Goal: Contribute content: Contribute content

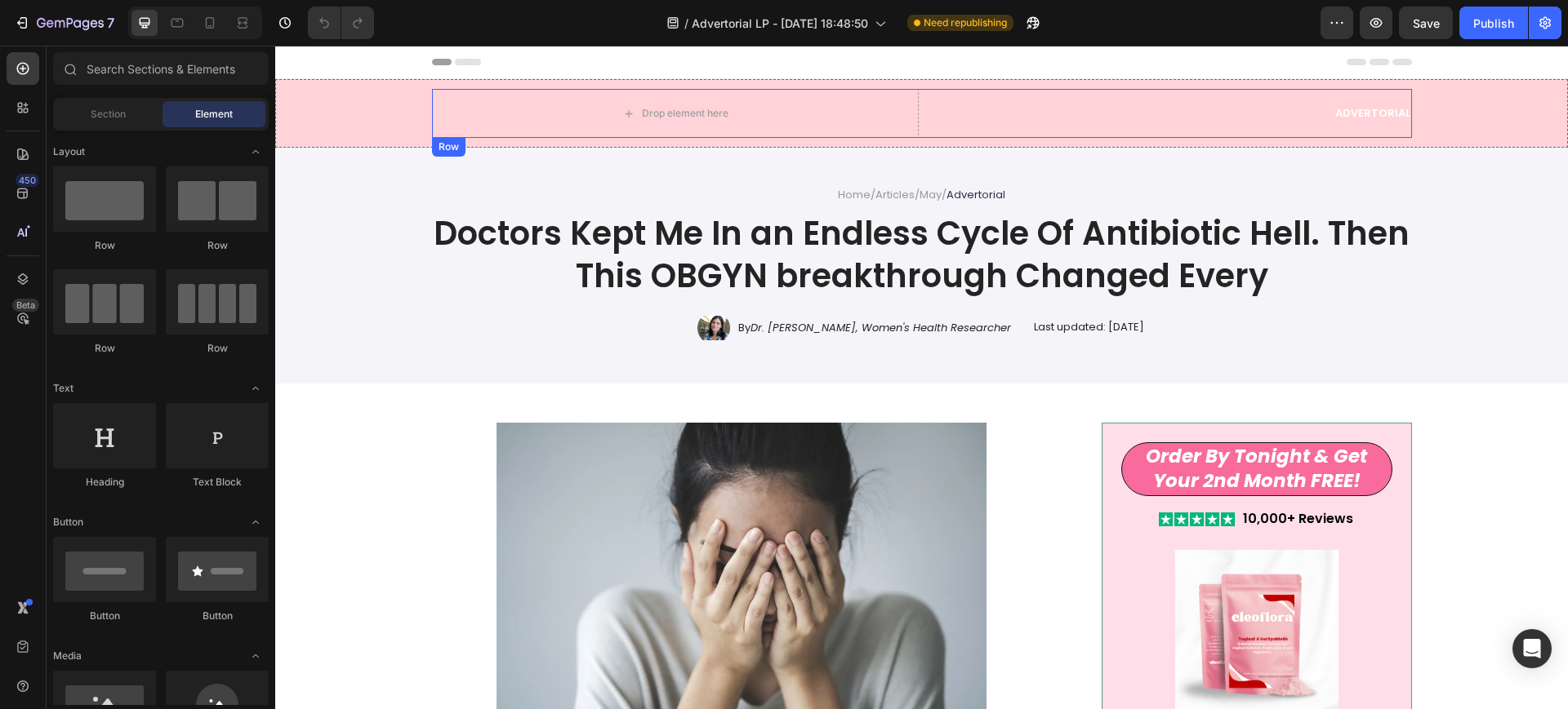
click at [1016, 101] on div "Advertorial Text Block" at bounding box center [1168, 114] width 486 height 49
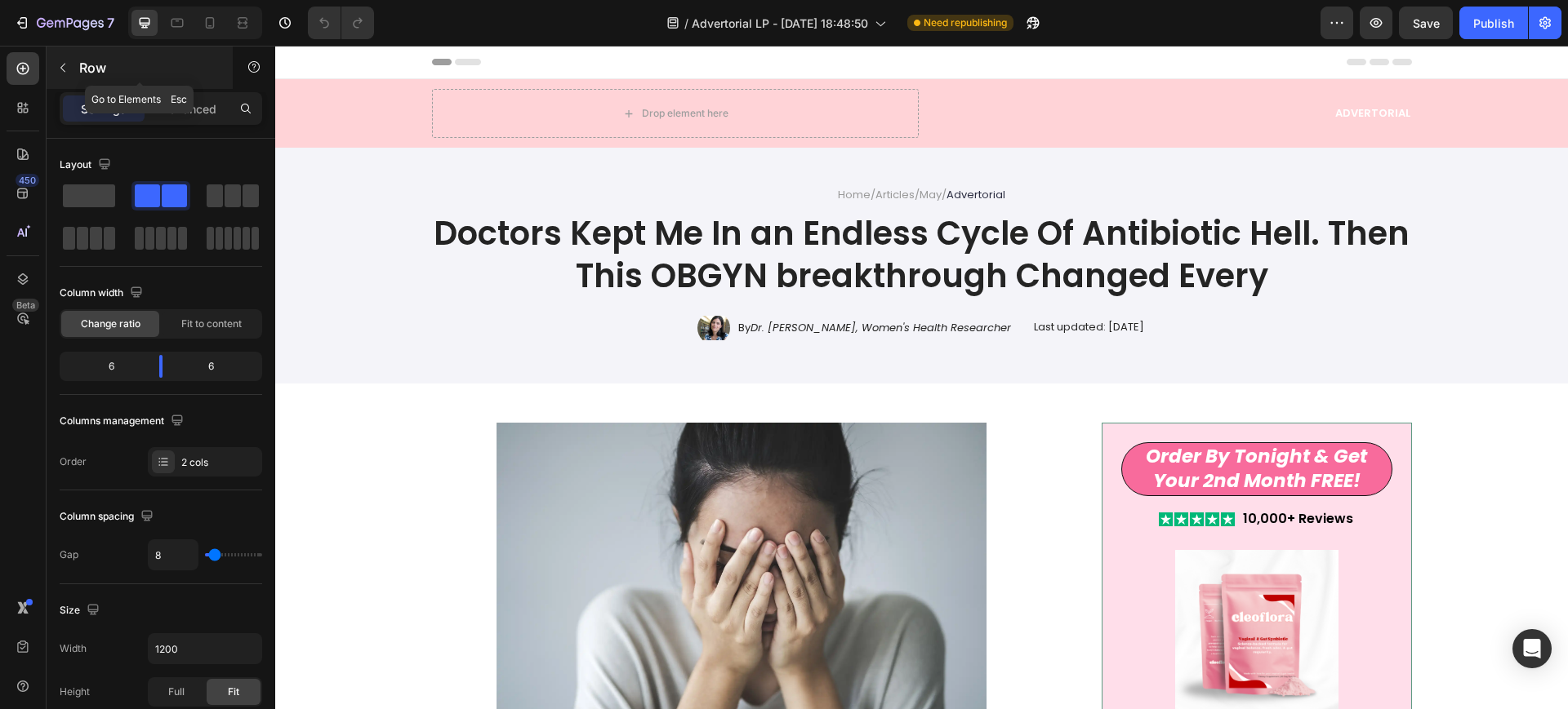
click at [63, 56] on button "button" at bounding box center [62, 67] width 26 height 26
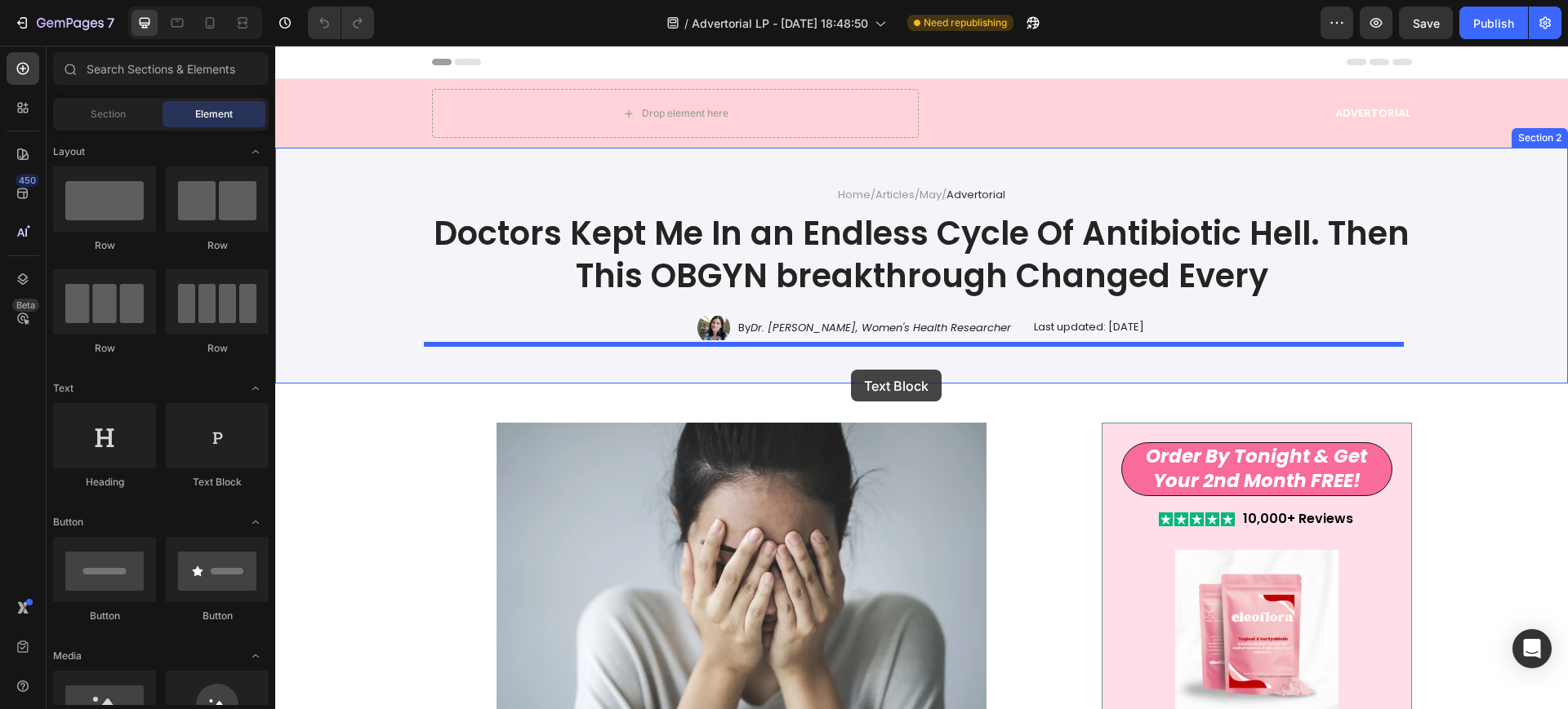
drag, startPoint x: 488, startPoint y: 484, endPoint x: 851, endPoint y: 369, distance: 380.8
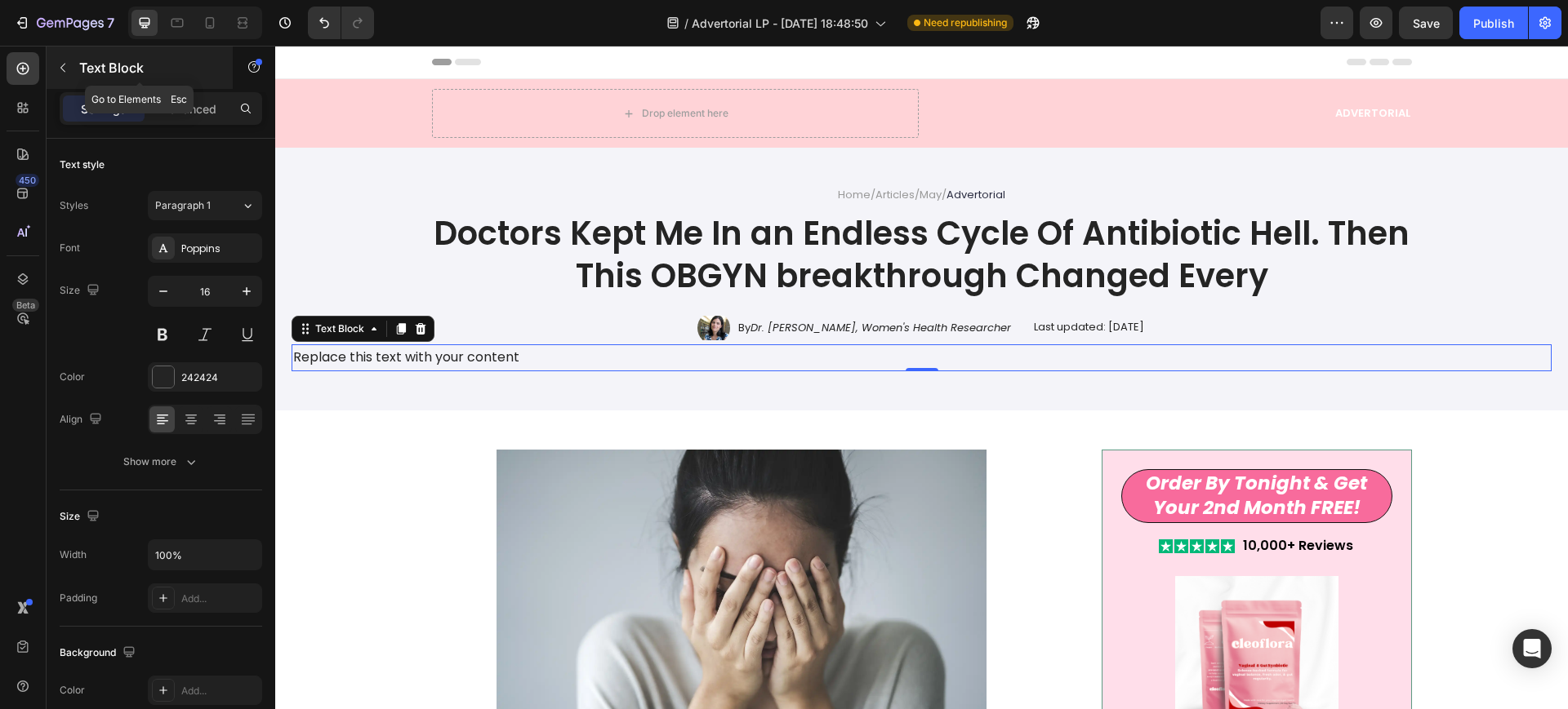
click at [60, 60] on button "button" at bounding box center [62, 67] width 26 height 26
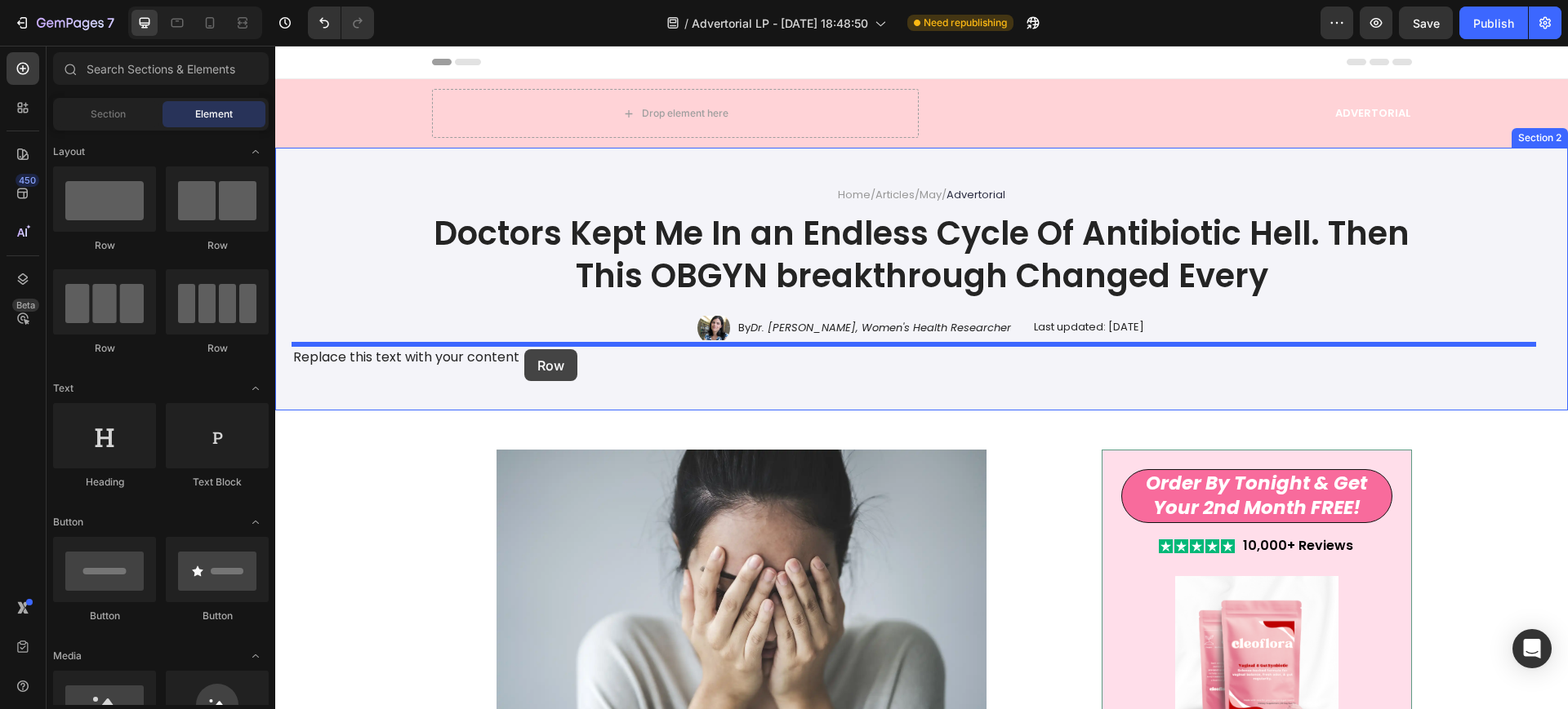
drag, startPoint x: 397, startPoint y: 264, endPoint x: 525, endPoint y: 349, distance: 153.7
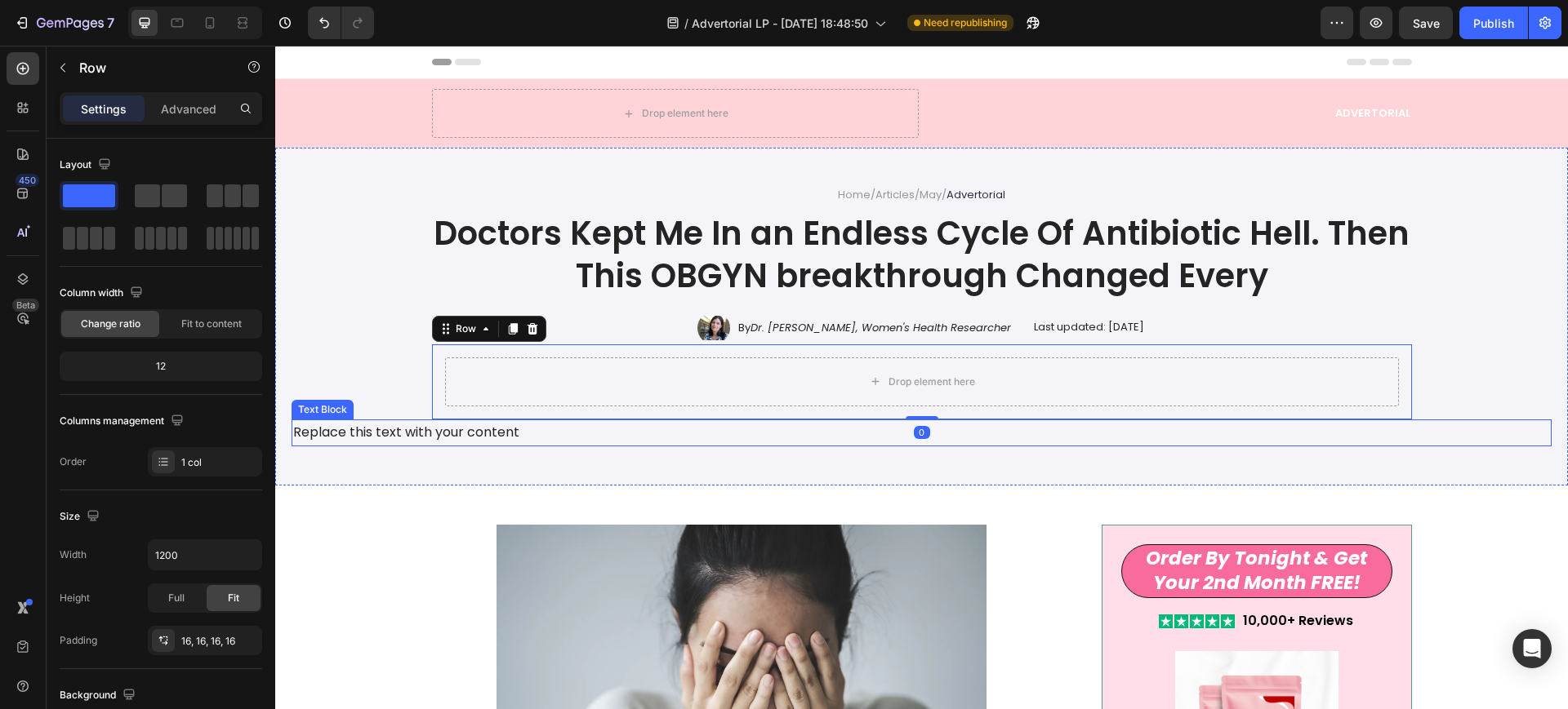
click at [387, 426] on div "Replace this text with your content" at bounding box center [921, 433] width 1260 height 27
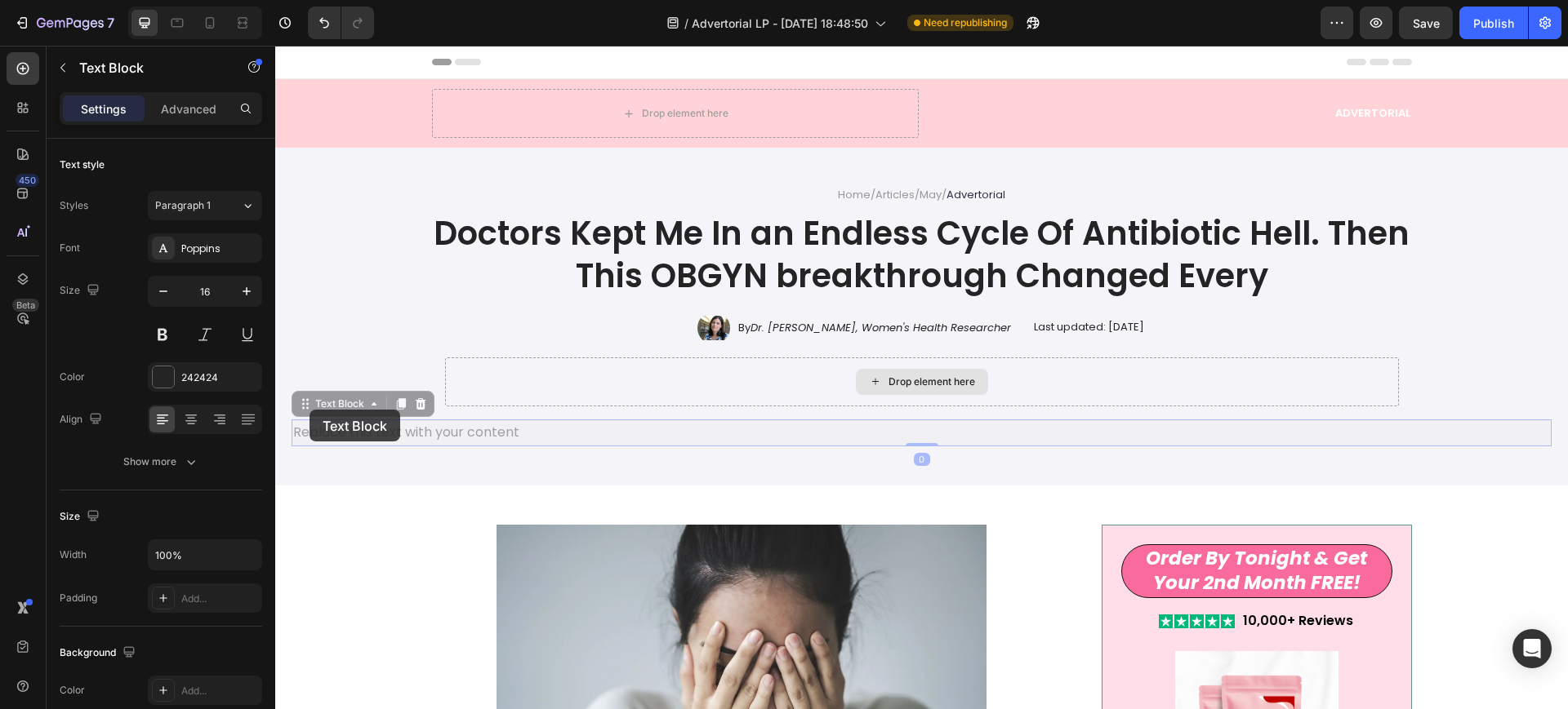
drag, startPoint x: 309, startPoint y: 409, endPoint x: 511, endPoint y: 382, distance: 203.8
click at [511, 382] on div "Home / Articles / May / Advertorial Text Block Doctors Kept Me In an Endless Cy…" at bounding box center [921, 317] width 1260 height 260
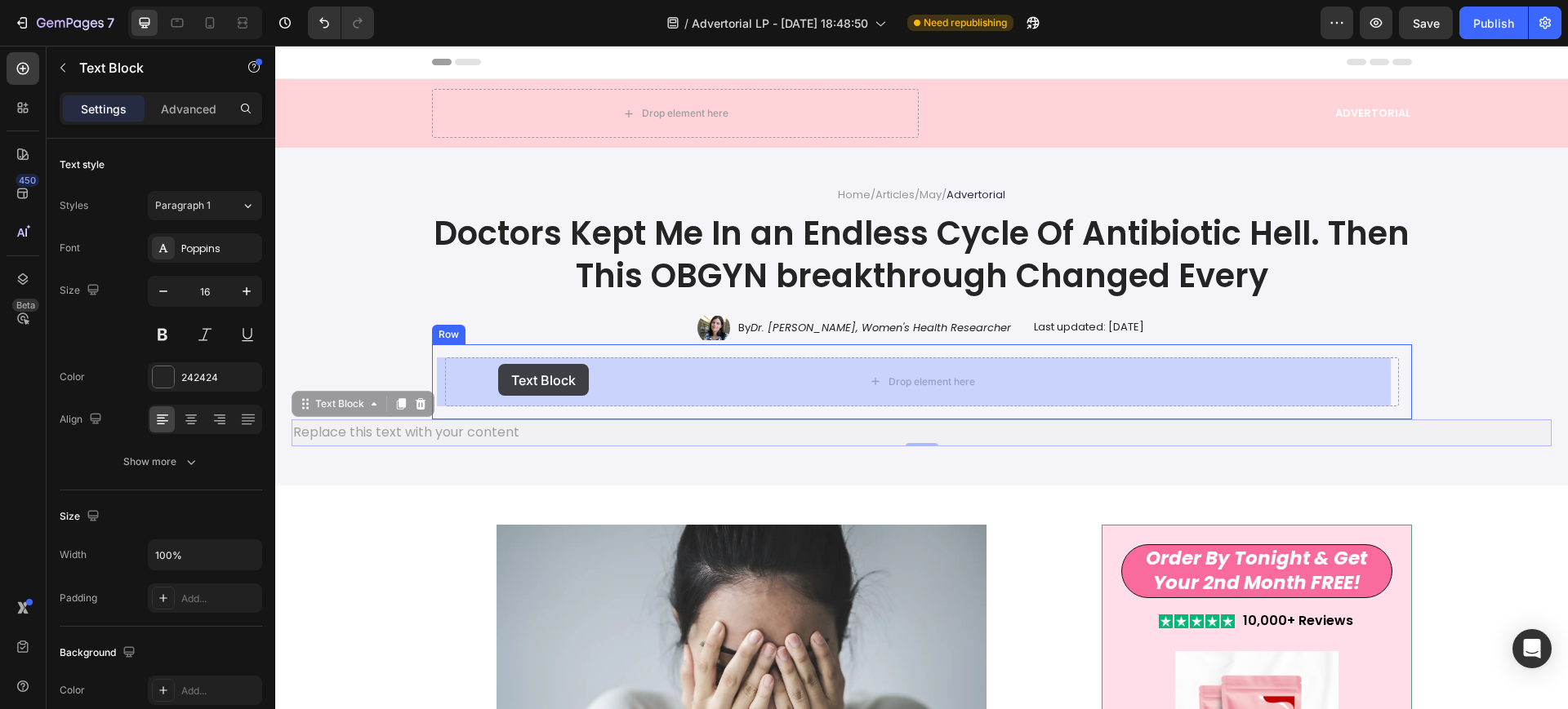
drag, startPoint x: 298, startPoint y: 405, endPoint x: 497, endPoint y: 364, distance: 203.2
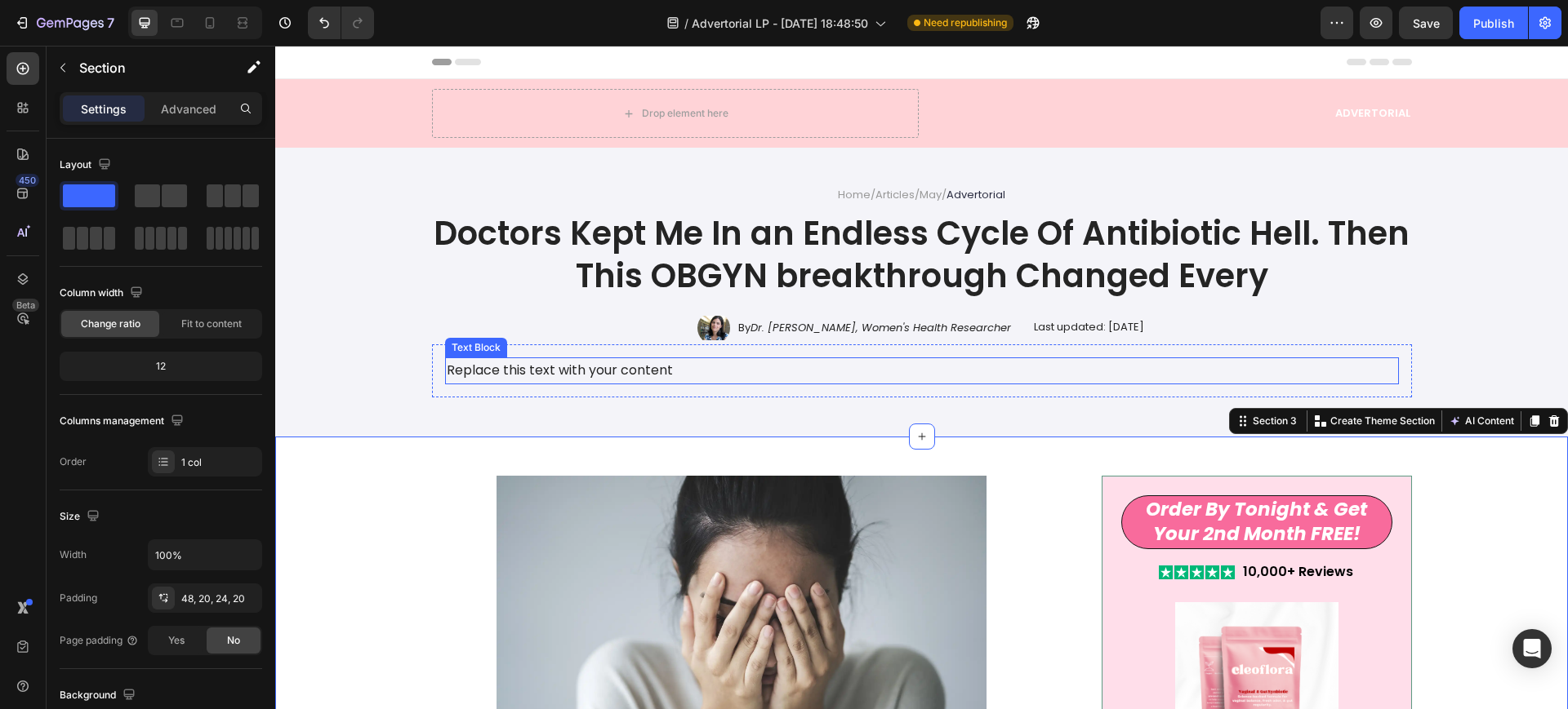
click at [551, 373] on div "Replace this text with your content" at bounding box center [922, 371] width 954 height 27
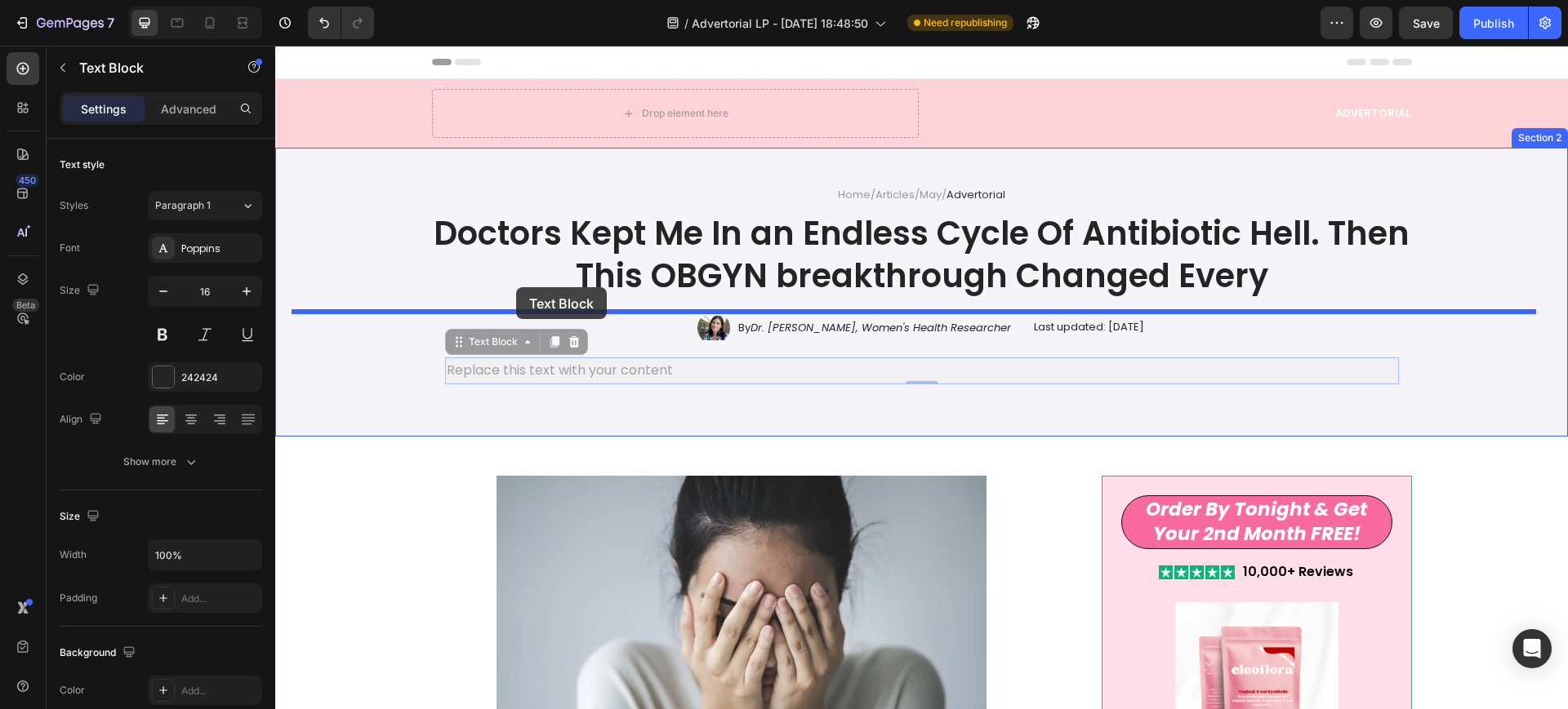
drag, startPoint x: 451, startPoint y: 340, endPoint x: 516, endPoint y: 287, distance: 83.9
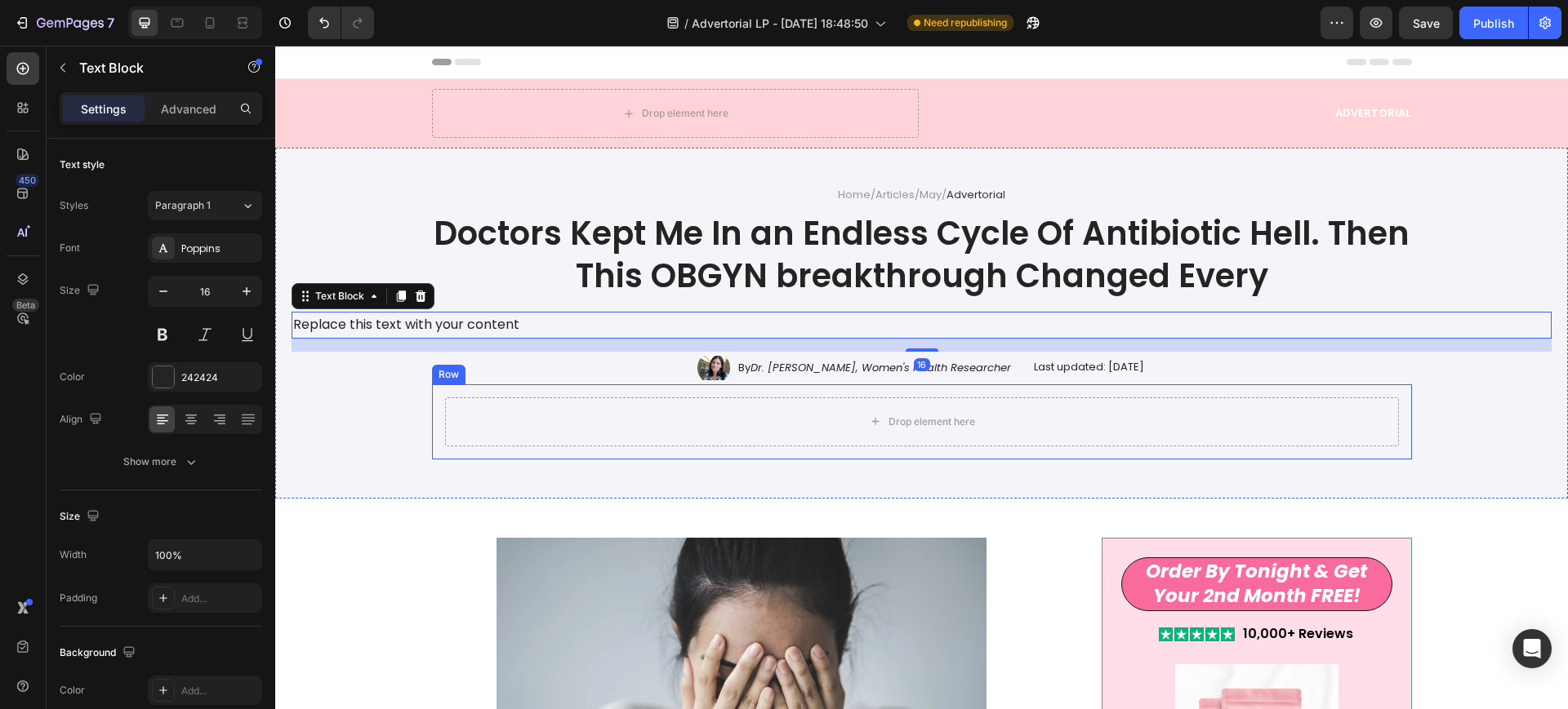
click at [525, 409] on div "Drop element here" at bounding box center [922, 422] width 954 height 49
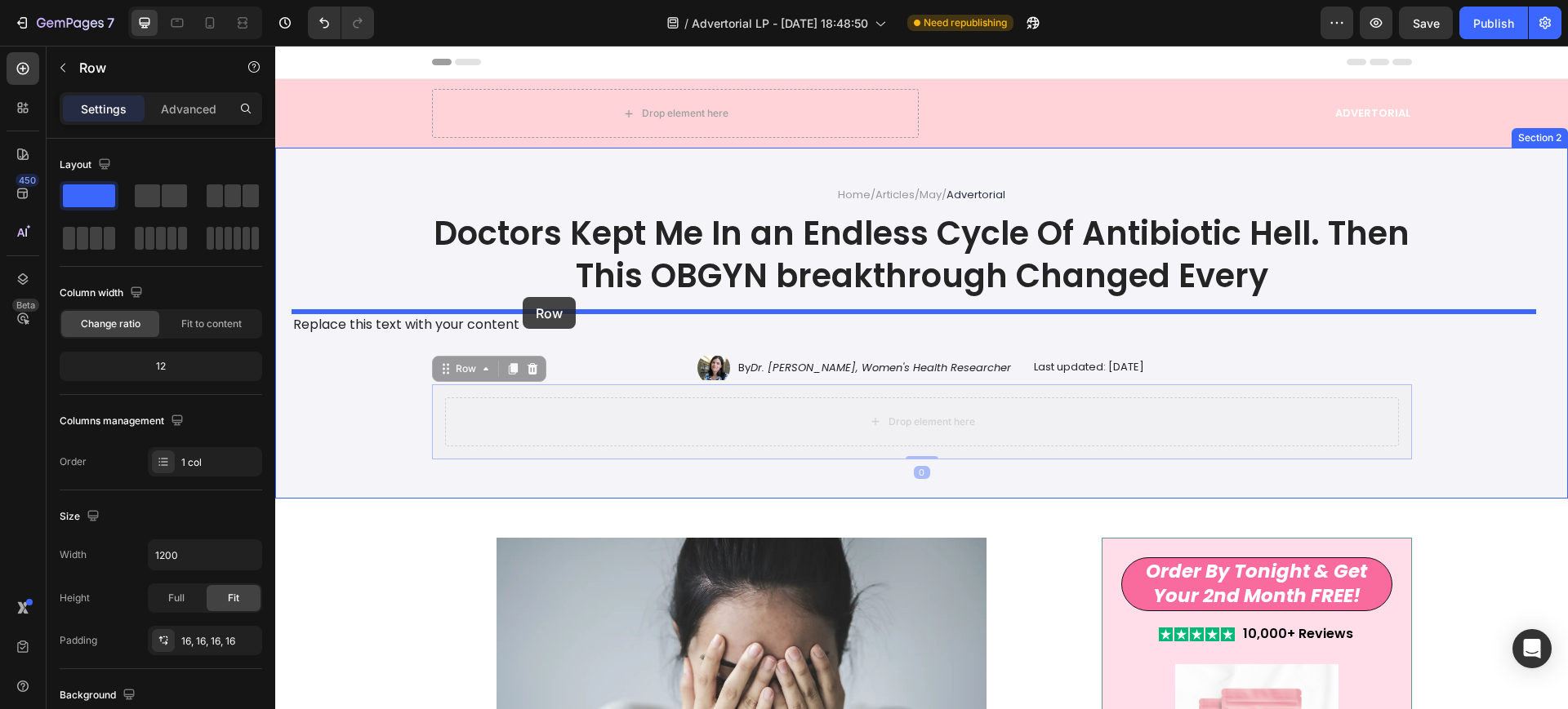
drag, startPoint x: 442, startPoint y: 370, endPoint x: 505, endPoint y: 311, distance: 86.3
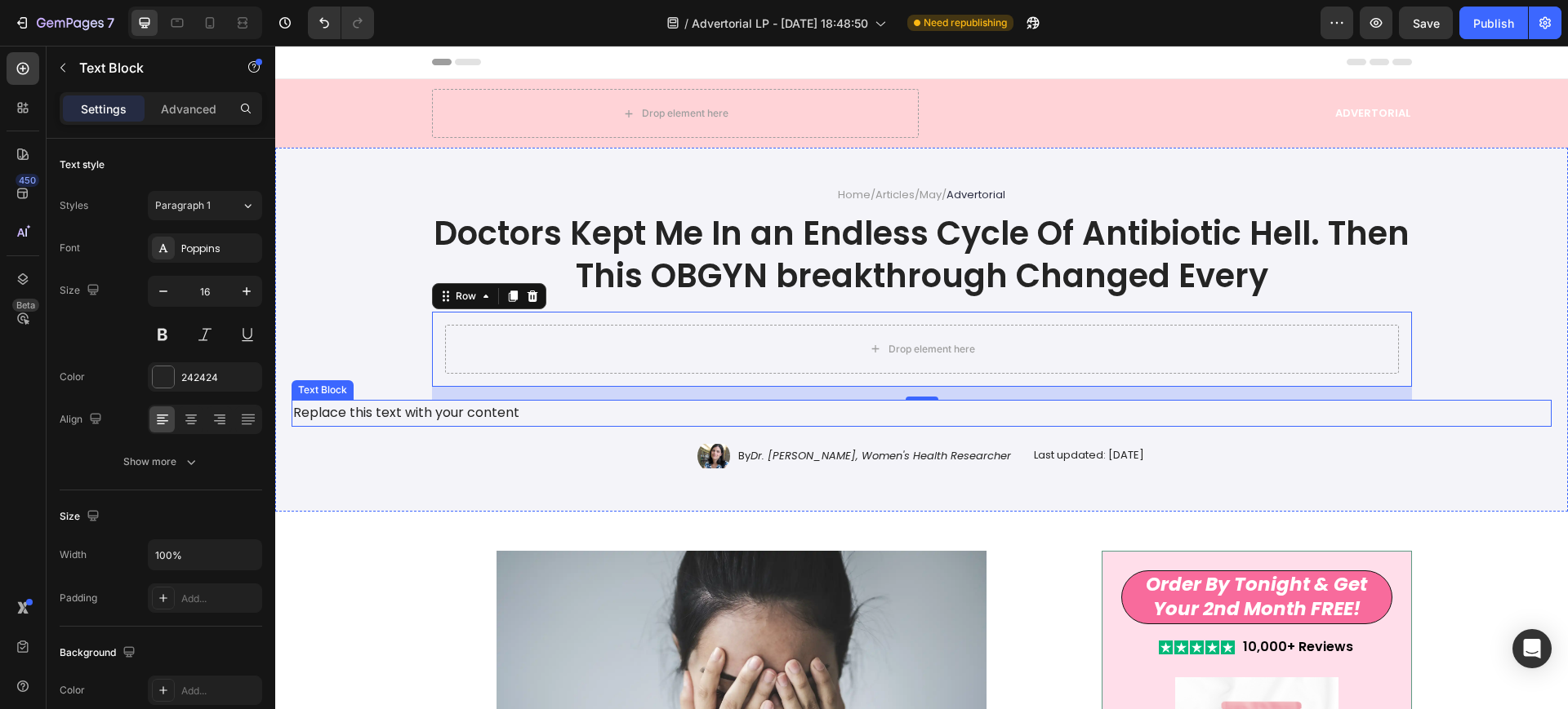
click at [418, 407] on div "Replace this text with your content" at bounding box center [921, 414] width 1260 height 27
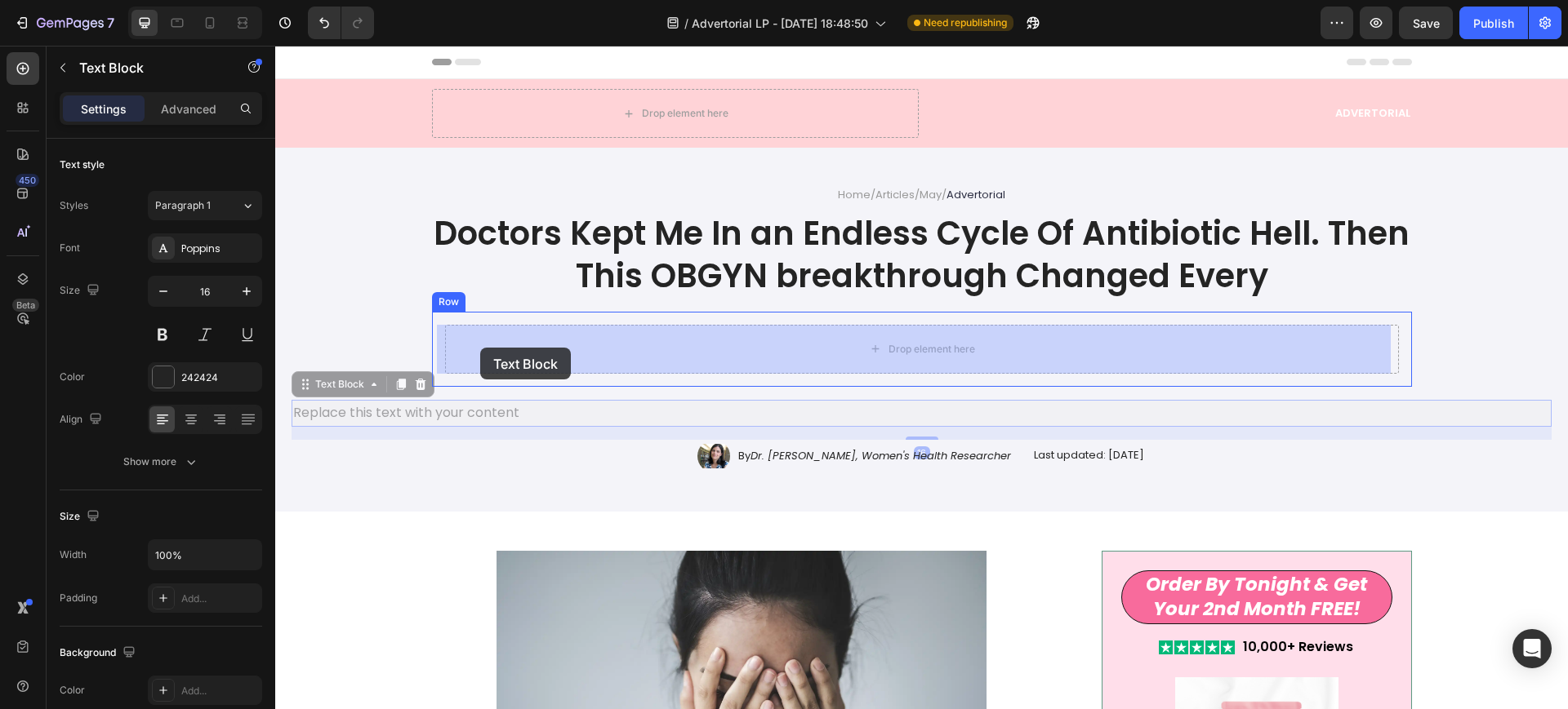
drag, startPoint x: 307, startPoint y: 388, endPoint x: 480, endPoint y: 347, distance: 177.8
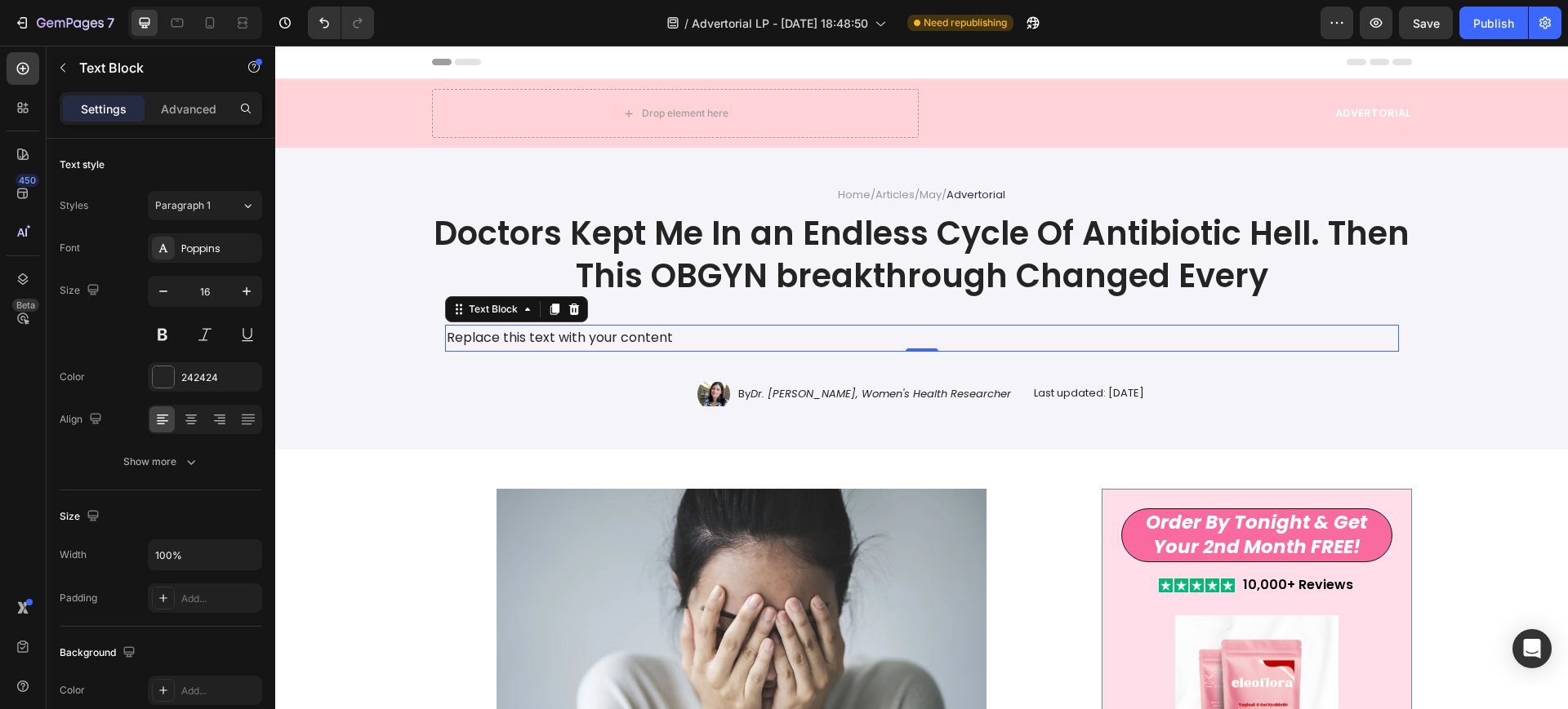
click at [508, 342] on div "Replace this text with your content" at bounding box center [922, 339] width 954 height 27
click at [508, 342] on p "Replace this text with your content" at bounding box center [922, 339] width 951 height 24
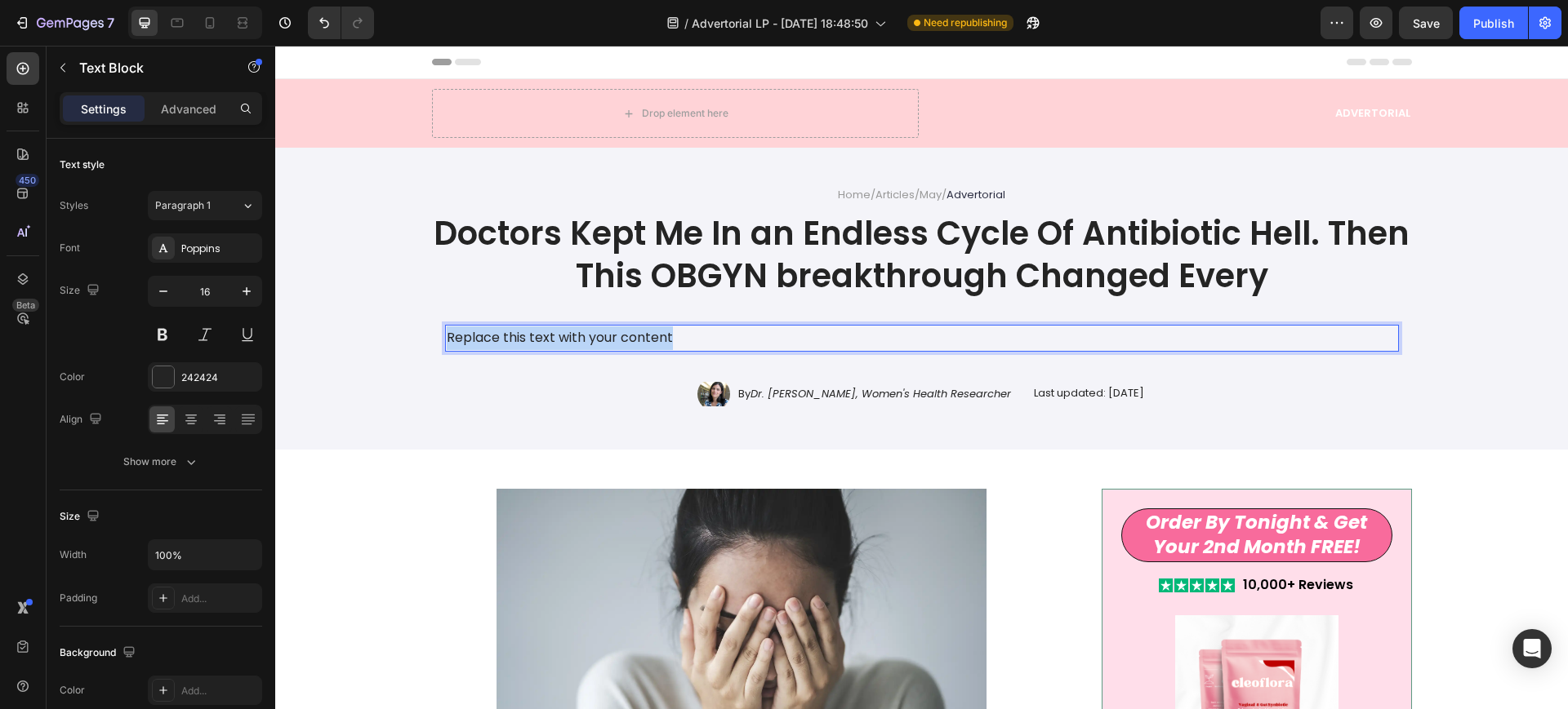
click at [508, 342] on p "Replace this text with your content" at bounding box center [922, 339] width 951 height 24
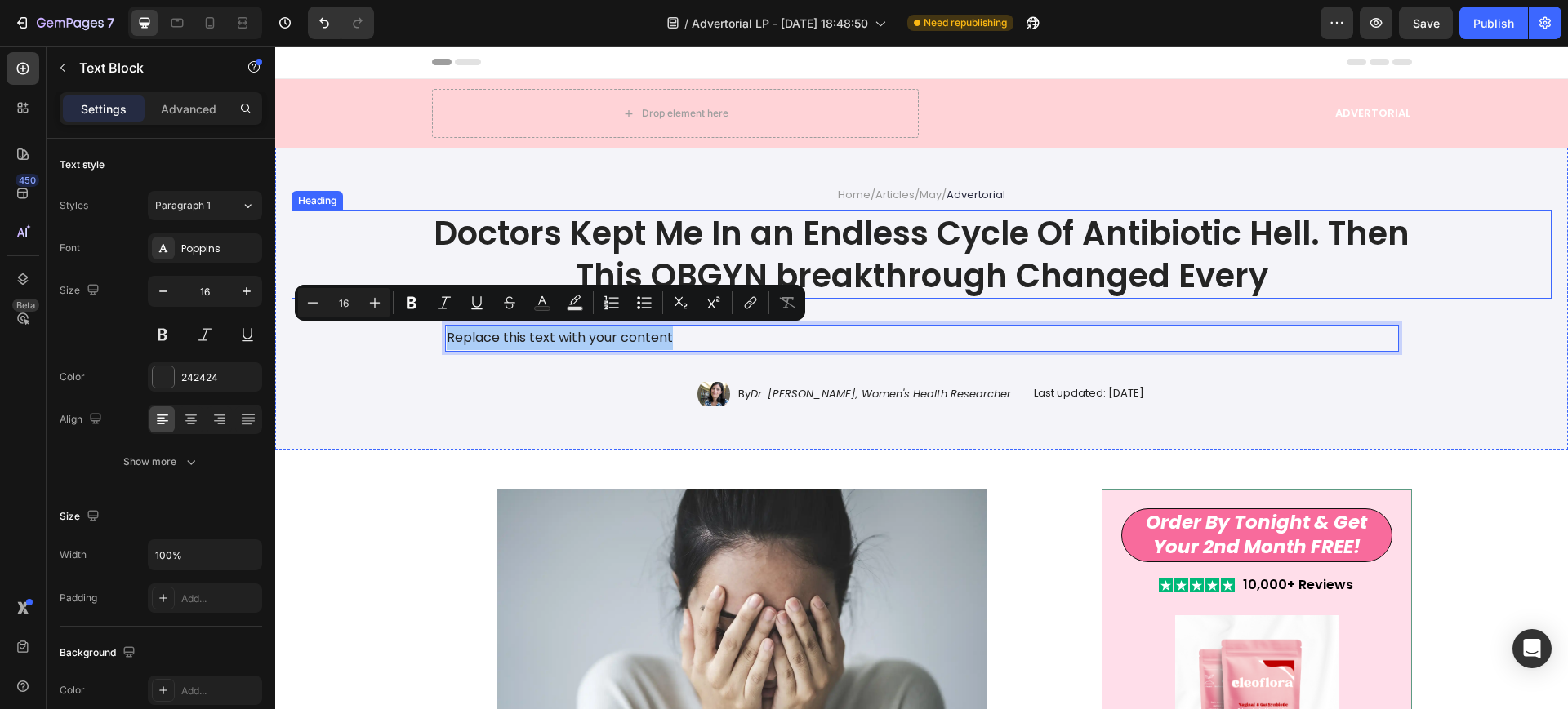
click at [804, 235] on h1 "Doctors Kept Me In an Endless Cycle Of Antibiotic Hell. Then This OBGYN breakth…" at bounding box center [922, 254] width 980 height 89
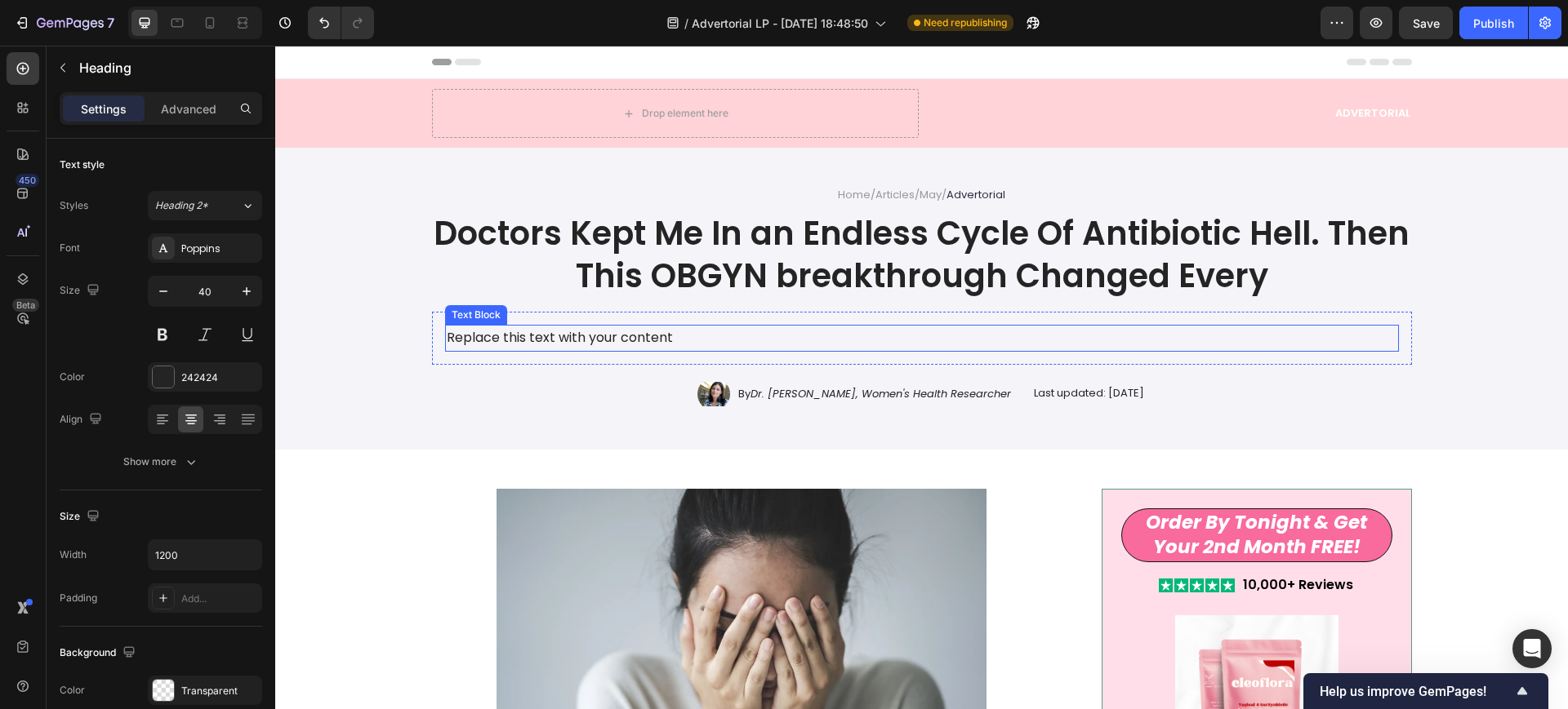
click at [609, 329] on div "Replace this text with your content" at bounding box center [922, 339] width 954 height 27
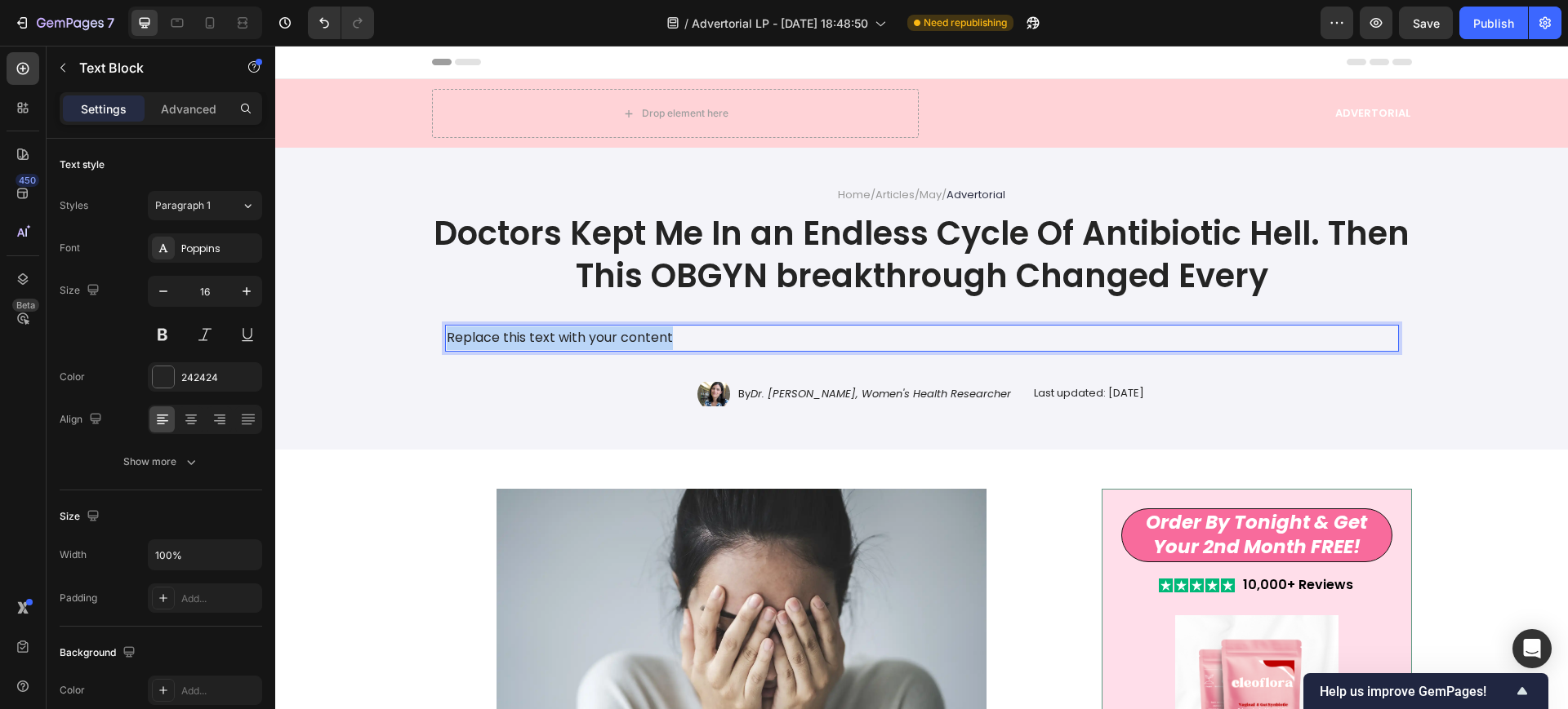
click at [609, 329] on p "Replace this text with your content" at bounding box center [922, 339] width 951 height 24
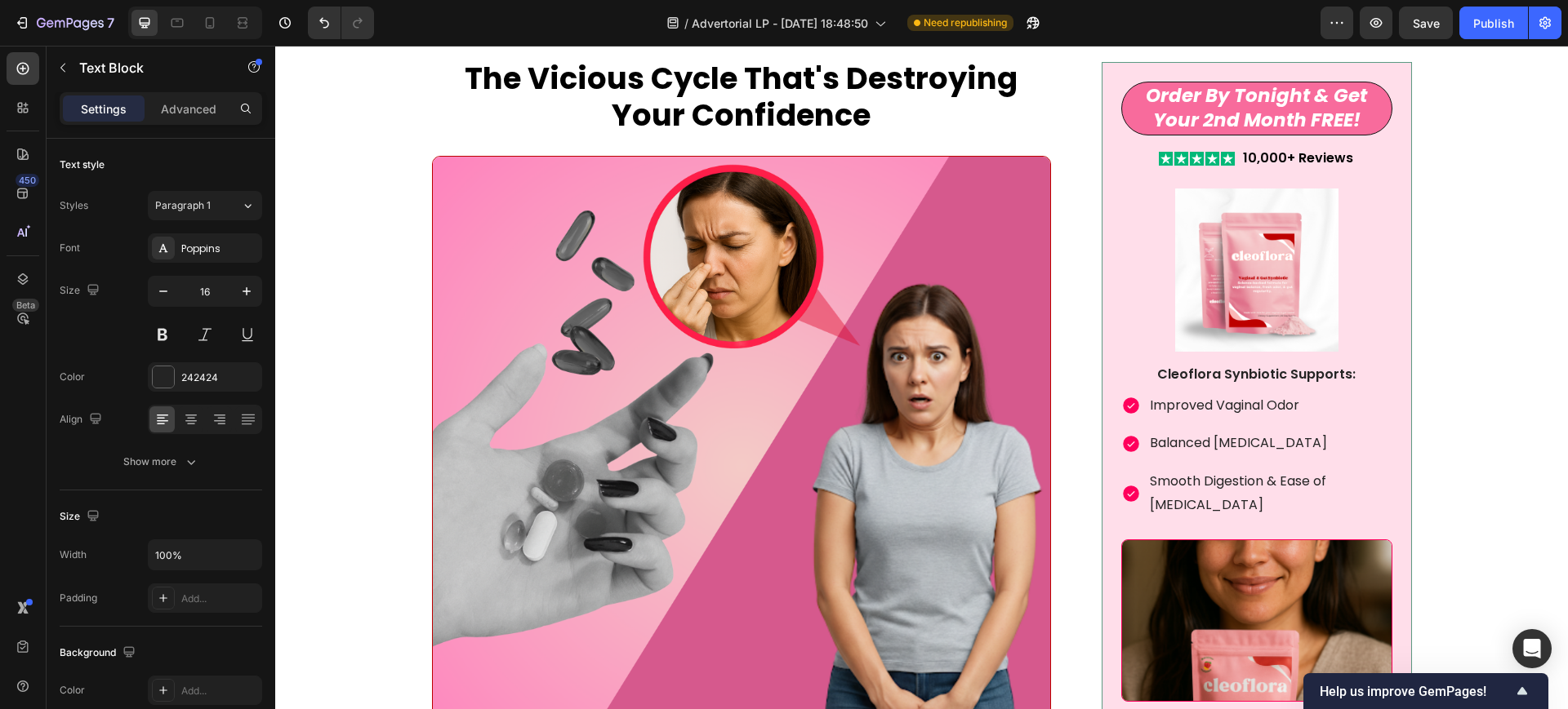
scroll to position [1020, 0]
click at [1205, 380] on p "Cleoflora Synbiotic Supports:" at bounding box center [1256, 375] width 267 height 17
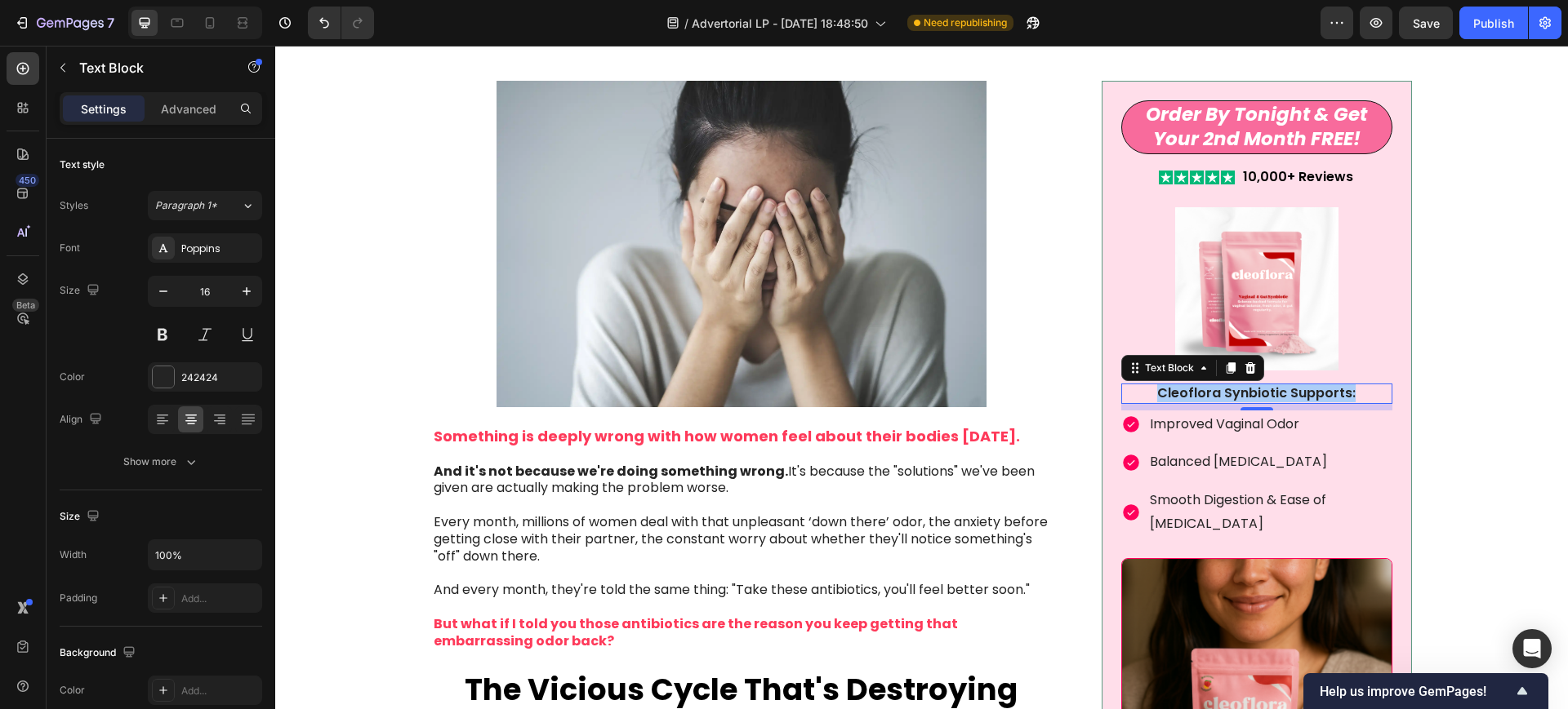
scroll to position [0, 0]
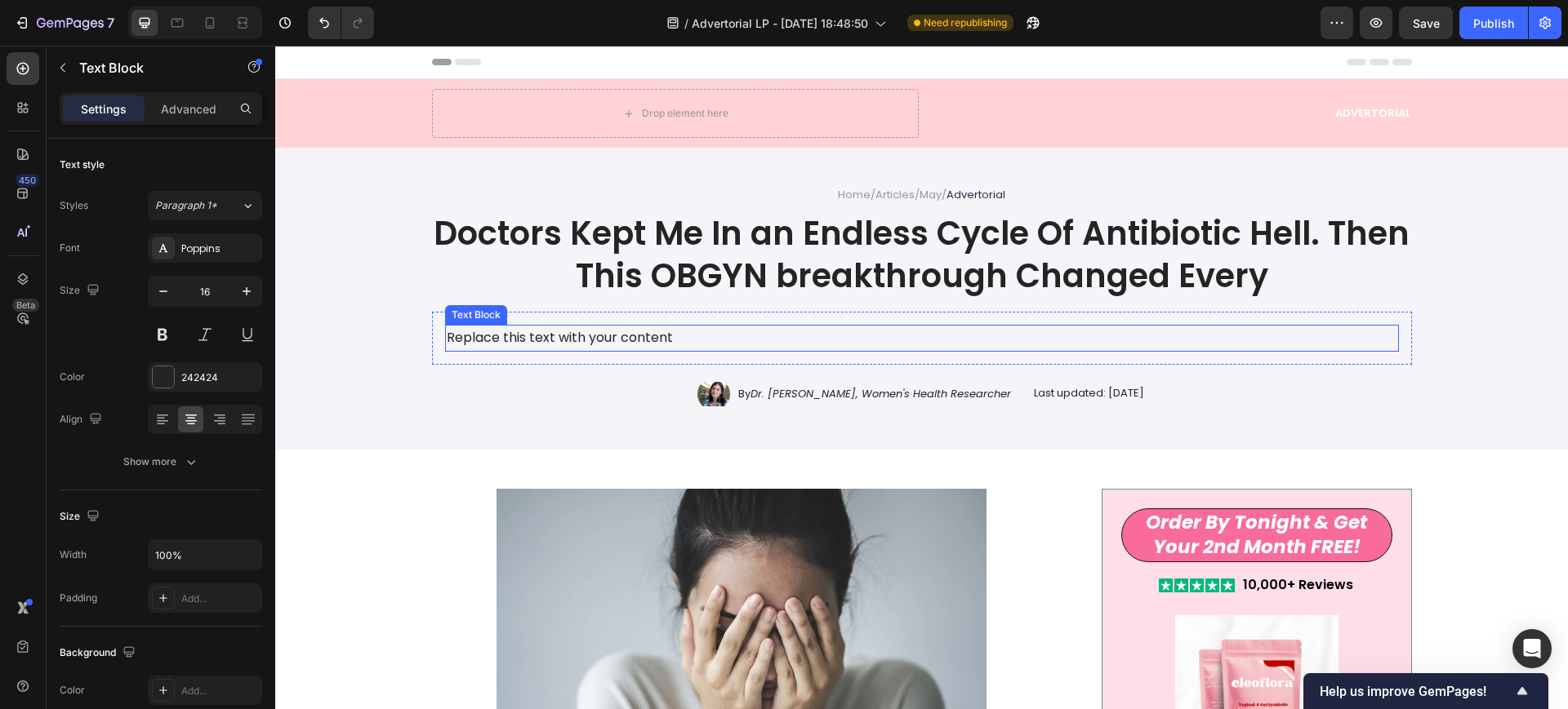
click at [521, 326] on div "Replace this text with your content" at bounding box center [922, 339] width 954 height 27
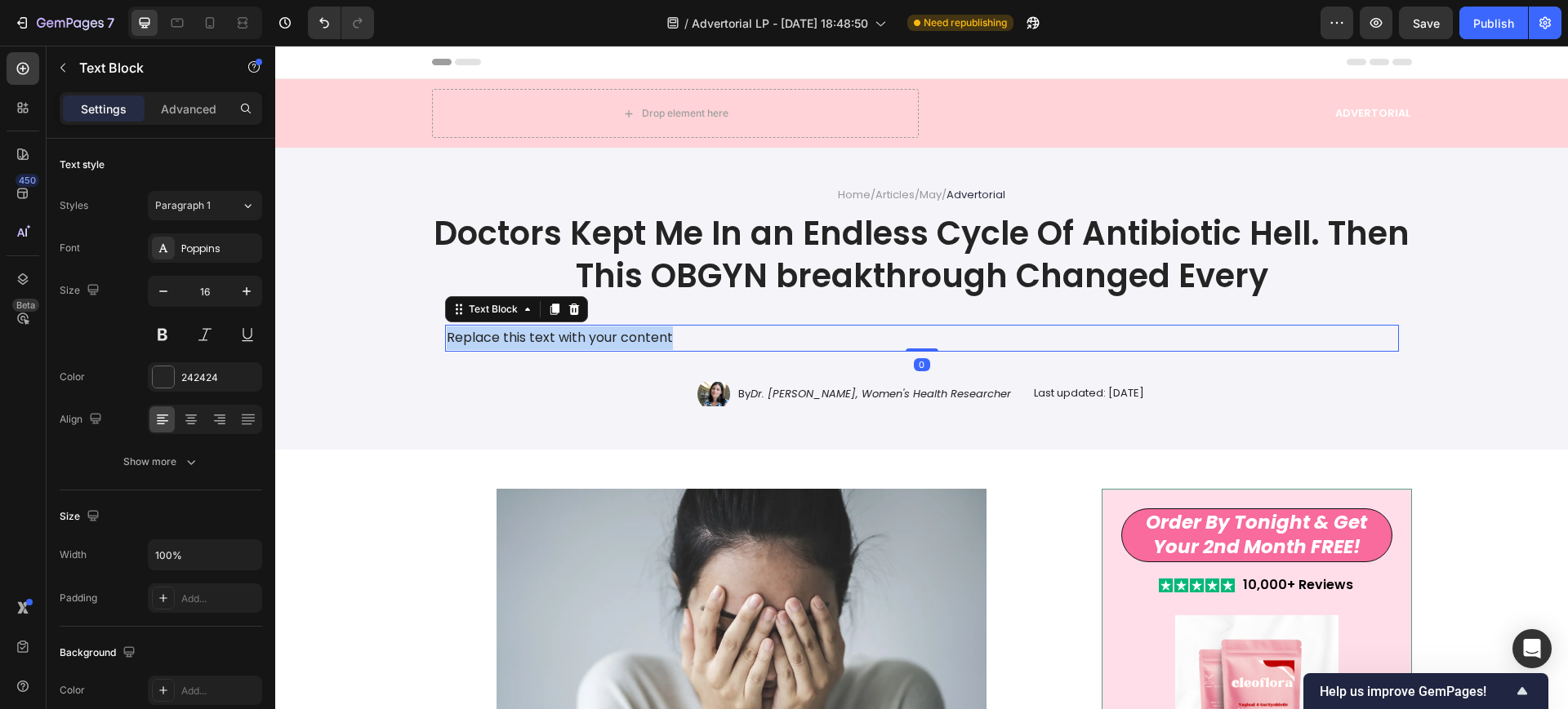
click at [521, 327] on p "Replace this text with your content" at bounding box center [922, 339] width 951 height 24
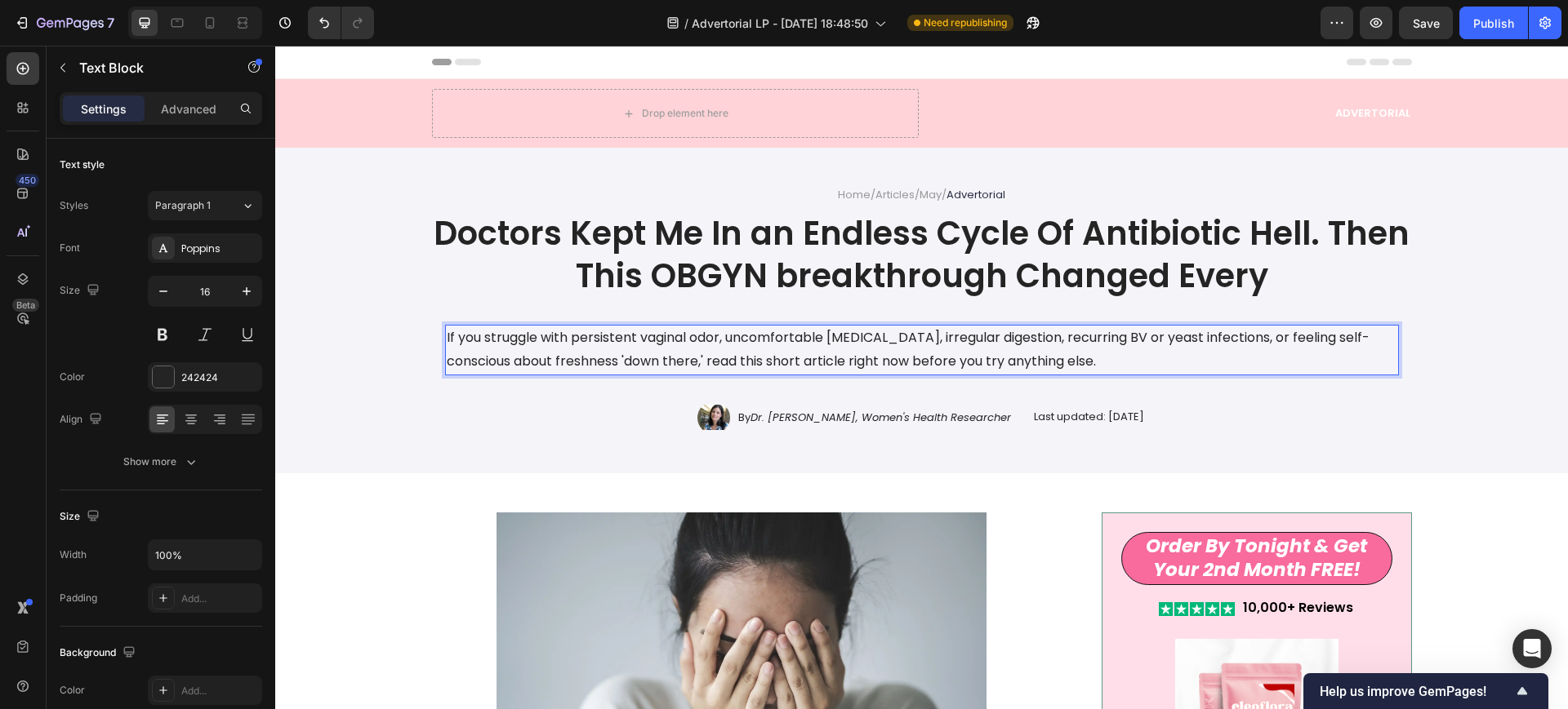
click at [493, 332] on p "If you struggle with persistent vaginal odor, uncomfortable [MEDICAL_DATA], irr…" at bounding box center [922, 351] width 951 height 48
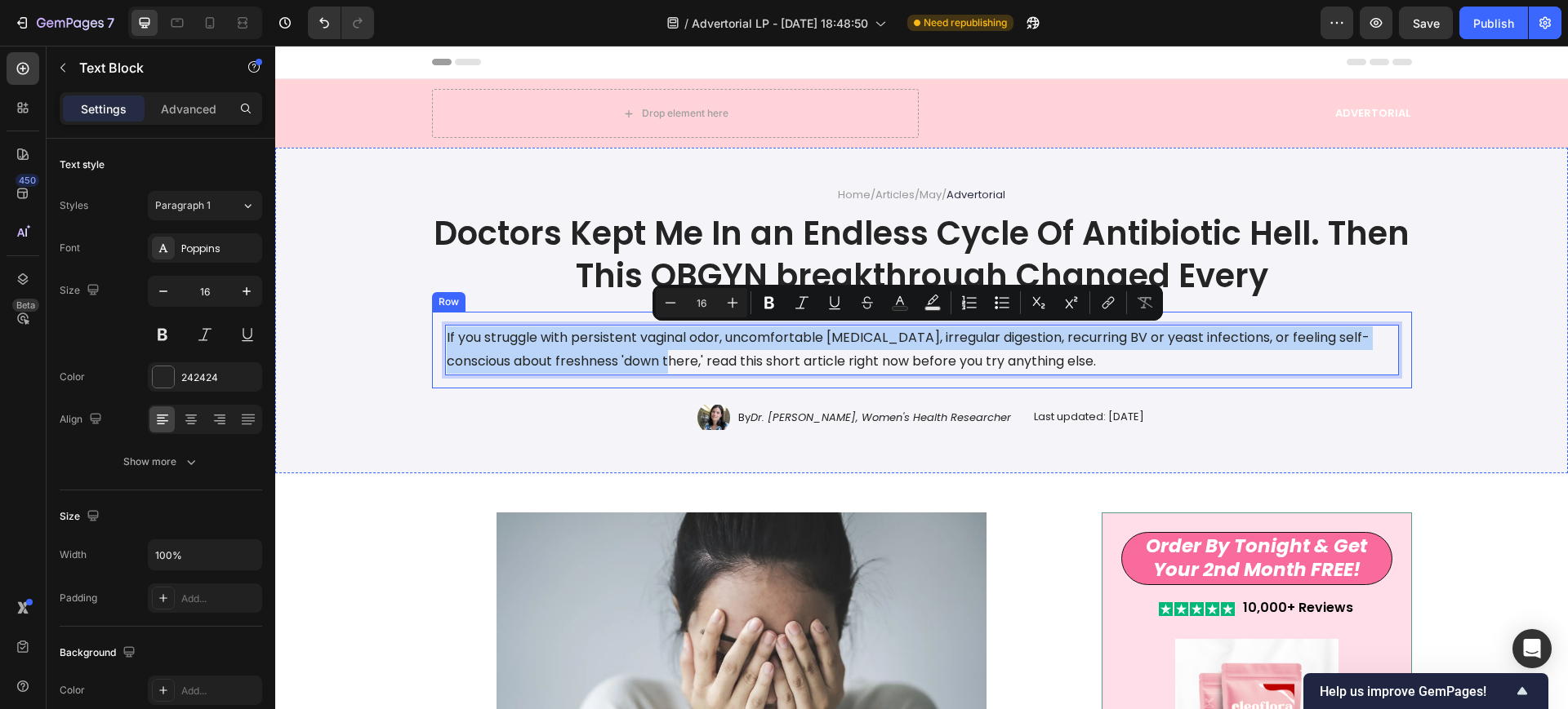
drag, startPoint x: 629, startPoint y: 362, endPoint x: 436, endPoint y: 330, distance: 195.6
click at [436, 330] on div "If you struggle with persistent vaginal odor, uncomfortable [MEDICAL_DATA], irr…" at bounding box center [922, 350] width 980 height 77
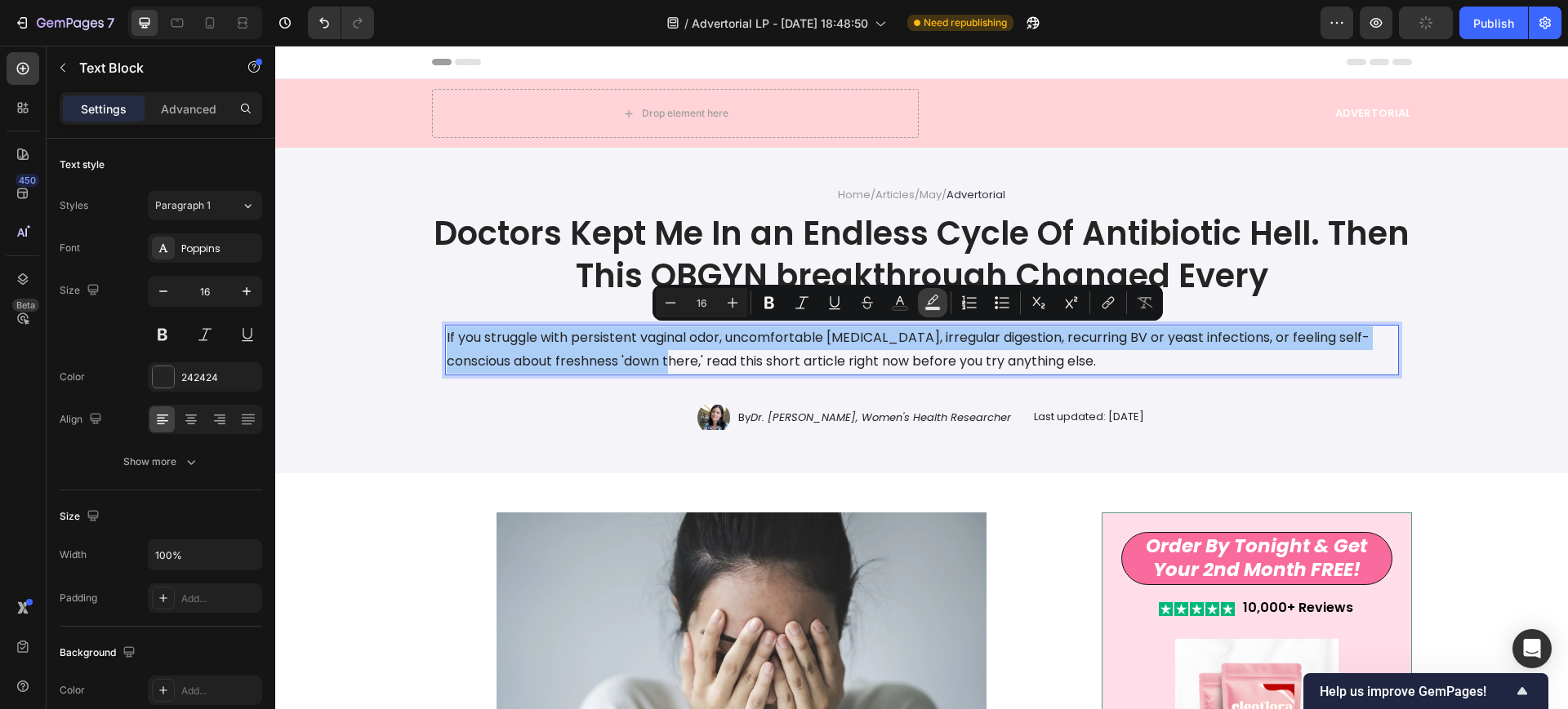
click at [928, 308] on rect "Editor contextual toolbar" at bounding box center [933, 308] width 15 height 4
type input "000000"
type input "77"
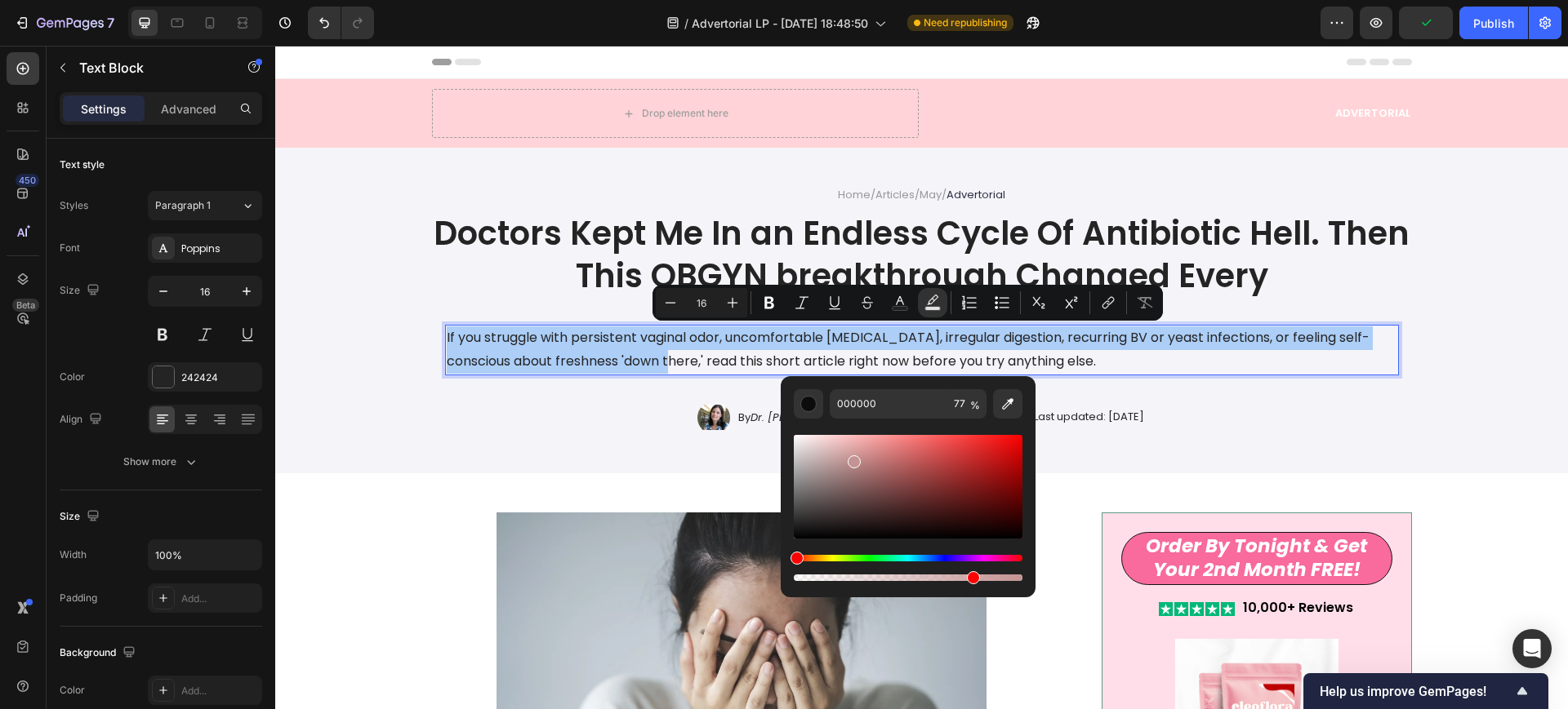
drag, startPoint x: 795, startPoint y: 529, endPoint x: 851, endPoint y: 459, distance: 89.6
click at [851, 459] on div "Editor contextual toolbar" at bounding box center [853, 461] width 13 height 13
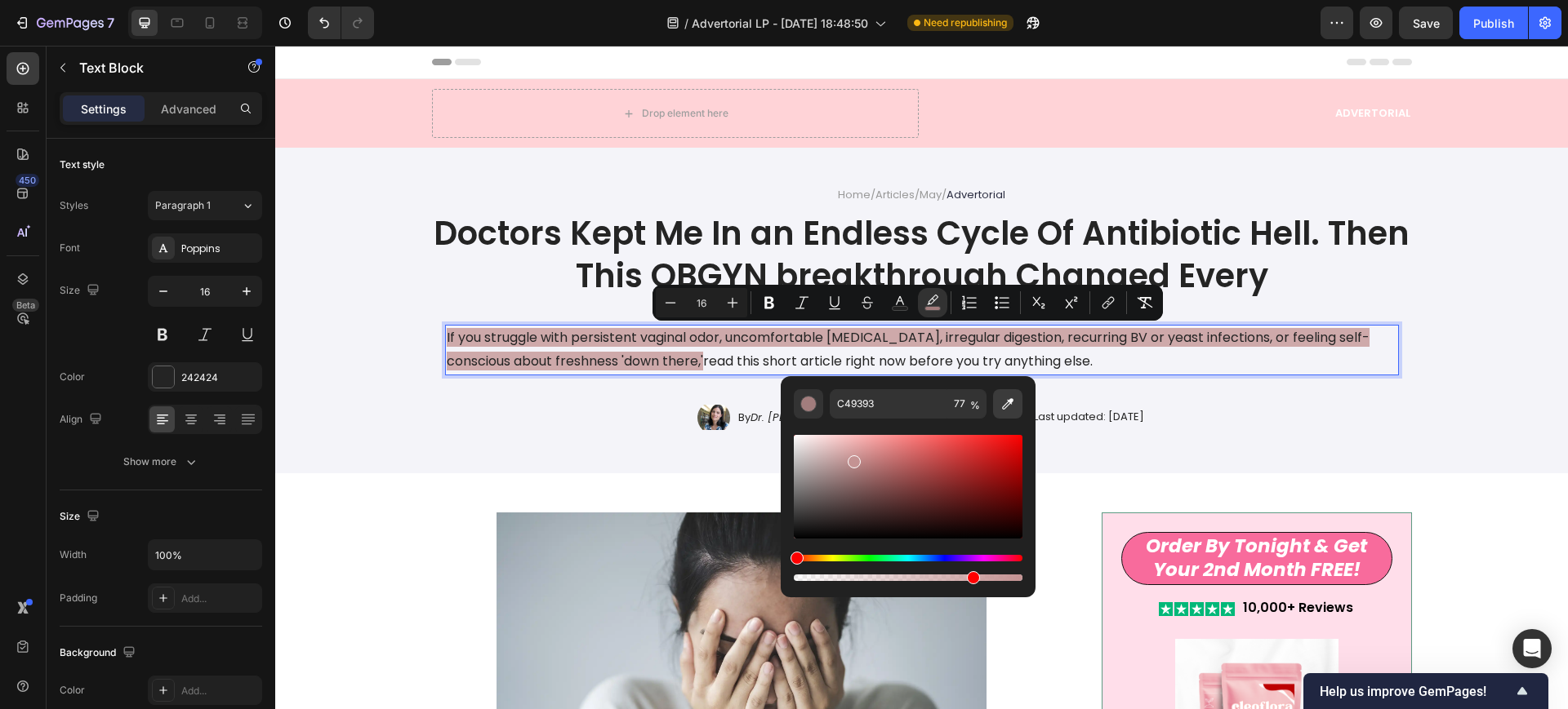
click at [1006, 405] on icon "Editor contextual toolbar" at bounding box center [1008, 403] width 16 height 16
type input "FFDEEA"
type input "100"
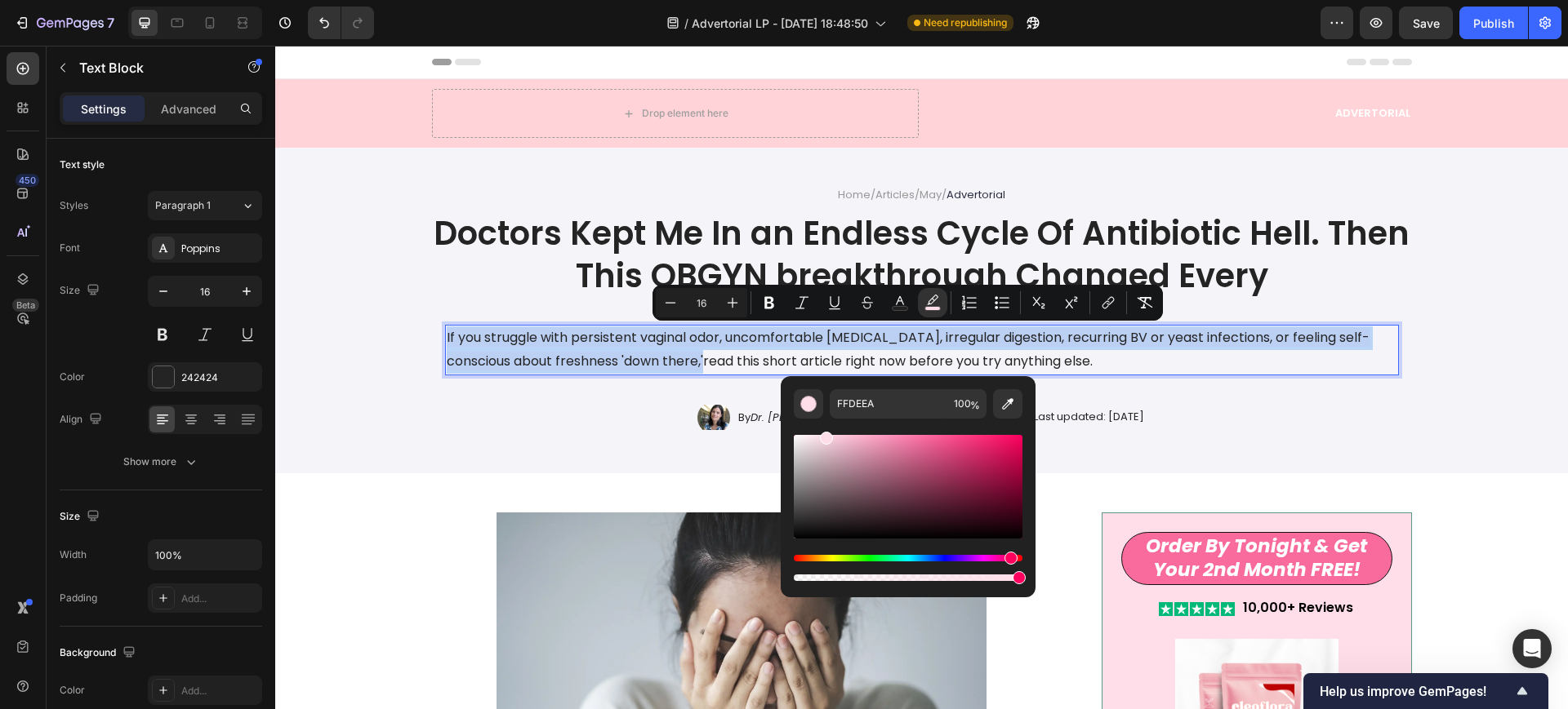
click at [568, 346] on span "If you struggle with persistent vaginal odor, uncomfortable [MEDICAL_DATA], irr…" at bounding box center [907, 349] width 922 height 43
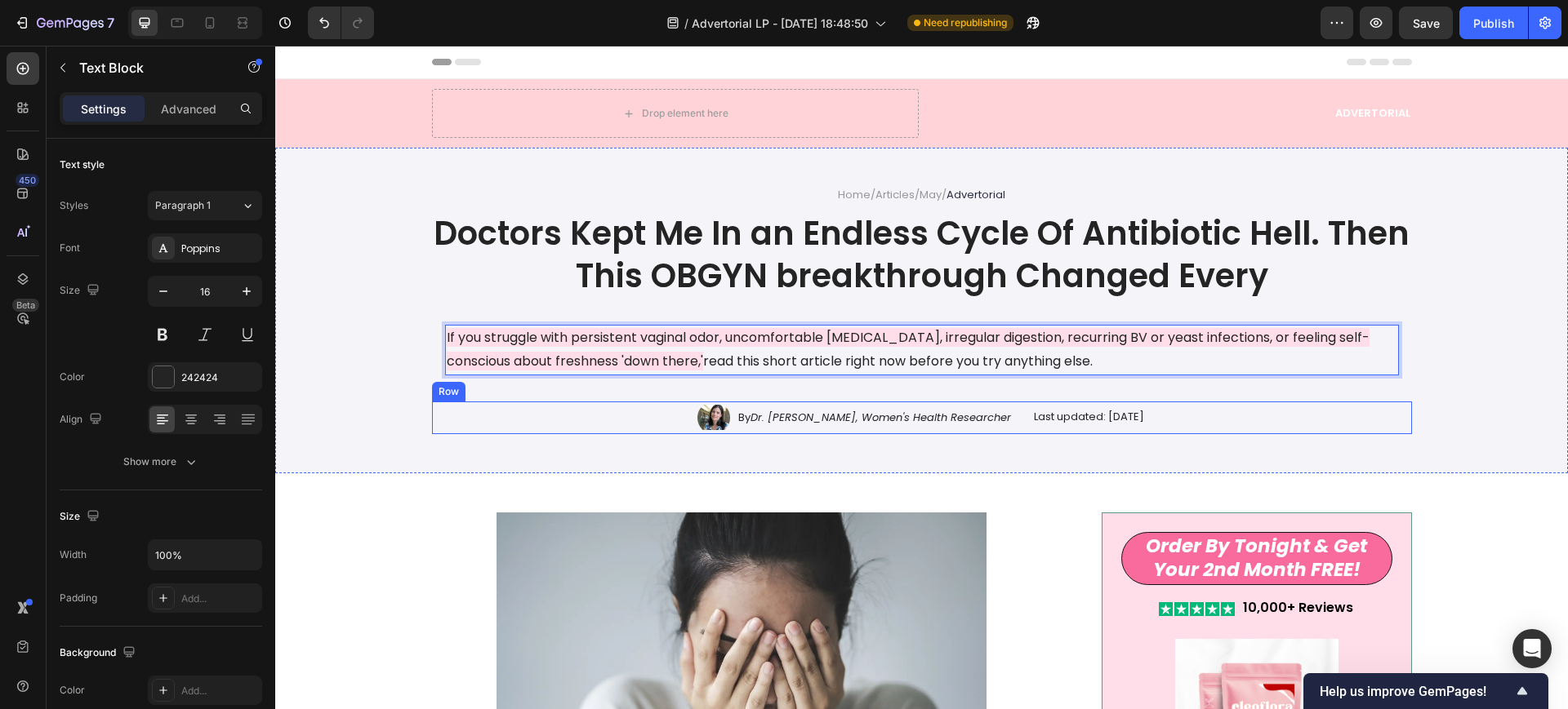
click at [466, 420] on div "Image By Dr. [PERSON_NAME], Women's Health Researcher Text Block Row Last updat…" at bounding box center [922, 418] width 980 height 32
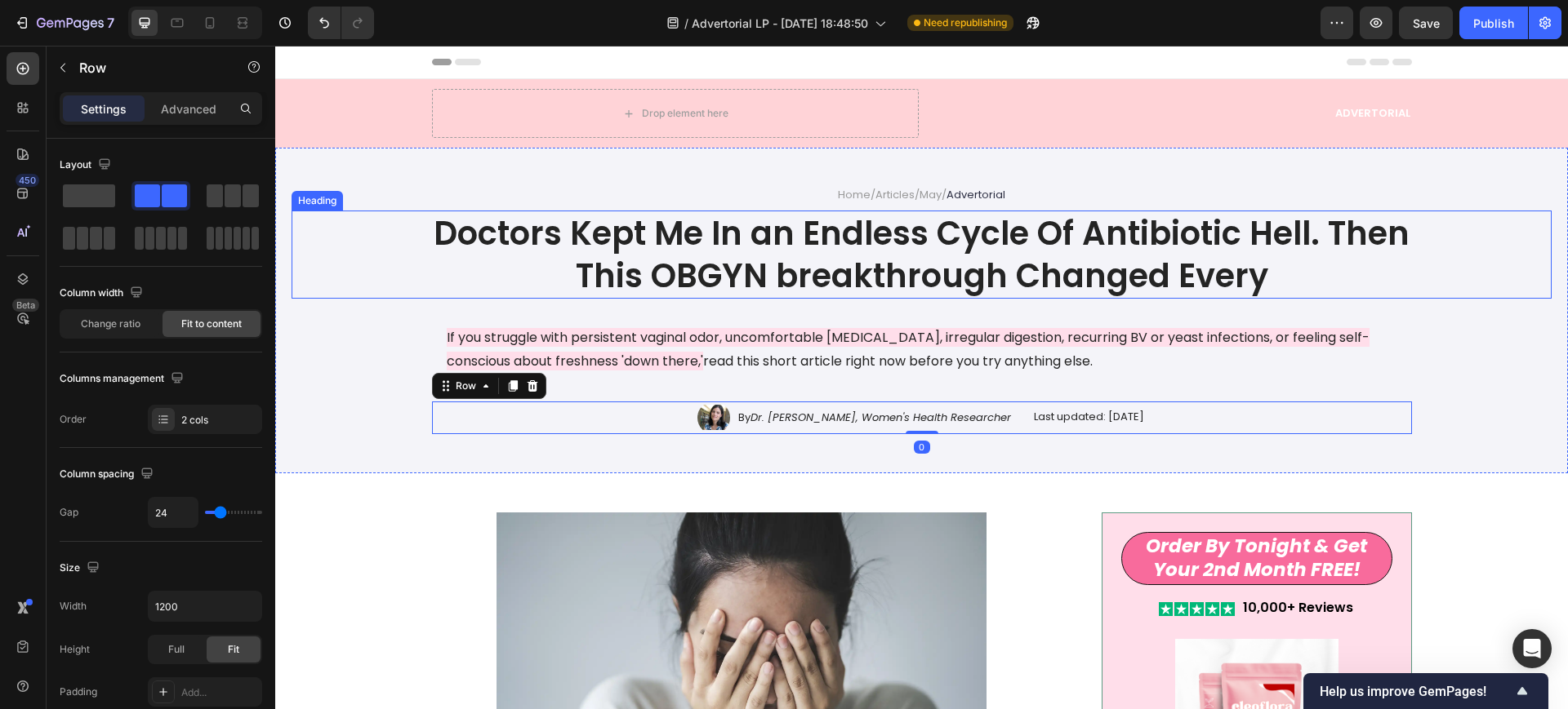
click at [644, 227] on h1 "Doctors Kept Me In an Endless Cycle Of Antibiotic Hell. Then This OBGYN breakth…" at bounding box center [922, 254] width 980 height 89
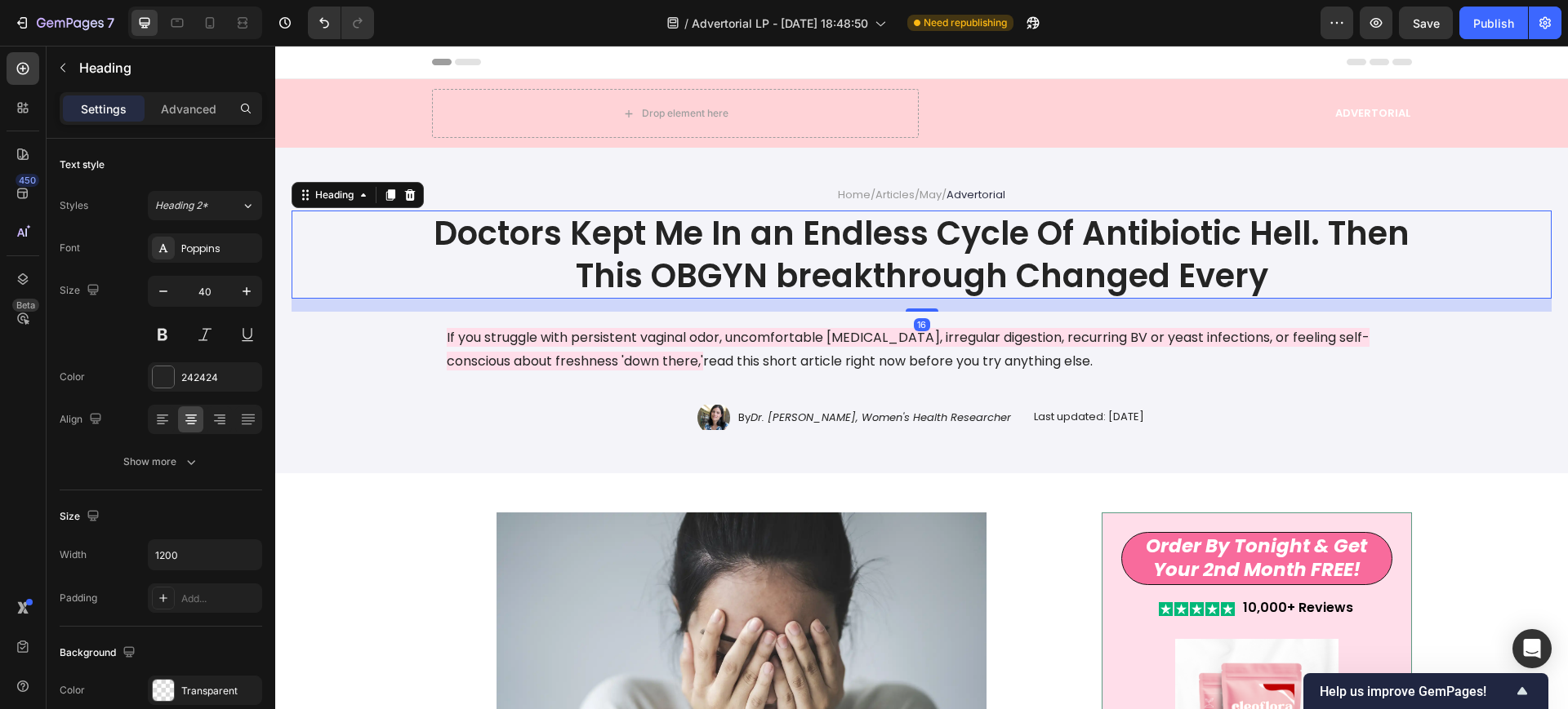
click at [644, 227] on h1 "Doctors Kept Me In an Endless Cycle Of Antibiotic Hell. Then This OBGYN breakth…" at bounding box center [922, 254] width 980 height 89
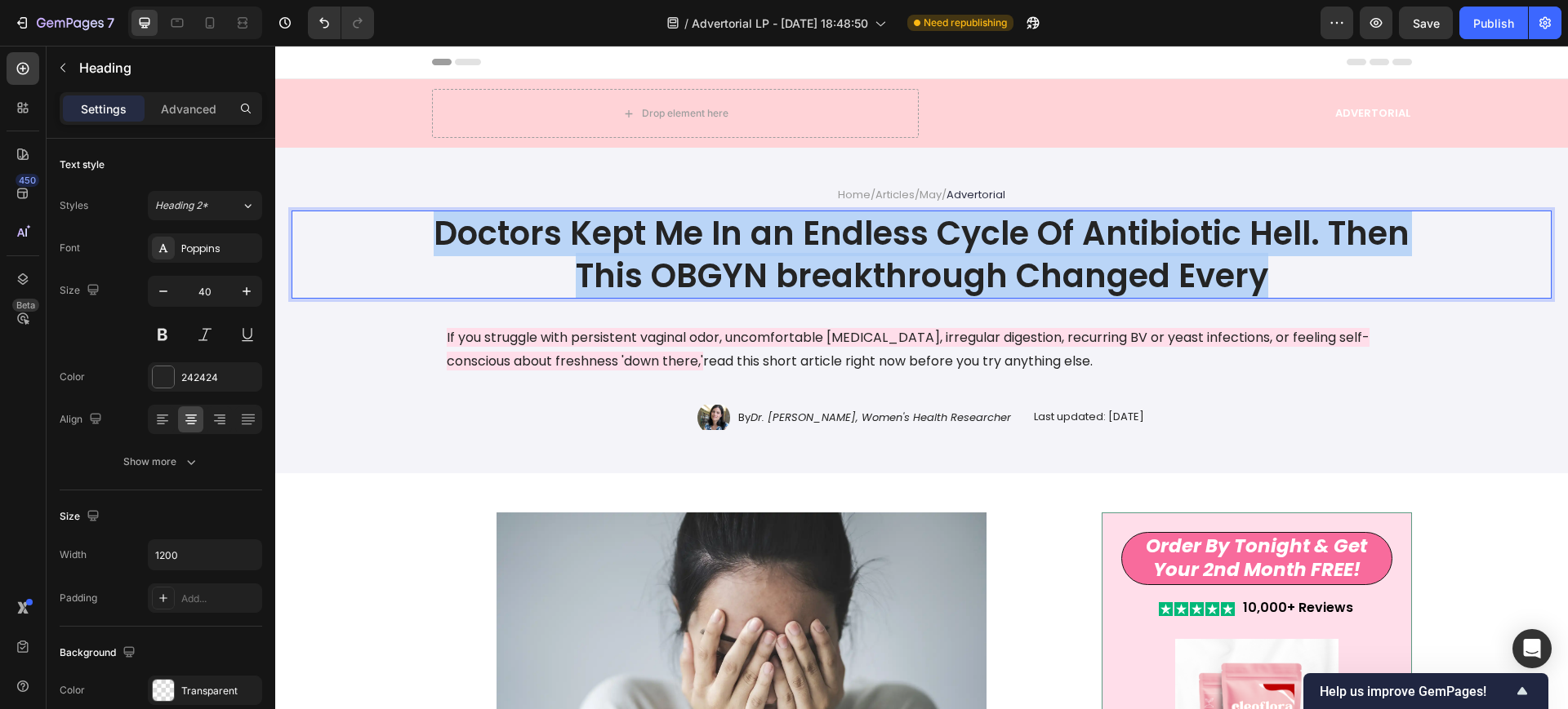
click at [644, 227] on p "Doctors Kept Me In an Endless Cycle Of Antibiotic Hell. Then This OBGYN breakth…" at bounding box center [922, 254] width 977 height 85
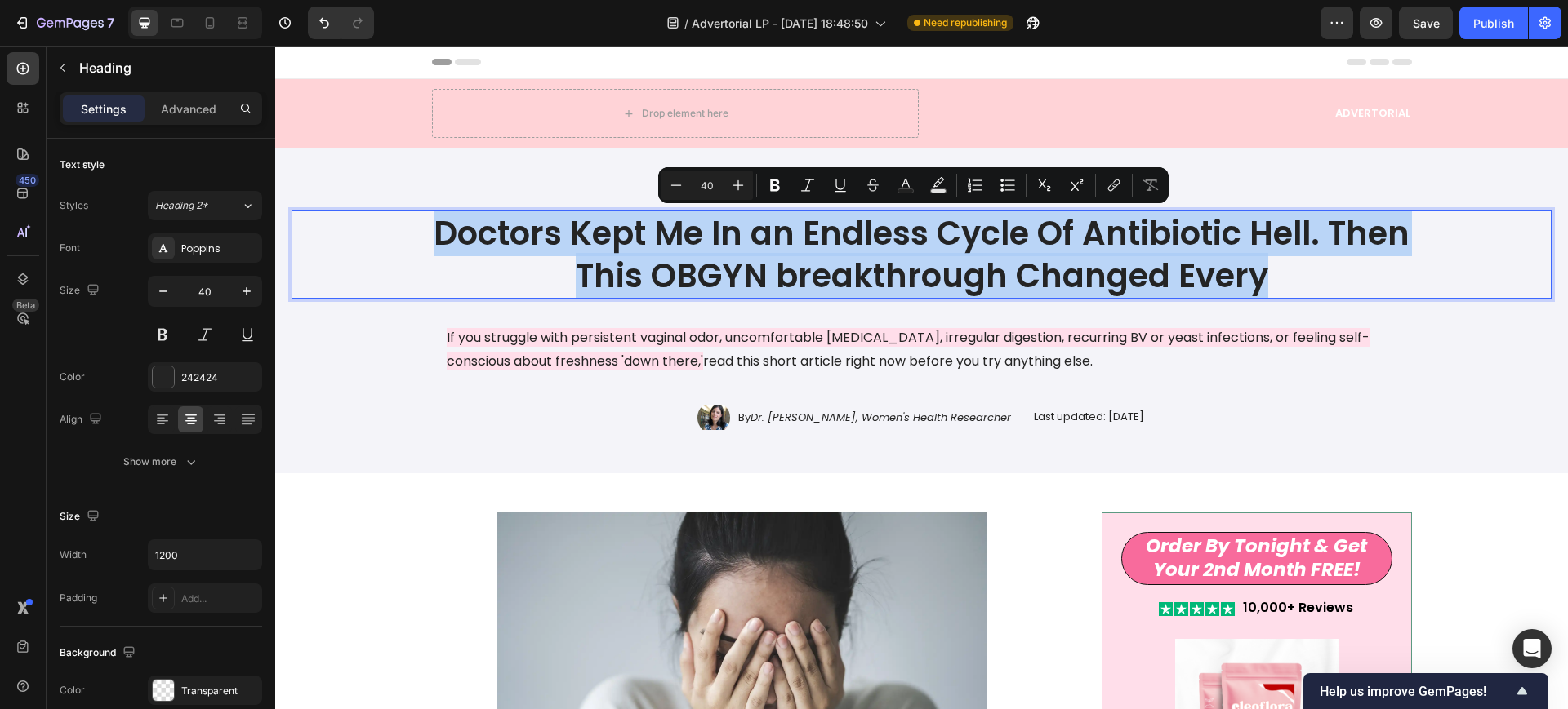
click at [1054, 267] on p "Doctors Kept Me In an Endless Cycle Of Antibiotic Hell. Then This OBGYN breakth…" at bounding box center [922, 254] width 977 height 85
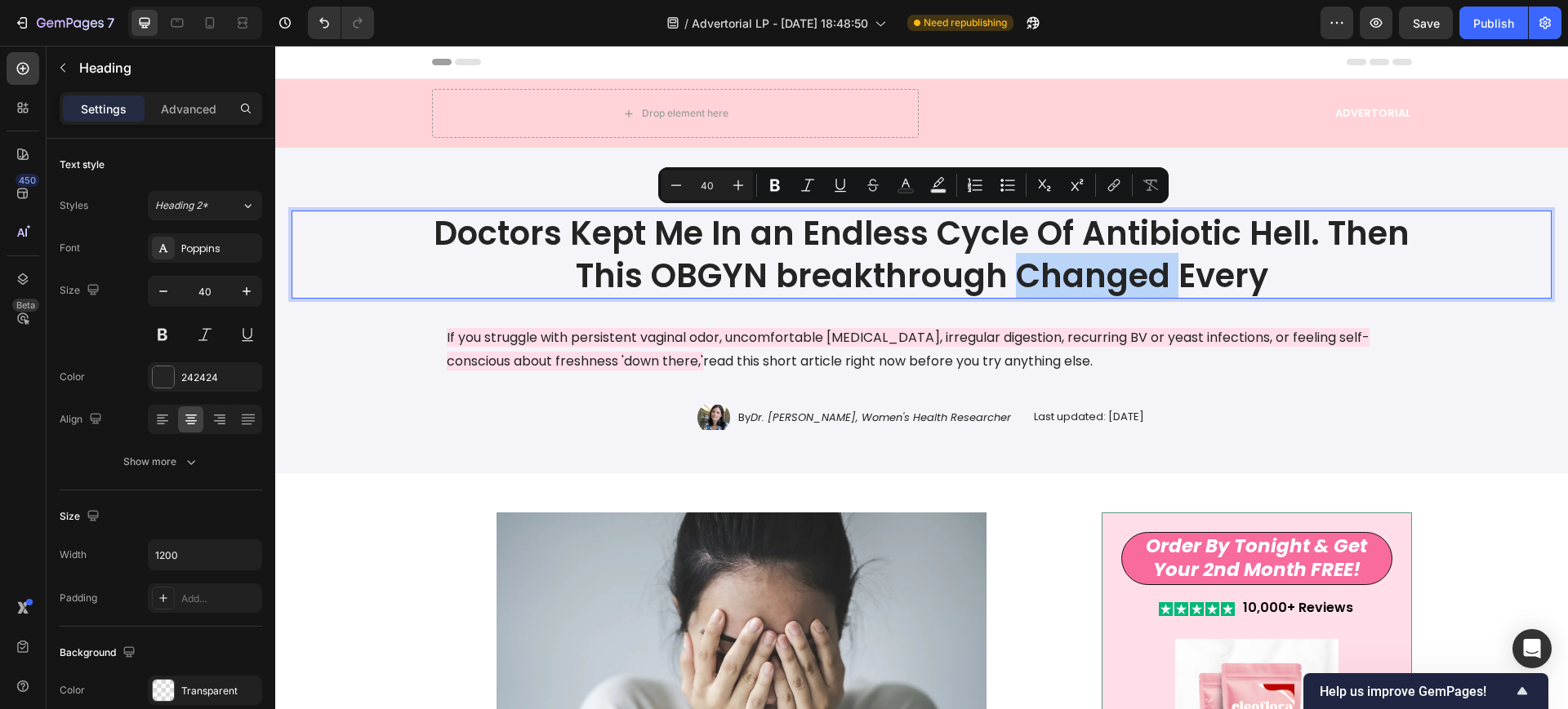
click at [1054, 267] on p "Doctors Kept Me In an Endless Cycle Of Antibiotic Hell. Then This OBGYN breakth…" at bounding box center [922, 254] width 977 height 85
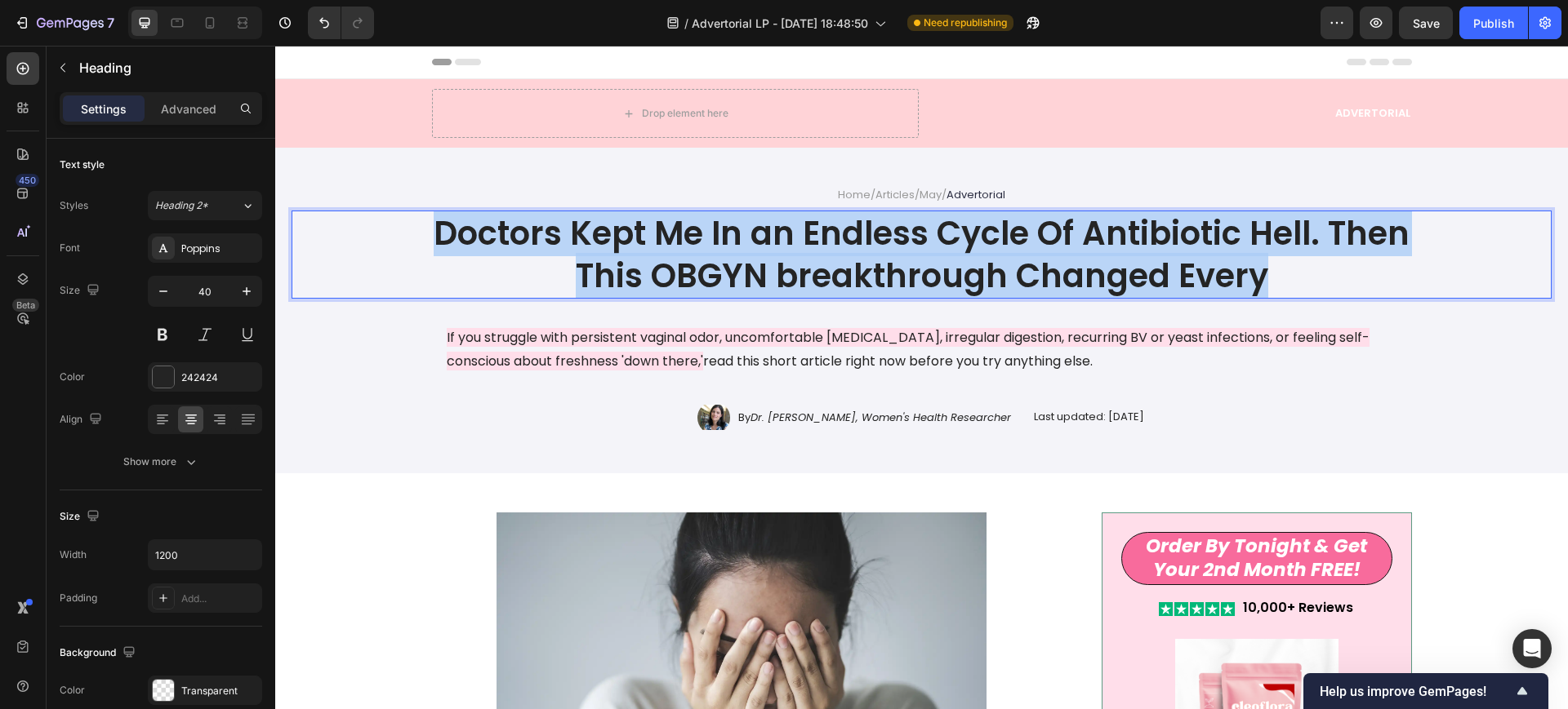
click at [1054, 267] on p "Doctors Kept Me In an Endless Cycle Of Antibiotic Hell. Then This OBGYN breakth…" at bounding box center [922, 254] width 977 height 85
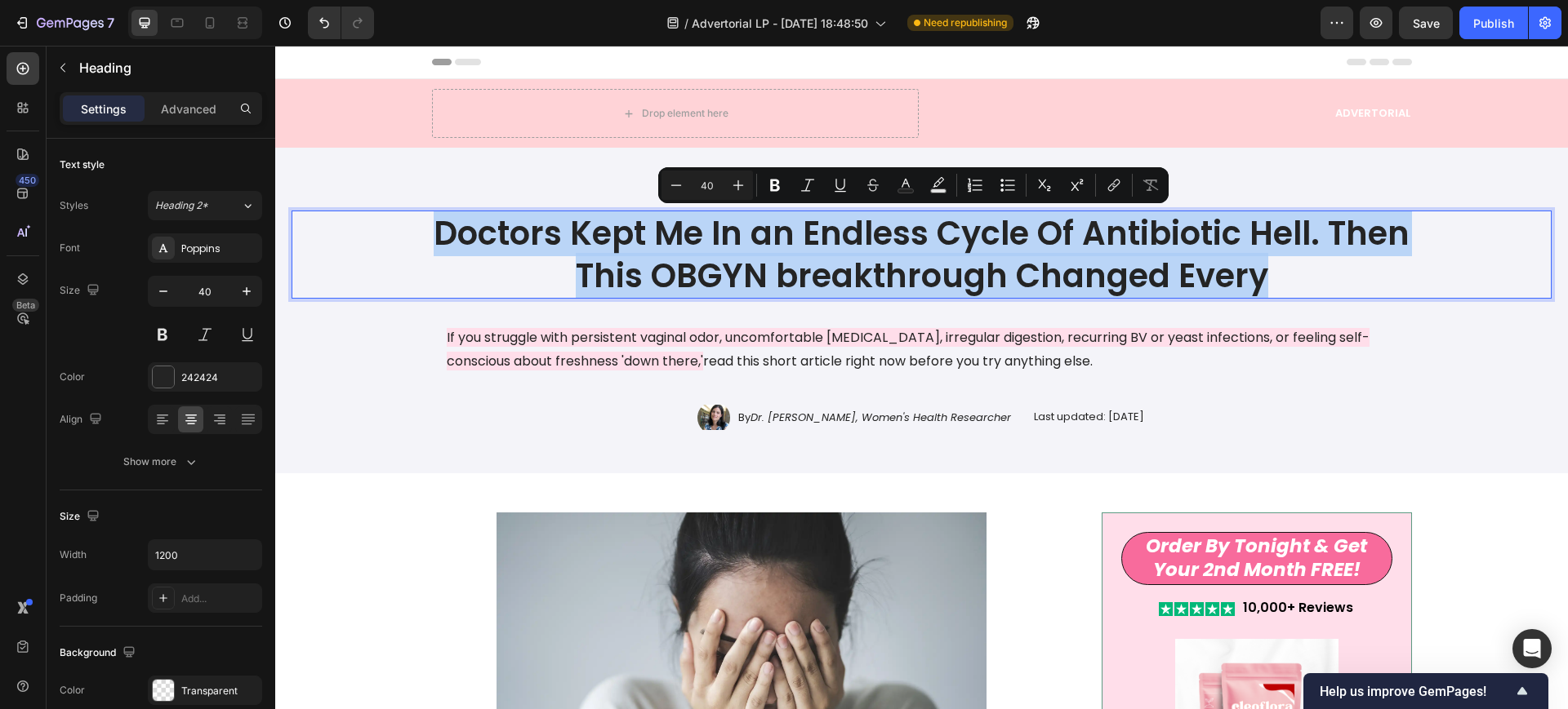
copy p "Doctors Kept Me In an Endless Cycle Of Antibiotic Hell. Then This OBGYN breakth…"
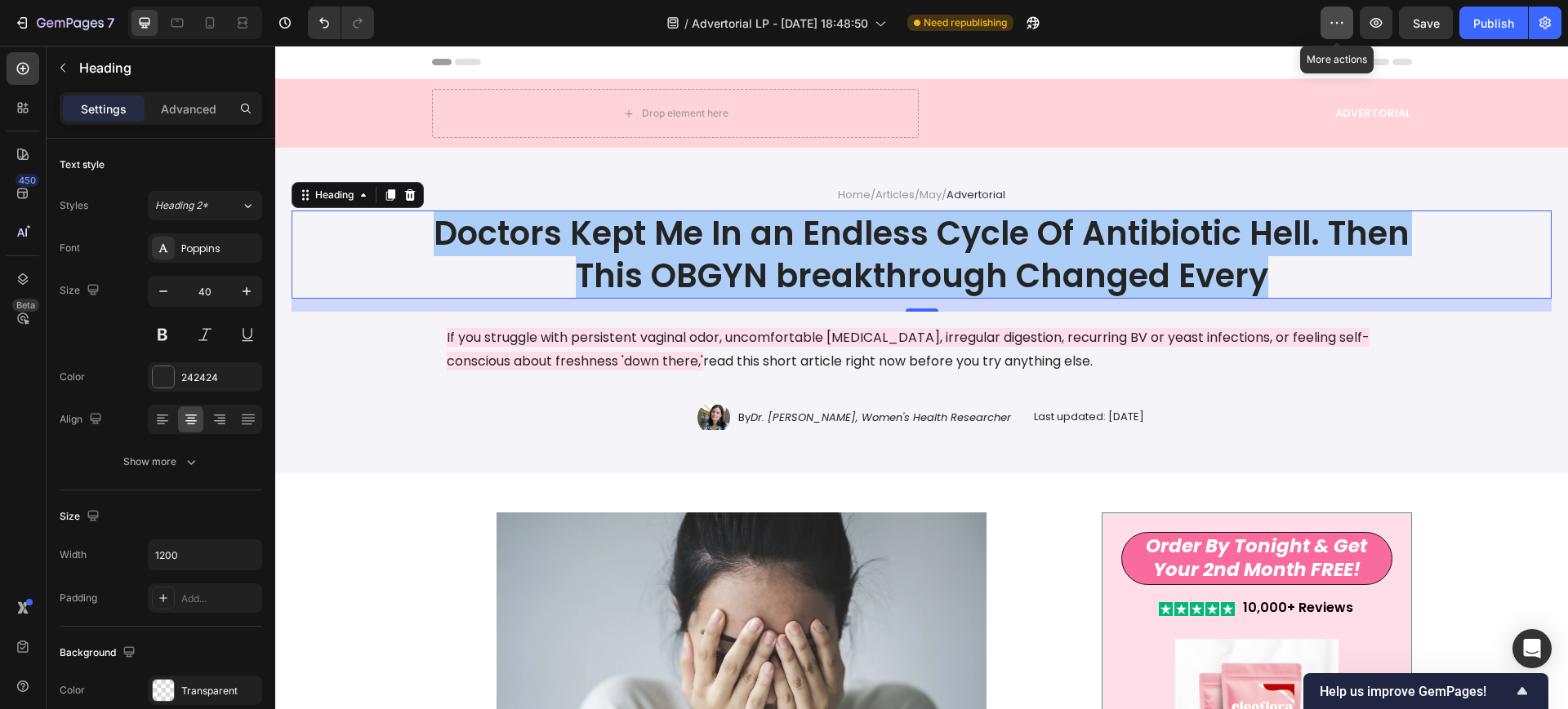
click at [1340, 20] on icon "button" at bounding box center [1336, 22] width 16 height 16
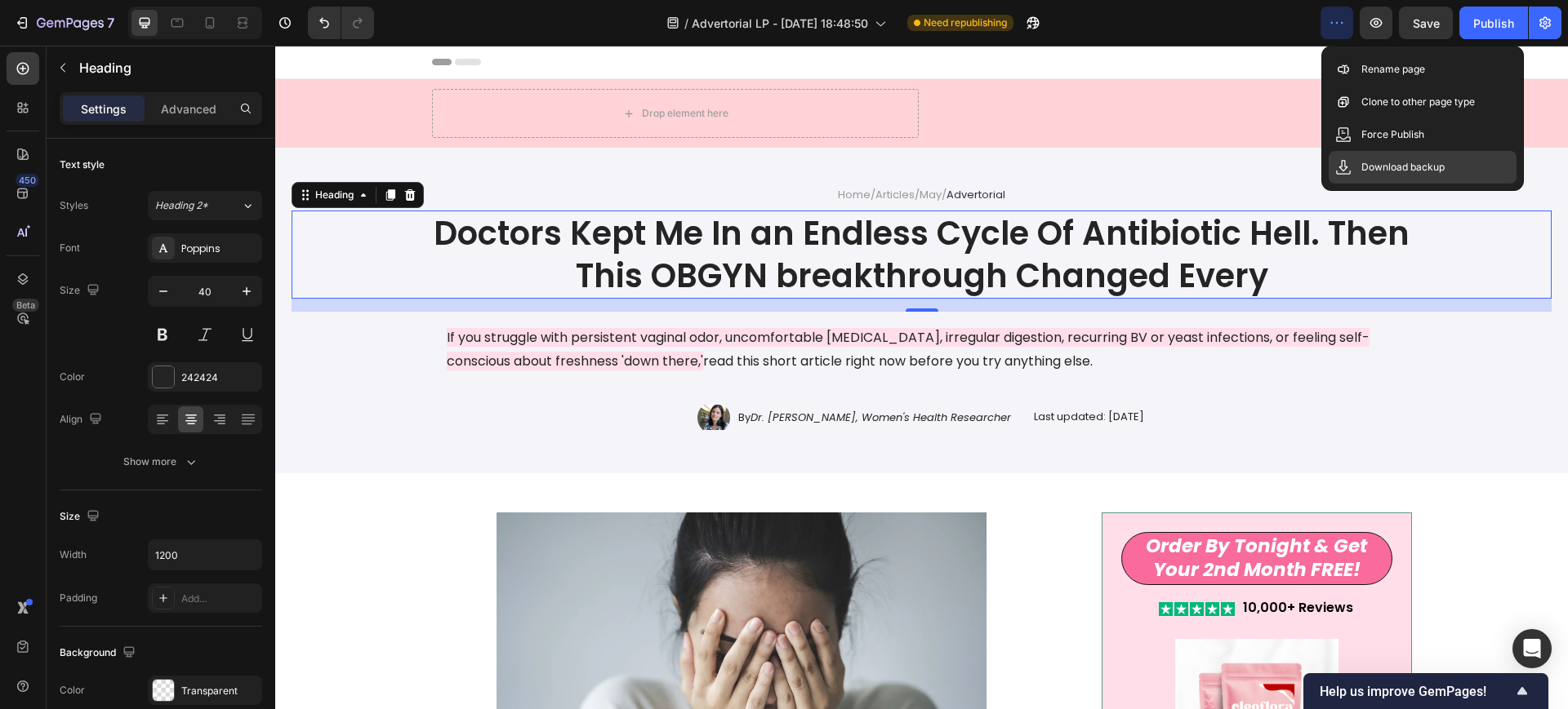
click at [1406, 165] on p "Download backup" at bounding box center [1403, 167] width 83 height 16
click at [1436, 24] on span "Save" at bounding box center [1427, 23] width 27 height 14
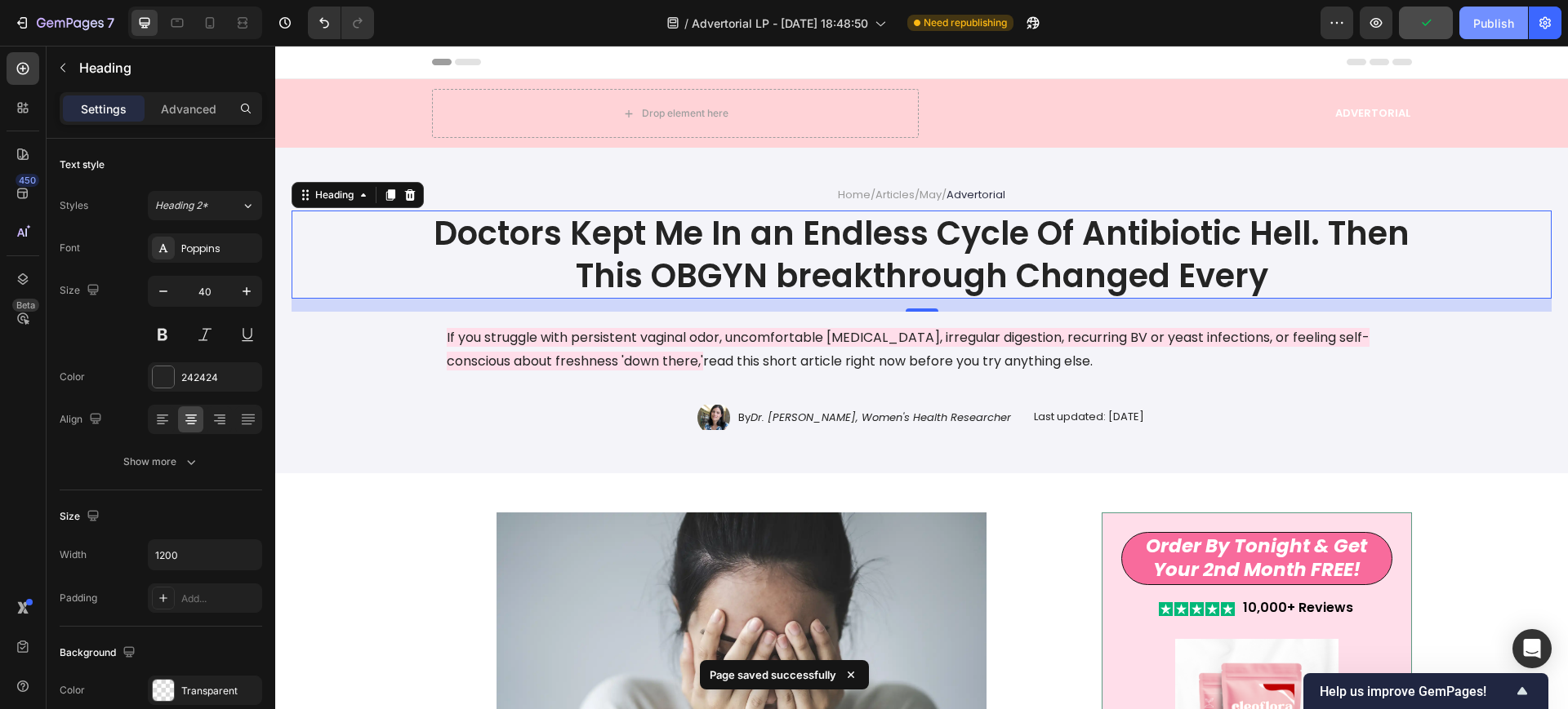
click at [1497, 25] on div "Publish" at bounding box center [1494, 23] width 41 height 17
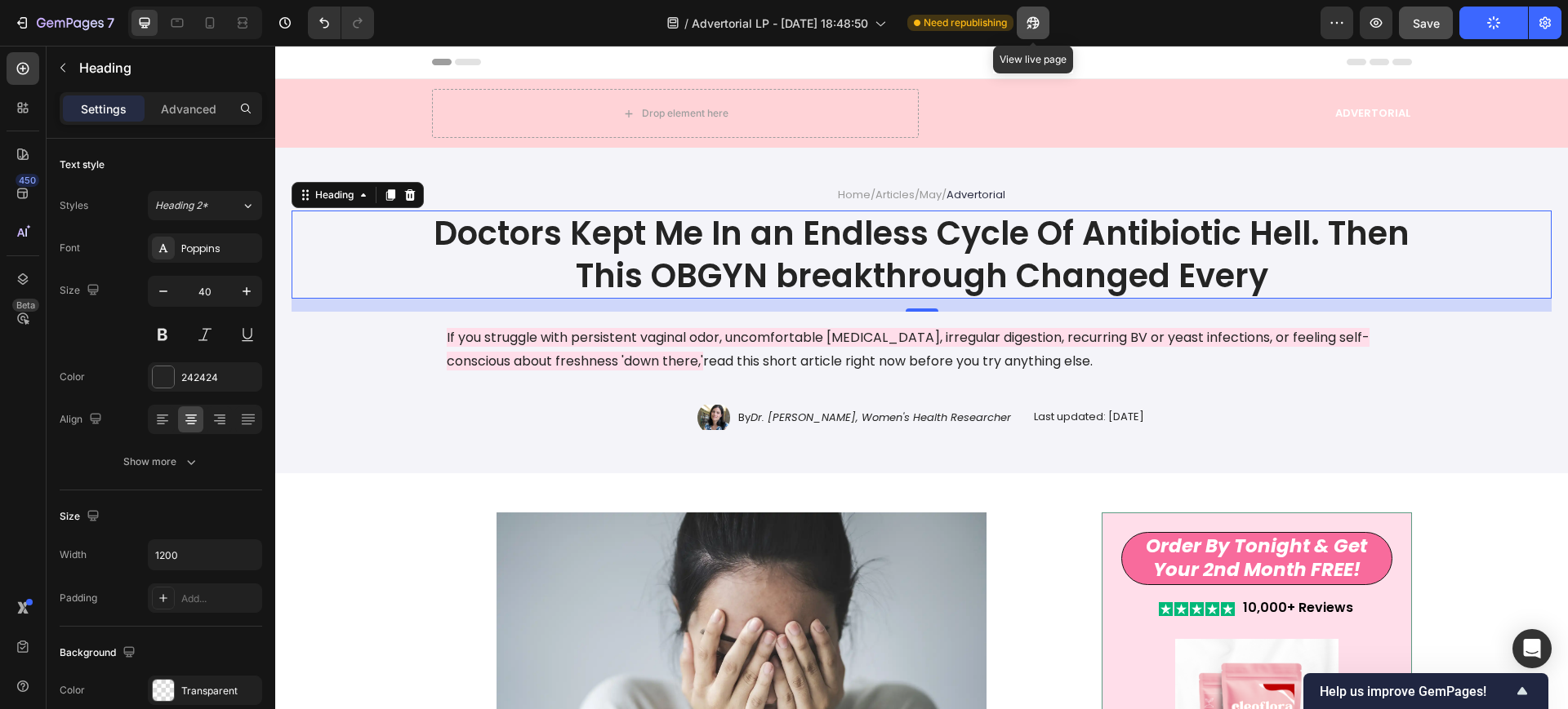
click at [1041, 21] on icon "button" at bounding box center [1032, 22] width 16 height 16
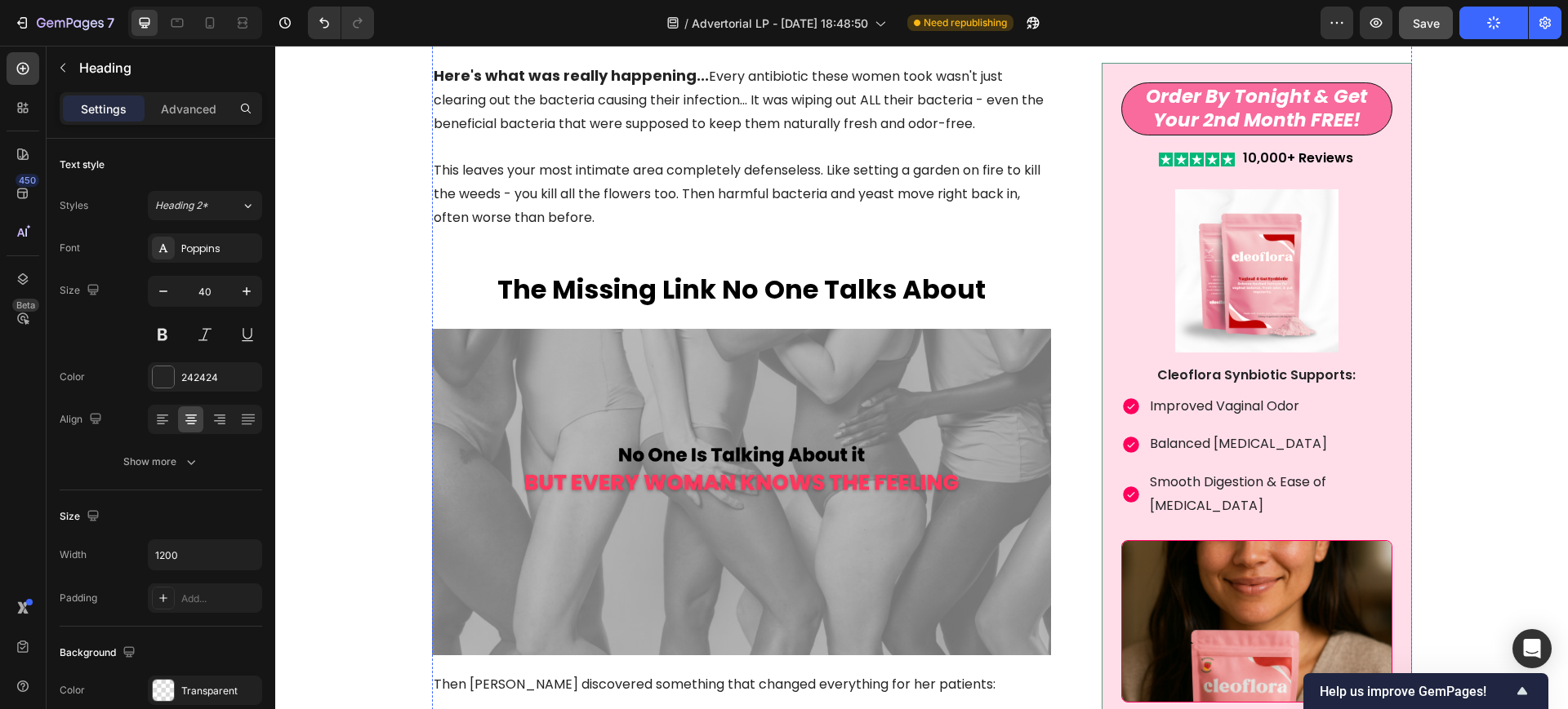
scroll to position [2550, 0]
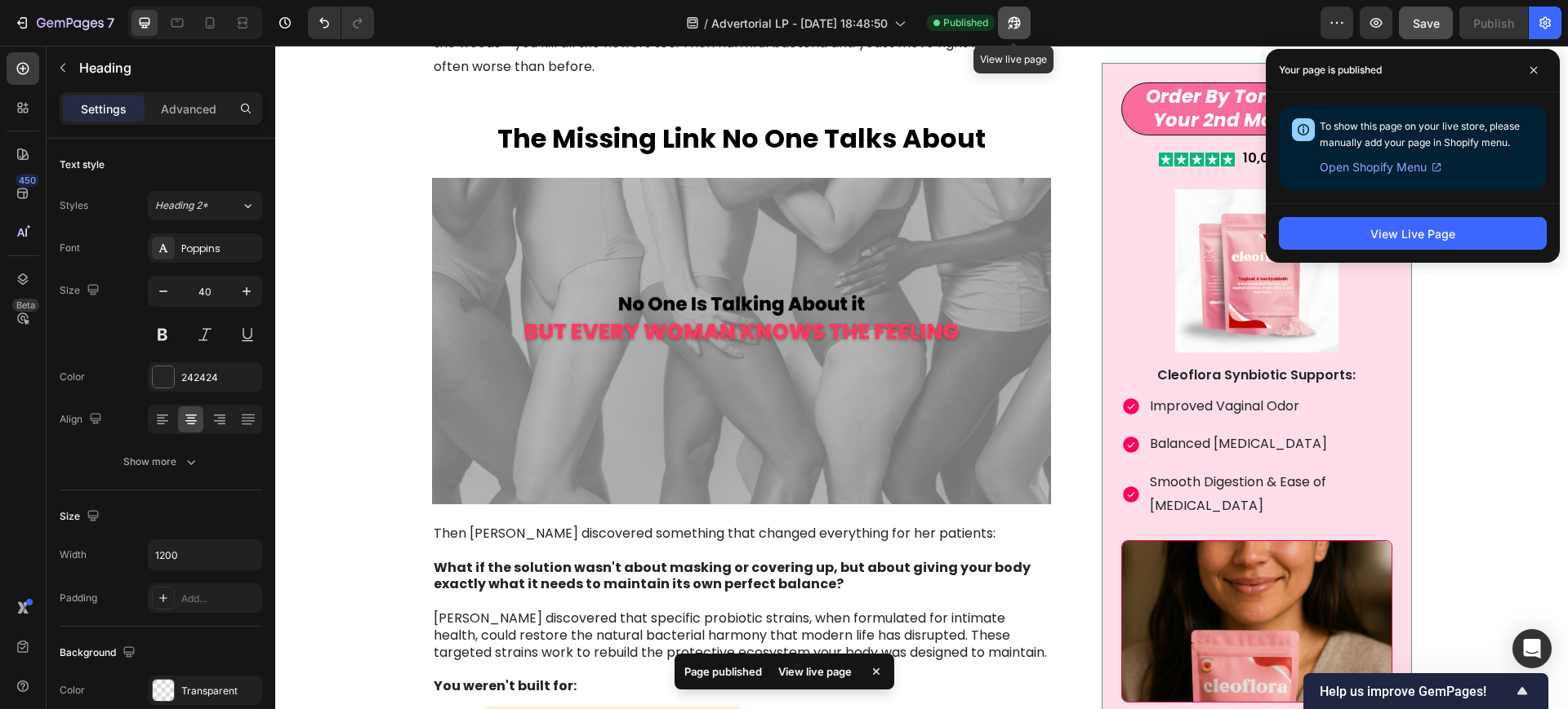
click at [1017, 15] on icon "button" at bounding box center [1014, 22] width 16 height 16
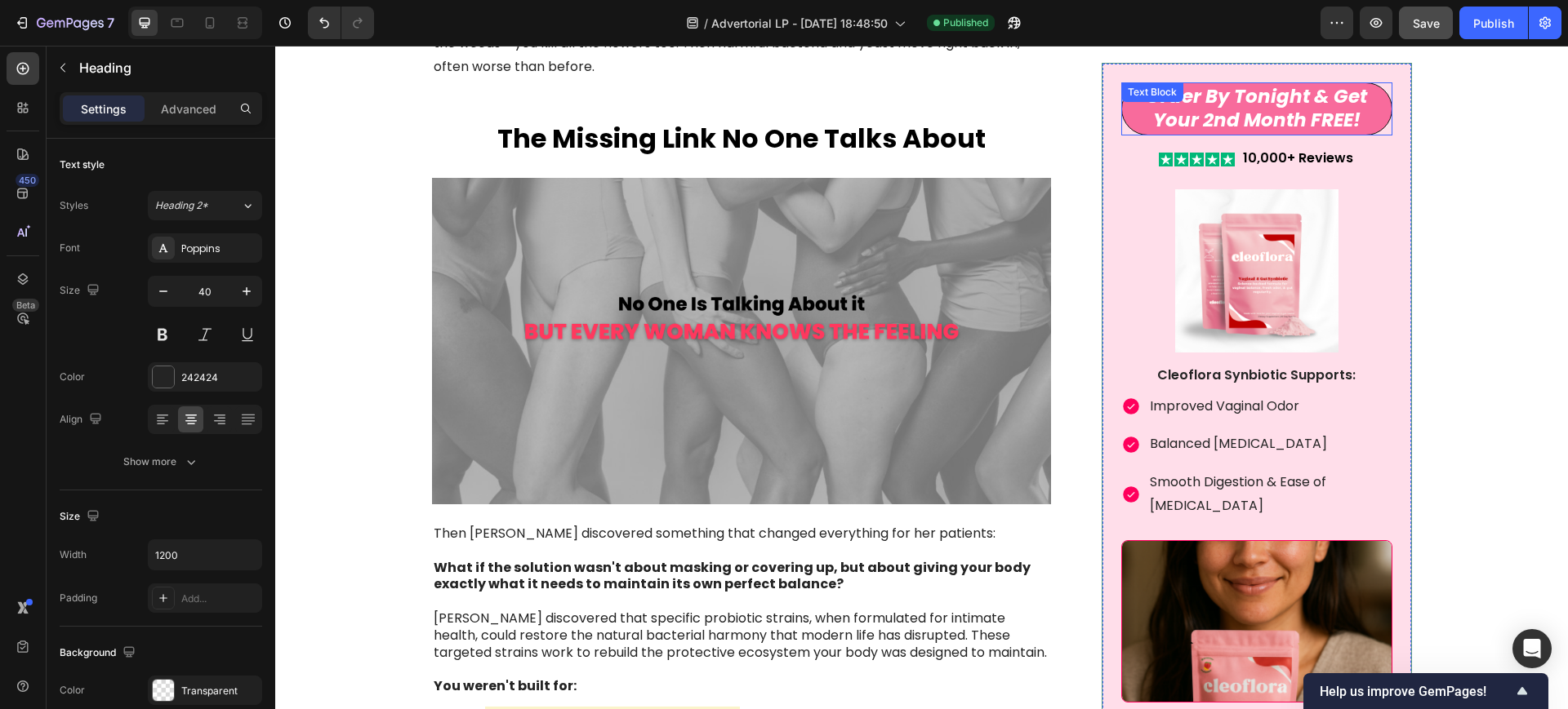
click at [1121, 104] on div "Order By Tonight & Get Your 2nd Month FREE! Text Block" at bounding box center [1255, 108] width 270 height 54
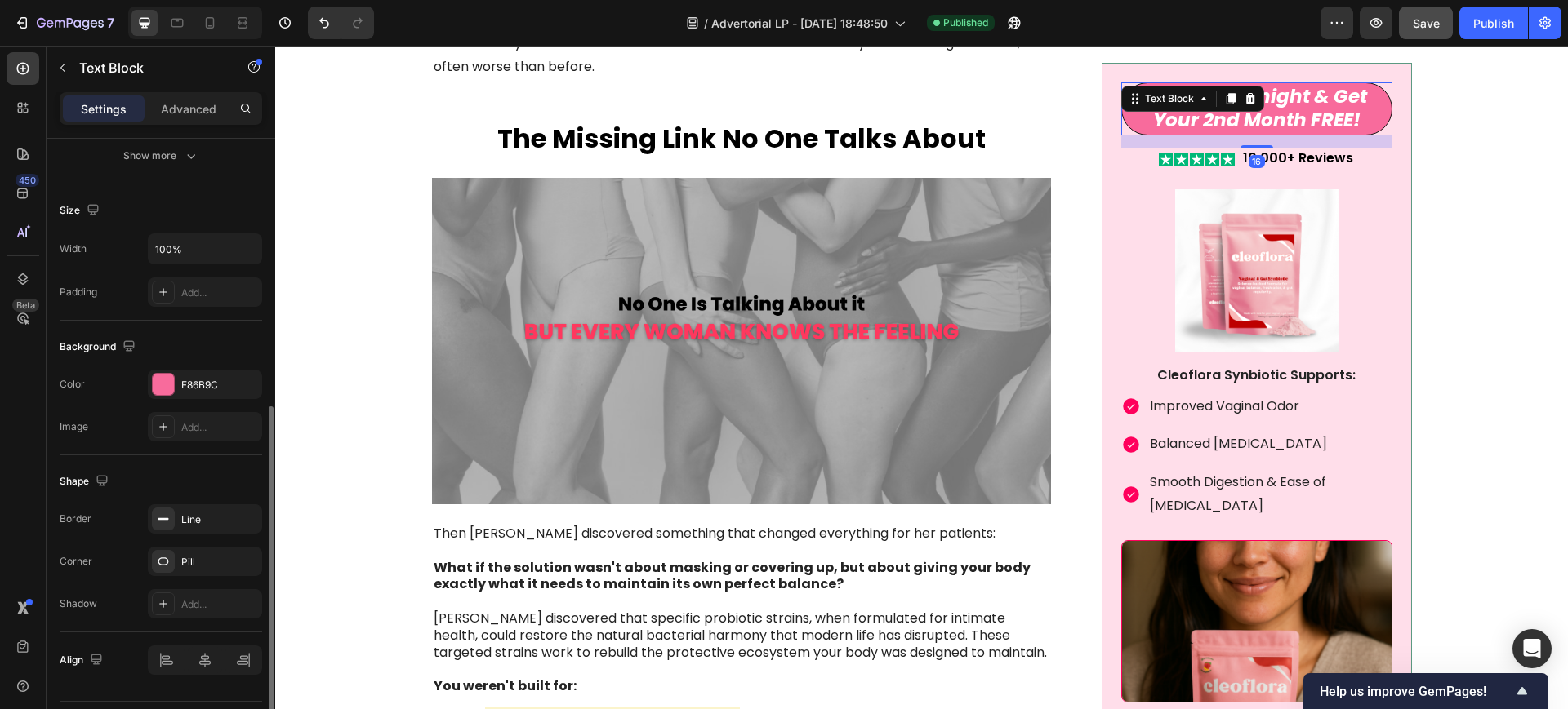
scroll to position [350, 0]
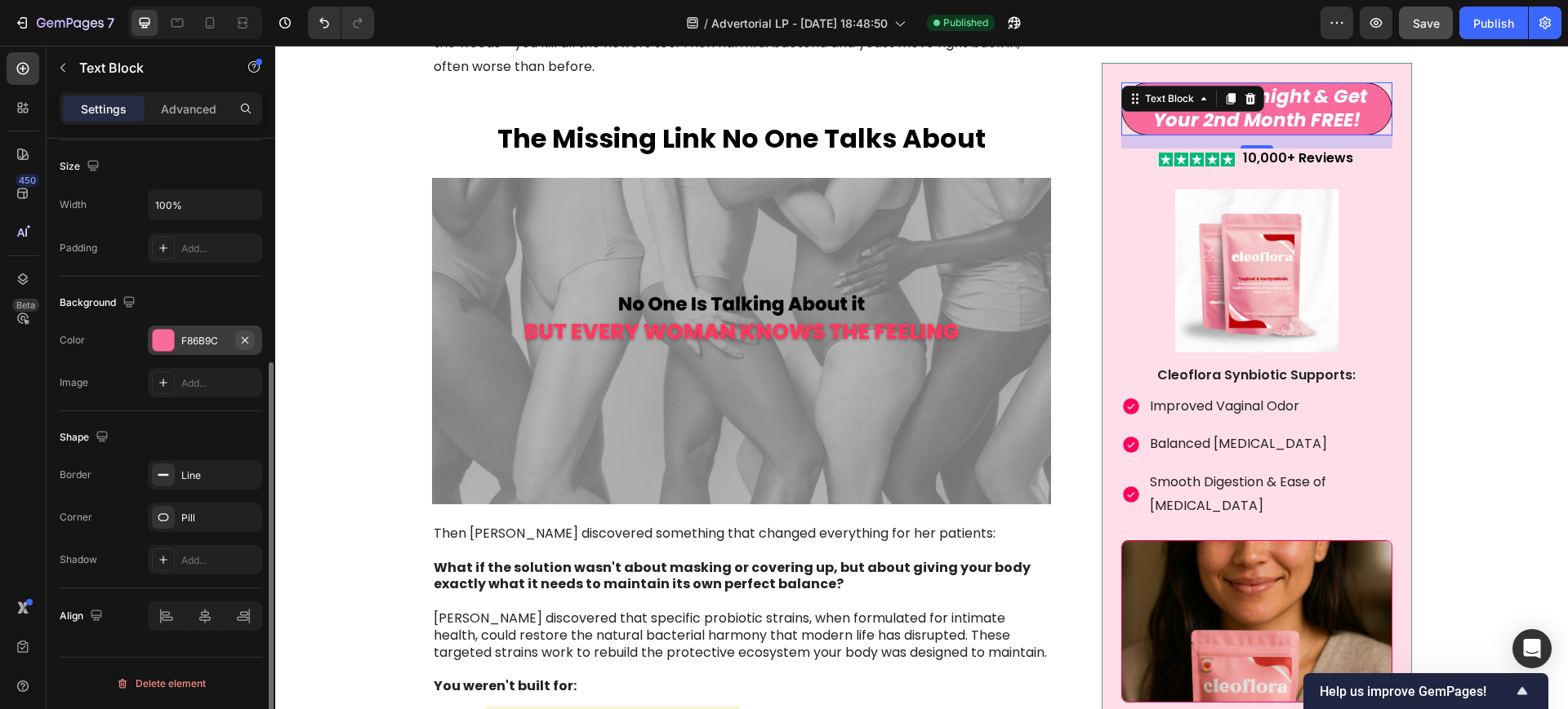
click at [248, 335] on icon "button" at bounding box center [244, 340] width 13 height 13
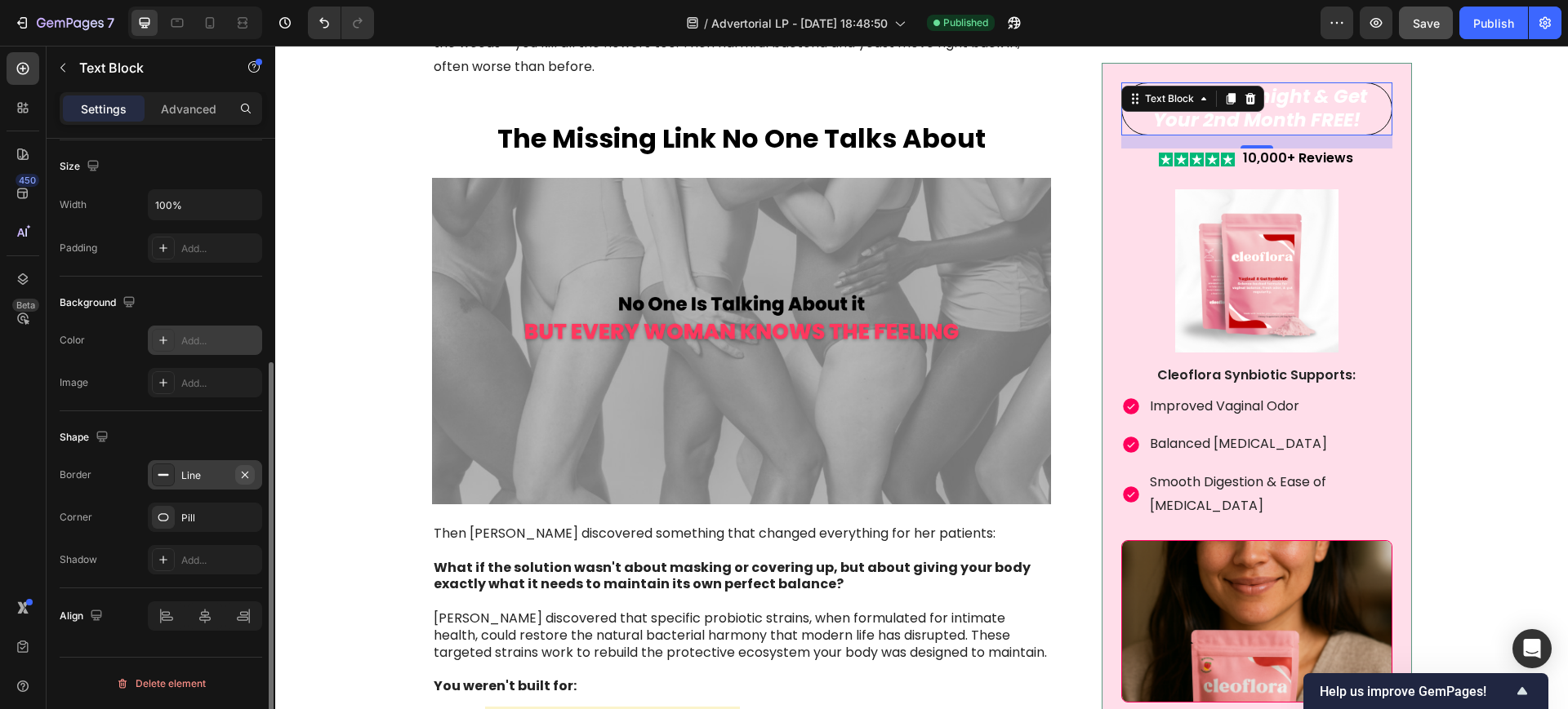
click at [252, 472] on button "button" at bounding box center [244, 475] width 20 height 20
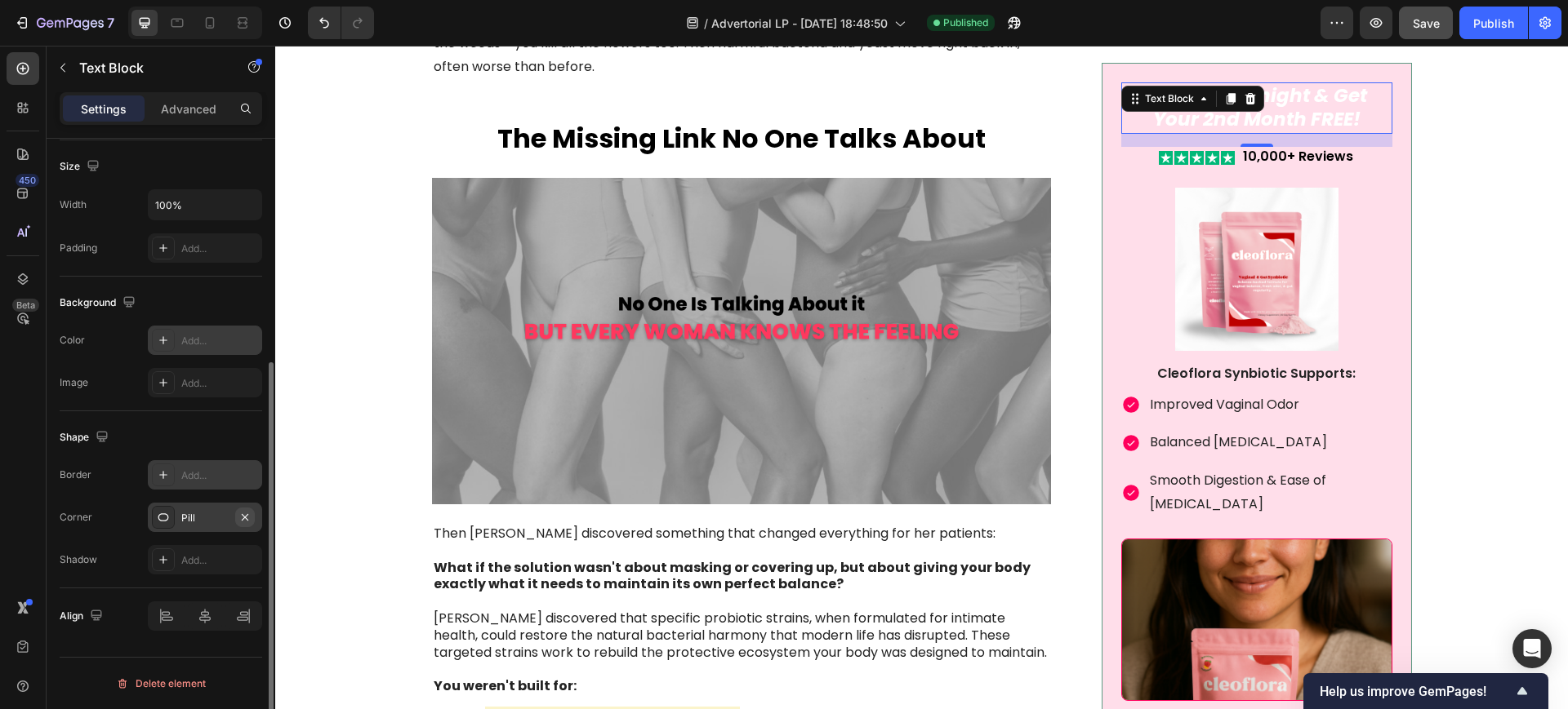
click at [244, 514] on icon "button" at bounding box center [244, 517] width 13 height 13
click at [1339, 115] on icon "Order By Tonight & Get Your 2nd Month FREE!" at bounding box center [1256, 106] width 221 height 50
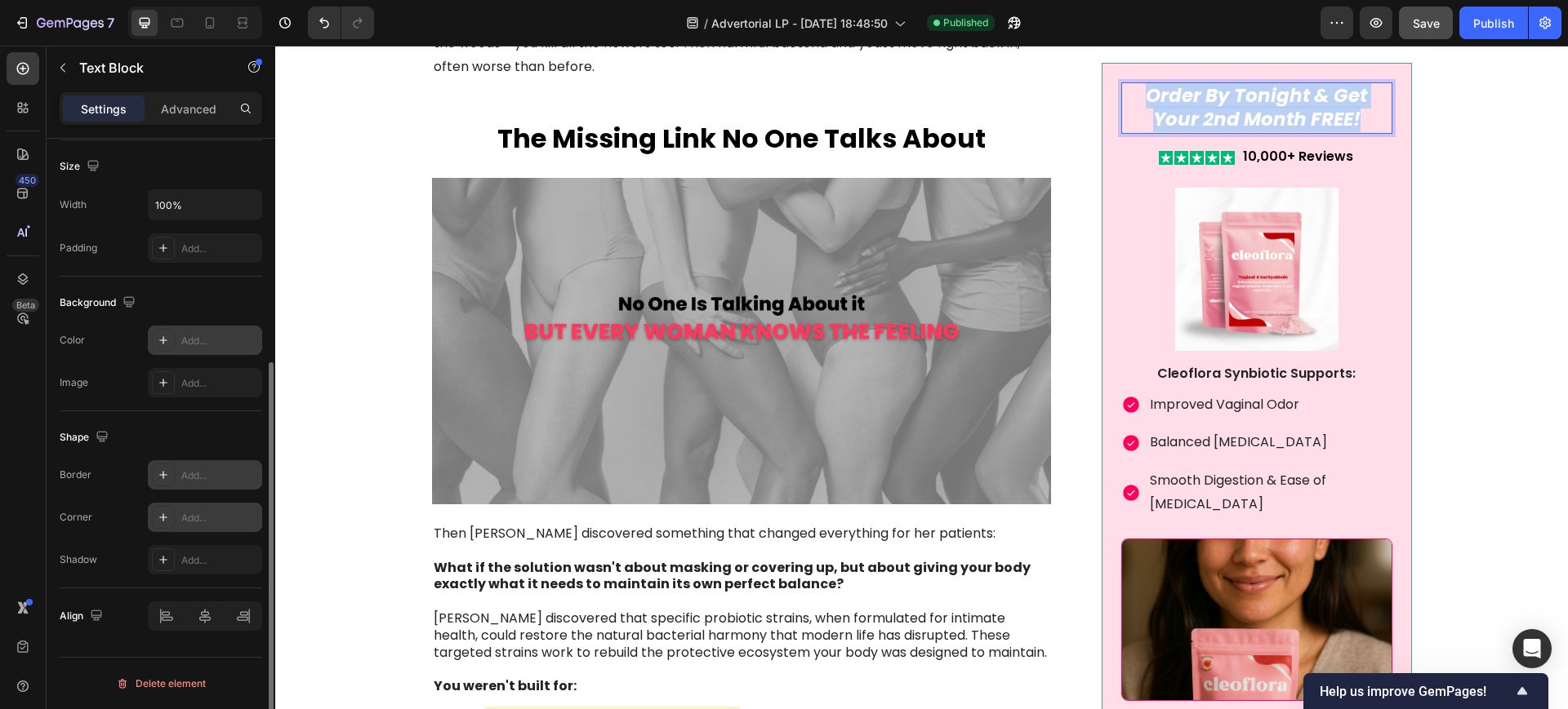
click at [1338, 115] on icon "Order By Tonight & Get Your 2nd Month FREE!" at bounding box center [1256, 106] width 221 height 50
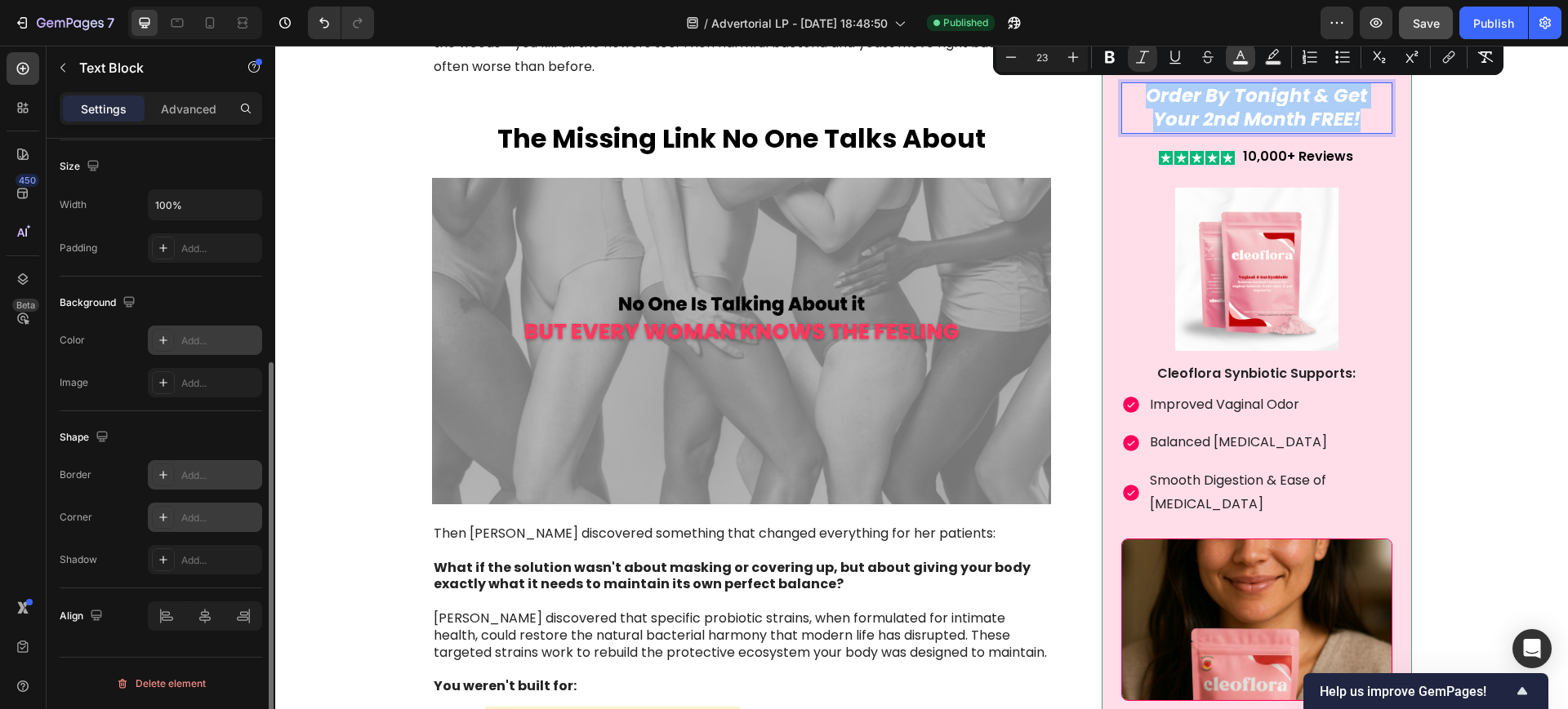
click at [1238, 55] on icon "Editor contextual toolbar" at bounding box center [1241, 54] width 9 height 9
type input "FFFFFF"
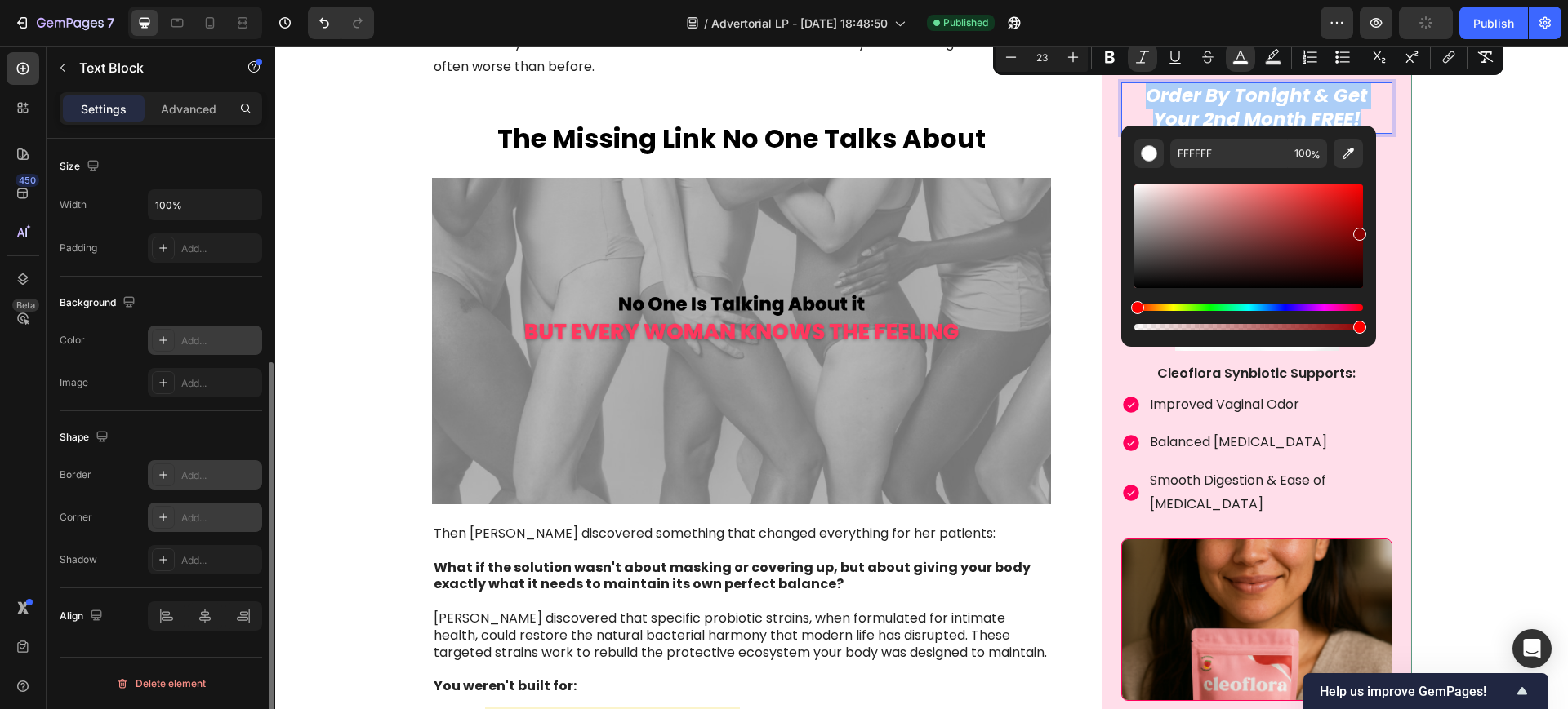
drag, startPoint x: 1140, startPoint y: 189, endPoint x: 1364, endPoint y: 231, distance: 227.9
click at [1364, 231] on div "Editor contextual toolbar" at bounding box center [1359, 233] width 13 height 13
type input "8C0000"
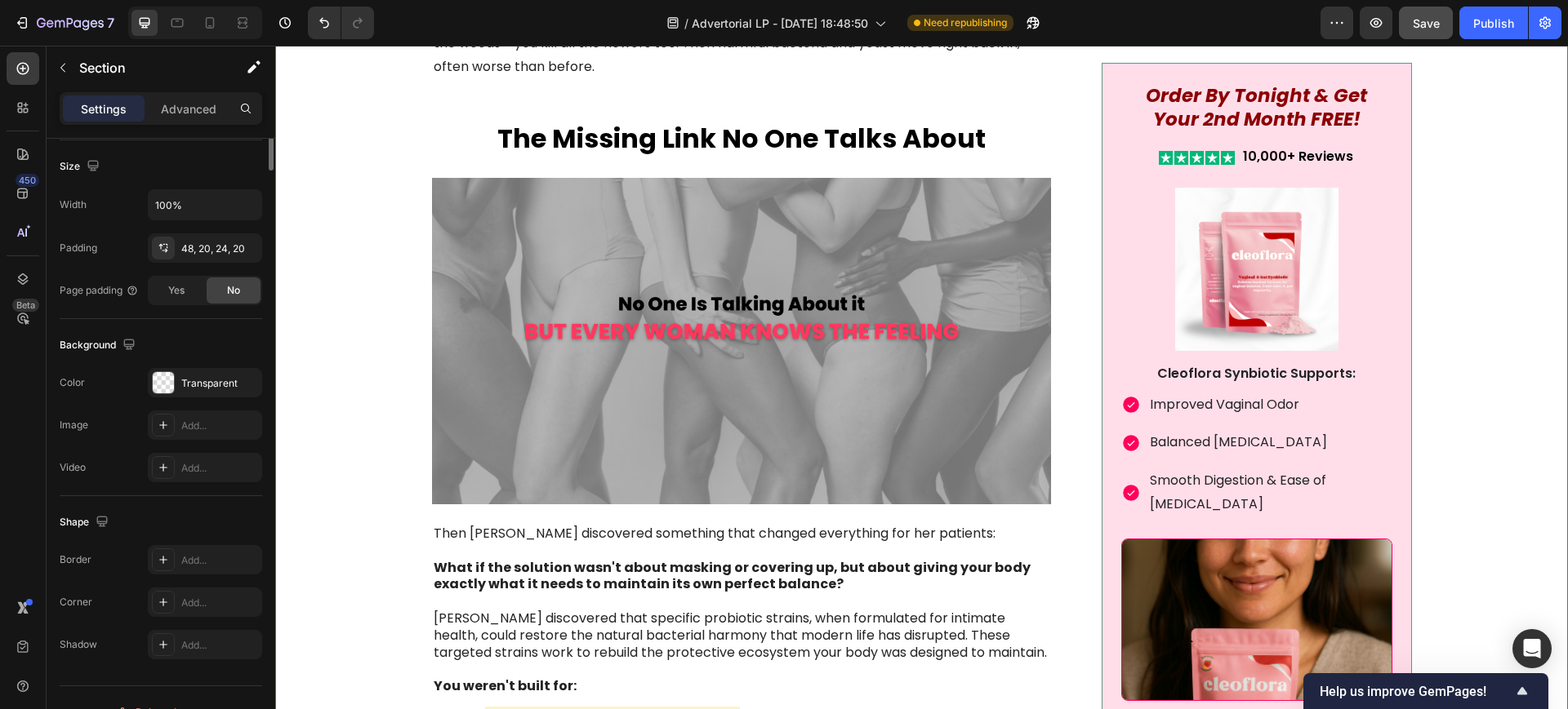
scroll to position [0, 0]
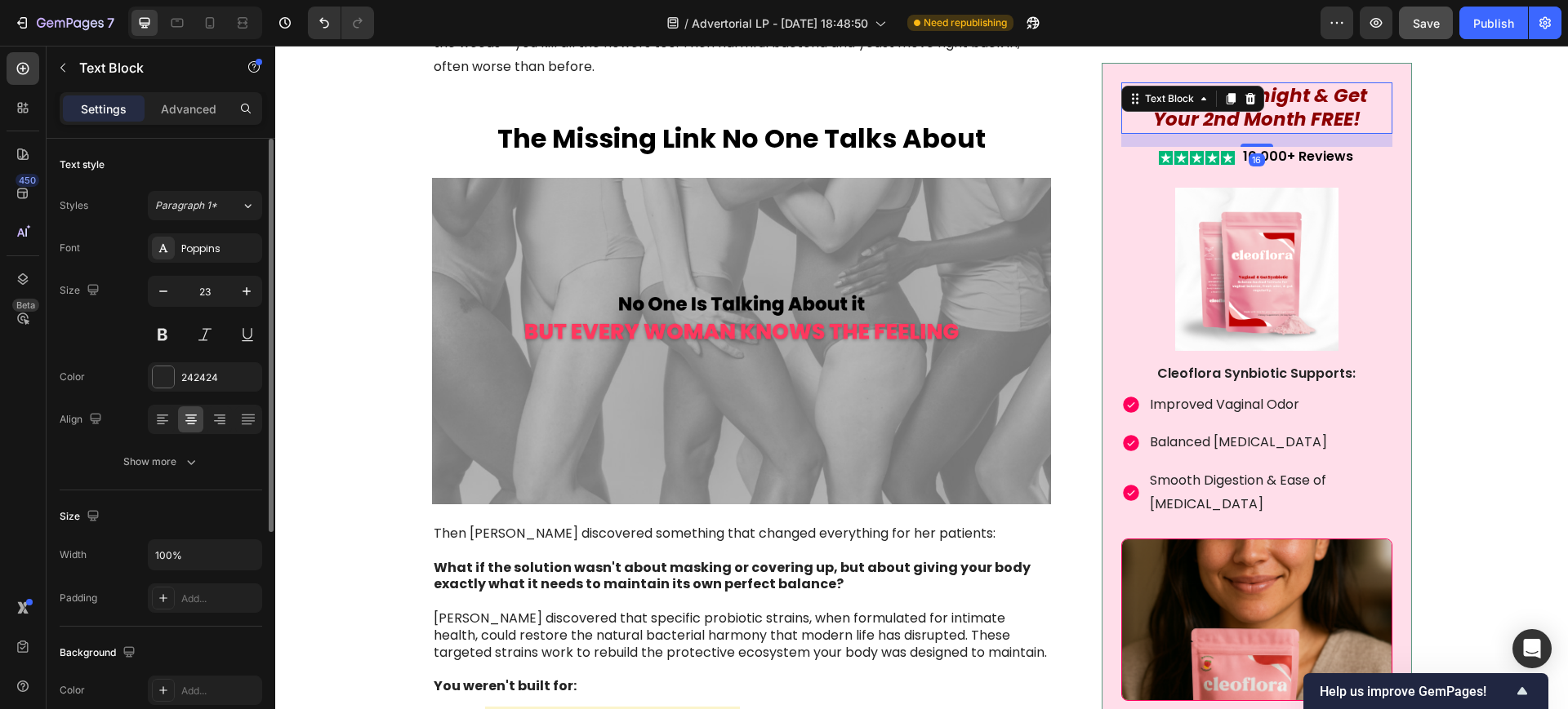
click at [1252, 110] on icon "Order By Tonight & Get Your 2nd Month FREE!" at bounding box center [1256, 106] width 221 height 50
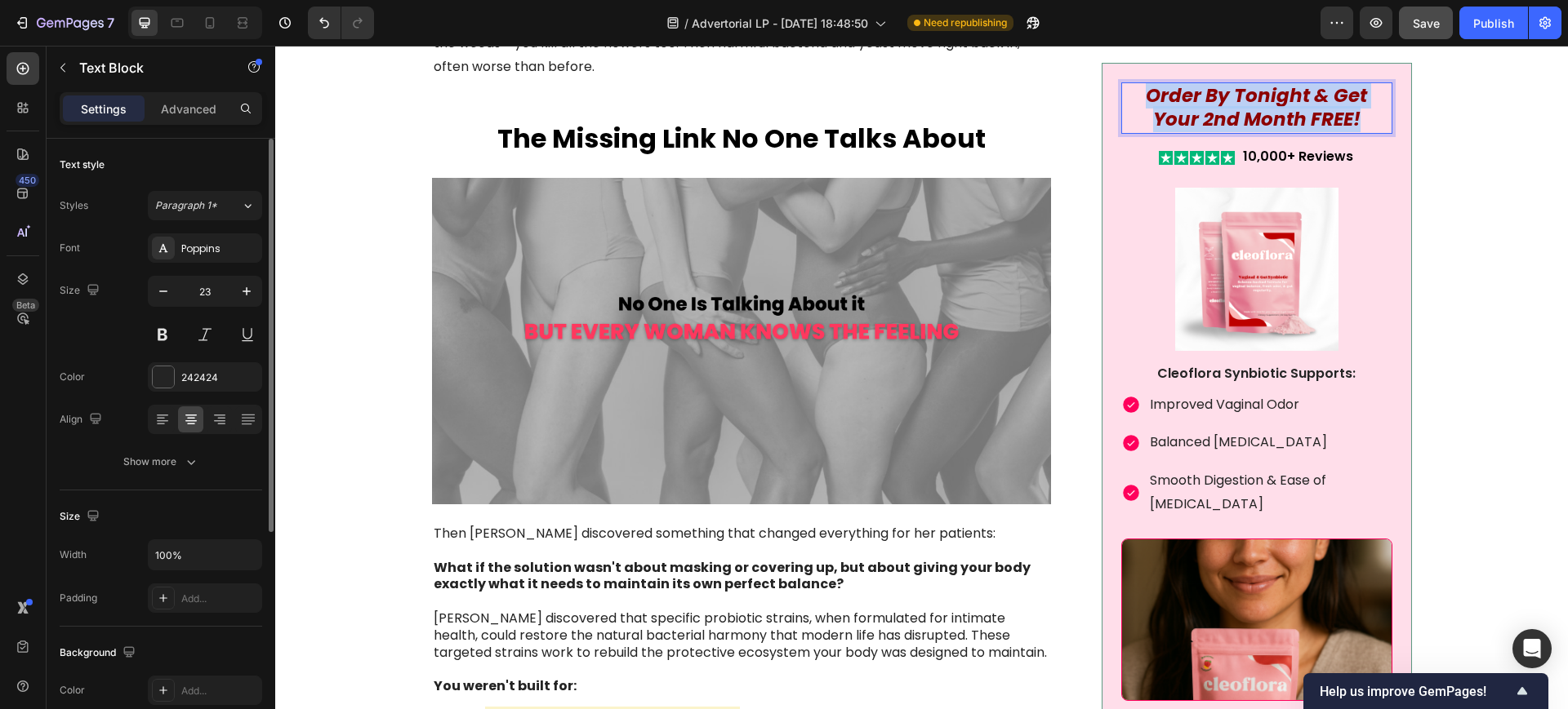
click at [1251, 110] on icon "Order By Tonight & Get Your 2nd Month FREE!" at bounding box center [1256, 106] width 221 height 50
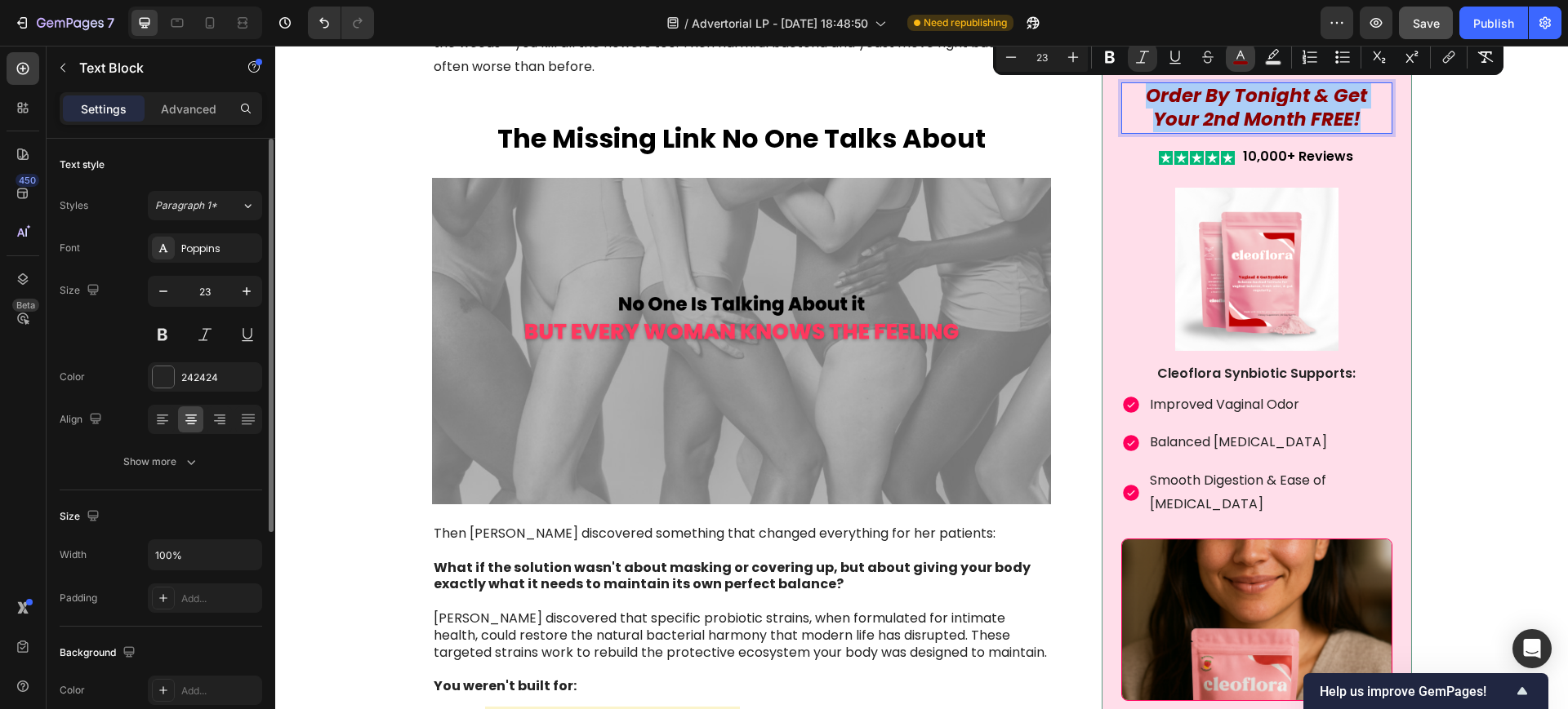
click at [1239, 63] on rect "Editor contextual toolbar" at bounding box center [1241, 63] width 15 height 4
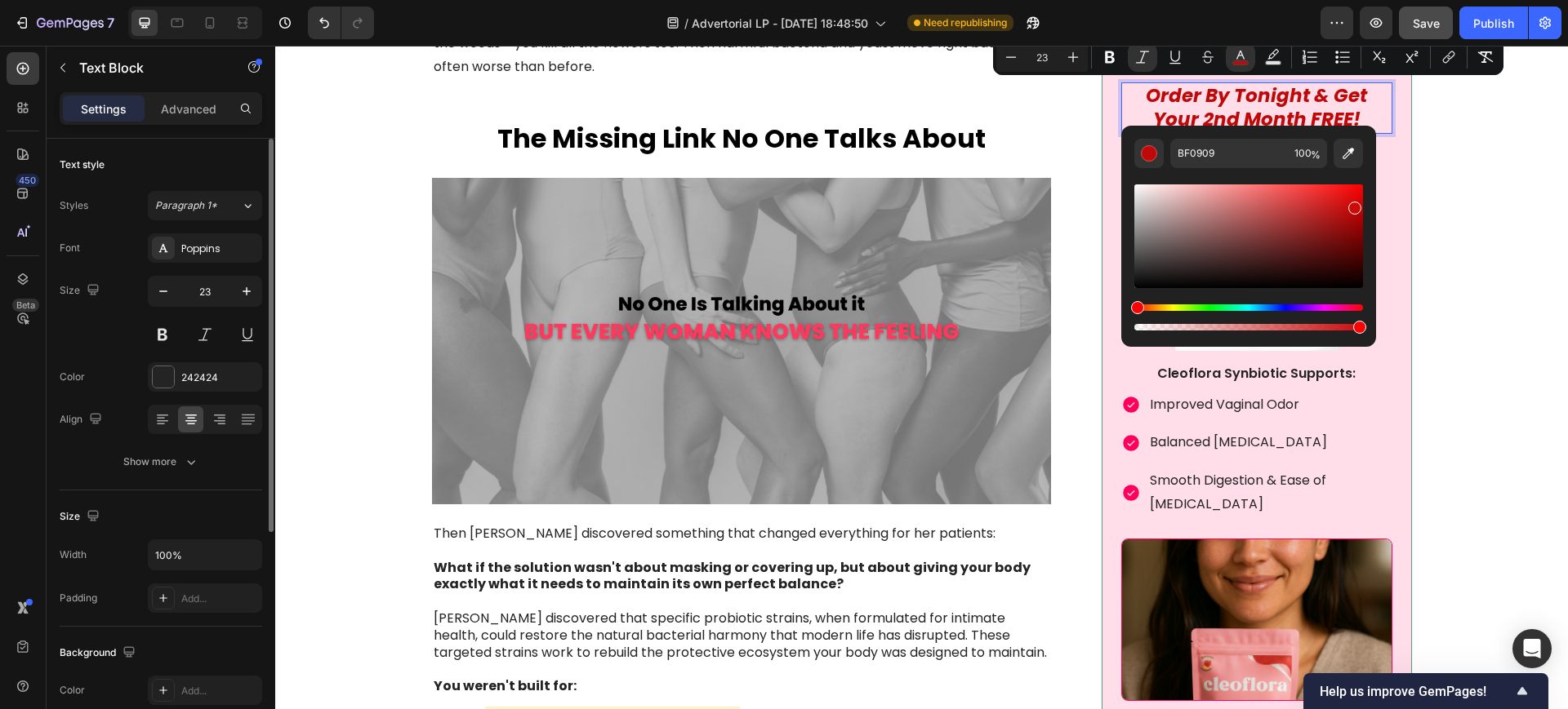
type input "CC0A0A"
drag, startPoint x: 1357, startPoint y: 232, endPoint x: 1353, endPoint y: 205, distance: 27.3
click at [1353, 205] on div "Editor contextual toolbar" at bounding box center [1354, 208] width 13 height 13
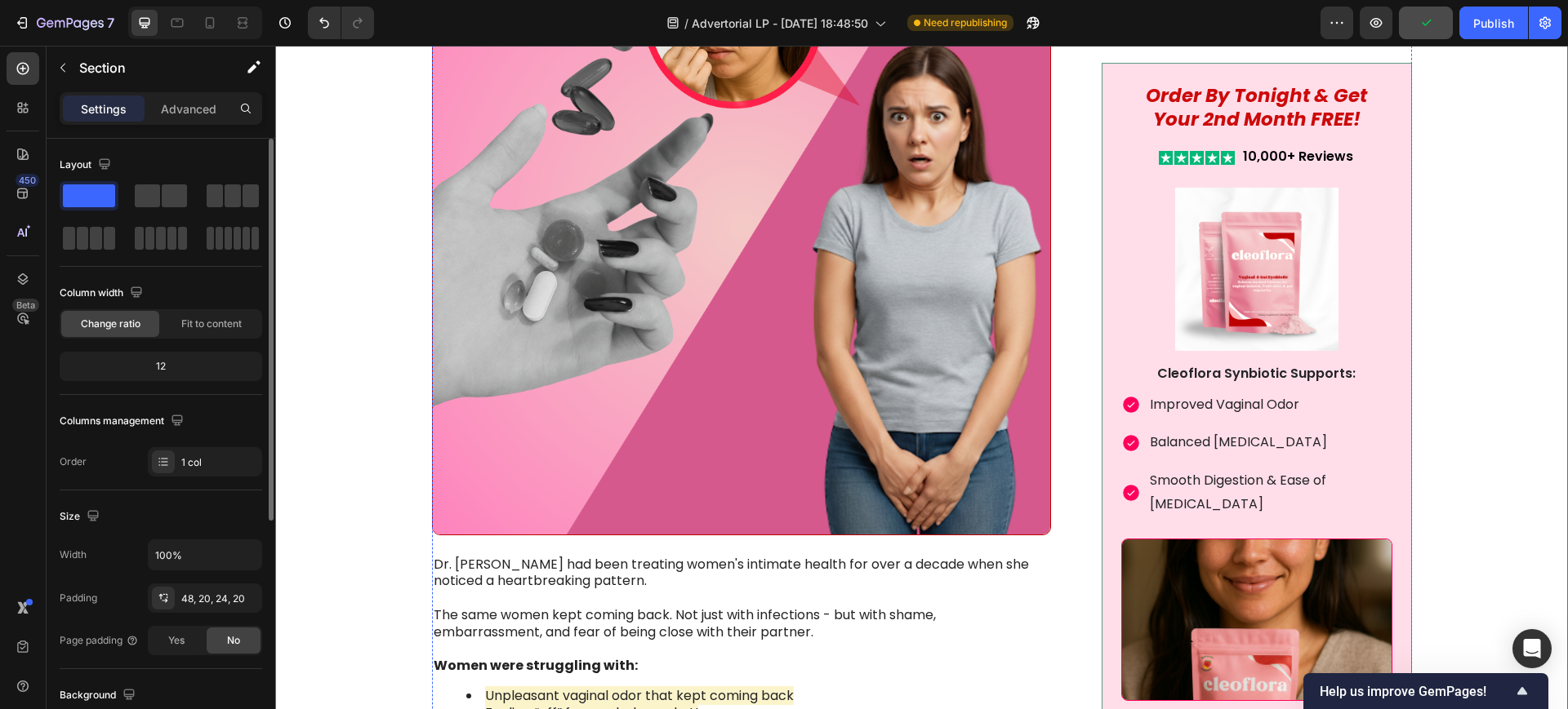
scroll to position [816, 0]
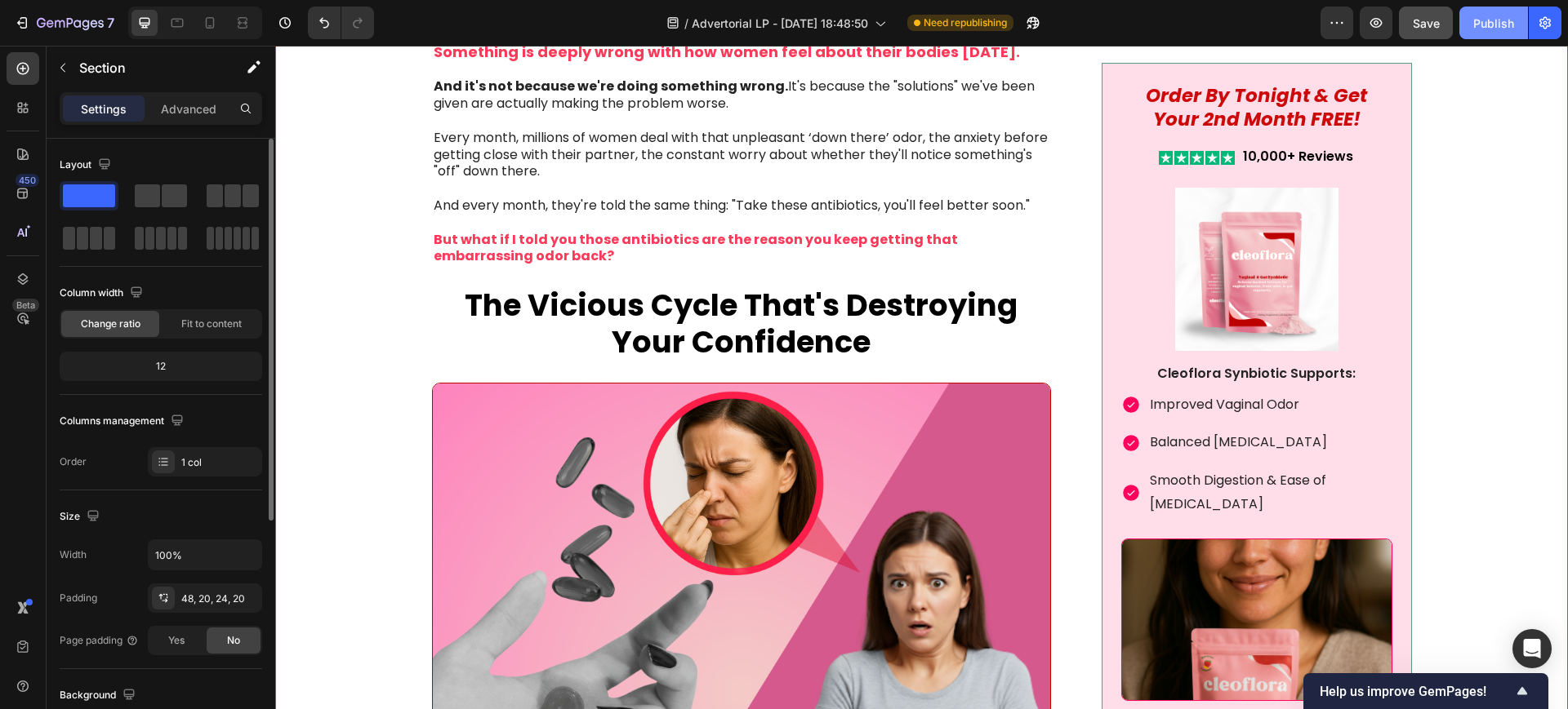
click at [1496, 24] on div "Publish" at bounding box center [1494, 23] width 41 height 17
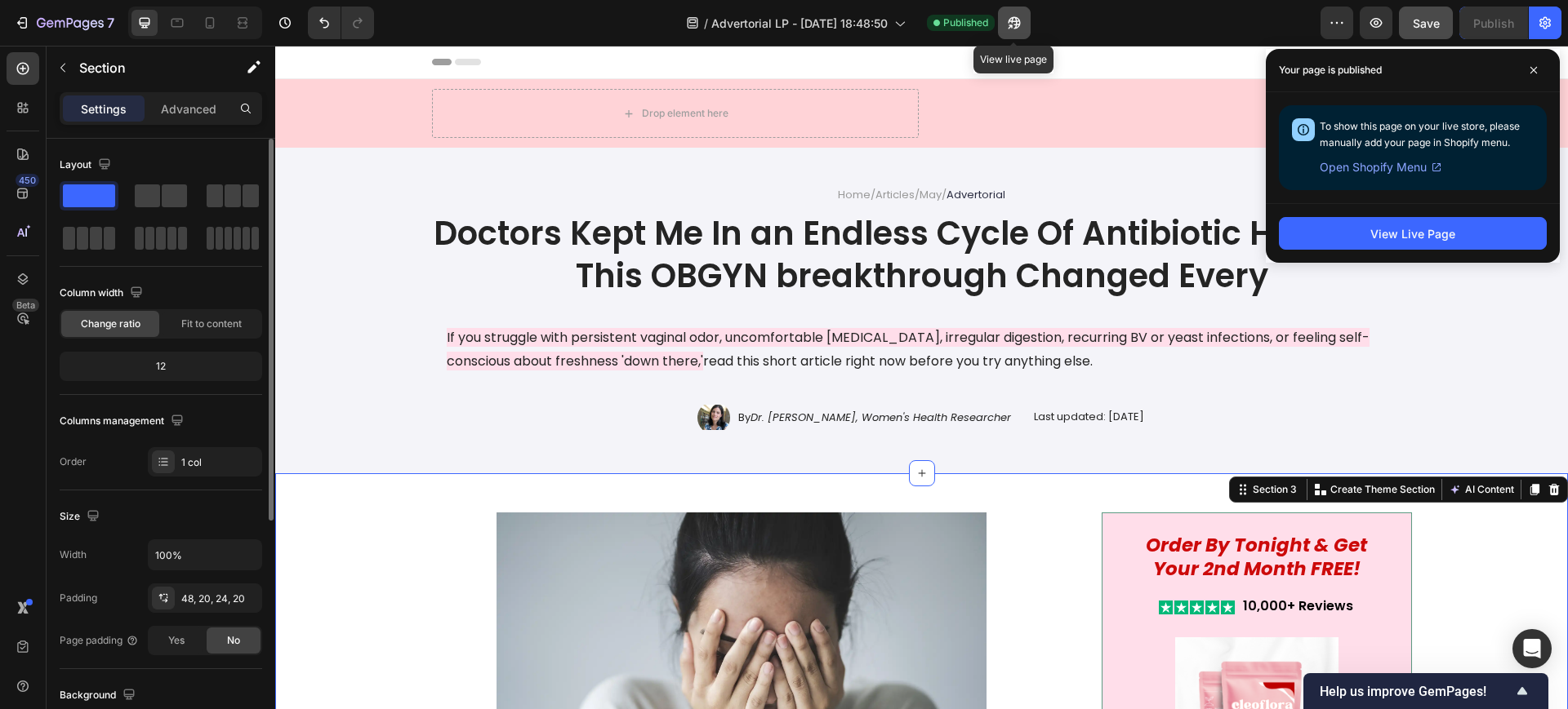
click at [1016, 24] on icon "button" at bounding box center [1014, 23] width 12 height 12
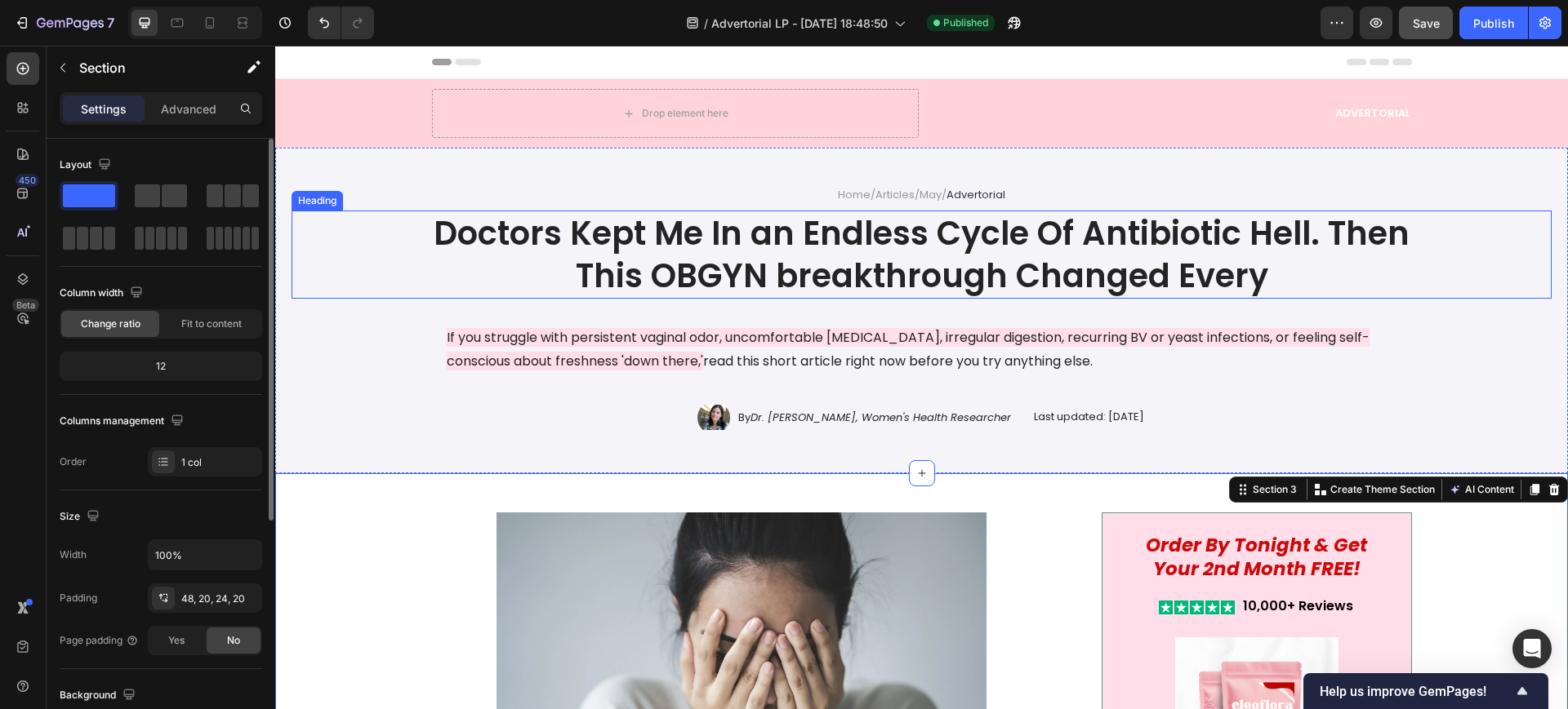
click at [743, 253] on h1 "Doctors Kept Me In an Endless Cycle Of Antibiotic Hell. Then This OBGYN breakth…" at bounding box center [922, 254] width 980 height 89
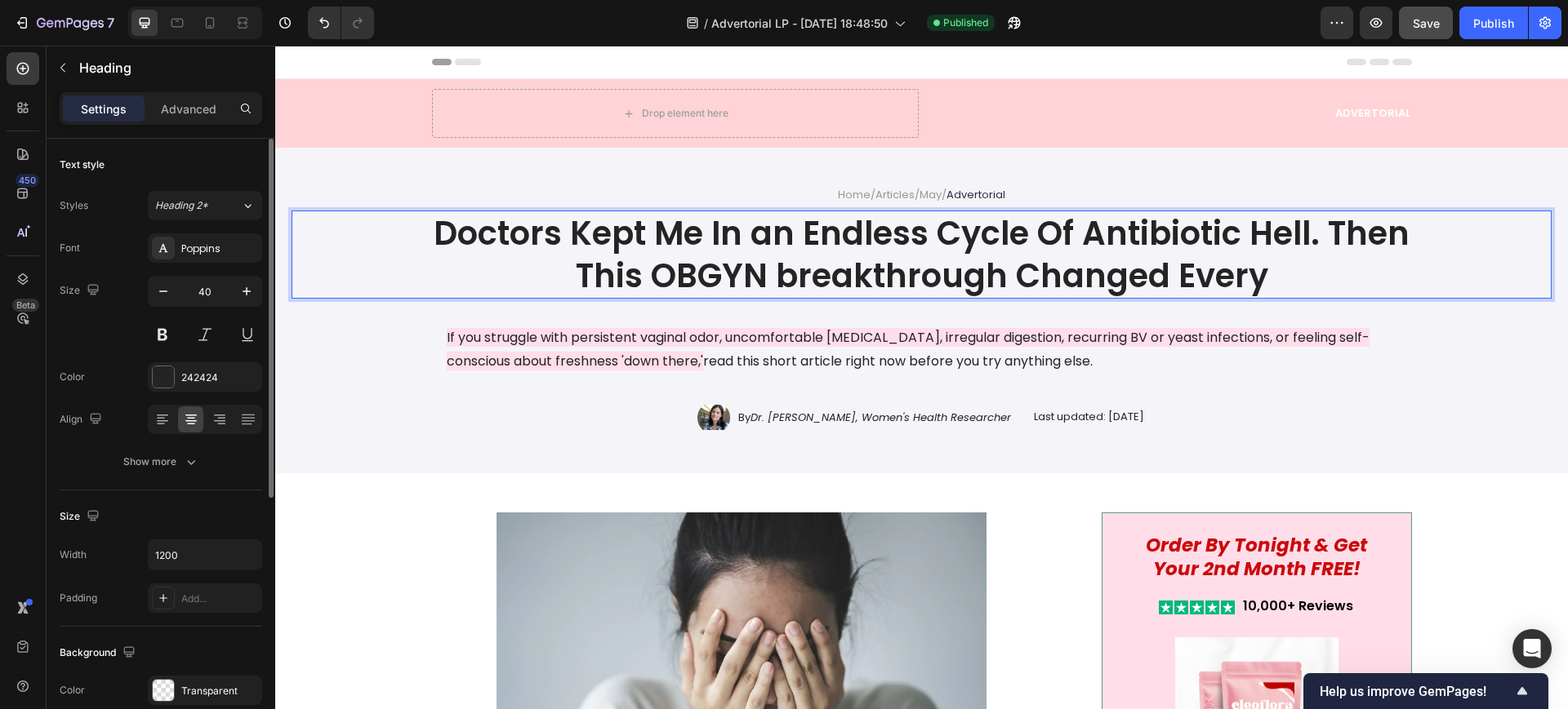
click at [758, 237] on h1 "Doctors Kept Me In an Endless Cycle Of Antibiotic Hell. Then This OBGYN breakth…" at bounding box center [922, 254] width 980 height 89
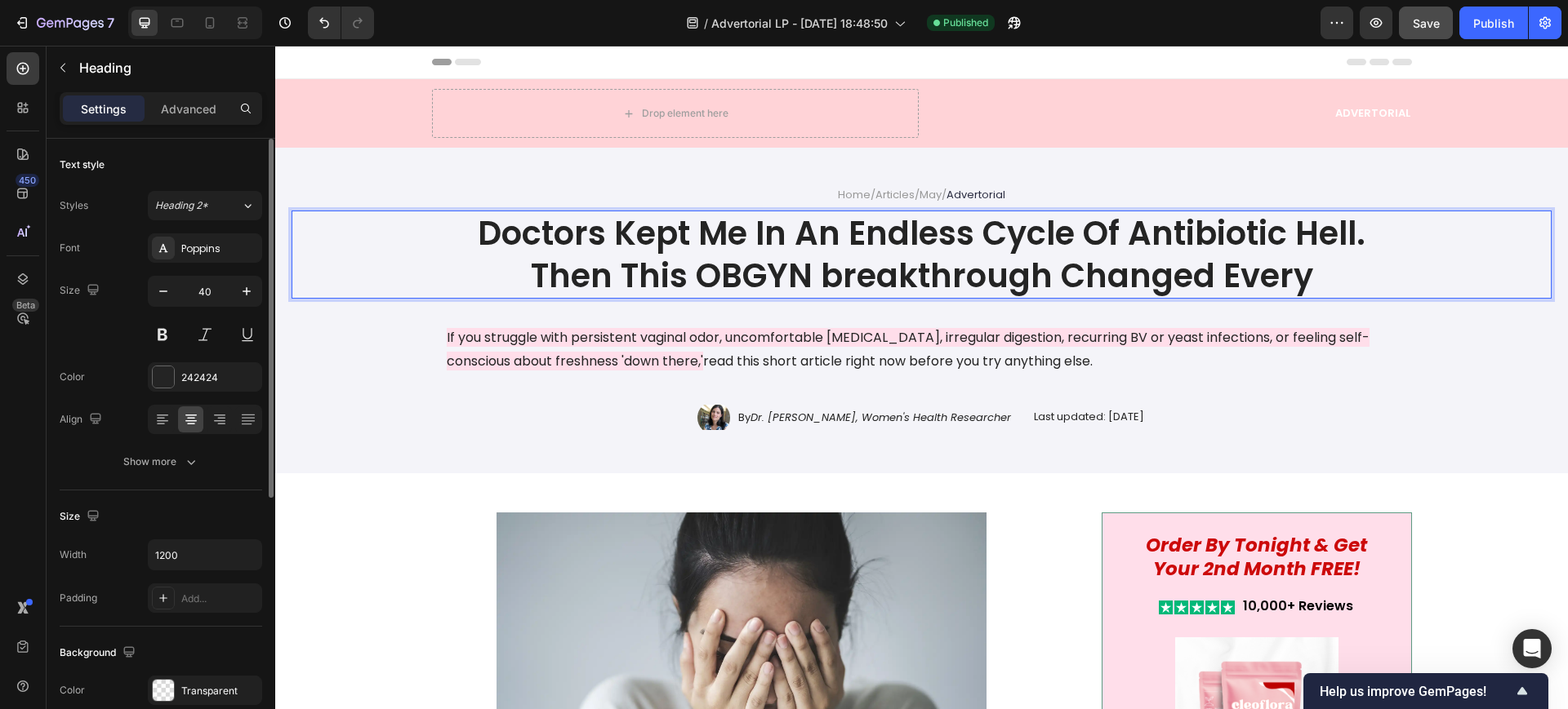
click at [1280, 280] on p "Doctors Kept Me In An Endless Cycle Of Antibiotic Hell. Then This OBGYN breakth…" at bounding box center [922, 254] width 977 height 85
click at [1317, 283] on p "Doctors Kept Me In An Endless Cycle Of Antibiotic Hell. Then This OBGYN breakth…" at bounding box center [922, 254] width 977 height 85
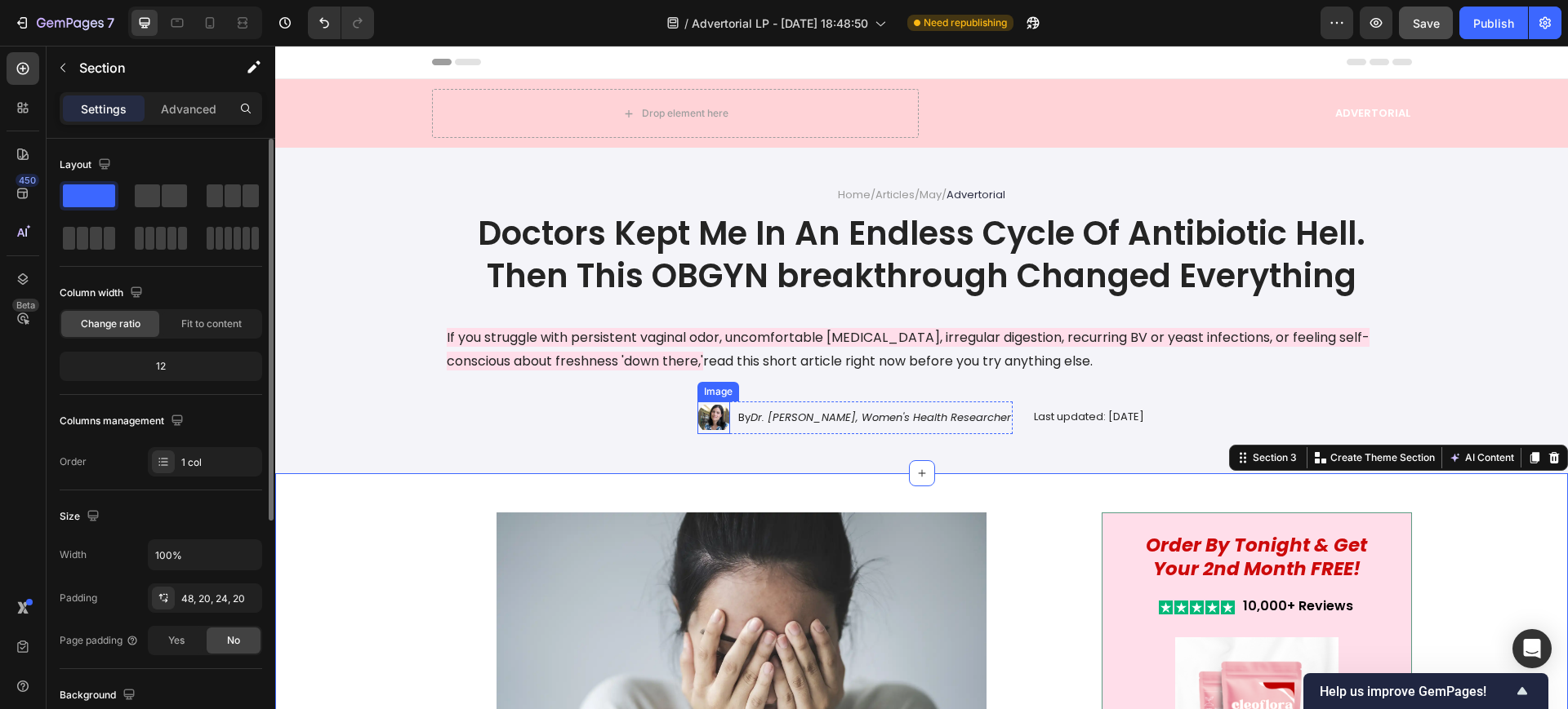
click at [698, 418] on img at bounding box center [714, 418] width 32 height 32
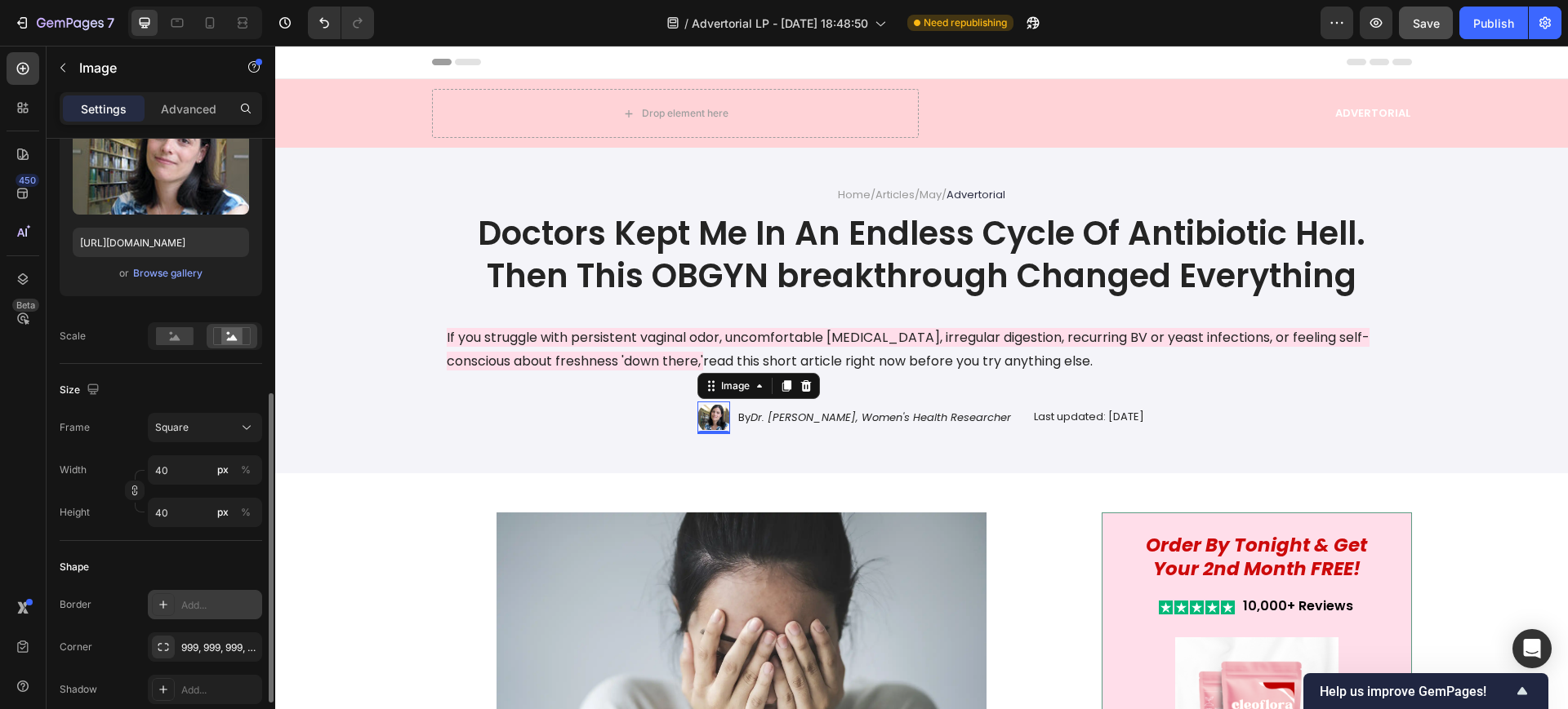
scroll to position [306, 0]
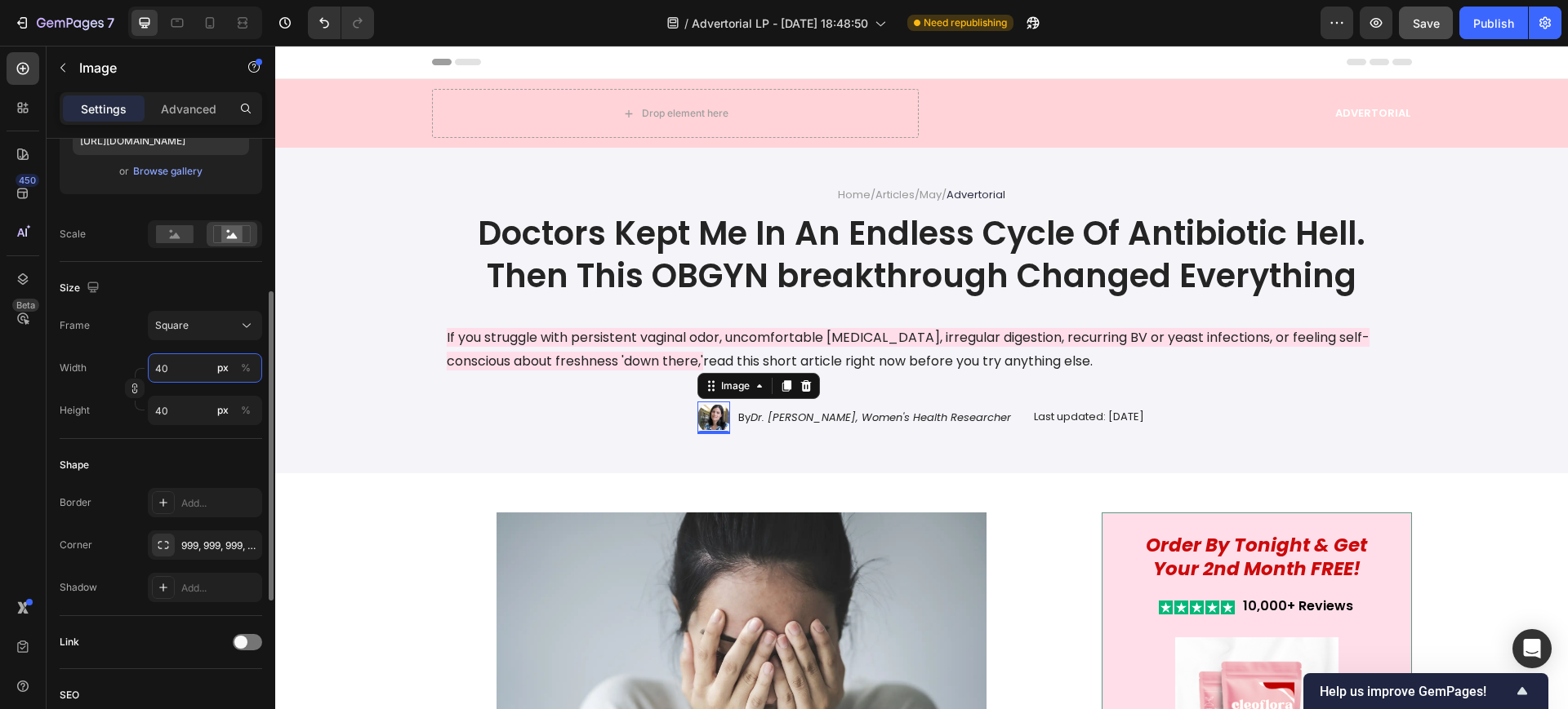
click at [180, 365] on input "40" at bounding box center [205, 368] width 114 height 30
type input "8"
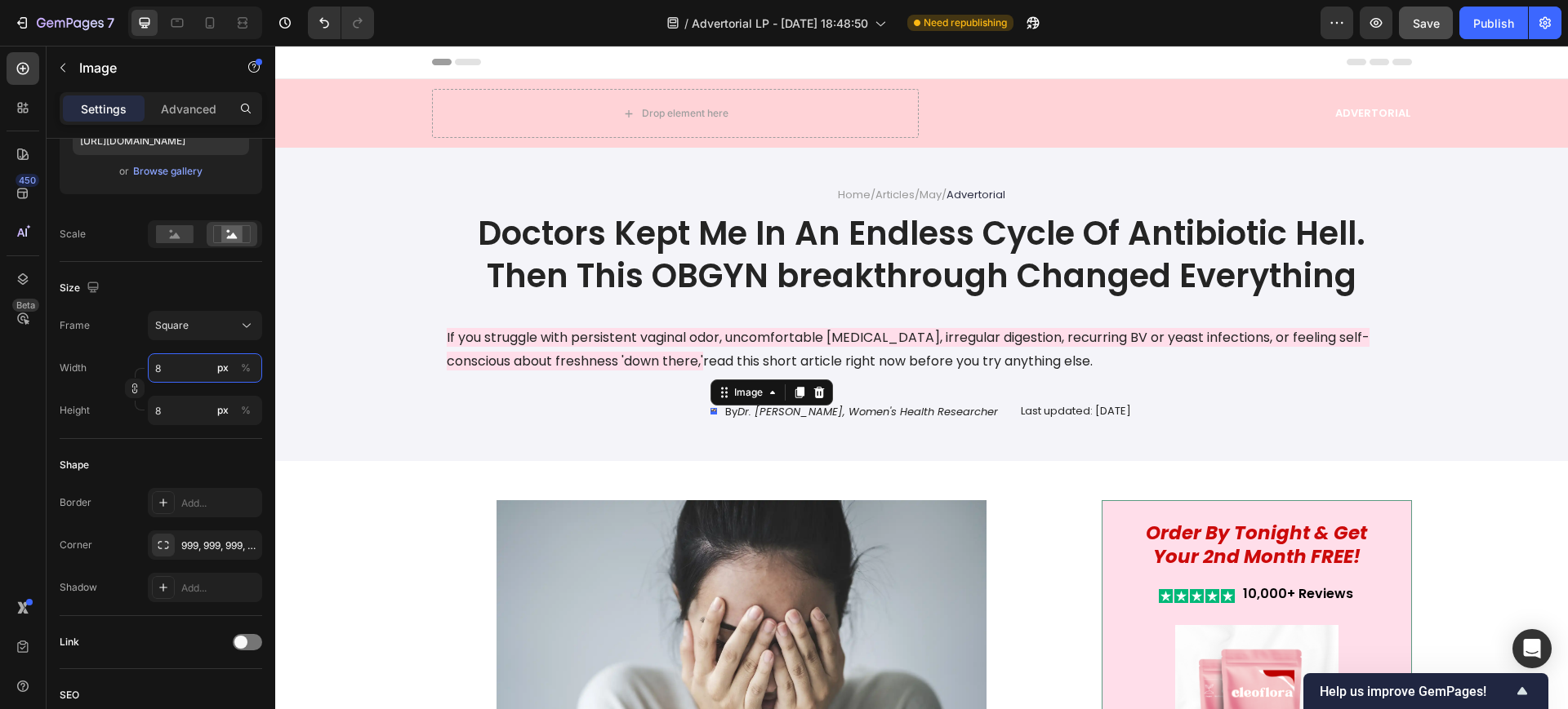
type input "80"
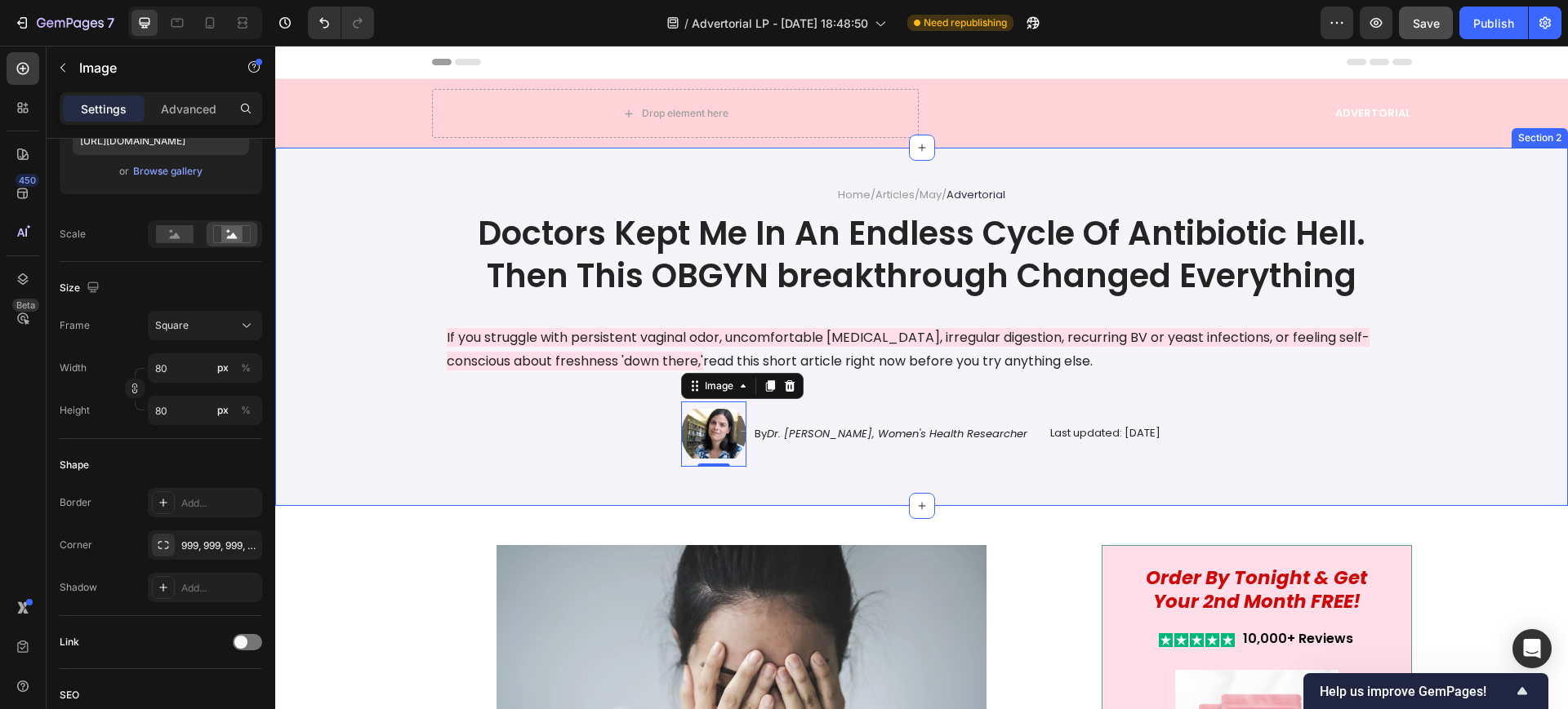
click at [626, 489] on div "Home / Articles / May / Advertorial Text Block Doctors Kept Me In An Endless Cy…" at bounding box center [922, 327] width 1293 height 358
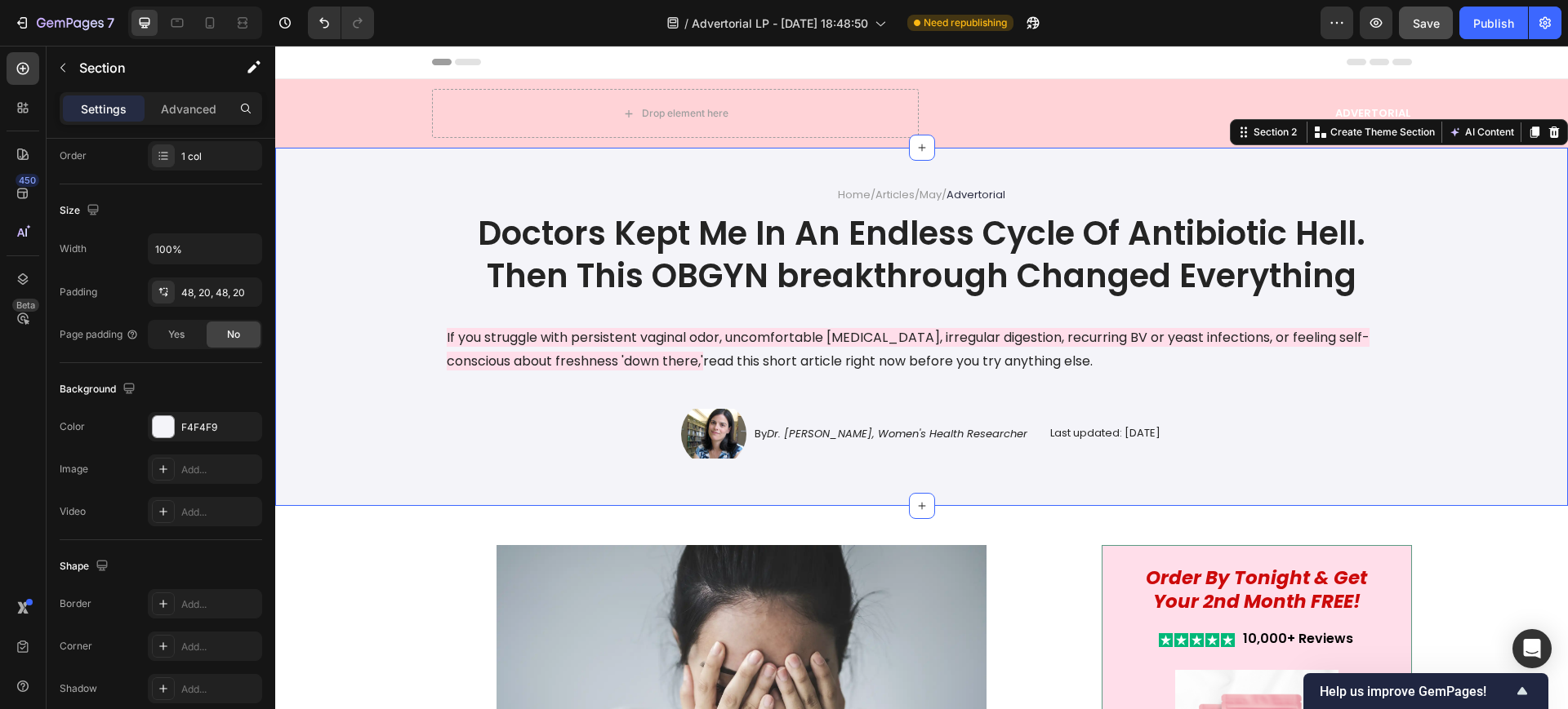
scroll to position [0, 0]
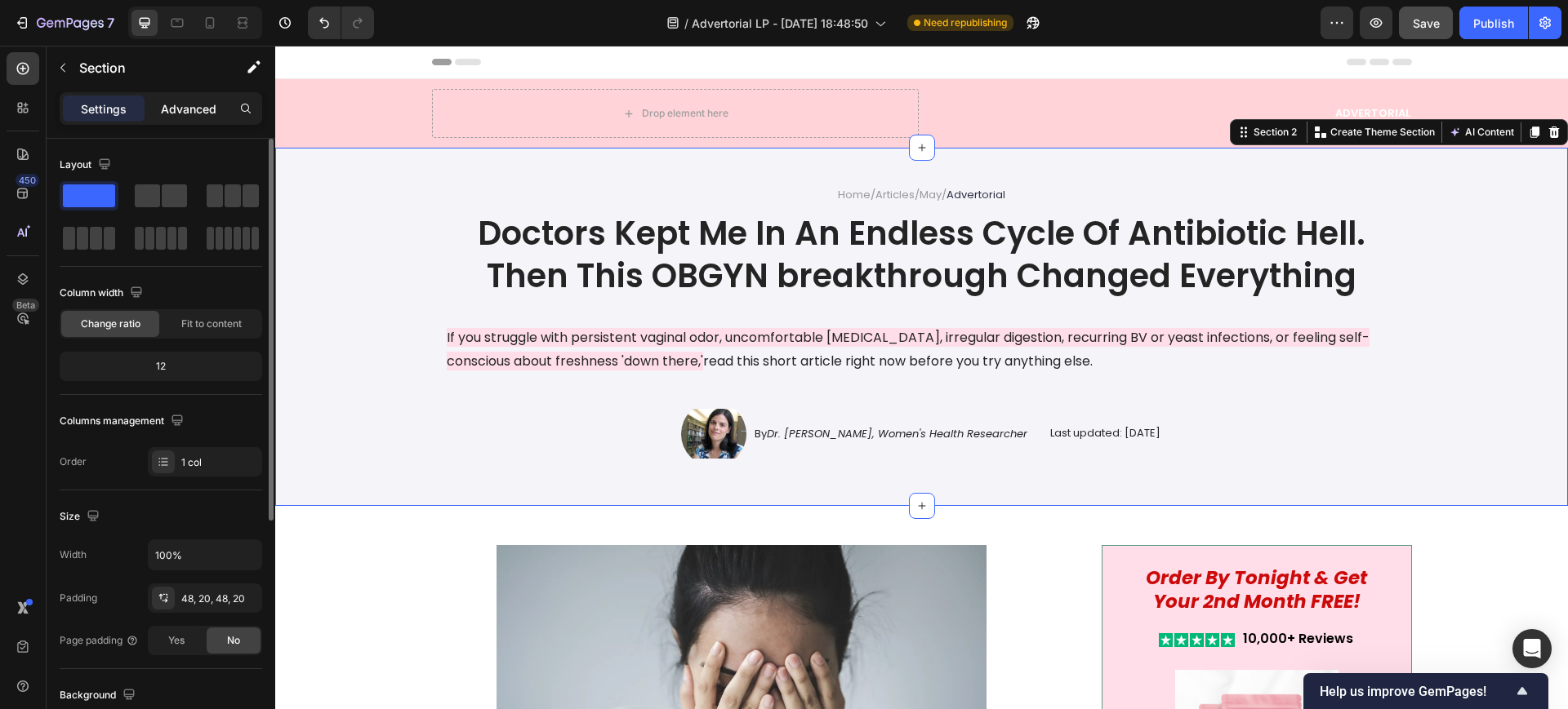
click at [202, 114] on p "Advanced" at bounding box center [188, 109] width 55 height 17
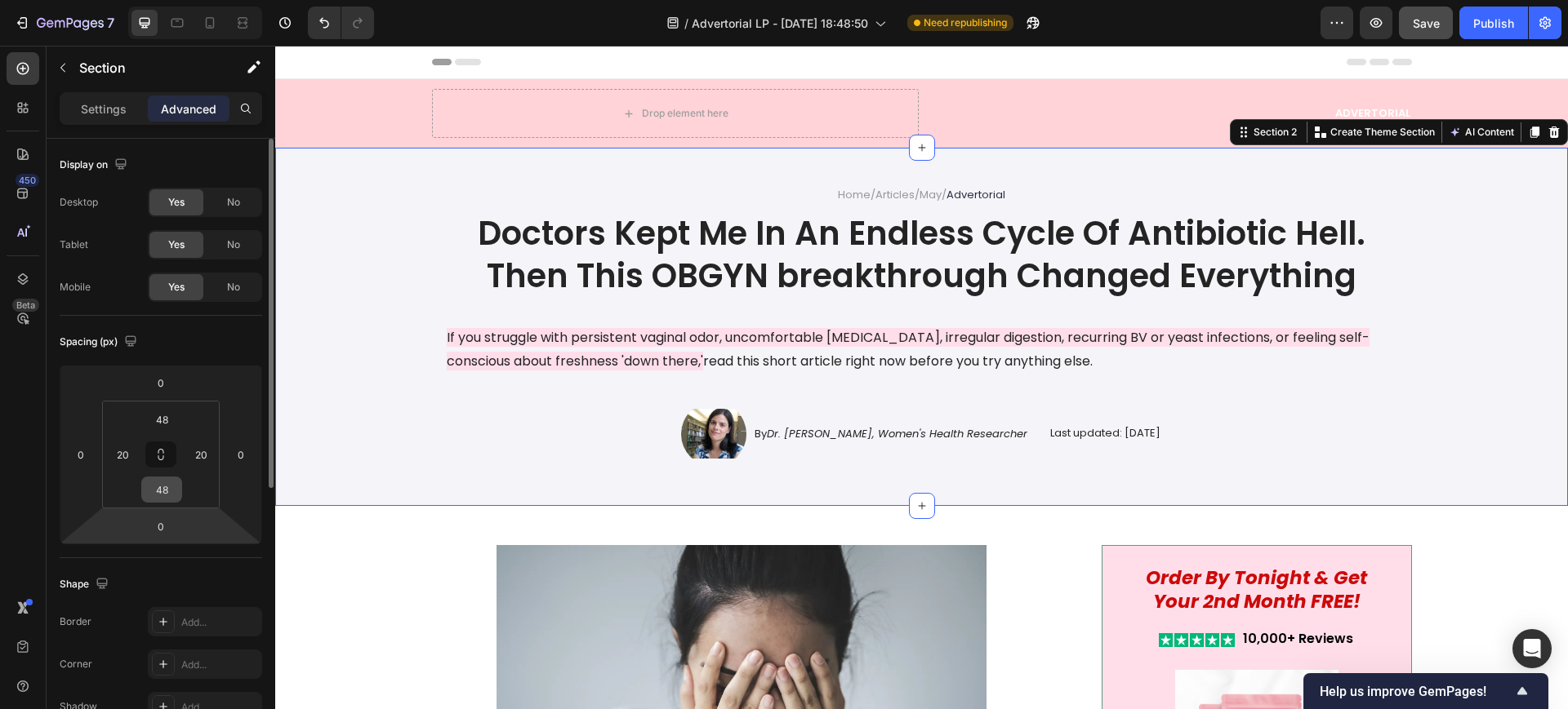
click at [167, 486] on input "48" at bounding box center [162, 489] width 32 height 25
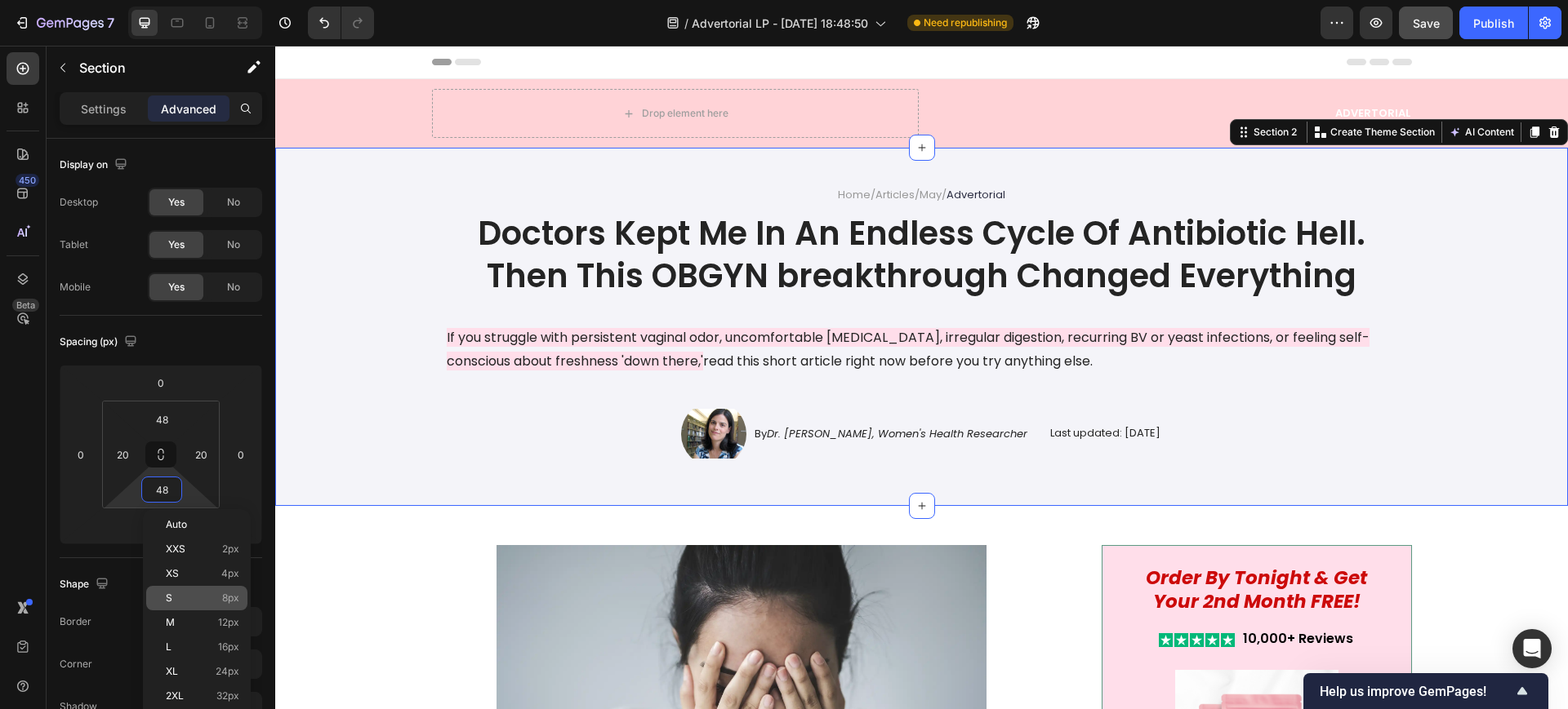
click at [178, 605] on div "S 8px" at bounding box center [197, 598] width 101 height 25
type input "8"
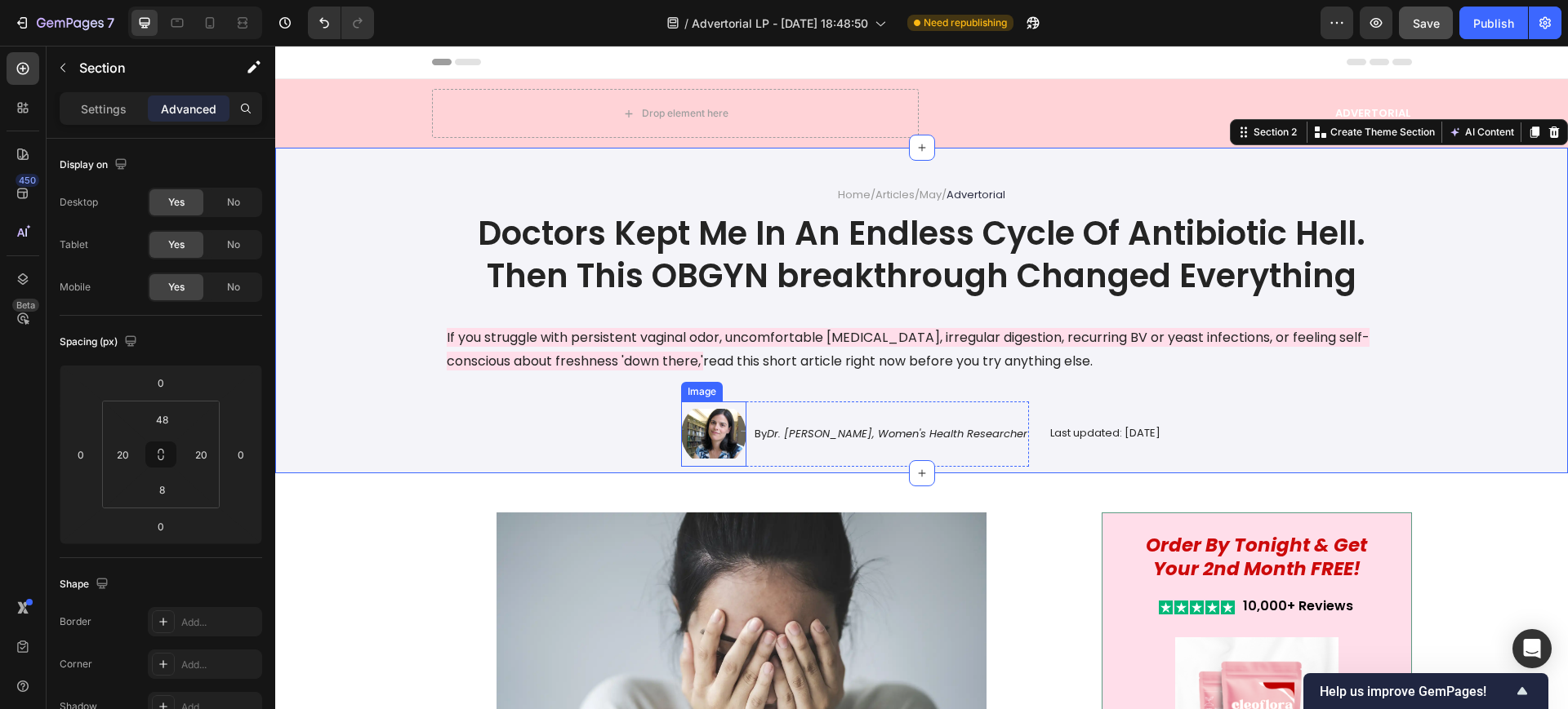
click at [683, 435] on img at bounding box center [714, 434] width 66 height 66
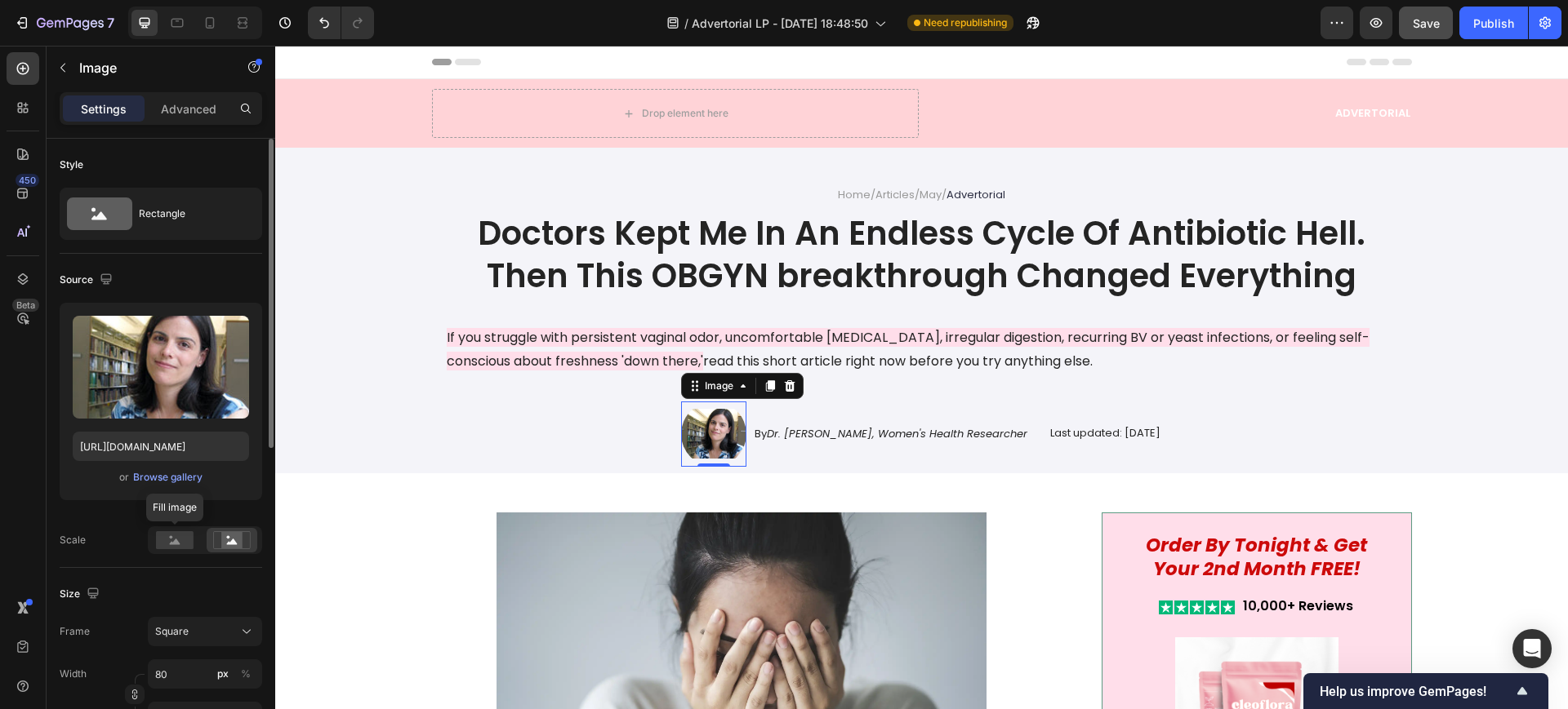
scroll to position [306, 0]
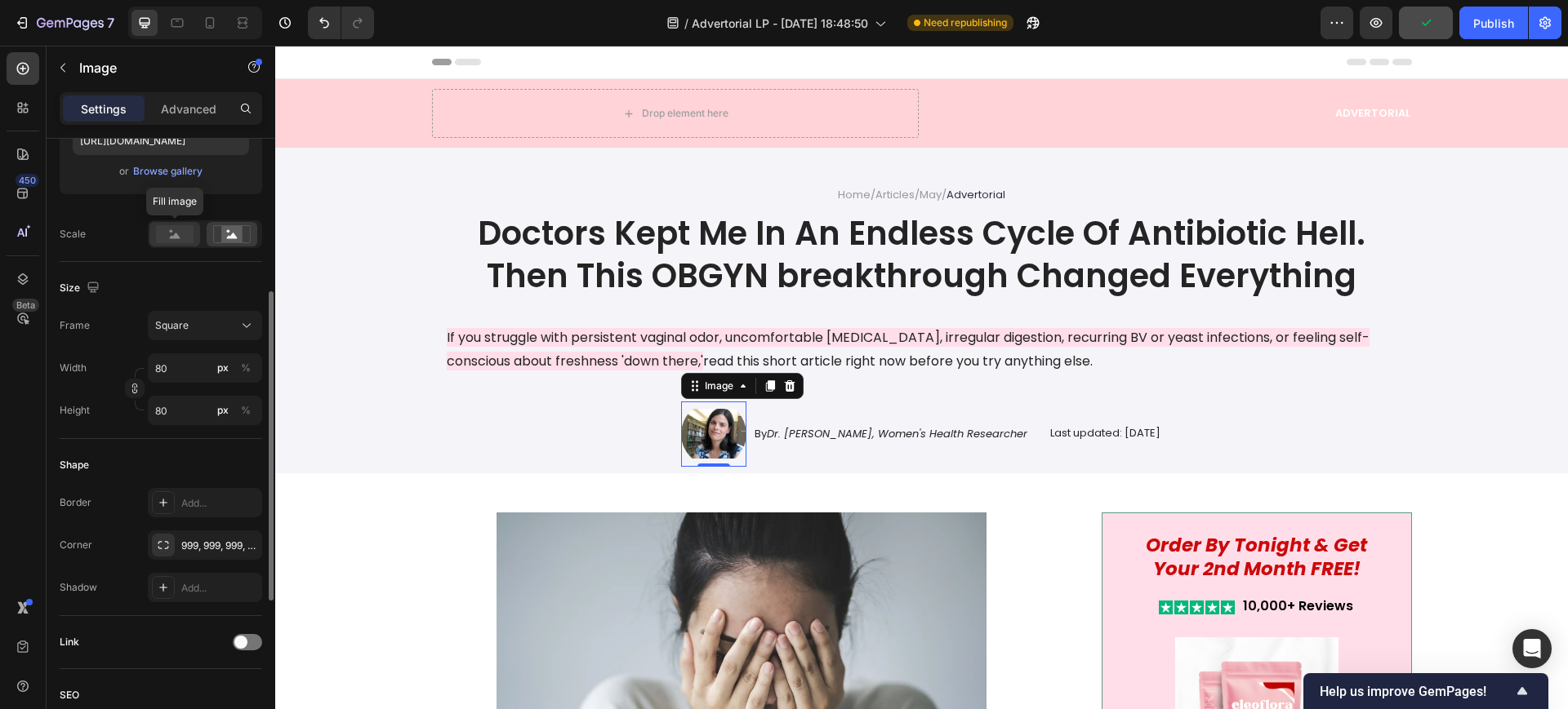
click at [191, 235] on rect at bounding box center [175, 234] width 37 height 18
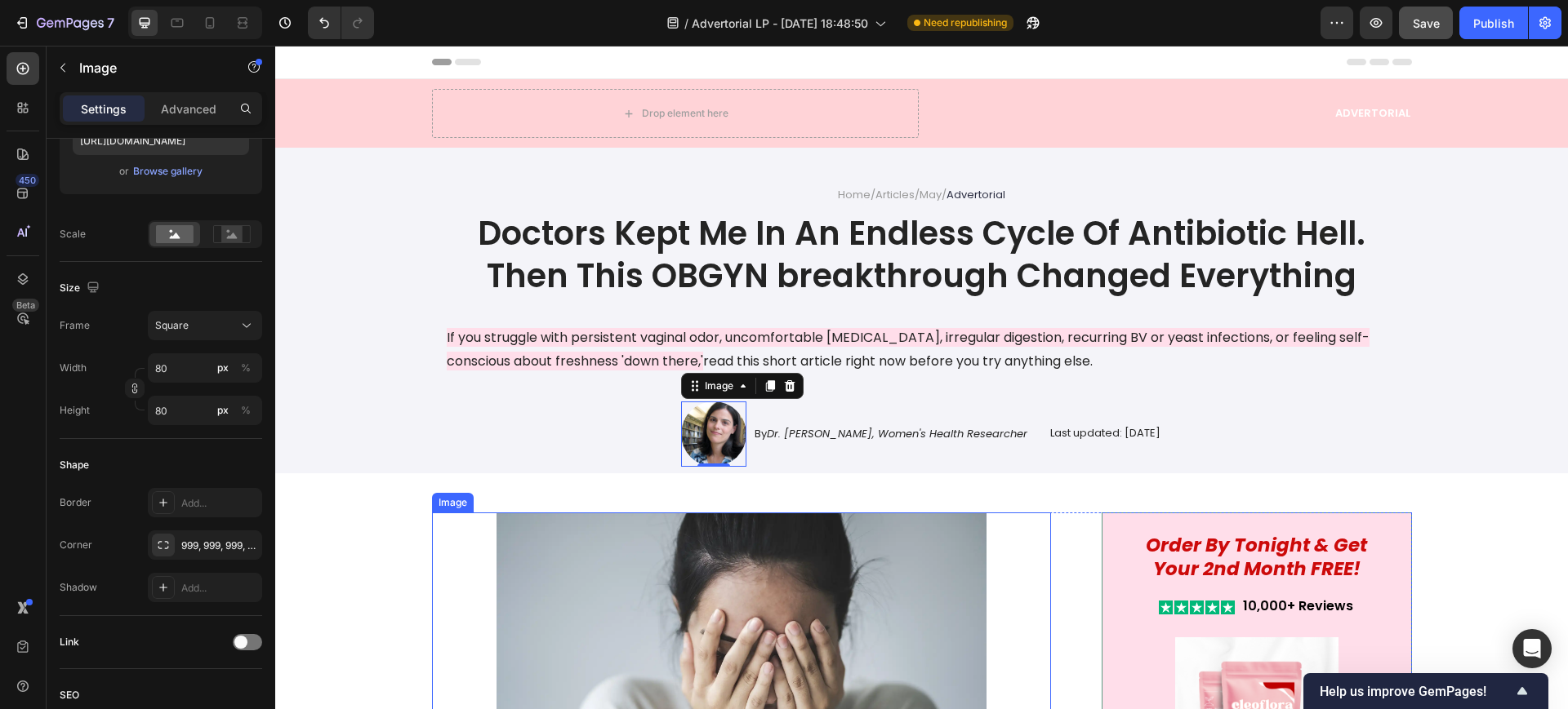
click at [434, 535] on img at bounding box center [742, 676] width 620 height 327
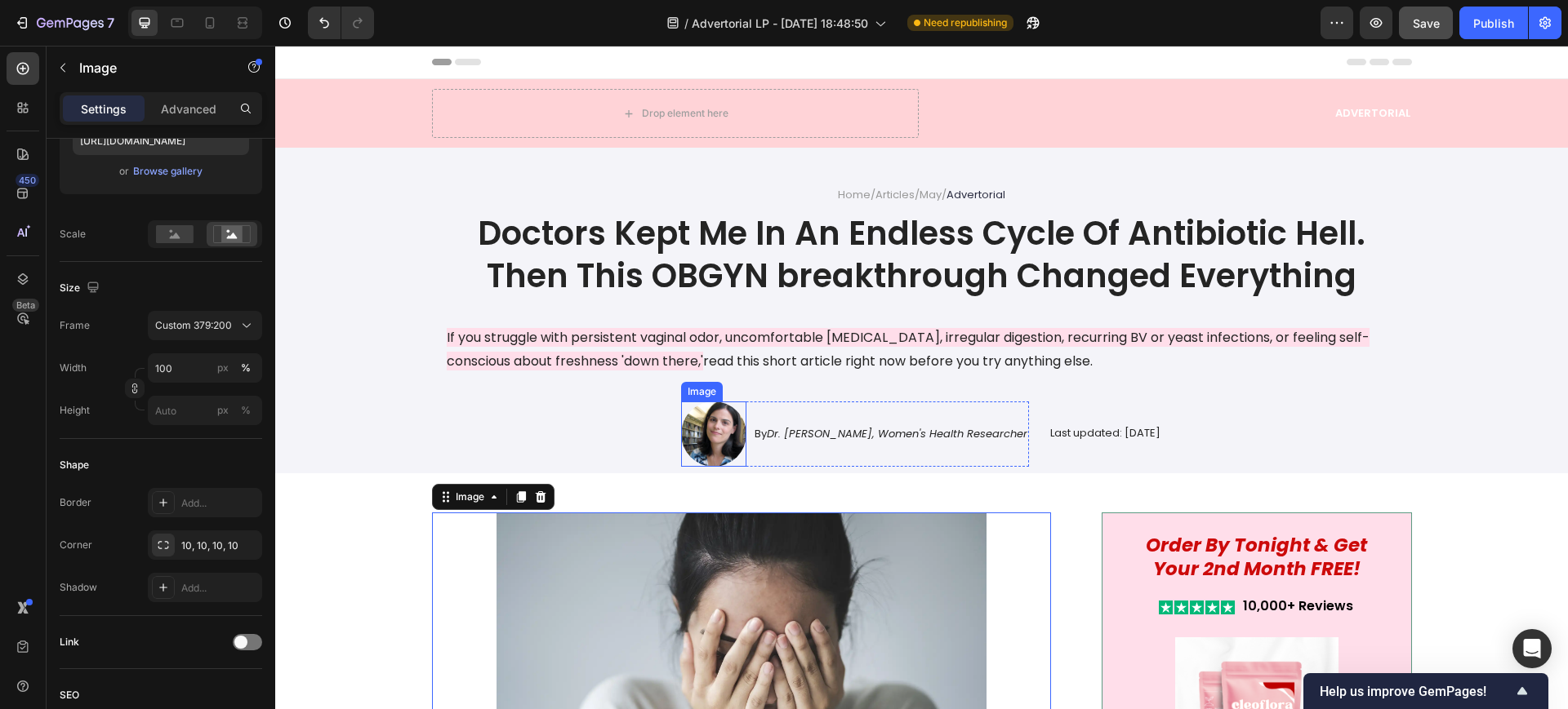
click at [681, 437] on img at bounding box center [714, 434] width 66 height 66
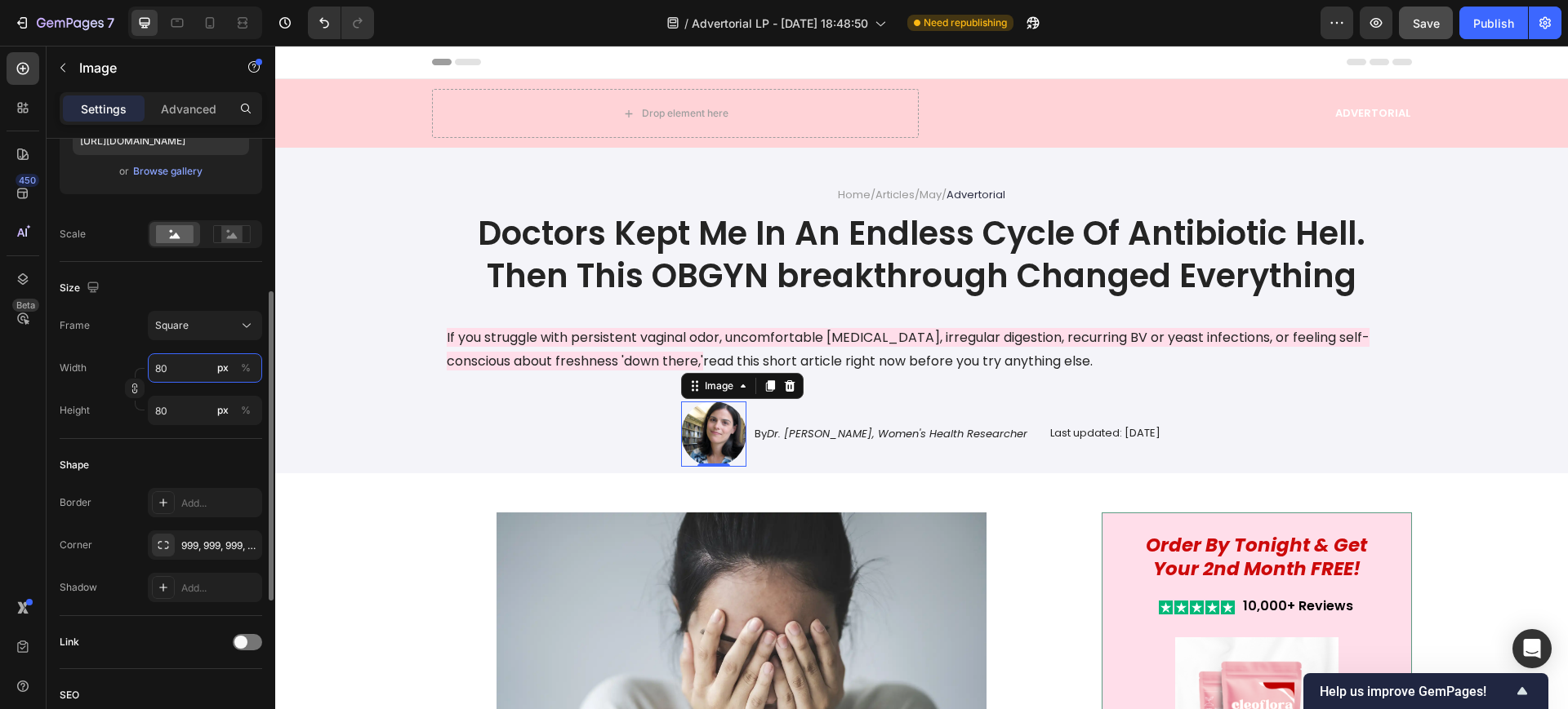
click at [186, 369] on input "80" at bounding box center [205, 368] width 114 height 30
type input "7"
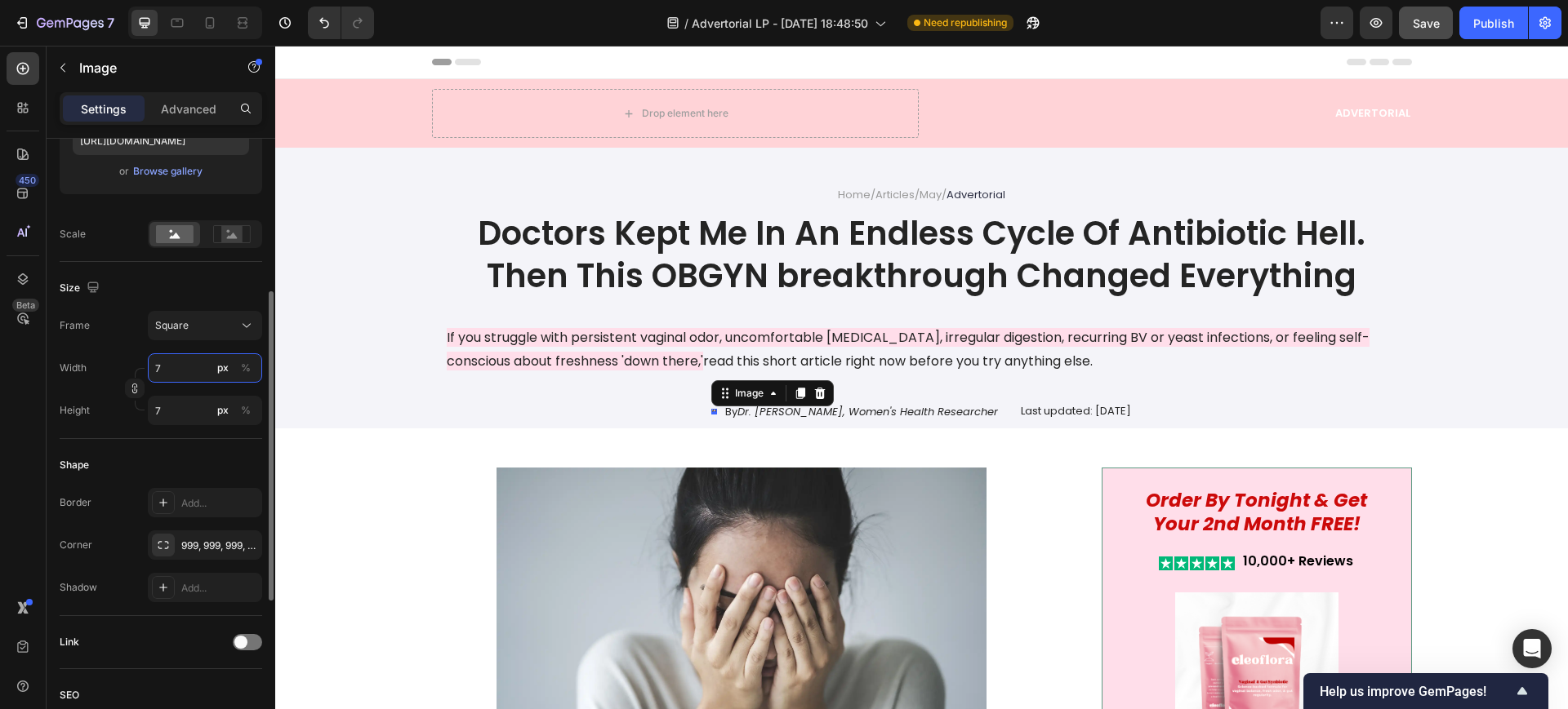
type input "70"
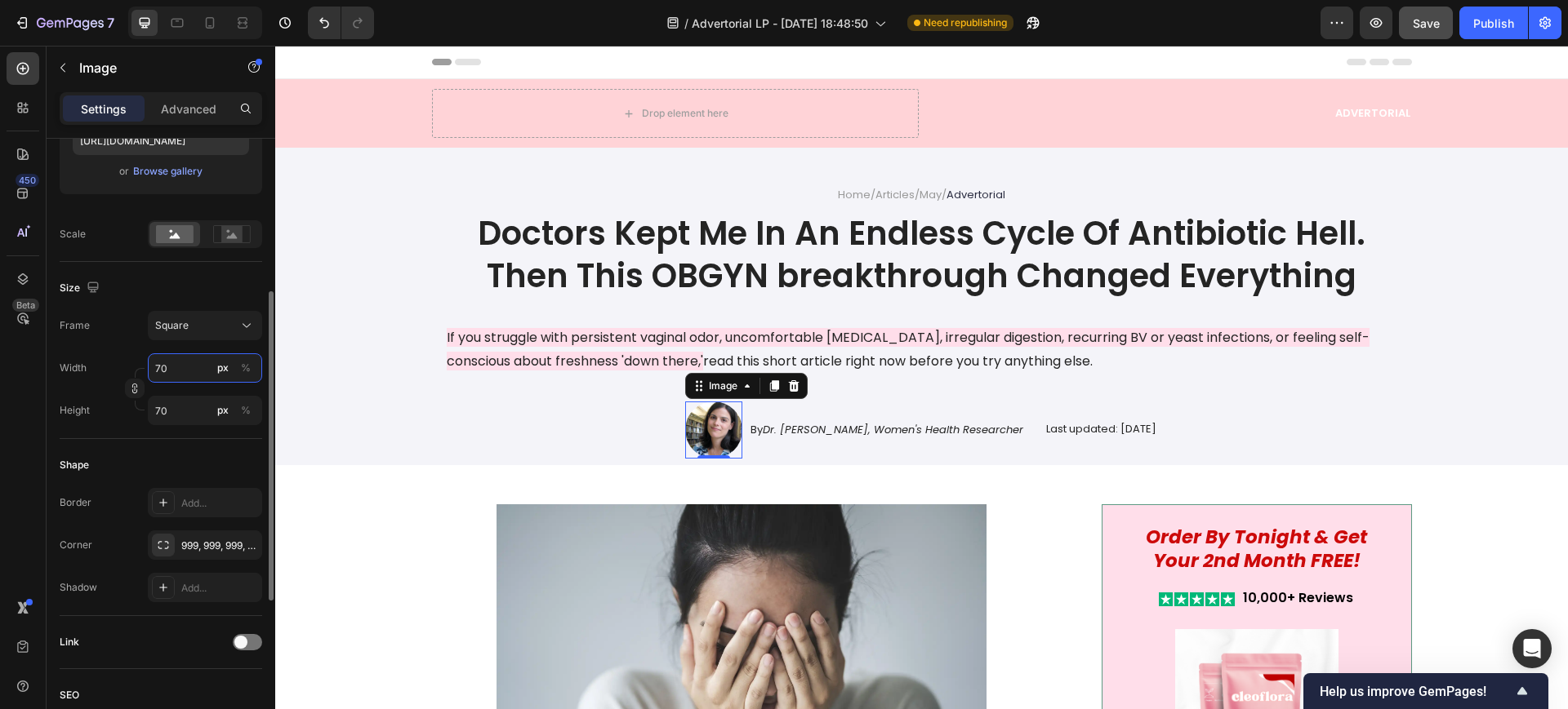
type input "70"
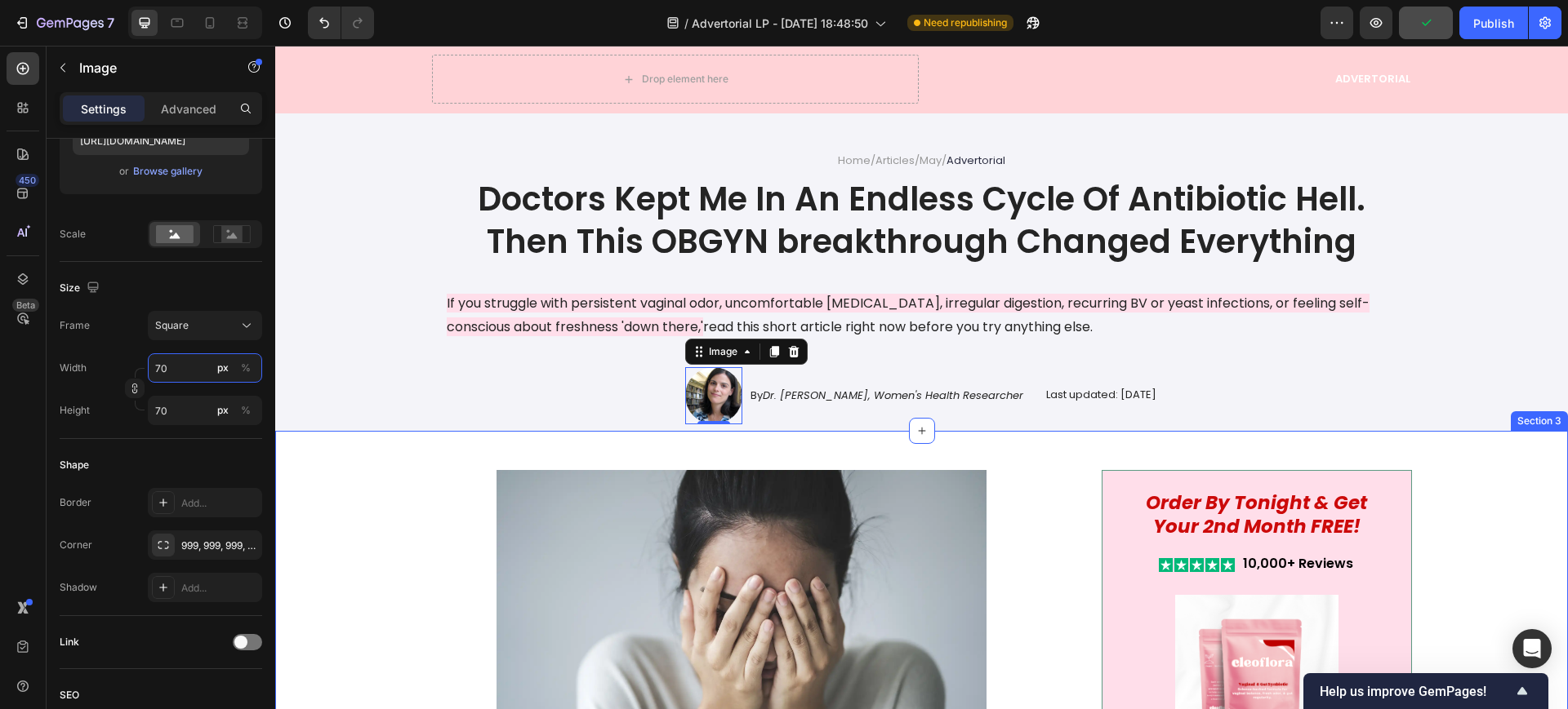
scroll to position [0, 0]
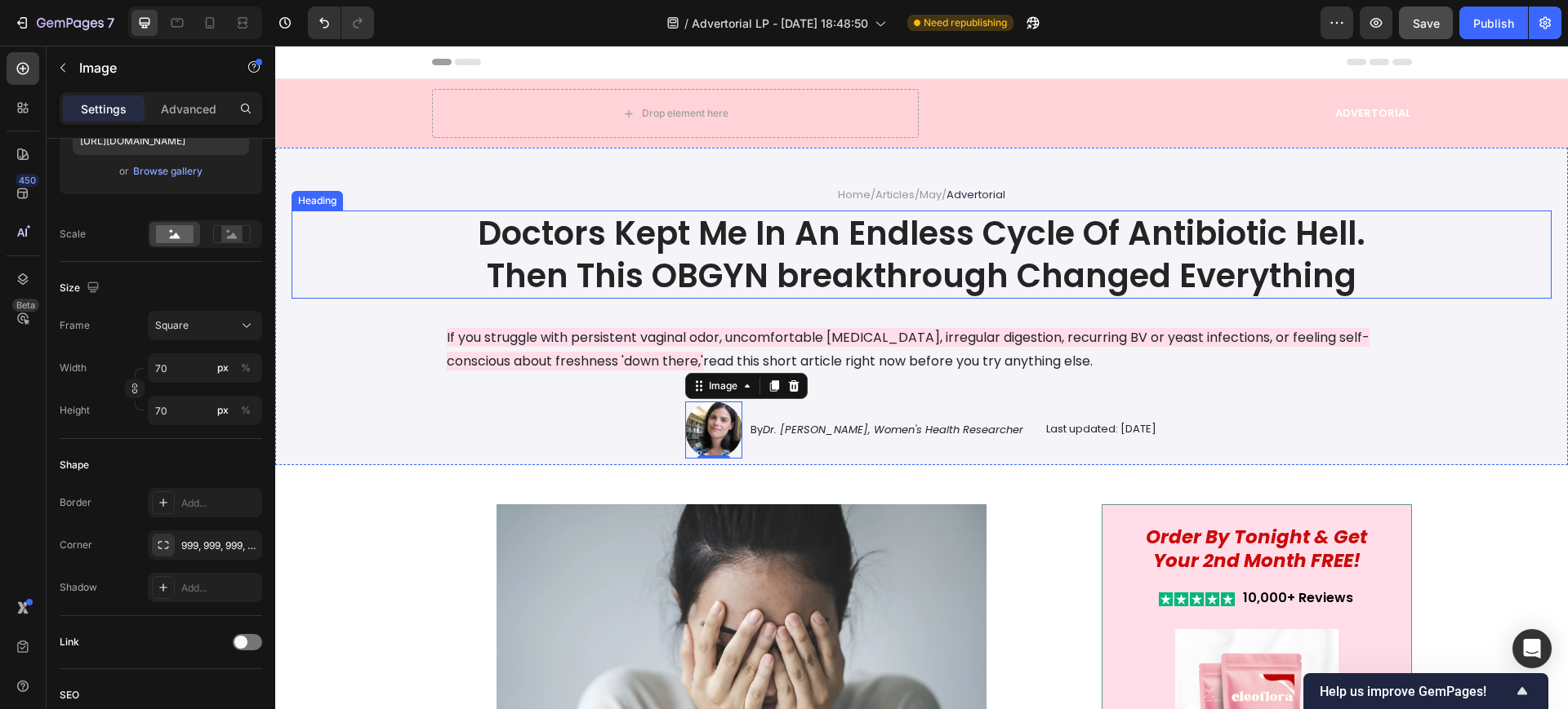
click at [855, 237] on p "Doctors Kept Me In An Endless Cycle Of Antibiotic Hell. Then This OBGYN breakth…" at bounding box center [922, 254] width 977 height 85
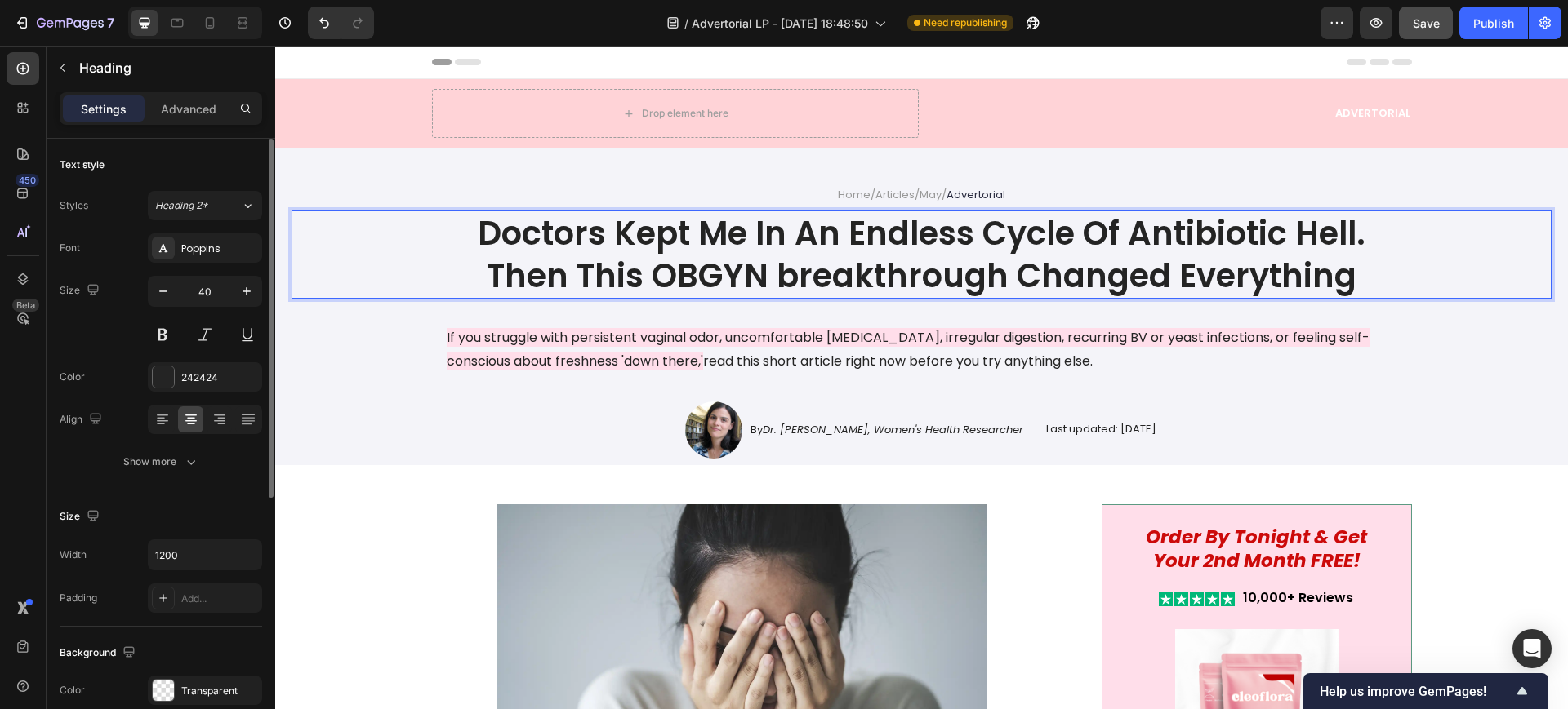
click at [859, 245] on p "Doctors Kept Me In An Endless Cycle Of Antibiotic Hell. Then This OBGYN breakth…" at bounding box center [922, 254] width 977 height 85
drag, startPoint x: 793, startPoint y: 272, endPoint x: 776, endPoint y: 272, distance: 17.0
click at [776, 272] on p "Doctors Kept Me In An Endless Cycle Of Antibiotic Hell. Then This OBGYN breakth…" at bounding box center [922, 254] width 977 height 85
drag, startPoint x: 1477, startPoint y: 31, endPoint x: 1175, endPoint y: 43, distance: 302.2
click at [1477, 31] on button "Publish" at bounding box center [1493, 23] width 69 height 32
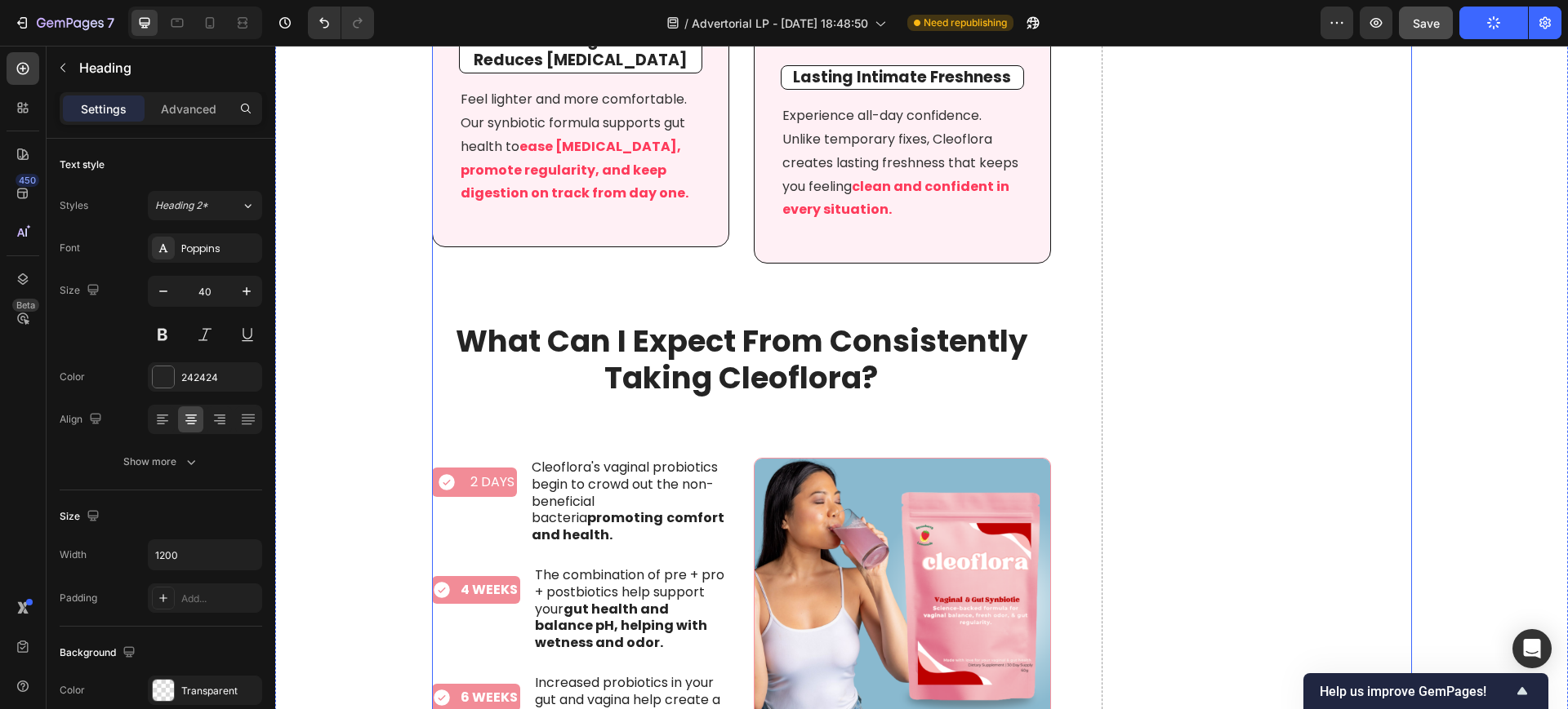
scroll to position [7140, 0]
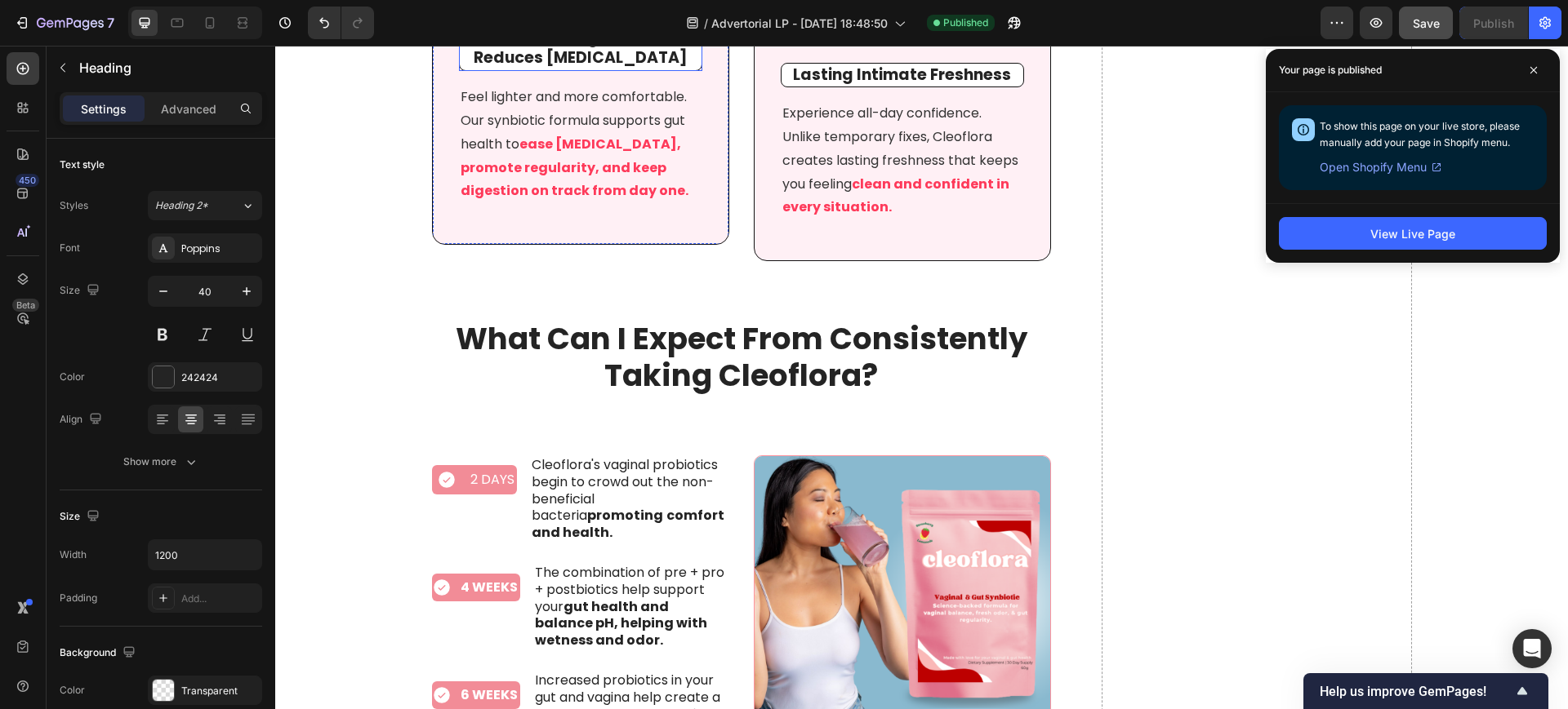
click at [644, 69] on p "Smooths Digestion & Reduces [MEDICAL_DATA]" at bounding box center [581, 49] width 238 height 40
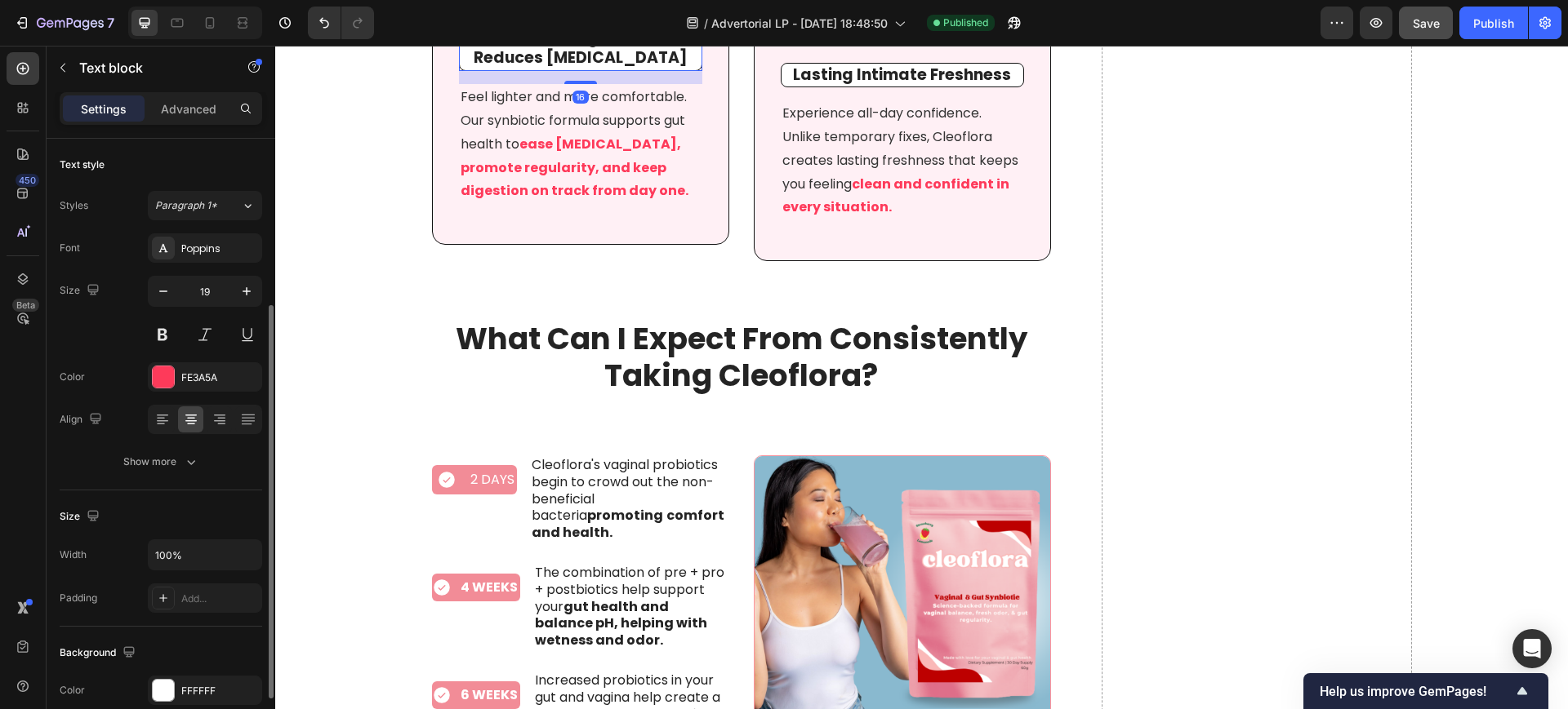
scroll to position [350, 0]
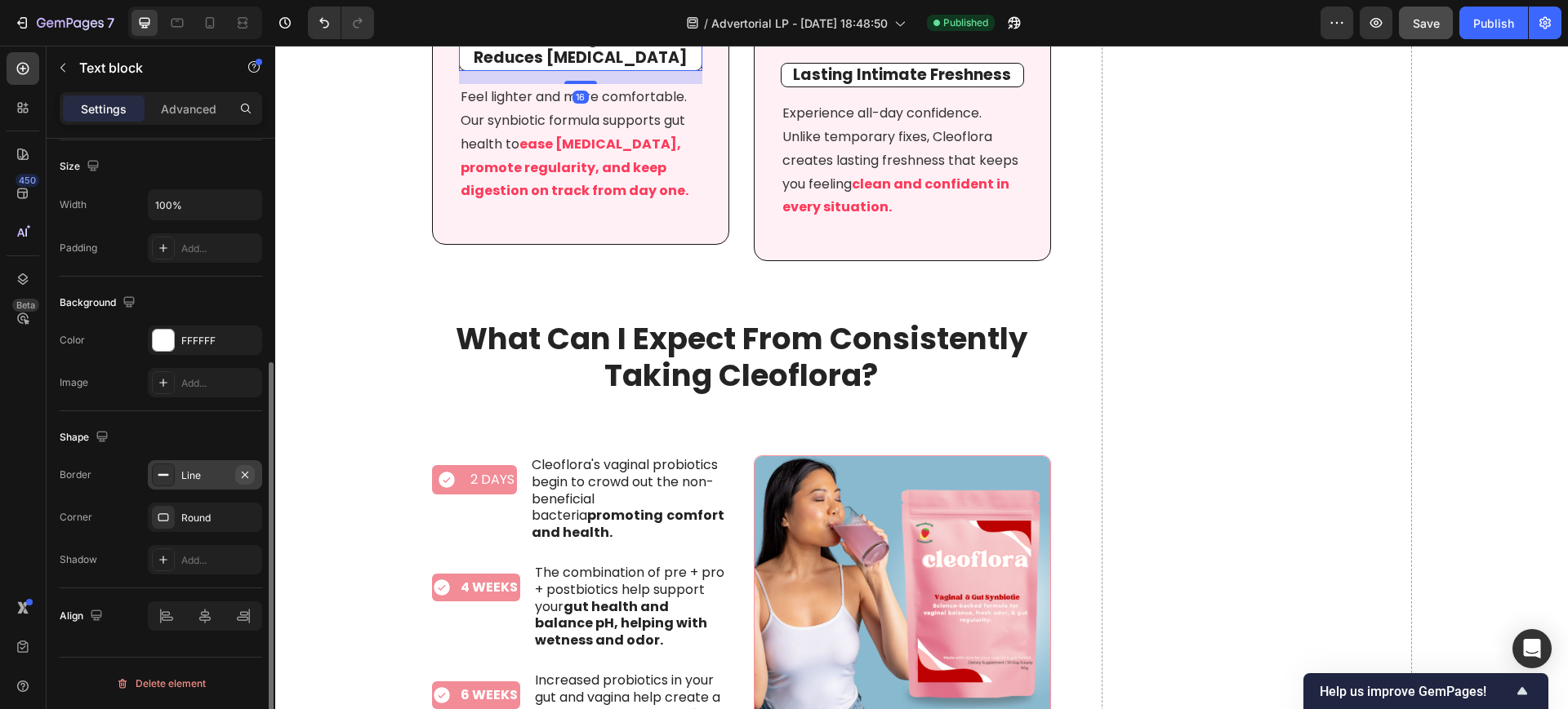
click at [248, 470] on icon "button" at bounding box center [244, 474] width 13 height 13
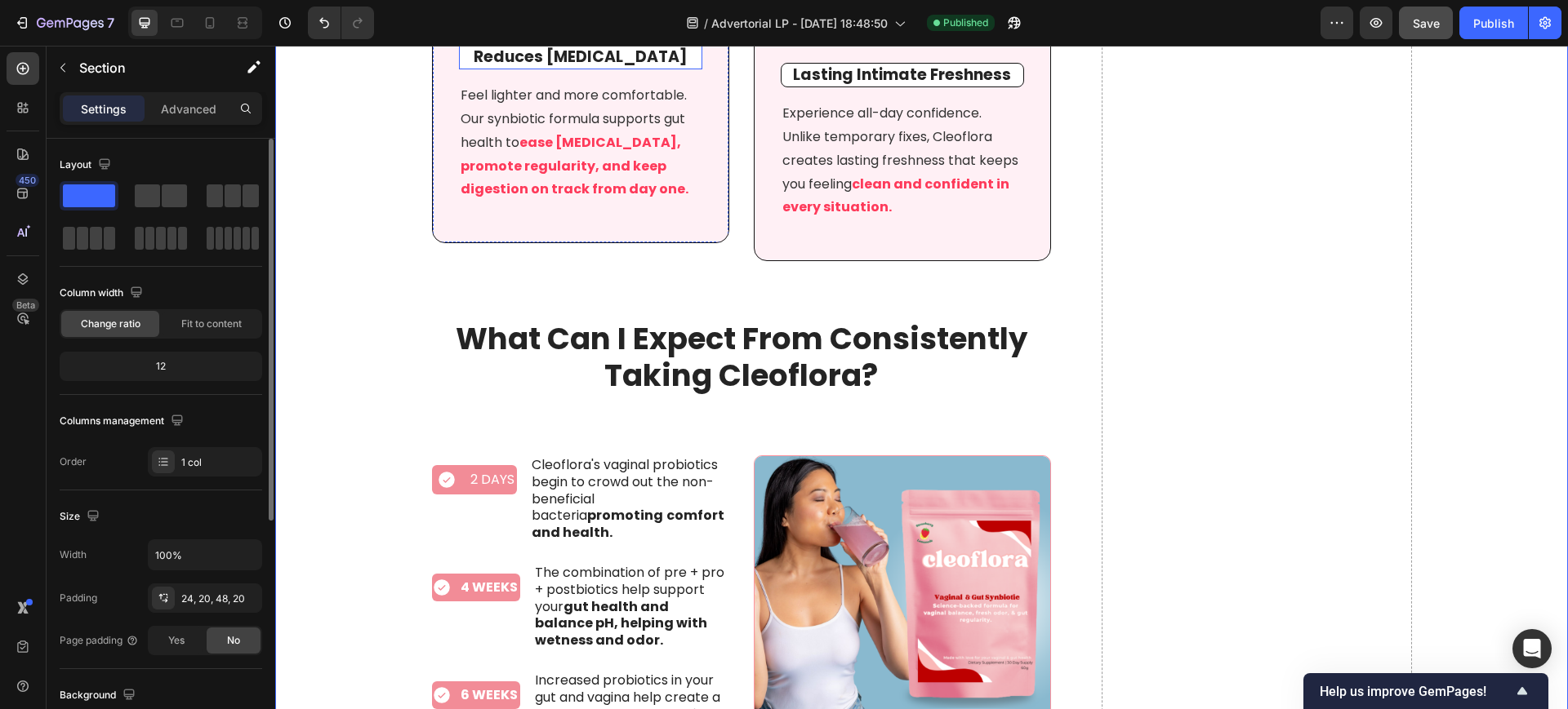
click at [507, 68] on p "Smooths Digestion & Reduces [MEDICAL_DATA]" at bounding box center [581, 48] width 240 height 40
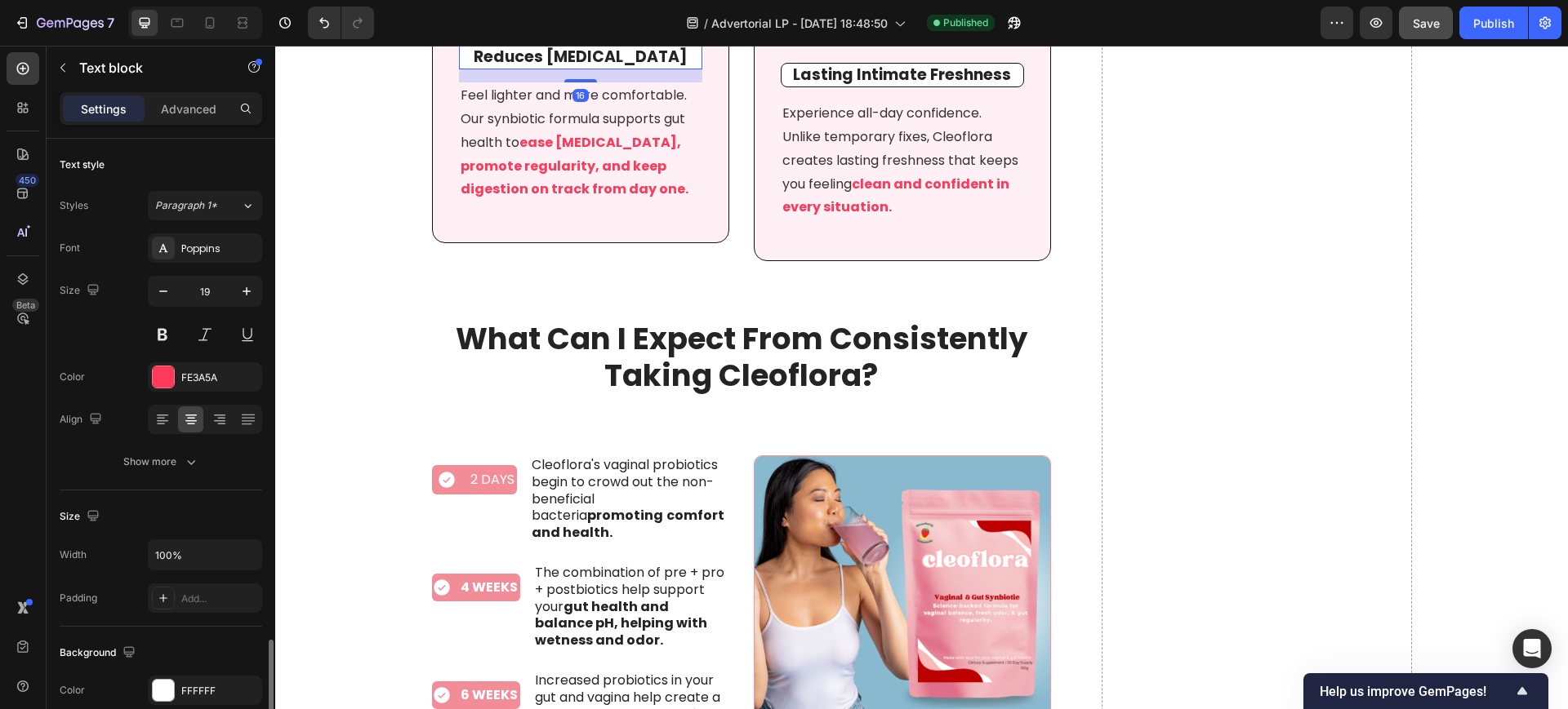
scroll to position [350, 0]
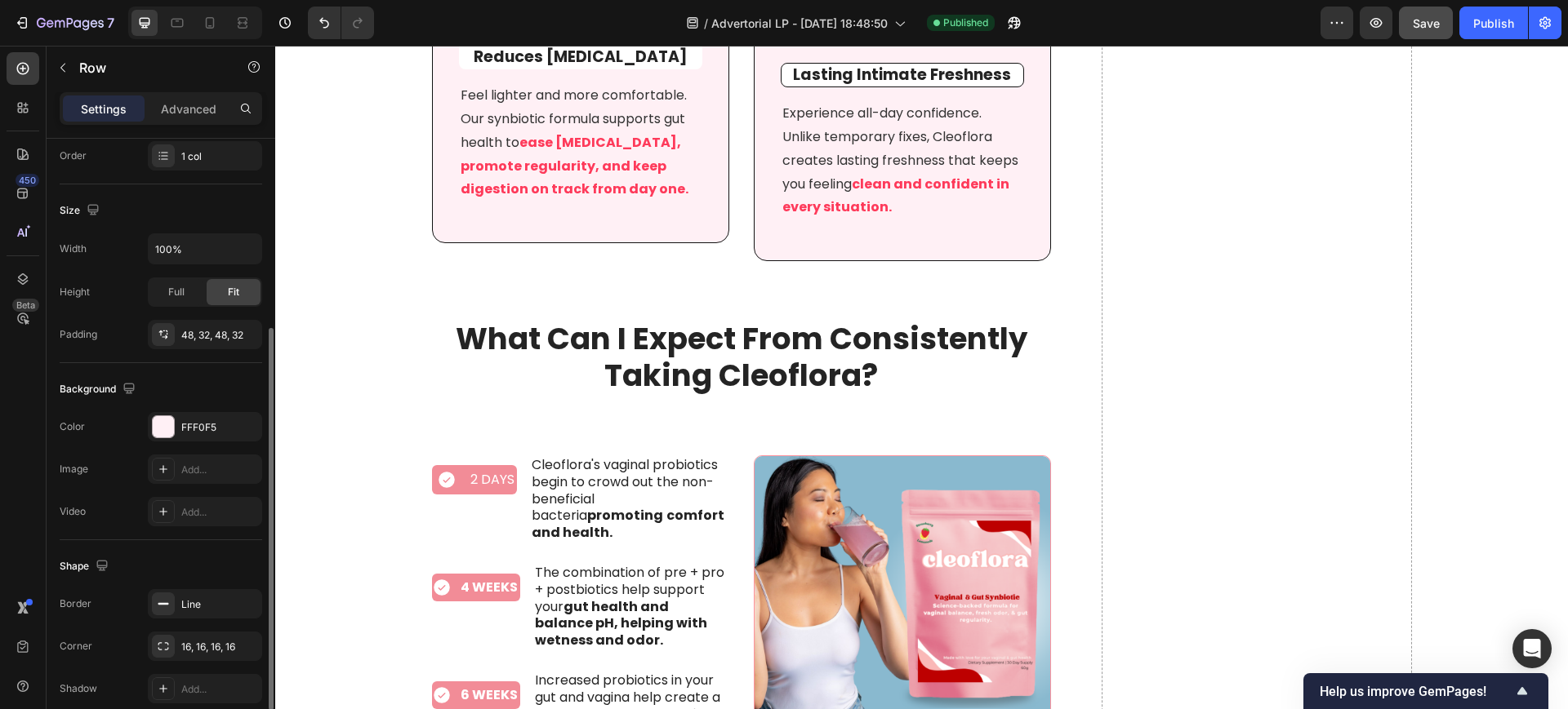
scroll to position [379, 0]
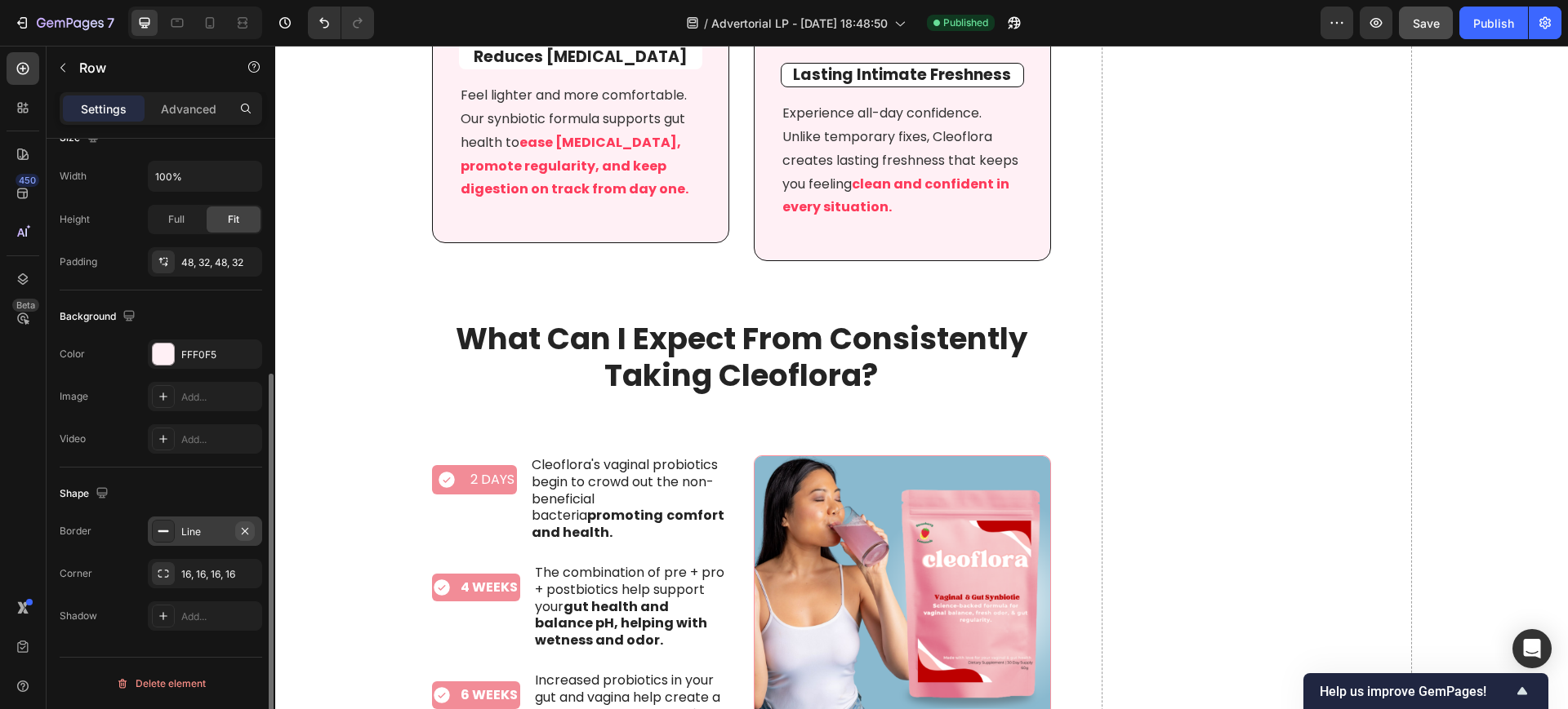
click at [250, 530] on icon "button" at bounding box center [244, 530] width 13 height 13
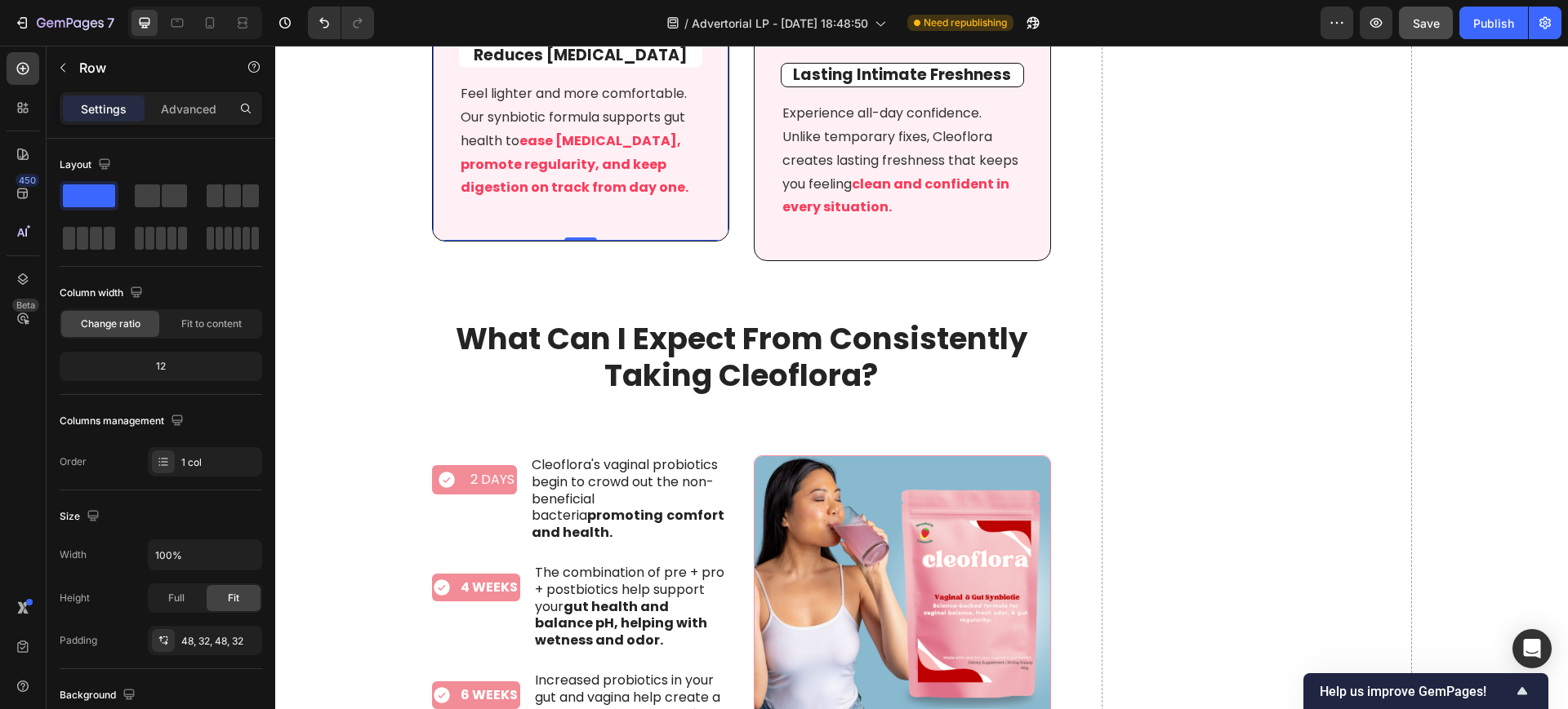
click at [446, 242] on div "Icon Smooths Digestion & Reduces [MEDICAL_DATA] Text block Feel lighter and mor…" at bounding box center [580, 83] width 297 height 316
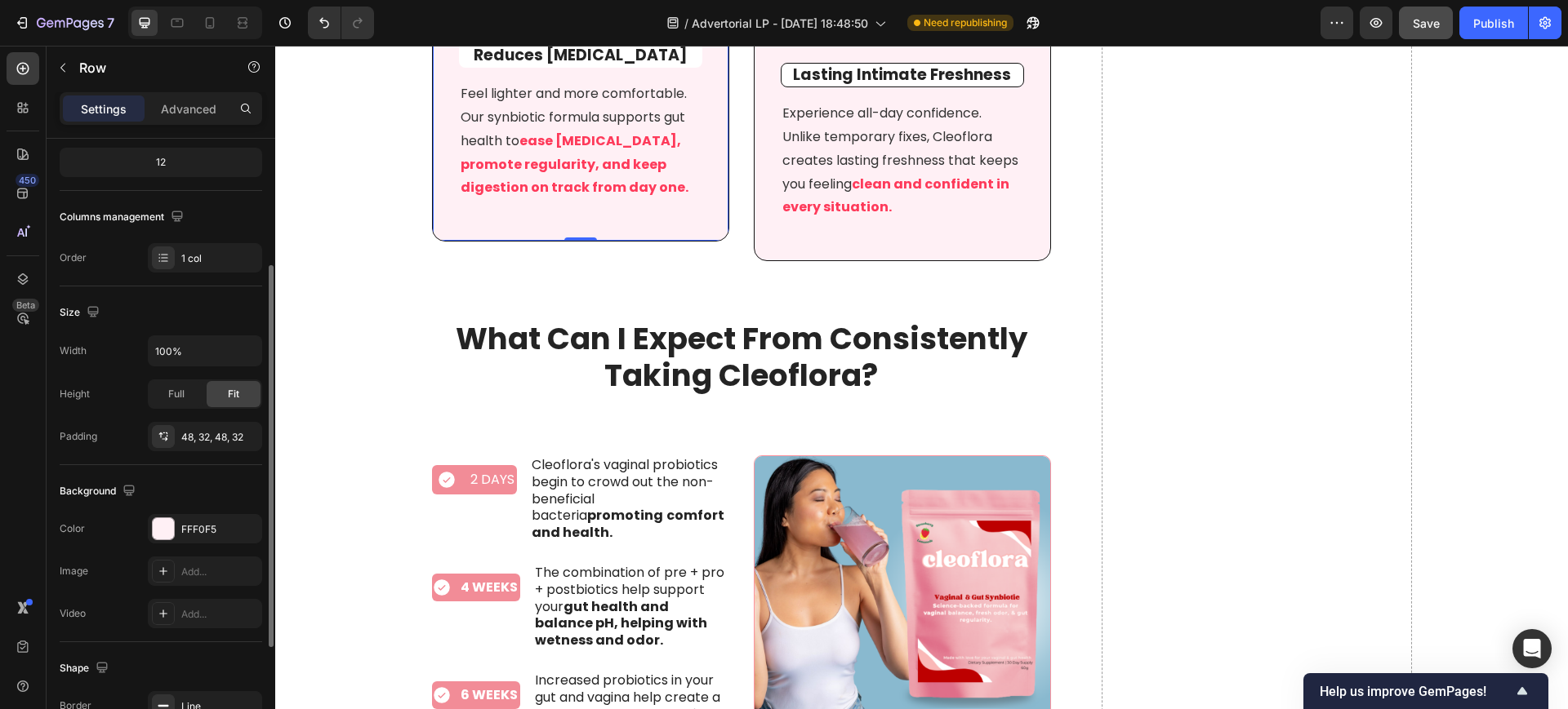
scroll to position [306, 0]
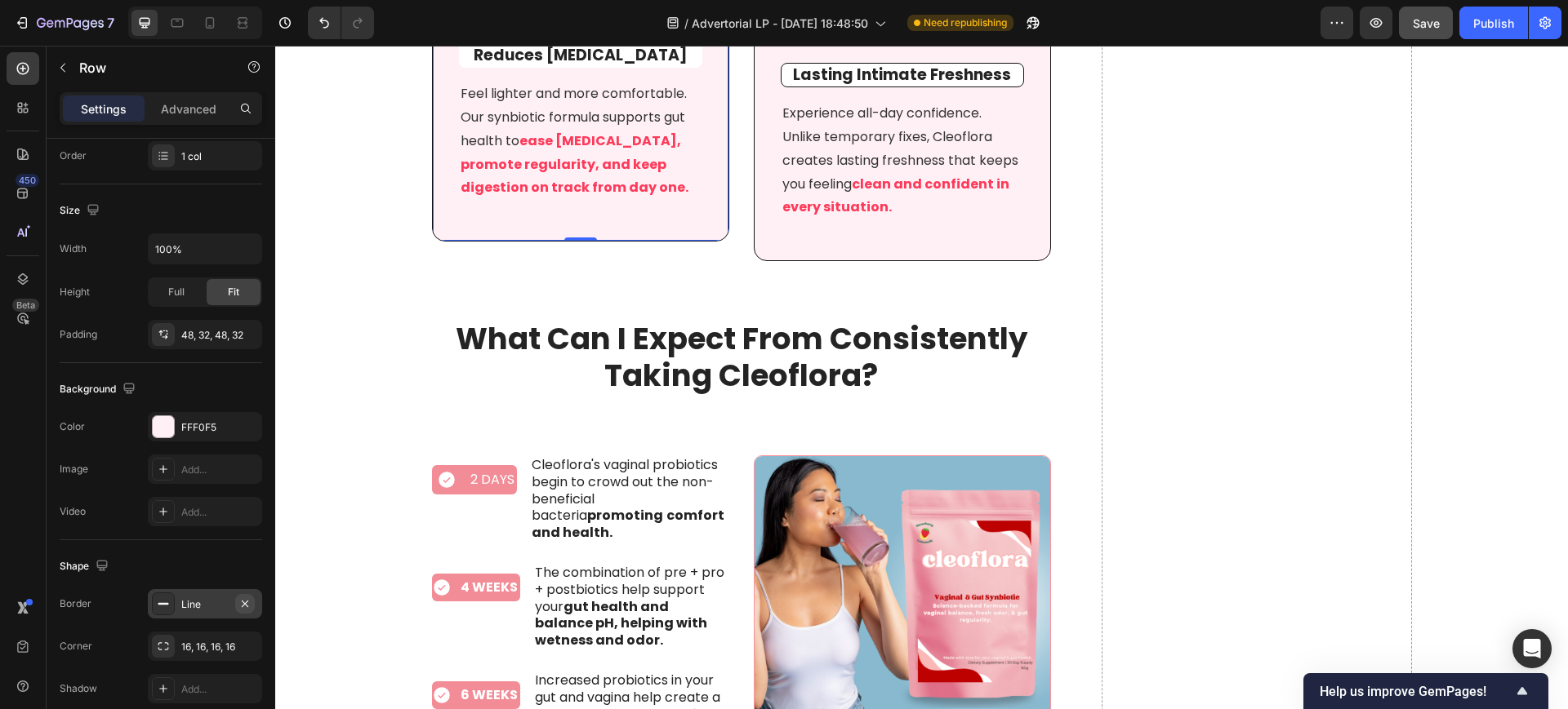
click at [248, 603] on icon "button" at bounding box center [244, 603] width 13 height 13
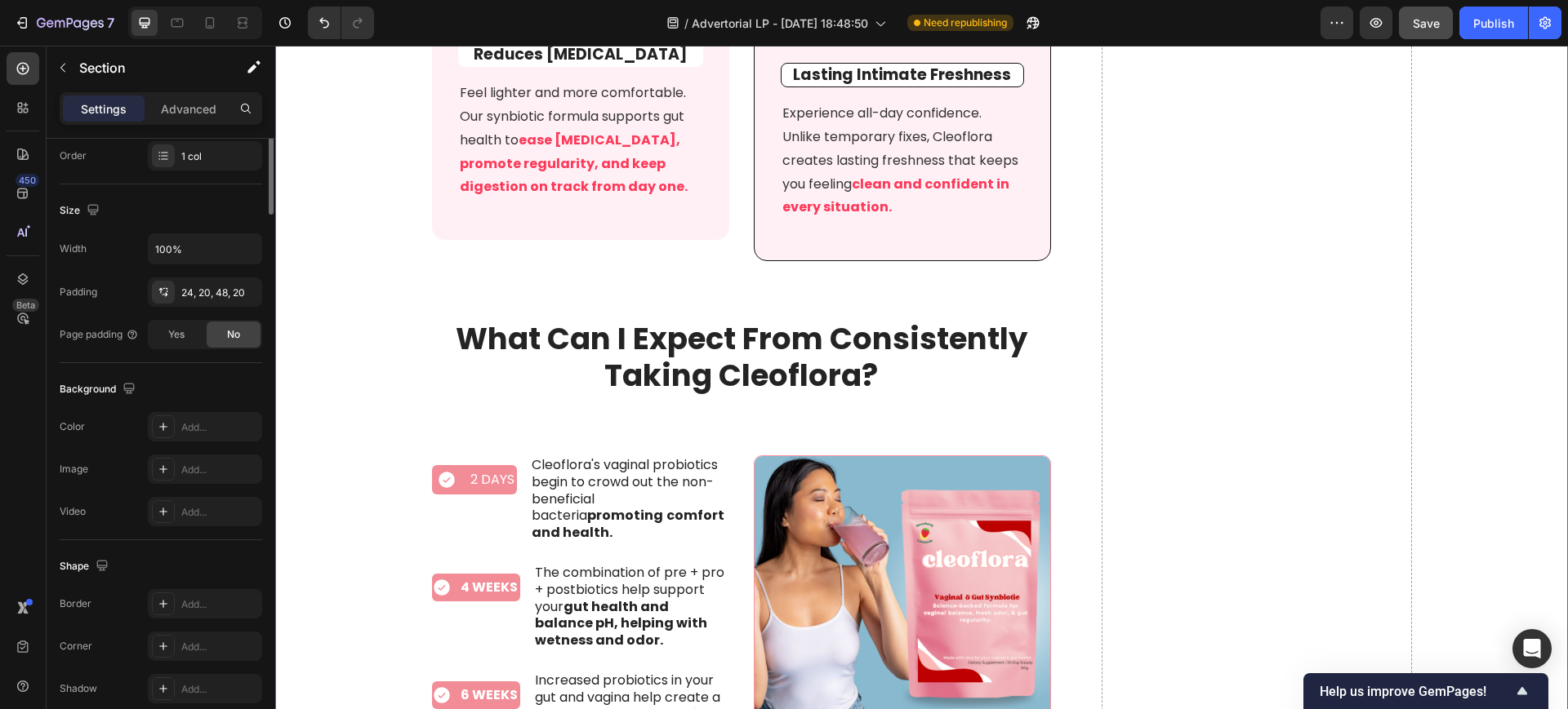
scroll to position [0, 0]
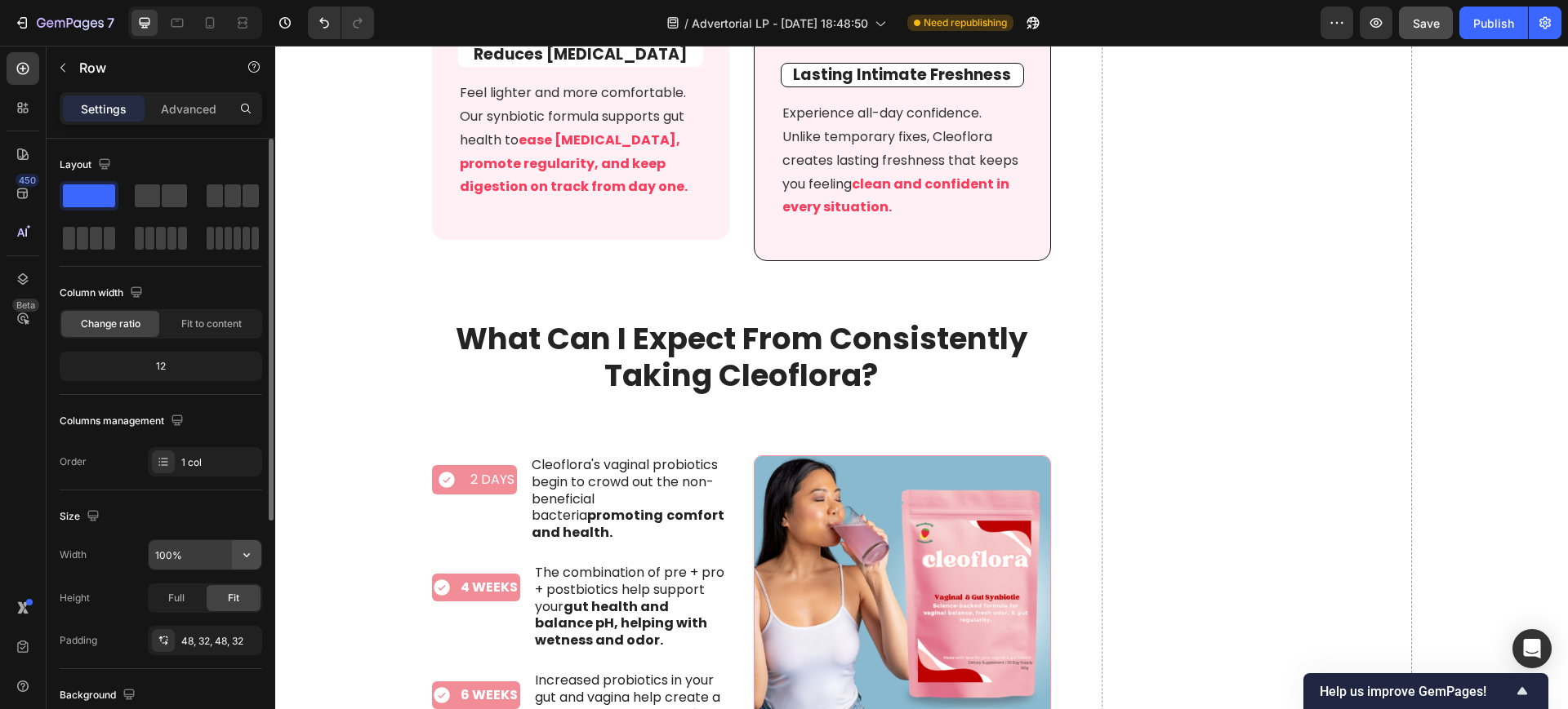
scroll to position [306, 0]
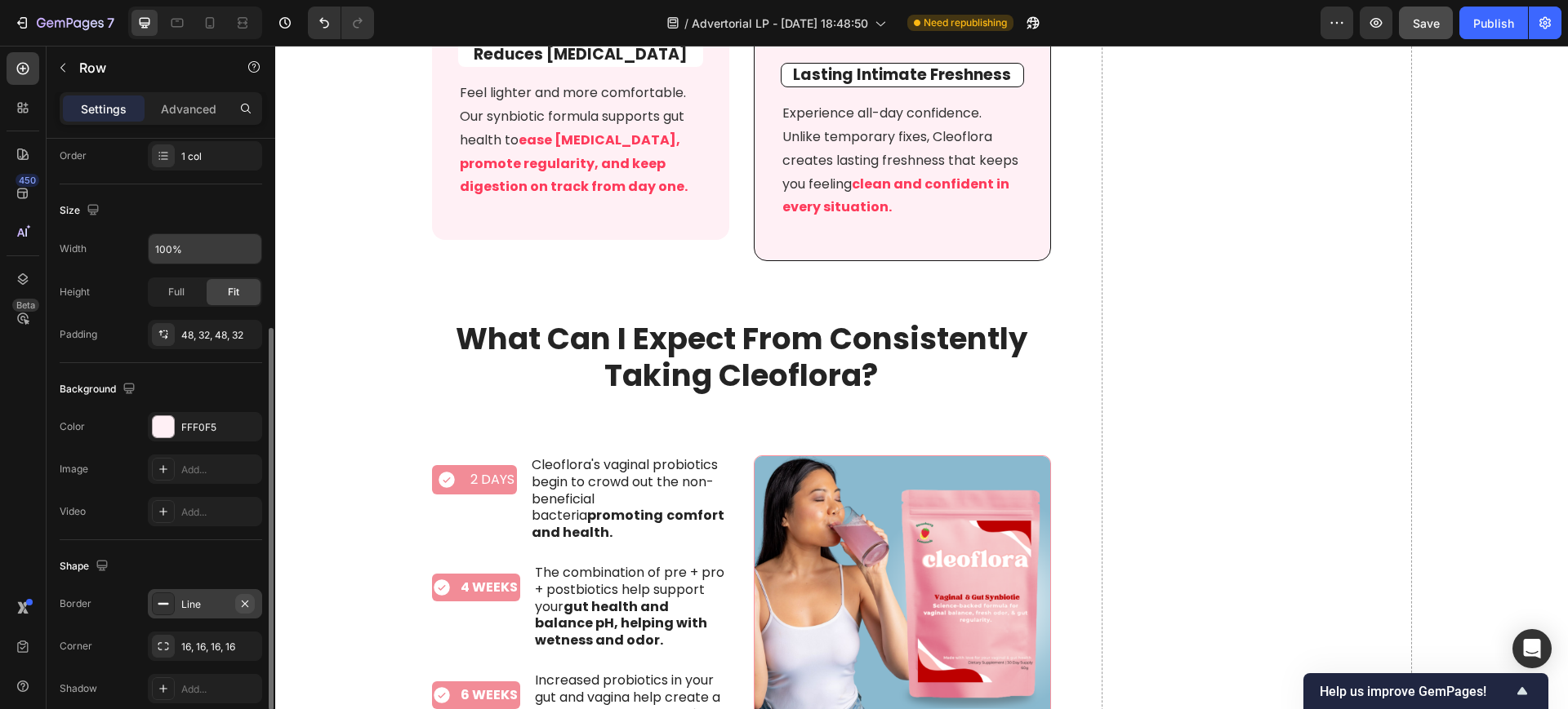
click at [249, 603] on icon "button" at bounding box center [244, 603] width 13 height 13
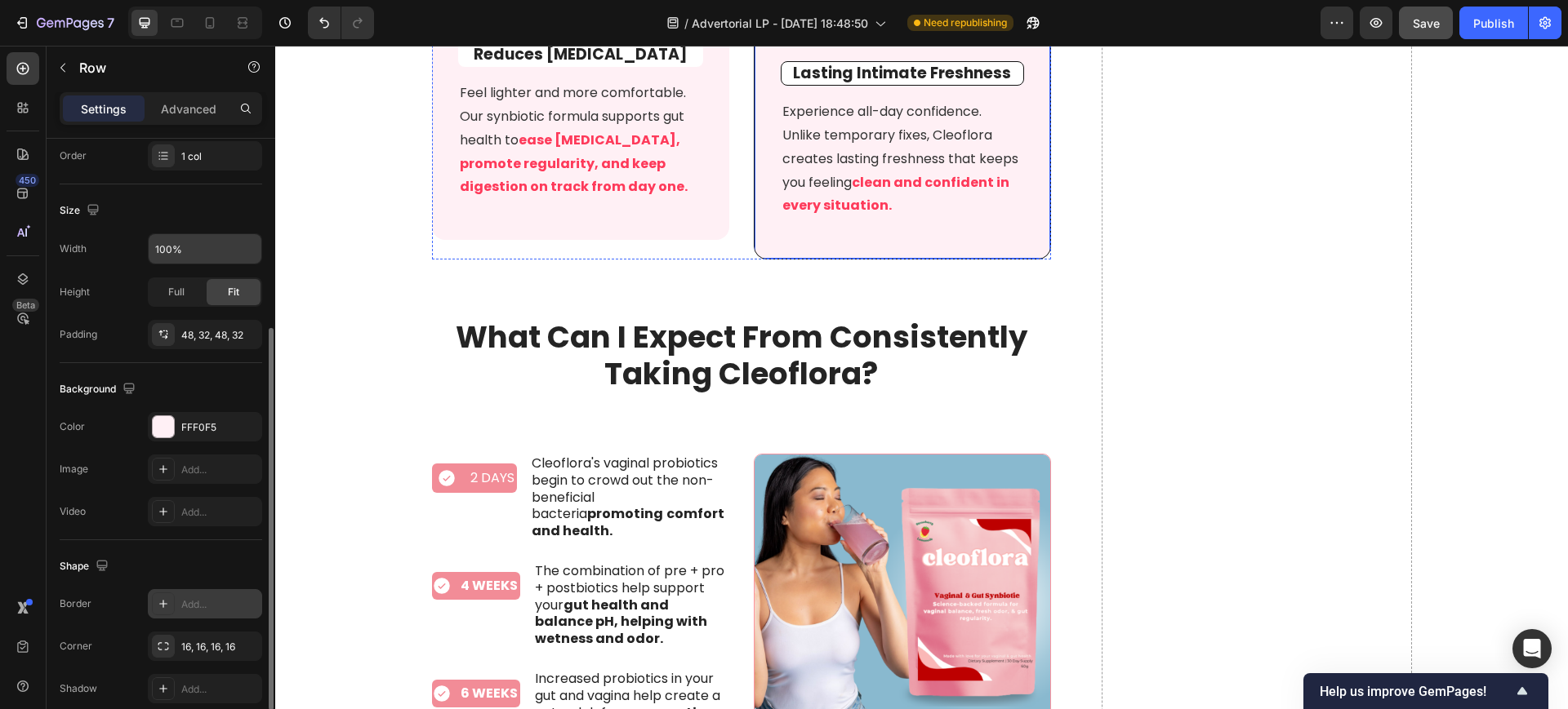
click at [864, 260] on div "Icon Lasting Intimate Freshness Text block Experience all-day confidence. Unlik…" at bounding box center [902, 105] width 297 height 311
click at [244, 598] on icon "button" at bounding box center [244, 603] width 13 height 13
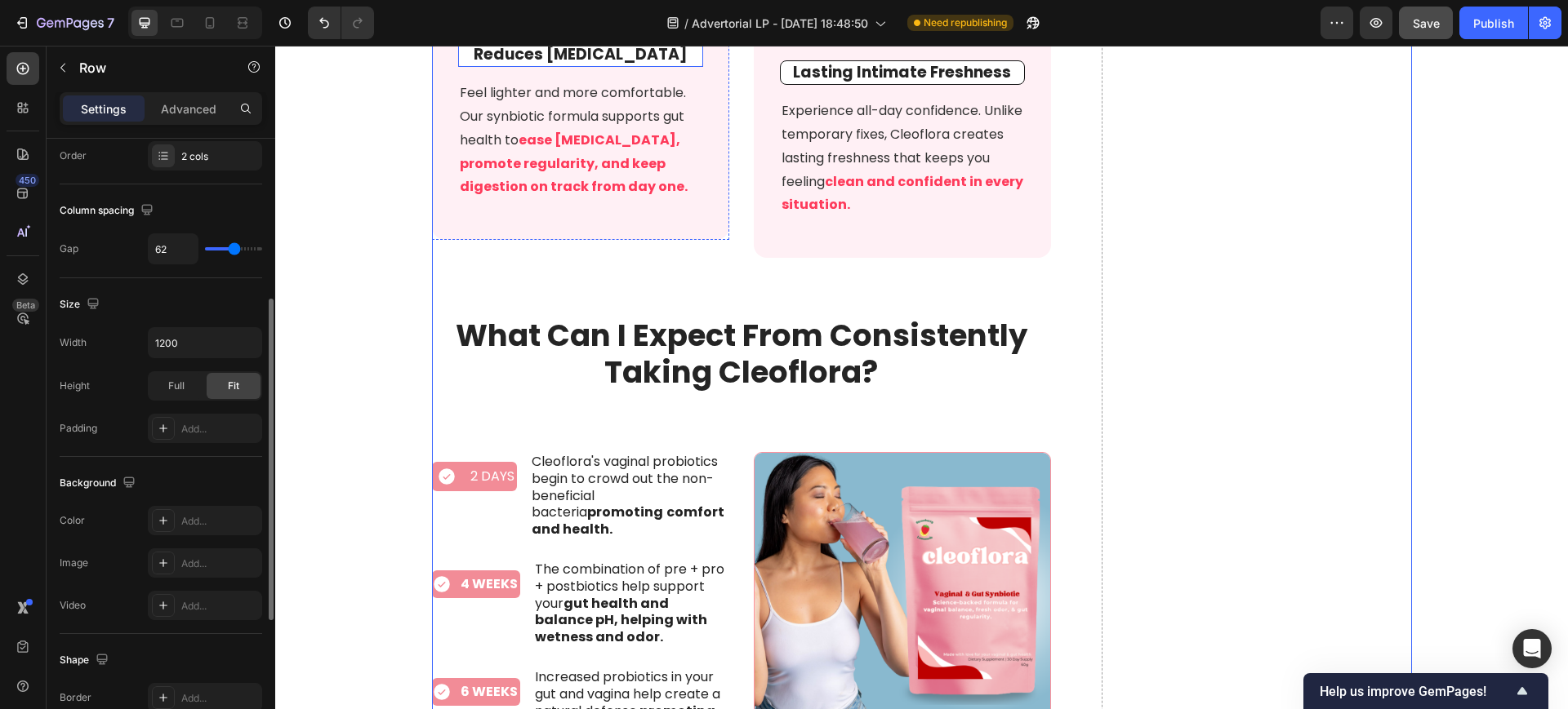
click at [460, 66] on p "Smooths Digestion & Reduces [MEDICAL_DATA]" at bounding box center [581, 45] width 242 height 40
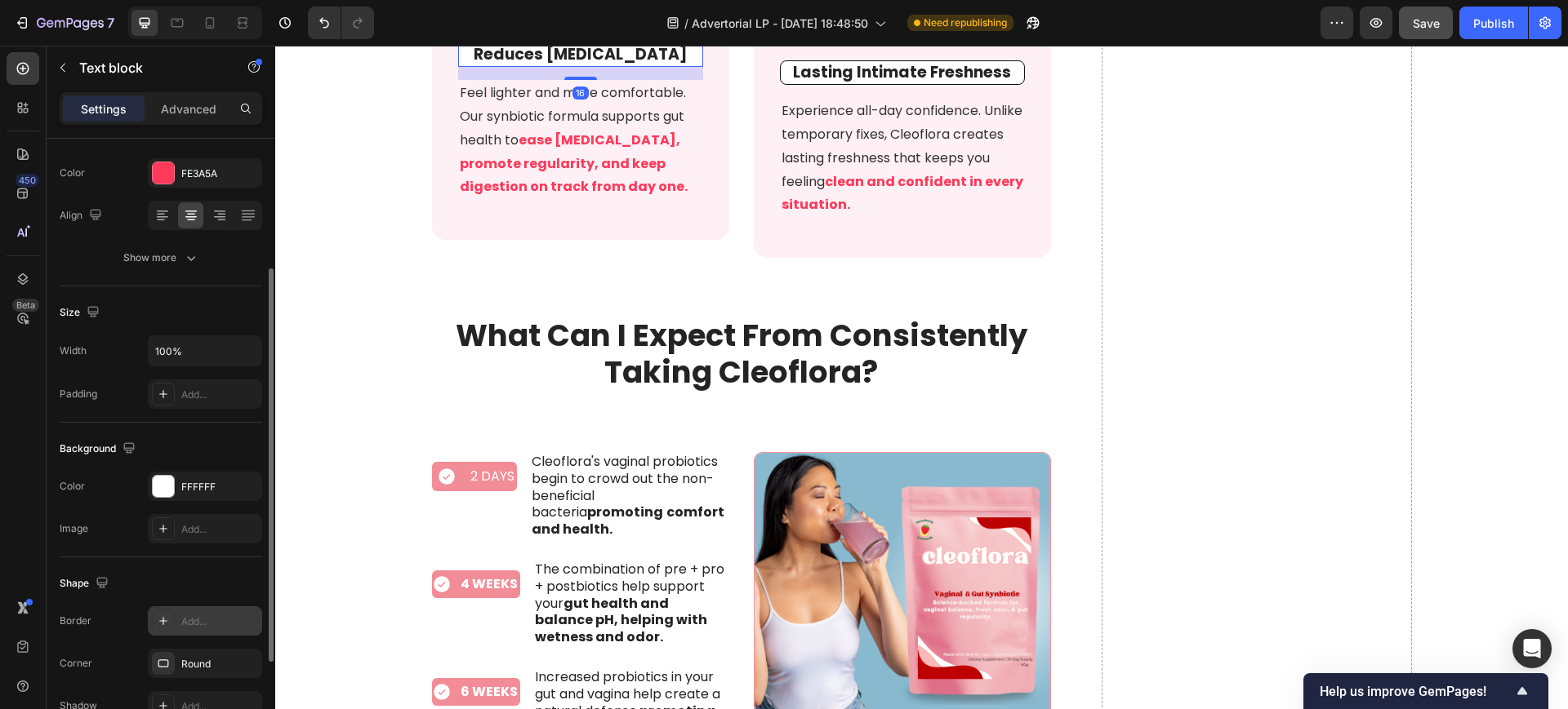
scroll to position [350, 0]
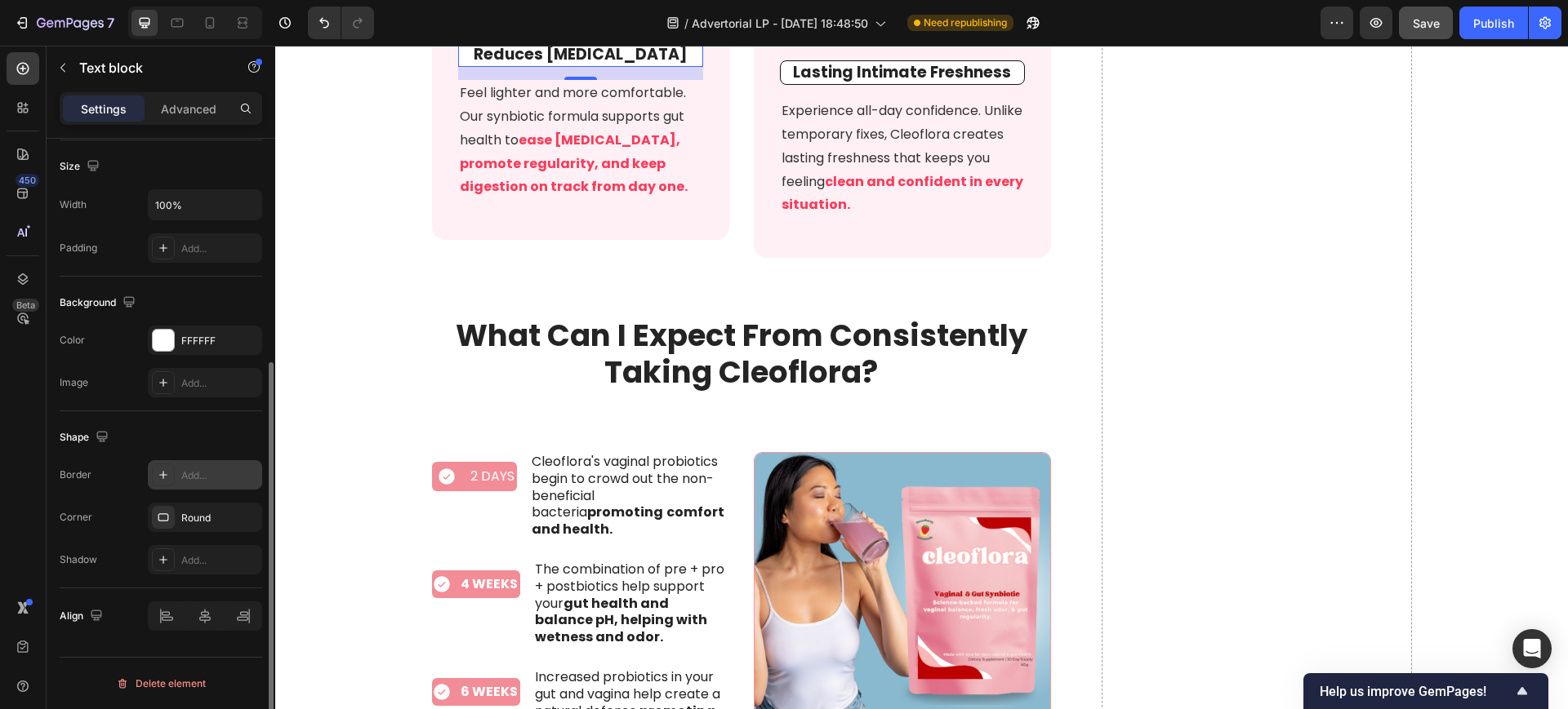
click at [189, 486] on div "Add..." at bounding box center [205, 475] width 114 height 30
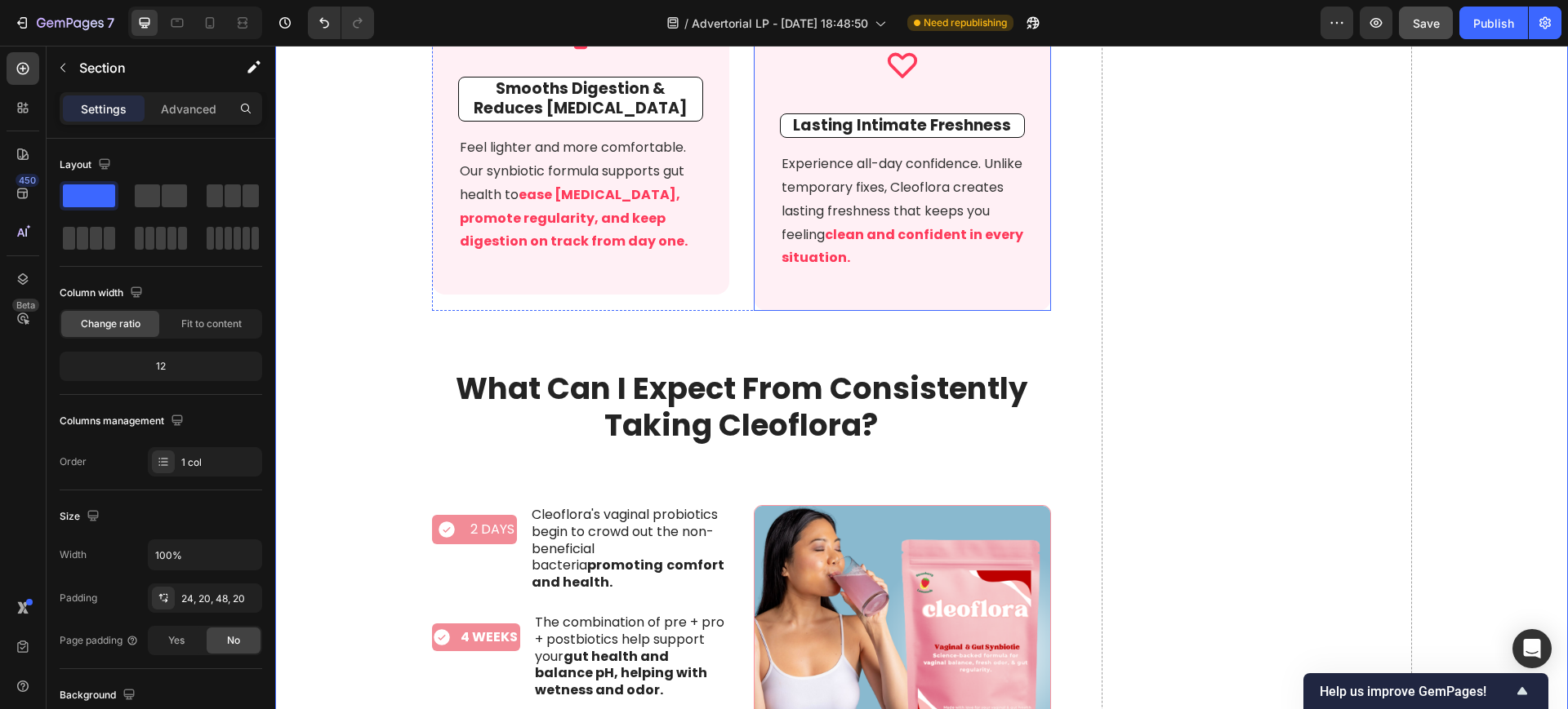
scroll to position [7038, 0]
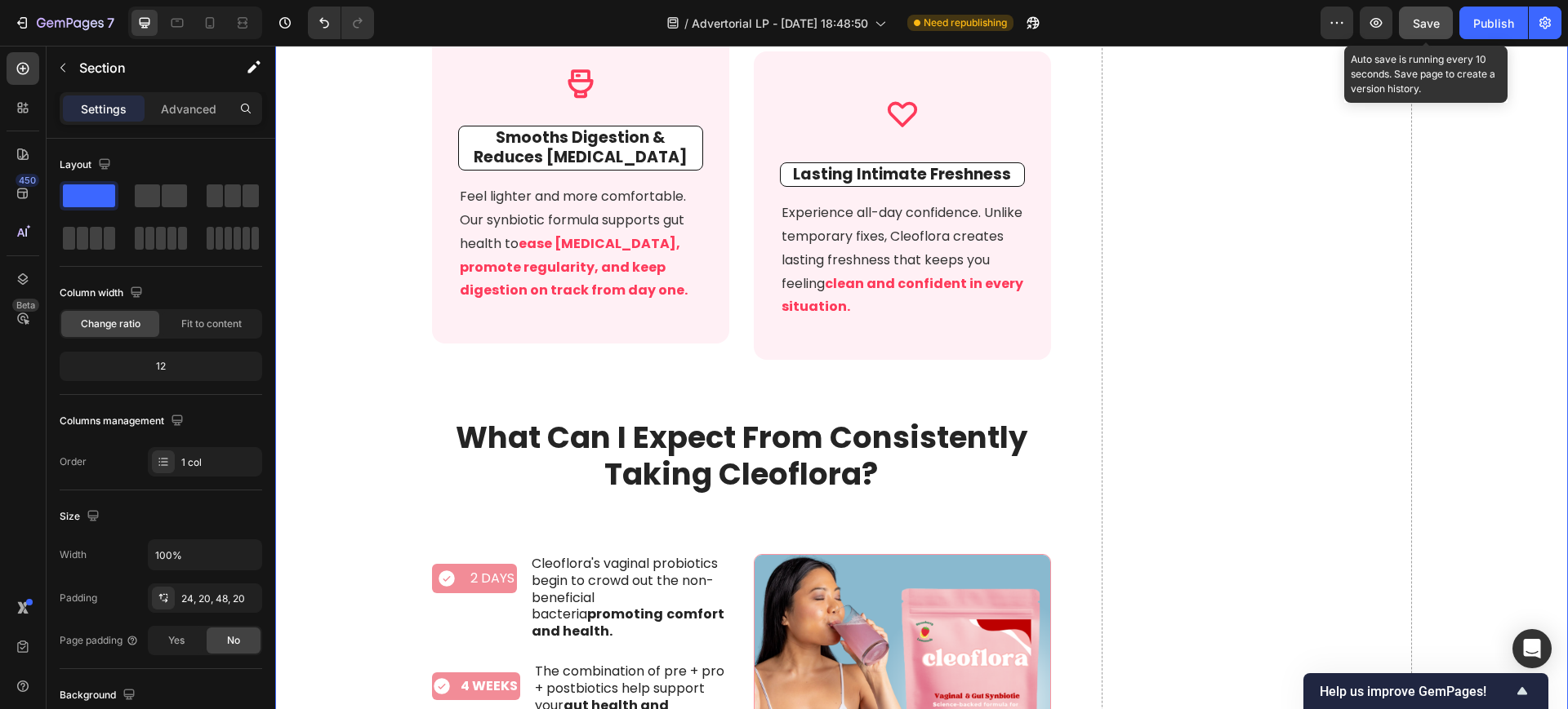
click at [1447, 26] on button "Save" at bounding box center [1425, 23] width 54 height 32
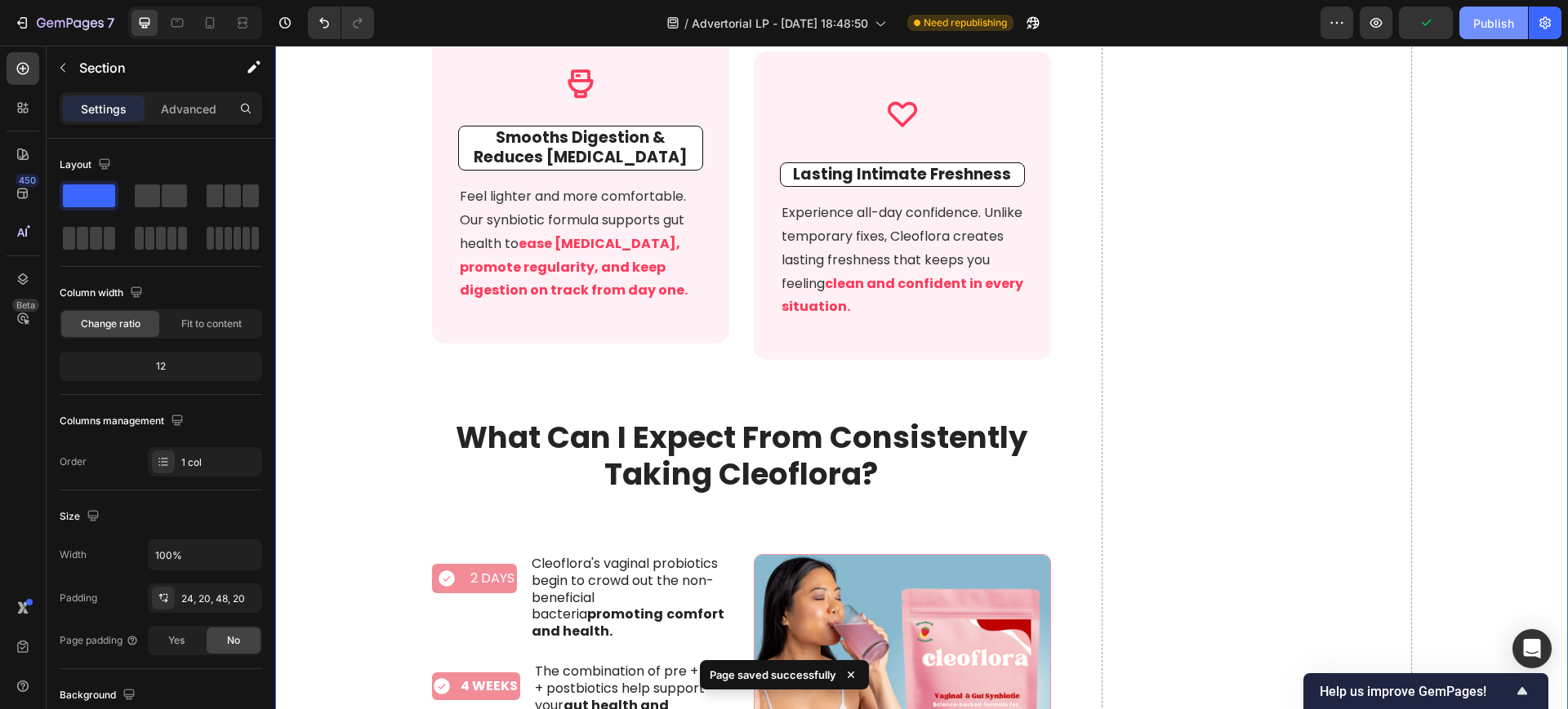
click at [1494, 28] on div "Publish" at bounding box center [1494, 23] width 41 height 17
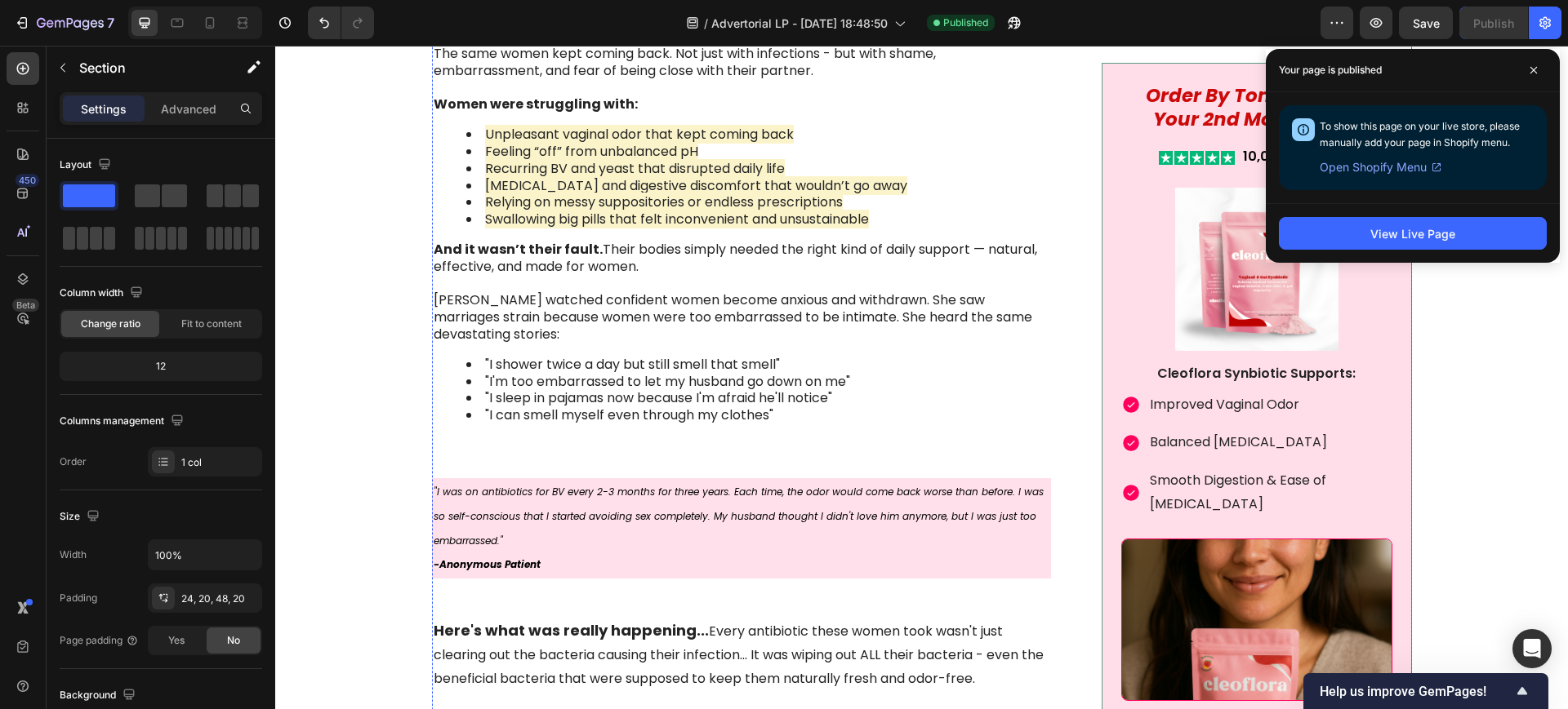
scroll to position [1632, 0]
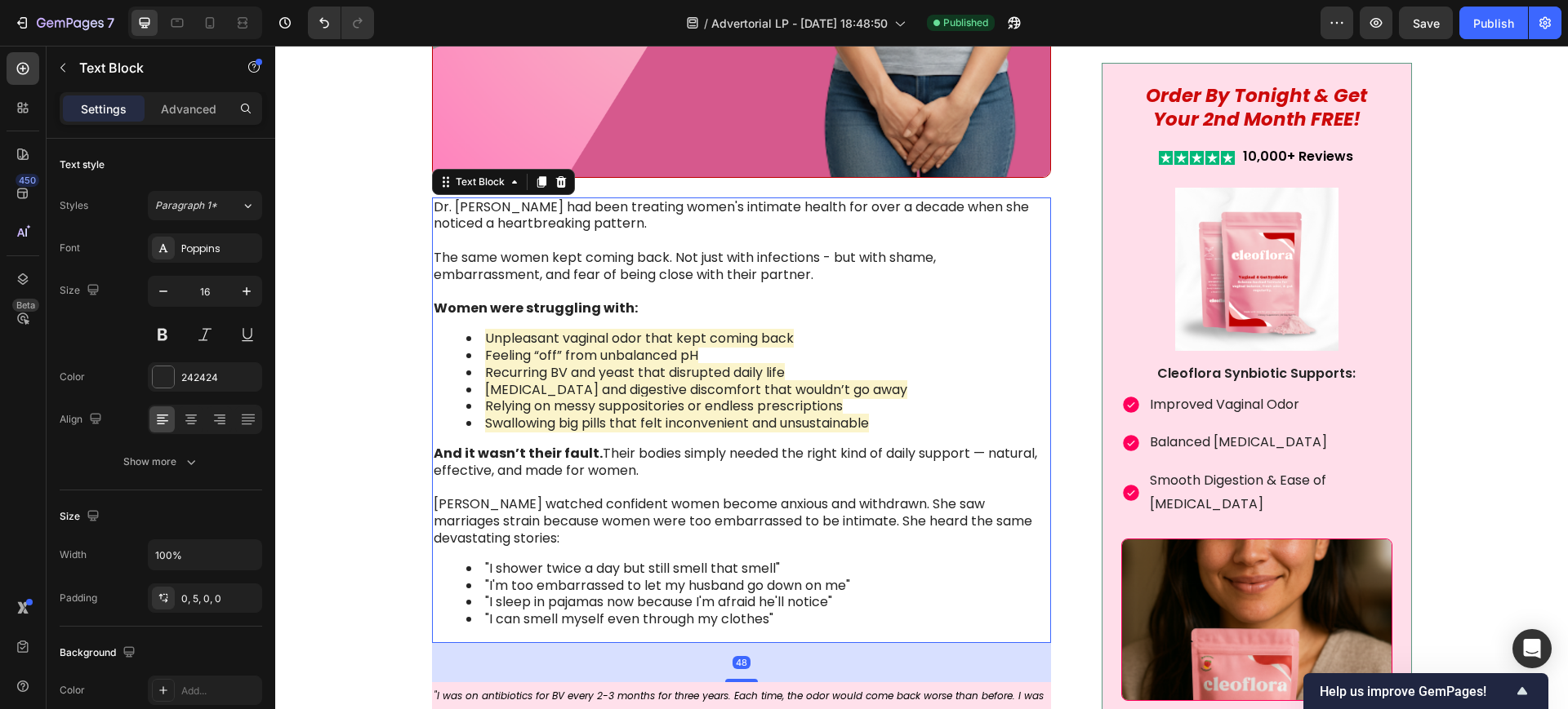
click at [623, 380] on span "[MEDICAL_DATA] and digestive discomfort that wouldn’t go away" at bounding box center [697, 390] width 422 height 19
click at [585, 338] on span "Unpleasant vaginal odor that kept coming back" at bounding box center [640, 338] width 308 height 19
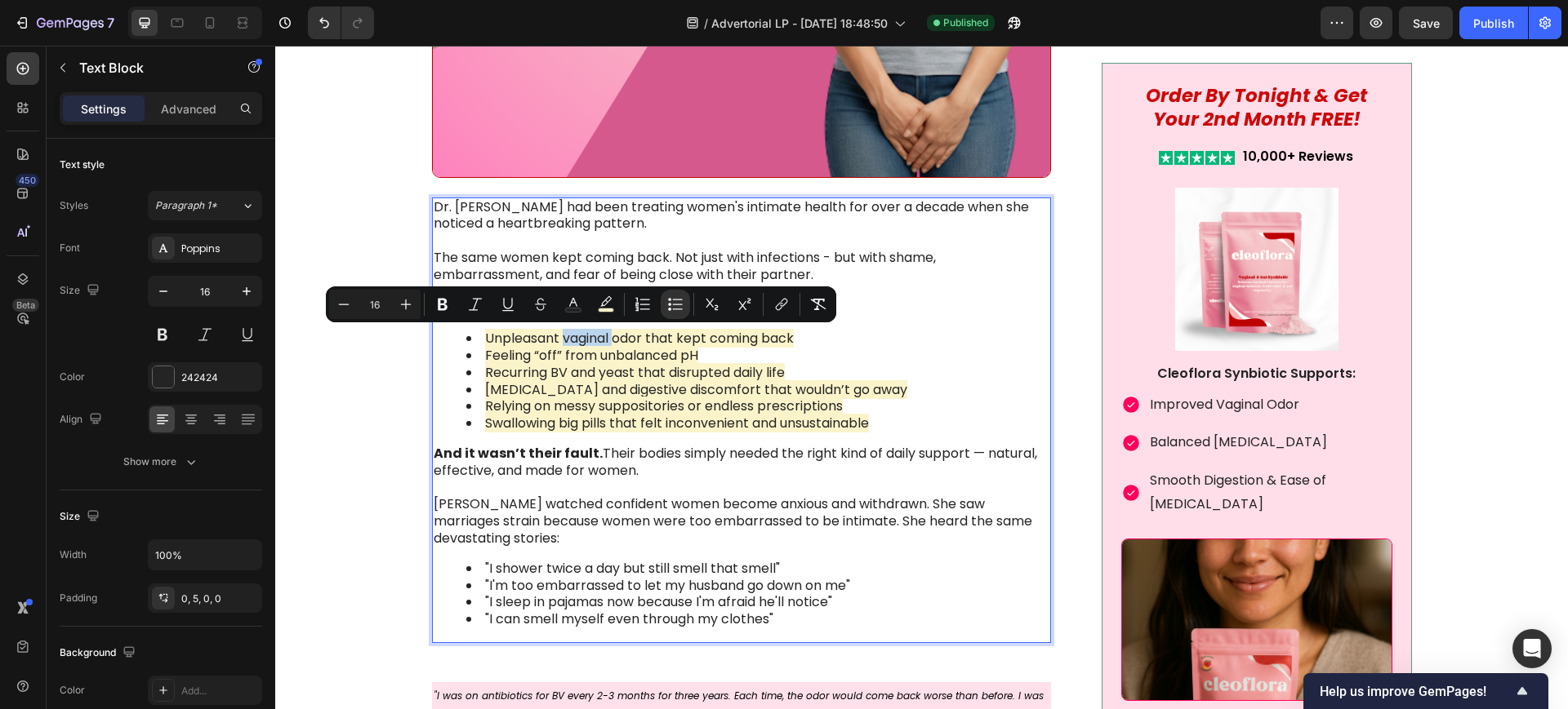
click at [571, 338] on span "Unpleasant vaginal odor that kept coming back" at bounding box center [640, 338] width 308 height 19
drag, startPoint x: 640, startPoint y: 336, endPoint x: 479, endPoint y: 336, distance: 161.0
click at [485, 336] on span "Unpleasant vaginal odor that kept coming back" at bounding box center [640, 338] width 308 height 19
drag, startPoint x: 416, startPoint y: 299, endPoint x: 198, endPoint y: 294, distance: 218.1
click at [416, 299] on icon "Editor contextual toolbar" at bounding box center [421, 305] width 10 height 12
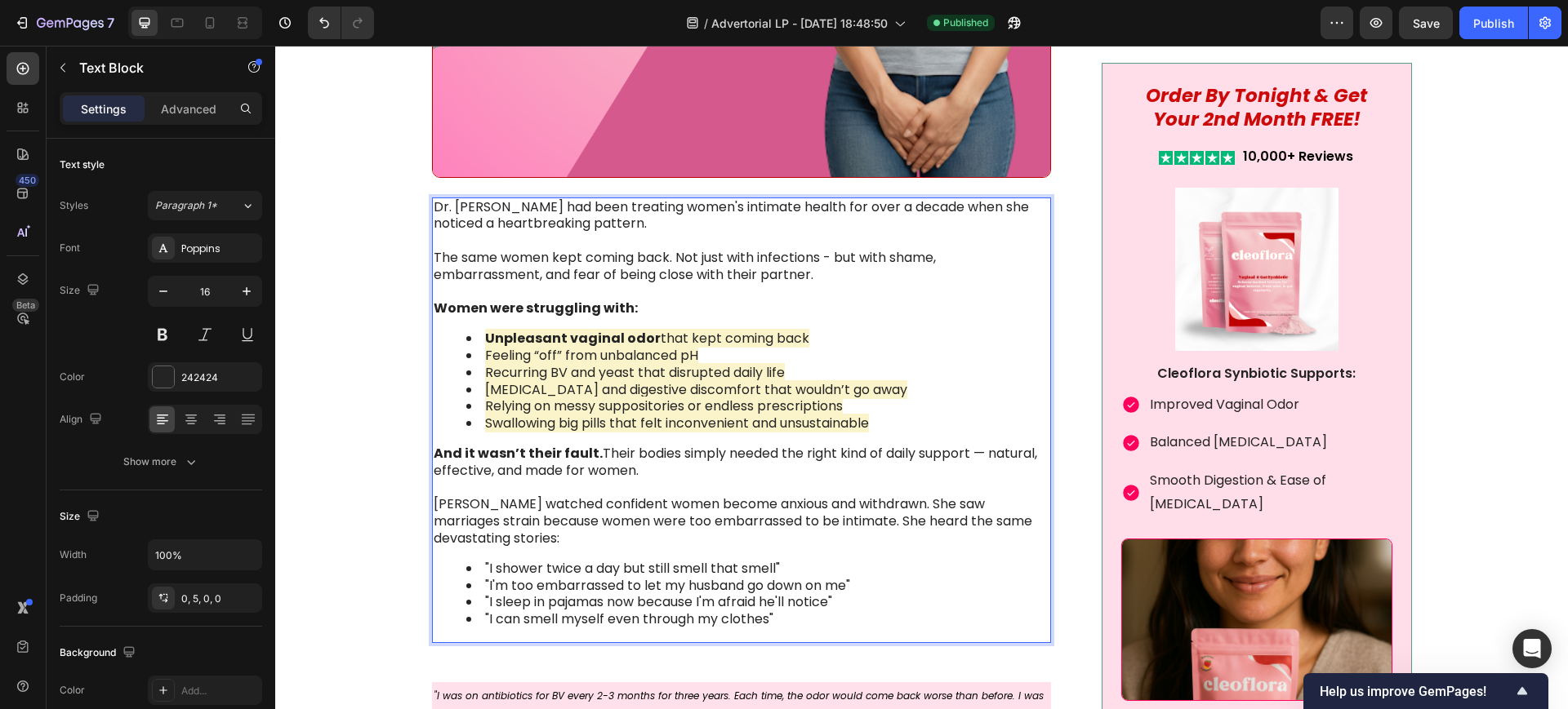
click at [748, 456] on p "And it wasn’t their fault. Their bodies simply needed the right kind of daily s…" at bounding box center [740, 496] width 614 height 102
click at [540, 345] on strong "Unpleasant vaginal odor" at bounding box center [573, 338] width 175 height 19
click at [543, 361] on span "Feeling “off” from unbalanced pH" at bounding box center [592, 356] width 213 height 19
drag, startPoint x: 595, startPoint y: 355, endPoint x: 692, endPoint y: 356, distance: 97.0
click at [692, 356] on span "Feeling “off” from unbalanced pH" at bounding box center [592, 356] width 213 height 19
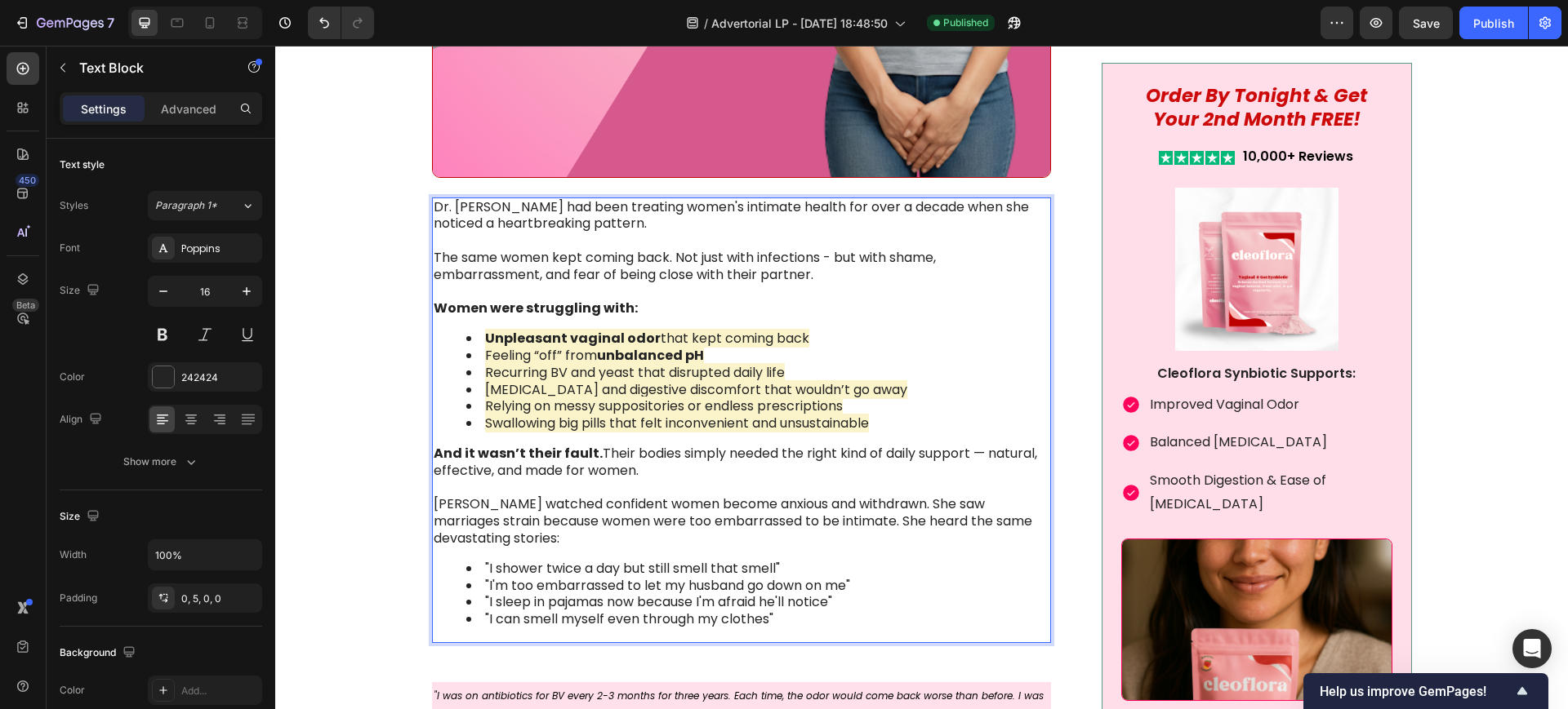
click at [566, 376] on span "Recurring BV and yeast that disrupted daily life" at bounding box center [635, 373] width 300 height 19
drag, startPoint x: 545, startPoint y: 372, endPoint x: 627, endPoint y: 375, distance: 82.1
click at [627, 375] on span "Recurring BV and yeast that disrupted daily life" at bounding box center [635, 373] width 300 height 19
click at [593, 398] on span "Relying on messy suppositories or endless prescriptions" at bounding box center [664, 406] width 358 height 19
drag, startPoint x: 475, startPoint y: 386, endPoint x: 696, endPoint y: 392, distance: 221.1
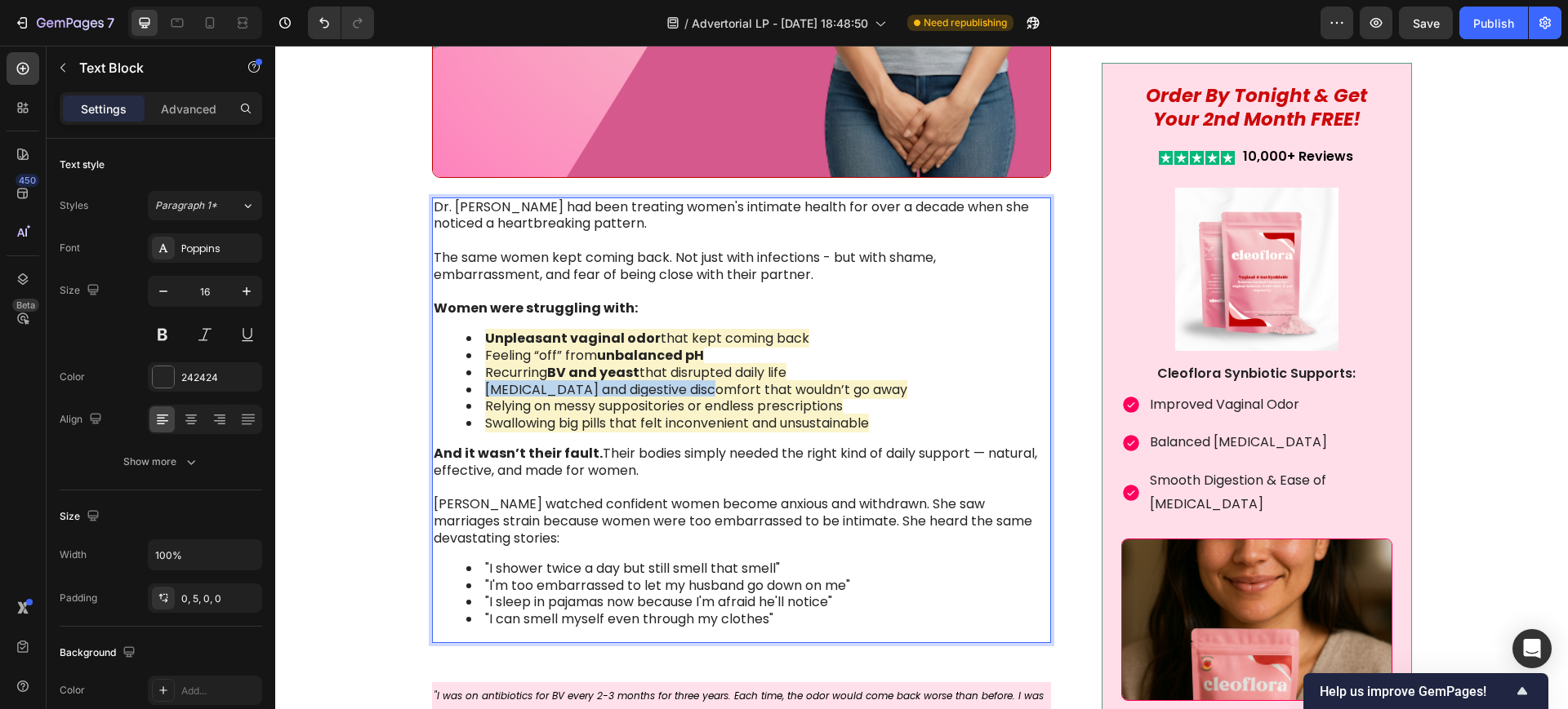
click at [696, 392] on li "[MEDICAL_DATA] and digestive discomfort that wouldn’t go away" at bounding box center [756, 391] width 582 height 17
click at [554, 402] on span "Relying on messy suppositories or endless prescriptions" at bounding box center [664, 406] width 358 height 19
drag, startPoint x: 704, startPoint y: 405, endPoint x: 840, endPoint y: 409, distance: 136.1
click at [840, 409] on span "Relying on messy suppositories or endless prescriptions" at bounding box center [664, 406] width 358 height 19
click at [575, 425] on span "Swallowing big pills that felt inconvenient and unsustainable" at bounding box center [677, 423] width 384 height 19
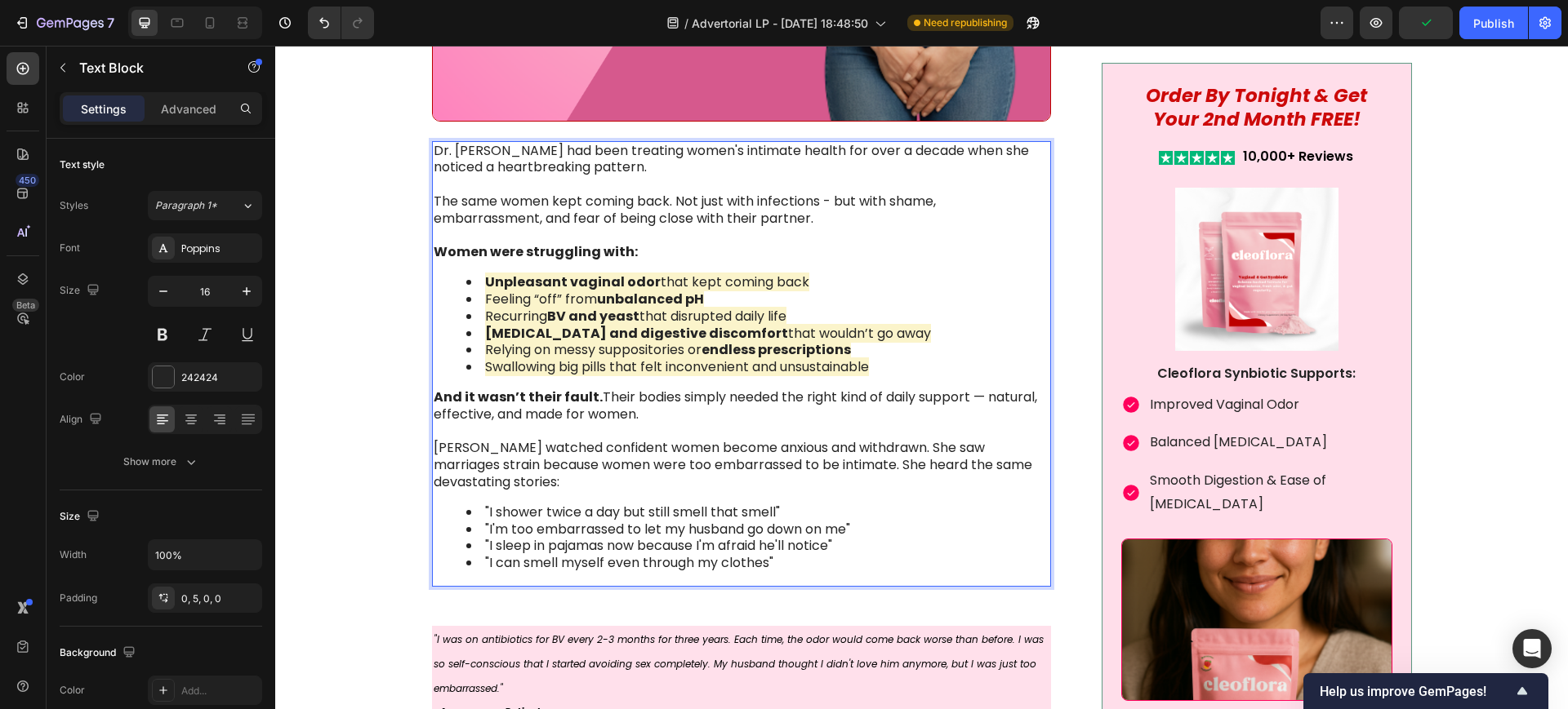
scroll to position [1734, 0]
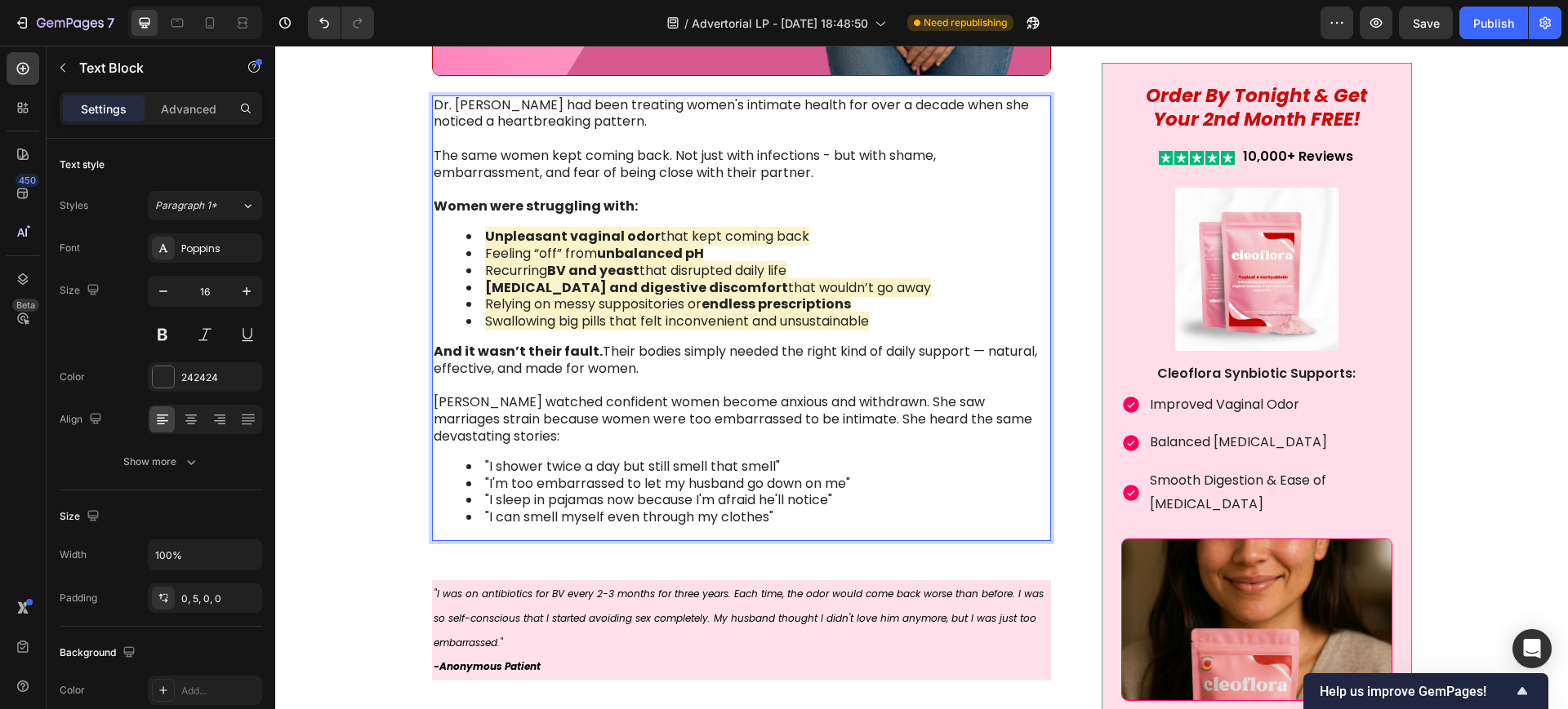
click at [552, 370] on p "And it wasn’t their fault. Their bodies simply needed the right kind of daily s…" at bounding box center [740, 395] width 614 height 102
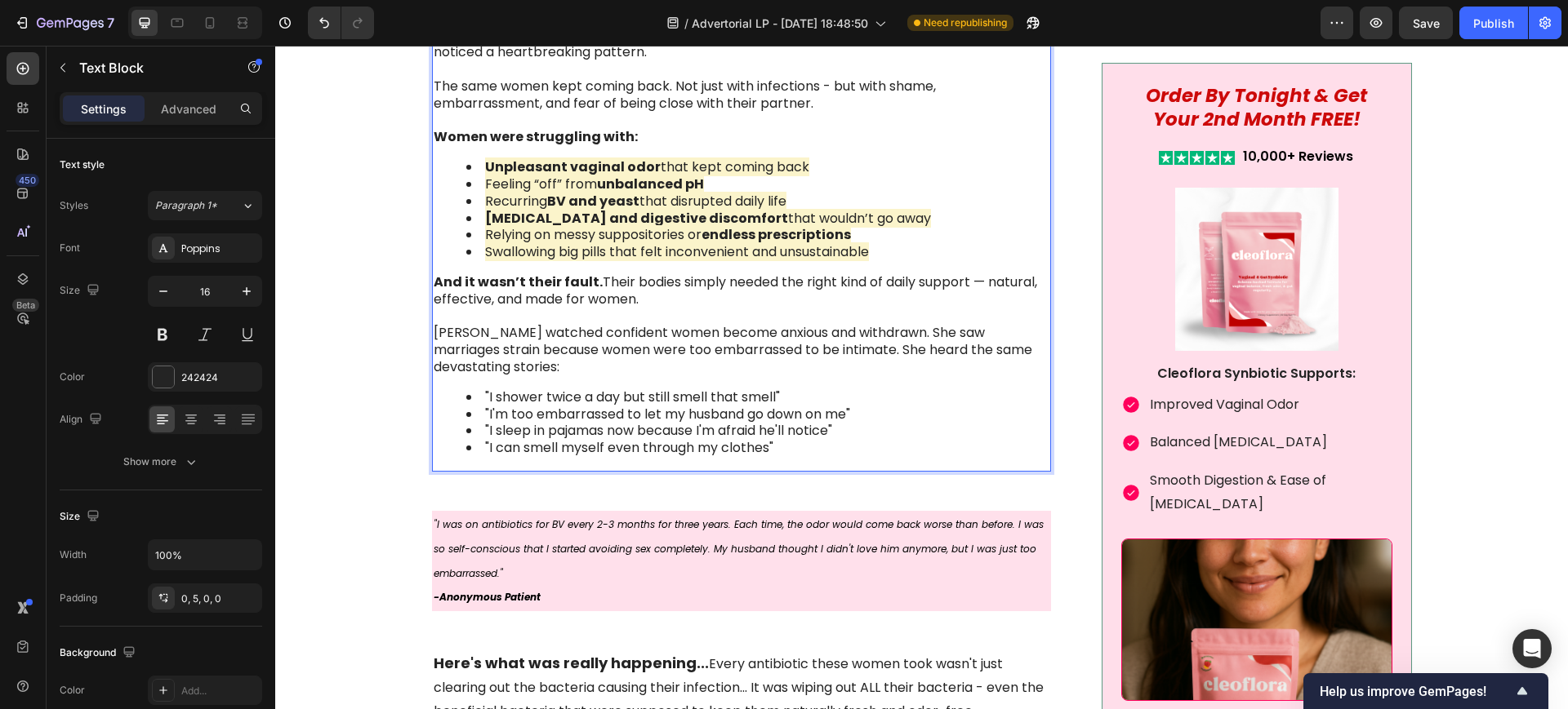
scroll to position [1836, 0]
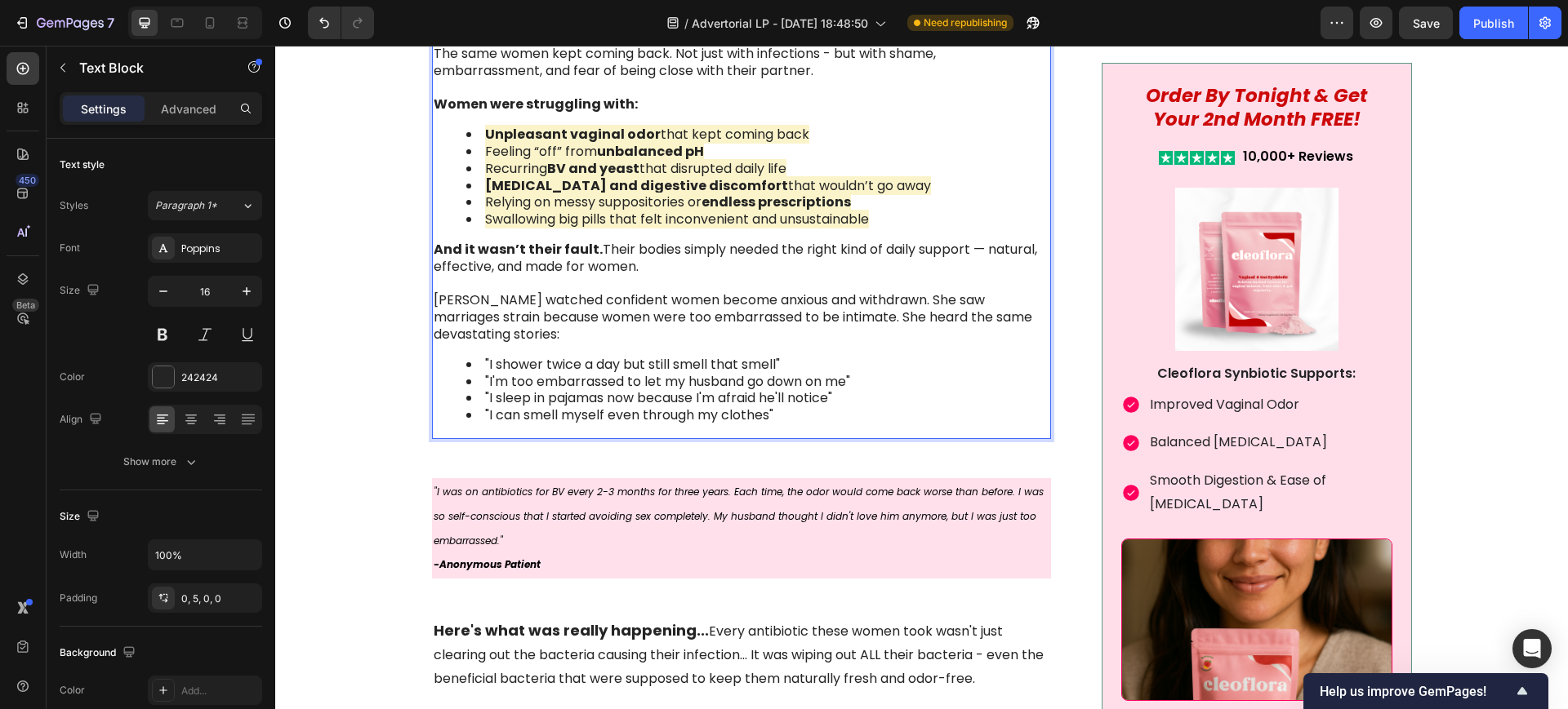
click at [644, 299] on p "And it wasn’t their fault. Their bodies simply needed the right kind of daily s…" at bounding box center [740, 293] width 614 height 102
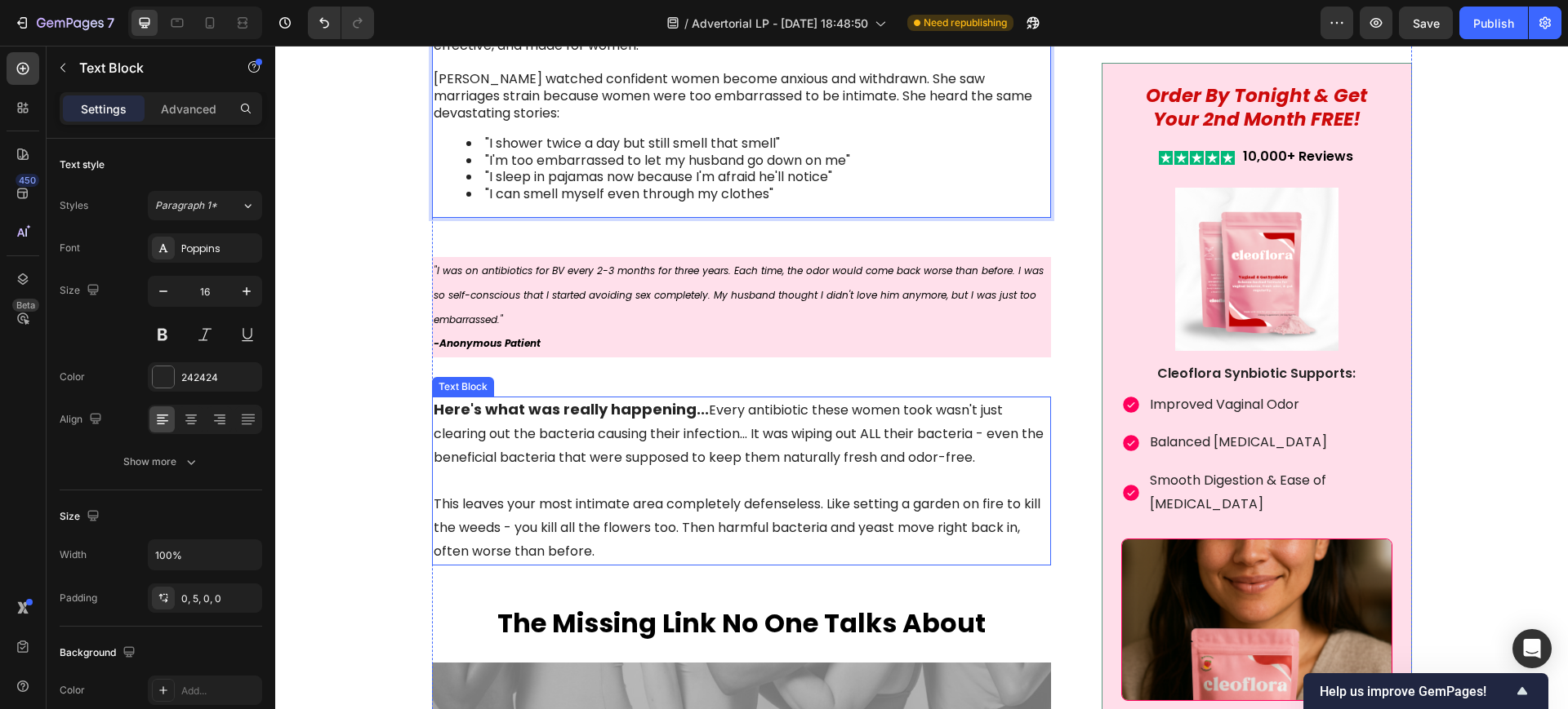
scroll to position [1938, 0]
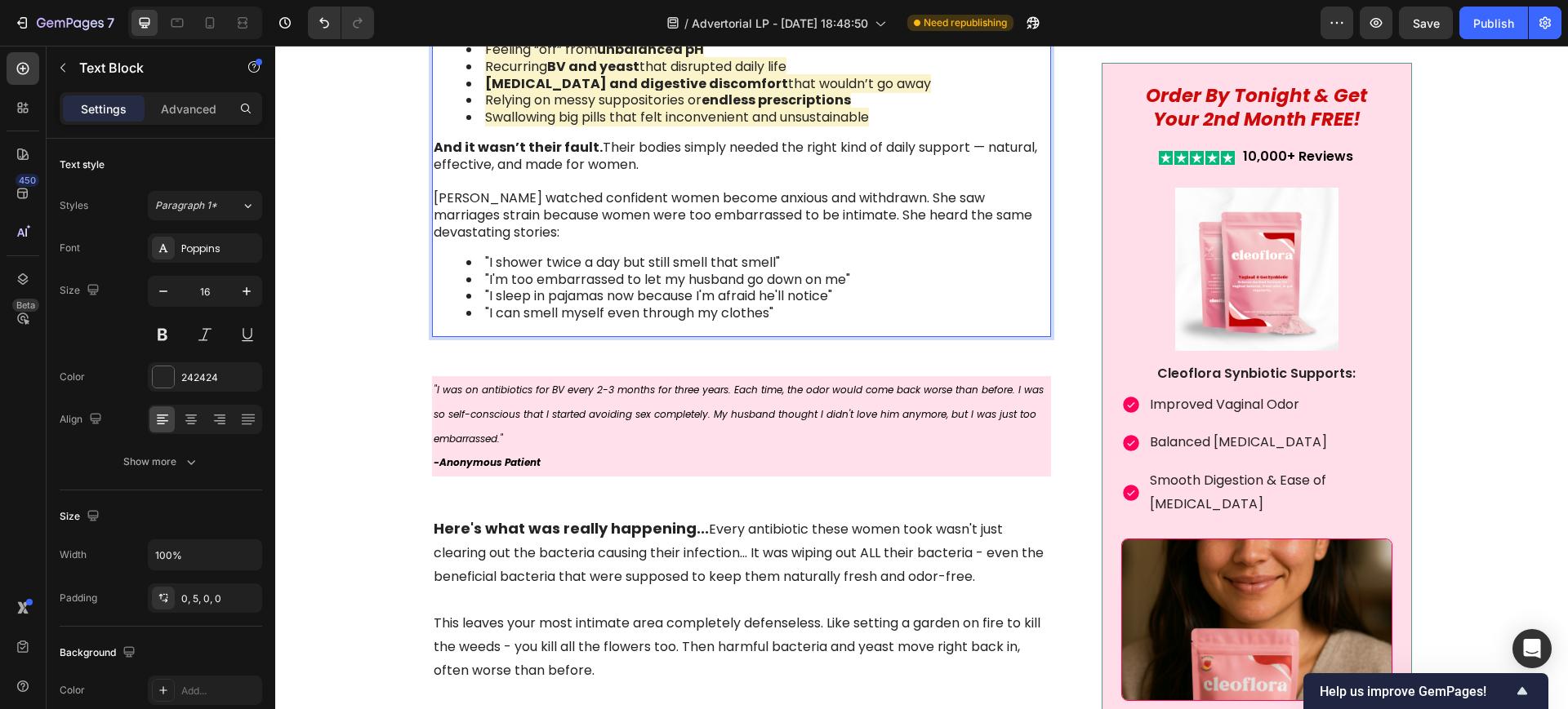
click at [814, 303] on li ""I sleep in pajamas now because I'm afraid he'll notice"" at bounding box center [756, 296] width 582 height 17
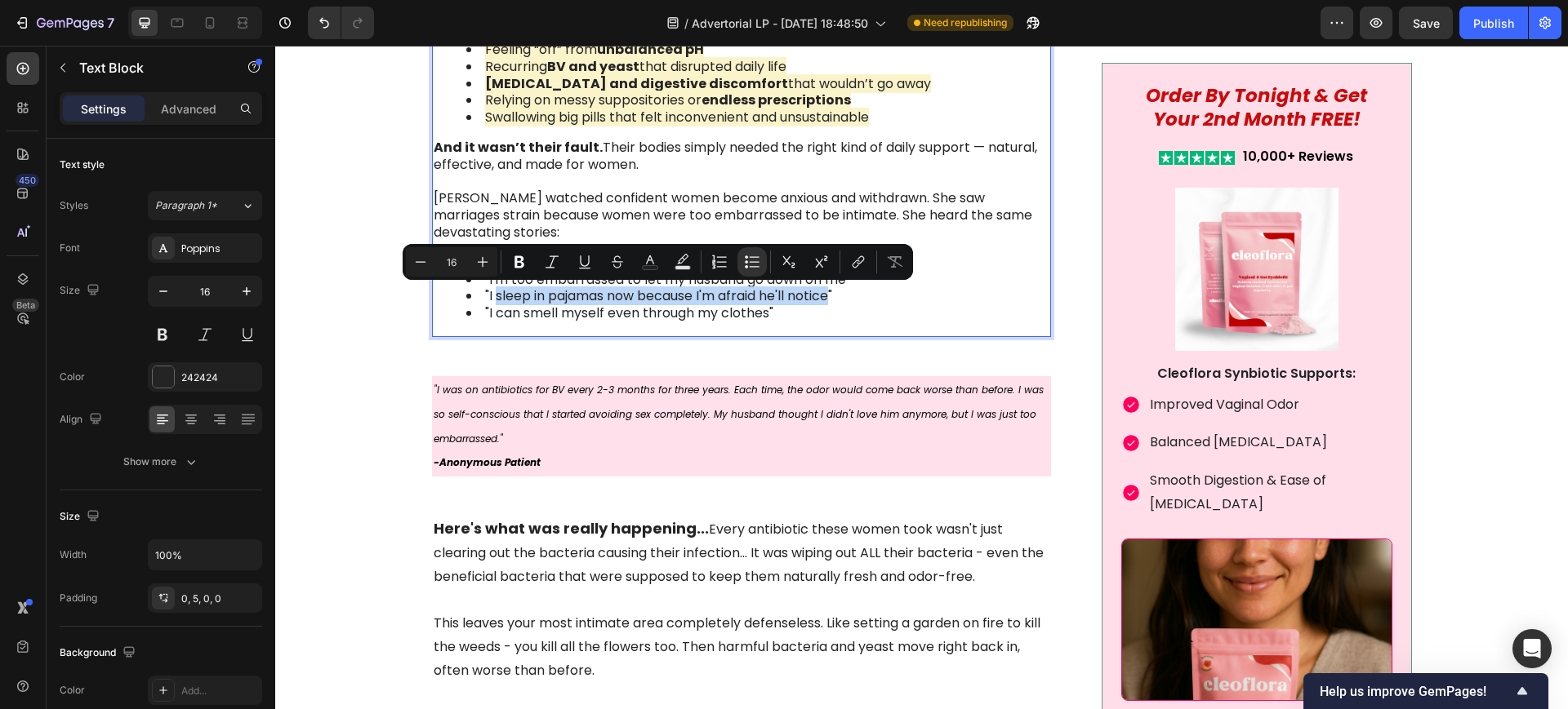
drag, startPoint x: 830, startPoint y: 294, endPoint x: 488, endPoint y: 290, distance: 342.0
click at [488, 290] on li ""I sleep in pajamas now because I'm afraid he'll notice"" at bounding box center [756, 296] width 582 height 17
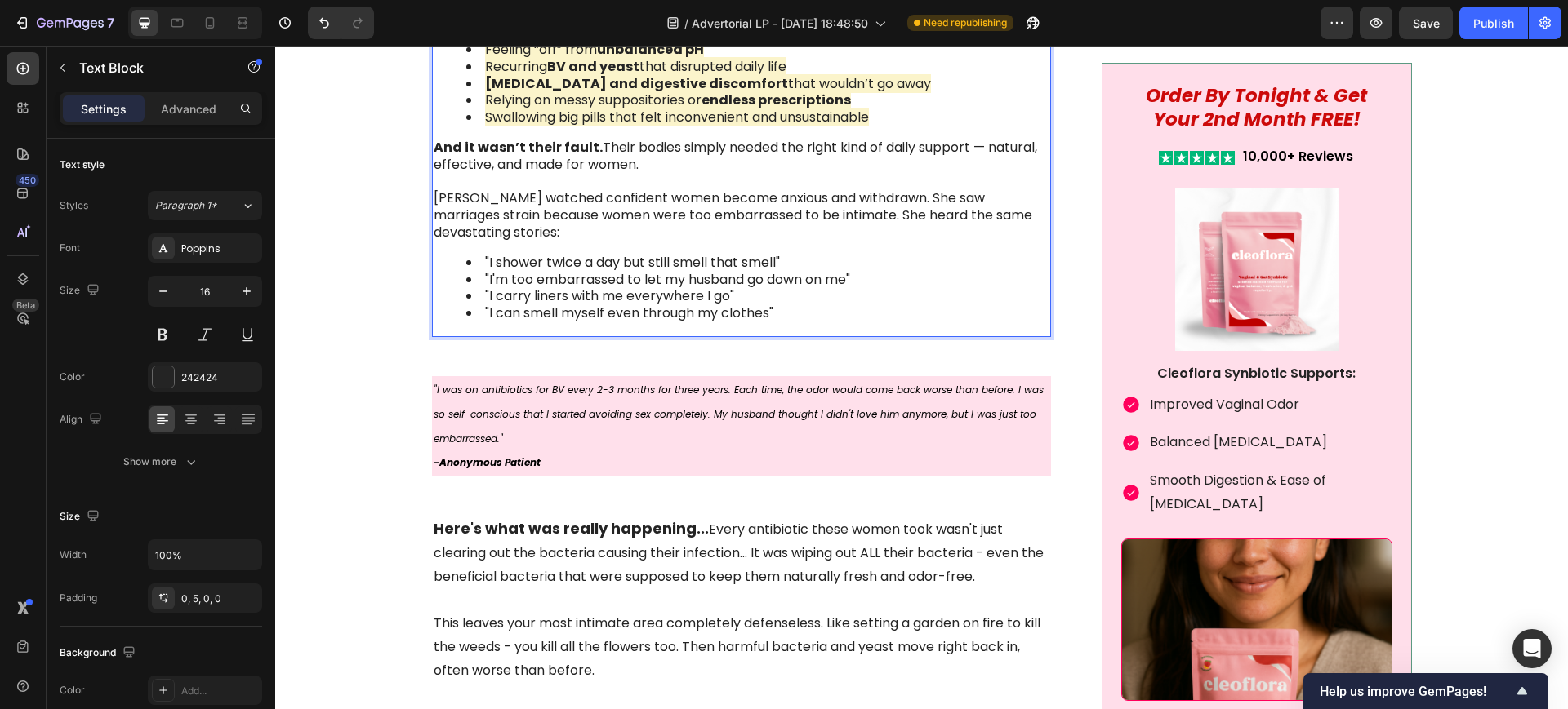
scroll to position [1836, 0]
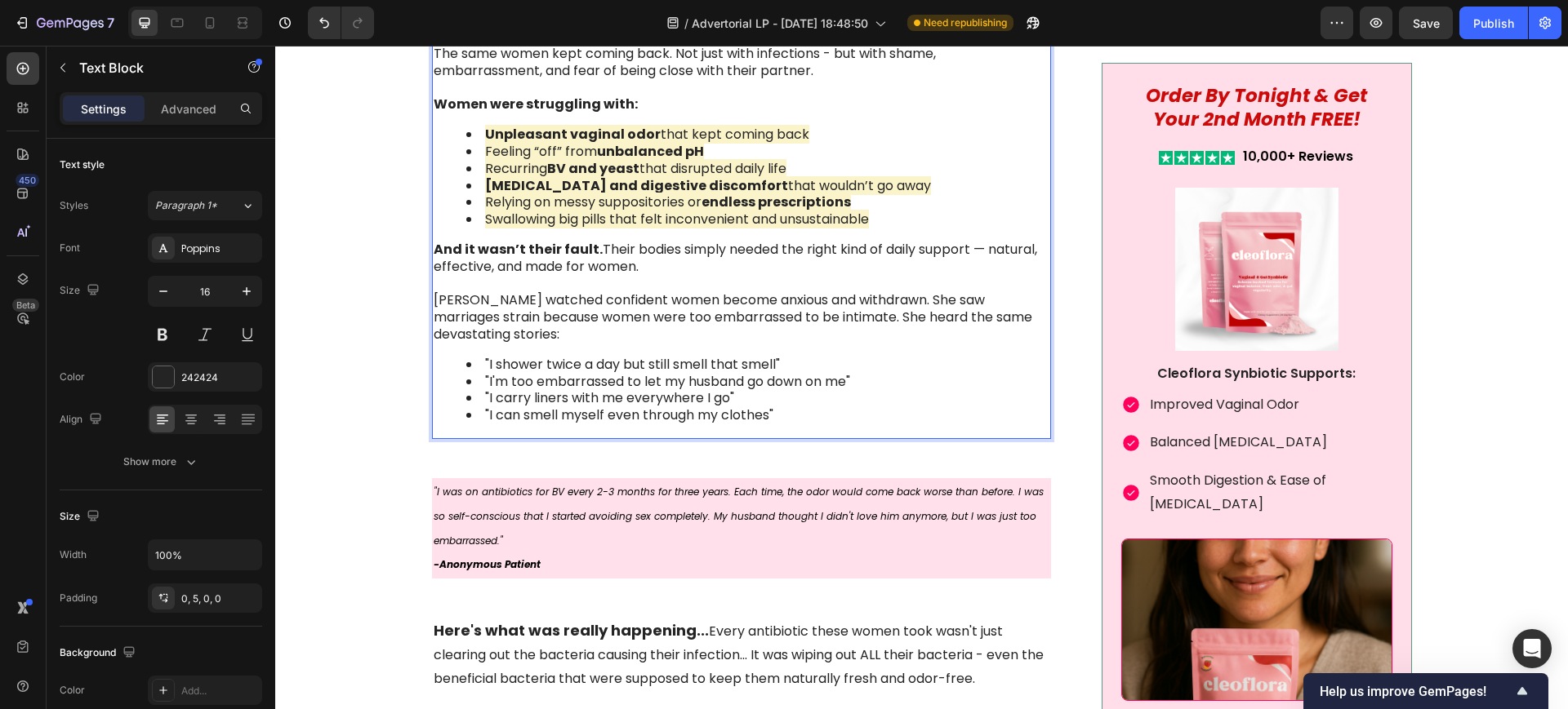
click at [572, 215] on span "Swallowing big pills that felt inconvenient and unsustainable" at bounding box center [677, 219] width 384 height 19
drag, startPoint x: 604, startPoint y: 219, endPoint x: 477, endPoint y: 215, distance: 127.1
click at [485, 215] on span "Swallowing big pills that felt inconvenient and unsustainable" at bounding box center [677, 219] width 384 height 19
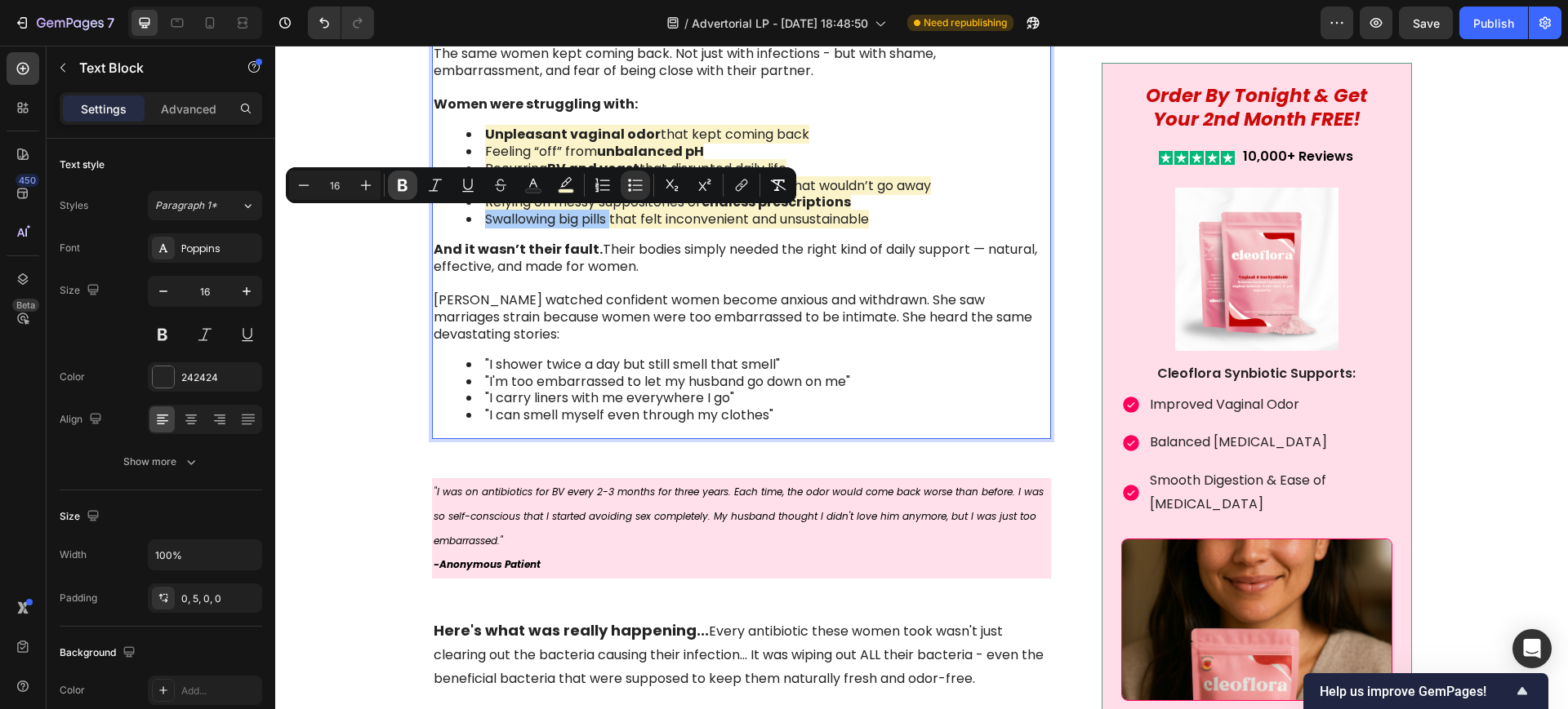
click at [408, 186] on icon "Editor contextual toolbar" at bounding box center [402, 185] width 16 height 16
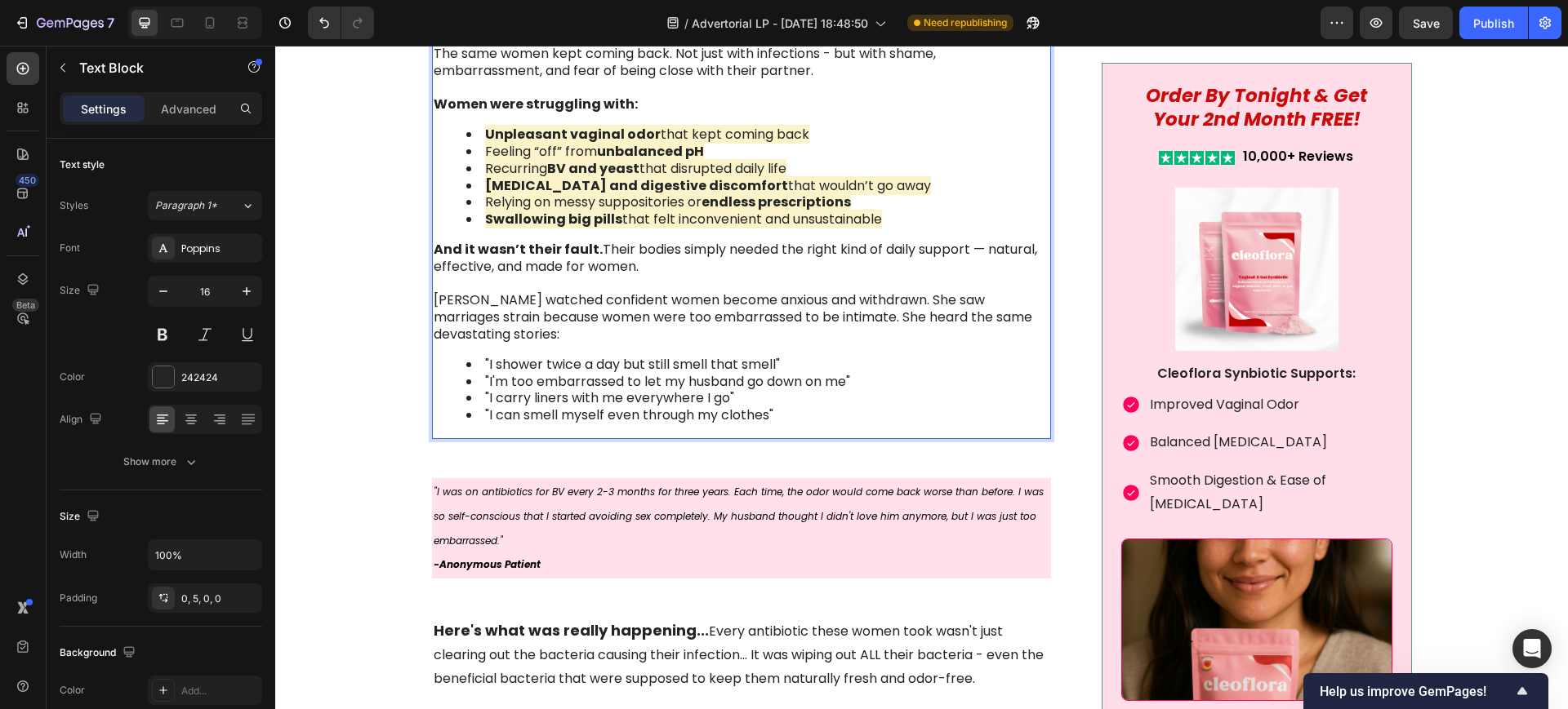
click at [676, 295] on p "And it wasn’t their fault. Their bodies simply needed the right kind of daily s…" at bounding box center [740, 293] width 614 height 102
click at [443, 300] on p "And it wasn’t their fault. Their bodies simply needed the right kind of daily s…" at bounding box center [740, 293] width 614 height 102
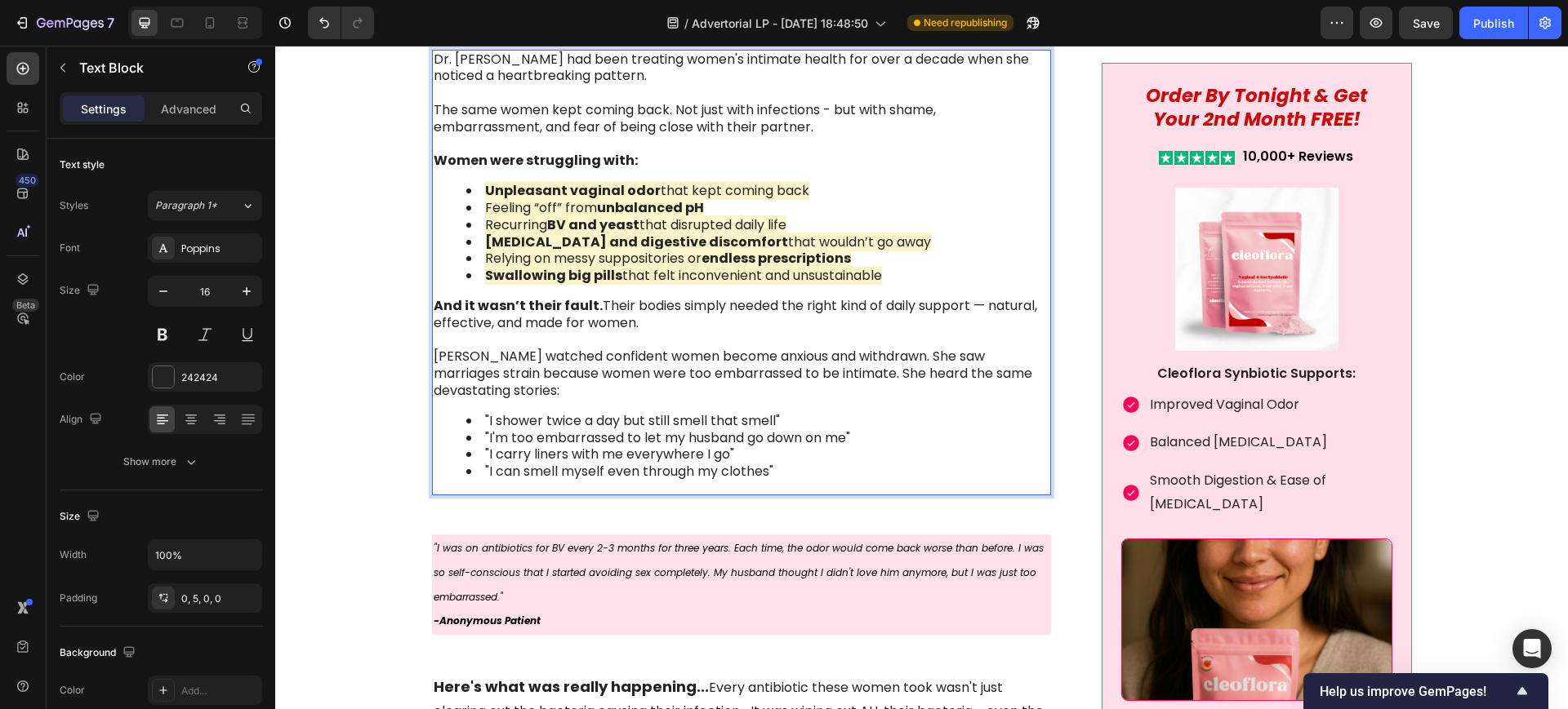
scroll to position [1734, 0]
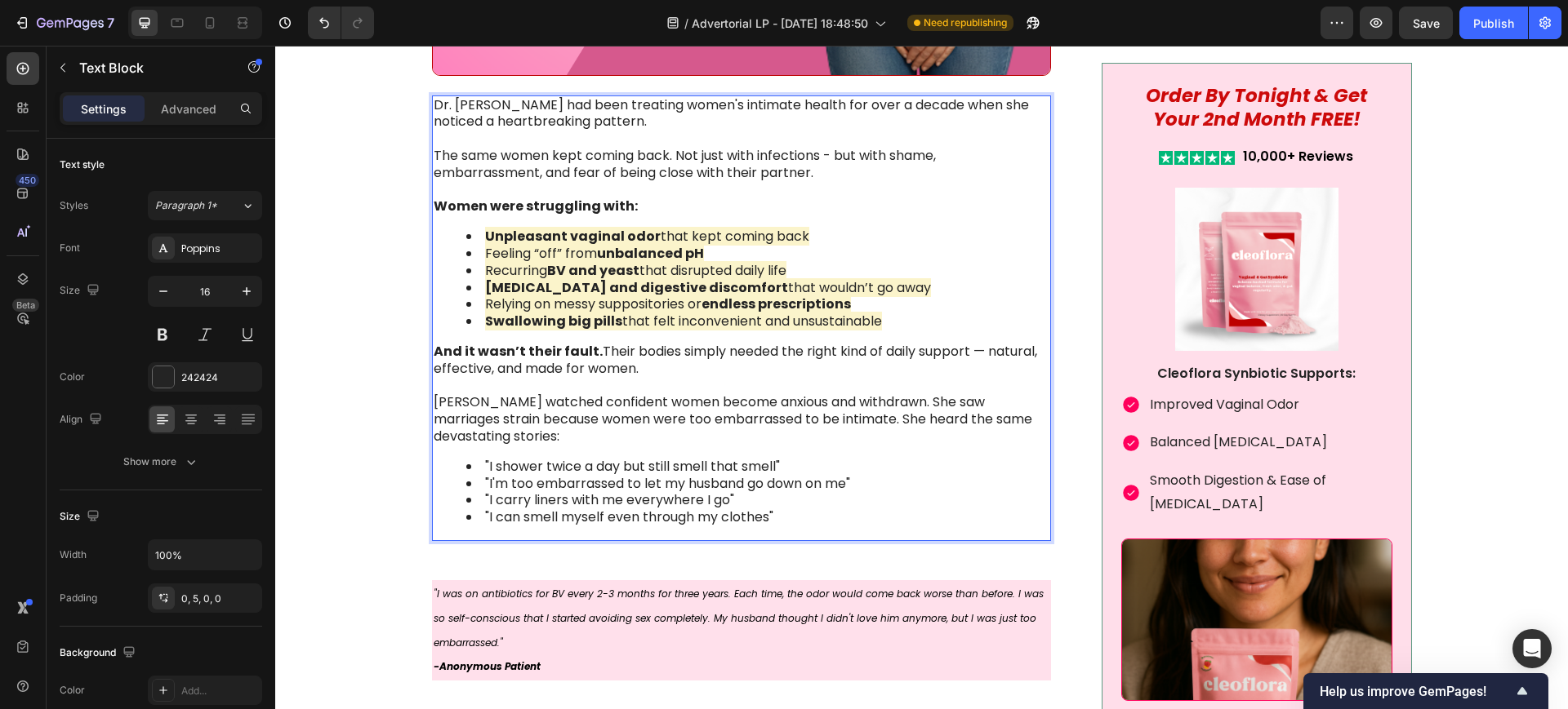
click at [662, 492] on li ""I carry liners with me everywhere I go"" at bounding box center [756, 500] width 582 height 17
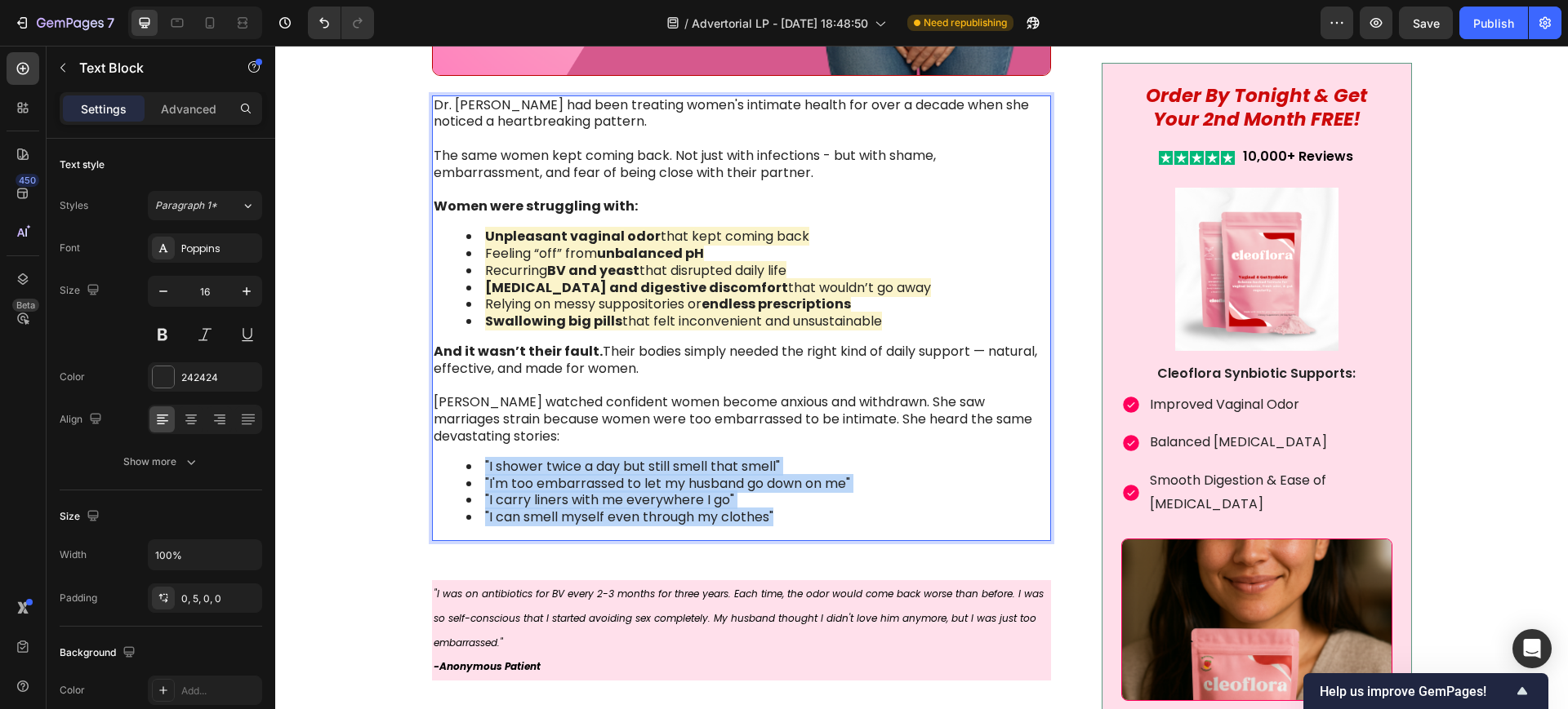
drag, startPoint x: 784, startPoint y: 517, endPoint x: 431, endPoint y: 469, distance: 356.2
click at [434, 469] on ul ""I shower twice a day but still smell that smell" "I'm too embarrassed to let m…" at bounding box center [740, 493] width 614 height 68
click at [672, 466] on li ""I shower twice a day but still smell that smell"" at bounding box center [756, 467] width 582 height 17
drag, startPoint x: 466, startPoint y: 465, endPoint x: 772, endPoint y: 584, distance: 328.3
click at [772, 584] on div "Image Something is deeply wrong with how women feel about their bodies [DATE]. …" at bounding box center [742, 297] width 620 height 3055
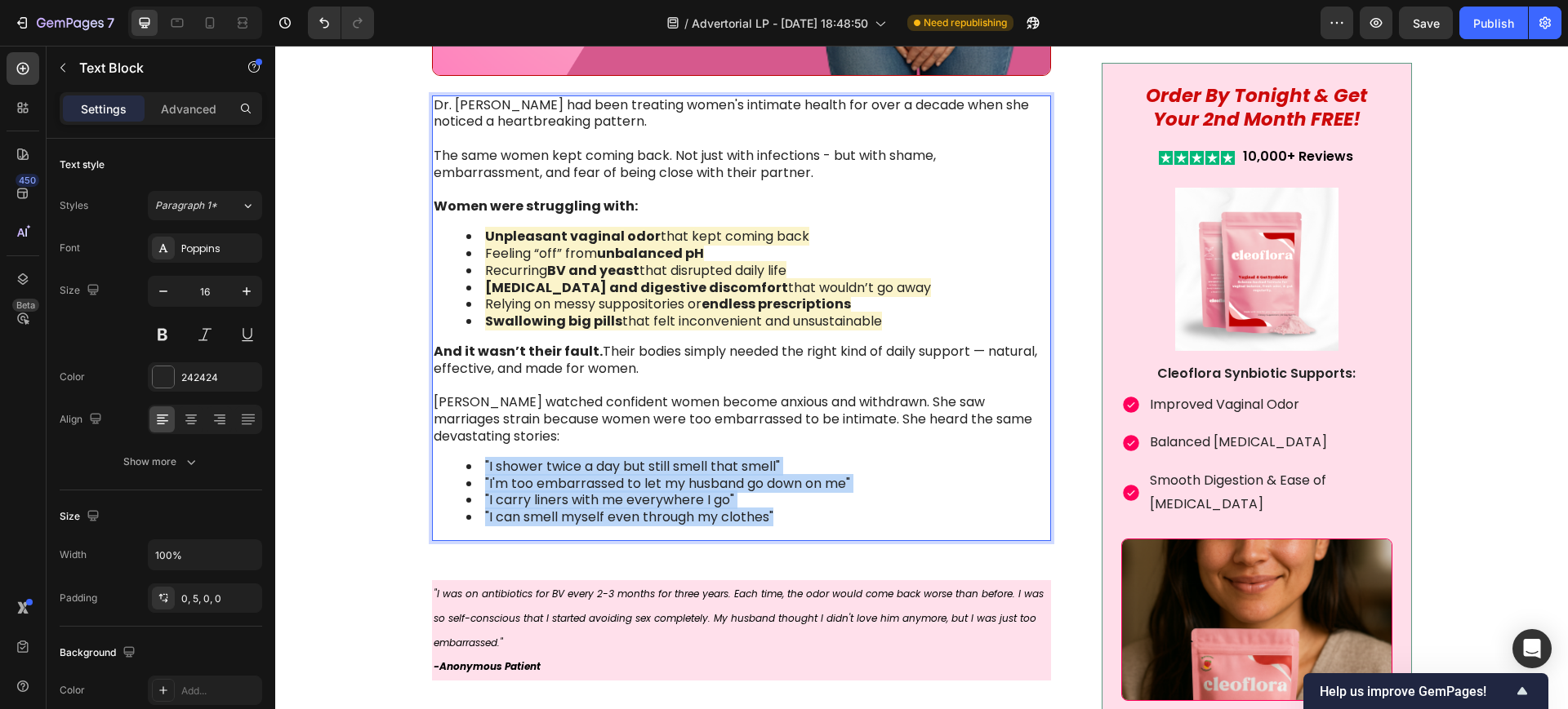
click at [403, 506] on div "Image Something is deeply wrong with how women feel about their bodies [DATE]. …" at bounding box center [921, 297] width 1260 height 3055
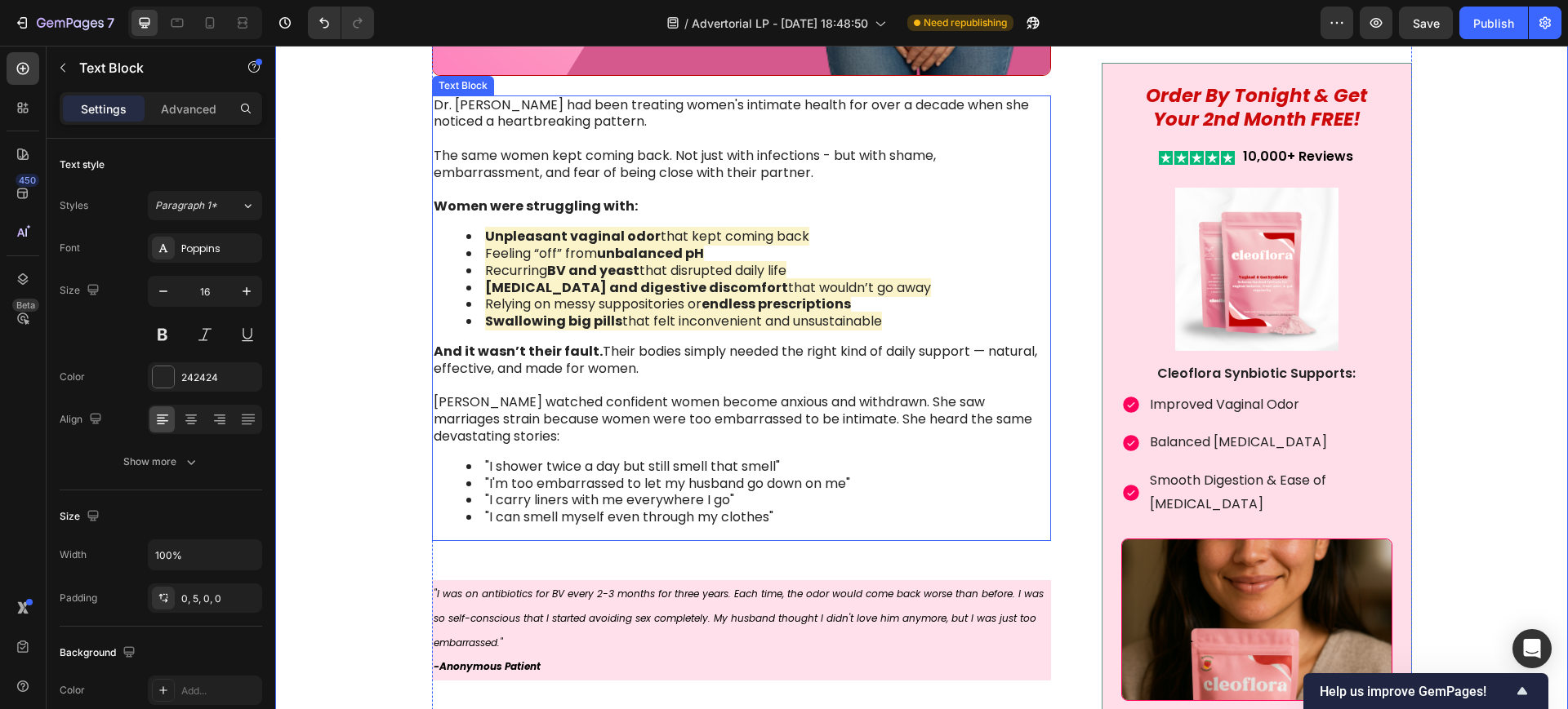
drag, startPoint x: 477, startPoint y: 408, endPoint x: 616, endPoint y: 435, distance: 141.6
click at [614, 435] on p "And it wasn’t their fault. Their bodies simply needed the right kind of daily s…" at bounding box center [740, 395] width 614 height 102
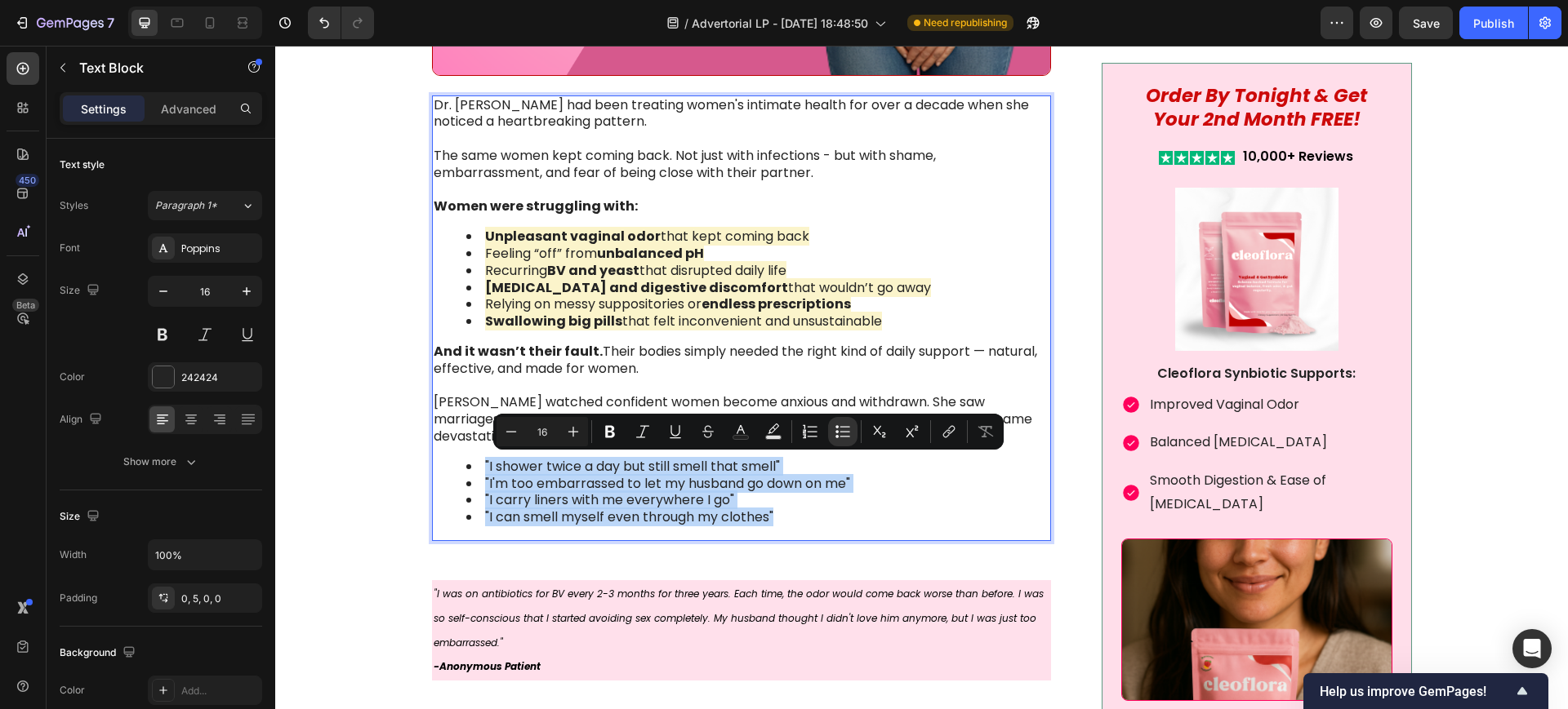
drag, startPoint x: 775, startPoint y: 519, endPoint x: 468, endPoint y: 465, distance: 311.7
click at [468, 465] on ul ""I shower twice a day but still smell that smell" "I'm too embarrassed to let m…" at bounding box center [740, 493] width 614 height 68
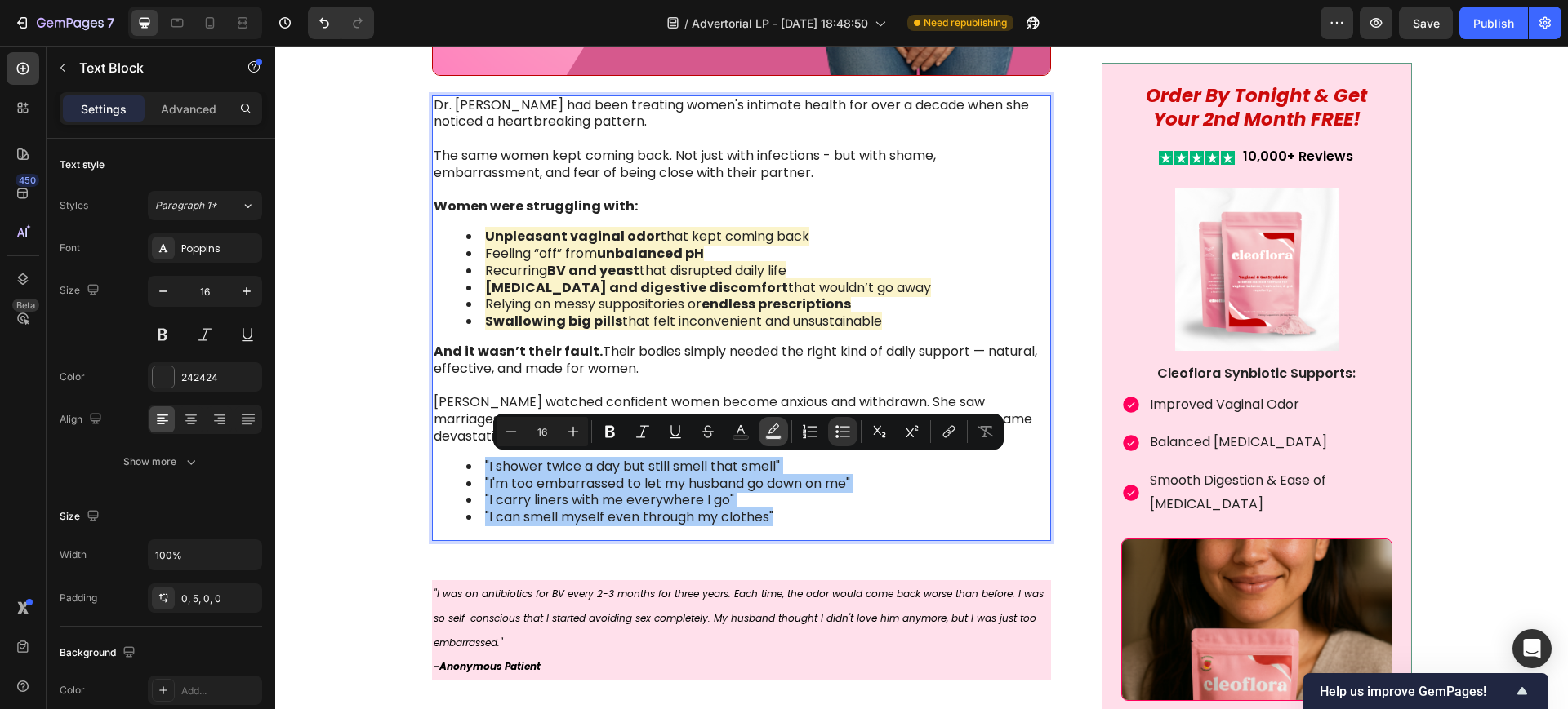
drag, startPoint x: 775, startPoint y: 427, endPoint x: 529, endPoint y: 404, distance: 247.1
click at [775, 427] on icon "Editor contextual toolbar" at bounding box center [773, 432] width 16 height 16
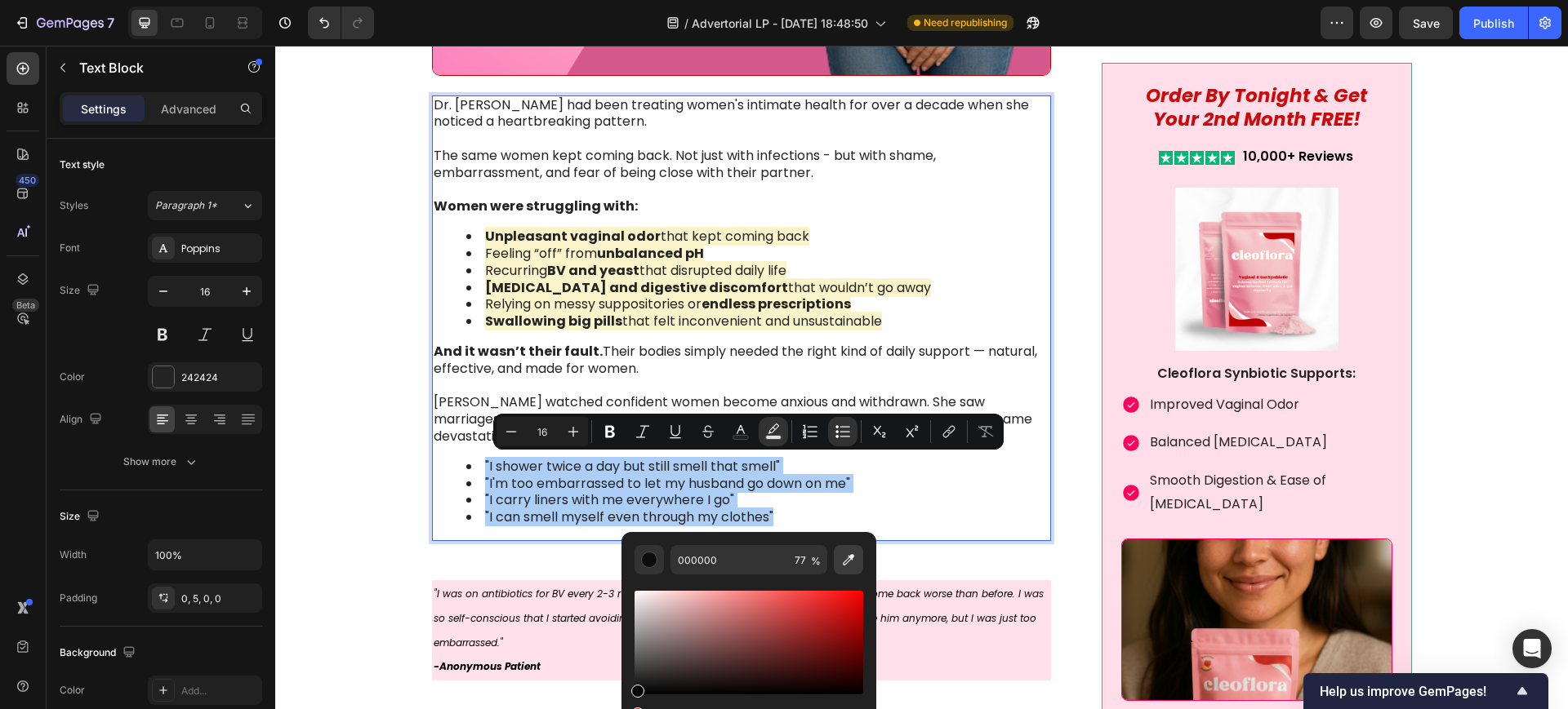
click at [845, 553] on icon "Editor contextual toolbar" at bounding box center [848, 559] width 16 height 16
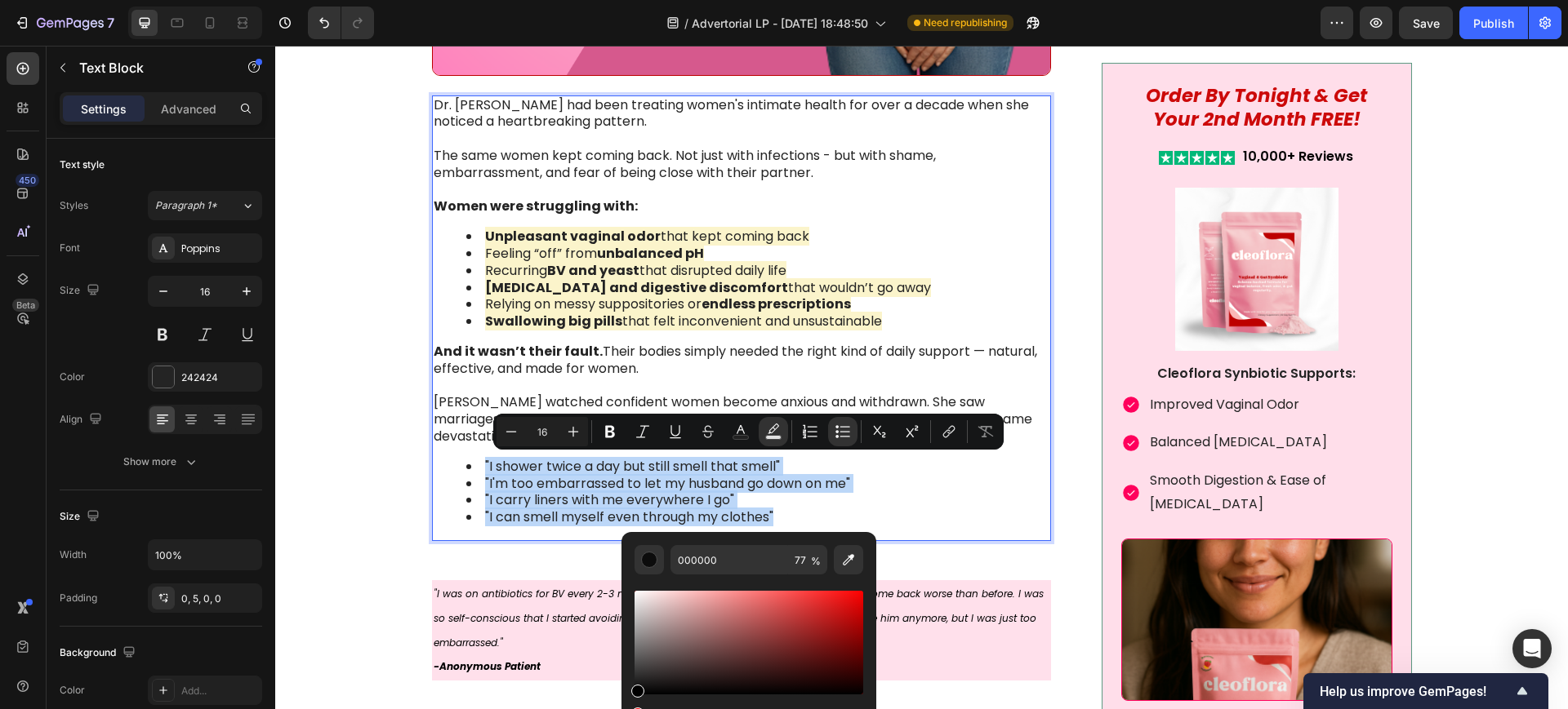
type input "FBF4CB"
type input "100"
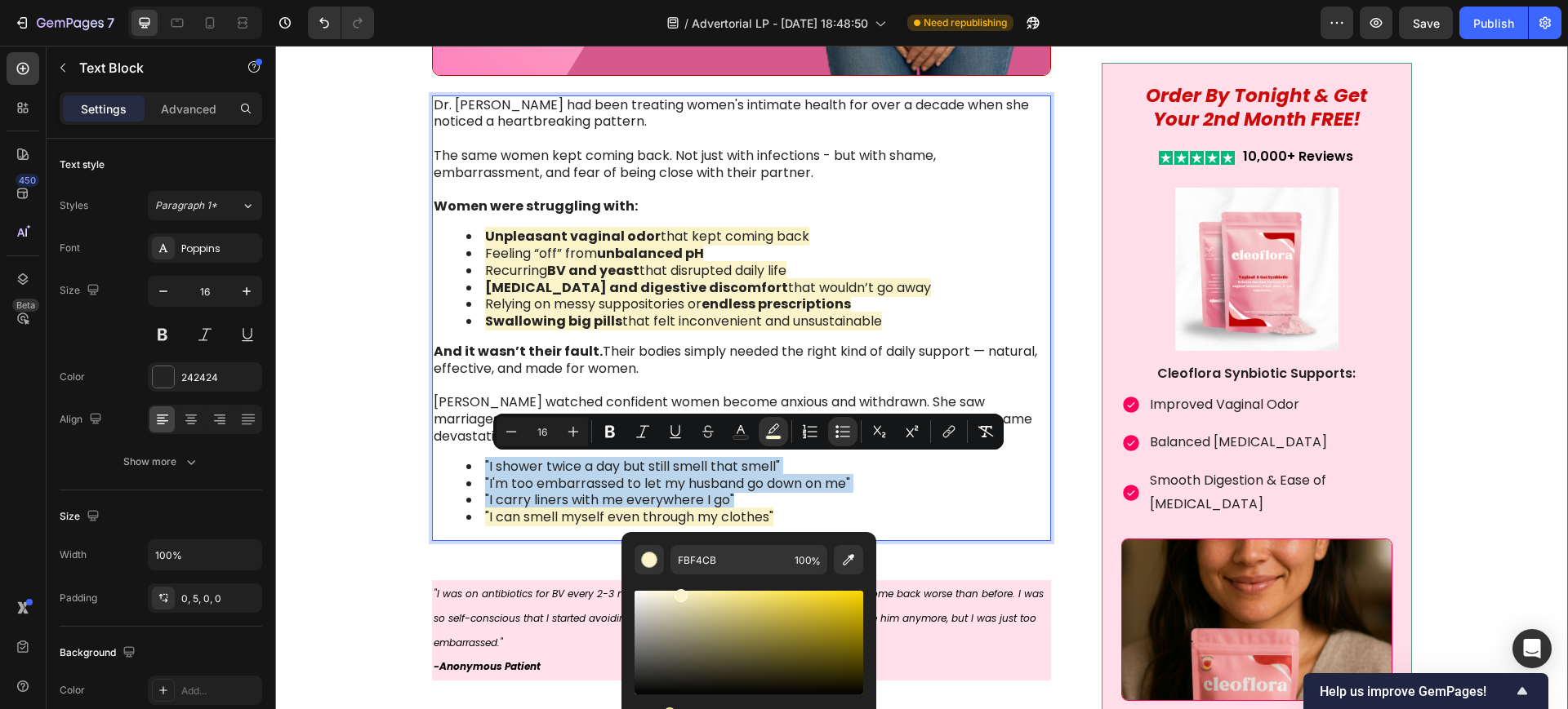
click at [380, 412] on div "Image Something is deeply wrong with how women feel about their bodies [DATE]. …" at bounding box center [921, 297] width 1260 height 3055
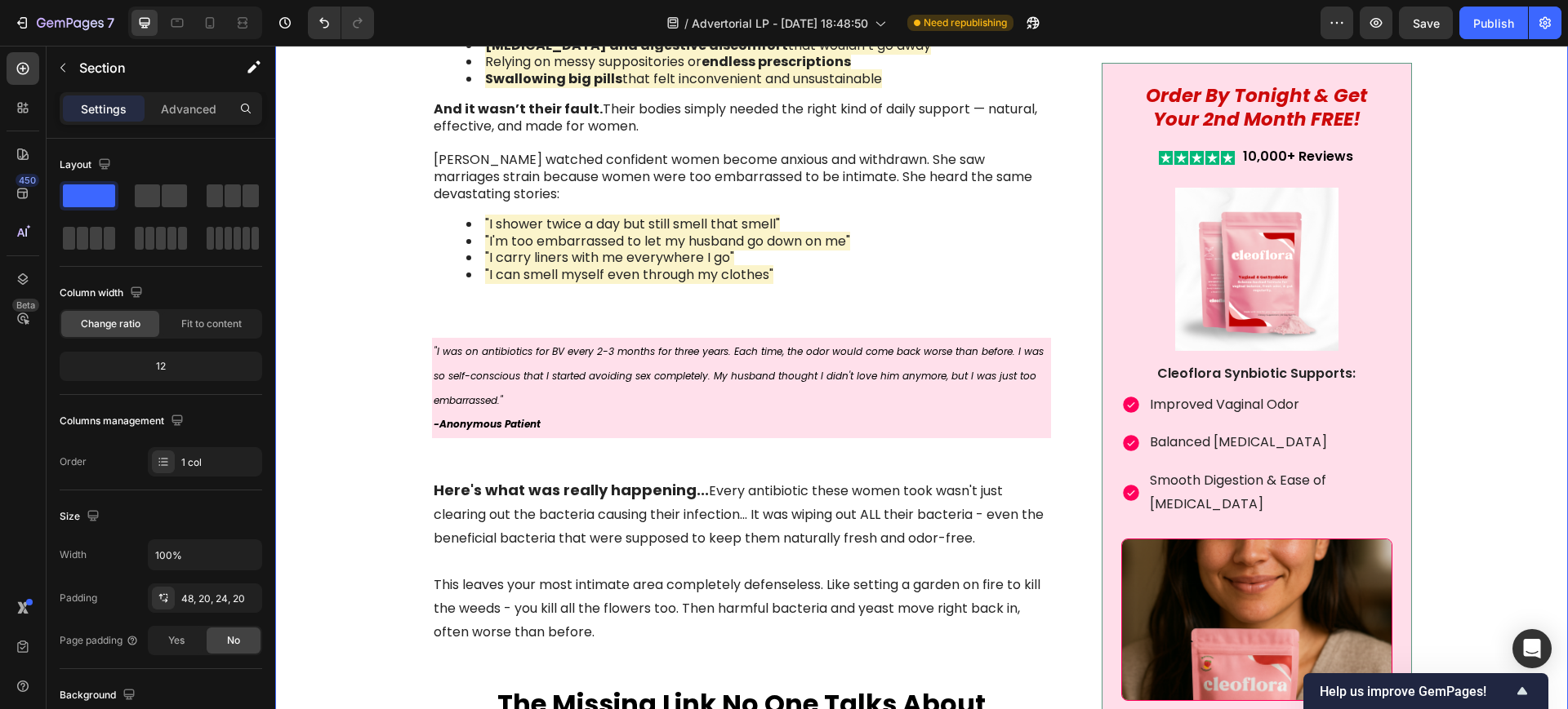
scroll to position [2040, 0]
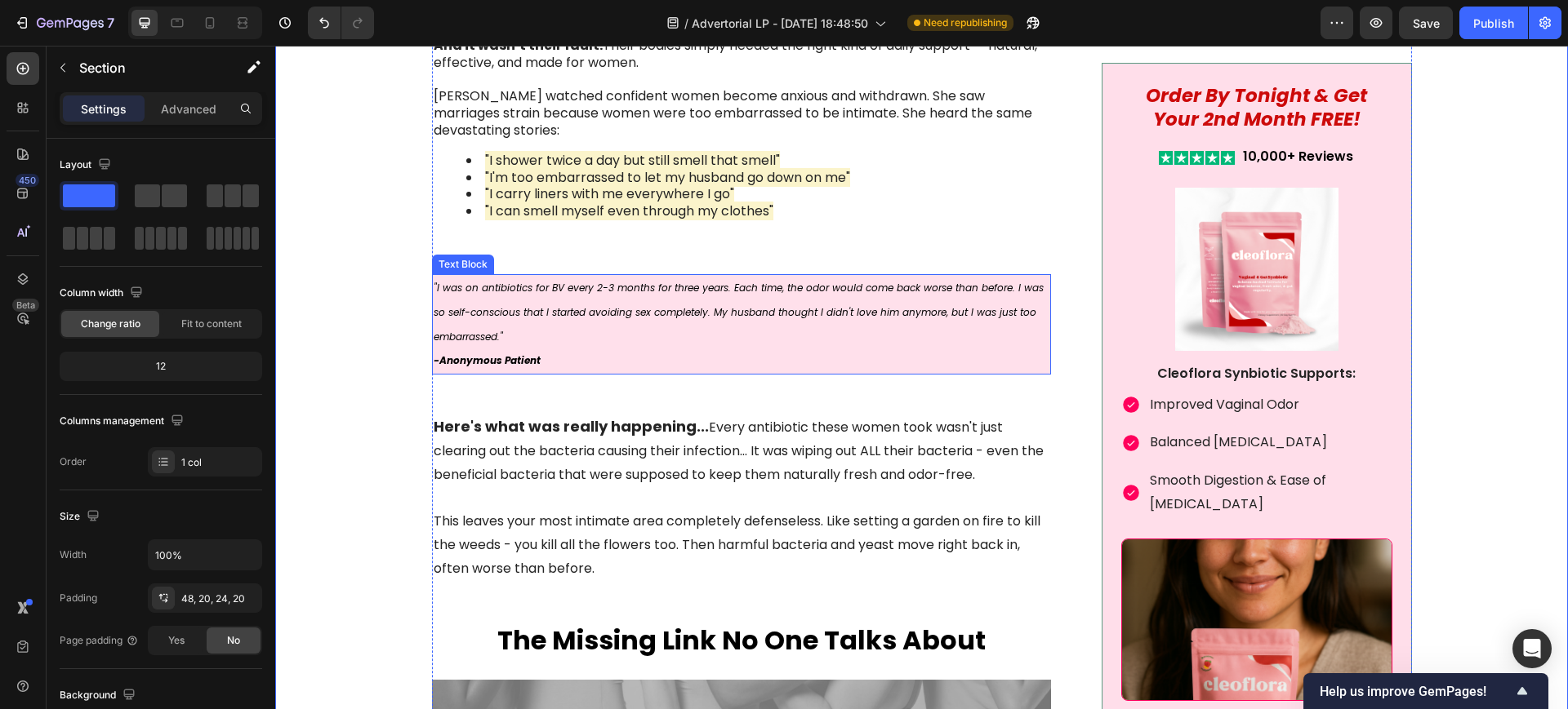
click at [543, 306] on icon ""I was on antibiotics for BV every 2-3 months for three years. Each time, the o…" at bounding box center [738, 312] width 610 height 63
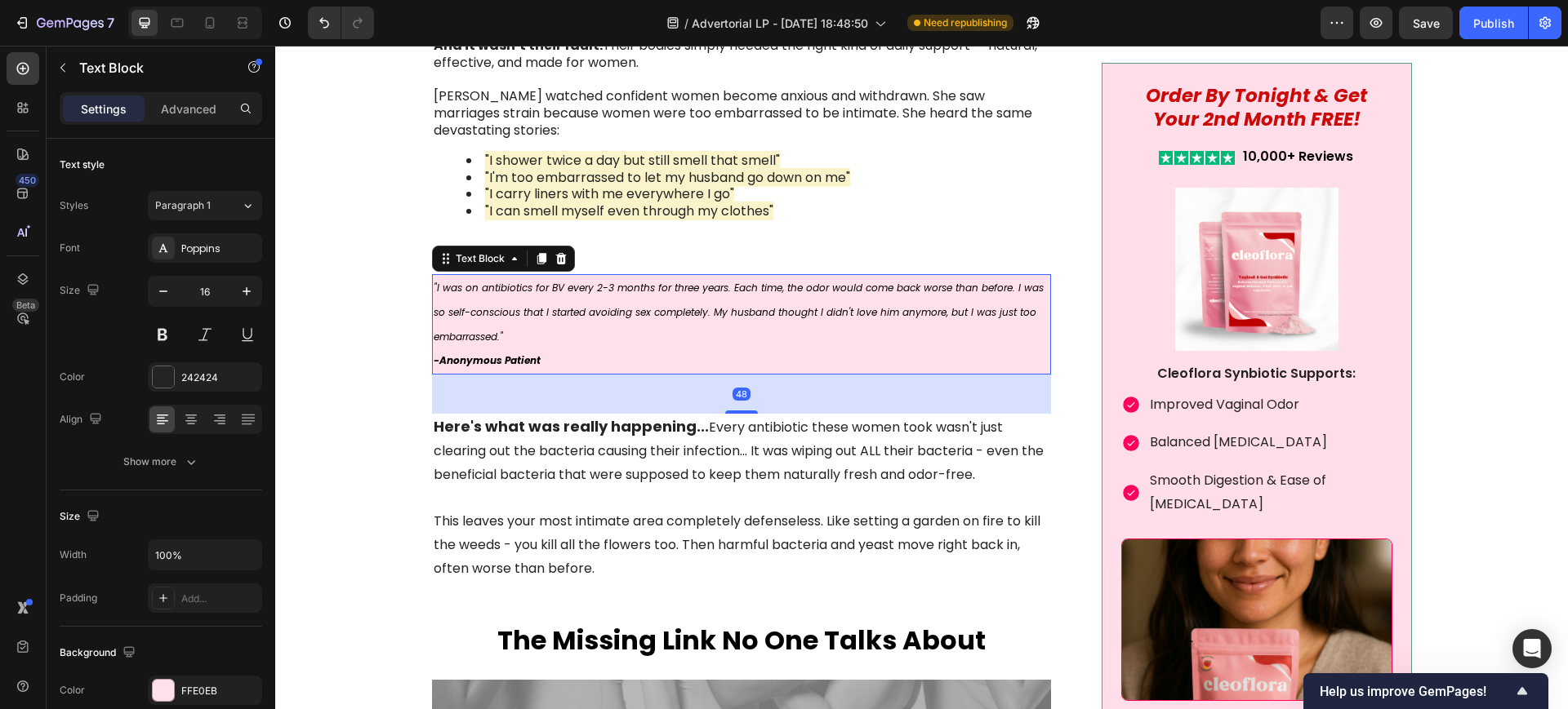
click at [543, 306] on icon ""I was on antibiotics for BV every 2-3 months for three years. Each time, the o…" at bounding box center [738, 312] width 610 height 63
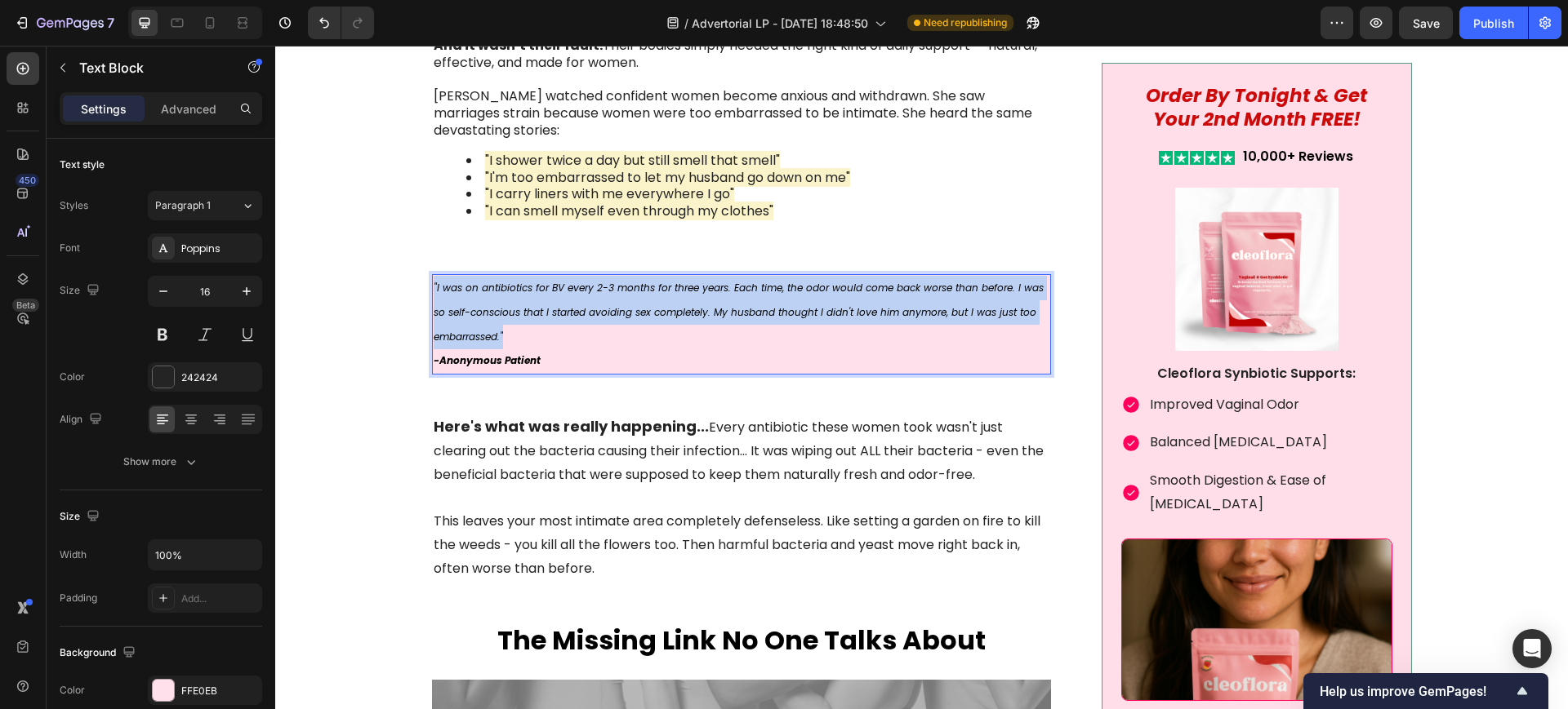
click at [543, 306] on icon ""I was on antibiotics for BV every 2-3 months for three years. Each time, the o…" at bounding box center [738, 312] width 610 height 63
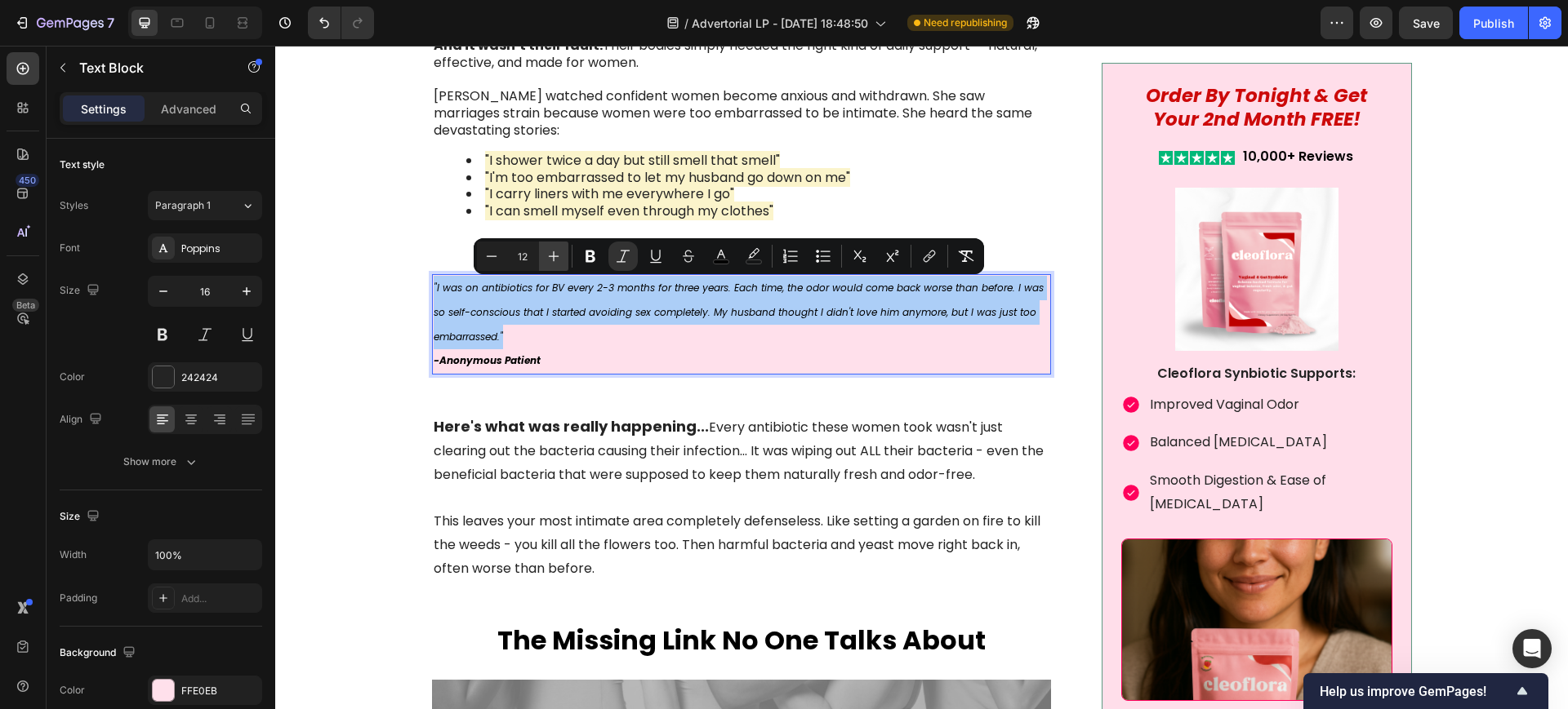
click at [548, 252] on icon "Editor contextual toolbar" at bounding box center [553, 255] width 16 height 16
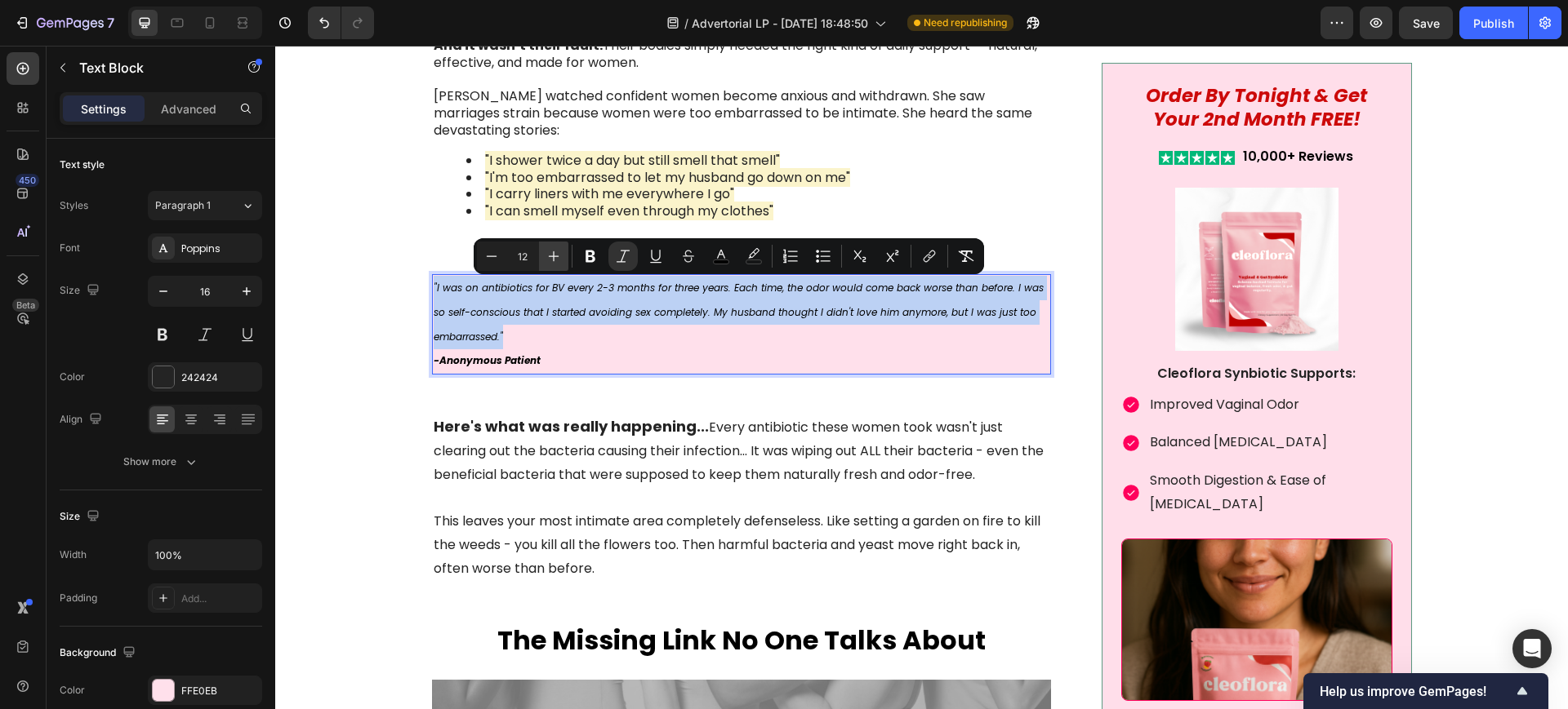
type input "13"
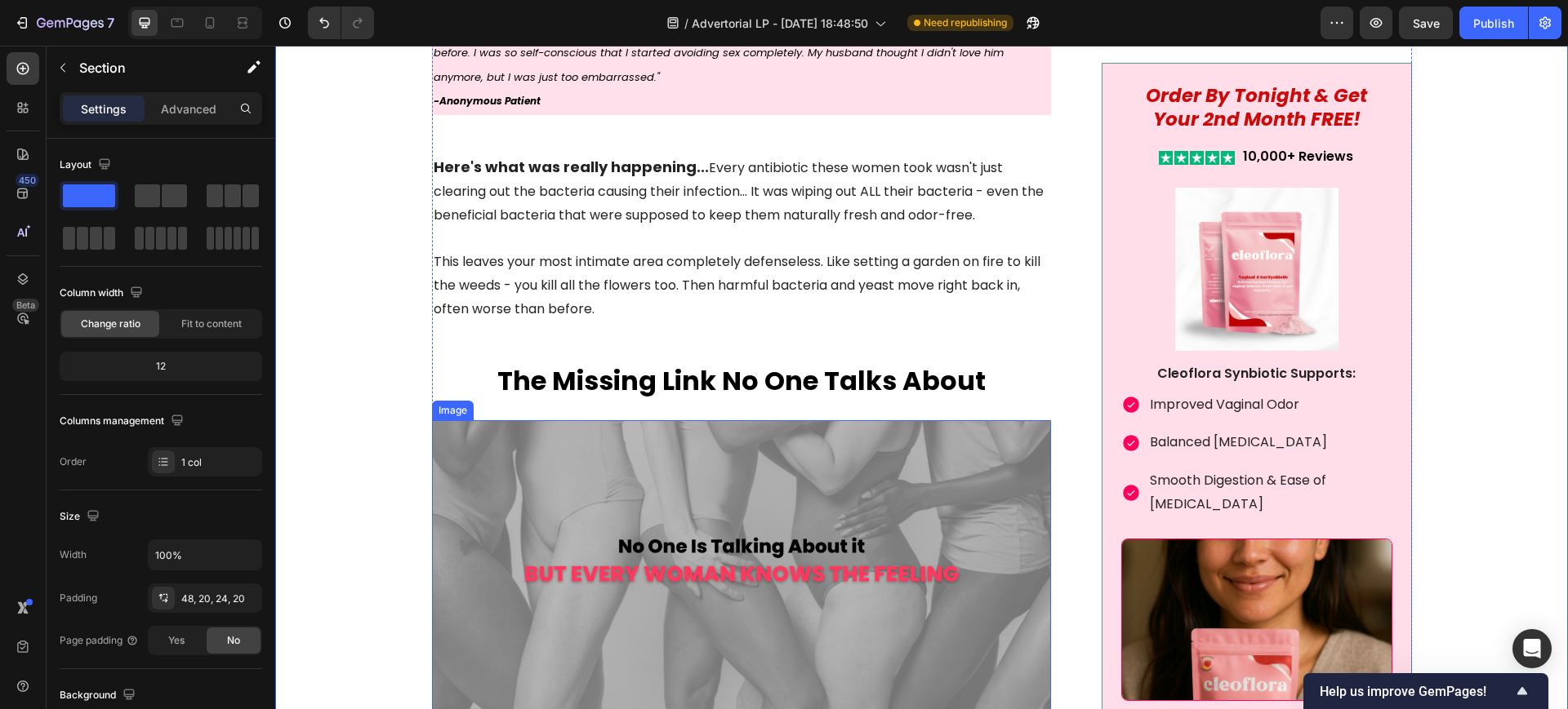
scroll to position [2346, 0]
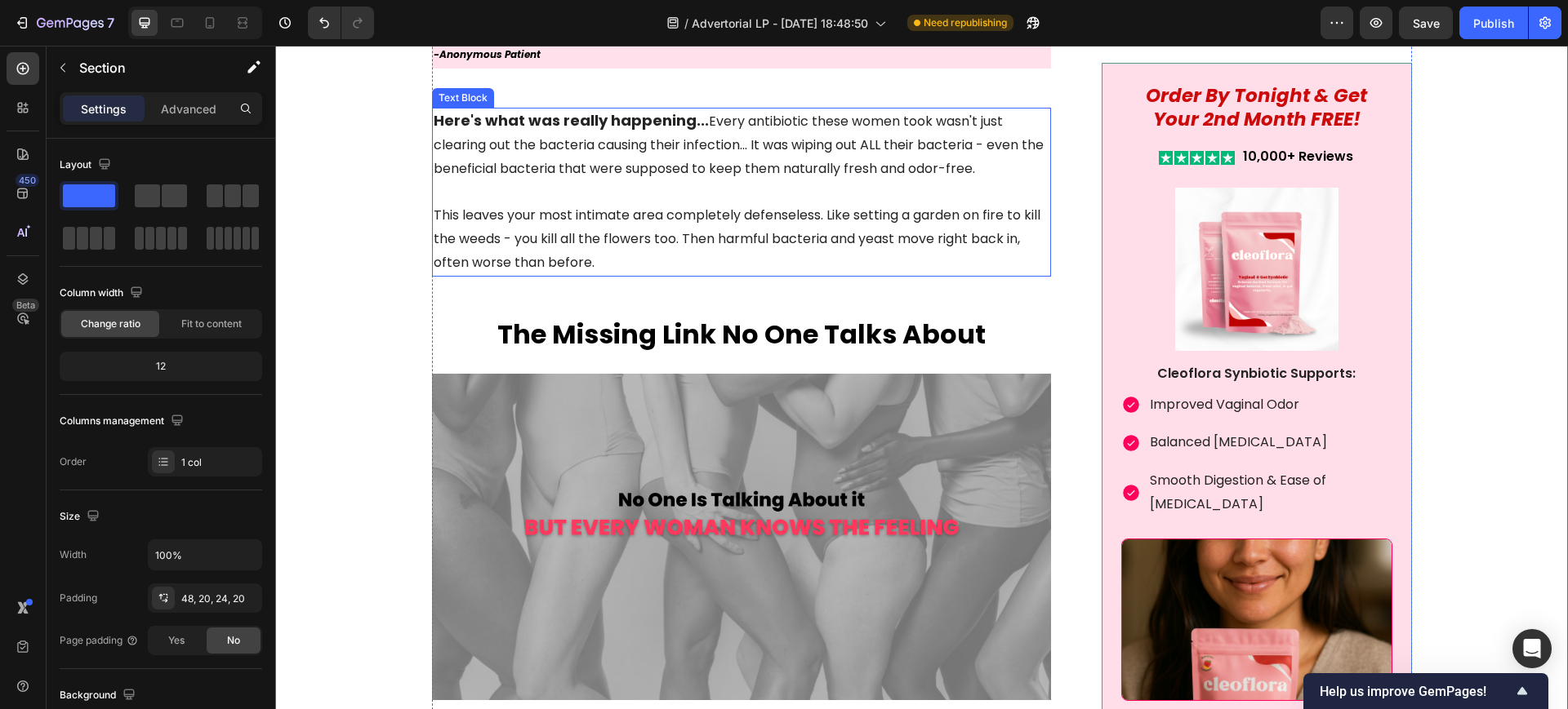
click at [703, 250] on p "This leaves your most intimate area completely defenseless. Like setting a gard…" at bounding box center [742, 228] width 617 height 94
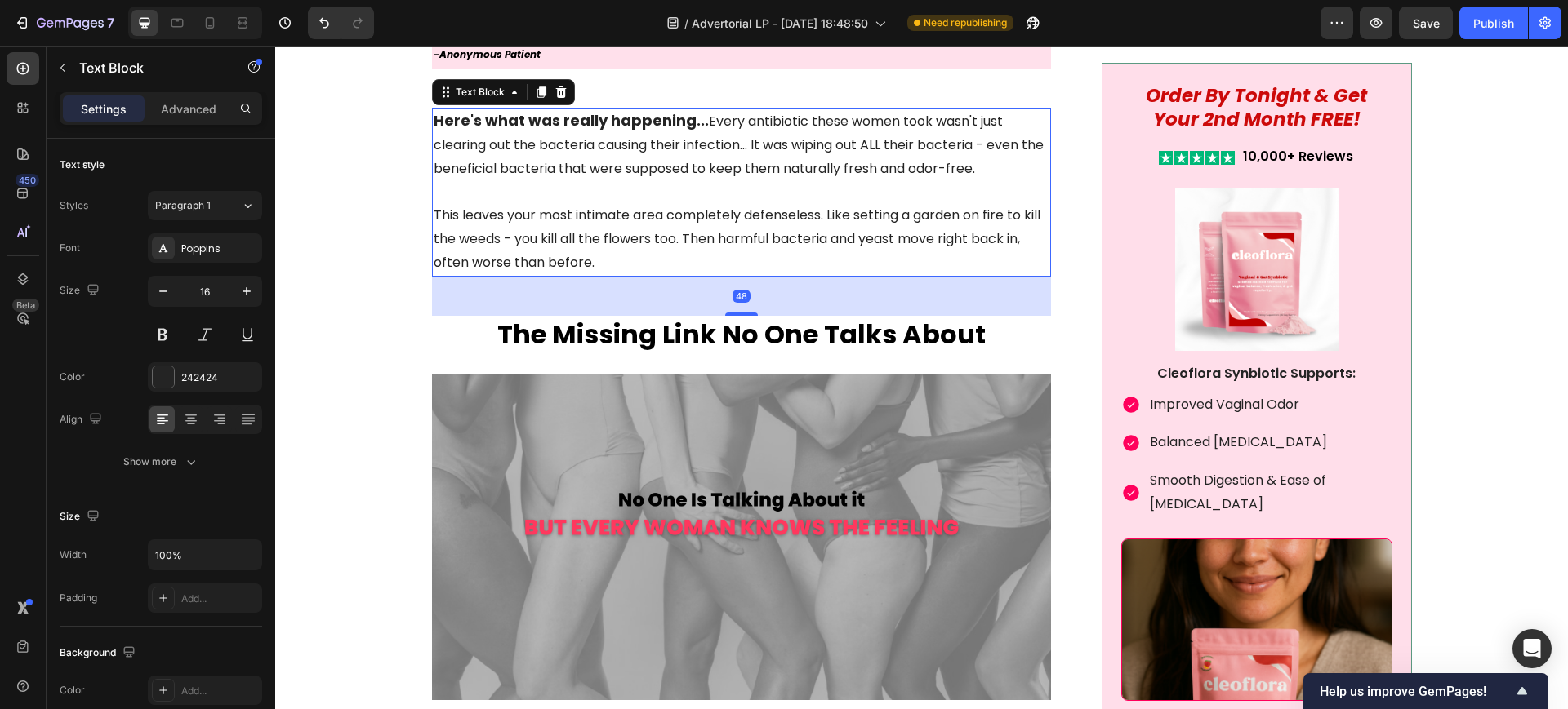
click at [703, 250] on p "This leaves your most intimate area completely defenseless. Like setting a gard…" at bounding box center [742, 228] width 617 height 94
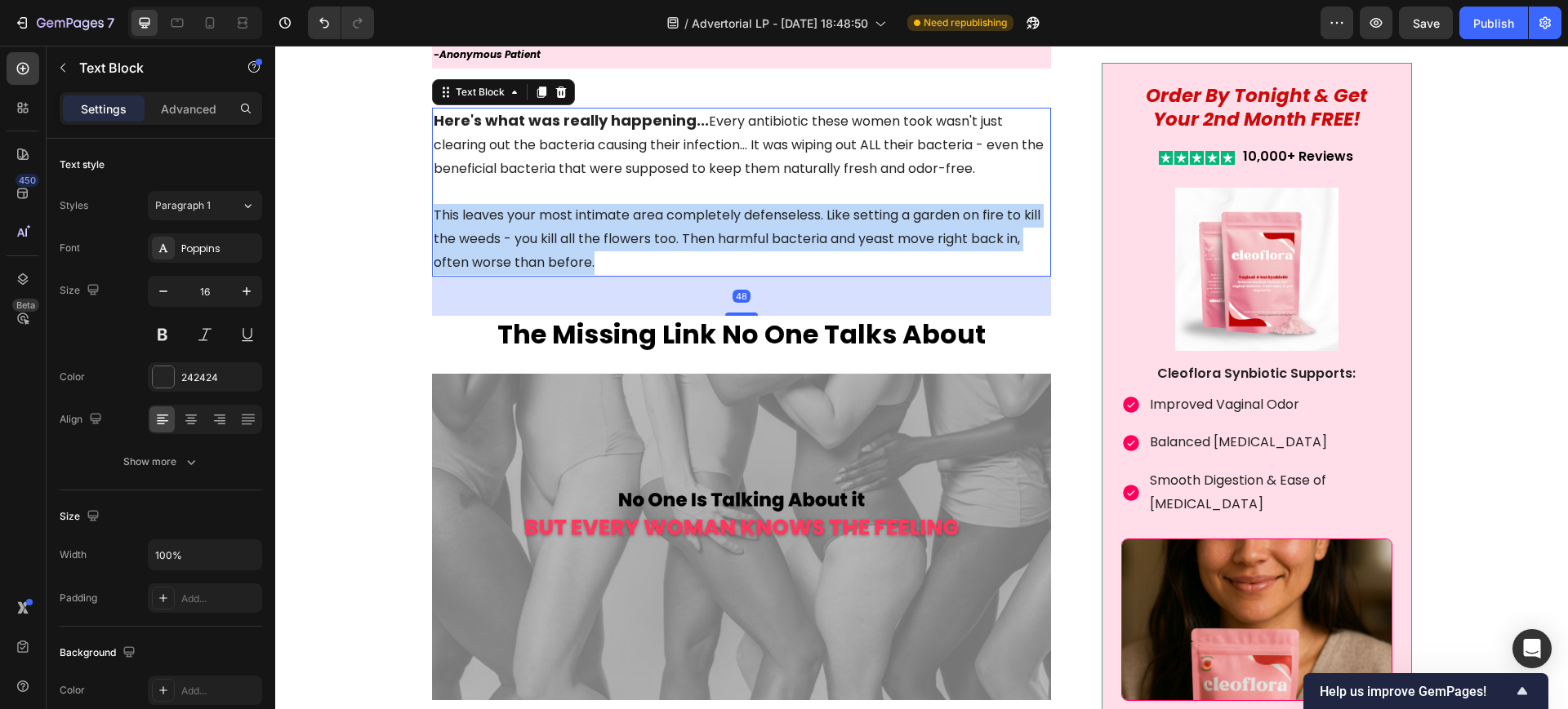
click at [703, 250] on p "This leaves your most intimate area completely defenseless. Like setting a gard…" at bounding box center [742, 228] width 617 height 94
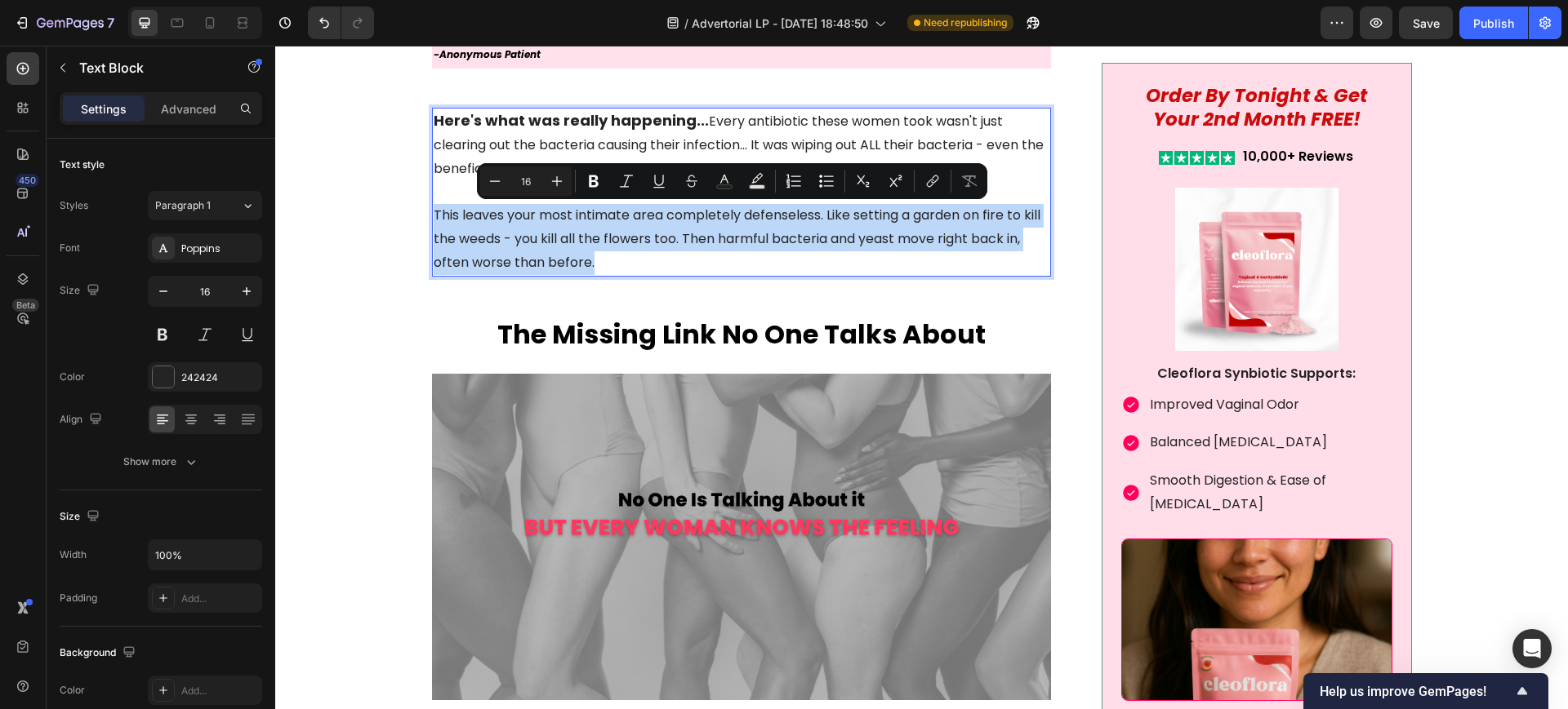
click at [758, 243] on p "This leaves your most intimate area completely defenseless. Like setting a gard…" at bounding box center [742, 228] width 617 height 94
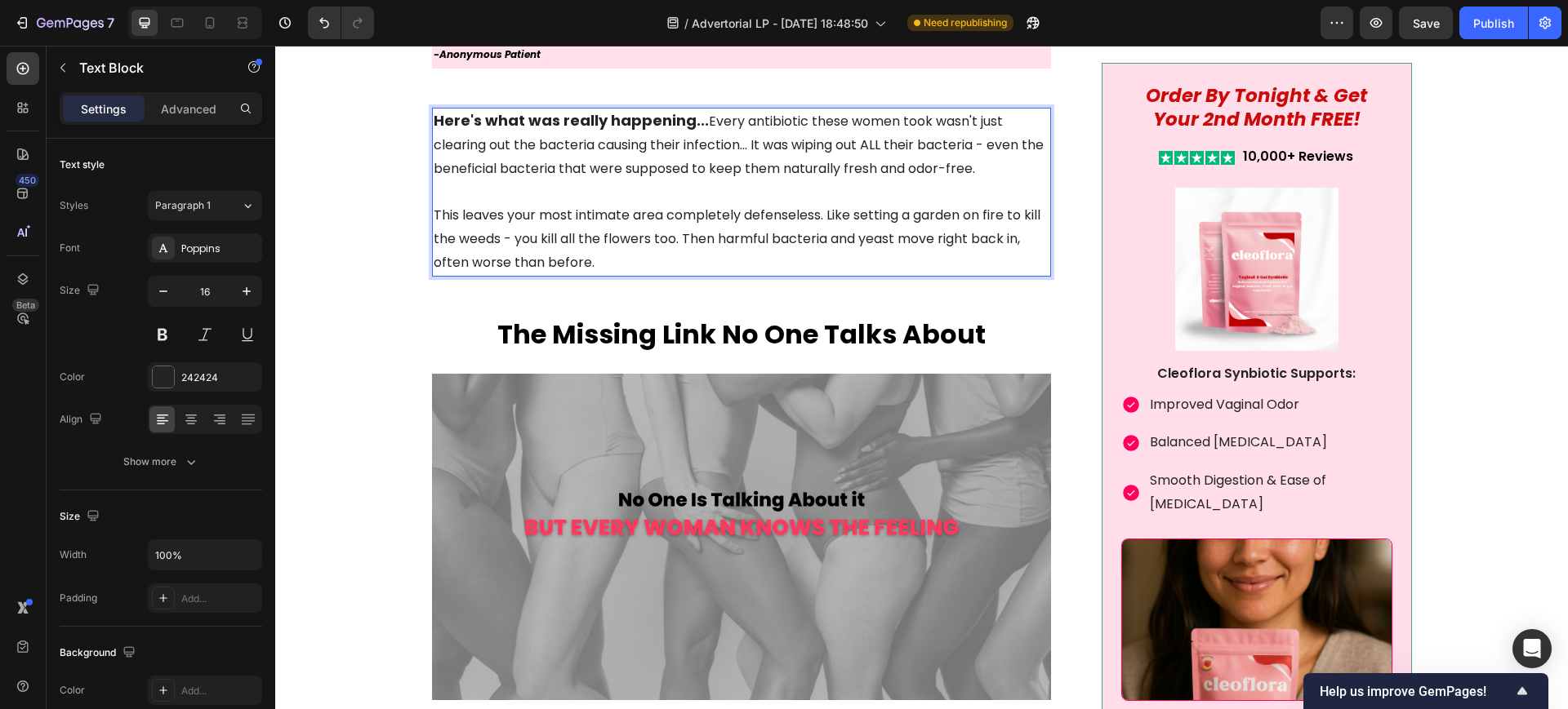
click at [558, 113] on strong "Here's what was really happening..." at bounding box center [571, 120] width 275 height 20
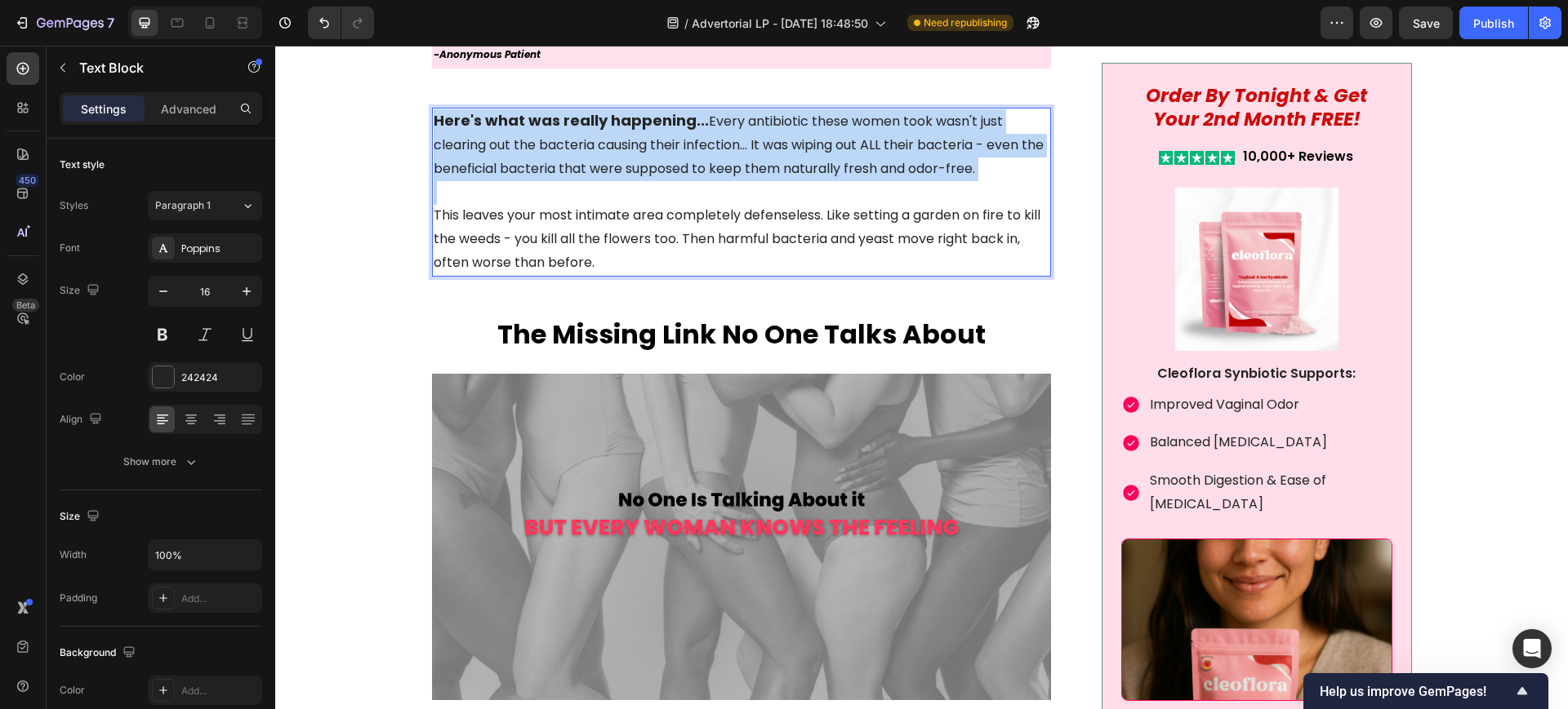
click at [558, 113] on strong "Here's what was really happening..." at bounding box center [571, 120] width 275 height 20
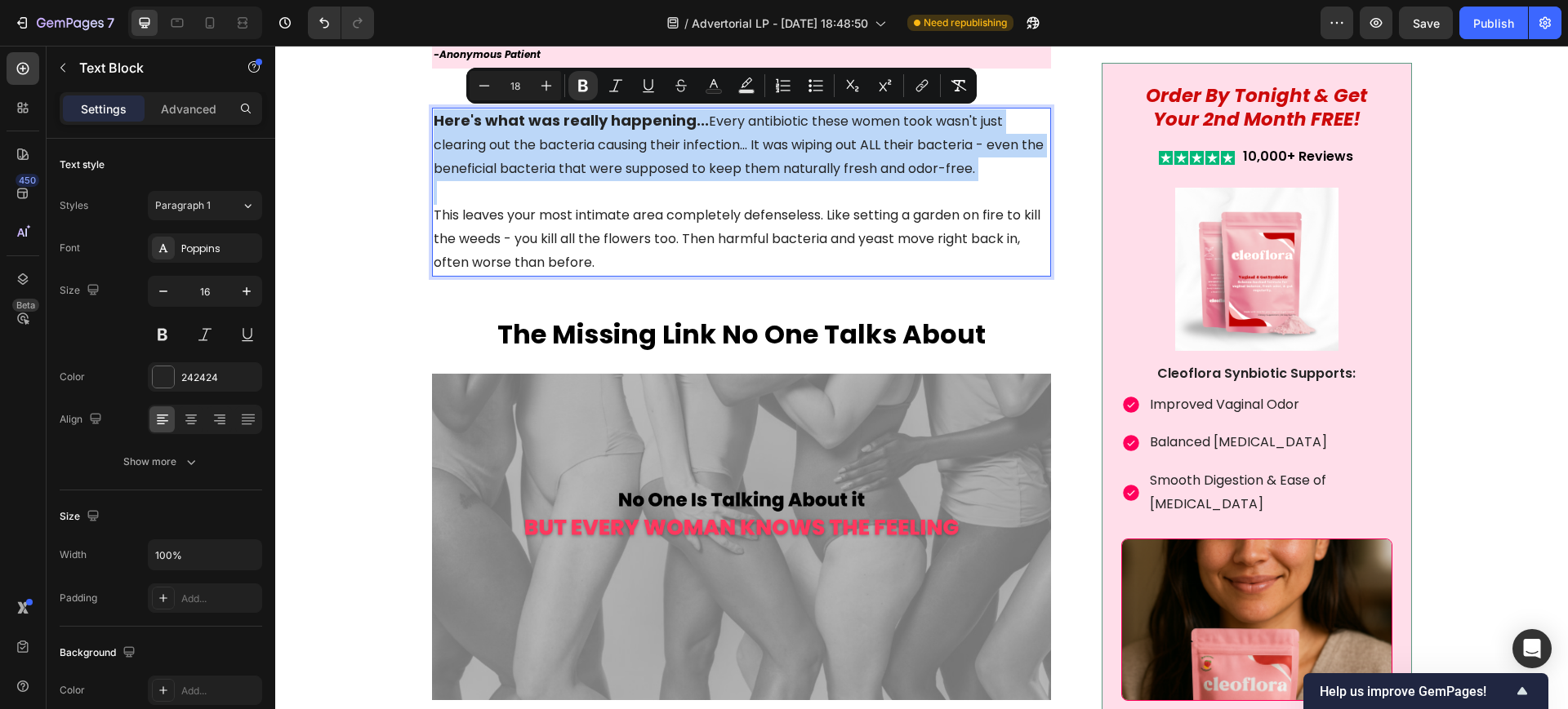
click at [564, 128] on strong "Here's what was really happening..." at bounding box center [571, 120] width 275 height 20
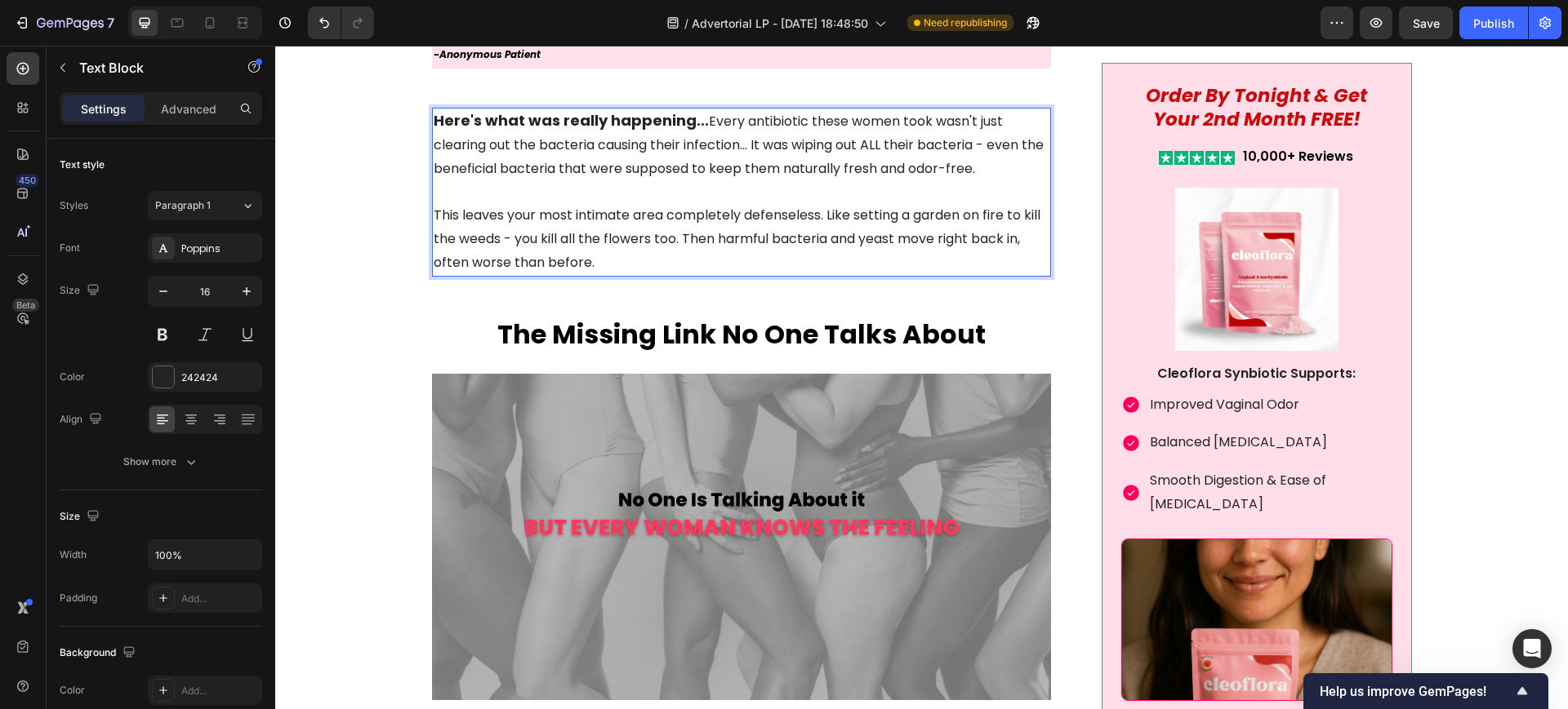
click at [824, 135] on p "Here's what was really happening... Every antibiotic these women took wasn't ju…" at bounding box center [742, 144] width 617 height 71
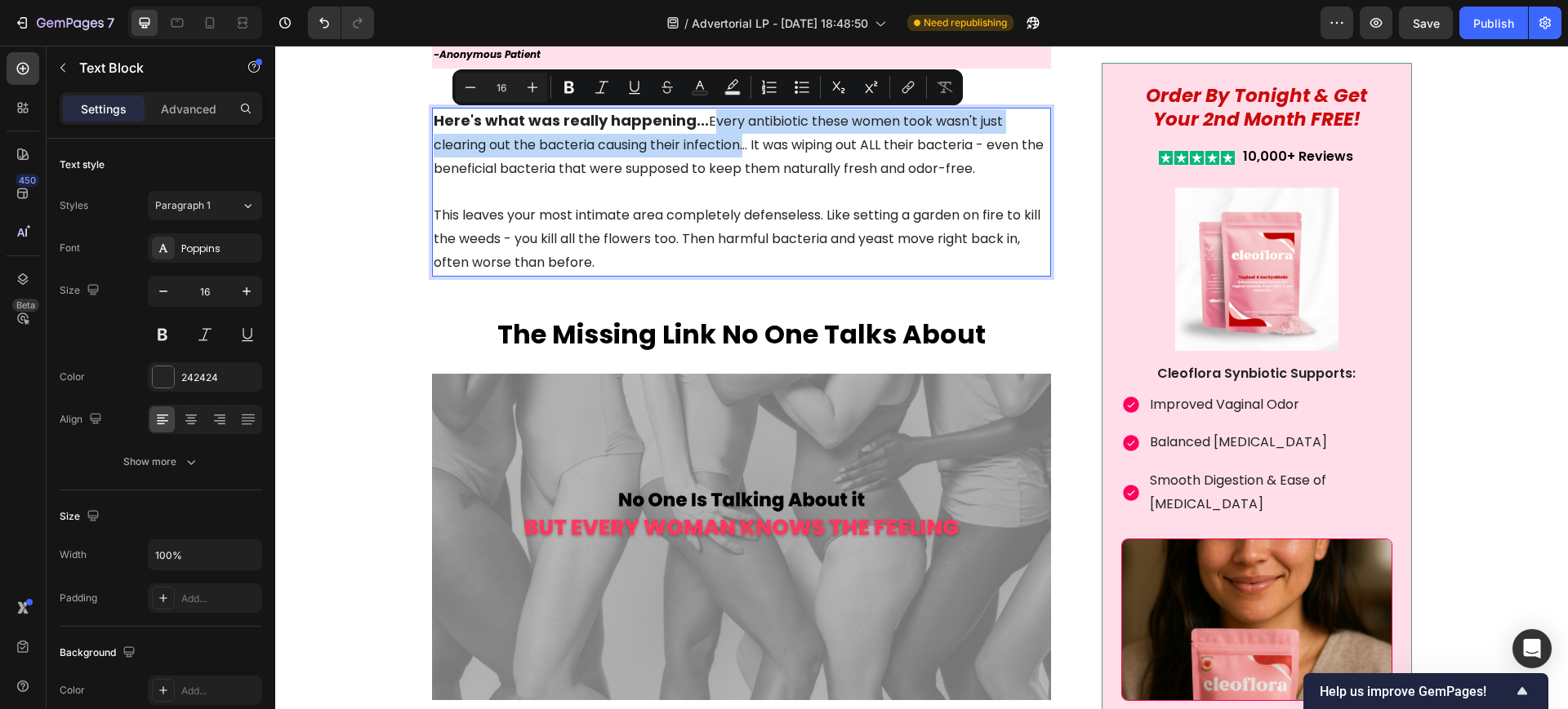
drag, startPoint x: 698, startPoint y: 120, endPoint x: 737, endPoint y: 148, distance: 48.0
click at [737, 148] on p "Here's what was really happening... Every antibiotic these women took wasn't ju…" at bounding box center [742, 144] width 617 height 71
click at [569, 91] on icon "Editor contextual toolbar" at bounding box center [570, 88] width 10 height 12
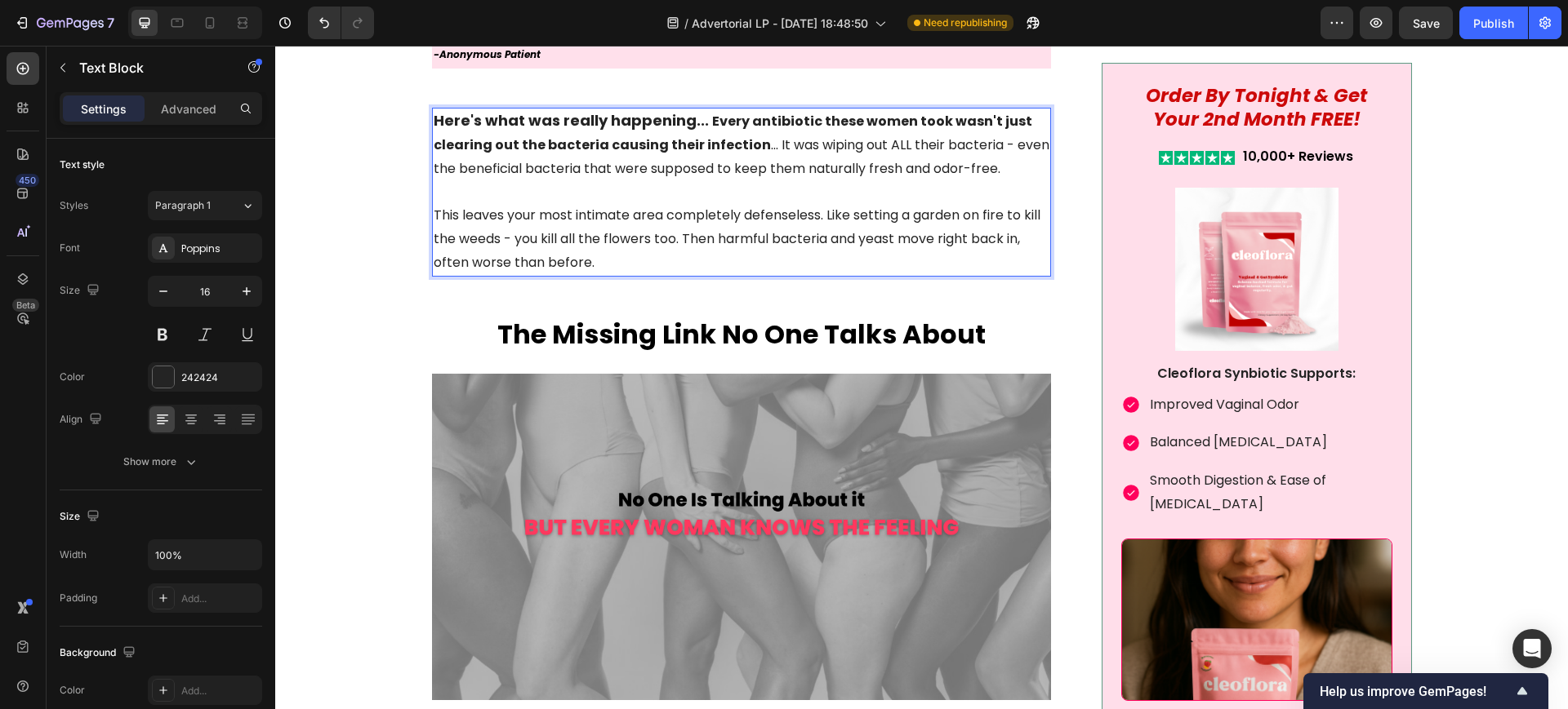
click at [793, 195] on p "This leaves your most intimate area completely defenseless. Like setting a gard…" at bounding box center [742, 228] width 617 height 94
click at [696, 122] on strong "Every antibiotic these women took wasn't just clearing out the bacteria causing…" at bounding box center [732, 133] width 599 height 43
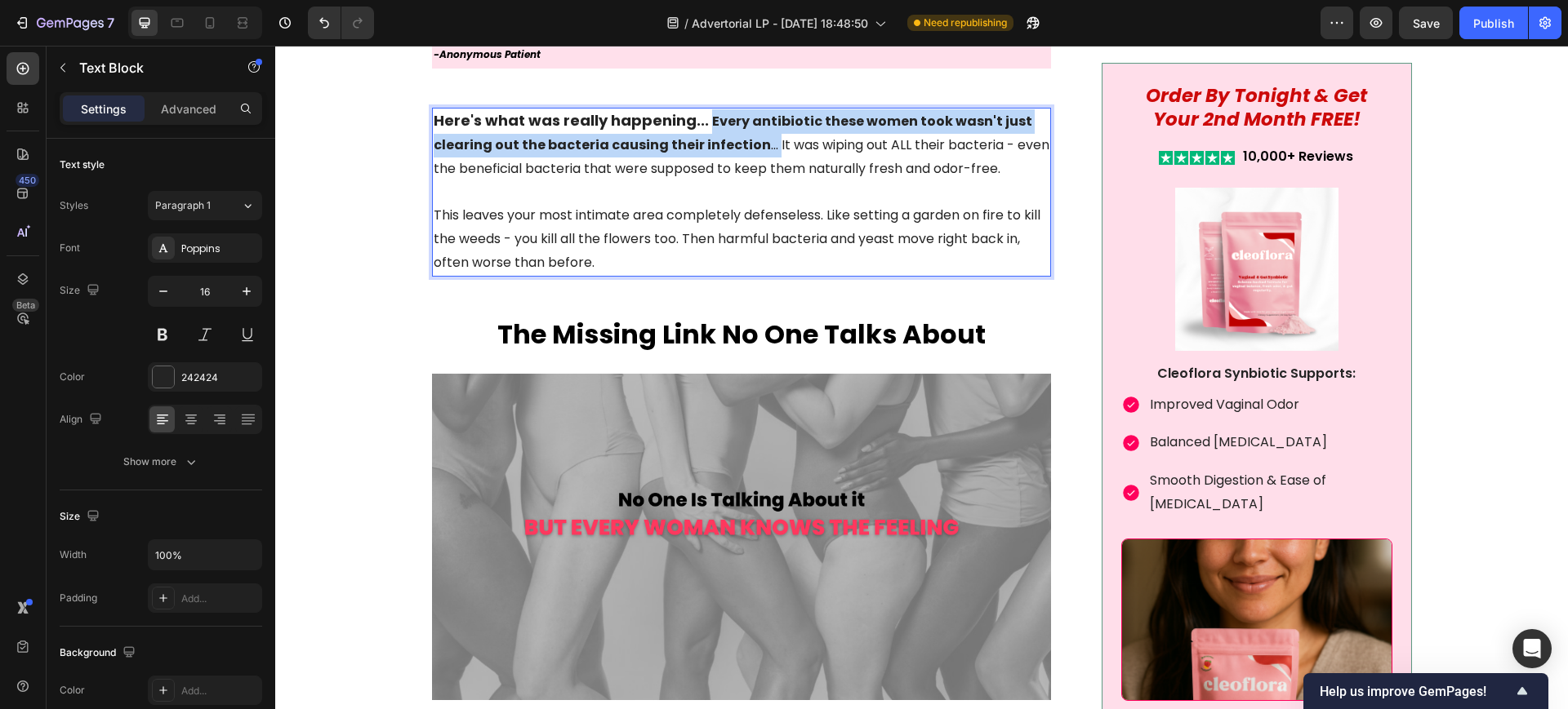
drag, startPoint x: 709, startPoint y: 121, endPoint x: 755, endPoint y: 148, distance: 53.3
click at [755, 148] on p "Here's what was really happening... Every antibiotic these women took wasn't ju…" at bounding box center [742, 144] width 617 height 71
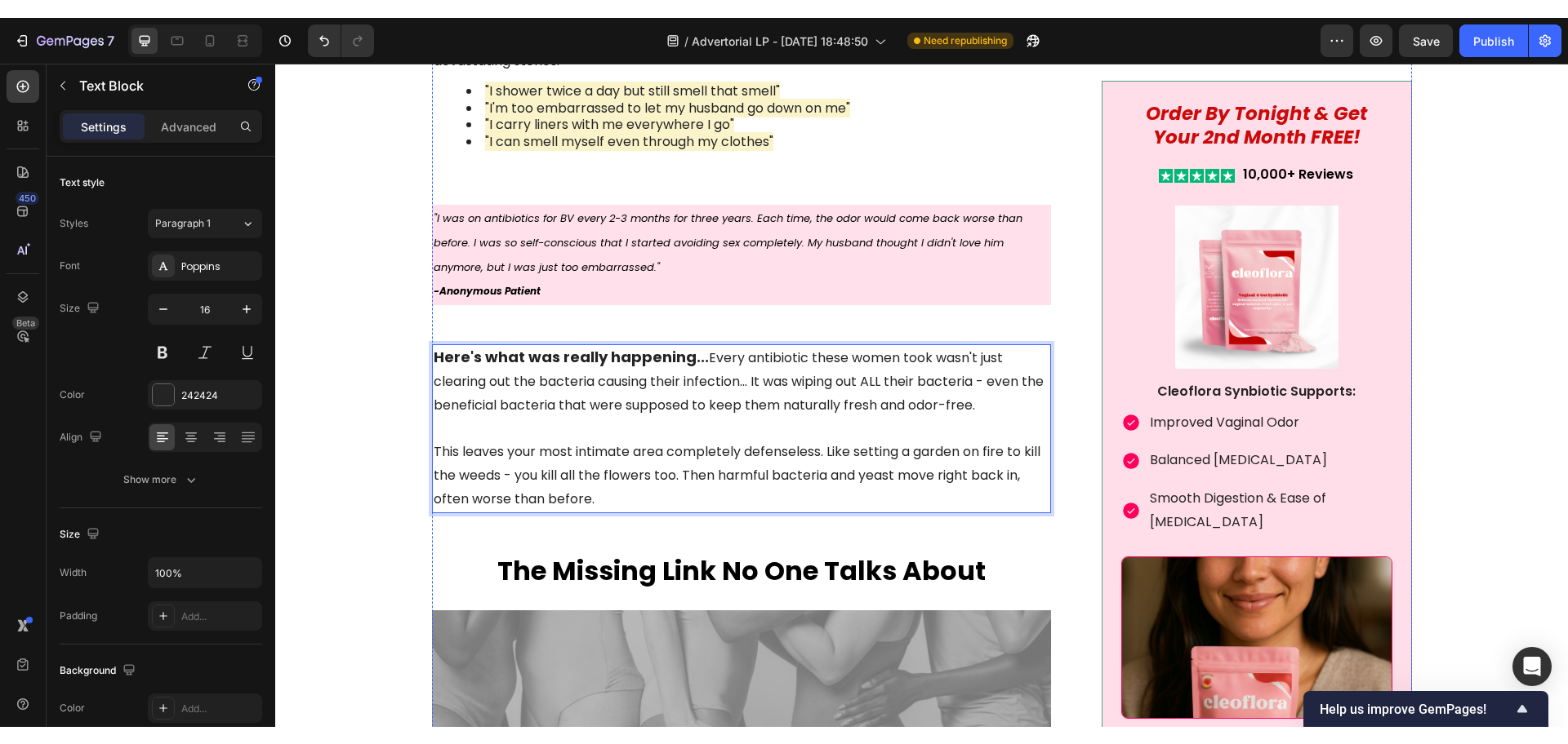
scroll to position [2143, 0]
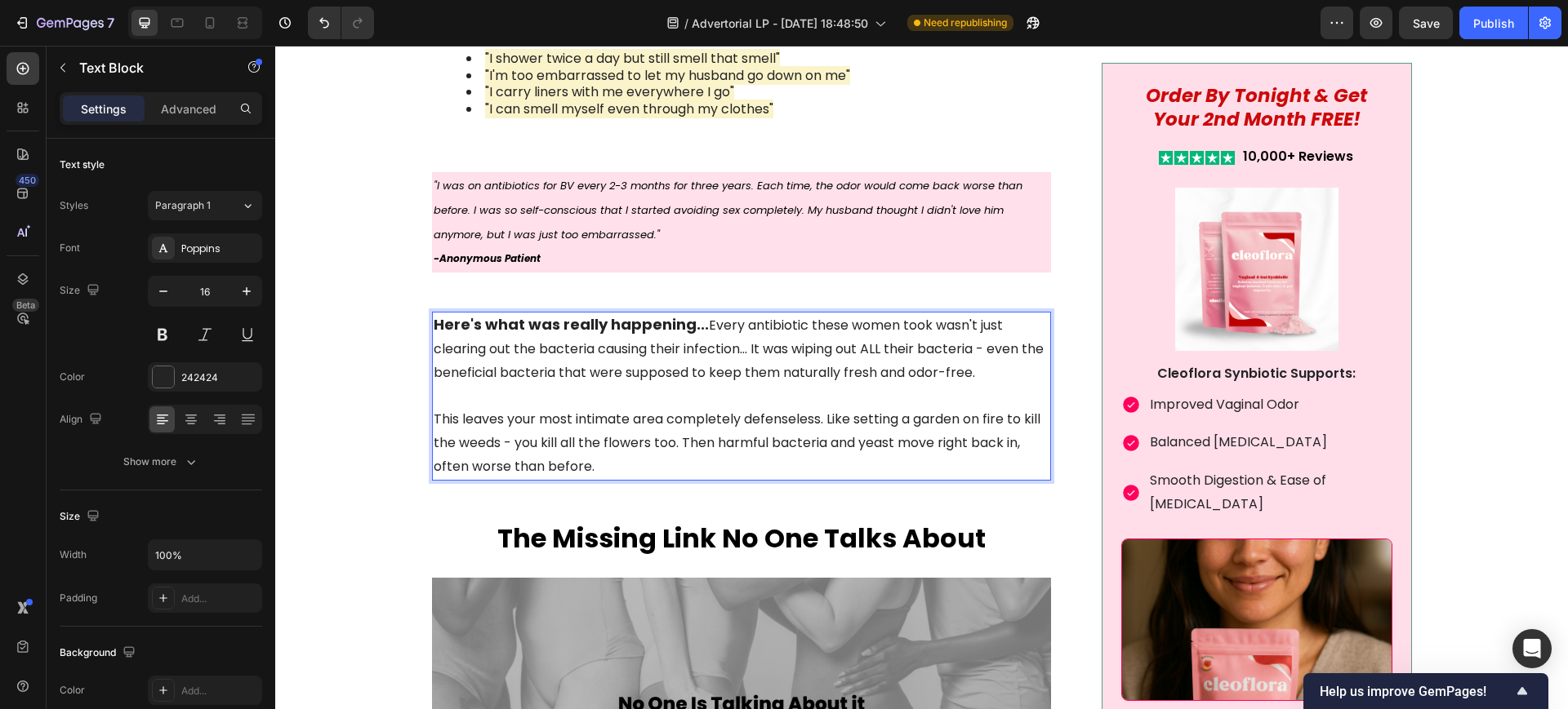
click at [667, 397] on p "This leaves your most intimate area completely defenseless. Like setting a gard…" at bounding box center [742, 432] width 617 height 94
click at [807, 375] on p "Here's what was really happening... Every antibiotic these women took wasn't ju…" at bounding box center [742, 348] width 617 height 71
drag, startPoint x: 750, startPoint y: 350, endPoint x: 970, endPoint y: 350, distance: 220.0
click at [970, 350] on p "Here's what was really happening... Every antibiotic these women took wasn't ju…" at bounding box center [742, 348] width 617 height 71
click at [861, 436] on p "This leaves your most intimate area completely defenseless. Like setting a gard…" at bounding box center [742, 432] width 617 height 94
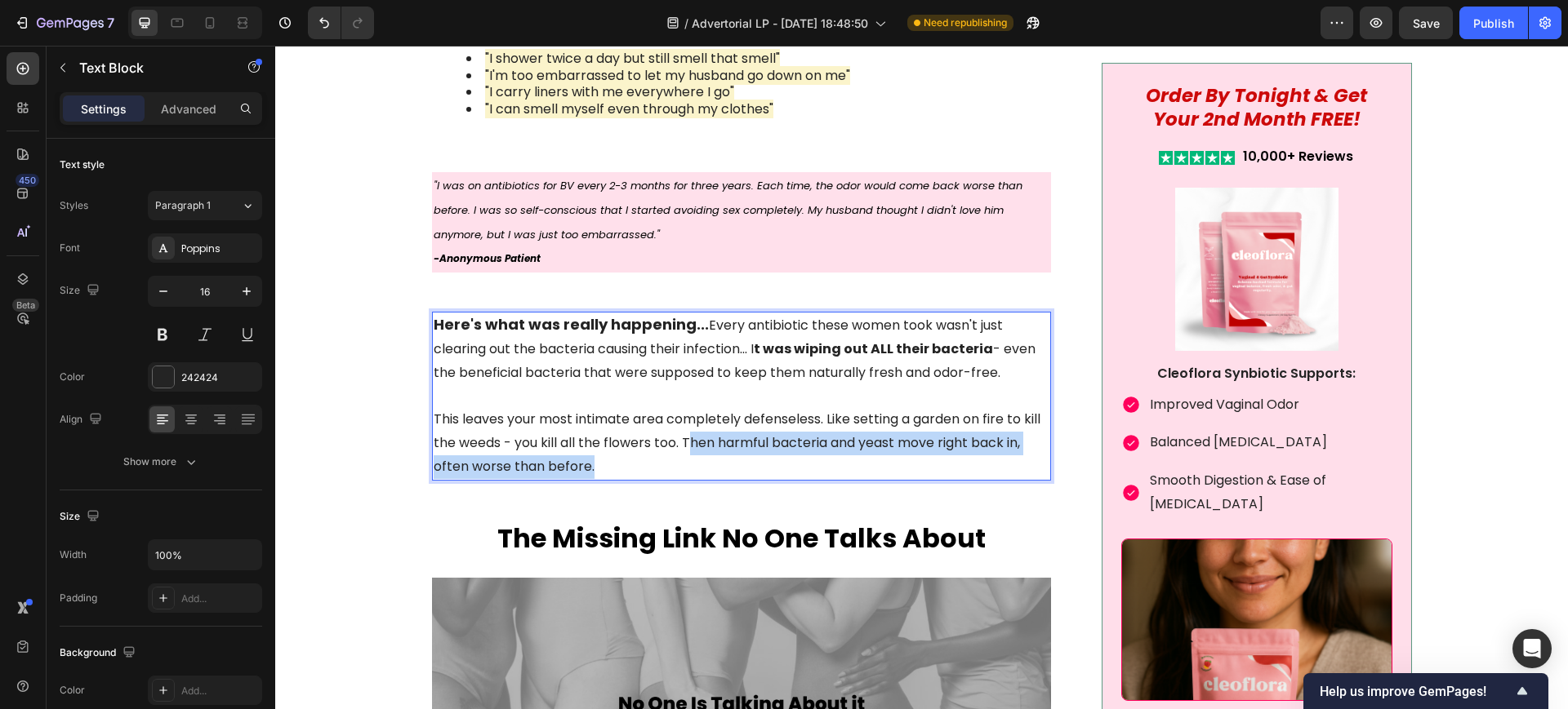
drag, startPoint x: 680, startPoint y: 443, endPoint x: 707, endPoint y: 472, distance: 39.6
click at [707, 472] on p "This leaves your most intimate area completely defenseless. Like setting a gard…" at bounding box center [742, 432] width 617 height 94
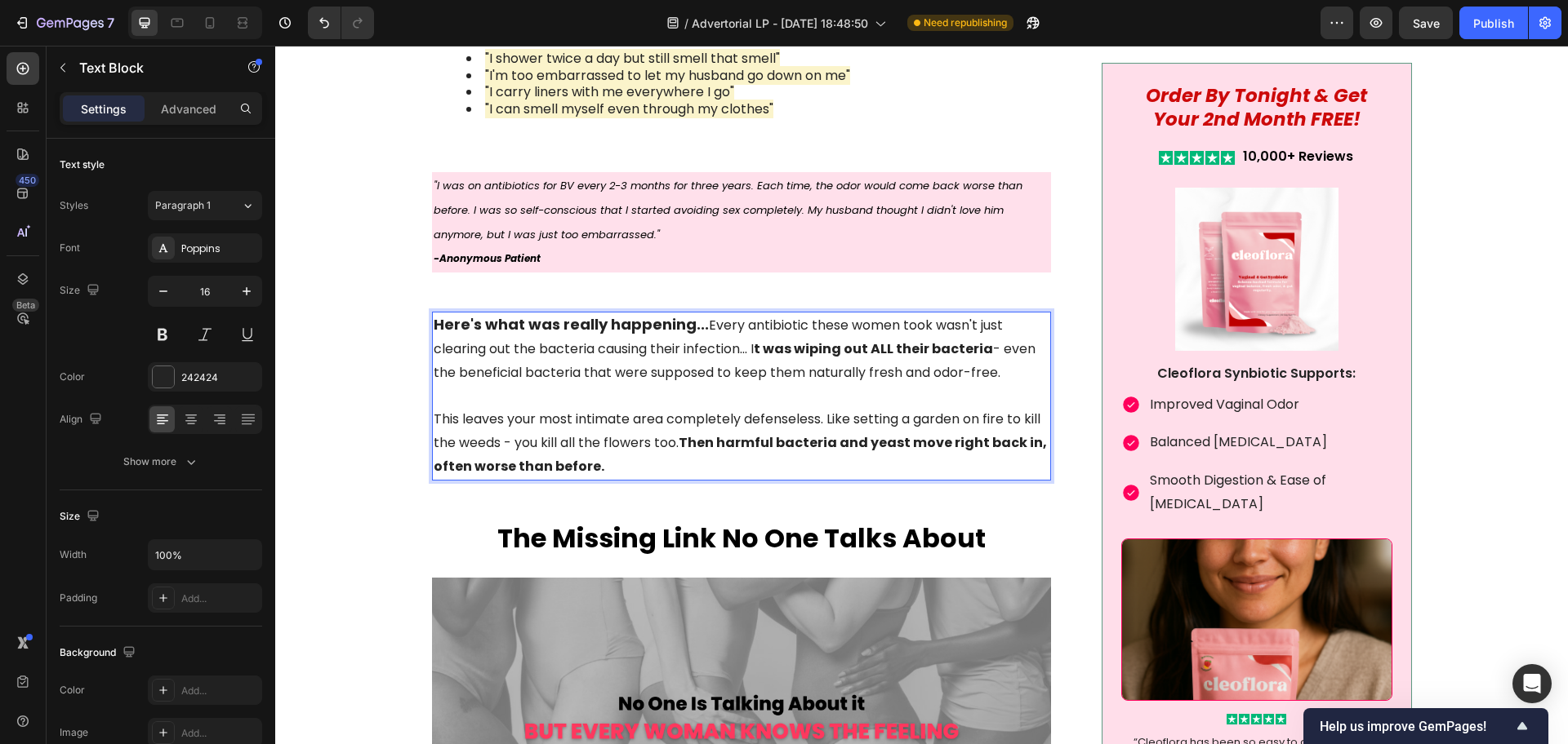
click at [751, 346] on p "Here's what was really happening... Every antibiotic these women took wasn't ju…" at bounding box center [742, 348] width 617 height 71
click at [754, 346] on strong "t was wiping out ALL their bacteria" at bounding box center [873, 349] width 239 height 19
click at [747, 346] on p "Here's what was really happening... Every antibiotic these women took wasn't ju…" at bounding box center [742, 348] width 617 height 71
click at [636, 381] on p "Here's what was really happening... Every antibiotic these women took wasn't ju…" at bounding box center [742, 348] width 617 height 71
click at [587, 322] on strong "Here's what was really happening..." at bounding box center [571, 324] width 275 height 20
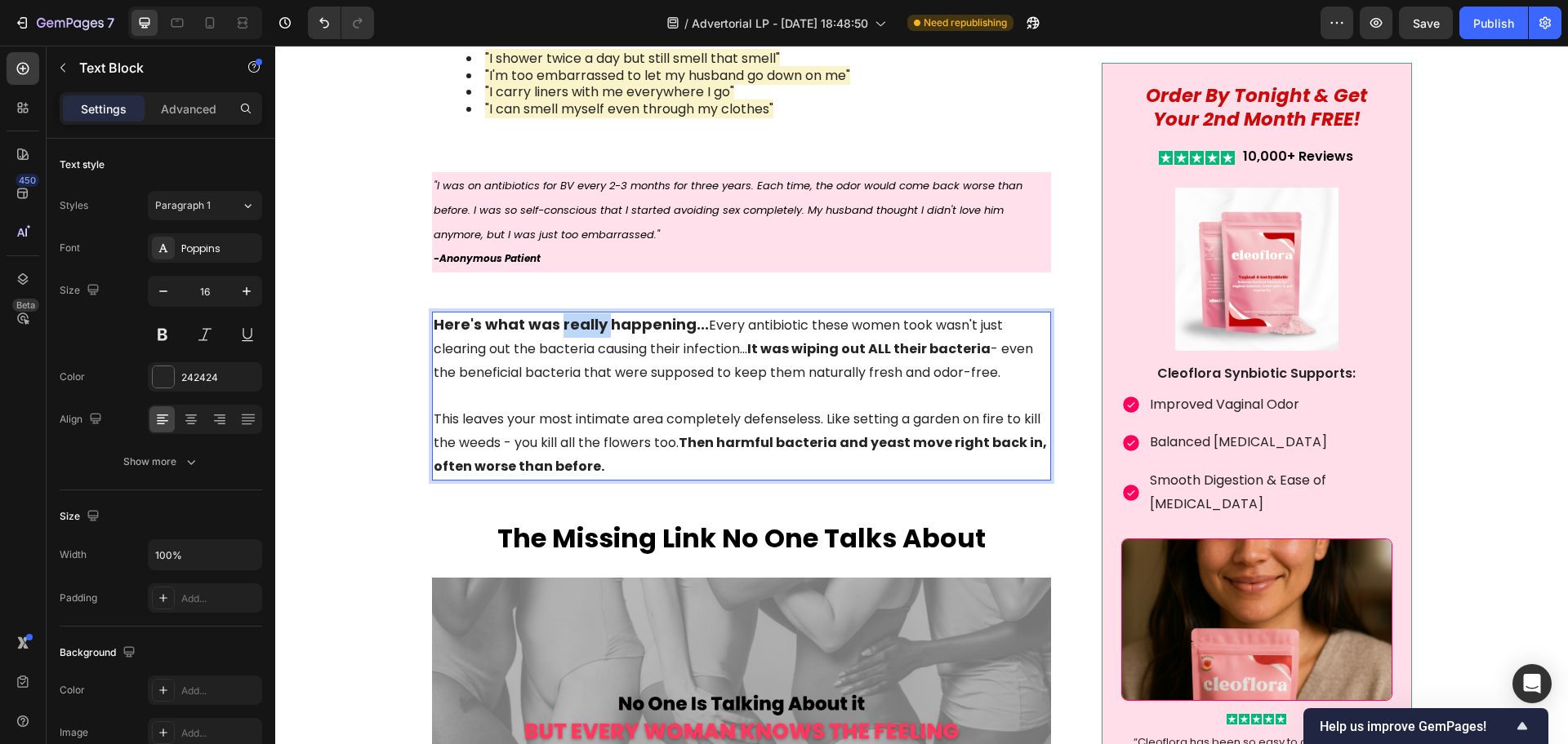
click at [587, 322] on strong "Here's what was really happening..." at bounding box center [571, 324] width 275 height 20
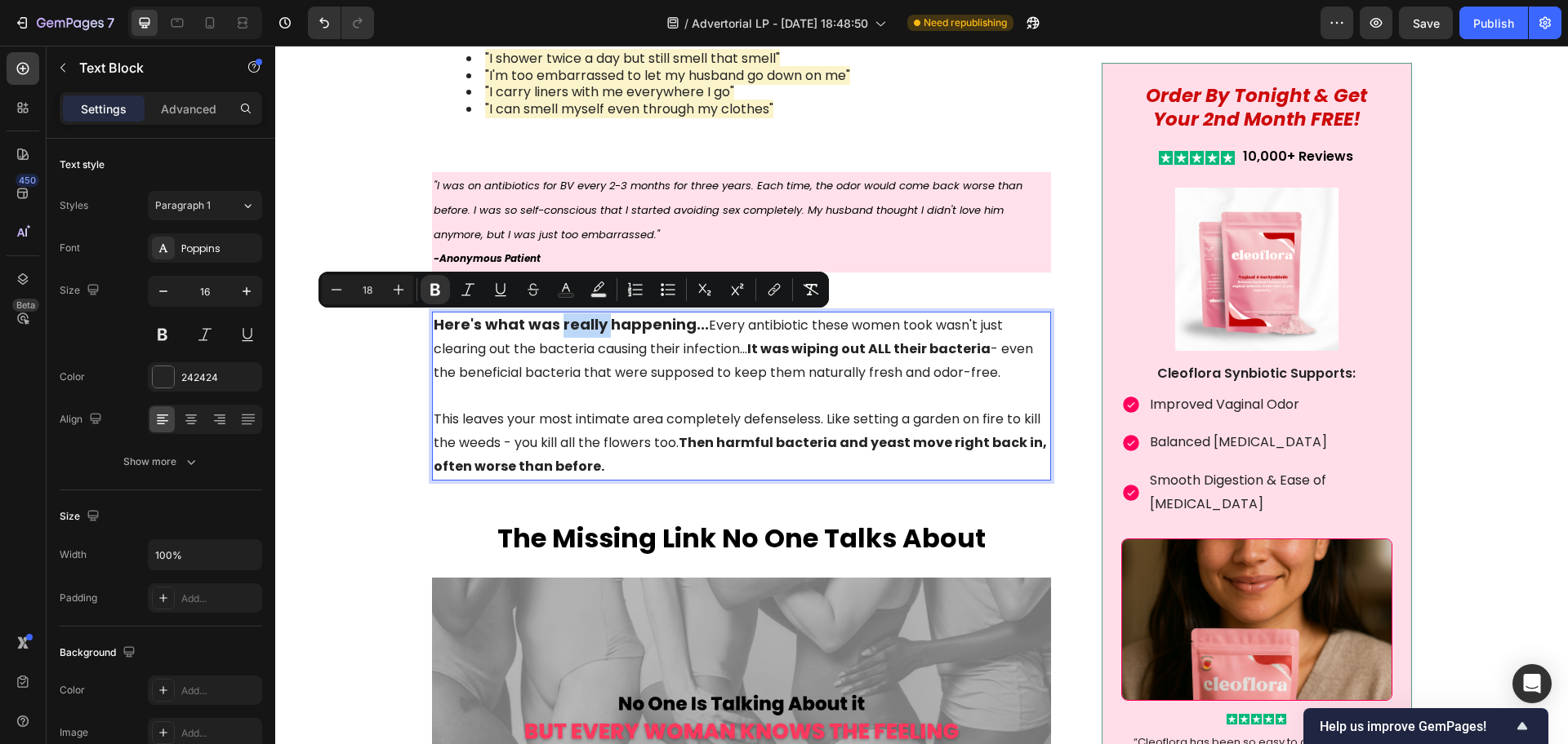
click at [578, 333] on strong "Here's what was really happening..." at bounding box center [571, 324] width 275 height 20
drag, startPoint x: 522, startPoint y: 327, endPoint x: 681, endPoint y: 325, distance: 159.0
click at [681, 325] on strong "Here's what was really happening..." at bounding box center [571, 324] width 275 height 20
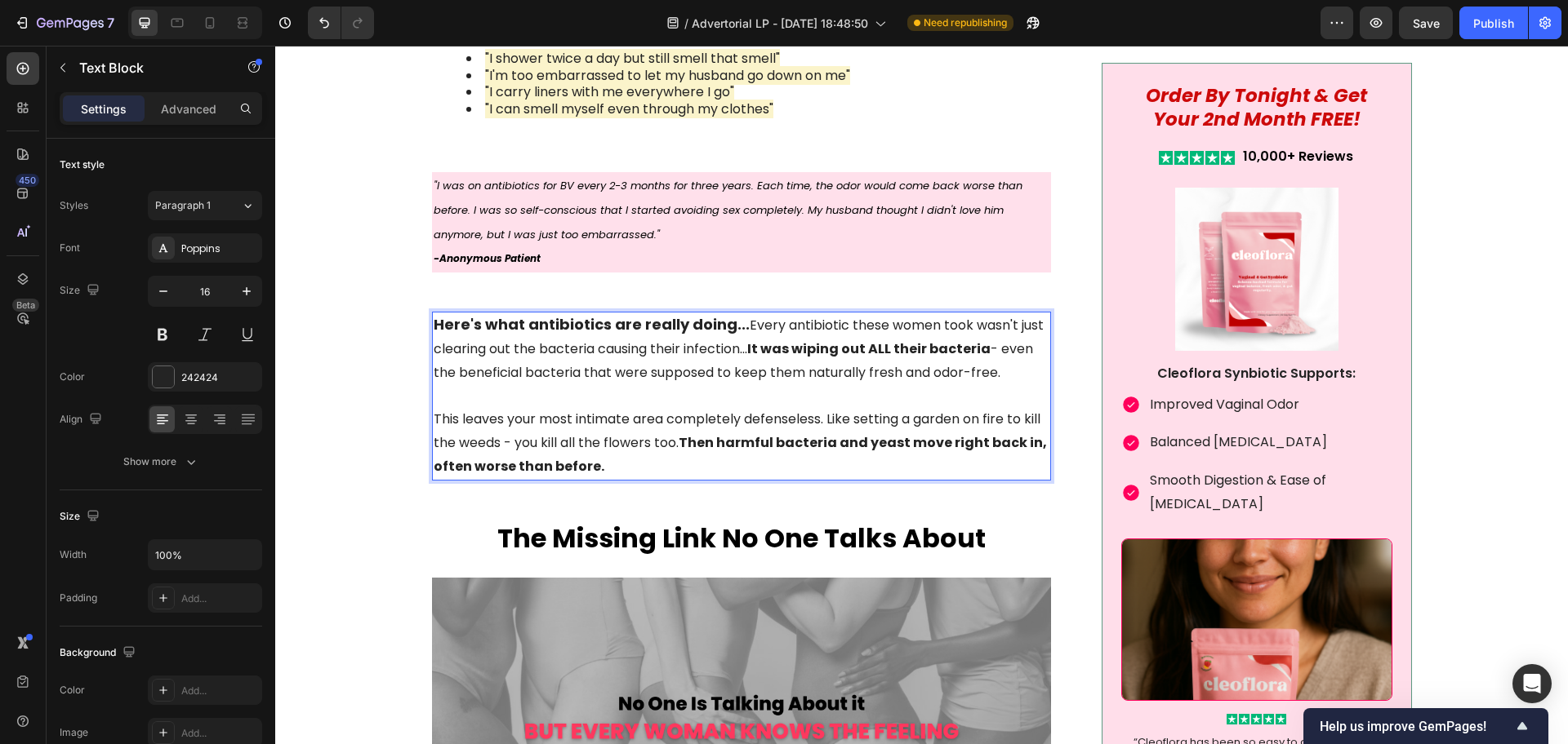
click at [644, 358] on p "Here's what antibiotics are really doing... Every antibiotic these women took w…" at bounding box center [742, 348] width 617 height 71
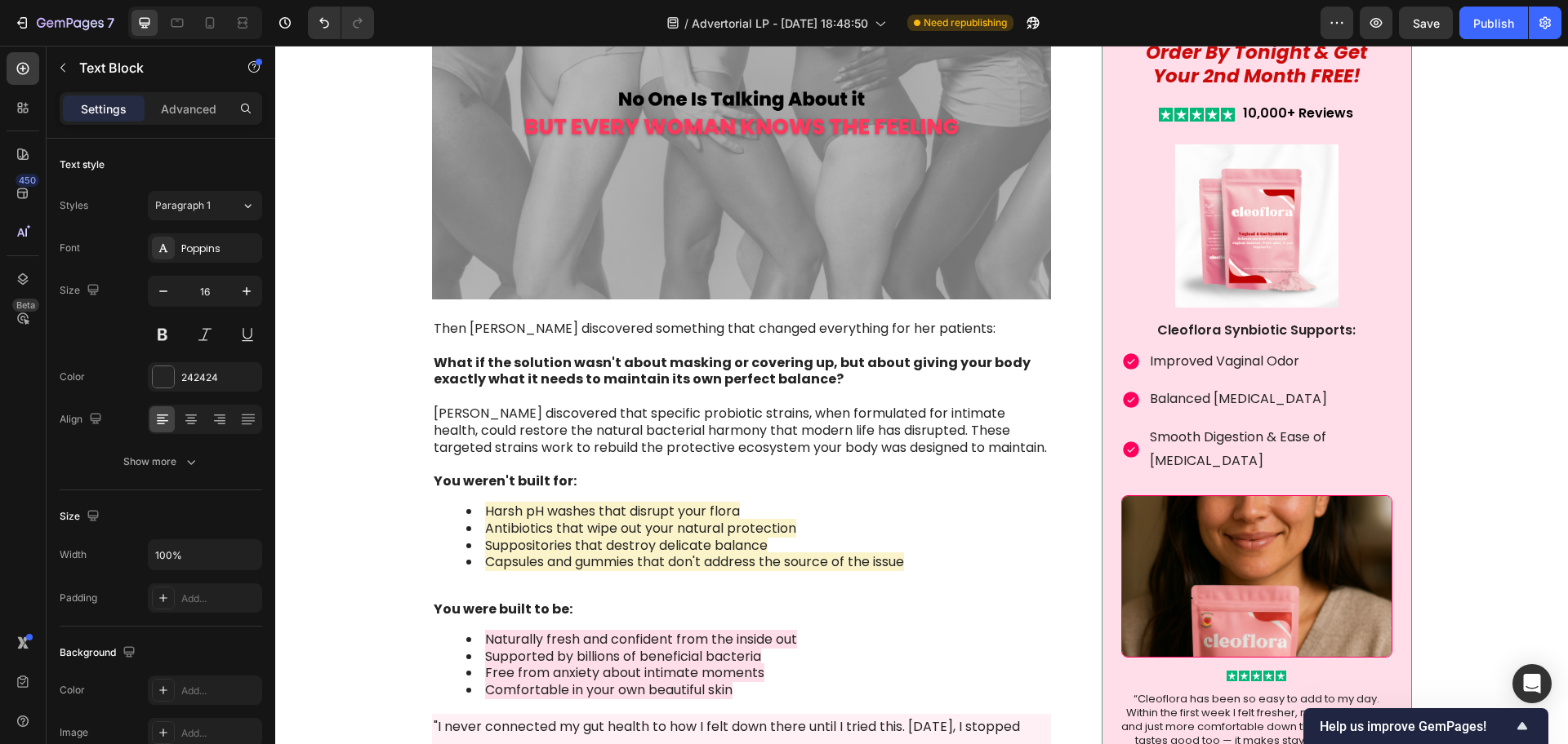
scroll to position [2755, 0]
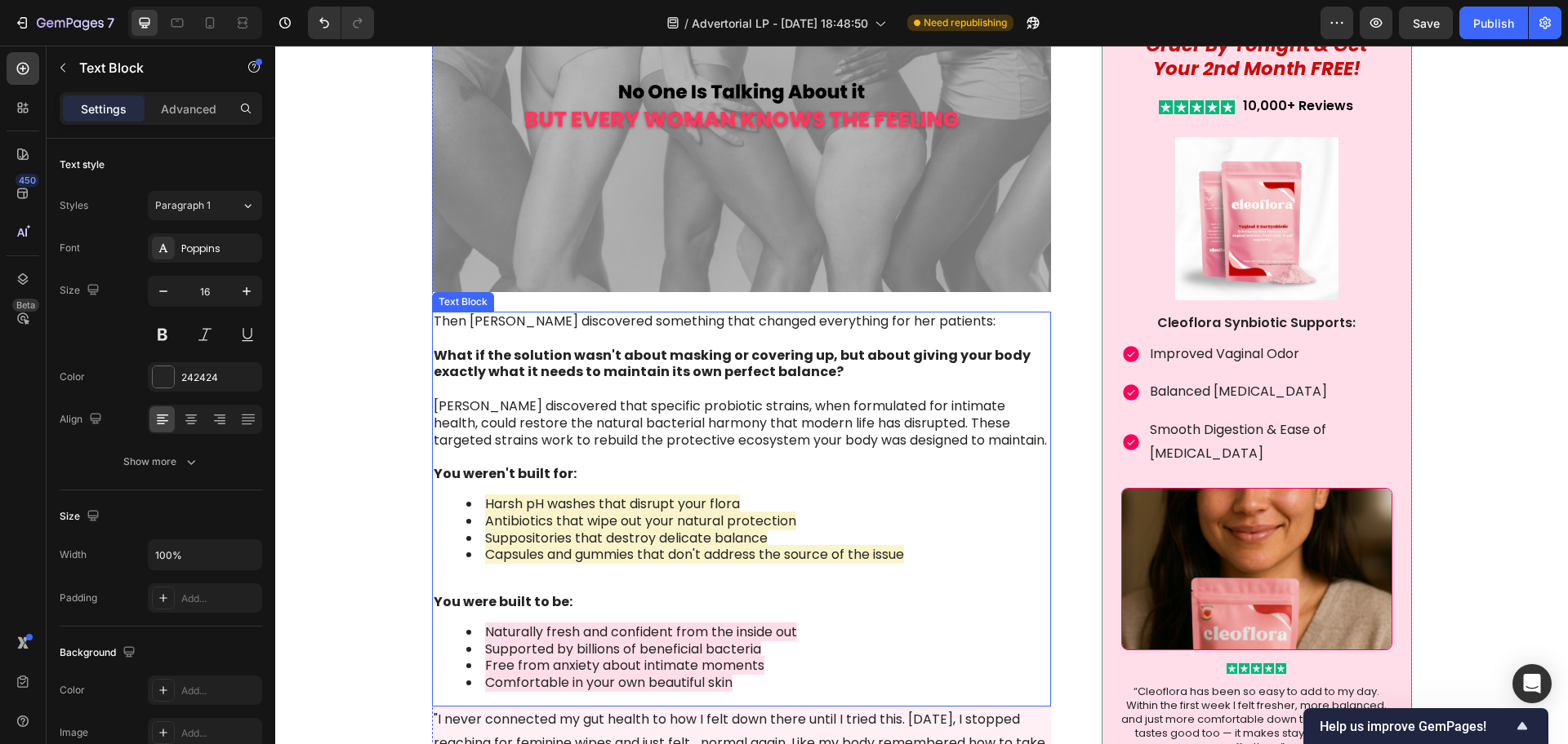
click at [541, 342] on p "What if the solution wasn't about masking or covering up, but about giving your…" at bounding box center [742, 355] width 617 height 50
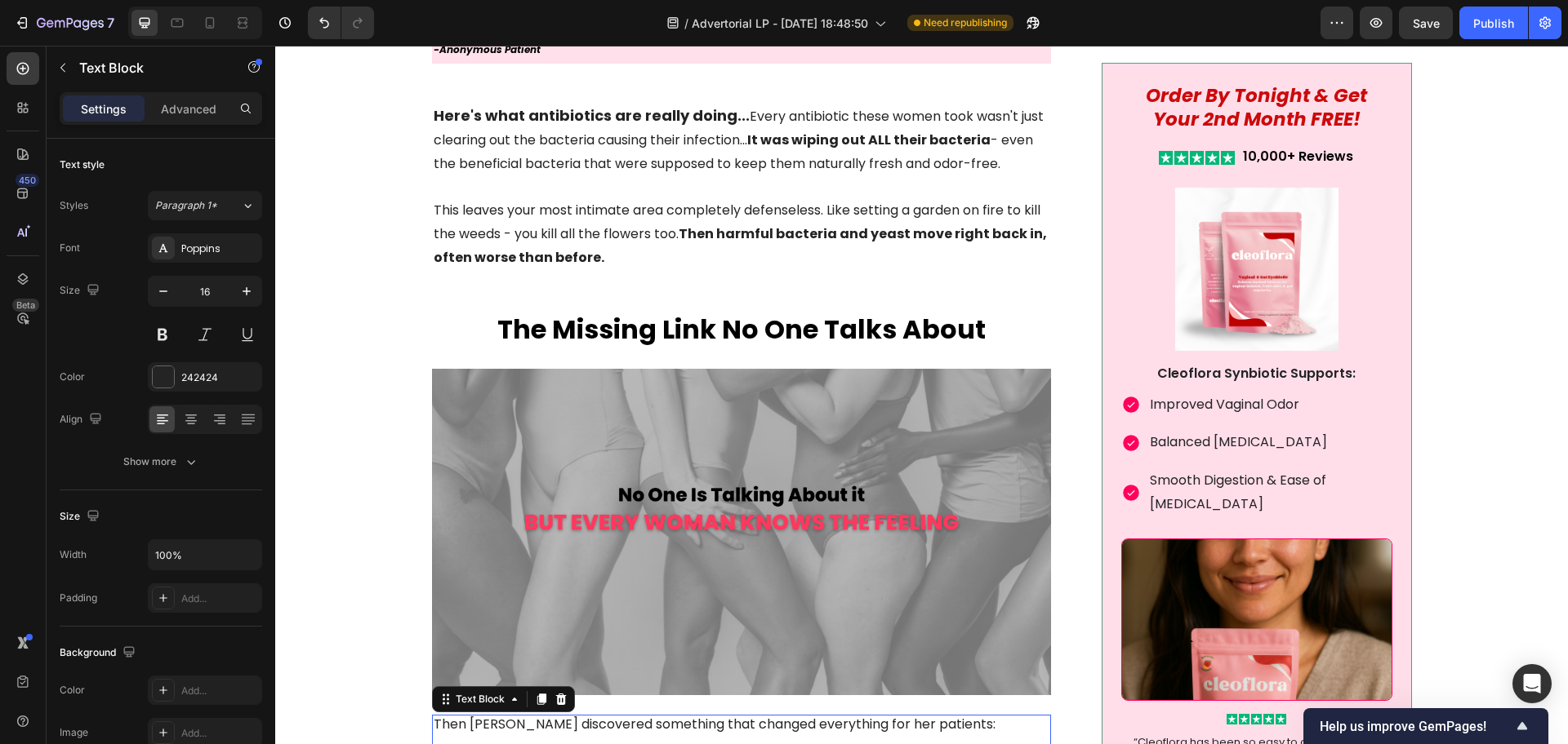
scroll to position [2346, 0]
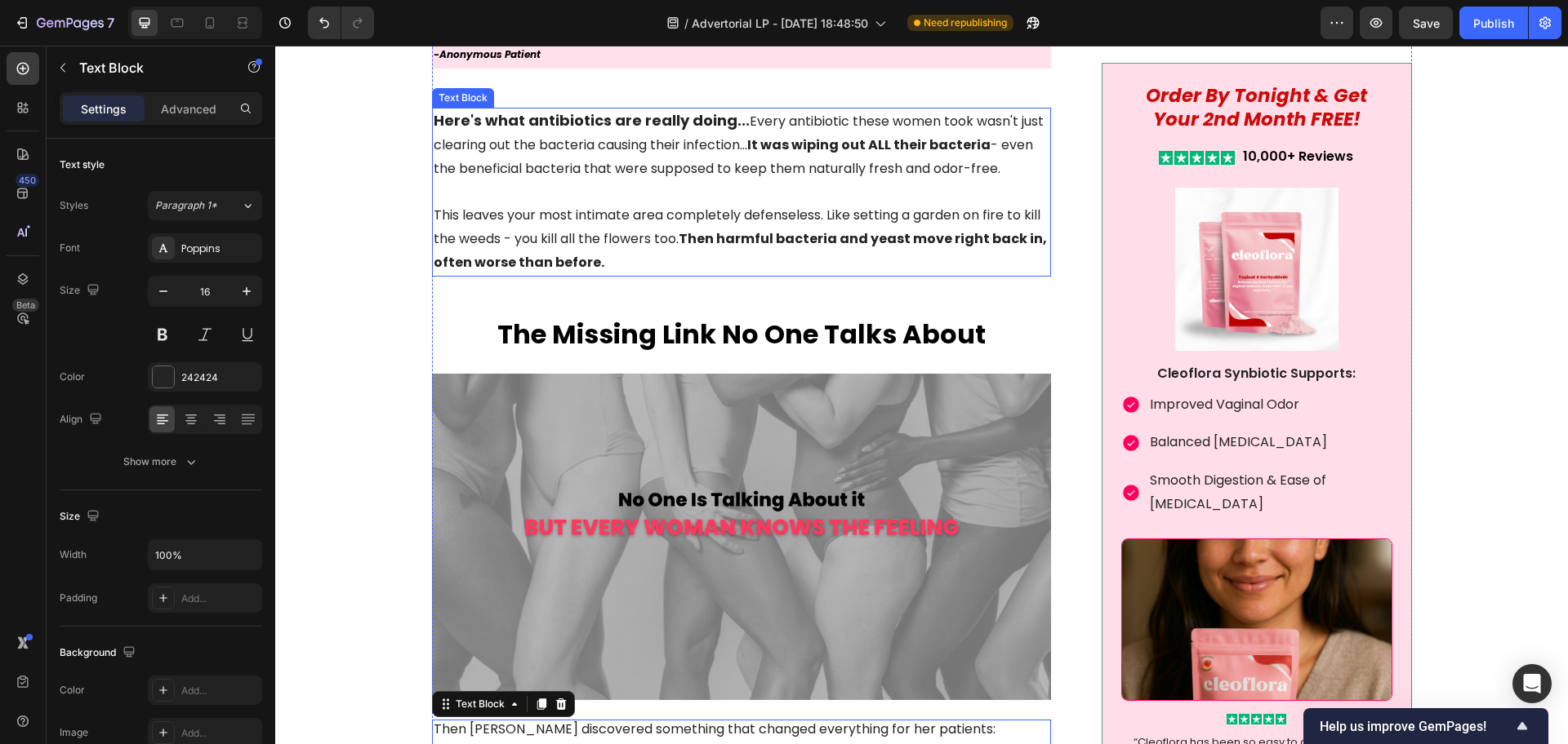
click at [610, 235] on p "This leaves your most intimate area completely defenseless. Like setting a gard…" at bounding box center [742, 228] width 617 height 94
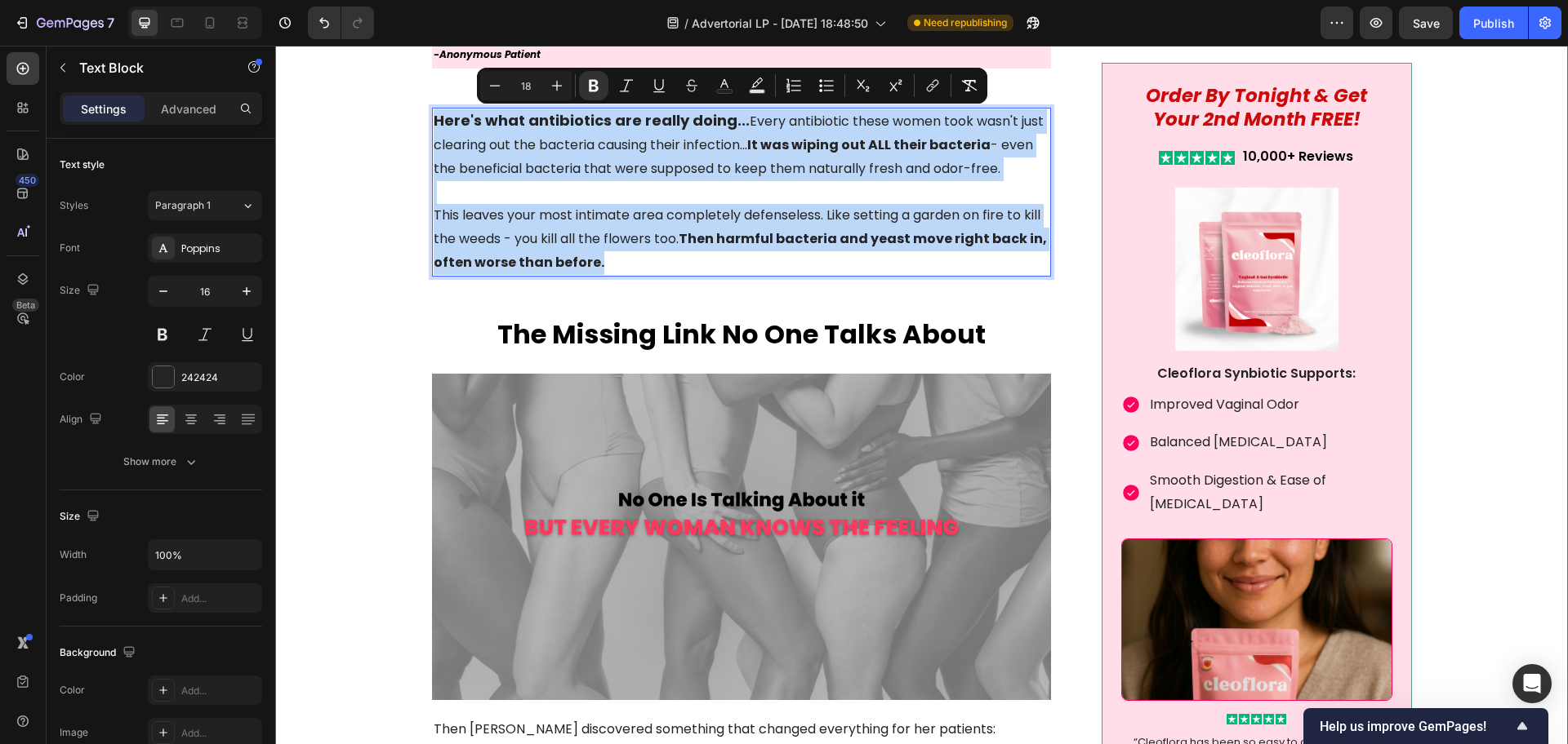
drag, startPoint x: 607, startPoint y: 264, endPoint x: 396, endPoint y: 83, distance: 278.0
copy div "Here's what antibiotics are really doing... Every antibiotic these women took w…"
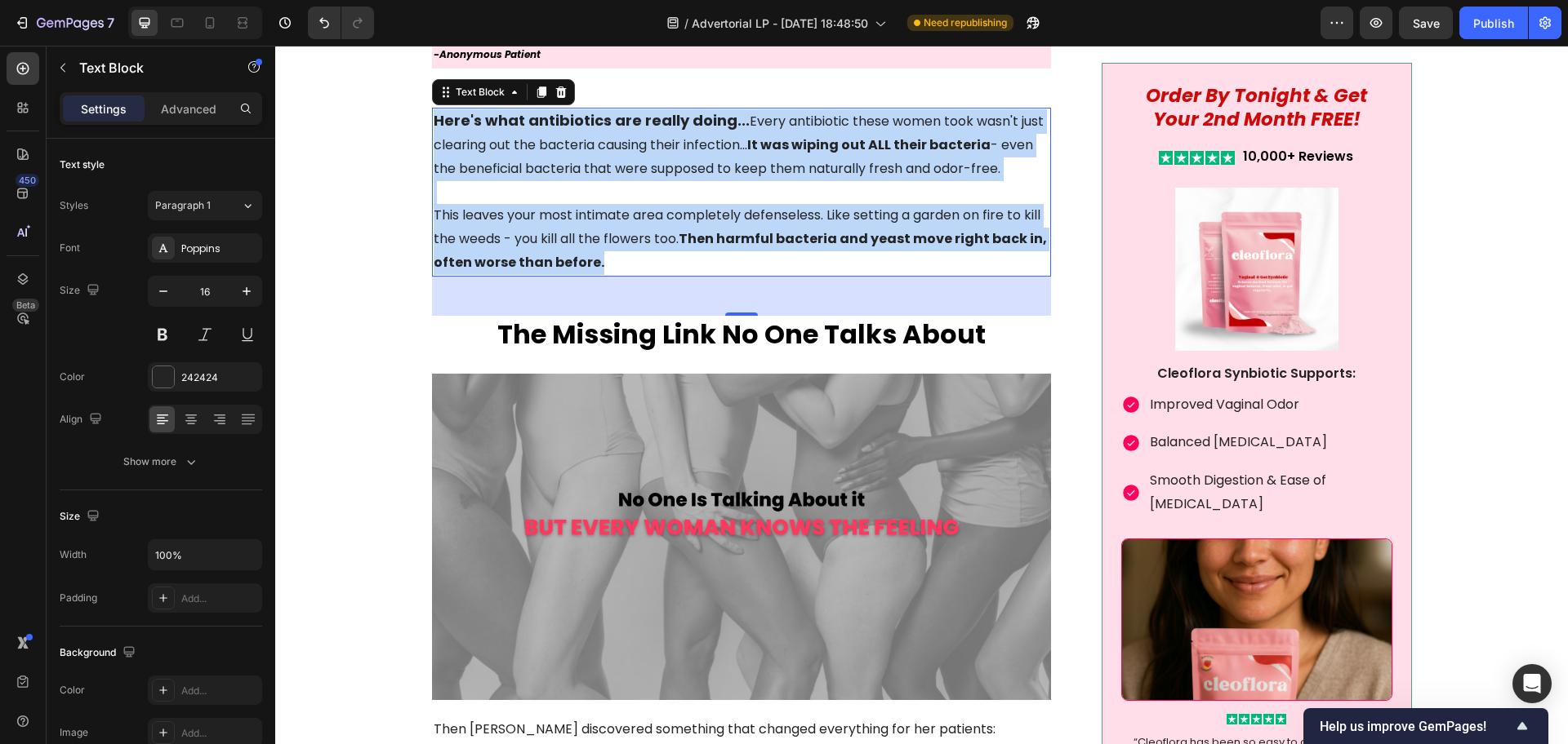
drag, startPoint x: 437, startPoint y: 134, endPoint x: 422, endPoint y: 117, distance: 22.7
click at [437, 134] on p "Here's what antibiotics are really doing... Every antibiotic these women took w…" at bounding box center [742, 144] width 617 height 71
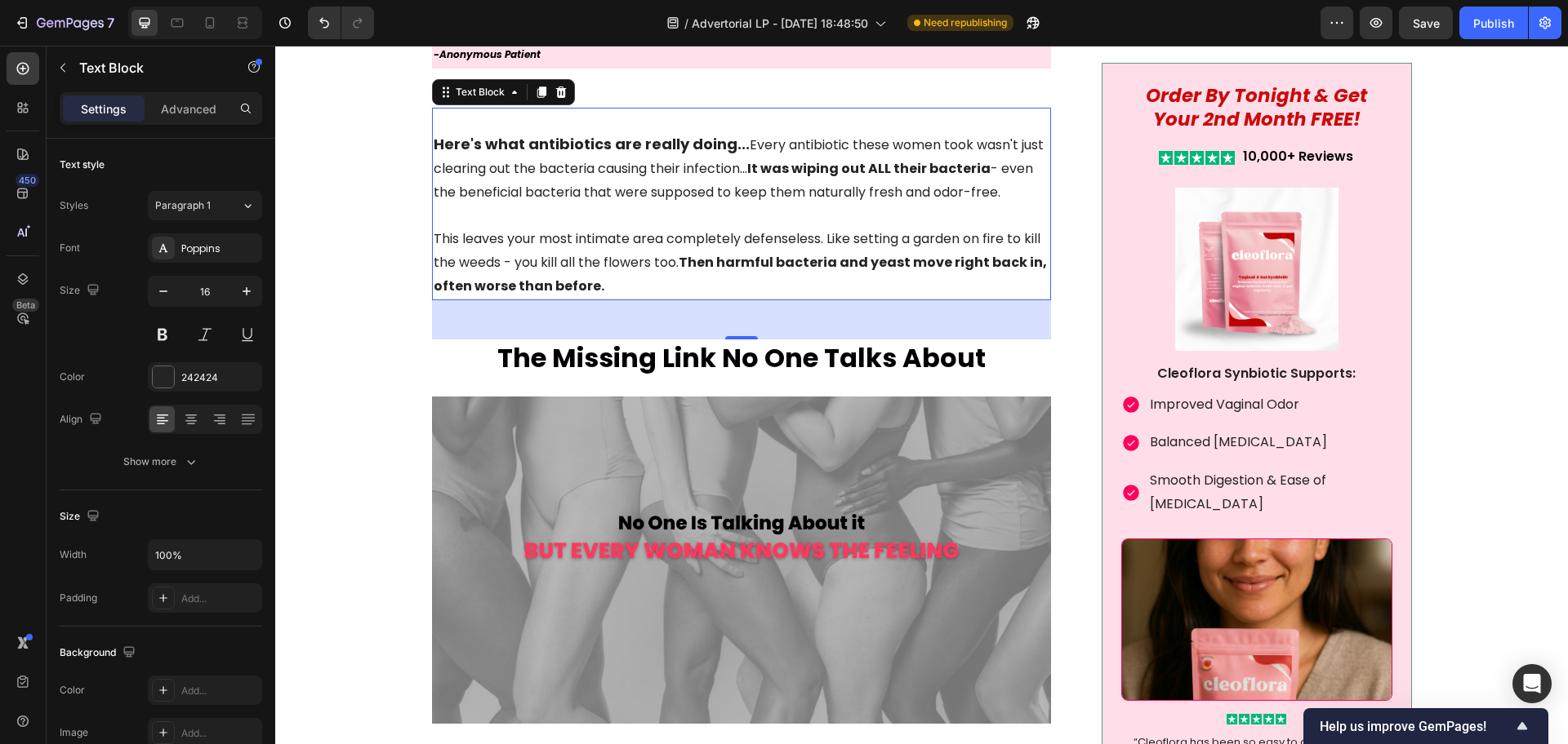
click at [440, 119] on p "⁠⁠⁠⁠⁠⁠⁠ Here's what antibiotics are really doing... Every antibiotic these wome…" at bounding box center [742, 156] width 617 height 94
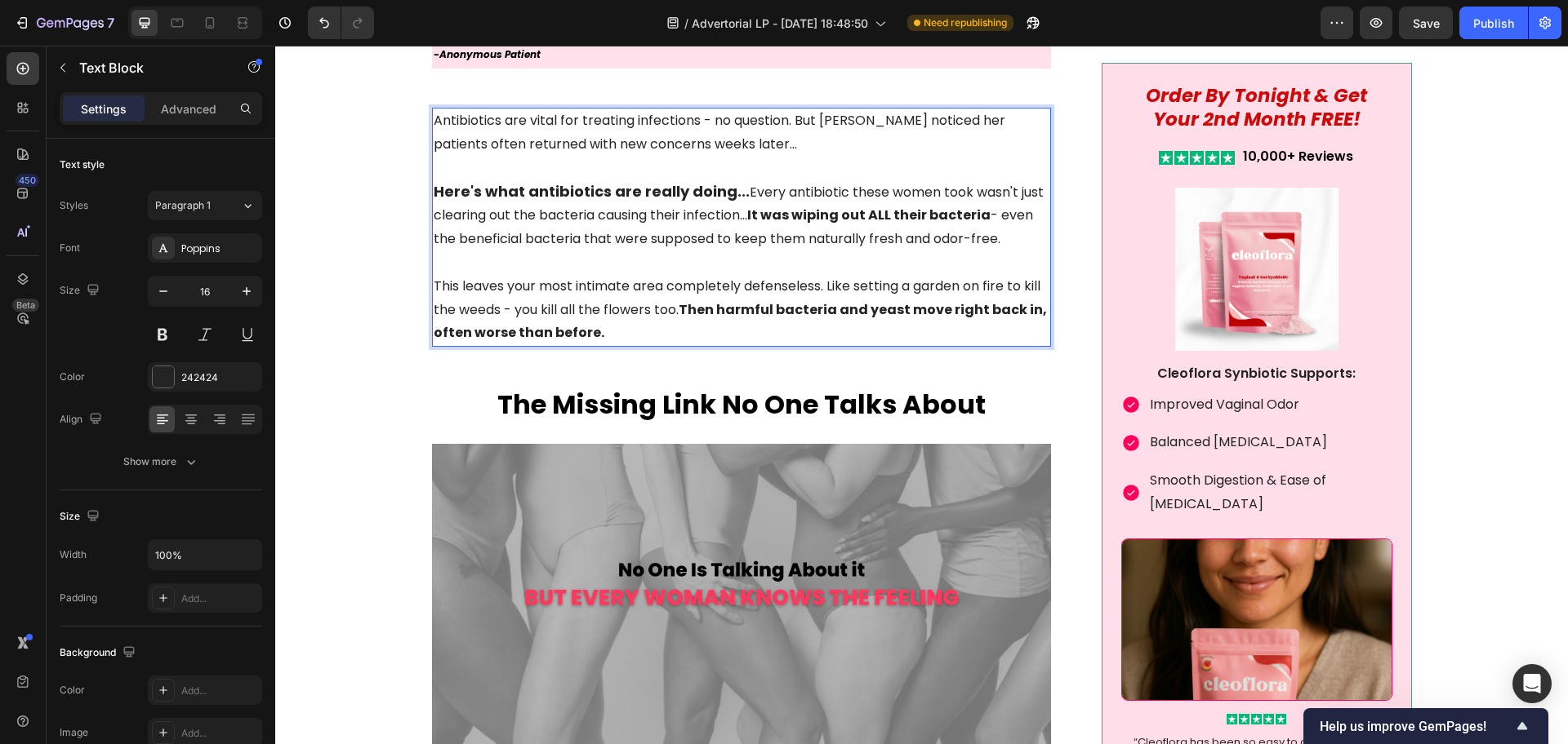
click at [533, 123] on p "Antibiotics are vital for treating infections - no question. But [PERSON_NAME] …" at bounding box center [742, 133] width 617 height 48
click at [798, 178] on p "Here's what antibiotics are really doing... Every antibiotic these women took w…" at bounding box center [742, 203] width 617 height 94
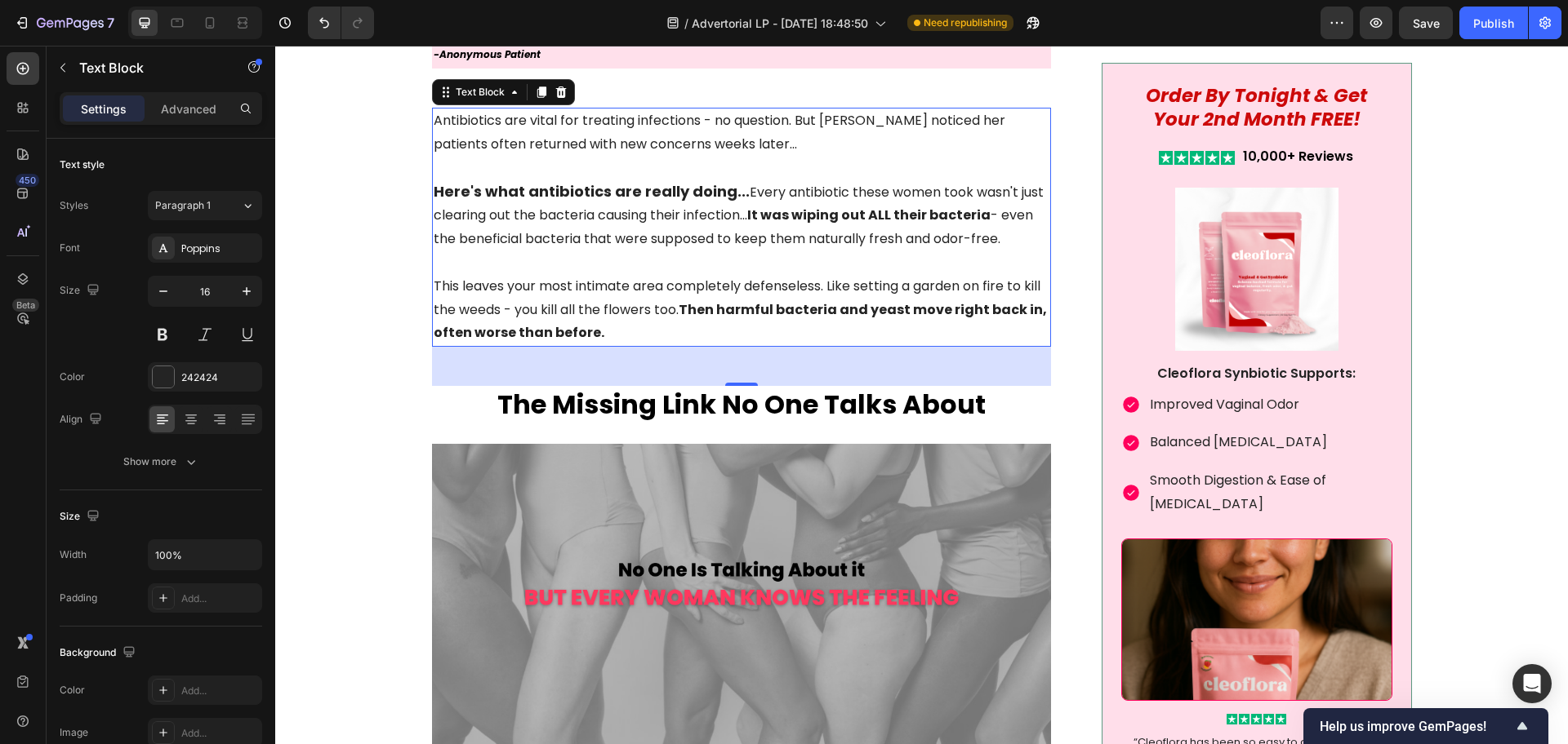
click at [796, 193] on p "⁠⁠⁠⁠⁠⁠⁠ Here's what antibiotics are really doing... Every antibiotic these wome…" at bounding box center [742, 203] width 617 height 94
click at [653, 278] on p "This leaves your most intimate area completely defenseless. Like setting a gard…" at bounding box center [742, 298] width 617 height 94
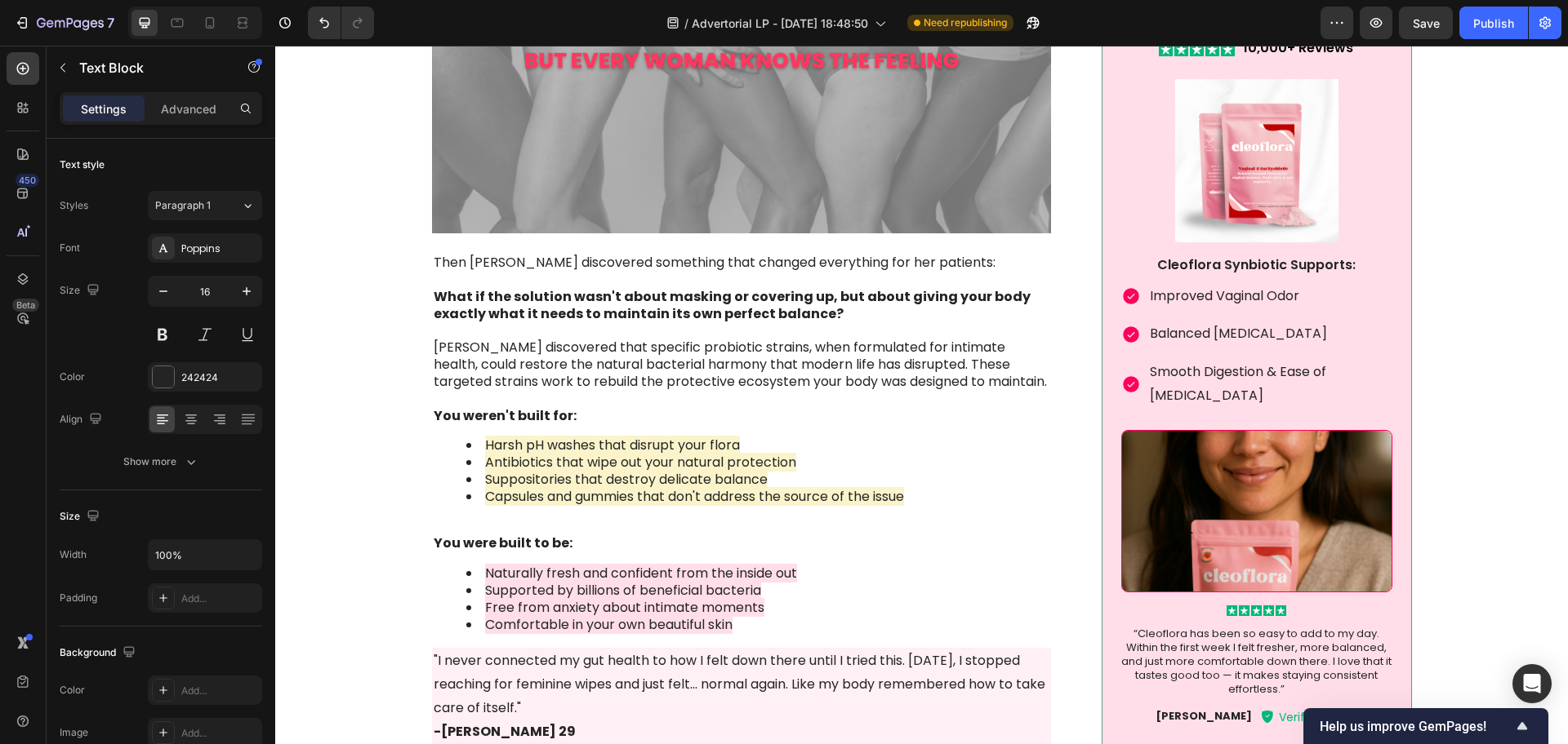
scroll to position [2959, 0]
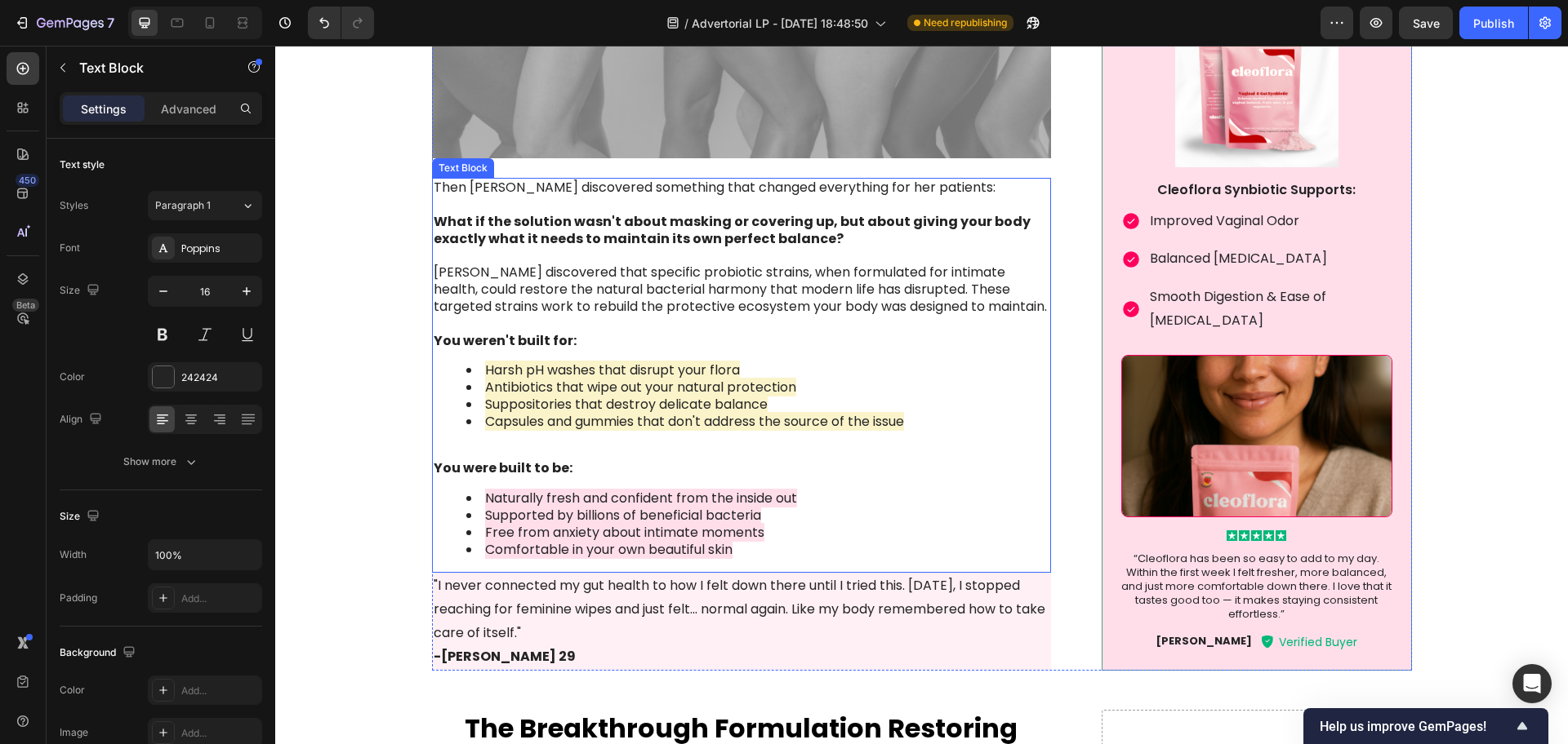
click at [680, 215] on strong "What if the solution wasn't about masking or covering up, but about giving your…" at bounding box center [732, 230] width 597 height 36
click at [674, 199] on p "What if the solution wasn't about masking or covering up, but about giving your…" at bounding box center [742, 221] width 617 height 50
drag, startPoint x: 597, startPoint y: 233, endPoint x: 672, endPoint y: 248, distance: 76.5
click at [672, 248] on div "Then [PERSON_NAME] discovered something that changed everything for her patient…" at bounding box center [742, 375] width 620 height 395
click at [767, 266] on p "[PERSON_NAME] discovered that specific probiotic strains, when formulated for i…" at bounding box center [742, 282] width 617 height 68
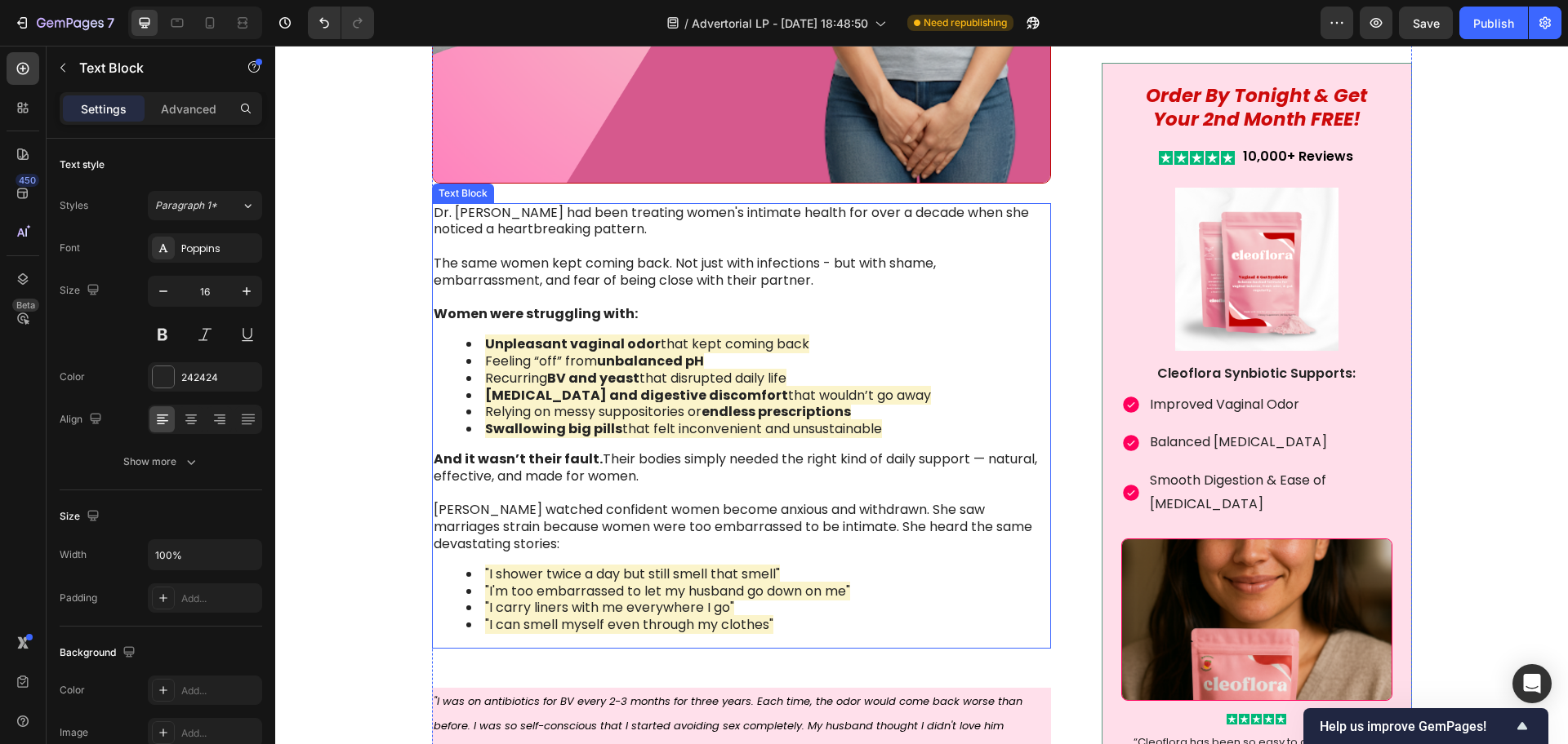
scroll to position [1633, 0]
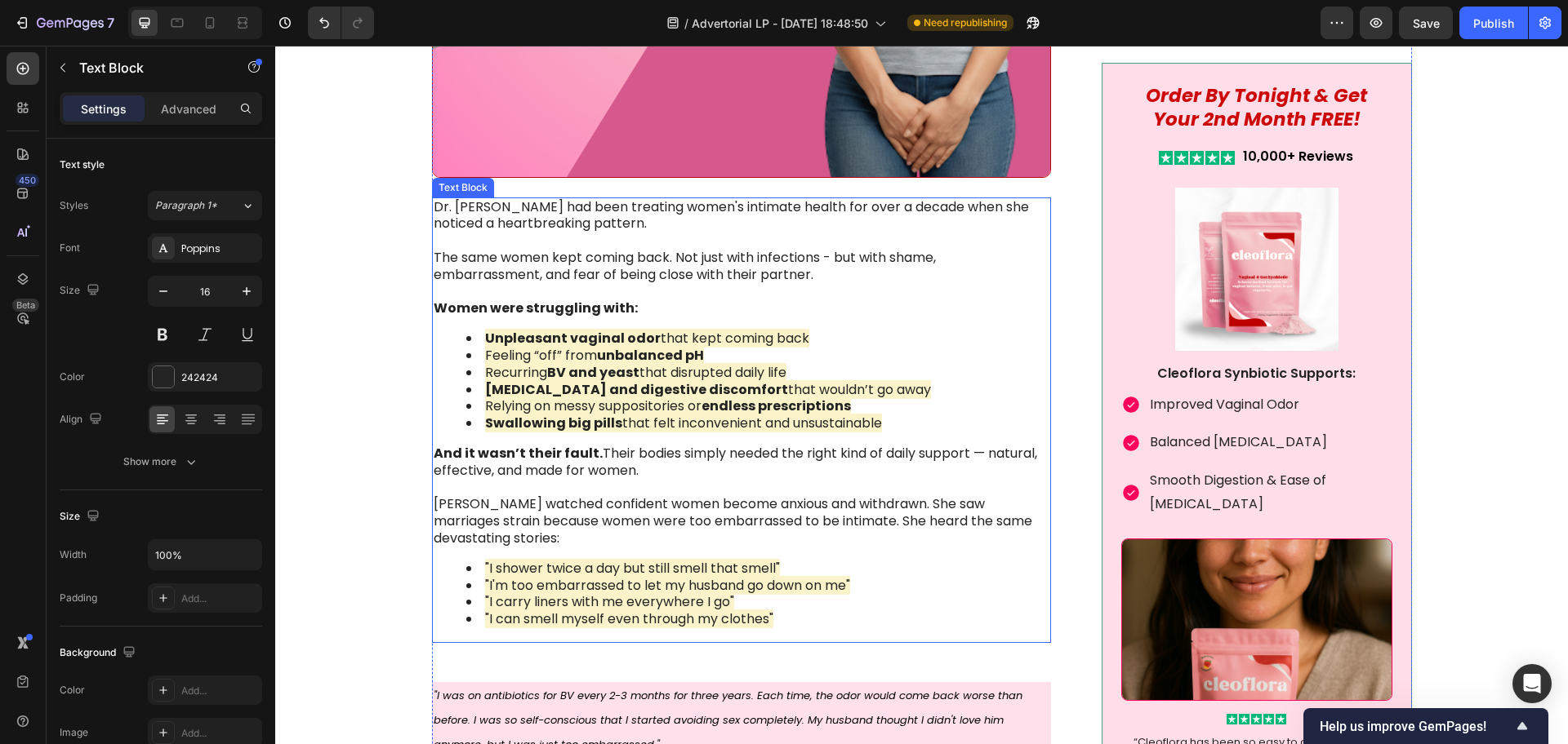
click at [640, 398] on span "Relying on messy suppositories or endless prescriptions" at bounding box center [669, 406] width 366 height 19
click at [640, 406] on span "Relying on messy suppositories or endless prescriptions" at bounding box center [669, 406] width 366 height 19
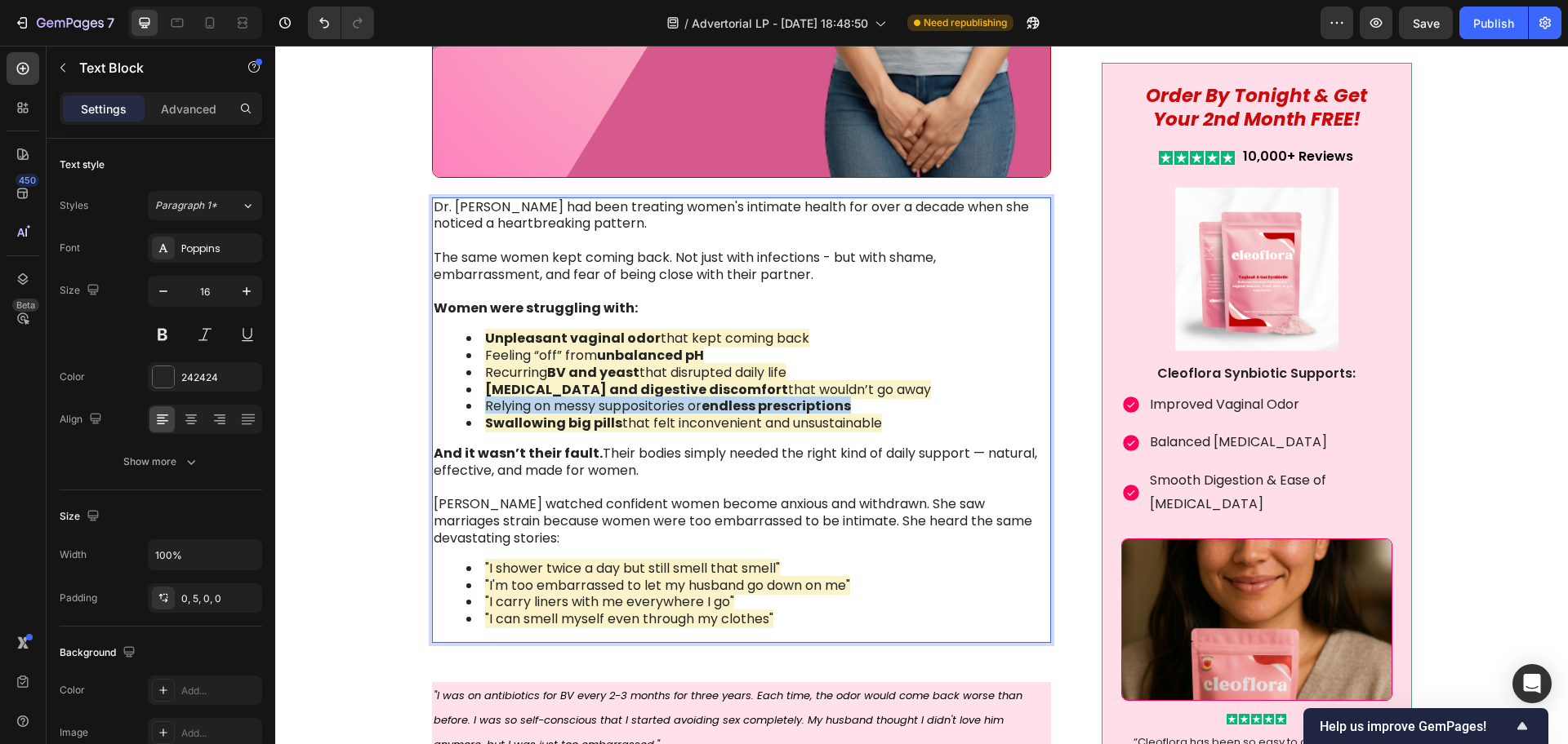
click at [640, 406] on span "Relying on messy suppositories or endless prescriptions" at bounding box center [669, 406] width 366 height 19
click at [541, 406] on span "Irregular dis" at bounding box center [523, 406] width 76 height 19
click at [537, 406] on span "Irregular dis" at bounding box center [523, 406] width 76 height 19
click at [537, 406] on span "Irregular and excessive discharge" at bounding box center [593, 406] width 215 height 19
drag, startPoint x: 474, startPoint y: 404, endPoint x: 709, endPoint y: 406, distance: 235.0
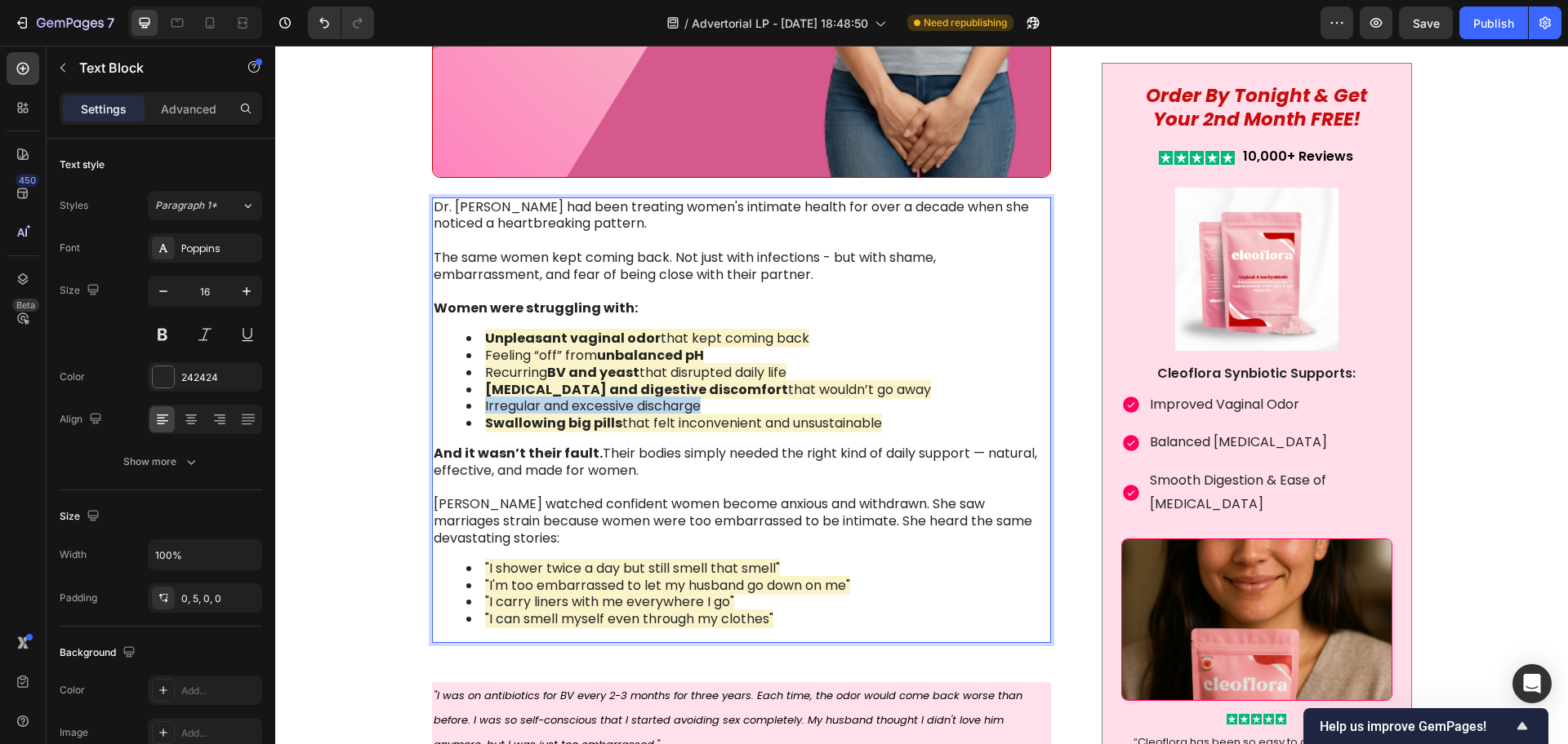
click at [709, 406] on li "Irregular and excessive discharge" at bounding box center [756, 407] width 582 height 17
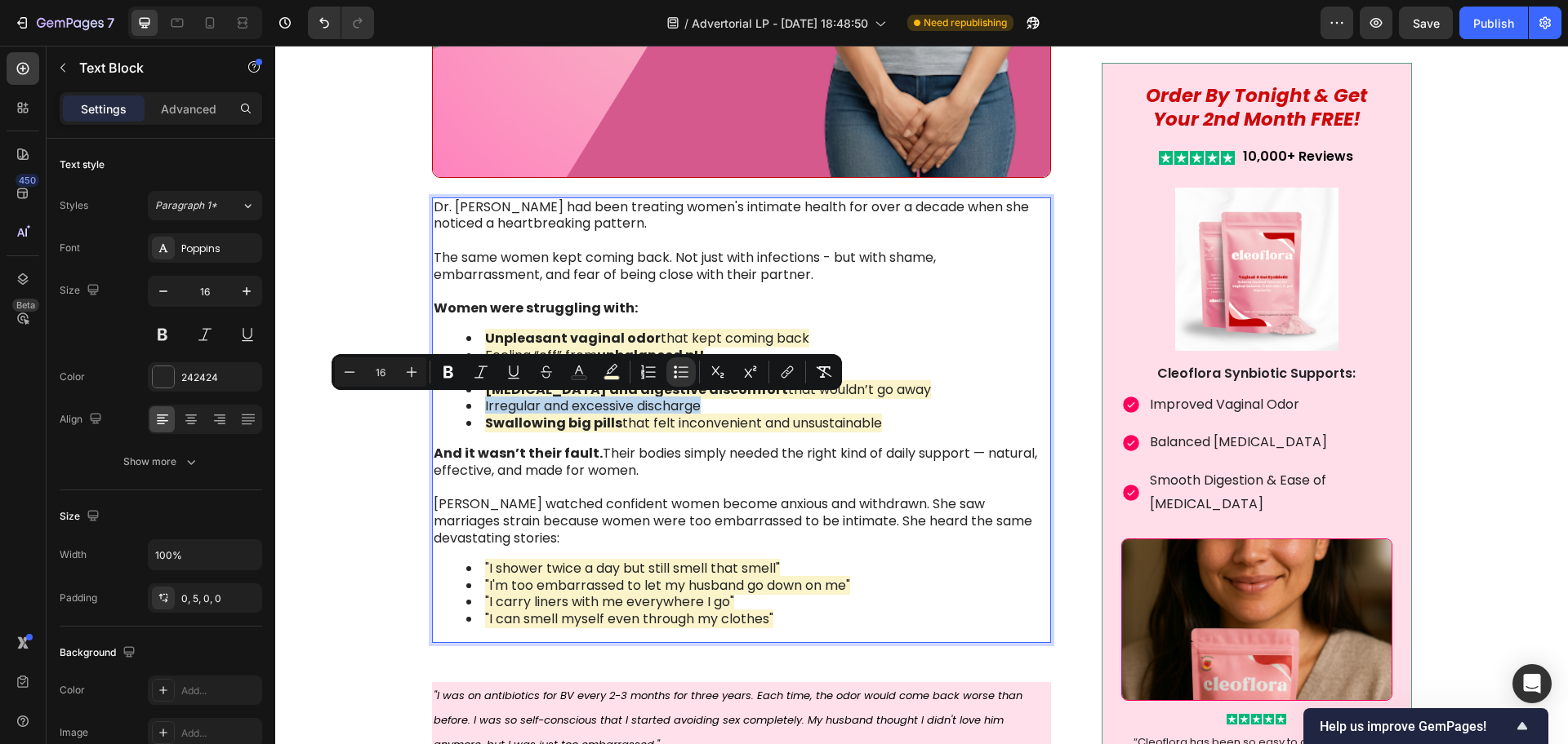
click at [618, 410] on span "Irregular and excessive discharge" at bounding box center [593, 406] width 215 height 19
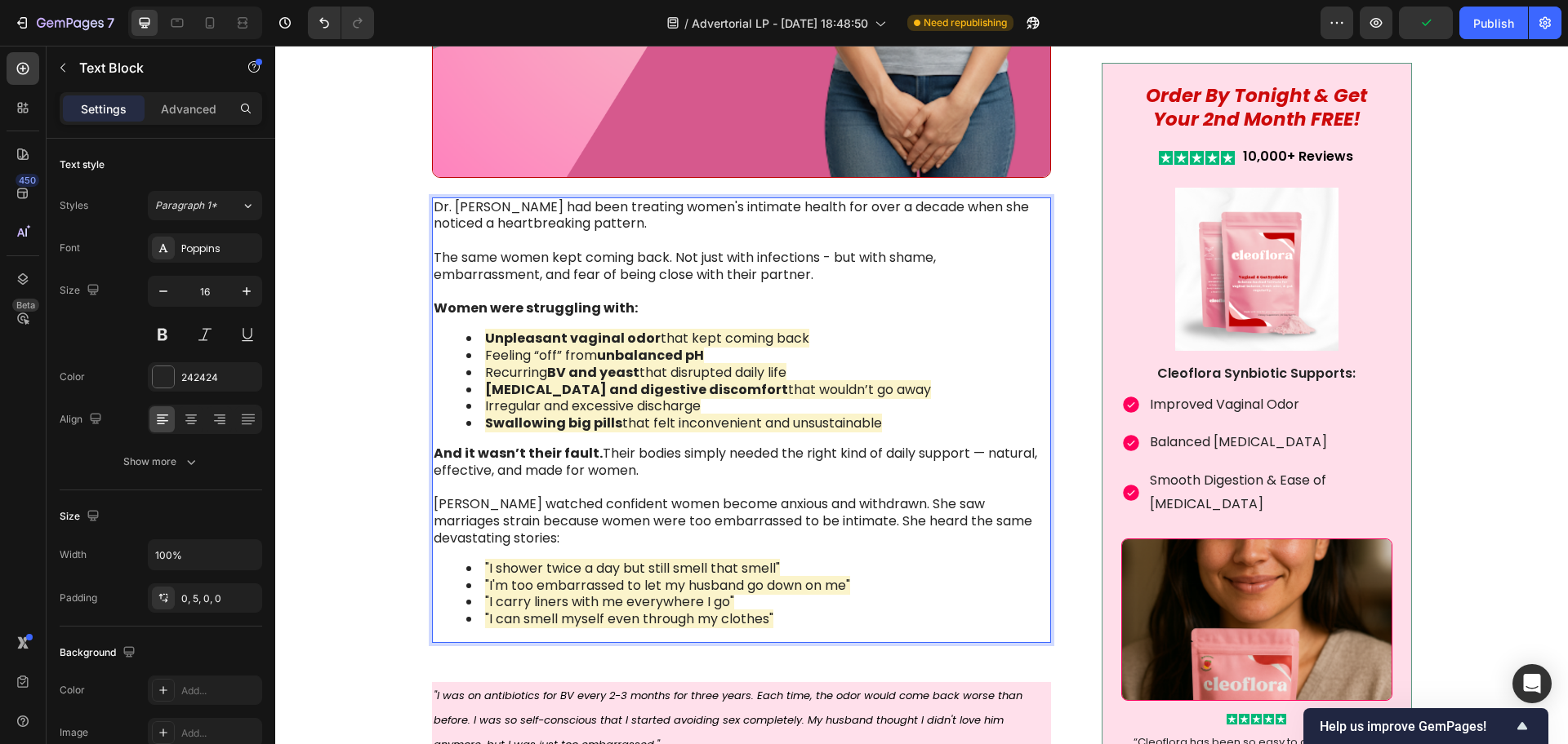
click at [699, 404] on li "Irregular and excessive discharge" at bounding box center [756, 407] width 582 height 17
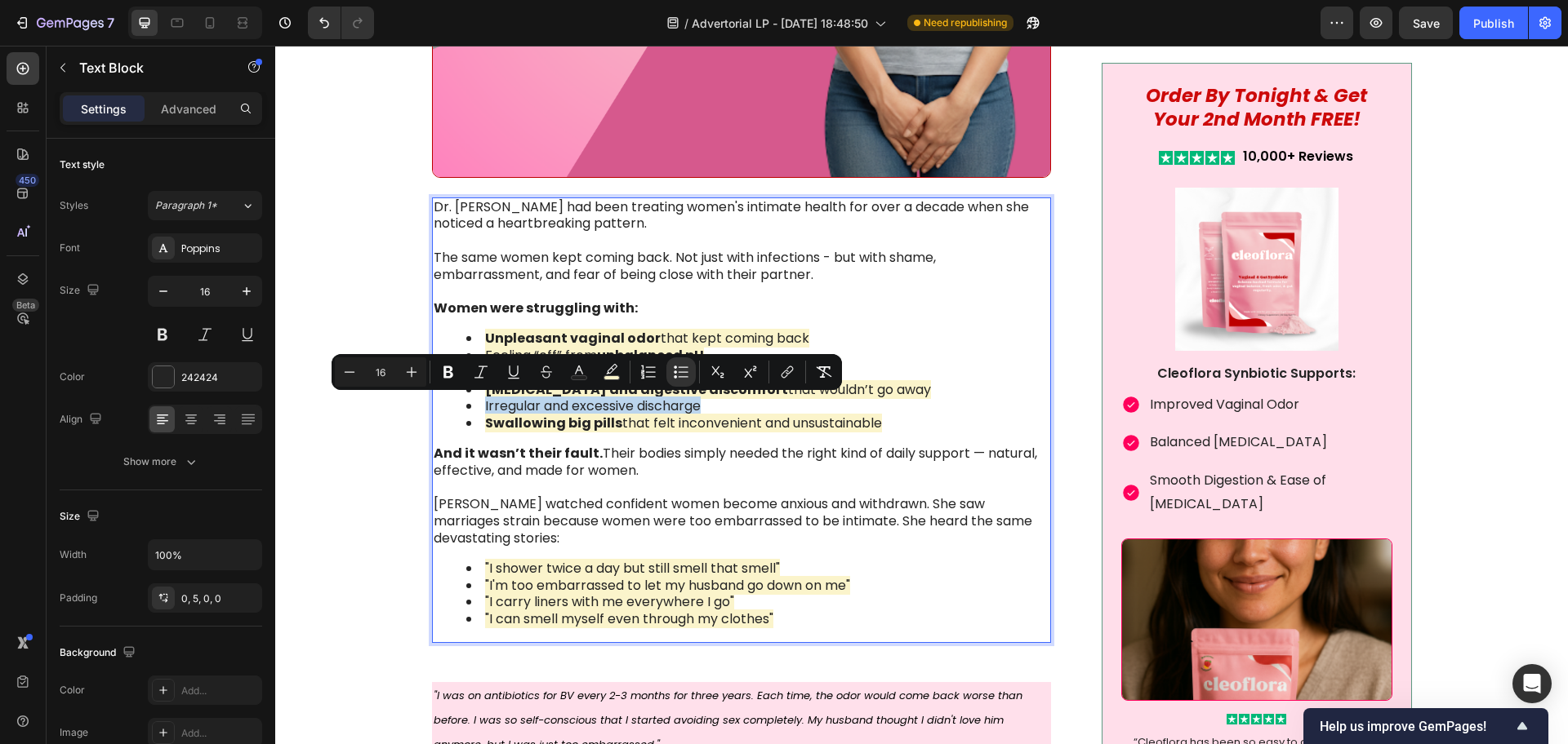
drag, startPoint x: 475, startPoint y: 407, endPoint x: 695, endPoint y: 410, distance: 220.0
click at [695, 410] on li "Irregular and excessive discharge" at bounding box center [756, 407] width 582 height 17
click at [653, 418] on span "Swallowing big pills that felt inconvenient and unsustainable" at bounding box center [684, 423] width 397 height 19
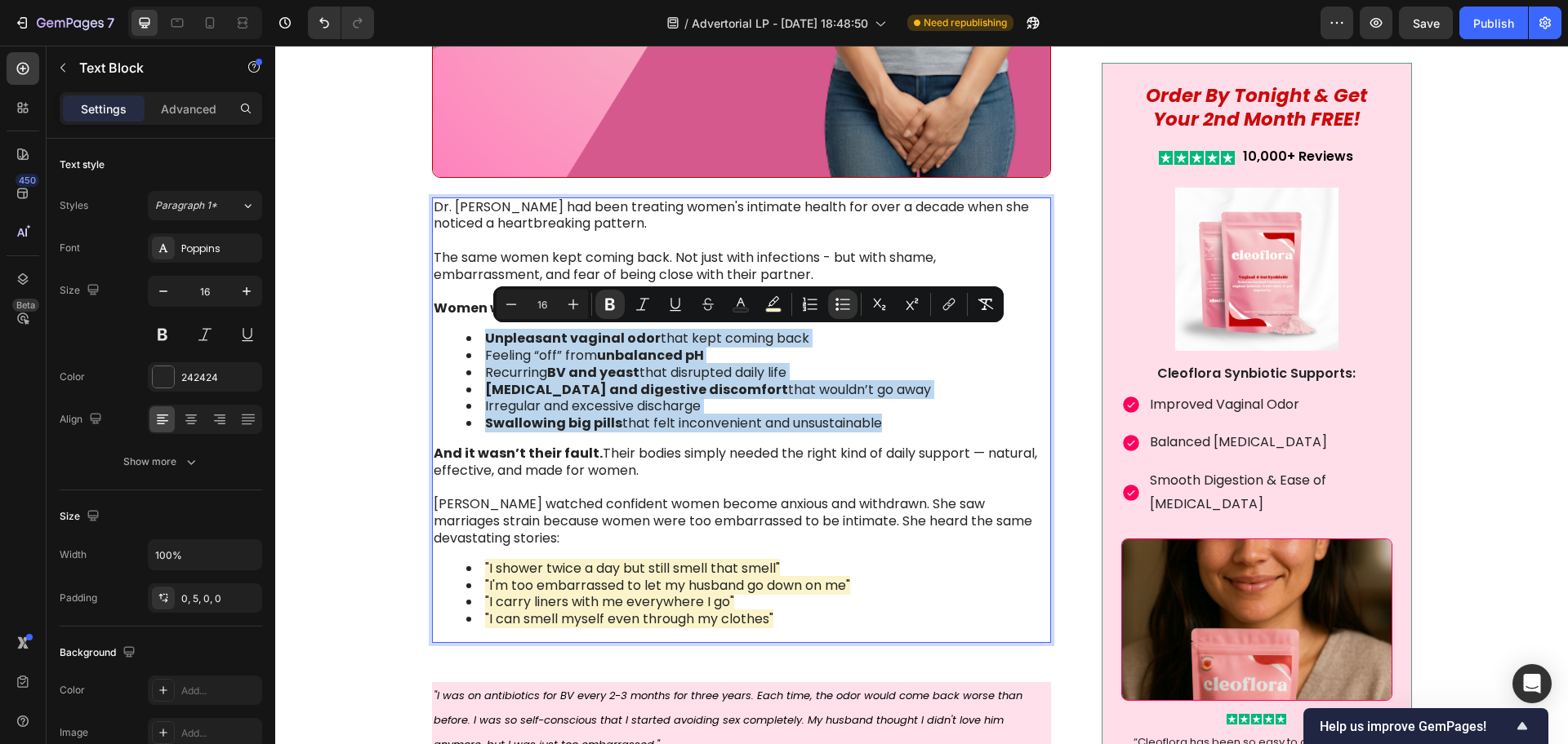
drag, startPoint x: 478, startPoint y: 335, endPoint x: 884, endPoint y: 426, distance: 416.1
click at [710, 420] on span "Swallowing big pills that felt inconvenient and unsustainable" at bounding box center [684, 423] width 397 height 19
drag, startPoint x: 476, startPoint y: 335, endPoint x: 906, endPoint y: 428, distance: 439.9
click at [906, 428] on ul "Unpleasant vaginal odor that kept coming back Feeling “off” from unbalanced pH …" at bounding box center [740, 381] width 614 height 102
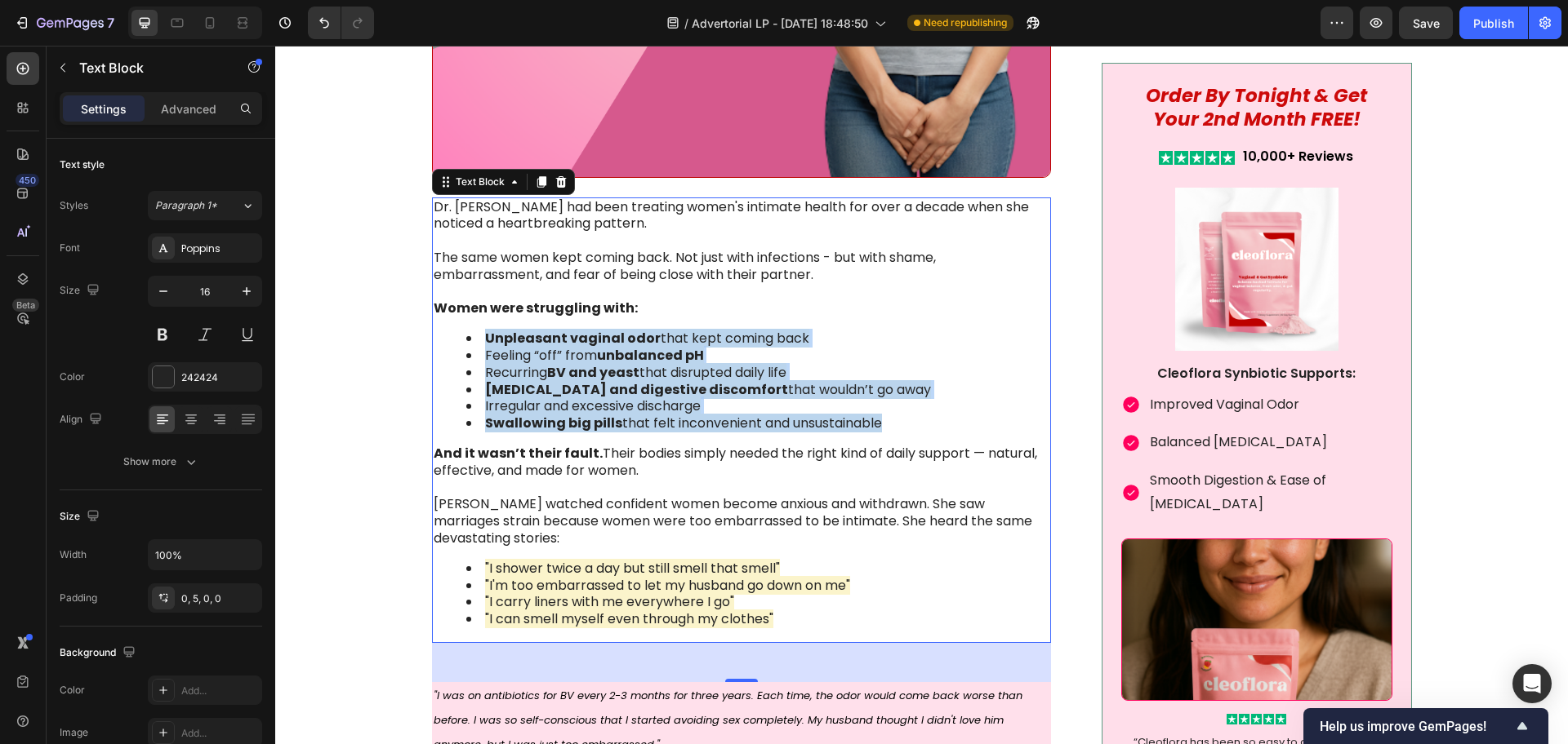
drag, startPoint x: 665, startPoint y: 411, endPoint x: 681, endPoint y: 409, distance: 16.1
click at [665, 411] on span "Irregular and excessive discharge" at bounding box center [593, 406] width 215 height 19
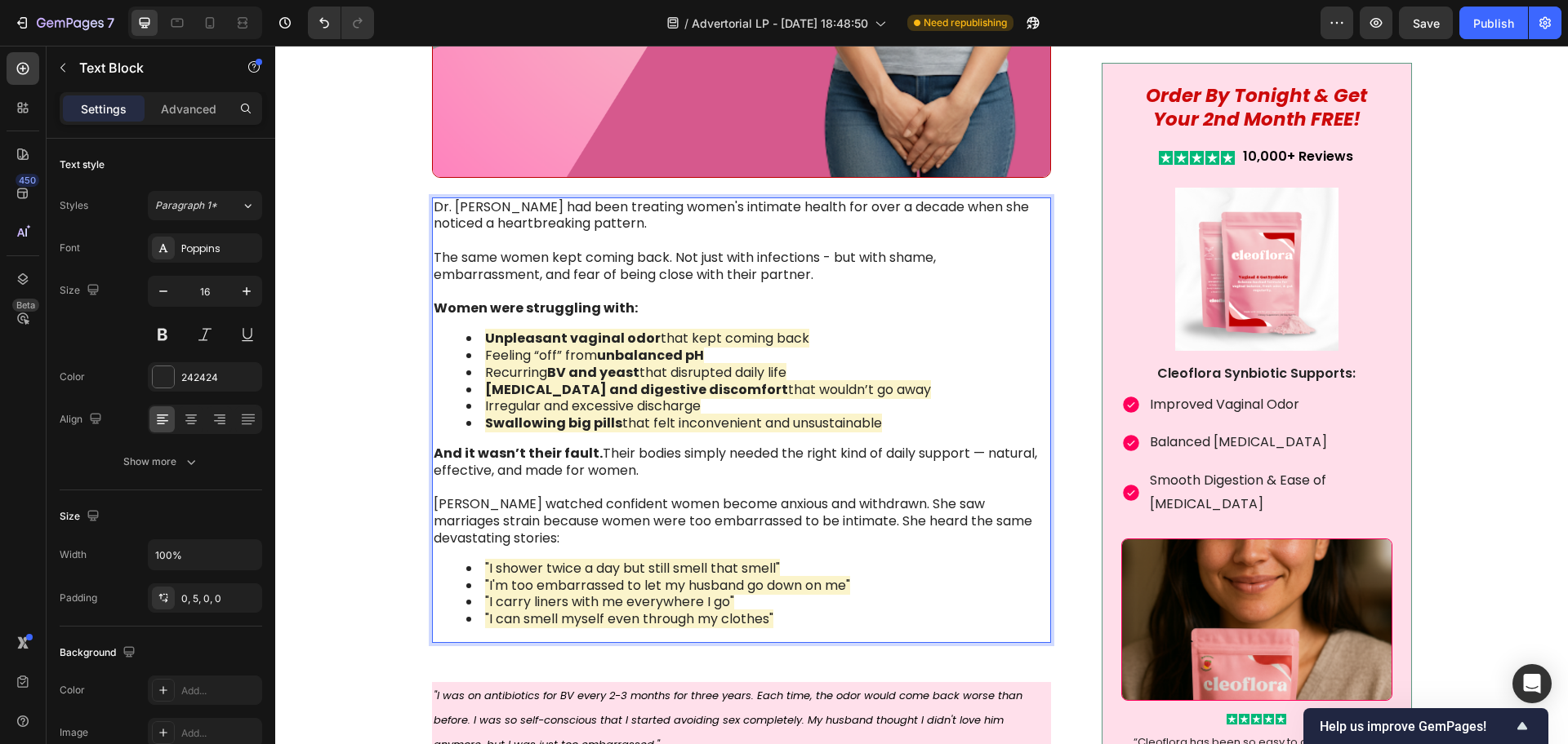
click at [700, 404] on li "Irregular and excessive discharge" at bounding box center [756, 407] width 582 height 17
click at [561, 405] on span "Irregular and excessive discharge that caused worry" at bounding box center [654, 406] width 337 height 19
drag, startPoint x: 479, startPoint y: 403, endPoint x: 697, endPoint y: 409, distance: 218.1
click at [697, 409] on span "Irregular and excessive discharge that caused worry" at bounding box center [654, 406] width 337 height 19
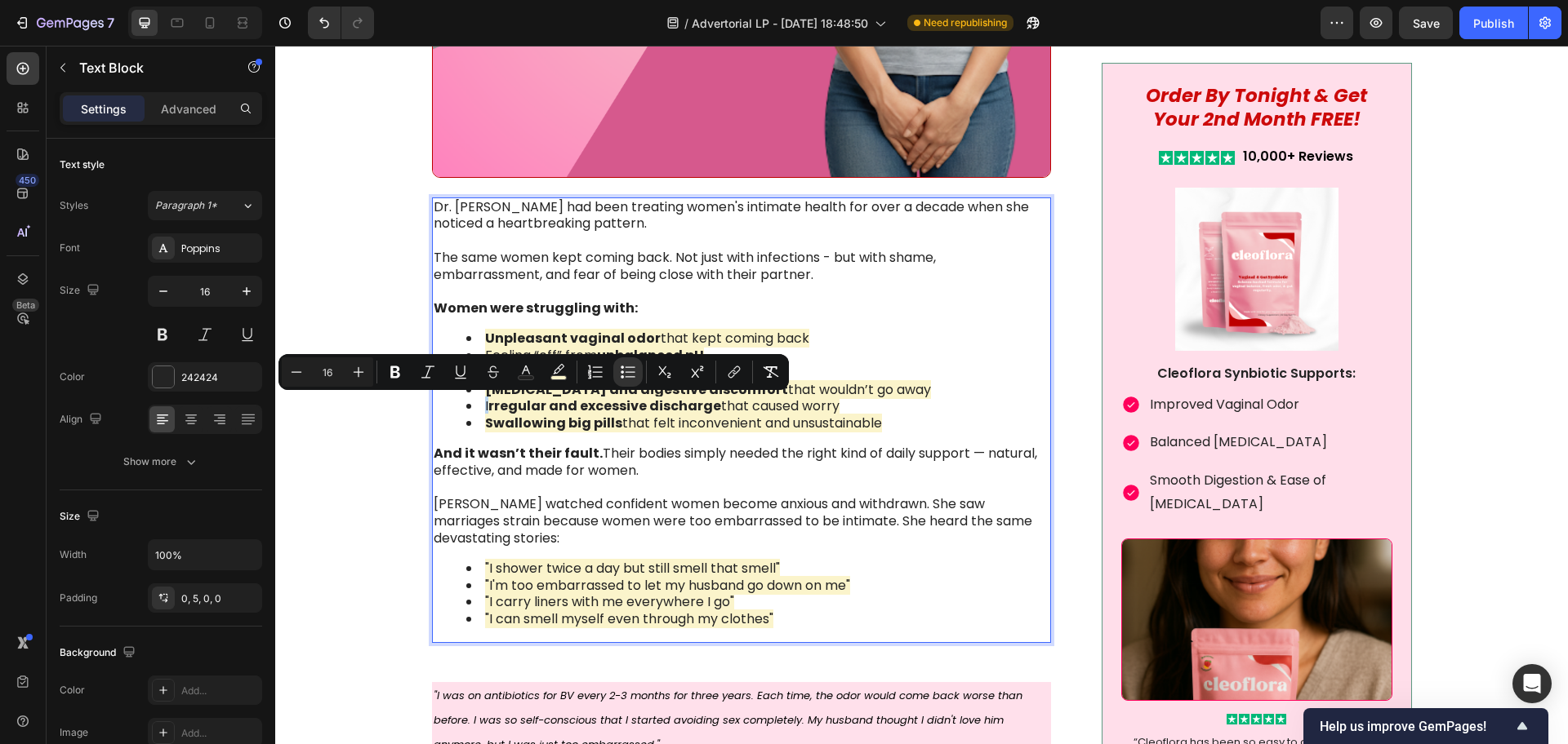
click at [480, 408] on li "I rregular and excessive discharge that caused worry" at bounding box center [756, 407] width 582 height 17
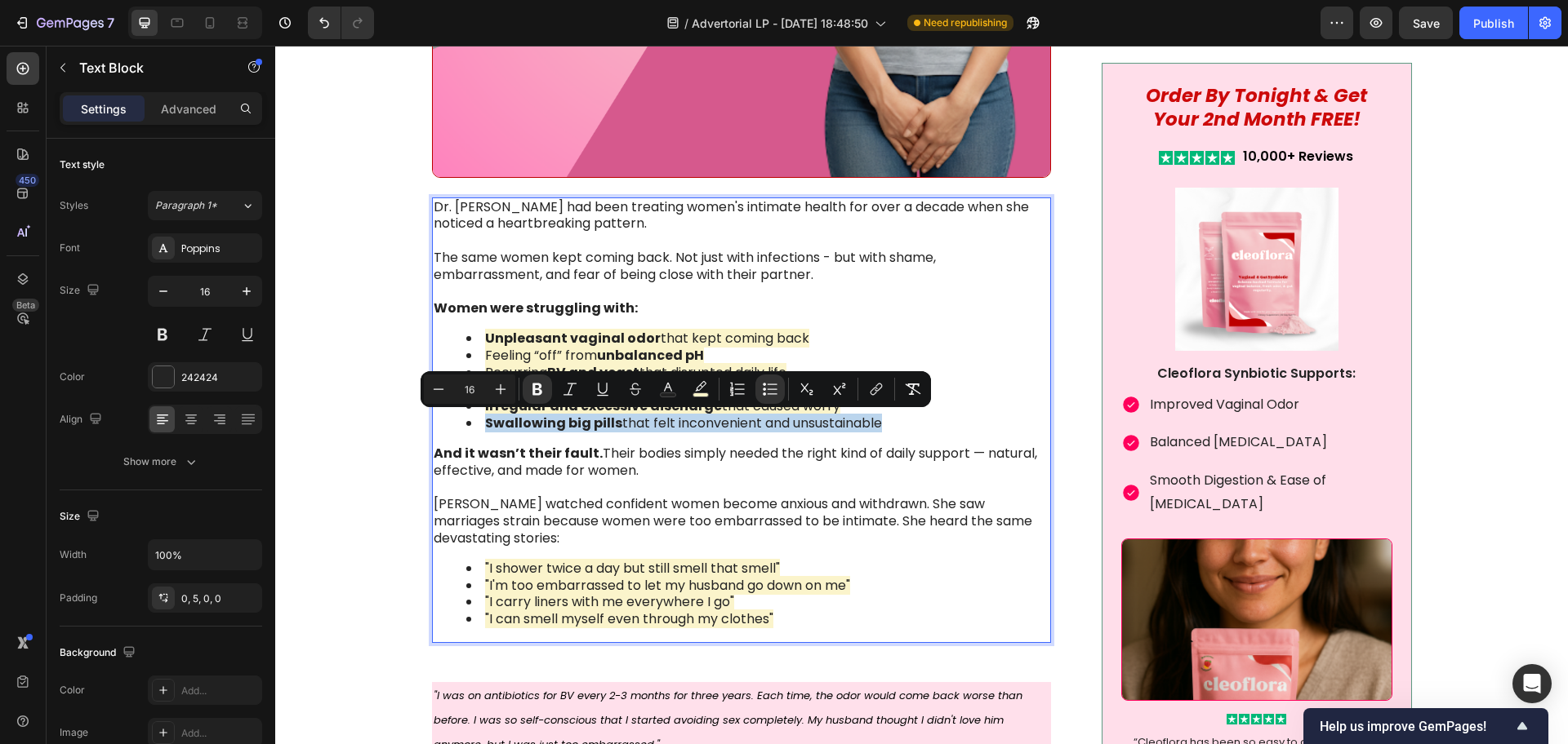
drag, startPoint x: 480, startPoint y: 426, endPoint x: 938, endPoint y: 427, distance: 458.0
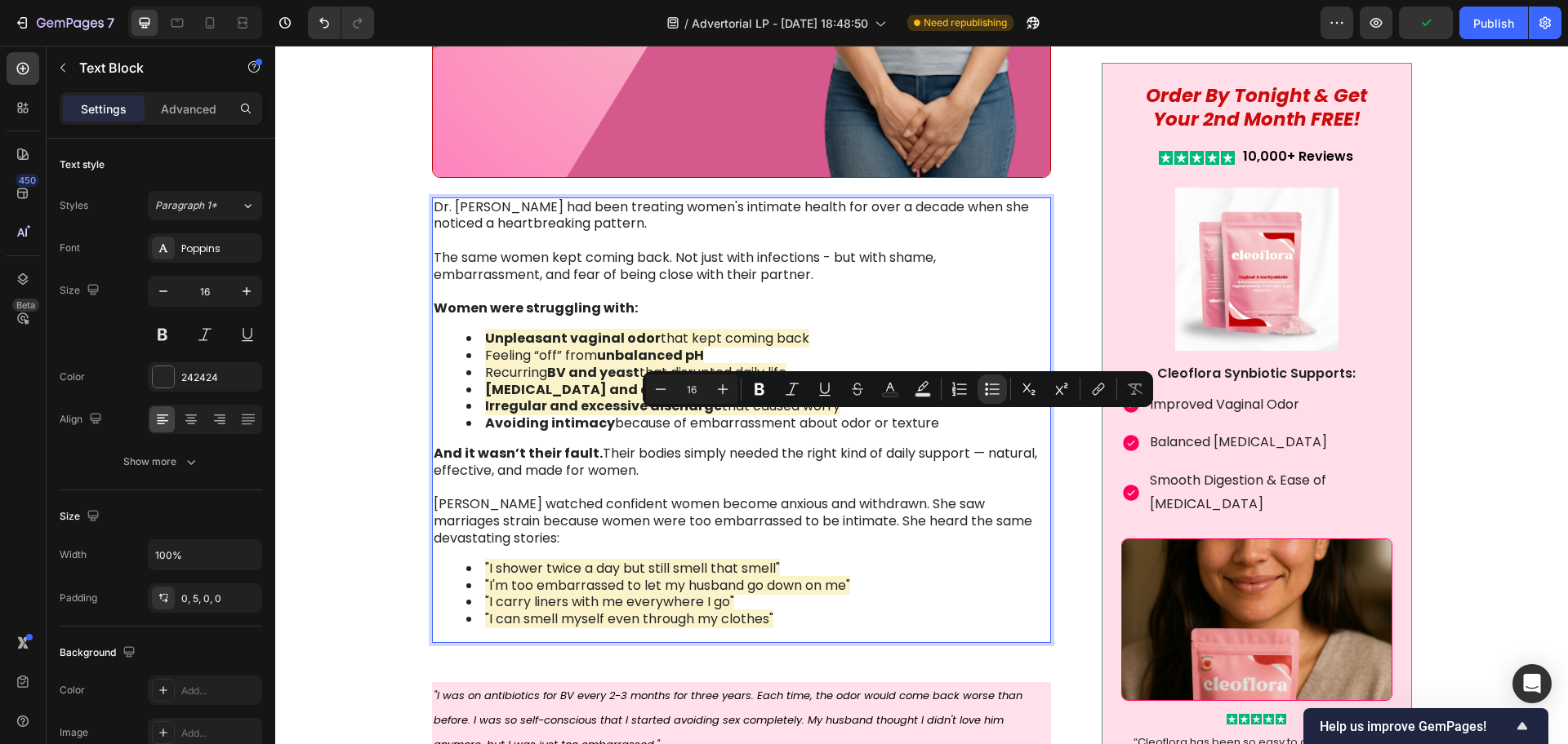
drag, startPoint x: 931, startPoint y: 422, endPoint x: 870, endPoint y: 426, distance: 61.1
click at [870, 426] on li "Avoiding intimacy because of embarrassment about odor or texture" at bounding box center [756, 424] width 582 height 17
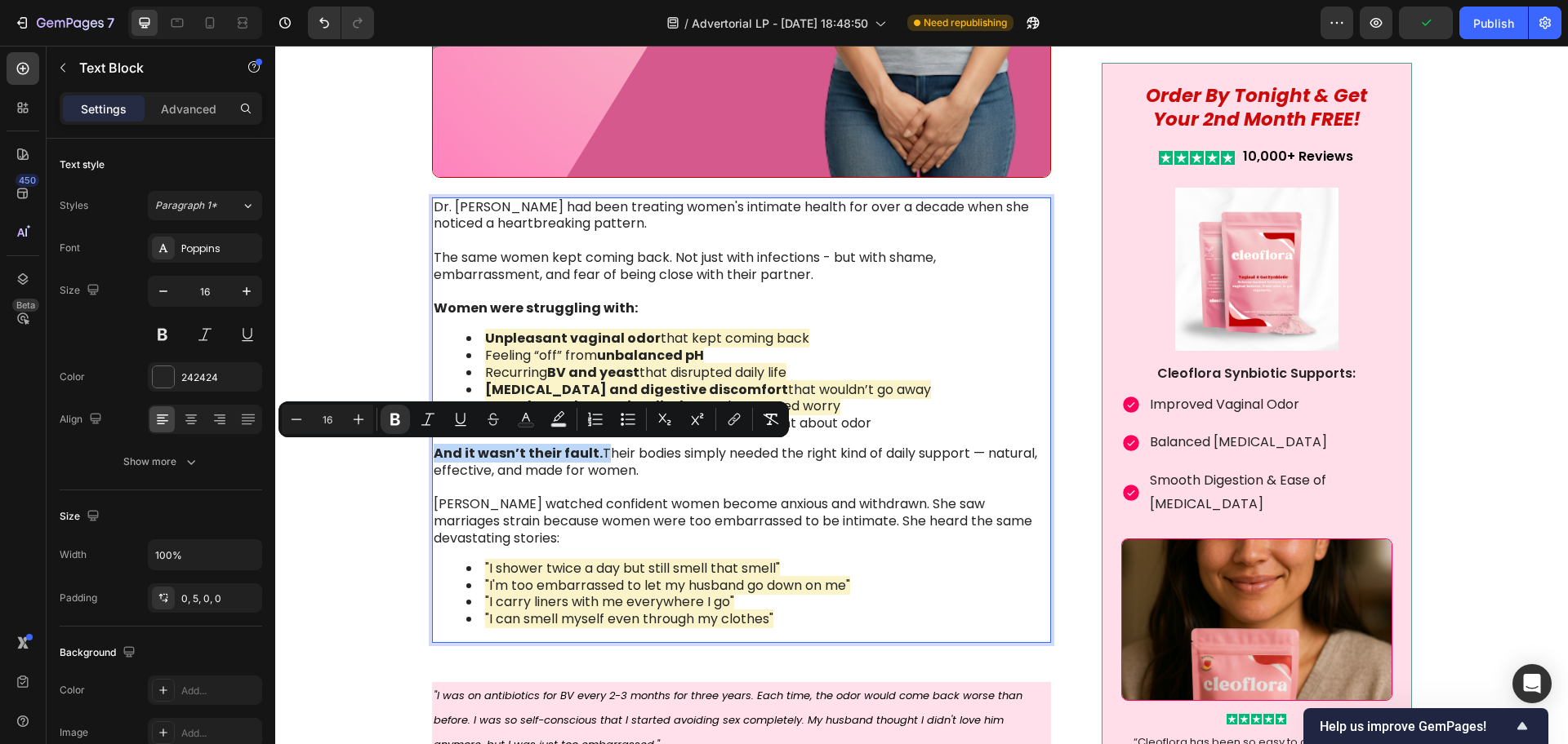
drag, startPoint x: 588, startPoint y: 453, endPoint x: 426, endPoint y: 449, distance: 162.0
click at [434, 449] on p "And it wasn’t their fault. Their bodies simply needed the right kind of daily s…" at bounding box center [740, 496] width 614 height 102
click at [366, 417] on icon "Editor contextual toolbar" at bounding box center [358, 419] width 16 height 16
type input "17"
click at [523, 421] on icon "Editor contextual toolbar" at bounding box center [526, 417] width 9 height 9
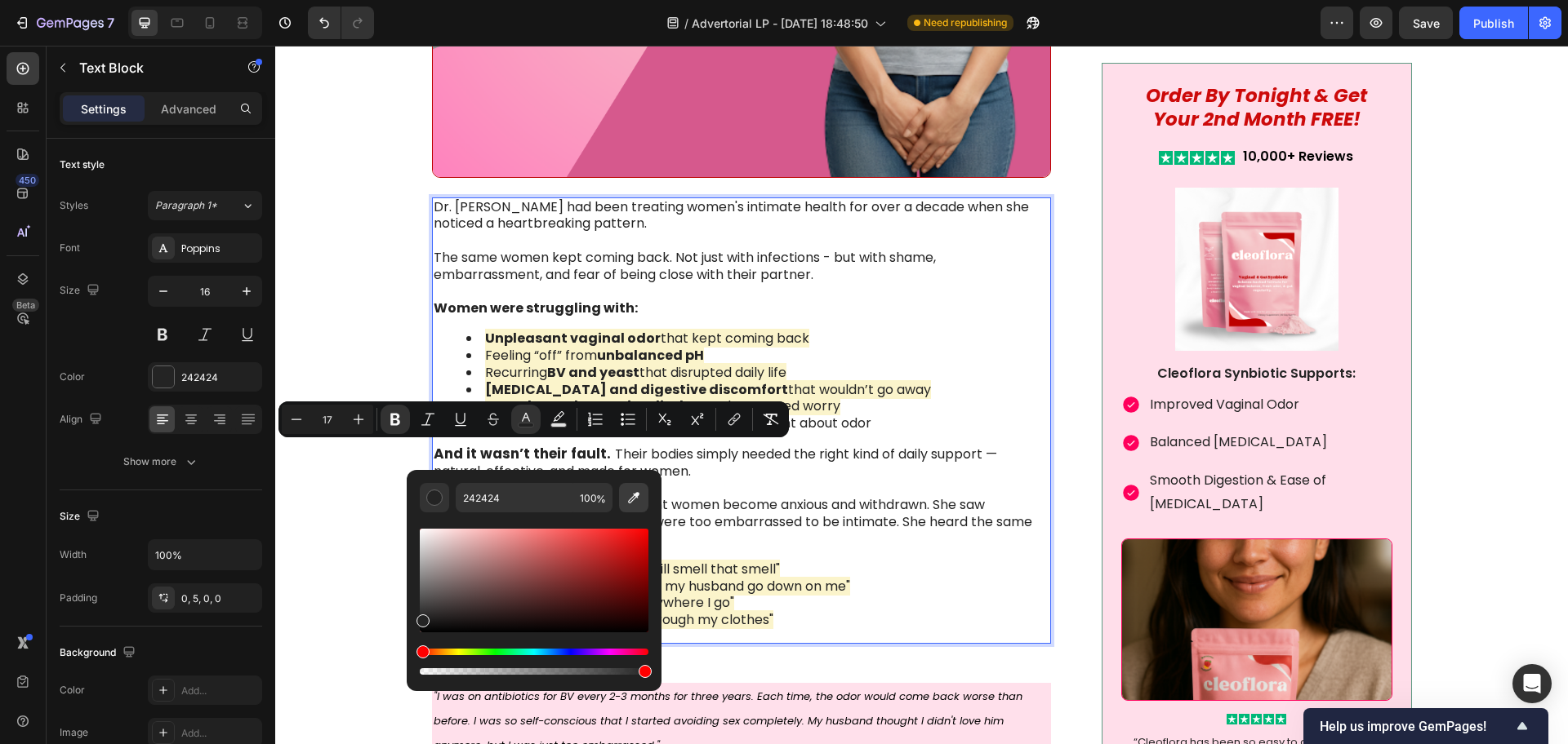
click at [630, 502] on icon "Editor contextual toolbar" at bounding box center [633, 497] width 11 height 11
type input "FF005C"
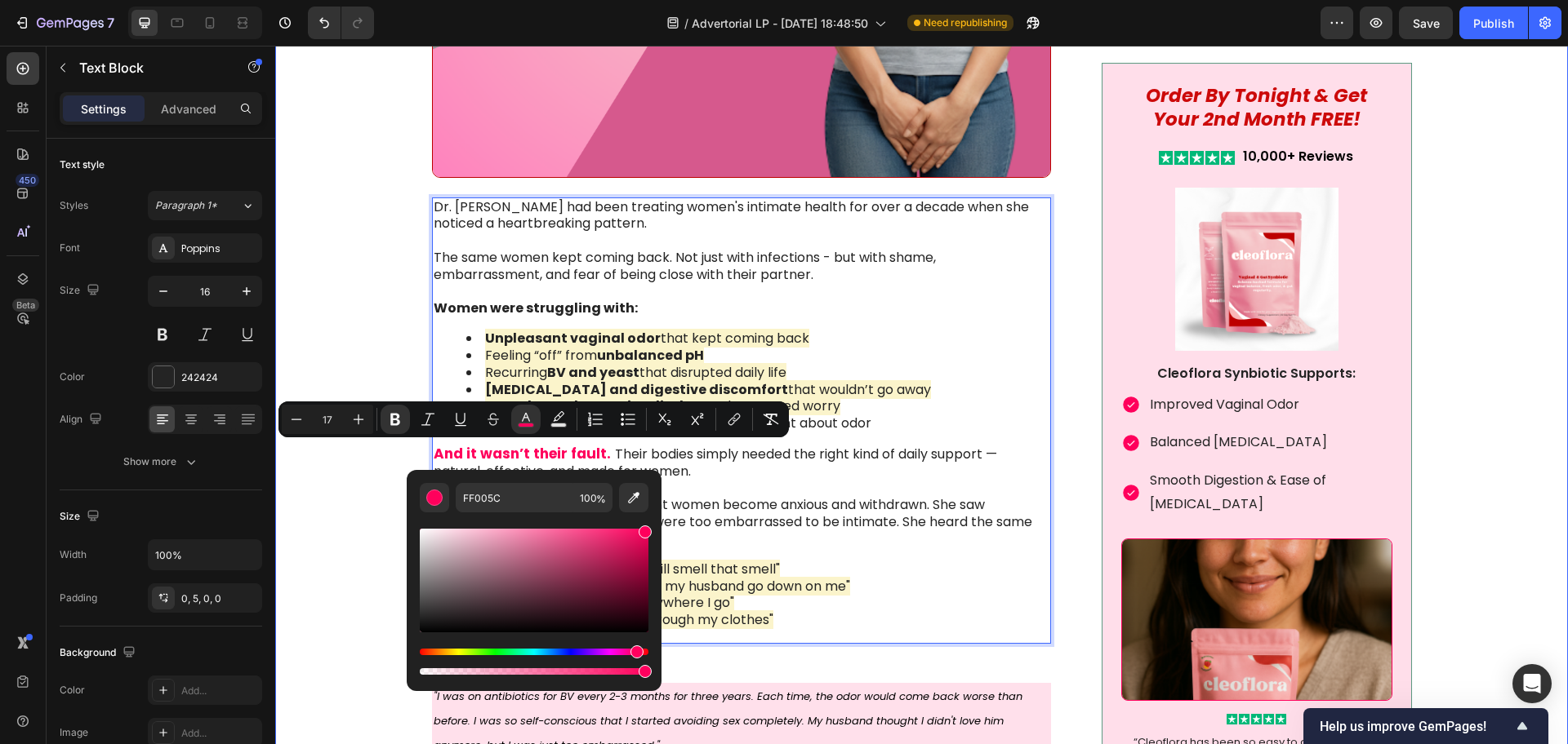
click at [302, 223] on div "Image Something is deeply wrong with how women feel about their bodies [DATE]. …" at bounding box center [921, 435] width 1260 height 3126
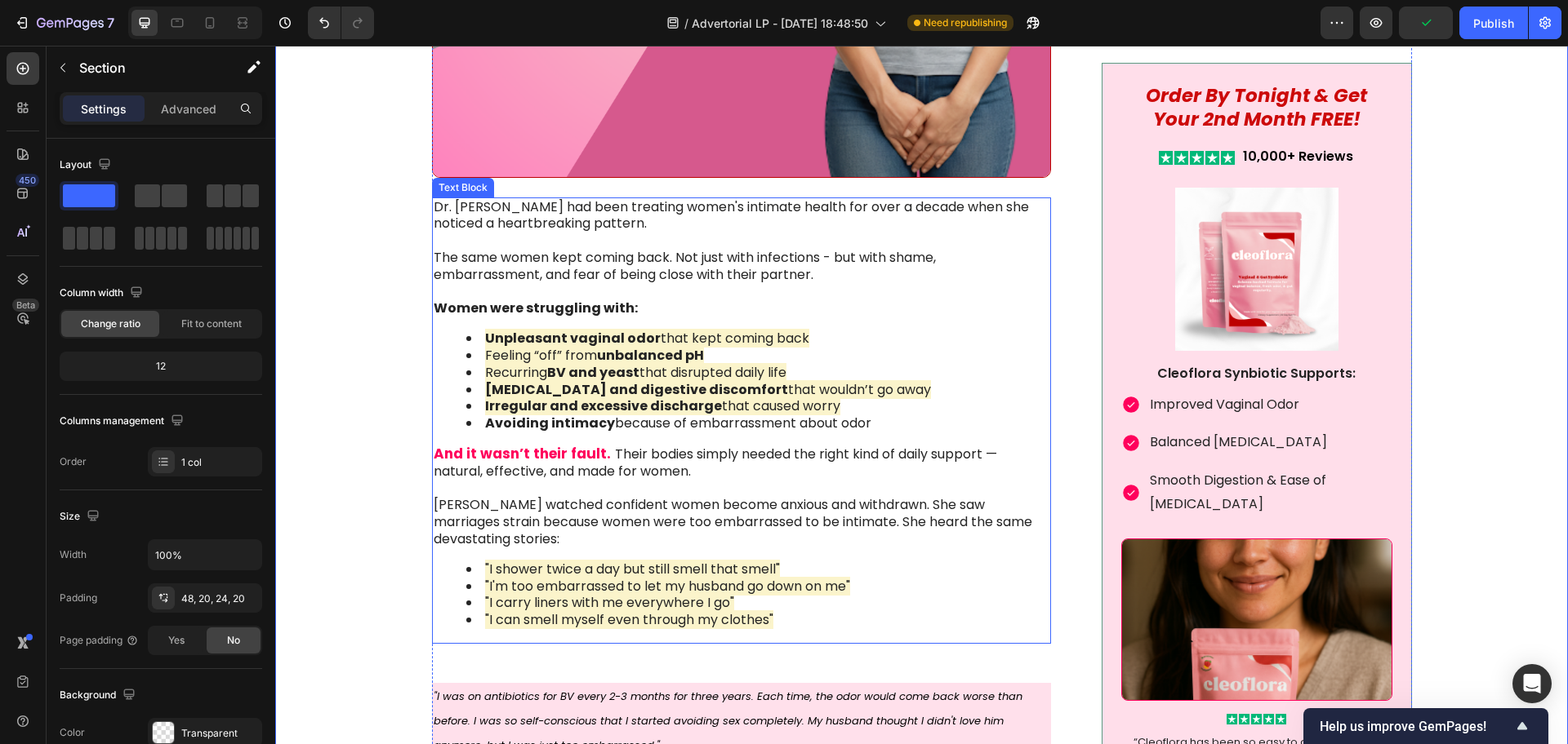
click at [520, 448] on strong "And it wasn’t their fault." at bounding box center [522, 454] width 177 height 20
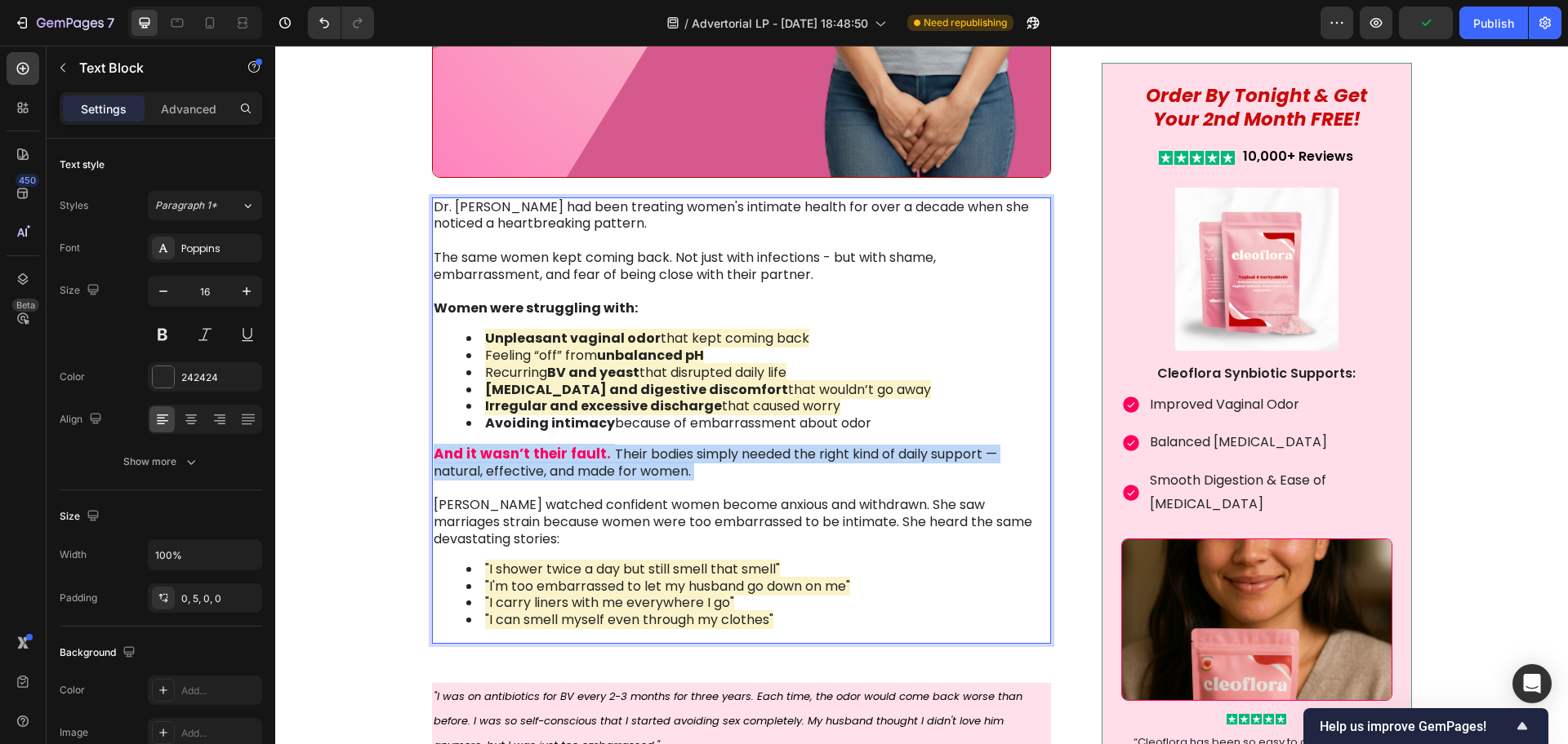
click at [520, 448] on strong "And it wasn’t their fault." at bounding box center [522, 454] width 177 height 20
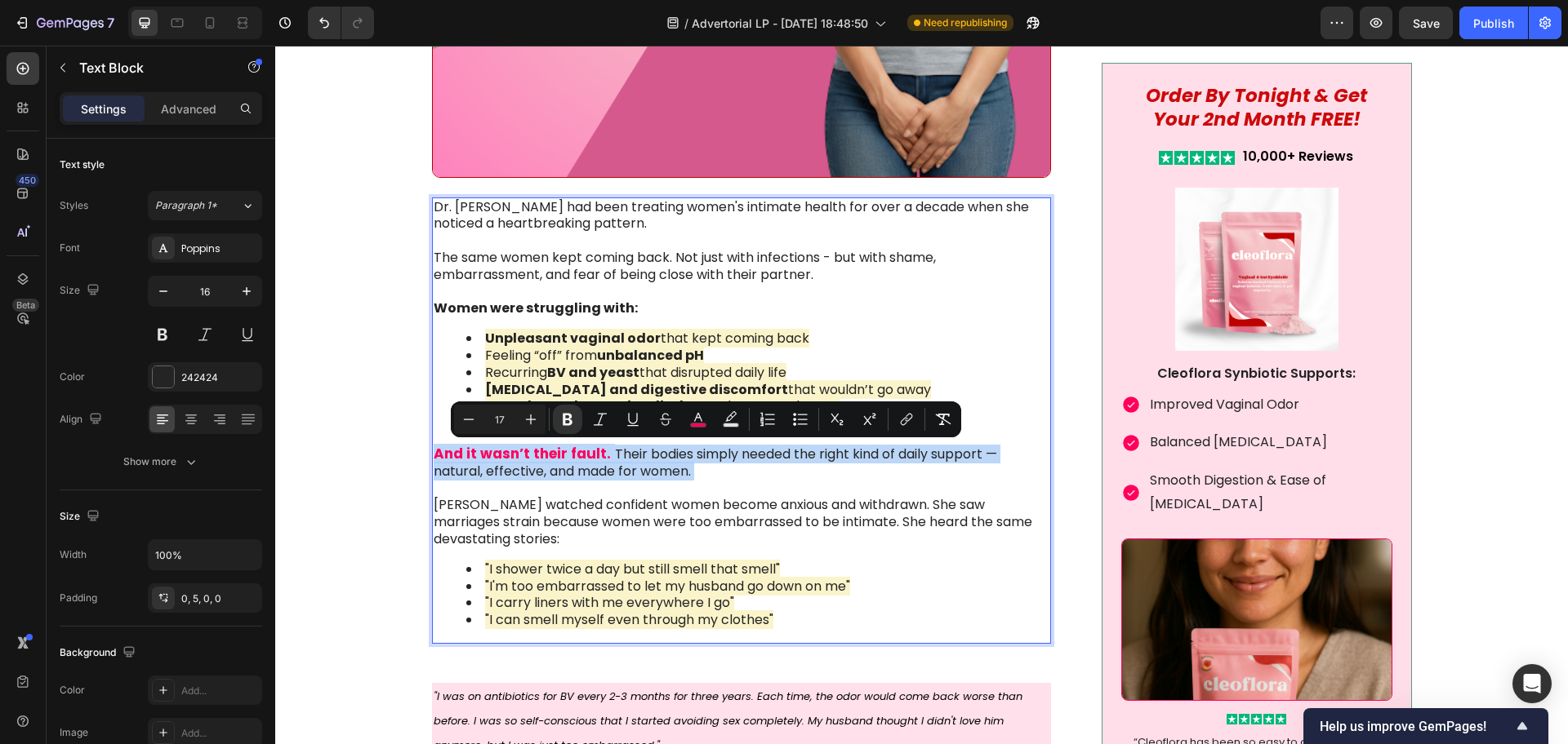
click at [516, 455] on strong "And it wasn’t their fault." at bounding box center [522, 454] width 177 height 20
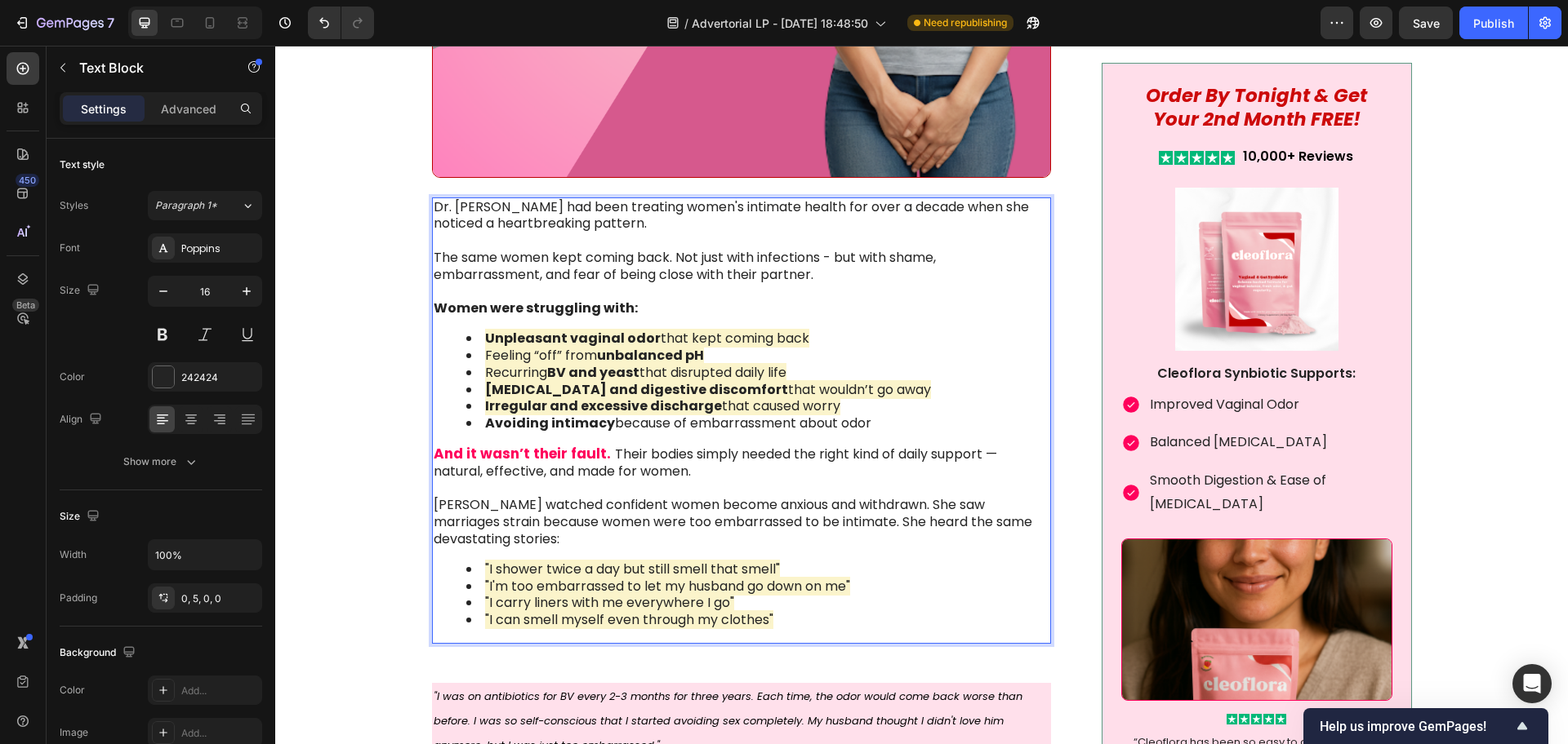
click at [513, 455] on strong "And it wasn’t their fault." at bounding box center [522, 454] width 177 height 20
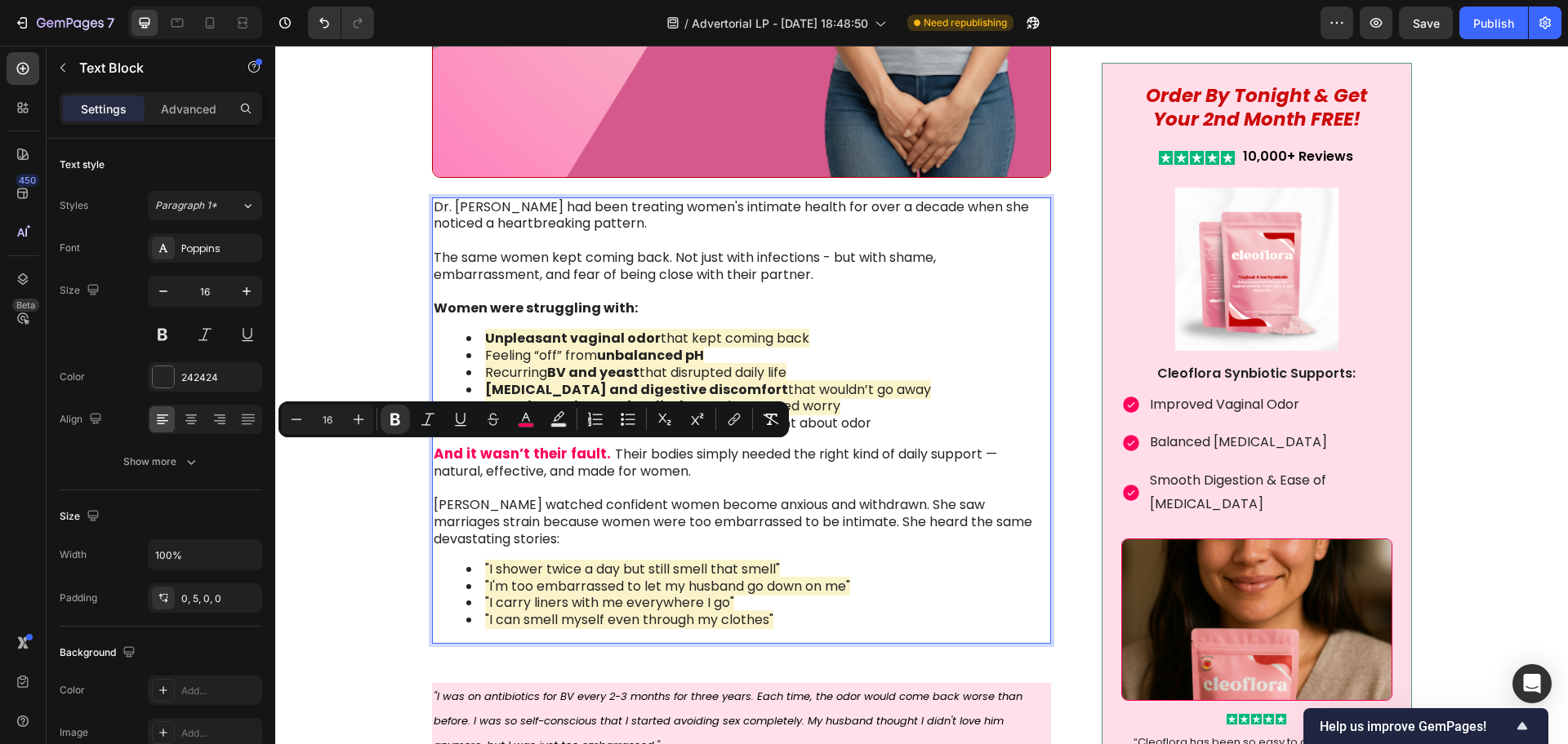
click at [559, 462] on p "And it wasn’t their fault. Their bodies simply needed the right kind of daily s…" at bounding box center [740, 496] width 614 height 103
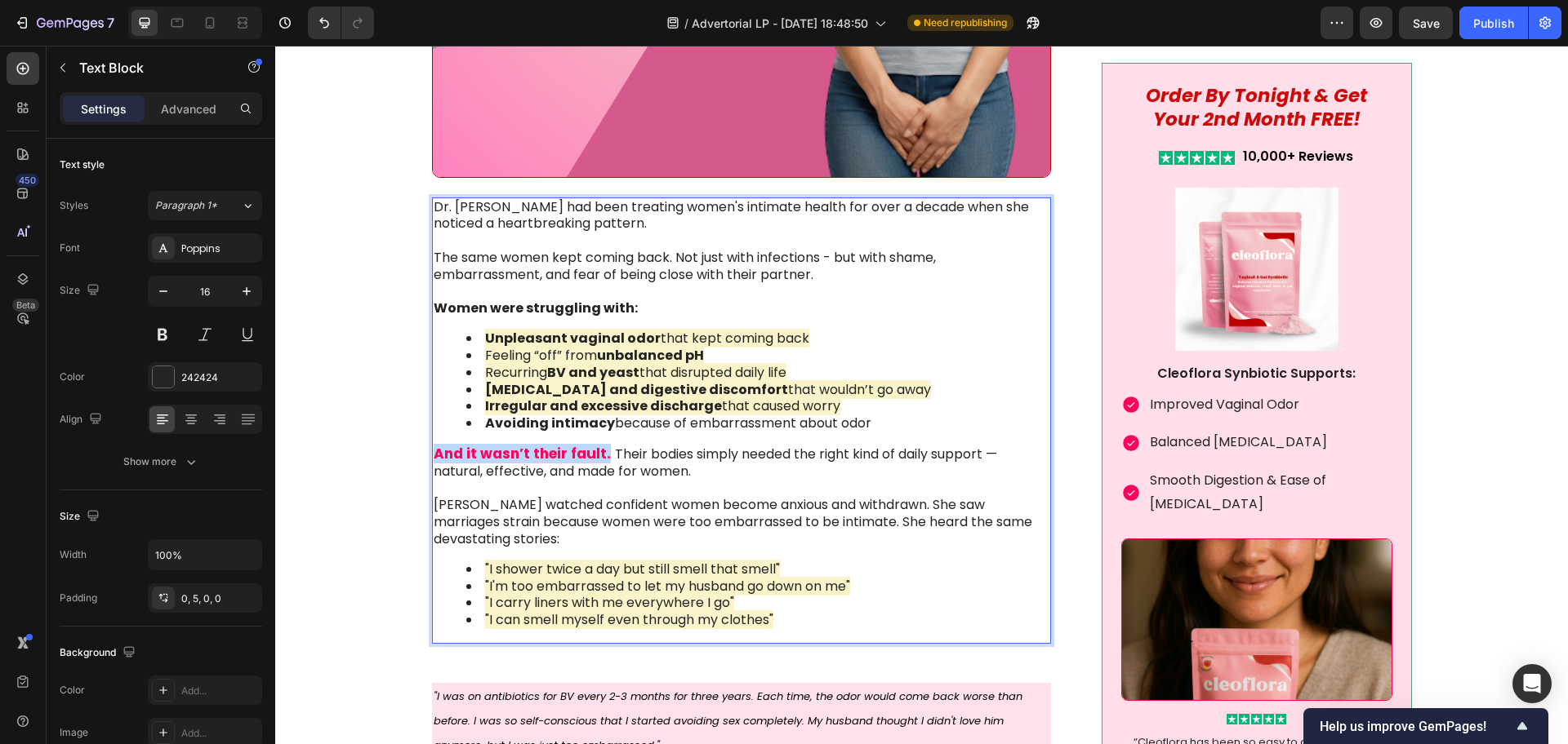
drag, startPoint x: 596, startPoint y: 450, endPoint x: 427, endPoint y: 448, distance: 169.0
click at [434, 448] on span "And it wasn’t their fault." at bounding box center [524, 454] width 181 height 20
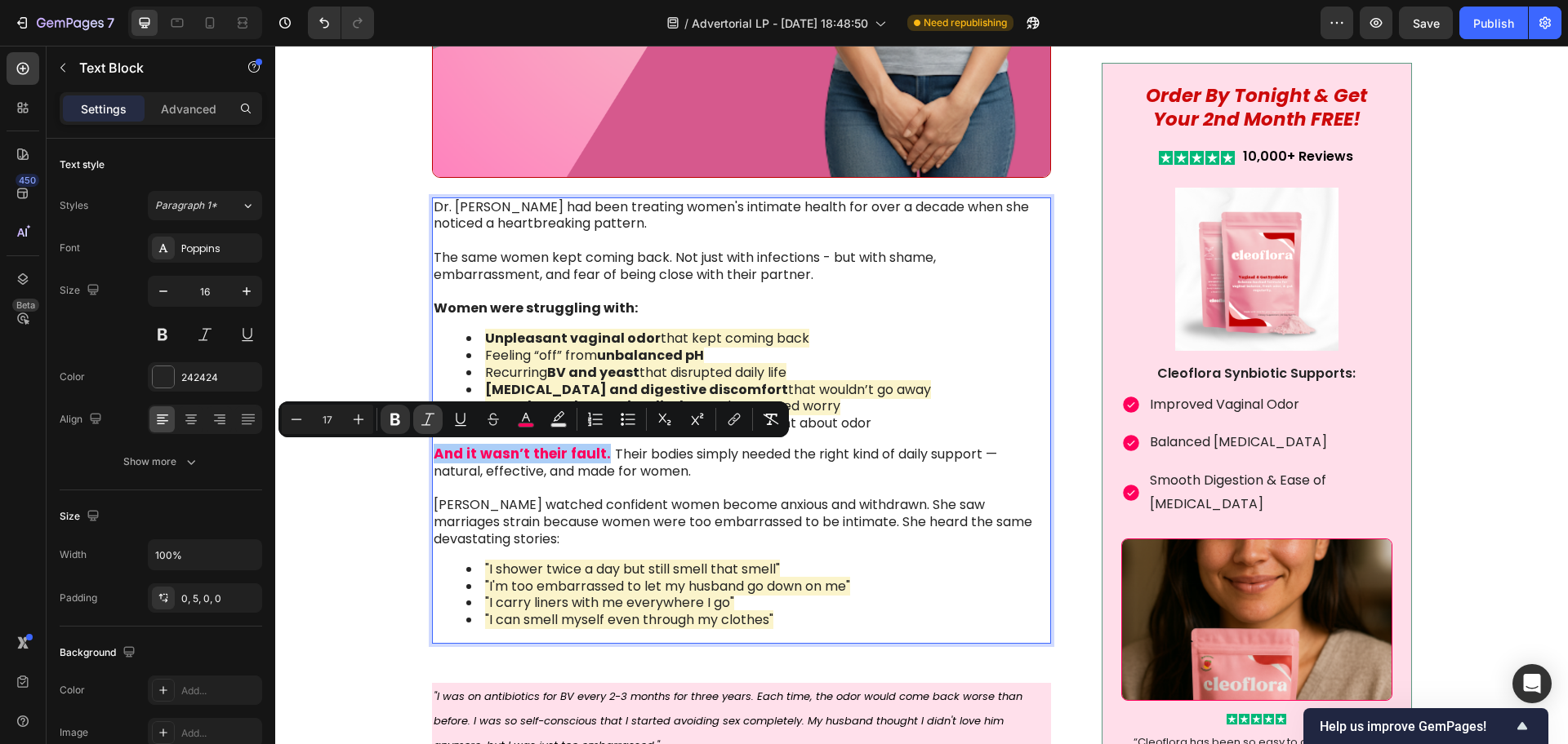
click at [422, 421] on icon "Editor contextual toolbar" at bounding box center [428, 419] width 16 height 16
click at [384, 501] on div "Image Something is deeply wrong with how women feel about their bodies [DATE]. …" at bounding box center [921, 435] width 1260 height 3126
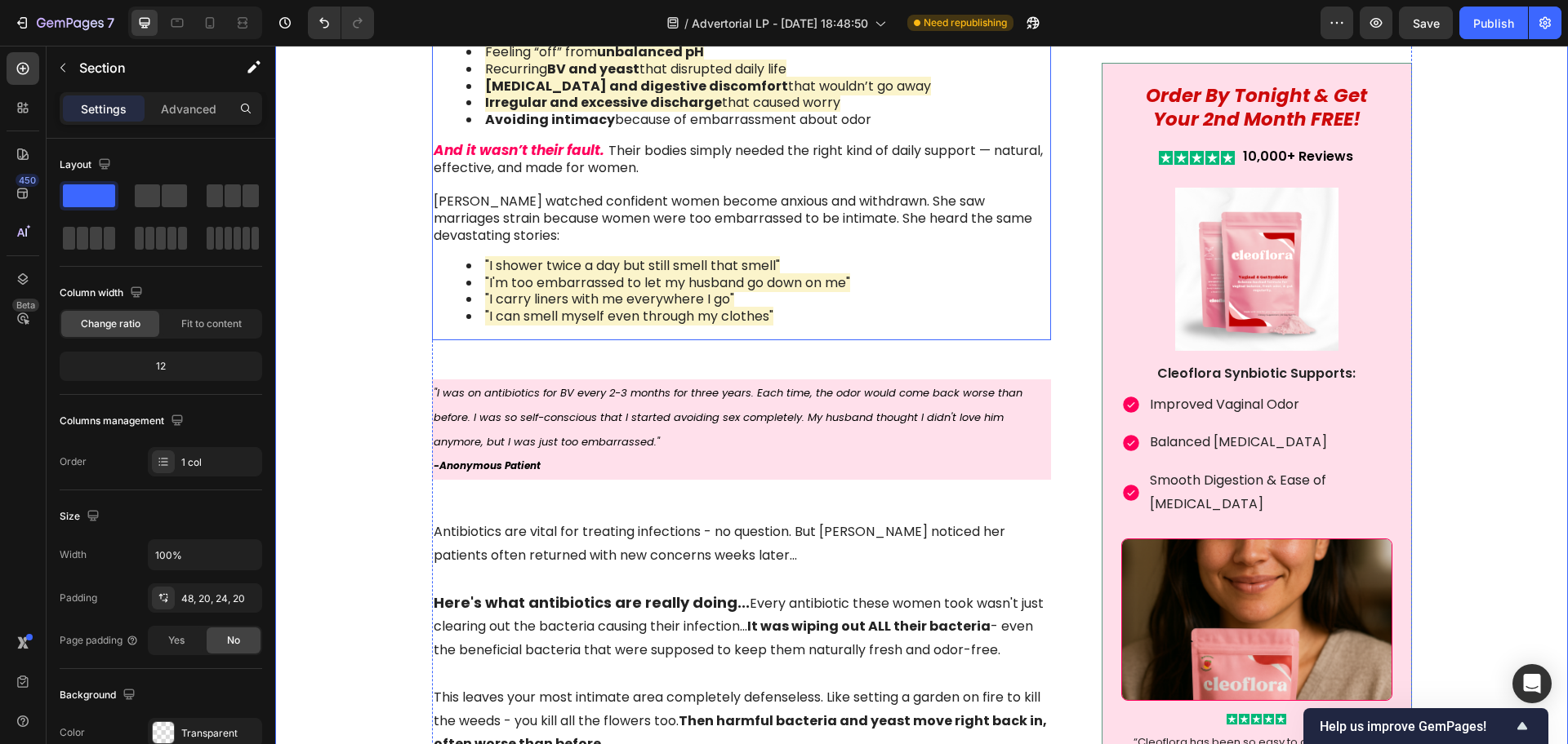
scroll to position [2143, 0]
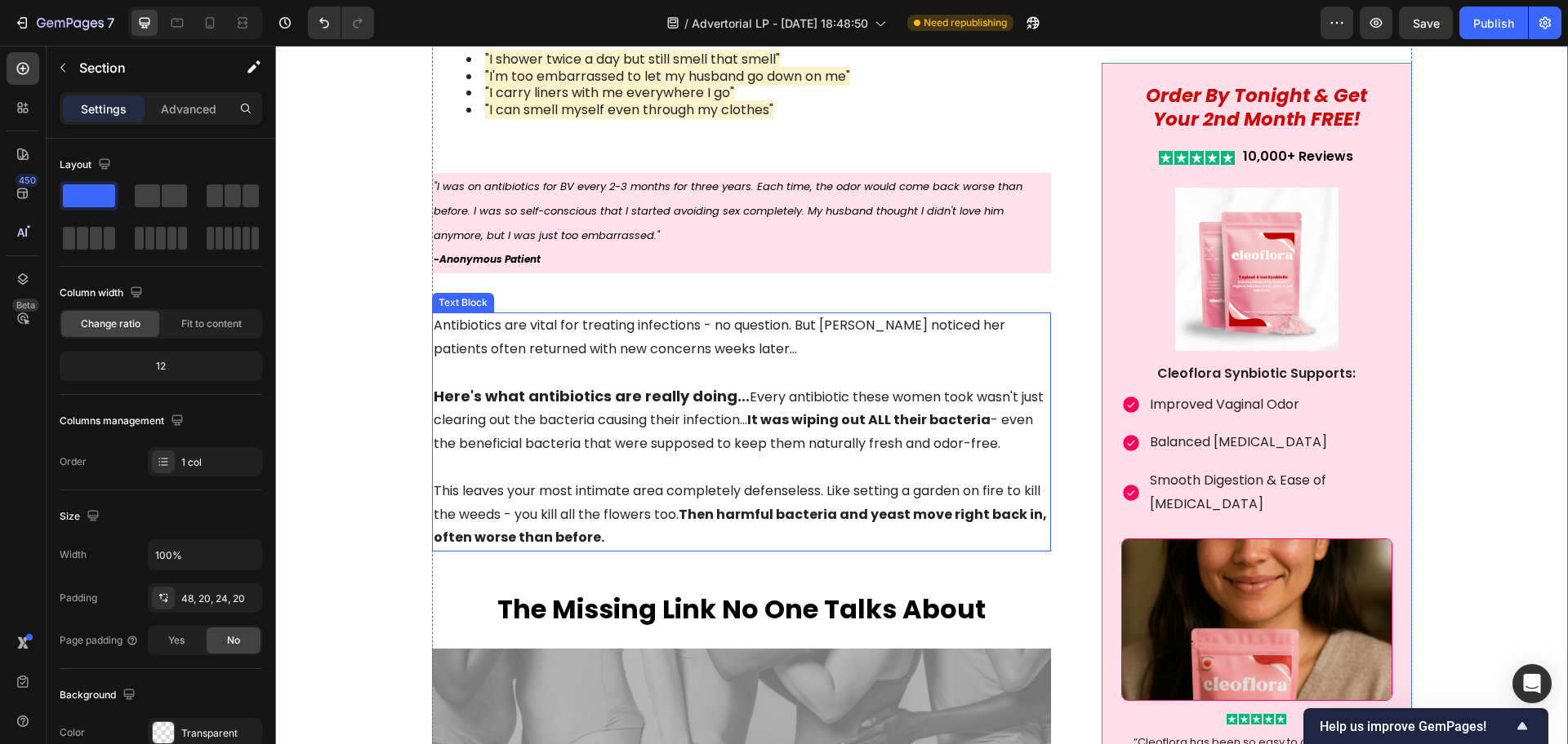
click at [607, 393] on strong "Here's what antibiotics are really doing..." at bounding box center [591, 397] width 316 height 20
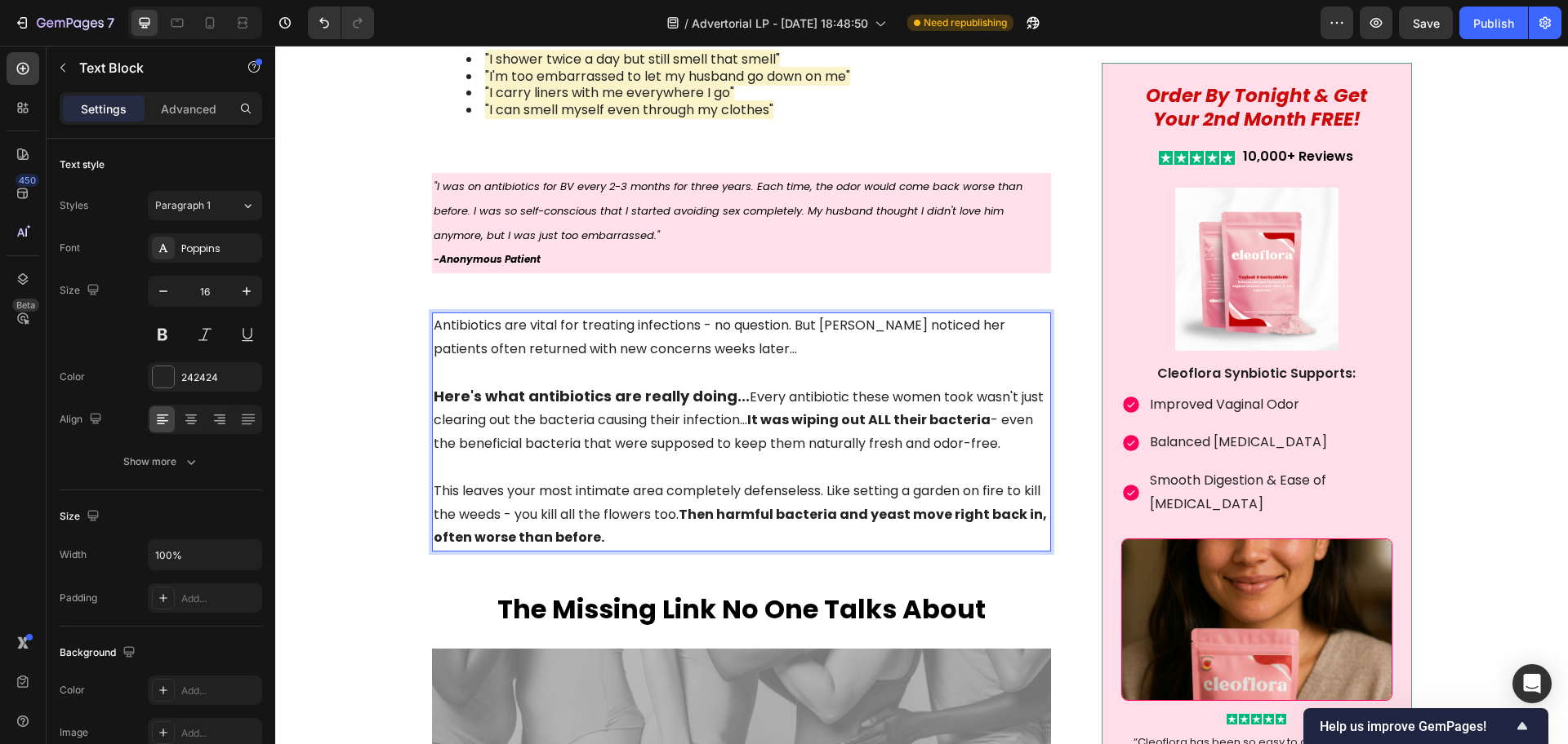
click at [592, 405] on strong "Here's what antibiotics are really doing..." at bounding box center [591, 397] width 316 height 20
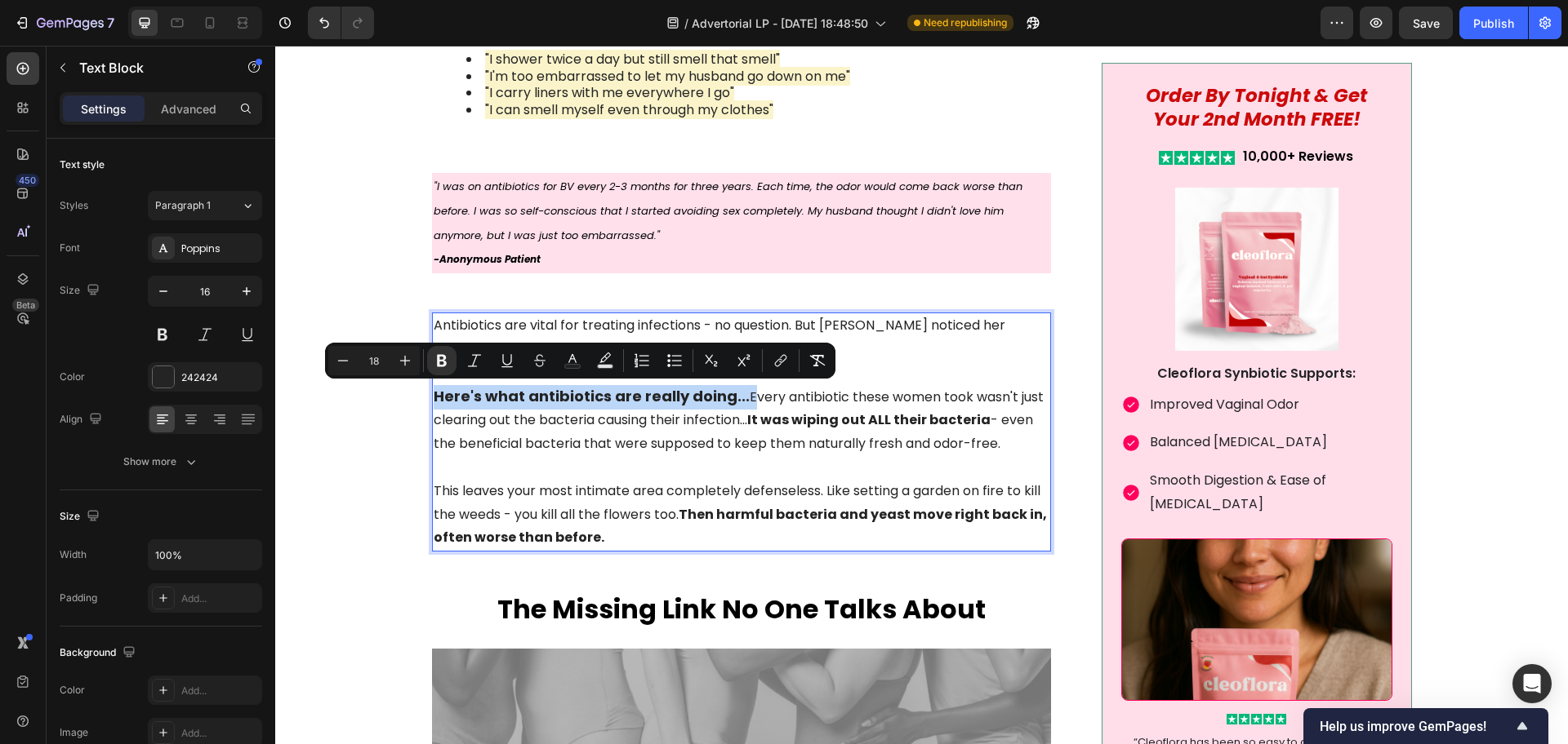
drag, startPoint x: 735, startPoint y: 398, endPoint x: 430, endPoint y: 403, distance: 305.0
click at [434, 403] on p "Here's what antibiotics are really doing... Every antibiotic these women took w…" at bounding box center [742, 409] width 617 height 94
click at [726, 427] on p "Here's what antibiotics are really doing... Every antibiotic these women took w…" at bounding box center [742, 409] width 617 height 94
drag, startPoint x: 733, startPoint y: 399, endPoint x: 426, endPoint y: 402, distance: 307.0
click at [434, 402] on p "Here's what antibiotics are really doing... Every antibiotic these women took w…" at bounding box center [742, 409] width 617 height 94
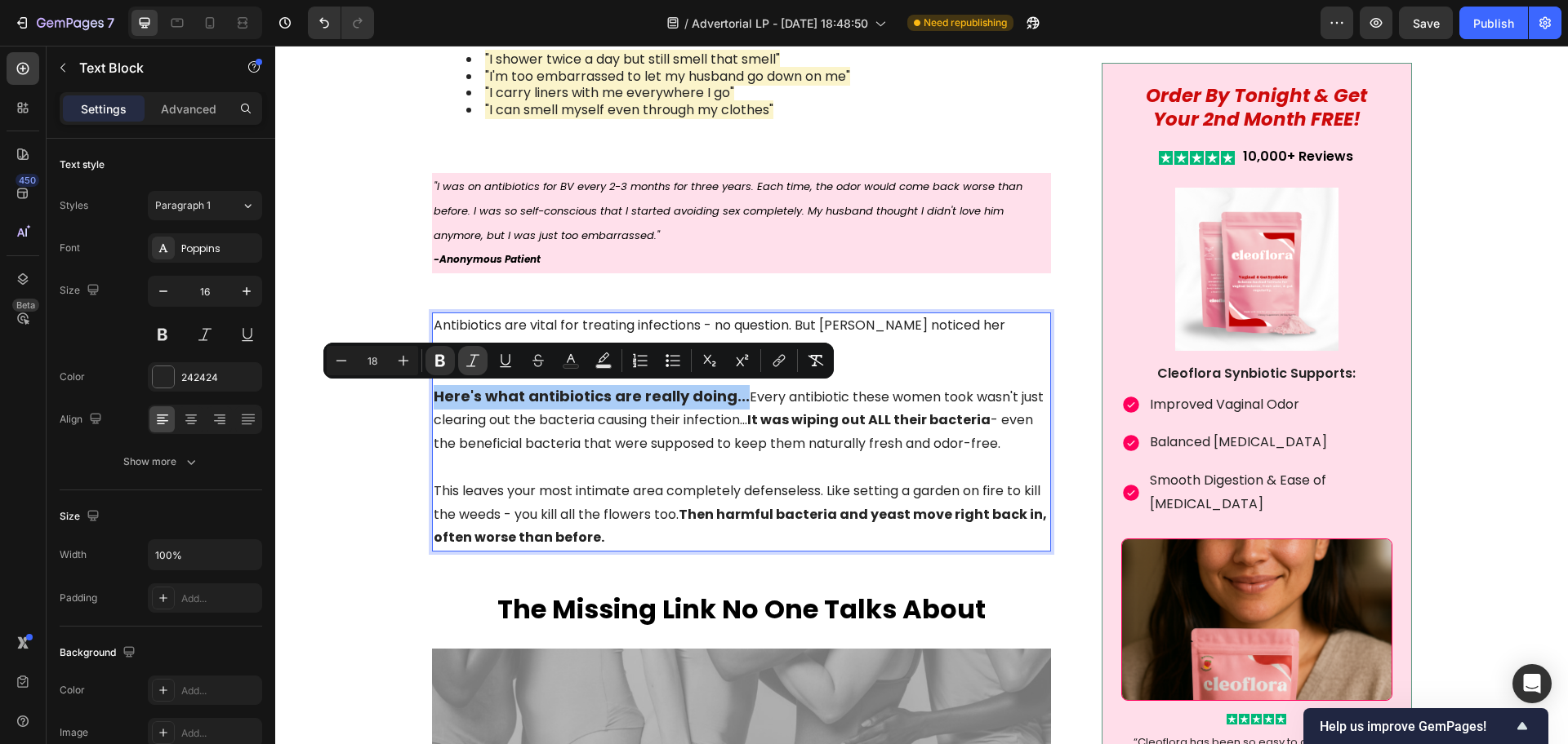
click at [478, 364] on icon "Editor contextual toolbar" at bounding box center [473, 360] width 16 height 16
click at [579, 360] on button "Text Color" at bounding box center [571, 361] width 30 height 30
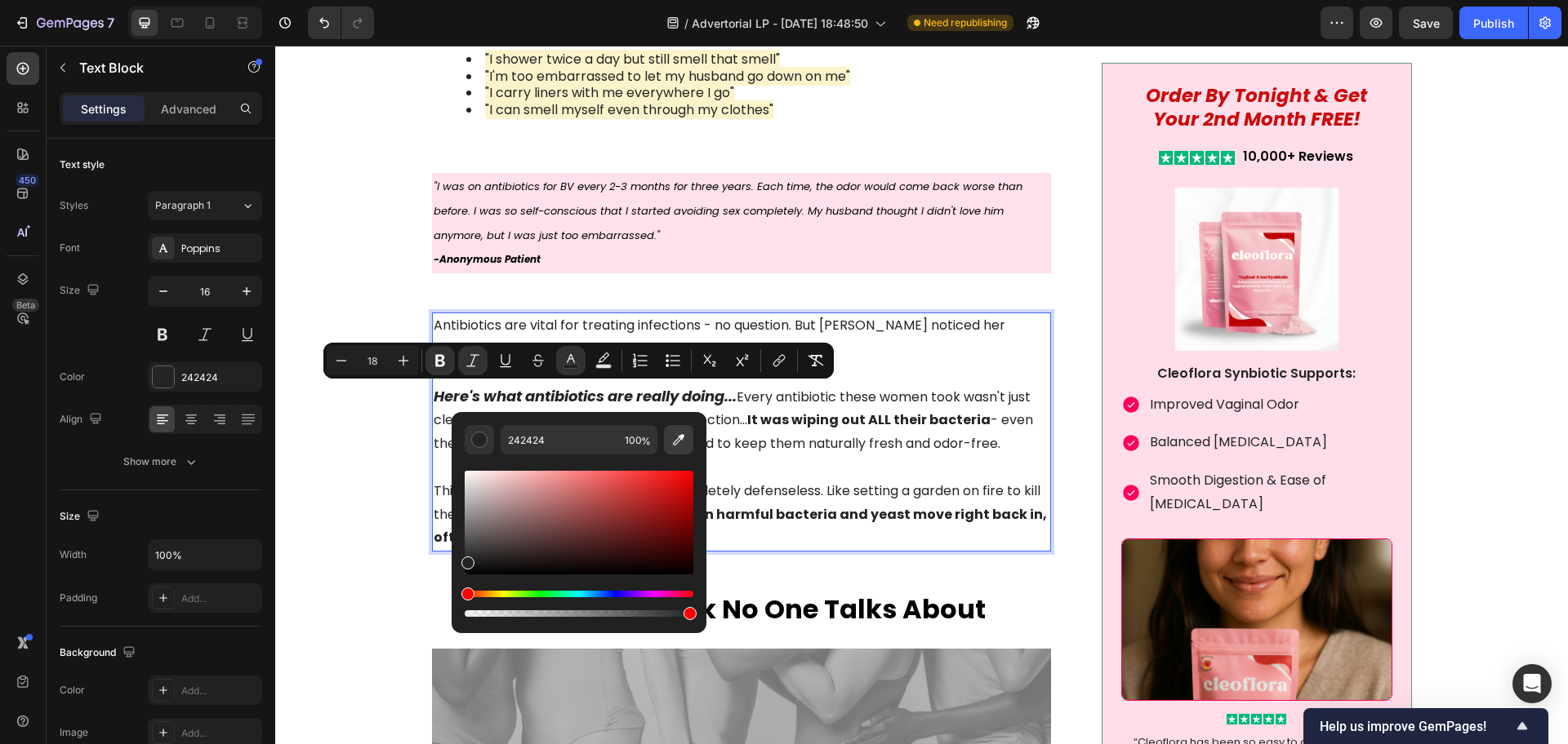
click at [683, 447] on icon "Editor contextual toolbar" at bounding box center [678, 439] width 16 height 16
type input "FF005C"
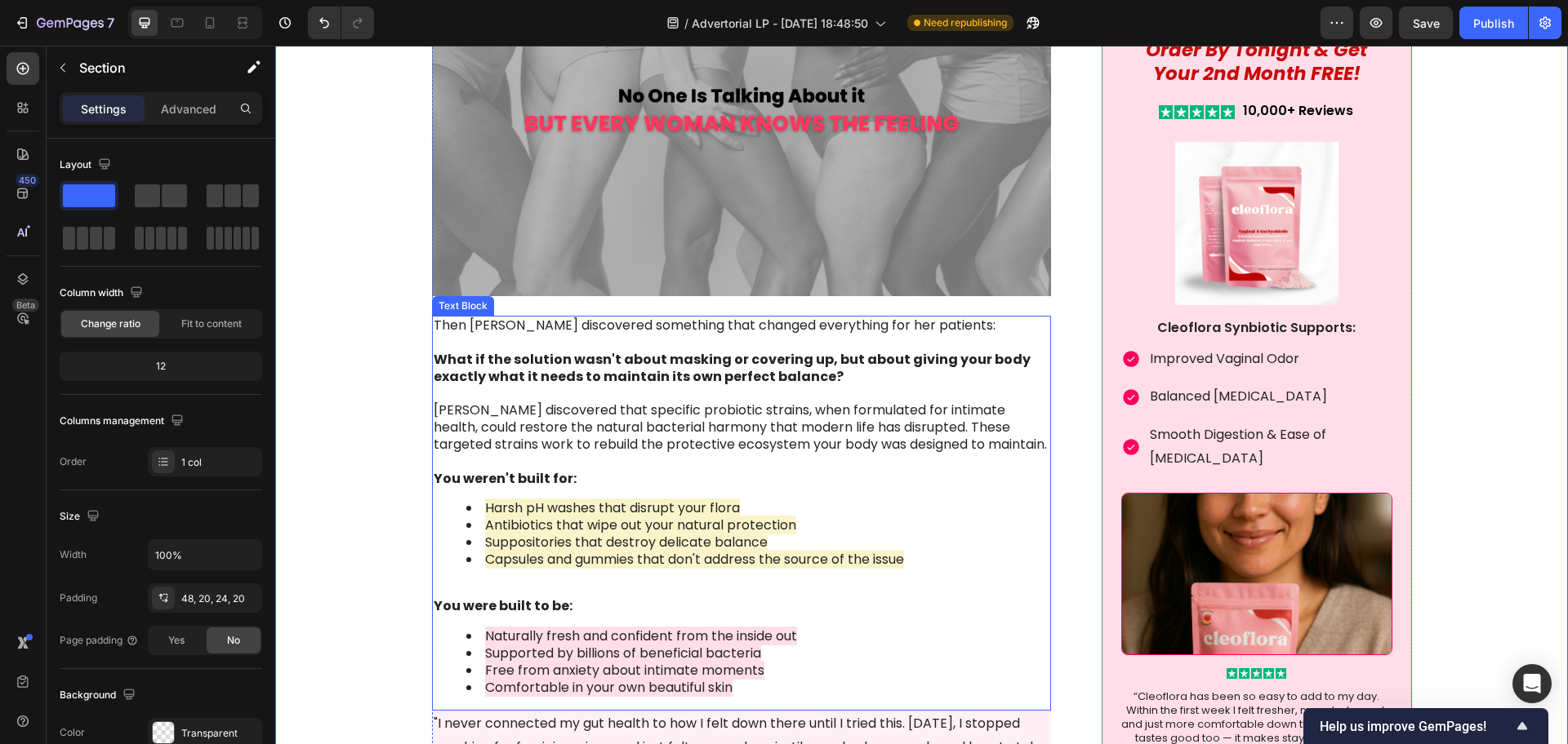
scroll to position [2857, 0]
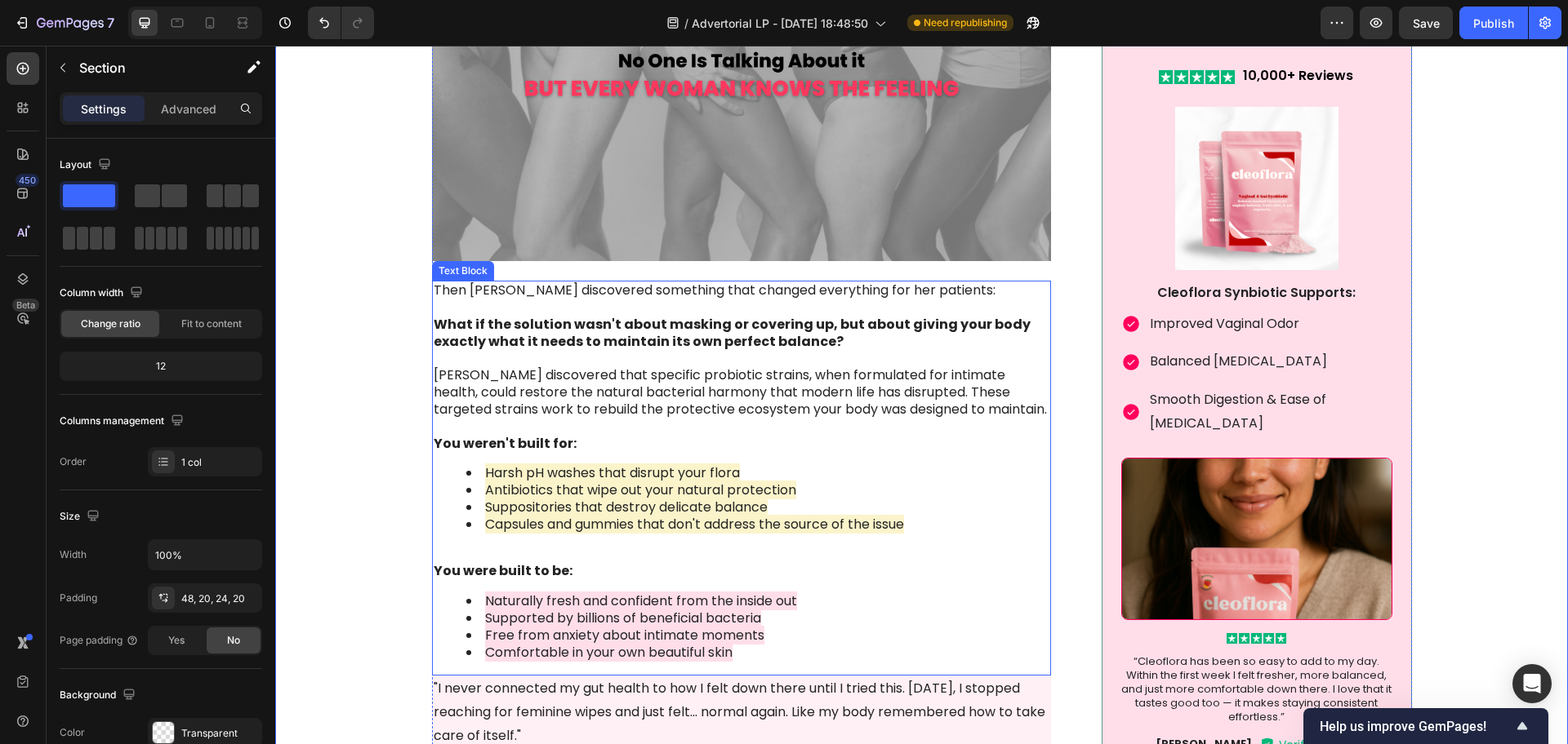
click at [492, 339] on strong "What if the solution wasn't about masking or covering up, but about giving your…" at bounding box center [732, 333] width 597 height 36
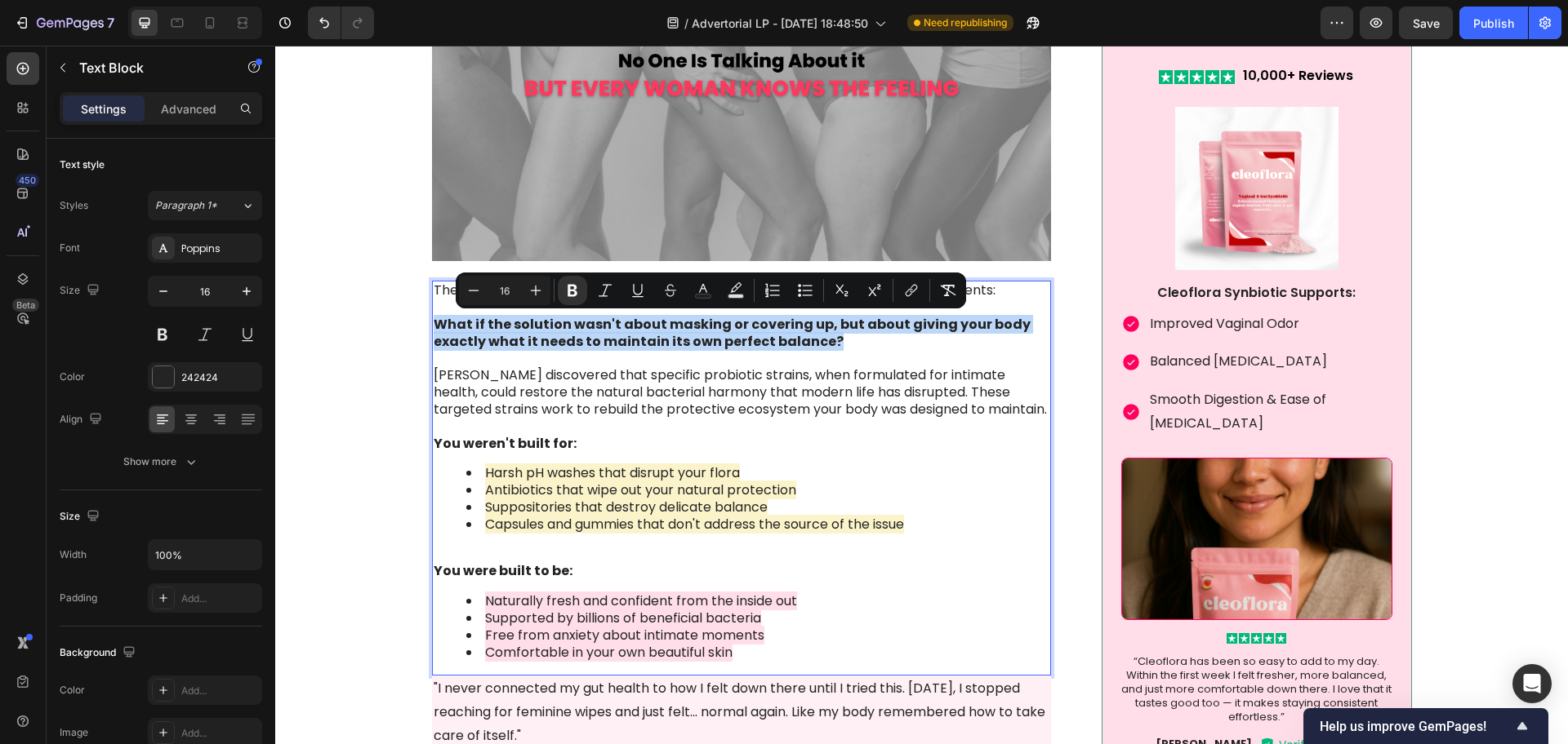
drag, startPoint x: 824, startPoint y: 342, endPoint x: 428, endPoint y: 321, distance: 396.6
click at [434, 321] on p "What if the solution wasn't about masking or covering up, but about giving your…" at bounding box center [742, 324] width 617 height 50
drag, startPoint x: 731, startPoint y: 293, endPoint x: 738, endPoint y: 277, distance: 17.5
click at [731, 293] on icon "Editor contextual toolbar" at bounding box center [735, 290] width 16 height 16
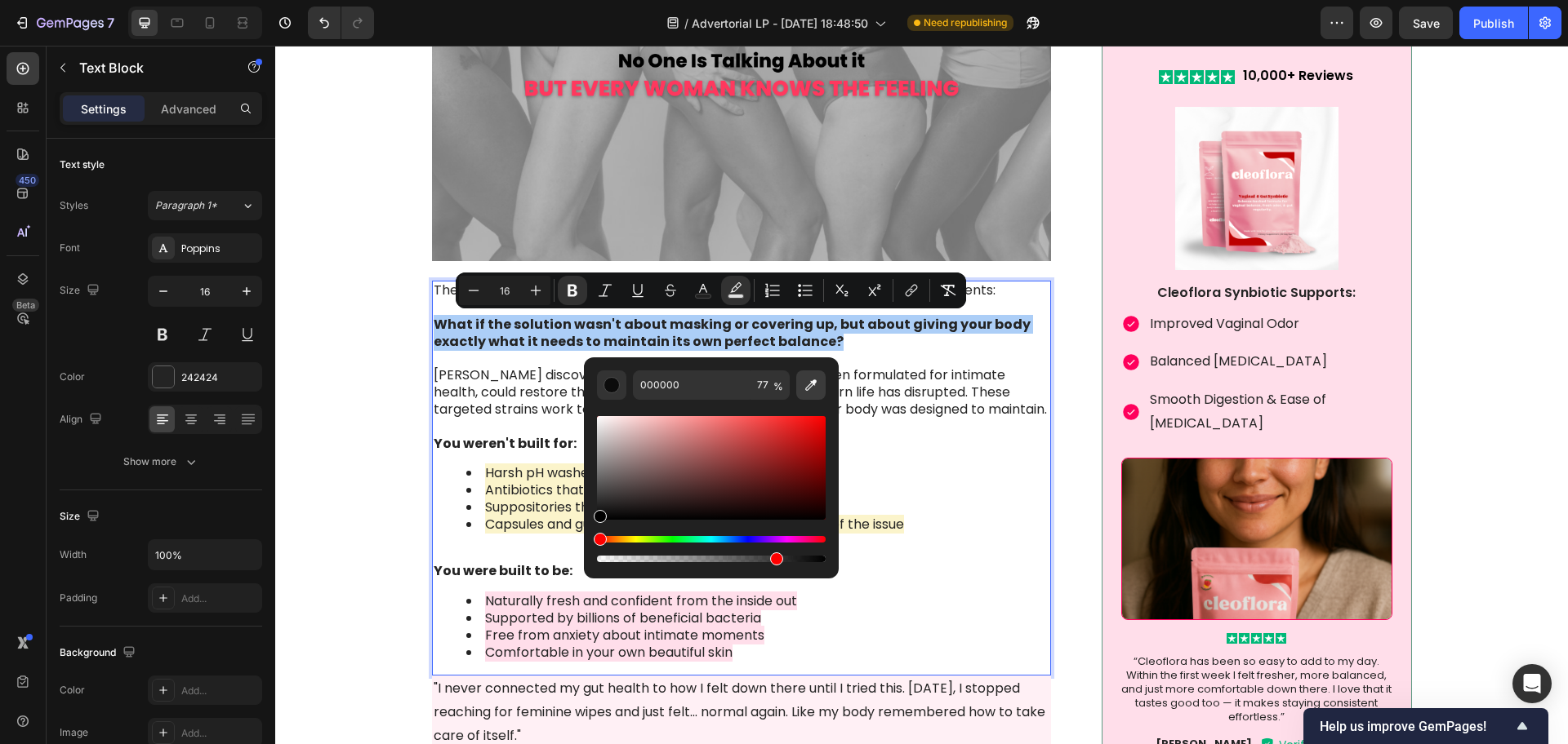
click at [808, 383] on icon "Editor contextual toolbar" at bounding box center [810, 385] width 16 height 16
type input "FF005C"
type input "100"
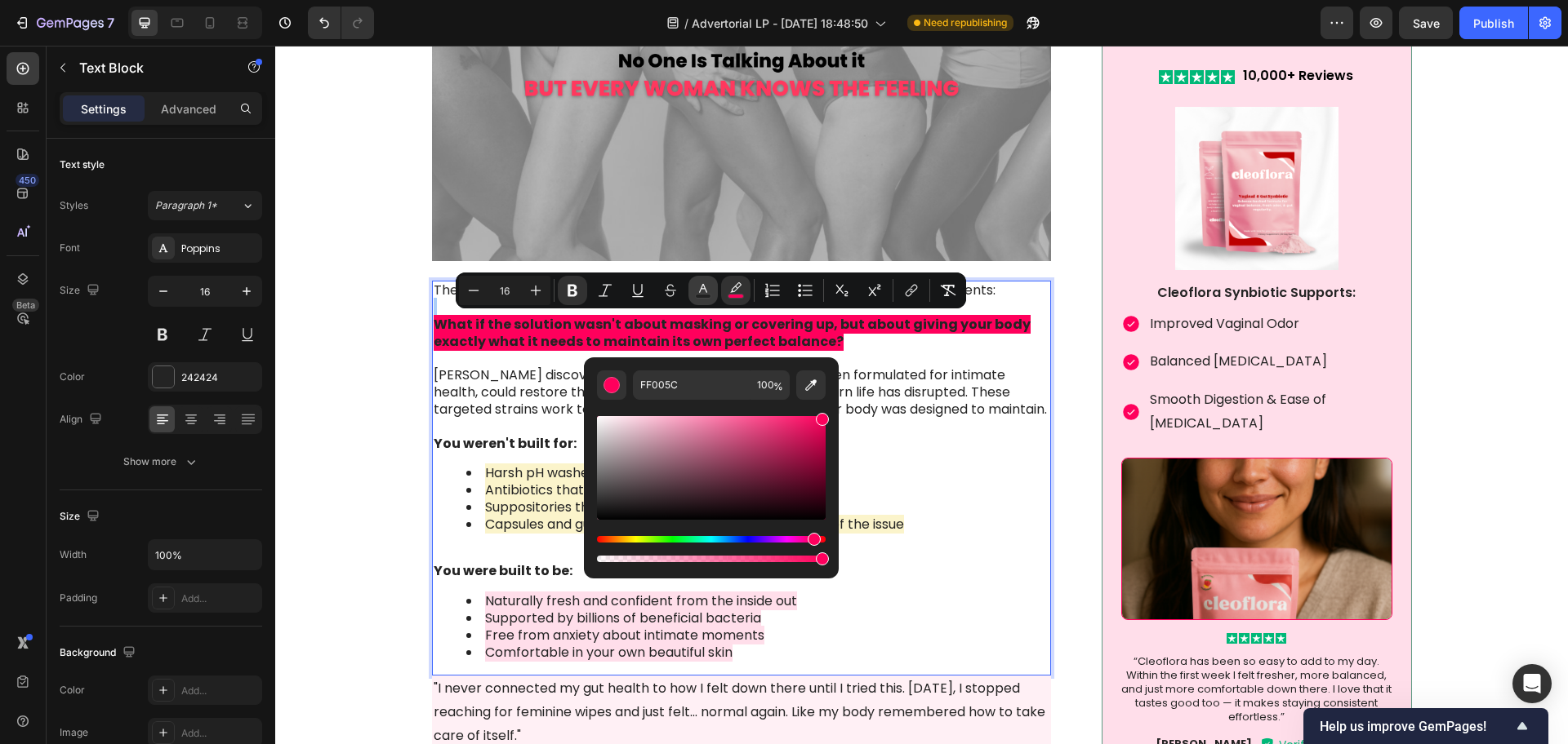
click at [708, 296] on rect "Editor contextual toolbar" at bounding box center [704, 296] width 15 height 4
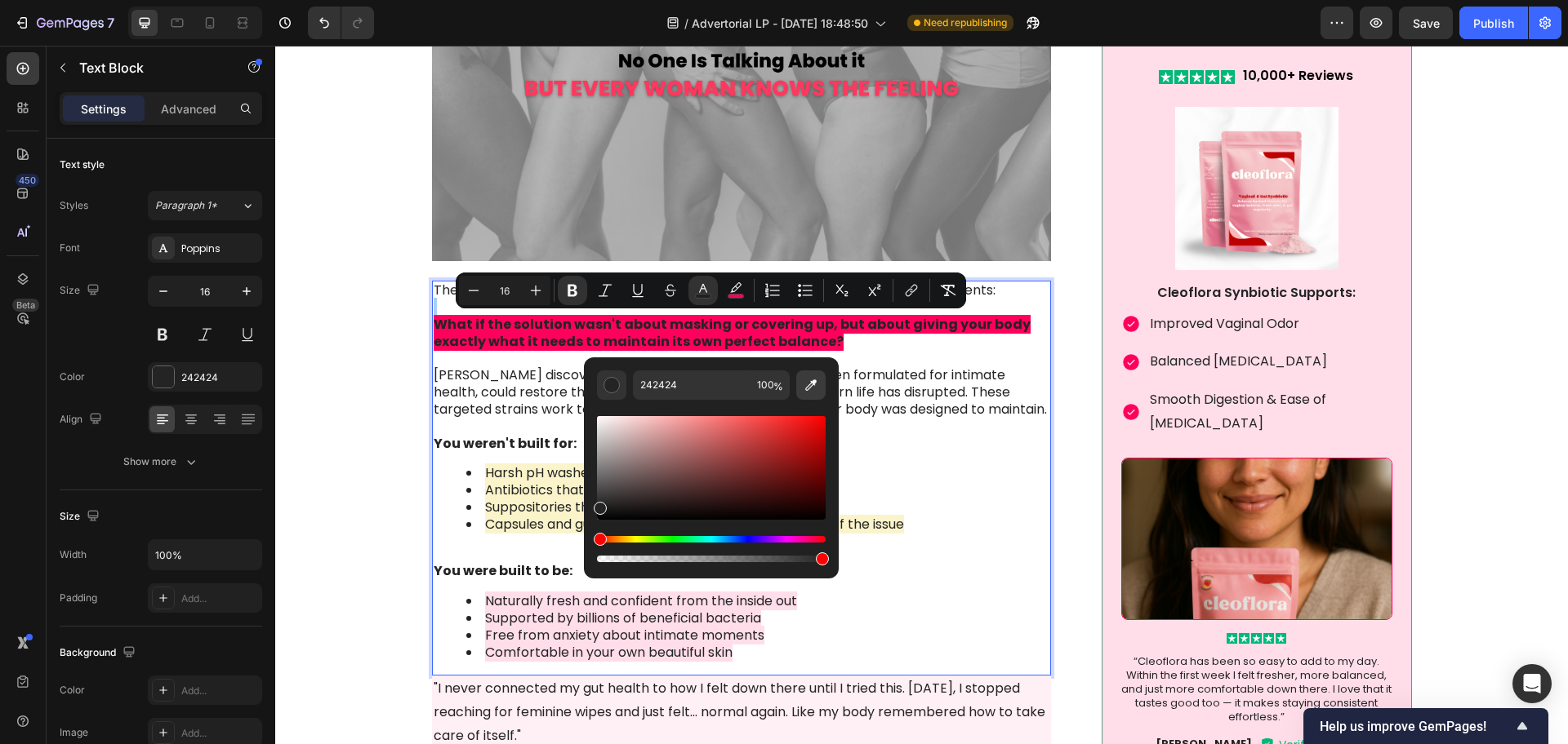
click at [812, 380] on icon "Editor contextual toolbar" at bounding box center [810, 385] width 16 height 16
type input "FF005C"
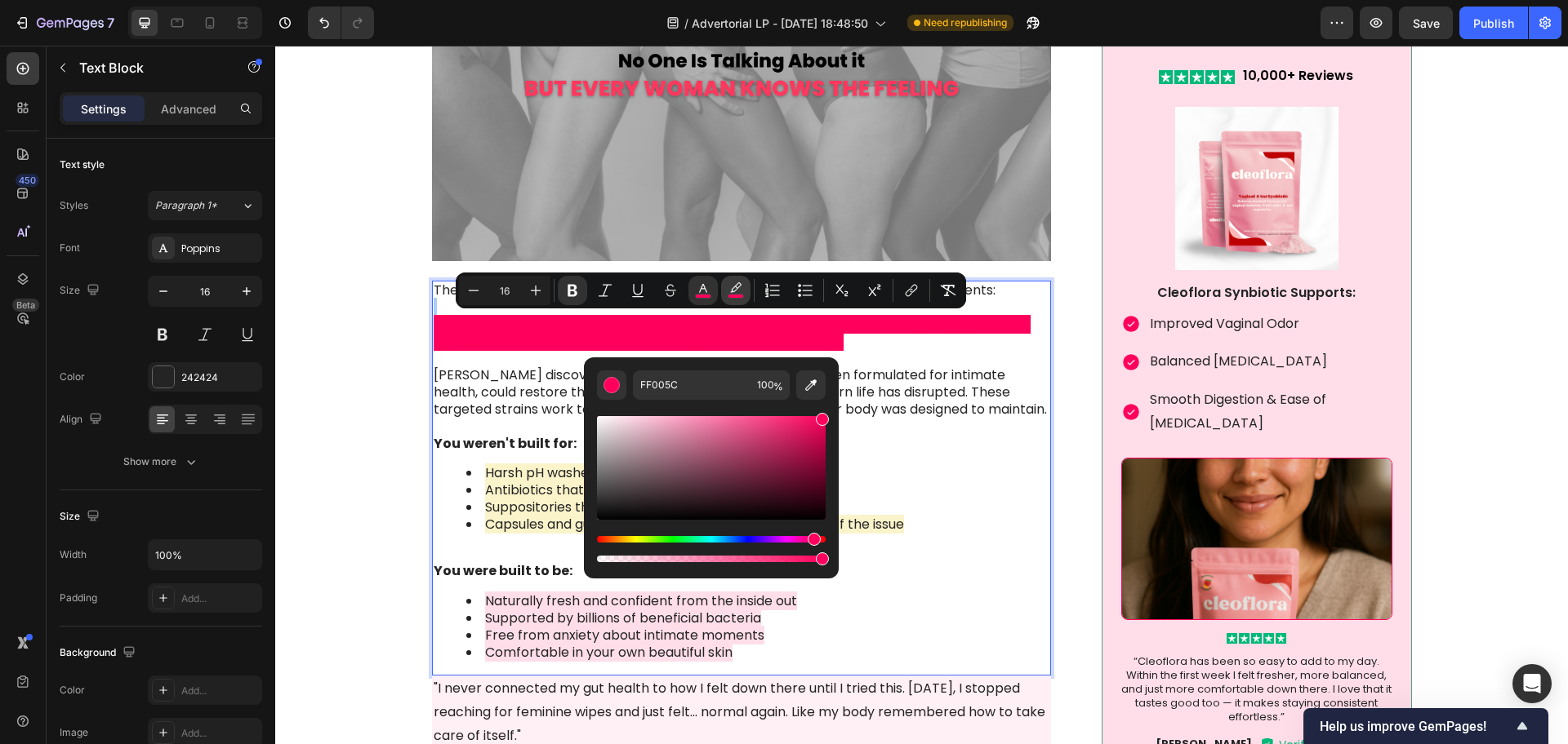
click at [727, 289] on button "color" at bounding box center [736, 290] width 30 height 30
click at [739, 292] on icon "Editor contextual toolbar" at bounding box center [735, 290] width 16 height 16
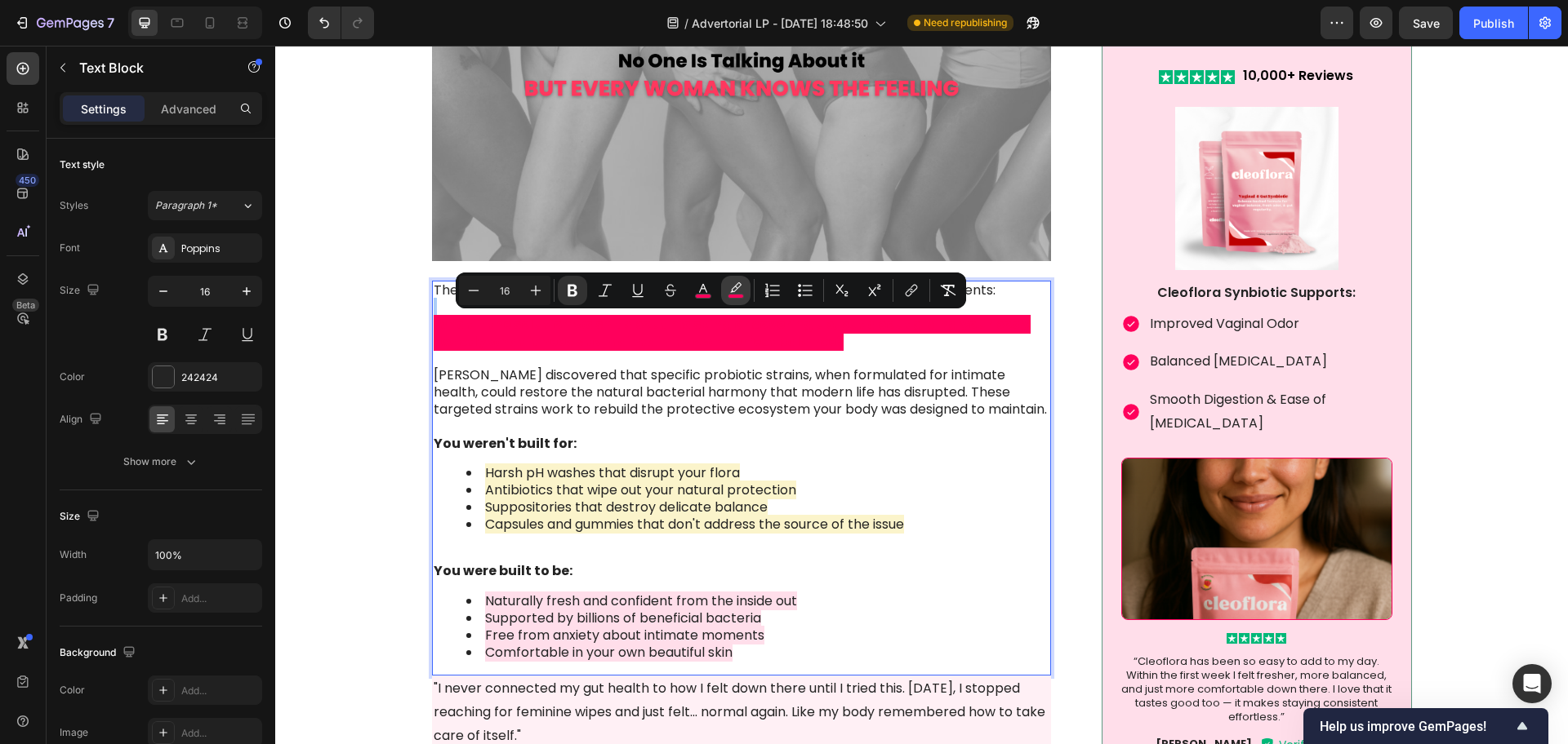
click at [738, 290] on icon "Editor contextual toolbar" at bounding box center [735, 290] width 16 height 16
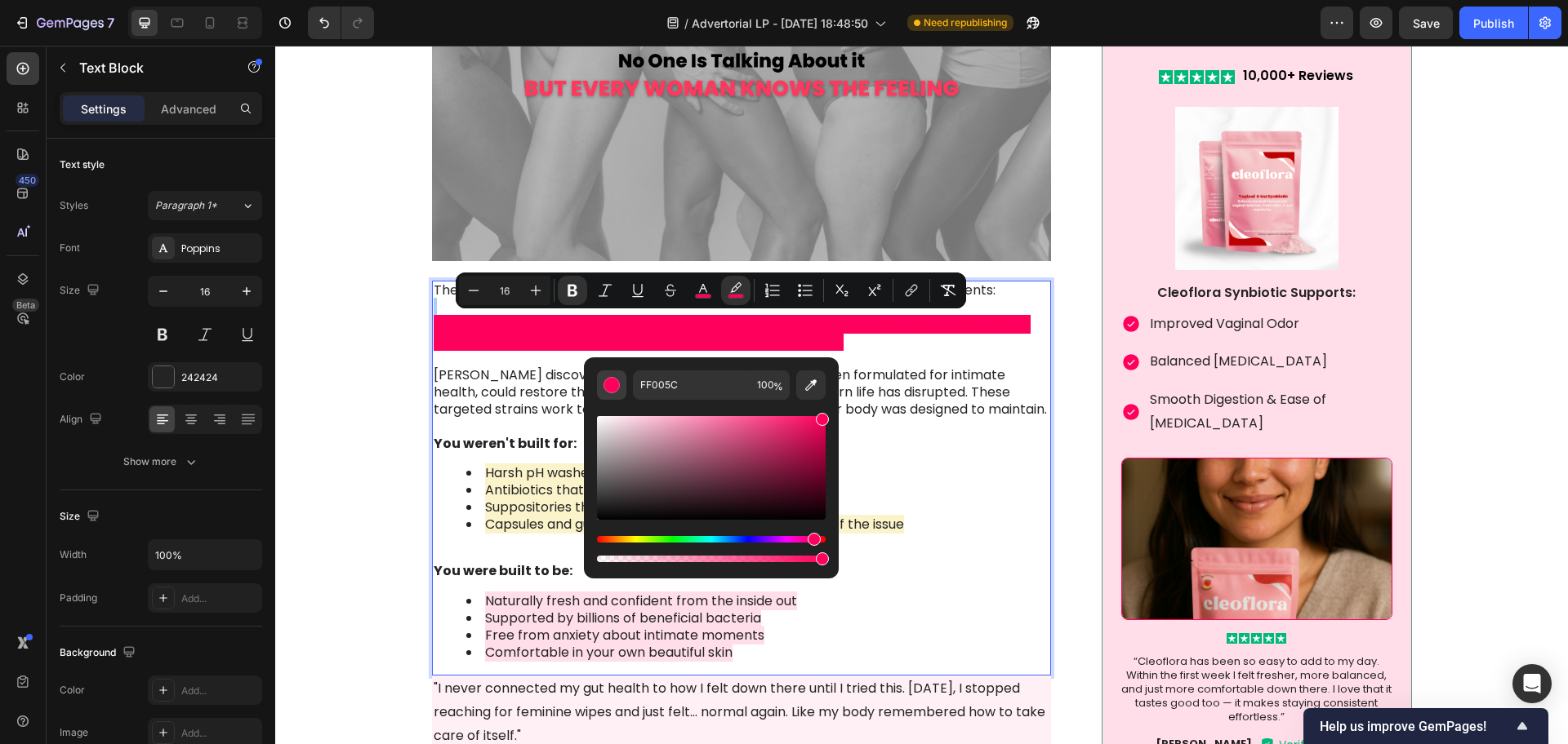
click at [606, 380] on div "Editor contextual toolbar" at bounding box center [612, 385] width 16 height 16
click at [738, 285] on icon "Editor contextual toolbar" at bounding box center [735, 290] width 16 height 16
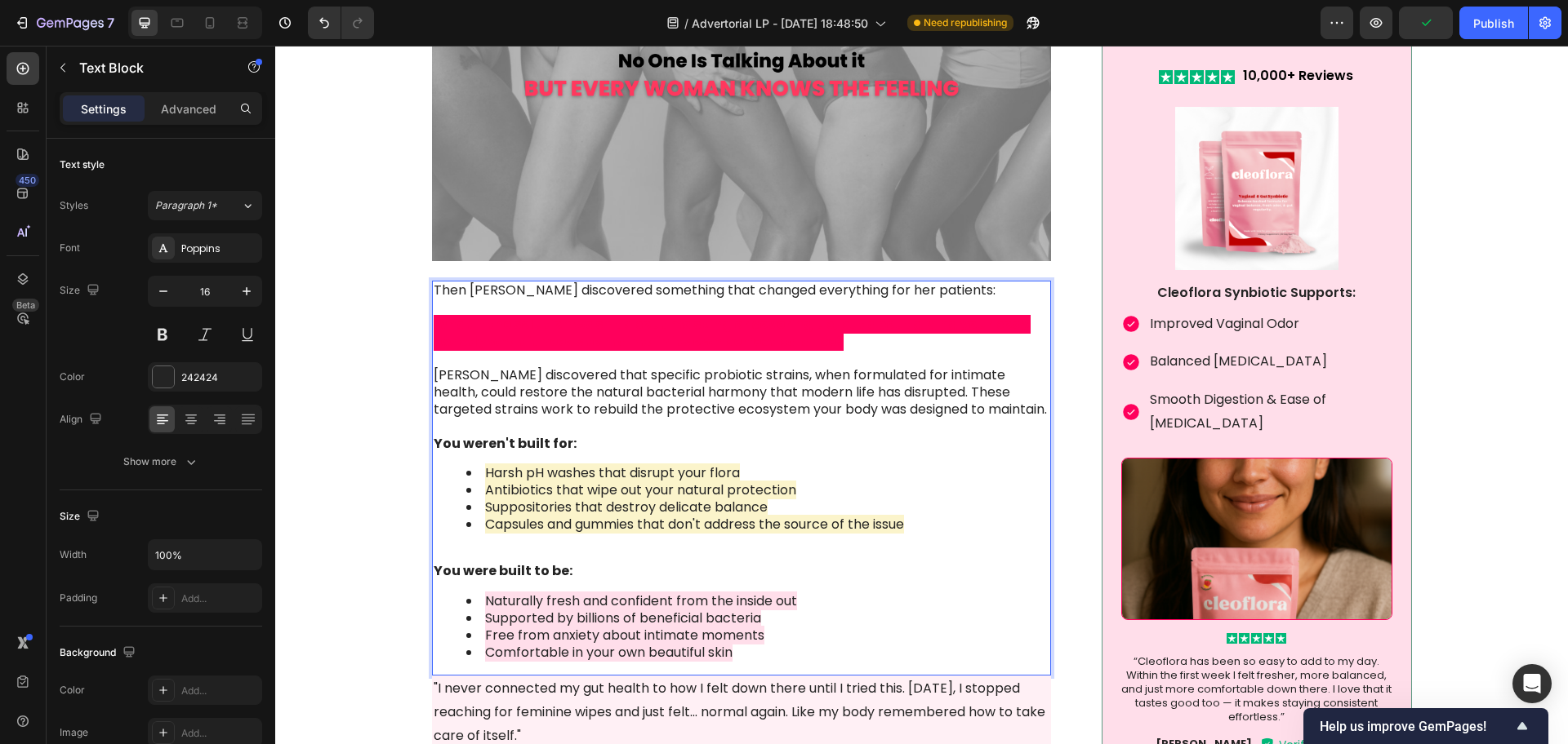
click at [753, 405] on p "[PERSON_NAME] discovered that specific probiotic strains, when formulated for i…" at bounding box center [742, 385] width 617 height 68
click at [833, 344] on p "What if the solution wasn't about masking or covering up, but about giving your…" at bounding box center [742, 324] width 617 height 50
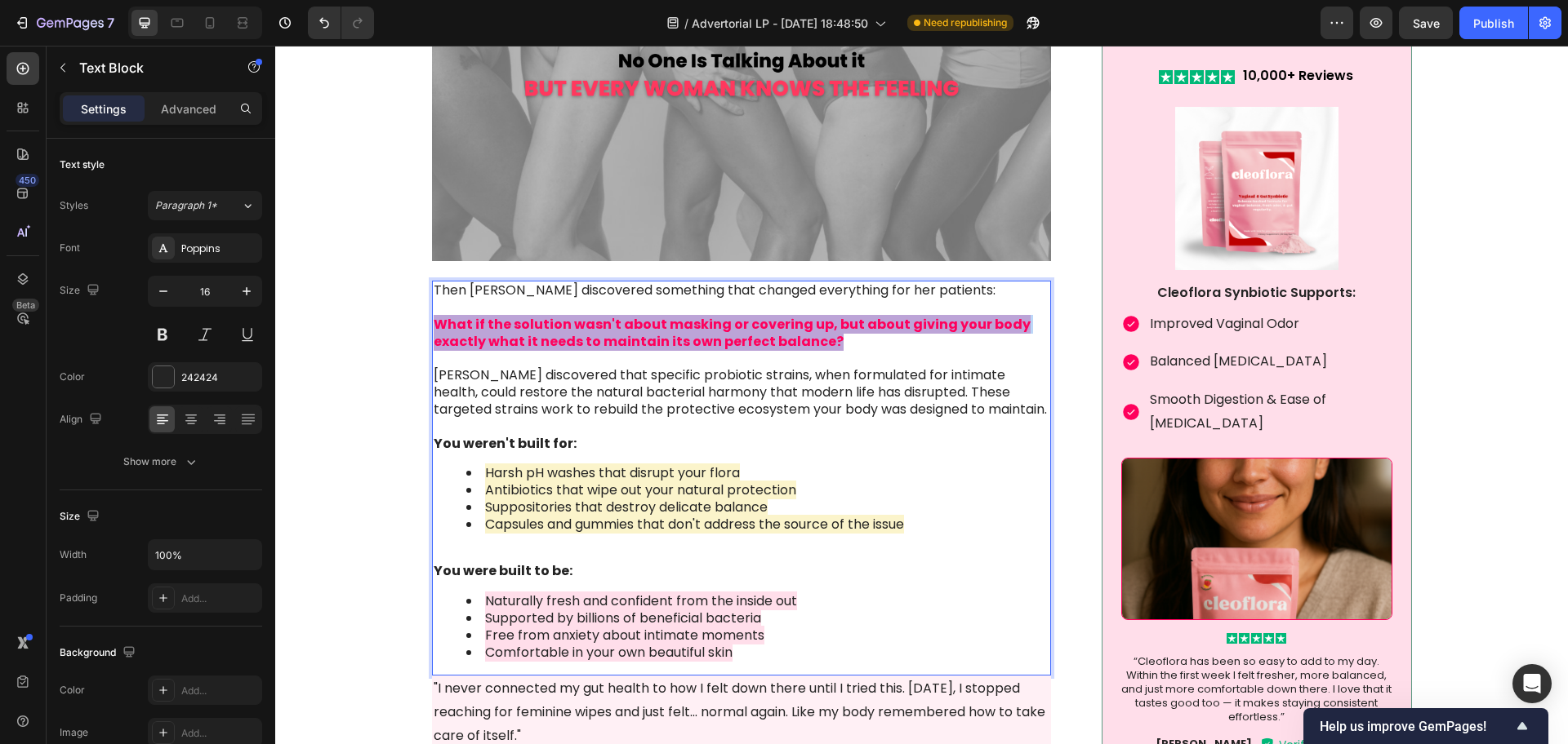
drag, startPoint x: 822, startPoint y: 344, endPoint x: 428, endPoint y: 325, distance: 394.5
click at [434, 325] on p "What if the solution wasn't about masking or covering up, but about giving your…" at bounding box center [742, 324] width 617 height 50
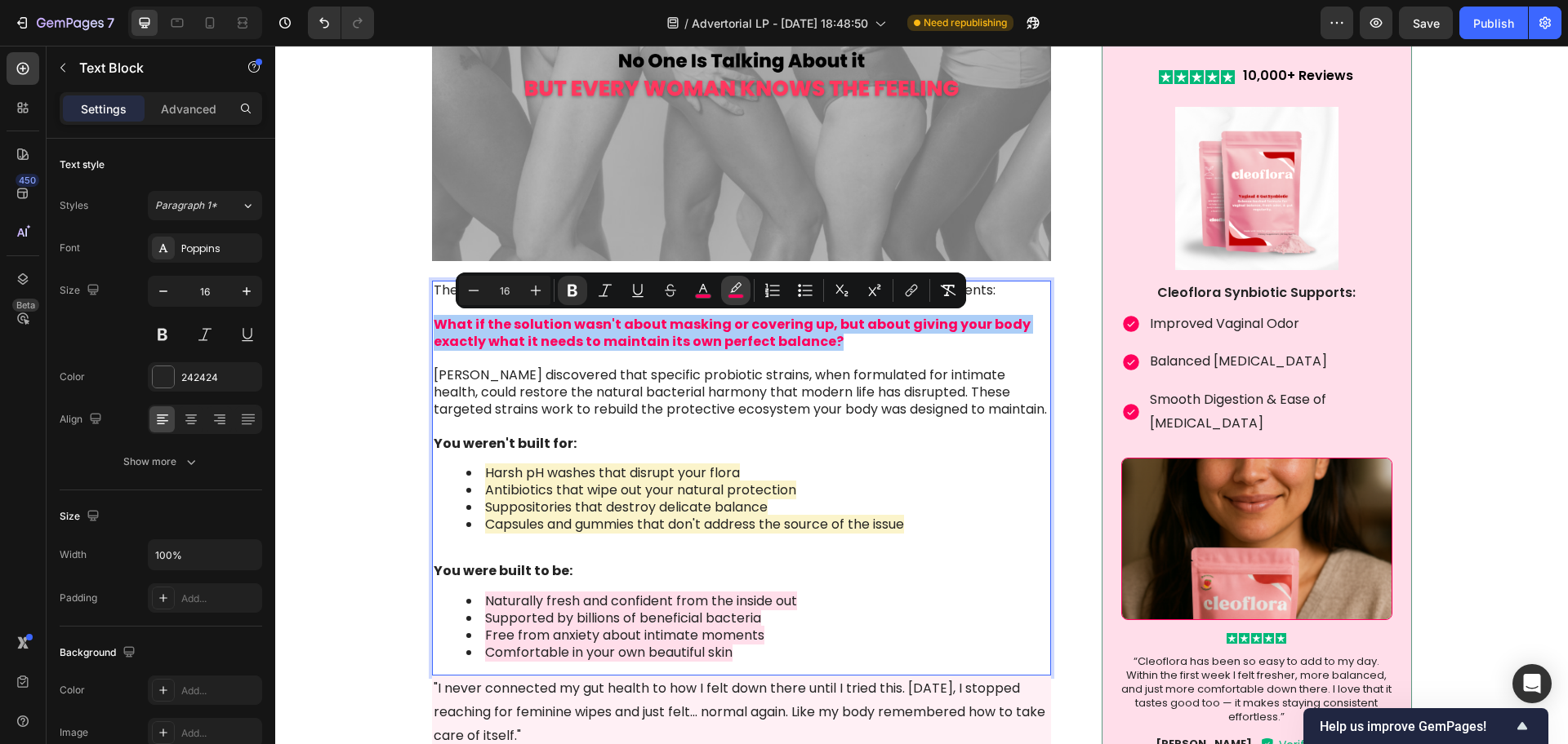
click at [731, 295] on rect "Editor contextual toolbar" at bounding box center [736, 296] width 15 height 4
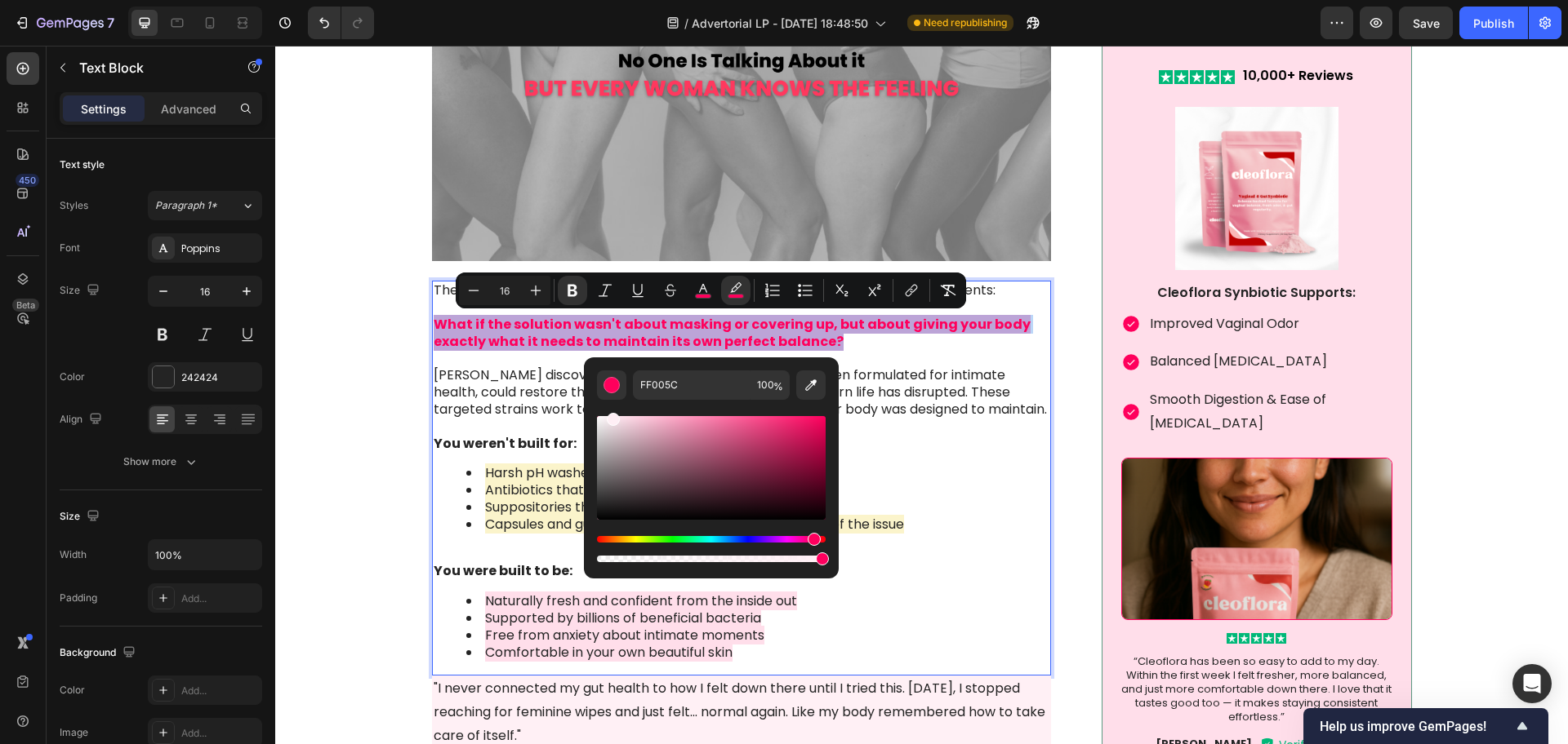
type input "FFEFF5"
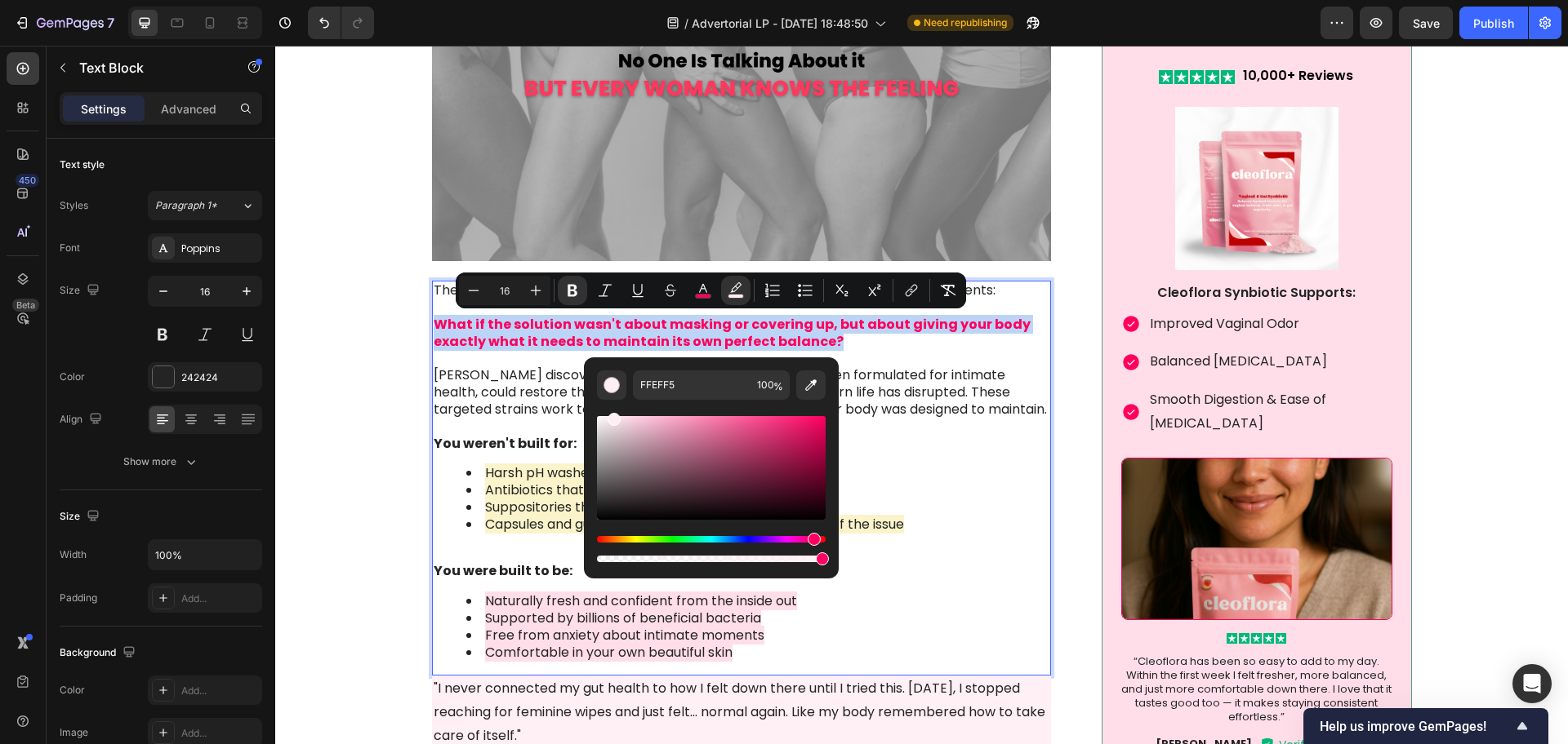
drag, startPoint x: 1101, startPoint y: 466, endPoint x: 489, endPoint y: 400, distance: 615.5
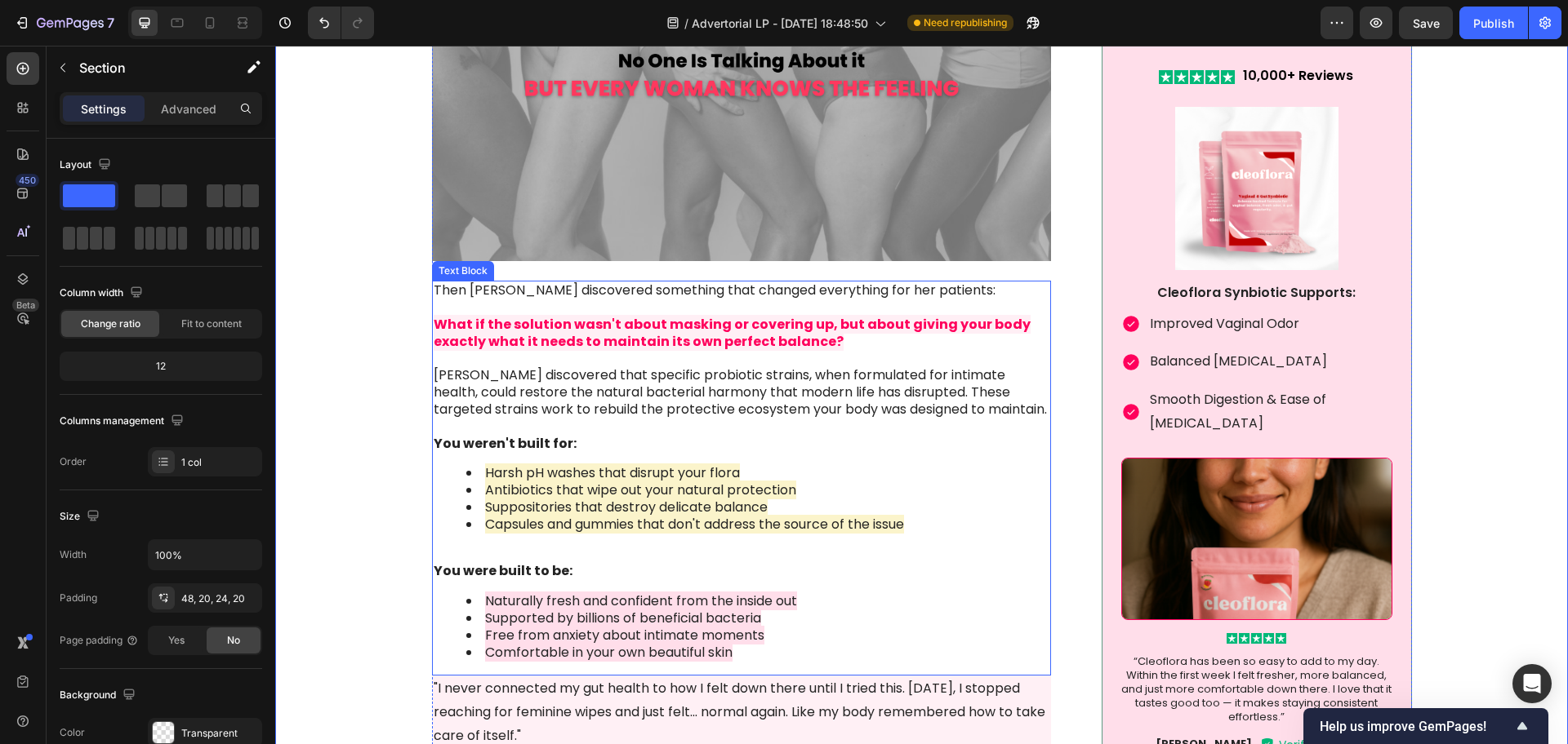
click at [803, 334] on strong "What if the solution wasn't about masking or covering up, but about giving your…" at bounding box center [732, 333] width 597 height 36
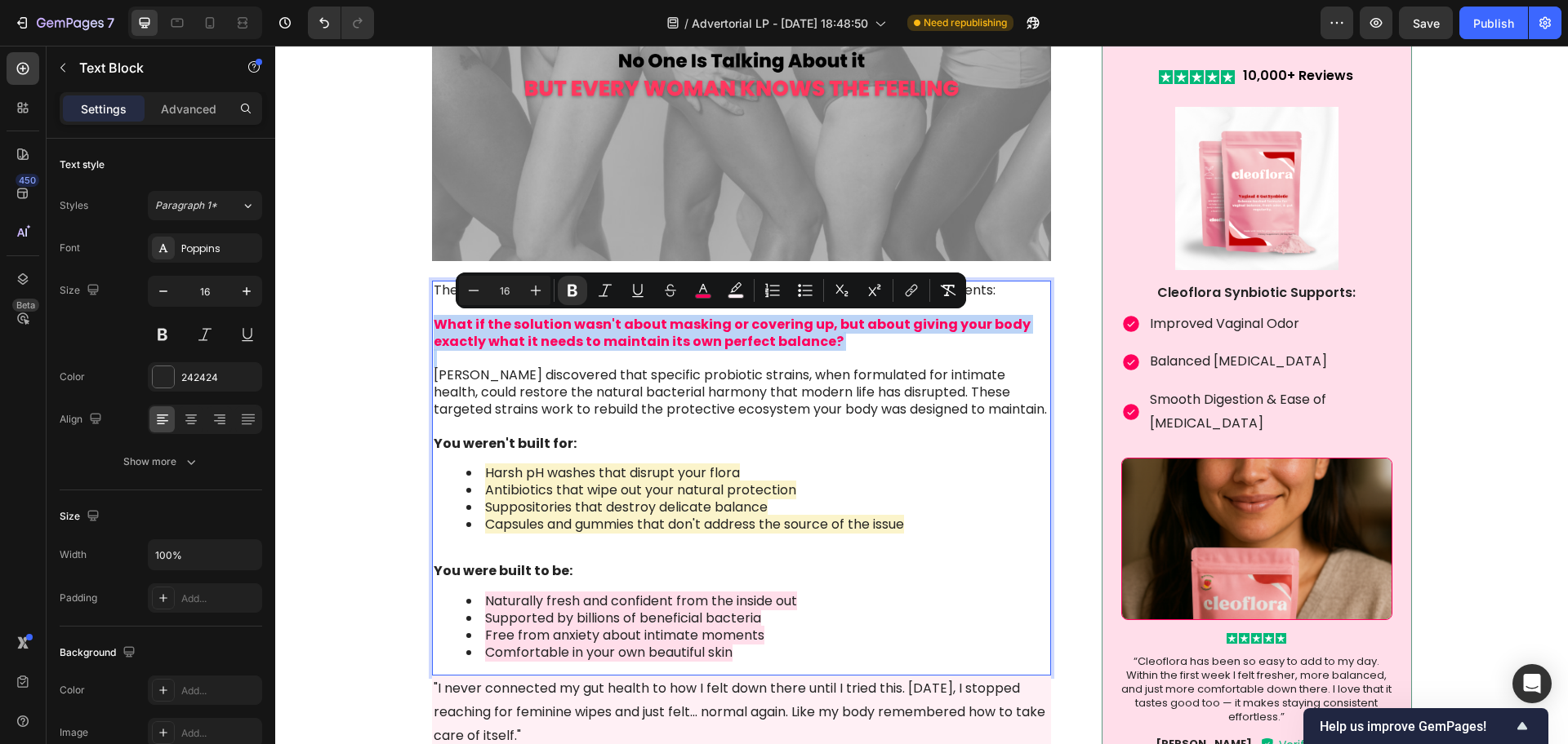
drag, startPoint x: 736, startPoint y: 341, endPoint x: 432, endPoint y: 325, distance: 304.4
click at [434, 325] on p "What if the solution wasn't about masking or covering up, but about giving your…" at bounding box center [742, 324] width 617 height 50
click at [735, 295] on rect "Editor contextual toolbar" at bounding box center [736, 296] width 15 height 4
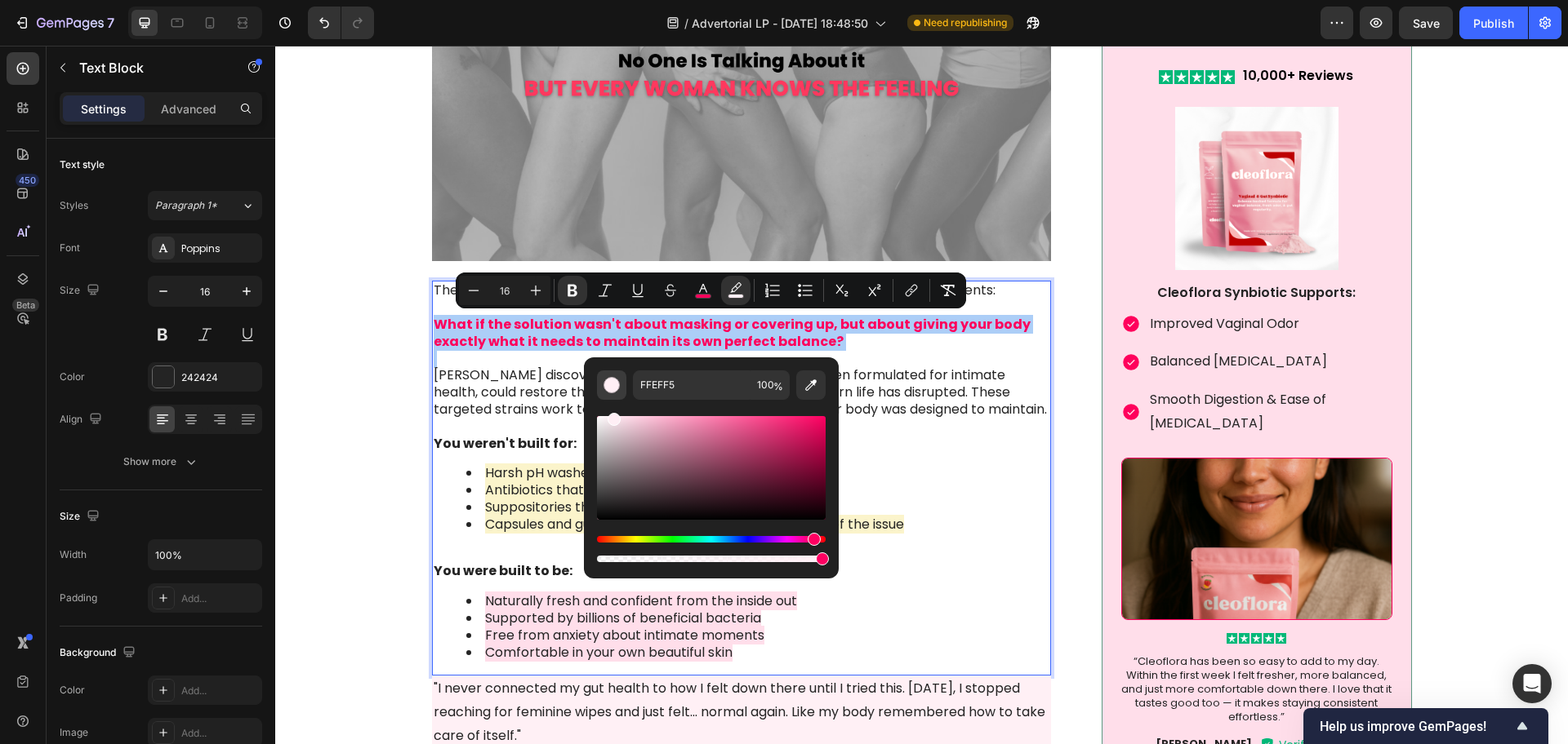
click at [607, 375] on button "Editor contextual toolbar" at bounding box center [612, 385] width 30 height 30
click at [615, 385] on div "Editor contextual toolbar" at bounding box center [612, 385] width 16 height 16
drag, startPoint x: 889, startPoint y: 466, endPoint x: 565, endPoint y: 425, distance: 326.6
type input "FCFCFC"
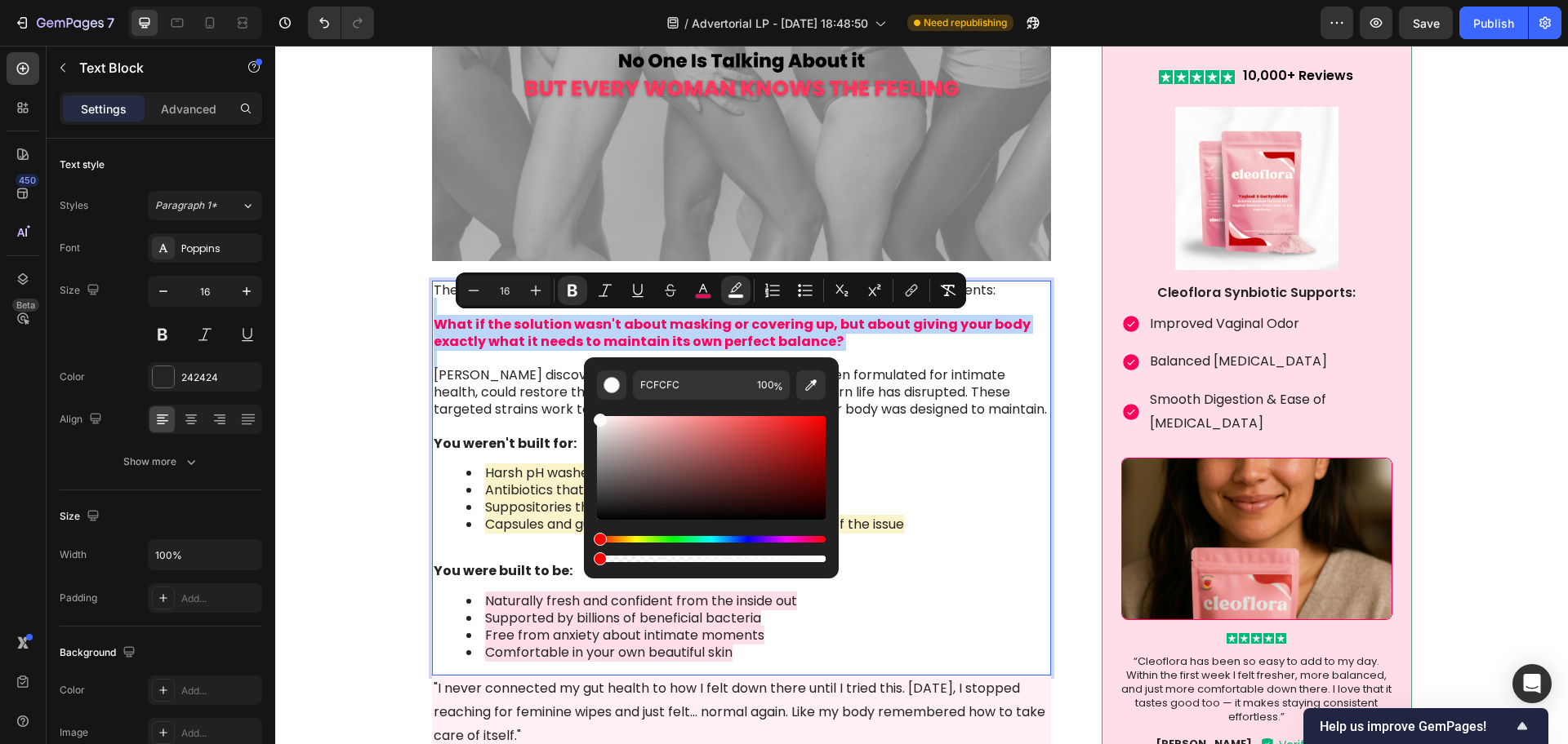
type input "0"
drag, startPoint x: 1100, startPoint y: 604, endPoint x: 526, endPoint y: 560, distance: 575.7
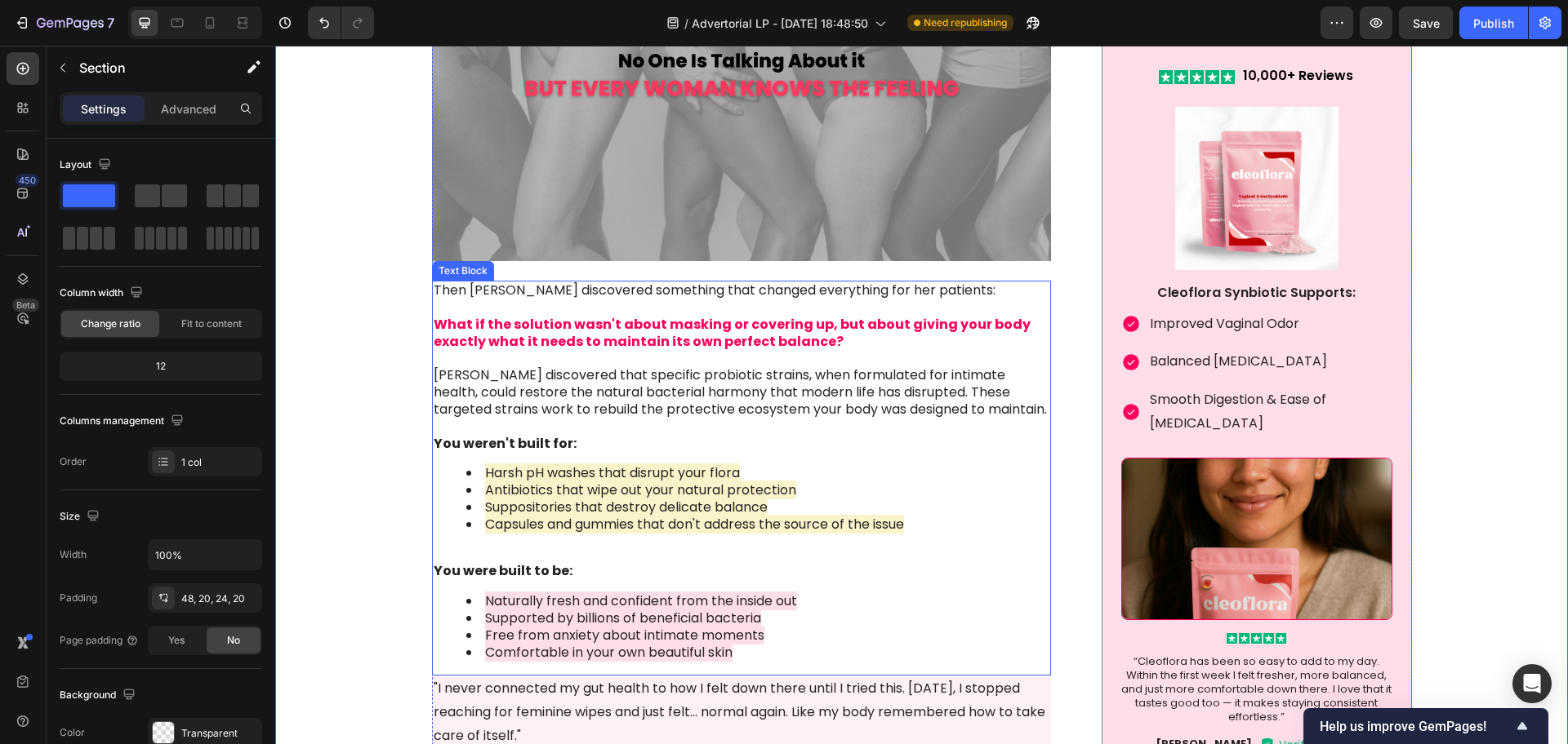
click at [563, 344] on strong "What if the solution wasn't about masking or covering up, but about giving your…" at bounding box center [732, 333] width 597 height 36
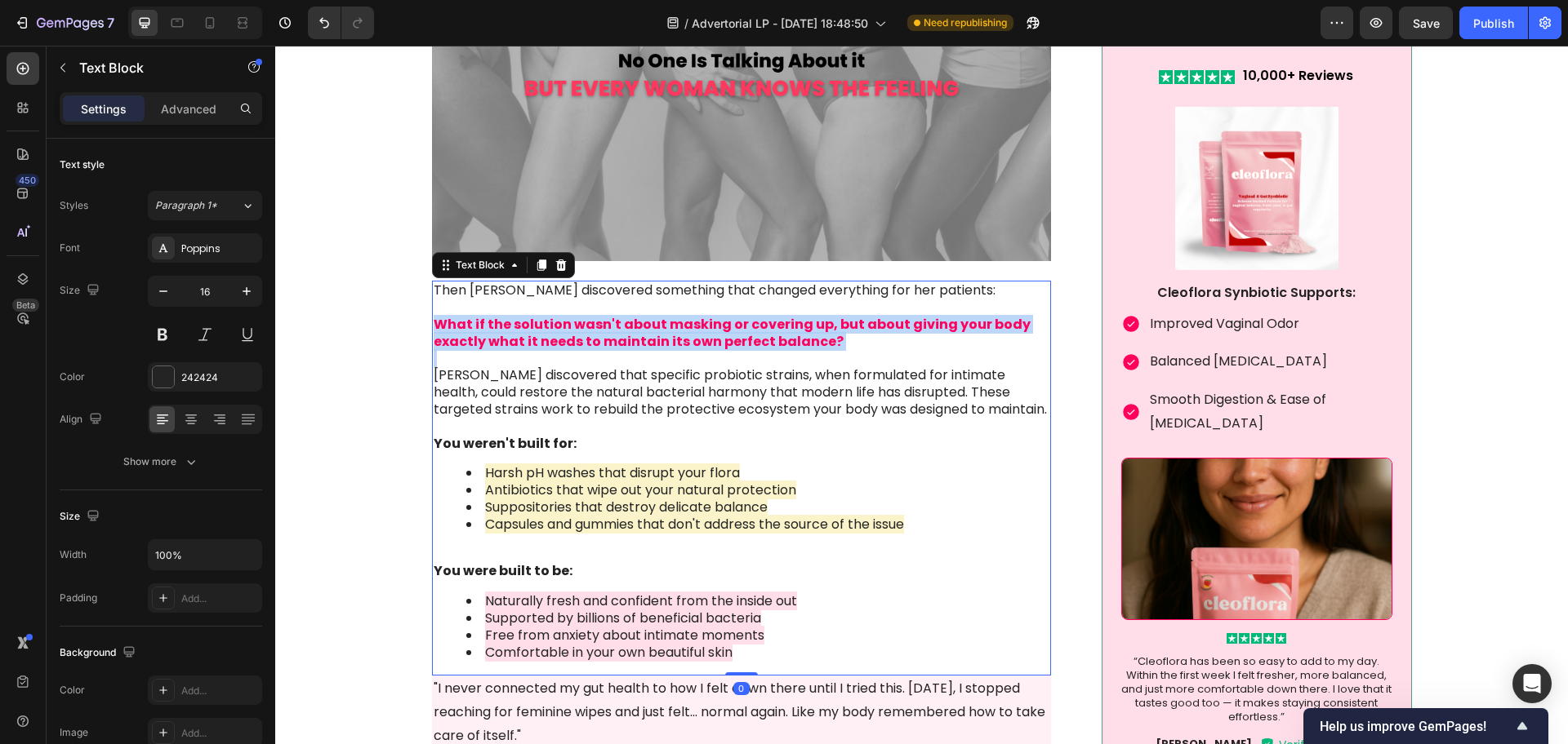
click at [563, 344] on strong "What if the solution wasn't about masking or covering up, but about giving your…" at bounding box center [732, 333] width 597 height 36
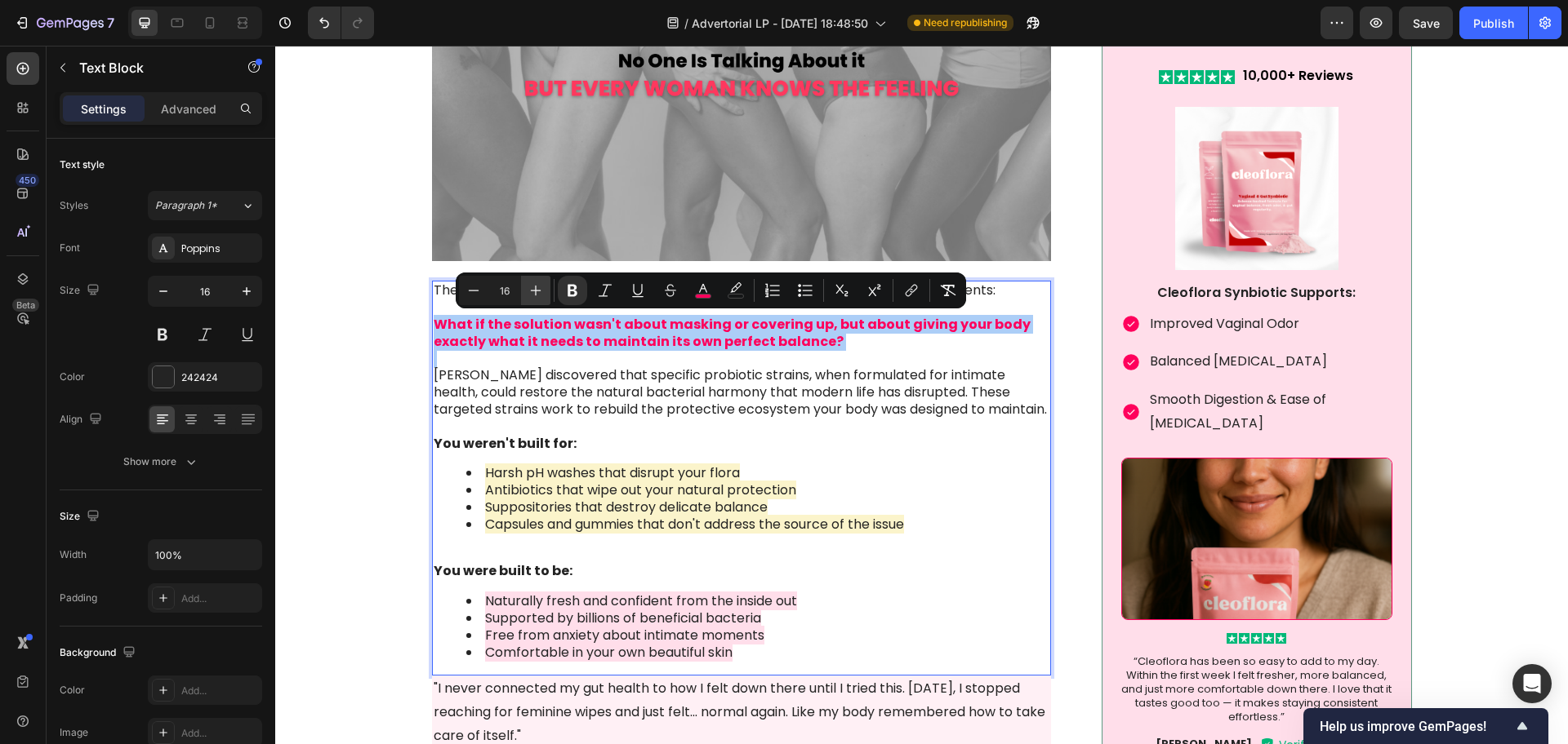
drag, startPoint x: 545, startPoint y: 288, endPoint x: 174, endPoint y: 310, distance: 371.7
click at [545, 288] on button "Plus" at bounding box center [536, 290] width 30 height 30
type input "17"
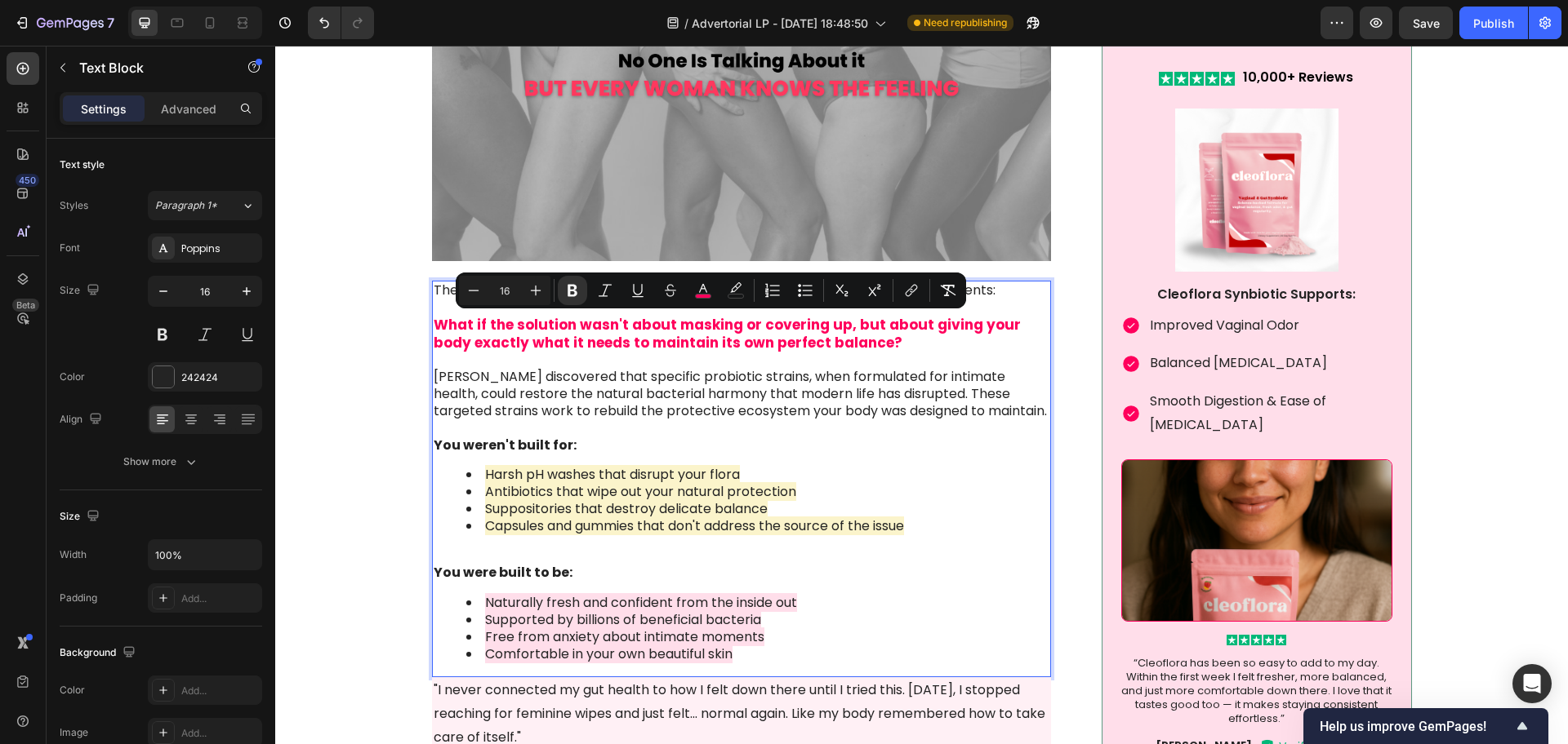
click at [432, 381] on div "Then [PERSON_NAME] discovered something that changed everything for her patient…" at bounding box center [742, 479] width 620 height 397
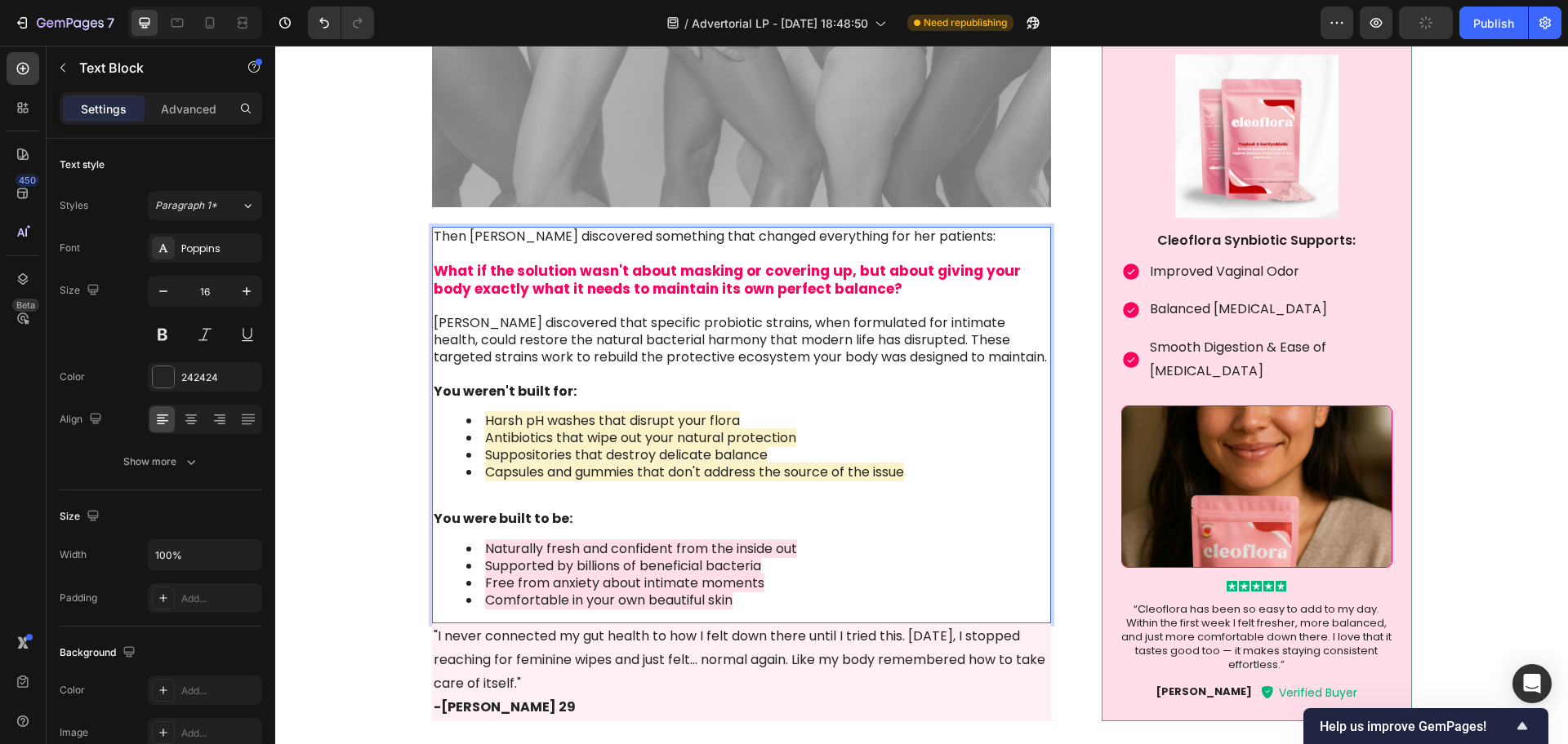
scroll to position [2959, 0]
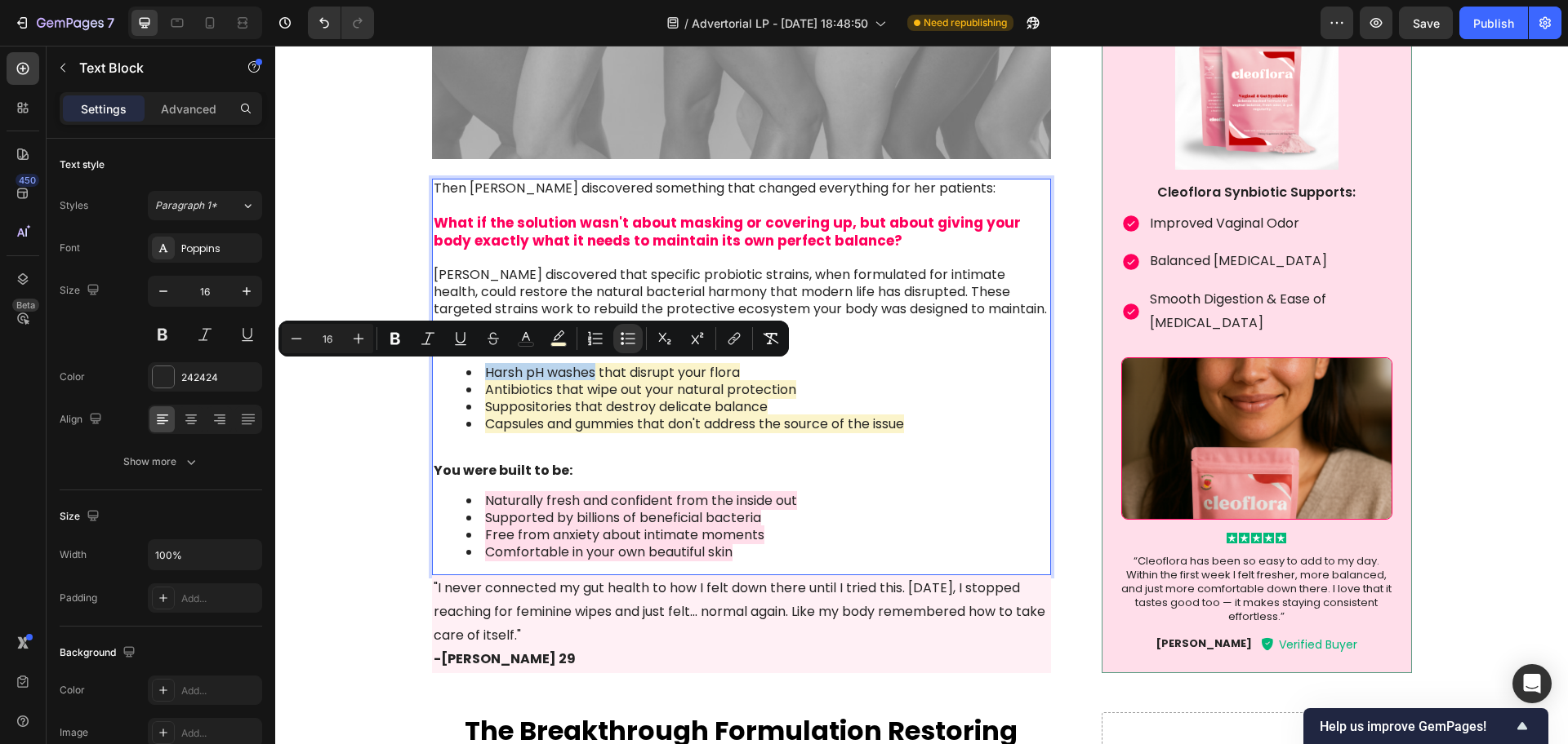
drag, startPoint x: 480, startPoint y: 369, endPoint x: 587, endPoint y: 375, distance: 107.2
click at [398, 338] on icon "Editor contextual toolbar" at bounding box center [395, 339] width 10 height 12
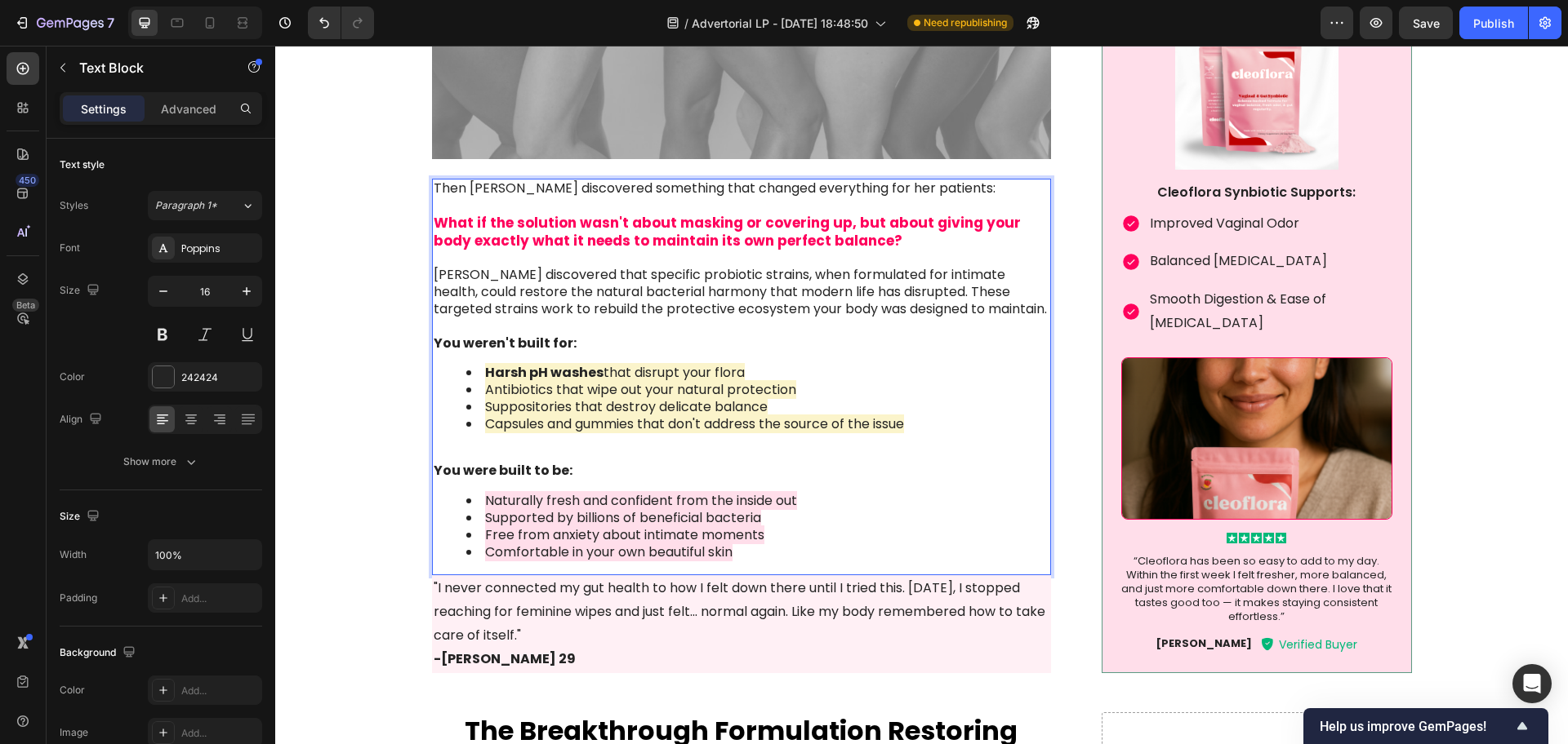
click at [516, 403] on span "Suppositories that destroy delicate balance" at bounding box center [627, 407] width 283 height 19
drag, startPoint x: 483, startPoint y: 386, endPoint x: 571, endPoint y: 389, distance: 88.1
click at [571, 389] on span "Antibiotics that wipe out your natural protection" at bounding box center [640, 390] width 311 height 19
click at [542, 426] on span "Capsules and gummies that don't address the source of the issue" at bounding box center [695, 424] width 419 height 19
drag, startPoint x: 542, startPoint y: 426, endPoint x: 907, endPoint y: 424, distance: 365.0
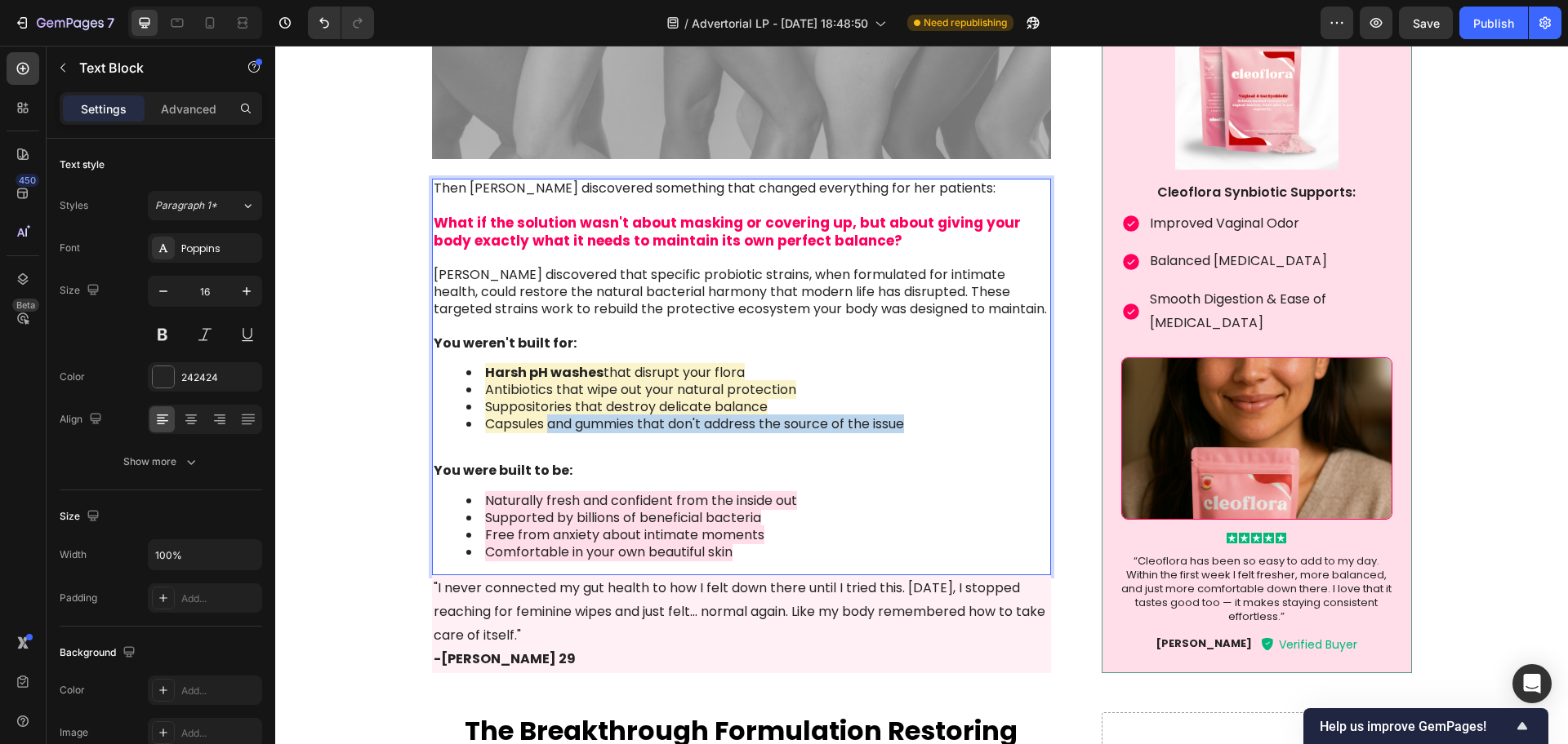
click at [907, 424] on li "Capsules and gummies that don't address the source of the issue" at bounding box center [758, 425] width 584 height 17
click at [867, 419] on span "Capsules and gummies that don't address the source of the issue" at bounding box center [695, 424] width 419 height 19
drag, startPoint x: 480, startPoint y: 368, endPoint x: 594, endPoint y: 373, distance: 114.1
click at [538, 392] on span "Antibiotics that wipe out your natural protection" at bounding box center [640, 390] width 311 height 19
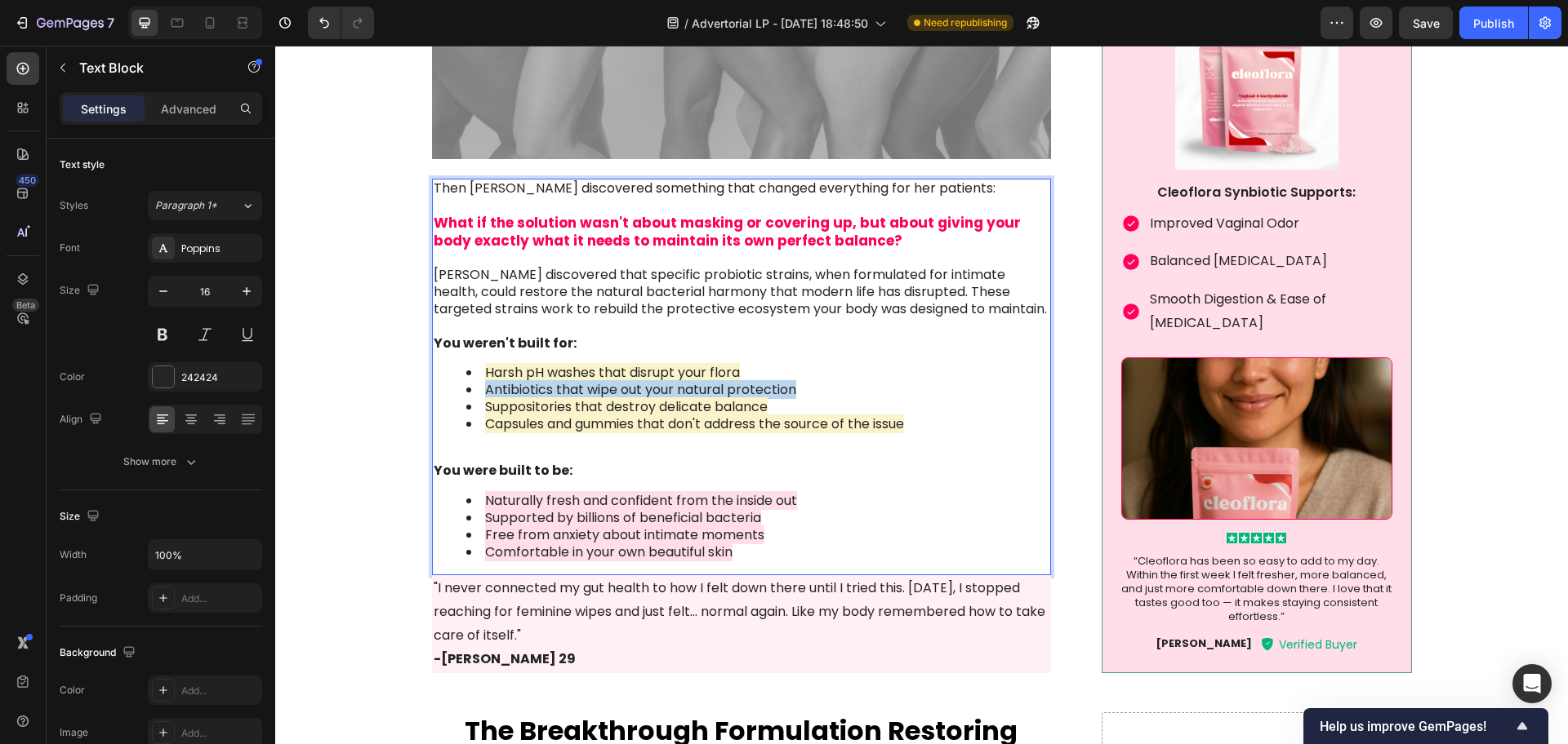
click at [538, 392] on span "Antibiotics that wipe out your natural protection" at bounding box center [640, 390] width 311 height 19
drag, startPoint x: 756, startPoint y: 438, endPoint x: 803, endPoint y: 427, distance: 48.3
click at [756, 438] on div "Then [PERSON_NAME] discovered something that changed everything for her patient…" at bounding box center [742, 377] width 620 height 397
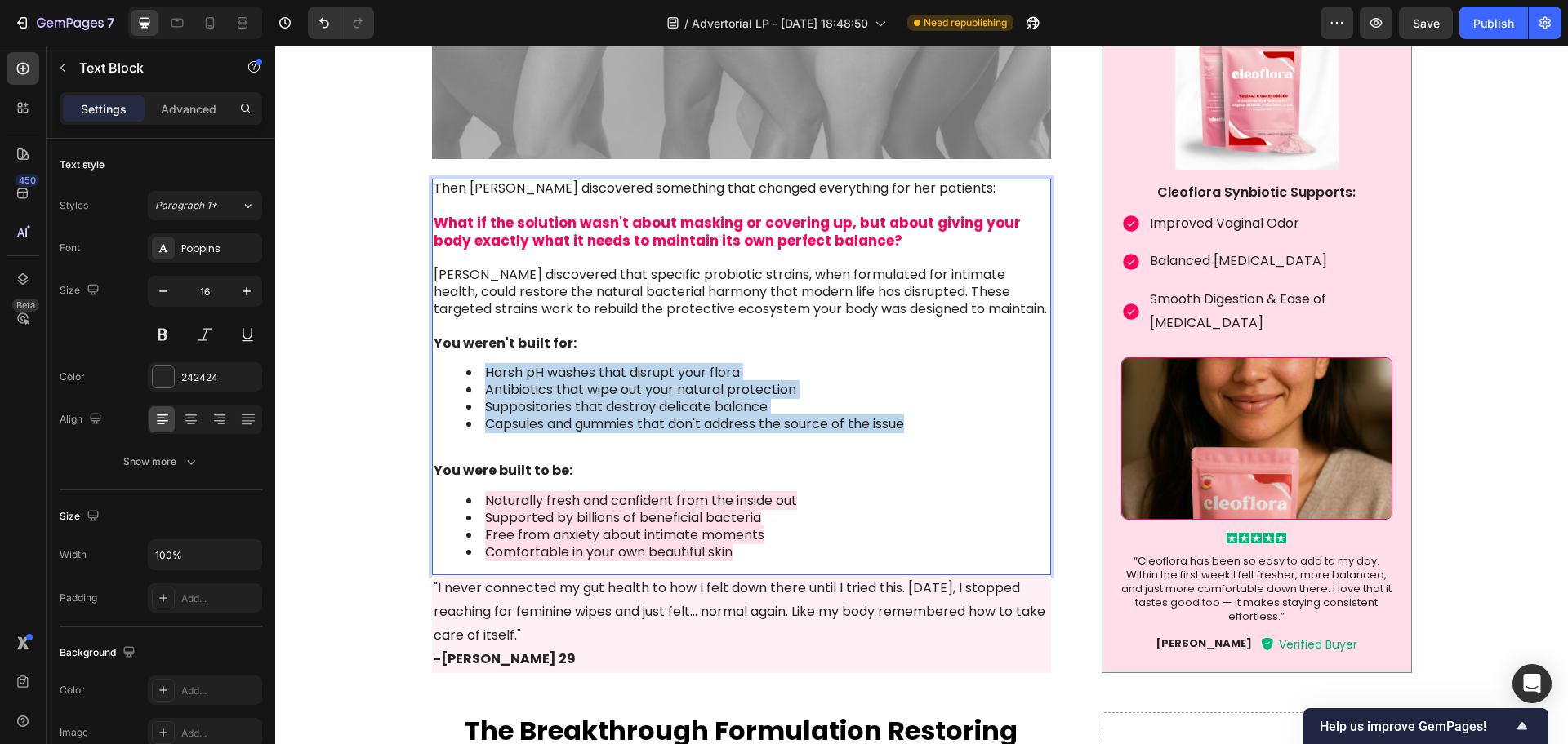
drag, startPoint x: 905, startPoint y: 426, endPoint x: 470, endPoint y: 366, distance: 439.1
click at [470, 366] on ul "Harsh pH washes that disrupt your flora Antibiotics that wipe out your natural …" at bounding box center [742, 399] width 617 height 68
copy ul "Harsh pH washes that disrupt your flora Antibiotics that wipe out your natural …"
click at [575, 428] on span "Capsules and gummies that don't address the source of the issue" at bounding box center [695, 424] width 419 height 19
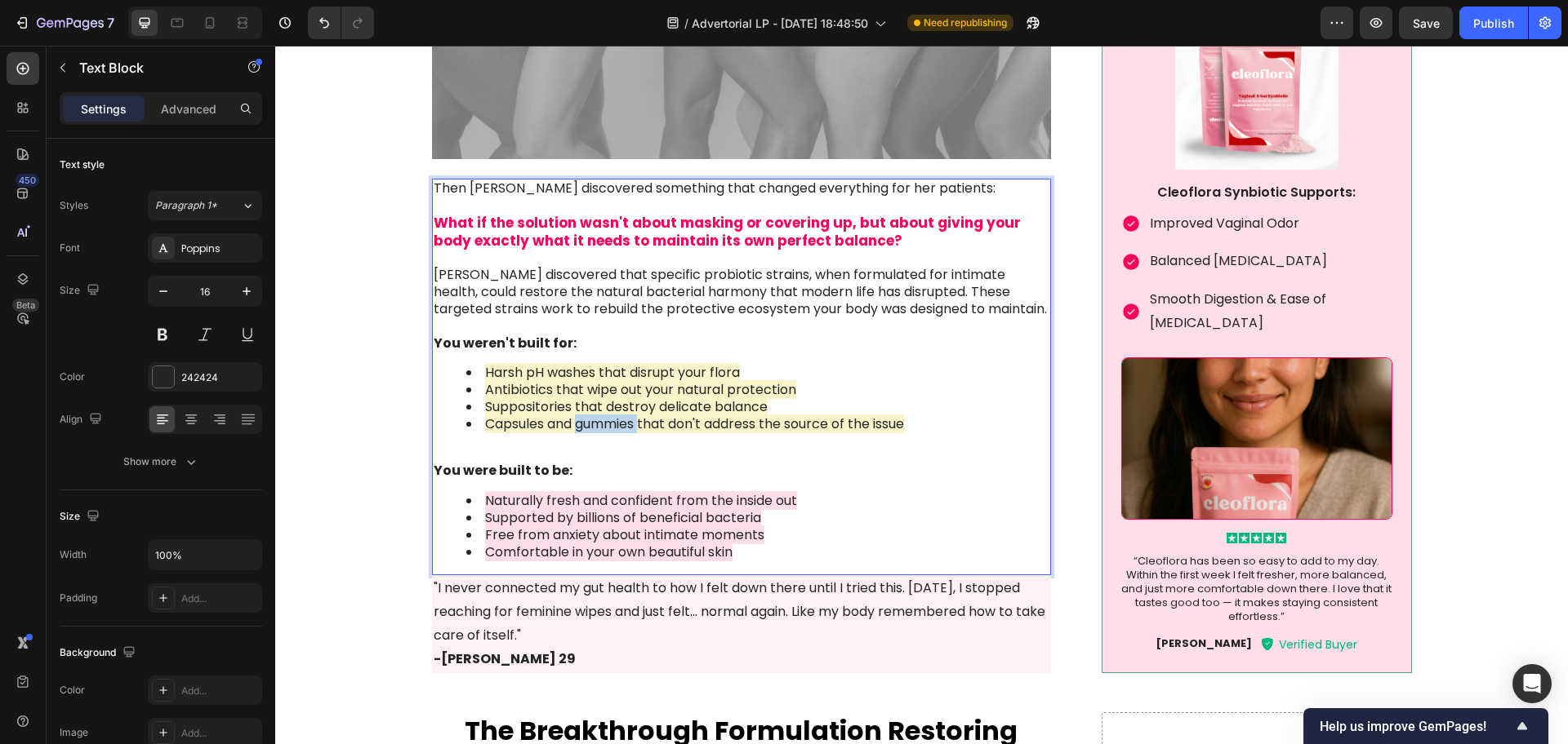
click at [575, 428] on span "Capsules and gummies that don't address the source of the issue" at bounding box center [695, 424] width 419 height 19
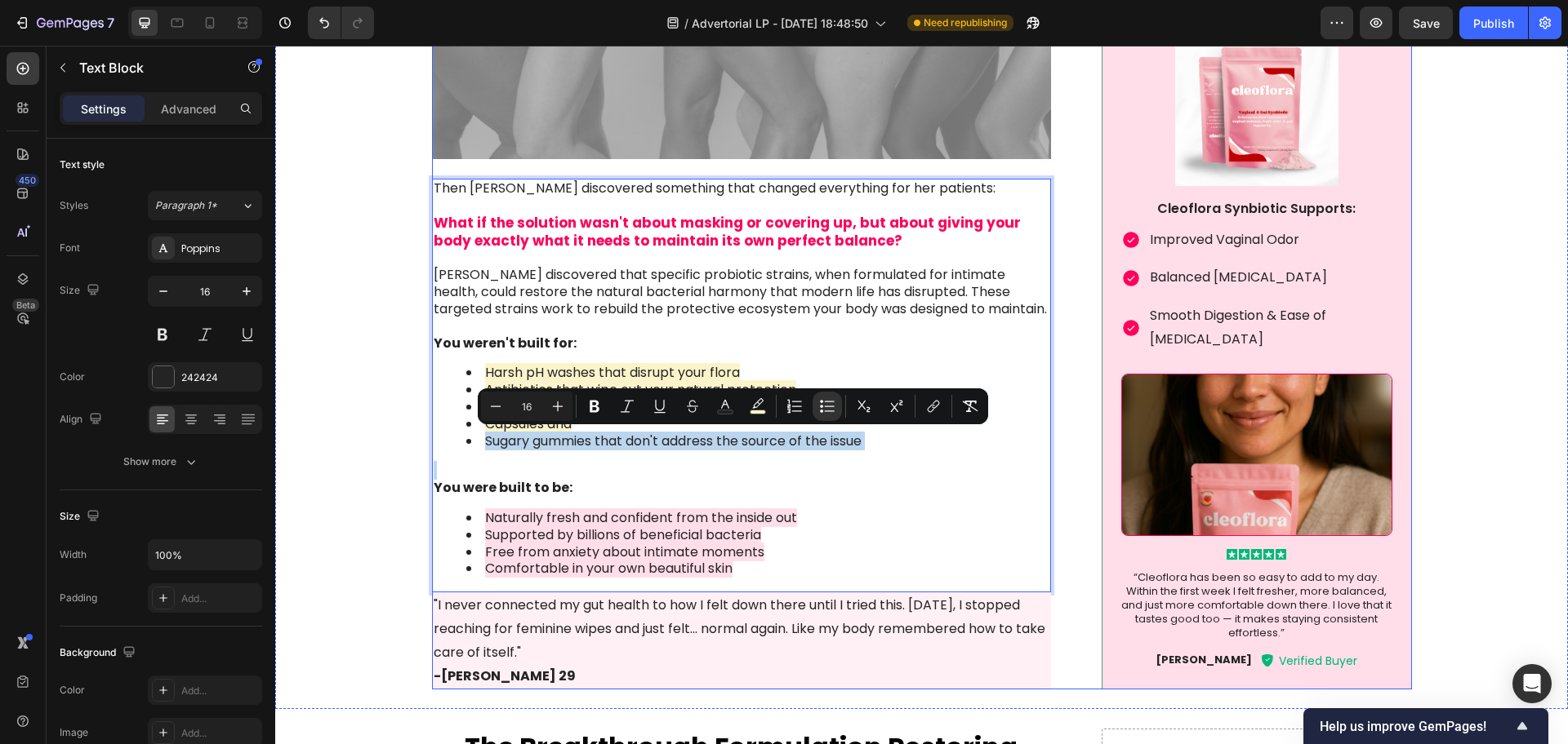
drag, startPoint x: 480, startPoint y: 442, endPoint x: 1083, endPoint y: 455, distance: 603.1
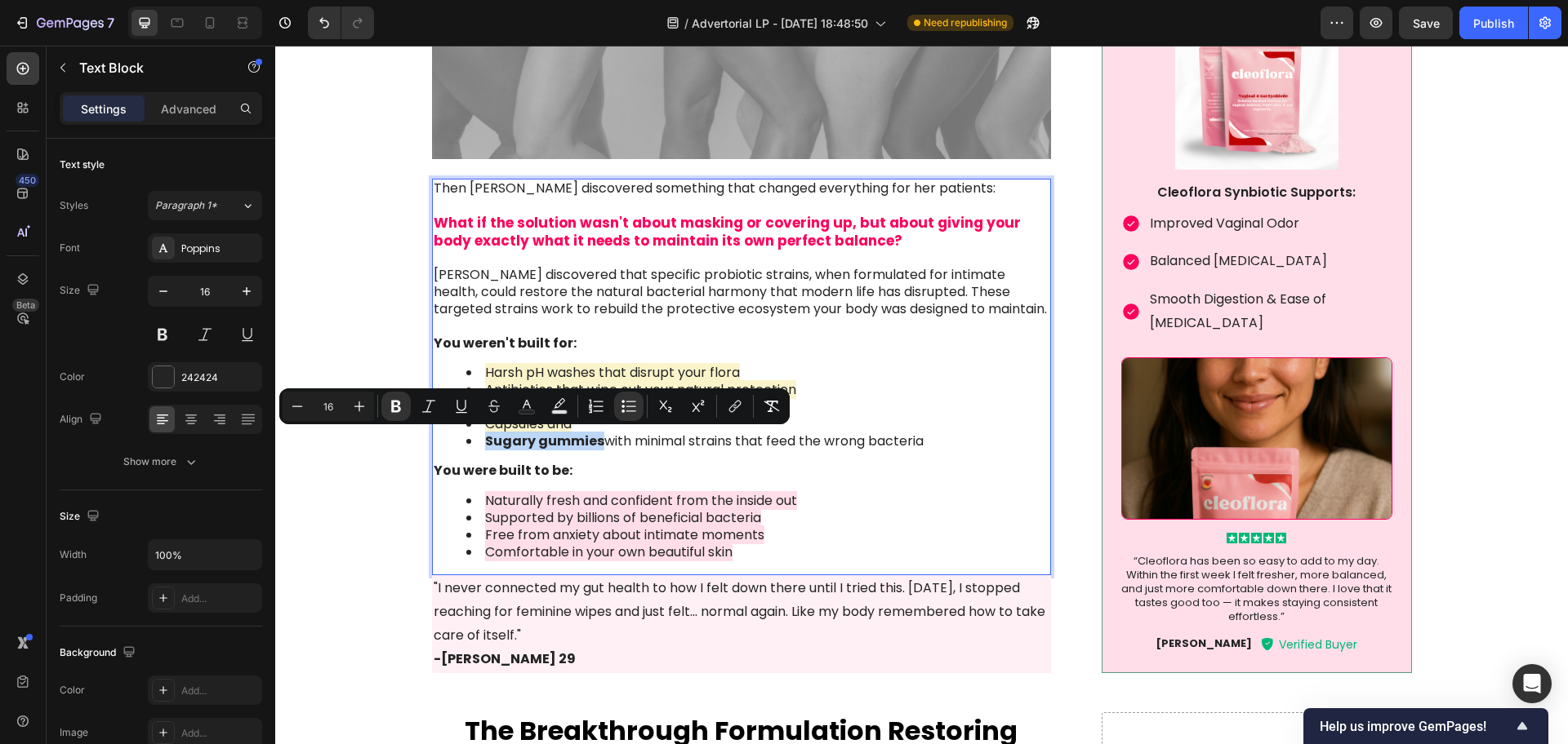
drag, startPoint x: 474, startPoint y: 440, endPoint x: 591, endPoint y: 444, distance: 117.1
click at [591, 444] on li "Sugary gummies with minimal strains that feed the wrong bacteria" at bounding box center [758, 442] width 584 height 17
click at [399, 408] on icon "Editor contextual toolbar" at bounding box center [396, 407] width 10 height 12
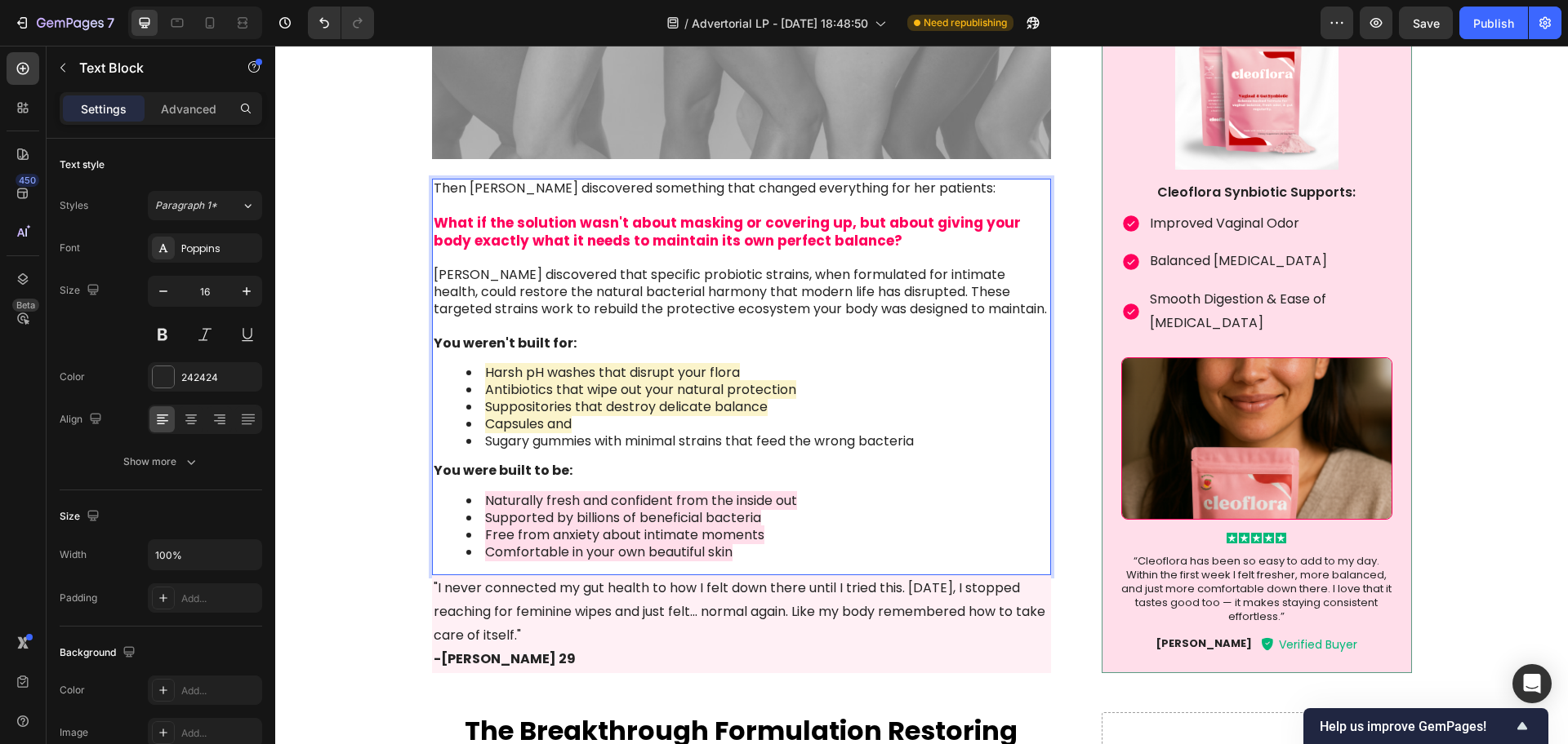
click at [564, 447] on li "Sugary gummies with minimal strains that feed the wrong bacteria" at bounding box center [758, 442] width 584 height 17
click at [531, 438] on li "Sugary gummies with minimal strains that feed the wrong bacteria" at bounding box center [758, 442] width 584 height 17
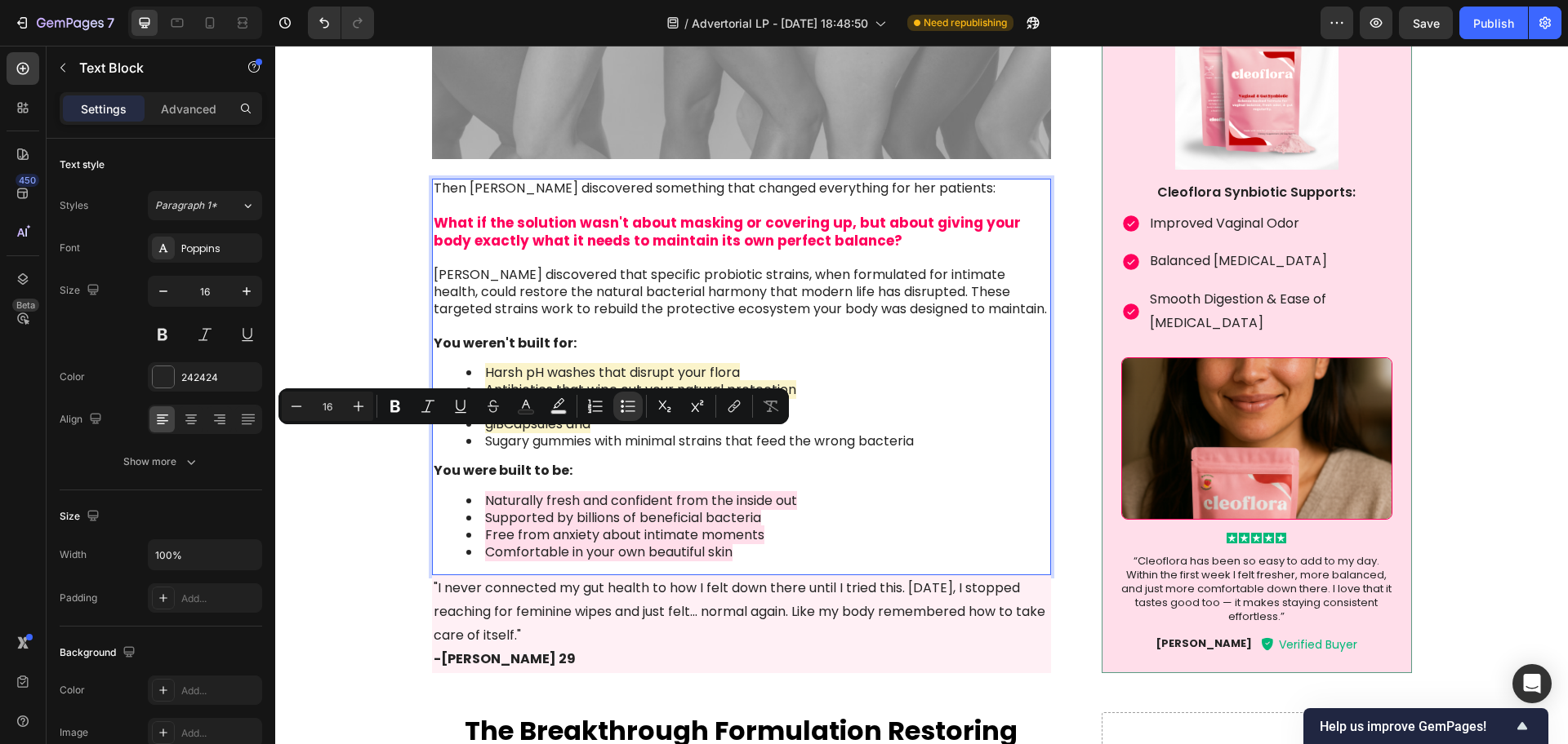
click at [497, 441] on li "Sugary gummies with minimal strains that feed the wrong bacteria" at bounding box center [758, 442] width 584 height 17
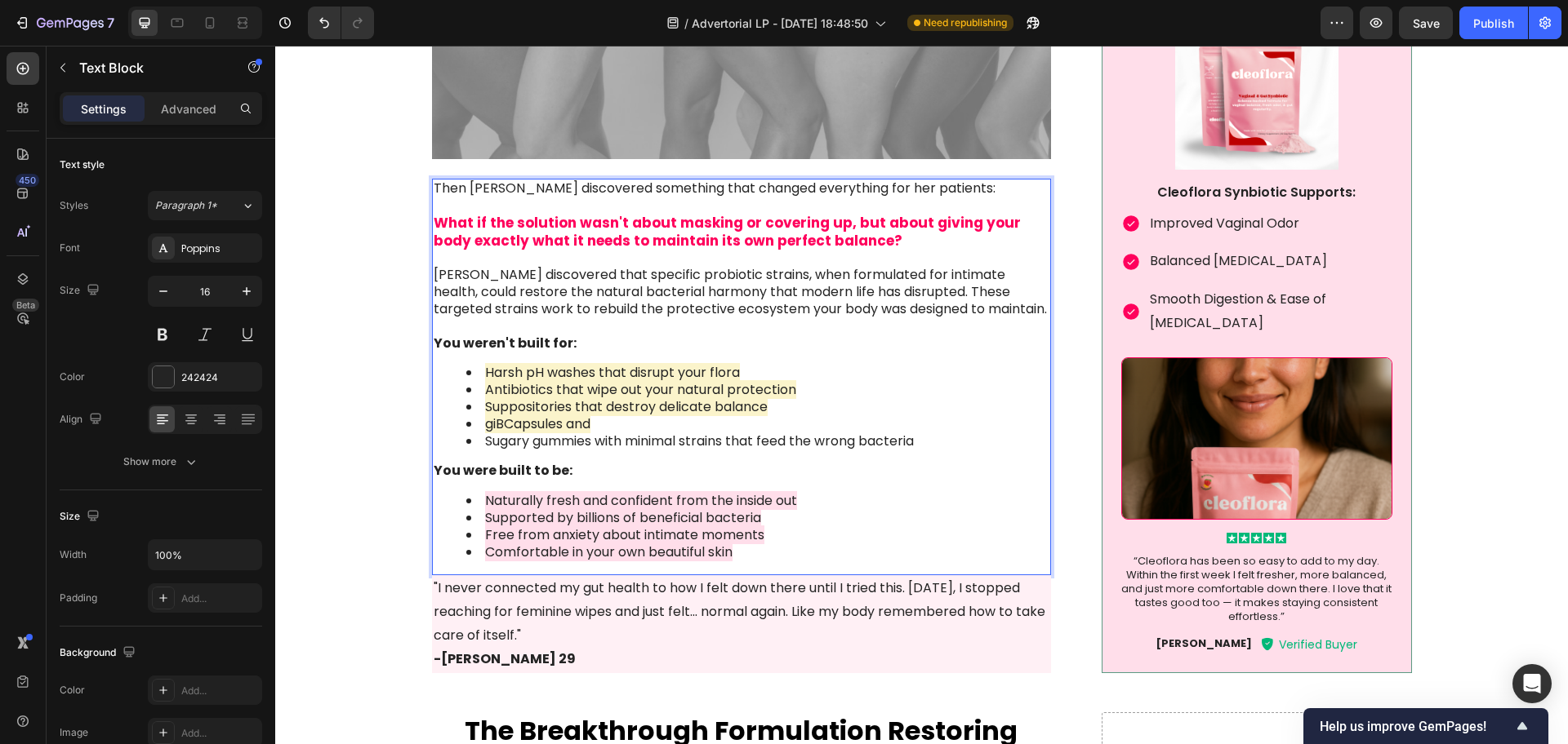
click at [501, 426] on span "giBCapsules and" at bounding box center [538, 424] width 106 height 19
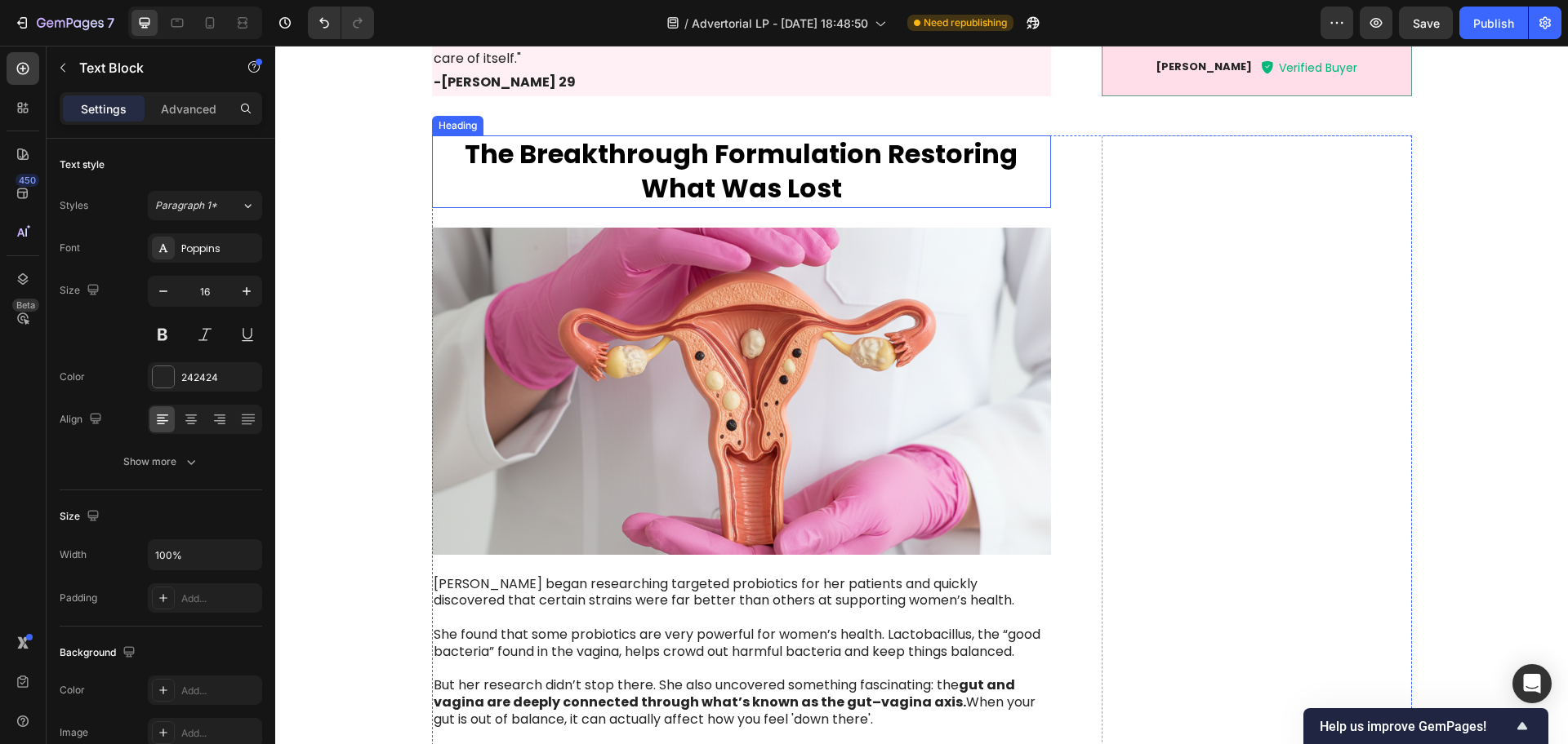
scroll to position [3571, 0]
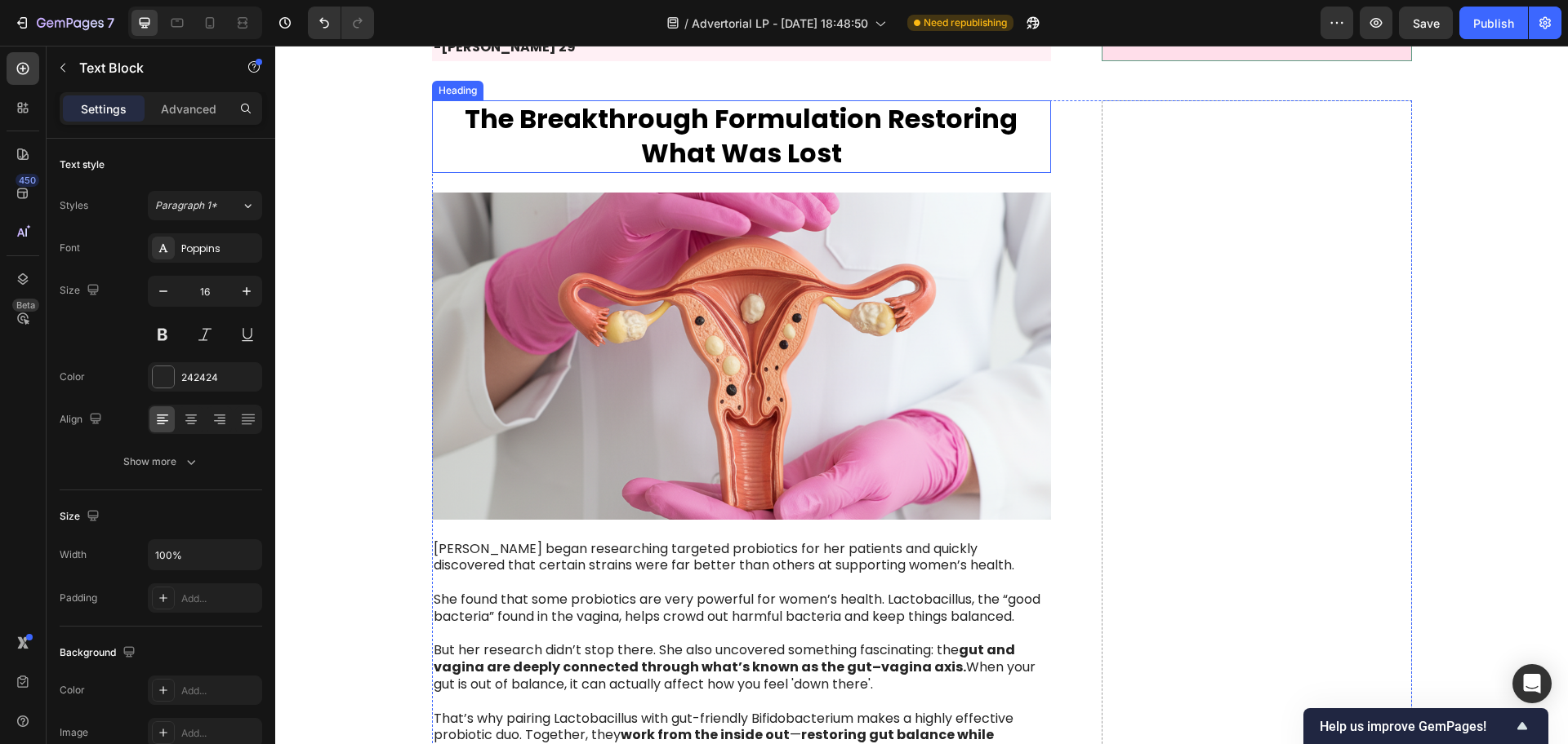
click at [793, 113] on strong "The Breakthrough Formulation Restoring What Was Lost" at bounding box center [741, 136] width 553 height 72
click at [853, 129] on strong "The Breakthrough Formulation Restoring What Was Lost" at bounding box center [741, 136] width 553 height 72
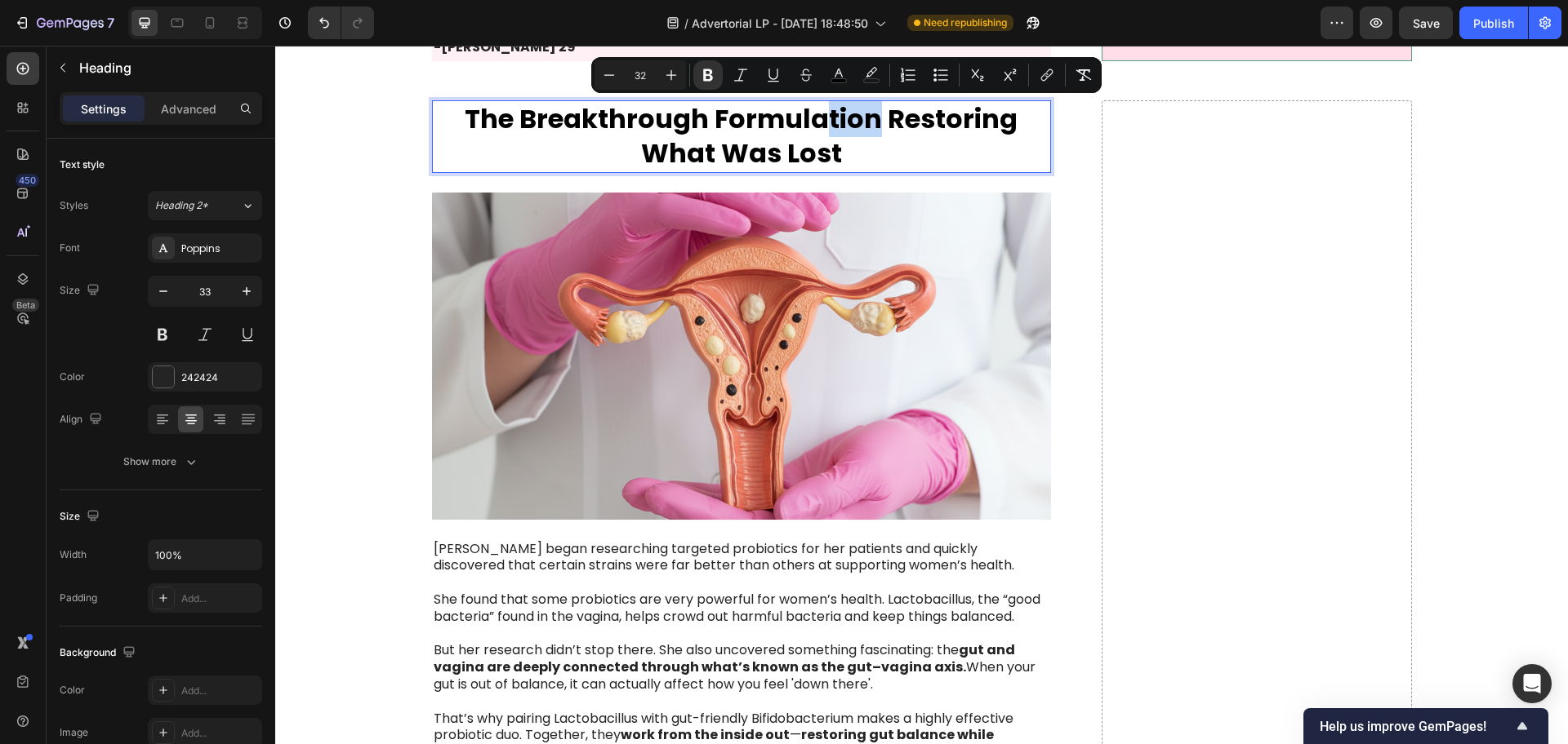
drag, startPoint x: 872, startPoint y: 125, endPoint x: 818, endPoint y: 124, distance: 54.0
click at [818, 124] on strong "The Breakthrough Formulation Restoring What Was Lost" at bounding box center [741, 136] width 553 height 72
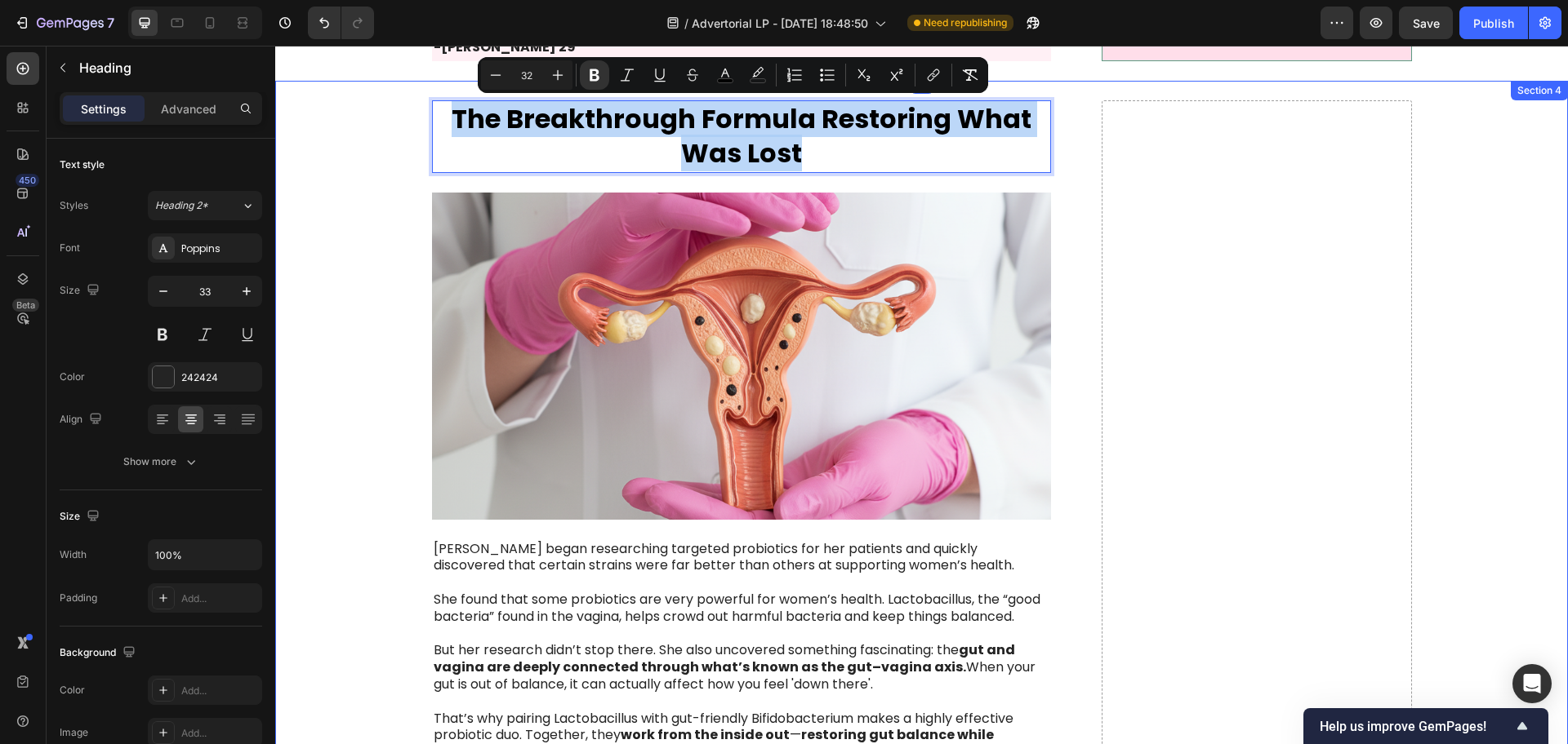
drag, startPoint x: 793, startPoint y: 159, endPoint x: 391, endPoint y: 115, distance: 404.4
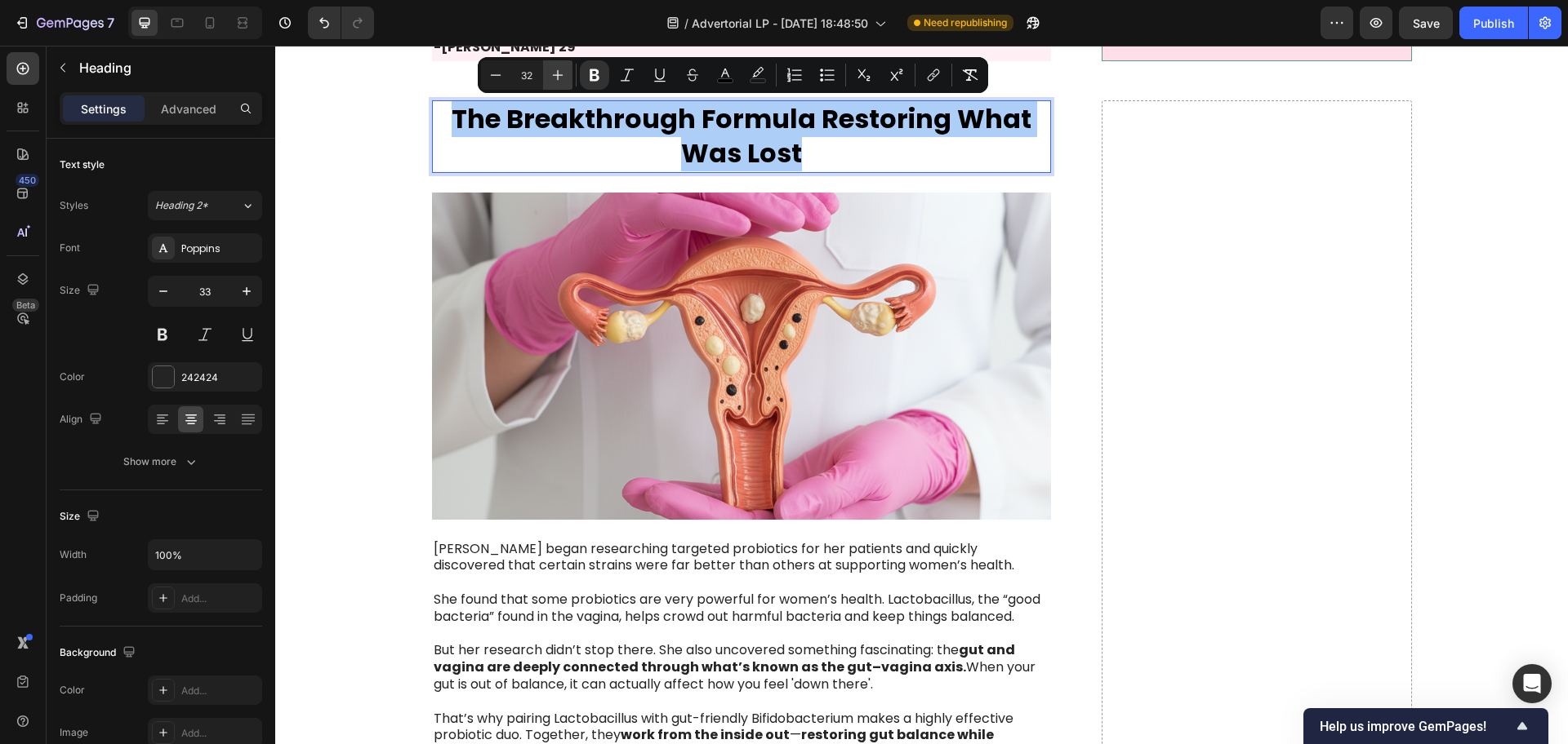
click at [560, 75] on icon "Editor contextual toolbar" at bounding box center [558, 75] width 10 height 10
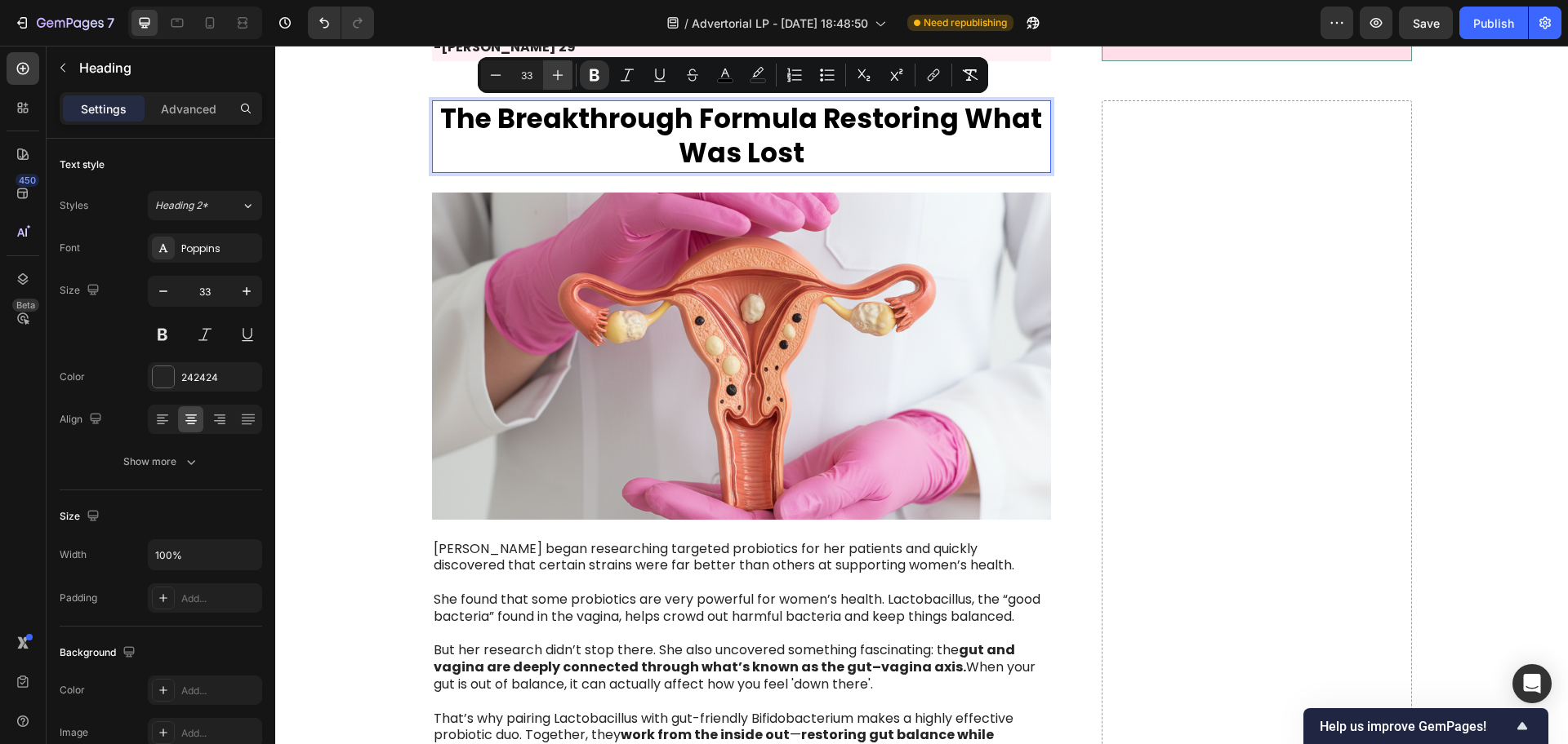
click at [560, 75] on icon "Editor contextual toolbar" at bounding box center [558, 75] width 10 height 10
click at [559, 75] on icon "Editor contextual toolbar" at bounding box center [558, 75] width 10 height 10
type input "35"
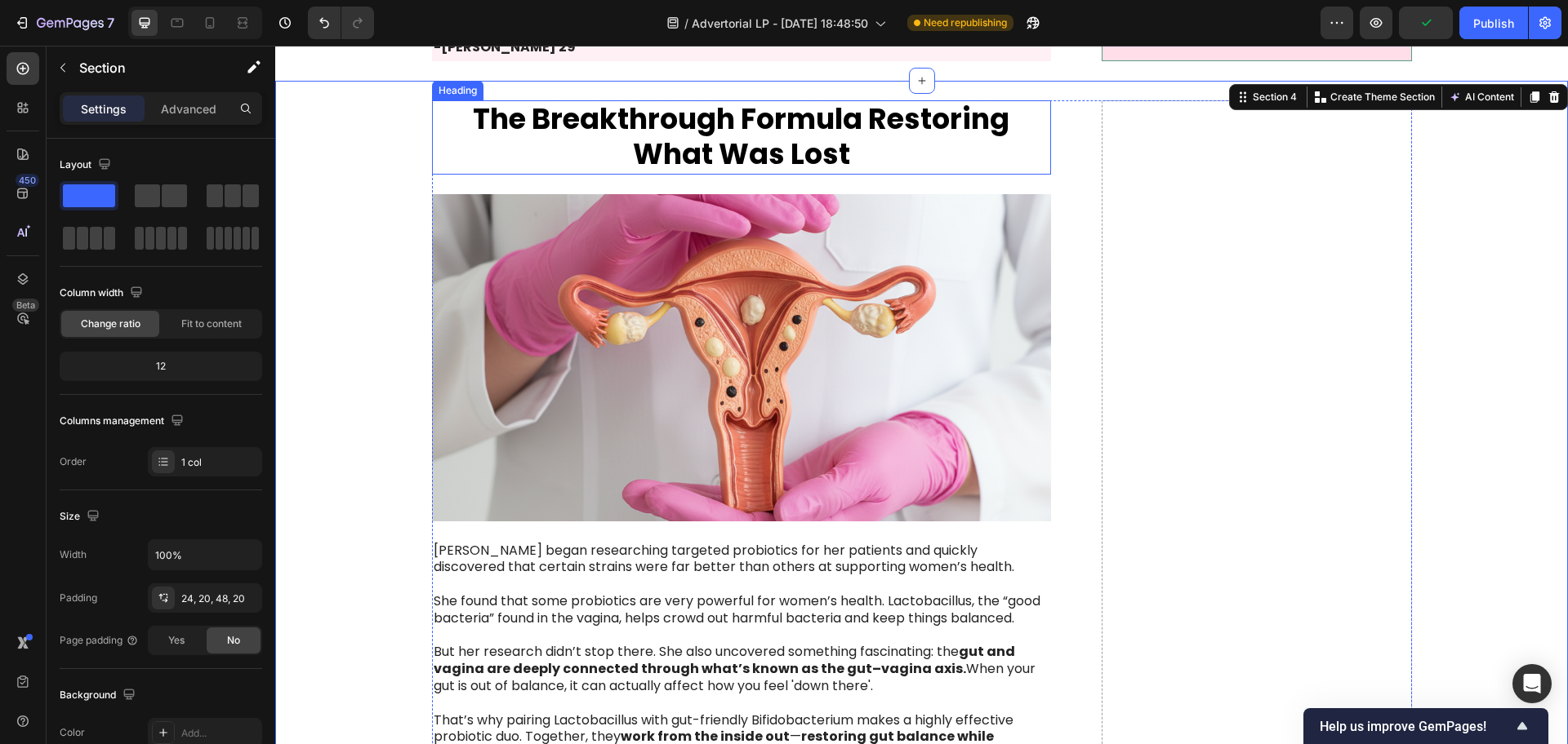
click at [547, 110] on strong "The Breakthrough Formula Restoring What Was Lost" at bounding box center [741, 136] width 537 height 76
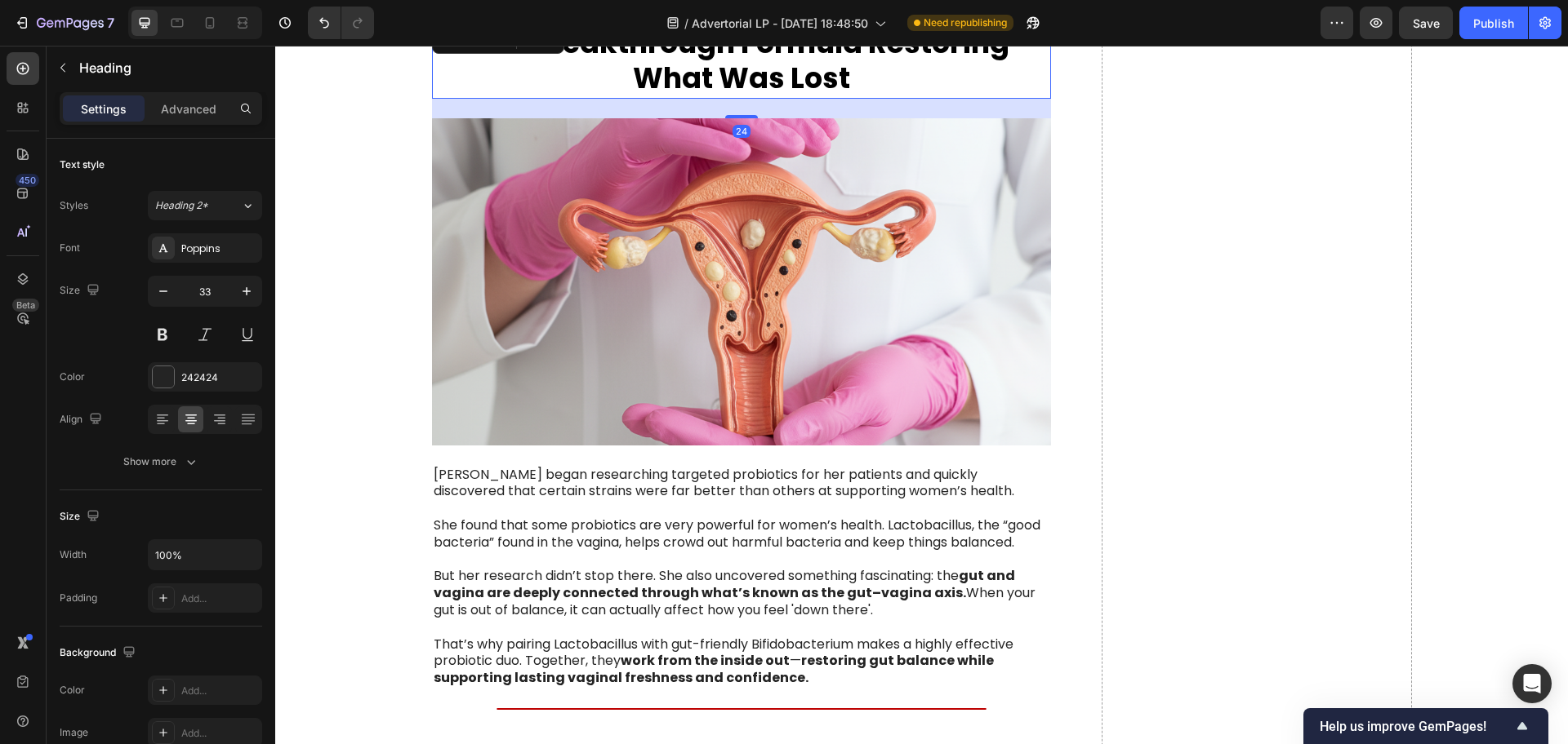
scroll to position [3265, 0]
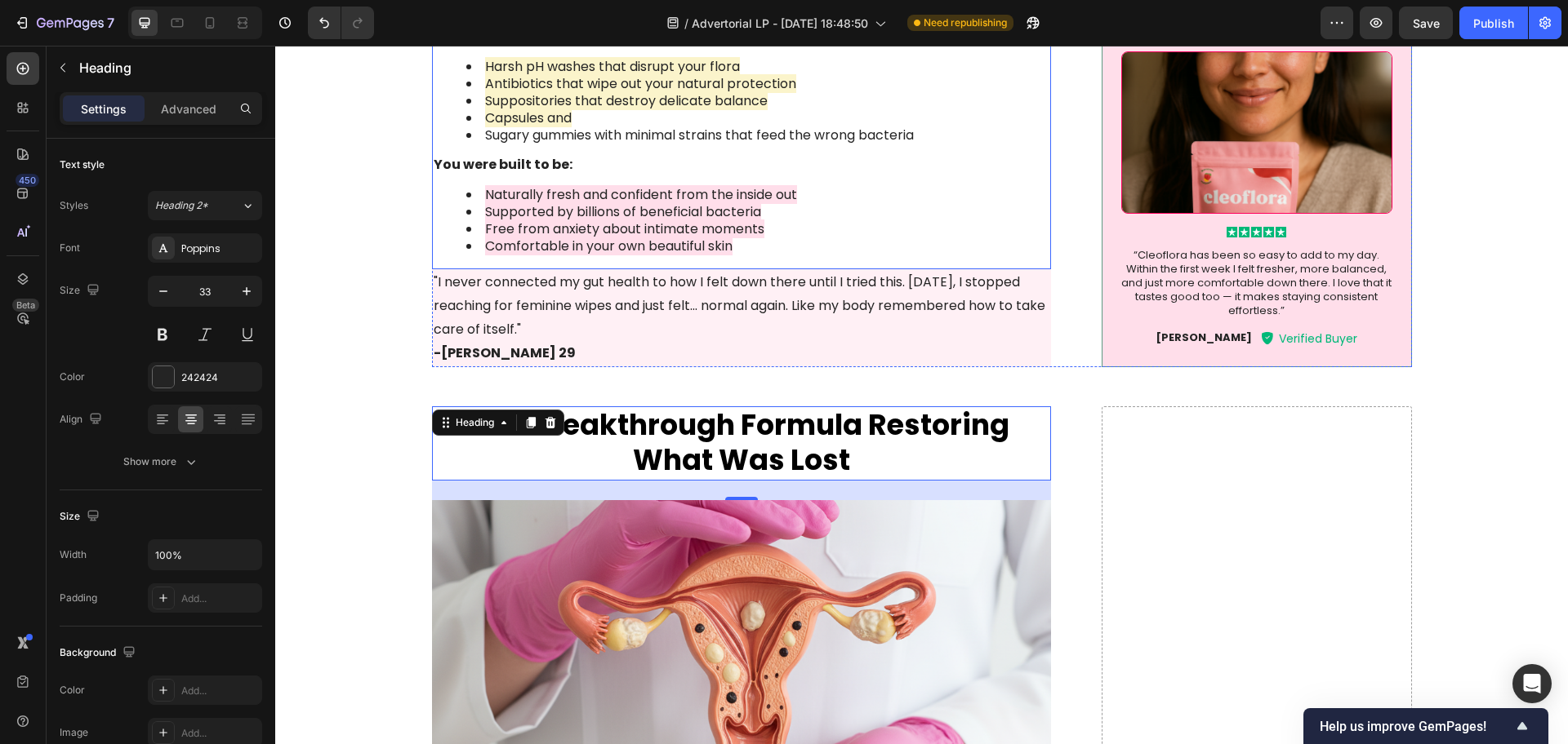
click at [624, 140] on li "Sugary gummies with minimal strains that feed the wrong bacteria" at bounding box center [758, 136] width 584 height 17
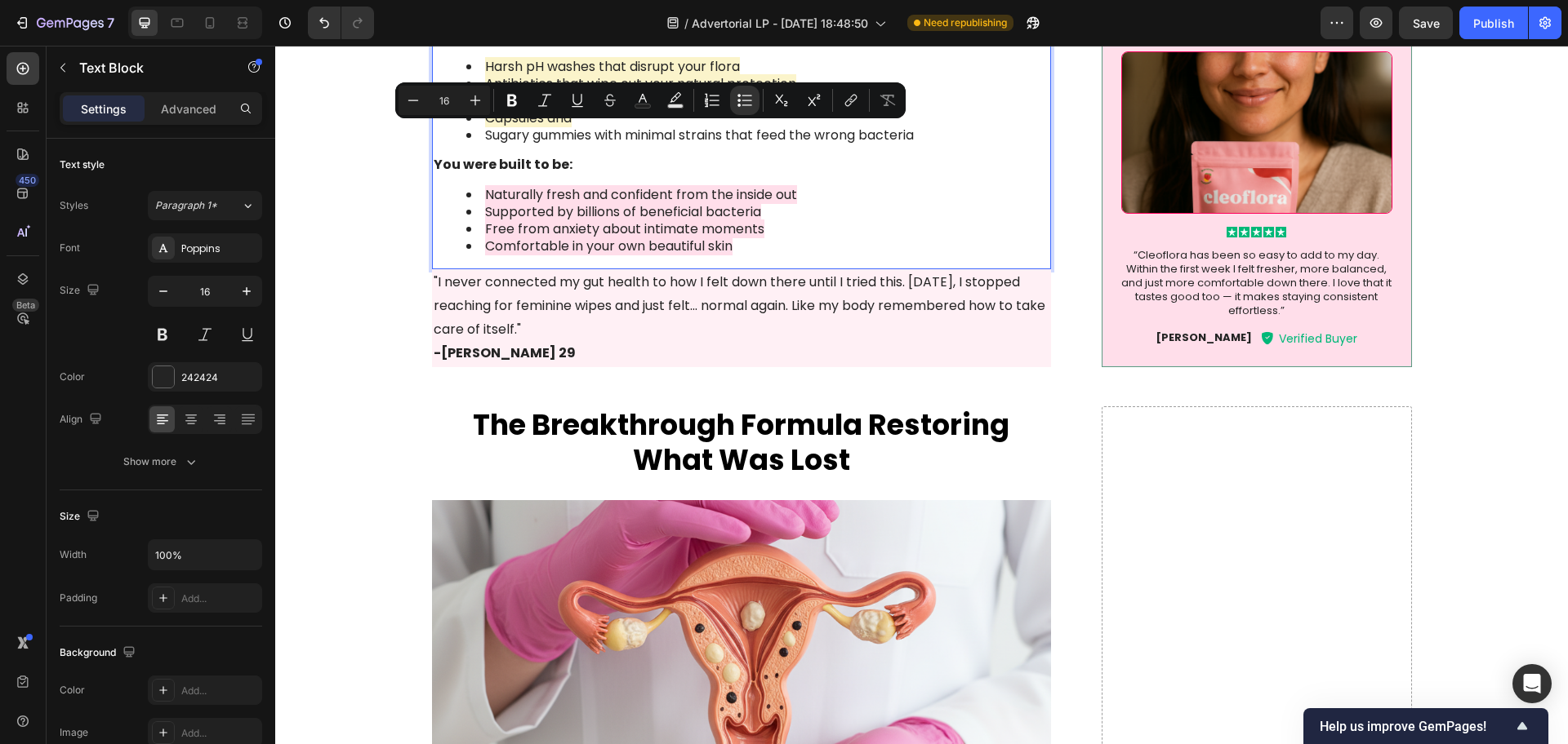
click at [591, 135] on li "Sugary gummies with minimal strains that feed the wrong bacteria" at bounding box center [758, 136] width 584 height 17
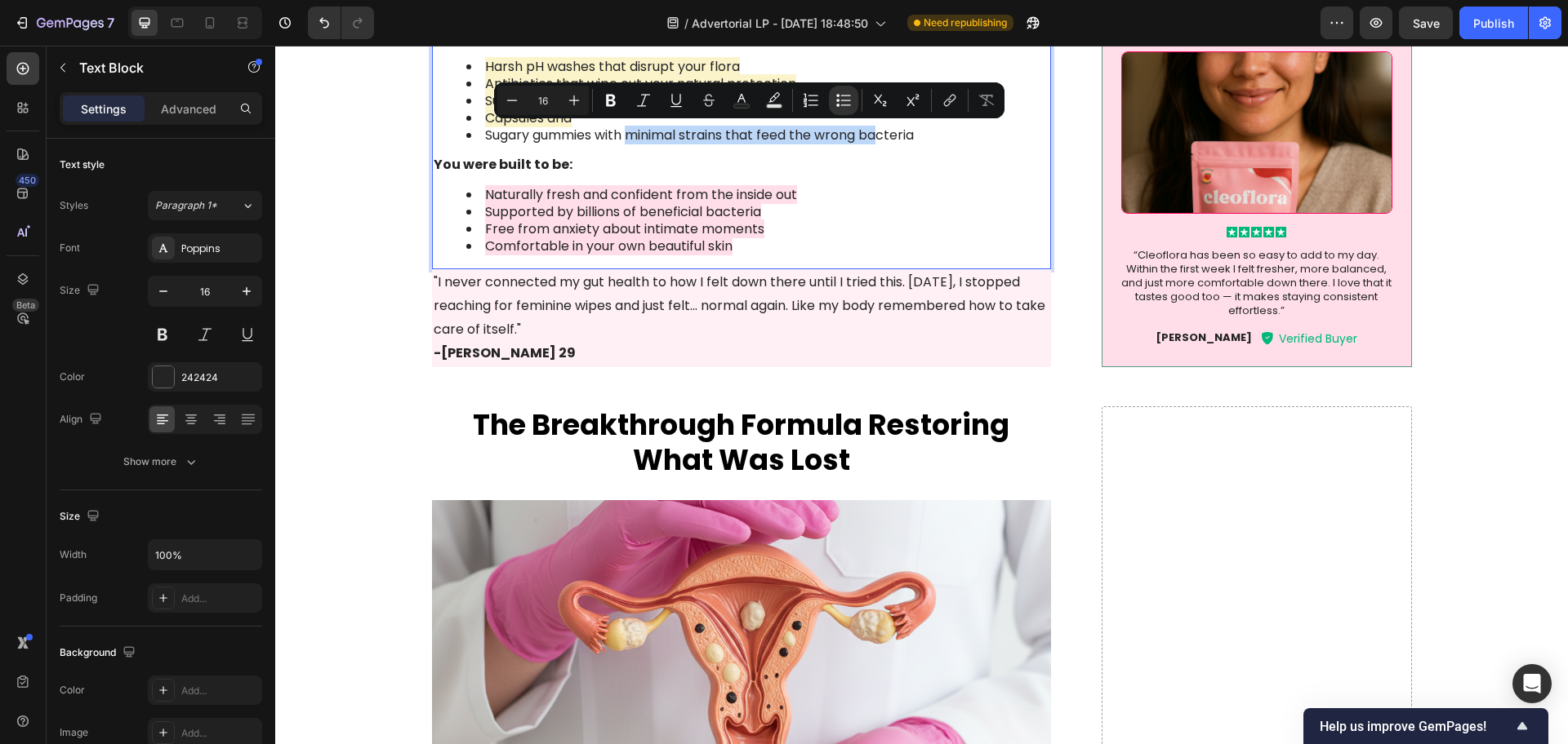
drag, startPoint x: 624, startPoint y: 134, endPoint x: 877, endPoint y: 133, distance: 253.0
click at [877, 133] on li "Sugary gummies with minimal strains that feed the wrong bacteria" at bounding box center [758, 136] width 584 height 17
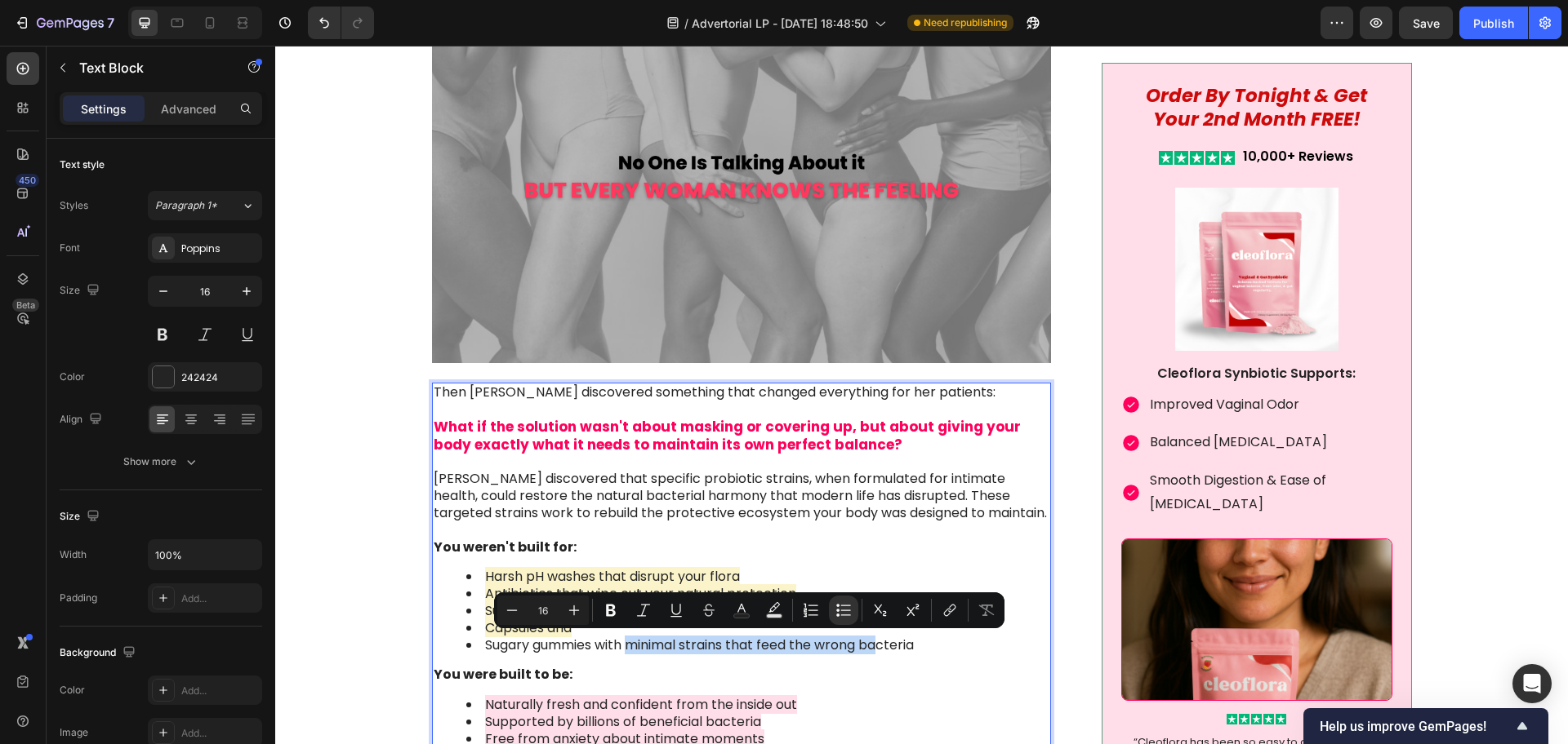
scroll to position [2826, 0]
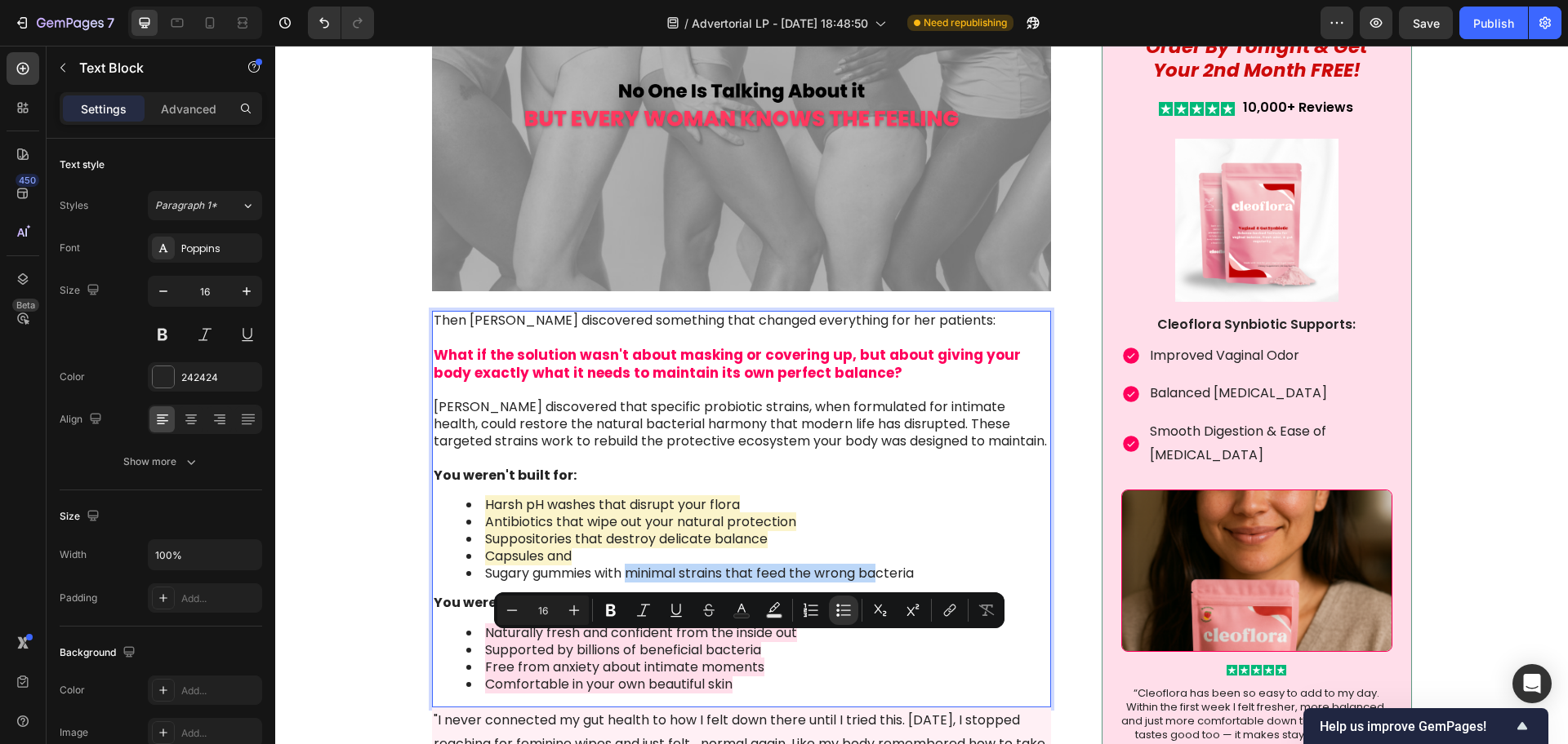
click at [544, 593] on strong "You were built to be:" at bounding box center [503, 603] width 139 height 19
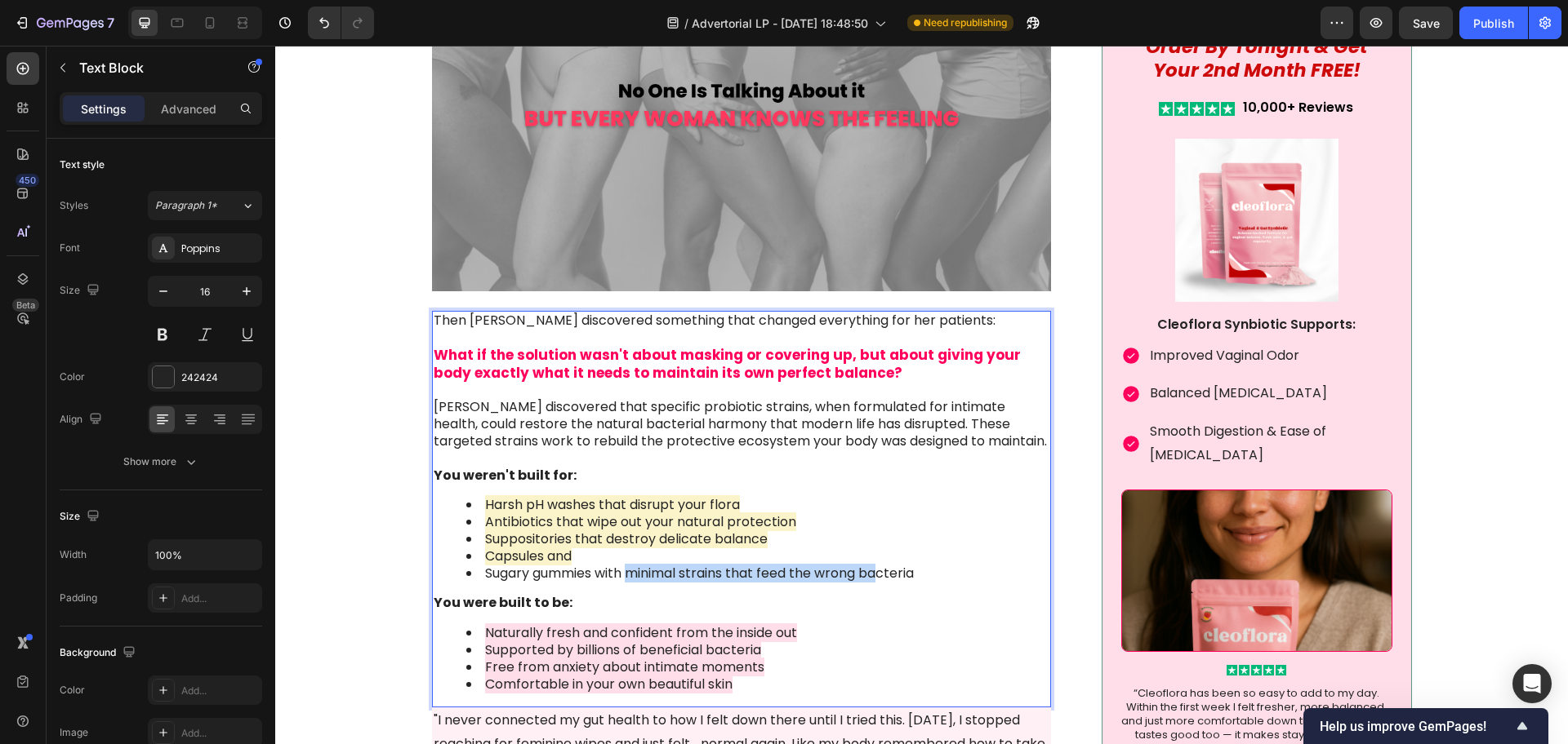
scroll to position [2959, 0]
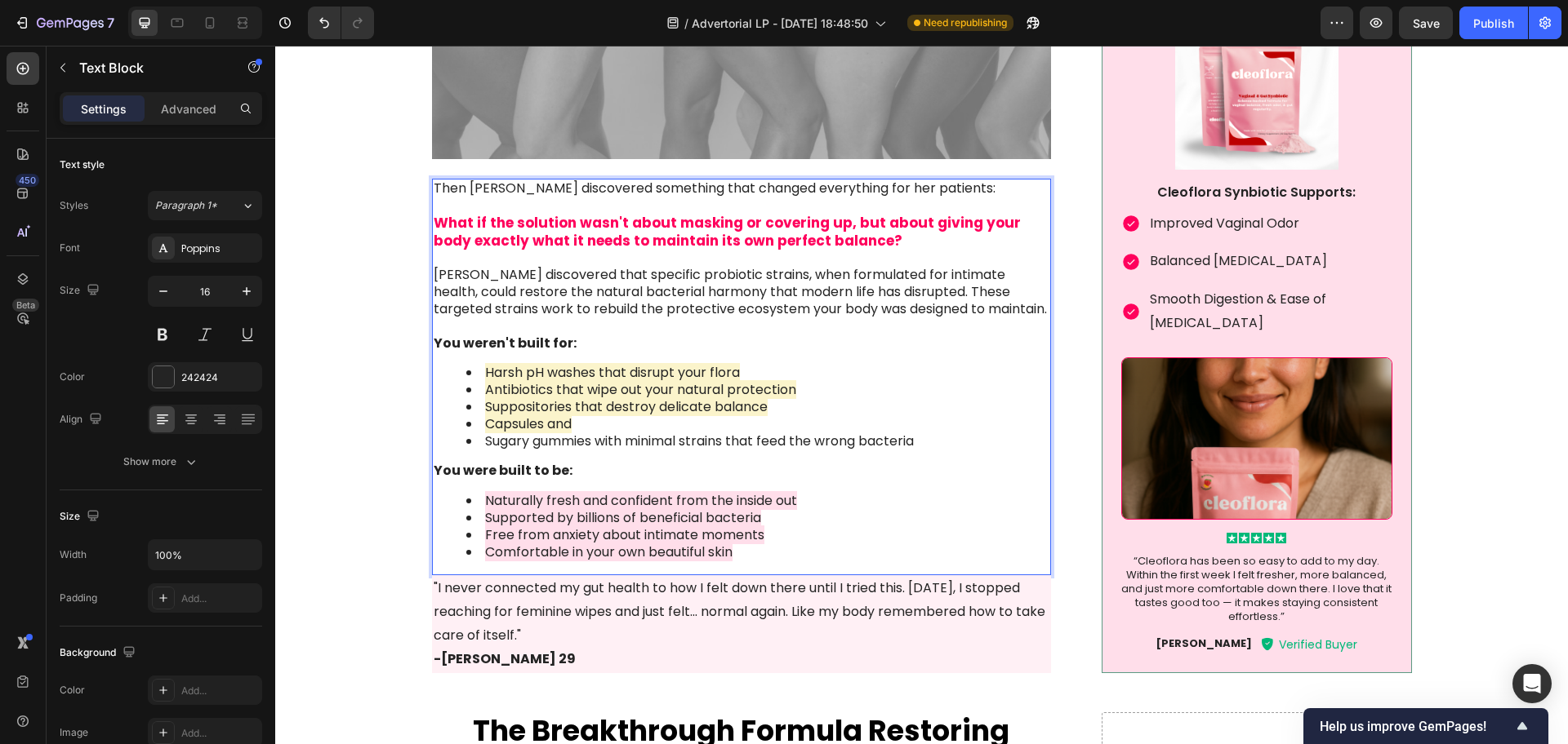
click at [542, 478] on strong "You were built to be:" at bounding box center [503, 471] width 139 height 19
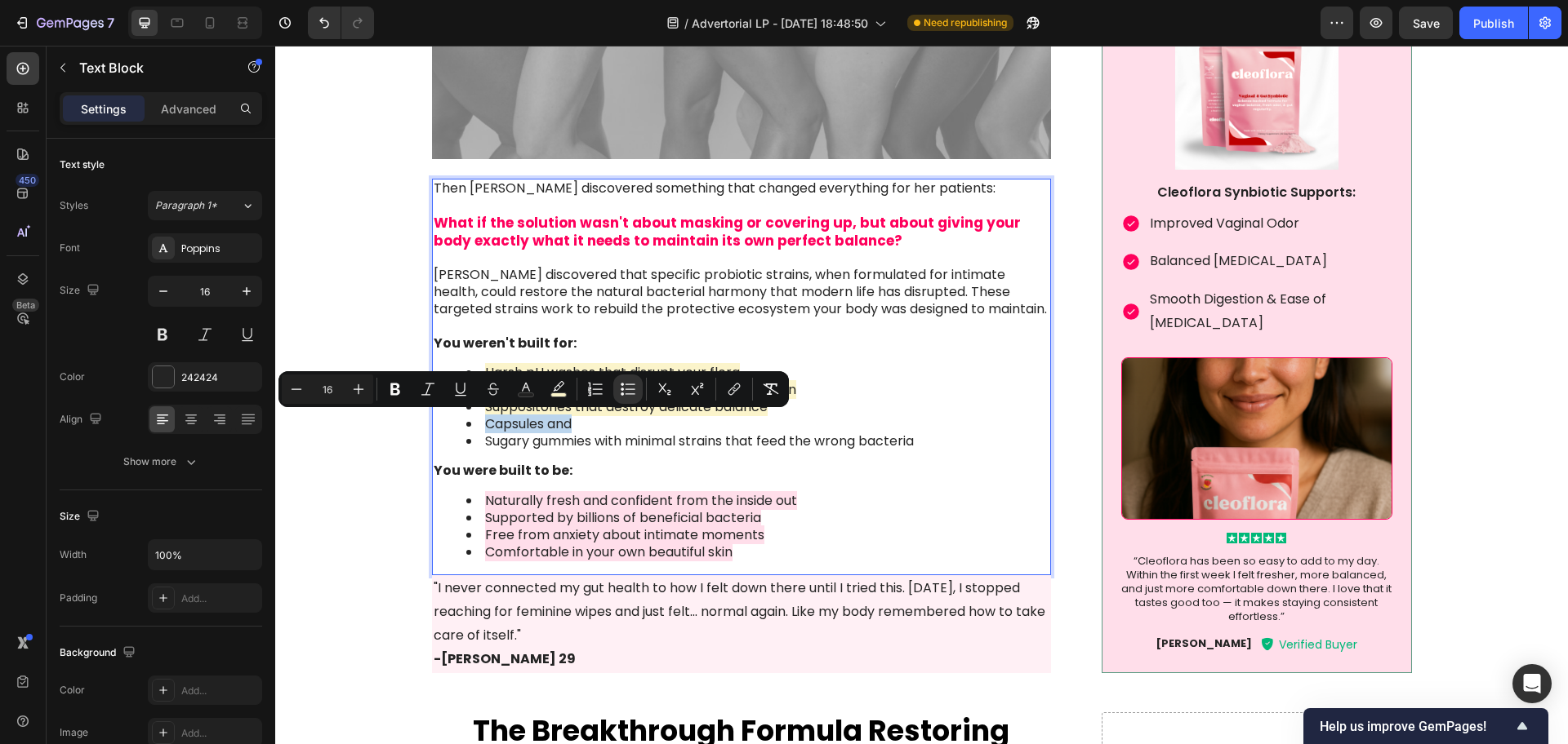
drag, startPoint x: 568, startPoint y: 426, endPoint x: 480, endPoint y: 420, distance: 88.2
click at [485, 420] on span "Capsules and" at bounding box center [529, 424] width 87 height 19
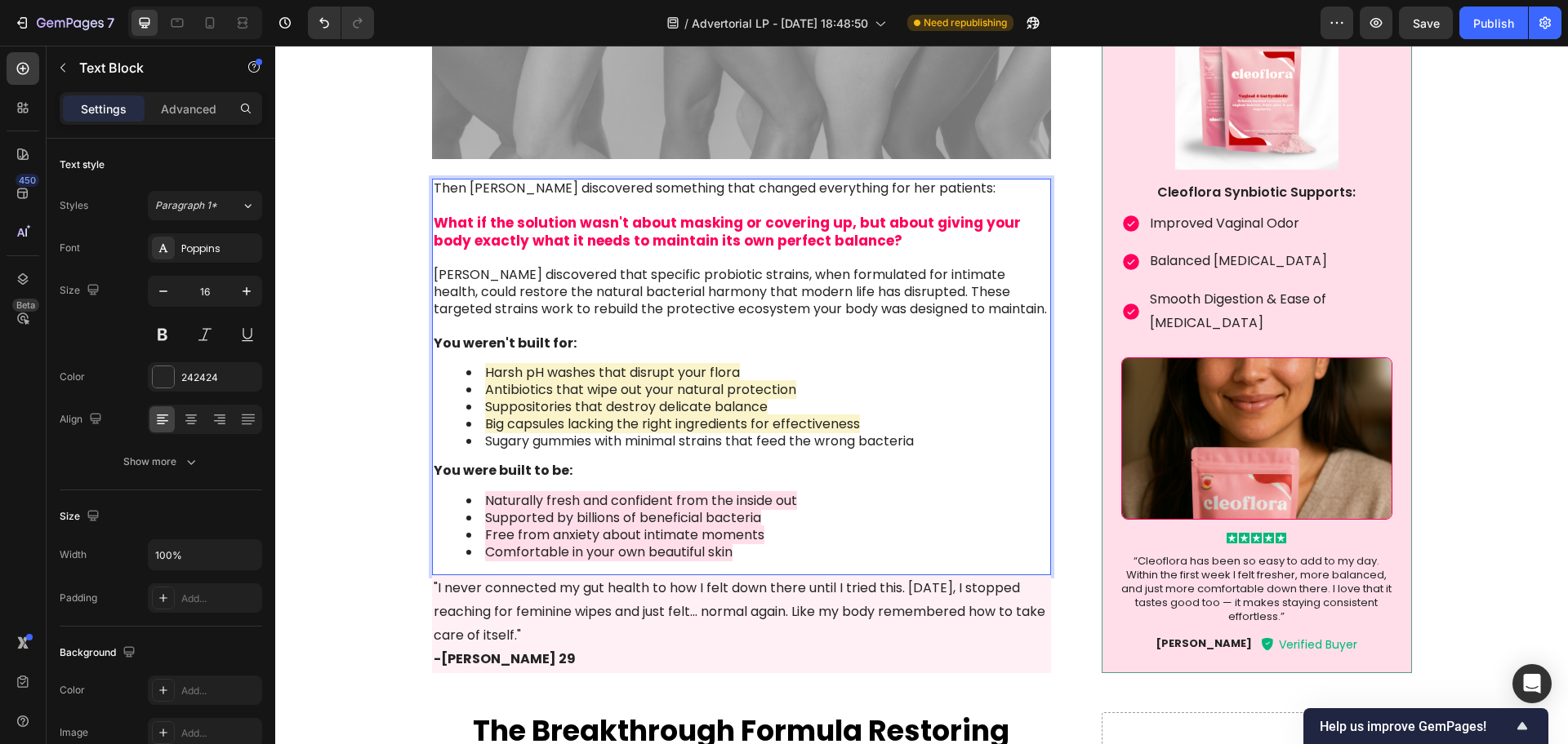
click at [621, 443] on li "Sugary gummies with minimal strains that feed the wrong bacteria" at bounding box center [758, 442] width 584 height 17
click at [621, 443] on ul "Harsh pH washes that disrupt your flora Antibiotics that wipe out your natural …" at bounding box center [742, 408] width 617 height 85
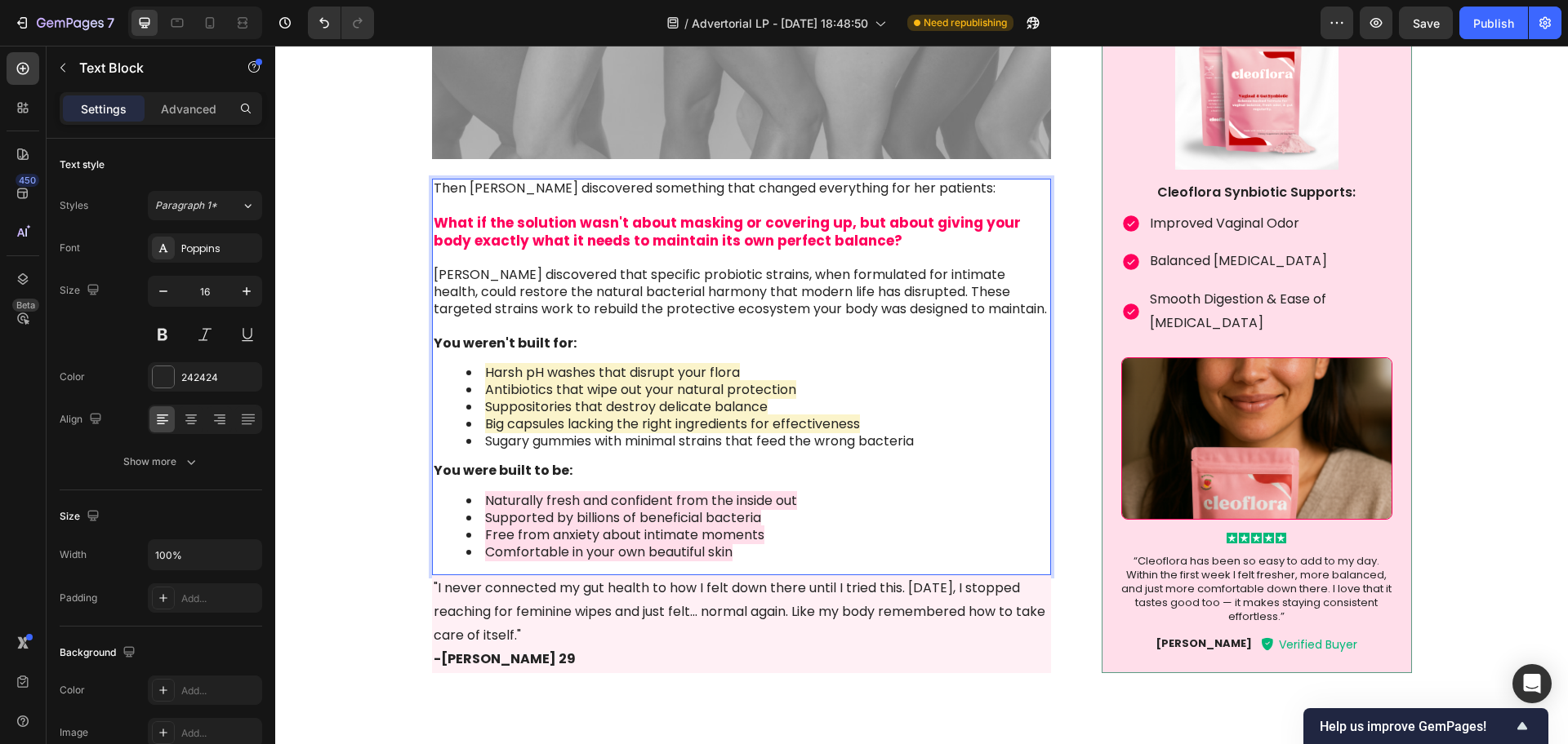
scroll to position [2857, 0]
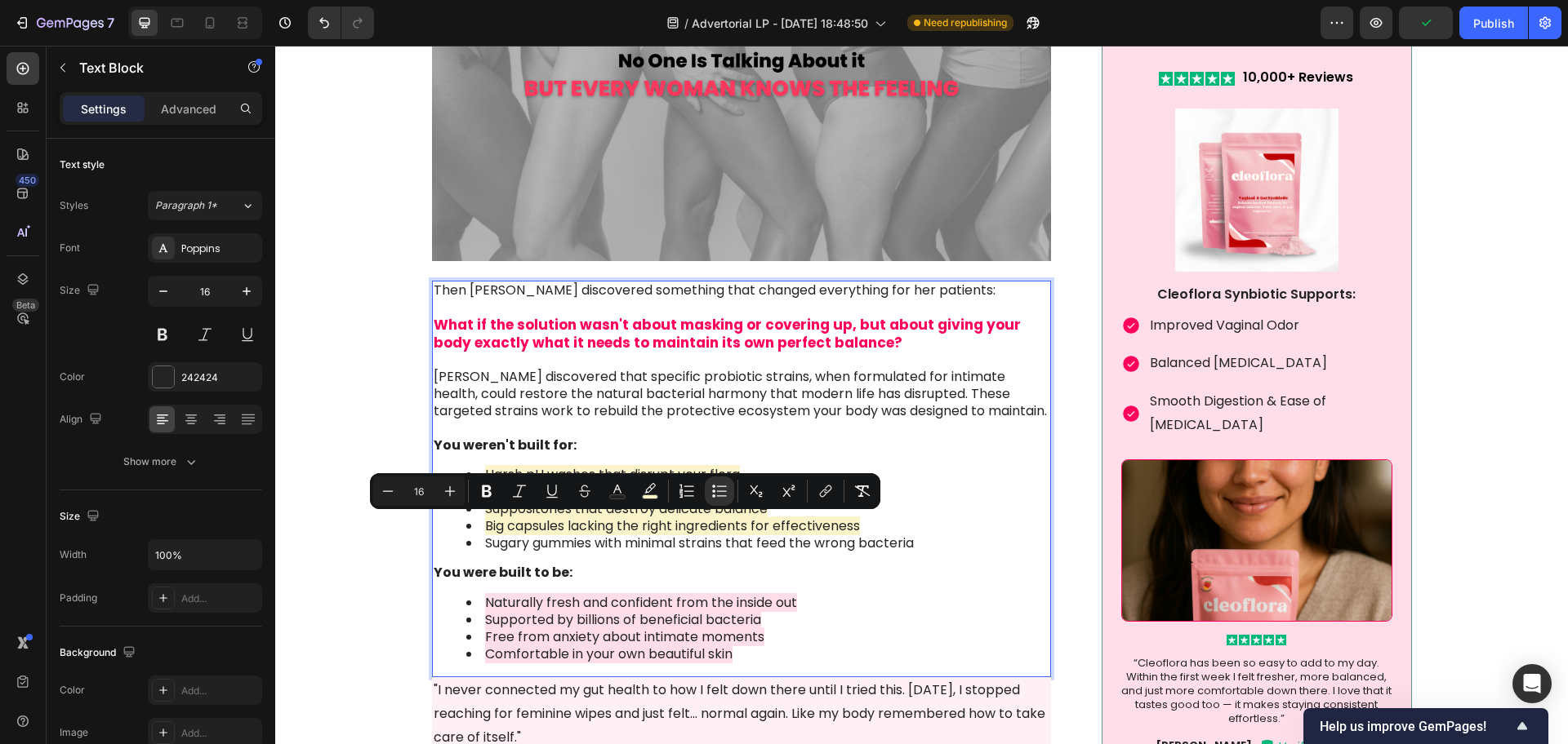
click at [823, 546] on li "Sugary gummies with minimal strains that feed the wrong bacteria" at bounding box center [758, 544] width 584 height 17
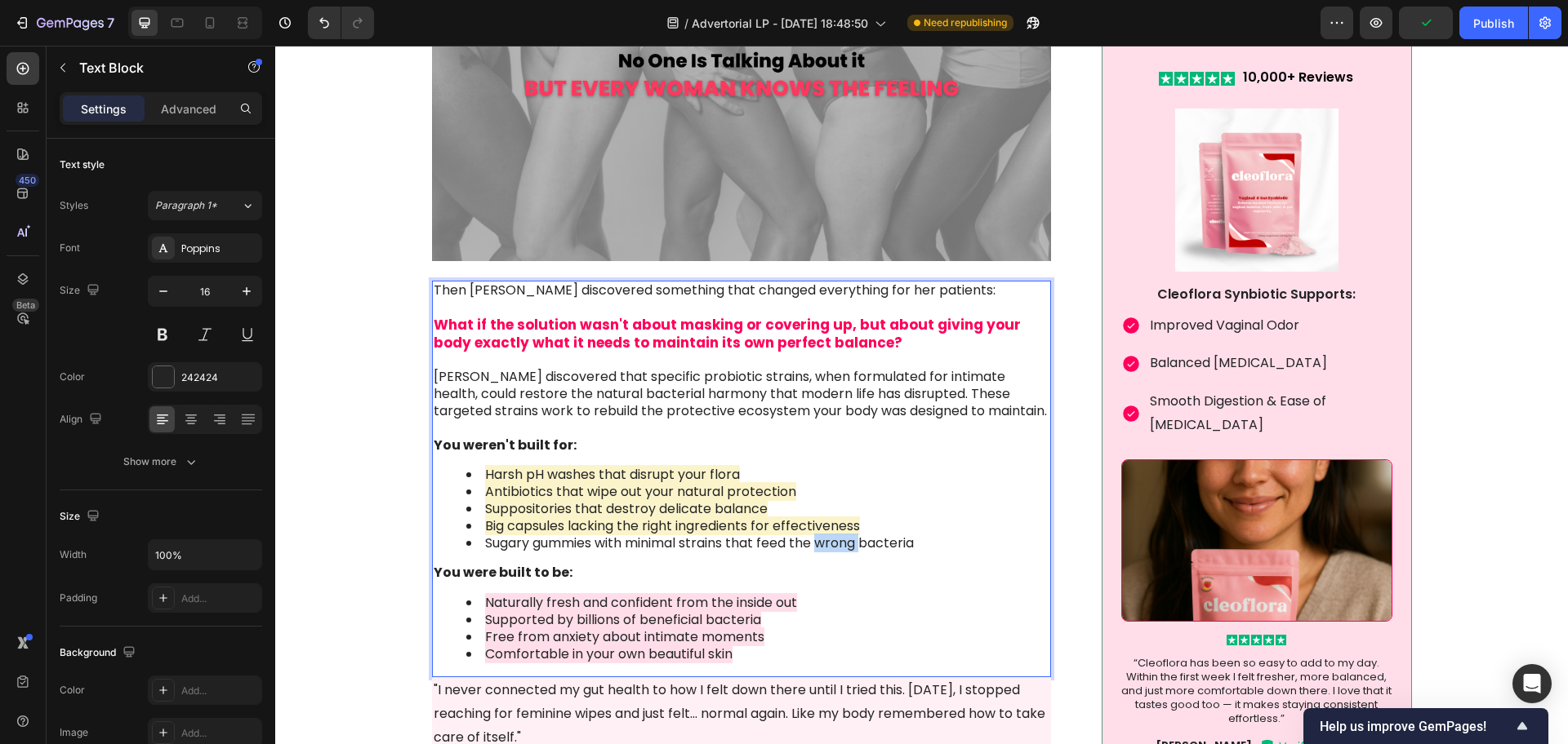
click at [823, 546] on li "Sugary gummies with minimal strains that feed the wrong bacteria" at bounding box center [758, 544] width 584 height 17
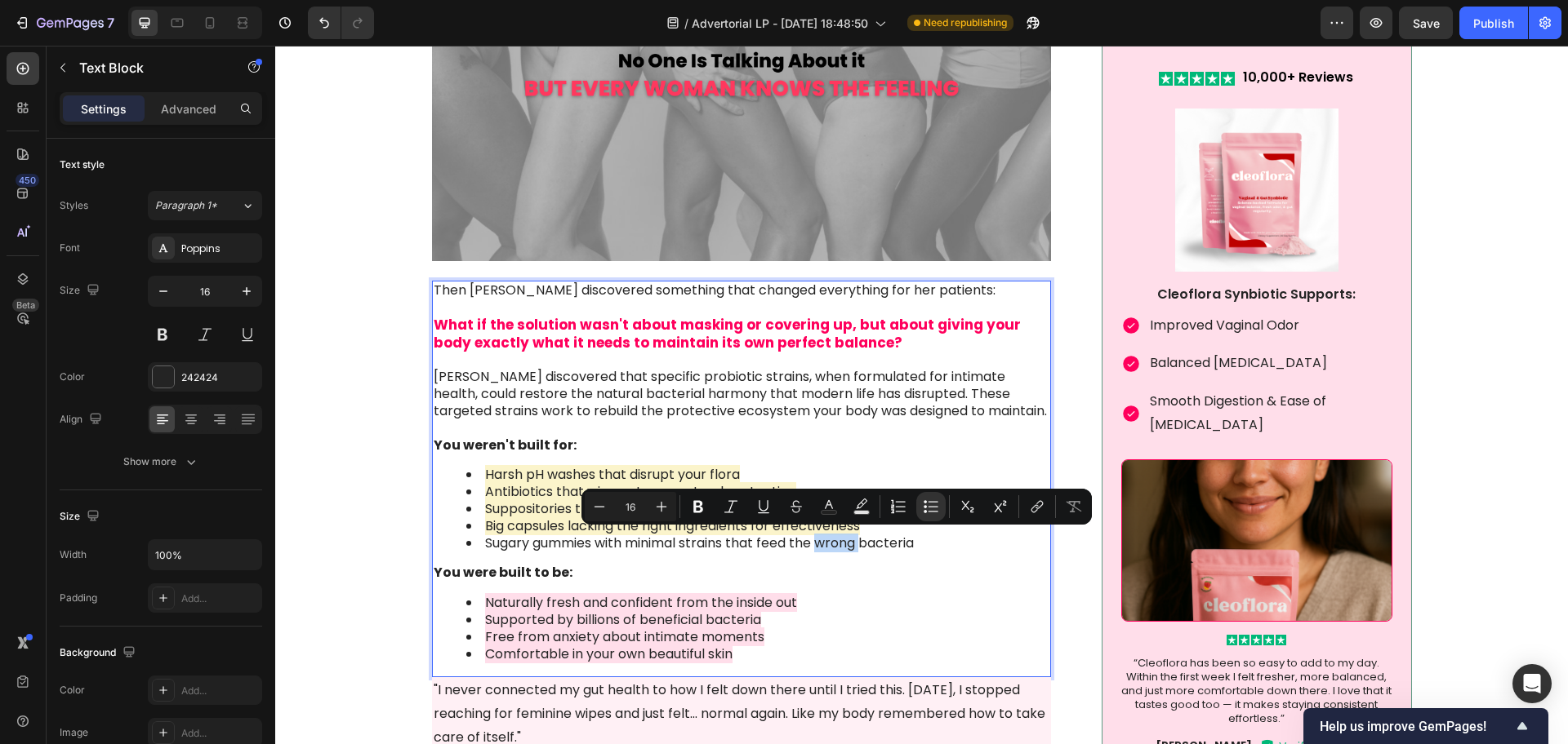
scroll to position [2863, 0]
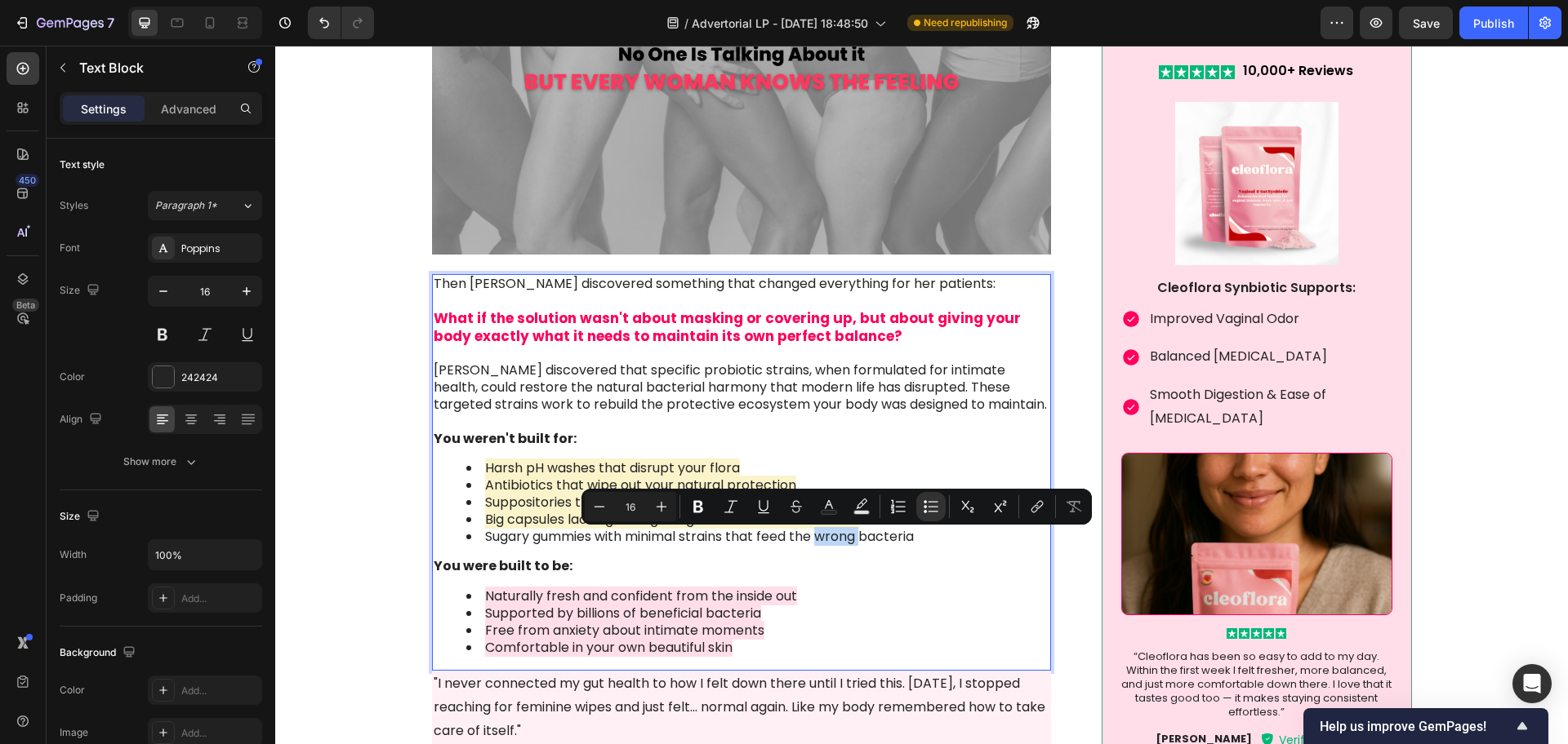
click at [675, 488] on div "Then [PERSON_NAME] discovered something that changed everything for her patient…" at bounding box center [742, 472] width 620 height 397
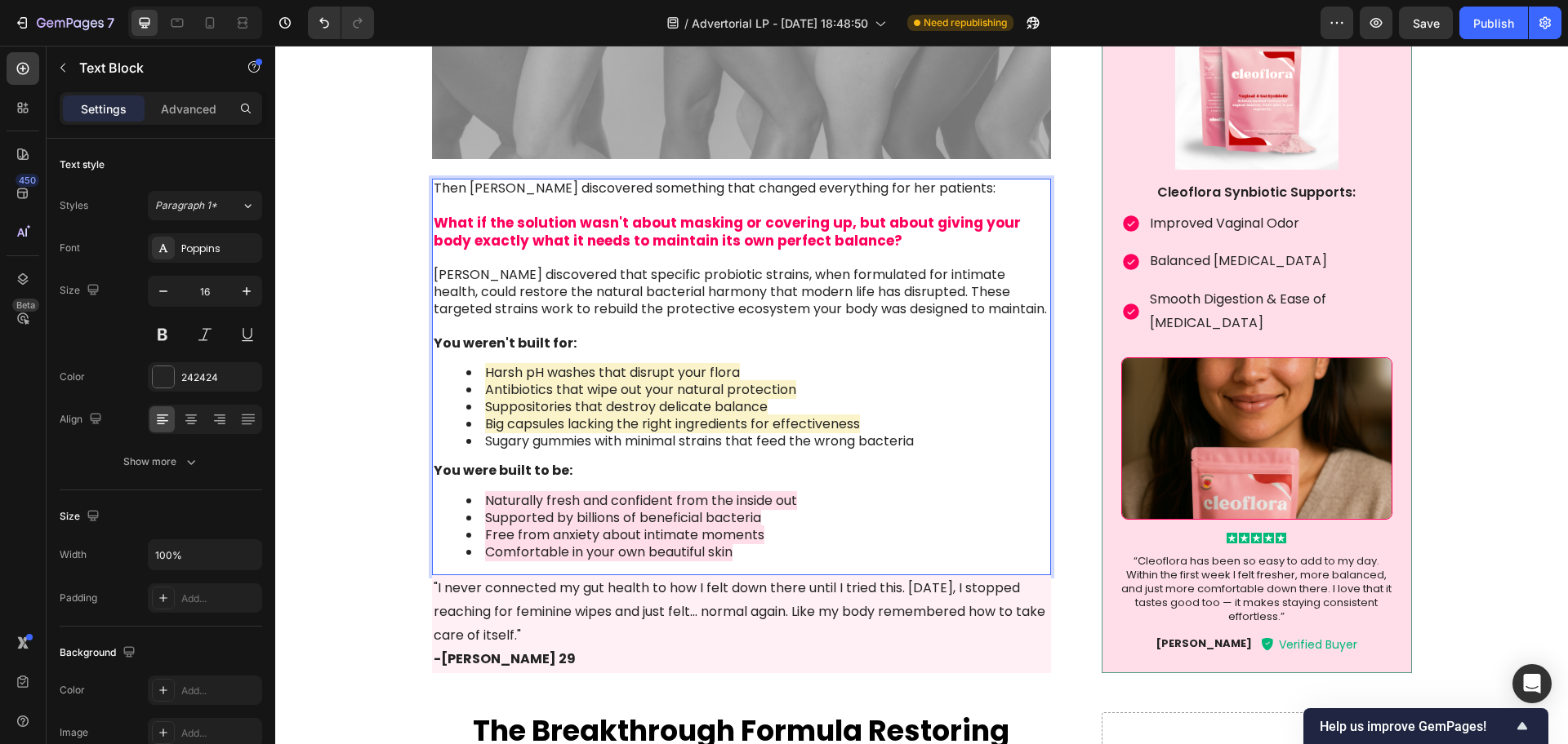
click at [614, 491] on span "Naturally fresh and confident from the inside out" at bounding box center [641, 501] width 312 height 19
click at [646, 441] on li "Sugary gummies with minimal strains that feed the wrong bacteria" at bounding box center [758, 442] width 584 height 17
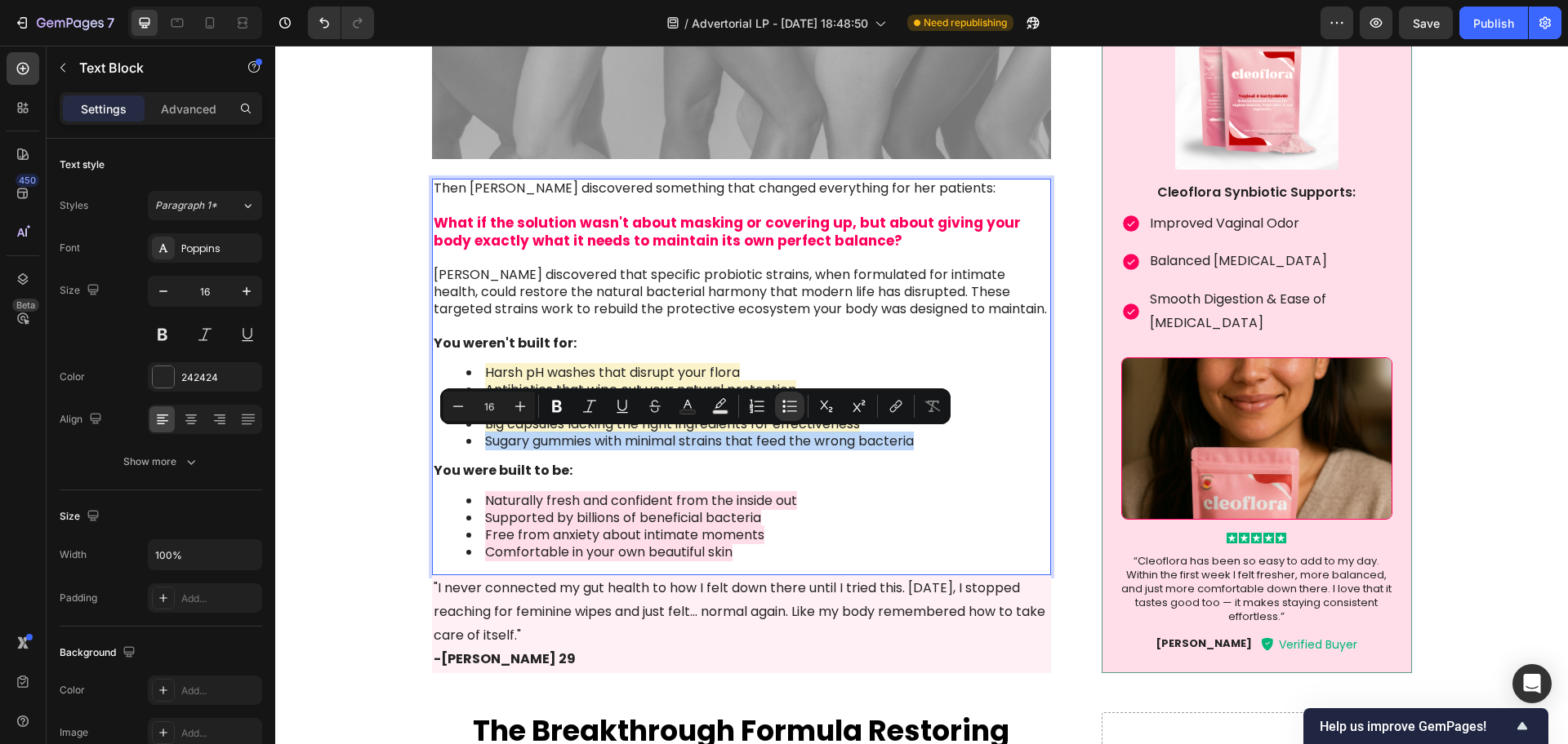
drag, startPoint x: 473, startPoint y: 442, endPoint x: 915, endPoint y: 443, distance: 442.0
click at [915, 443] on li "Sugary gummies with minimal strains that feed the wrong bacteria" at bounding box center [758, 442] width 584 height 17
click at [729, 407] on button "color" at bounding box center [720, 406] width 30 height 30
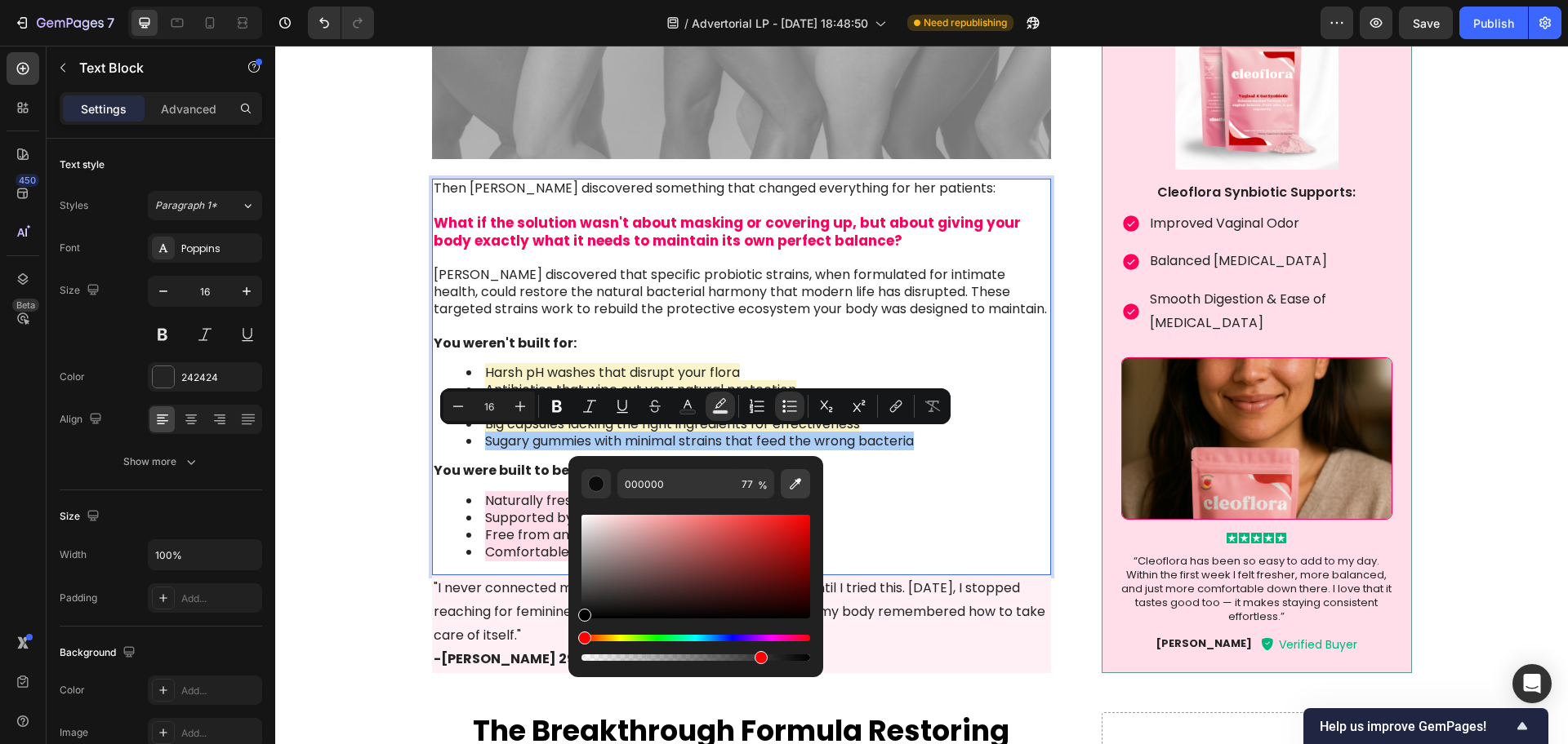
click at [791, 481] on icon "Editor contextual toolbar" at bounding box center [795, 484] width 16 height 16
type input "FBF4CB"
type input "100"
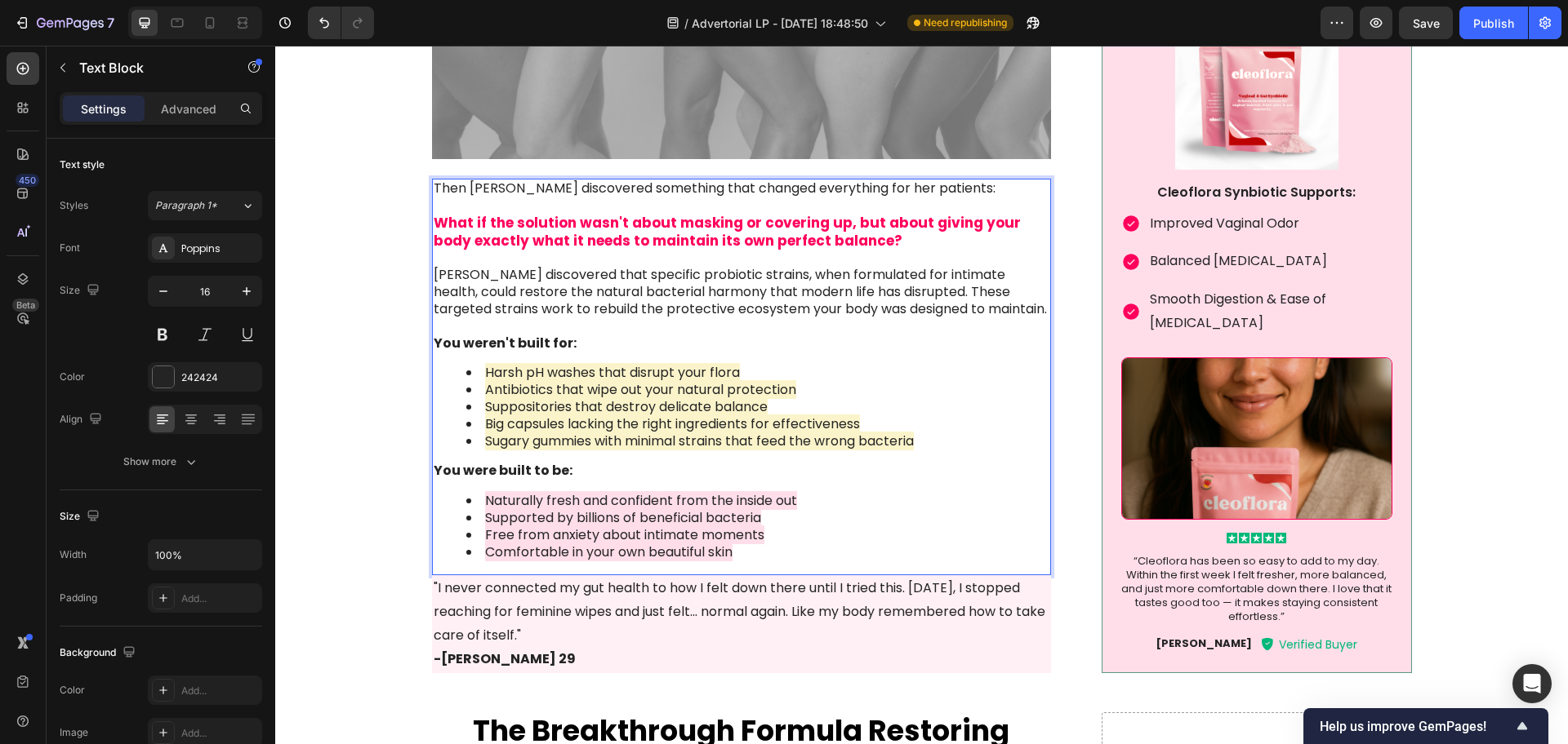
click at [748, 240] on strong "What if the solution wasn't about masking or covering up, but about giving your…" at bounding box center [727, 232] width 587 height 37
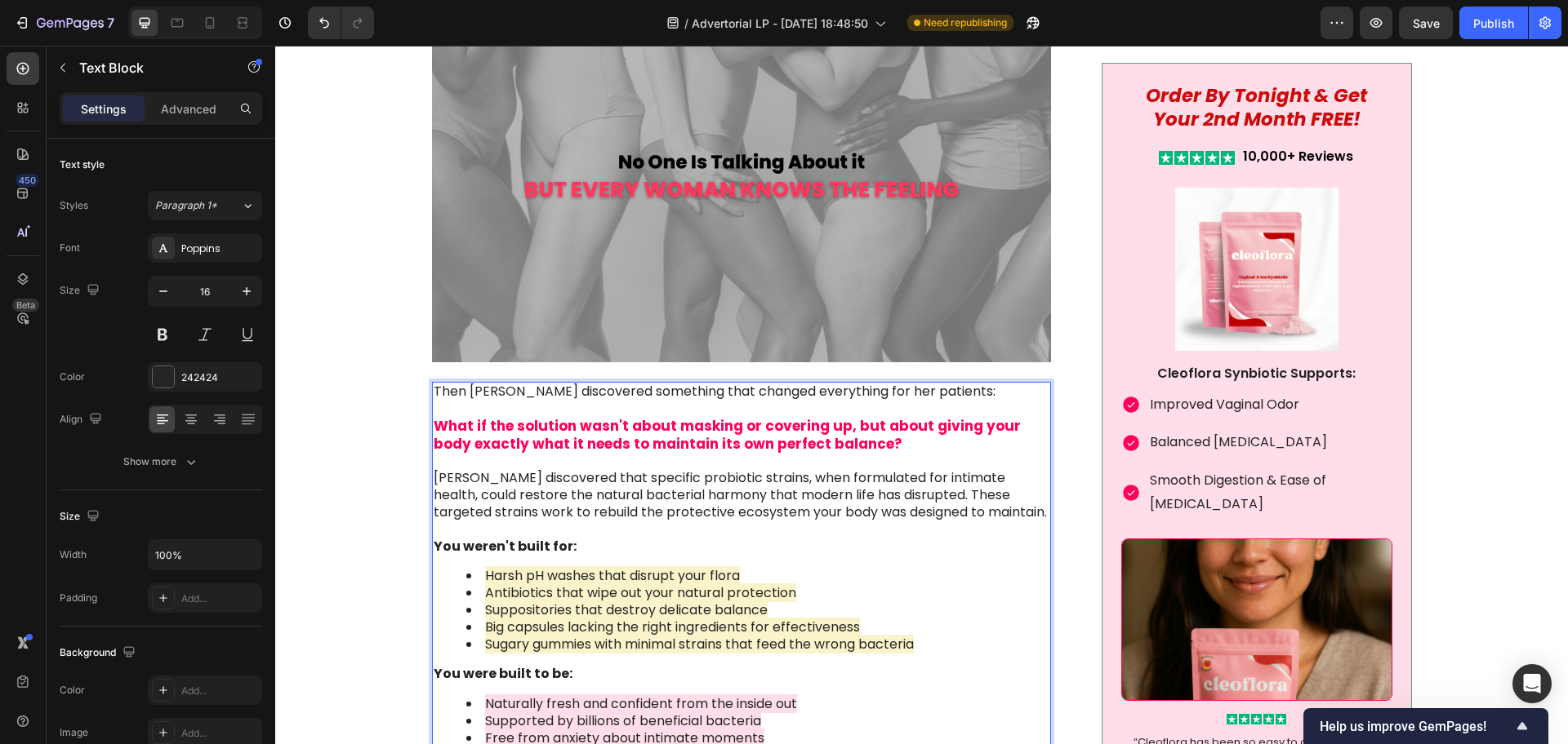
scroll to position [2755, 0]
click at [752, 480] on p "[PERSON_NAME] discovered that specific probiotic strains, when formulated for i…" at bounding box center [742, 489] width 617 height 68
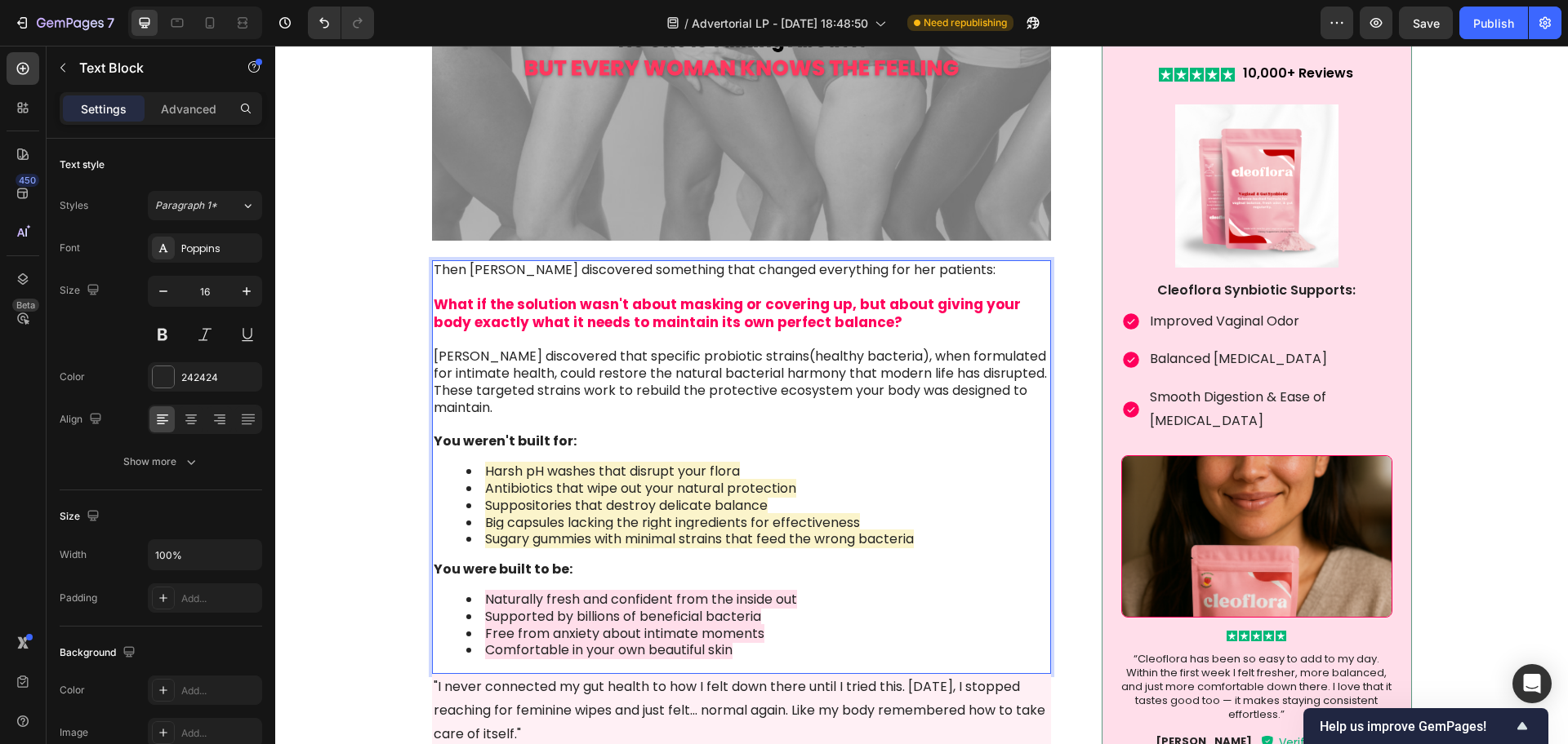
scroll to position [3060, 0]
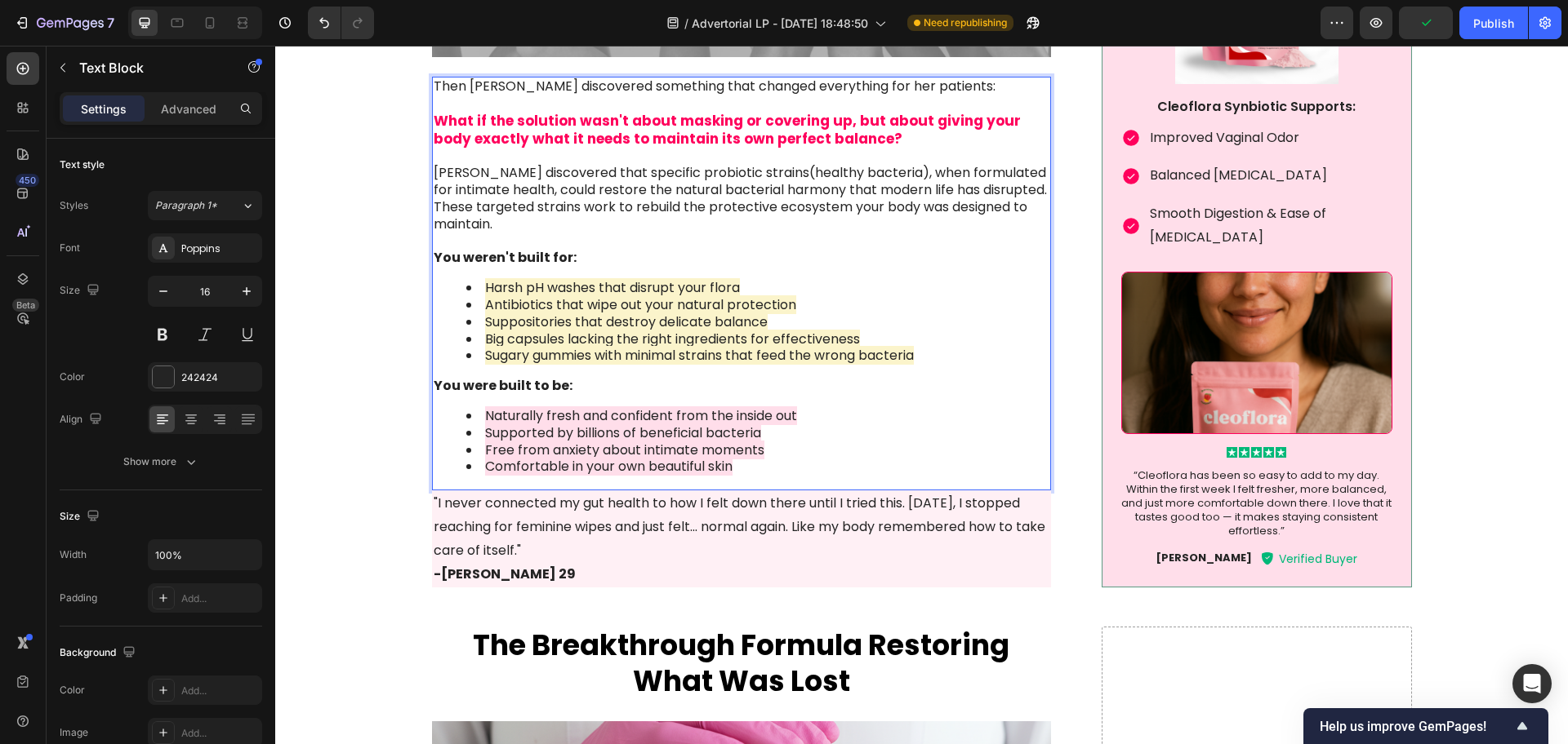
click at [594, 335] on span "Big capsules lacking the right ingredients for effectiveness" at bounding box center [673, 339] width 375 height 19
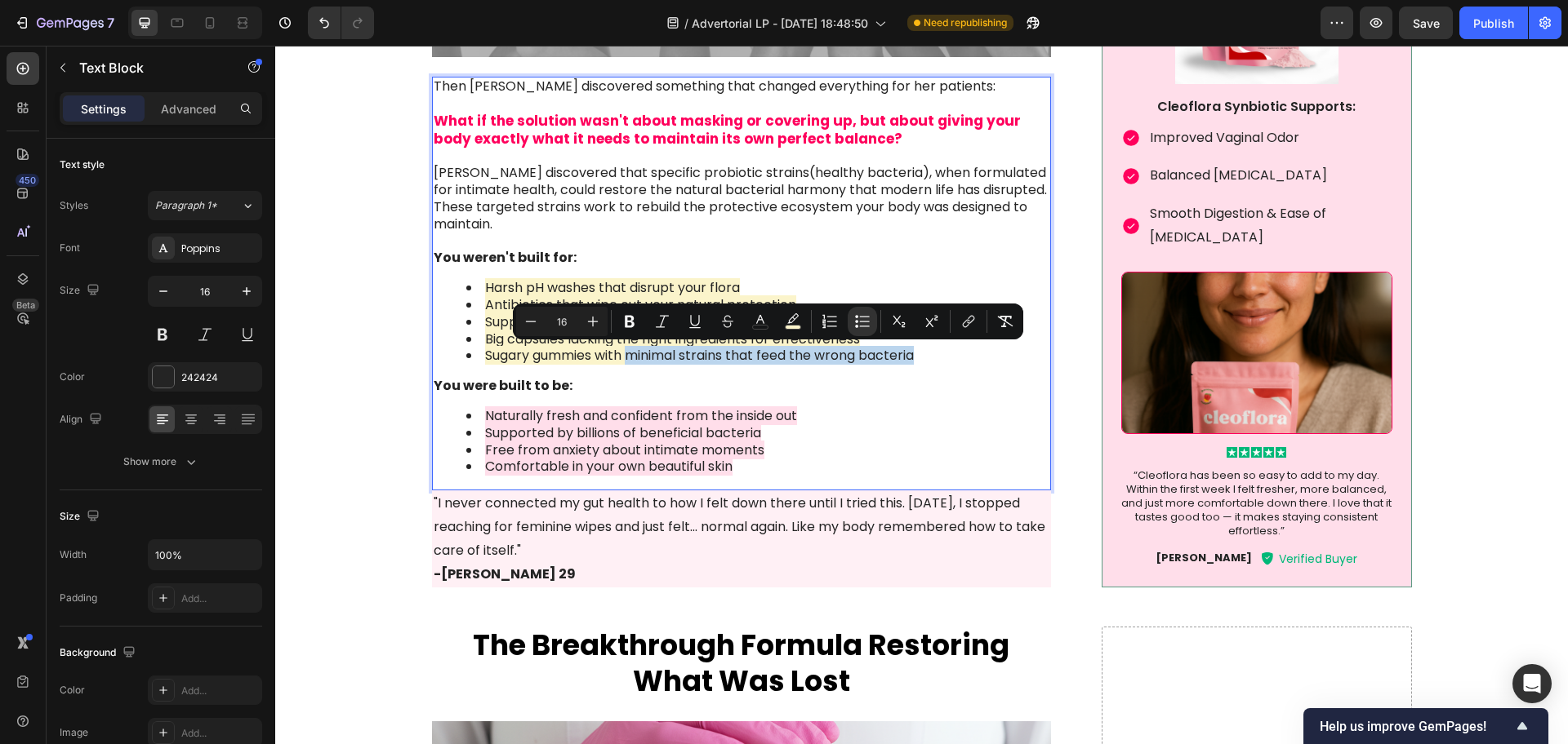
drag, startPoint x: 623, startPoint y: 358, endPoint x: 917, endPoint y: 356, distance: 294.0
click at [917, 356] on li "Sugary gummies with minimal strains that feed the wrong bacteria" at bounding box center [758, 356] width 584 height 17
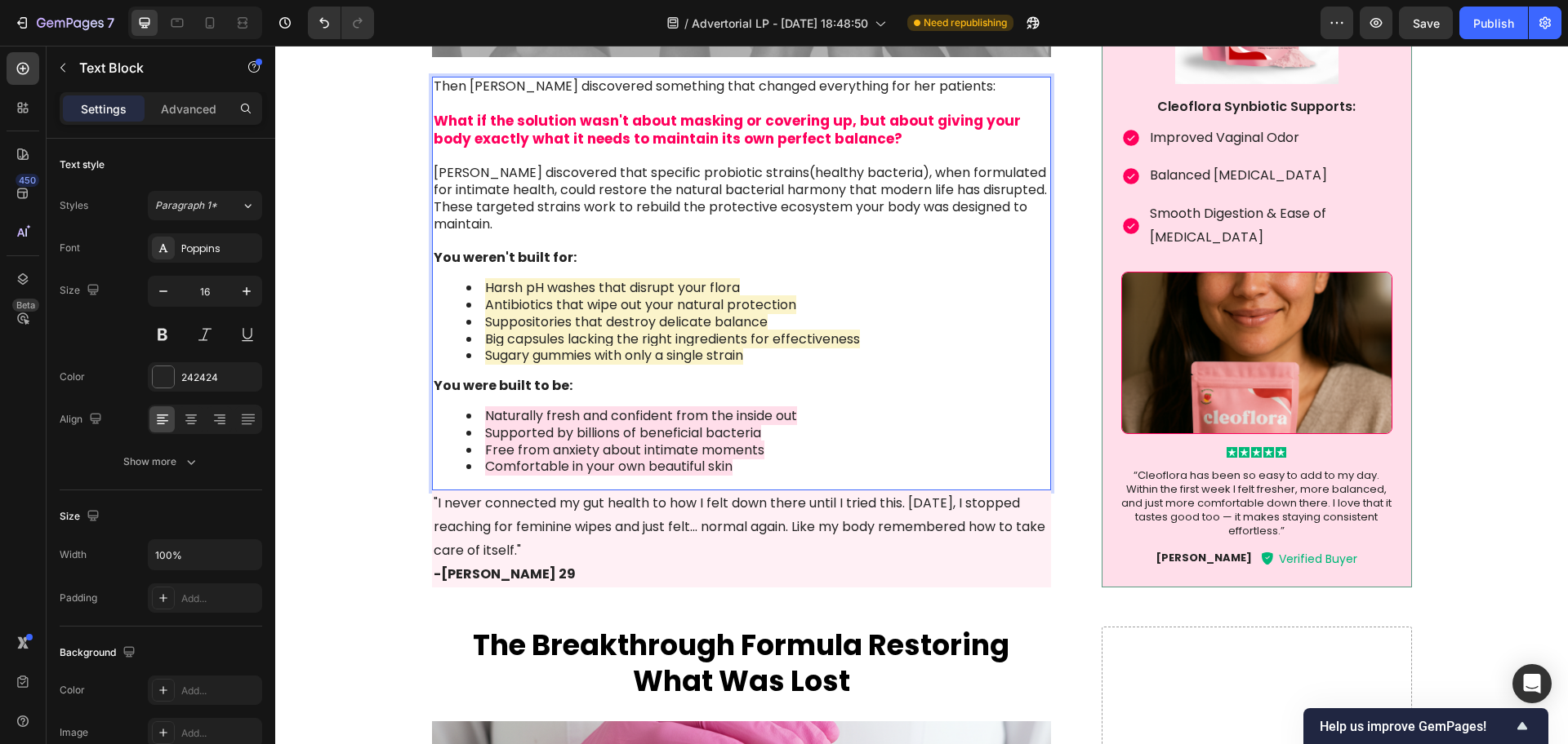
click at [583, 338] on span "Big capsules lacking the right ingredients for effectiveness" at bounding box center [673, 339] width 375 height 19
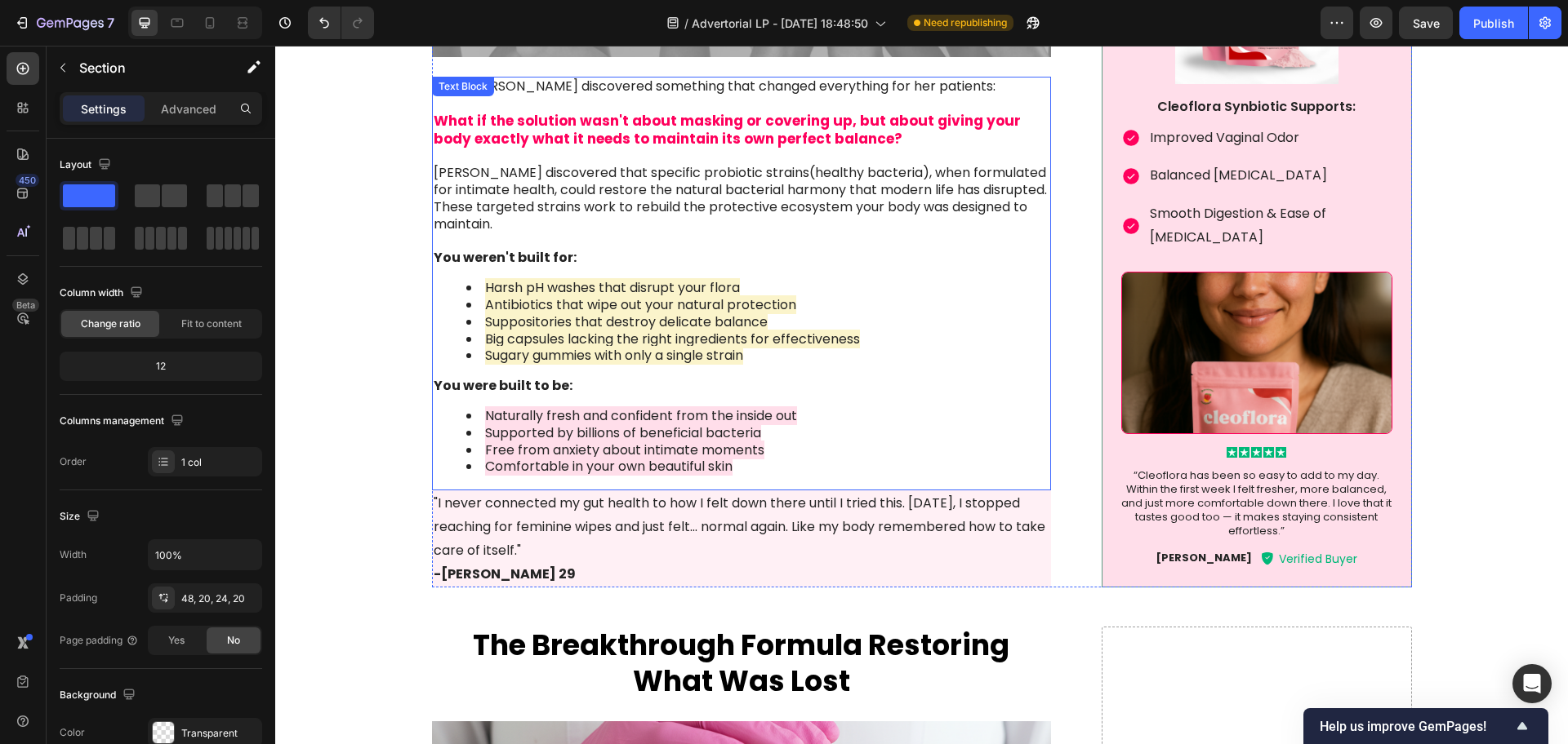
scroll to position [2959, 0]
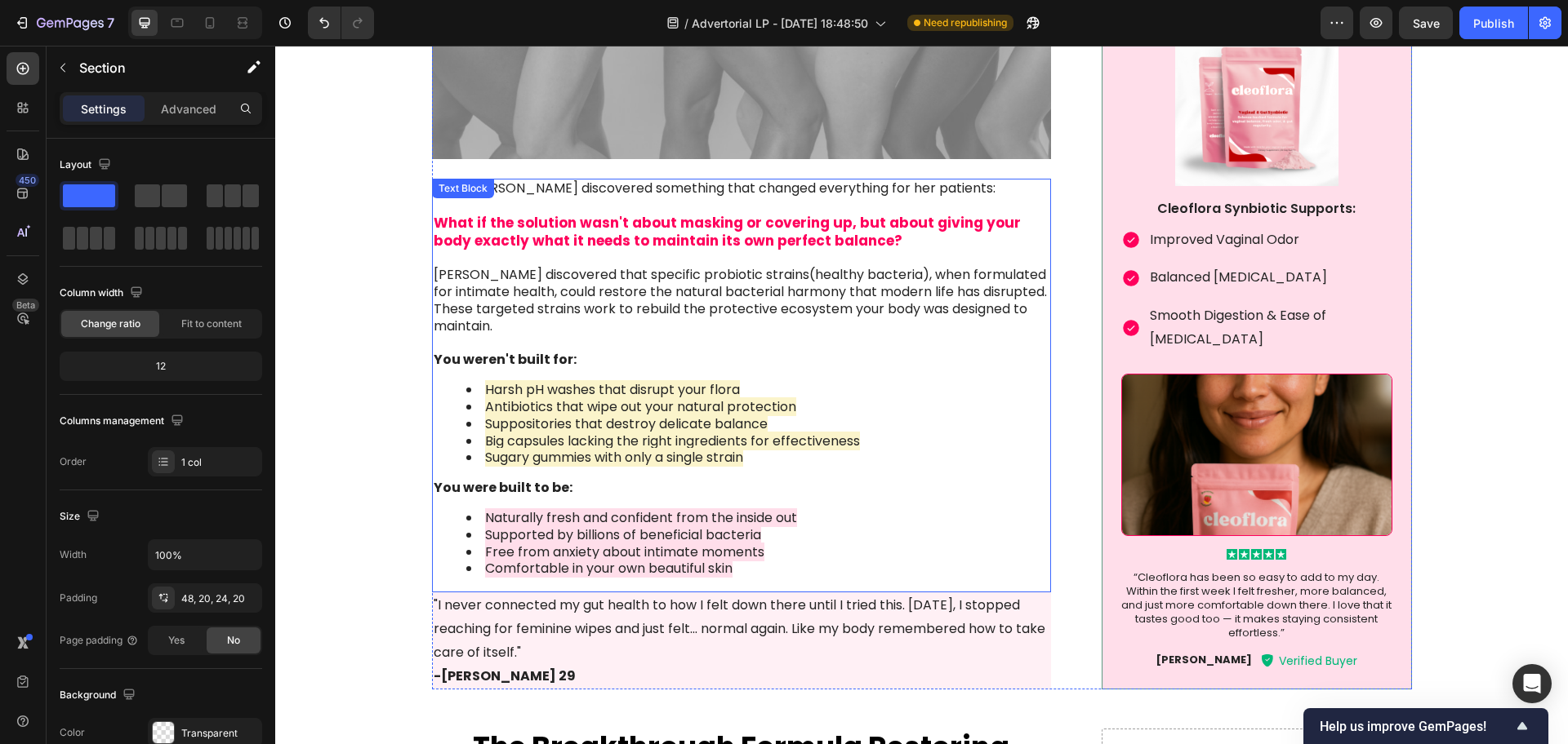
click at [790, 248] on strong "What if the solution wasn't about masking or covering up, but about giving your…" at bounding box center [727, 232] width 587 height 37
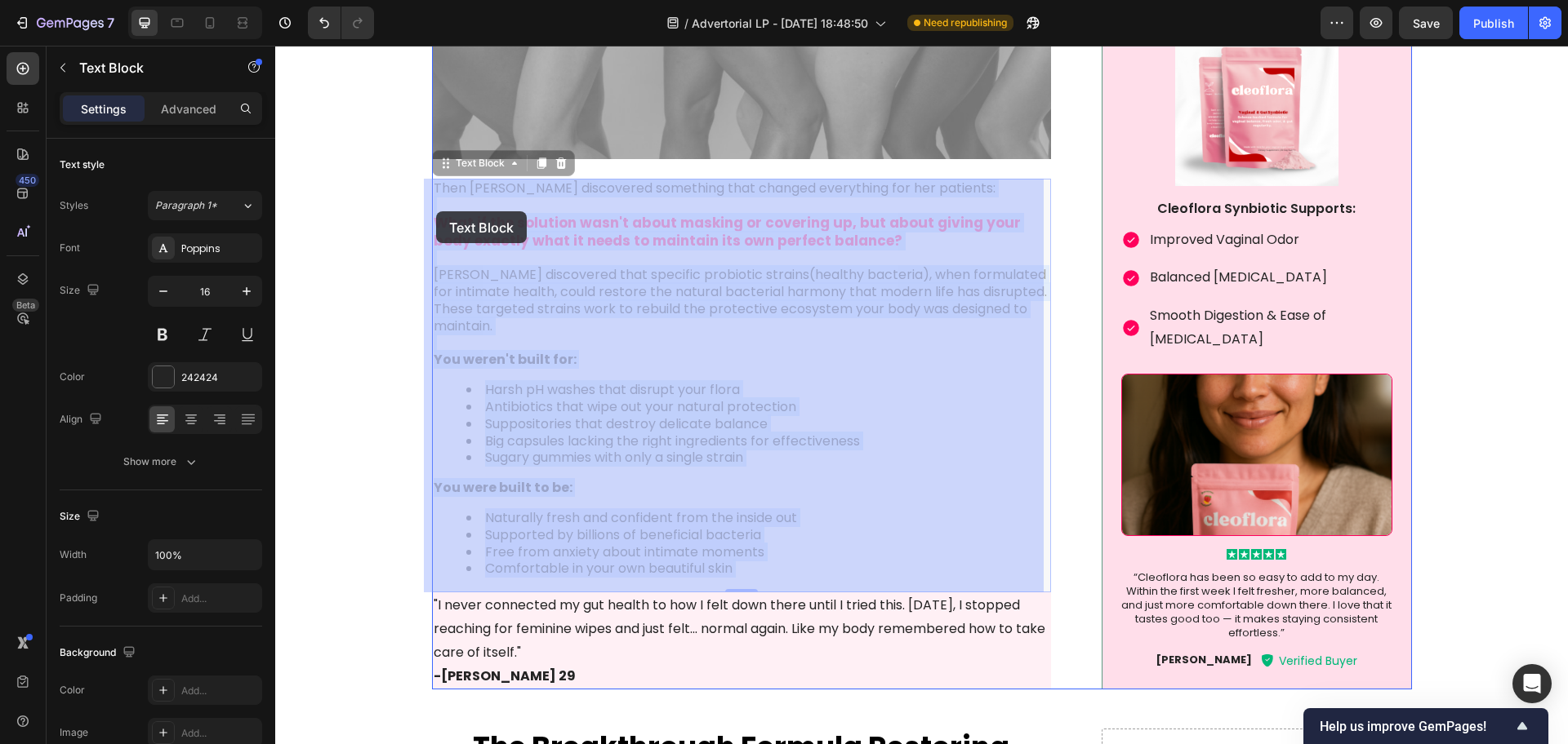
drag, startPoint x: 862, startPoint y: 246, endPoint x: 436, endPoint y: 211, distance: 427.4
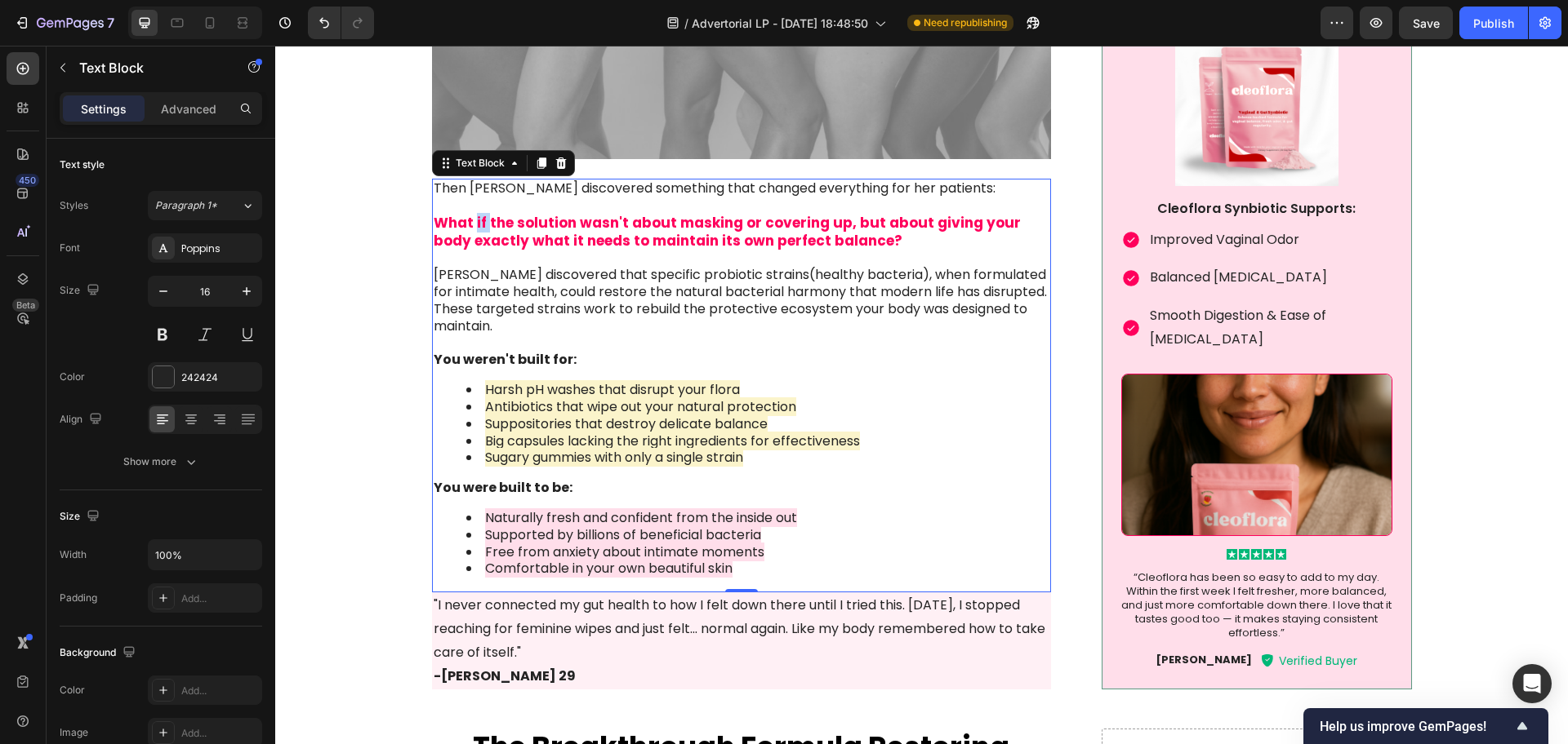
click at [472, 231] on strong "What if the solution wasn't about masking or covering up, but about giving your…" at bounding box center [727, 232] width 587 height 37
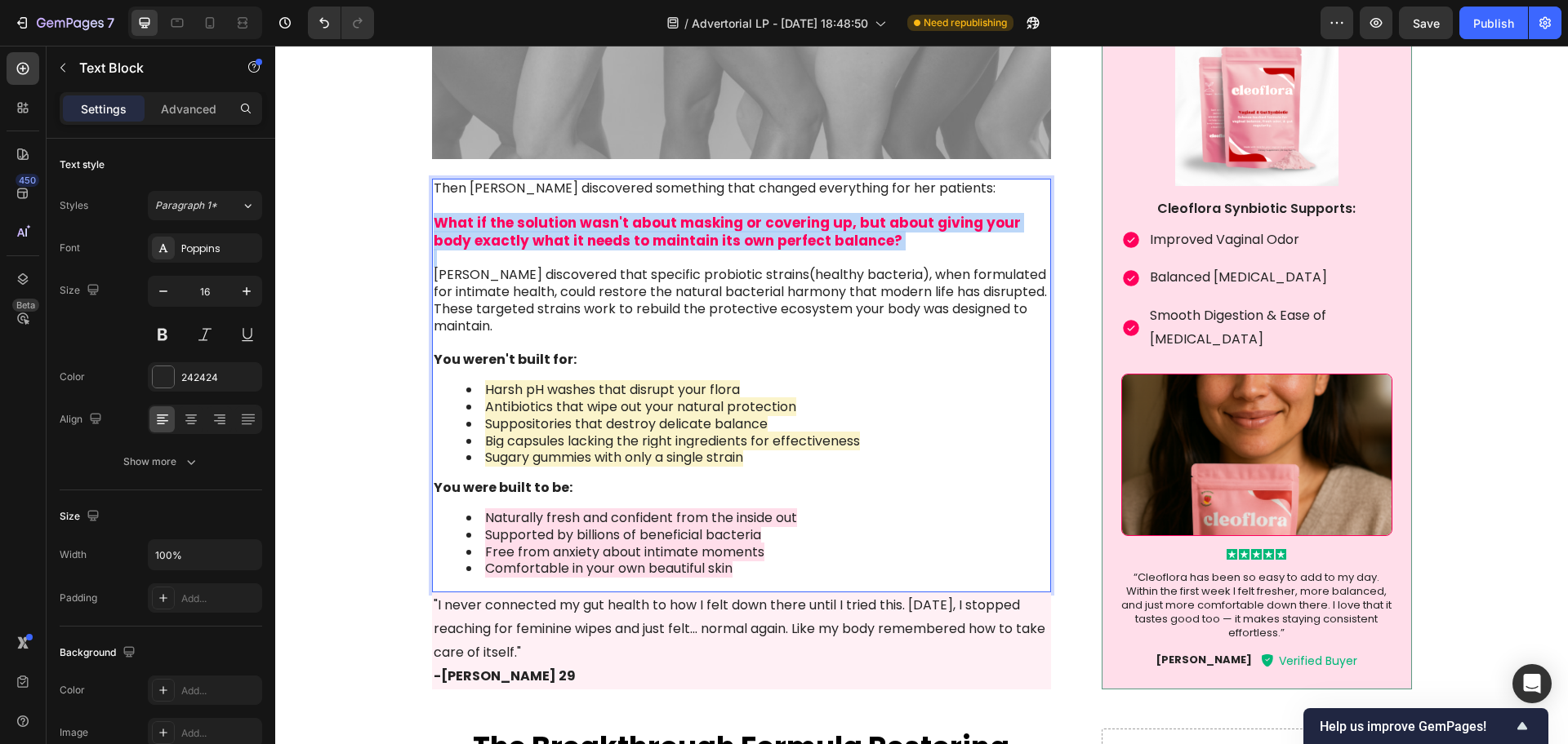
click at [472, 231] on strong "What if the solution wasn't about masking or covering up, but about giving your…" at bounding box center [727, 232] width 587 height 37
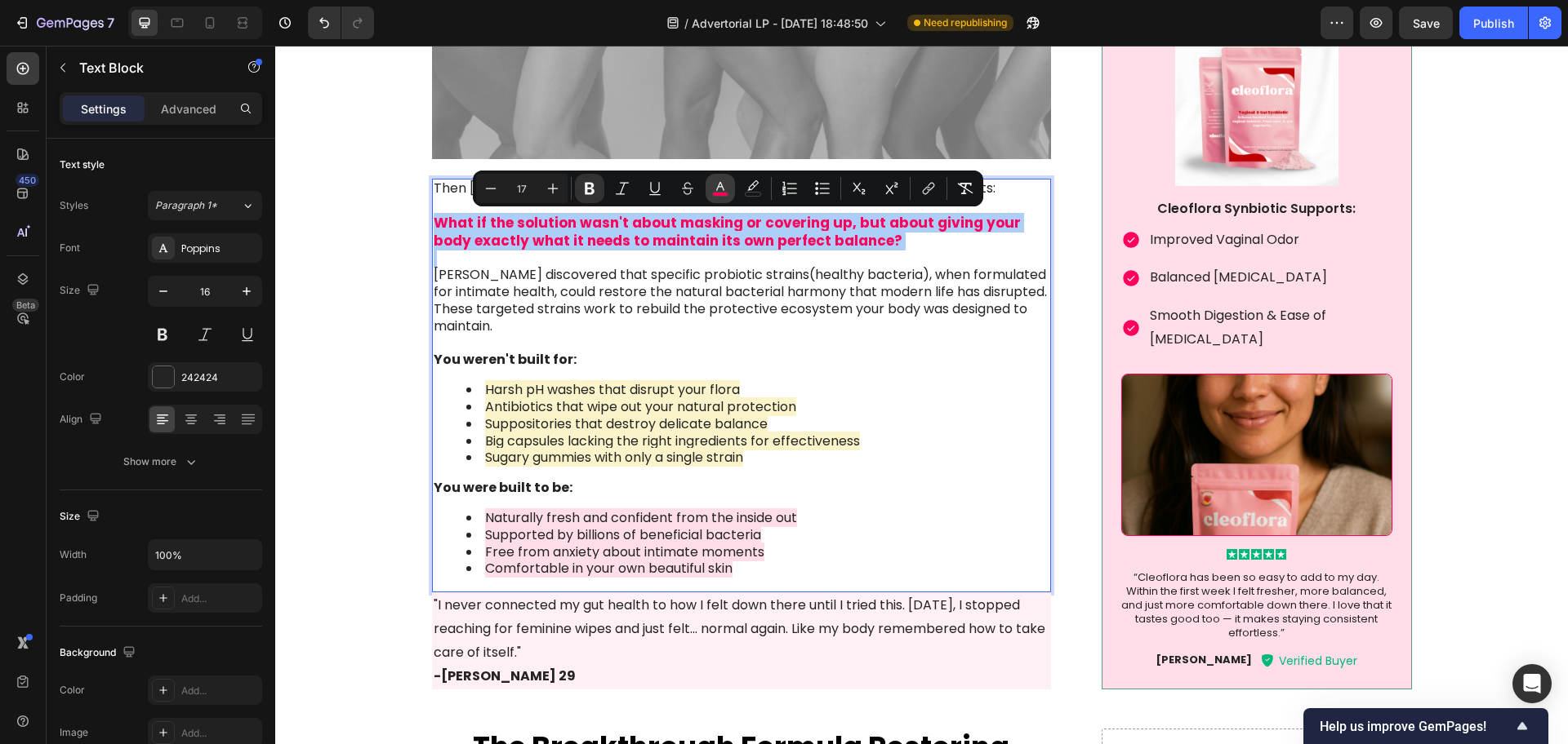
drag, startPoint x: 715, startPoint y: 192, endPoint x: 450, endPoint y: 172, distance: 265.8
click at [715, 192] on rect "Editor contextual toolbar" at bounding box center [721, 194] width 15 height 4
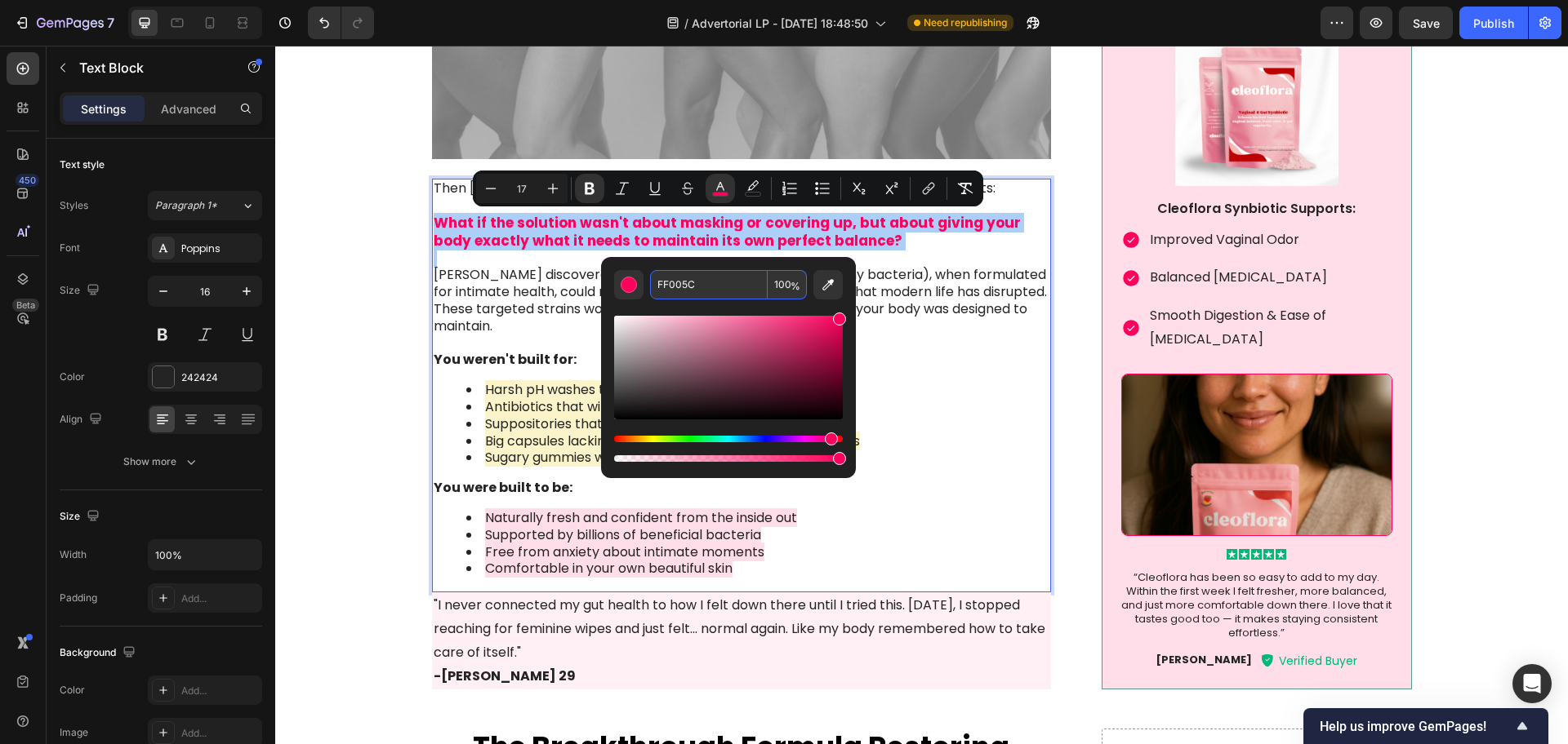
click at [690, 278] on input "FF005C" at bounding box center [709, 284] width 118 height 30
type input "242424"
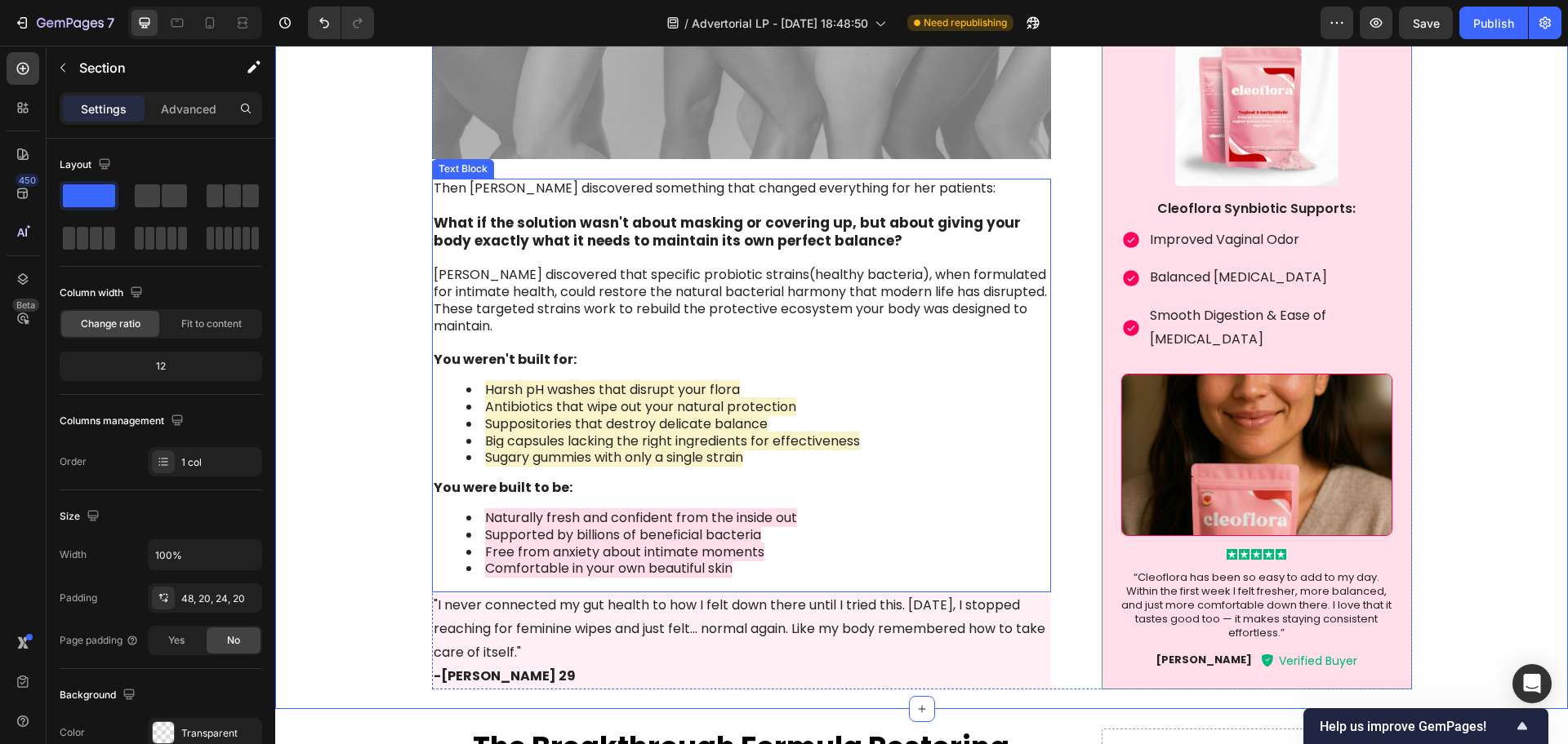
click at [637, 241] on strong "What if the solution wasn't about masking or covering up, but about giving your…" at bounding box center [727, 232] width 587 height 37
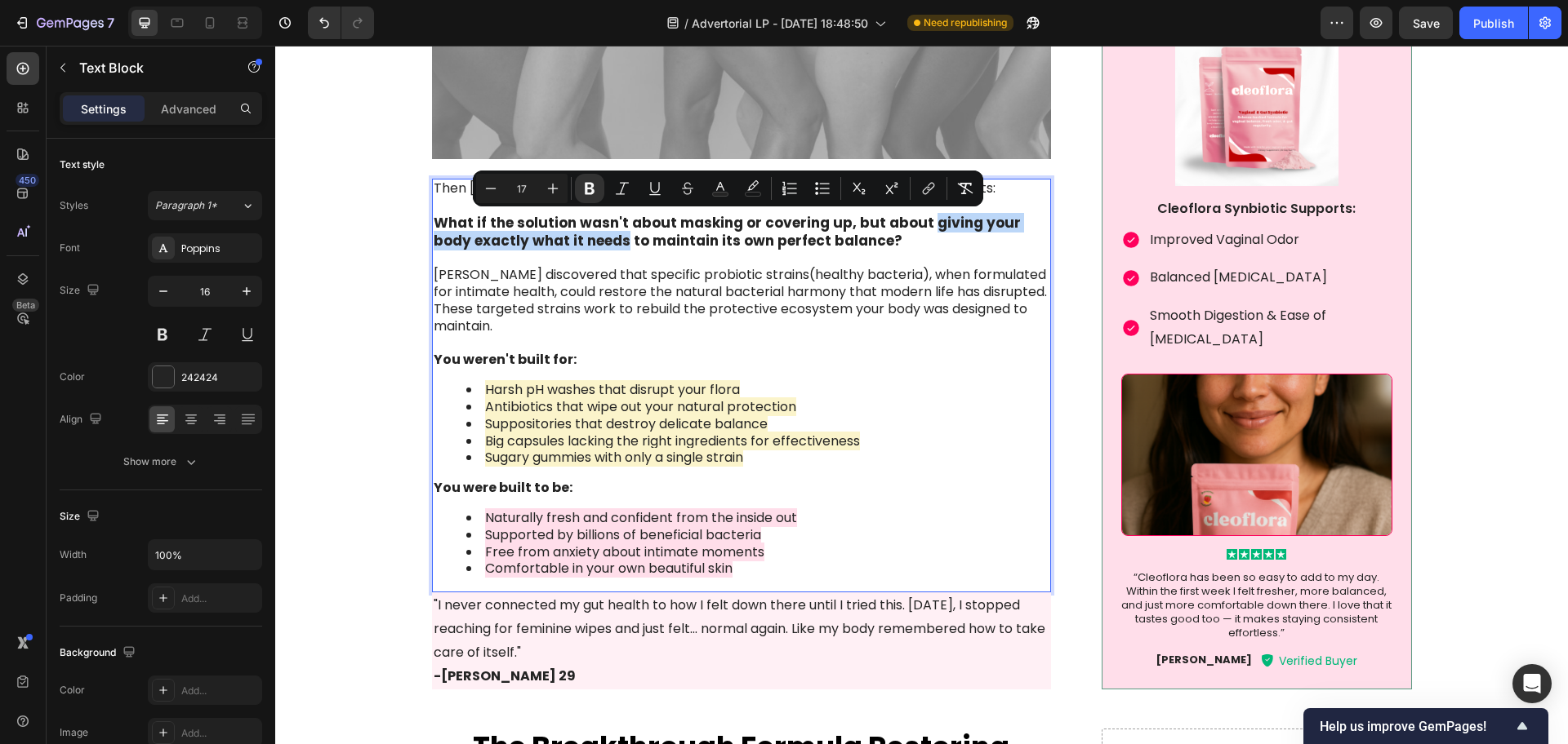
drag, startPoint x: 916, startPoint y: 222, endPoint x: 576, endPoint y: 246, distance: 340.8
click at [576, 246] on strong "What if the solution wasn't about masking or covering up, but about giving your…" at bounding box center [727, 232] width 587 height 37
drag, startPoint x: 718, startPoint y: 189, endPoint x: 466, endPoint y: 163, distance: 253.3
click at [718, 189] on icon "Editor contextual toolbar" at bounding box center [720, 188] width 16 height 16
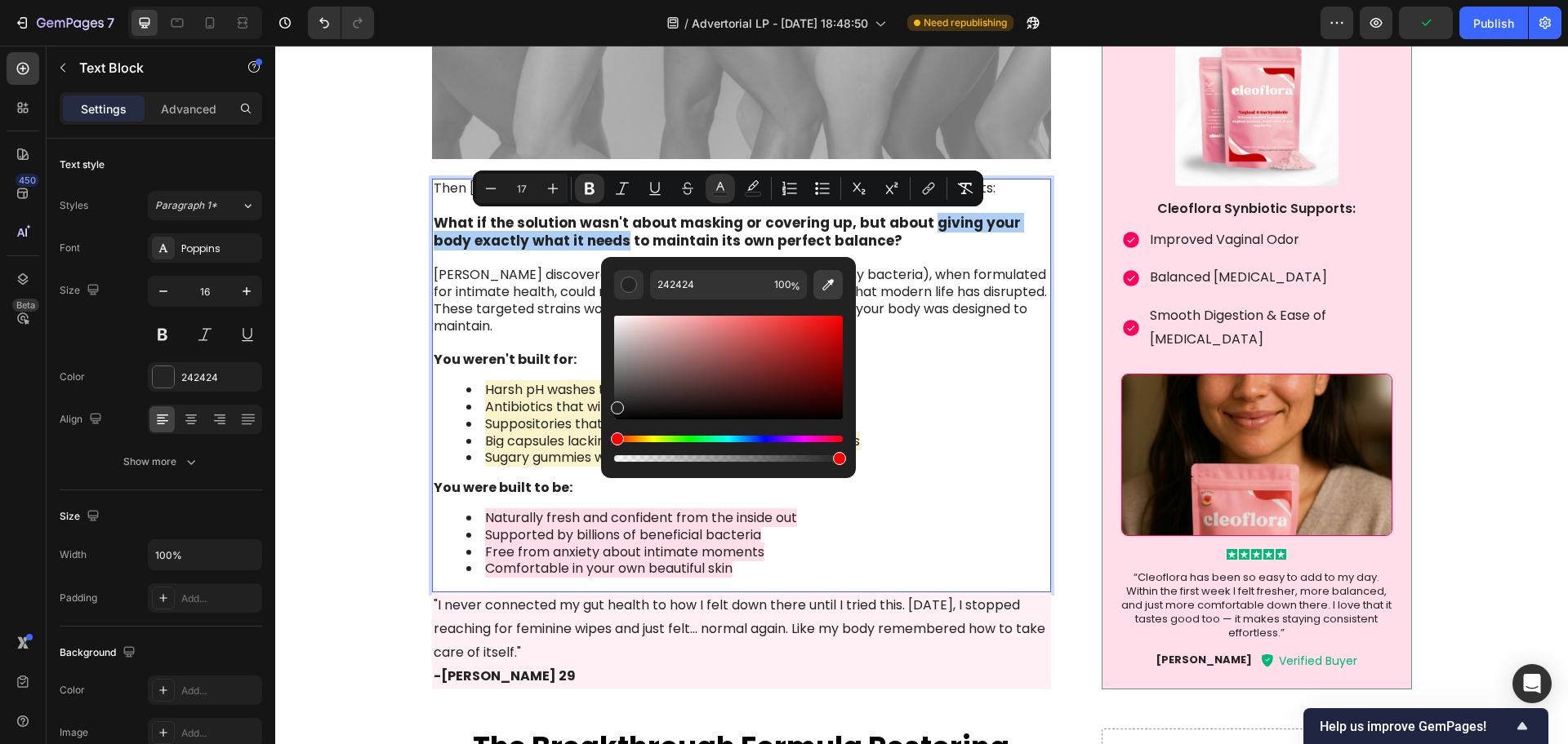
click at [824, 278] on icon "Editor contextual toolbar" at bounding box center [828, 284] width 16 height 16
type input "FF005C"
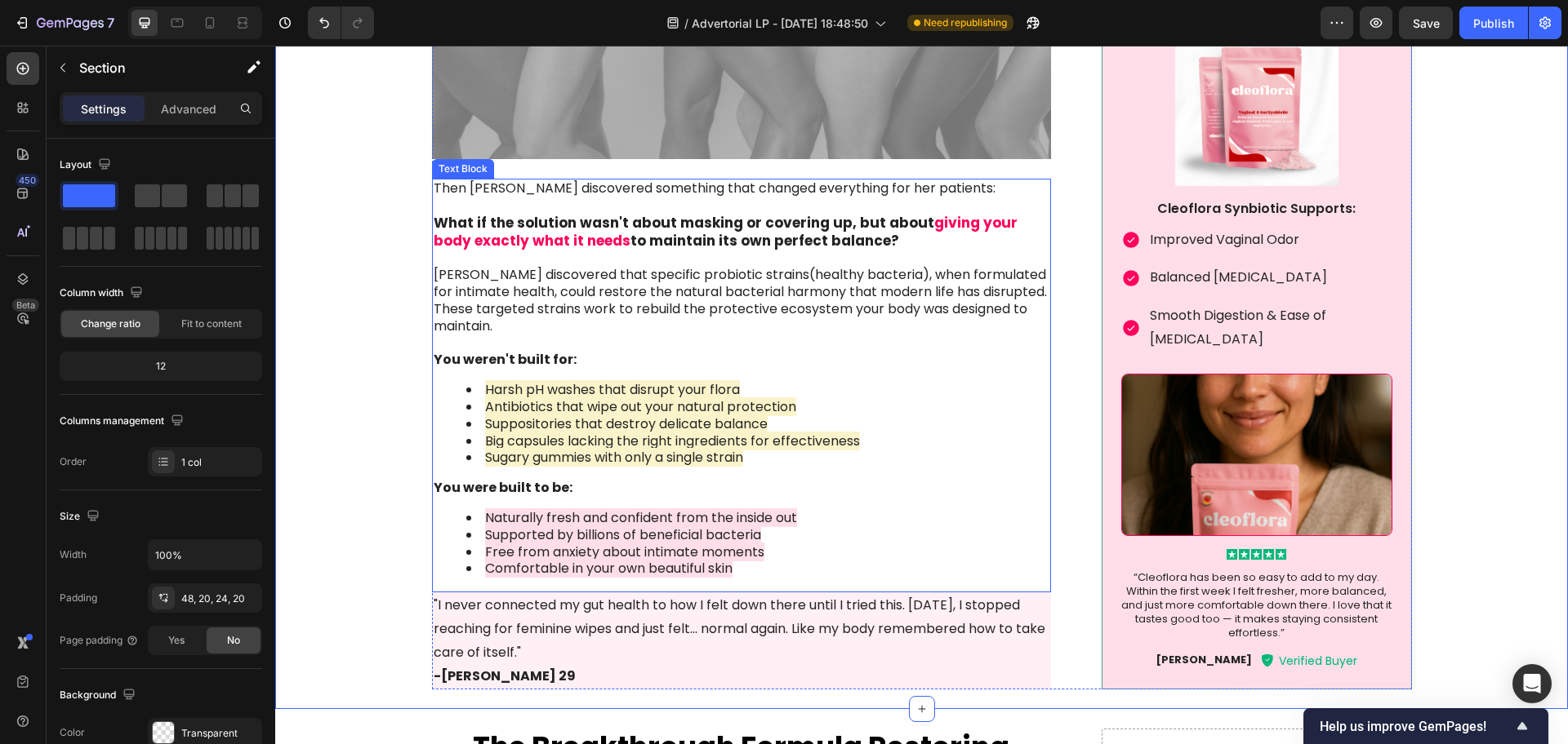
click at [502, 540] on span "Supported by billions of beneficial bacteria" at bounding box center [623, 535] width 276 height 19
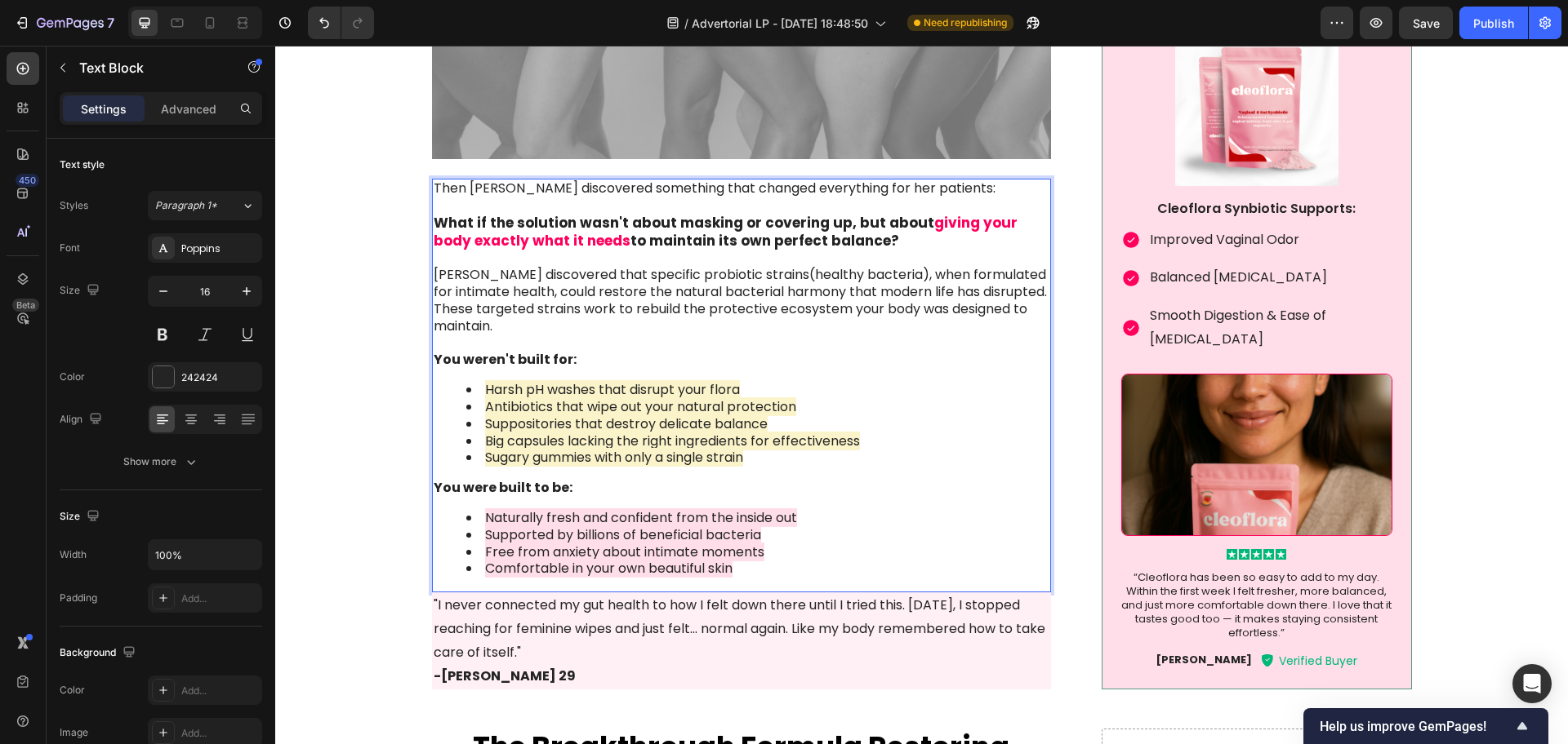
click at [502, 444] on span "Big capsules lacking the right ingredients for effectiveness" at bounding box center [673, 441] width 375 height 19
click at [604, 445] on span "Big capsules lacking the right ingredients for effectiveness" at bounding box center [673, 441] width 375 height 19
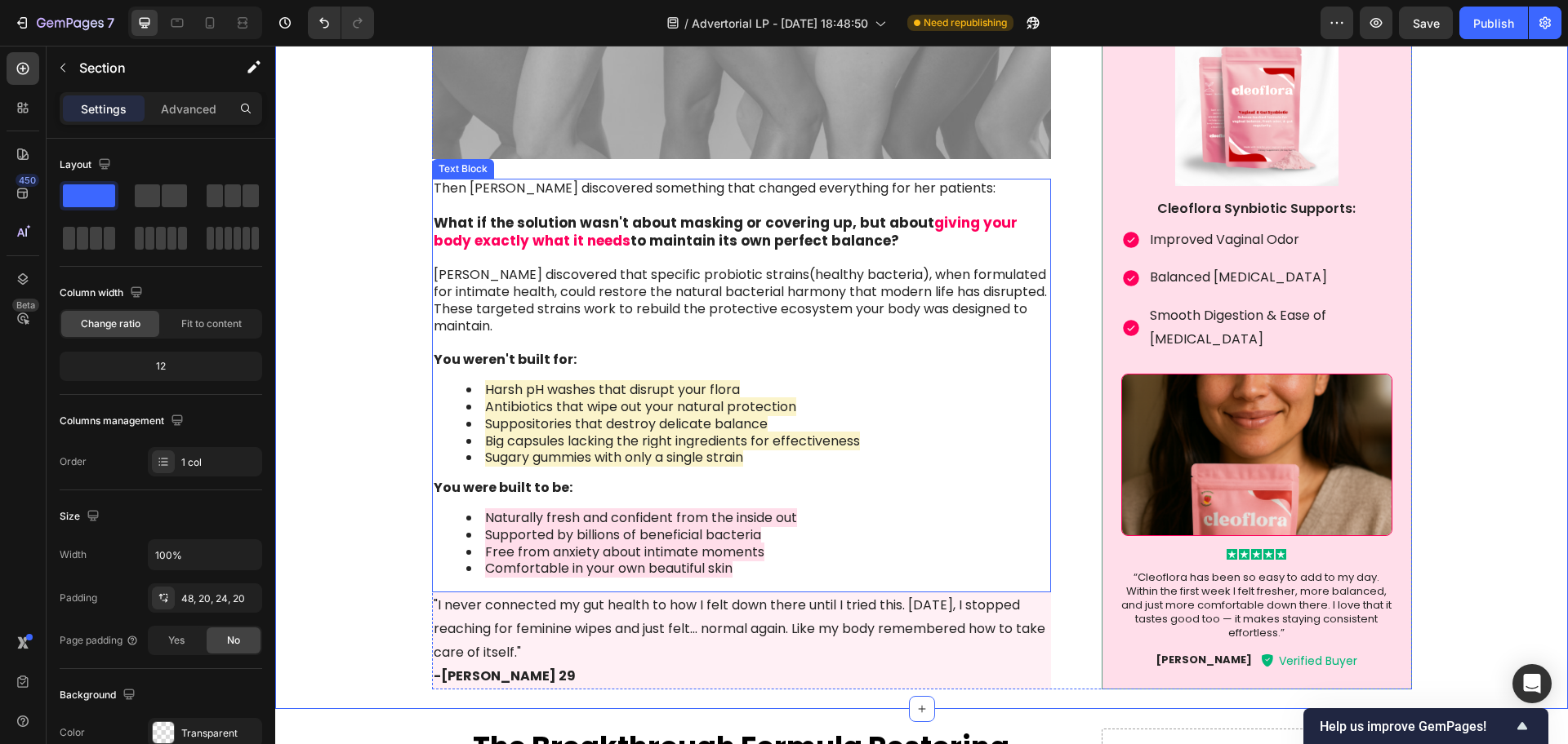
click at [522, 443] on span "Big capsules lacking the right ingredients for effectiveness" at bounding box center [673, 441] width 375 height 19
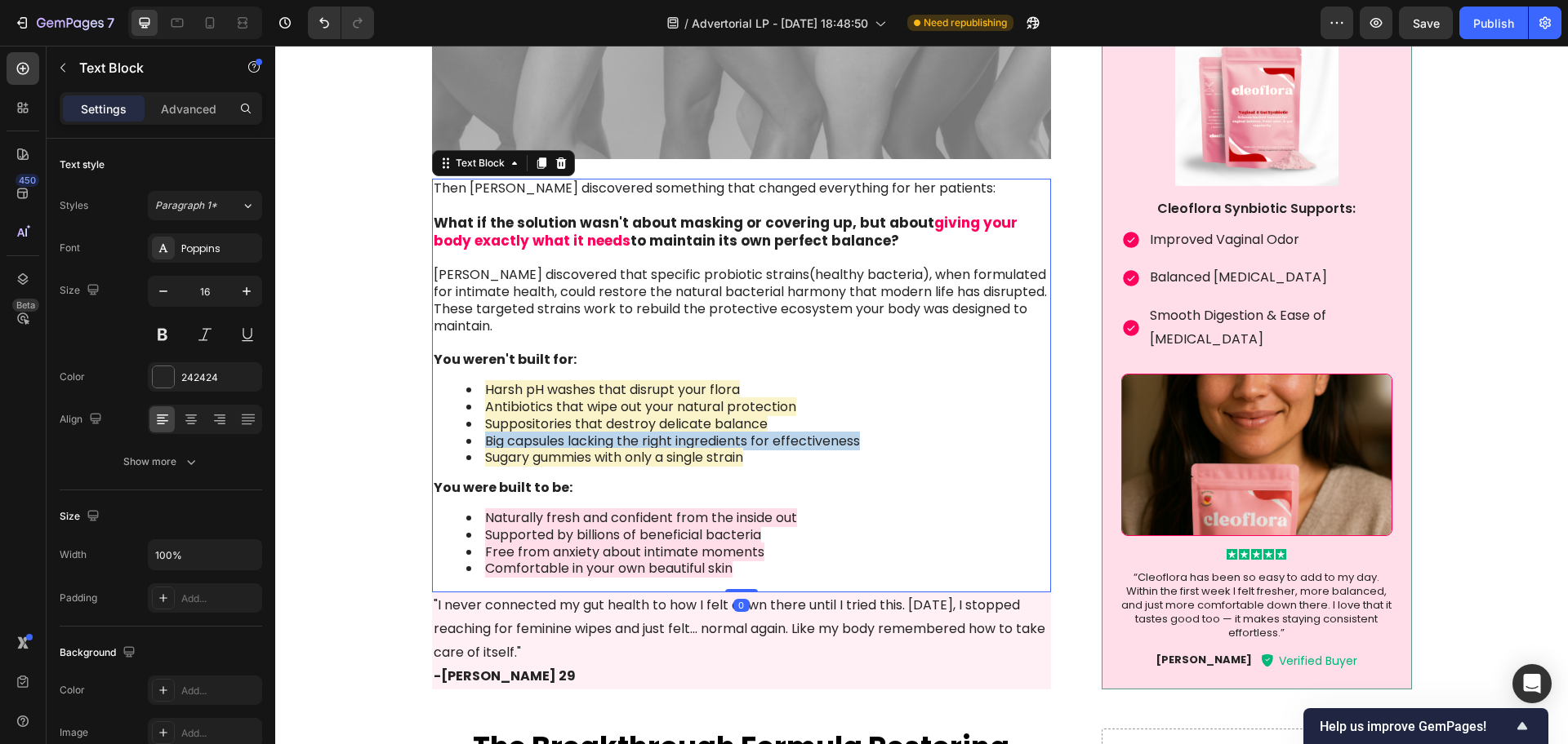
click at [522, 443] on span "Big capsules lacking the right ingredients for effectiveness" at bounding box center [673, 441] width 375 height 19
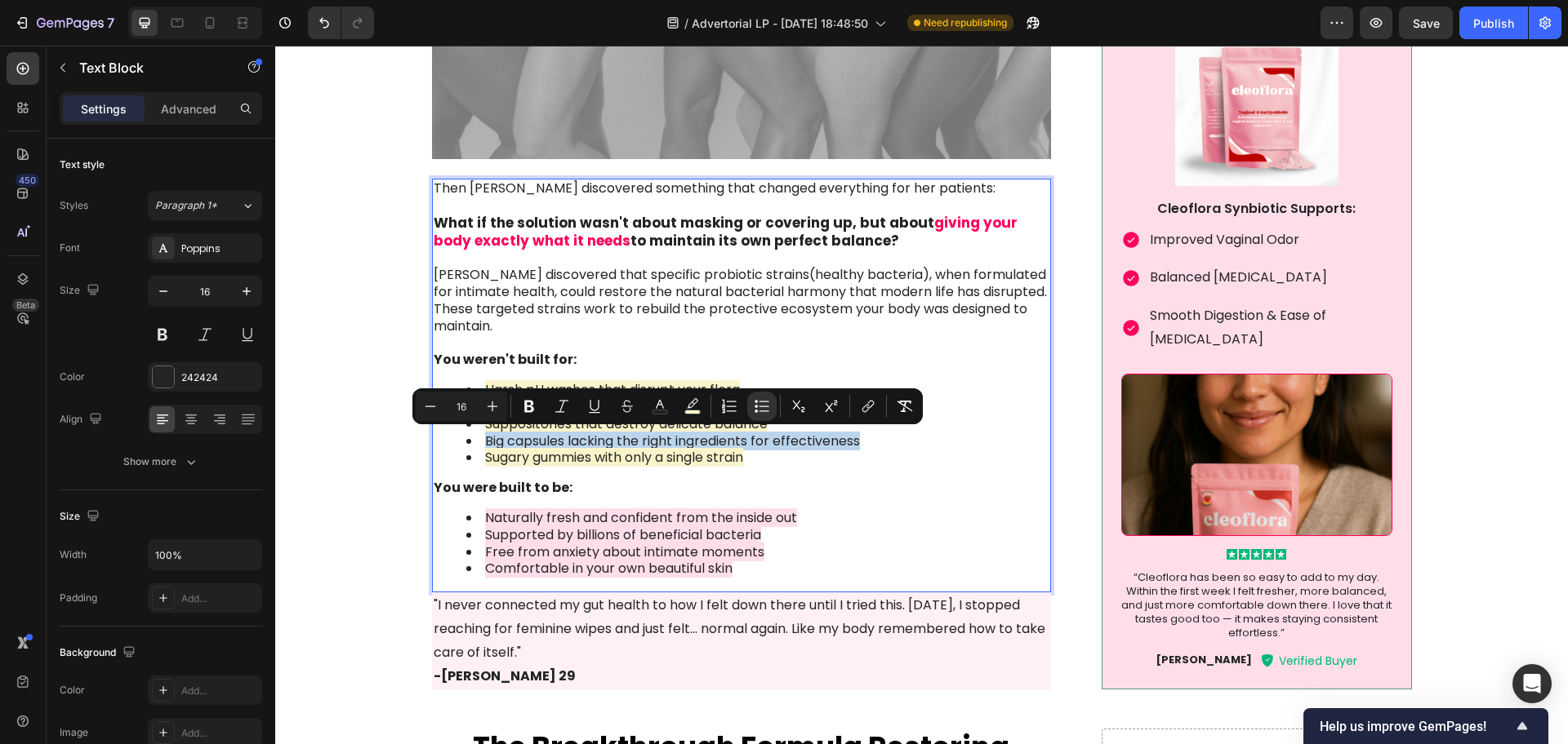
click at [521, 443] on span "Big capsules lacking the right ingredients for effectiveness" at bounding box center [673, 441] width 375 height 19
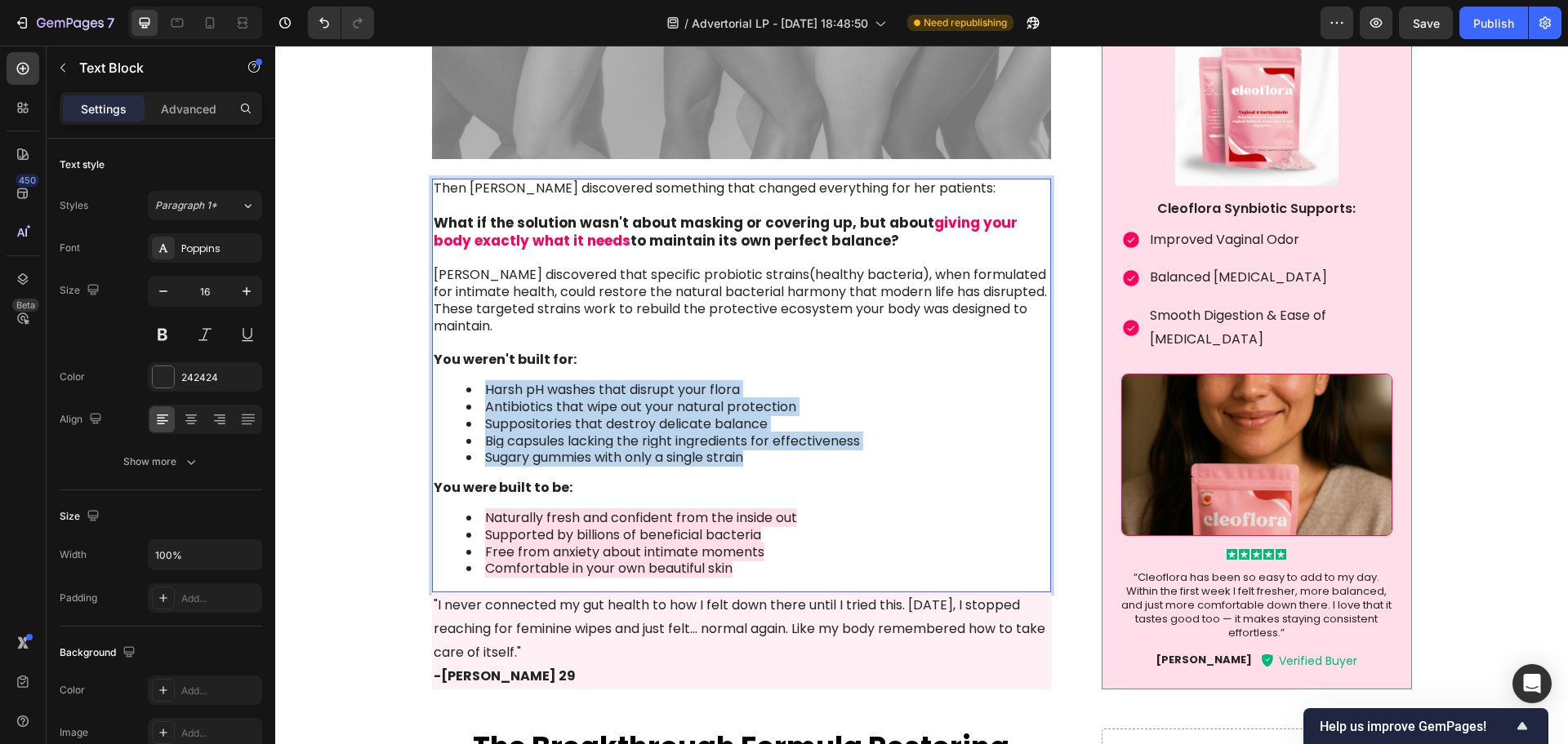
drag, startPoint x: 743, startPoint y: 455, endPoint x: 460, endPoint y: 389, distance: 290.6
click at [460, 389] on ul "Harsh pH washes that disrupt your flora Antibiotics that wipe out your natural …" at bounding box center [742, 425] width 617 height 85
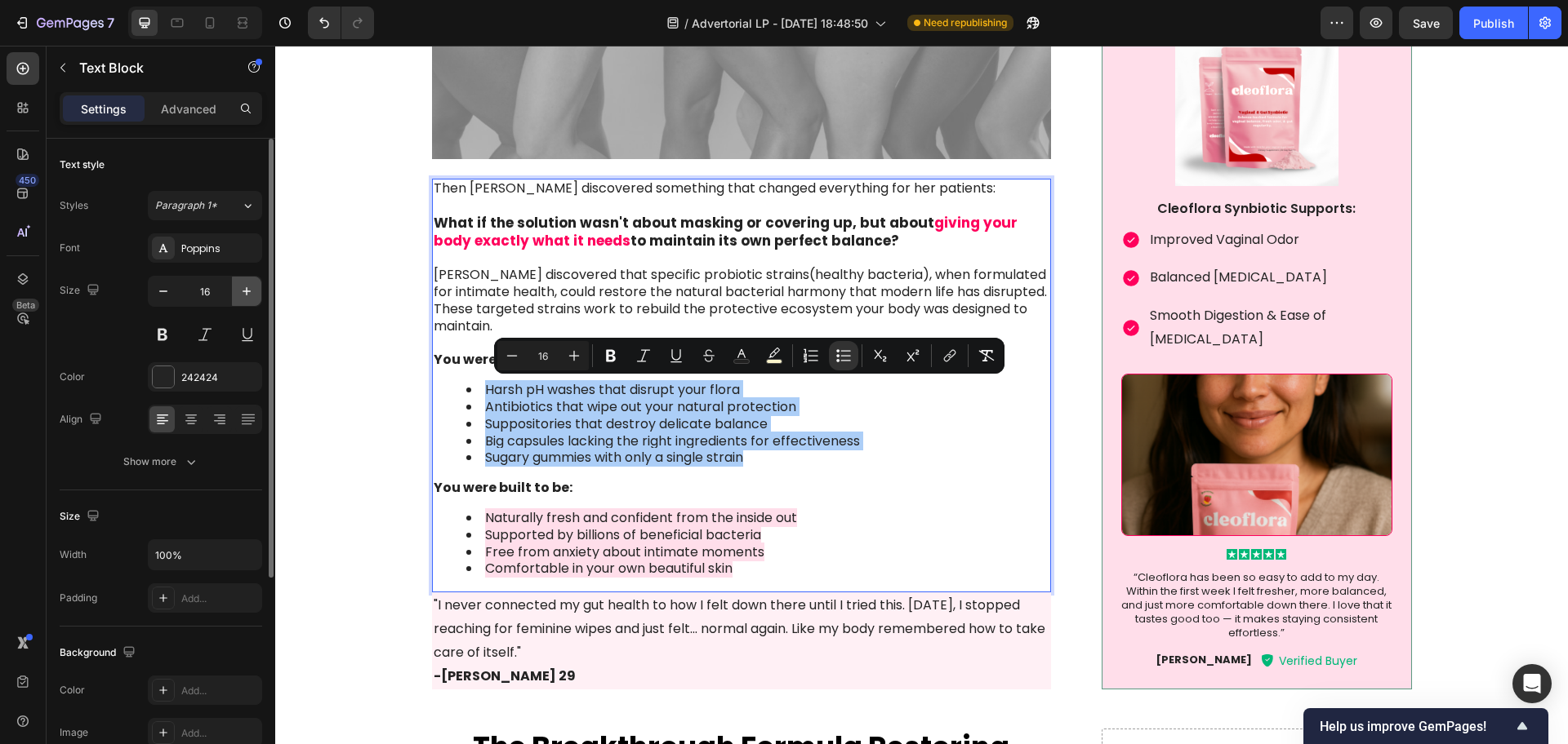
click at [244, 297] on icon "button" at bounding box center [246, 291] width 16 height 16
type input "17"
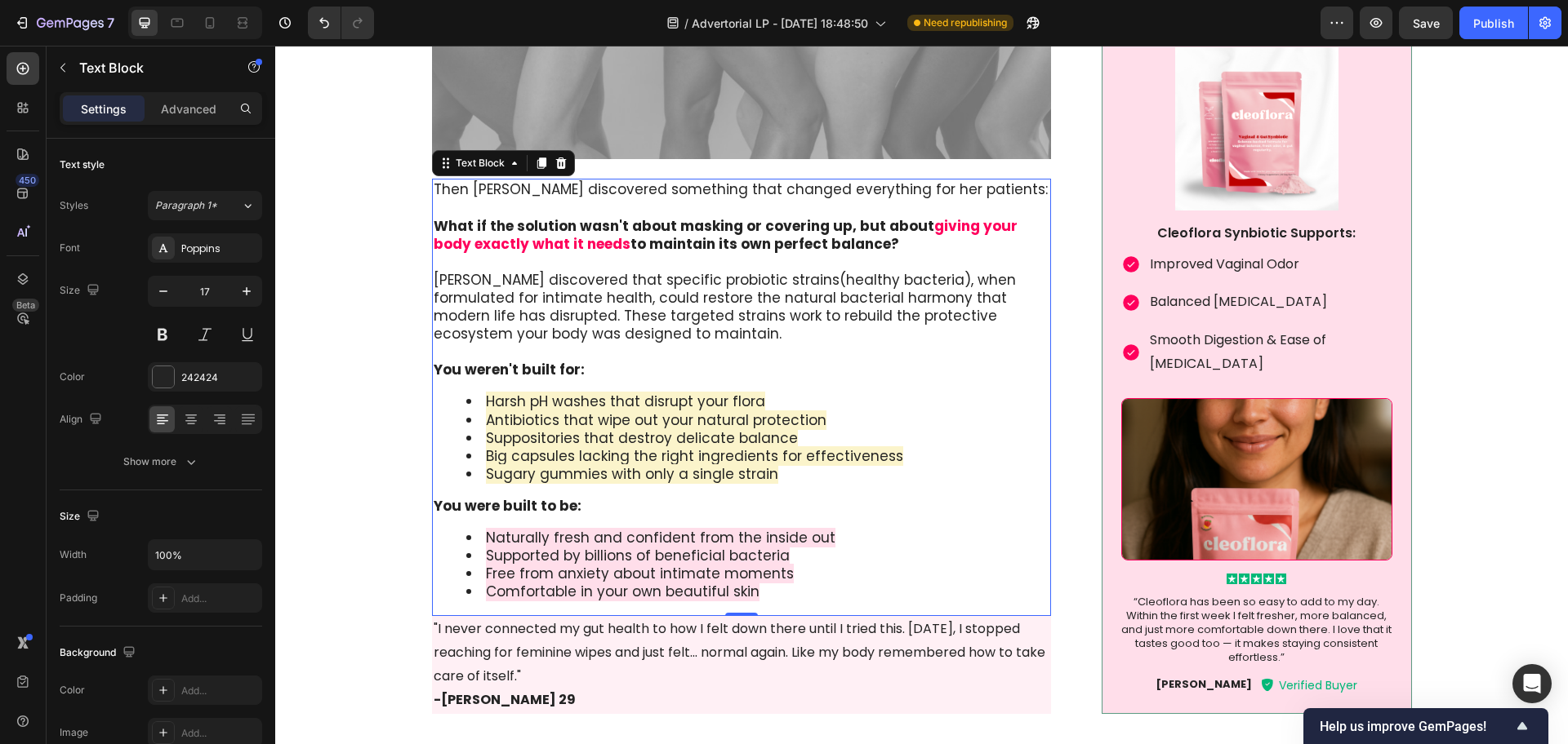
click at [553, 415] on span "Antibiotics that wipe out your natural protection" at bounding box center [656, 420] width 341 height 20
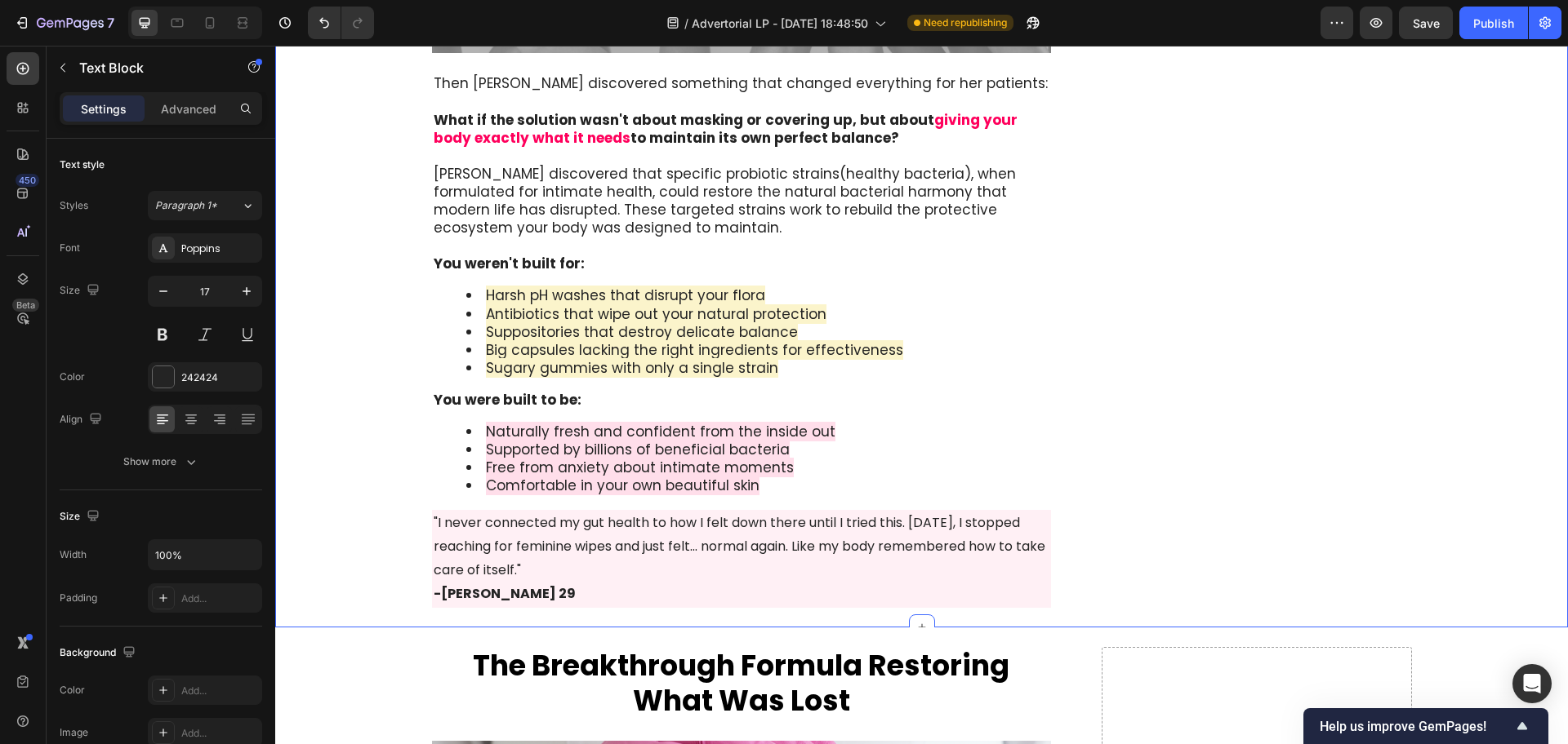
scroll to position [3060, 0]
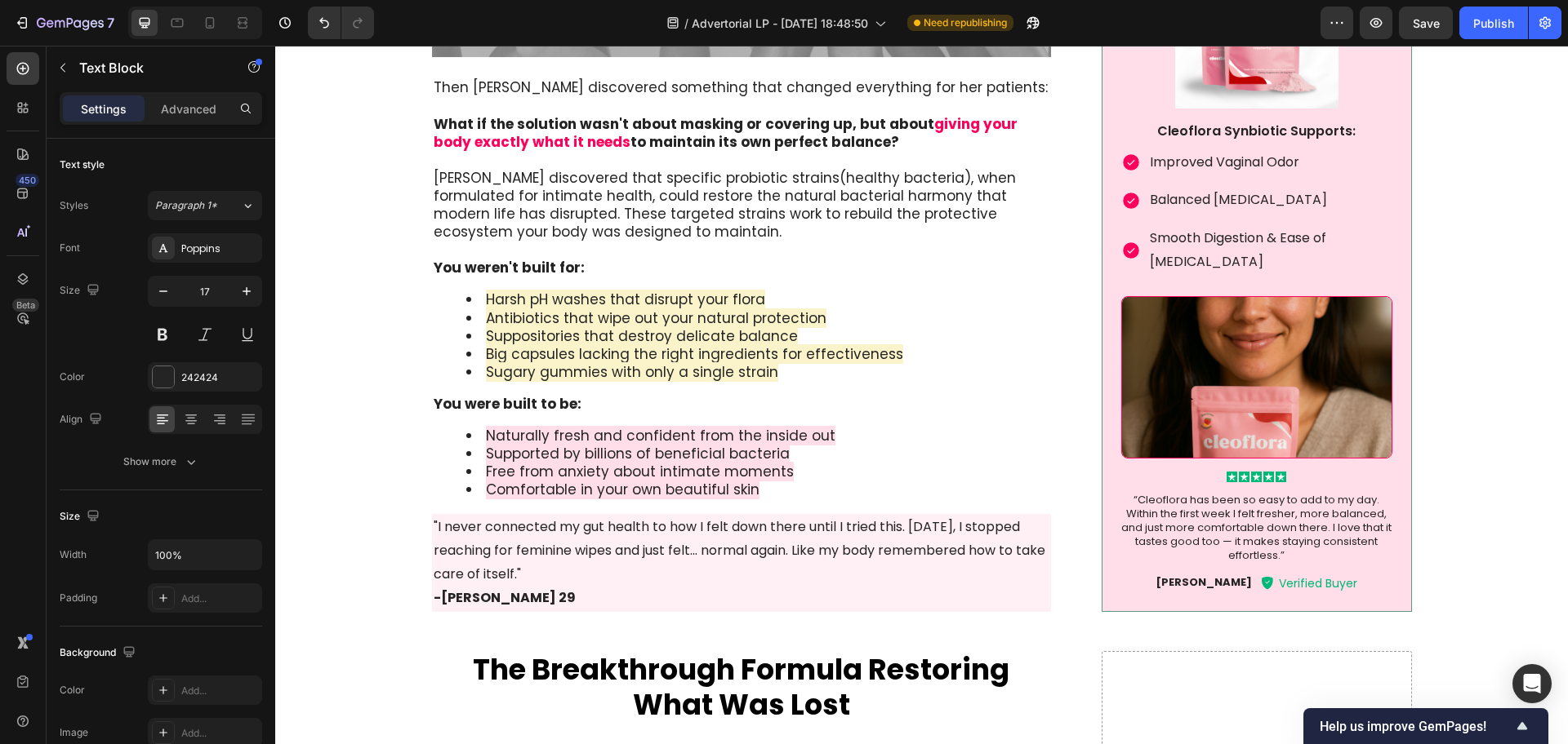
click at [715, 355] on span "Big capsules lacking the right ingredients for effectiveness" at bounding box center [694, 354] width 417 height 20
click at [494, 355] on span "Big capsules lacking the right ingredients for effectiveness" at bounding box center [694, 354] width 417 height 20
click at [492, 355] on span "Big capsules lacking the right ingredients for effectiveness" at bounding box center [694, 354] width 417 height 20
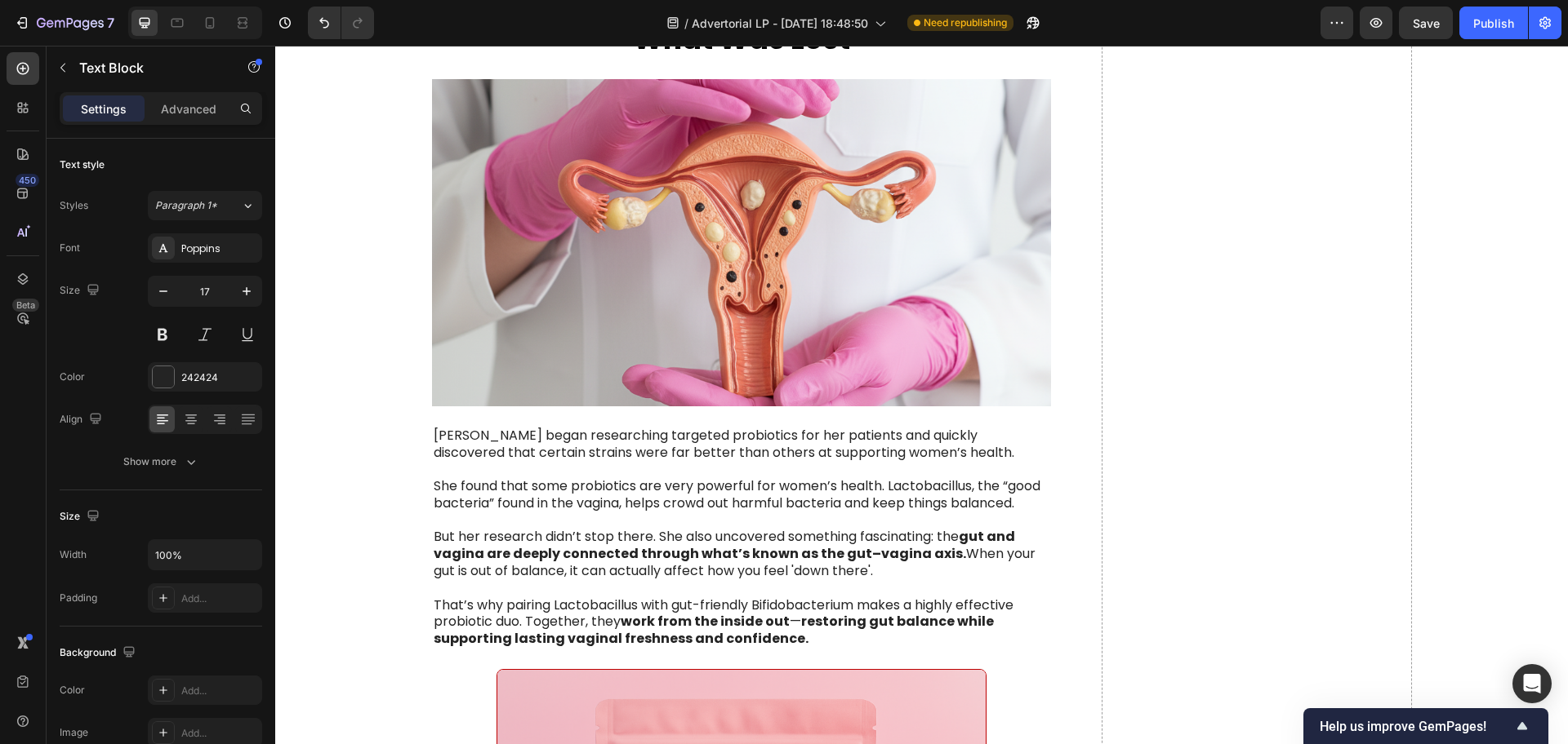
scroll to position [3774, 0]
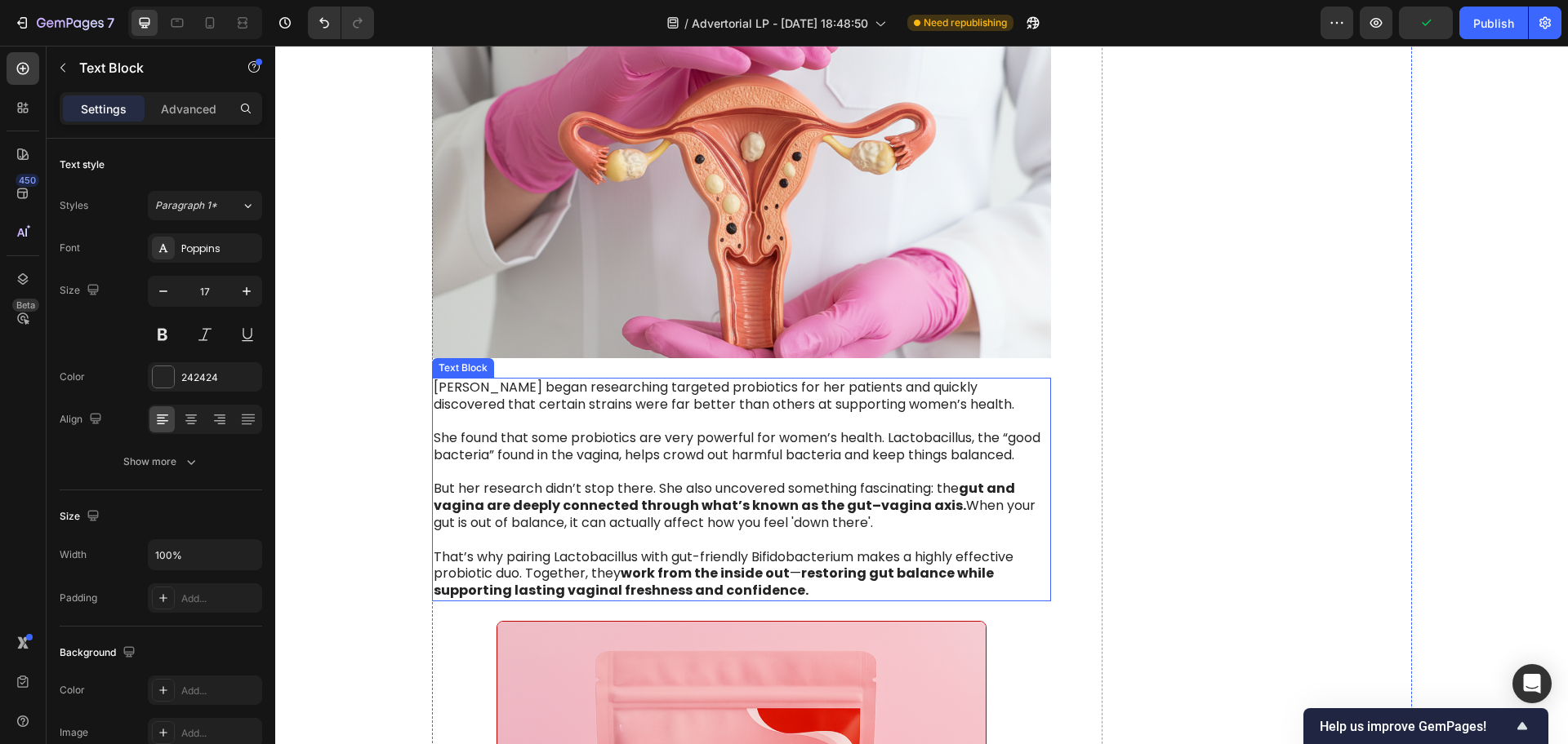
click at [671, 412] on p "[PERSON_NAME] began researching targeted probiotics for her patients and quickl…" at bounding box center [742, 397] width 617 height 34
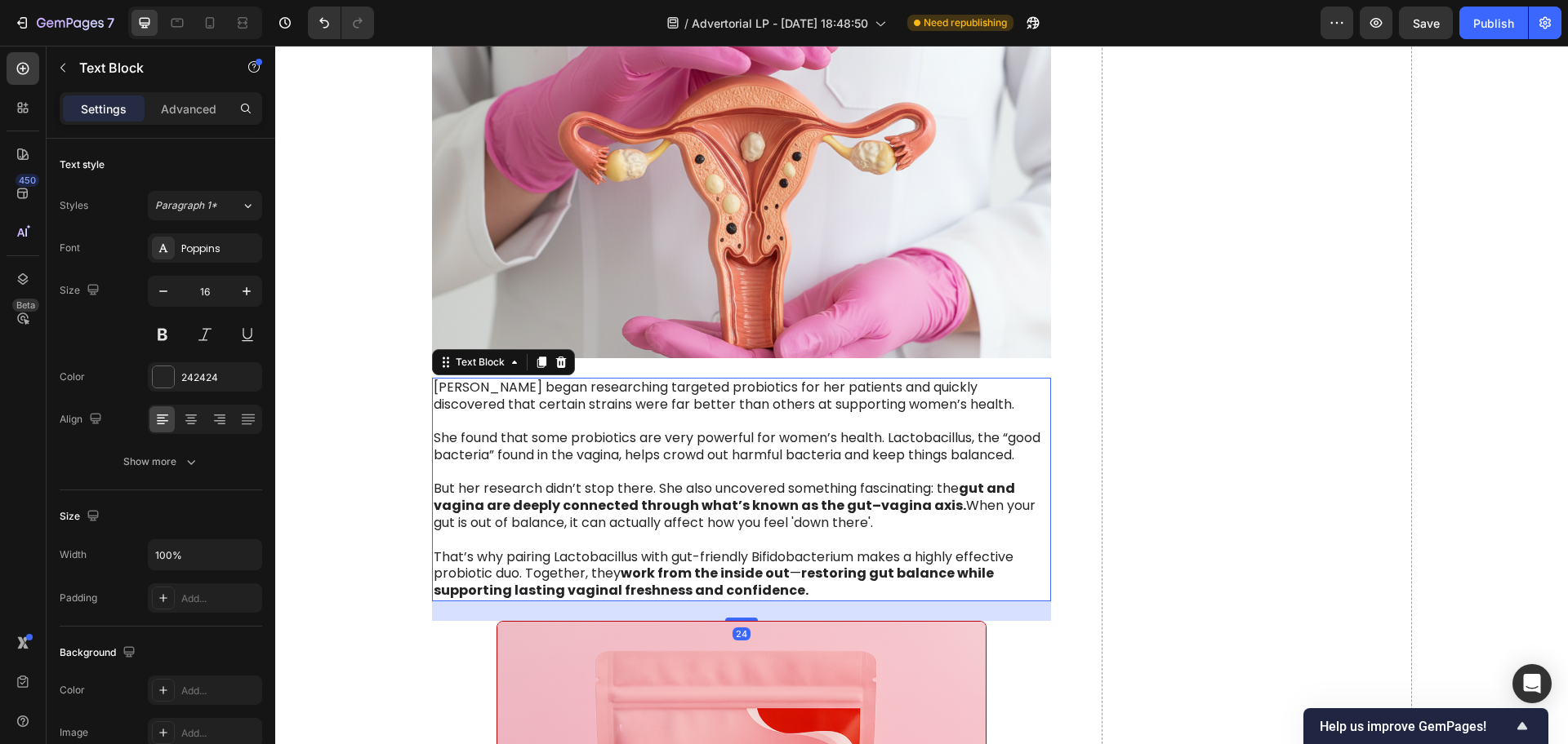
scroll to position [3877, 0]
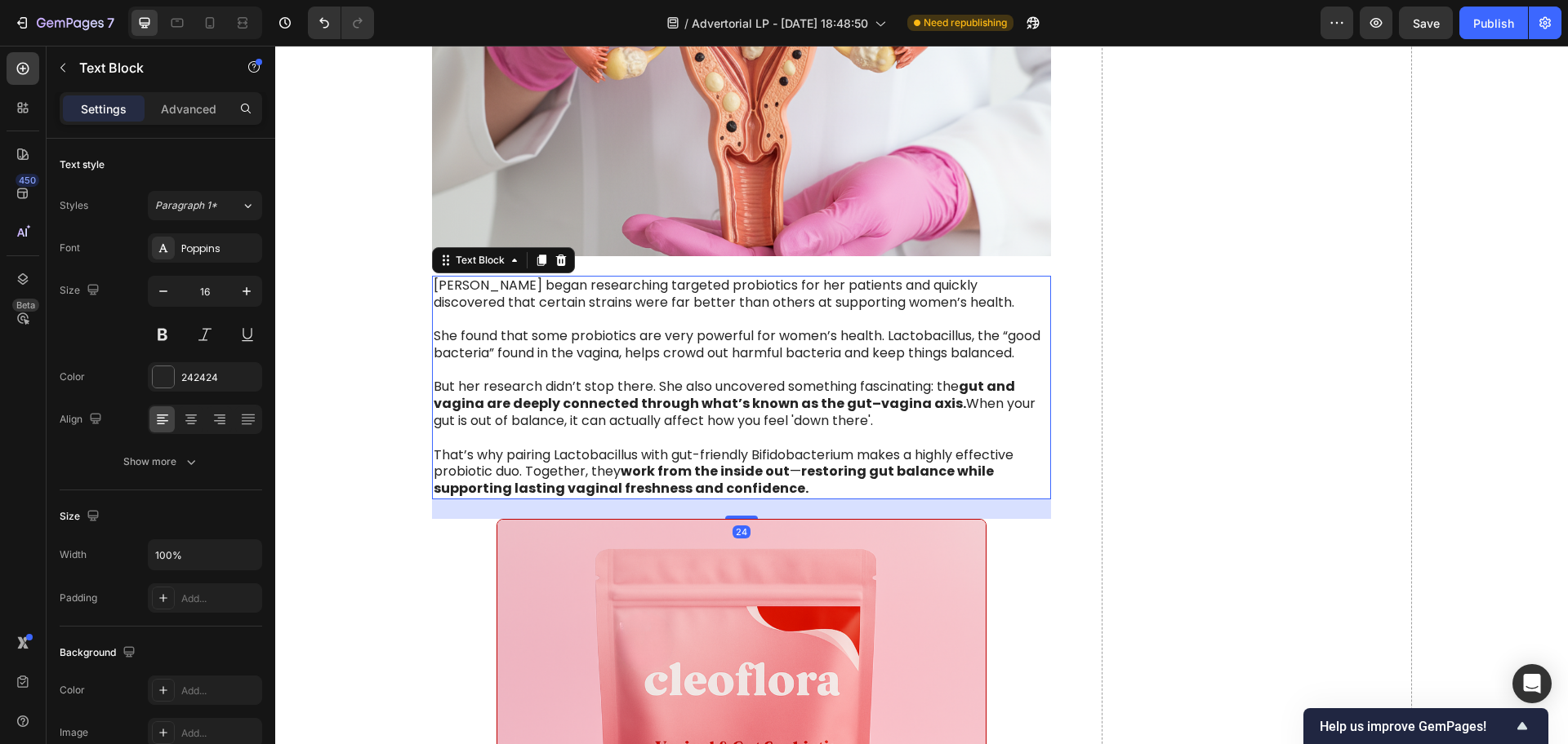
click at [543, 334] on p "She found that some probiotics are very powerful for women’s health. Lactobacil…" at bounding box center [742, 345] width 617 height 34
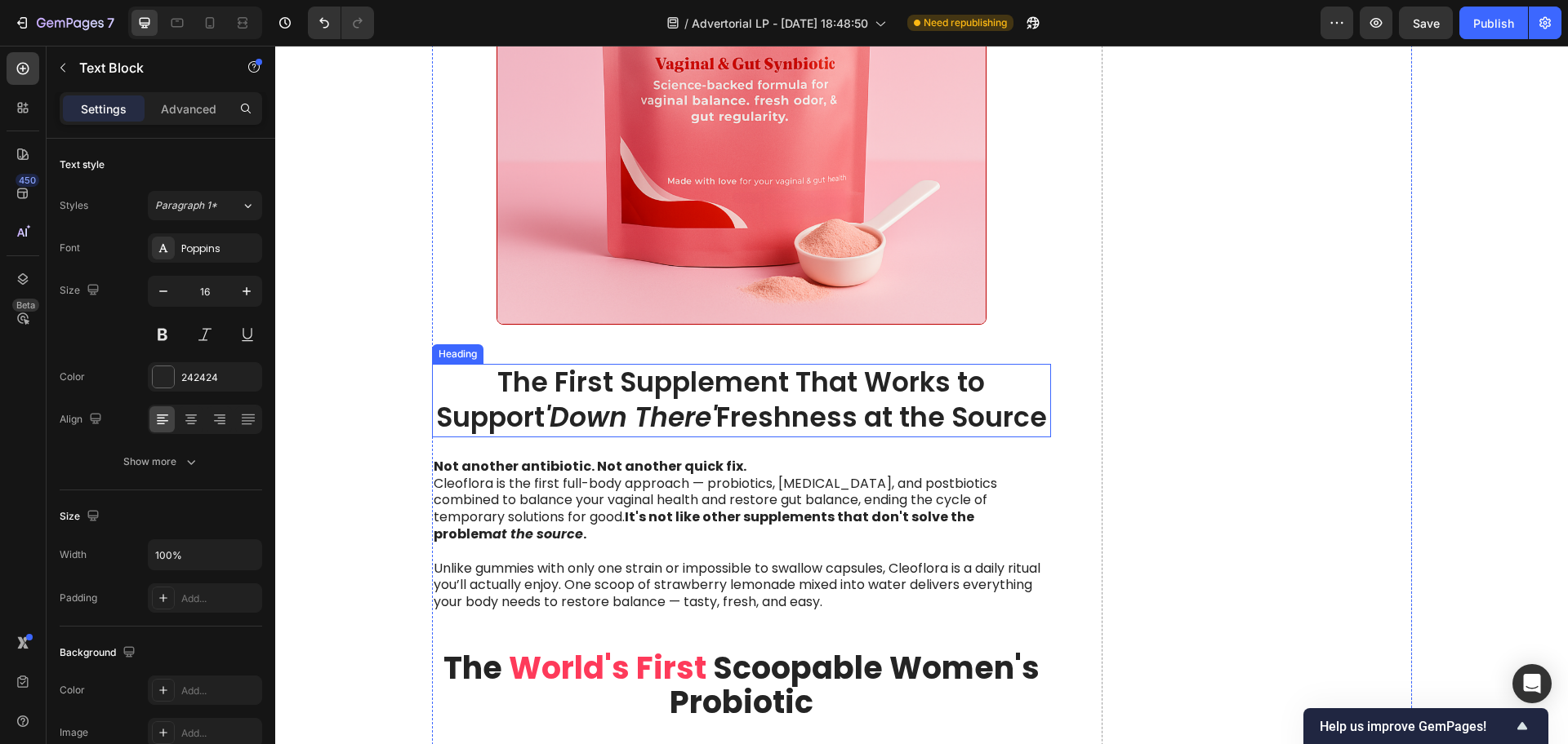
scroll to position [4591, 0]
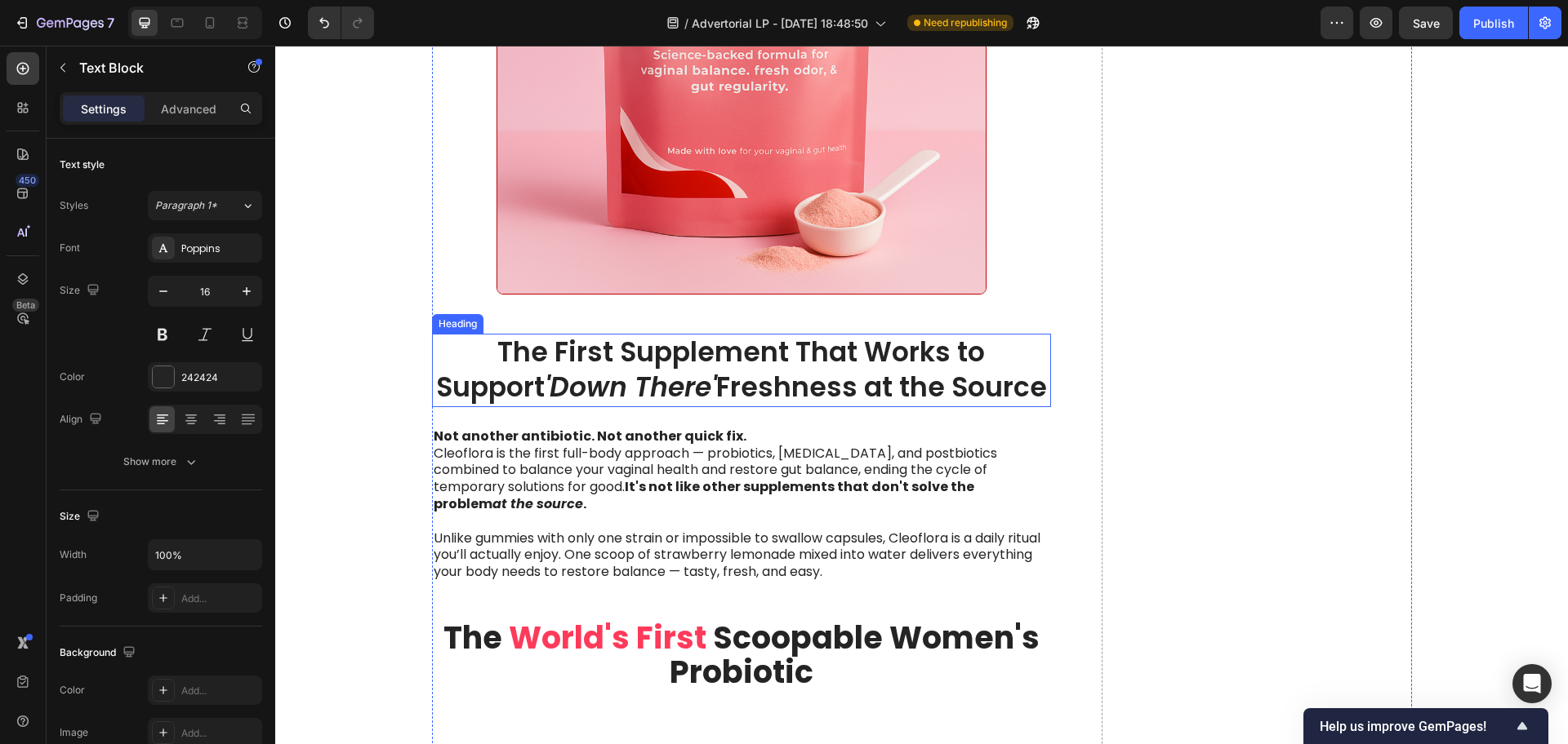
click at [600, 358] on h2 "The First Supplement That Works to Support 'Down There' Freshness at the Source" at bounding box center [742, 370] width 620 height 73
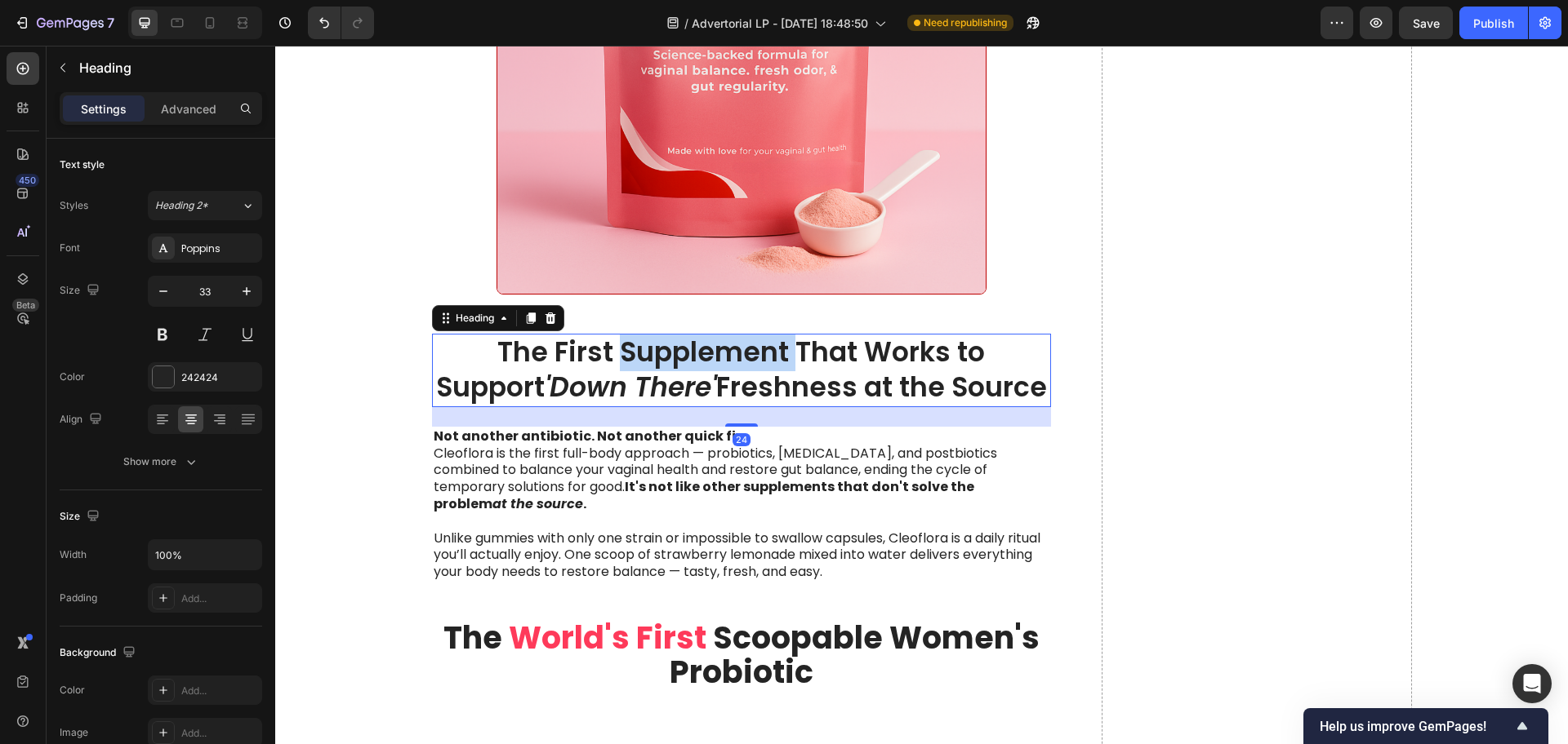
click at [600, 358] on p "The First Supplement That Works to Support 'Down There' Freshness at the Source" at bounding box center [742, 370] width 617 height 70
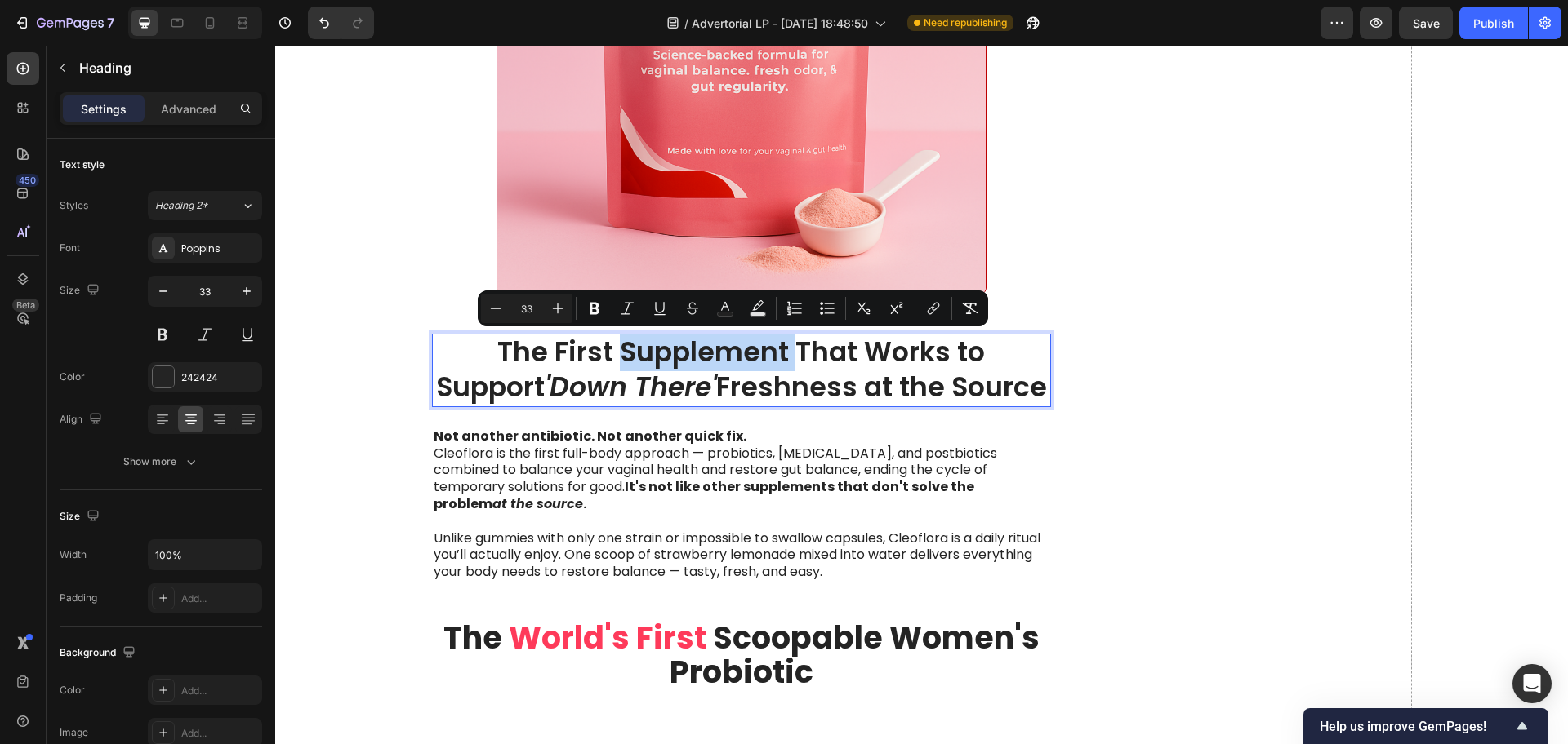
copy p "The First Supplement That Works to Support 'Down There' Freshness at the Source"
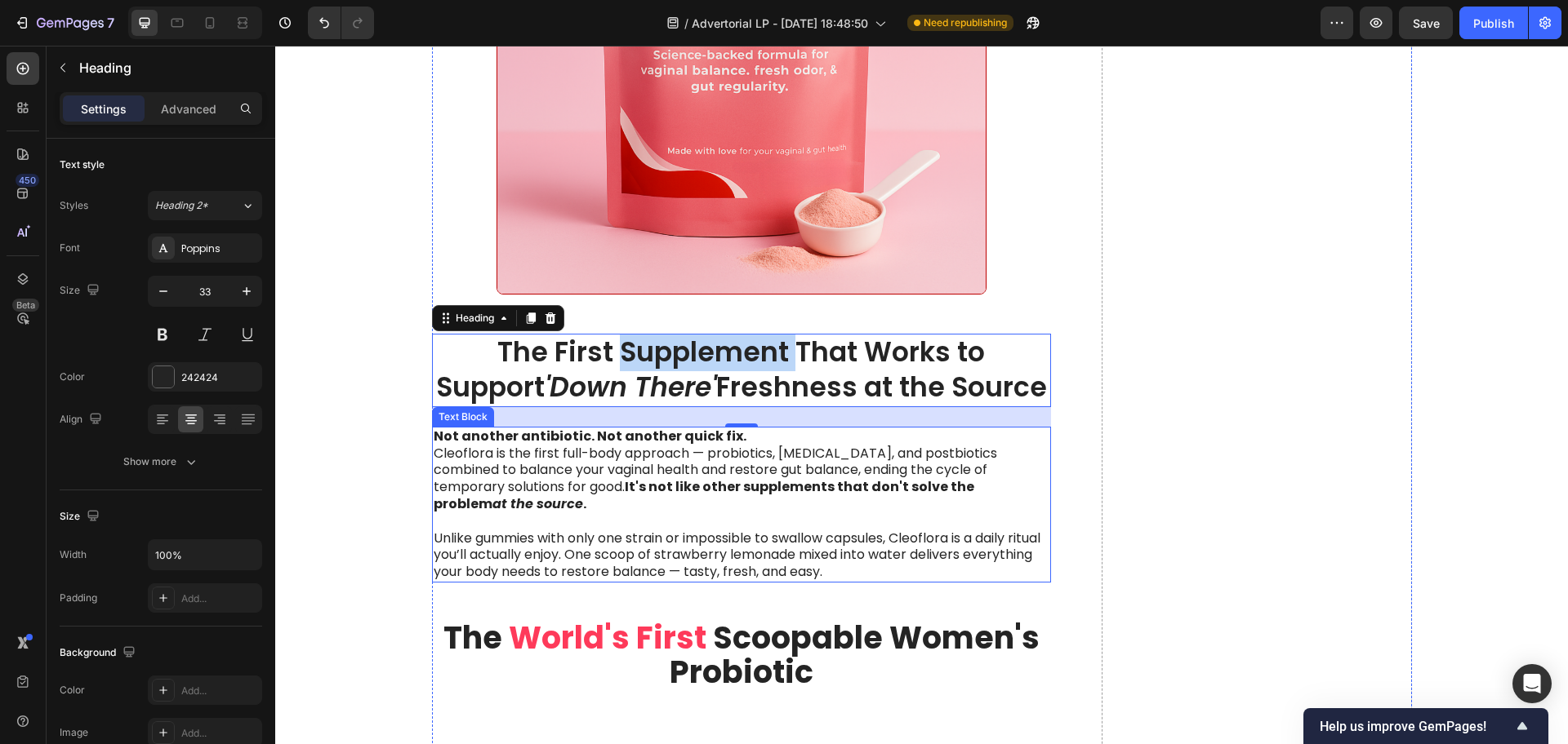
drag, startPoint x: 704, startPoint y: 529, endPoint x: 784, endPoint y: 535, distance: 80.2
click at [704, 530] on p "Unlike gummies with only one strain or impossible to swallow capsules, Cleoflor…" at bounding box center [742, 555] width 617 height 50
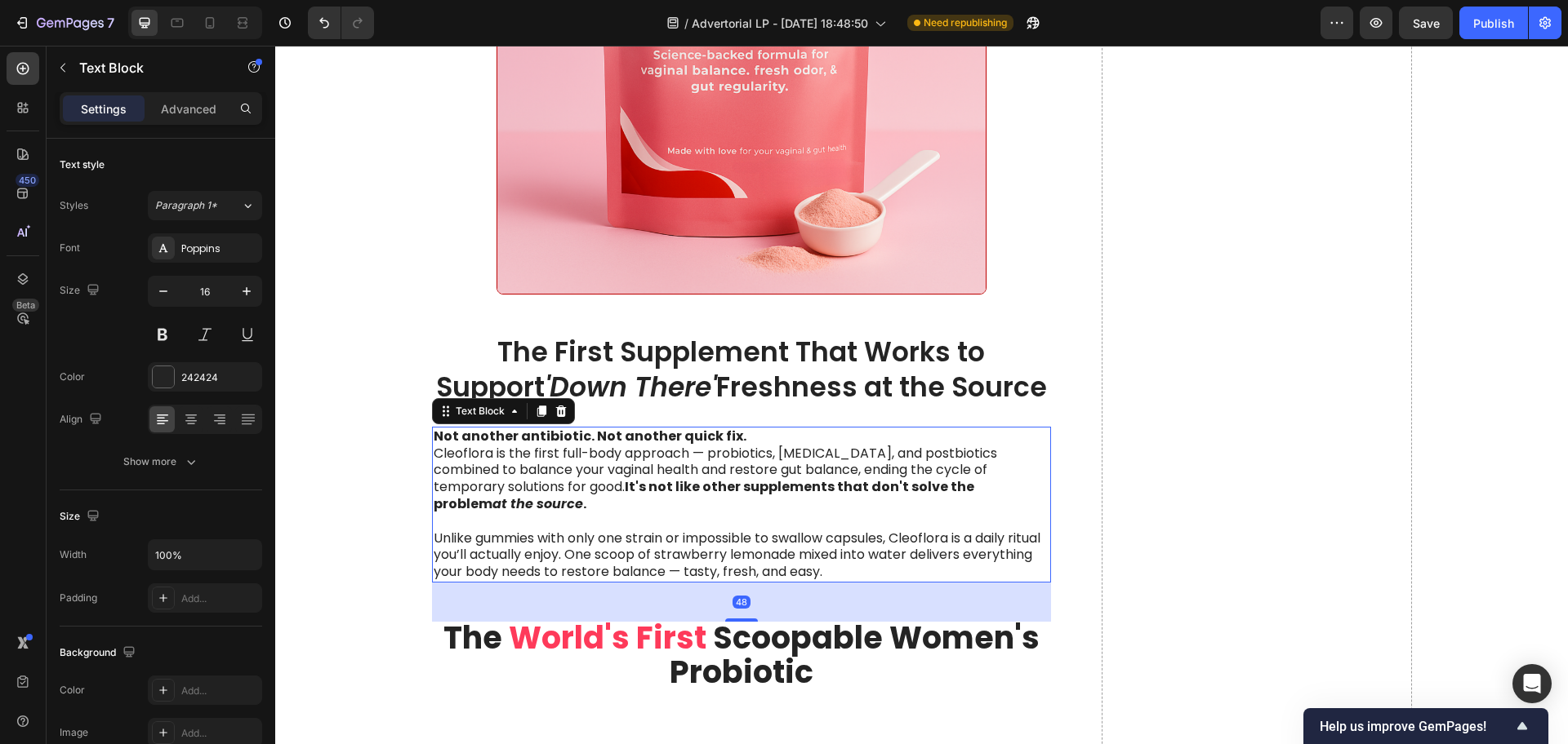
click at [838, 536] on p "Unlike gummies with only one strain or impossible to swallow capsules, Cleoflor…" at bounding box center [742, 555] width 617 height 50
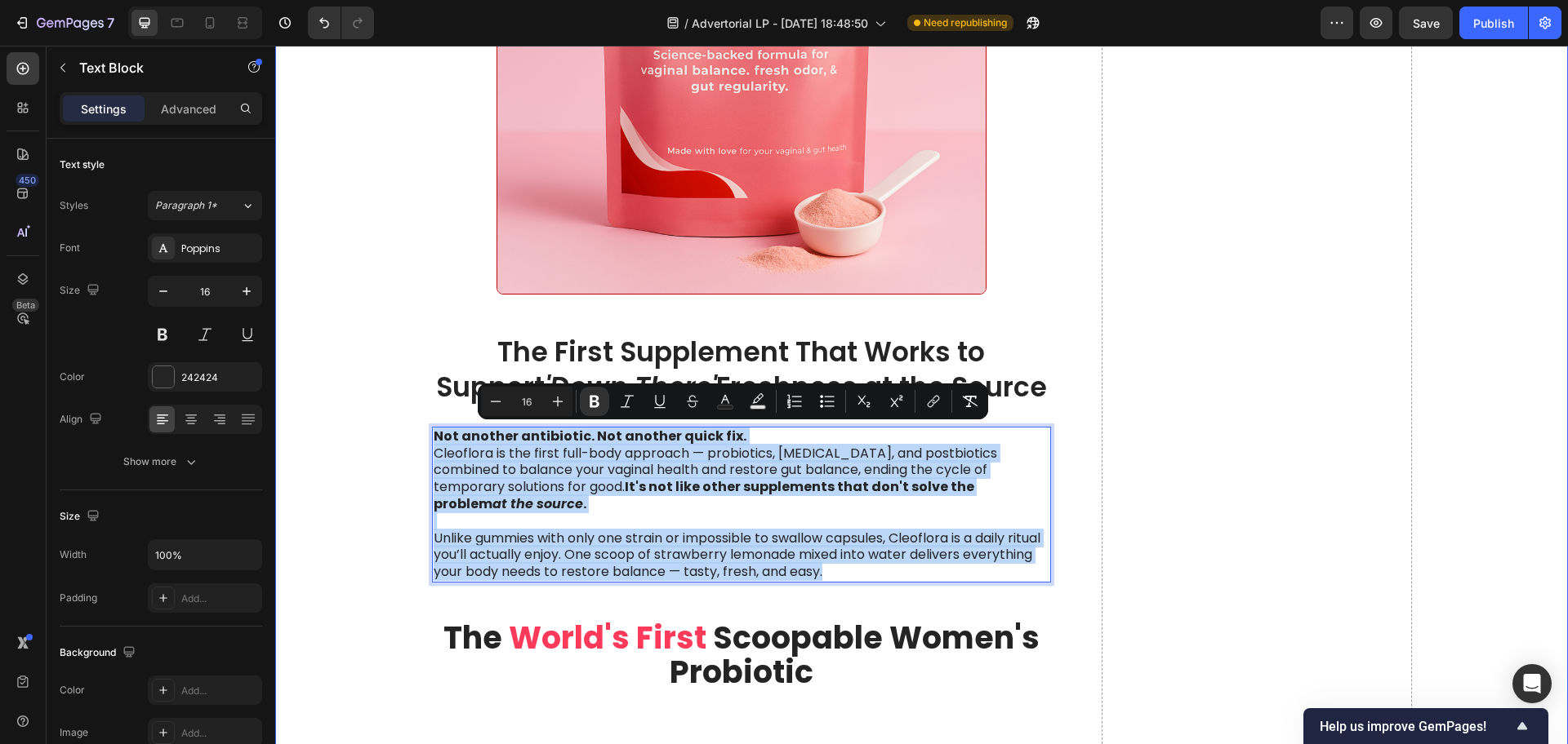
drag, startPoint x: 899, startPoint y: 562, endPoint x: 347, endPoint y: 426, distance: 568.5
copy div "Not another antibiotic. Not another quick fix. Cleoflora is the first full-body…"
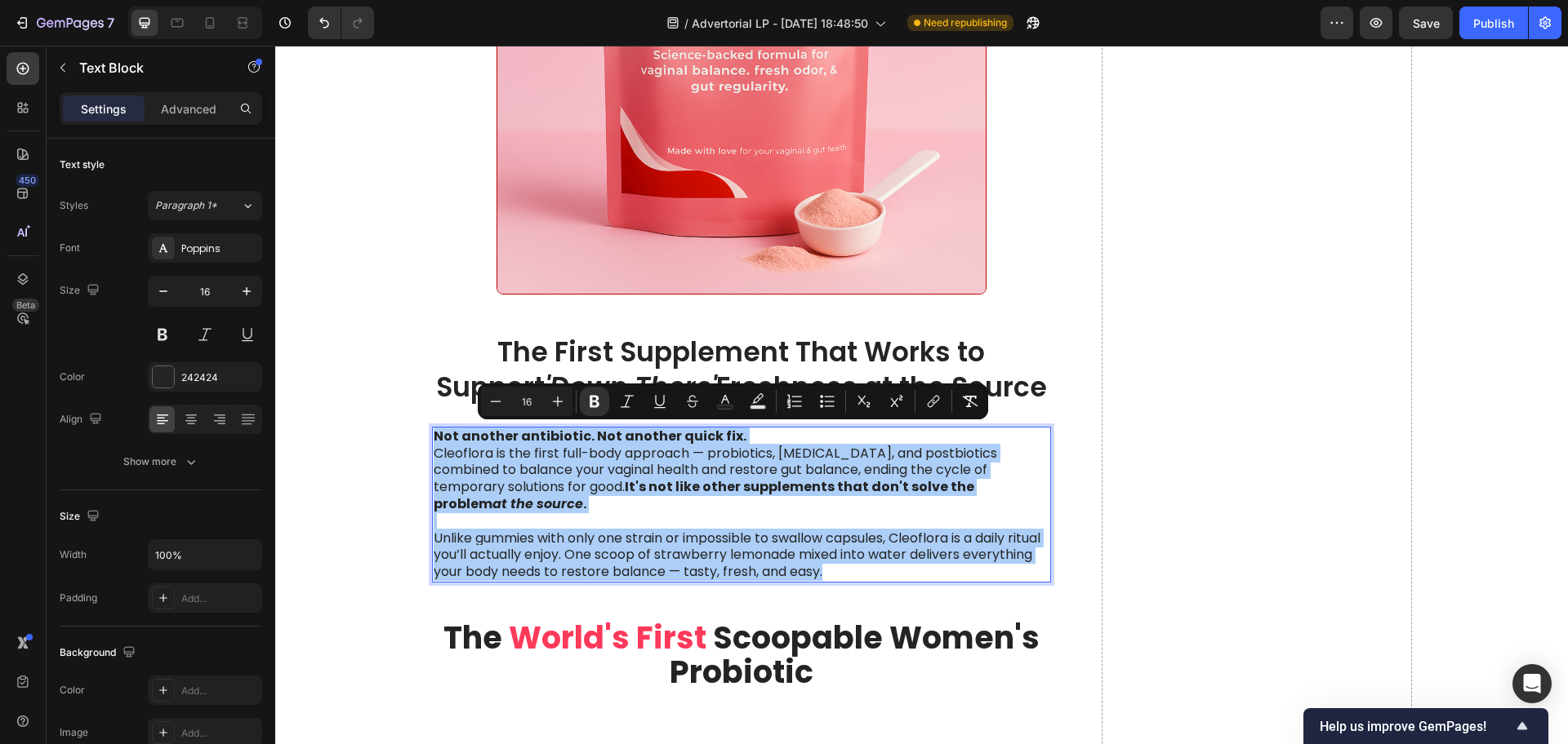
click at [612, 386] on div "Minus 16 Plus Bold Italic Underline Strikethrough Text Color Text Background Co…" at bounding box center [733, 401] width 504 height 30
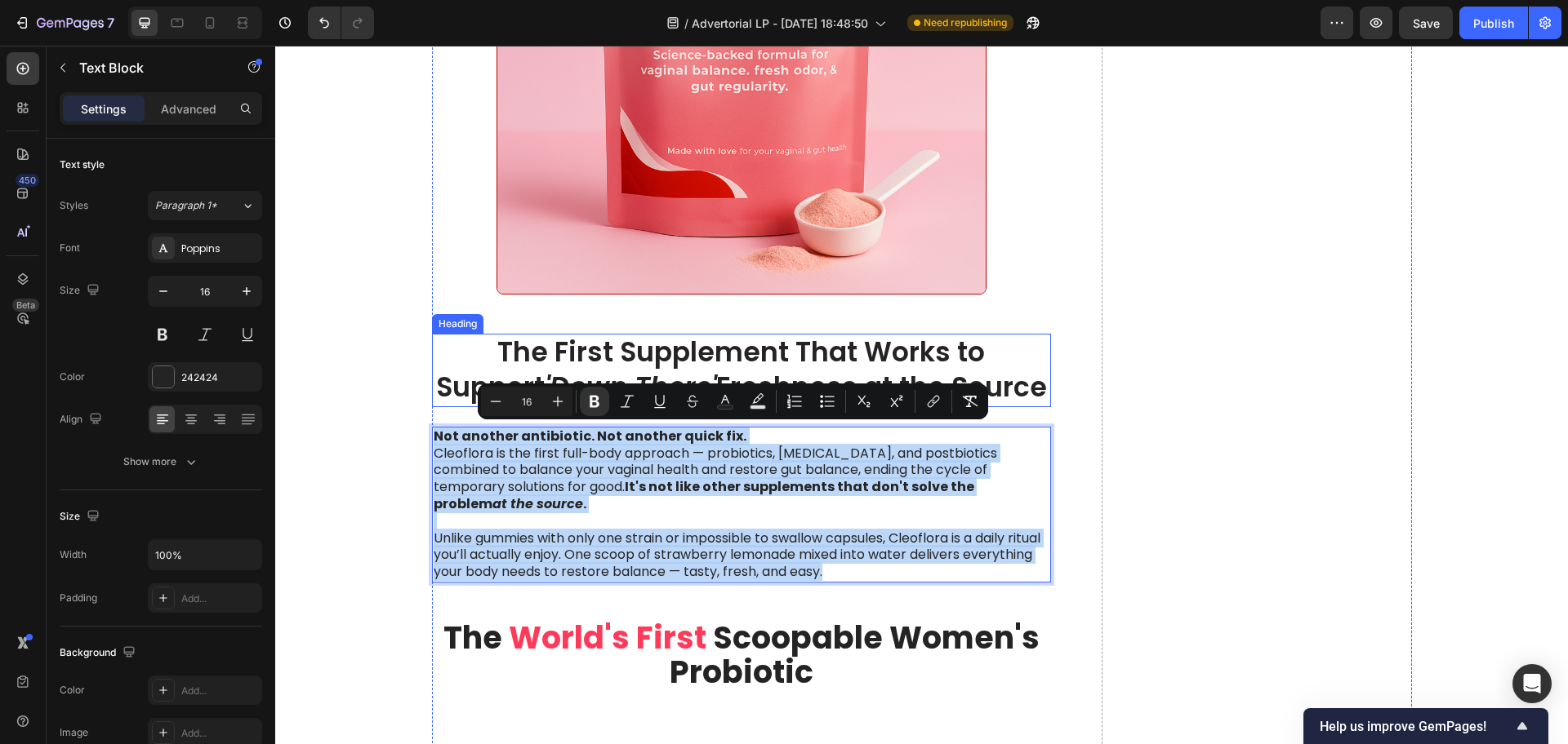
click at [584, 354] on p "The First Supplement That Works to Support 'Down There' Freshness at the Source" at bounding box center [742, 370] width 617 height 70
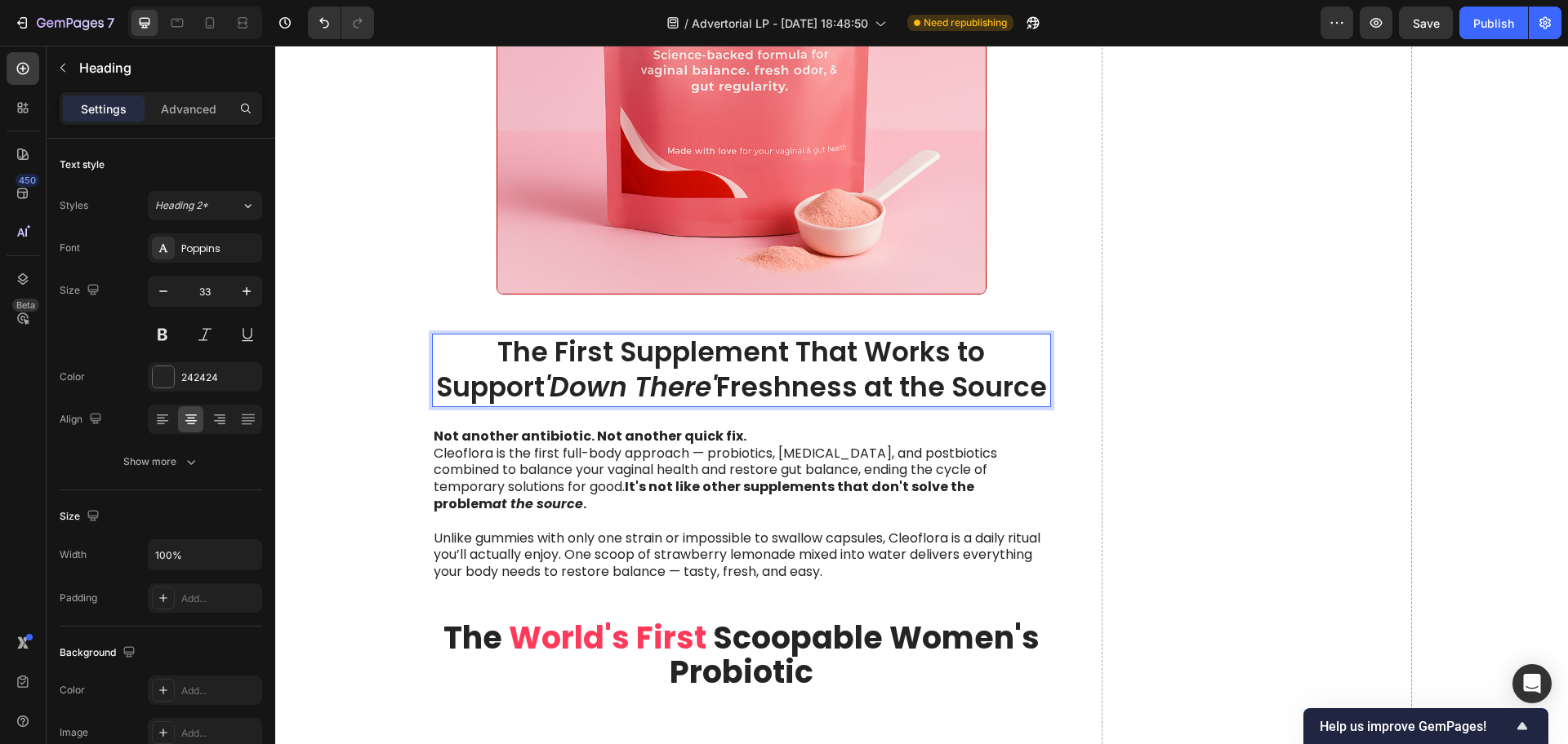
click at [583, 354] on p "The First Supplement That Works to Support 'Down There' Freshness at the Source" at bounding box center [742, 370] width 617 height 70
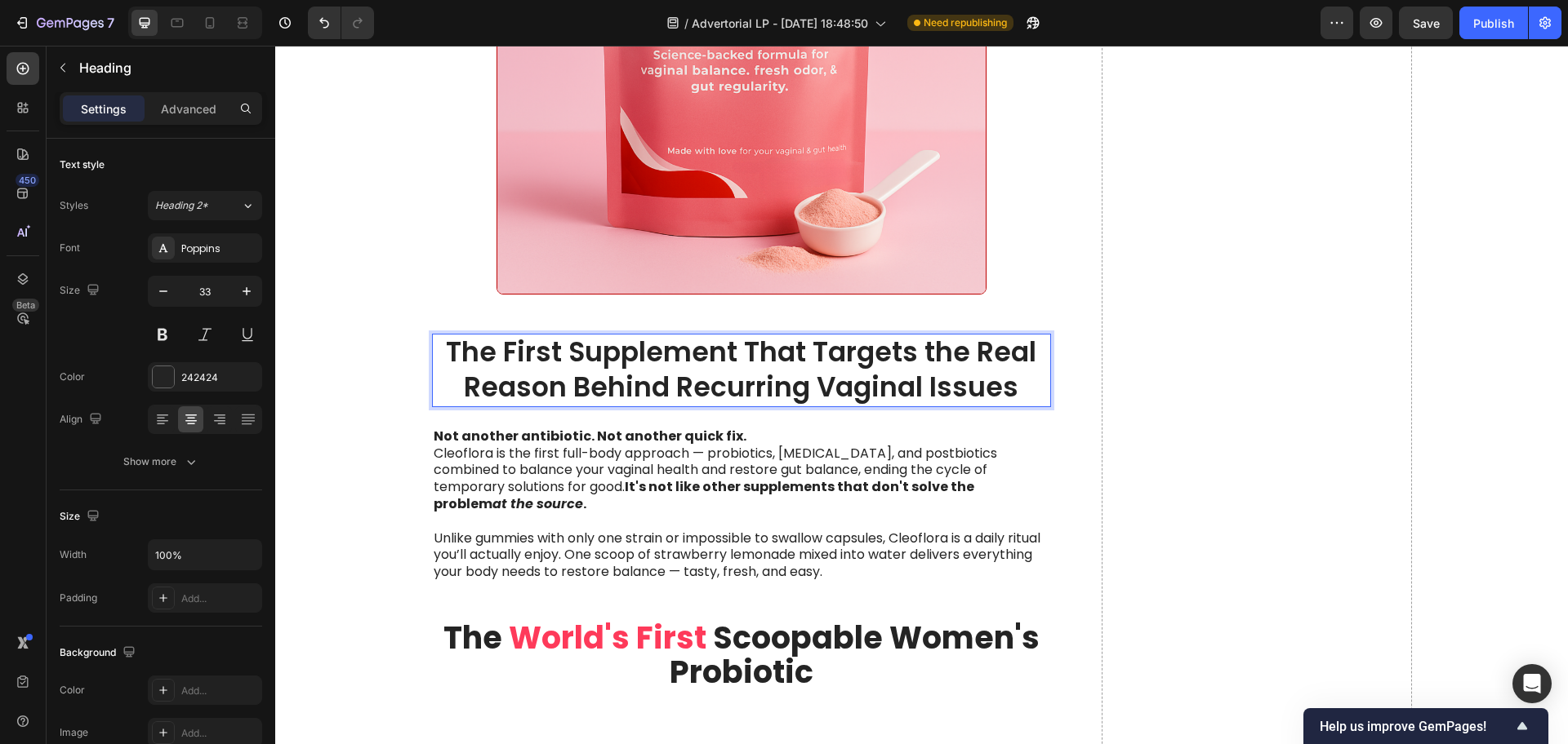
click at [953, 351] on p "The First Supplement That Targets the Real Reason Behind Recurring Vaginal Issu…" at bounding box center [742, 370] width 617 height 70
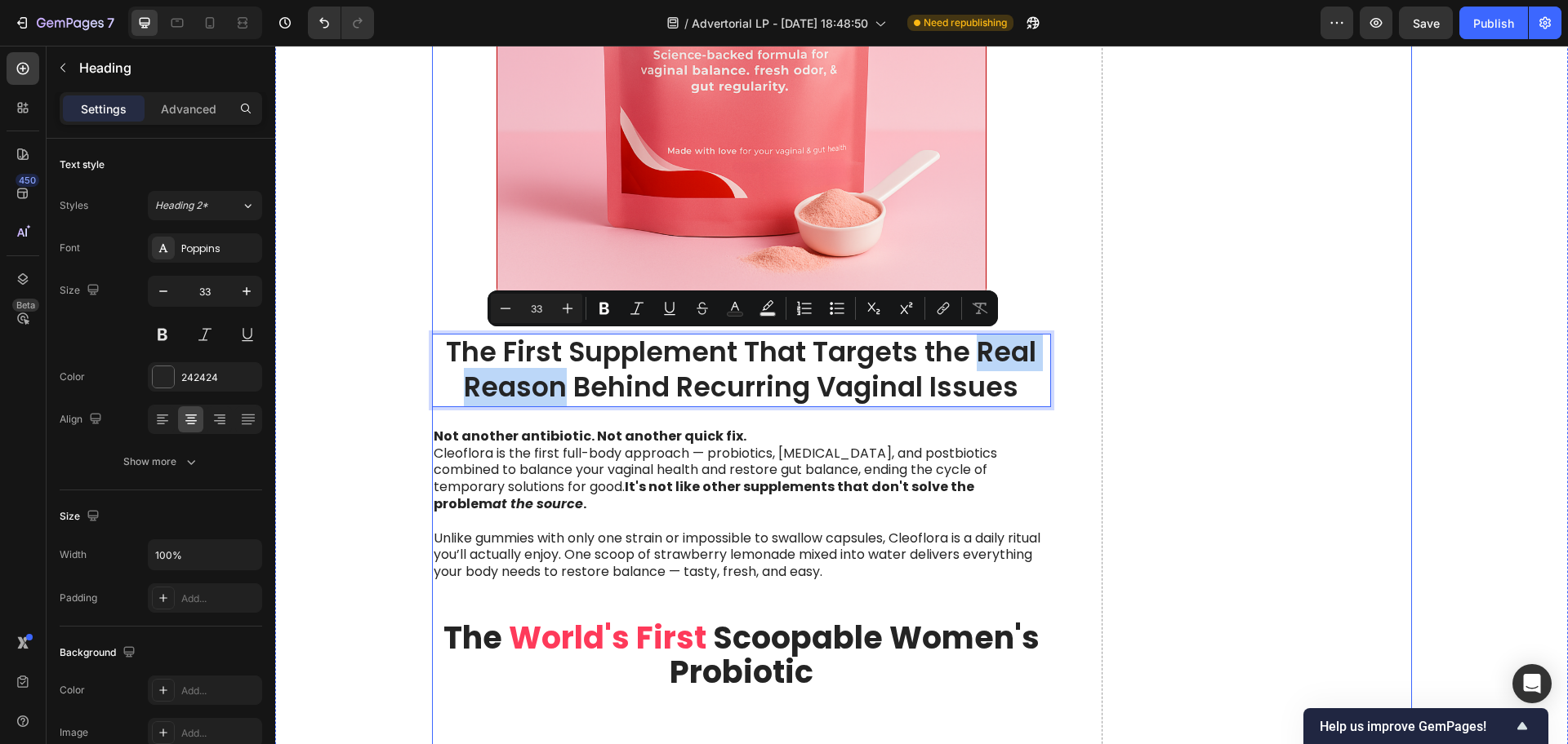
drag, startPoint x: 971, startPoint y: 346, endPoint x: 560, endPoint y: 407, distance: 415.5
click at [608, 307] on icon "Editor contextual toolbar" at bounding box center [604, 308] width 16 height 16
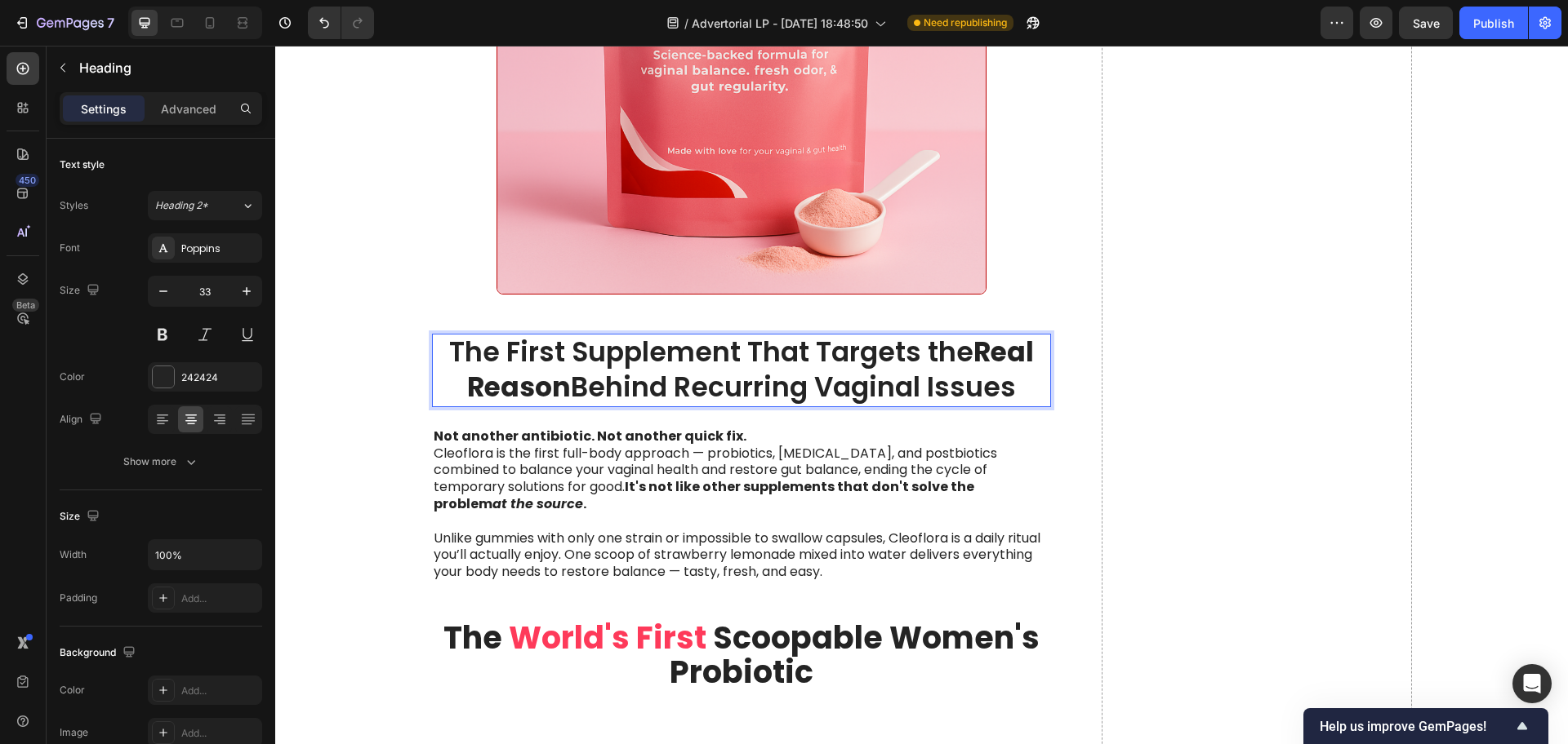
click at [604, 373] on p "The First Supplement That Targets the Real Reason Behind Recurring Vaginal Issu…" at bounding box center [742, 370] width 617 height 70
click at [942, 355] on p "The First Supplement That Targets the Real Reason Behind Recurring Vaginal Issu…" at bounding box center [742, 370] width 617 height 70
drag, startPoint x: 967, startPoint y: 348, endPoint x: 558, endPoint y: 390, distance: 411.2
click at [558, 390] on strong "Real Reason" at bounding box center [750, 369] width 566 height 73
drag, startPoint x: 982, startPoint y: 348, endPoint x: 962, endPoint y: 356, distance: 21.5
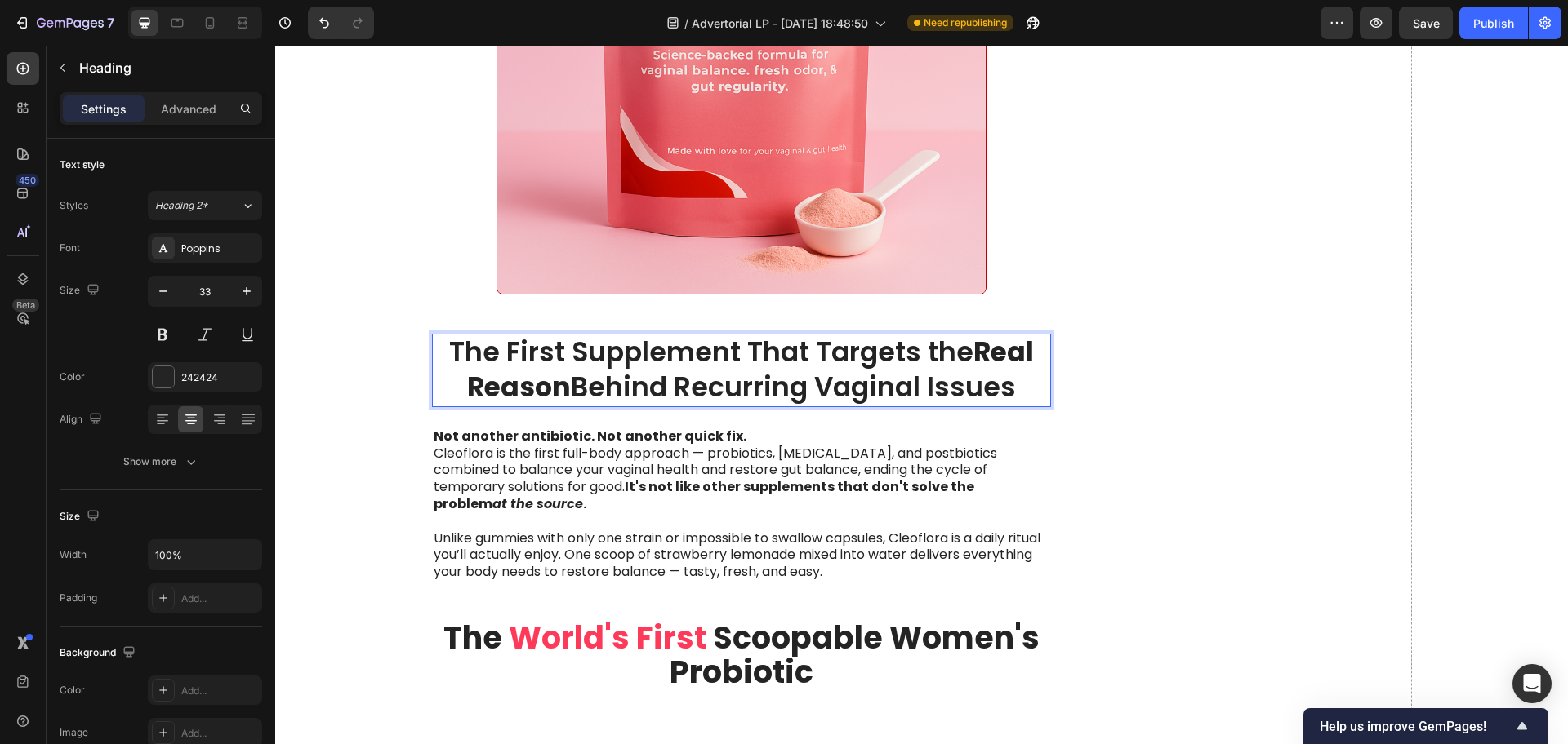
click at [962, 356] on p "The First Supplement That Targets the Real Reason Behind Recurring Vaginal Issu…" at bounding box center [742, 370] width 617 height 70
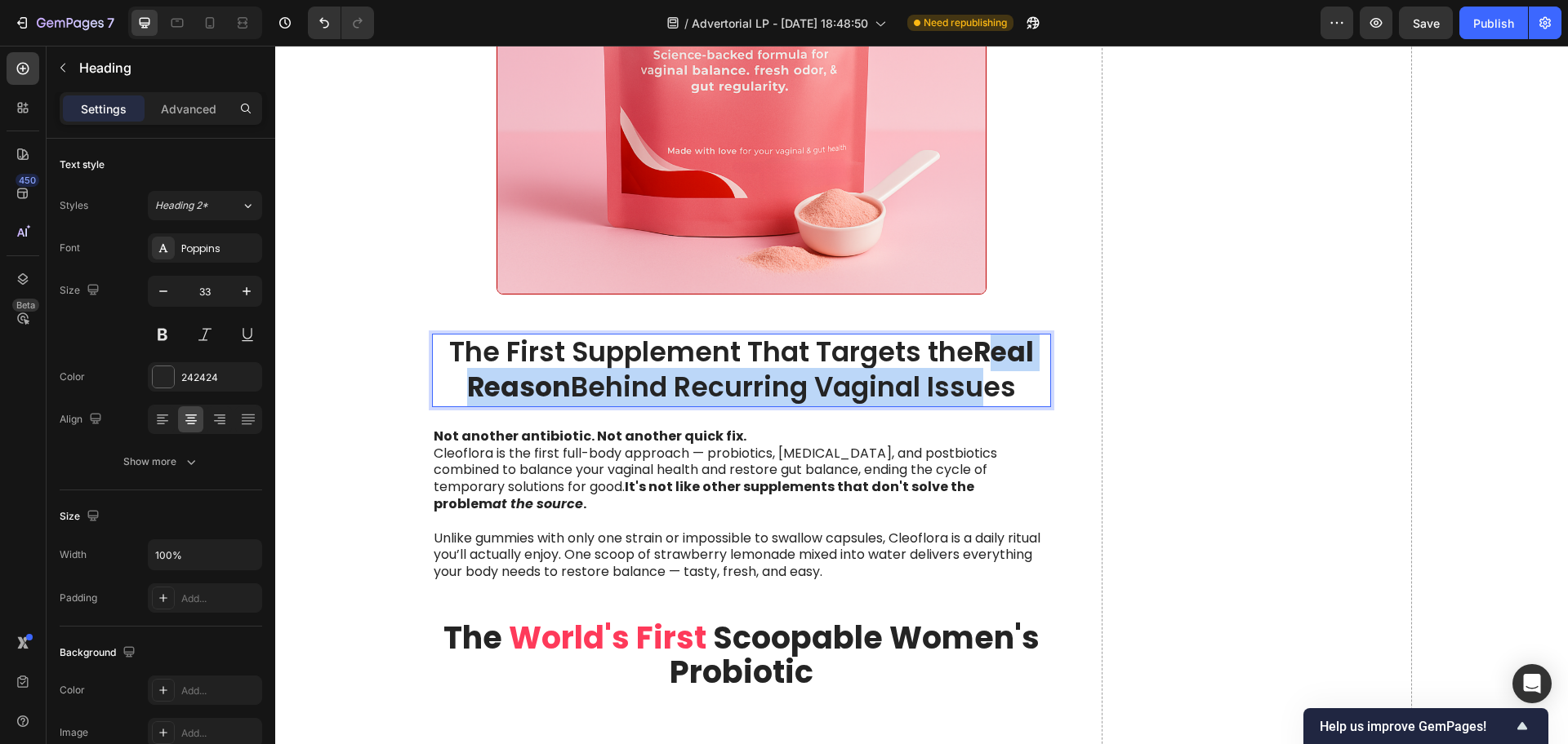
drag, startPoint x: 979, startPoint y: 352, endPoint x: 966, endPoint y: 395, distance: 44.9
click at [966, 395] on p "The First Supplement That Targets the Real Reason Behind Recurring Vaginal Issu…" at bounding box center [742, 370] width 617 height 70
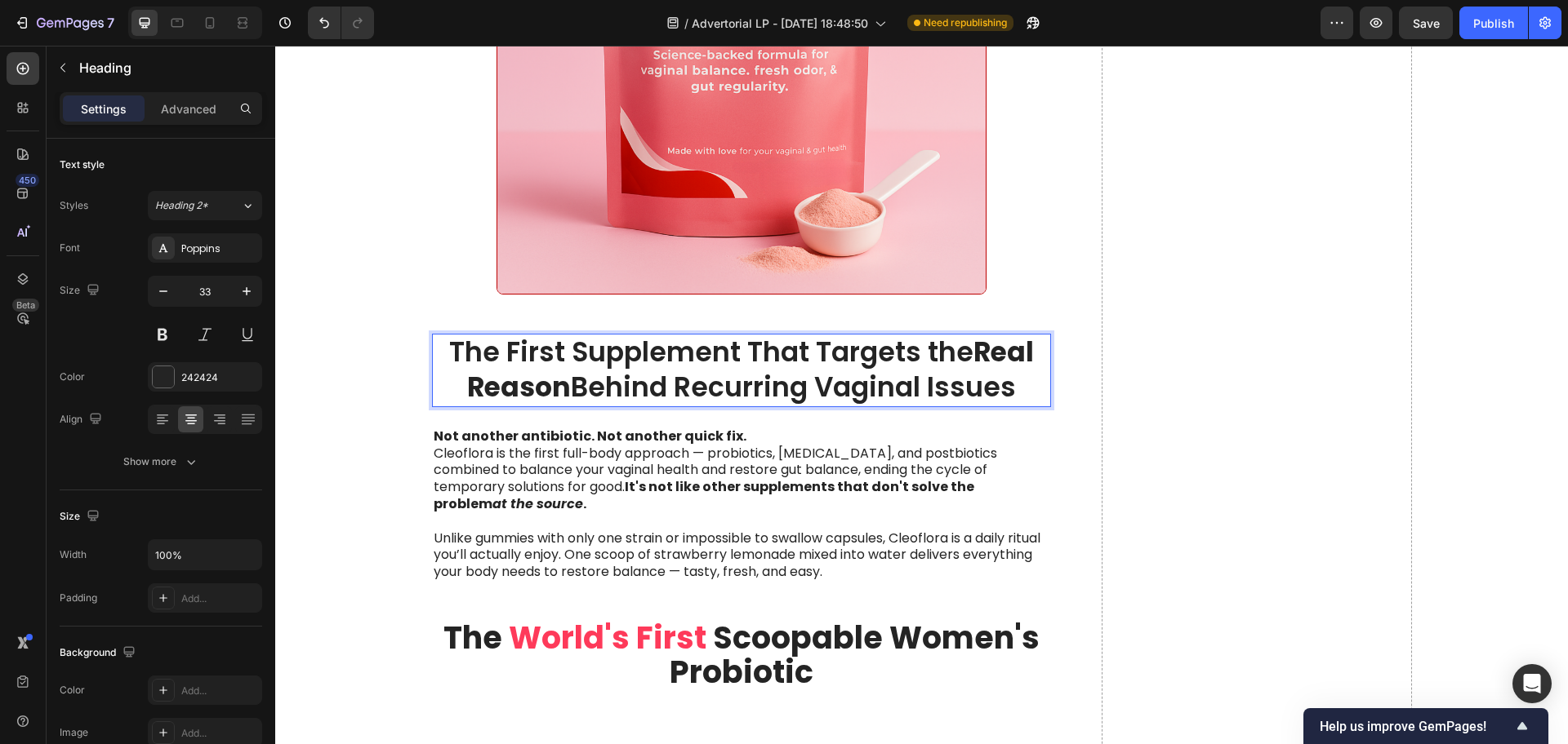
click at [956, 365] on p "The First Supplement That Targets the Real Reason Behind Recurring Vaginal Issu…" at bounding box center [742, 370] width 617 height 70
drag, startPoint x: 906, startPoint y: 458, endPoint x: 916, endPoint y: 426, distance: 33.5
click at [905, 459] on p "Not another antibiotic. Not another quick fix. Cleoflora is the first full-body…" at bounding box center [742, 471] width 617 height 85
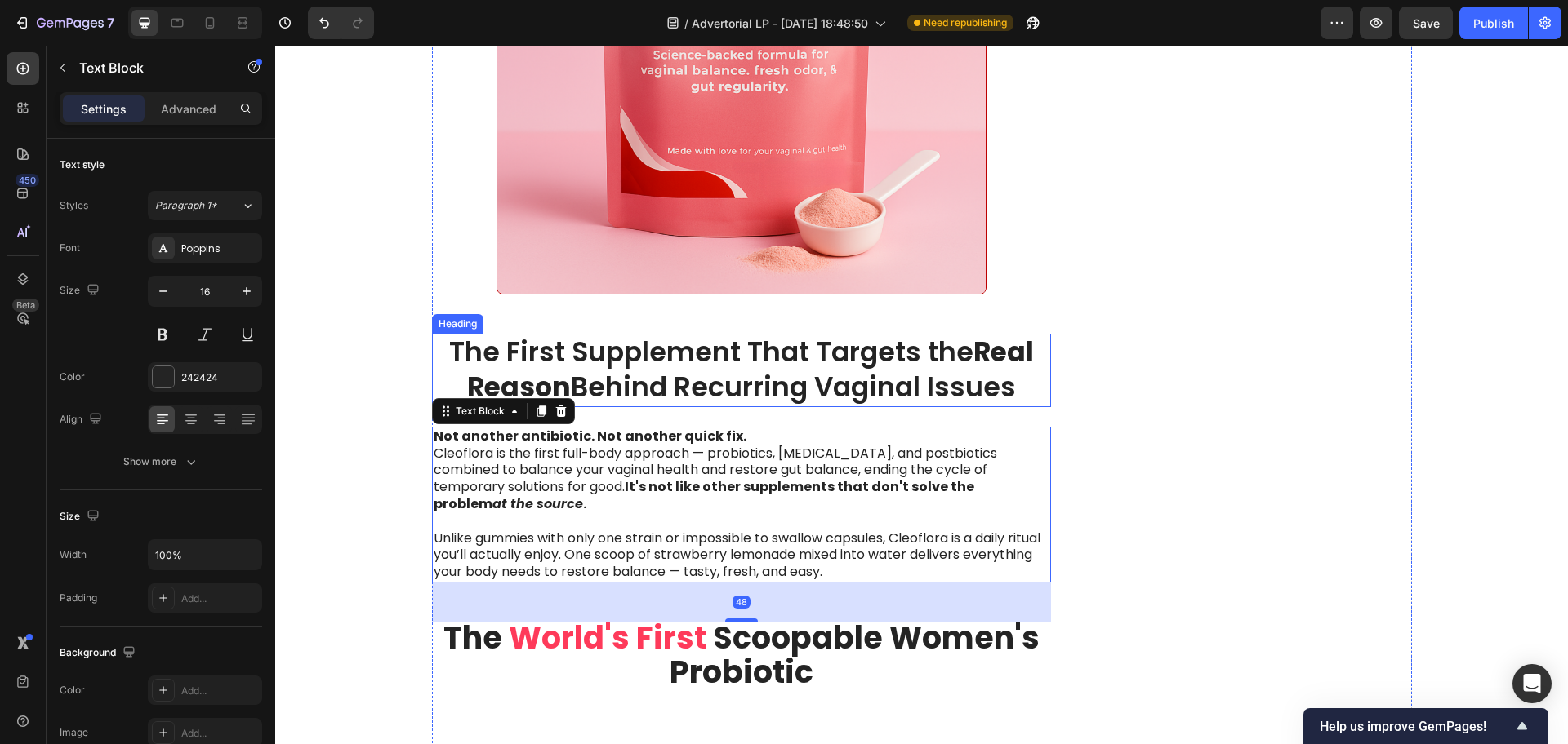
click at [955, 361] on p "The First Supplement That Targets the Real Reason Behind Recurring Vaginal Issu…" at bounding box center [742, 370] width 617 height 70
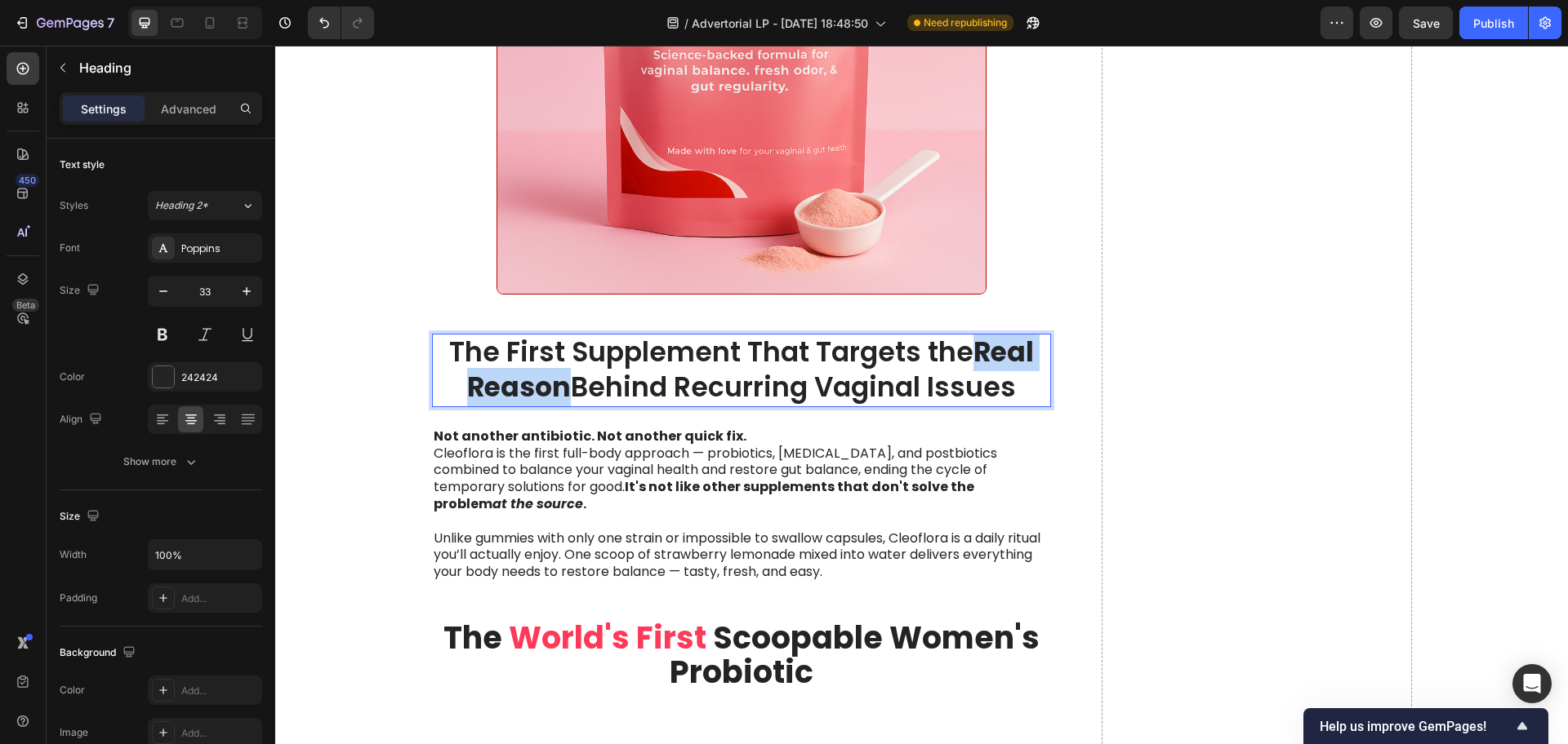
drag, startPoint x: 967, startPoint y: 355, endPoint x: 560, endPoint y: 392, distance: 408.7
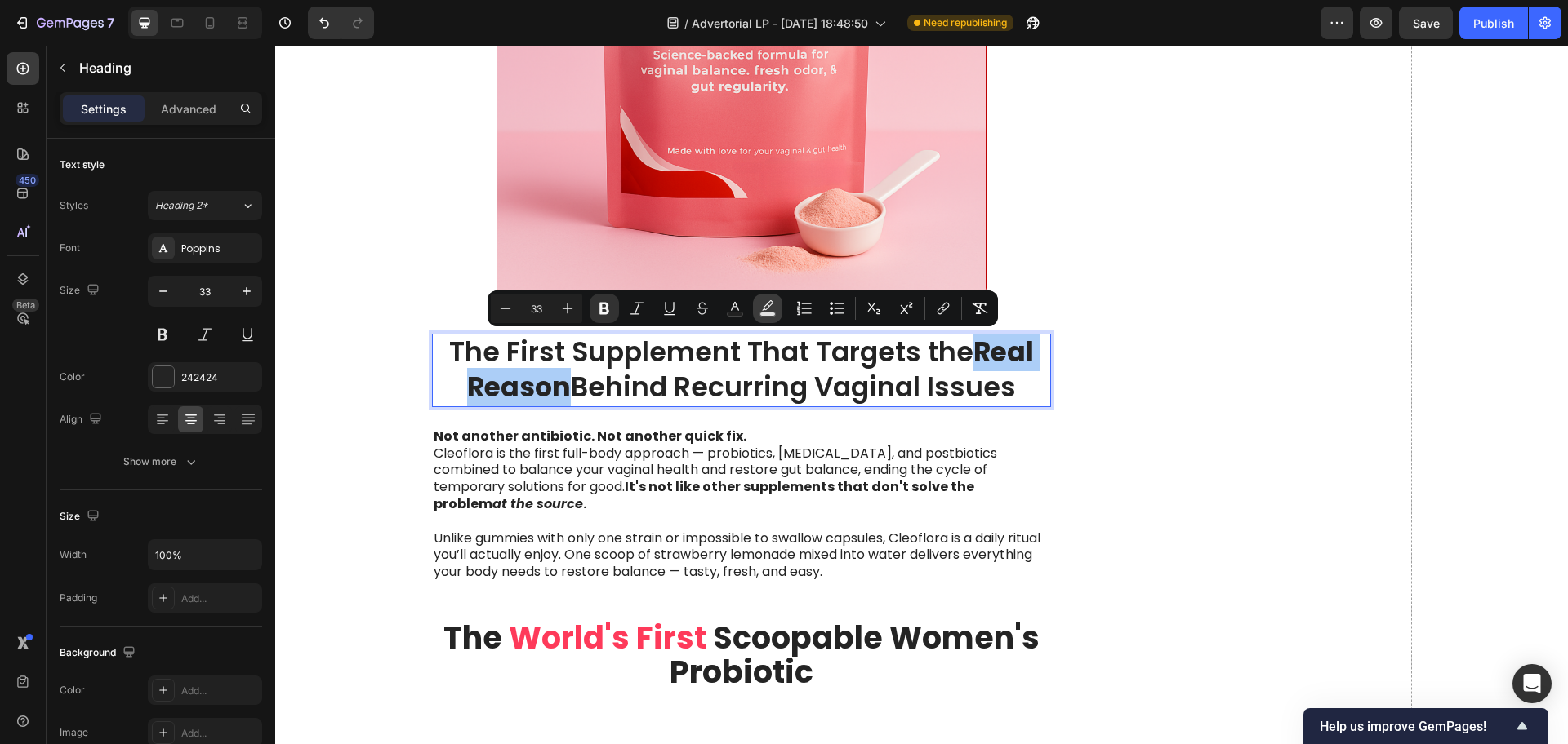
click at [769, 316] on rect "Editor contextual toolbar" at bounding box center [768, 314] width 15 height 4
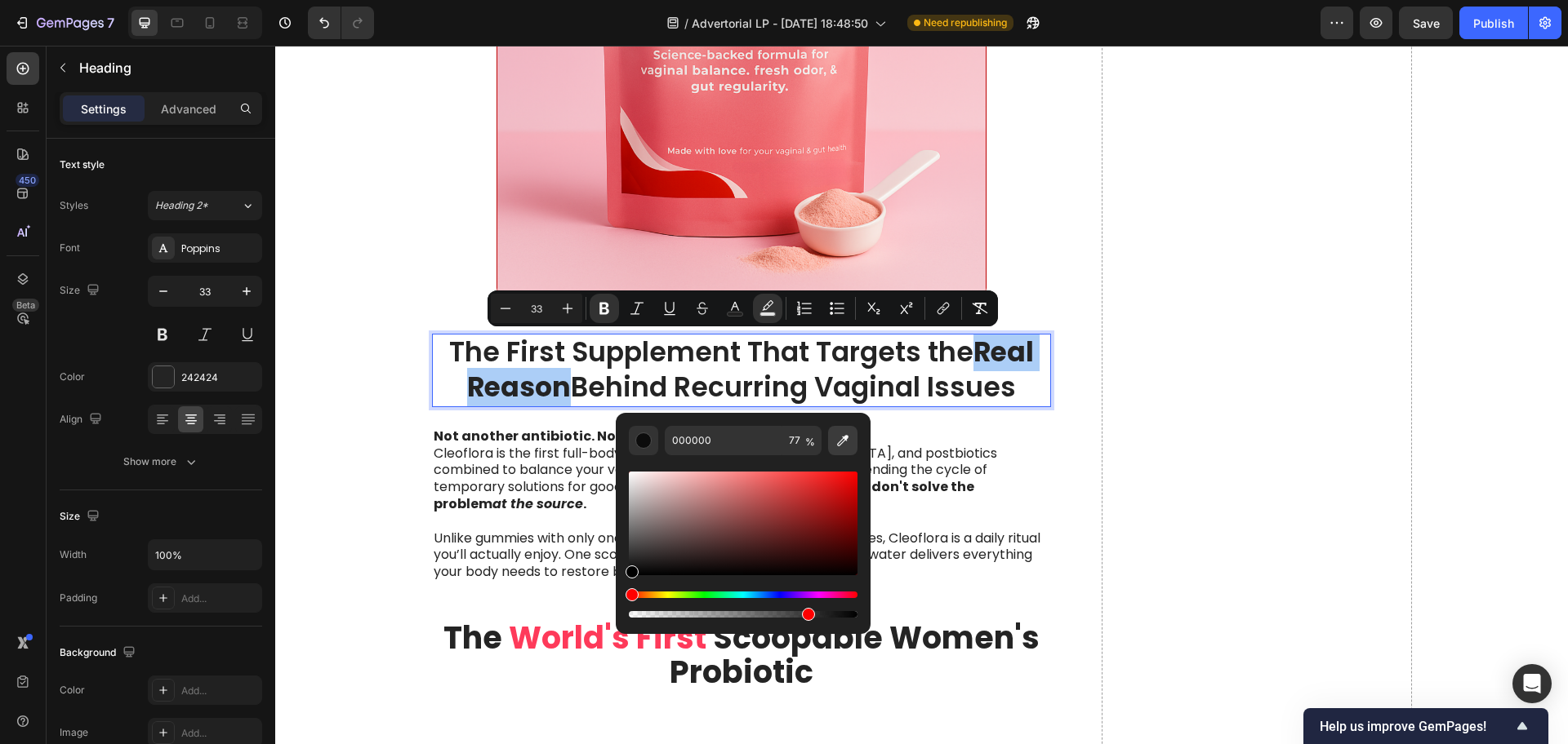
click at [841, 435] on icon "Editor contextual toolbar" at bounding box center [842, 440] width 16 height 16
type input "FE3A5A"
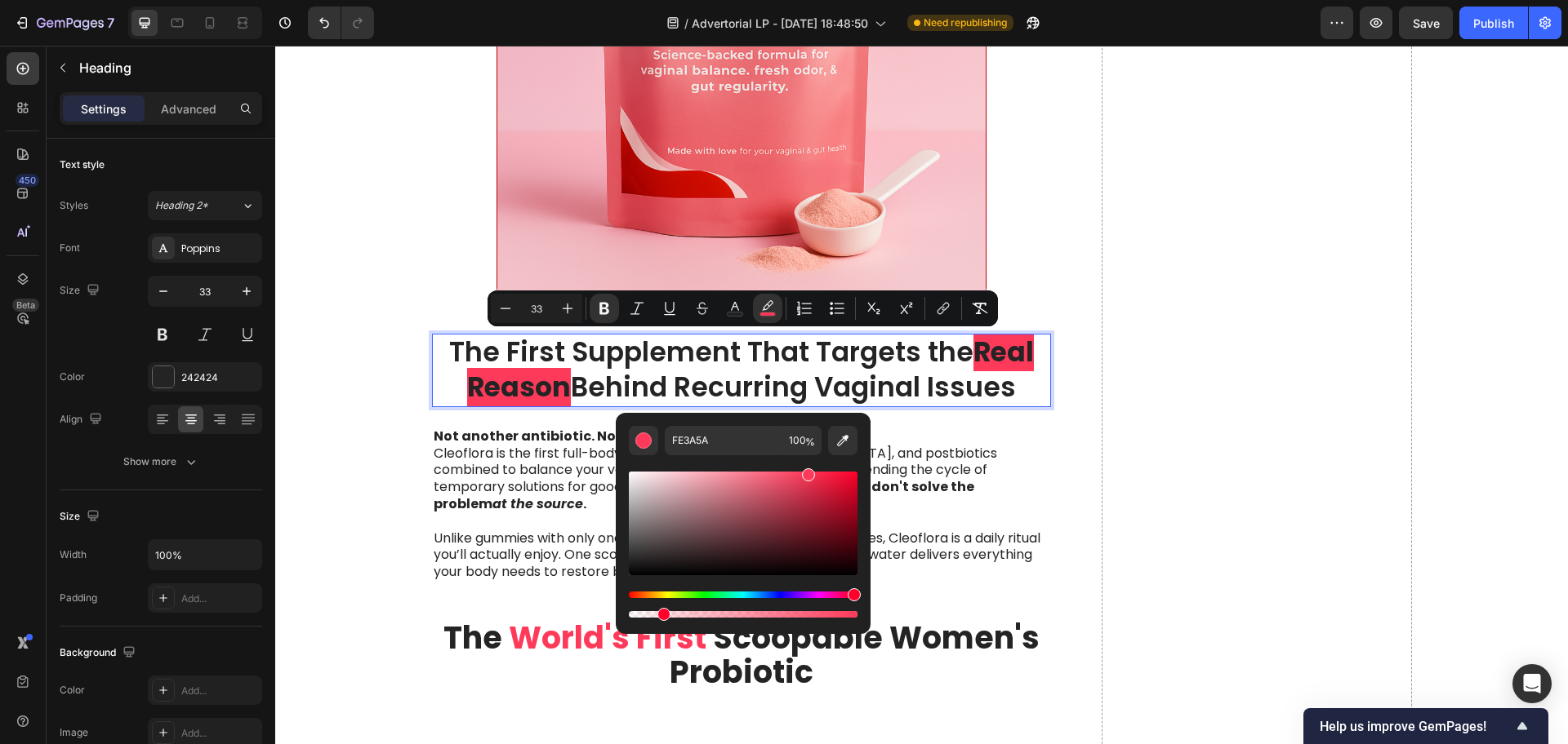
type input "14"
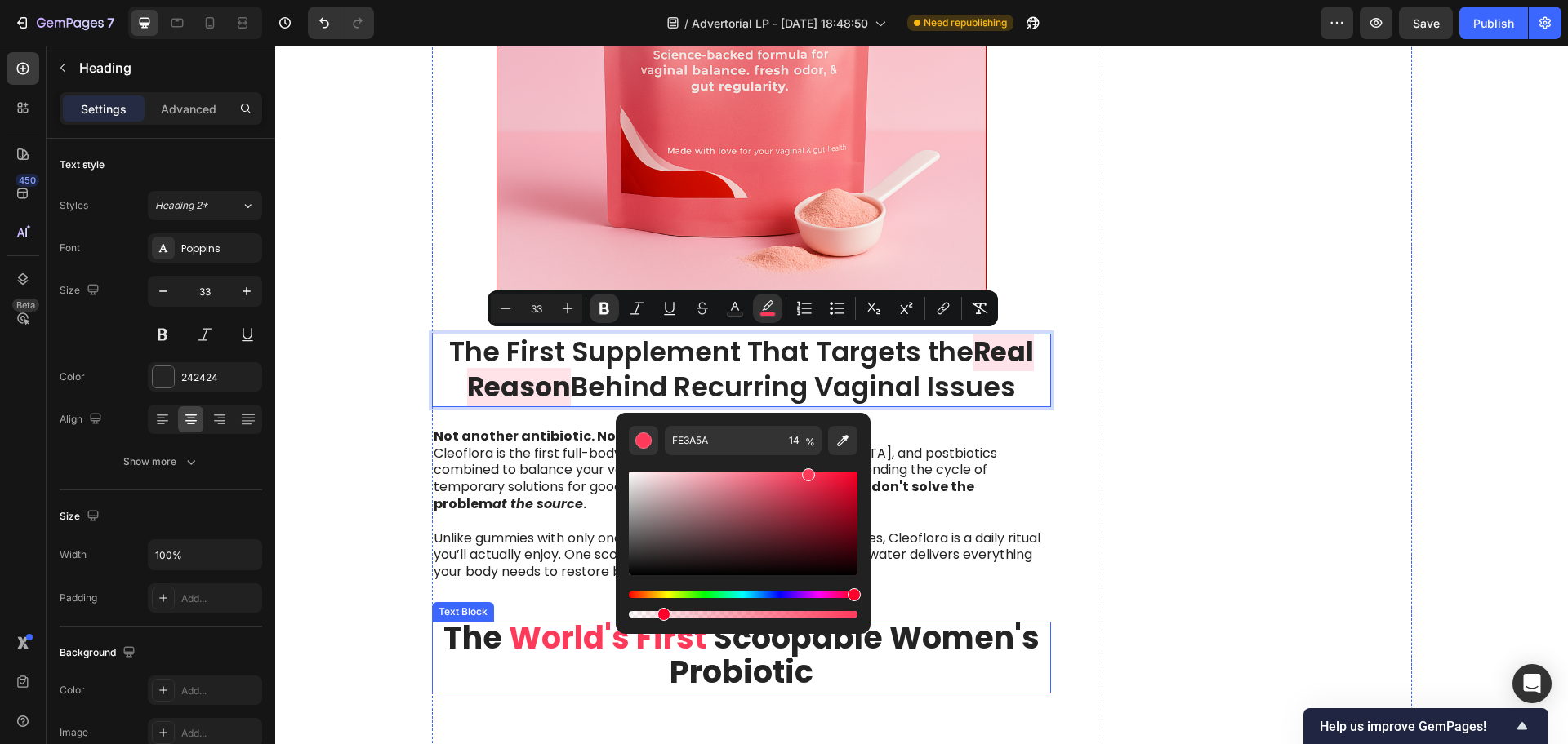
drag, startPoint x: 1127, startPoint y: 658, endPoint x: 611, endPoint y: 479, distance: 546.2
click at [745, 315] on button "Text Color" at bounding box center [735, 308] width 30 height 30
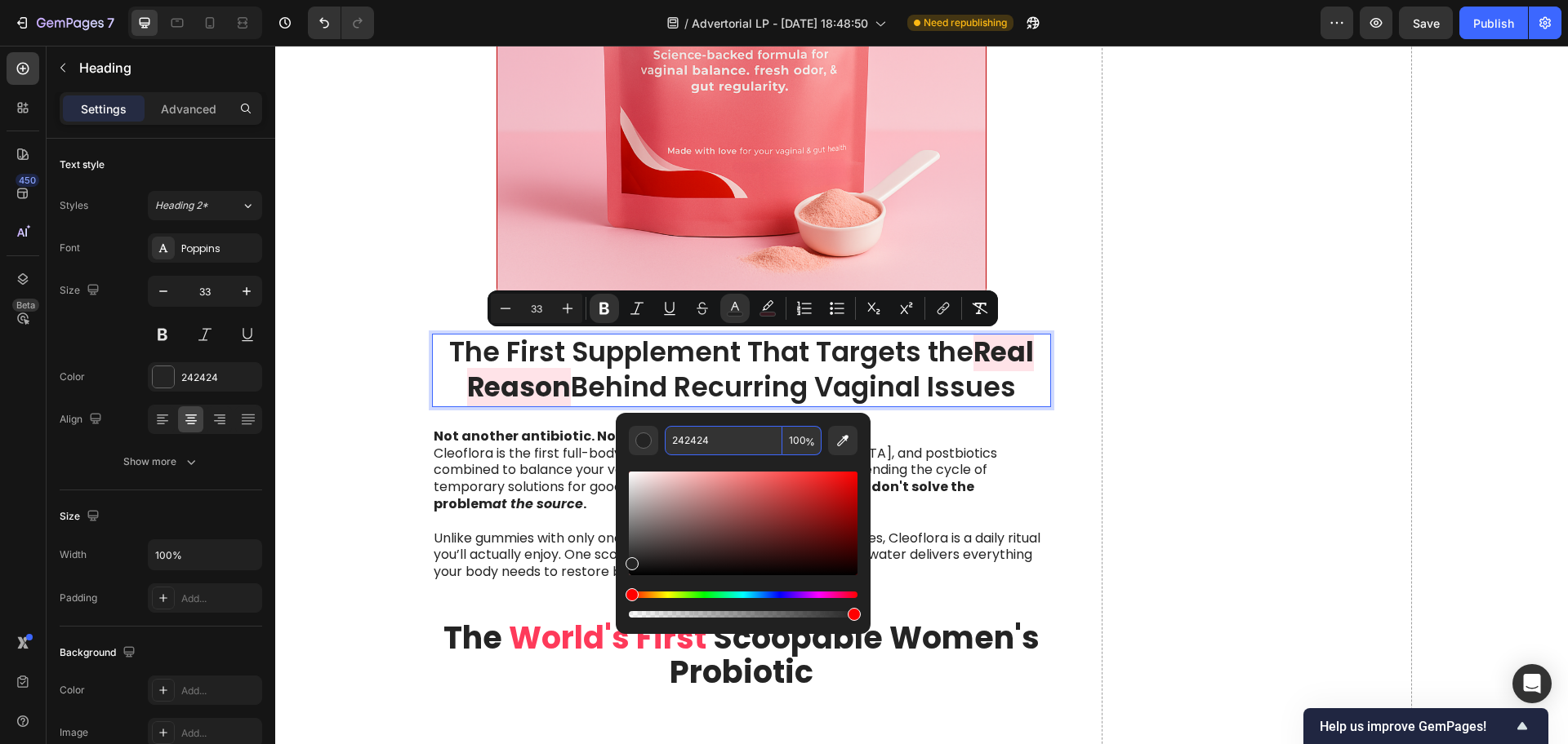
click at [698, 438] on input "242424" at bounding box center [723, 440] width 118 height 30
click at [841, 440] on icon "Editor contextual toolbar" at bounding box center [842, 440] width 11 height 11
type input "FE3A5A"
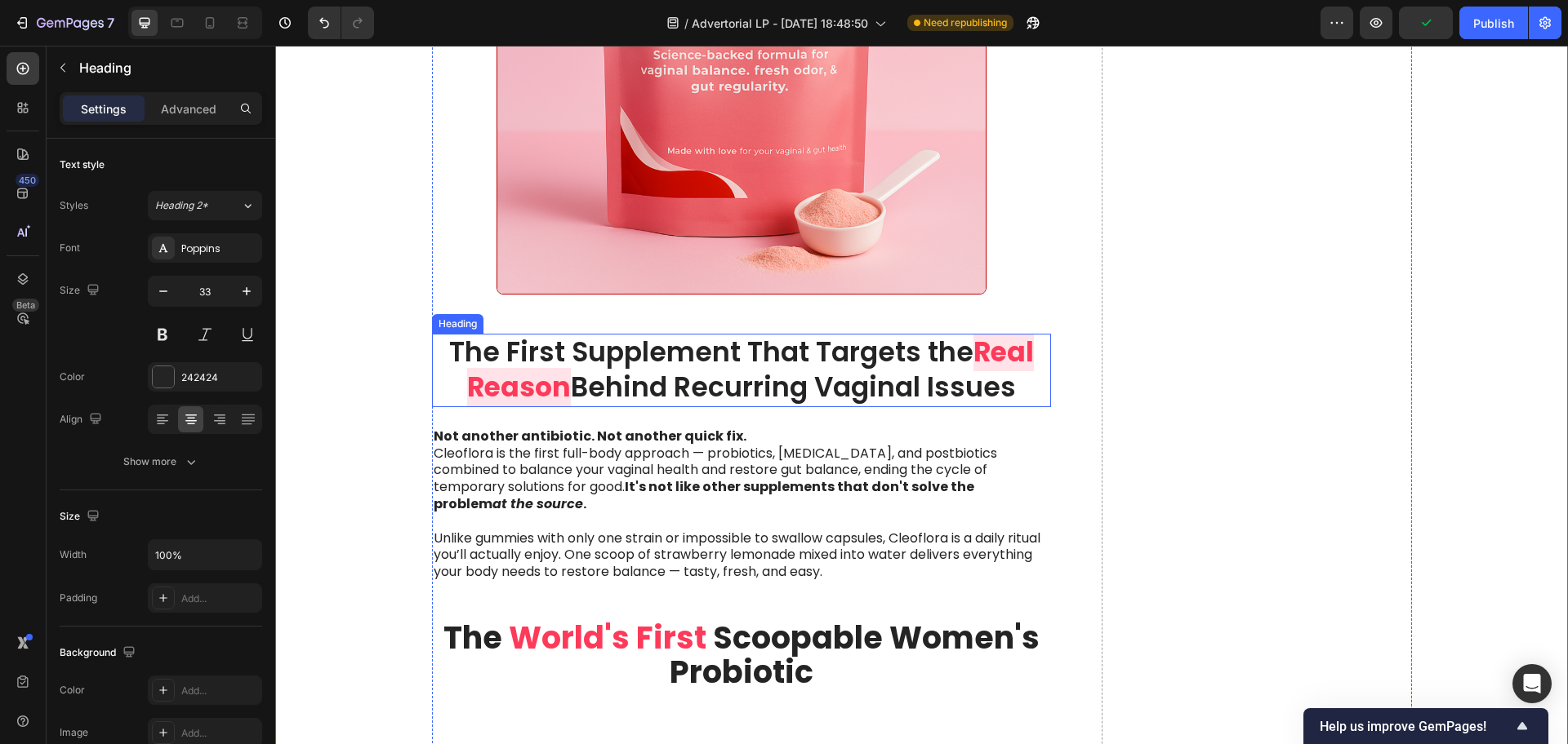
click at [997, 337] on strong "Real Reason" at bounding box center [750, 369] width 566 height 73
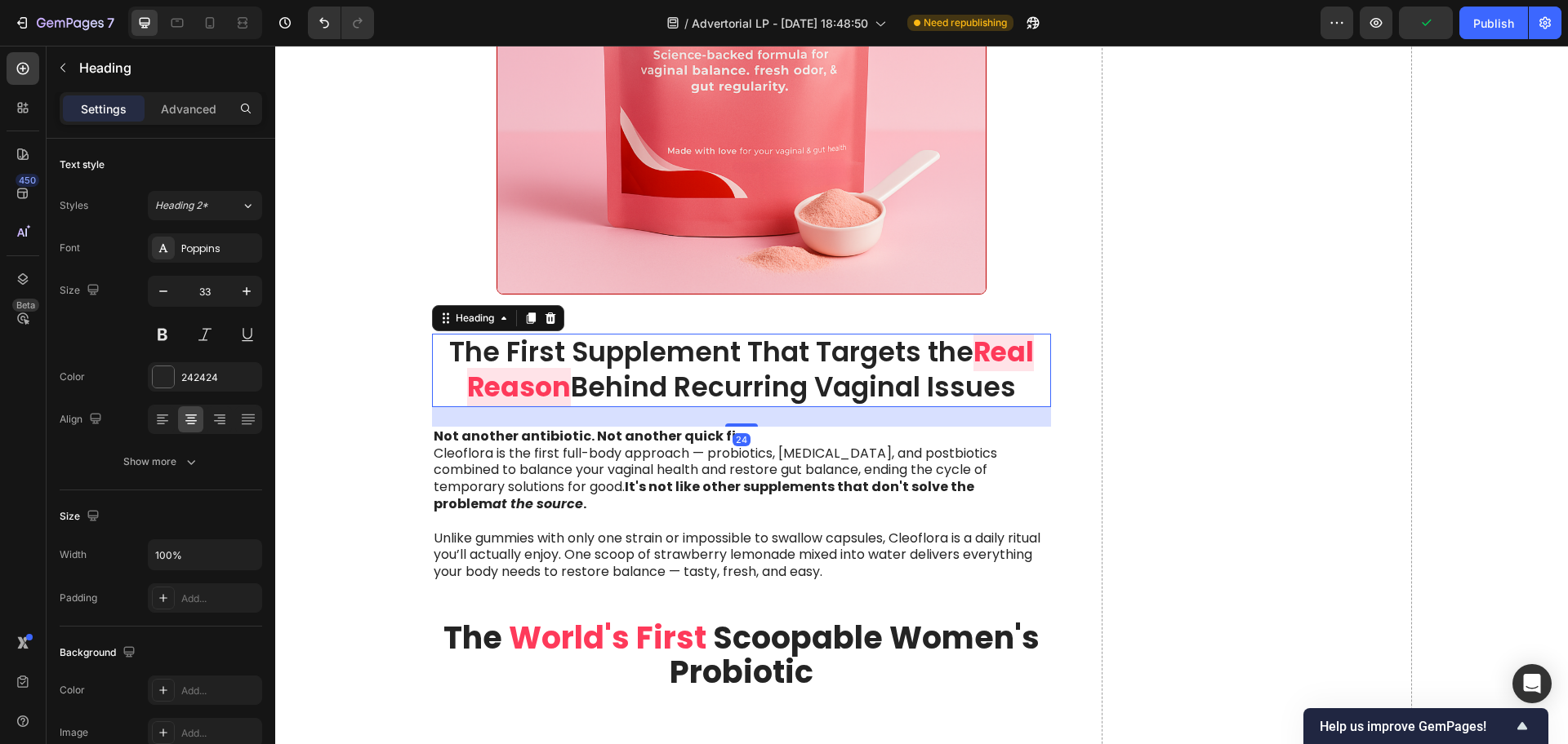
drag, startPoint x: 969, startPoint y: 360, endPoint x: 980, endPoint y: 365, distance: 12.1
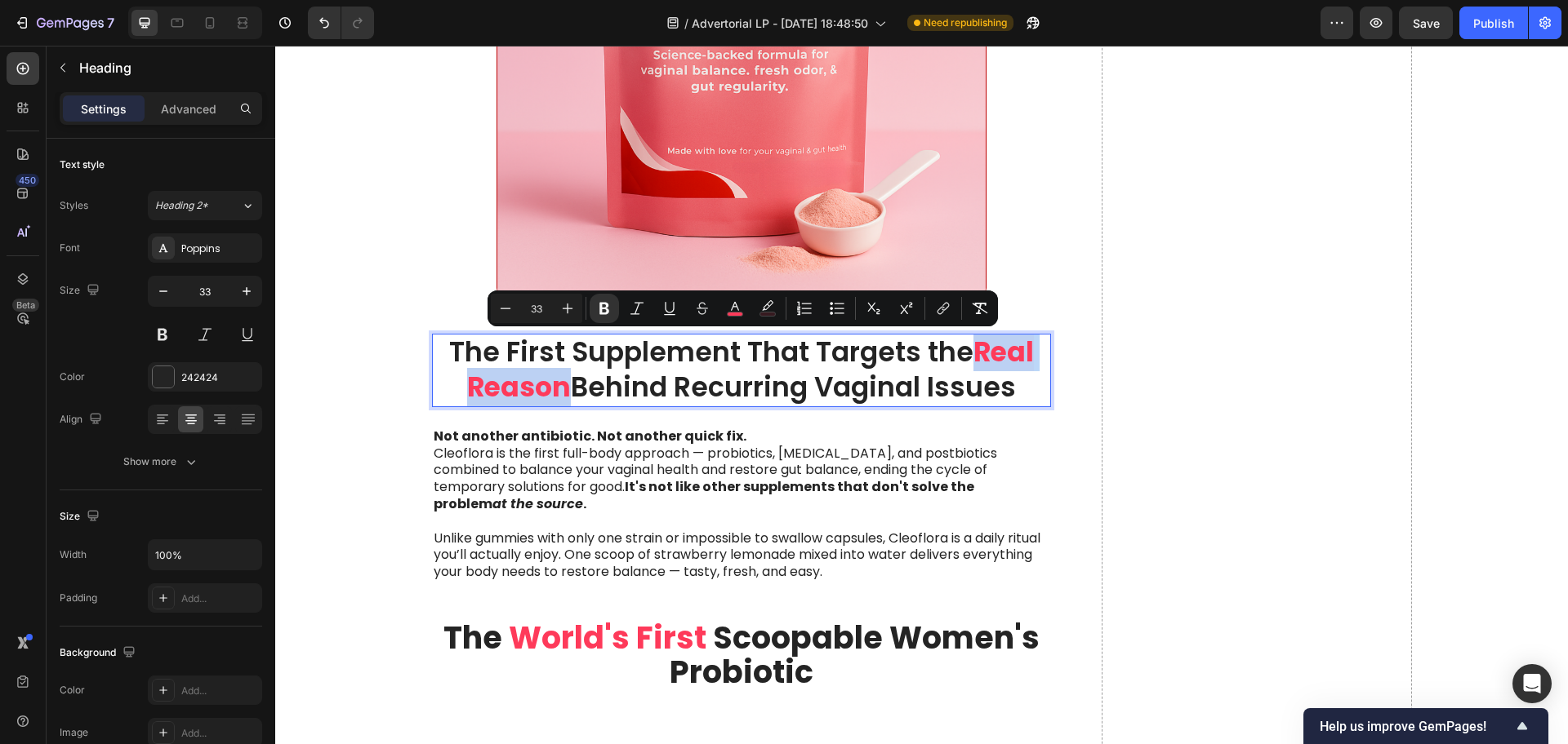
drag, startPoint x: 968, startPoint y: 354, endPoint x: 565, endPoint y: 403, distance: 406.0
click at [565, 403] on p "The First Supplement That Targets the Real Reason Behind Recurring Vaginal Issu…" at bounding box center [742, 370] width 617 height 70
click at [764, 312] on rect "Editor contextual toolbar" at bounding box center [768, 314] width 15 height 4
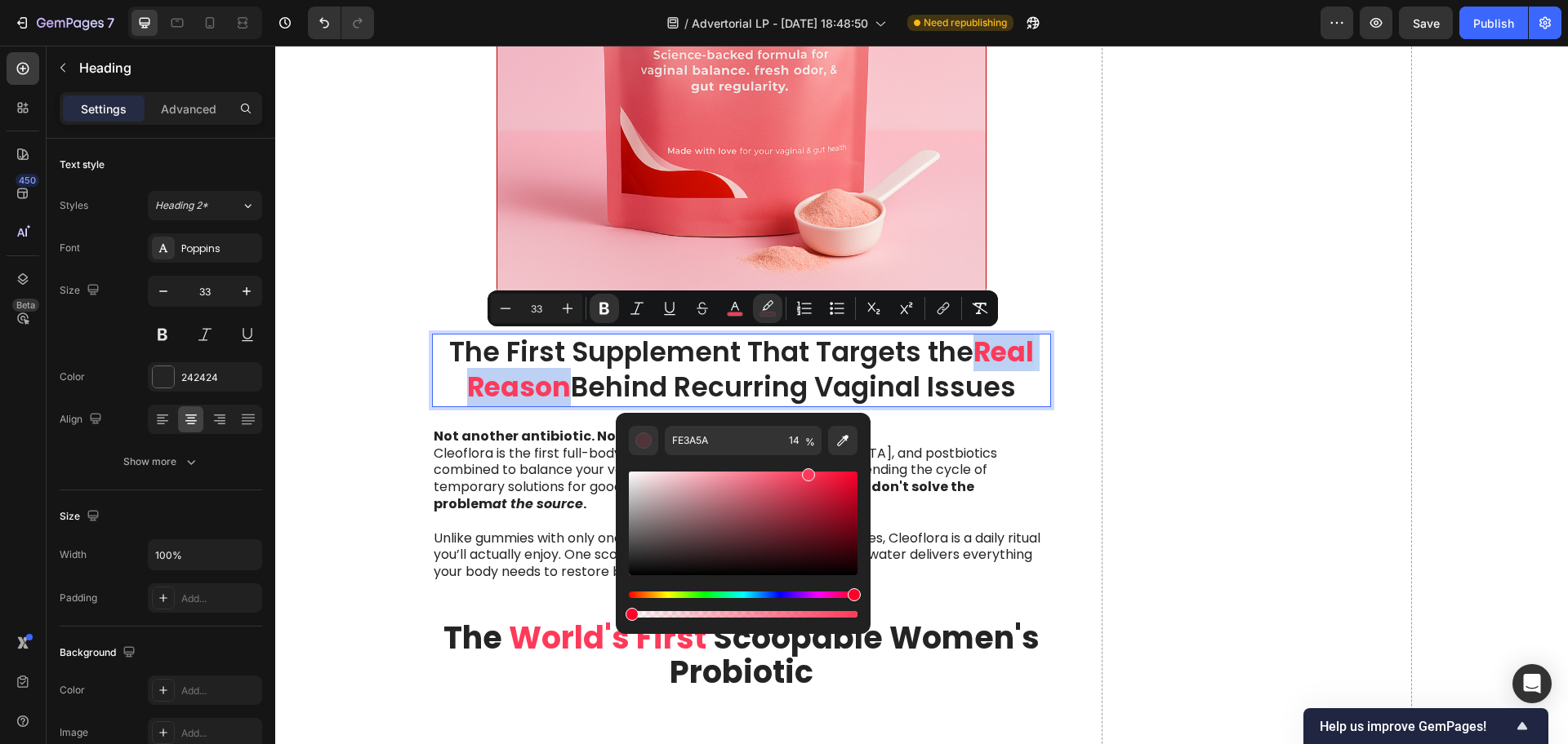
drag, startPoint x: 659, startPoint y: 614, endPoint x: 620, endPoint y: 617, distance: 39.1
click at [620, 617] on div "FE3A5A 14 %" at bounding box center [743, 517] width 255 height 208
type input "0"
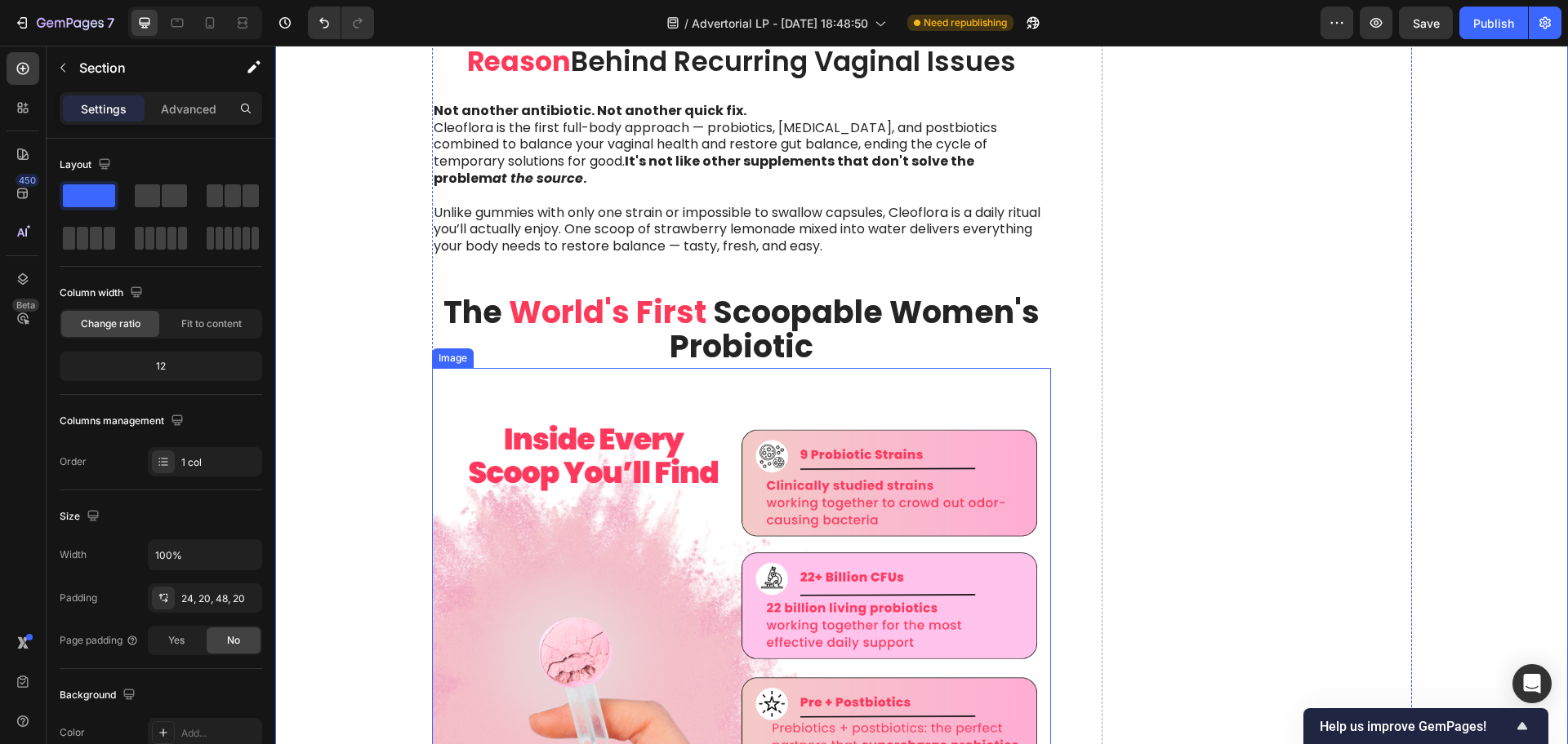
scroll to position [4897, 0]
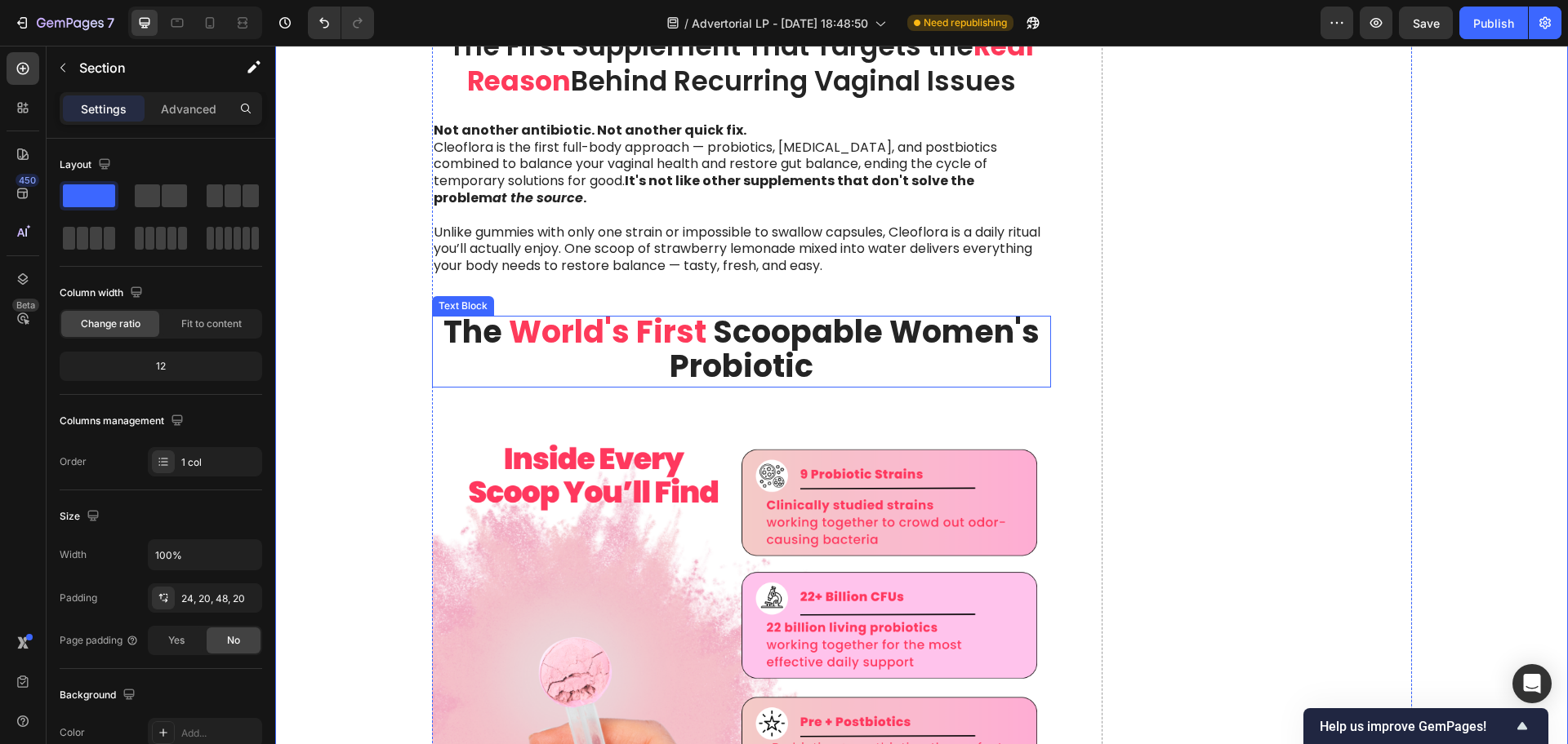
click at [744, 310] on strong "Scoopable Women's Probiotic" at bounding box center [854, 348] width 370 height 77
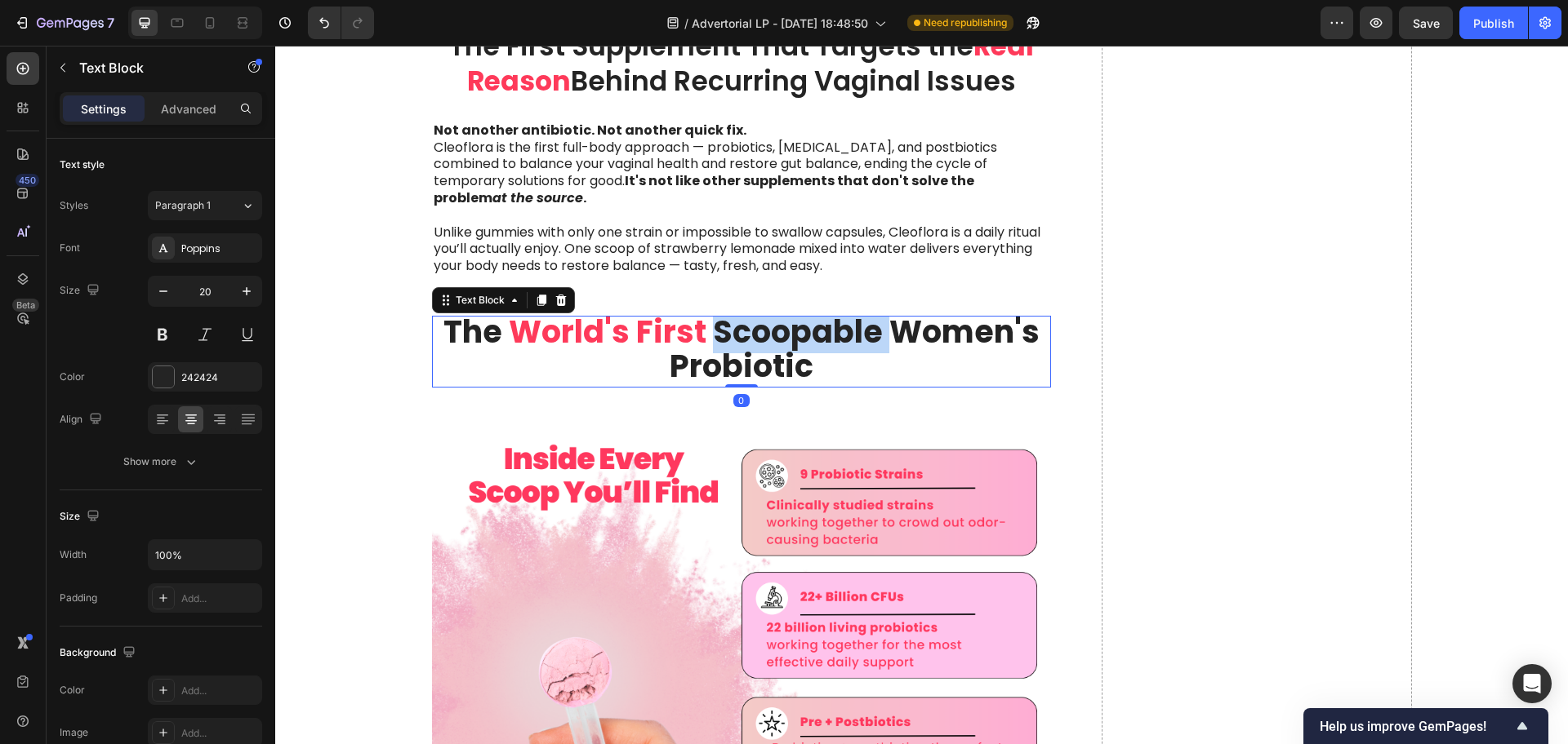
click at [744, 310] on strong "Scoopable Women's Probiotic" at bounding box center [854, 348] width 370 height 77
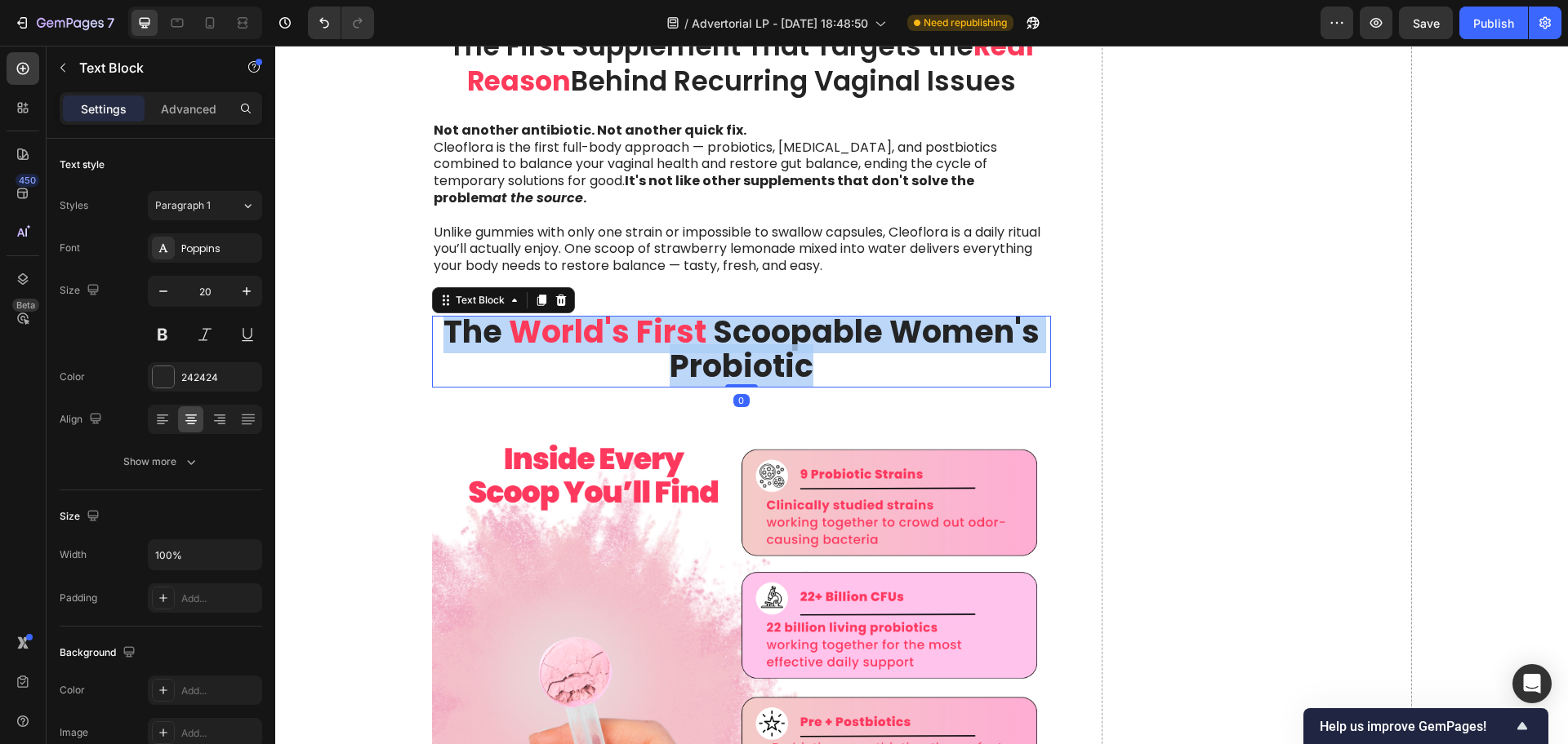
click at [744, 310] on strong "Scoopable Women's Probiotic" at bounding box center [854, 348] width 370 height 77
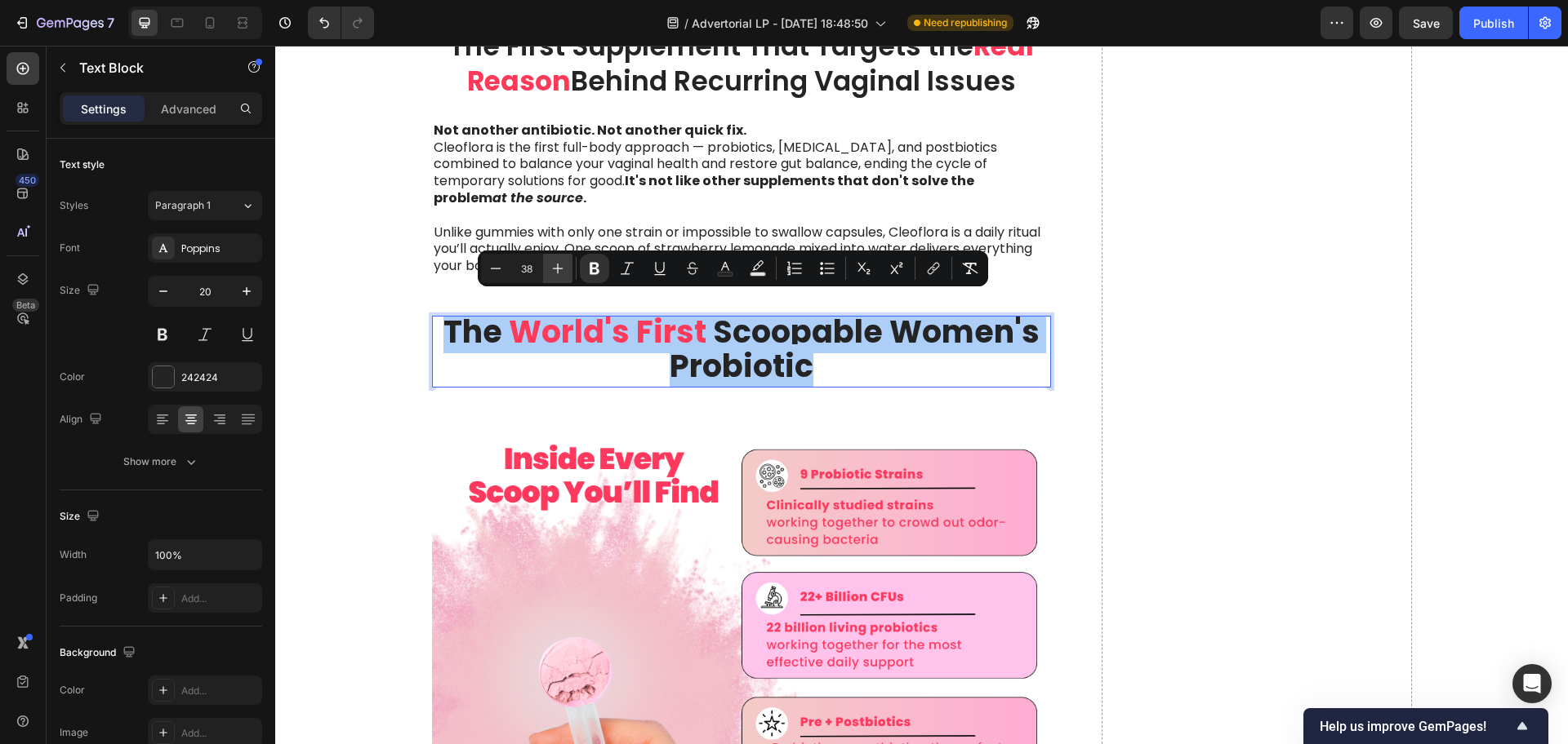
click at [564, 268] on icon "Editor contextual toolbar" at bounding box center [557, 268] width 16 height 16
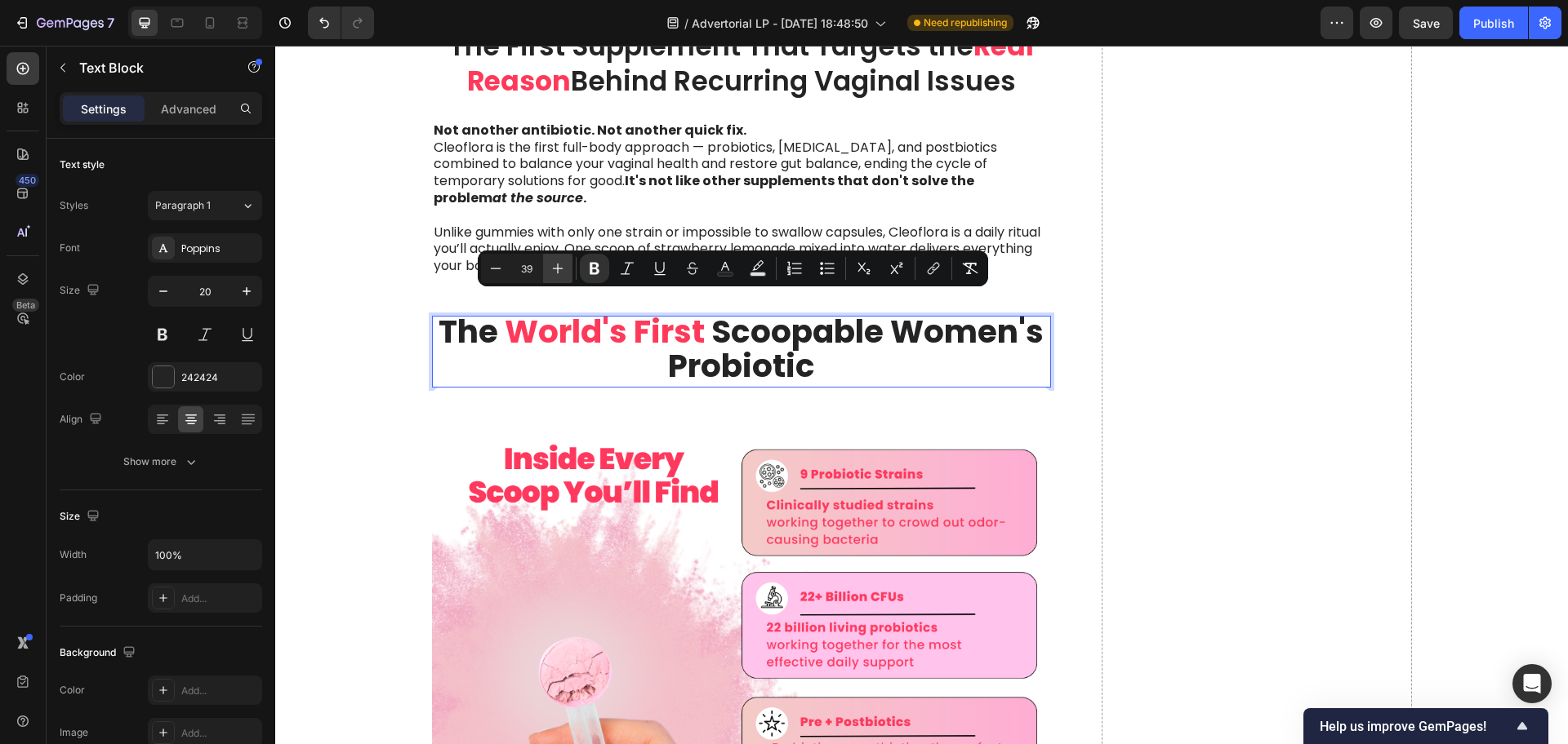
click at [564, 268] on icon "Editor contextual toolbar" at bounding box center [557, 268] width 16 height 16
type input "40"
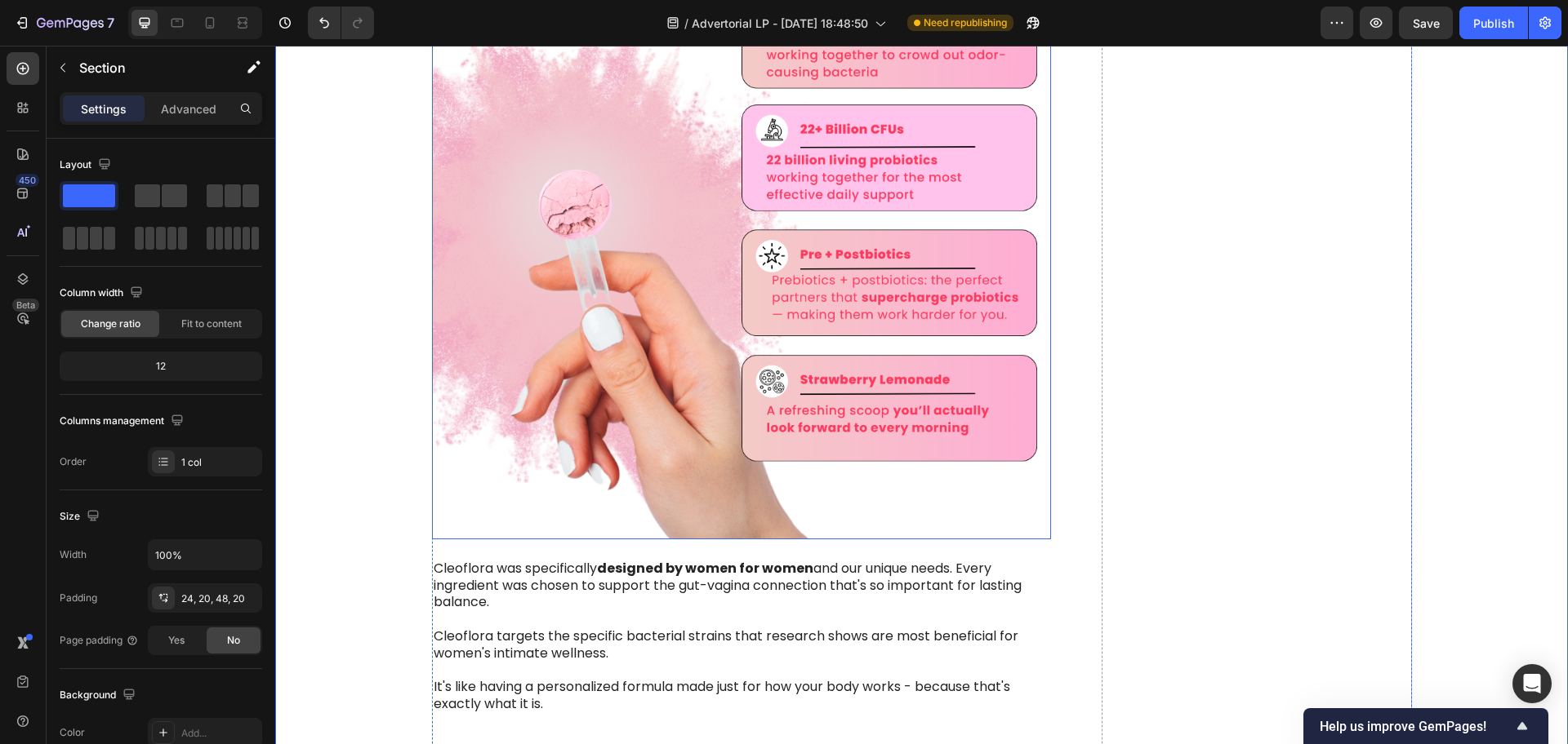
scroll to position [5509, 0]
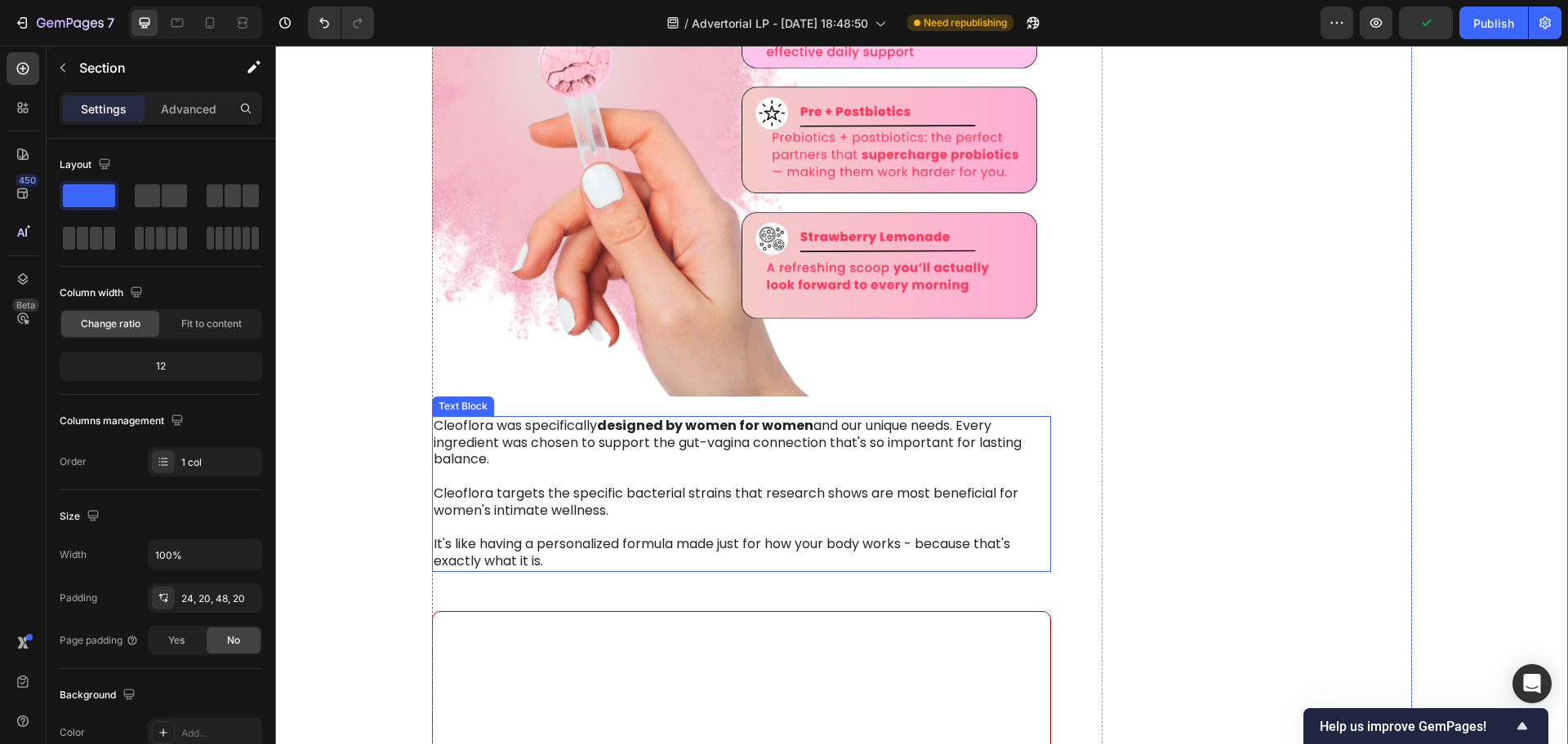
click at [740, 432] on p "Cleoflora was specifically designed by women for women and our unique needs. Ev…" at bounding box center [742, 443] width 617 height 50
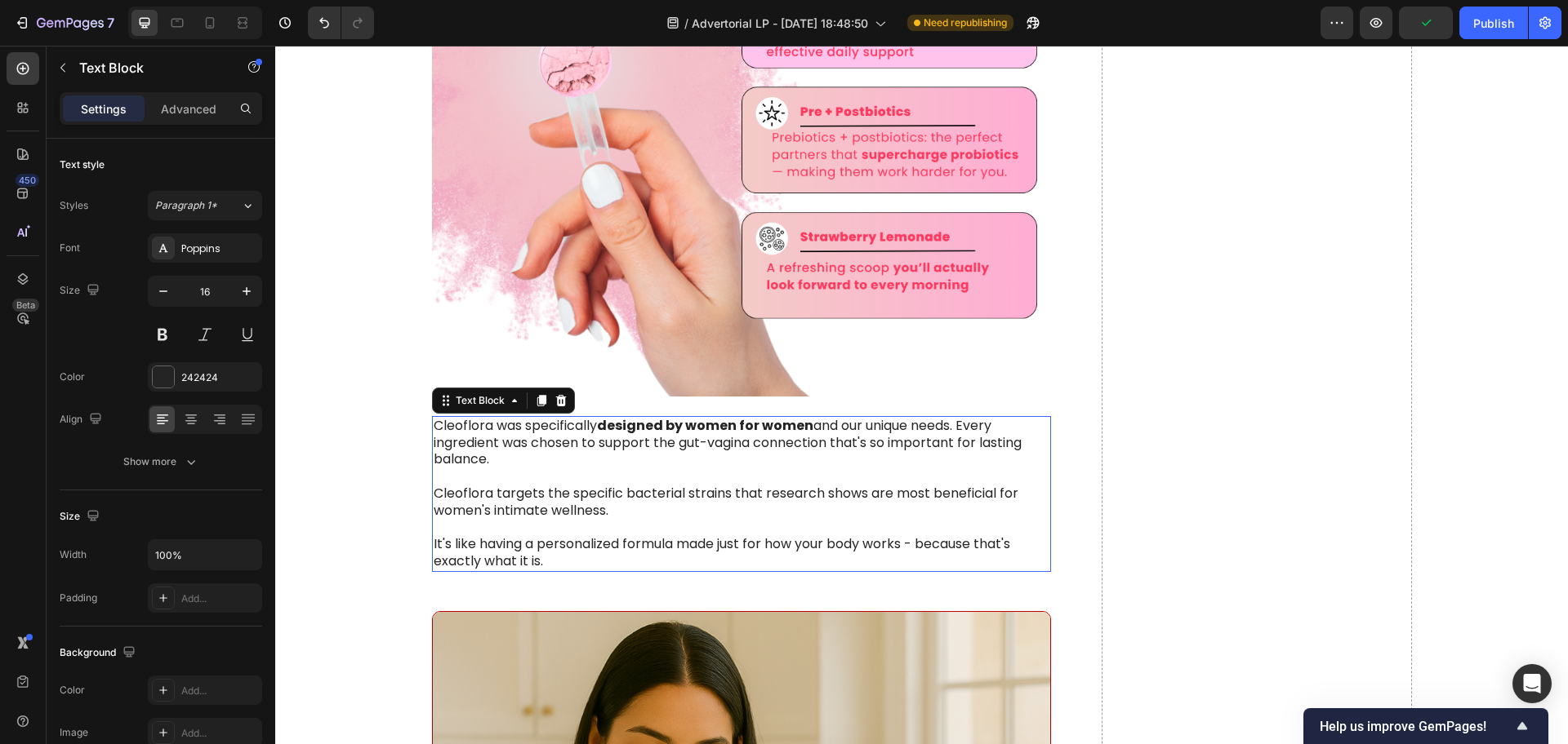
click at [740, 432] on p "Cleoflora was specifically designed by women for women and our unique needs. Ev…" at bounding box center [742, 443] width 617 height 50
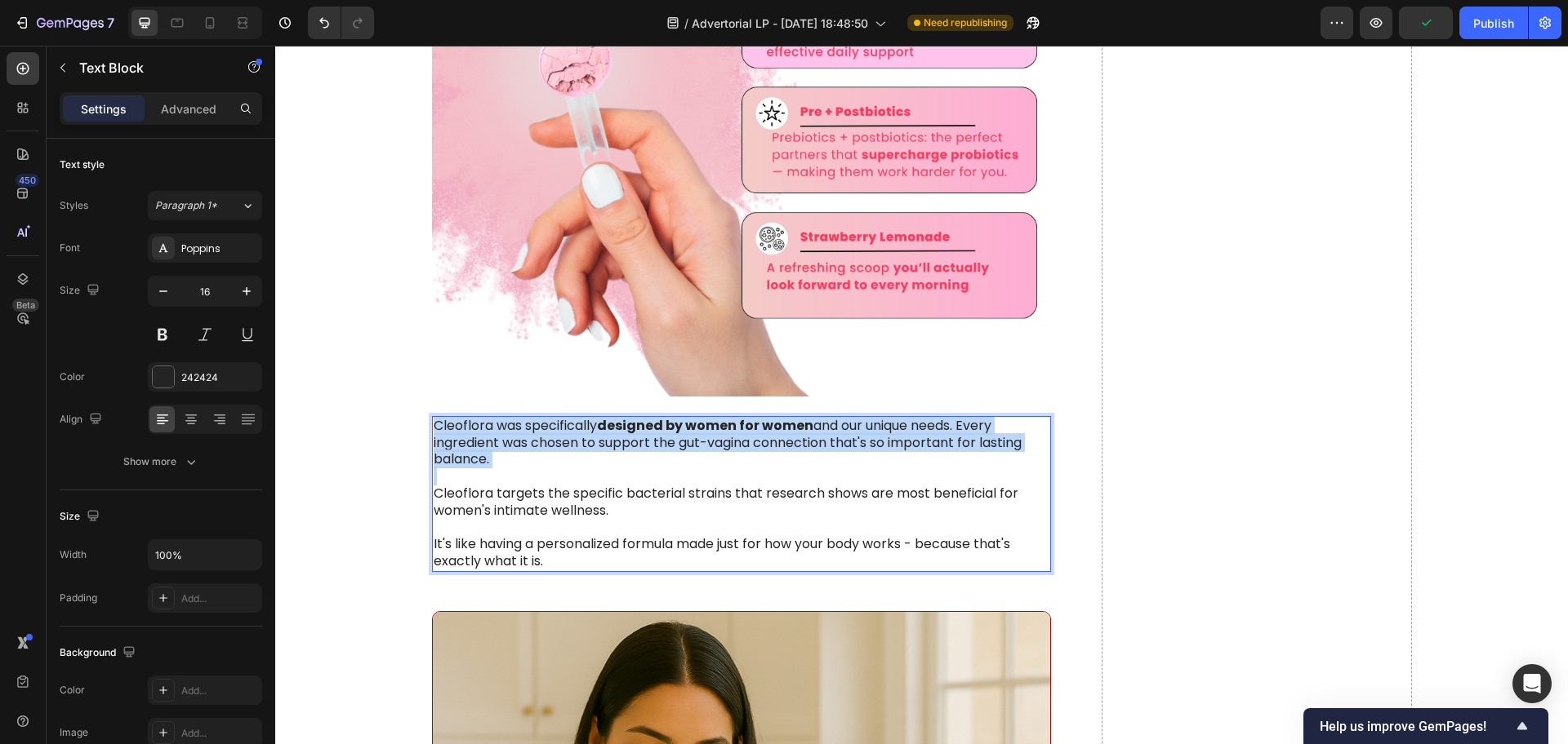
click at [740, 432] on p "Cleoflora was specifically designed by women for women and our unique needs. Ev…" at bounding box center [742, 443] width 617 height 50
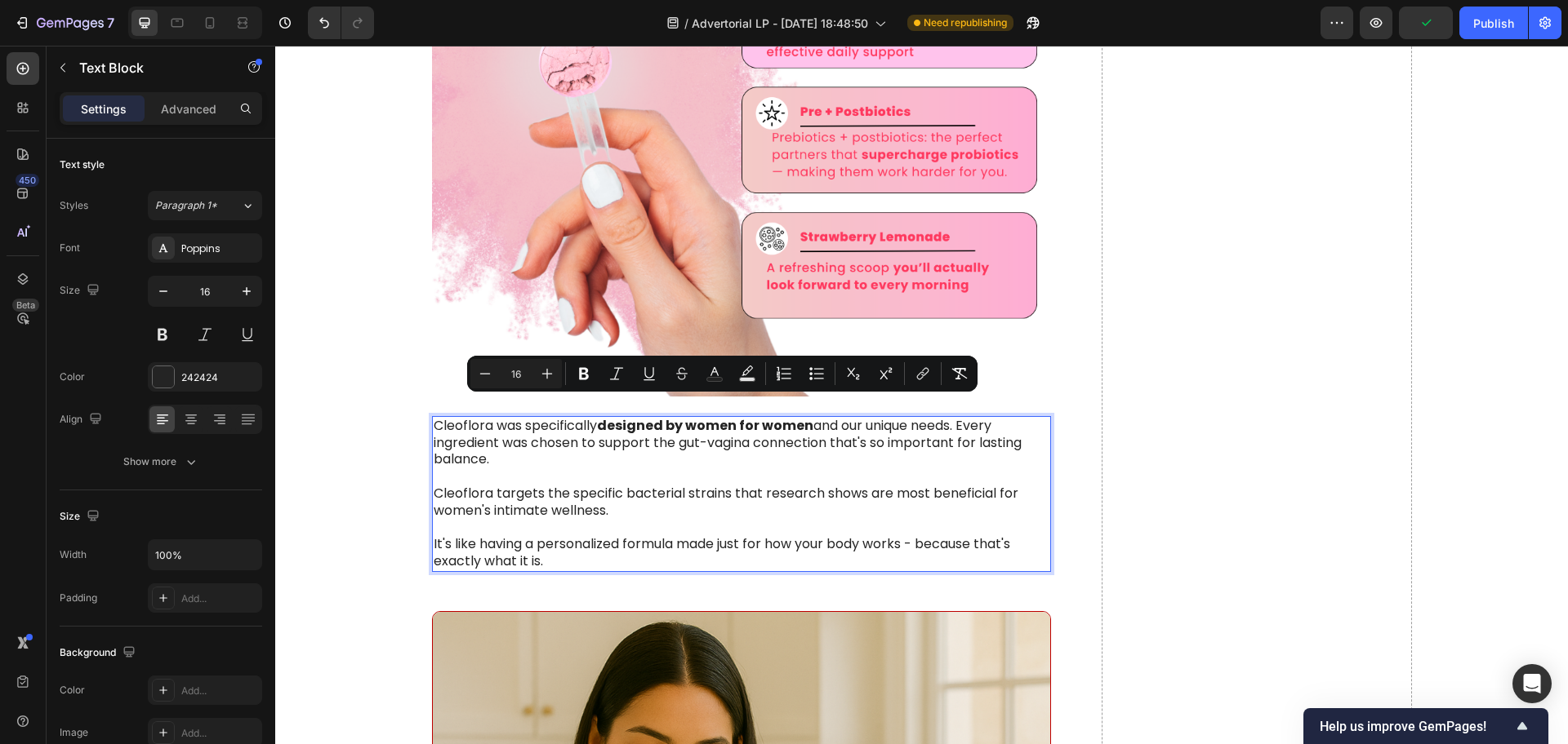
click at [698, 485] on p "Cleoflora targets the specific bacterial strains that research shows are most b…" at bounding box center [742, 502] width 617 height 34
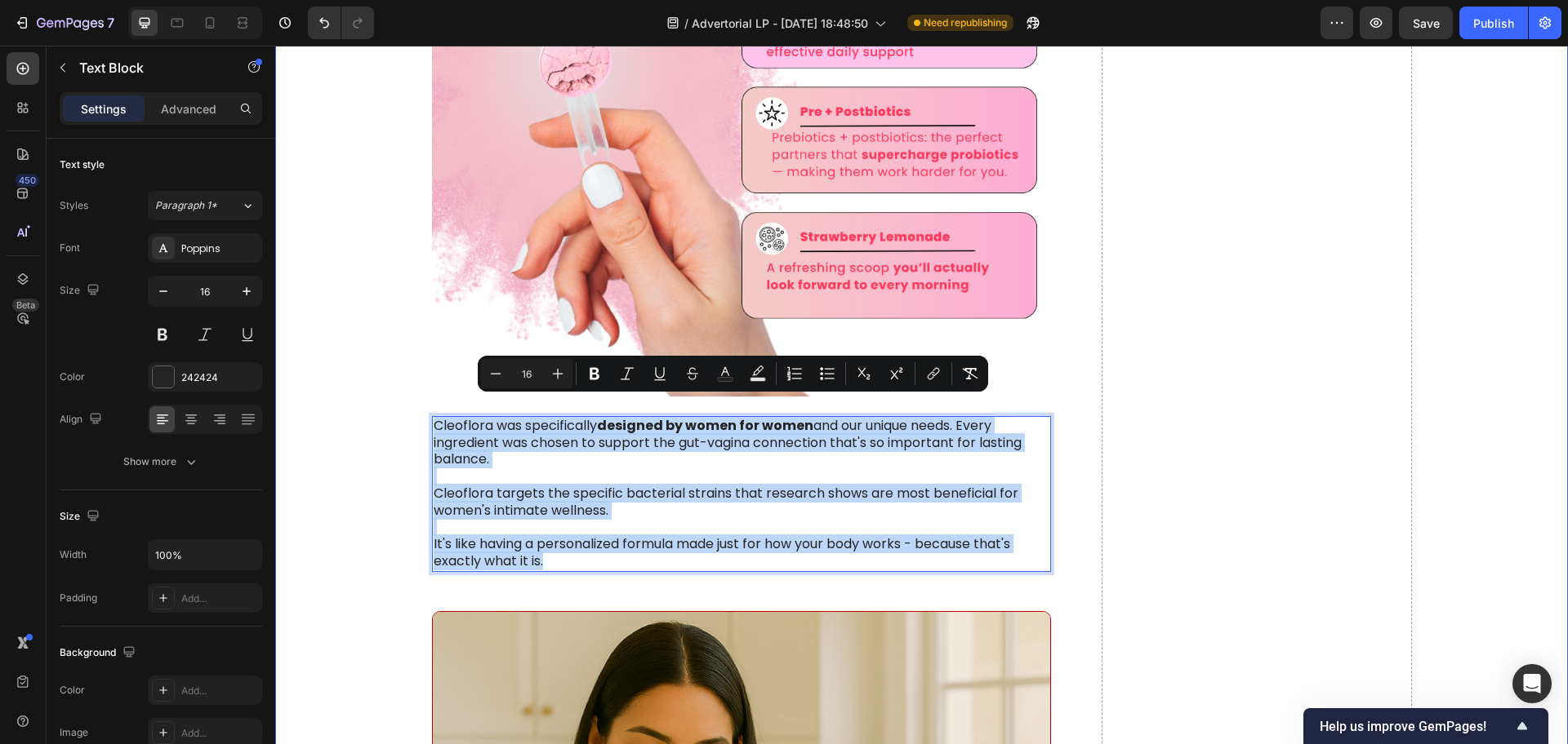
drag, startPoint x: 542, startPoint y: 548, endPoint x: 410, endPoint y: 406, distance: 193.9
copy div "Cleoflora was specifically designed by women for women and our unique needs. Ev…"
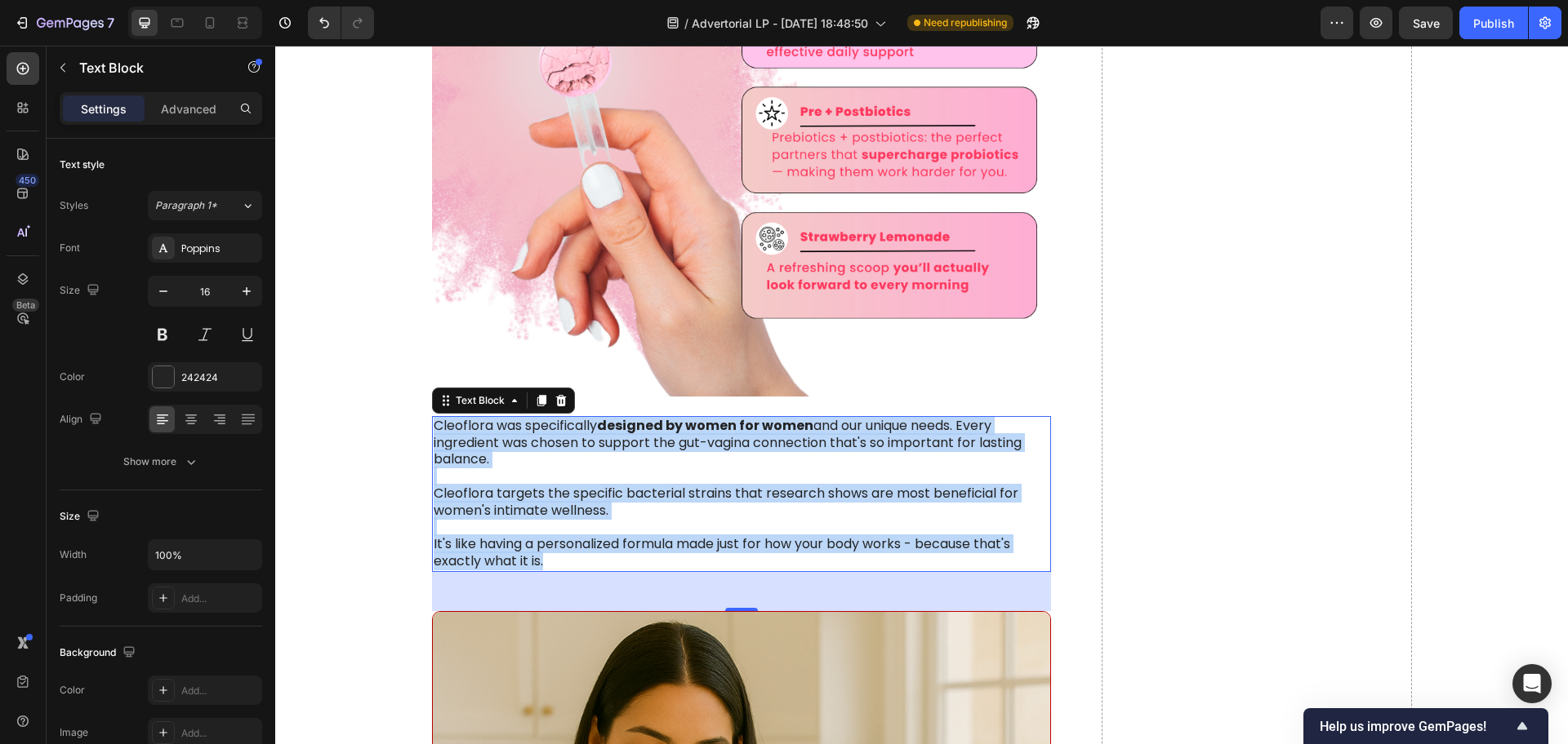
click at [597, 541] on p "It's like having a personalized formula made just for how your body works - bec…" at bounding box center [742, 553] width 617 height 34
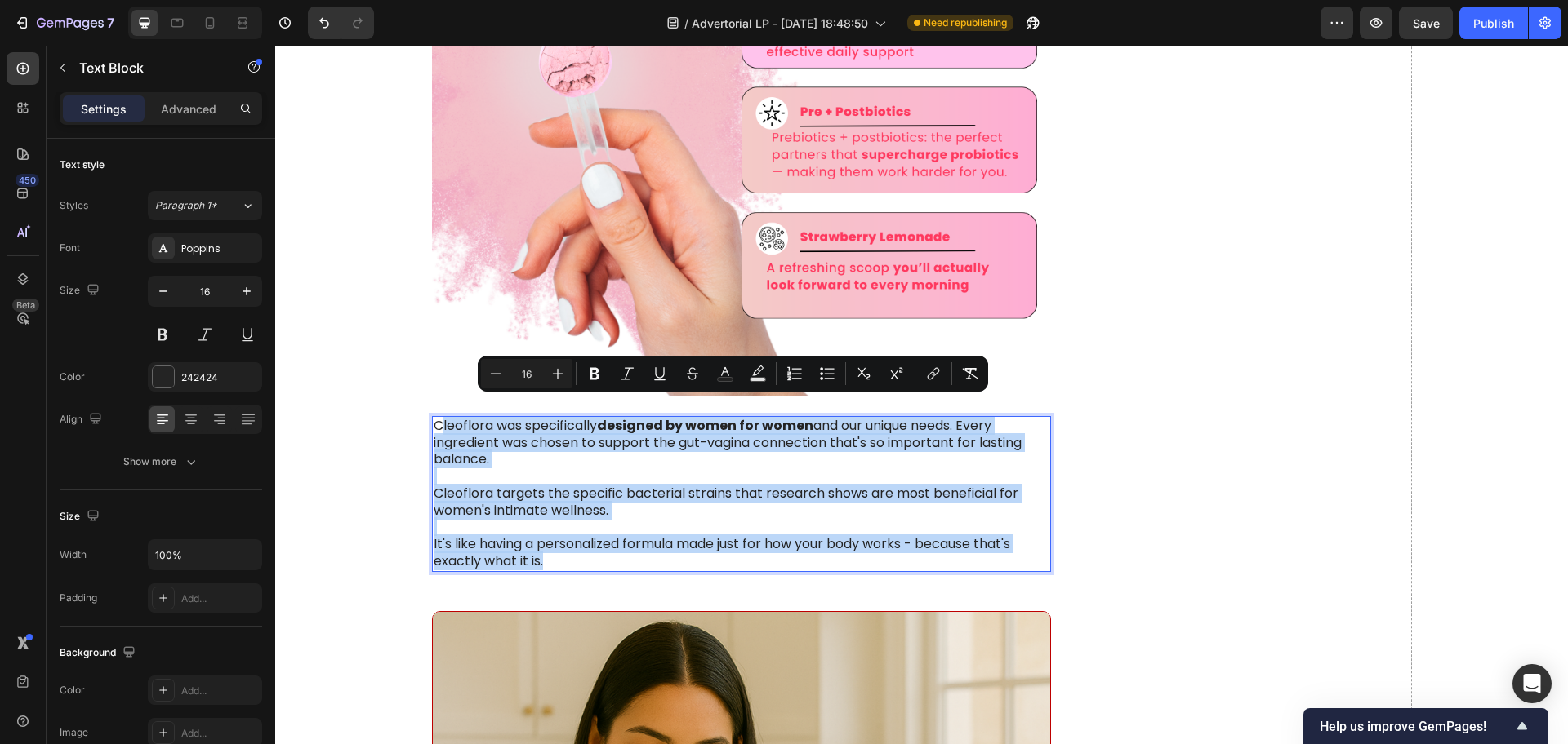
drag, startPoint x: 554, startPoint y: 540, endPoint x: 433, endPoint y: 407, distance: 179.8
click at [433, 416] on div "Cleoflora was specifically designed by women for women and our unique needs. Ev…" at bounding box center [742, 494] width 620 height 156
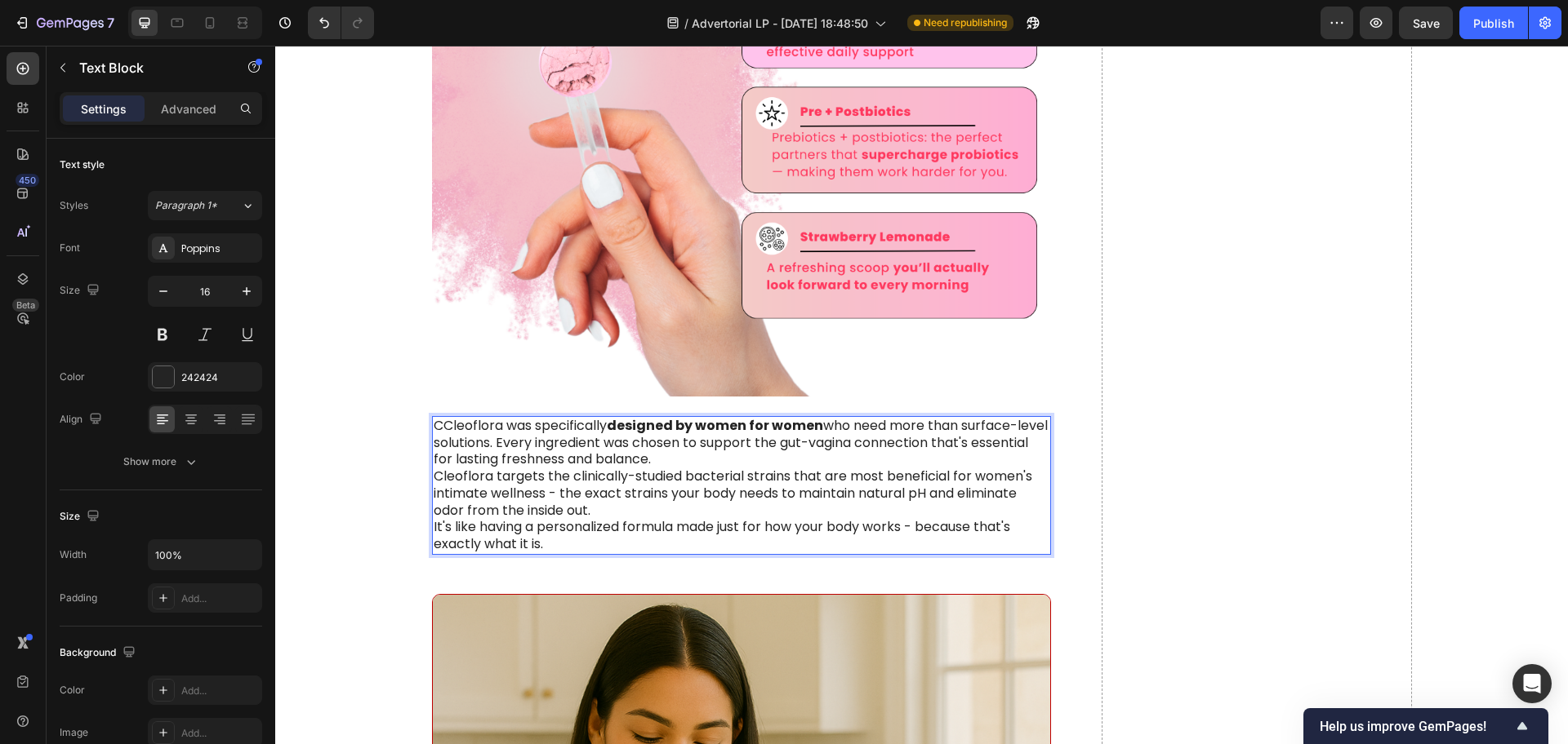
click at [437, 418] on p "CCleoflora was specifically designed by women for women who need more than surf…" at bounding box center [742, 443] width 617 height 50
click at [680, 441] on p "Cleoflora was specifically designed by women for women who need more than surfa…" at bounding box center [742, 443] width 617 height 50
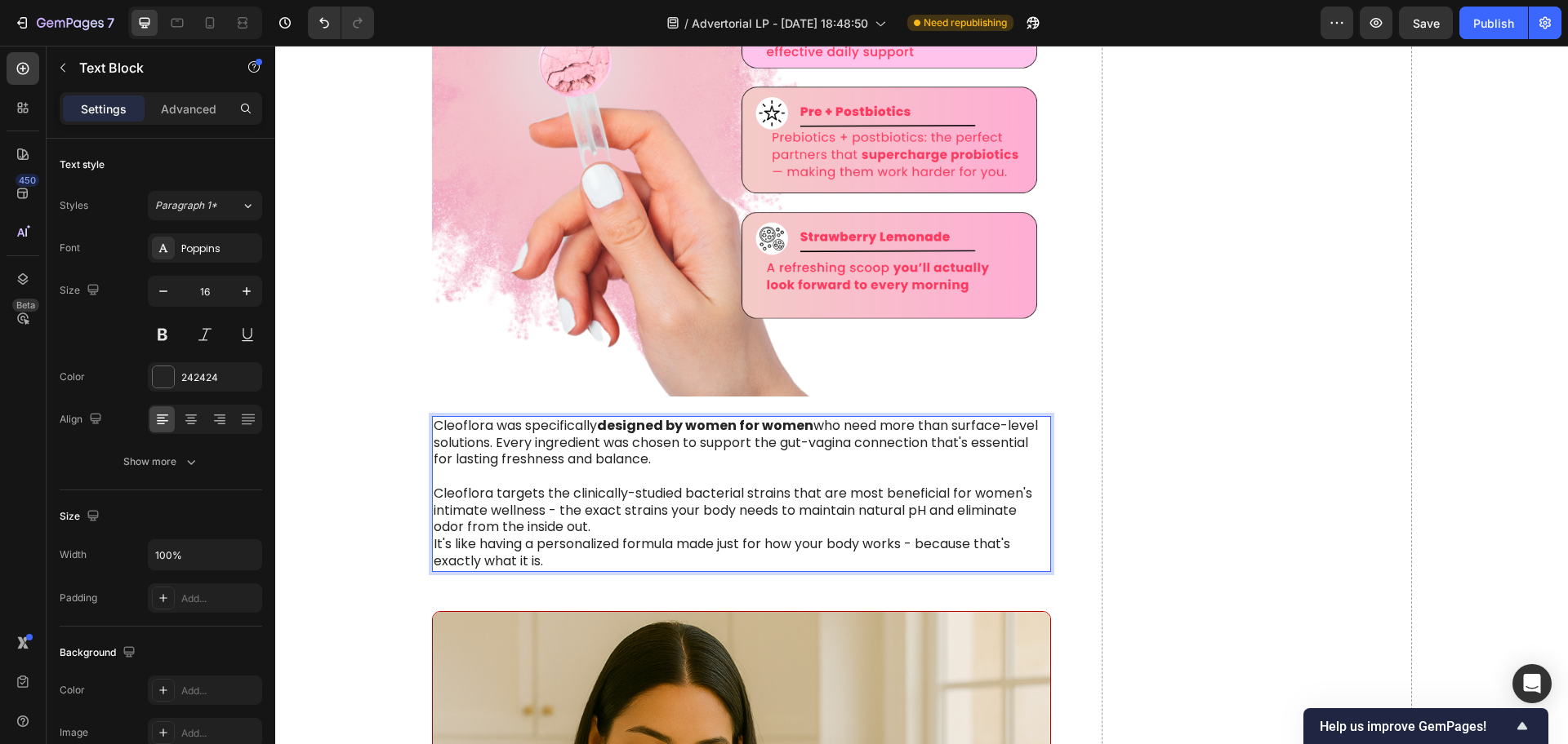
click at [612, 514] on p "Cleoflora targets the clinically-studied bacterial strains that are most benefi…" at bounding box center [742, 510] width 617 height 50
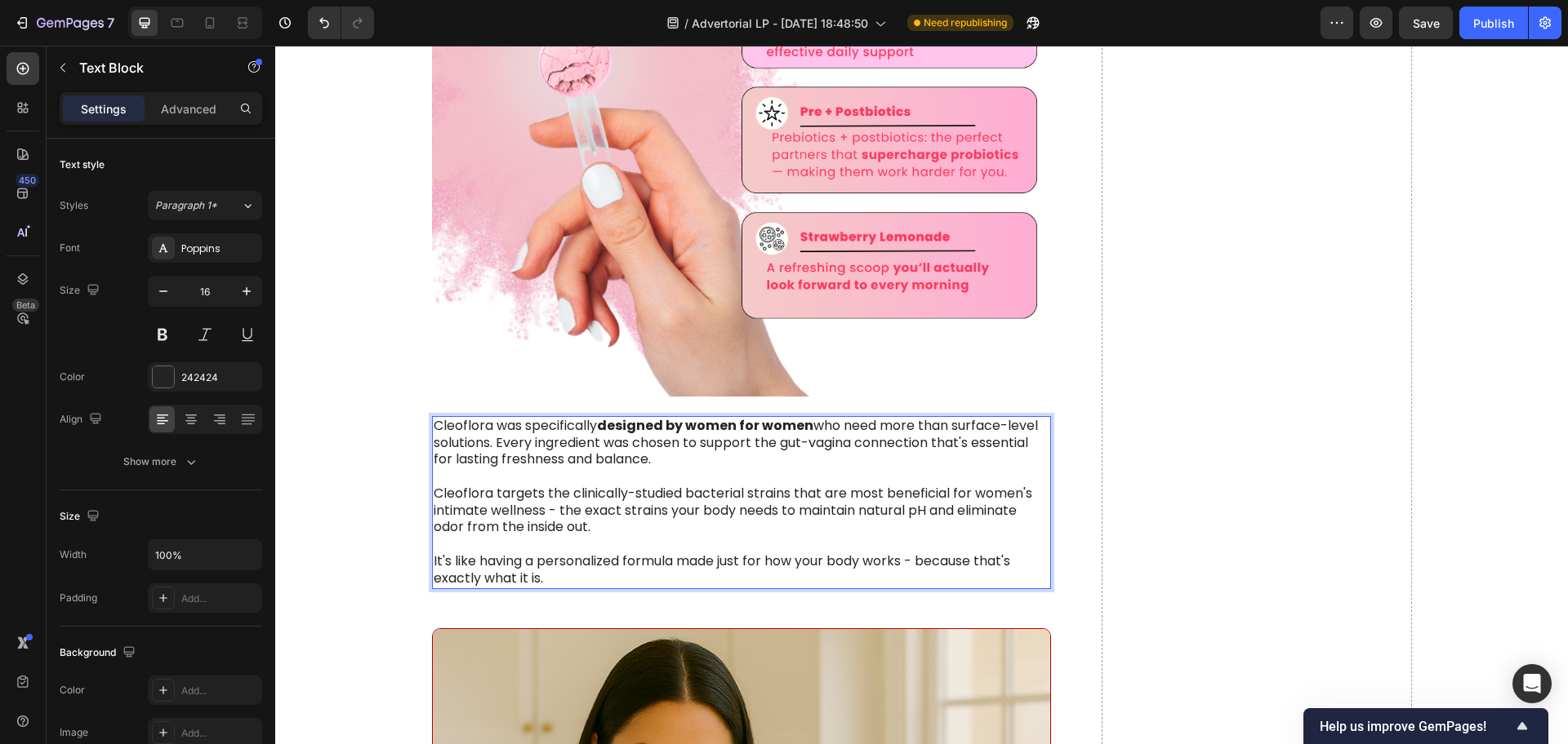
click at [678, 485] on p "Cleoflora targets the clinically-studied bacterial strains that are most benefi…" at bounding box center [742, 510] width 617 height 50
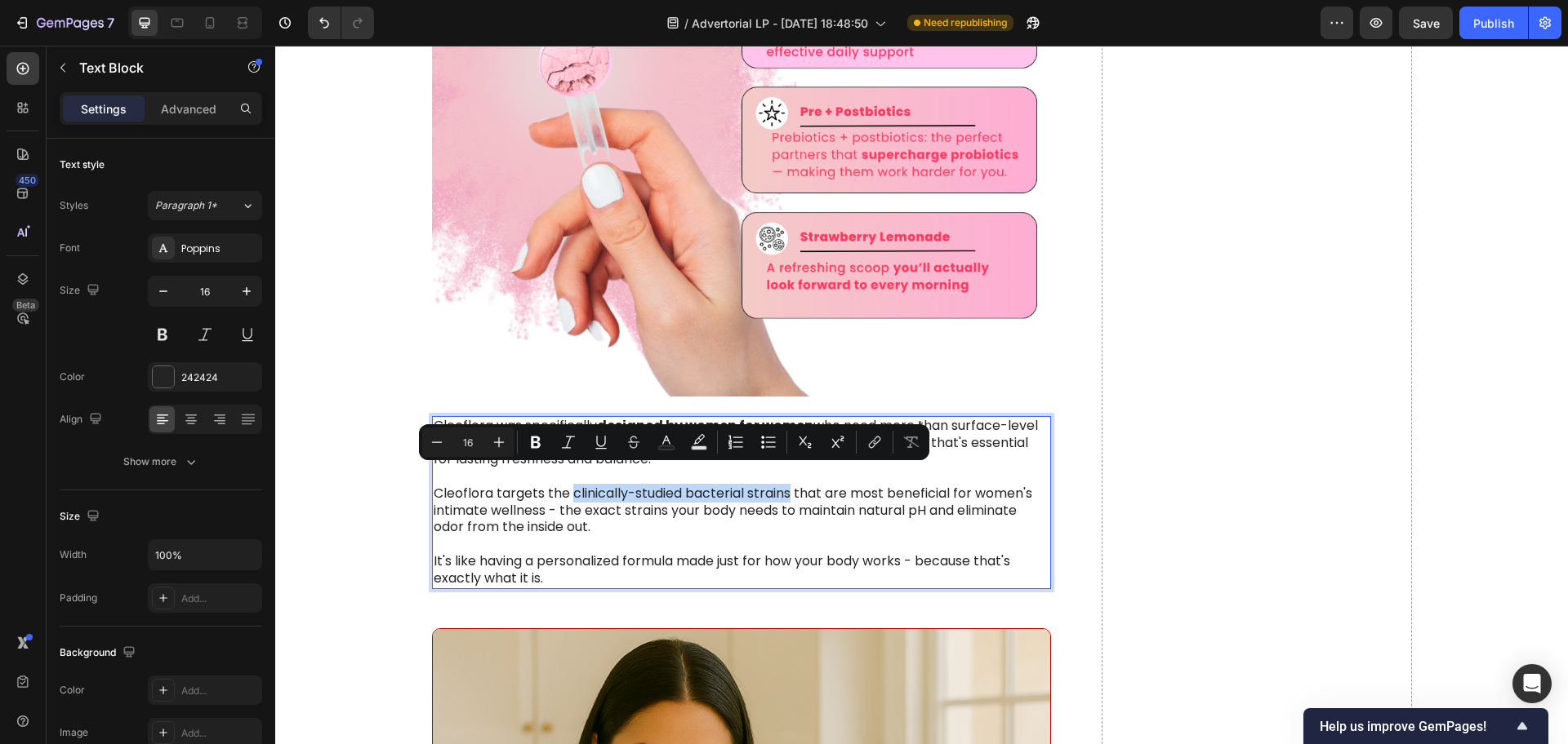
drag, startPoint x: 565, startPoint y: 478, endPoint x: 1036, endPoint y: 505, distance: 471.8
click at [785, 485] on p "Cleoflora targets the clinically-studied bacterial strains that are most benefi…" at bounding box center [742, 510] width 617 height 50
click at [535, 438] on icon "Editor contextual toolbar" at bounding box center [536, 443] width 10 height 12
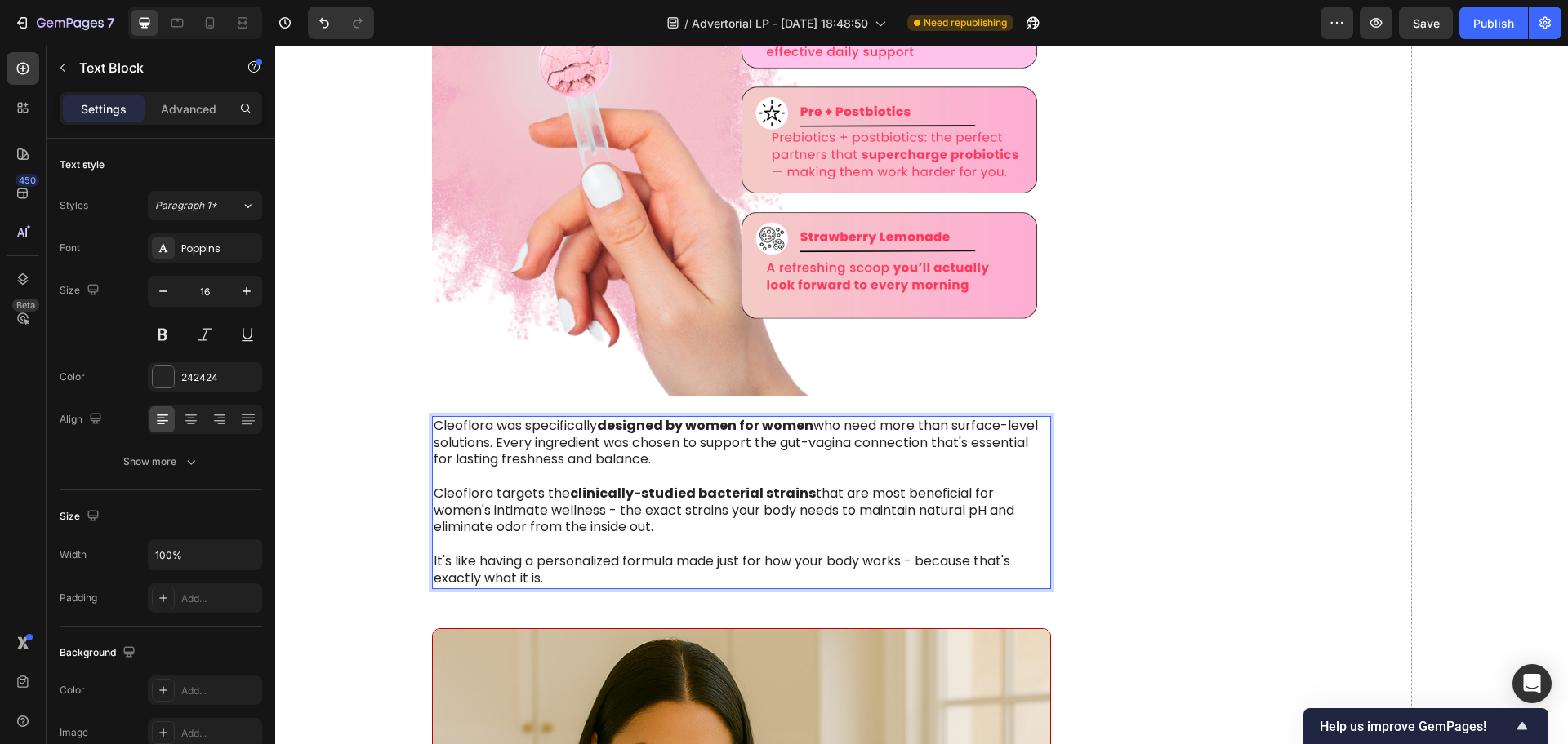
click at [662, 553] on p "It's like having a personalized formula made just for how your body works - bec…" at bounding box center [742, 570] width 617 height 34
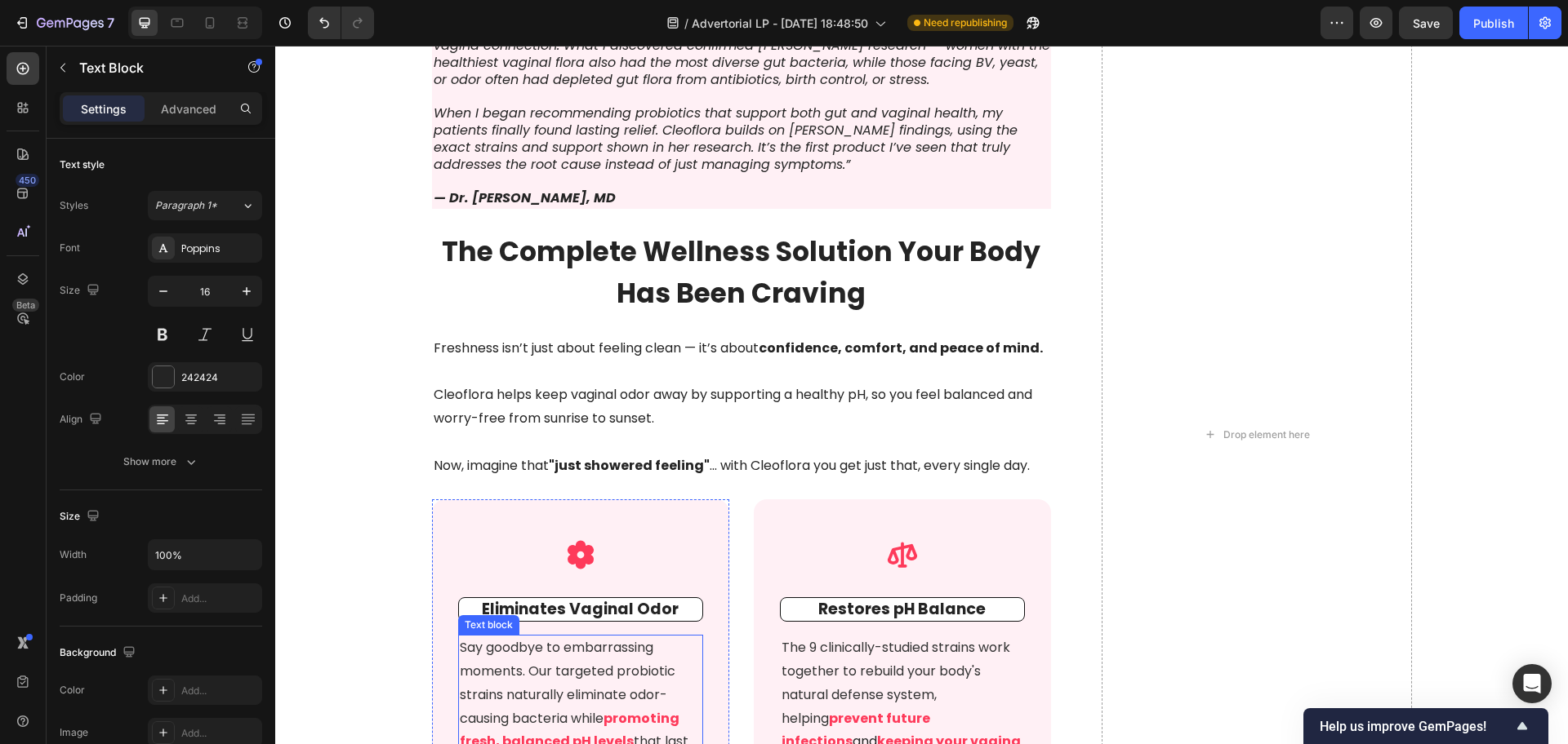
scroll to position [6836, 0]
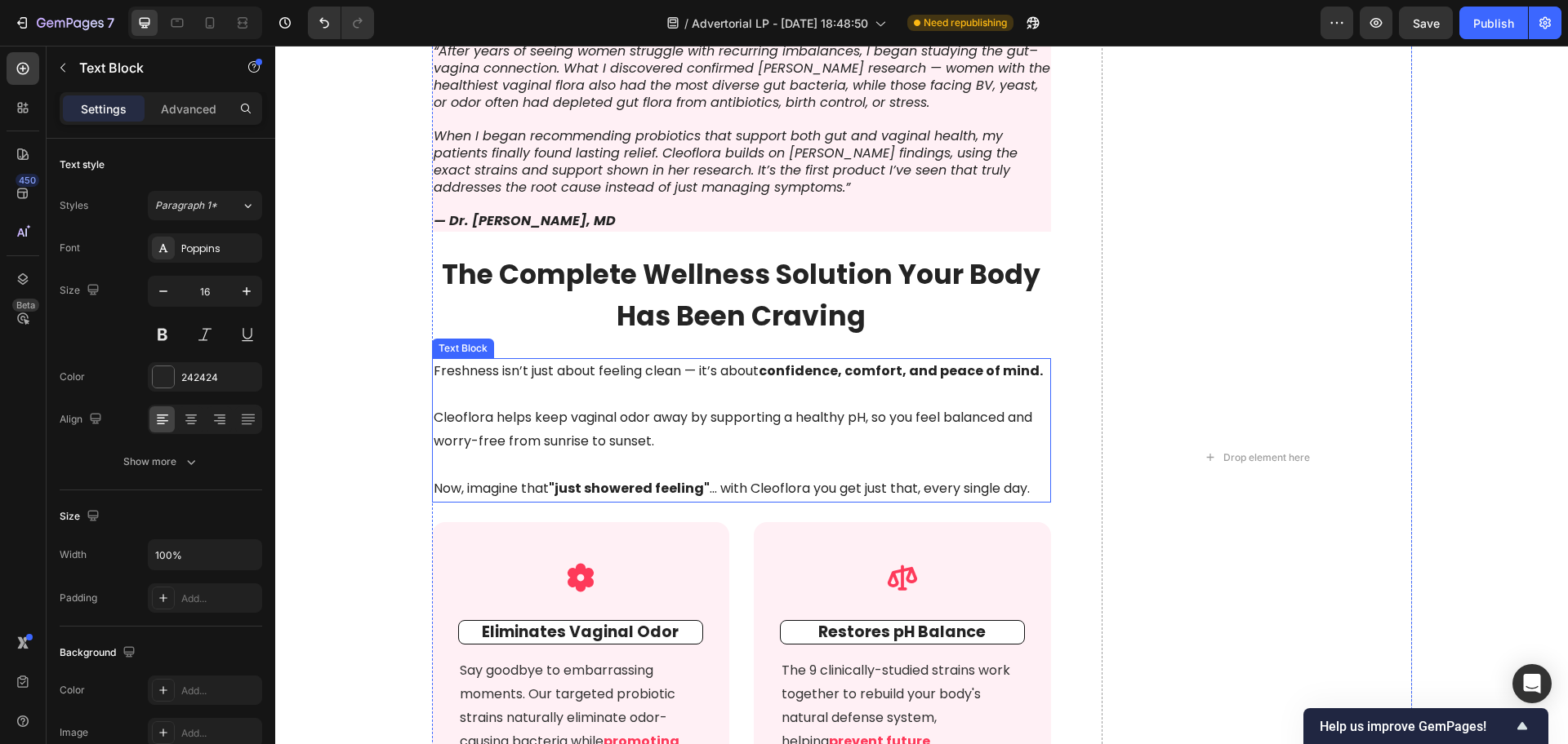
click at [649, 415] on p "Cleoflora helps keep vaginal odor away by supporting a healthy pH, so you feel …" at bounding box center [742, 430] width 617 height 48
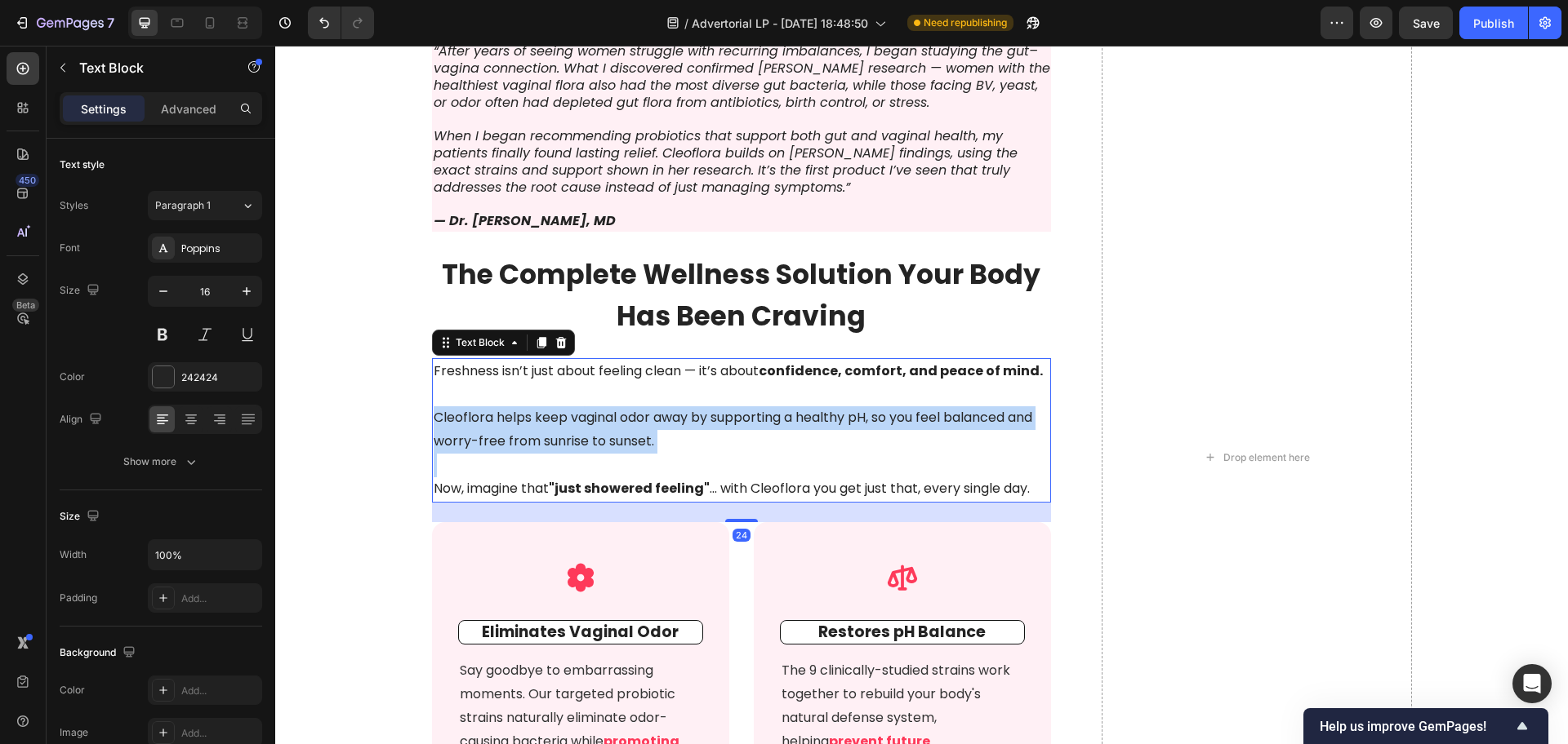
click at [649, 415] on p "Cleoflora helps keep vaginal odor away by supporting a healthy pH, so you feel …" at bounding box center [742, 430] width 617 height 48
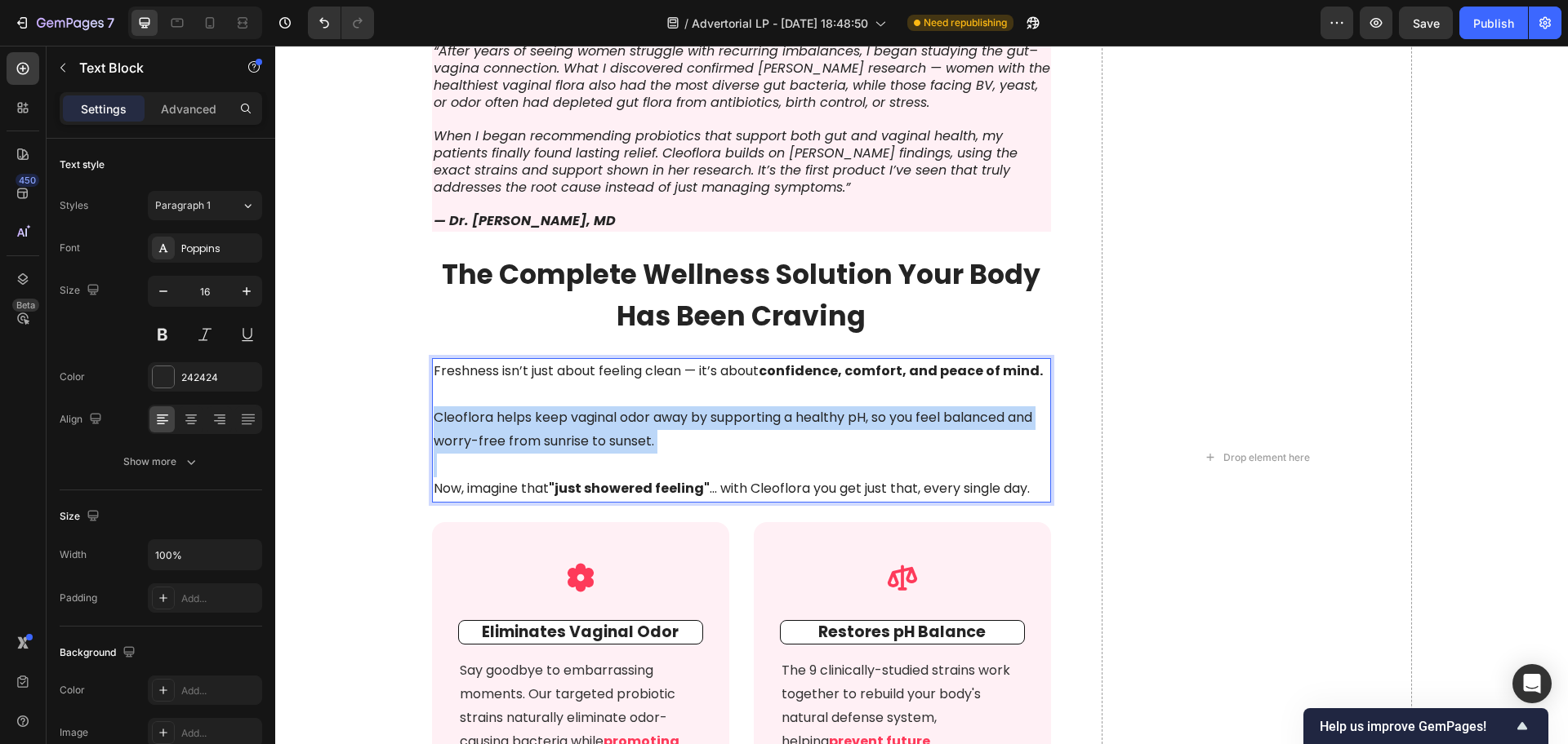
click at [649, 415] on p "Cleoflora helps keep vaginal odor away by supporting a healthy pH, so you feel …" at bounding box center [742, 430] width 617 height 48
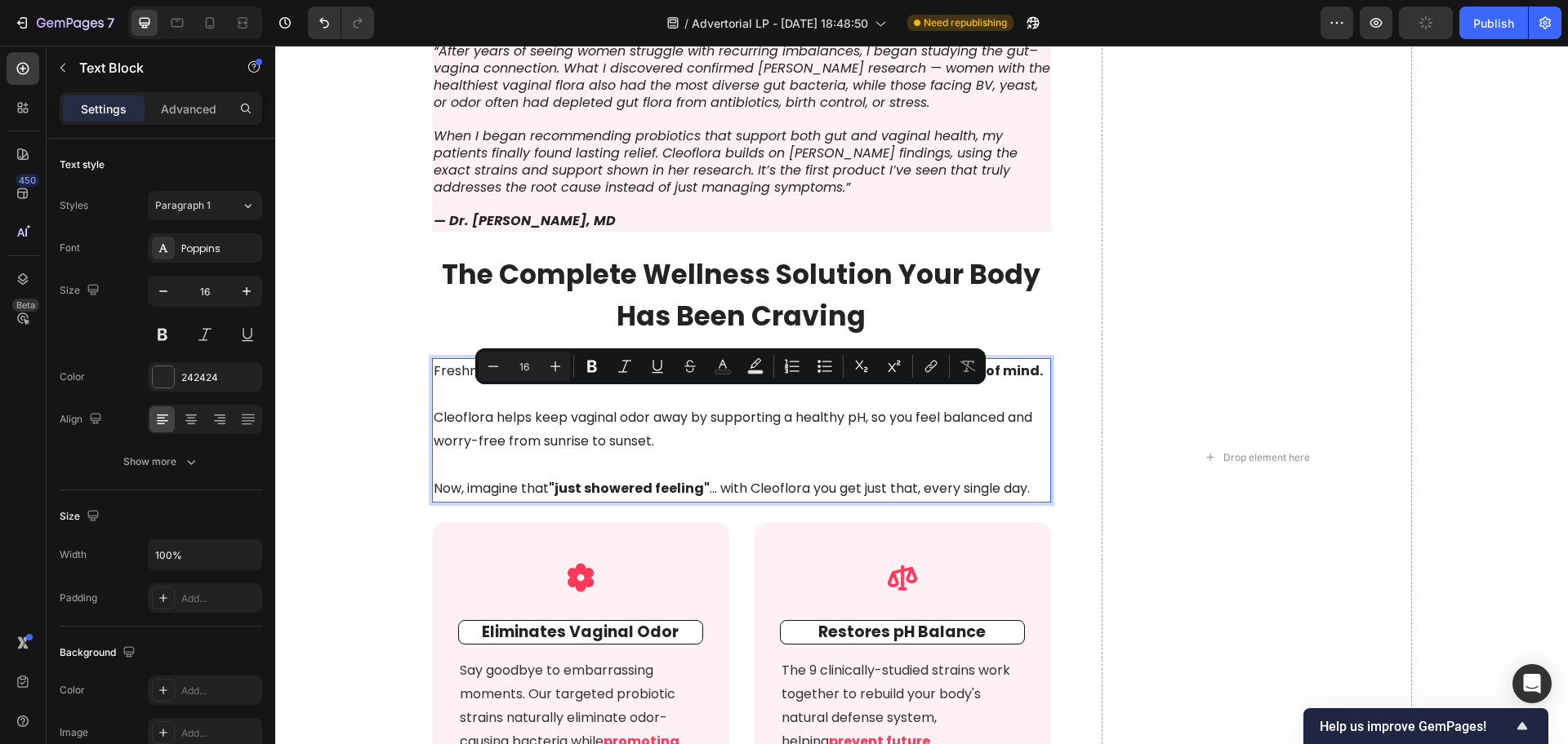
click at [1041, 478] on p "Now, imagine that "just showered feeling" ... with Cleoflora you get just that,…" at bounding box center [742, 489] width 617 height 24
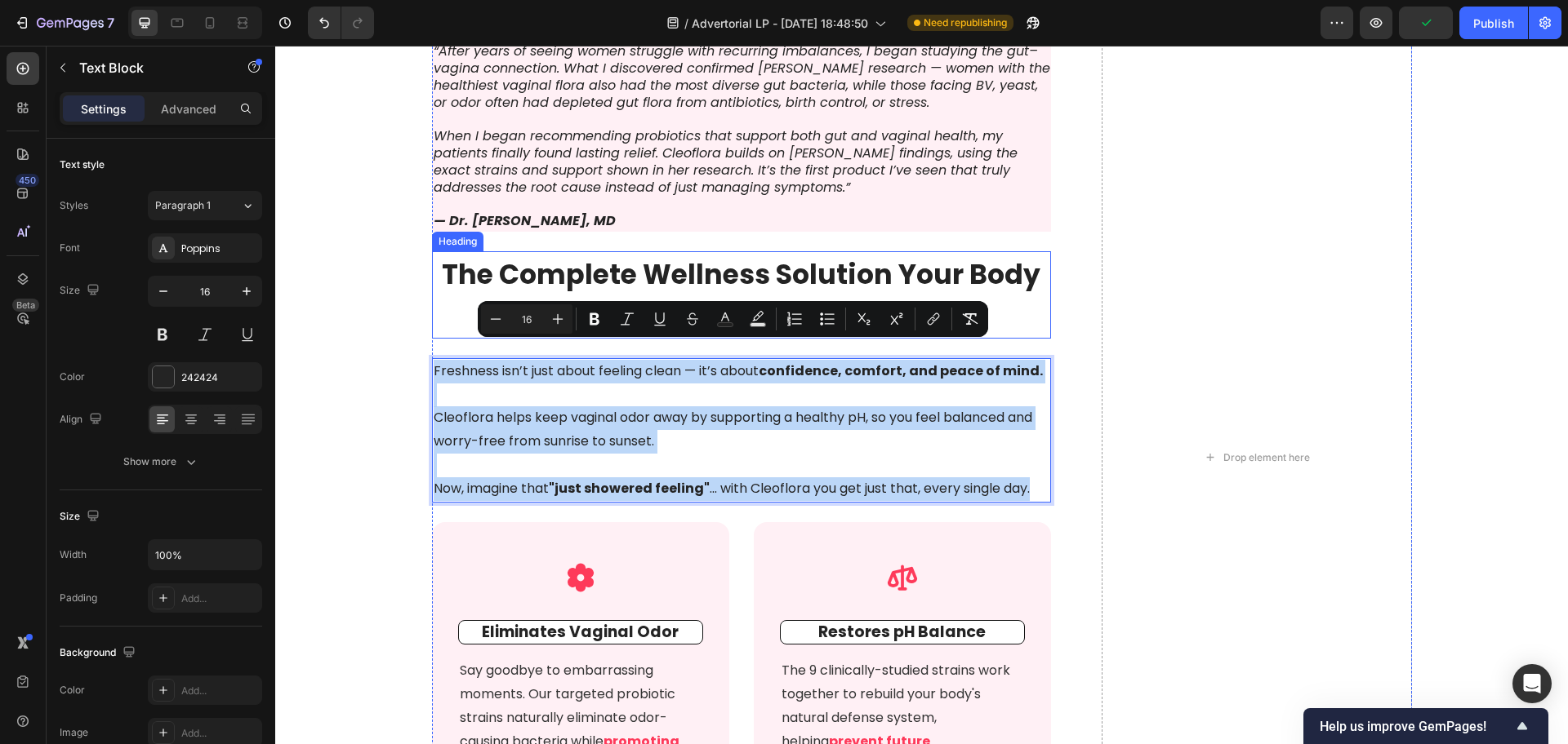
drag, startPoint x: 1038, startPoint y: 471, endPoint x: 426, endPoint y: 320, distance: 630.4
click at [432, 320] on div "The Breakthrough Formula Restoring What Was Lost Heading Image Dr. Walsh began …" at bounding box center [742, 458] width 620 height 7162
copy div "Freshness isn’t just about feeling clean — it’s about confidence, comfort, and …"
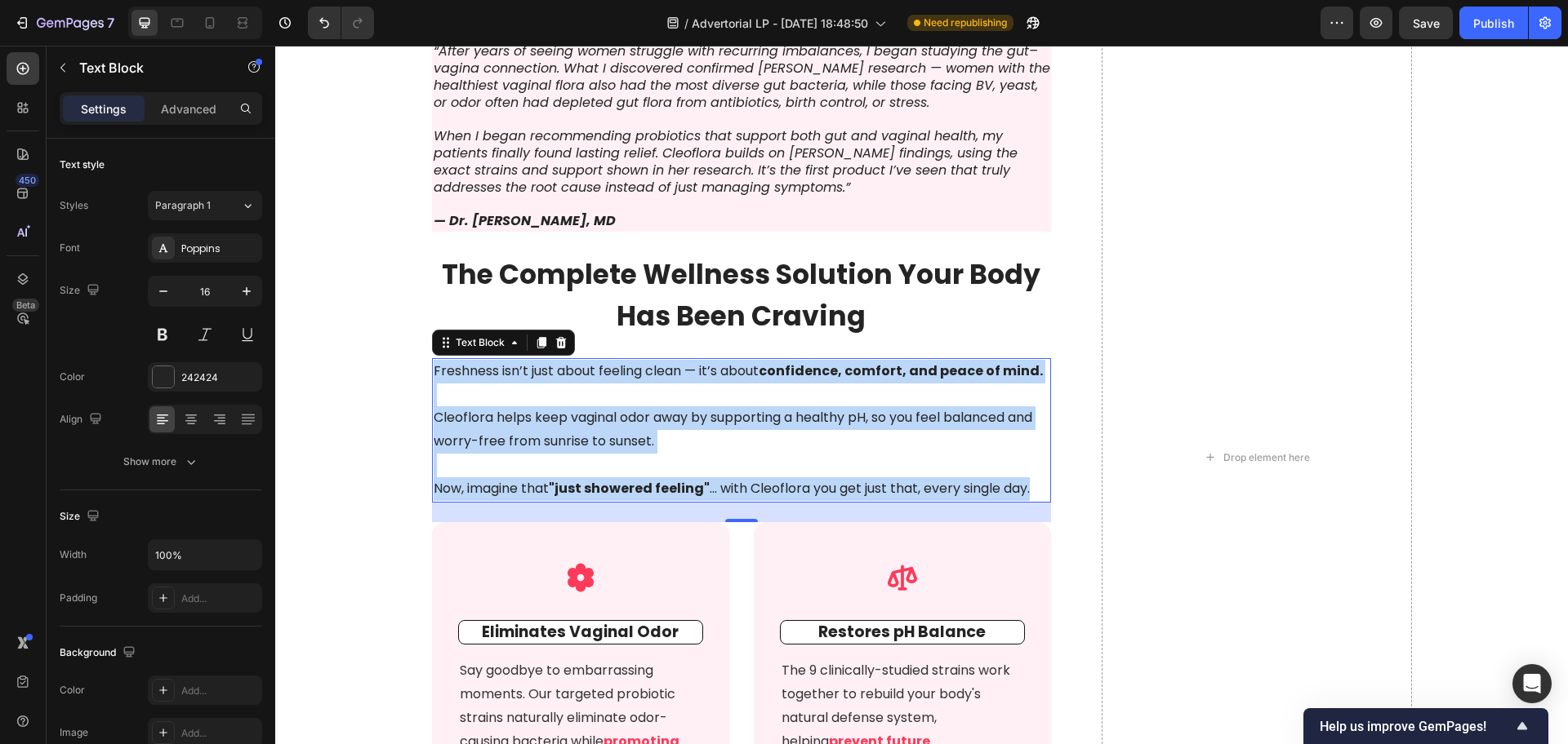
click at [925, 479] on p "Now, imagine that "just showered feeling" ... with Cleoflora you get just that,…" at bounding box center [742, 489] width 617 height 24
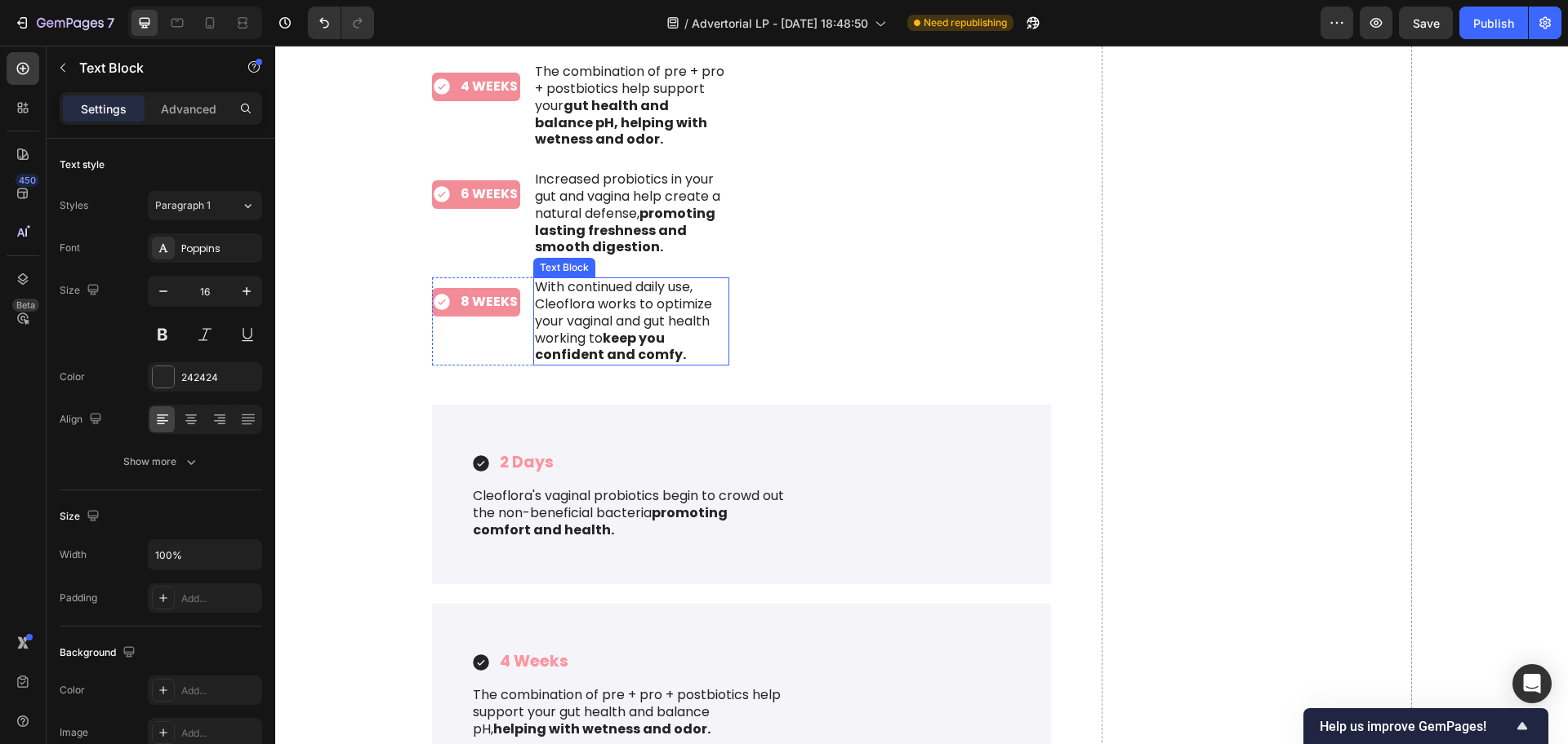
scroll to position [8264, 0]
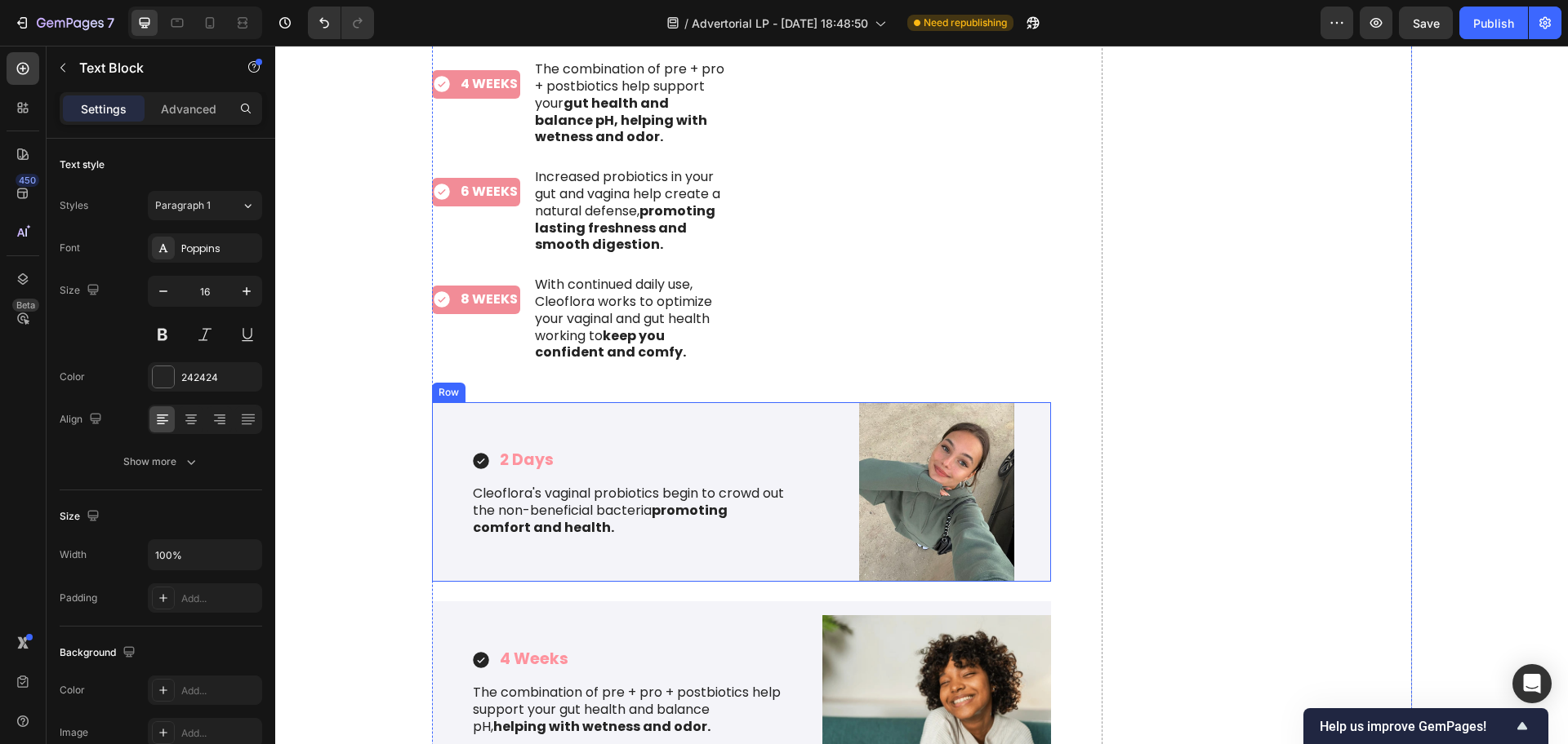
click at [709, 524] on div "2 Days Item List Cleoflora's vaginal probiotics begin to crowd out the non-bene…" at bounding box center [627, 492] width 391 height 180
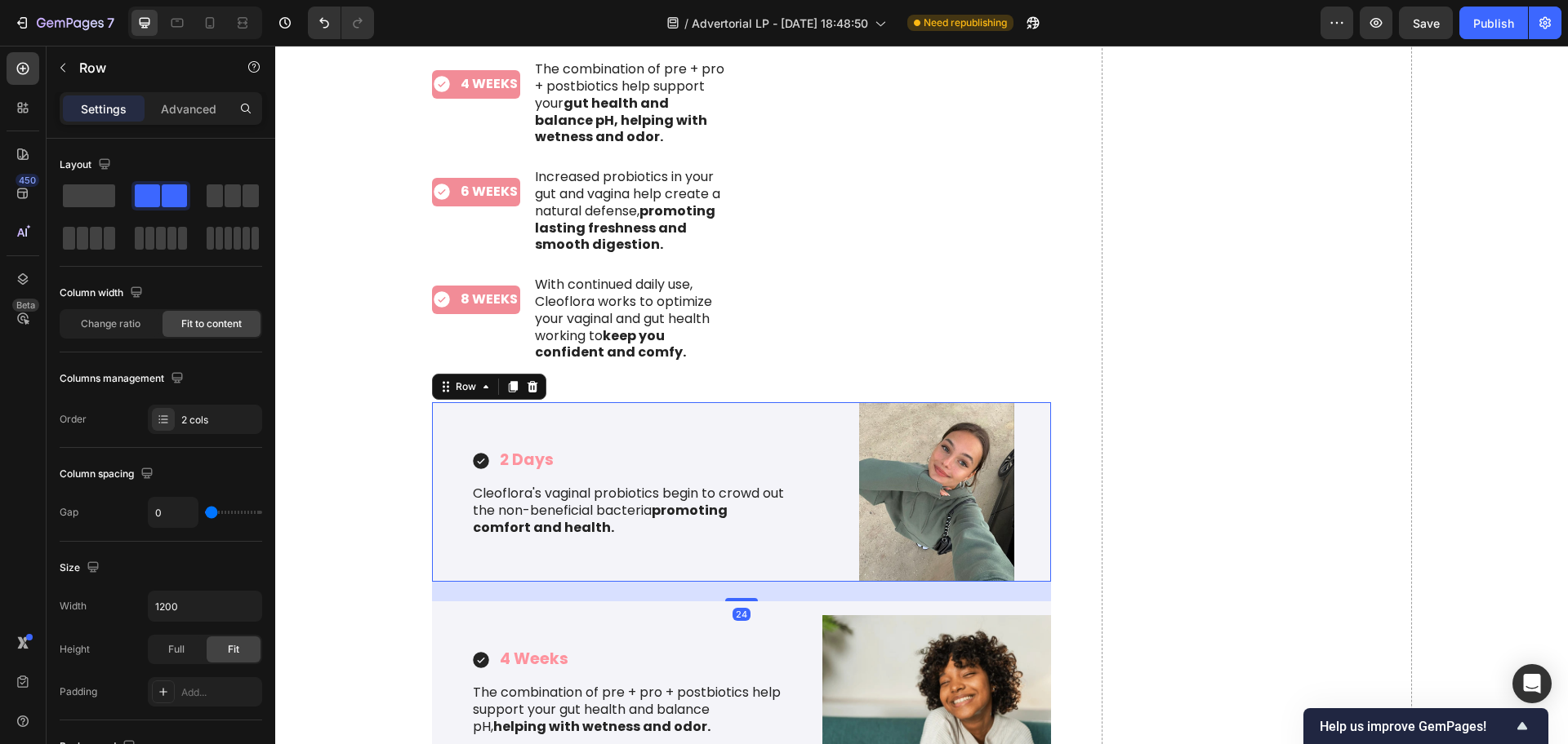
click at [529, 374] on div "Row" at bounding box center [489, 386] width 114 height 26
click at [528, 381] on icon at bounding box center [531, 386] width 13 height 13
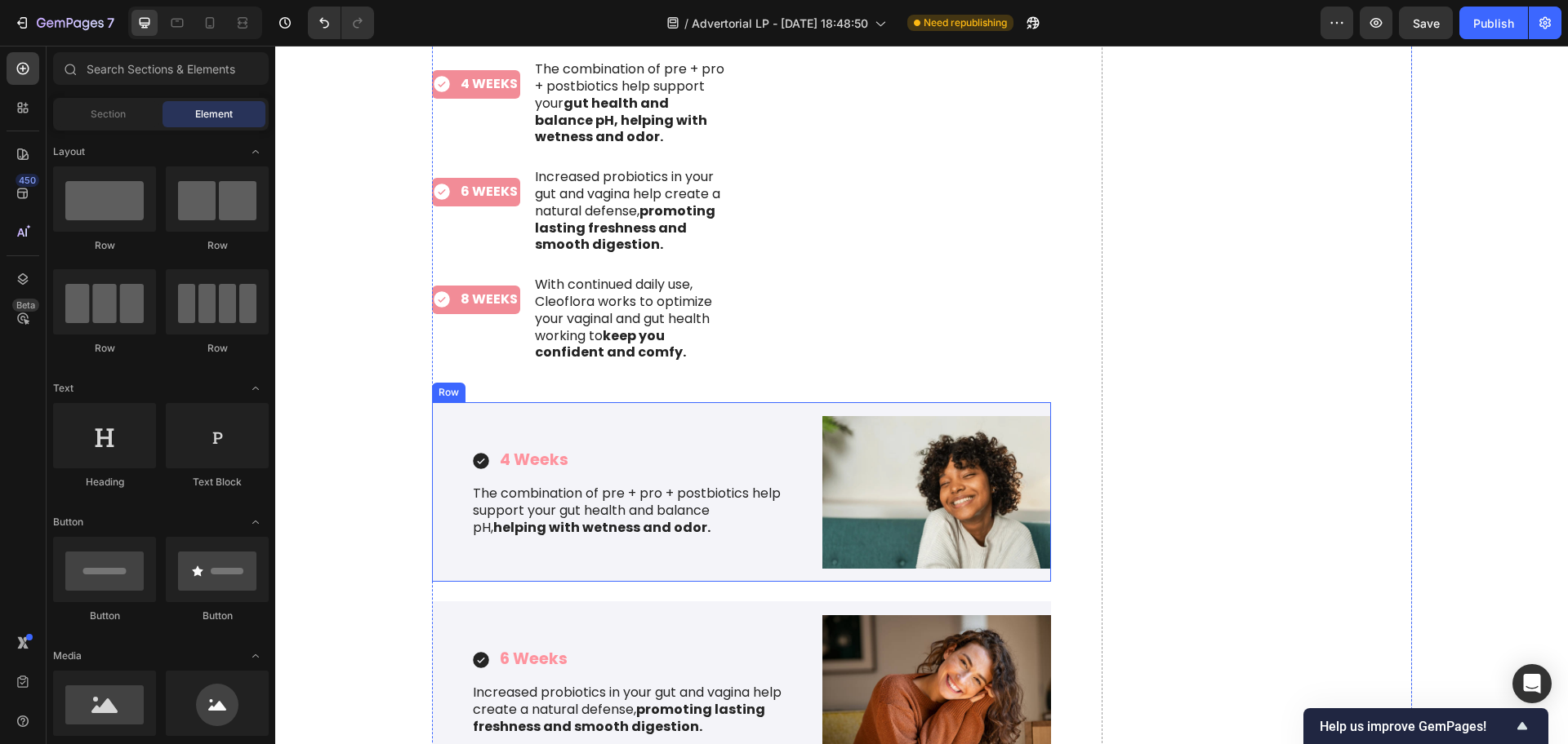
click at [540, 403] on div "4 Weeks Item List The combination of pre + pro + postbiotics help support your …" at bounding box center [627, 492] width 391 height 180
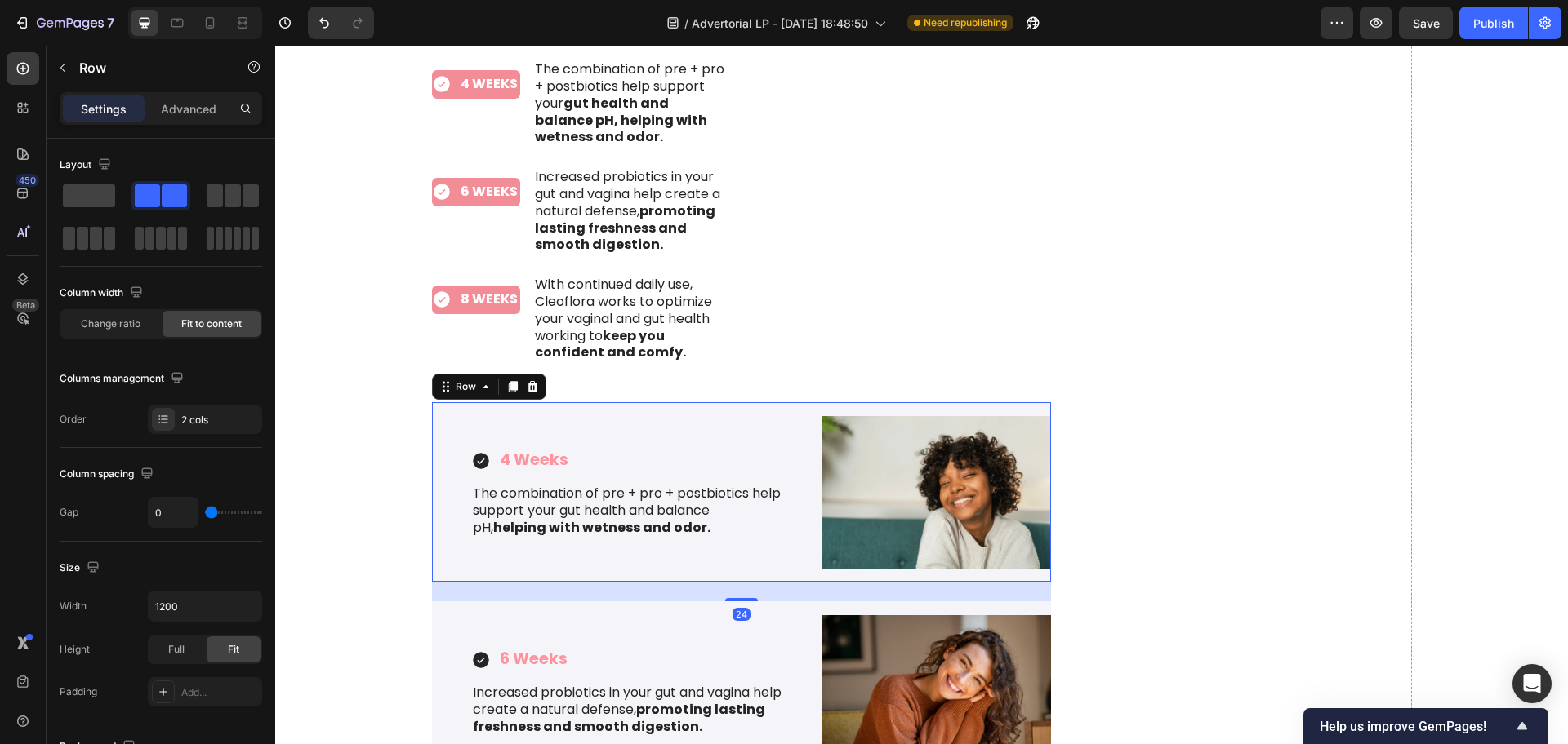
click at [533, 377] on div at bounding box center [532, 386] width 20 height 20
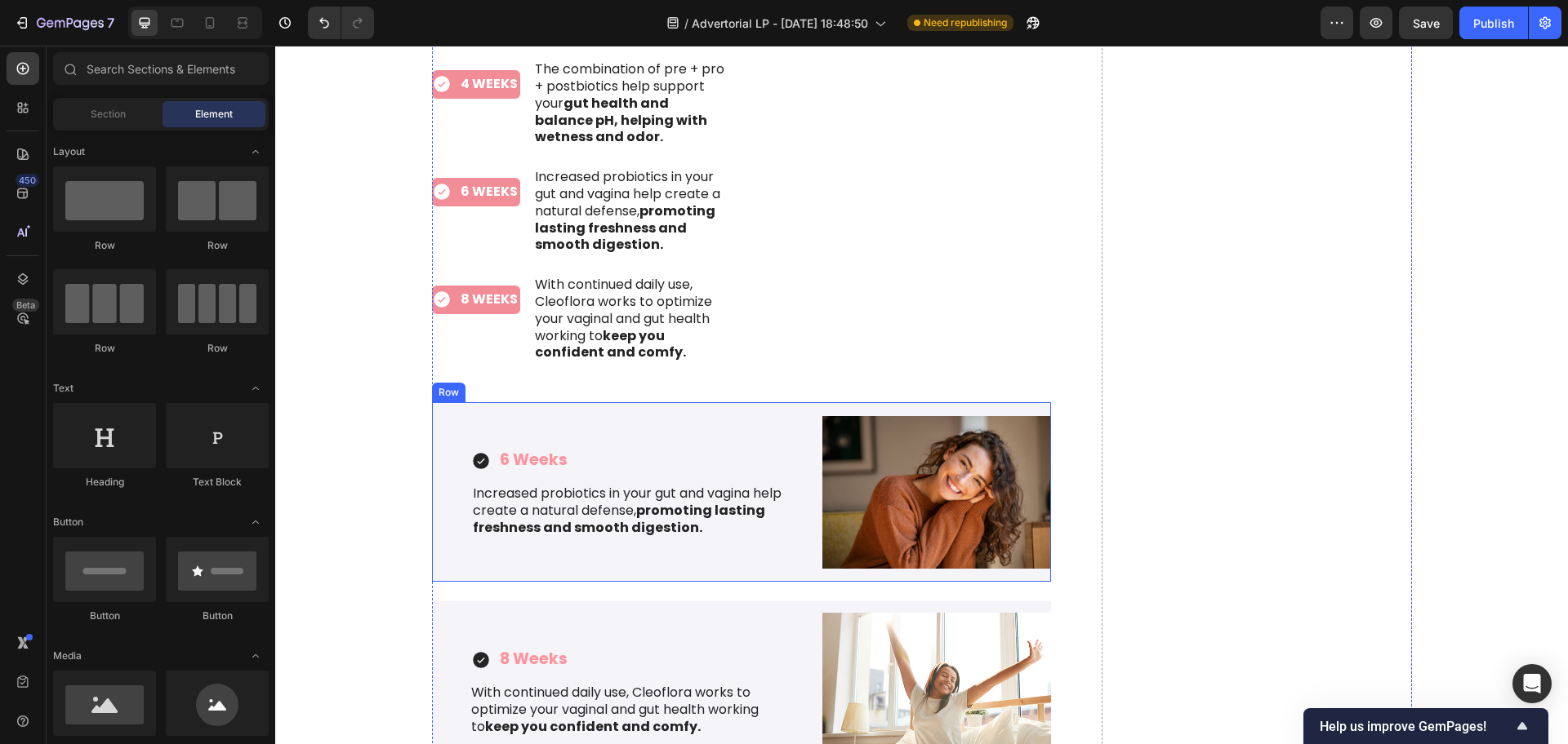
click at [529, 403] on div "6 Weeks Item List Increased probiotics in your gut and vagina help create a nat…" at bounding box center [627, 492] width 391 height 180
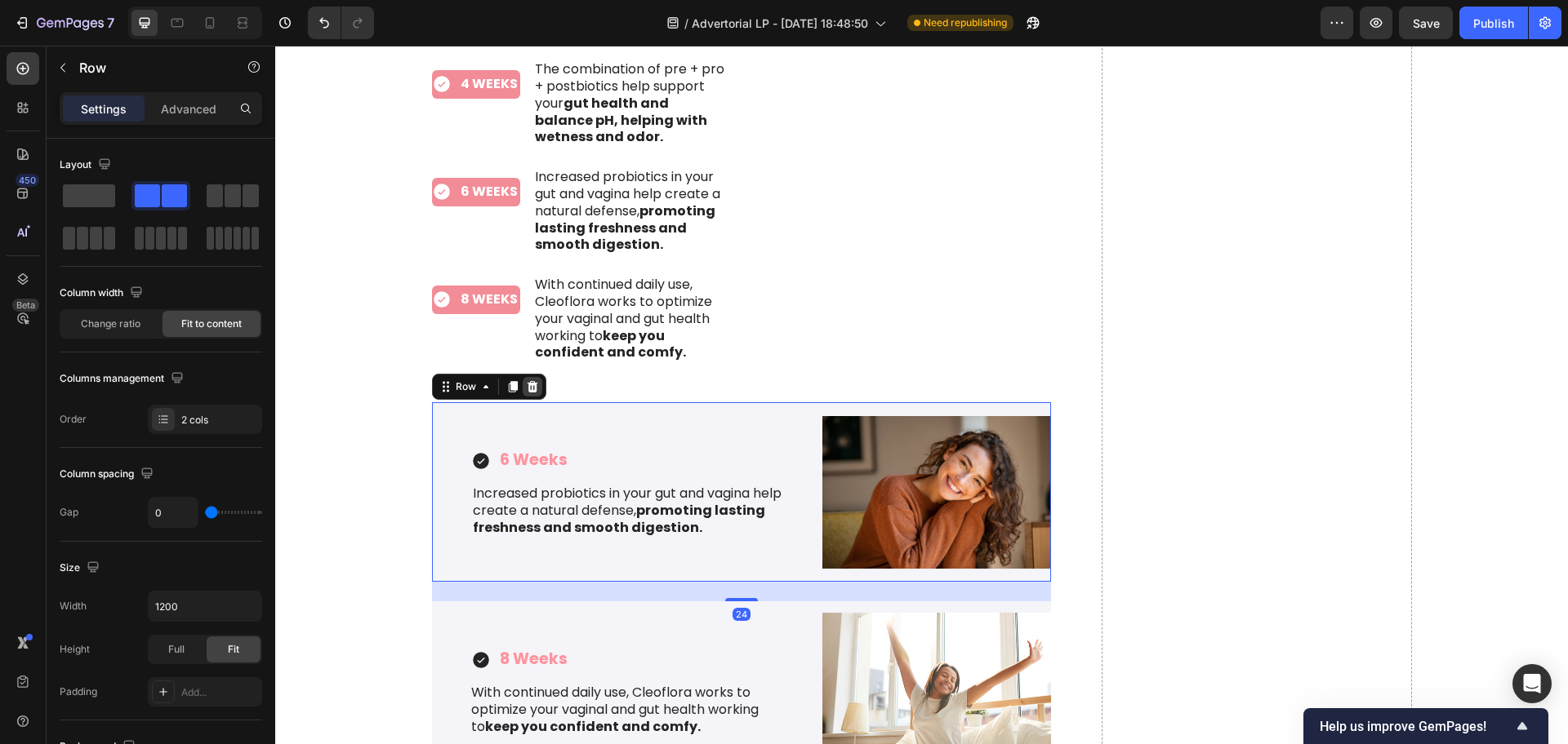
click at [531, 377] on div at bounding box center [532, 386] width 20 height 20
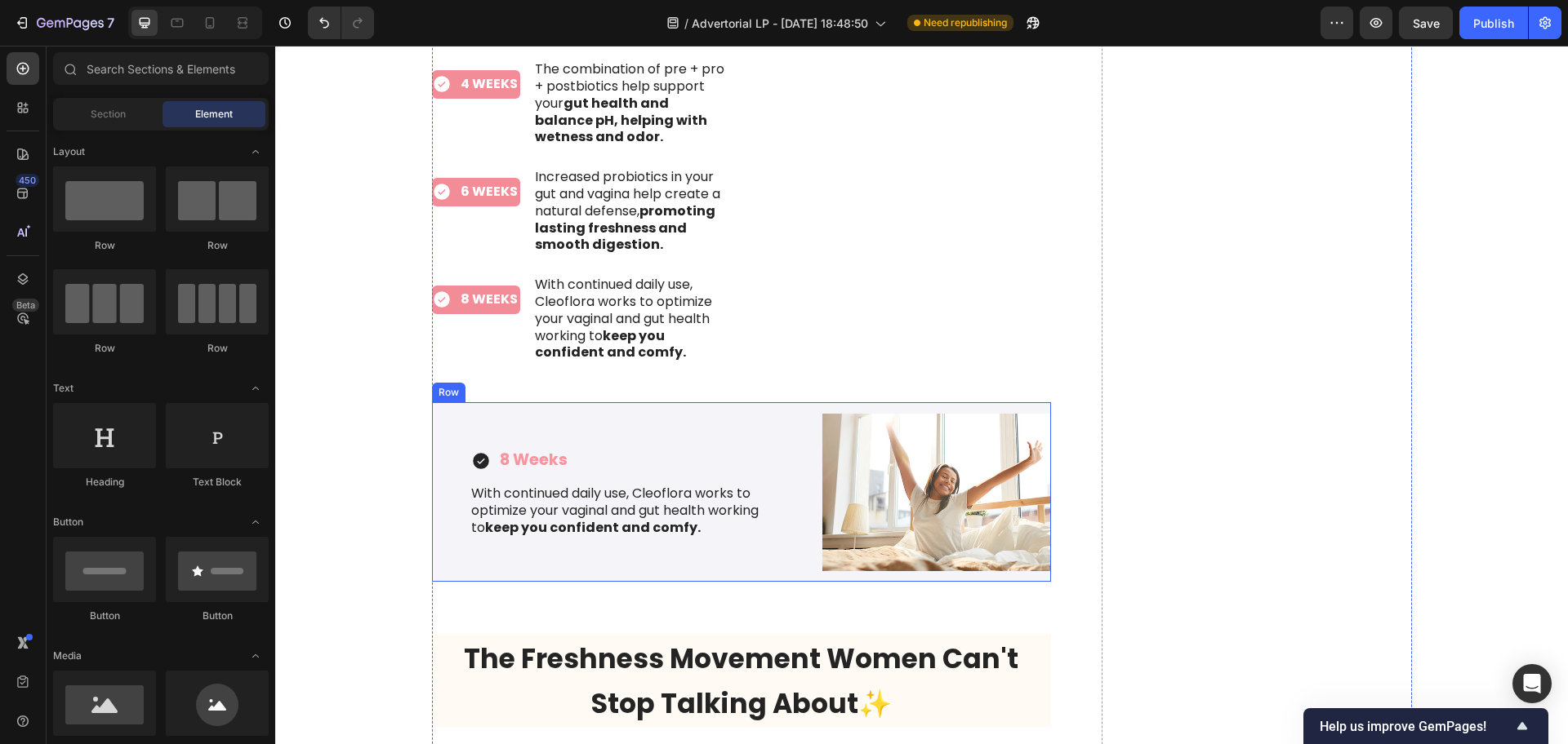
click at [531, 403] on div "8 Weeks Item List With continued daily use, Cleoflora works to optimize your va…" at bounding box center [627, 492] width 391 height 180
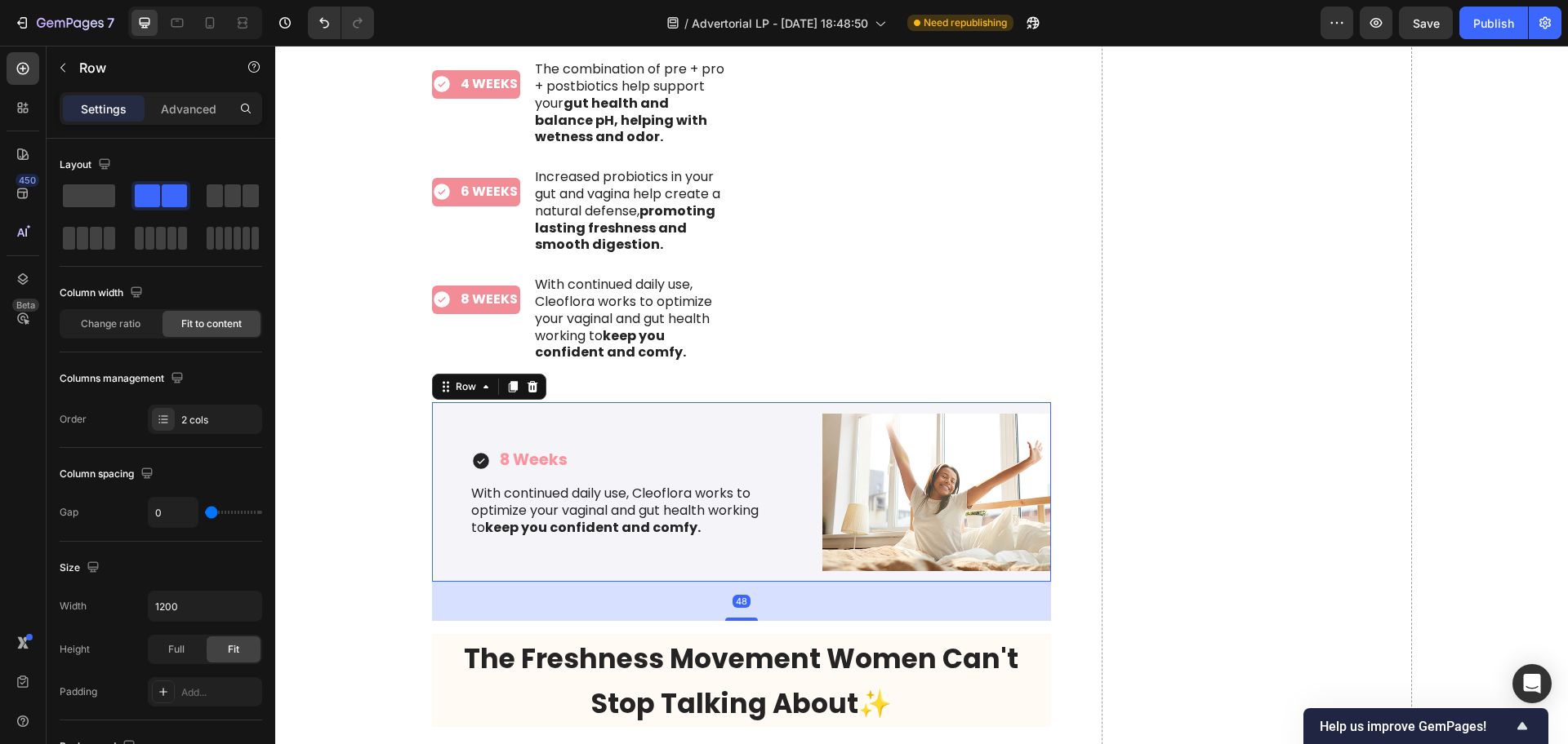
click at [529, 381] on icon at bounding box center [531, 386] width 13 height 13
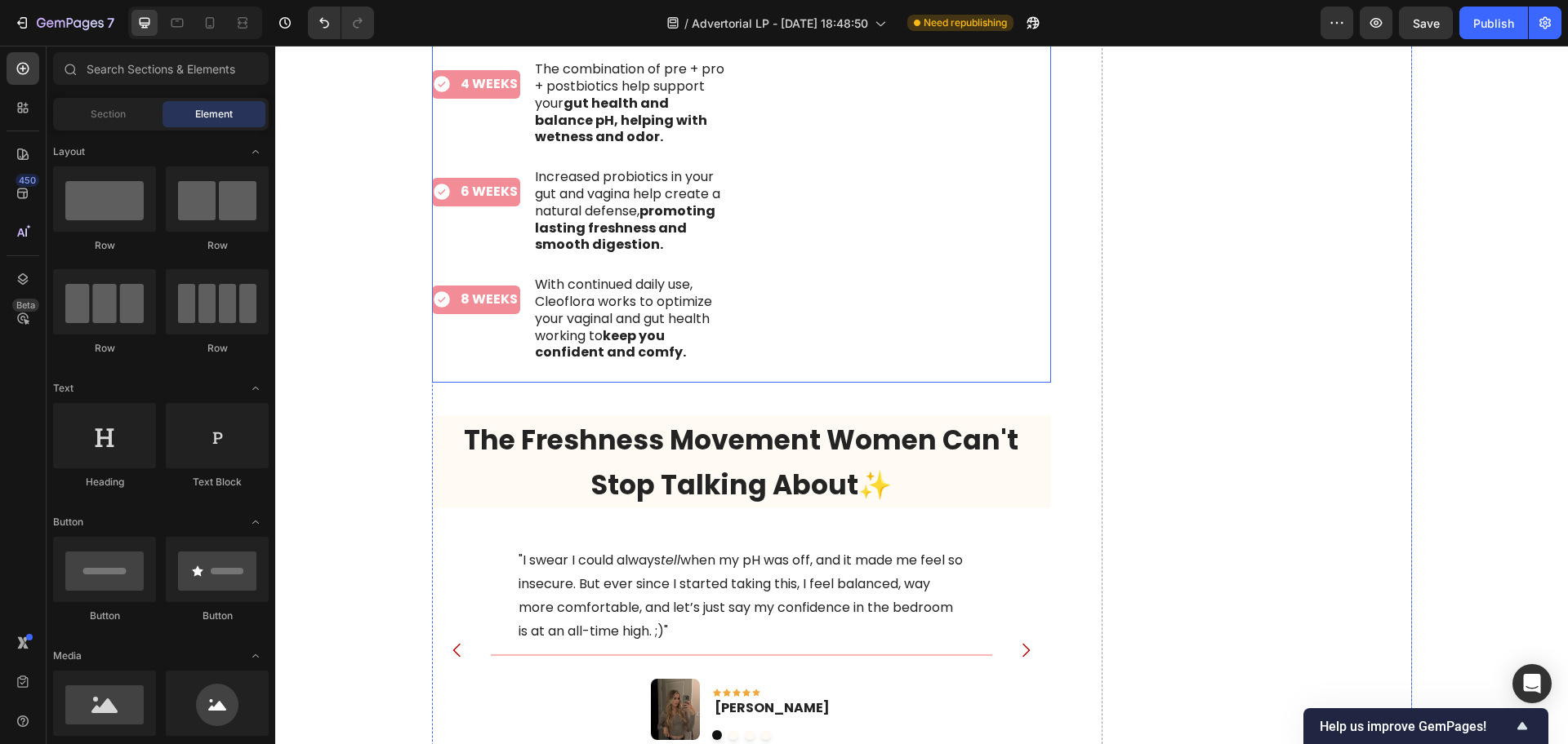
click at [687, 348] on div "2 DAYS Item List Cleoflora's vaginal probiotics begin to crowd out the non-bene…" at bounding box center [580, 167] width 297 height 431
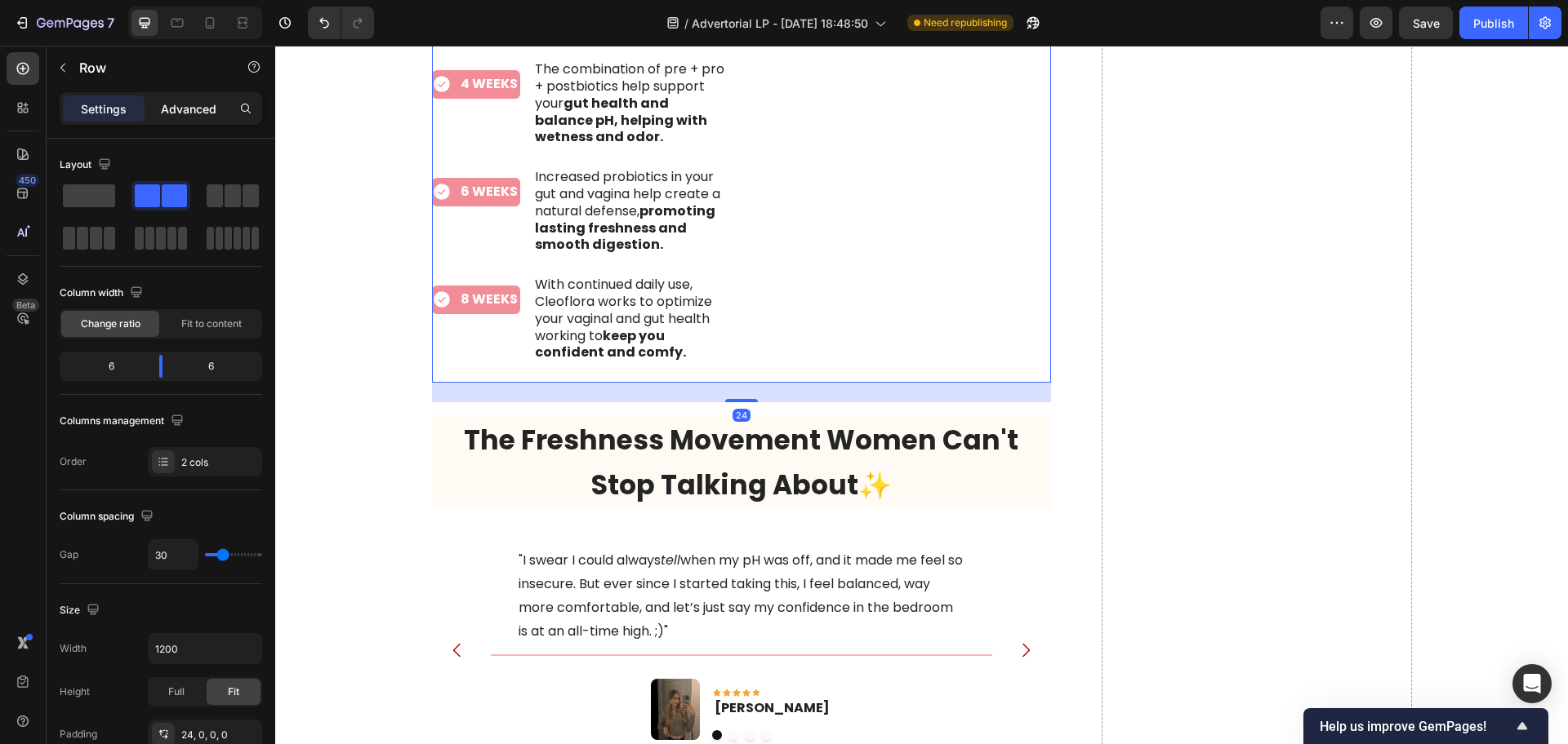
click at [203, 112] on p "Advanced" at bounding box center [188, 109] width 55 height 17
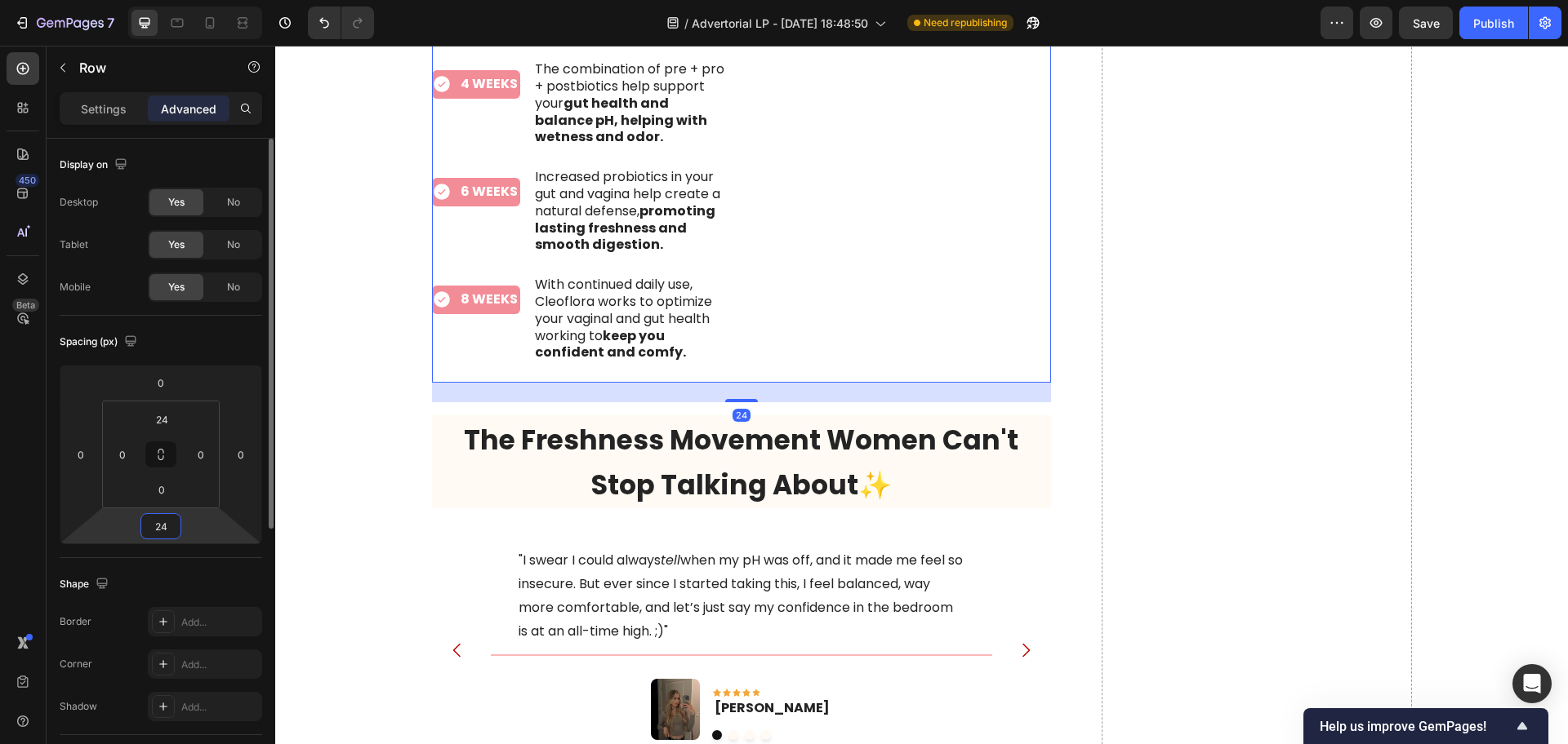
click at [167, 517] on input "24" at bounding box center [161, 526] width 32 height 25
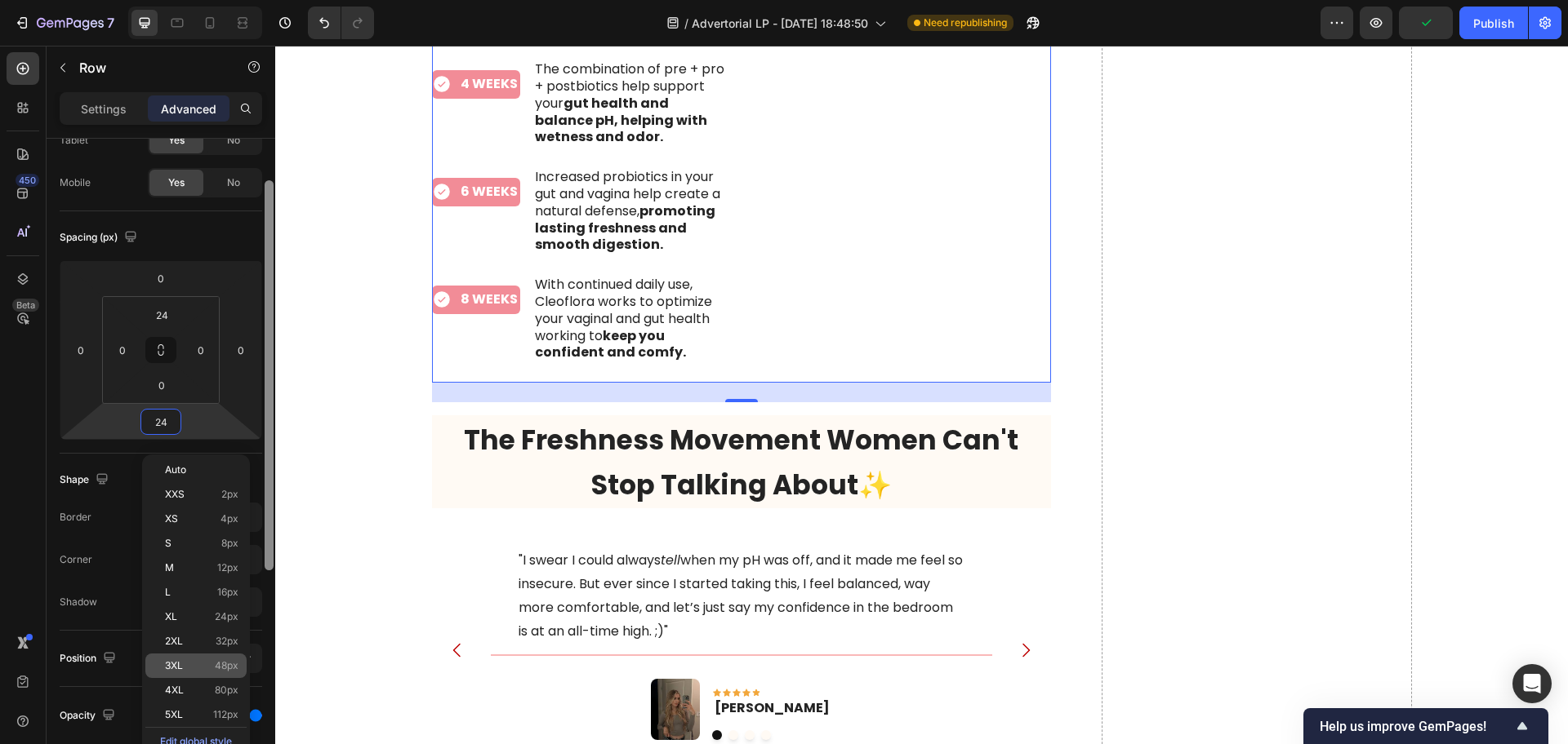
scroll to position [124, 0]
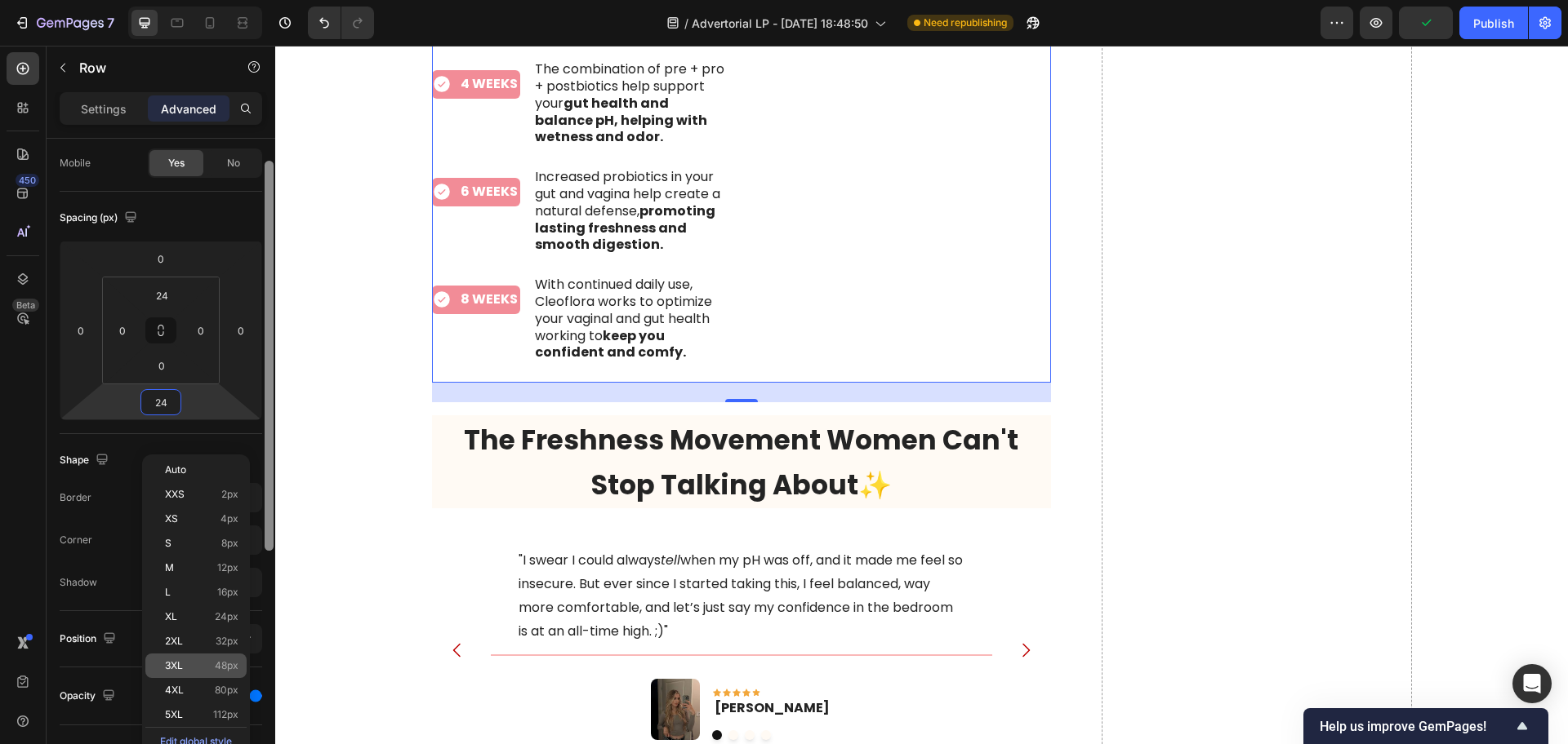
drag, startPoint x: 272, startPoint y: 484, endPoint x: 239, endPoint y: 624, distance: 143.8
click at [274, 558] on div at bounding box center [269, 432] width 12 height 652
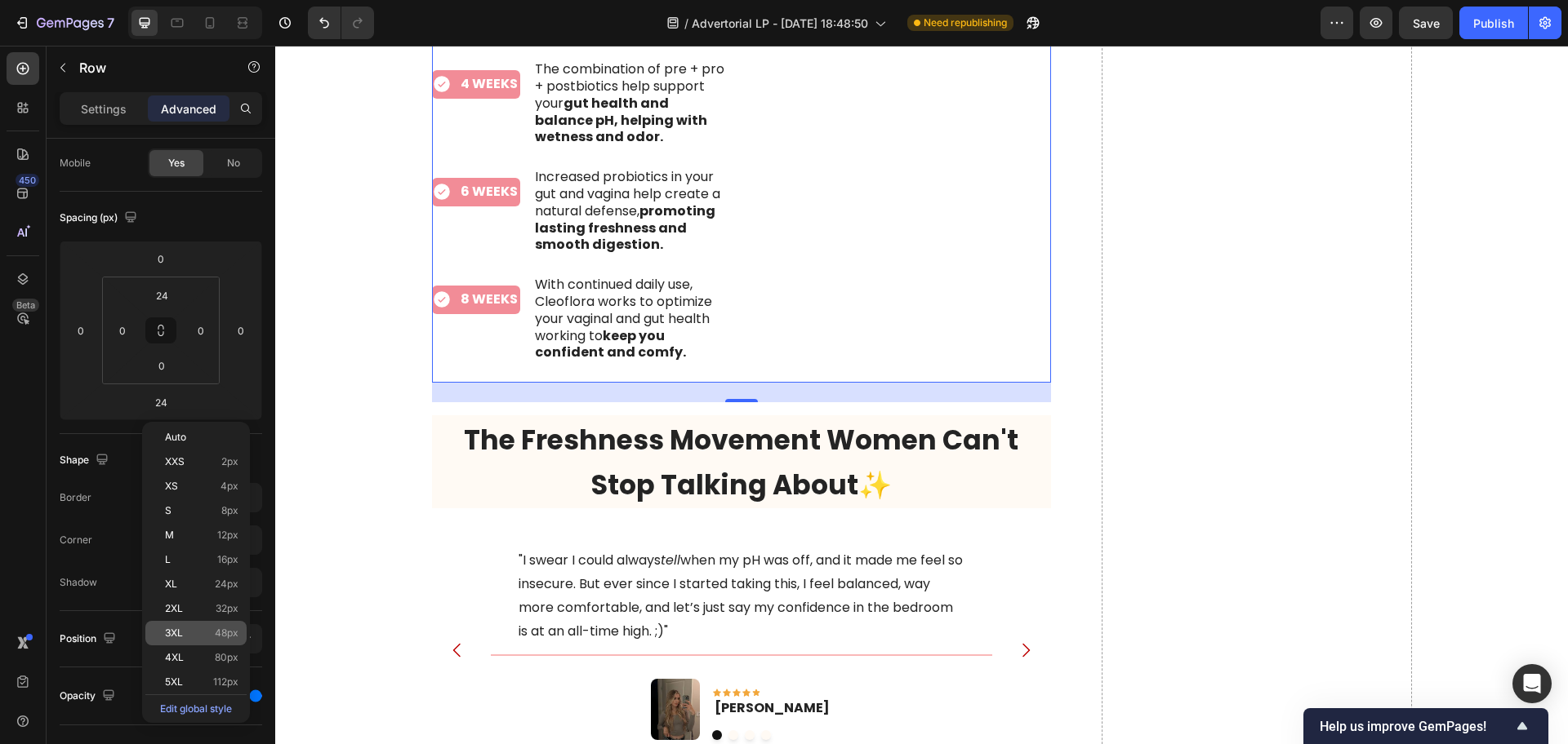
click at [223, 632] on span "48px" at bounding box center [227, 632] width 24 height 11
type input "48"
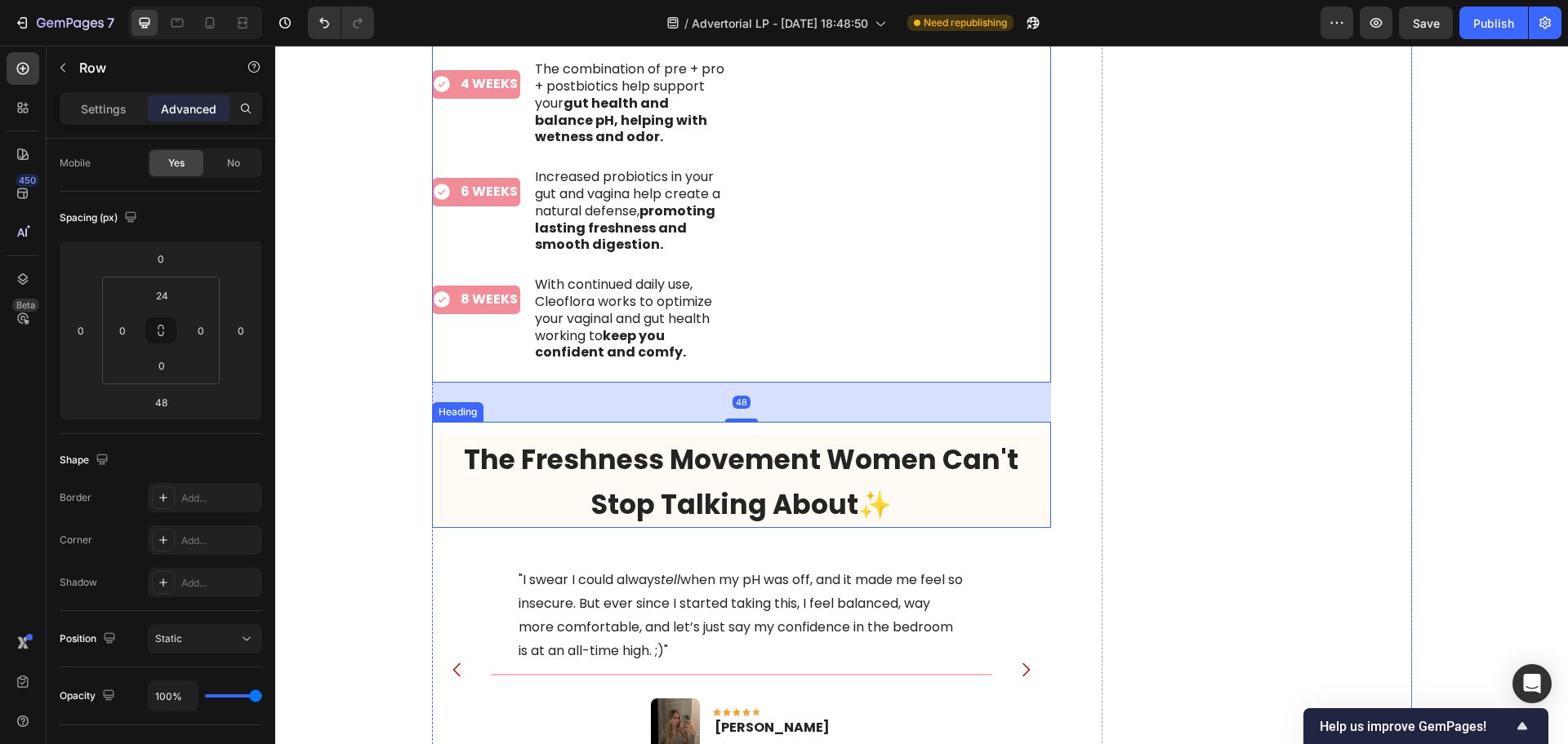
click at [597, 441] on span "The Freshness Movement Women Can't Stop Talking About✨" at bounding box center [741, 483] width 554 height 83
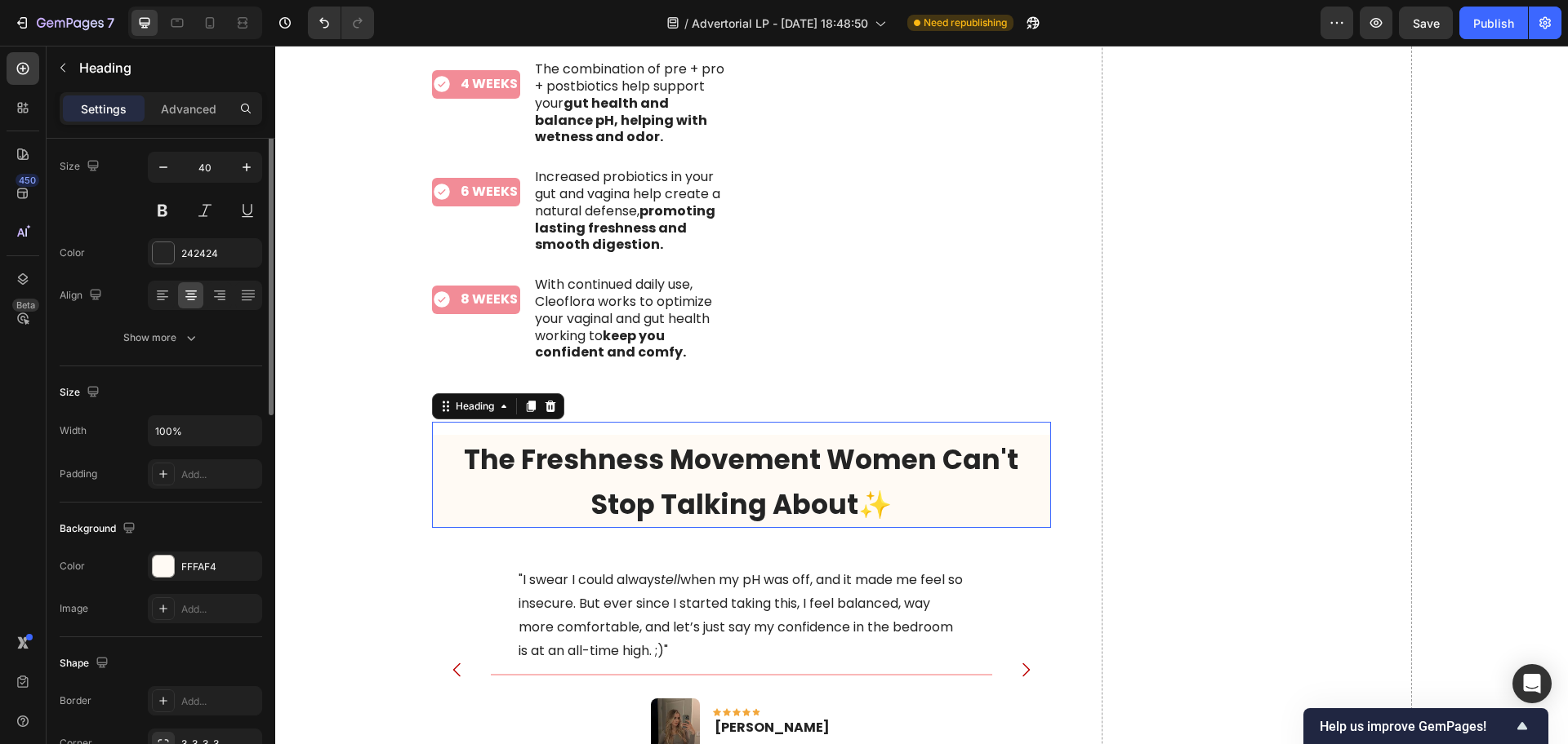
scroll to position [0, 0]
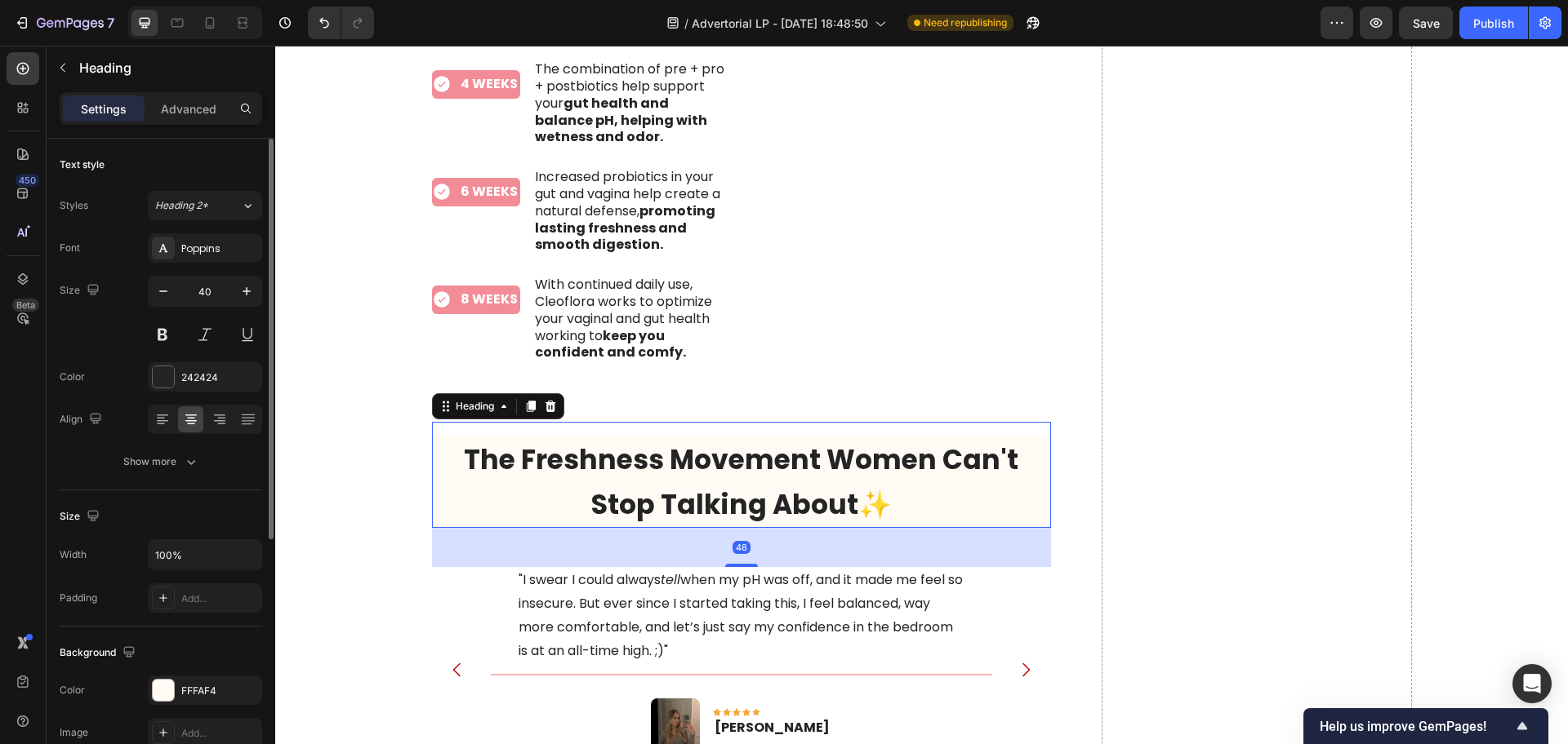
click at [797, 448] on h2 "The Freshness Movement Women Can't Stop Talking About✨" at bounding box center [742, 481] width 620 height 93
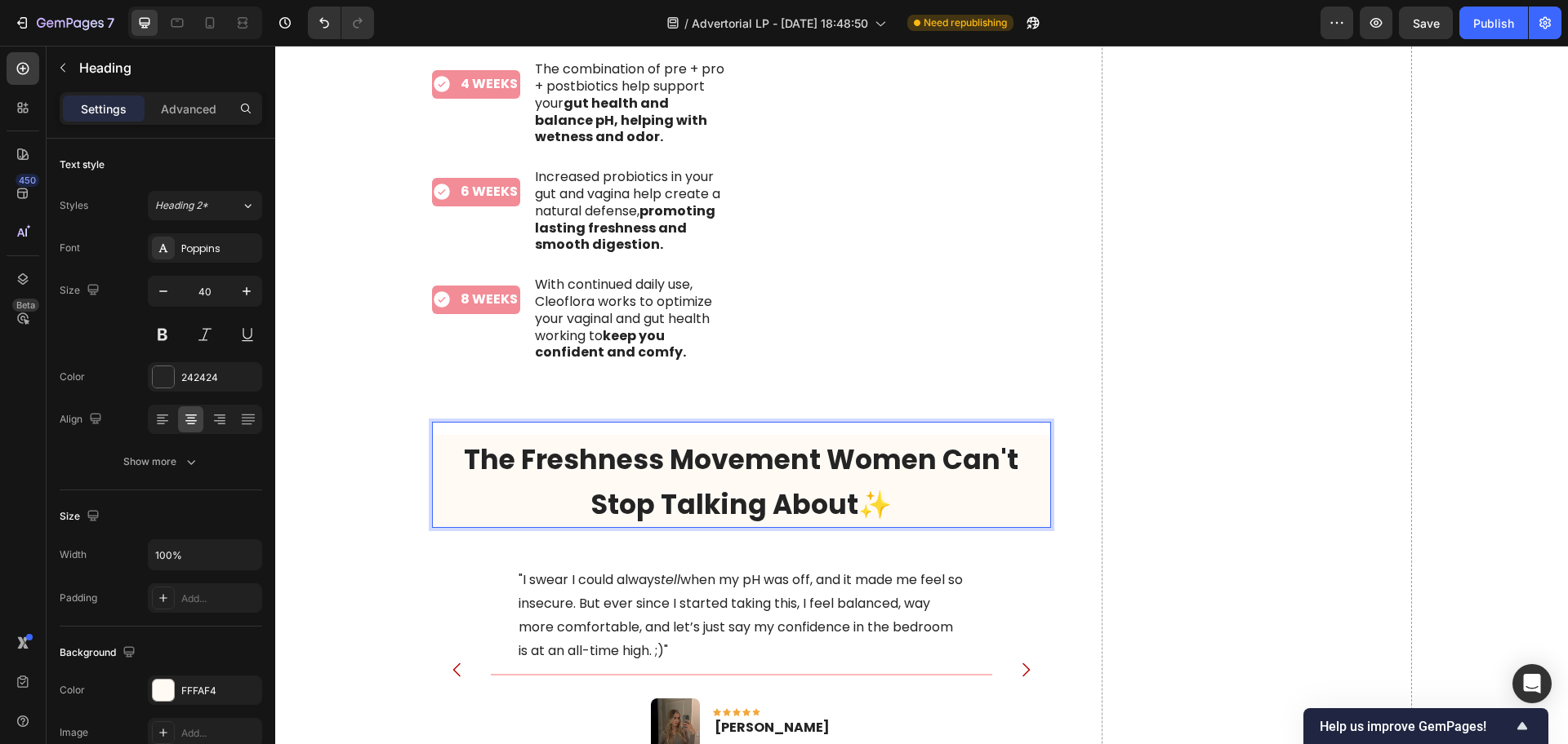
click at [659, 442] on span "The Freshness Movement Women Can't Stop Talking About✨" at bounding box center [741, 483] width 554 height 83
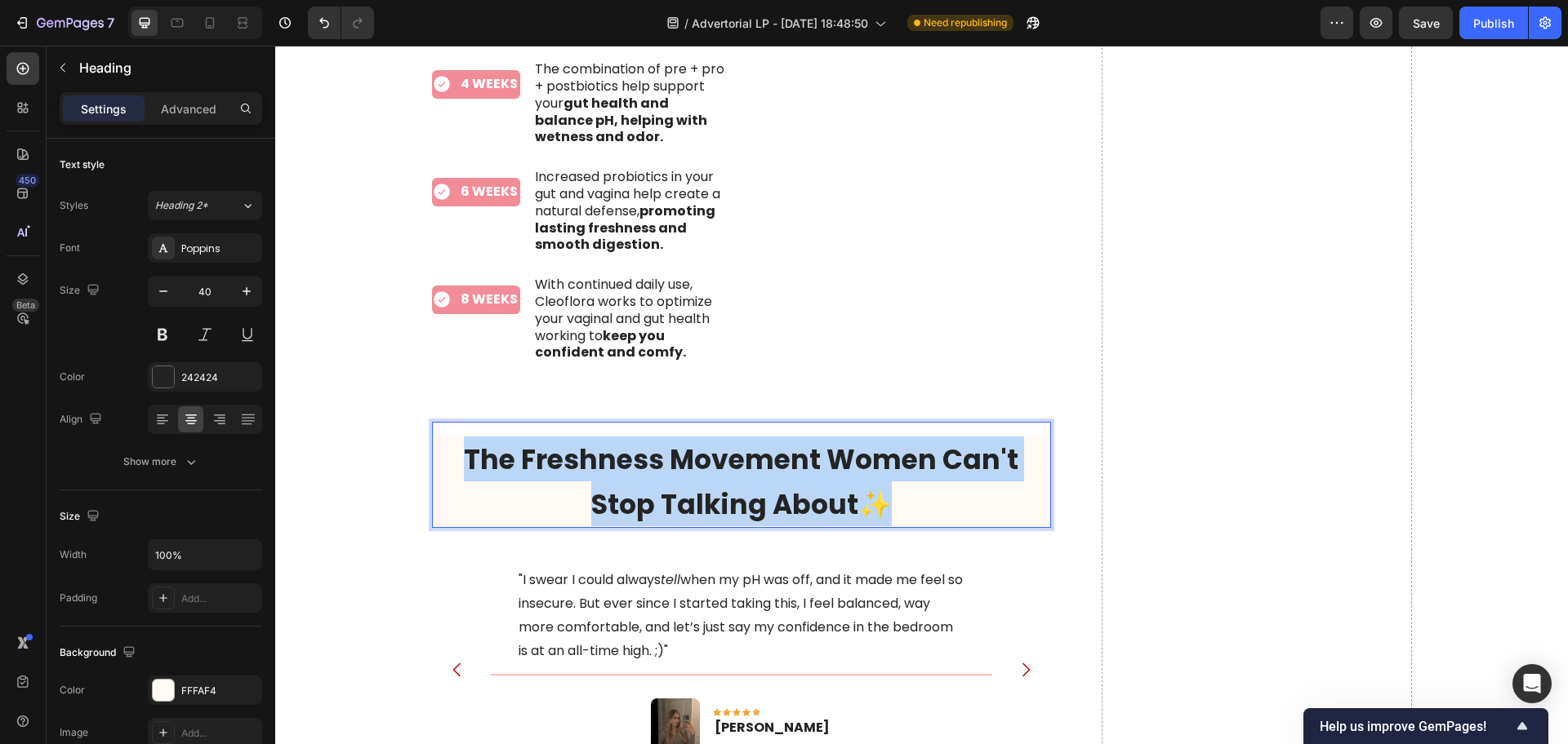
click at [659, 442] on span "The Freshness Movement Women Can't Stop Talking About✨" at bounding box center [741, 483] width 554 height 83
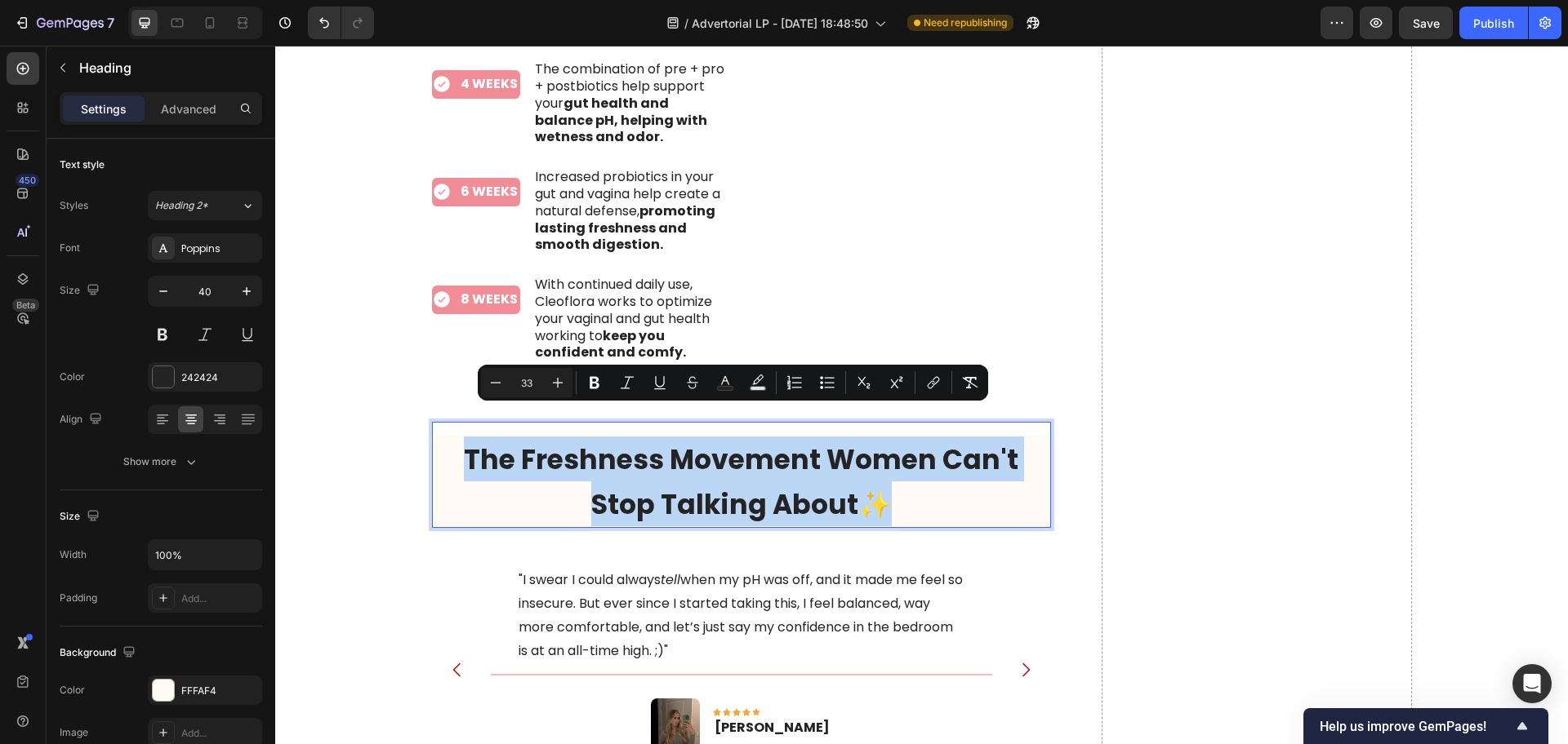
copy span "The Freshness Movement Women Can't Stop Talking About✨"
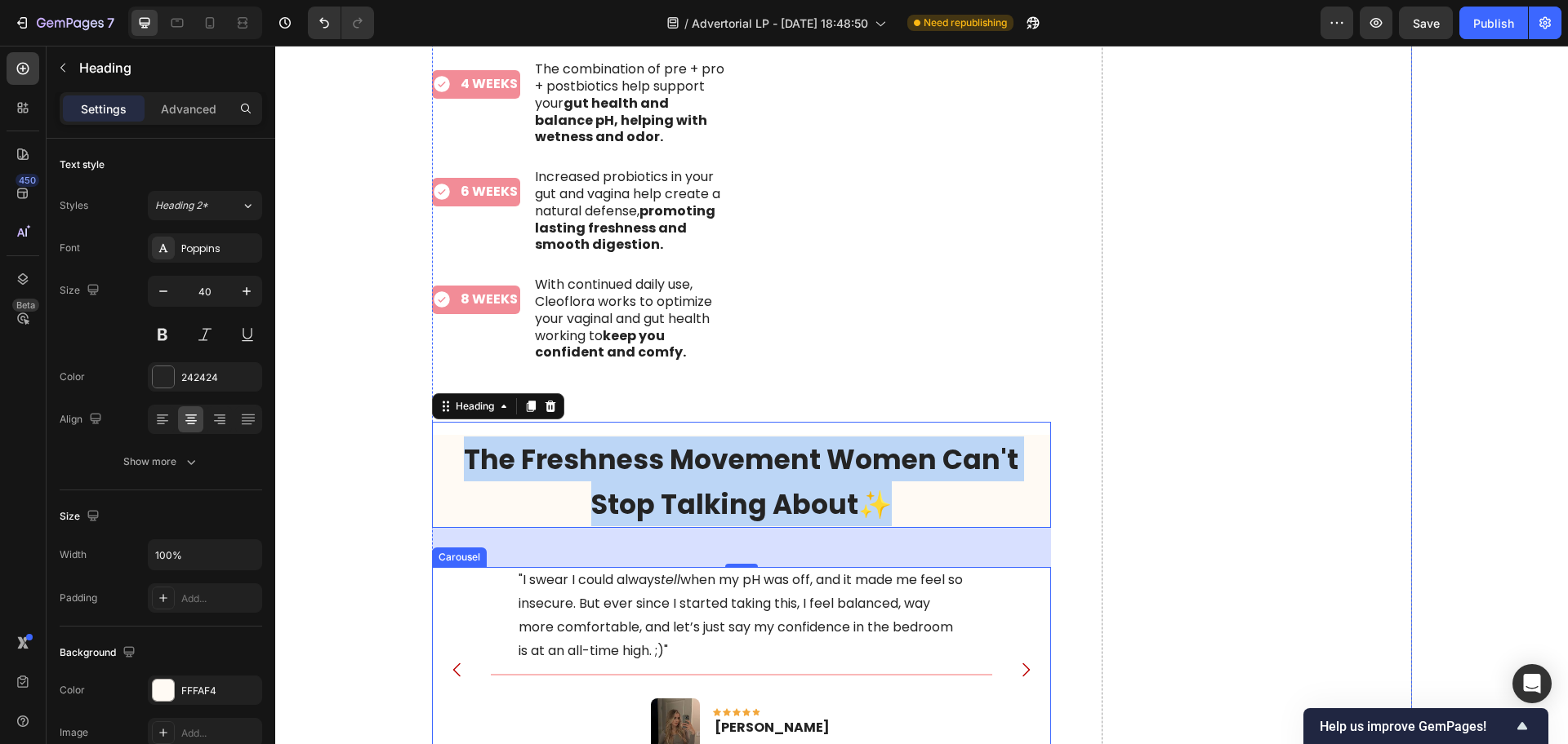
click at [1018, 661] on icon "Carousel Next Arrow" at bounding box center [1025, 670] width 20 height 20
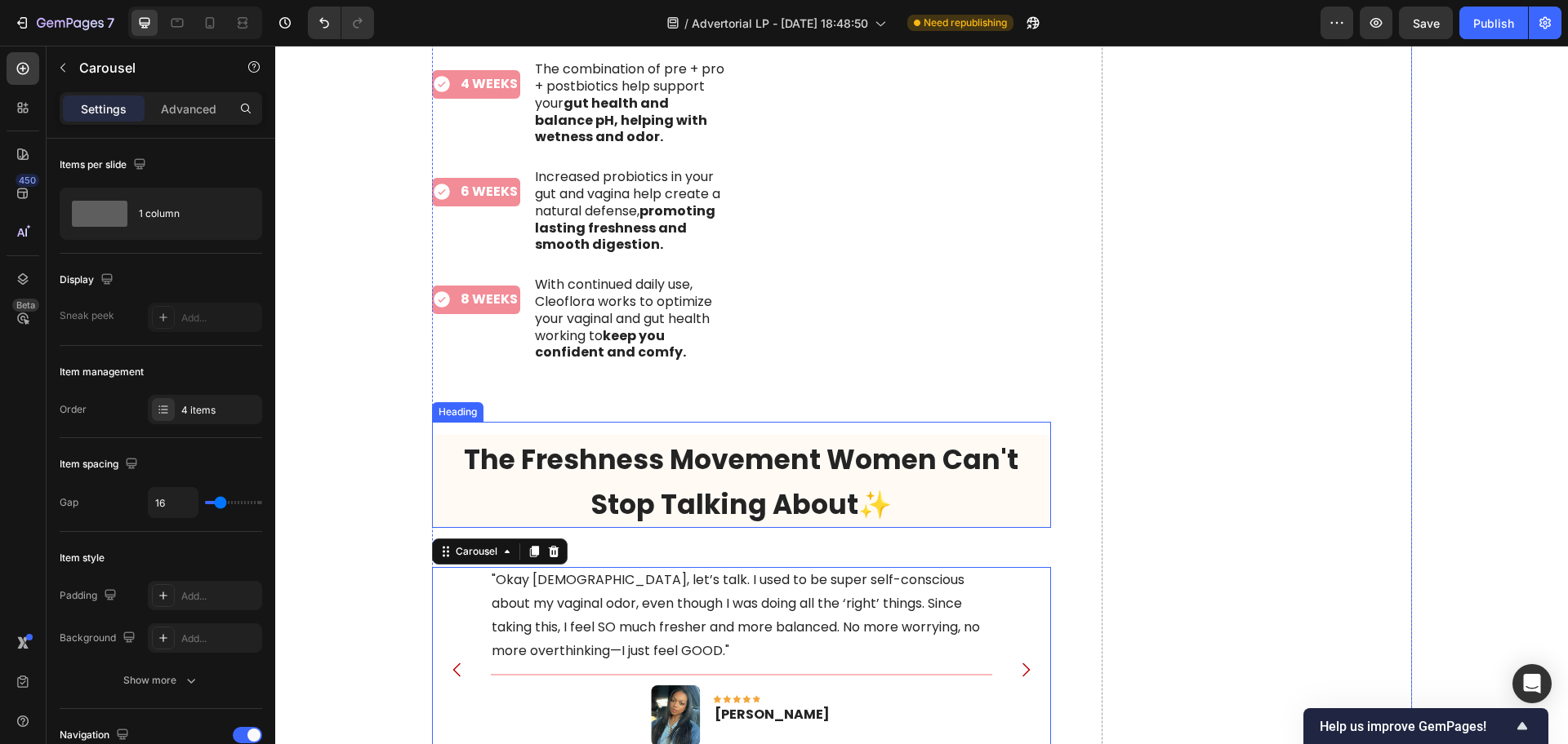
click at [721, 472] on span "The Freshness Movement Women Can't Stop Talking About✨" at bounding box center [741, 483] width 554 height 83
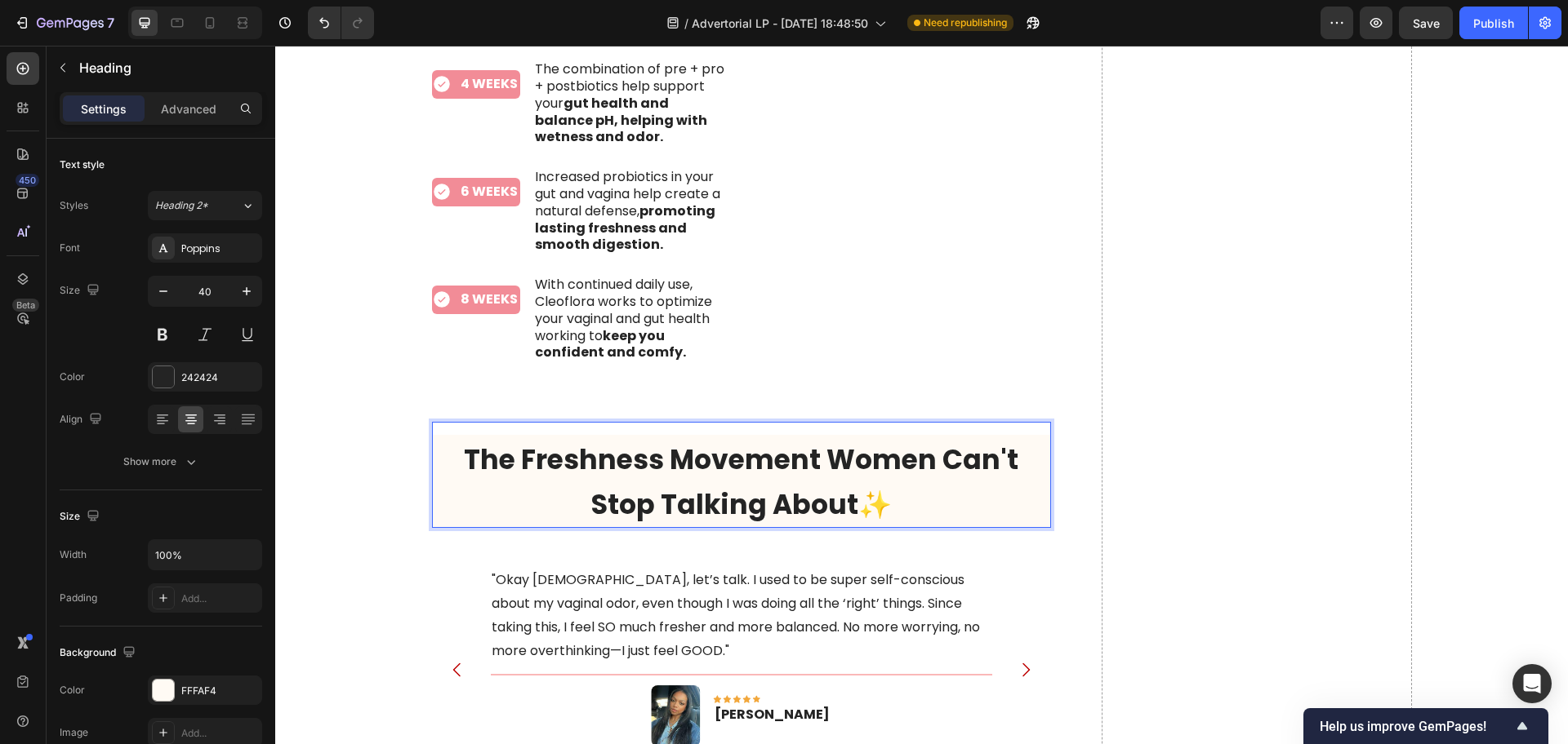
click at [721, 472] on span "The Freshness Movement Women Can't Stop Talking About✨" at bounding box center [741, 483] width 554 height 83
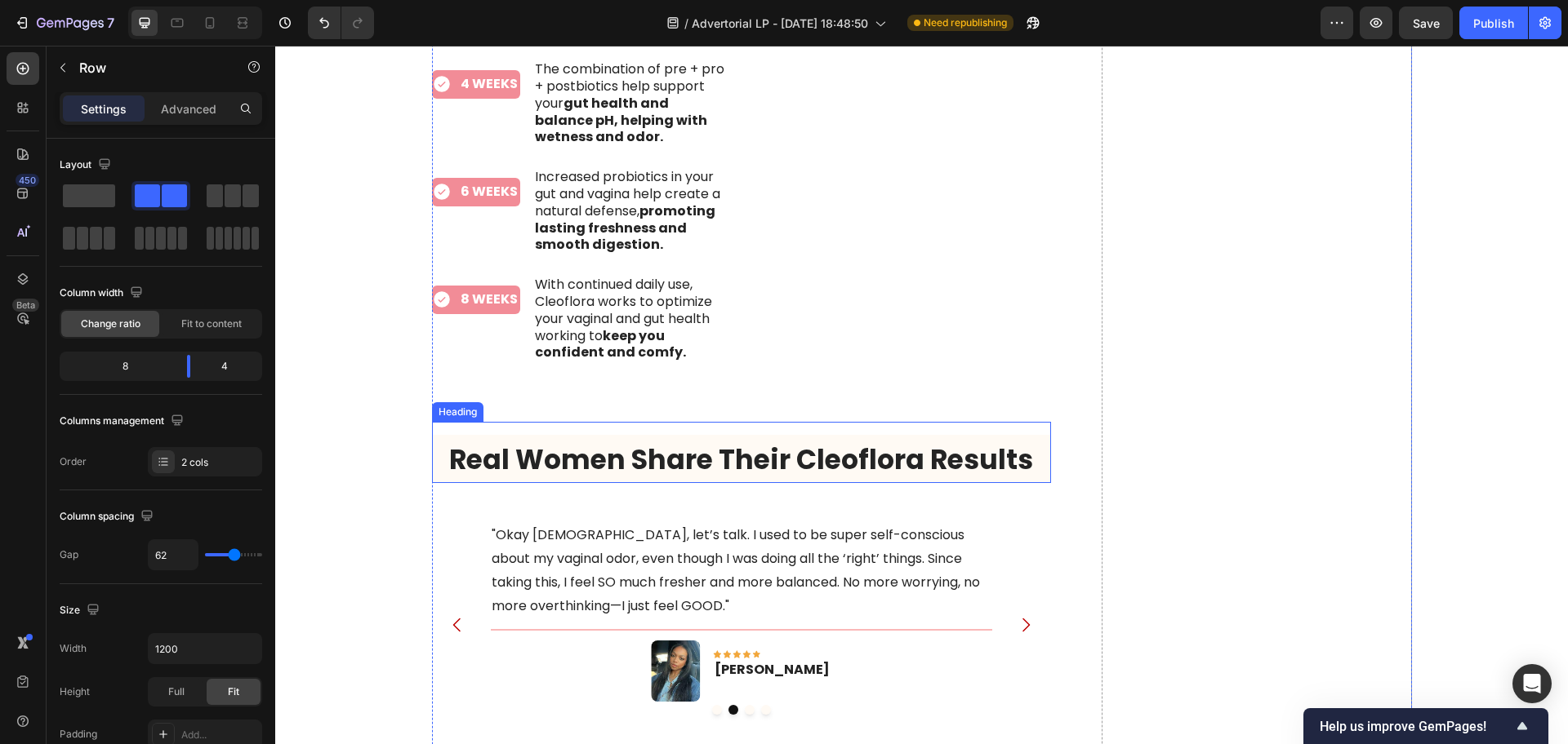
click at [522, 441] on span "Real Women Share Their Cleoflora Results" at bounding box center [741, 460] width 584 height 38
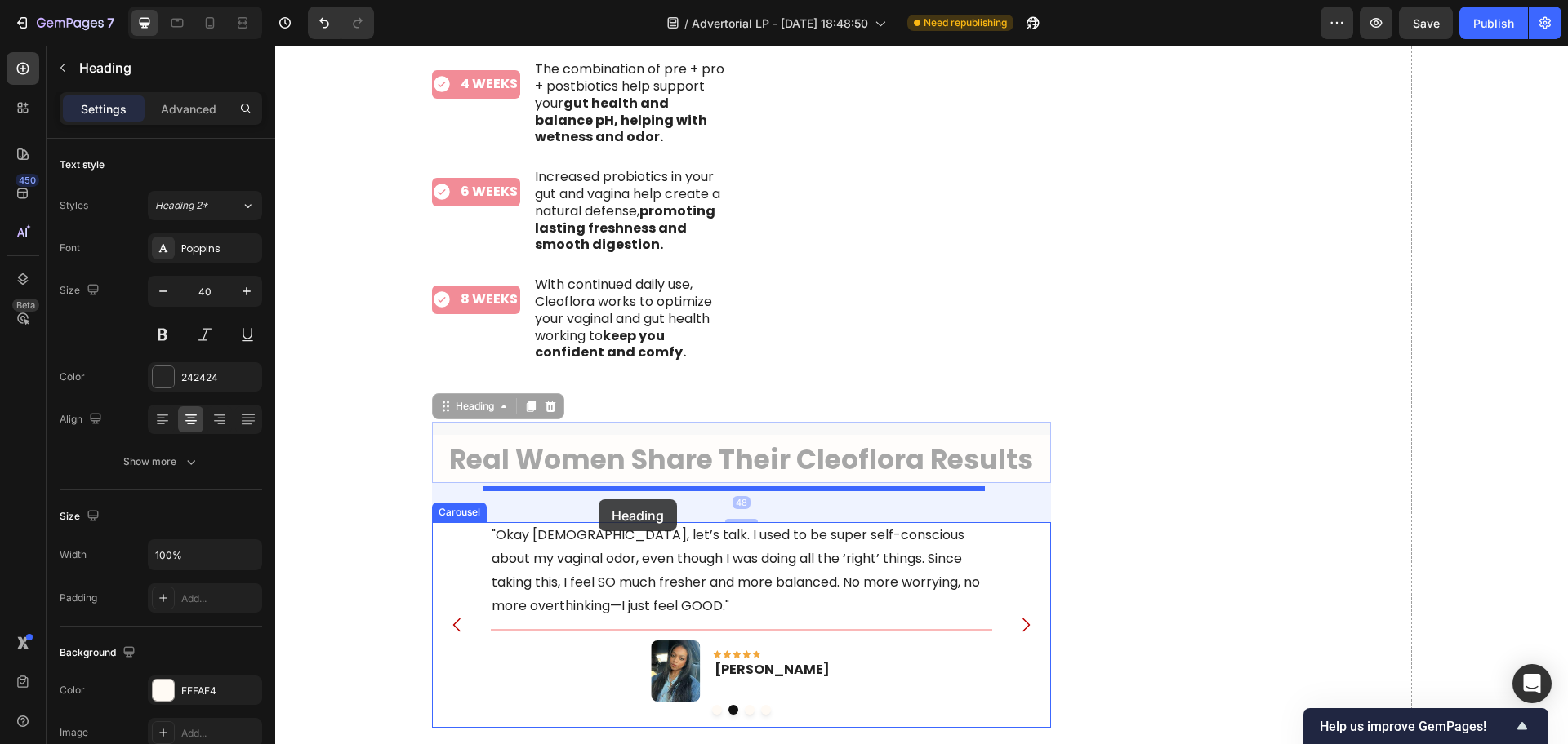
drag, startPoint x: 434, startPoint y: 369, endPoint x: 599, endPoint y: 500, distance: 210.7
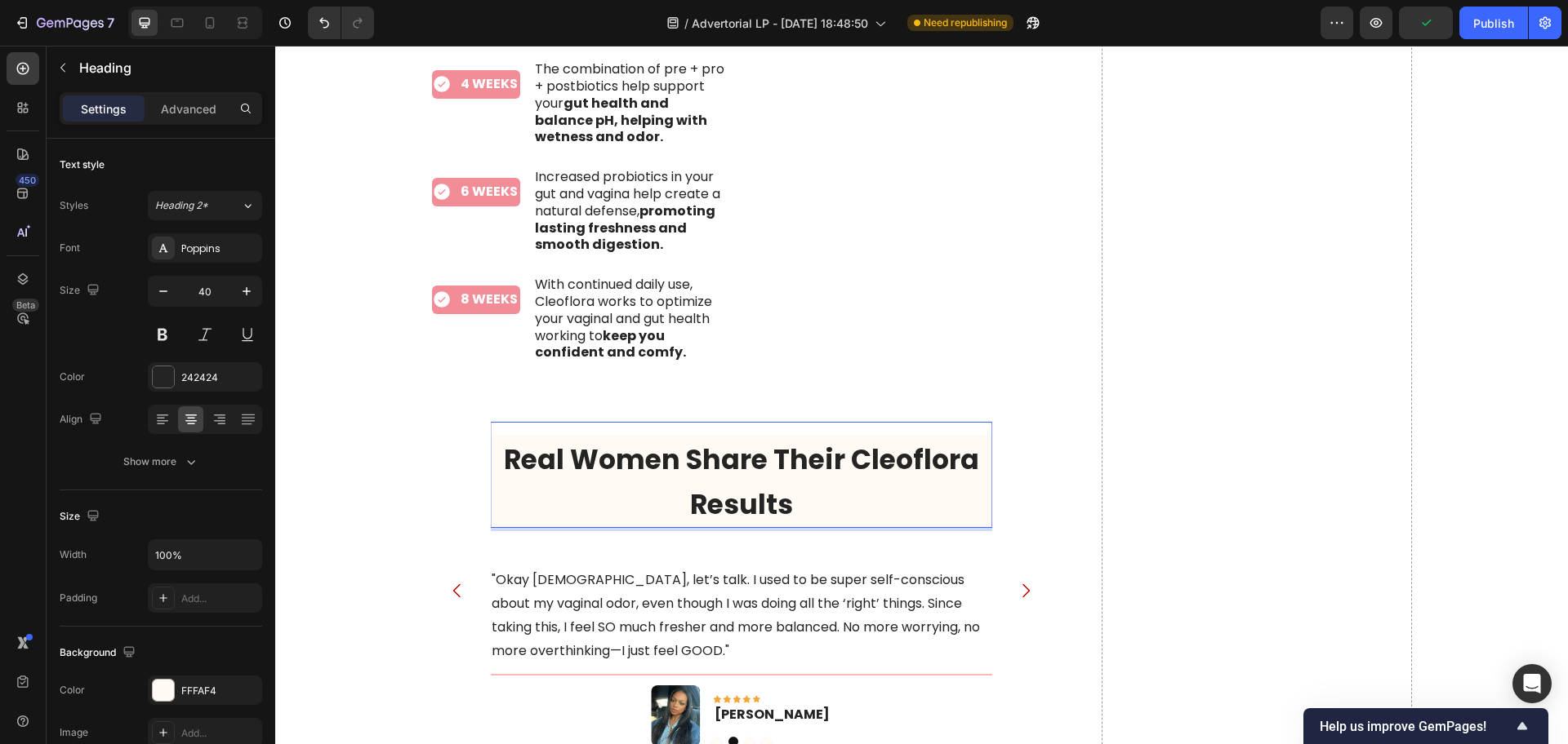
click at [635, 489] on p "Real Women Share Their Cleoflora Results" at bounding box center [741, 481] width 499 height 89
click at [616, 467] on p "Real Women Share Their Cleoflora Results" at bounding box center [741, 481] width 499 height 89
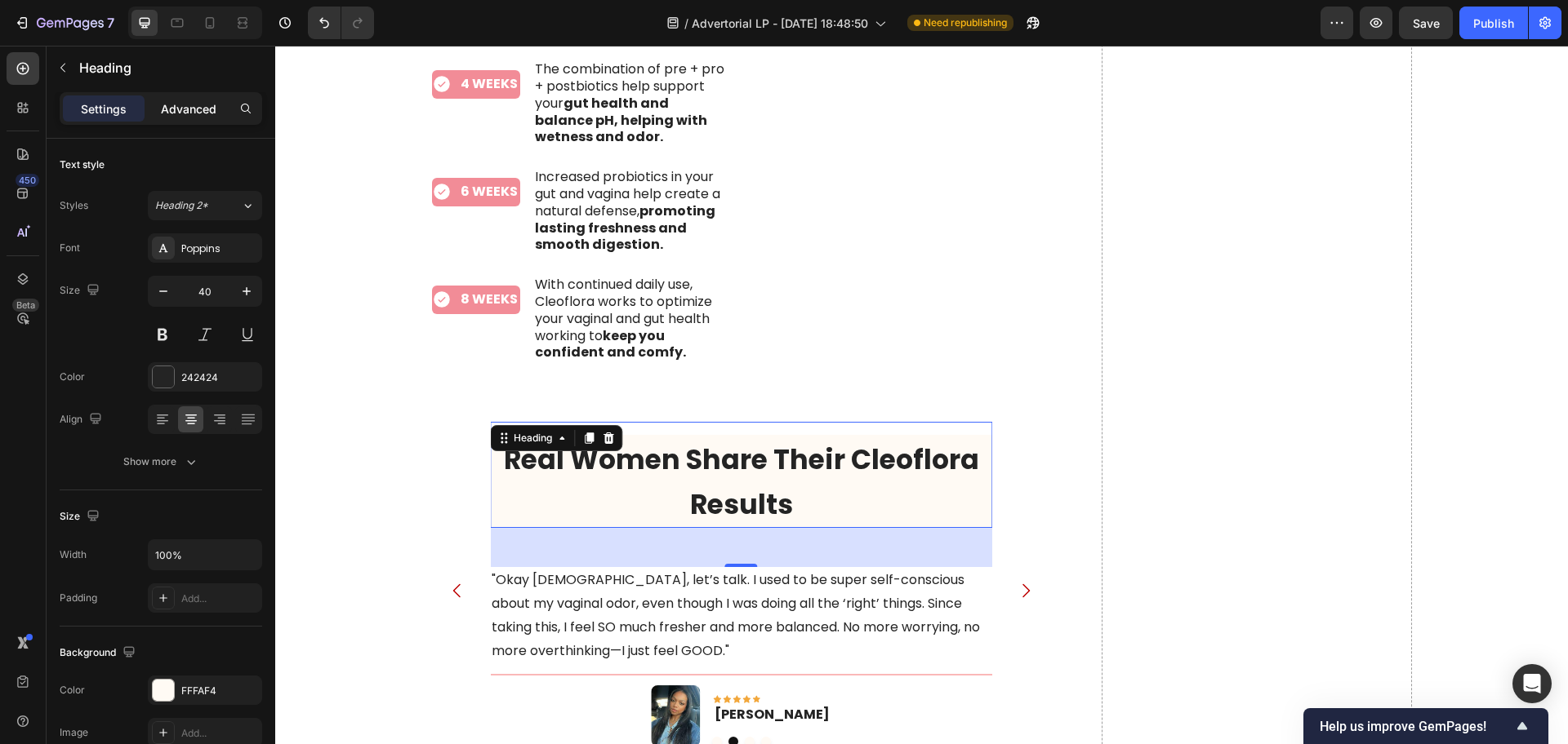
click at [206, 112] on p "Advanced" at bounding box center [188, 109] width 55 height 17
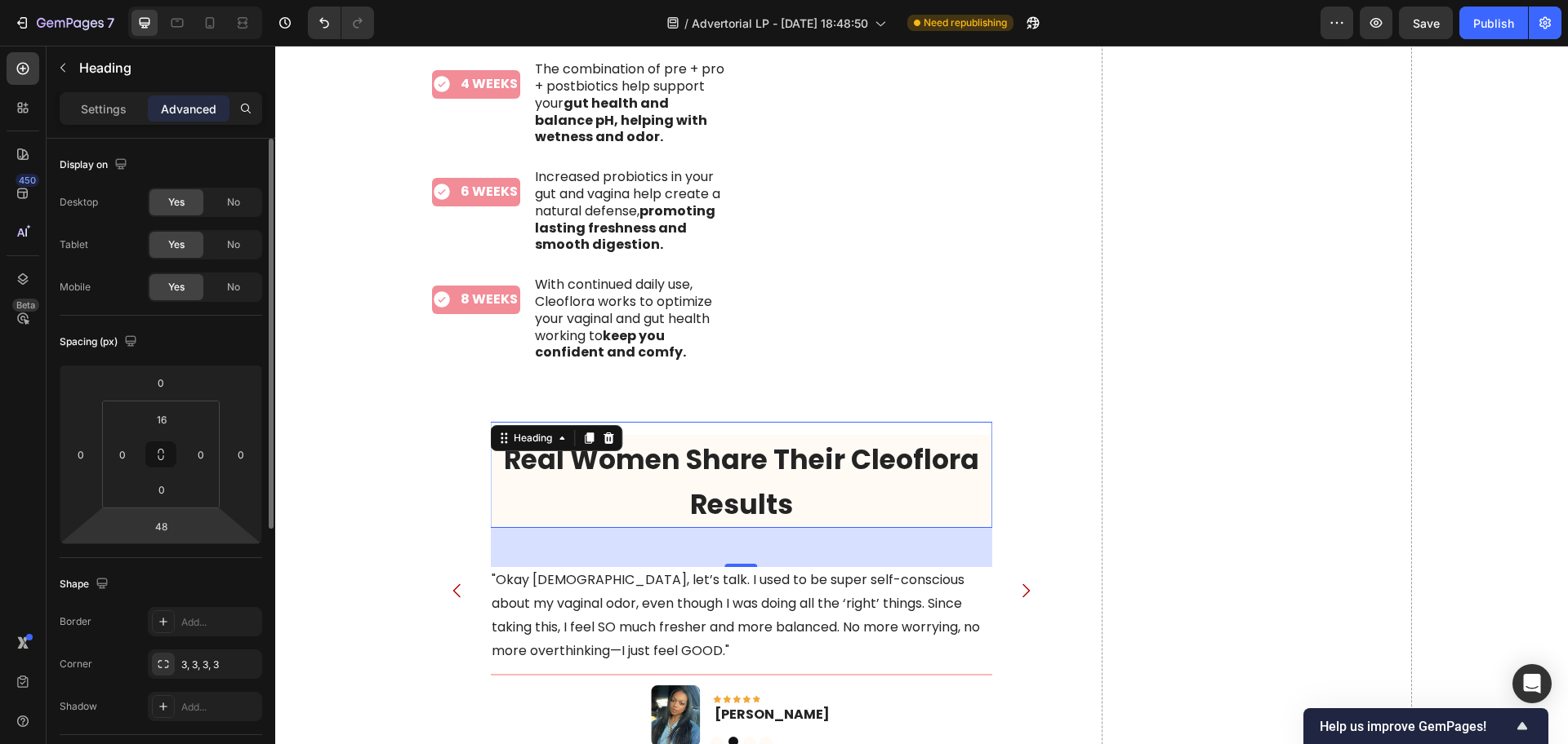
click at [192, 0] on html "7 Version history / Advertorial LP - Sep 6, 18:48:50 Need republishing Preview …" at bounding box center [784, 0] width 1568 height 0
click at [153, 524] on input "48" at bounding box center [161, 526] width 32 height 25
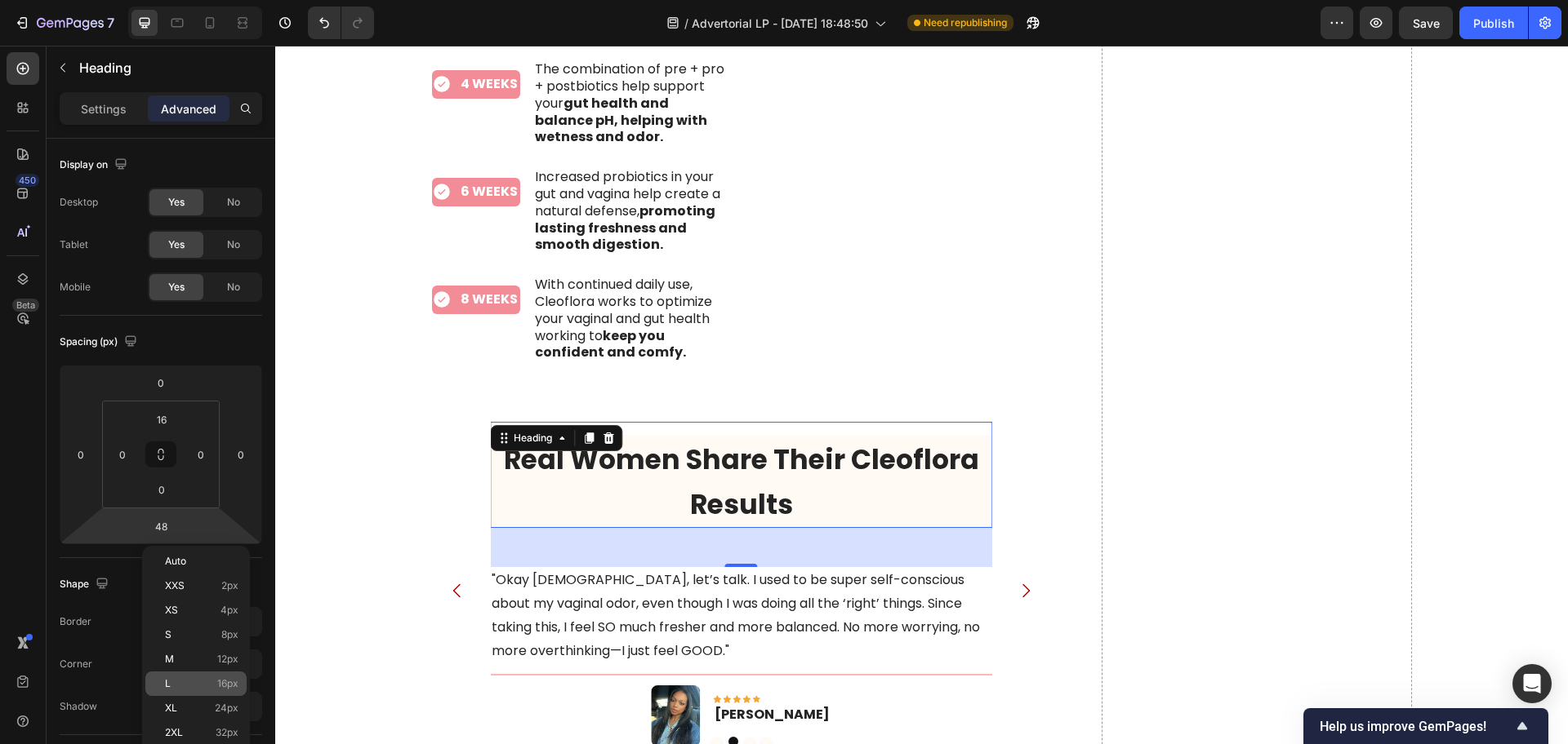
click at [220, 675] on div "L 16px" at bounding box center [196, 684] width 101 height 25
type input "16"
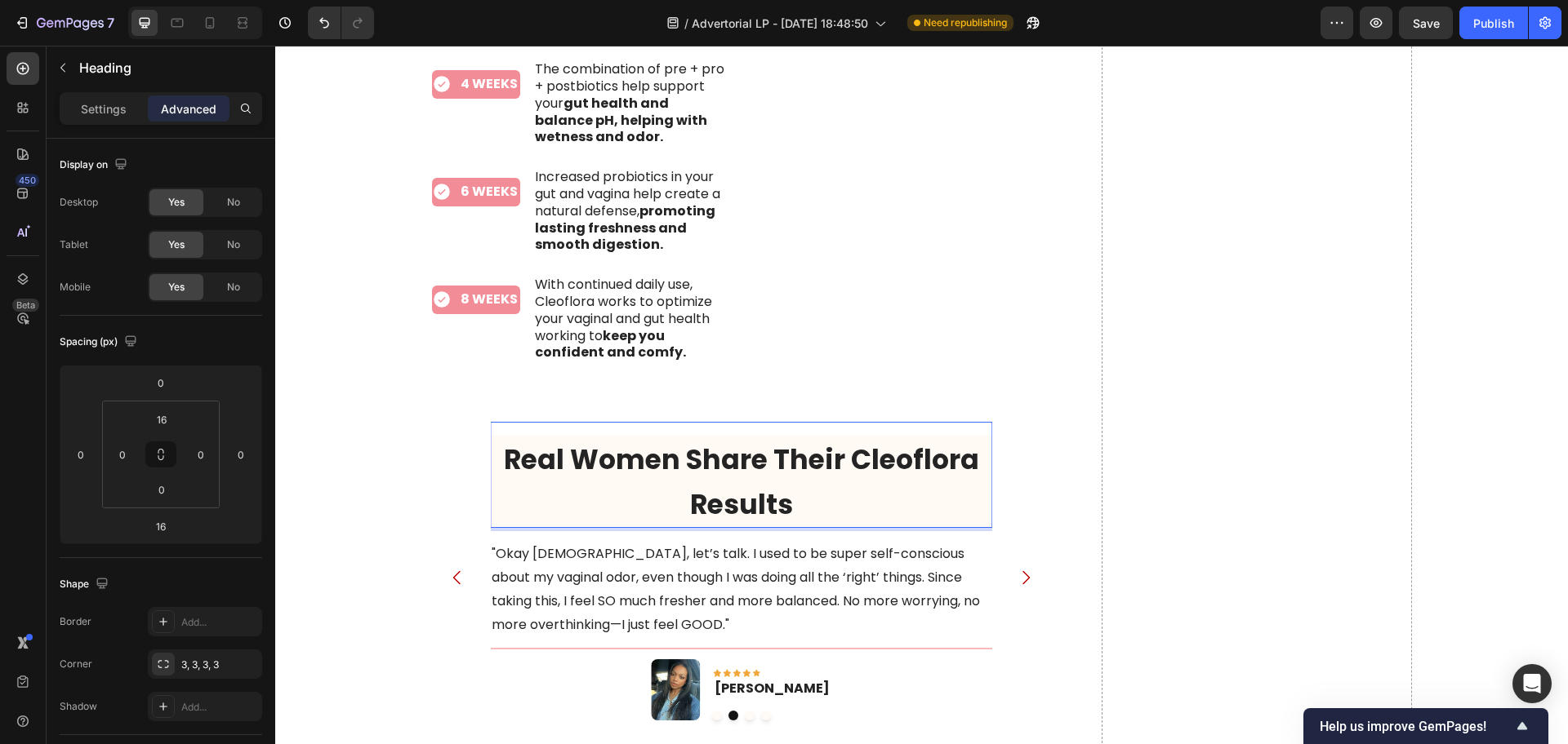
click at [764, 452] on span "Real Women Share Their Cleoflora Results" at bounding box center [742, 483] width 475 height 83
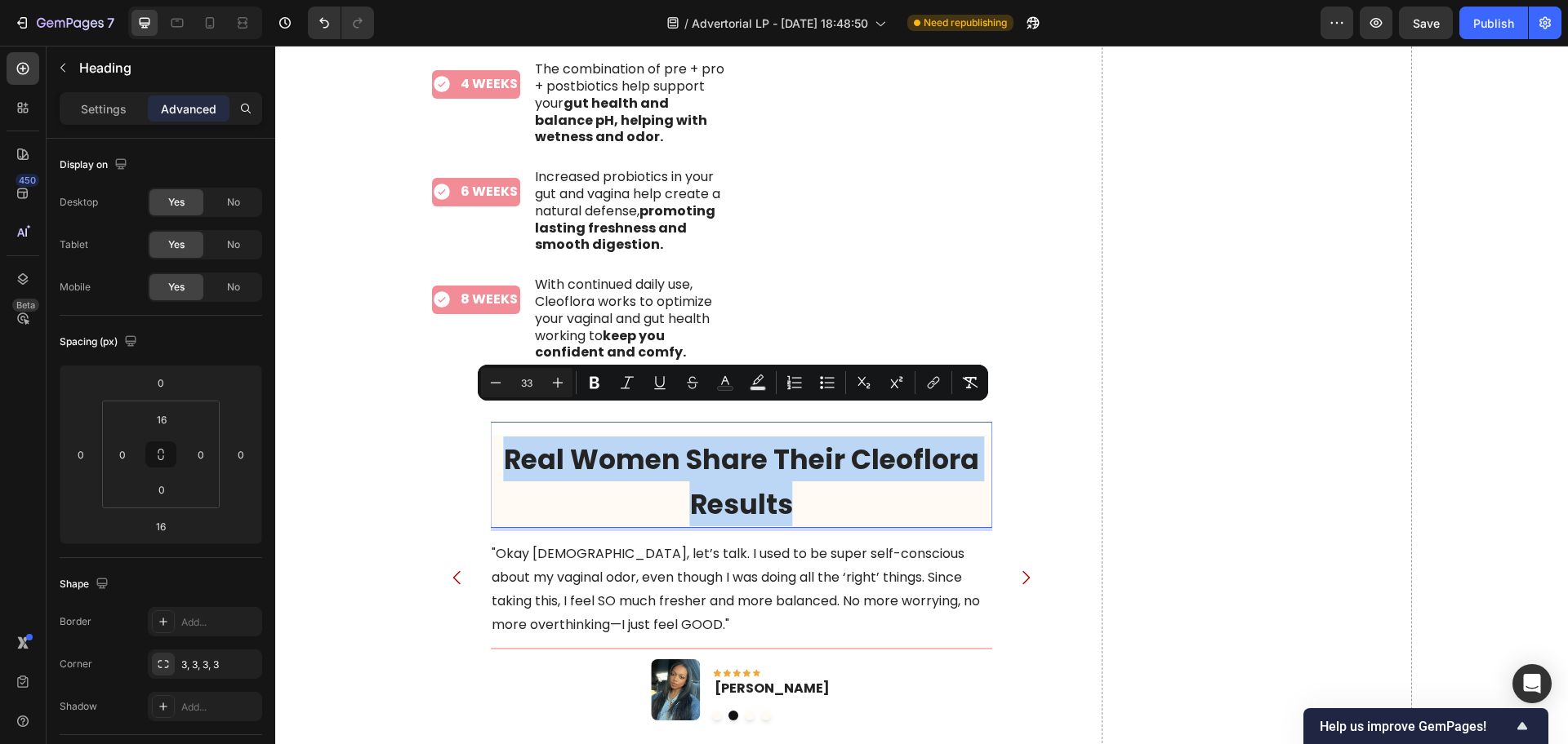
drag, startPoint x: 806, startPoint y: 472, endPoint x: 502, endPoint y: 422, distance: 308.1
click at [502, 437] on p "Real Women Share Their Cleoflora Results" at bounding box center [741, 481] width 499 height 89
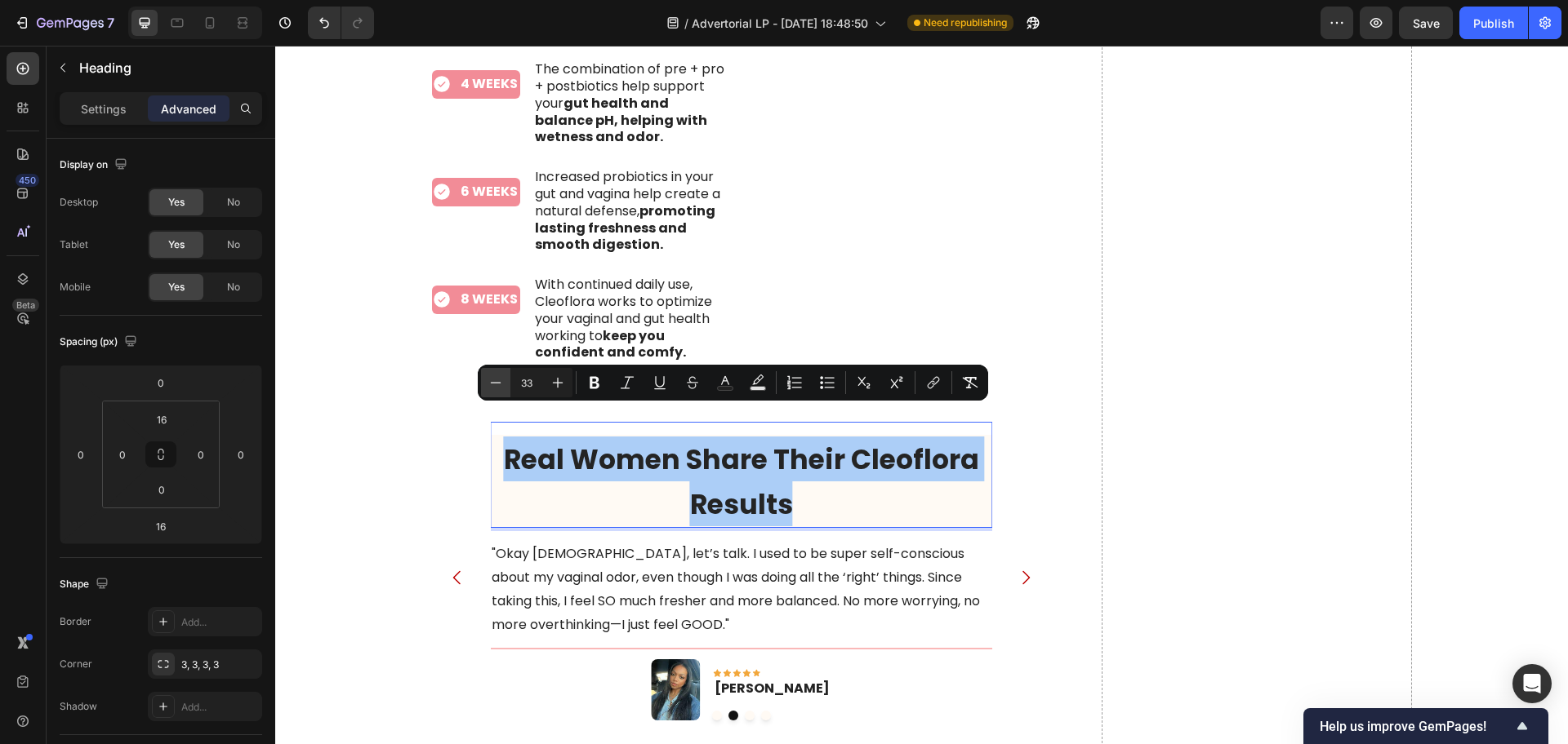
click at [495, 382] on icon "Editor contextual toolbar" at bounding box center [495, 382] width 16 height 16
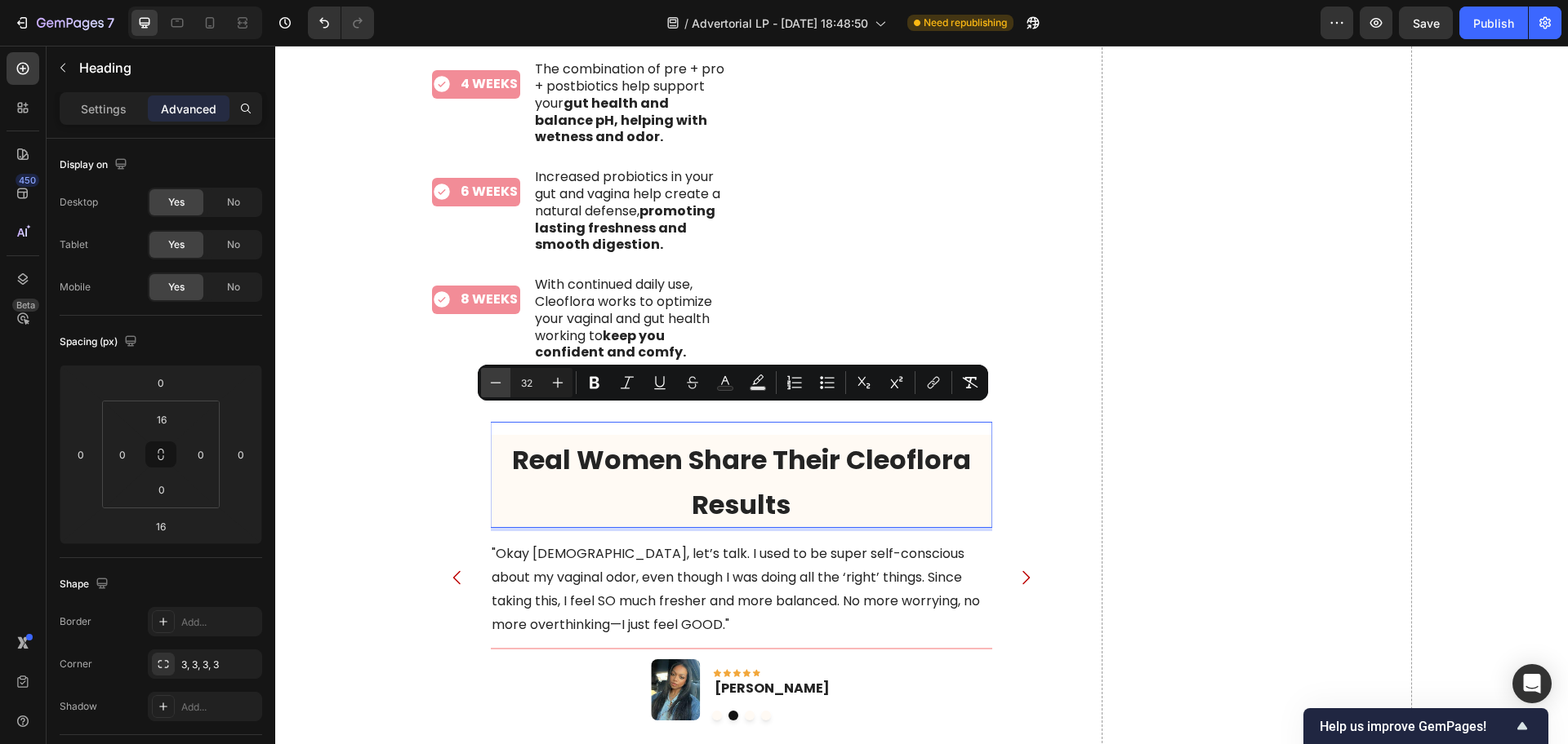
click at [495, 382] on icon "Editor contextual toolbar" at bounding box center [495, 382] width 16 height 16
click at [494, 382] on icon "Editor contextual toolbar" at bounding box center [495, 382] width 16 height 16
type input "28"
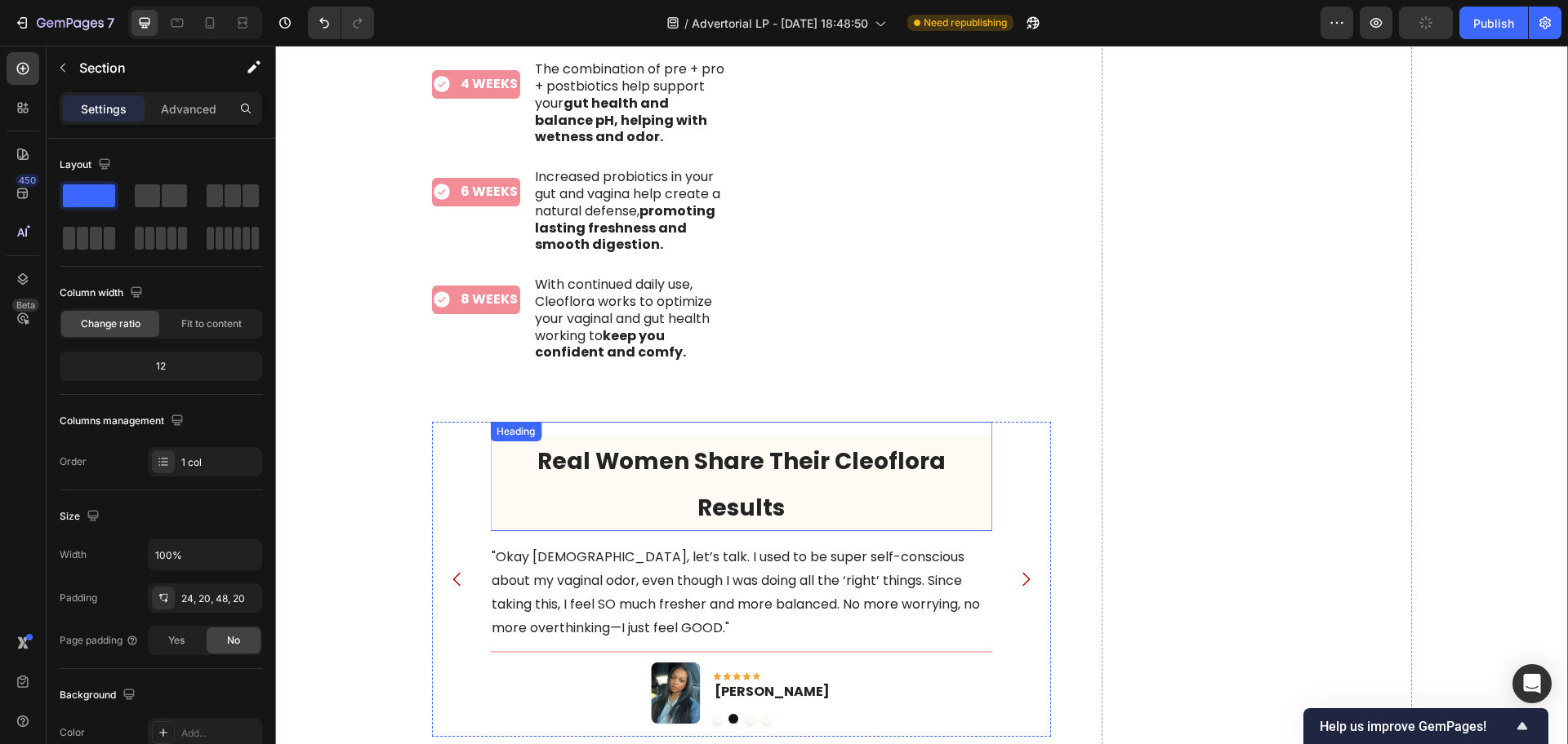
click at [910, 445] on span "Real Women Share Their Cleoflora Results" at bounding box center [741, 484] width 408 height 78
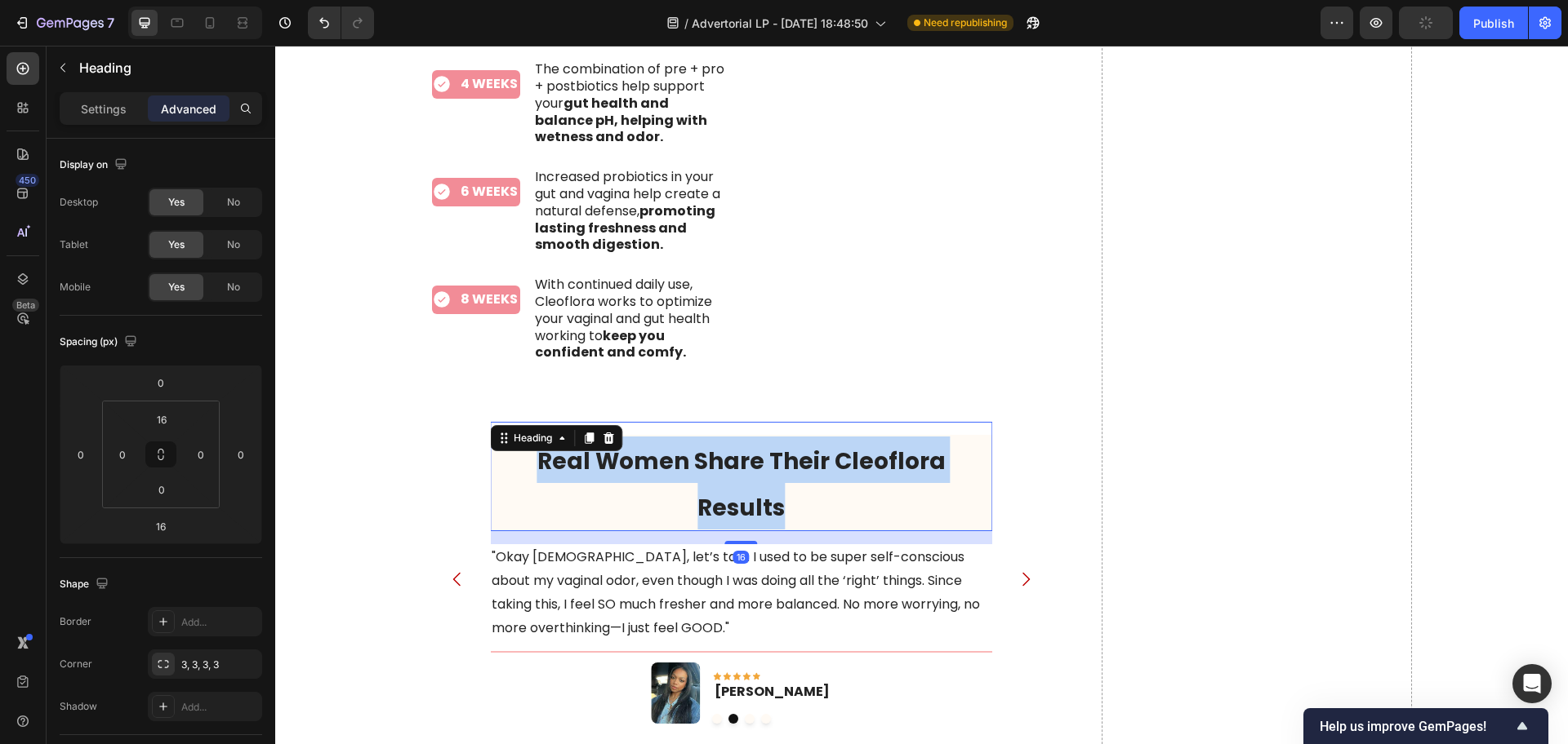
click at [910, 445] on span "Real Women Share Their Cleoflora Results" at bounding box center [741, 484] width 408 height 78
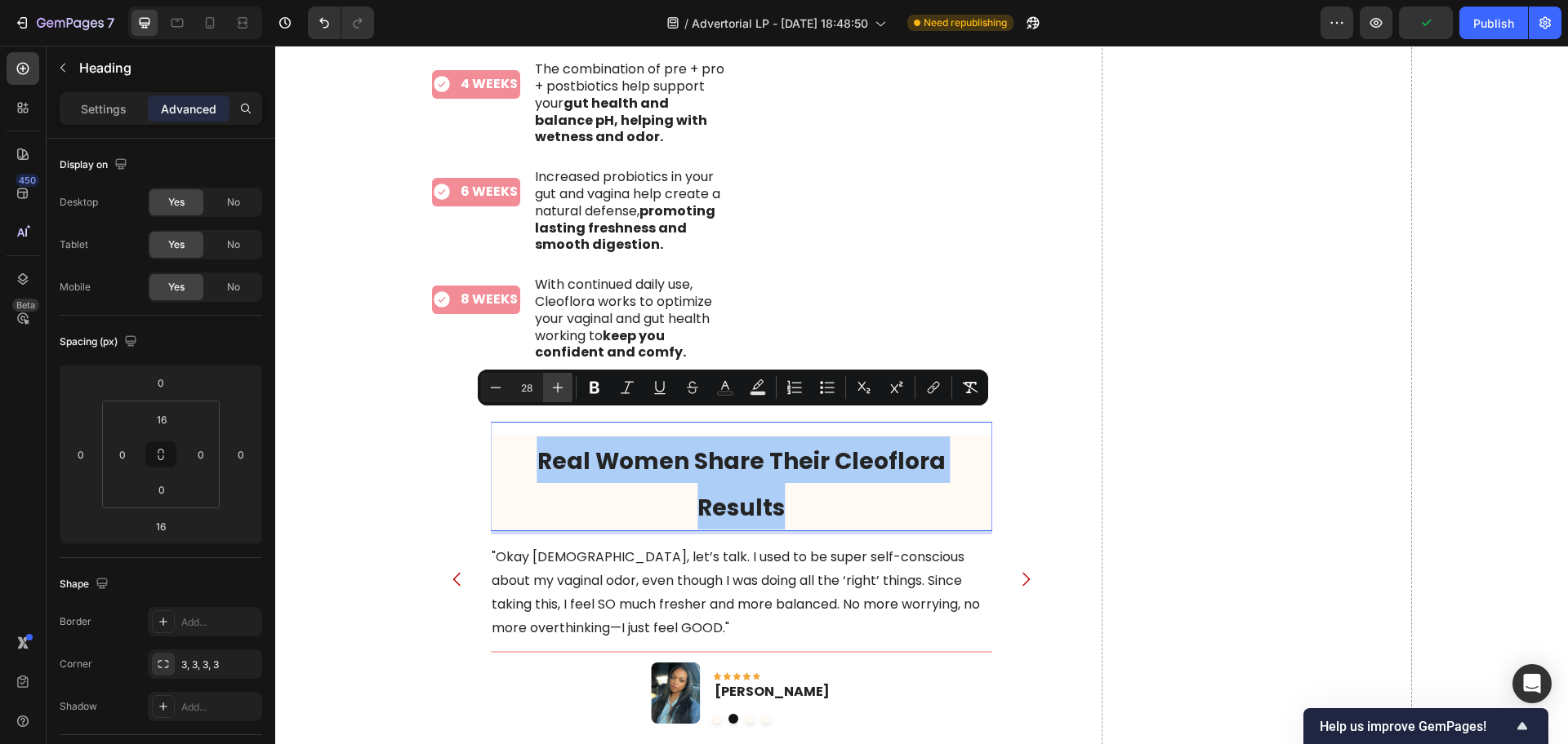
click at [561, 394] on icon "Editor contextual toolbar" at bounding box center [557, 387] width 16 height 16
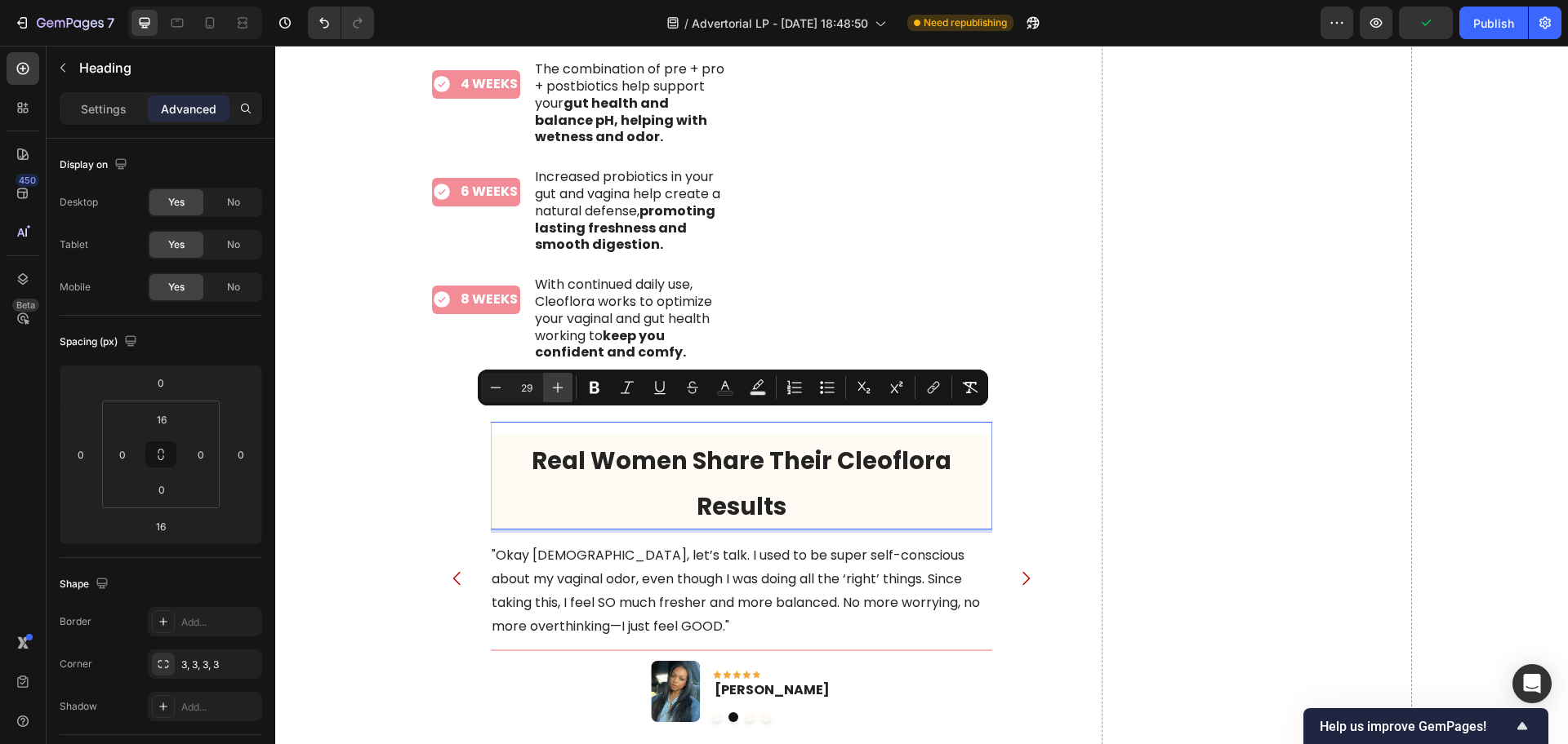
click at [561, 394] on icon "Editor contextual toolbar" at bounding box center [557, 387] width 16 height 16
type input "33"
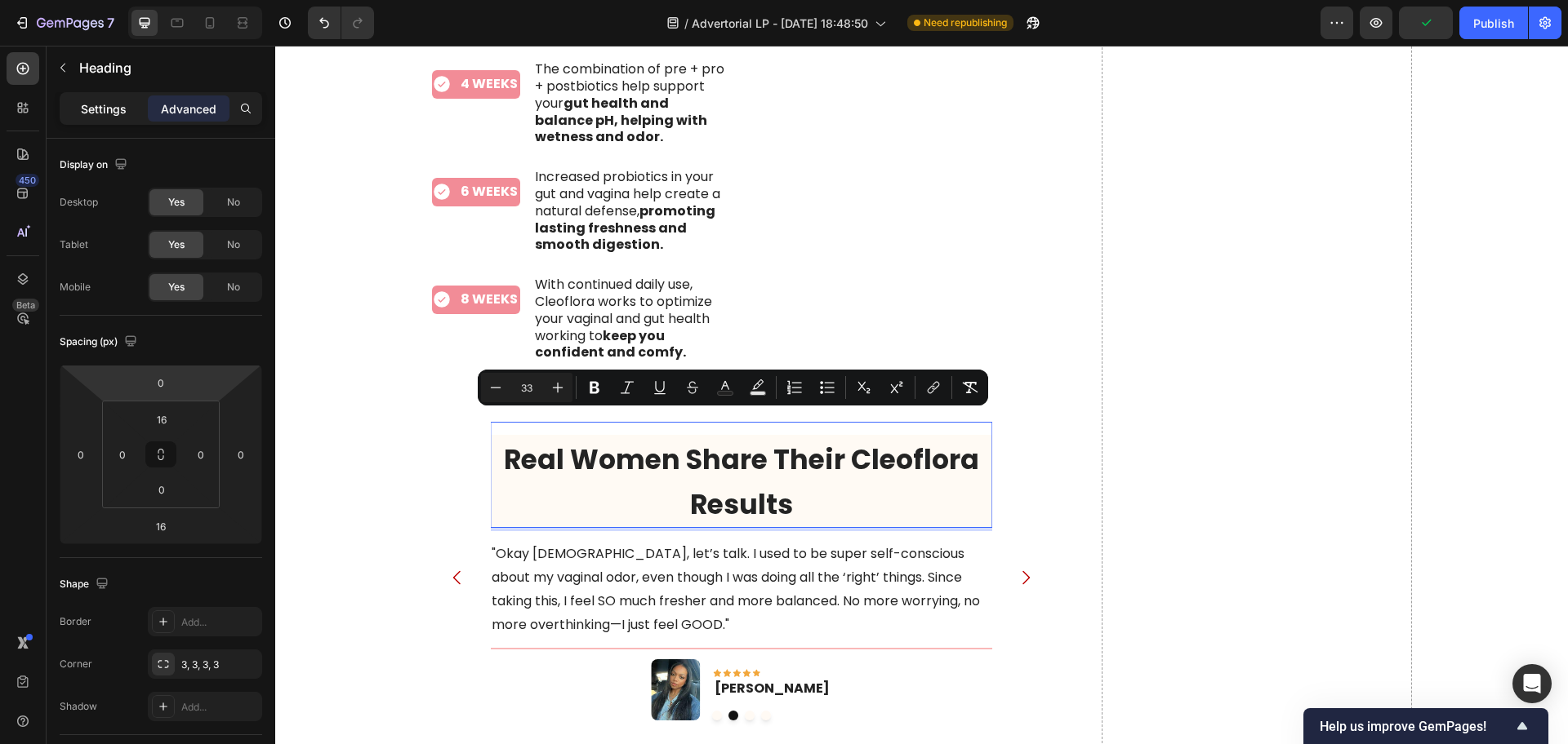
click at [101, 104] on p "Settings" at bounding box center [104, 109] width 46 height 17
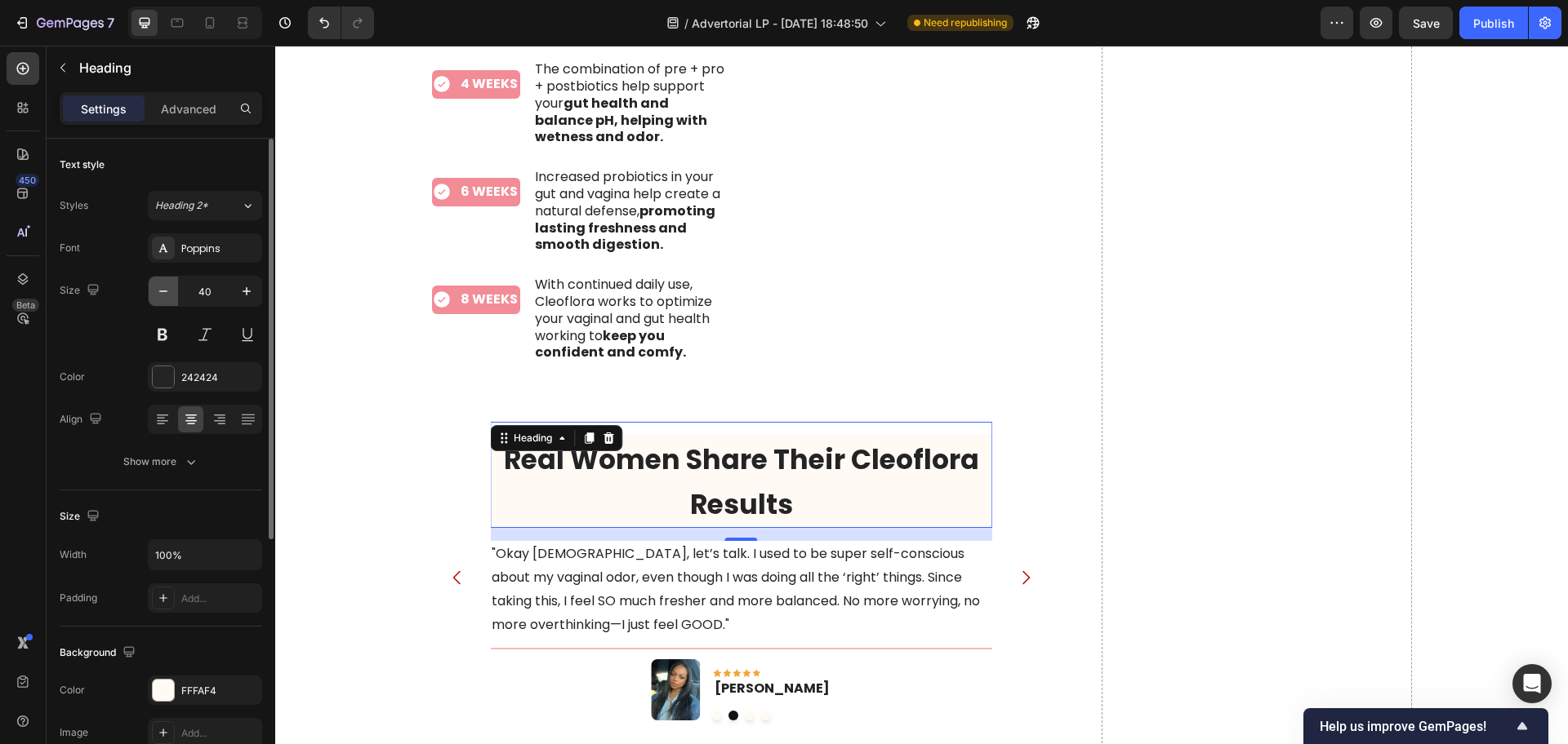
click at [158, 291] on icon "button" at bounding box center [163, 291] width 16 height 16
click at [158, 291] on icon "button" at bounding box center [163, 291] width 16 height 16
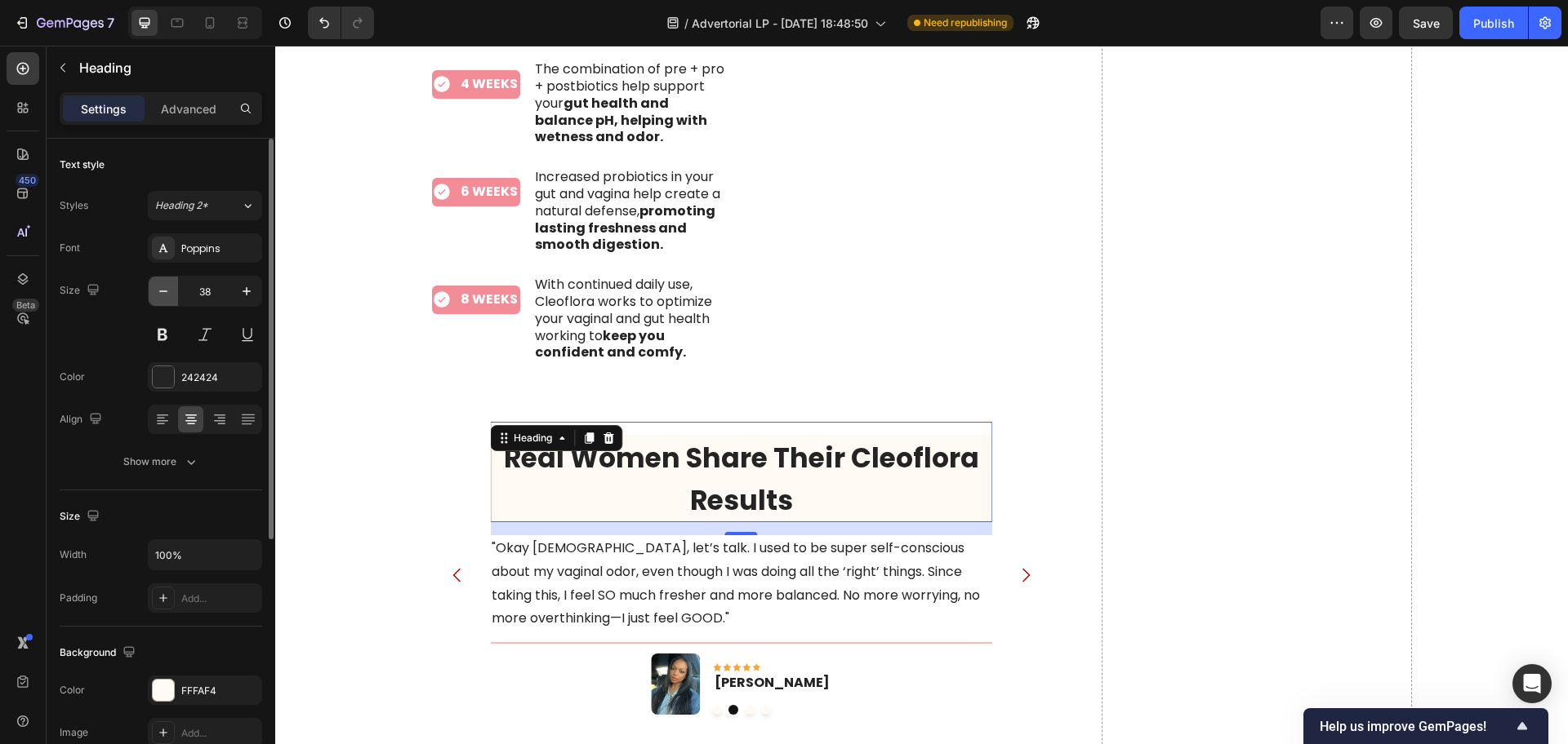
click at [158, 291] on icon "button" at bounding box center [163, 291] width 16 height 16
click at [156, 291] on icon "button" at bounding box center [163, 291] width 16 height 16
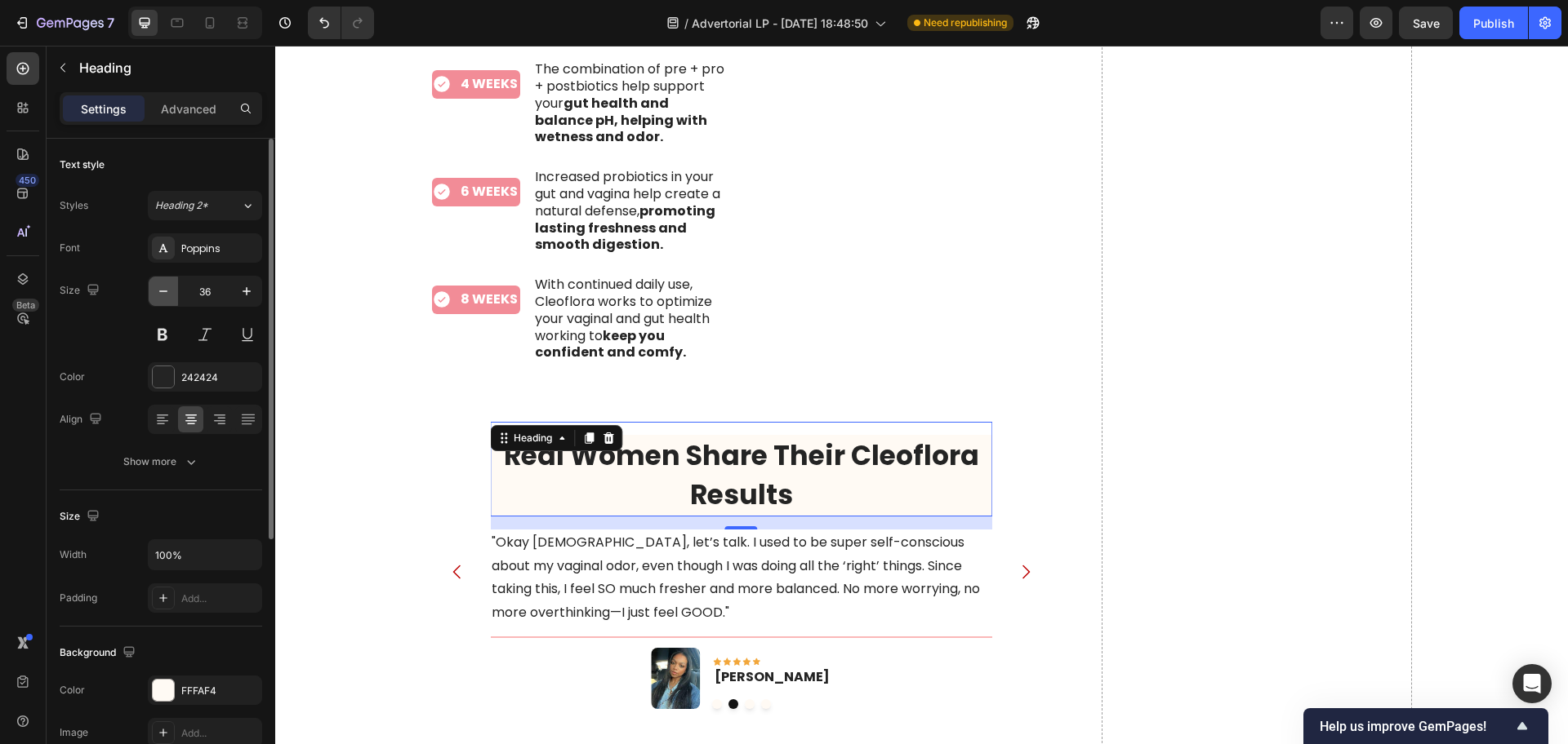
click at [156, 291] on icon "button" at bounding box center [163, 291] width 16 height 16
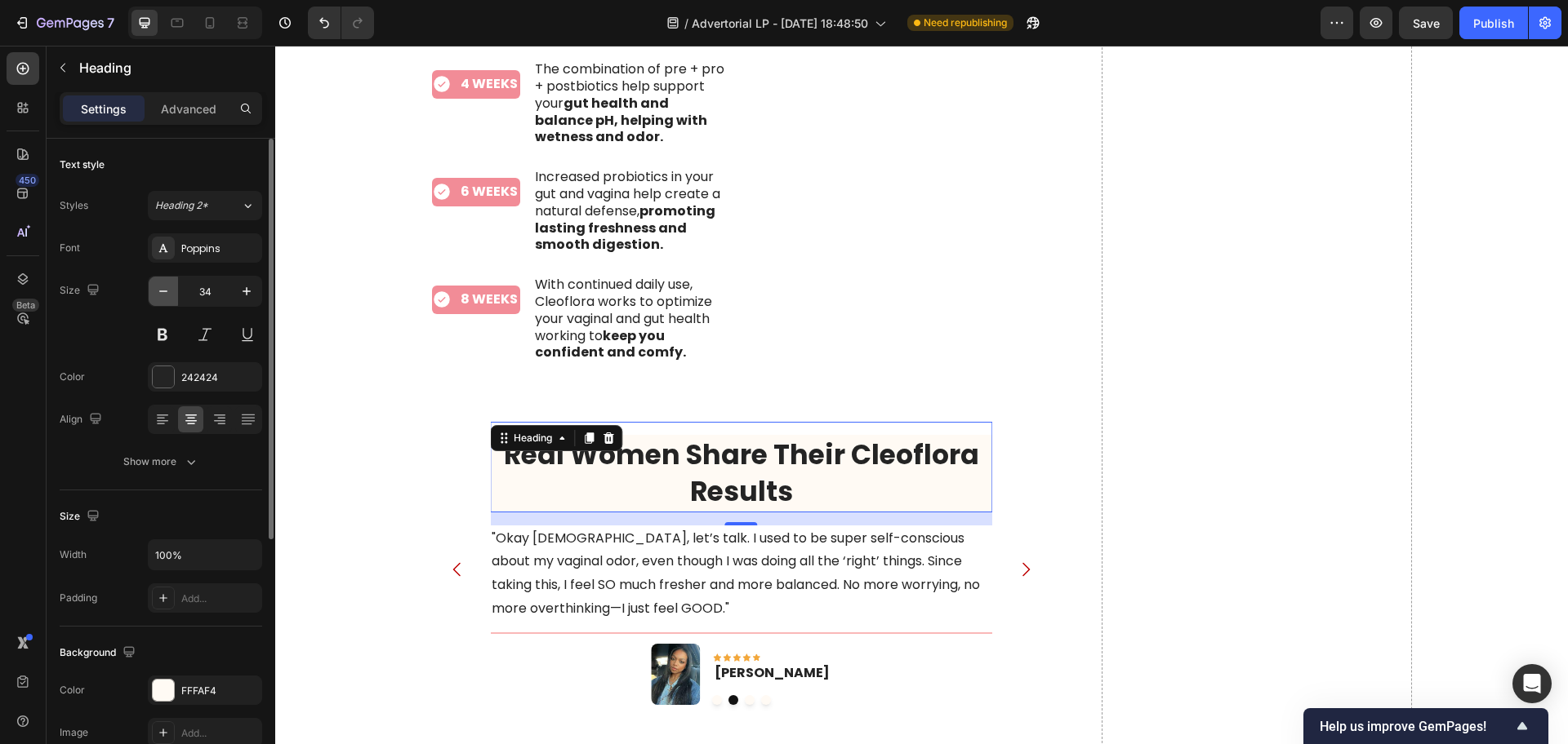
type input "33"
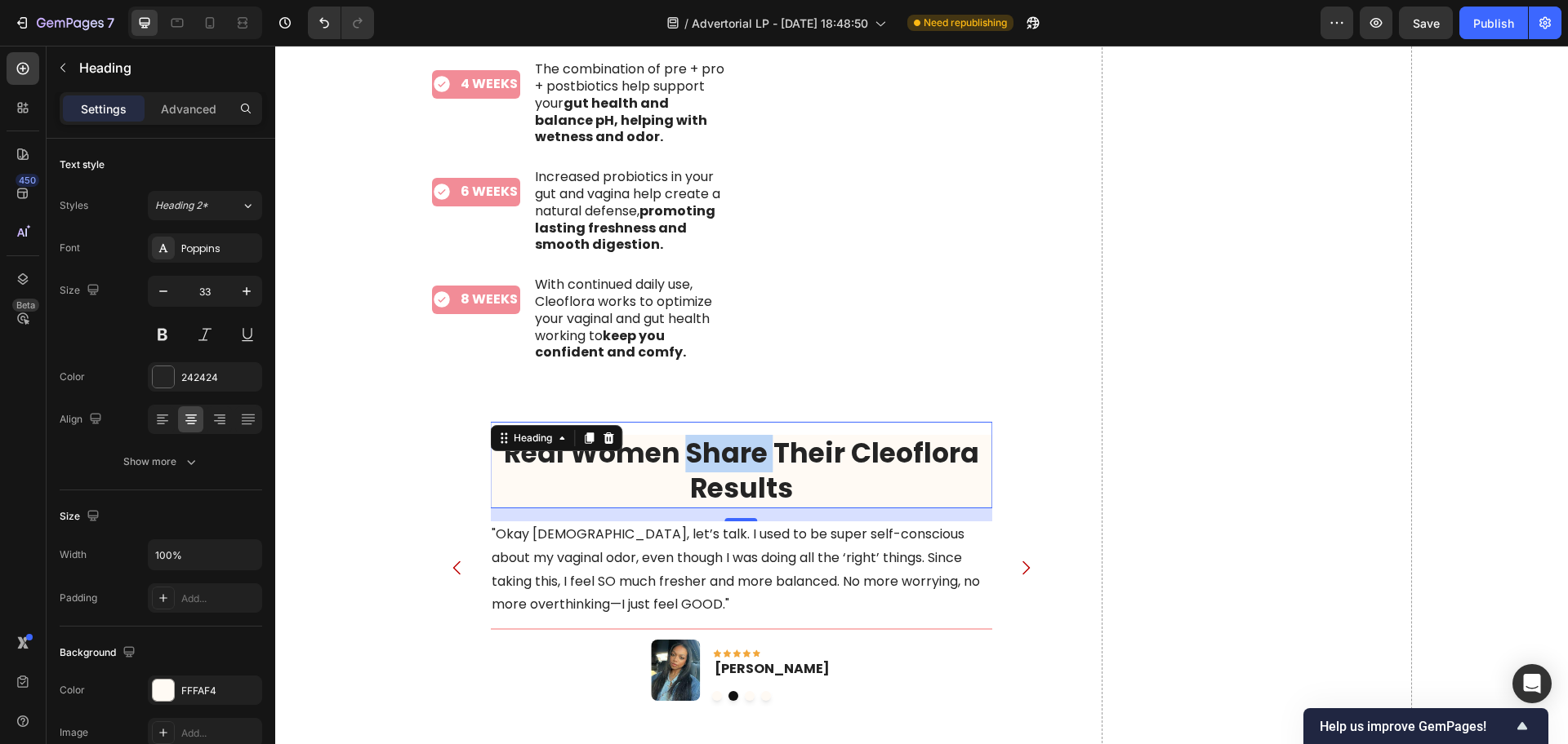
click at [704, 434] on span "Real Women Share Their Cleoflora Results" at bounding box center [742, 471] width 475 height 73
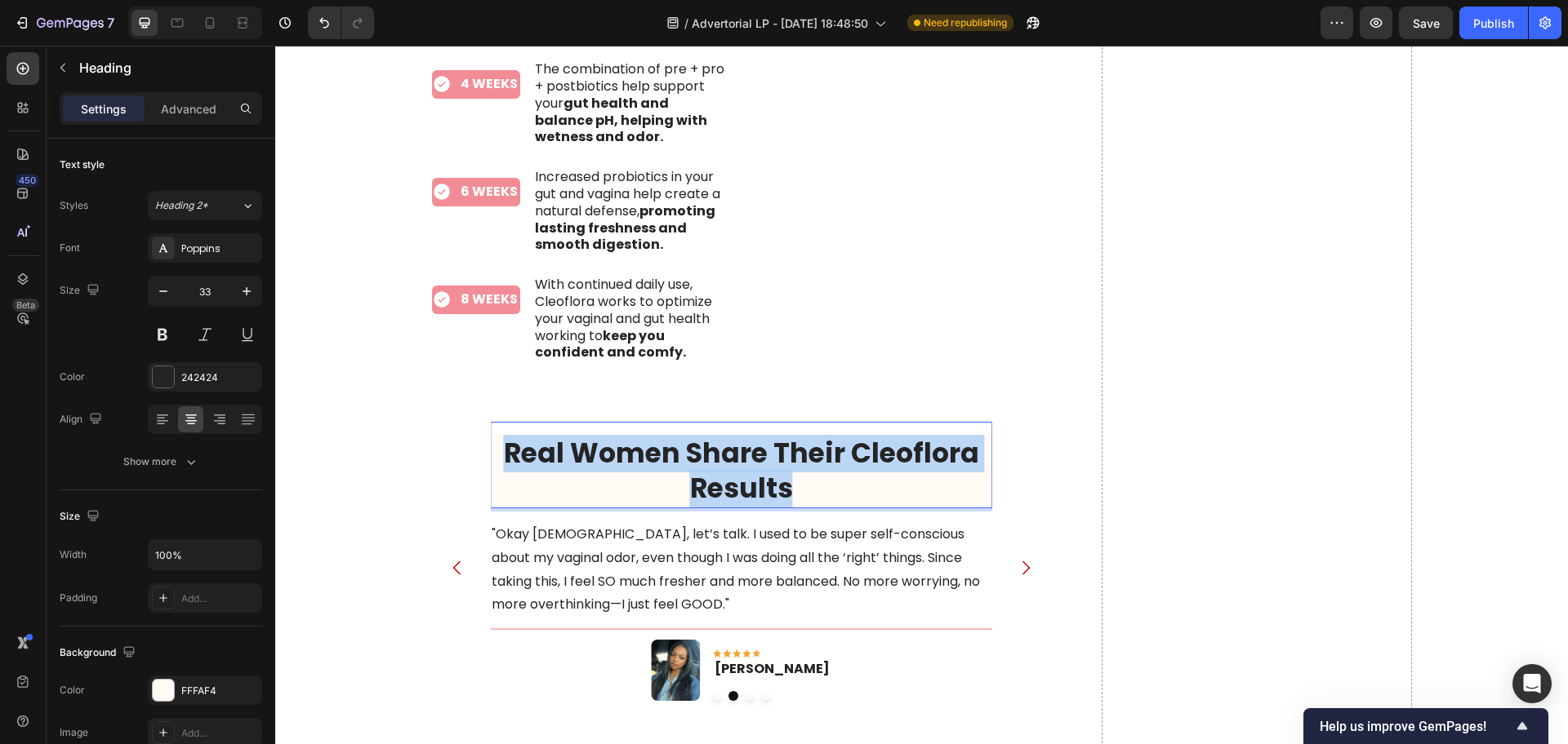
click at [704, 434] on span "Real Women Share Their Cleoflora Results" at bounding box center [742, 471] width 475 height 73
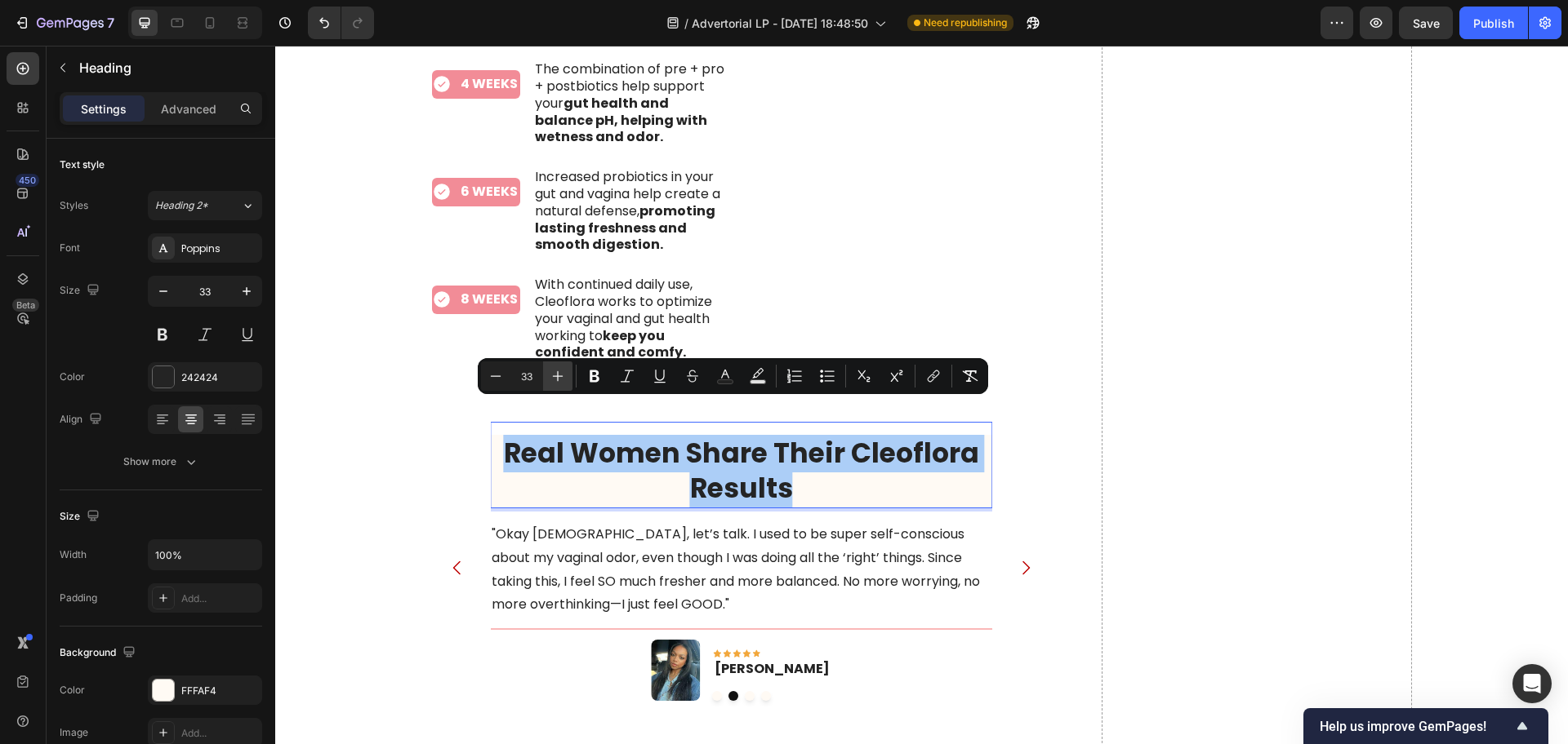
click at [559, 373] on icon "Editor contextual toolbar" at bounding box center [557, 375] width 16 height 16
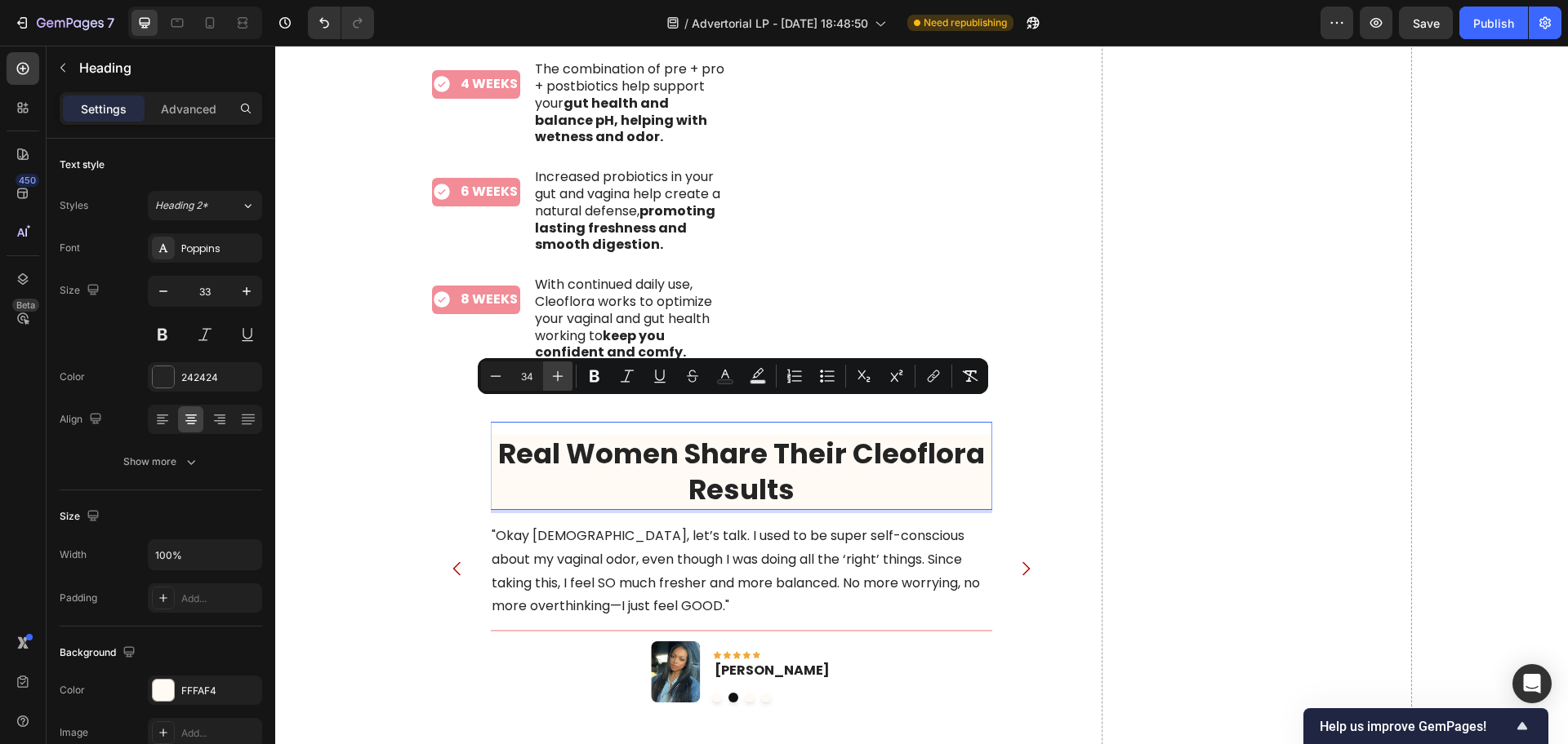
click at [557, 373] on icon "Editor contextual toolbar" at bounding box center [557, 375] width 16 height 16
type input "37"
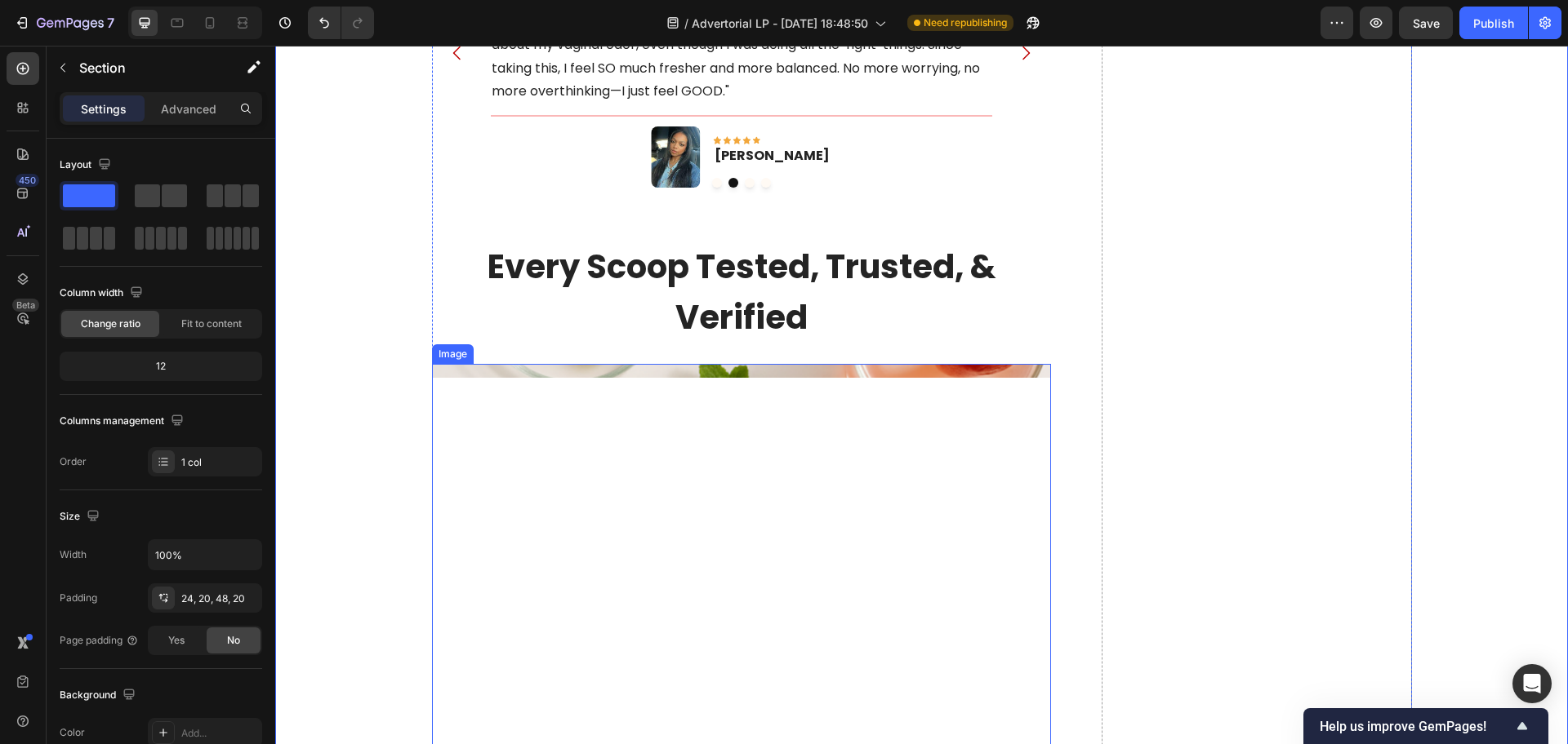
scroll to position [8672, 0]
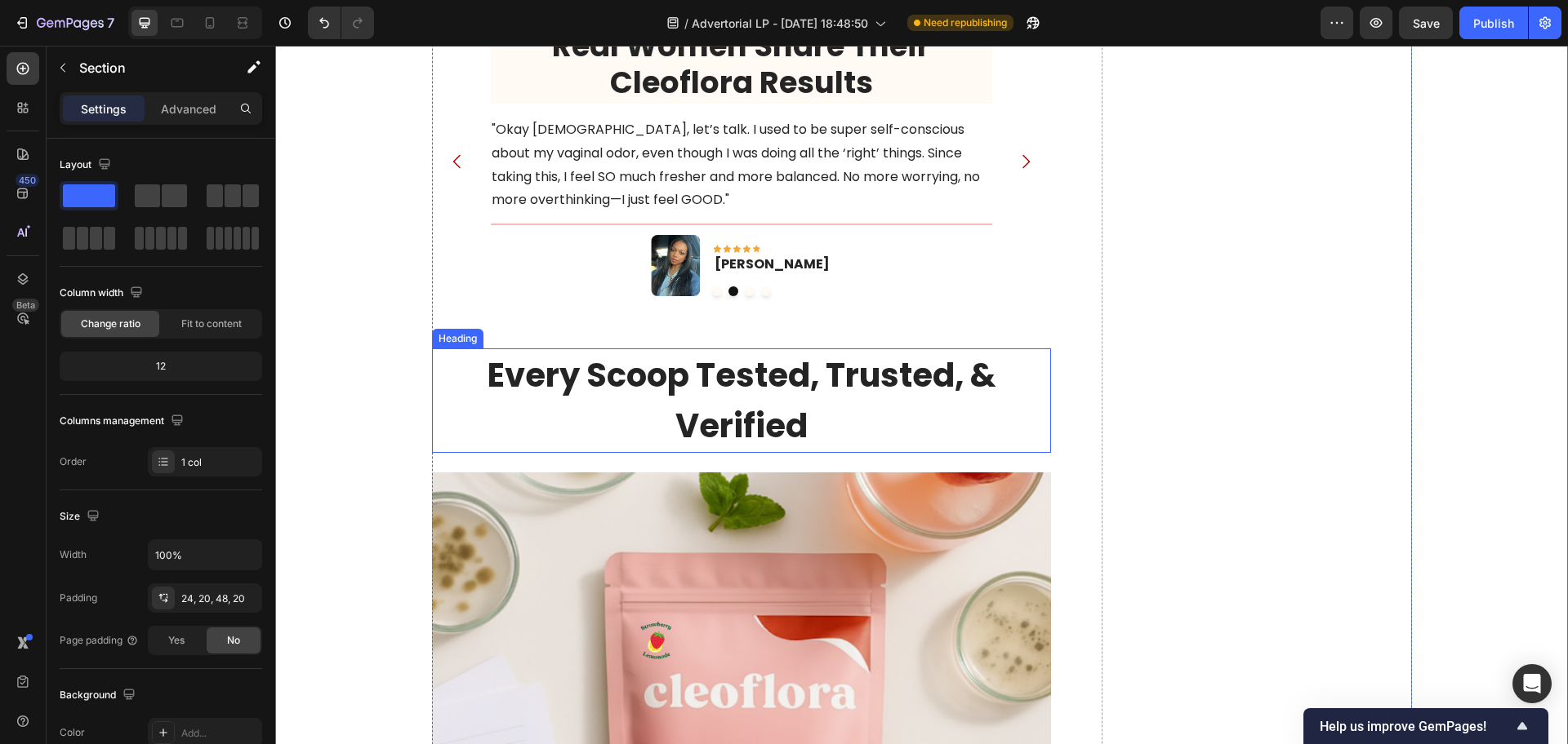
drag, startPoint x: 685, startPoint y: 328, endPoint x: 564, endPoint y: 325, distance: 121.0
click at [685, 352] on strong "Every Scoop Tested, Trusted, & Verified" at bounding box center [741, 400] width 508 height 96
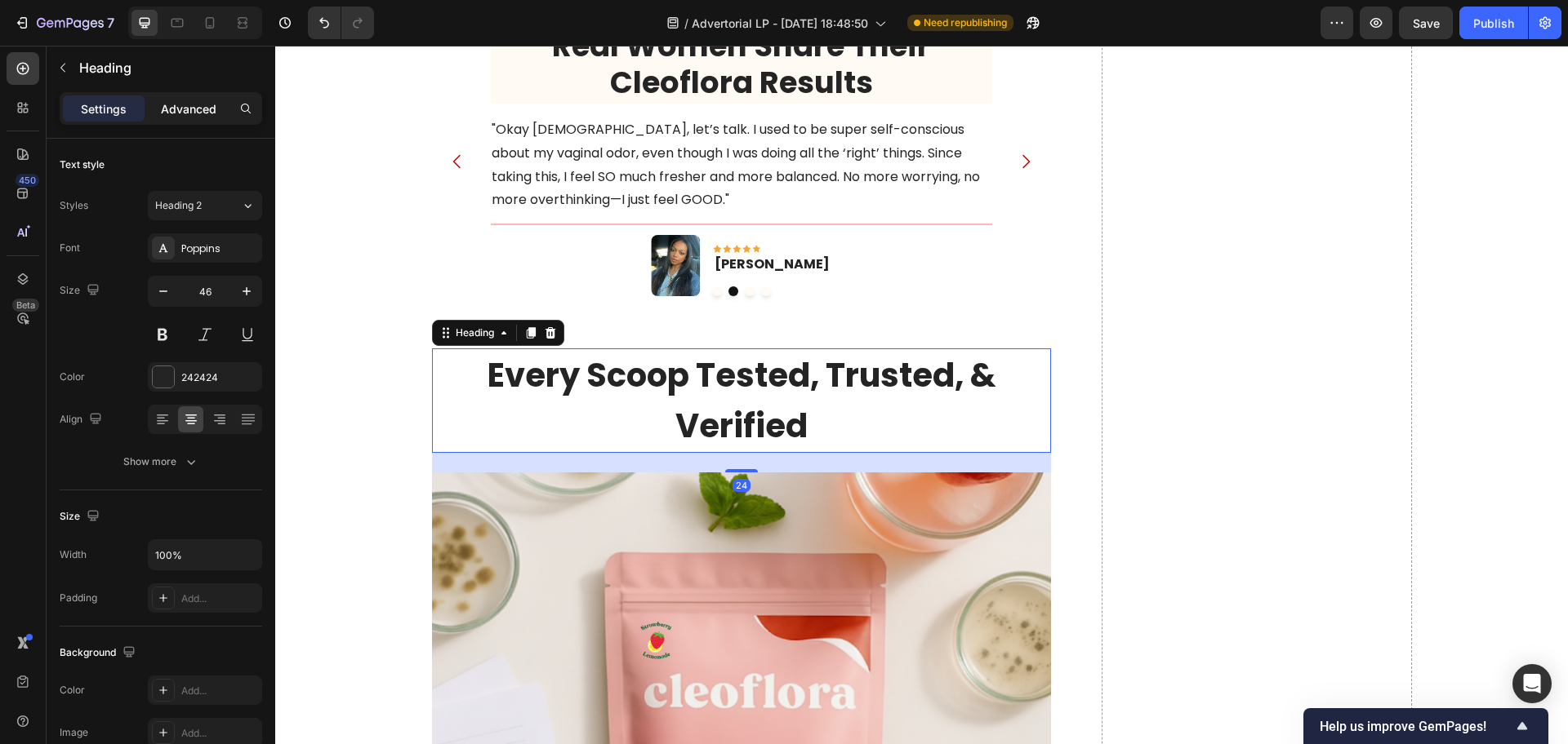
click at [204, 110] on p "Advanced" at bounding box center [188, 109] width 55 height 17
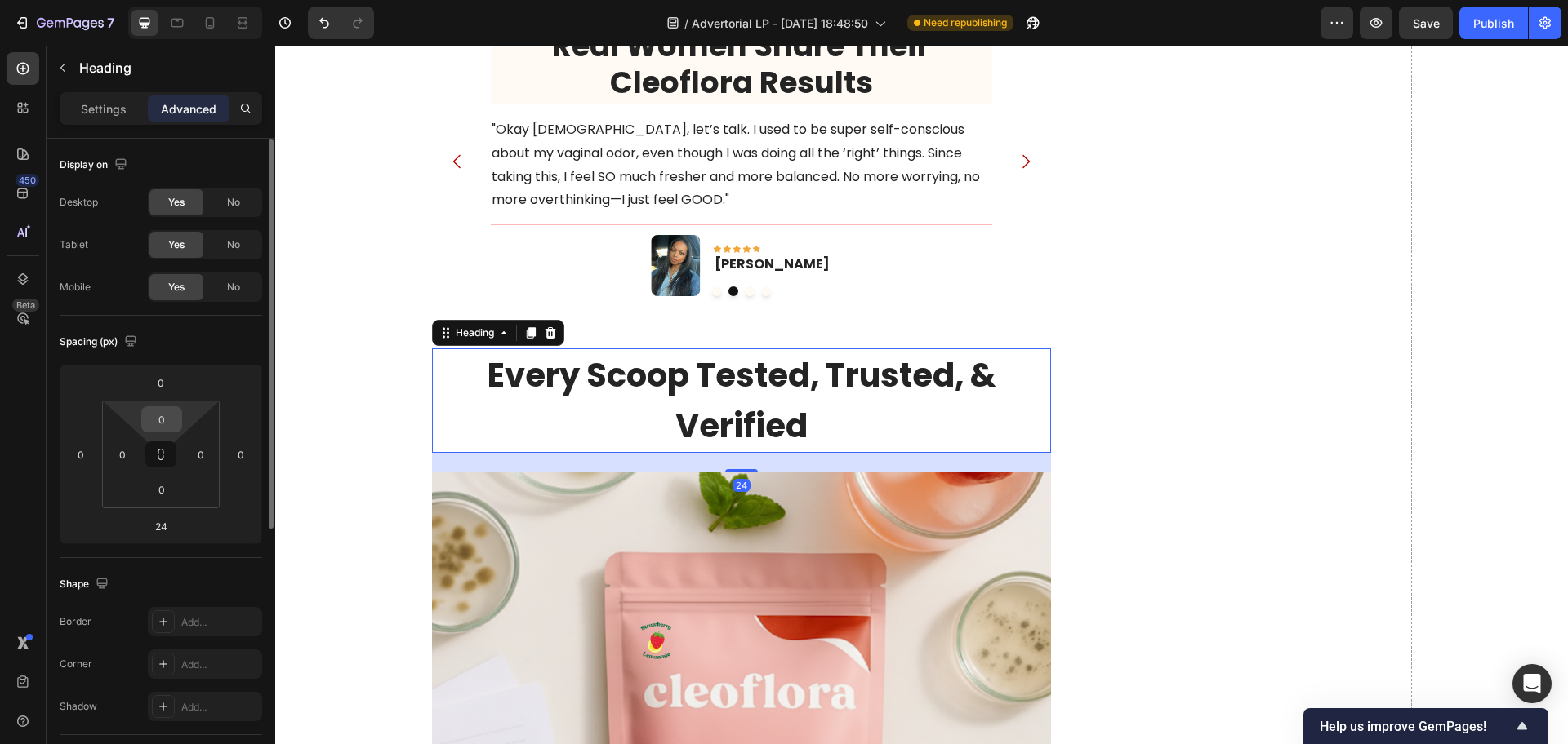
click at [163, 414] on input "0" at bounding box center [162, 419] width 32 height 25
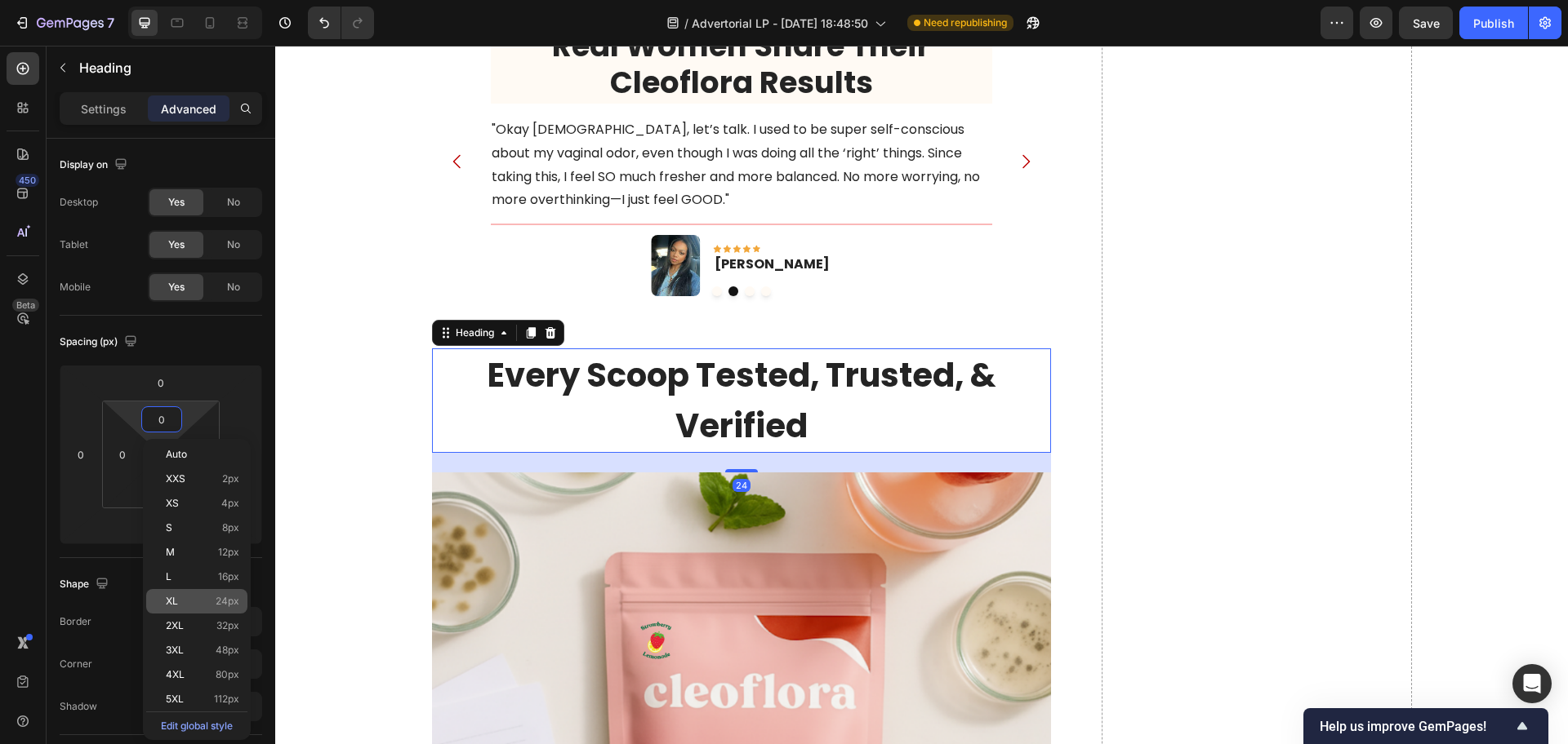
click at [204, 607] on div "XL 24px" at bounding box center [197, 601] width 101 height 25
type input "24"
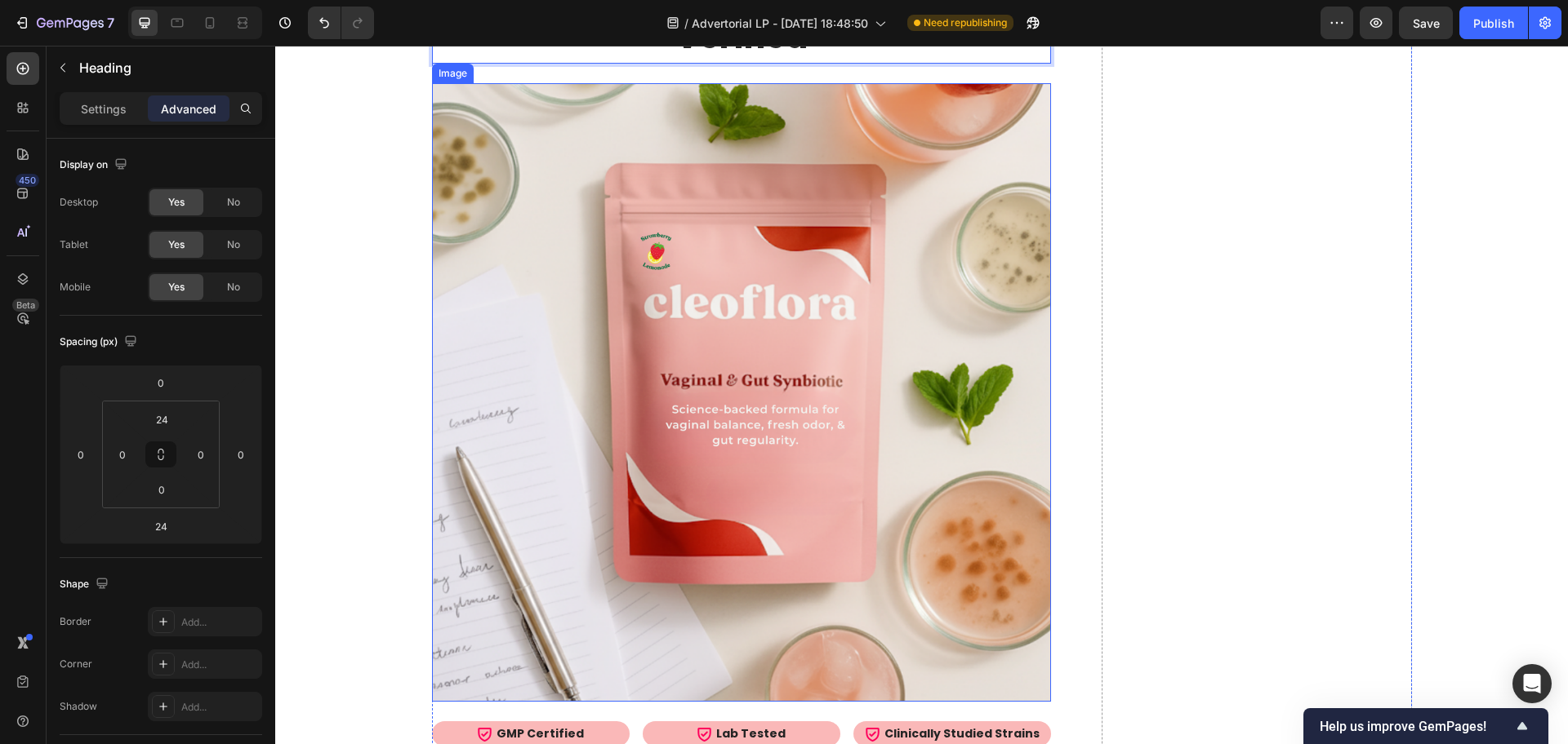
scroll to position [9080, 0]
click at [797, 491] on img at bounding box center [742, 394] width 620 height 620
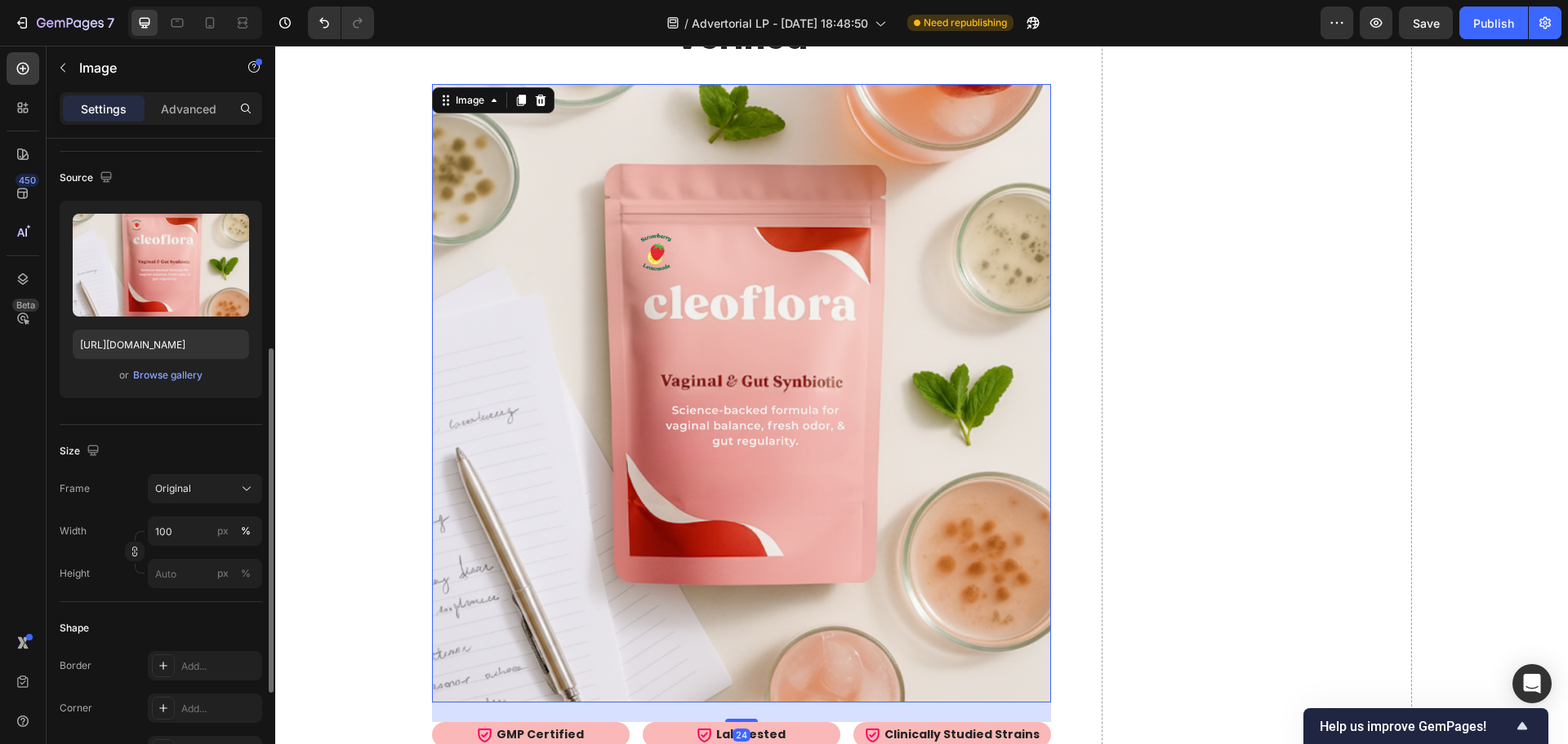
scroll to position [204, 0]
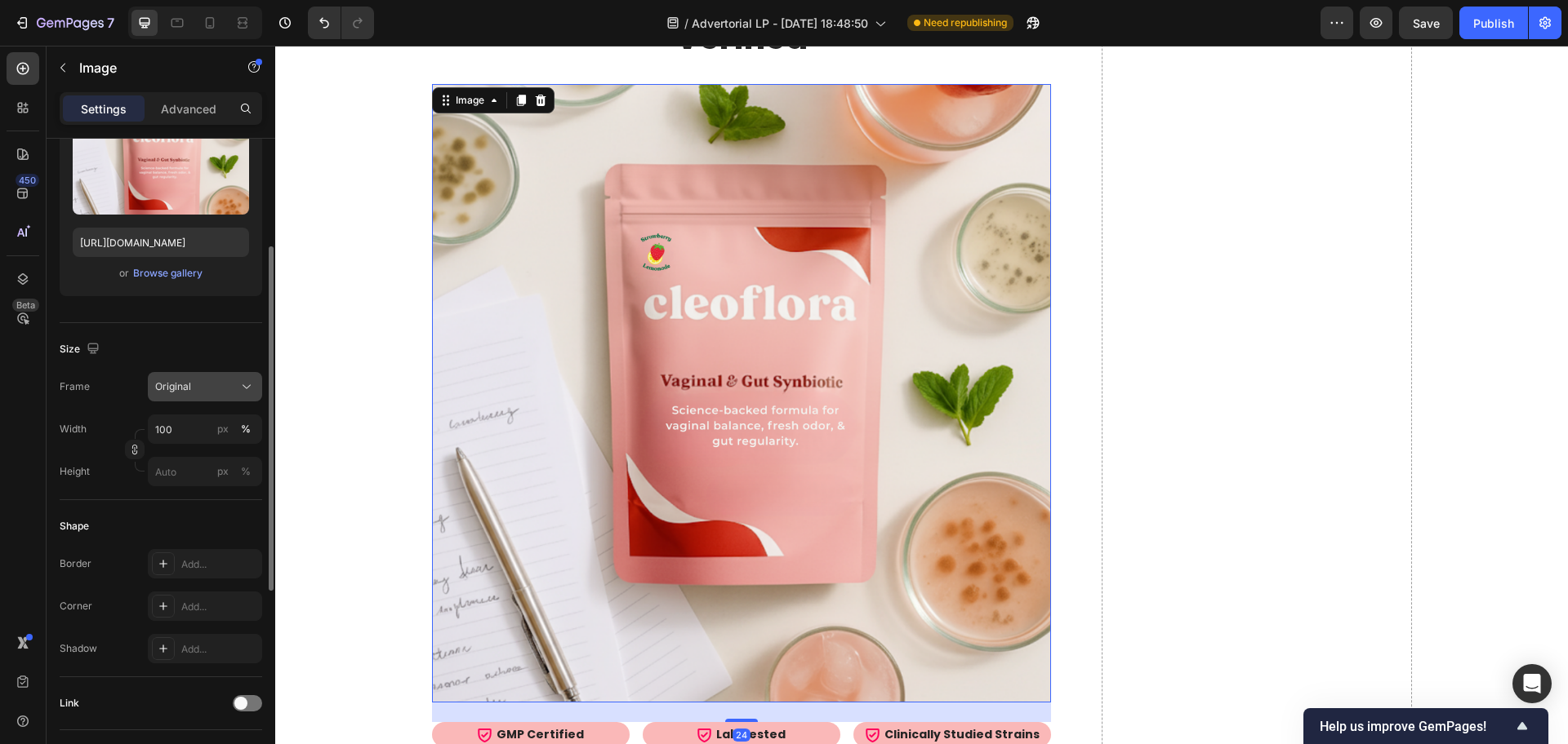
click at [172, 382] on span "Original" at bounding box center [173, 386] width 36 height 14
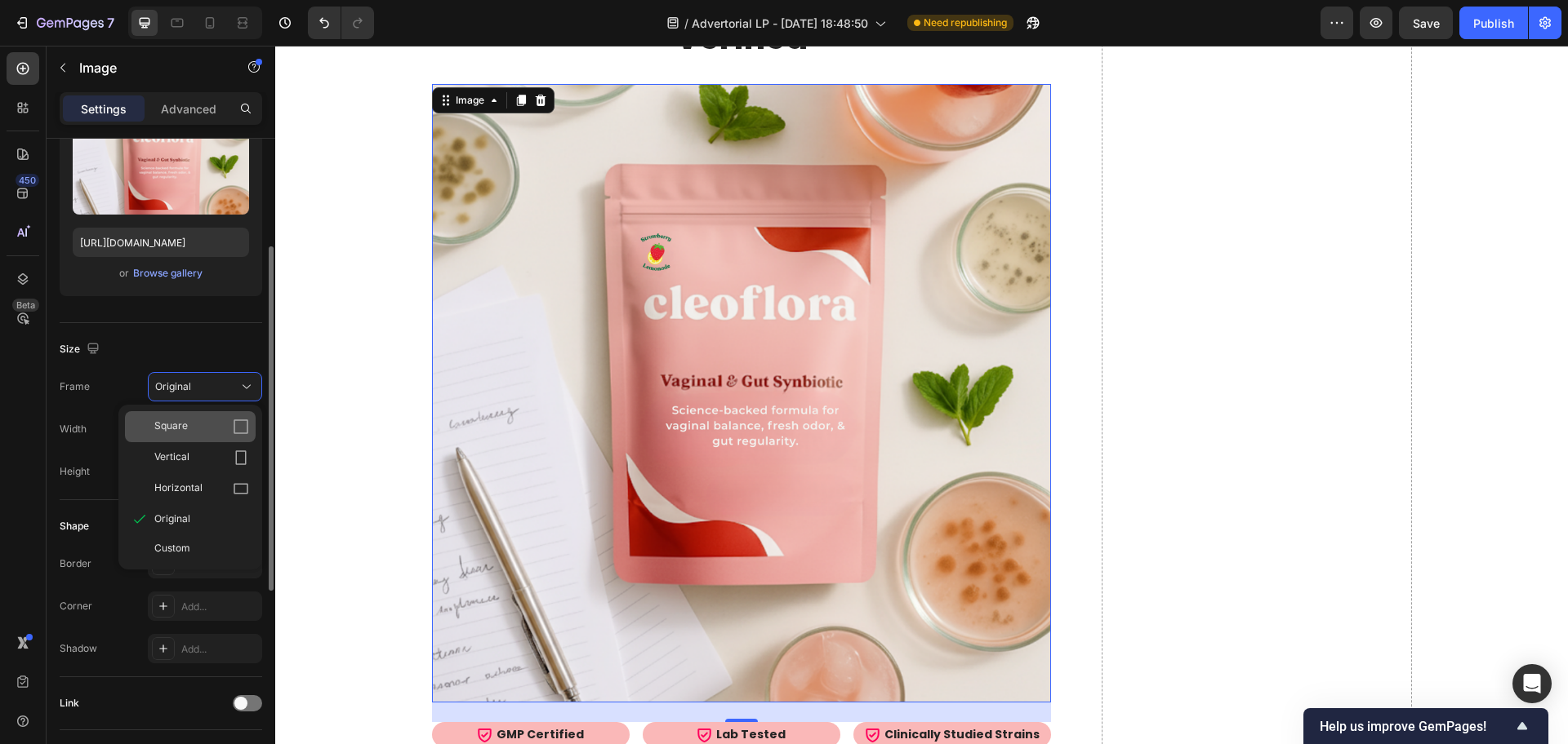
click at [192, 426] on div "Square" at bounding box center [201, 426] width 95 height 16
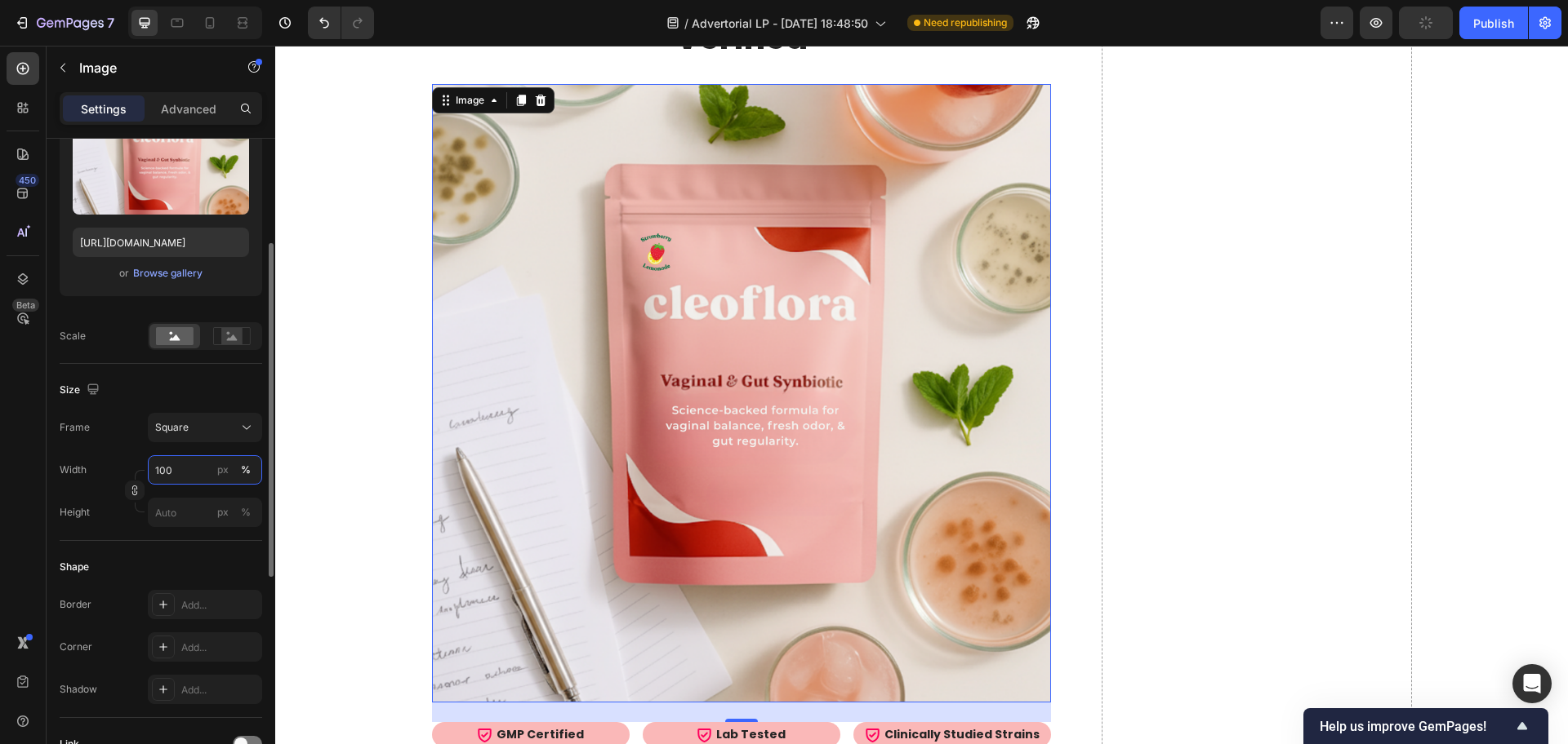
click at [195, 464] on input "100" at bounding box center [205, 470] width 114 height 30
click at [157, 537] on div "Size Frame Square Width 100 px % Height px %" at bounding box center [161, 453] width 203 height 177
click at [172, 512] on input "px %" at bounding box center [205, 512] width 114 height 30
click at [205, 413] on button "Square" at bounding box center [205, 427] width 114 height 30
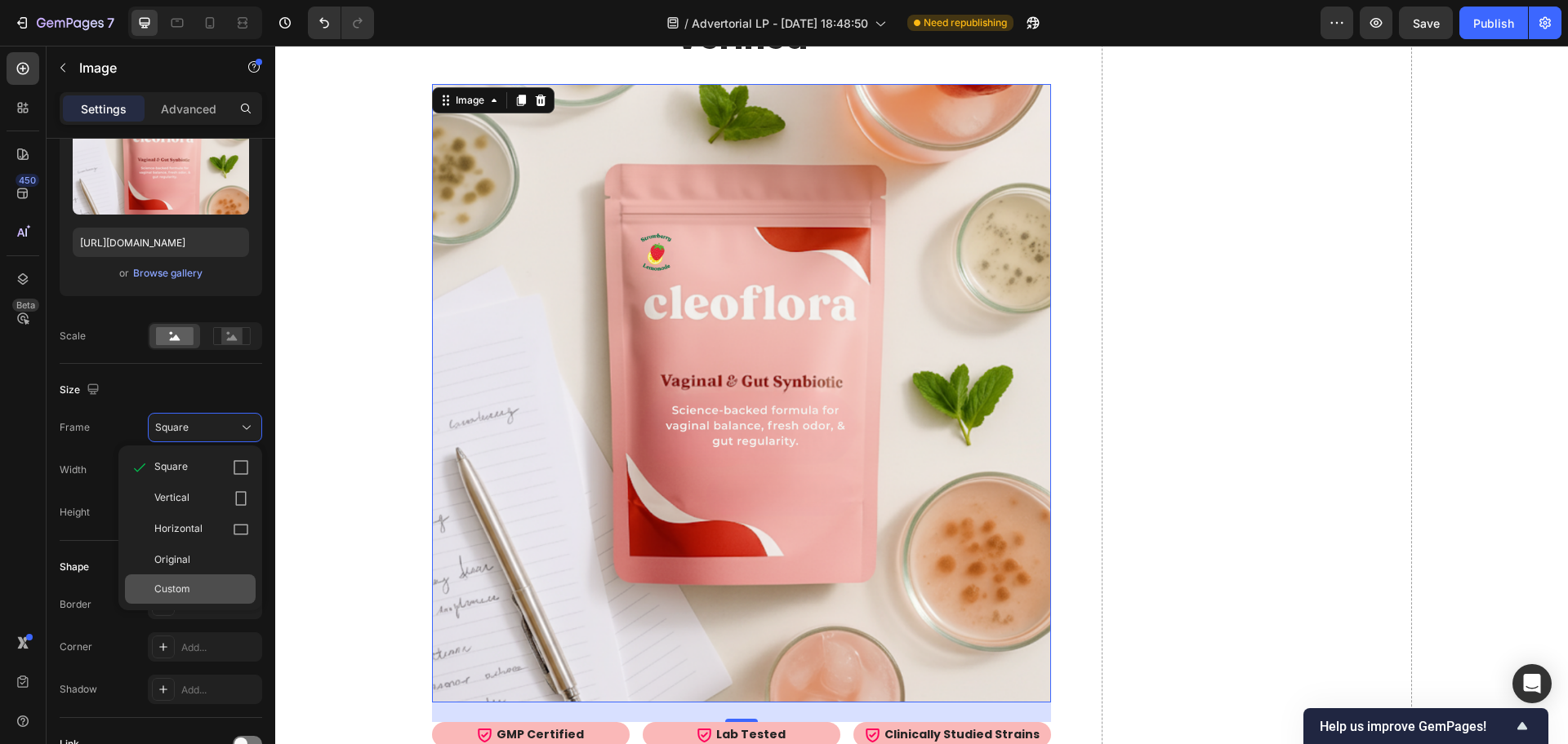
click at [184, 592] on span "Custom" at bounding box center [172, 589] width 36 height 14
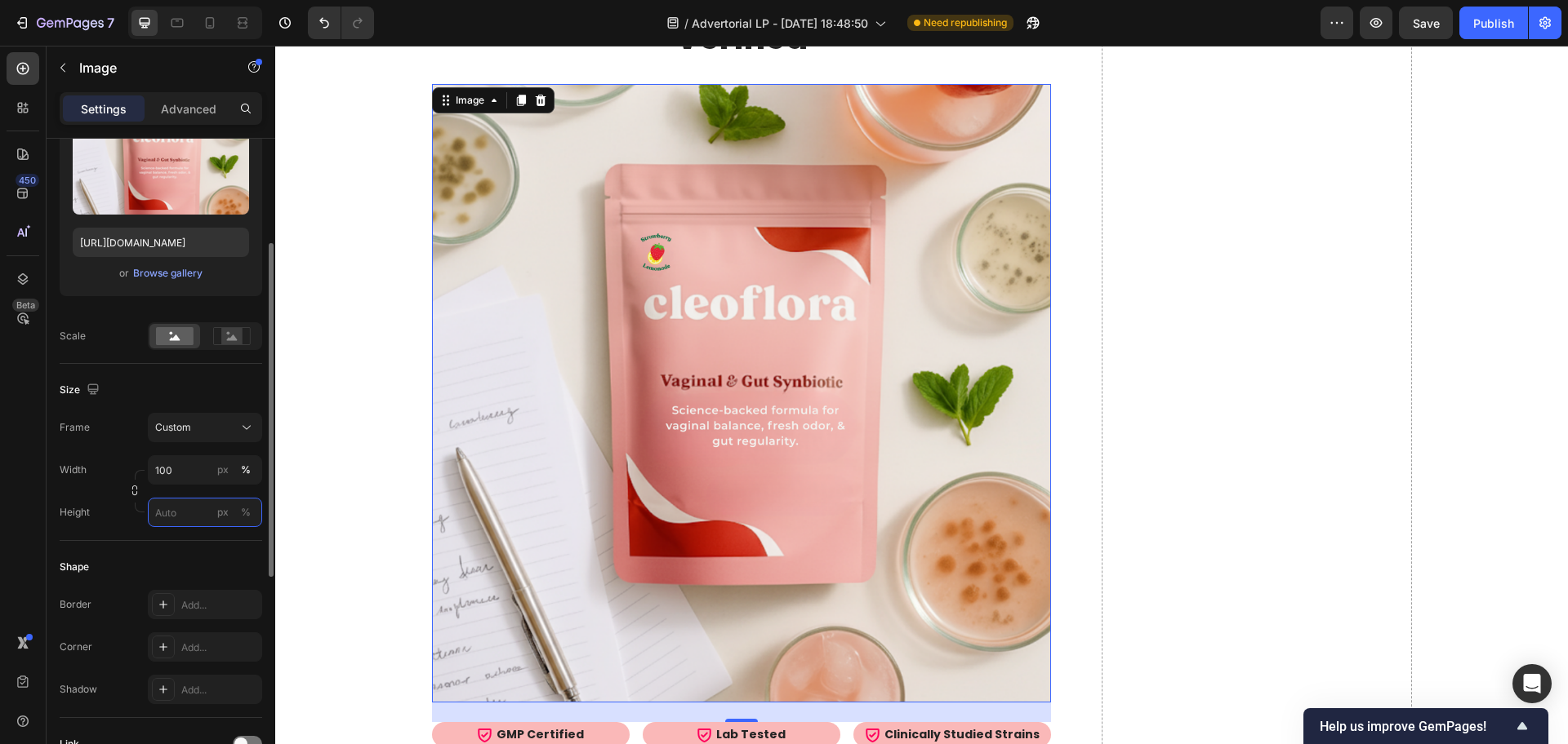
click at [182, 512] on input "px %" at bounding box center [205, 512] width 114 height 30
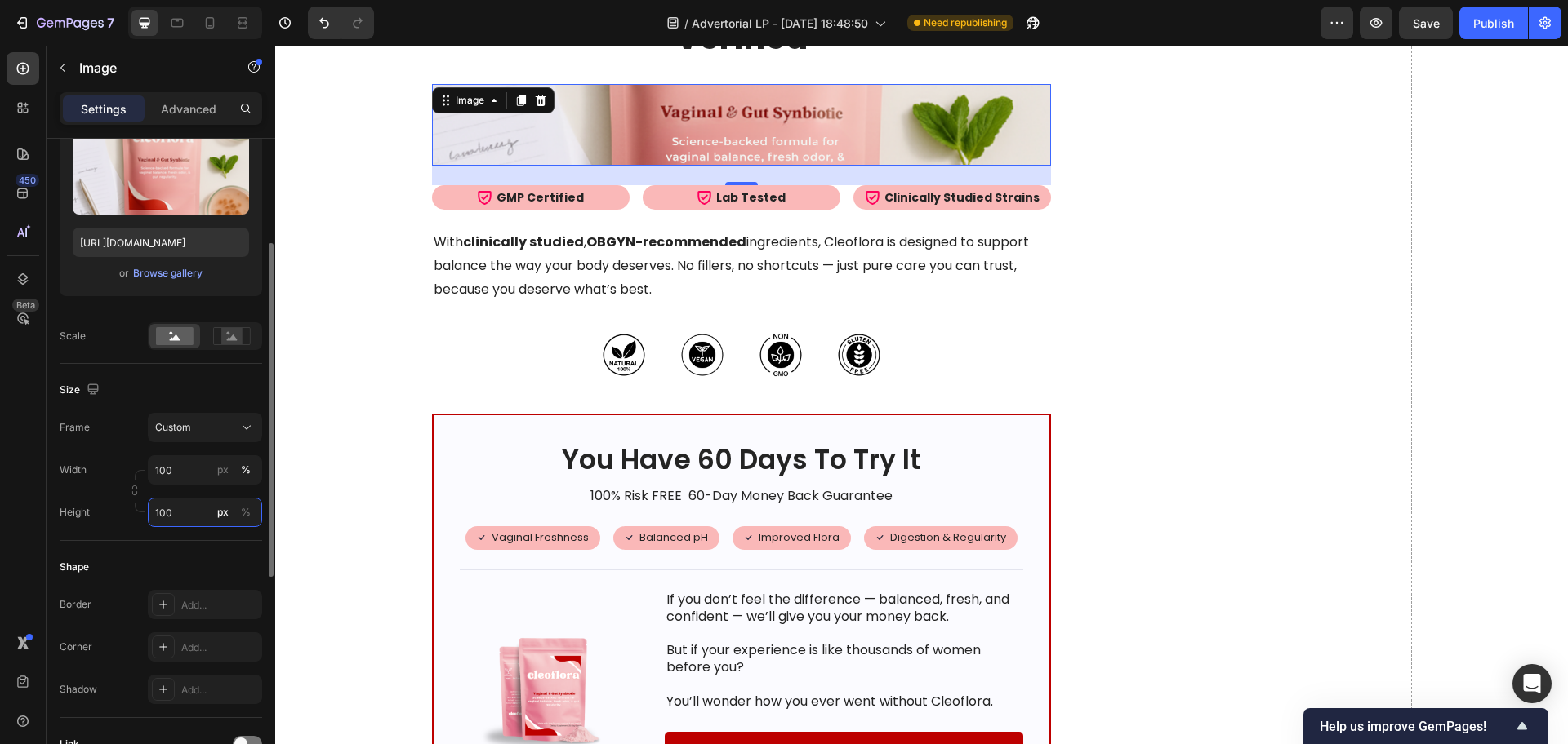
click at [182, 512] on input "100" at bounding box center [205, 512] width 114 height 30
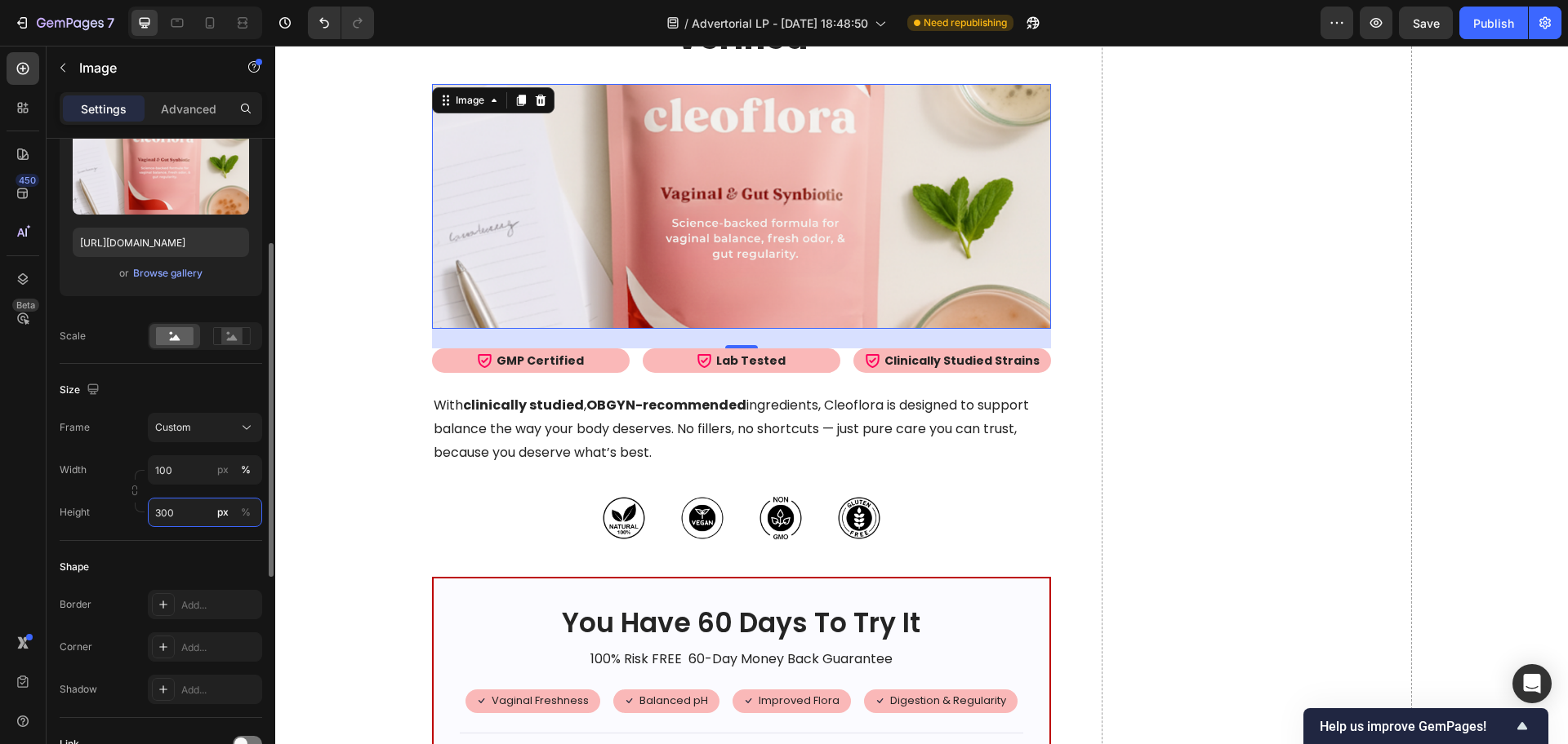
click at [182, 513] on input "300" at bounding box center [205, 512] width 114 height 30
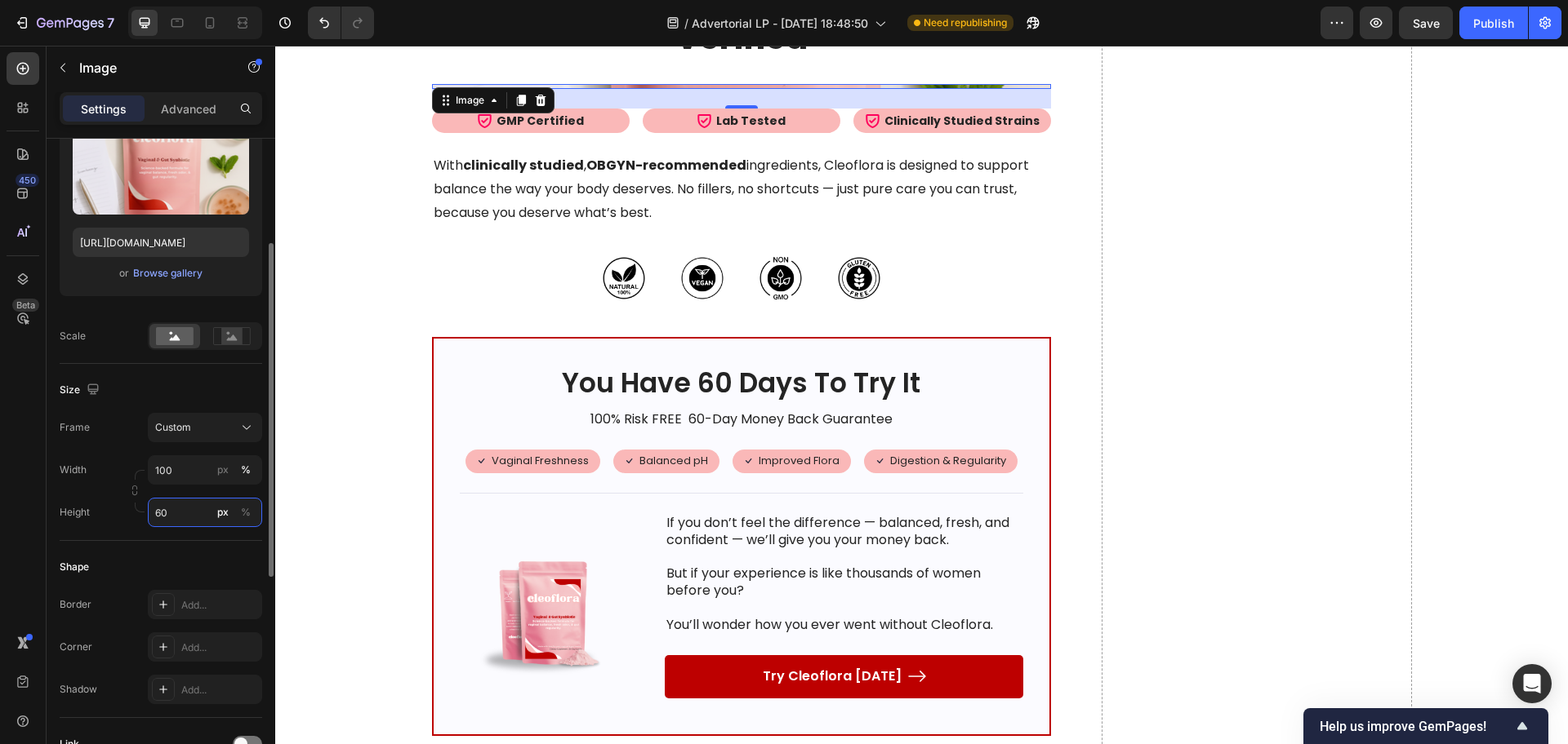
type input "600"
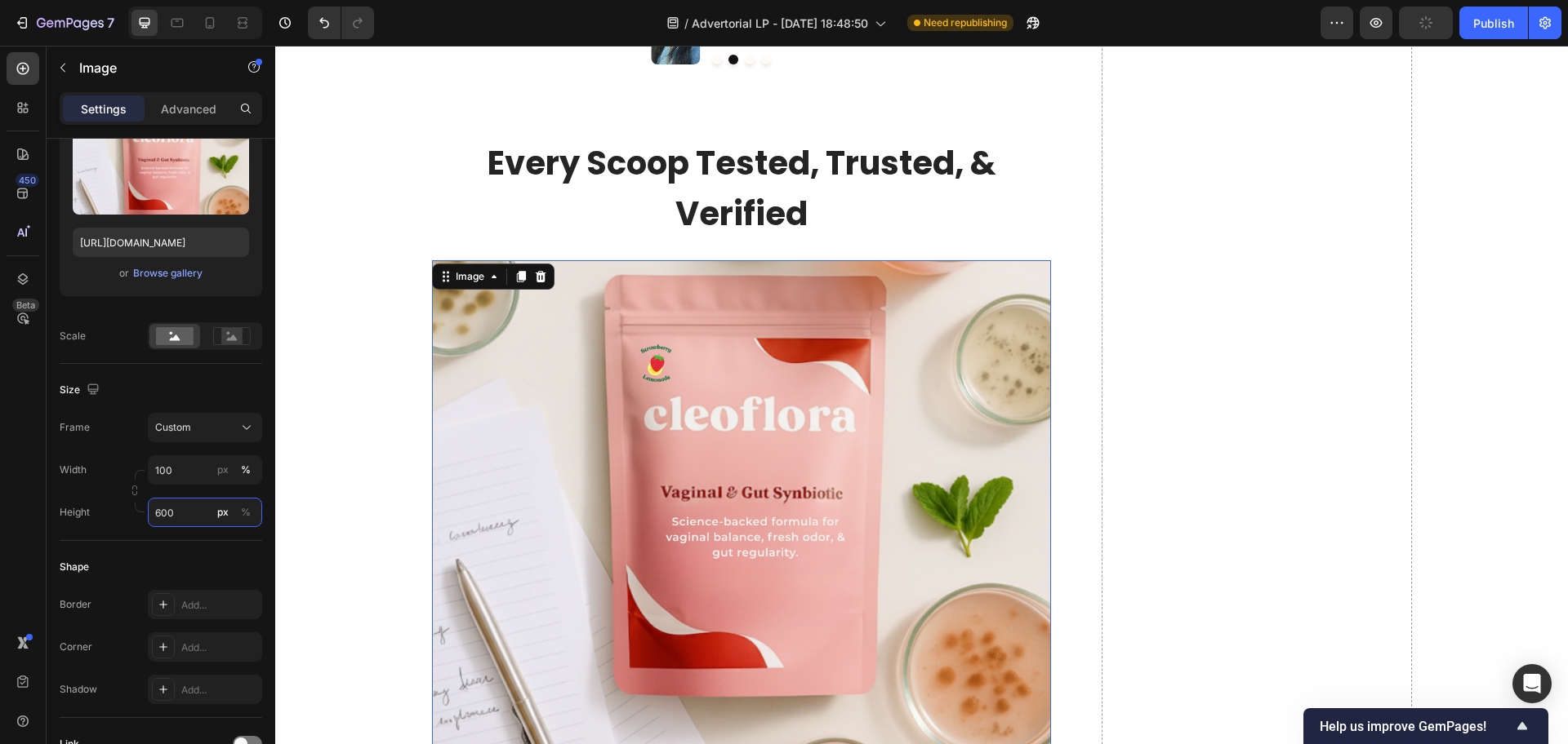
scroll to position [8876, 0]
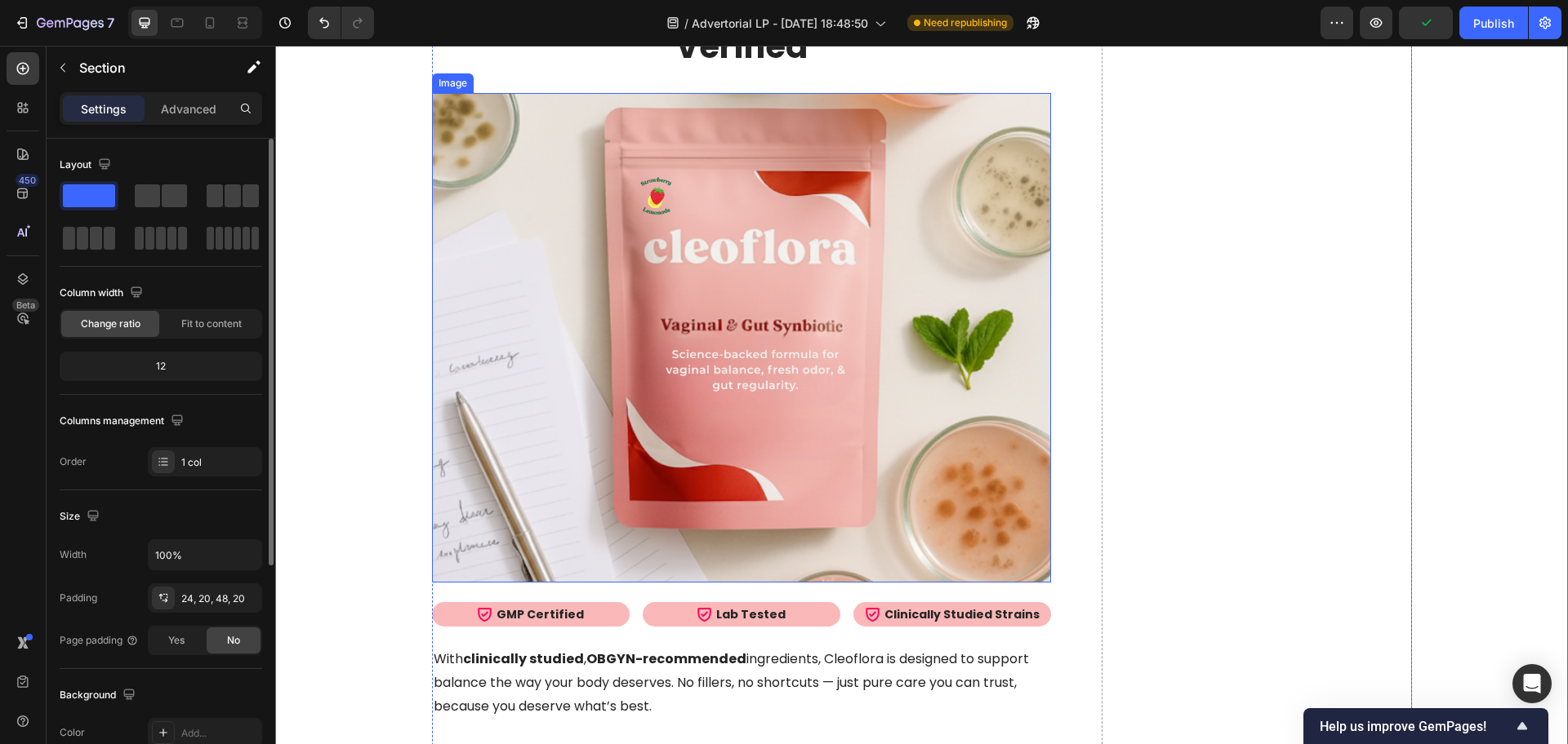
scroll to position [9080, 0]
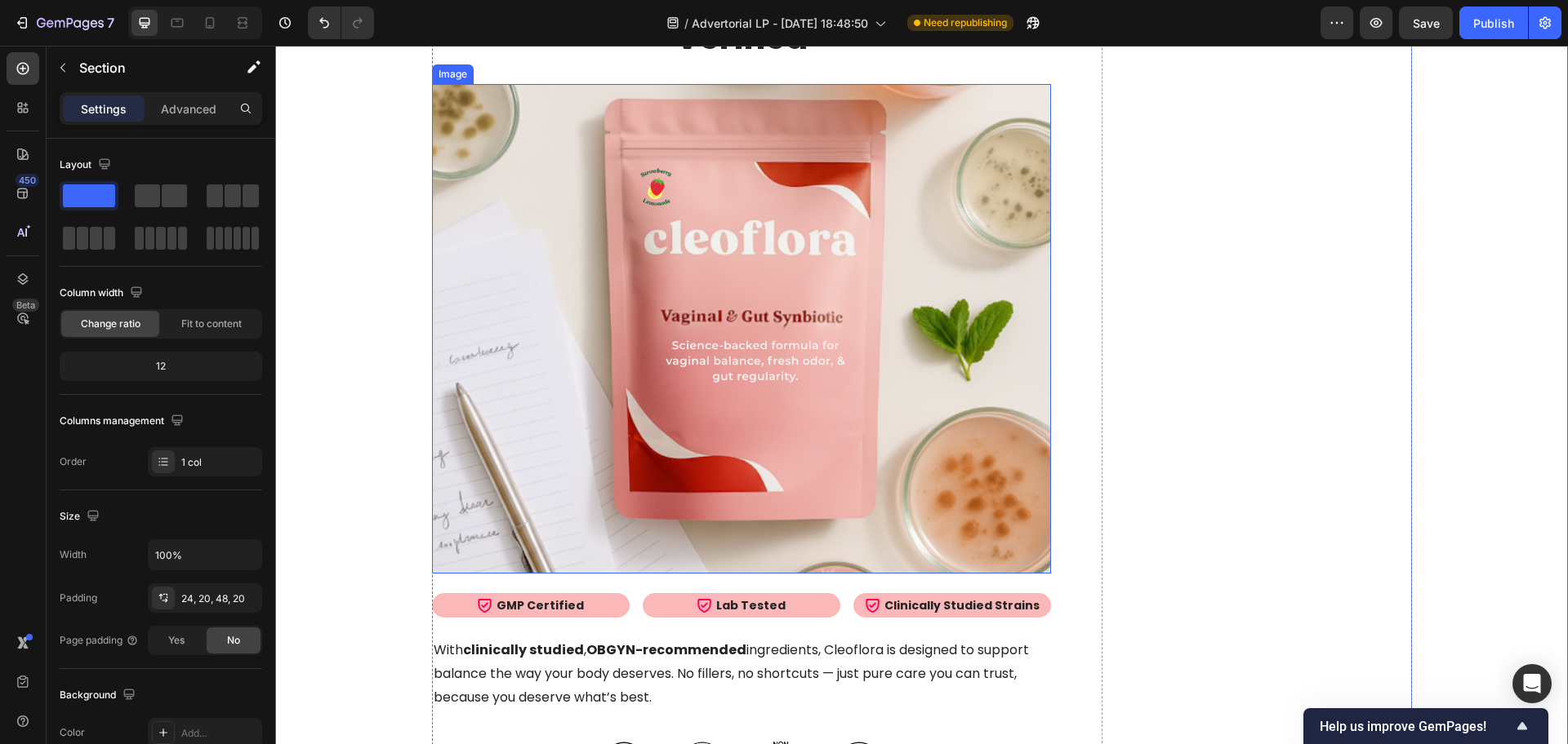
click at [524, 306] on img at bounding box center [742, 329] width 620 height 489
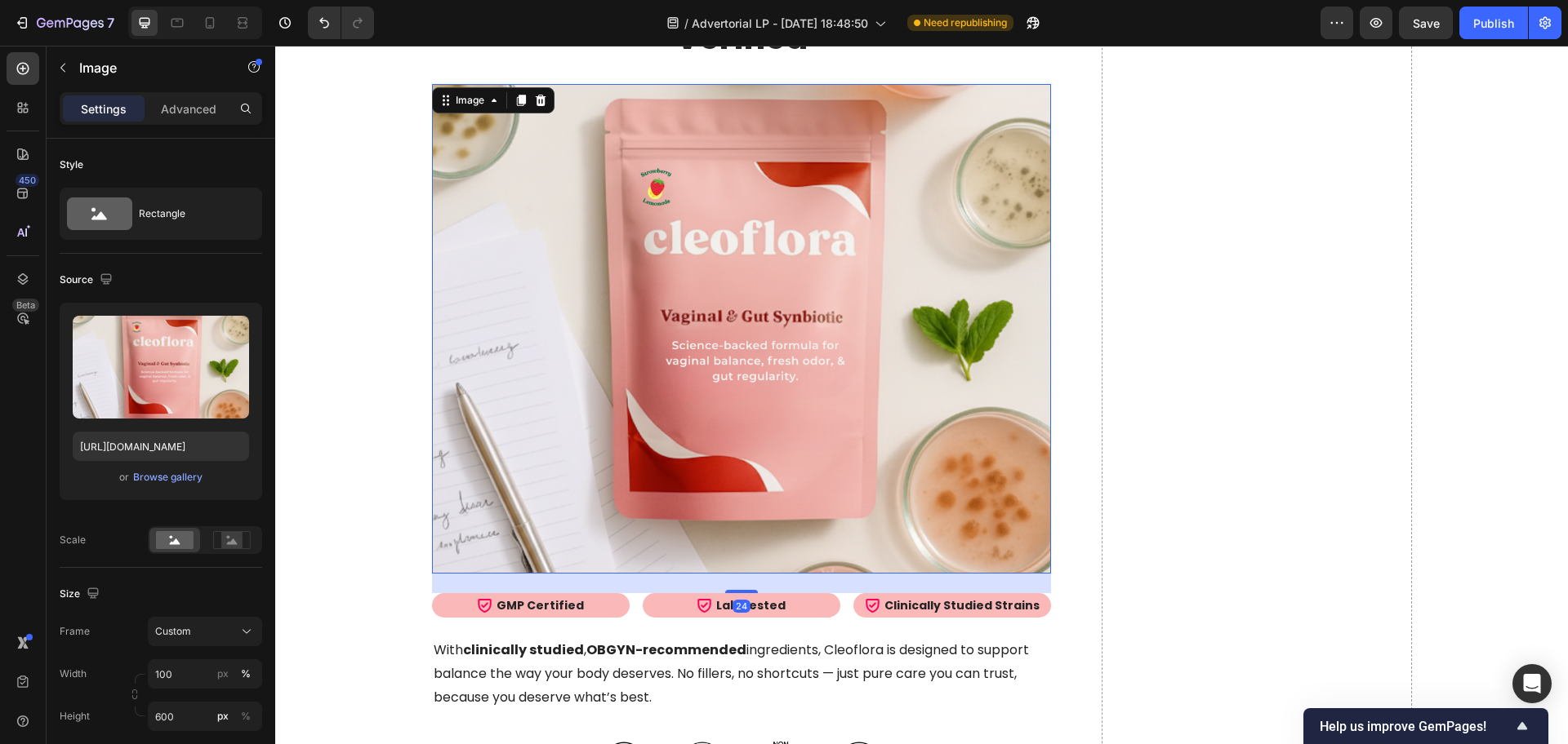
scroll to position [621, 0]
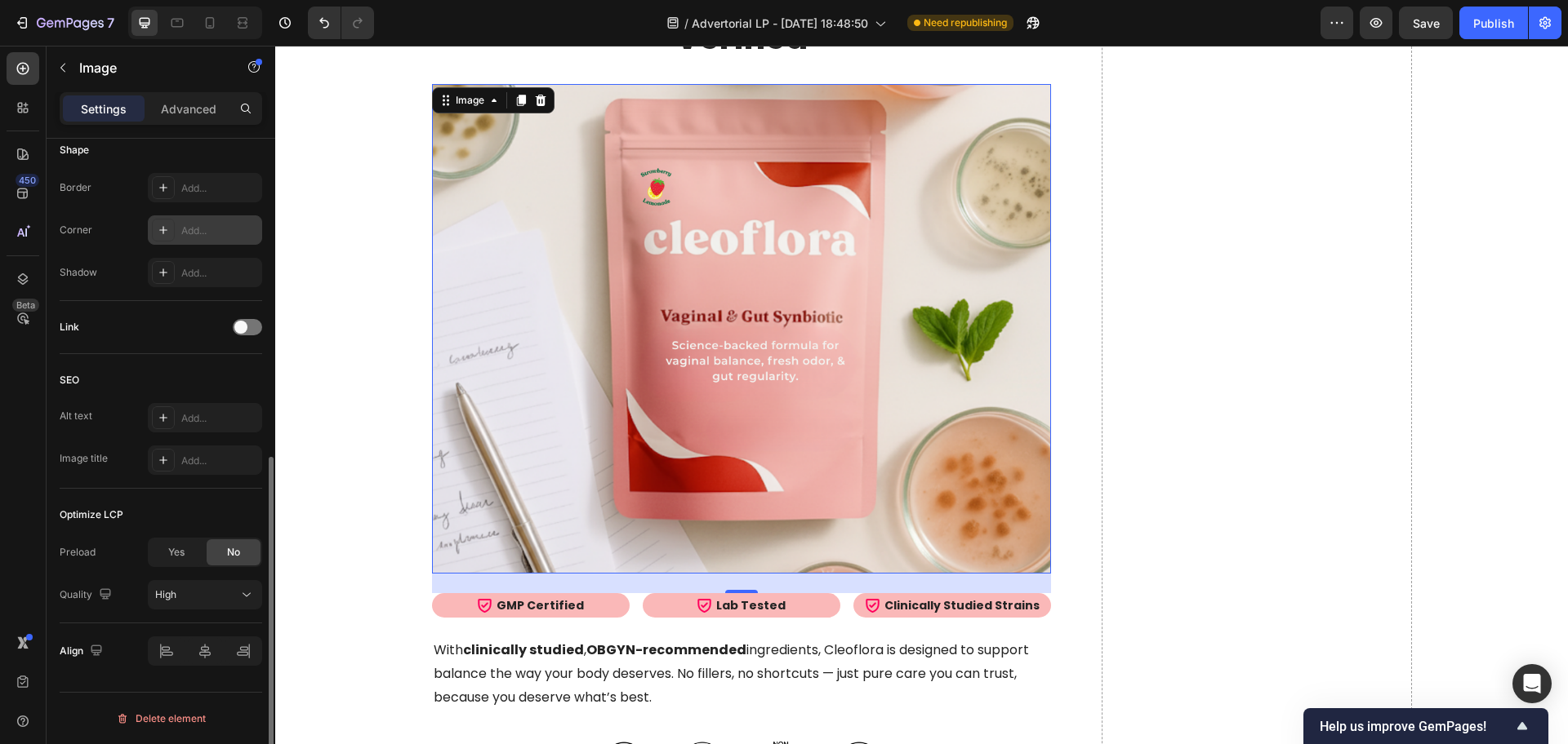
click at [198, 232] on div "Add..." at bounding box center [220, 231] width 77 height 14
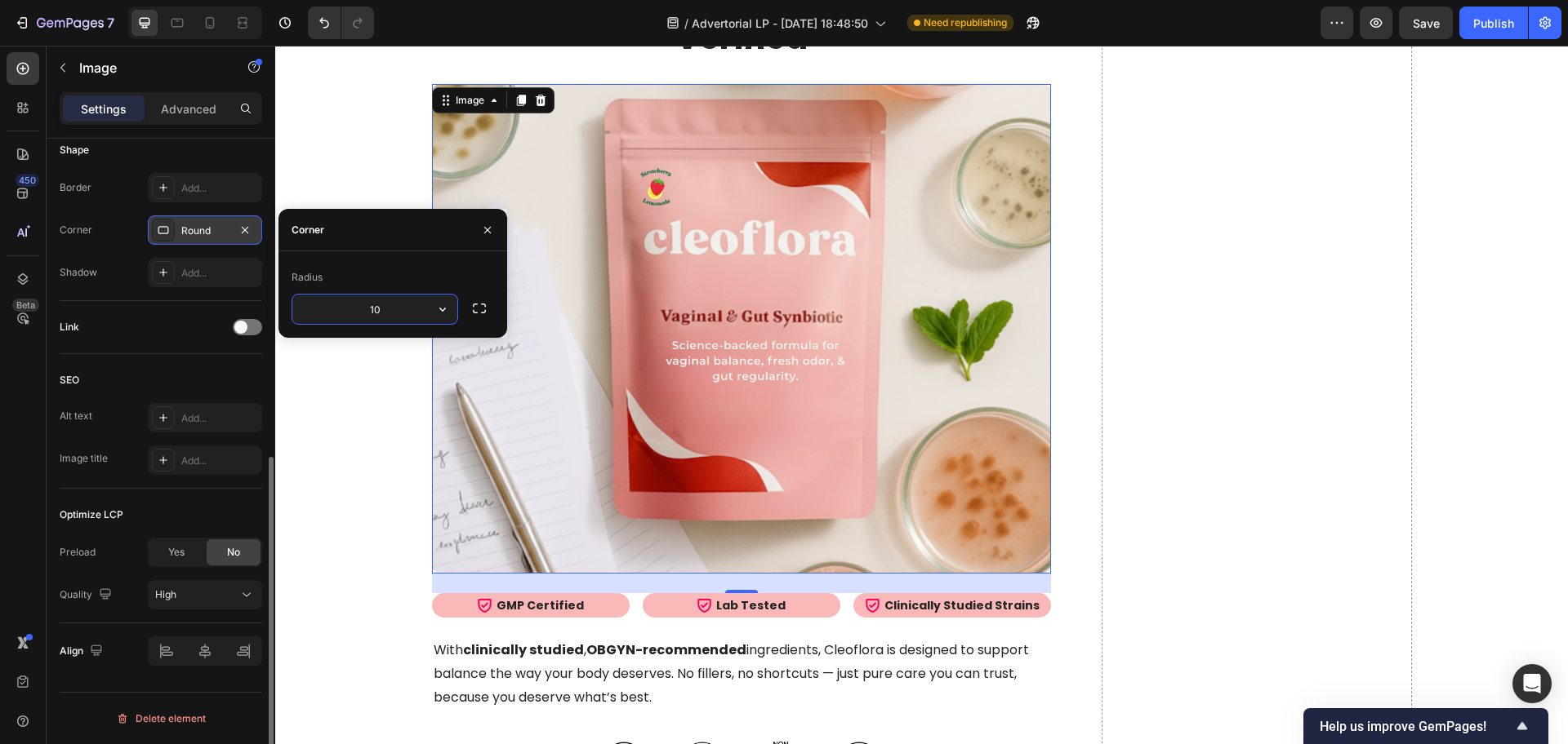
type input "10"
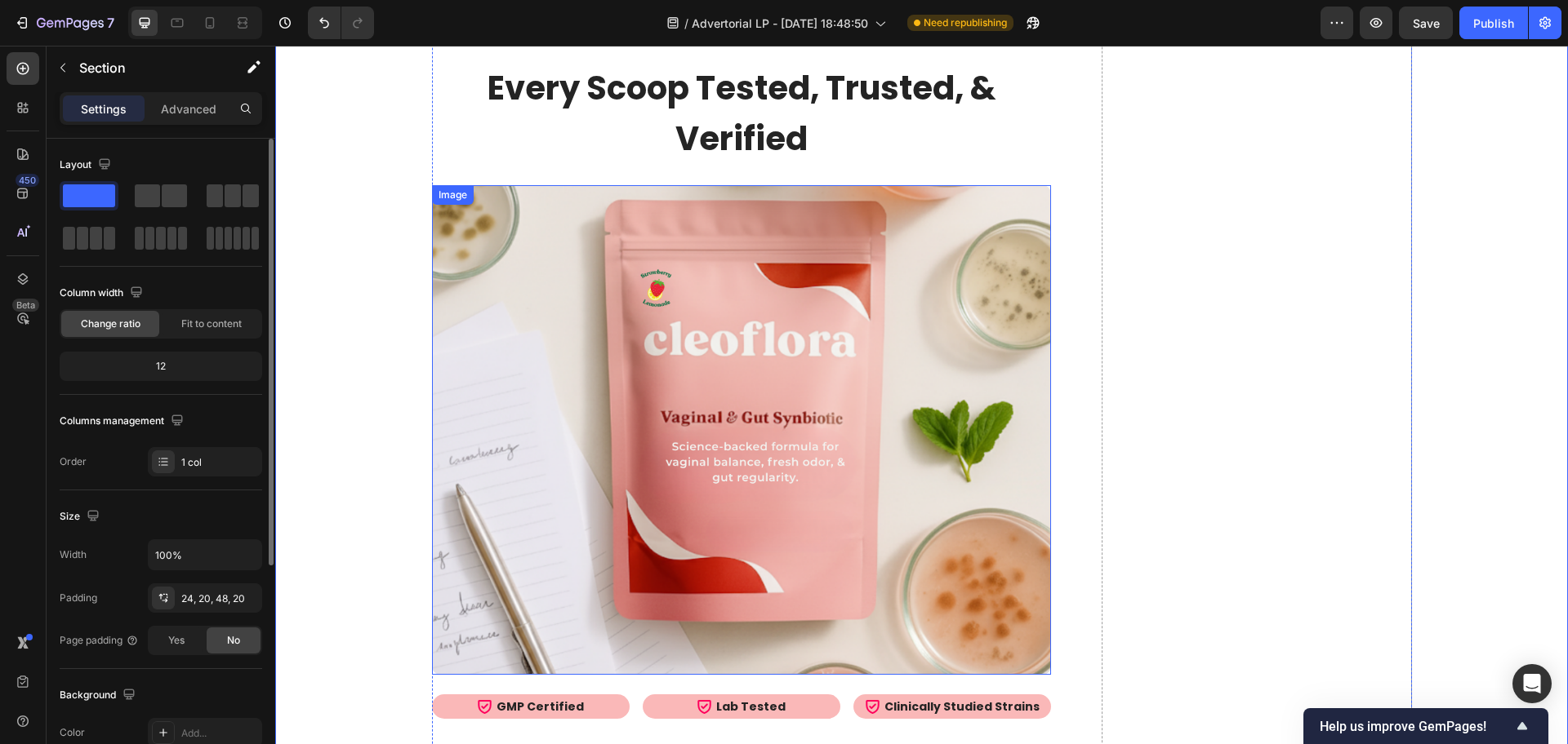
scroll to position [8876, 0]
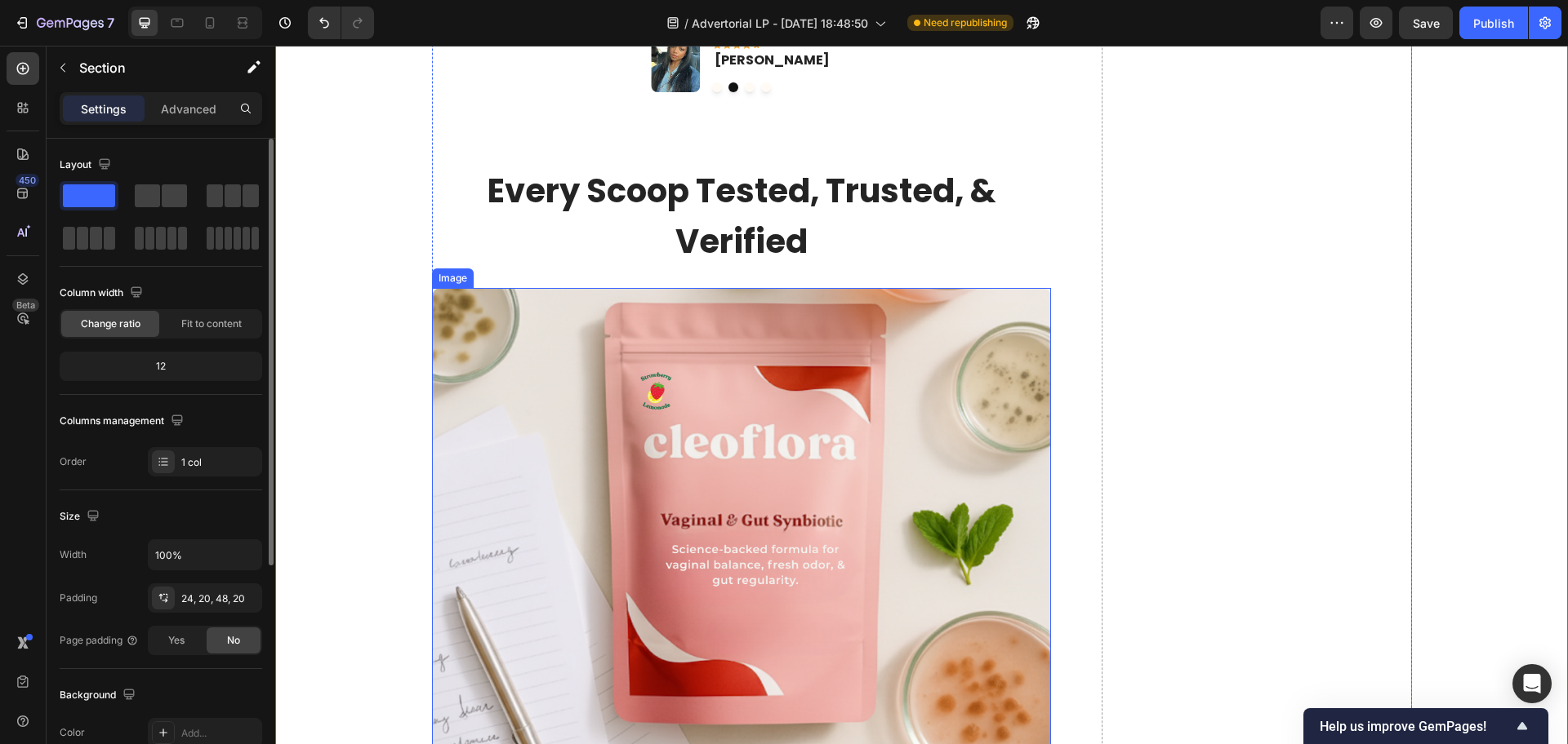
click at [562, 393] on img at bounding box center [742, 532] width 620 height 489
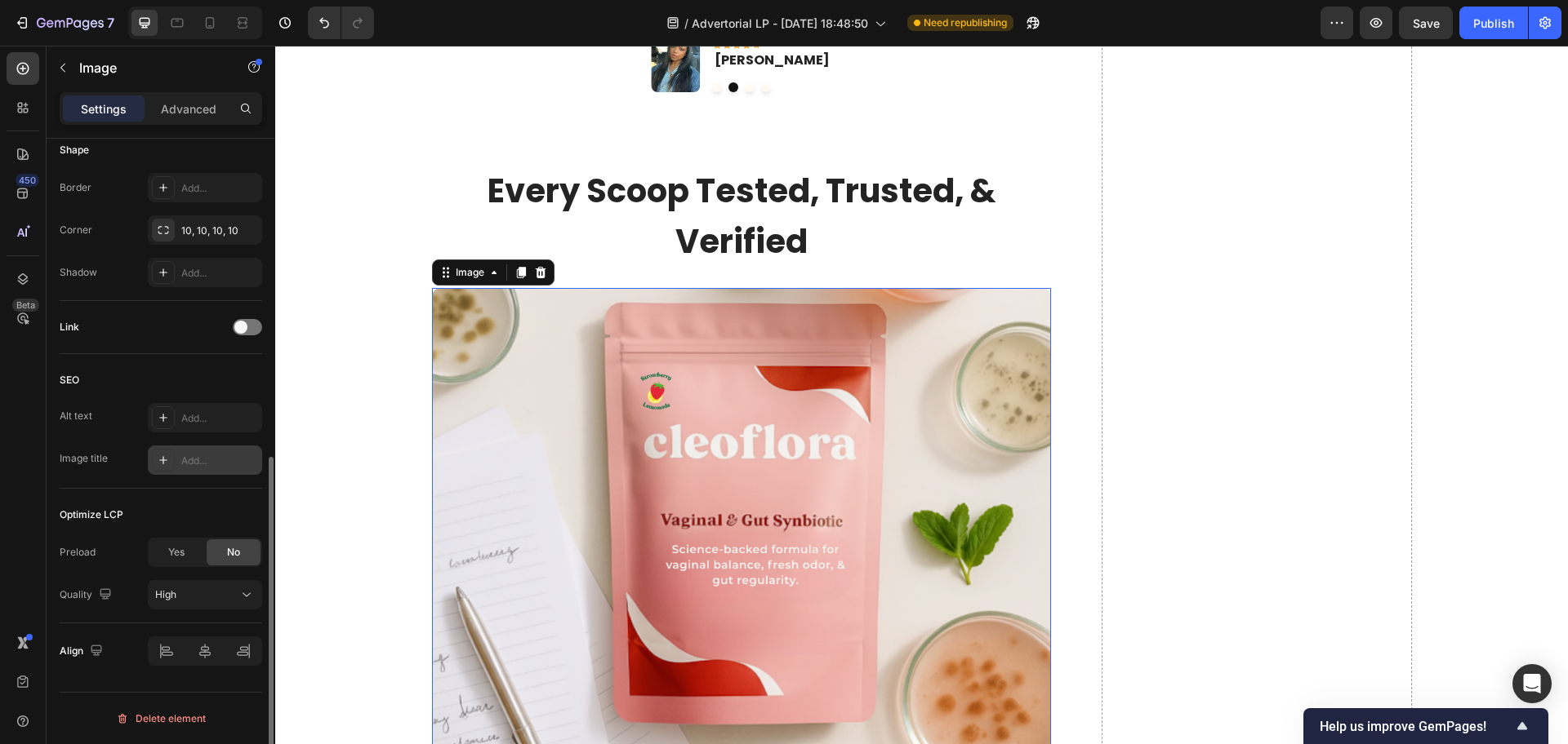
scroll to position [315, 0]
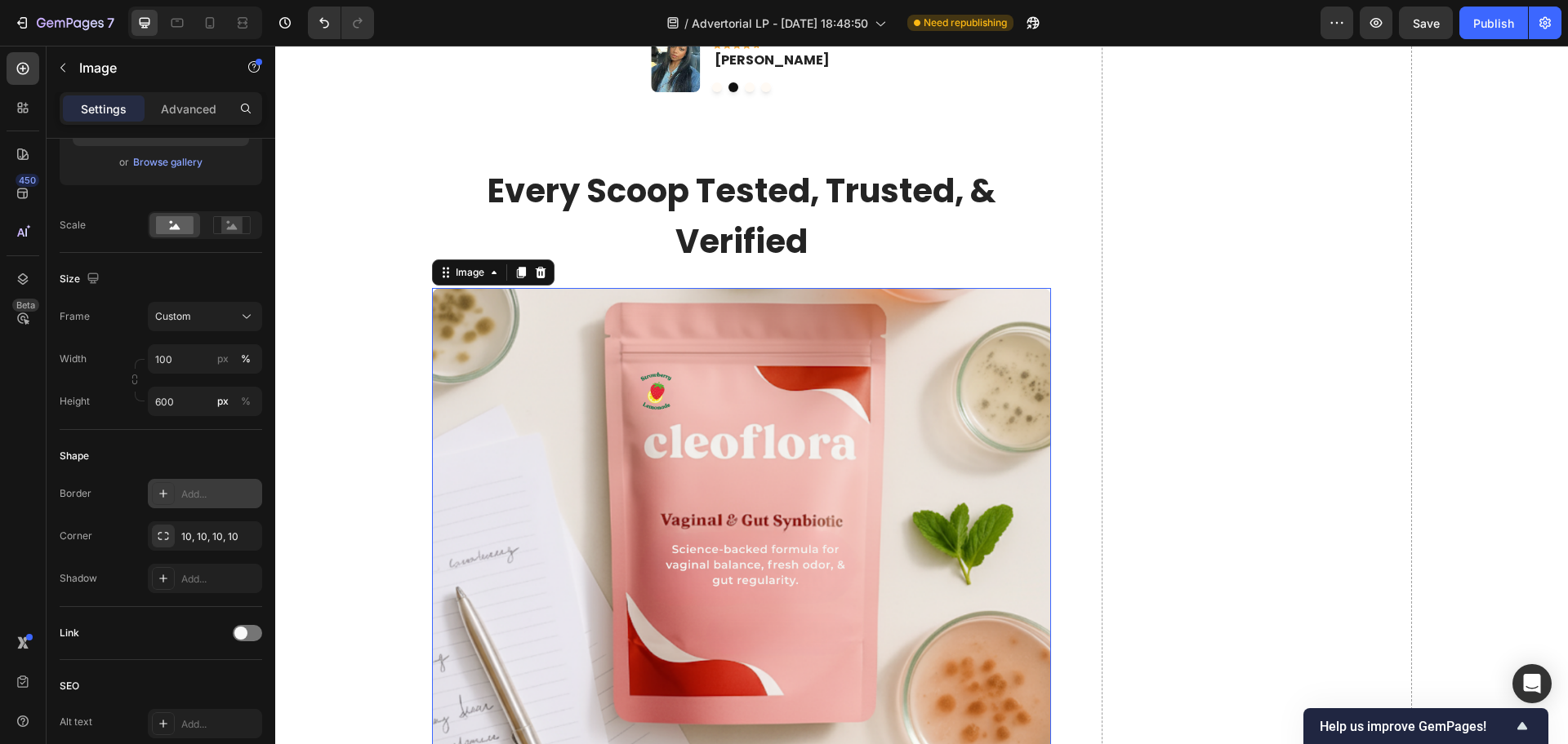
click at [202, 487] on div "Add..." at bounding box center [220, 494] width 77 height 14
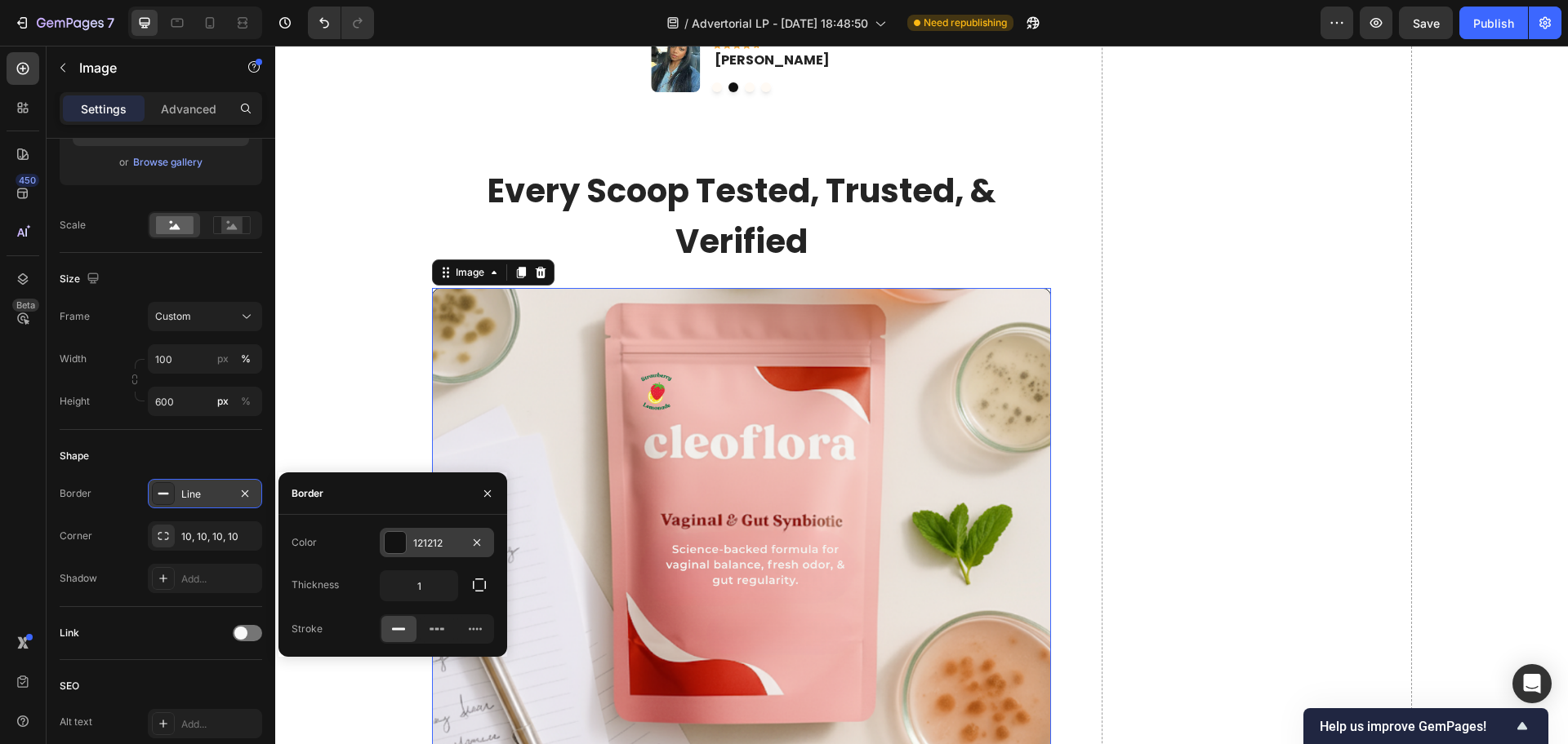
click at [434, 545] on div "121212" at bounding box center [437, 543] width 48 height 14
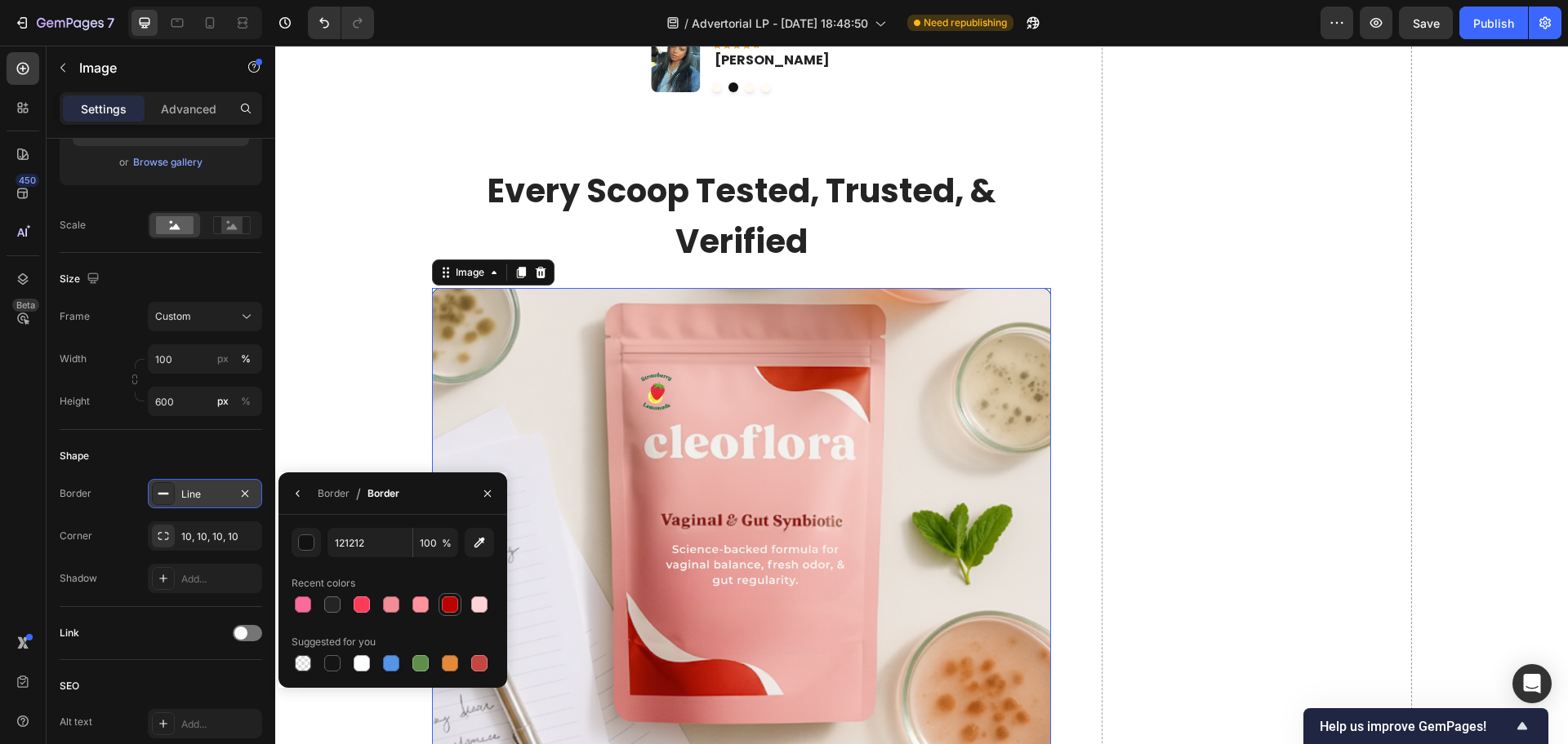
click at [448, 595] on div at bounding box center [450, 604] width 20 height 20
type input "BD0000"
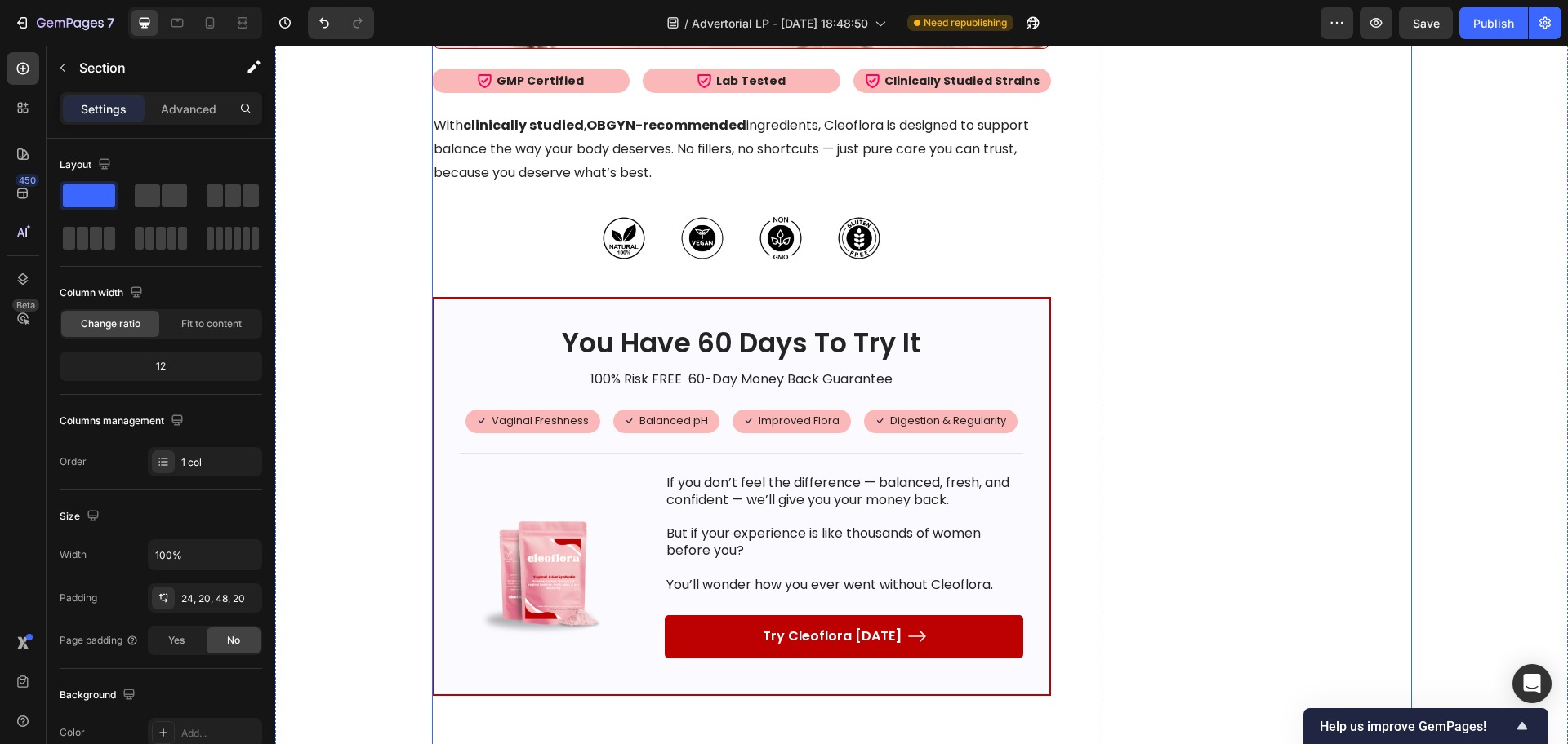
scroll to position [9692, 0]
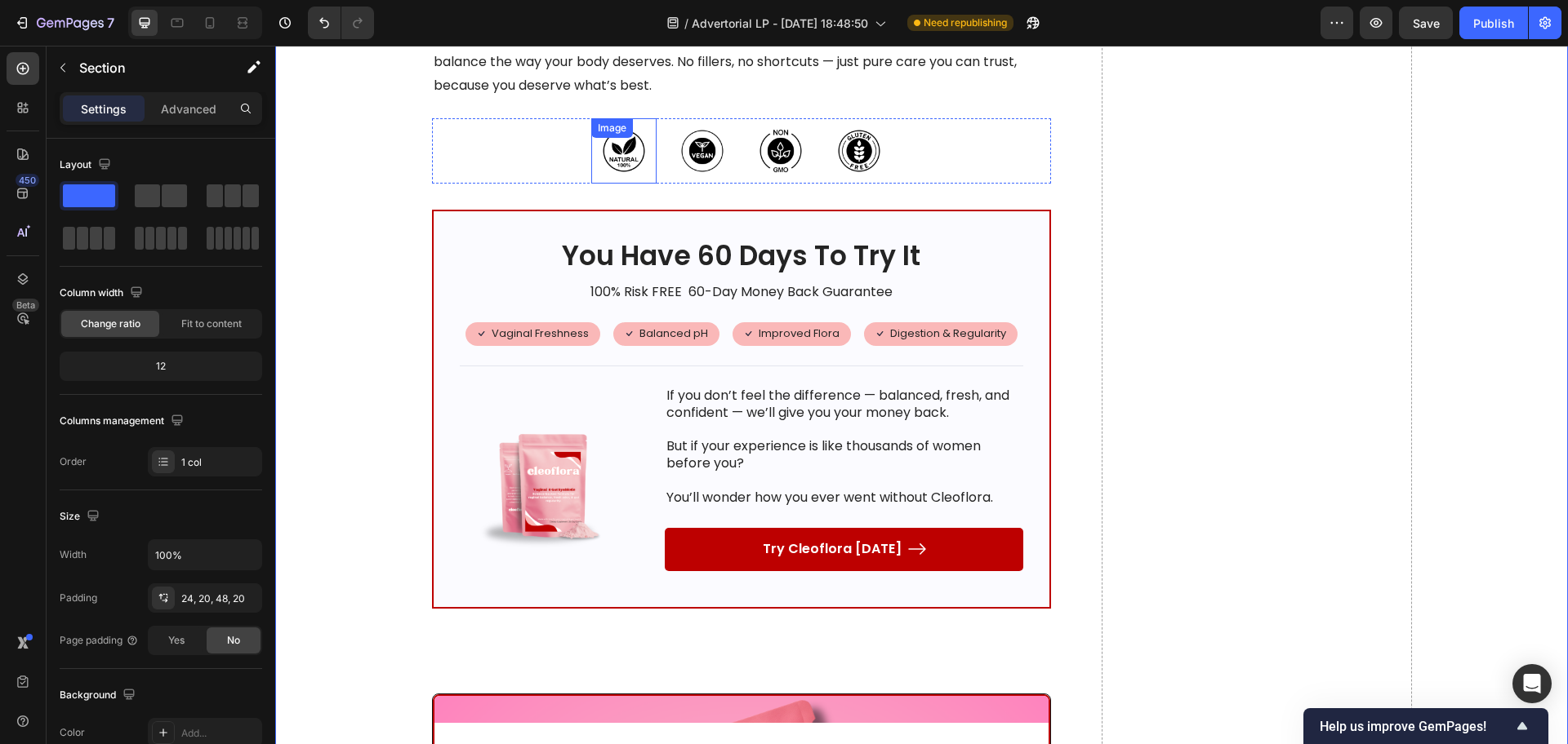
click at [613, 135] on img at bounding box center [623, 151] width 66 height 66
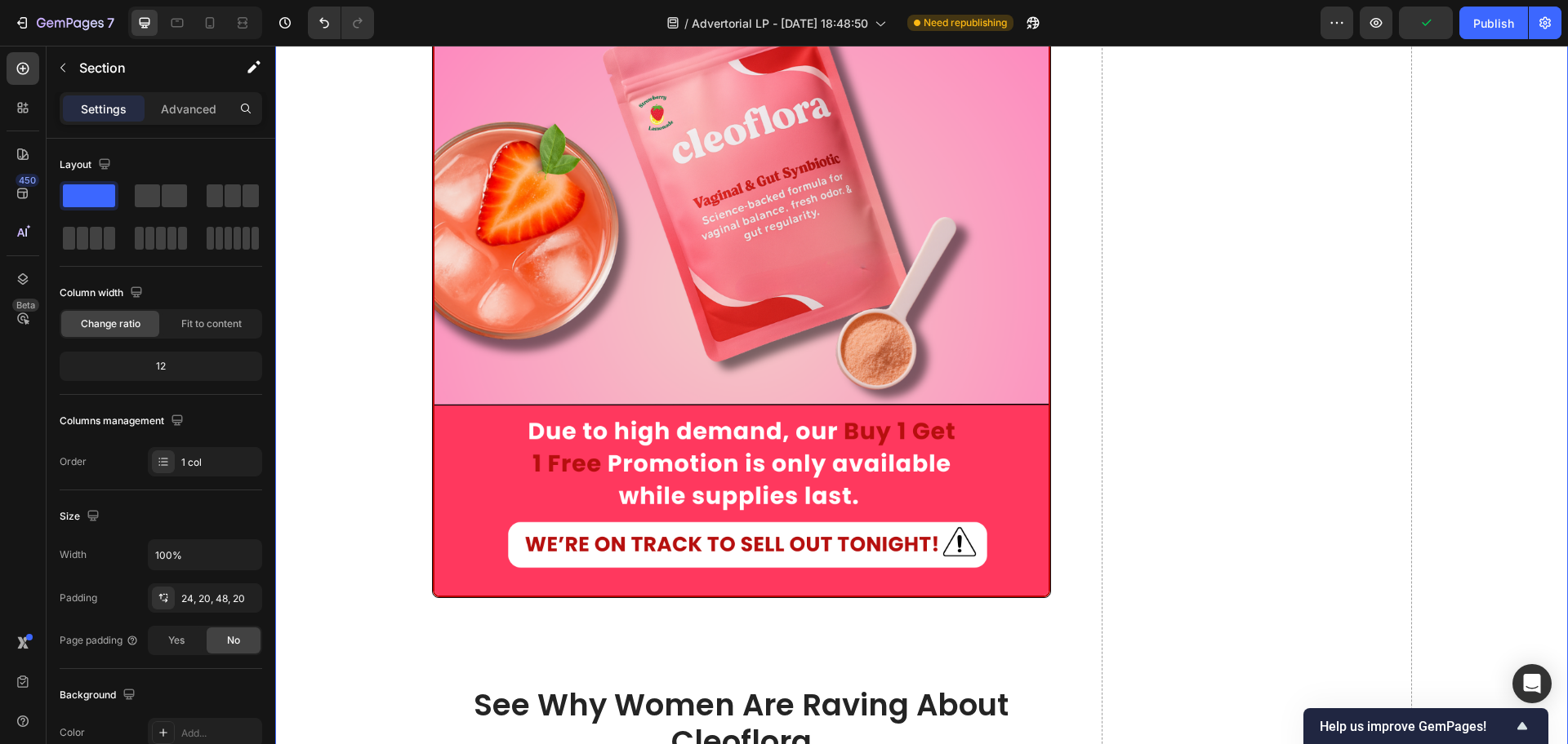
scroll to position [9998, 0]
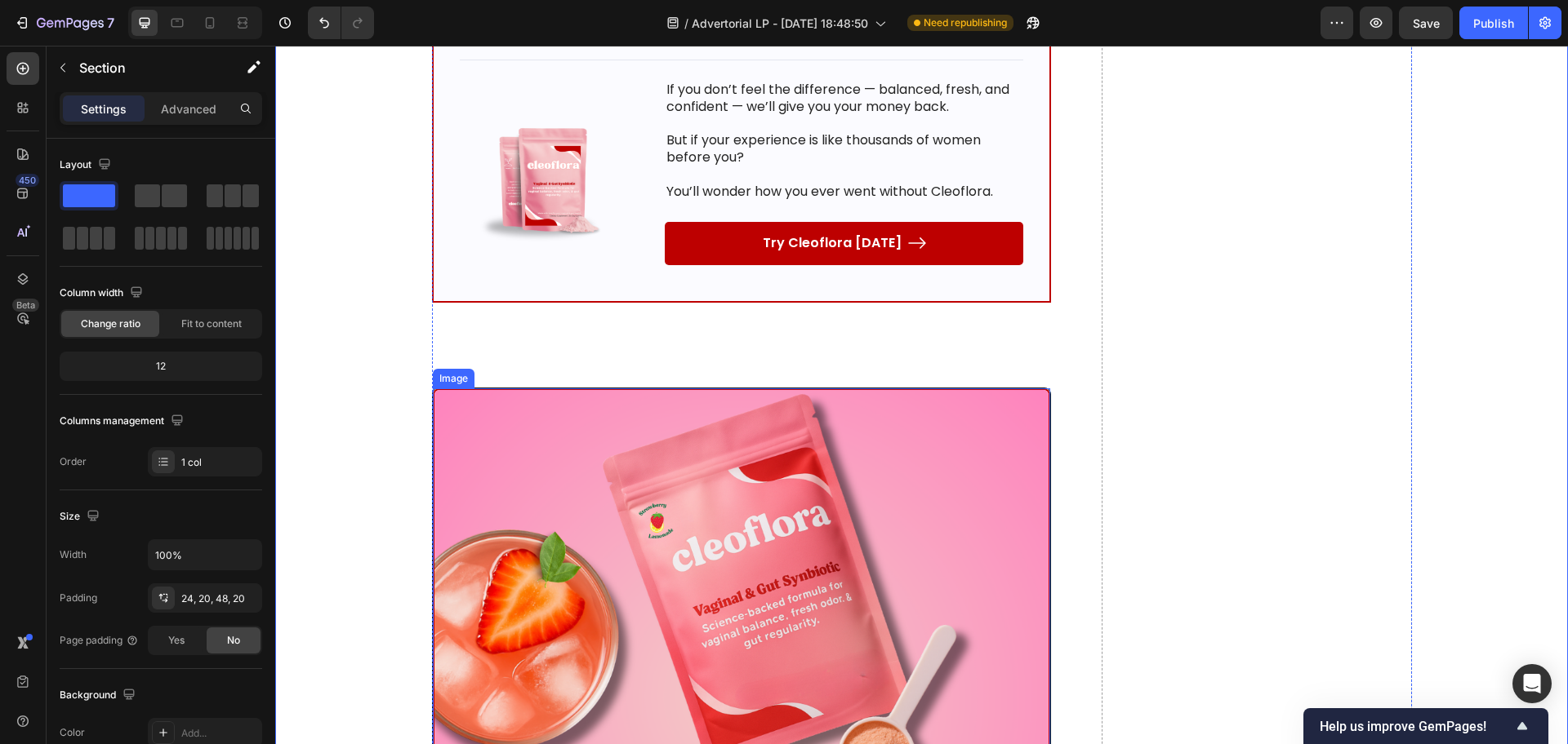
click at [507, 422] on img at bounding box center [742, 697] width 618 height 618
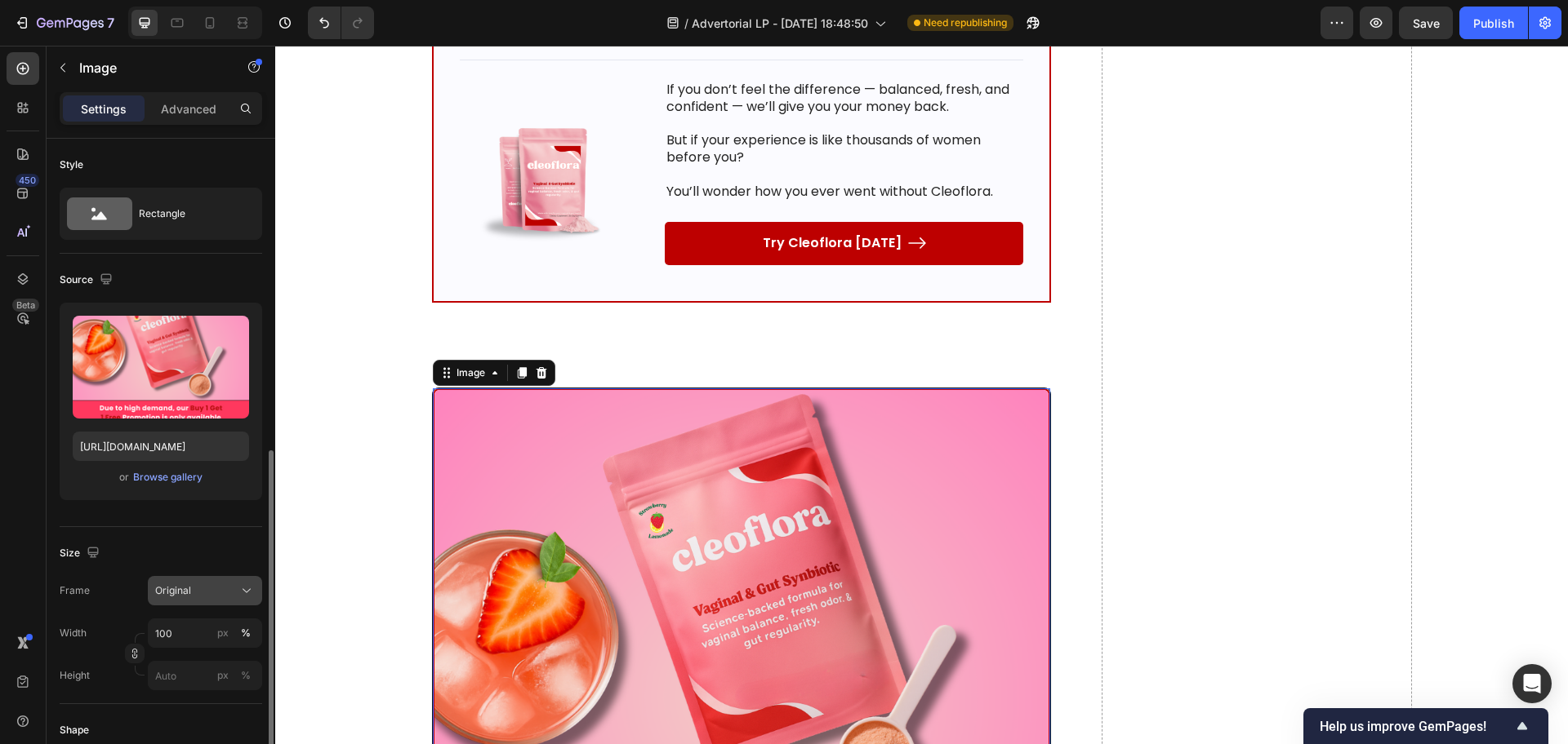
scroll to position [204, 0]
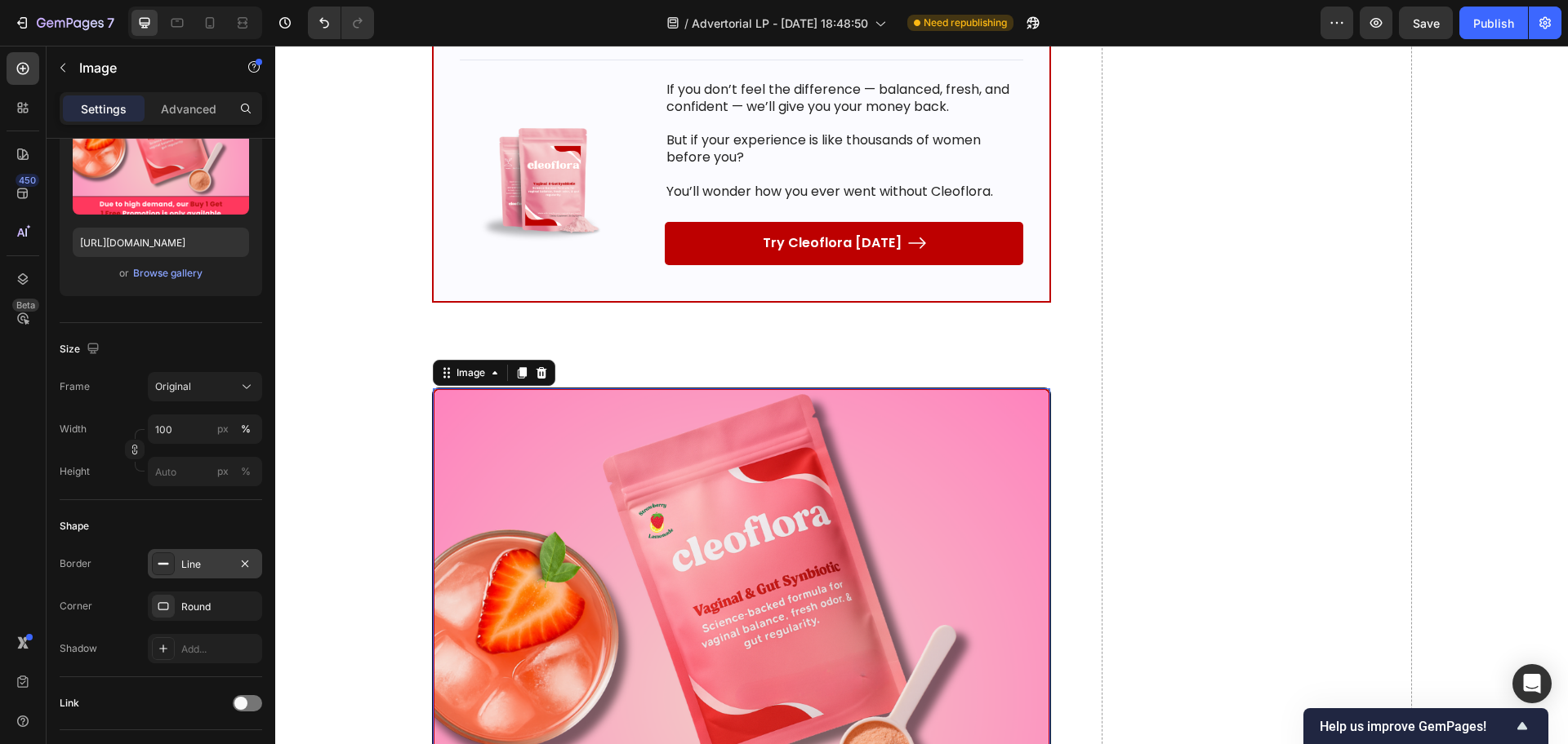
click at [204, 565] on div "Line" at bounding box center [205, 564] width 48 height 14
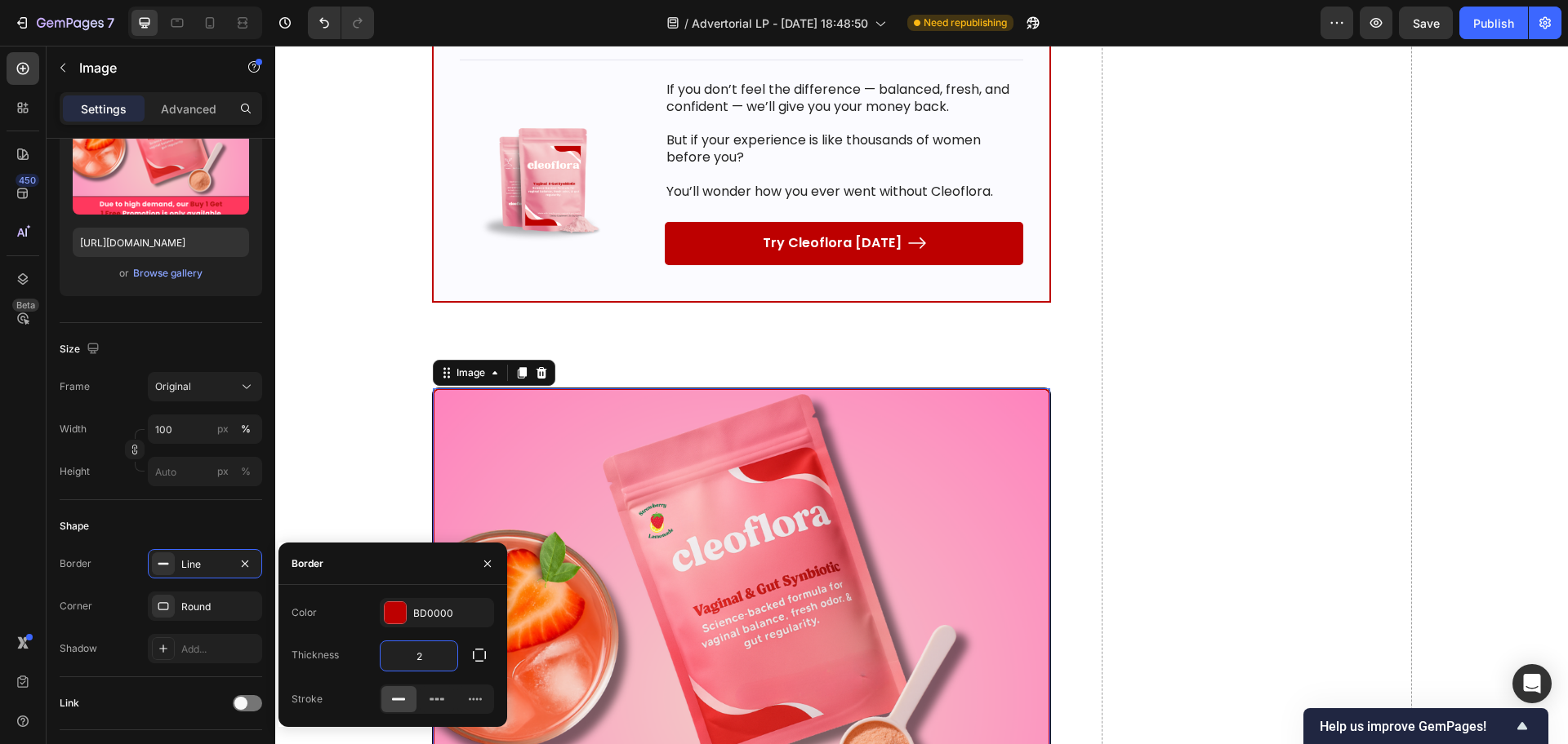
click at [414, 649] on input "2" at bounding box center [419, 656] width 77 height 30
type input "1"
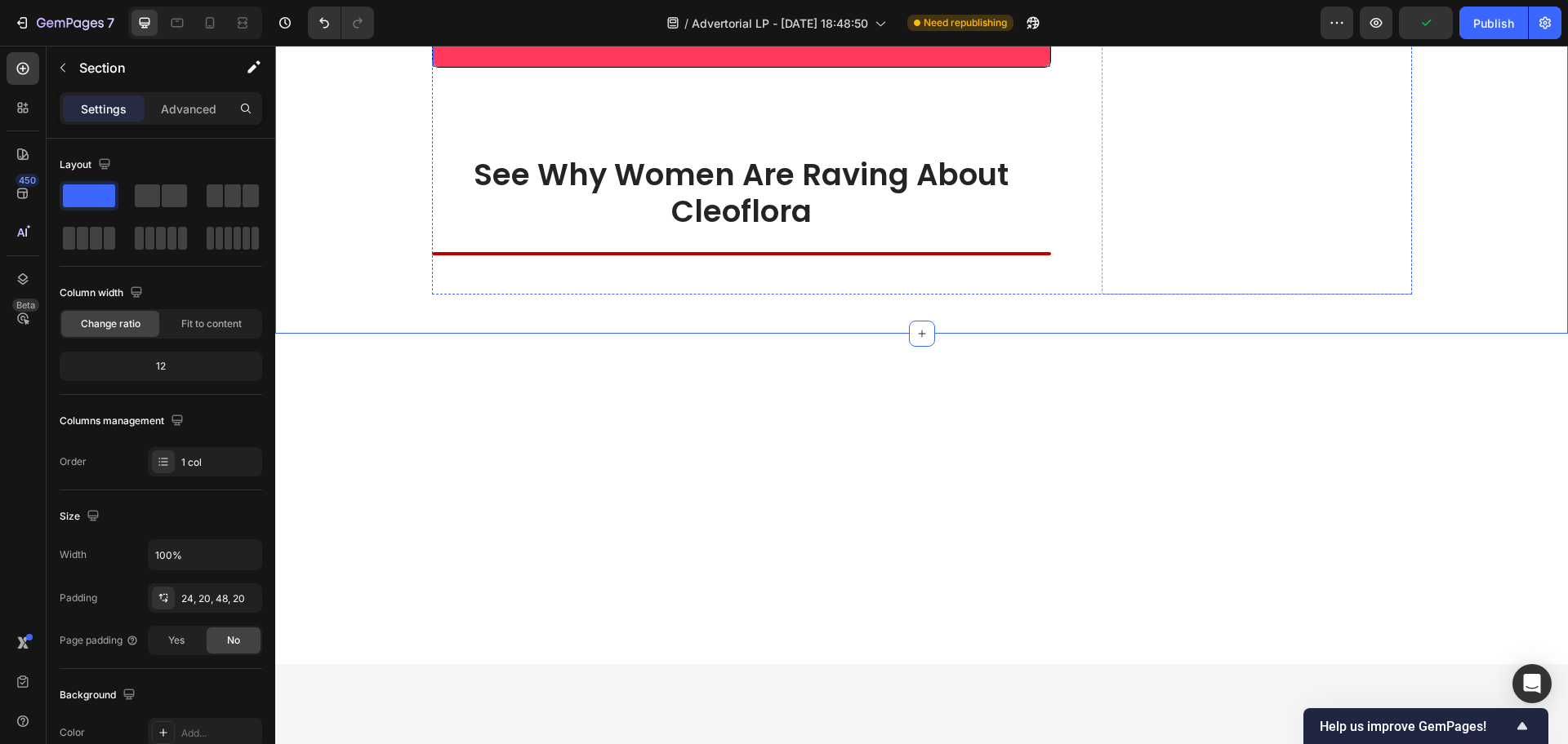
scroll to position [10814, 0]
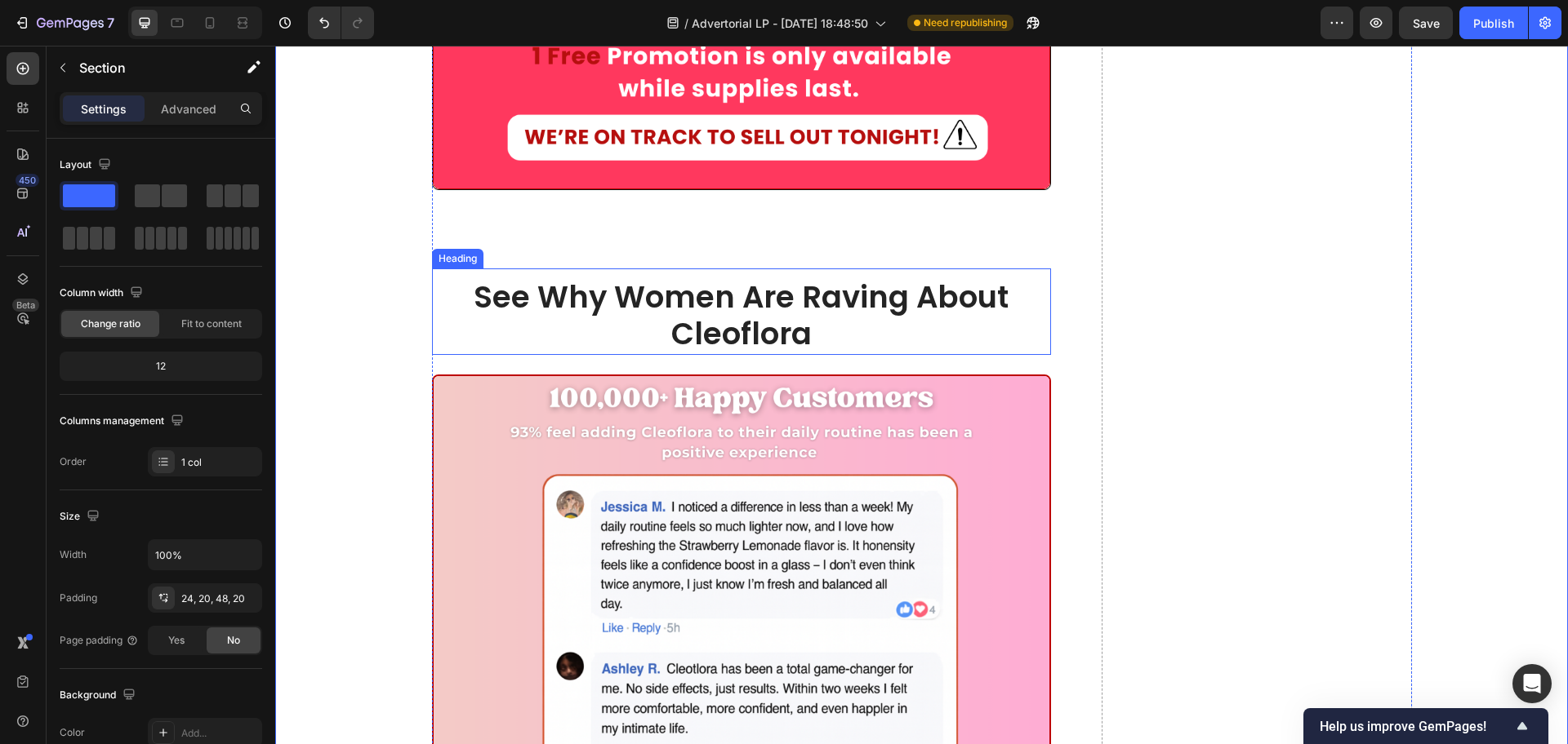
click at [706, 300] on span "See Why Women Are Raving About Cleoflora" at bounding box center [741, 315] width 535 height 79
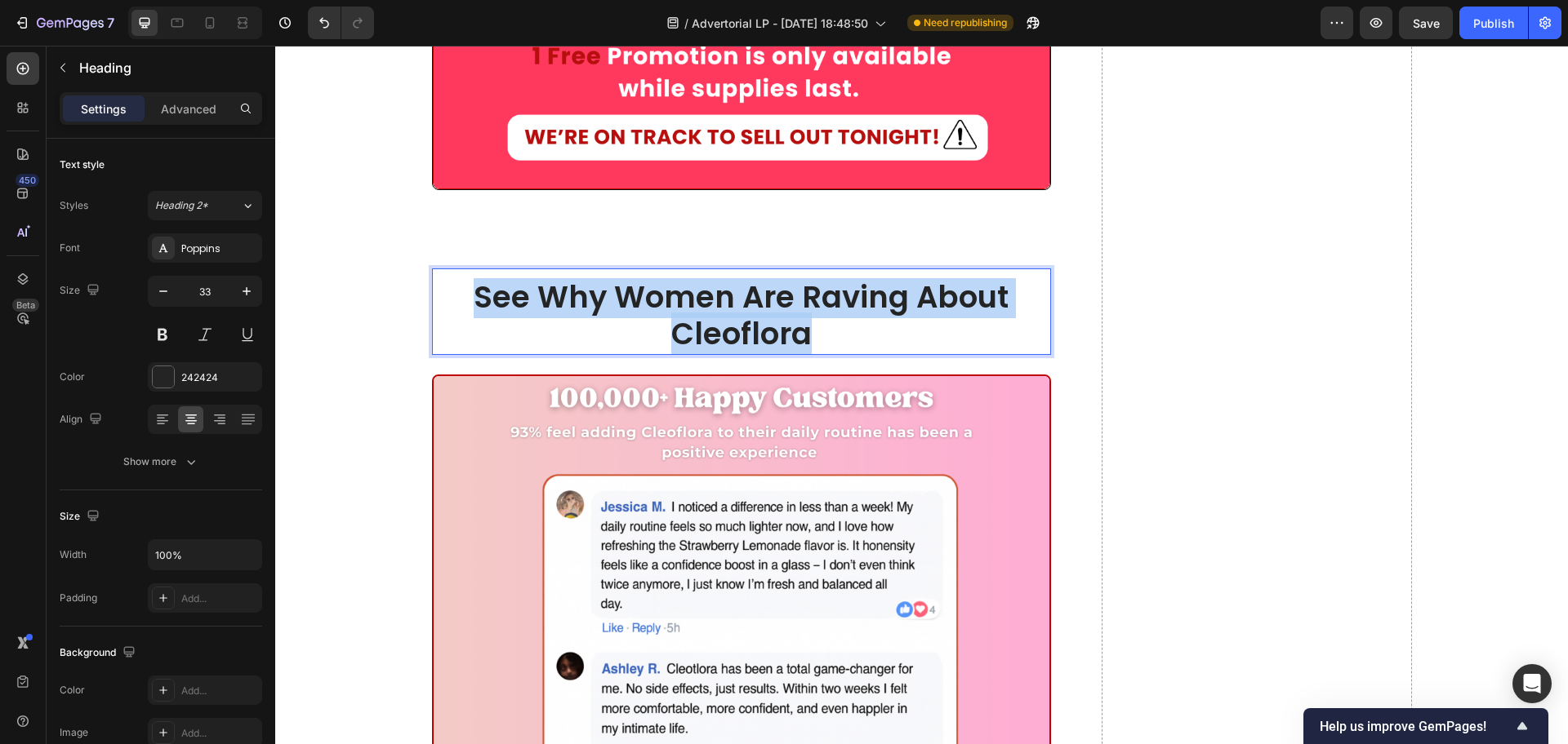
click at [706, 300] on span "See Why Women Are Raving About Cleoflora" at bounding box center [741, 315] width 535 height 79
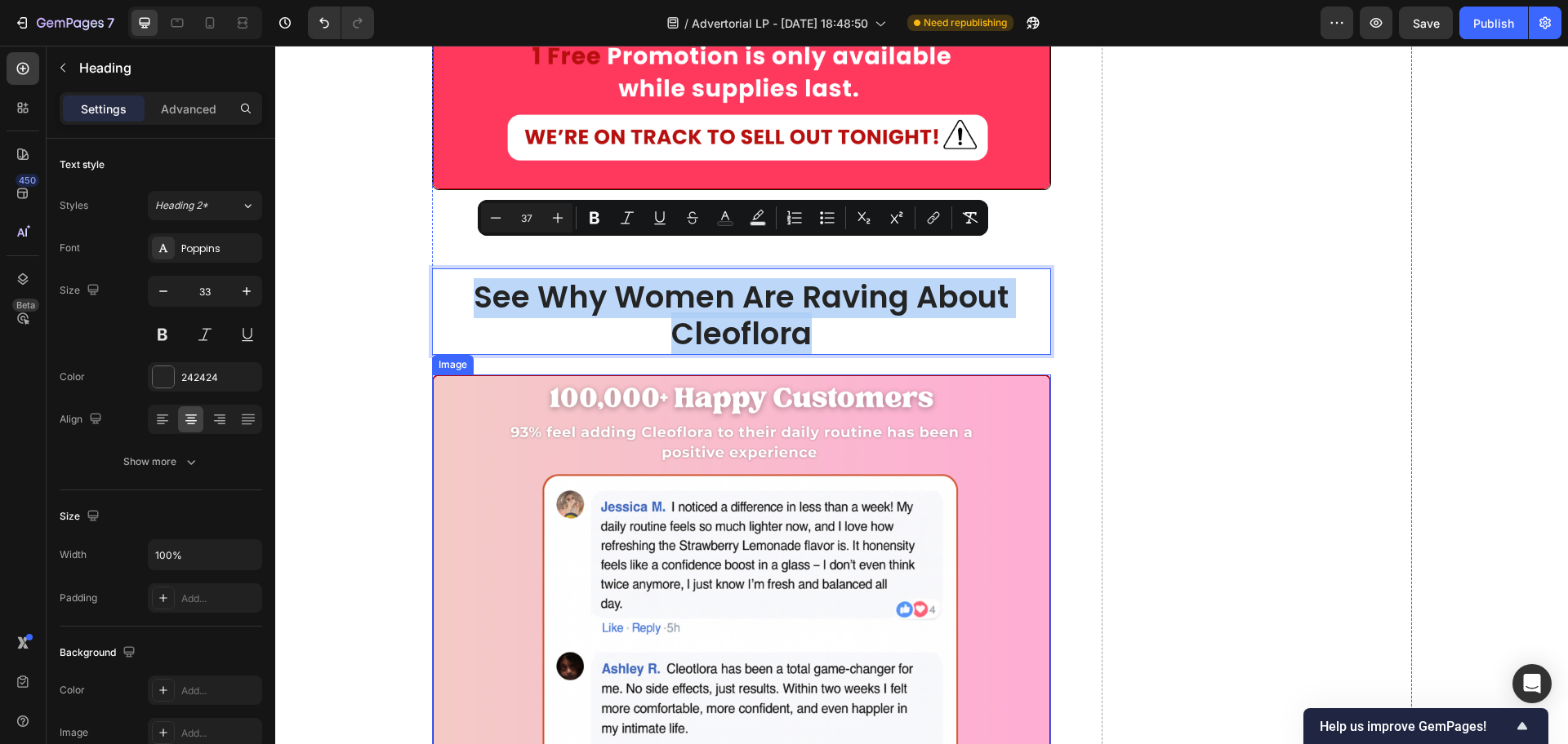
click at [738, 545] on img at bounding box center [742, 684] width 620 height 620
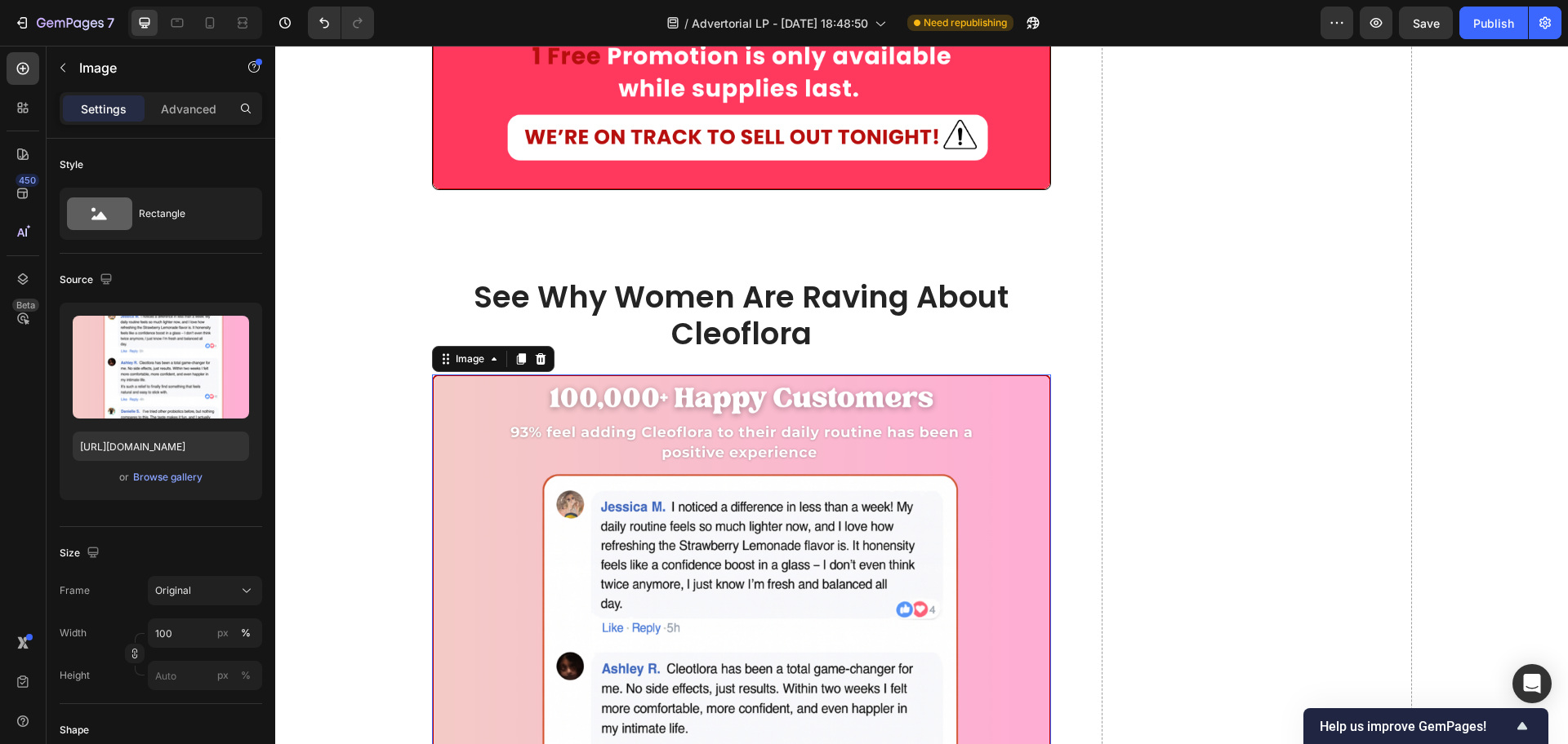
copy span "See Why Women Are Raving About Cleoflora"
click at [787, 280] on span "See Why Women Are Raving About Cleoflora" at bounding box center [741, 315] width 535 height 79
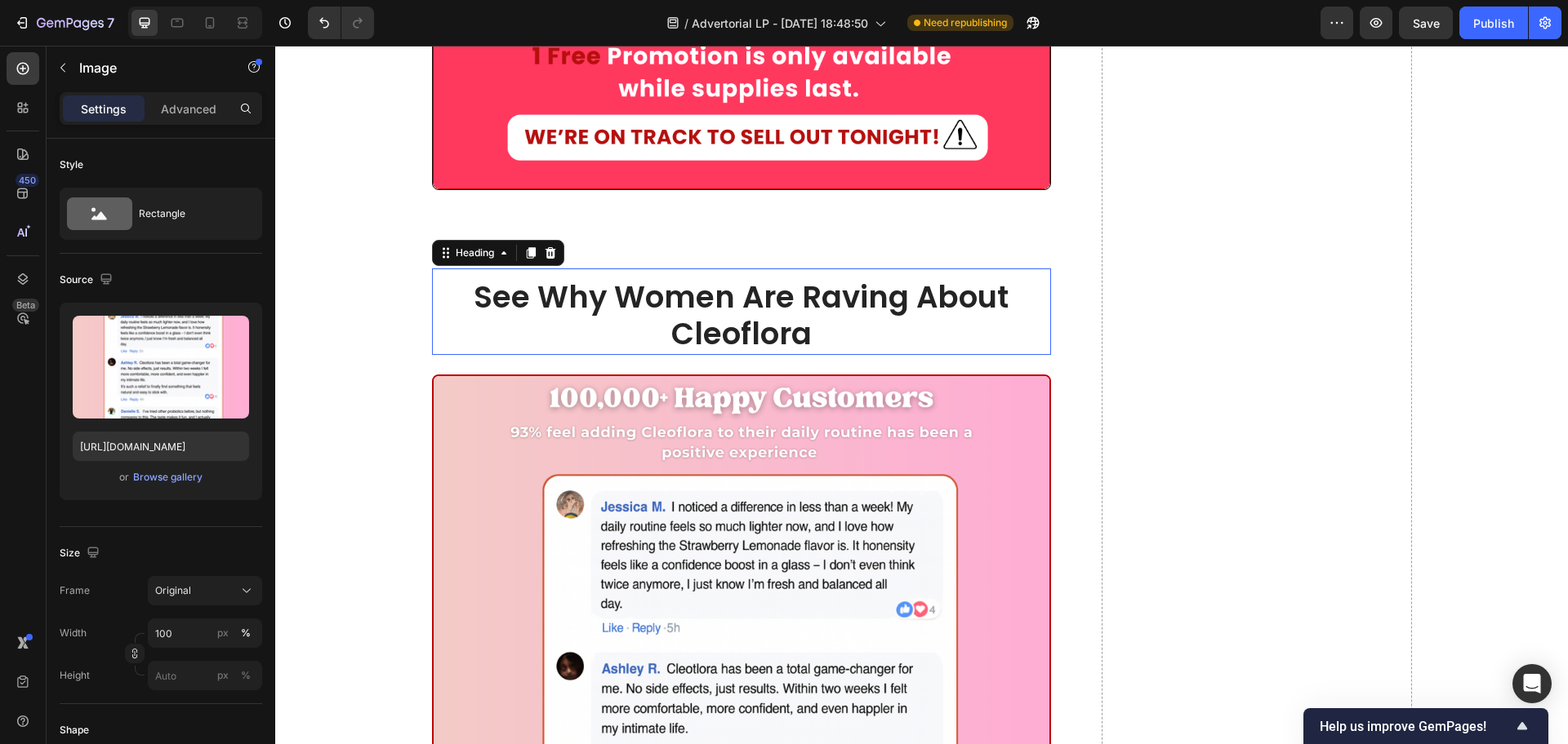
click at [787, 280] on span "See Why Women Are Raving About Cleoflora" at bounding box center [741, 315] width 535 height 79
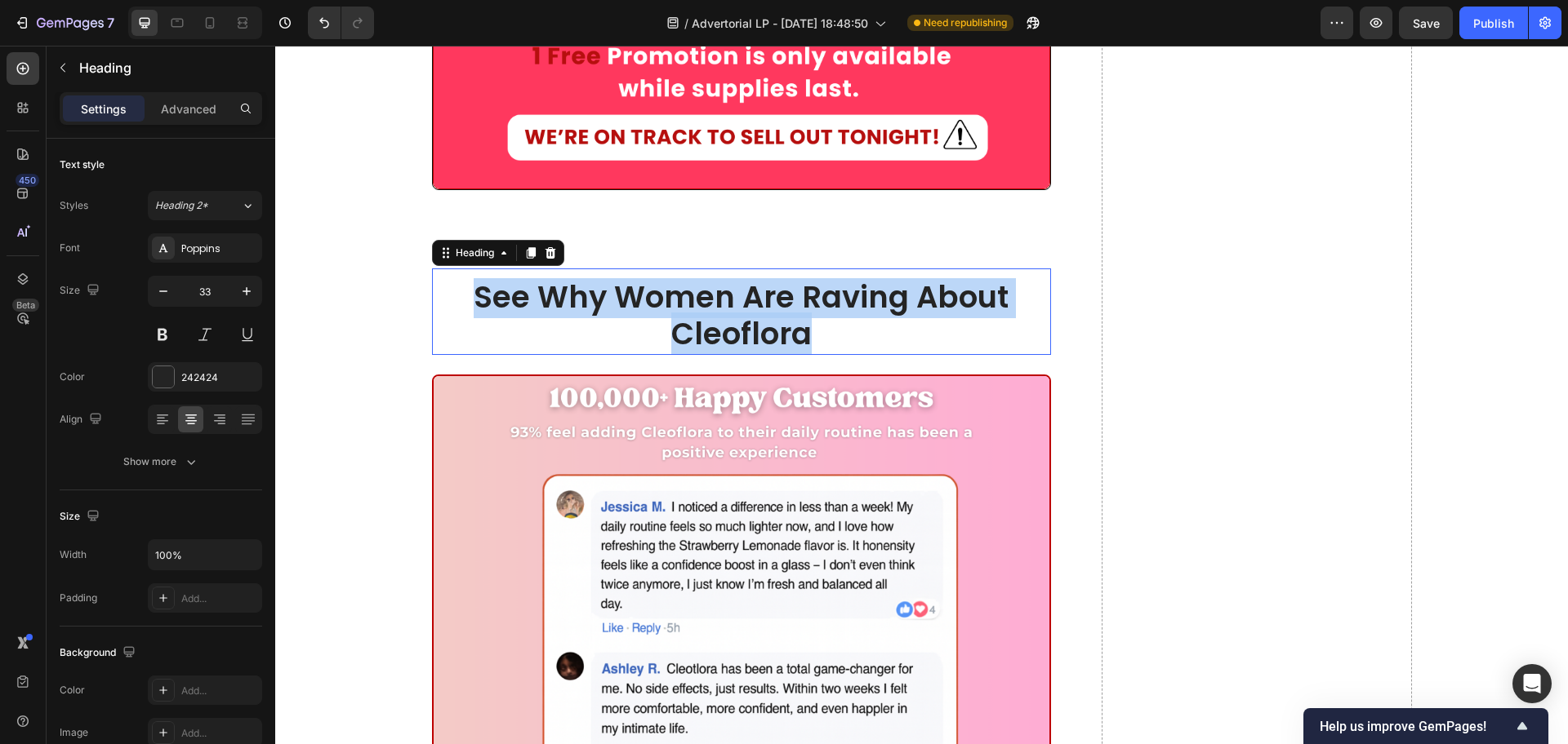
click at [787, 280] on span "See Why Women Are Raving About Cleoflora" at bounding box center [741, 315] width 535 height 79
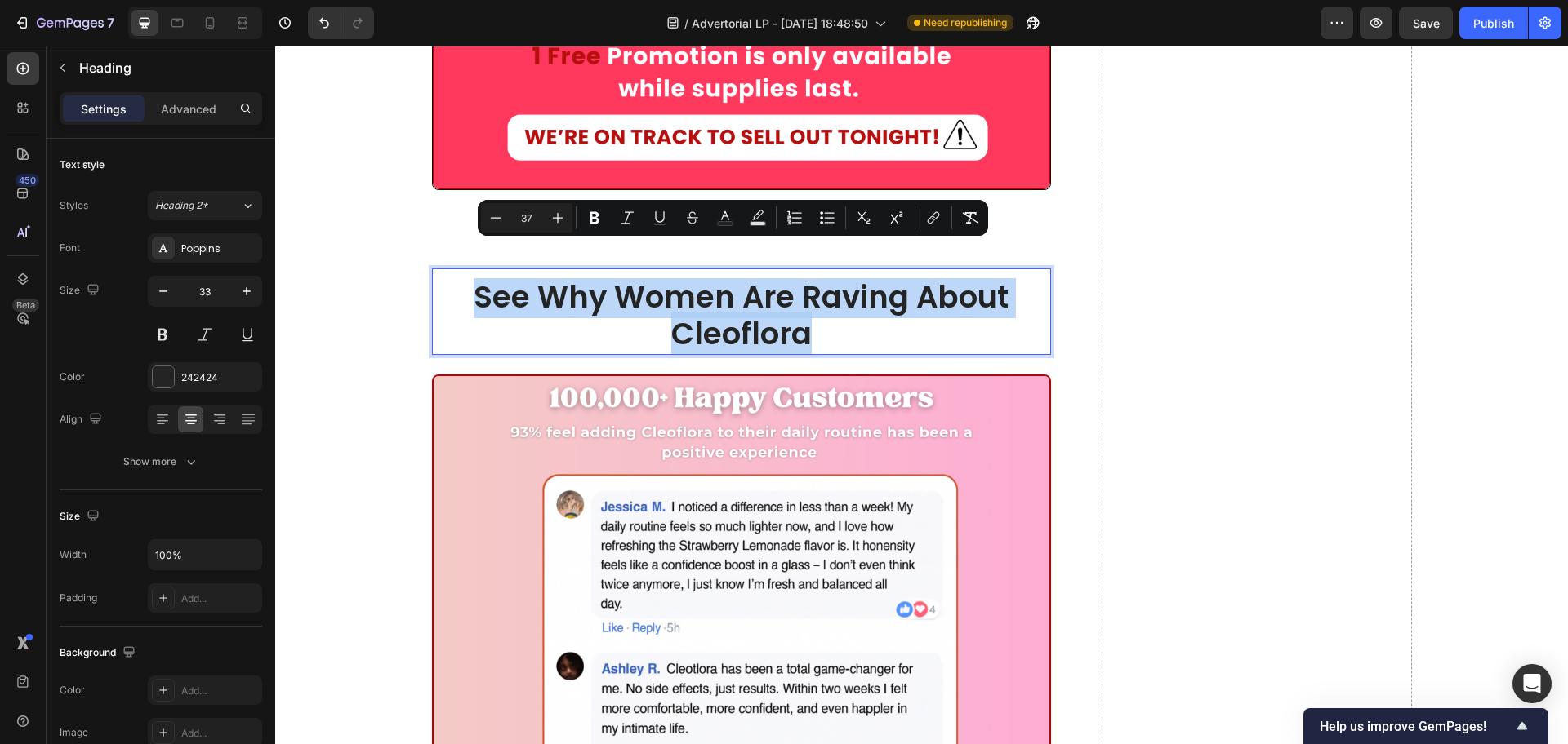
copy span "See Why Women Are Raving About Cleoflora"
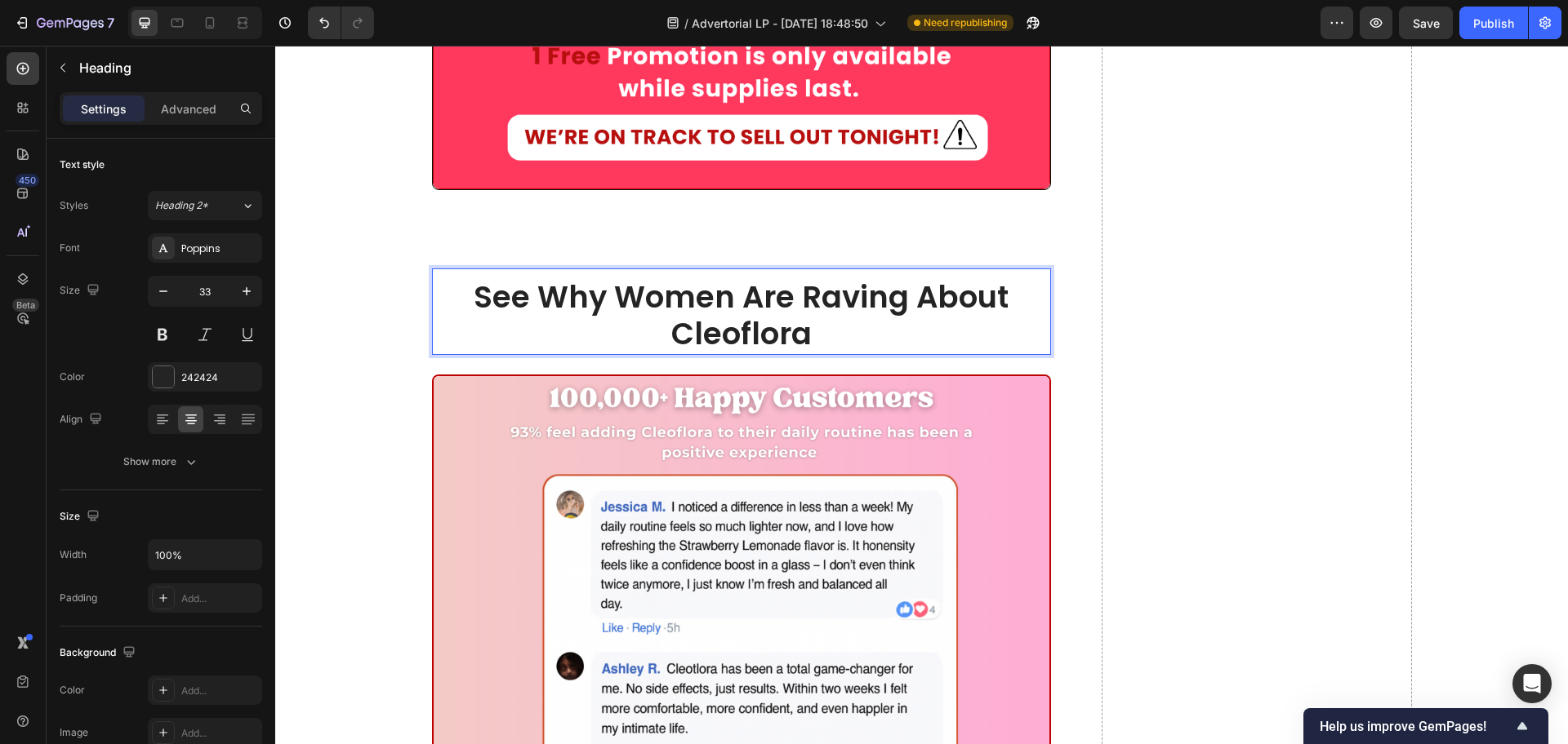
click at [669, 276] on span "See Why Women Are Raving About Cleoflora" at bounding box center [741, 315] width 535 height 79
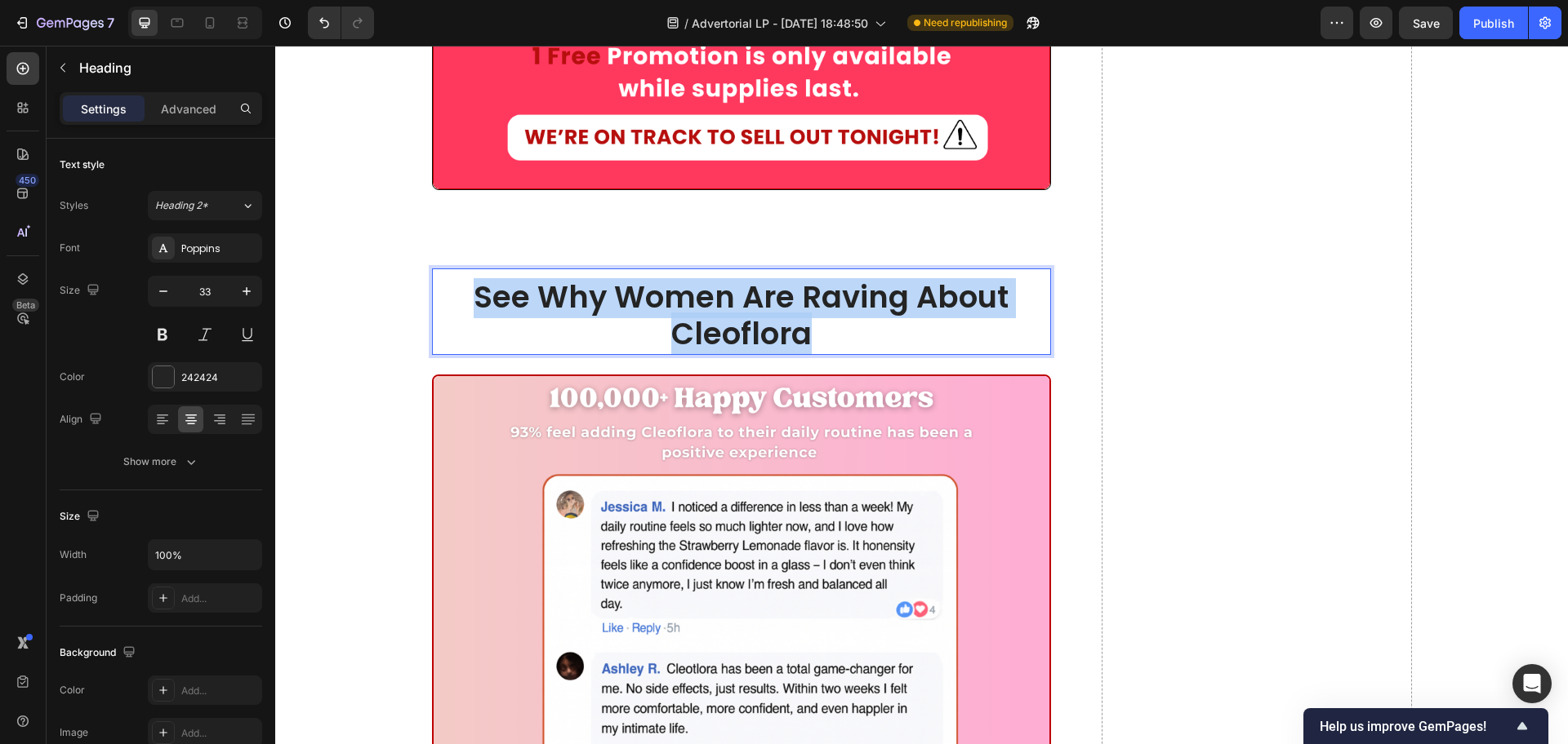
click at [669, 276] on span "See Why Women Are Raving About Cleoflora" at bounding box center [741, 315] width 535 height 79
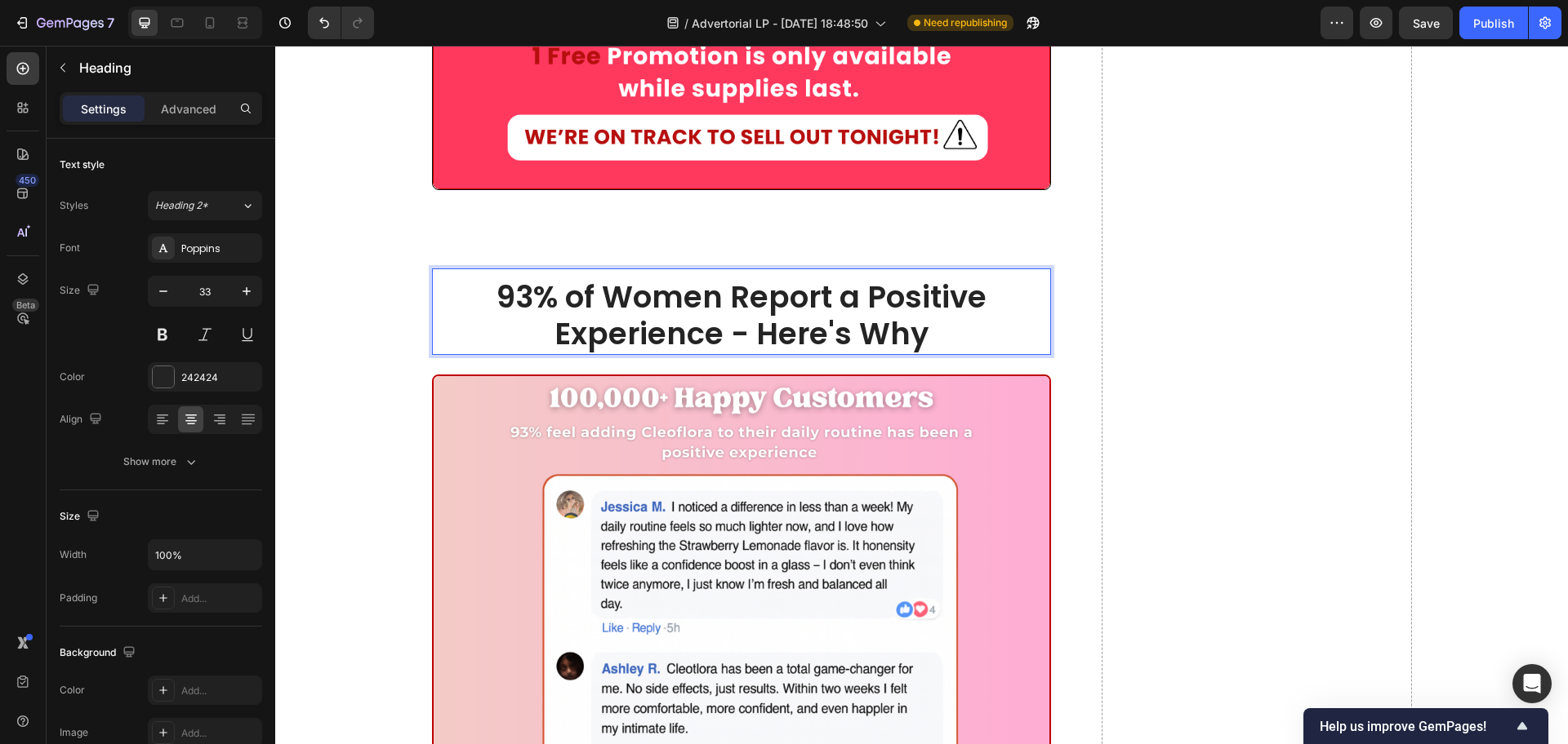
click at [701, 296] on span "93% of Women Report a Positive Experience - Here's Why" at bounding box center [741, 315] width 490 height 79
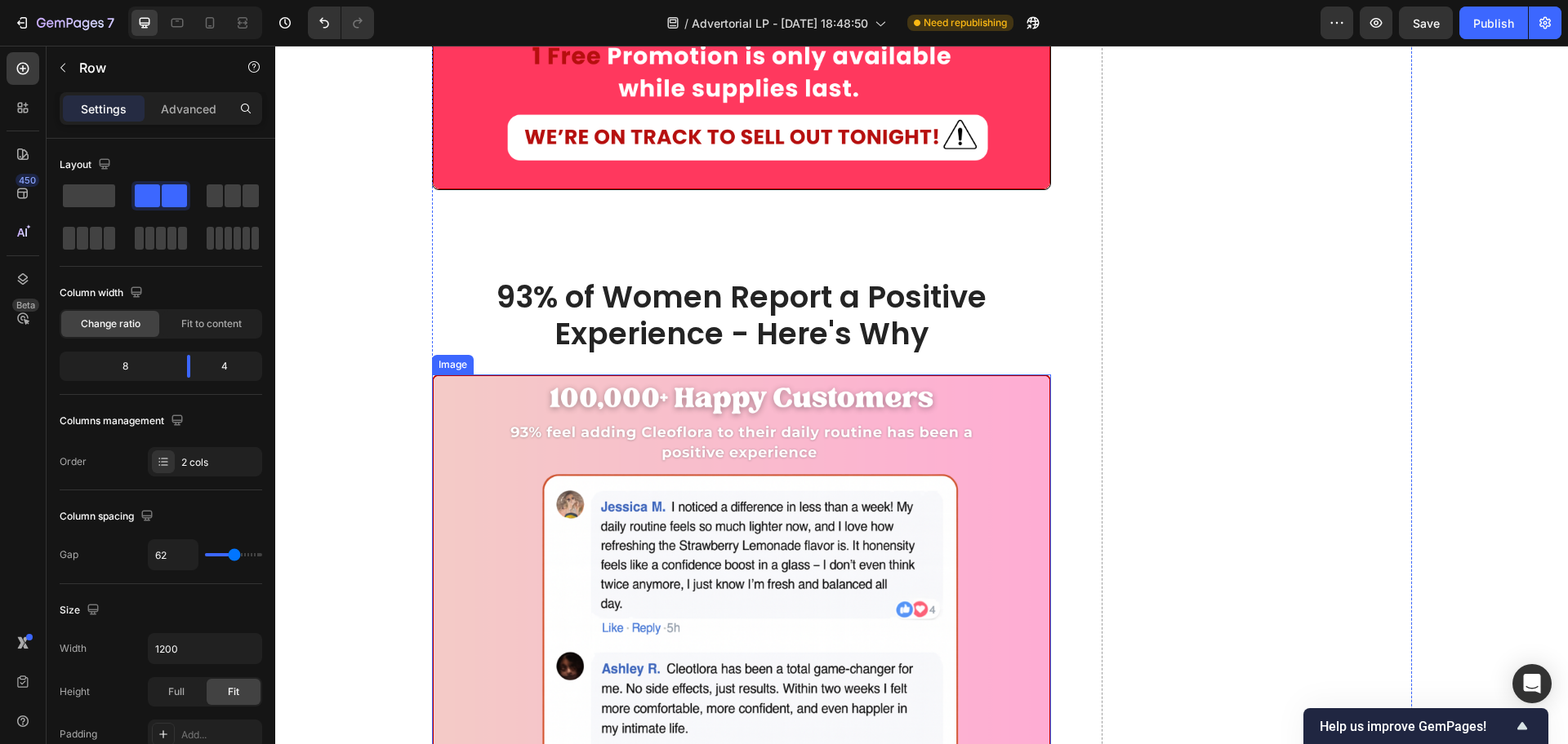
click at [637, 375] on img at bounding box center [742, 684] width 620 height 620
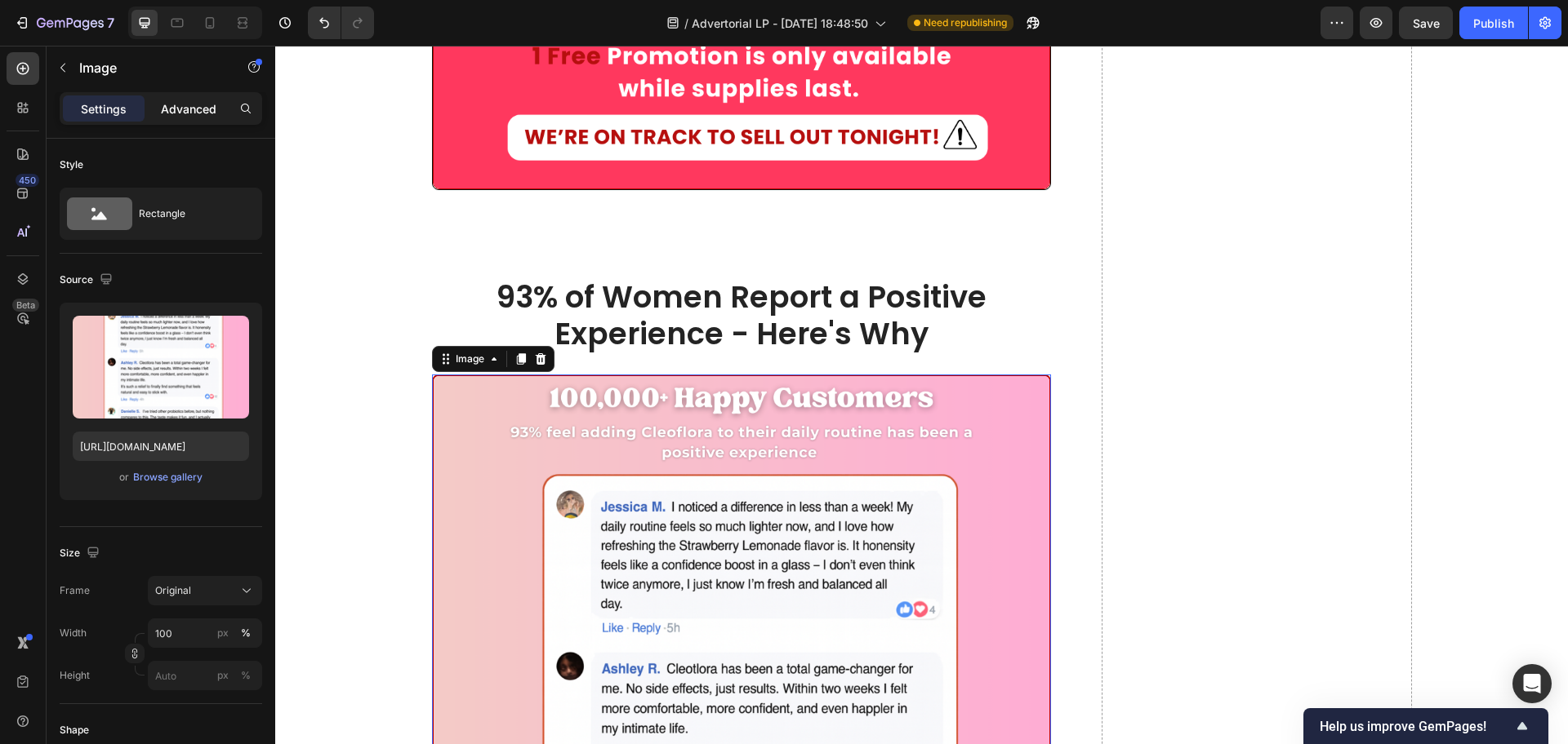
click at [193, 114] on p "Advanced" at bounding box center [188, 109] width 55 height 17
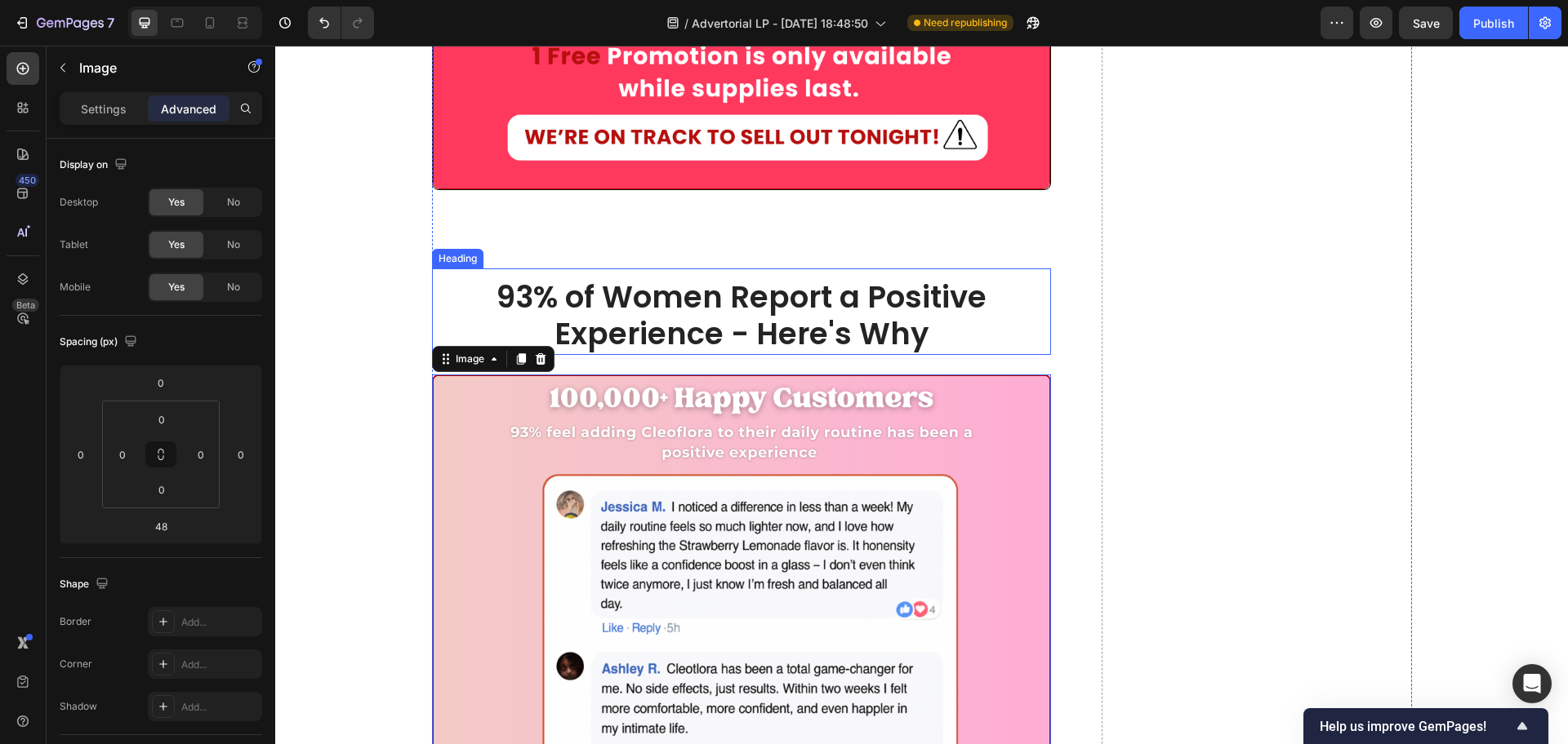
click at [629, 276] on span "93% of Women Report a Positive Experience - Here's Why" at bounding box center [741, 315] width 490 height 79
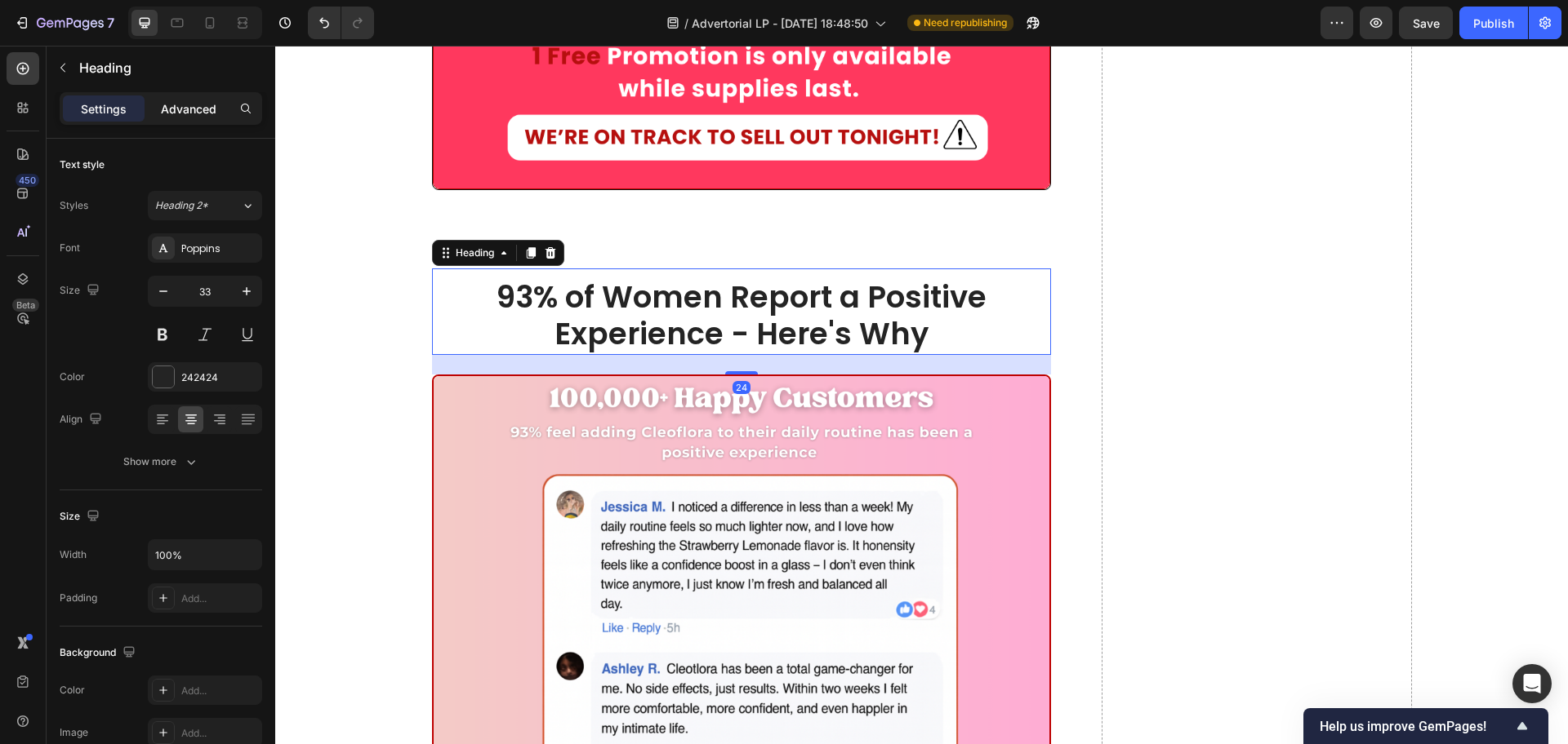
drag, startPoint x: 209, startPoint y: 114, endPoint x: 203, endPoint y: 160, distance: 46.4
click at [207, 114] on p "Advanced" at bounding box center [188, 109] width 55 height 17
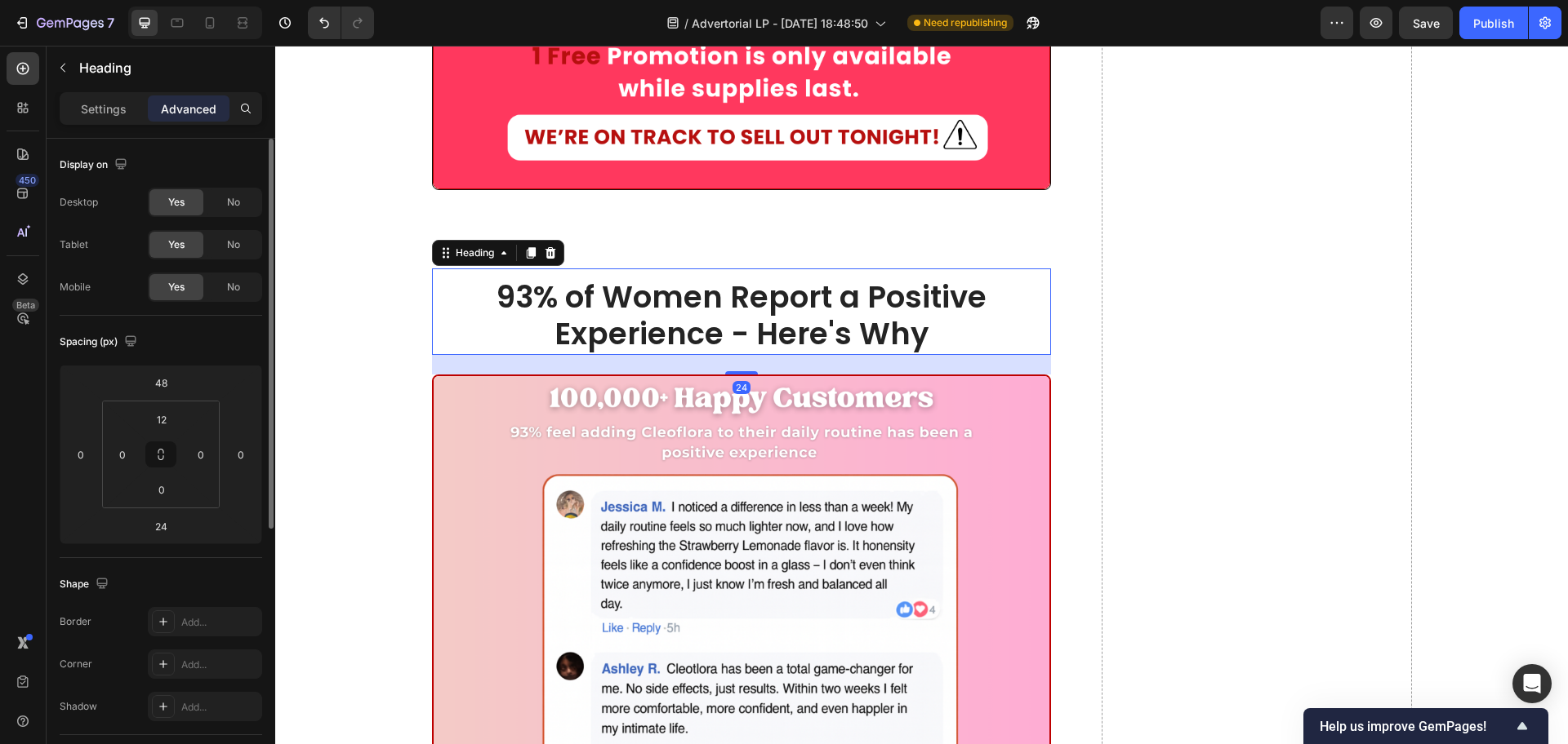
click at [164, 507] on div "12 0 0 0" at bounding box center [161, 455] width 118 height 108
click at [172, 528] on input "24" at bounding box center [161, 526] width 32 height 25
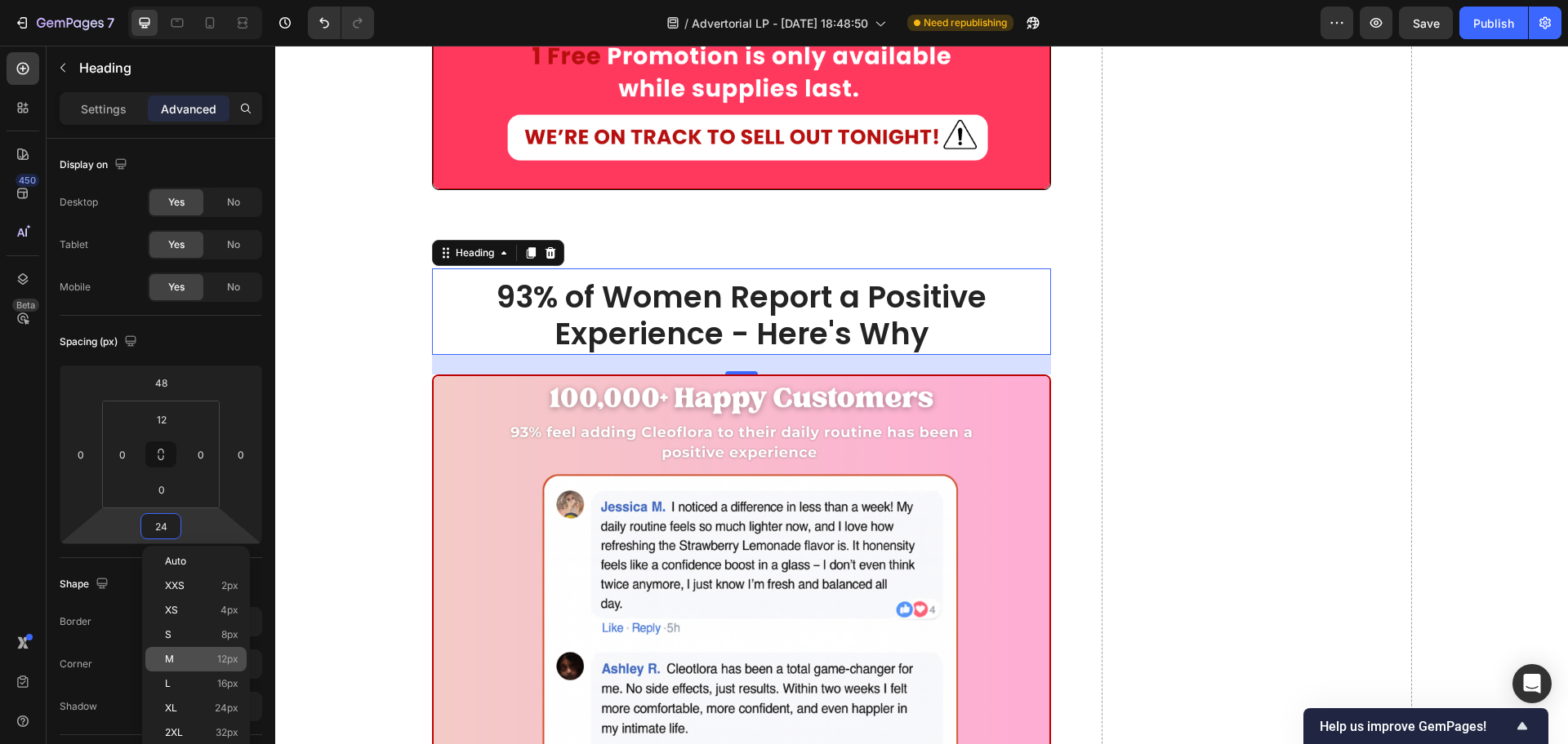
click at [200, 654] on p "M 12px" at bounding box center [202, 659] width 73 height 11
type input "12"
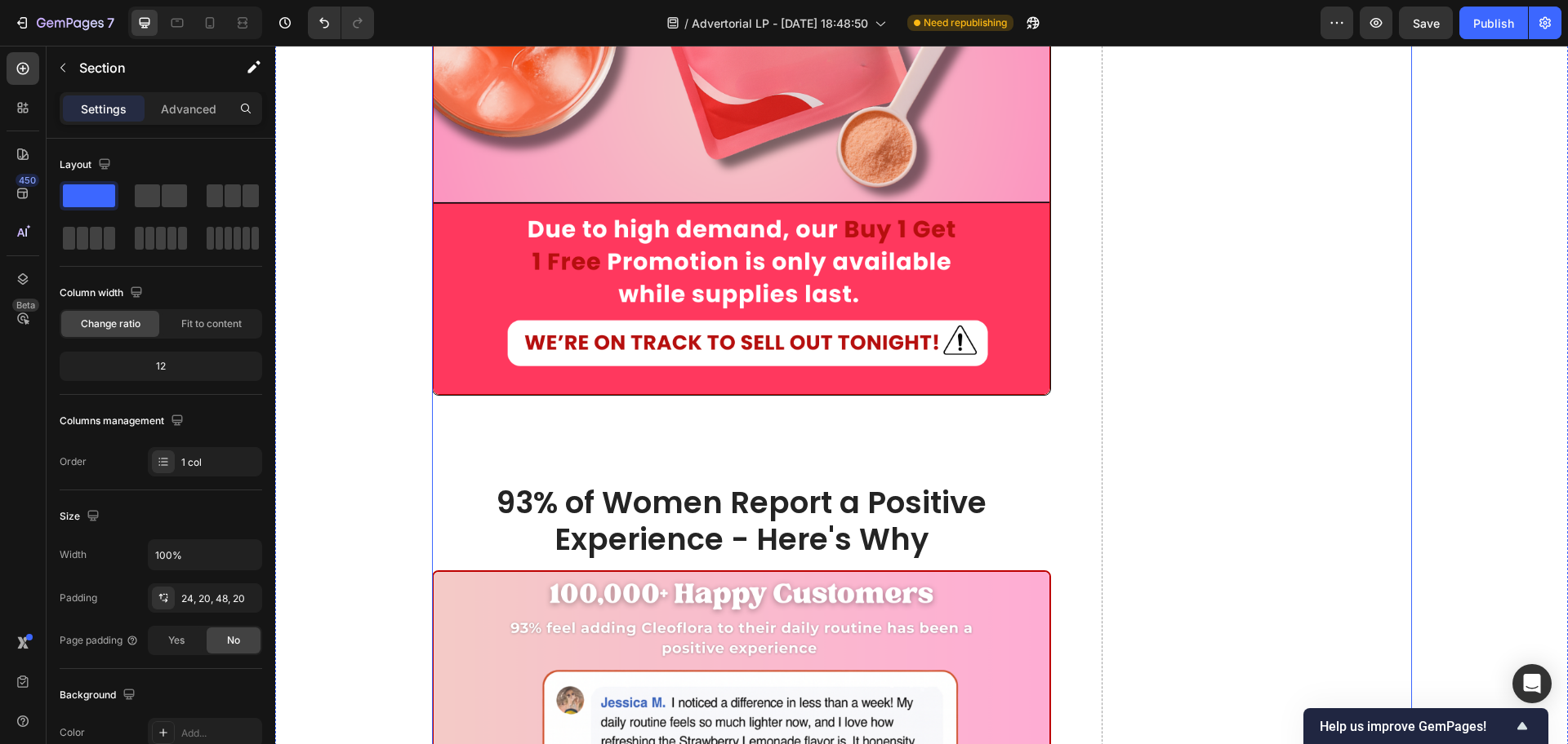
scroll to position [10610, 0]
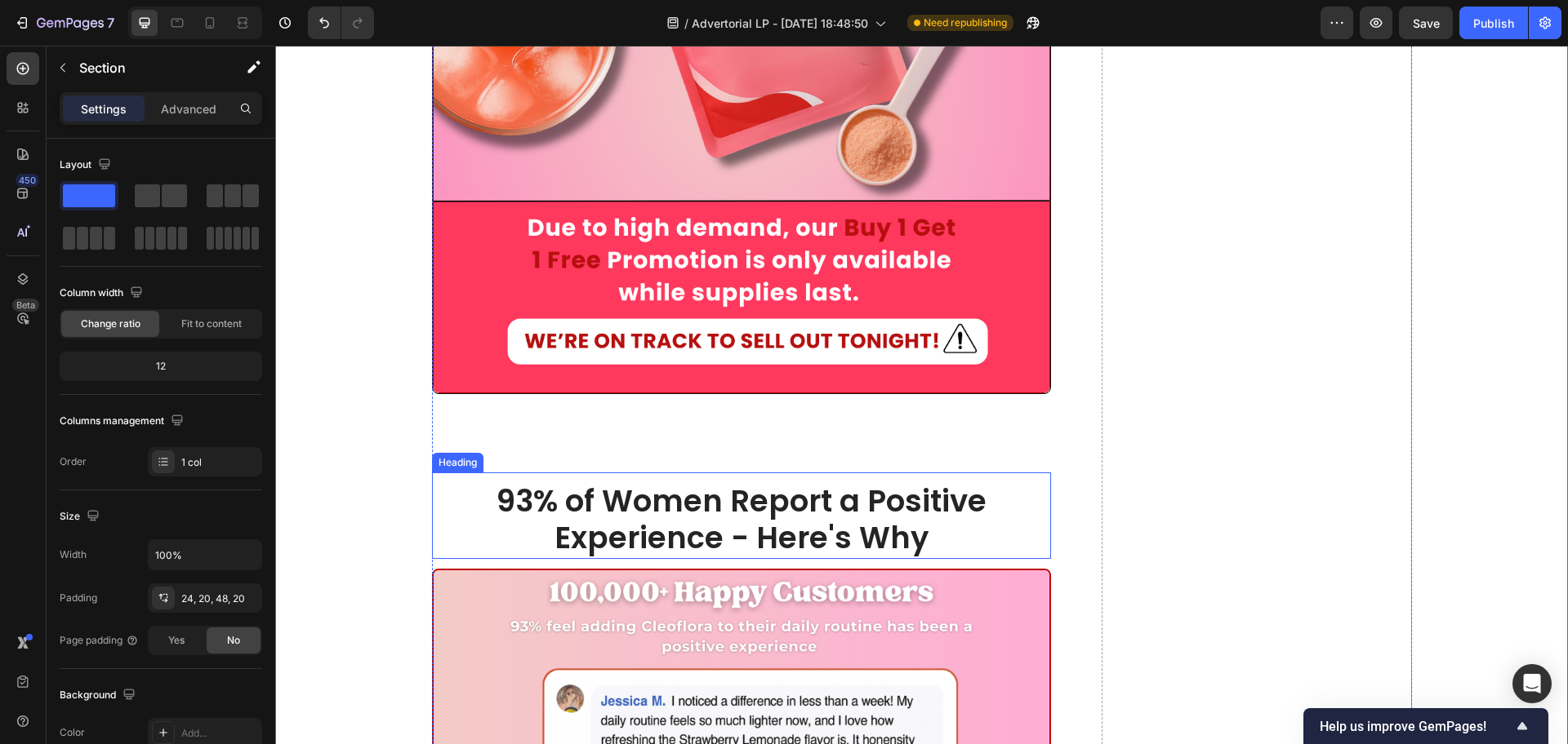
click at [656, 472] on div "⁠⁠⁠⁠⁠⁠⁠ 93% of Women Report a Positive Experience - Here's Why Heading" at bounding box center [742, 516] width 620 height 87
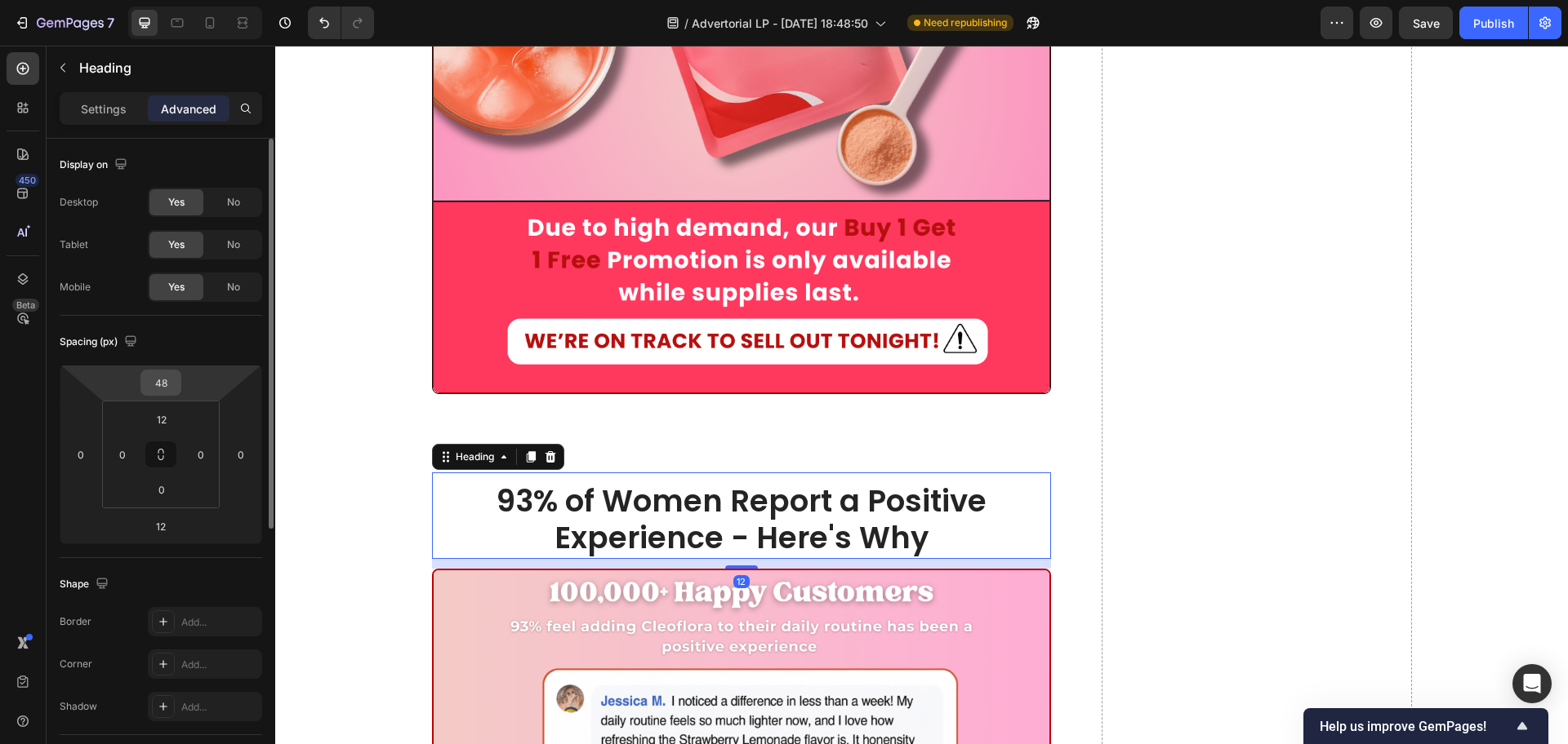
click at [169, 375] on input "48" at bounding box center [161, 382] width 32 height 25
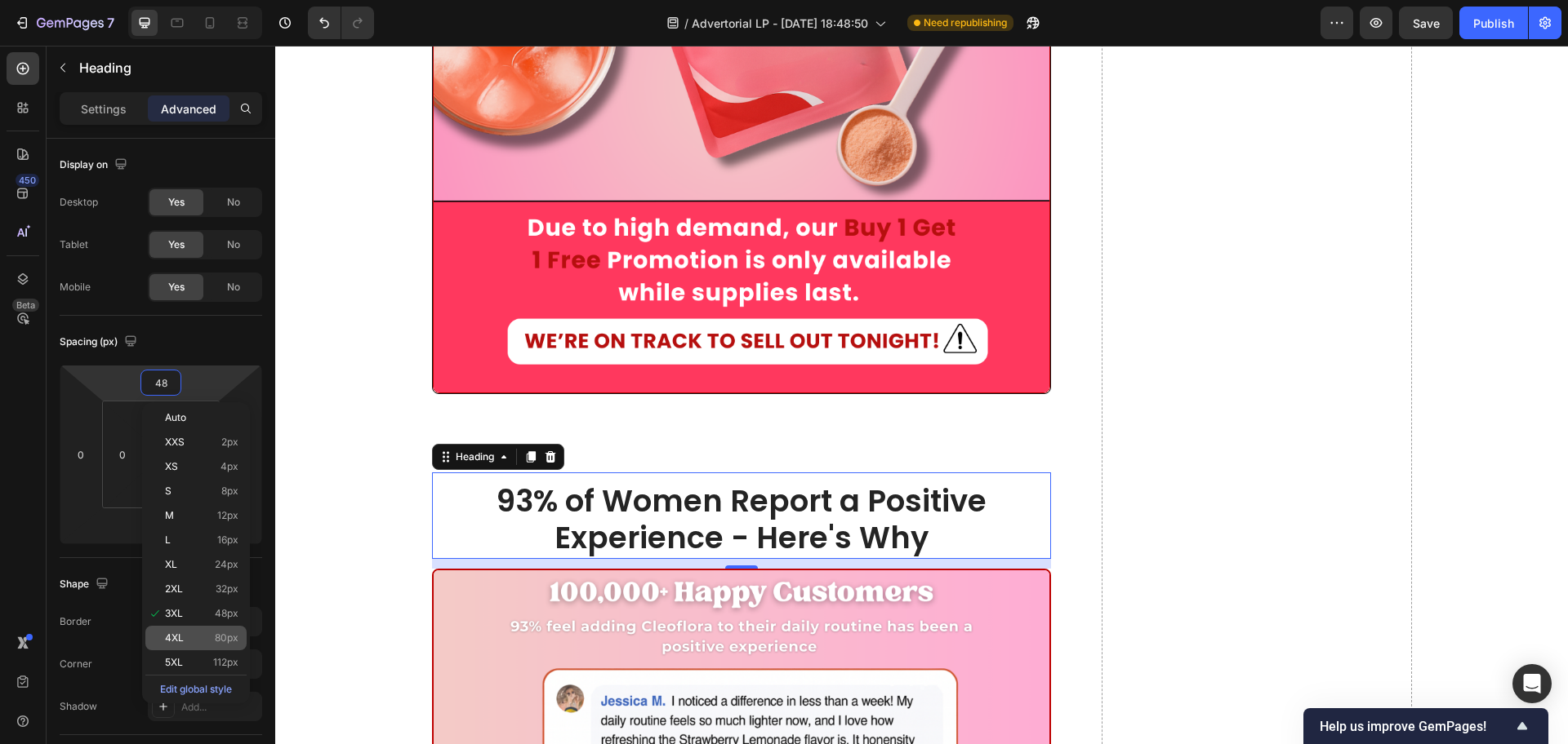
click at [222, 637] on span "80px" at bounding box center [227, 638] width 24 height 11
type input "80"
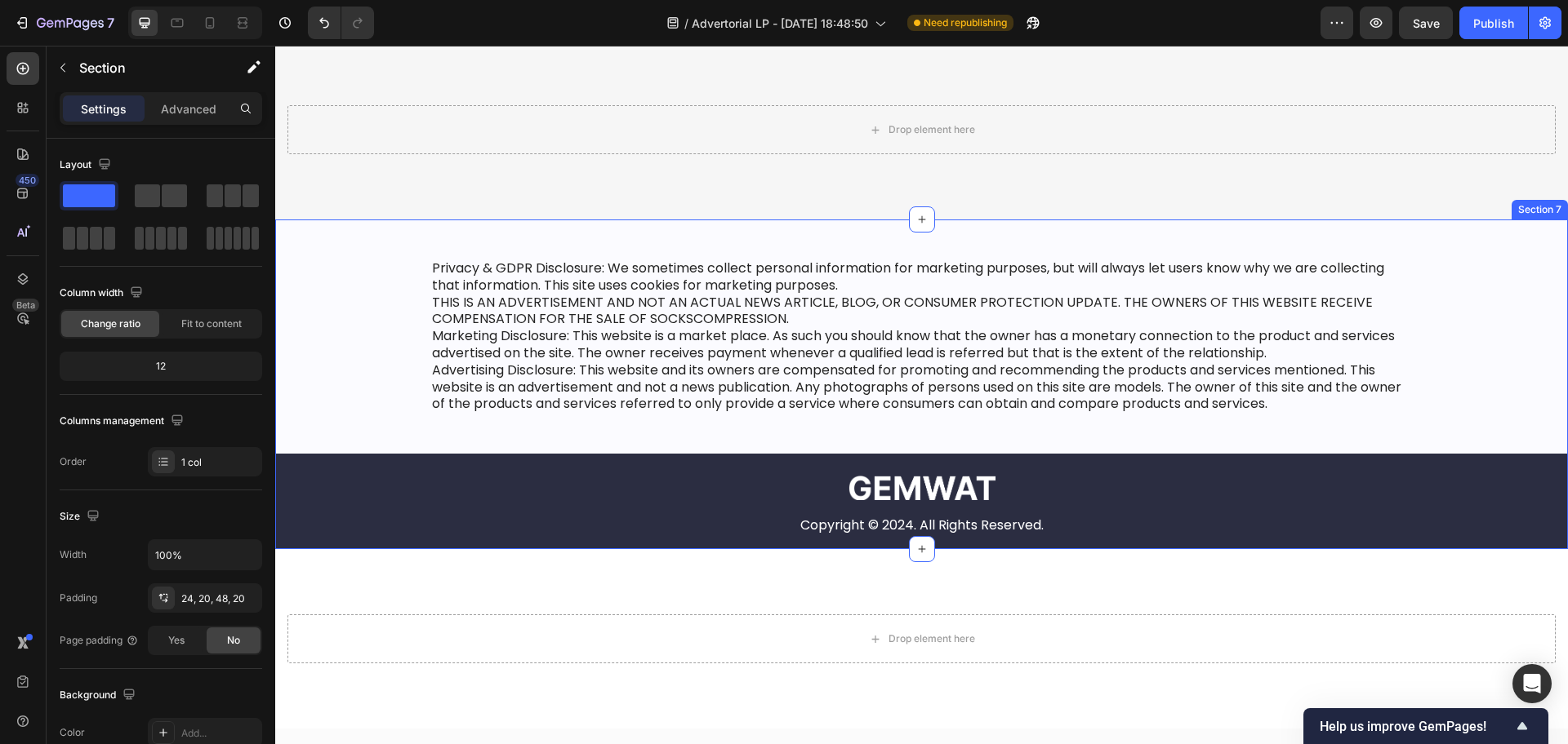
scroll to position [12753, 0]
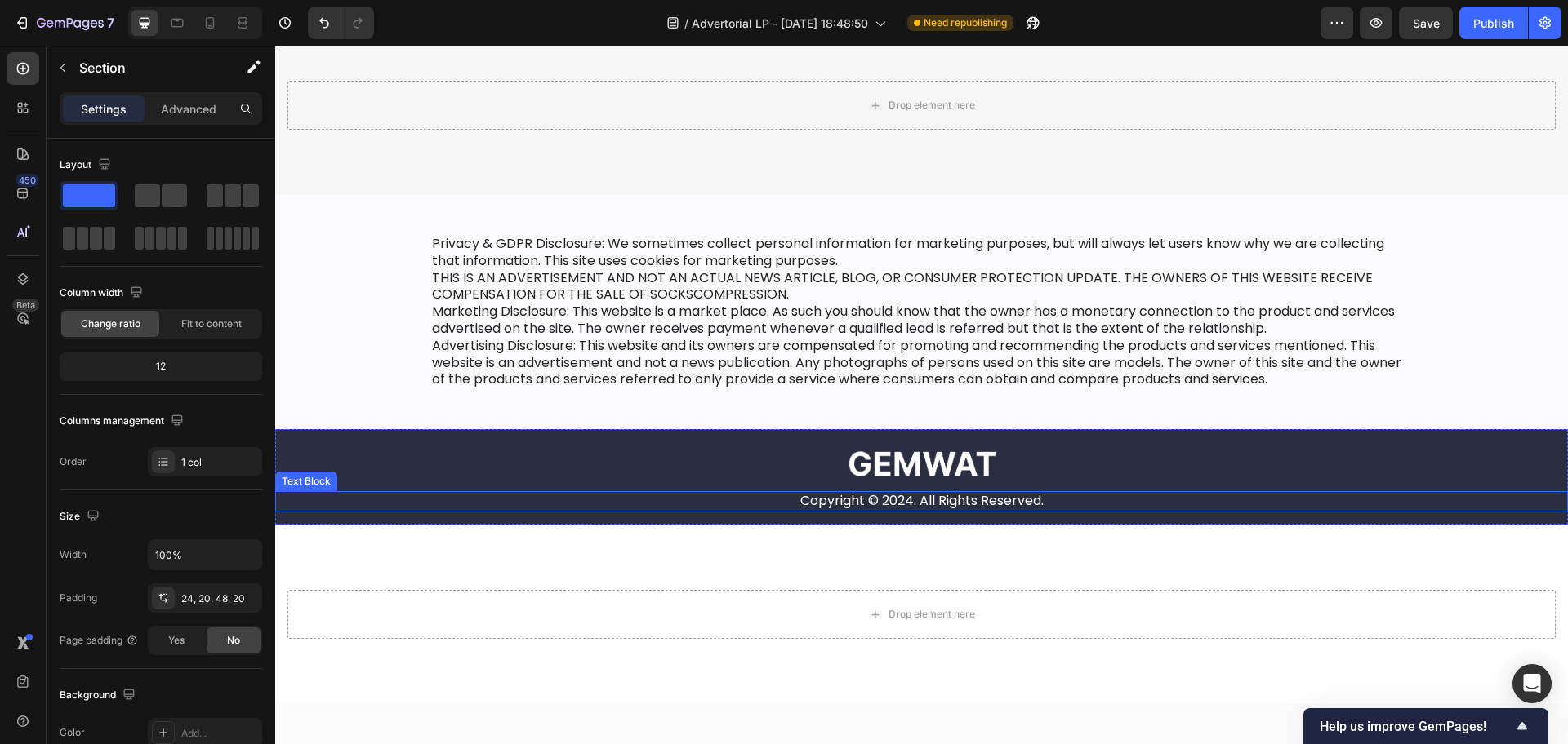
click at [377, 507] on div "Copyright © 2024. All Rights Reserved." at bounding box center [921, 501] width 1260 height 20
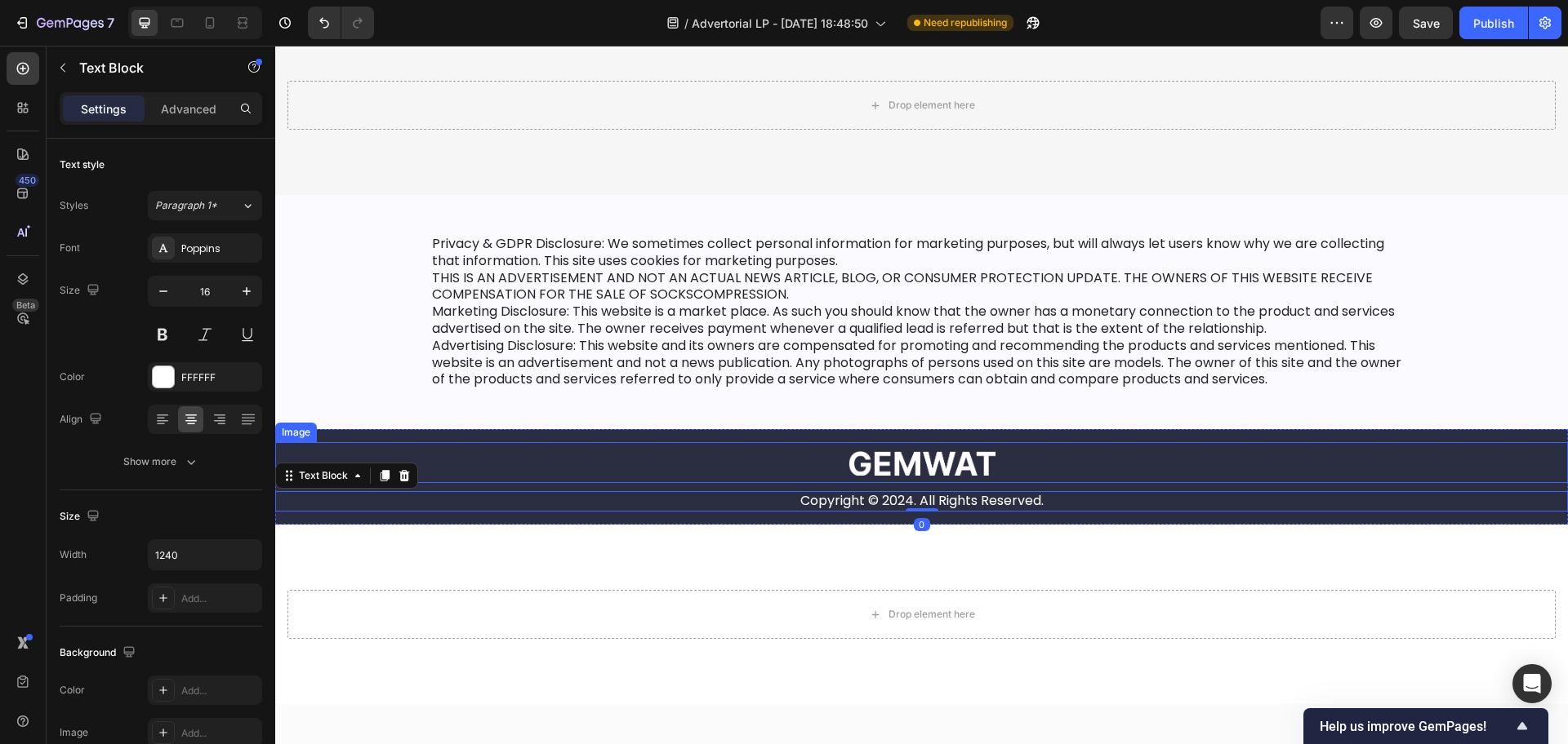
click at [342, 443] on div "Image" at bounding box center [922, 463] width 1293 height 41
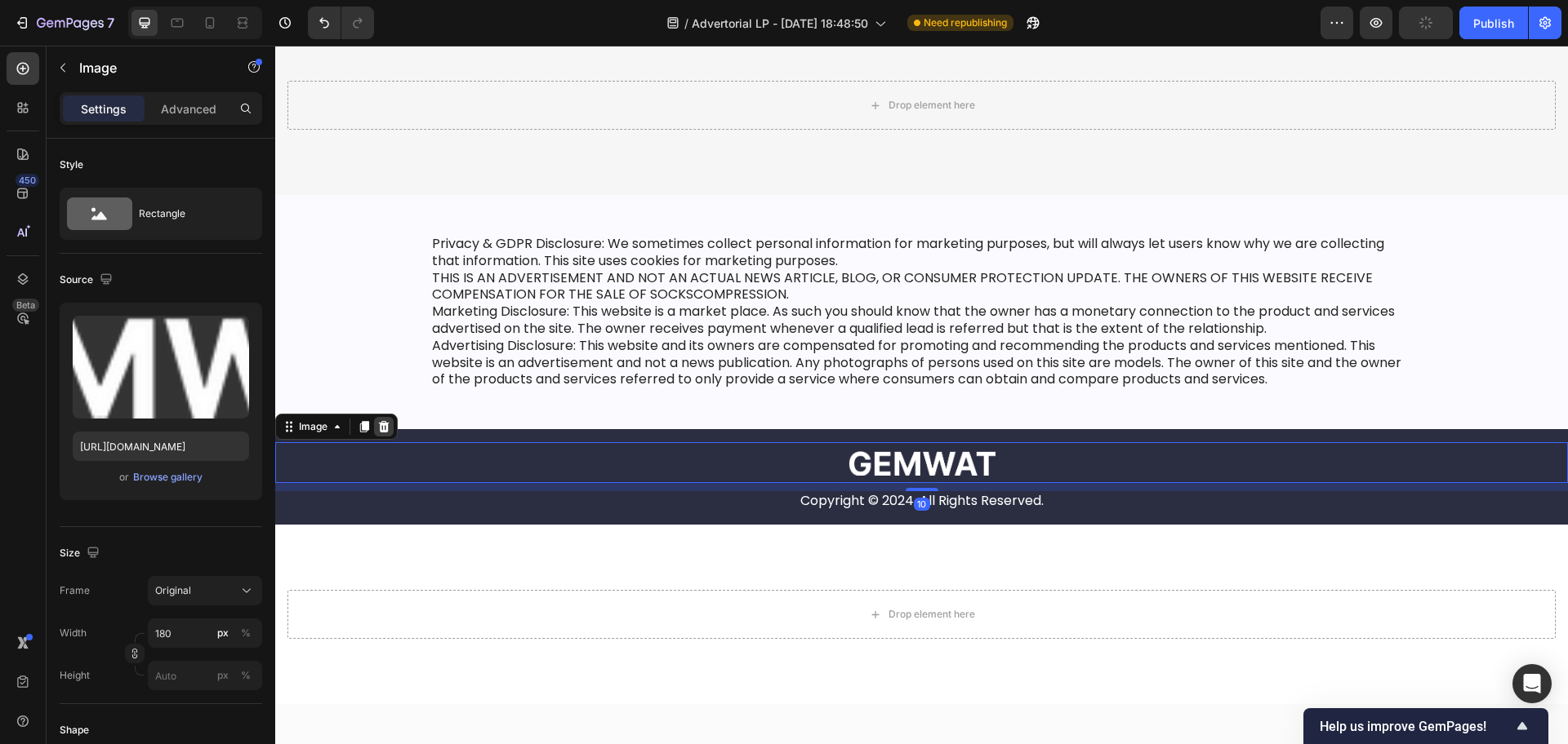
click at [377, 426] on icon at bounding box center [383, 426] width 13 height 13
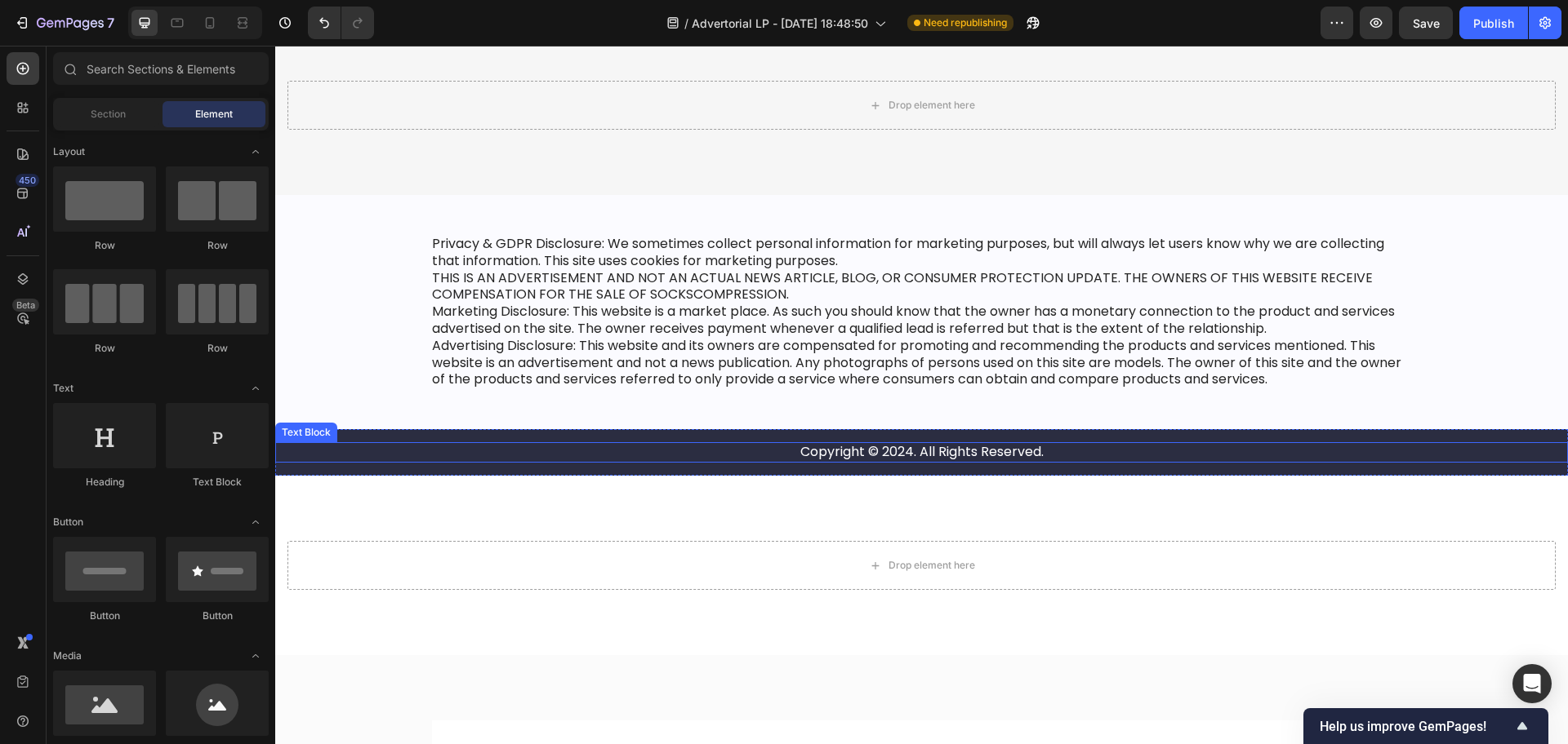
click at [364, 444] on div "Copyright © 2024. All Rights Reserved." at bounding box center [921, 453] width 1260 height 20
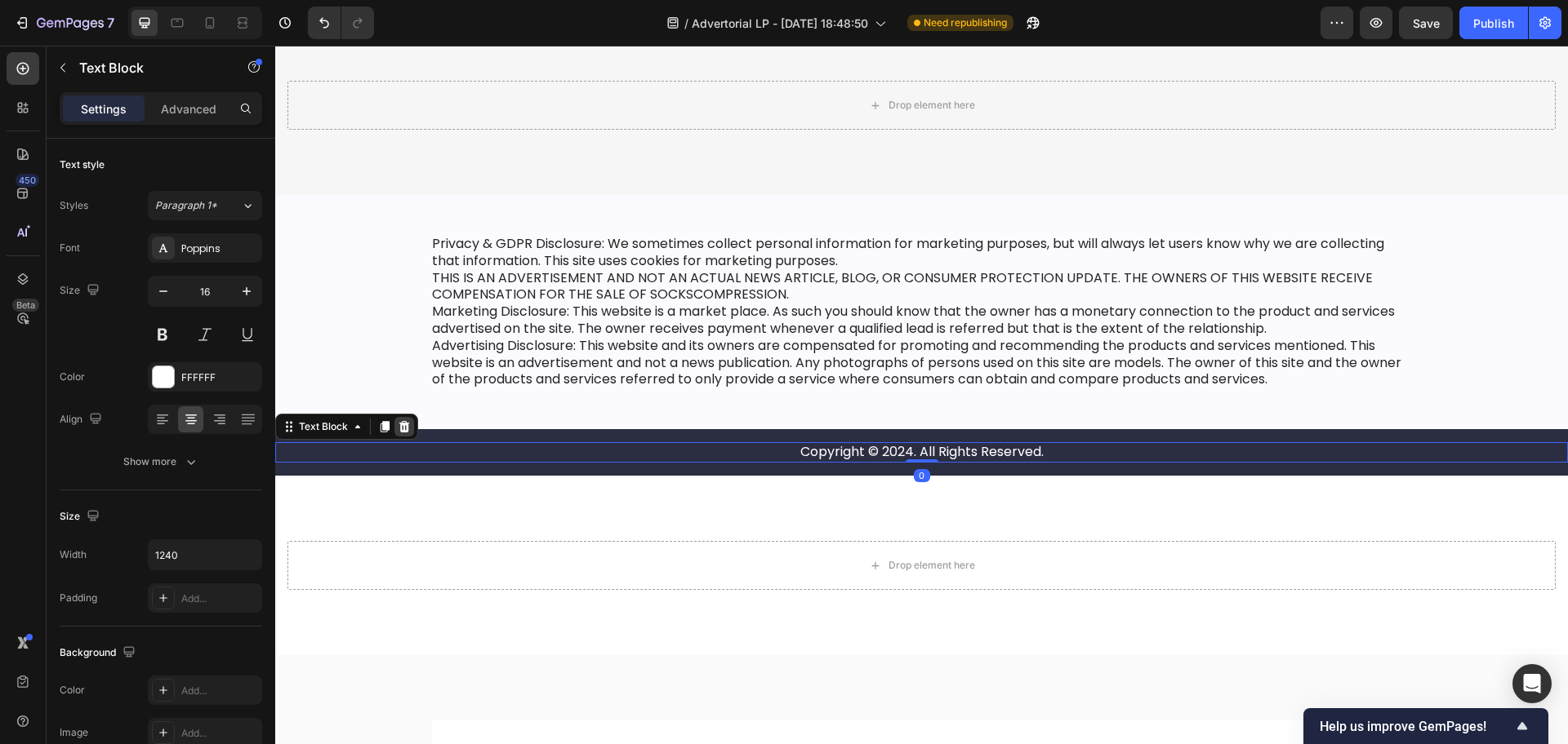
click at [406, 427] on icon at bounding box center [404, 426] width 13 height 13
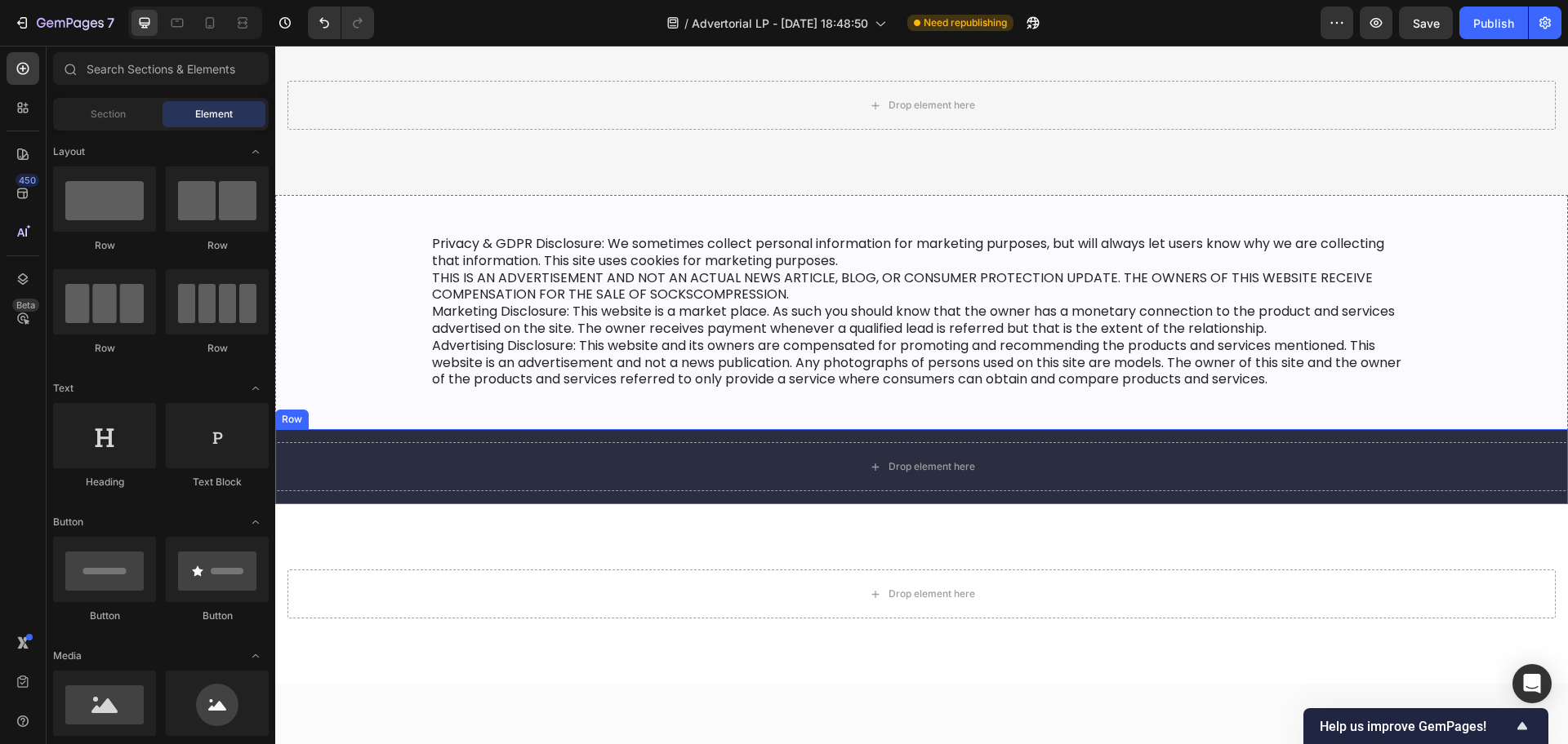
click at [349, 433] on div "Drop element here Row" at bounding box center [922, 466] width 1293 height 75
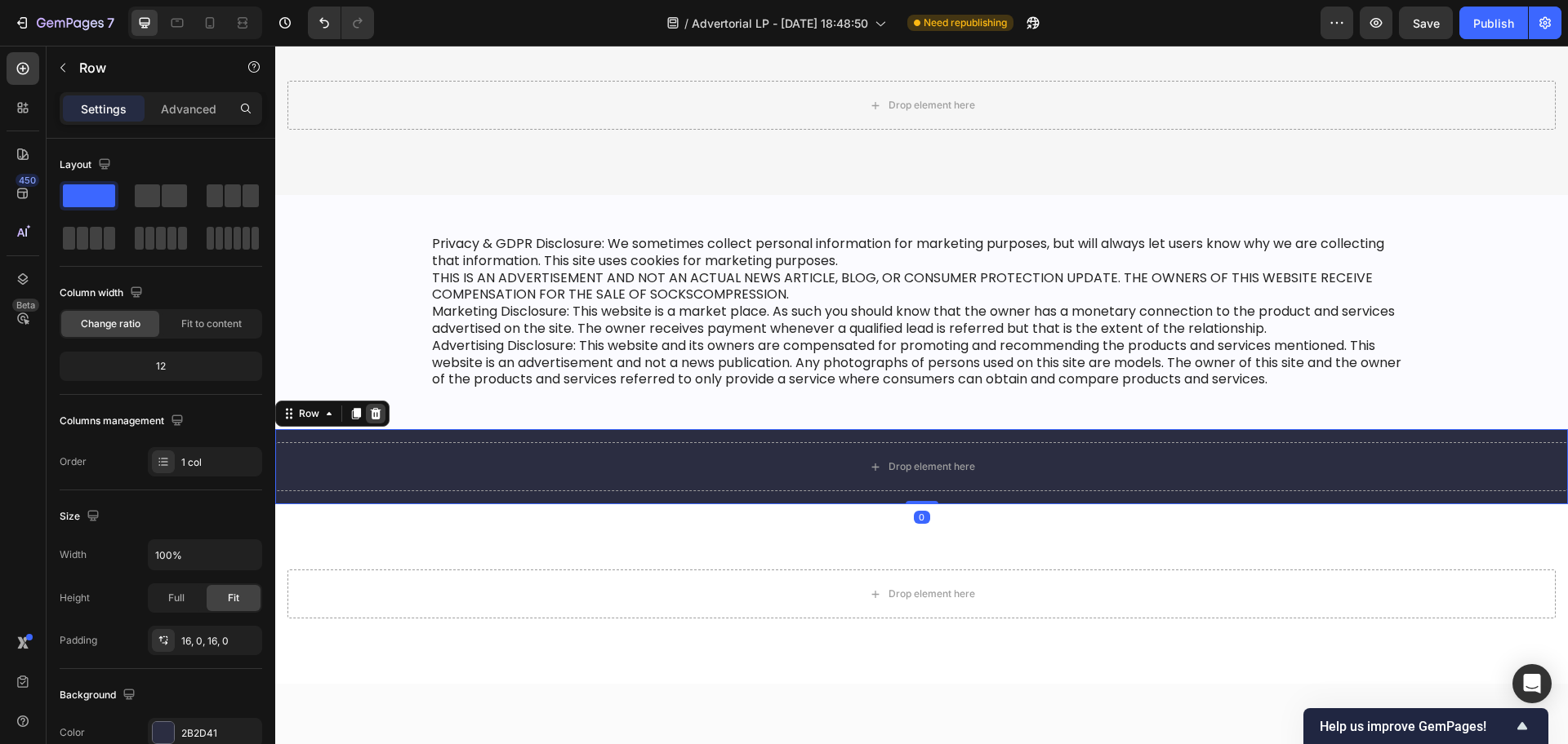
click at [377, 412] on icon at bounding box center [376, 413] width 10 height 11
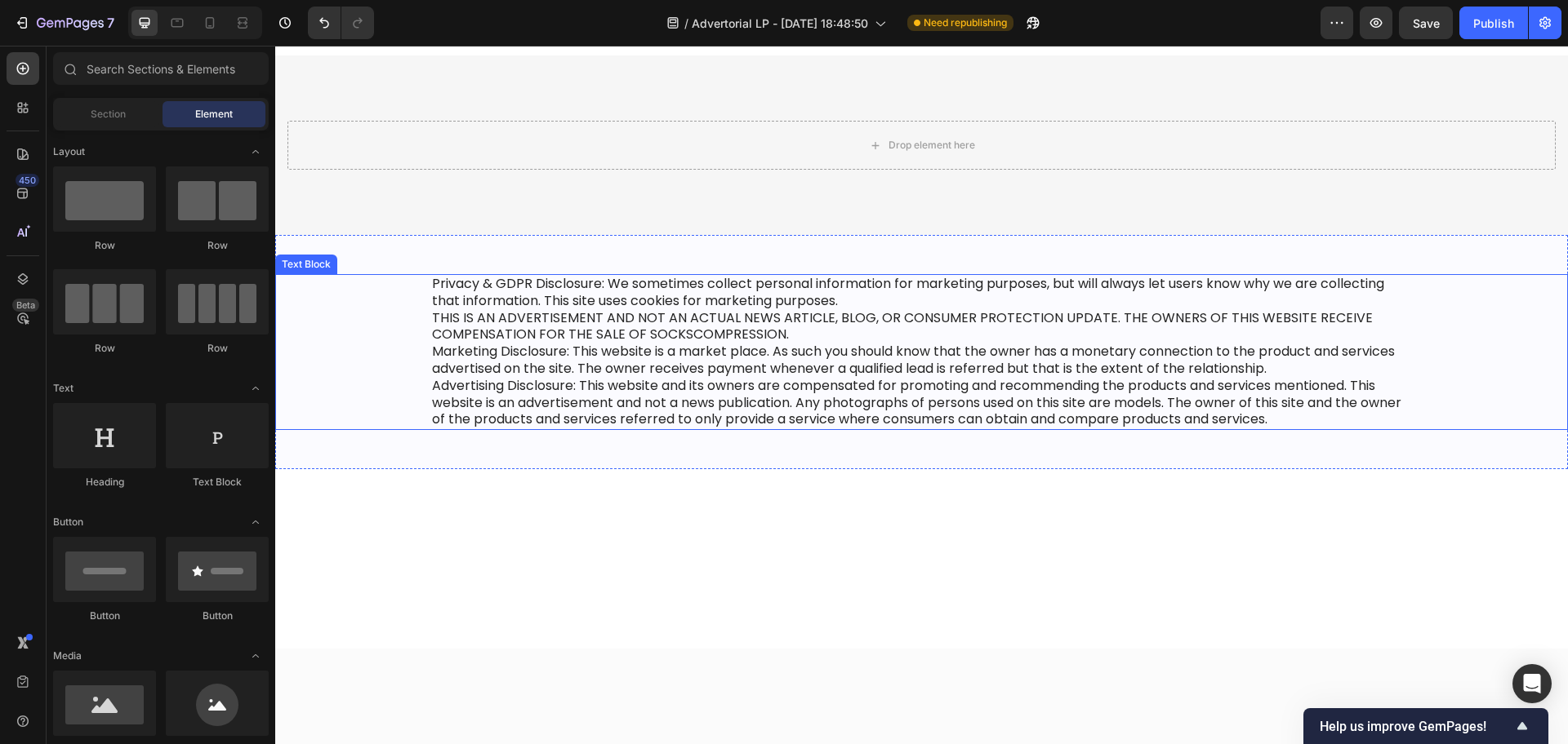
scroll to position [12344, 0]
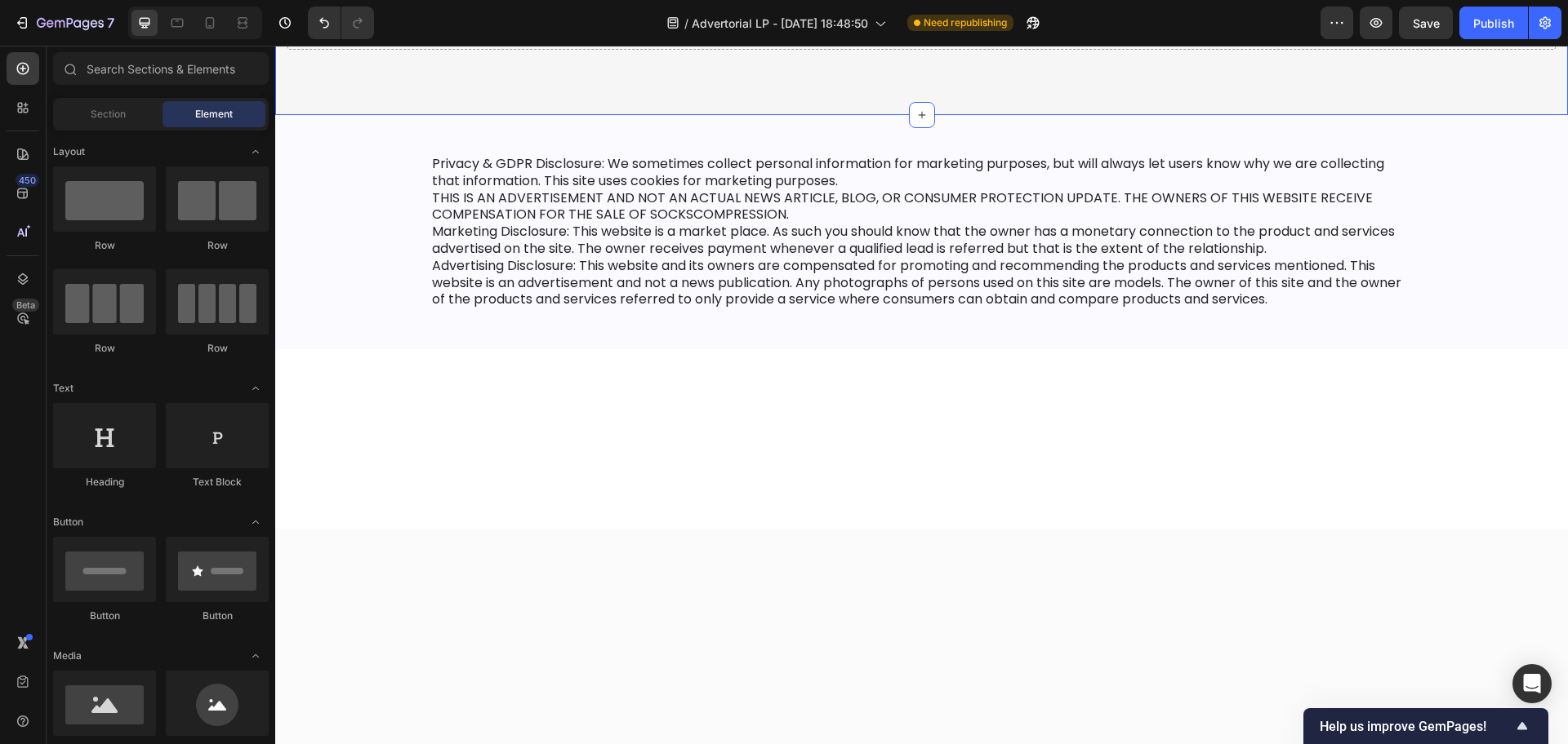
click at [624, 115] on div "Drop element here Section 6" at bounding box center [922, 25] width 1293 height 180
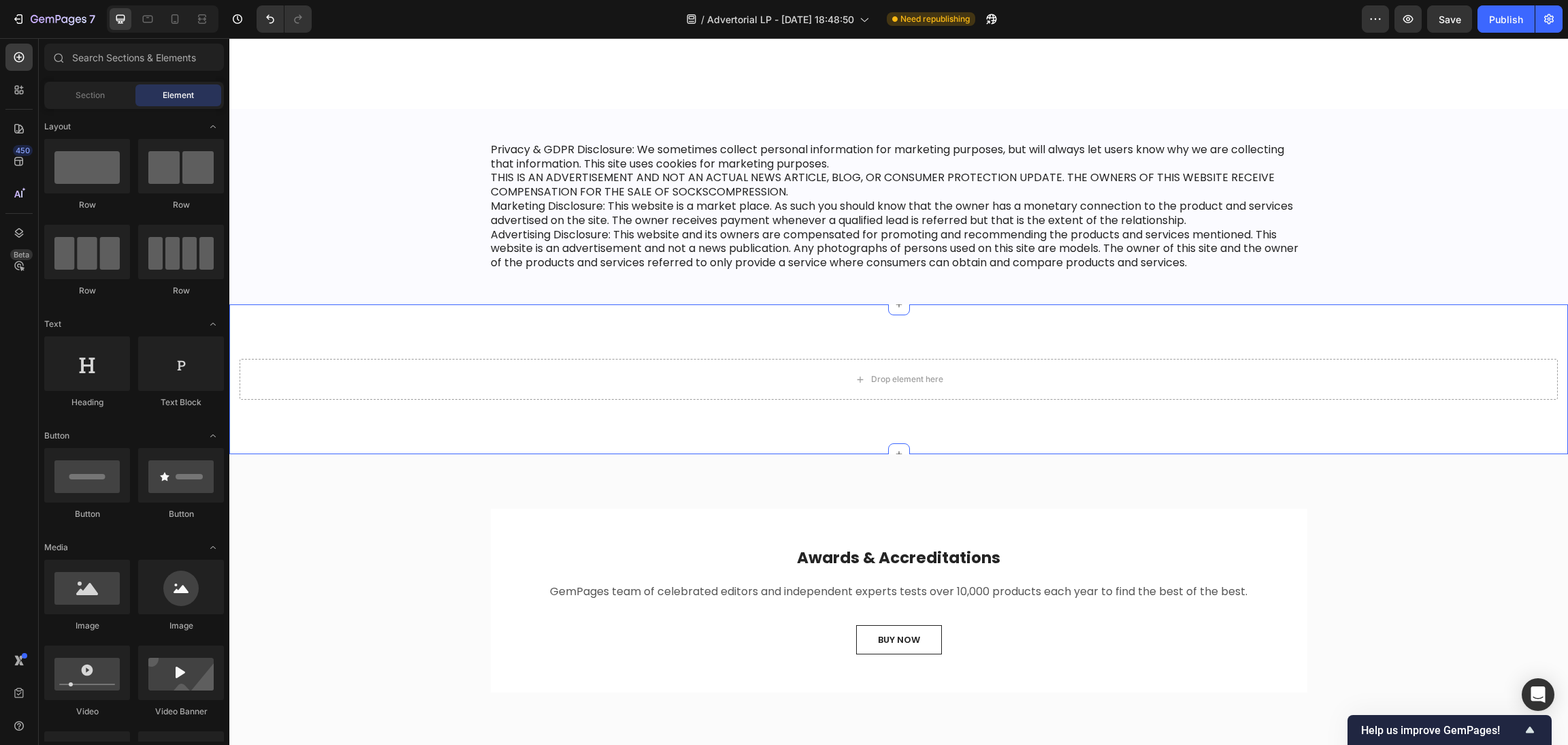
scroll to position [10642, 0]
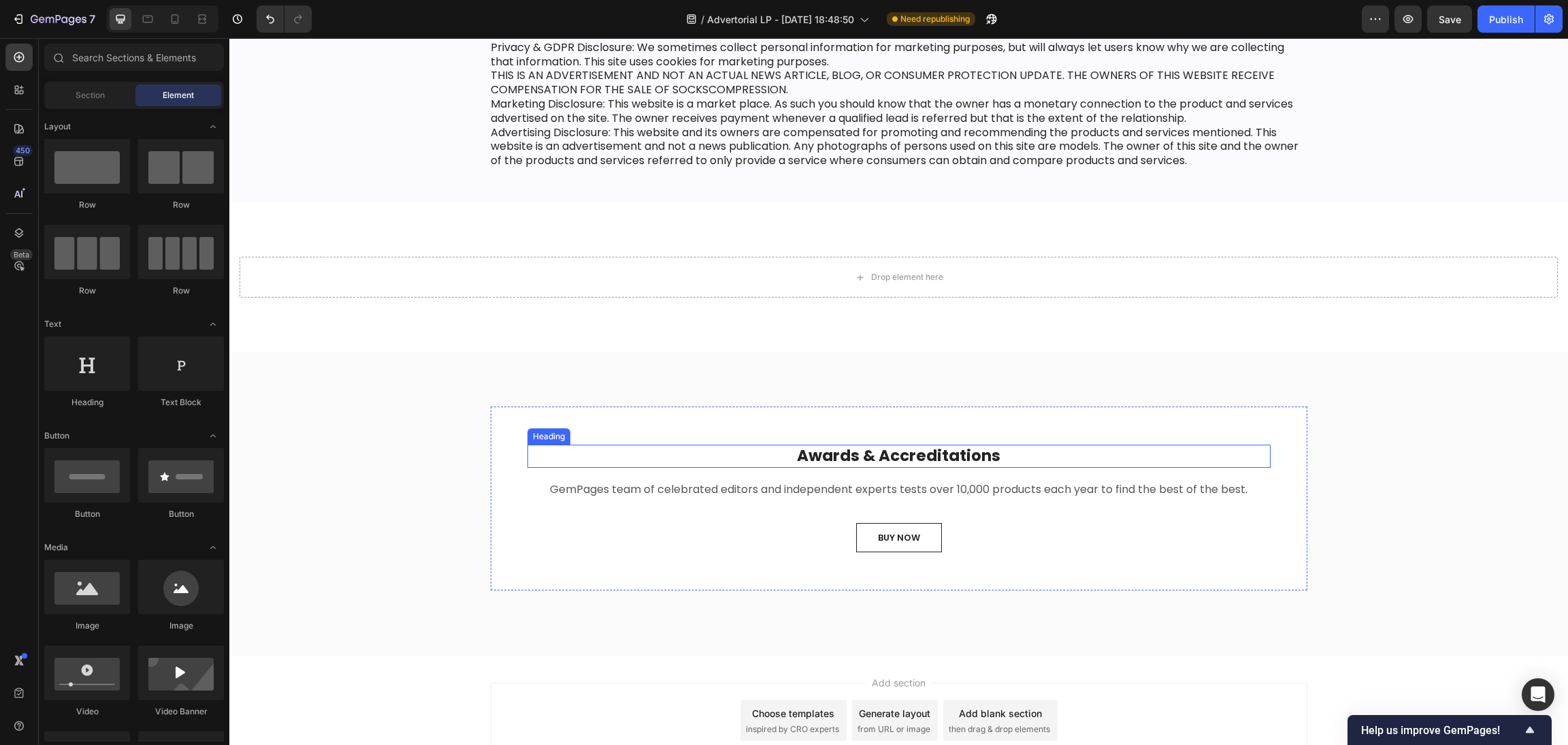
click at [530, 431] on div "Heading" at bounding box center [549, 436] width 38 height 12
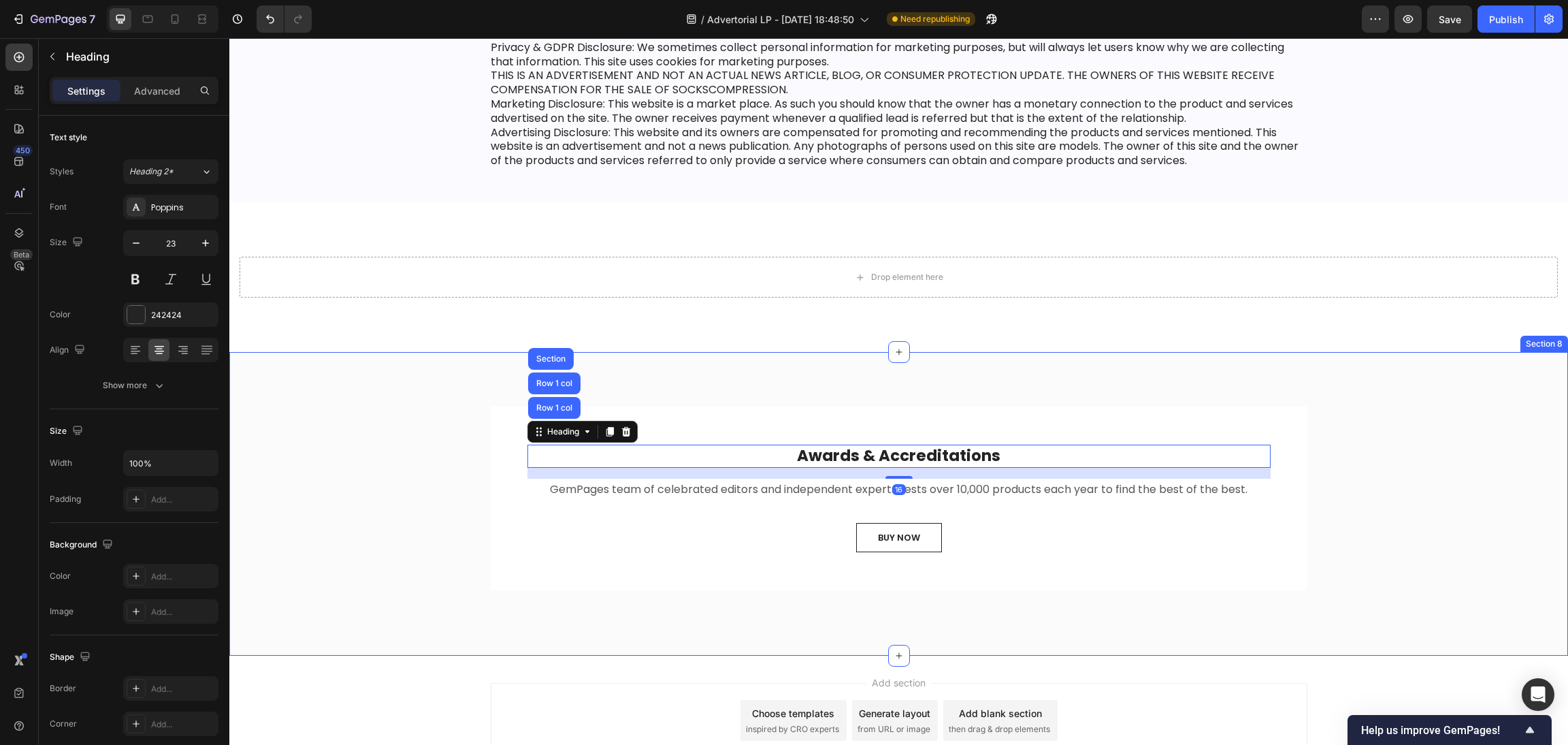
click at [437, 425] on div "Awards & Accreditations Heading Row 1 col Row 1 col Section 16 GemPages team of…" at bounding box center [898, 504] width 1318 height 195
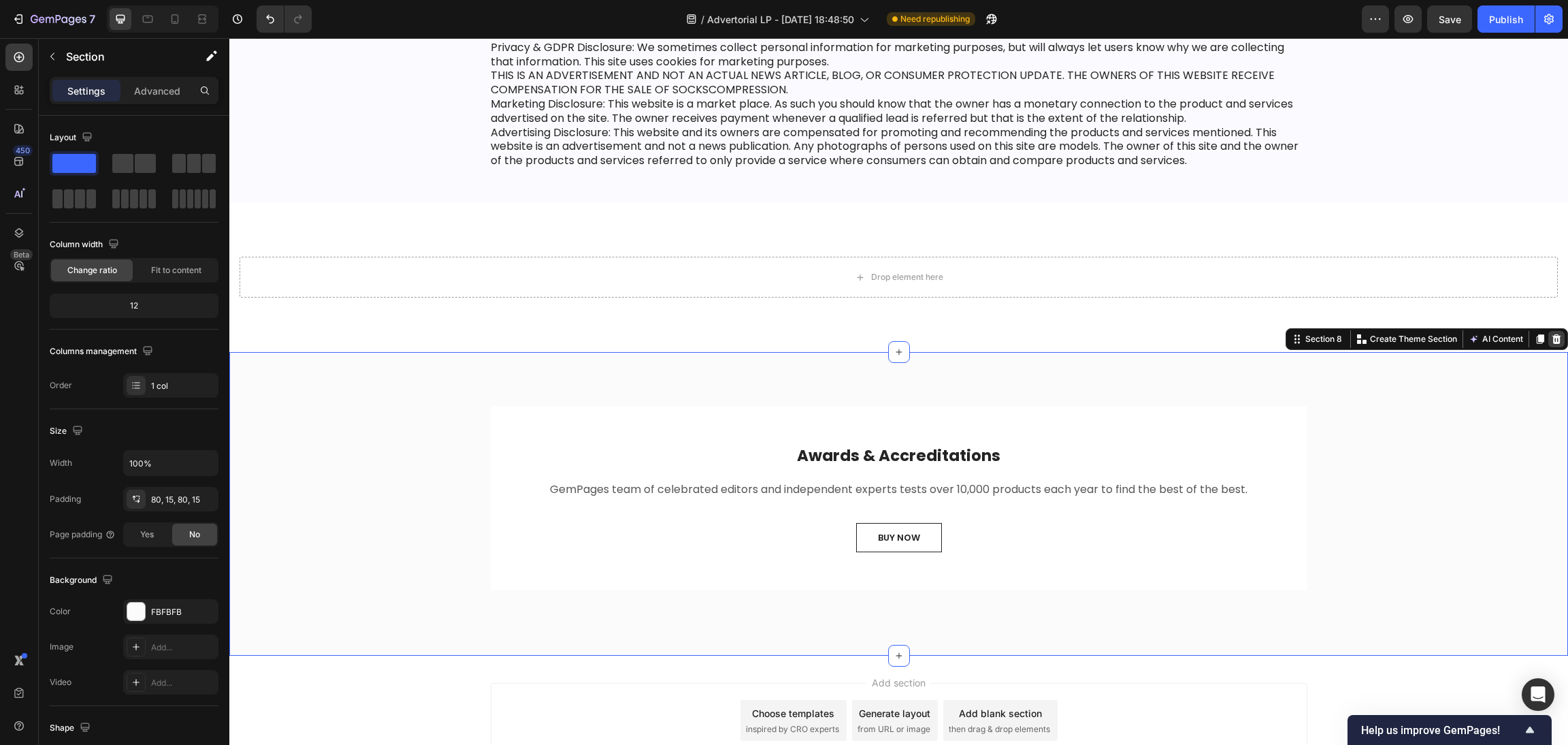
click at [1306, 337] on icon at bounding box center [1556, 339] width 11 height 11
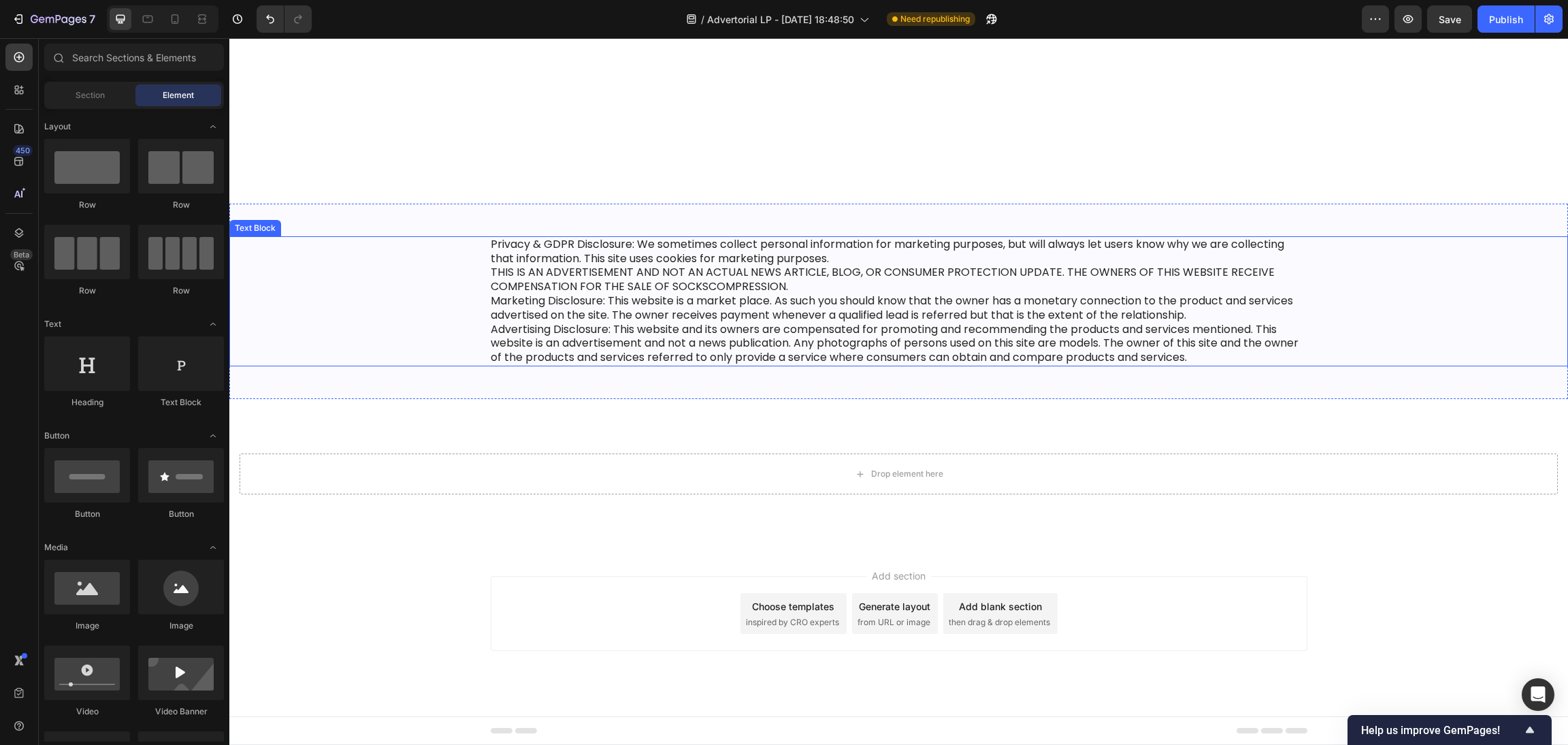
scroll to position [10445, 0]
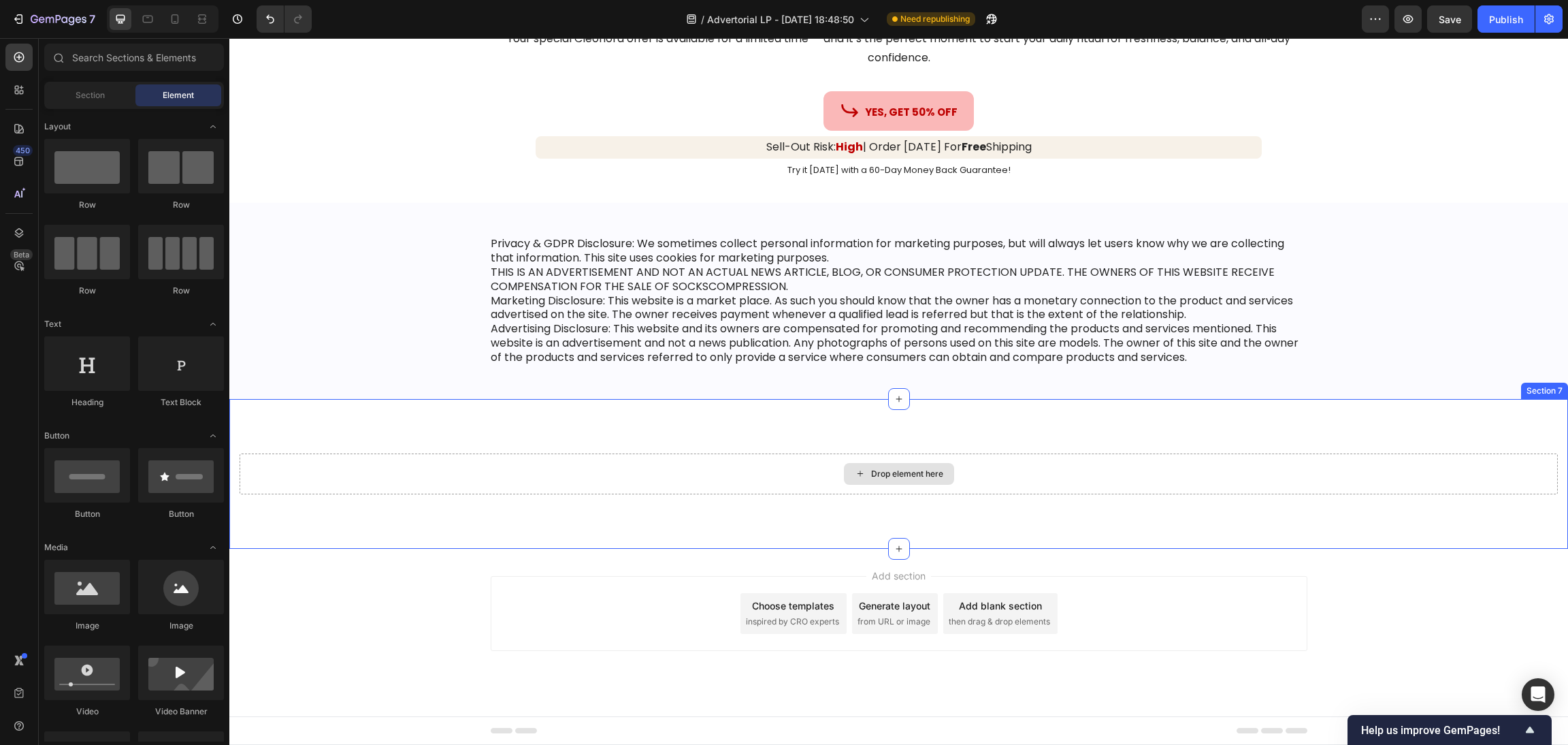
click at [637, 454] on div "Drop element here" at bounding box center [898, 474] width 1318 height 41
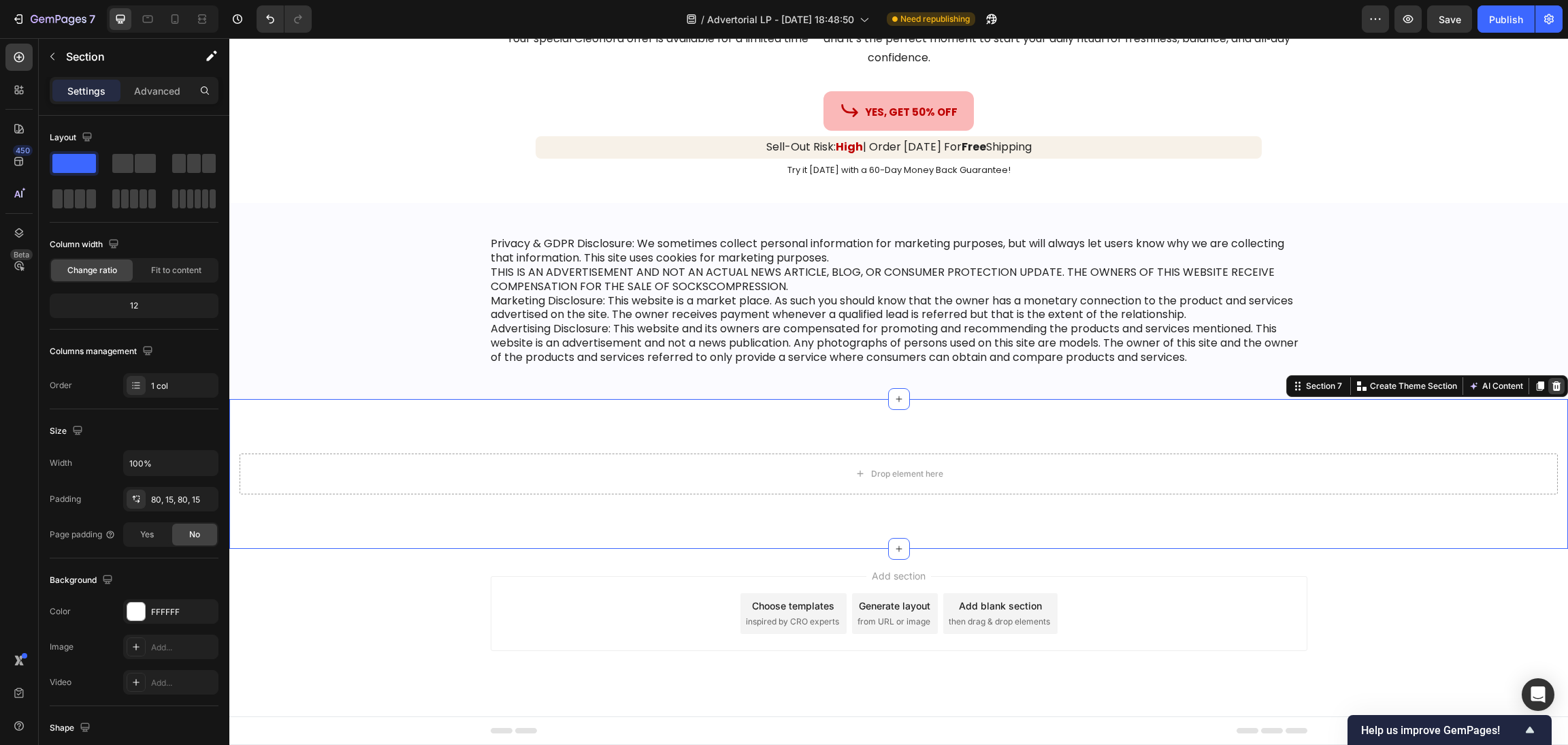
click at [1306, 378] on div at bounding box center [1556, 386] width 16 height 16
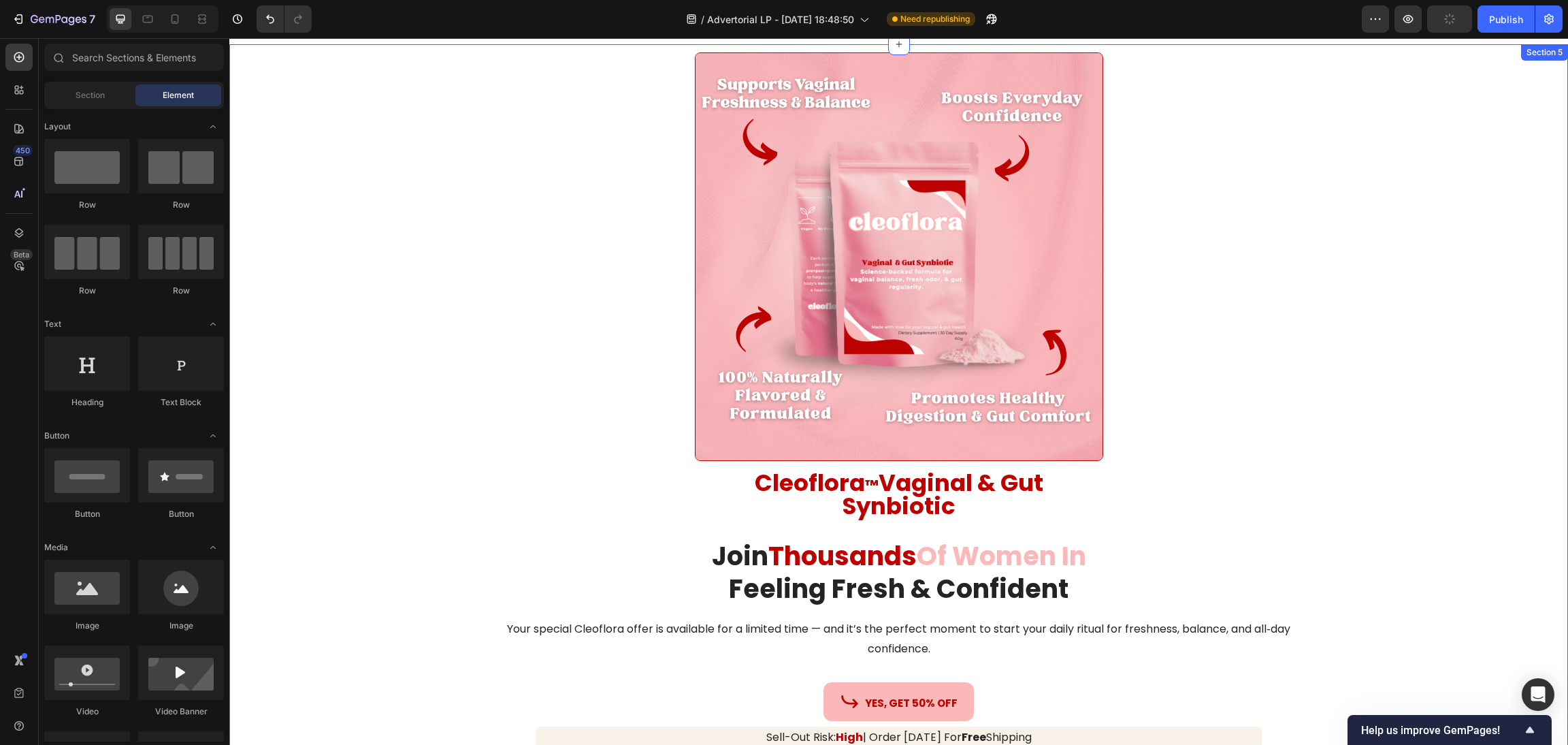
scroll to position [9702, 0]
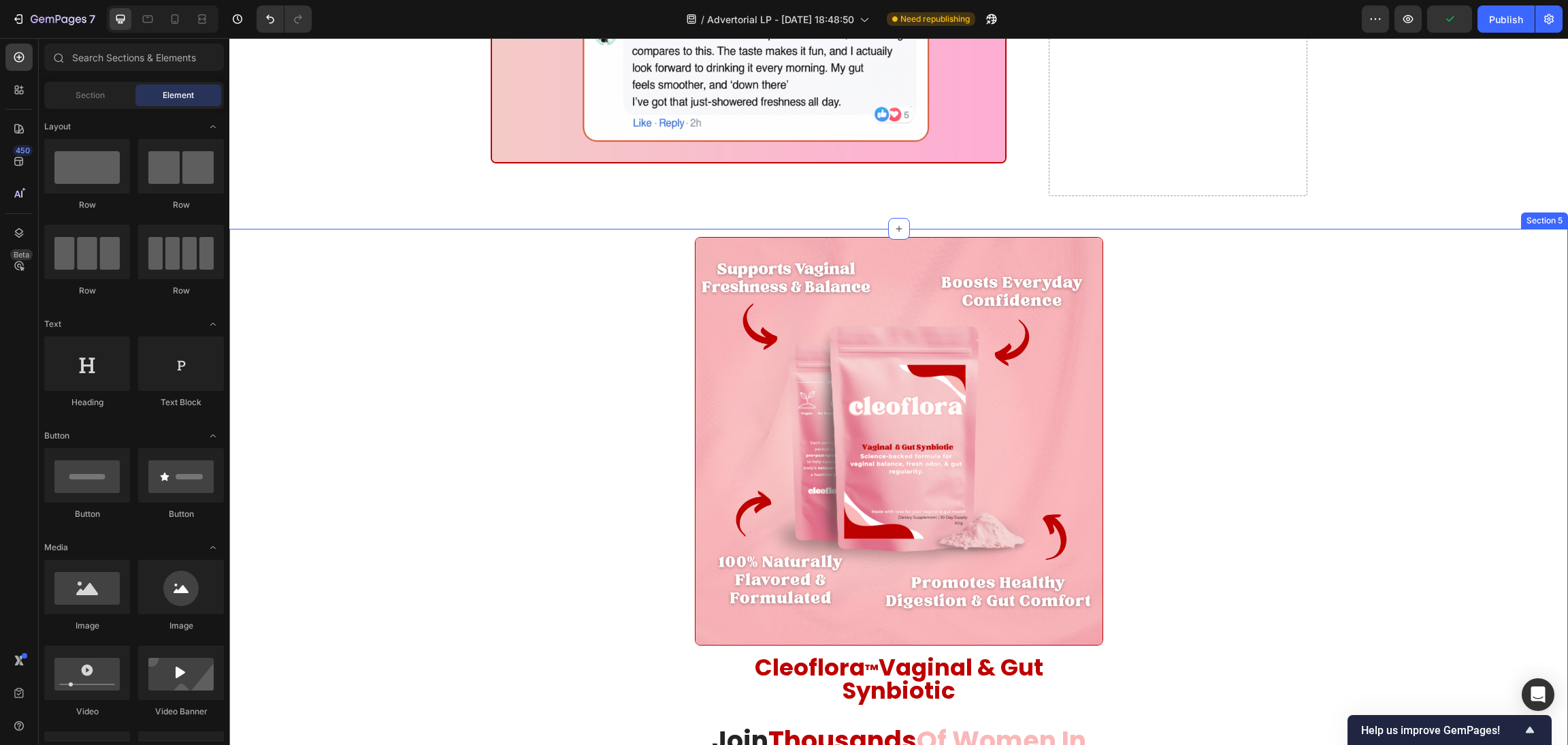
click at [434, 409] on div "Image Cleoflora ™ Vaginal & Gut Synbiotic Heading Product Join Thousands Of Wom…" at bounding box center [899, 597] width 1339 height 719
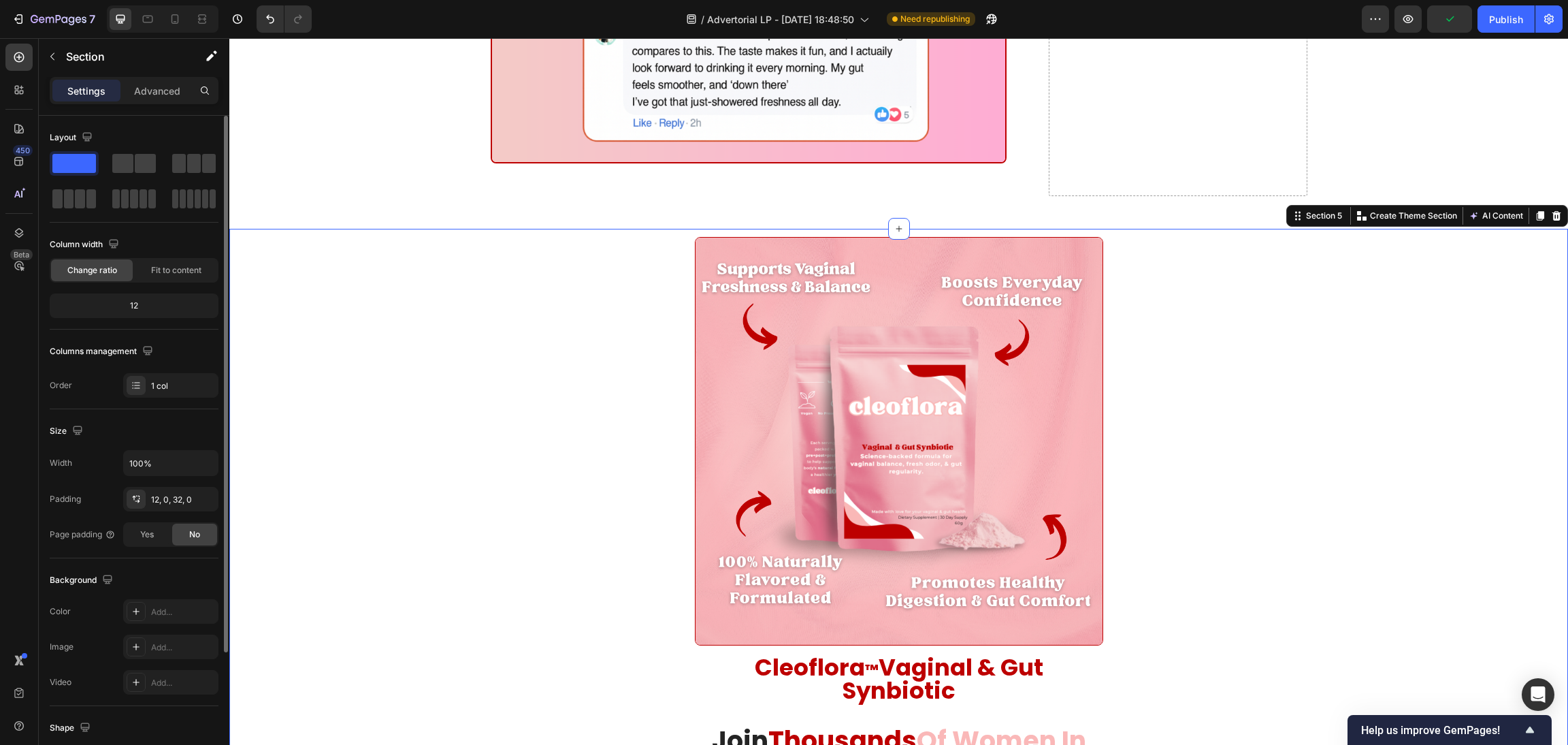
scroll to position [163, 0]
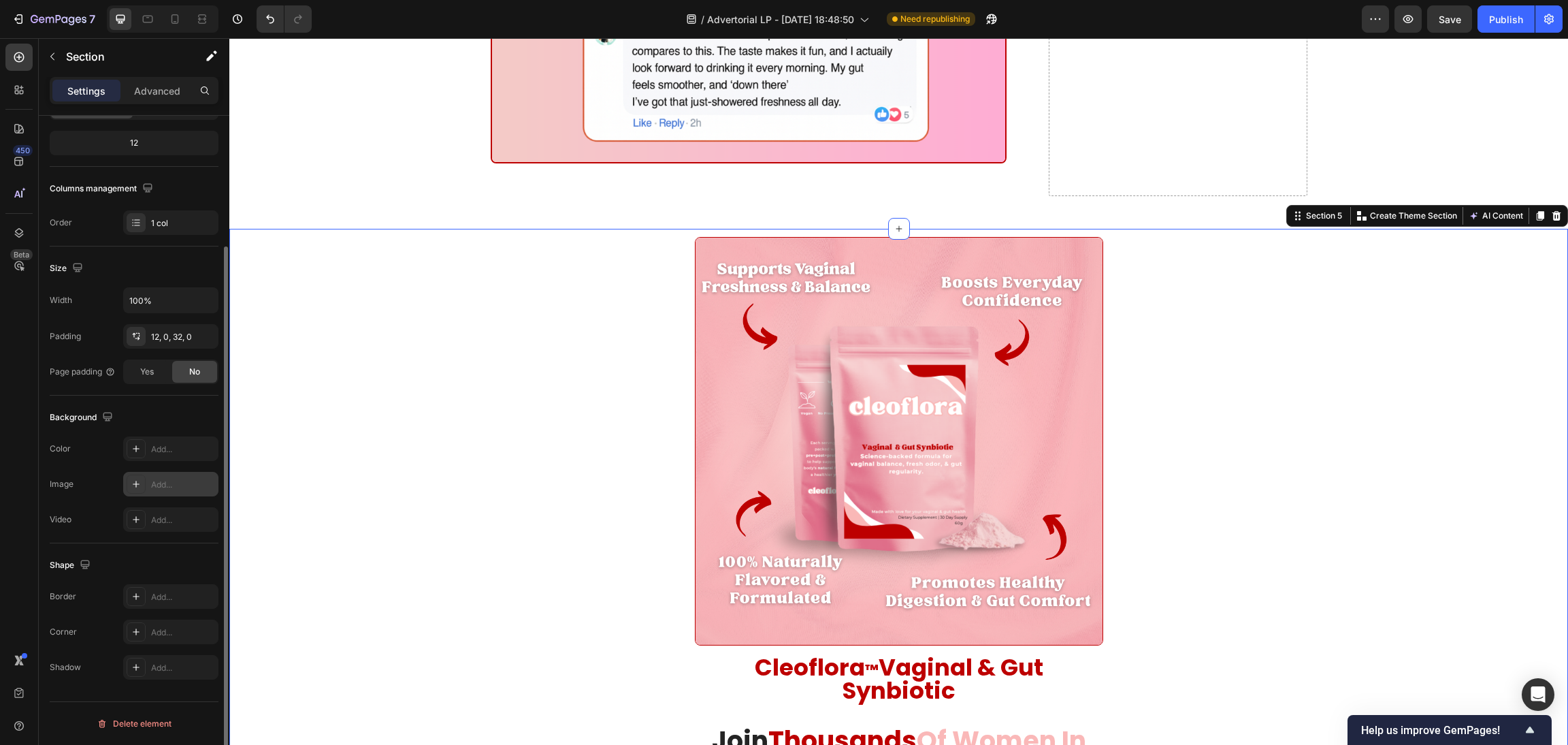
click at [168, 488] on div "Add..." at bounding box center [183, 484] width 64 height 12
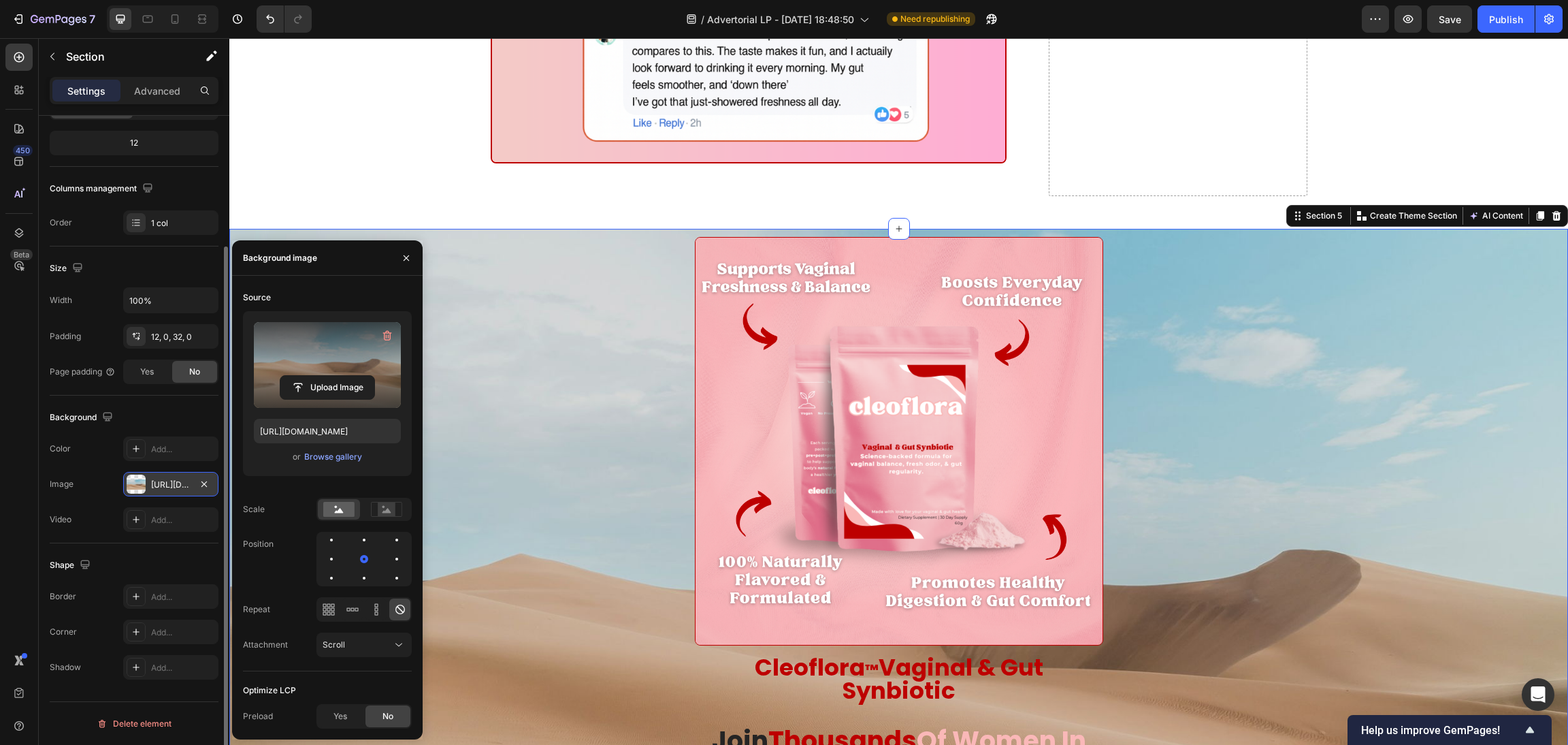
click at [307, 364] on label at bounding box center [327, 365] width 147 height 86
click at [307, 376] on input "file" at bounding box center [327, 387] width 94 height 23
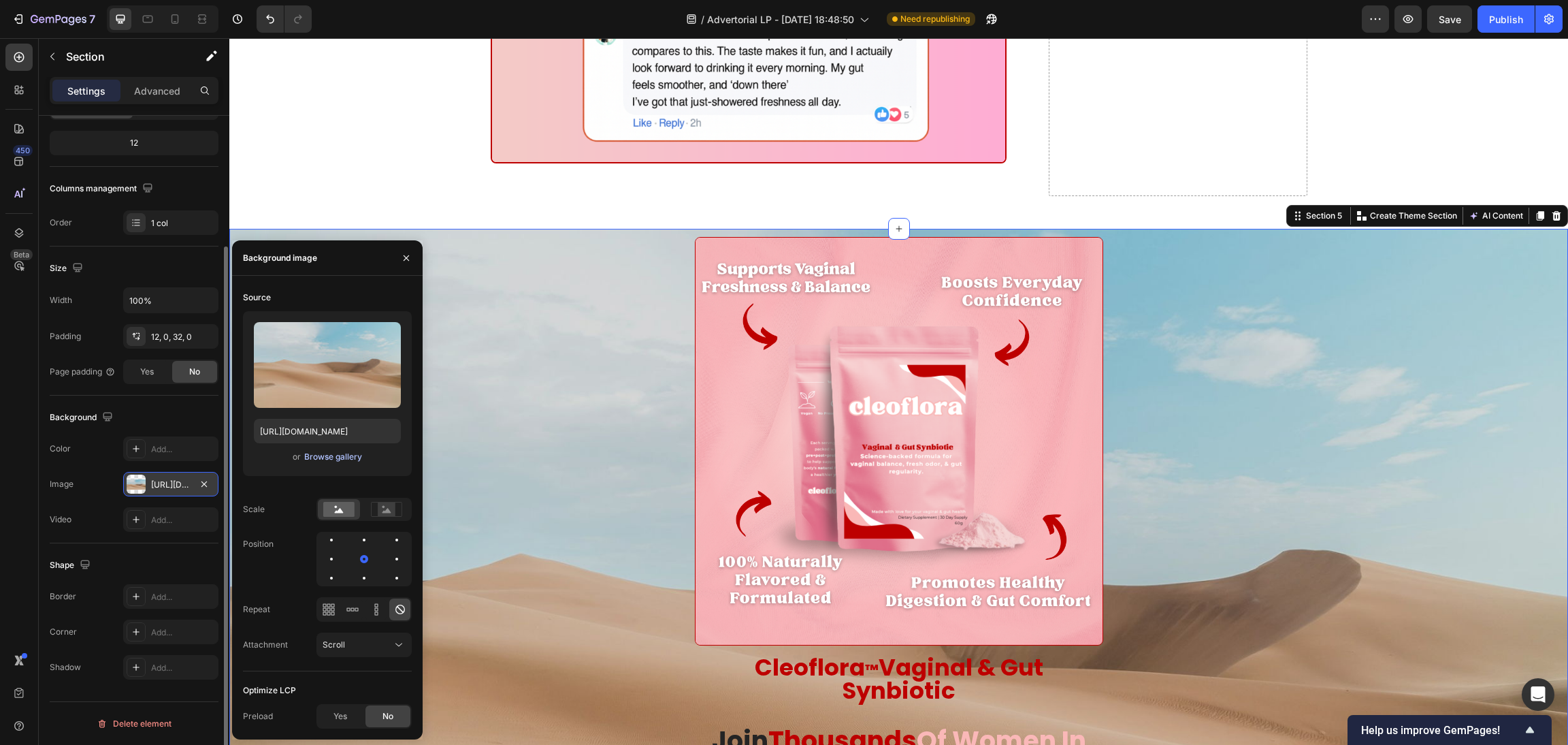
click at [324, 450] on button "Browse gallery" at bounding box center [333, 457] width 59 height 13
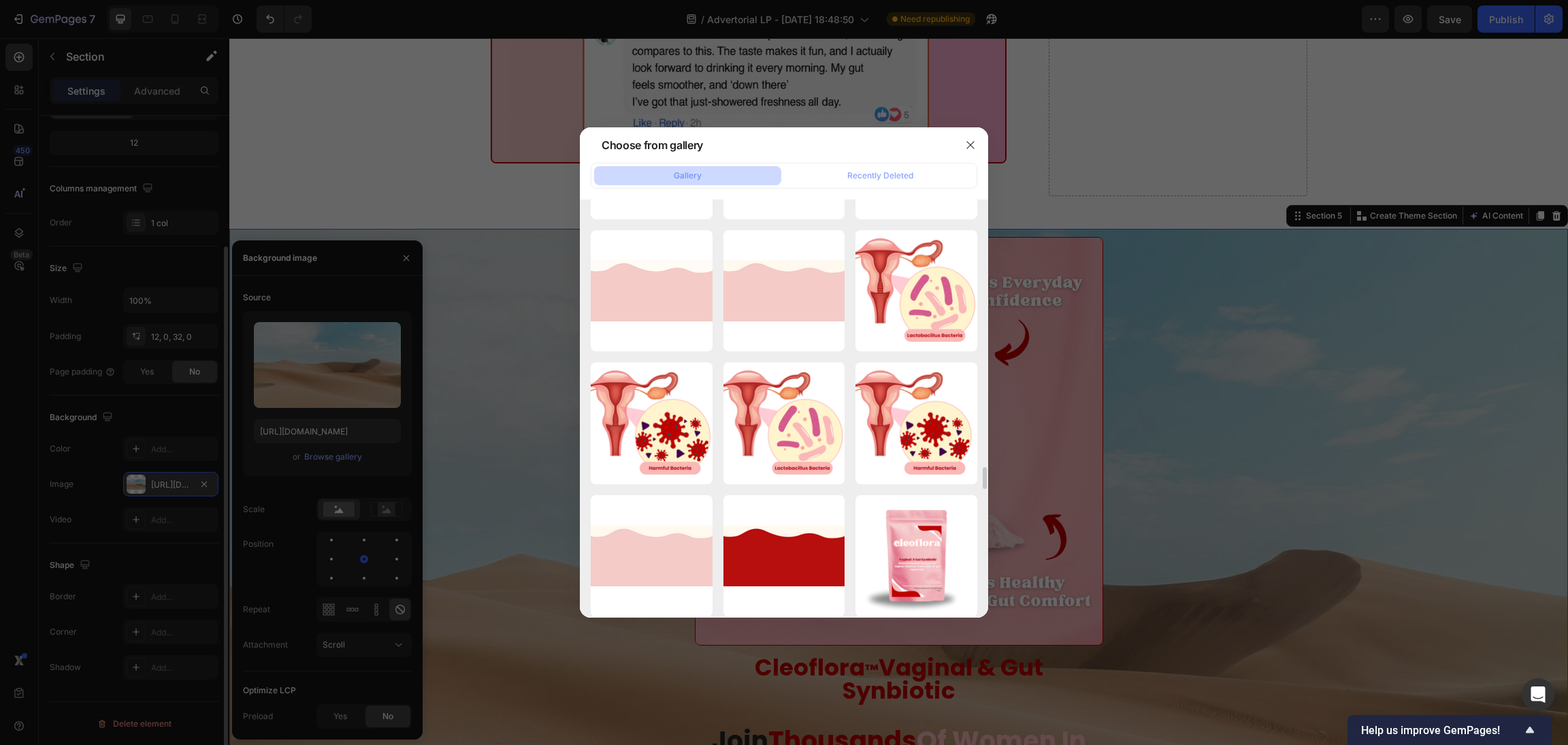
scroll to position [6905, 0]
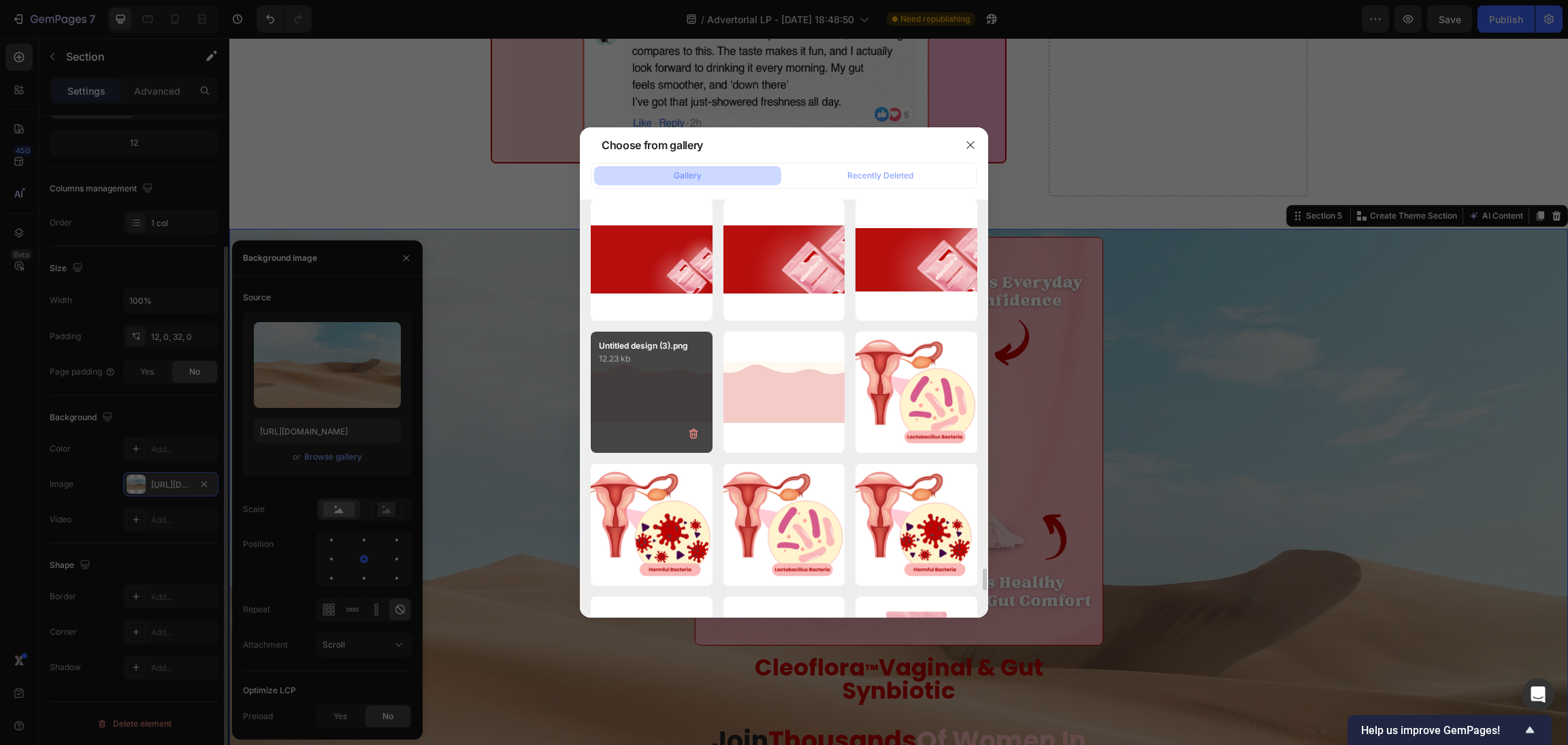
click at [616, 379] on div "Untitled design (3).png 12.23 kb" at bounding box center [652, 393] width 122 height 122
type input "https://cdn.shopify.com/s/files/1/0619/4610/1869/files/gempages_557185986245690…"
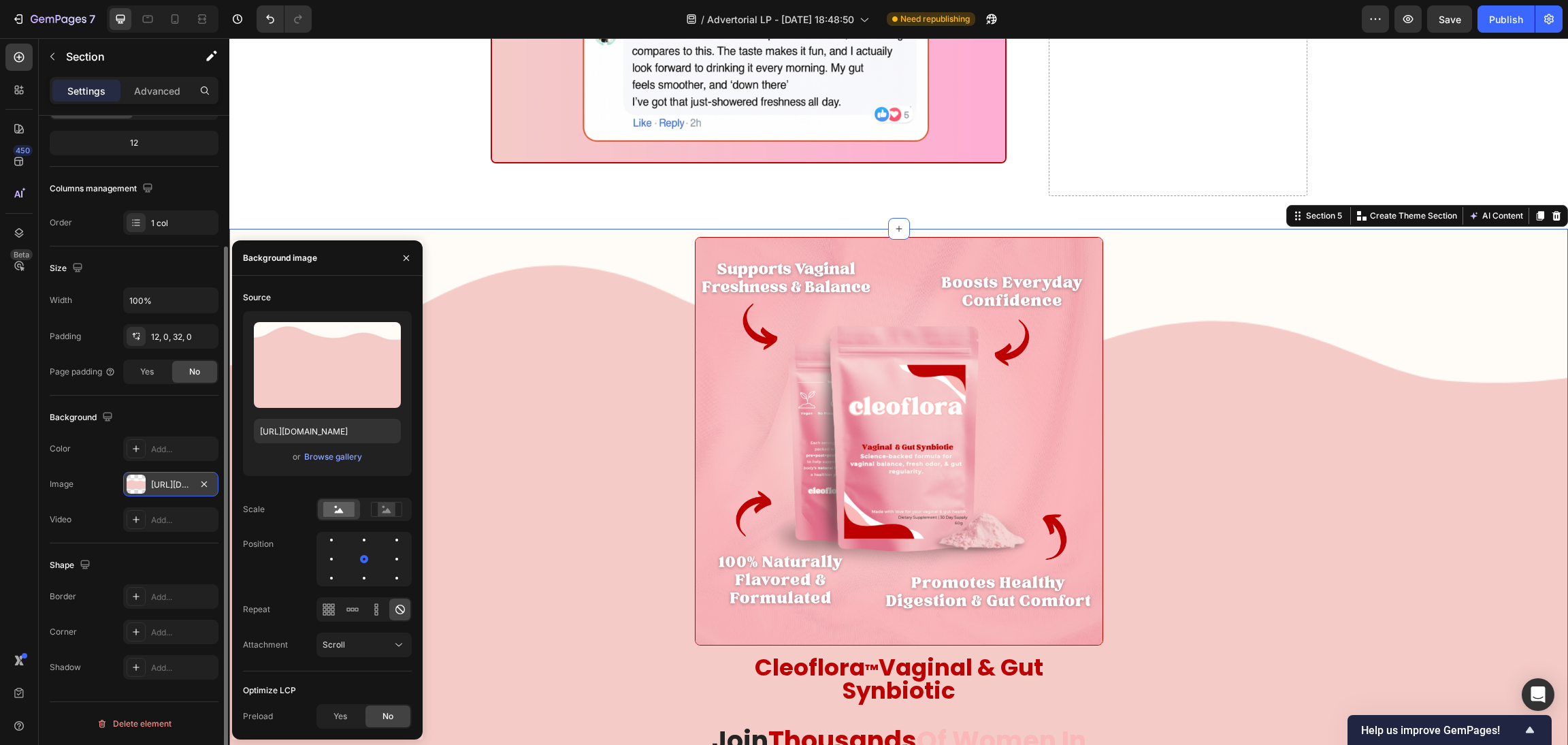
click at [1306, 386] on div "Image Cleoflora ™ Vaginal & Gut Synbiotic Heading Product Join Thousands Of Wom…" at bounding box center [899, 597] width 1339 height 719
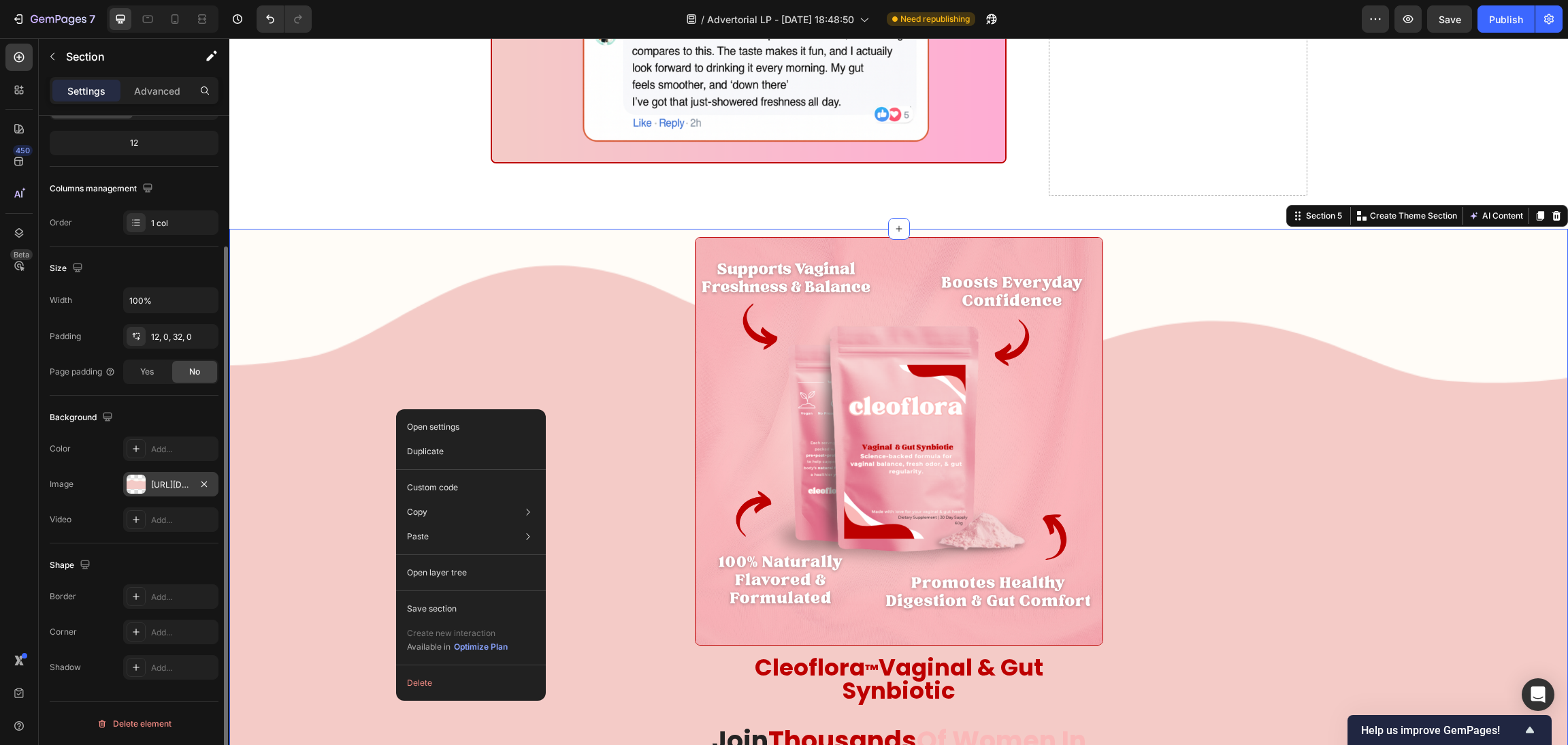
click at [153, 487] on div "https://cdn.shopify.com/s/files/1/0619/4610/1869/files/gempages_557185986245690…" at bounding box center [171, 484] width 40 height 12
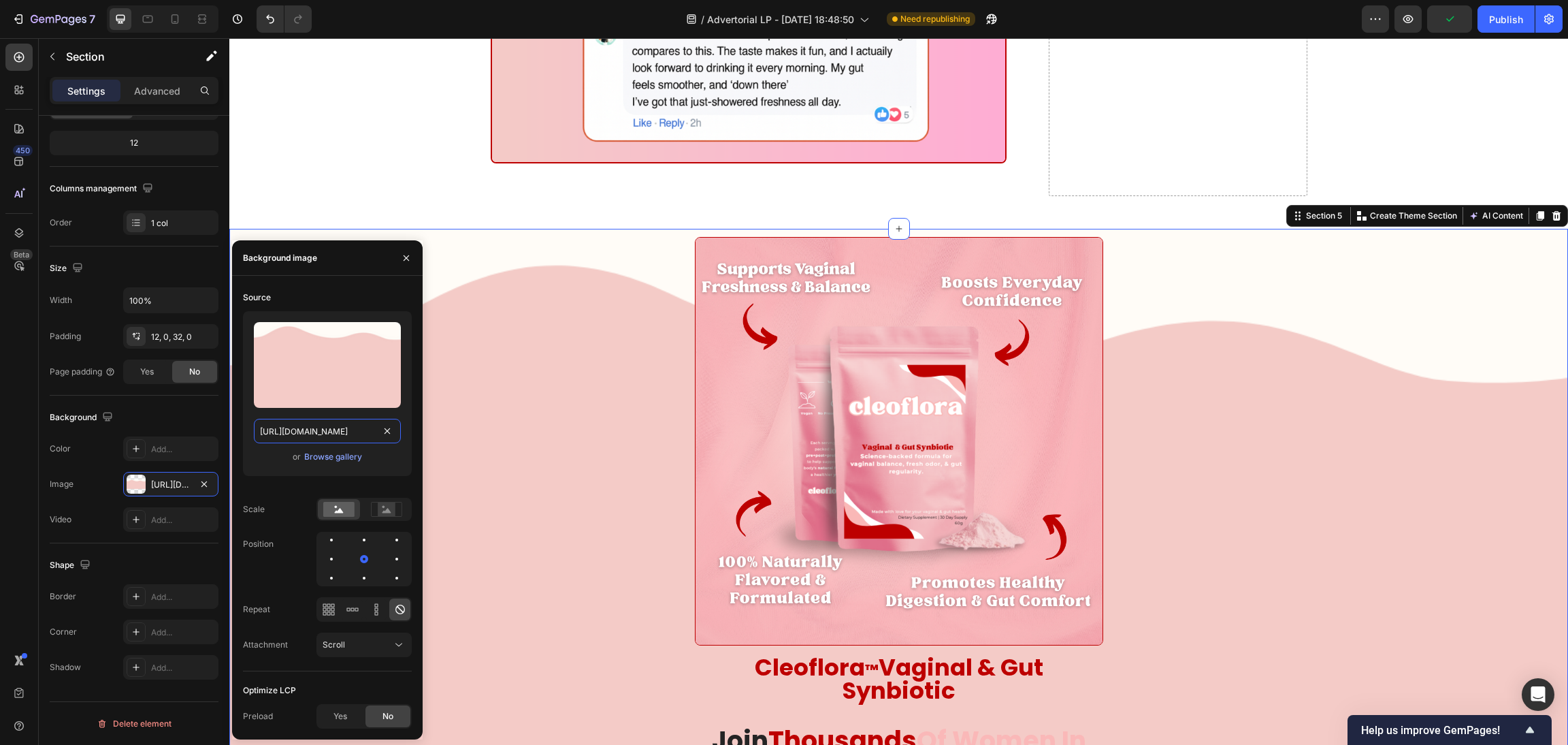
click at [325, 427] on input "https://cdn.shopify.com/s/files/1/0619/4610/1869/files/gempages_557185986245690…" at bounding box center [327, 431] width 147 height 25
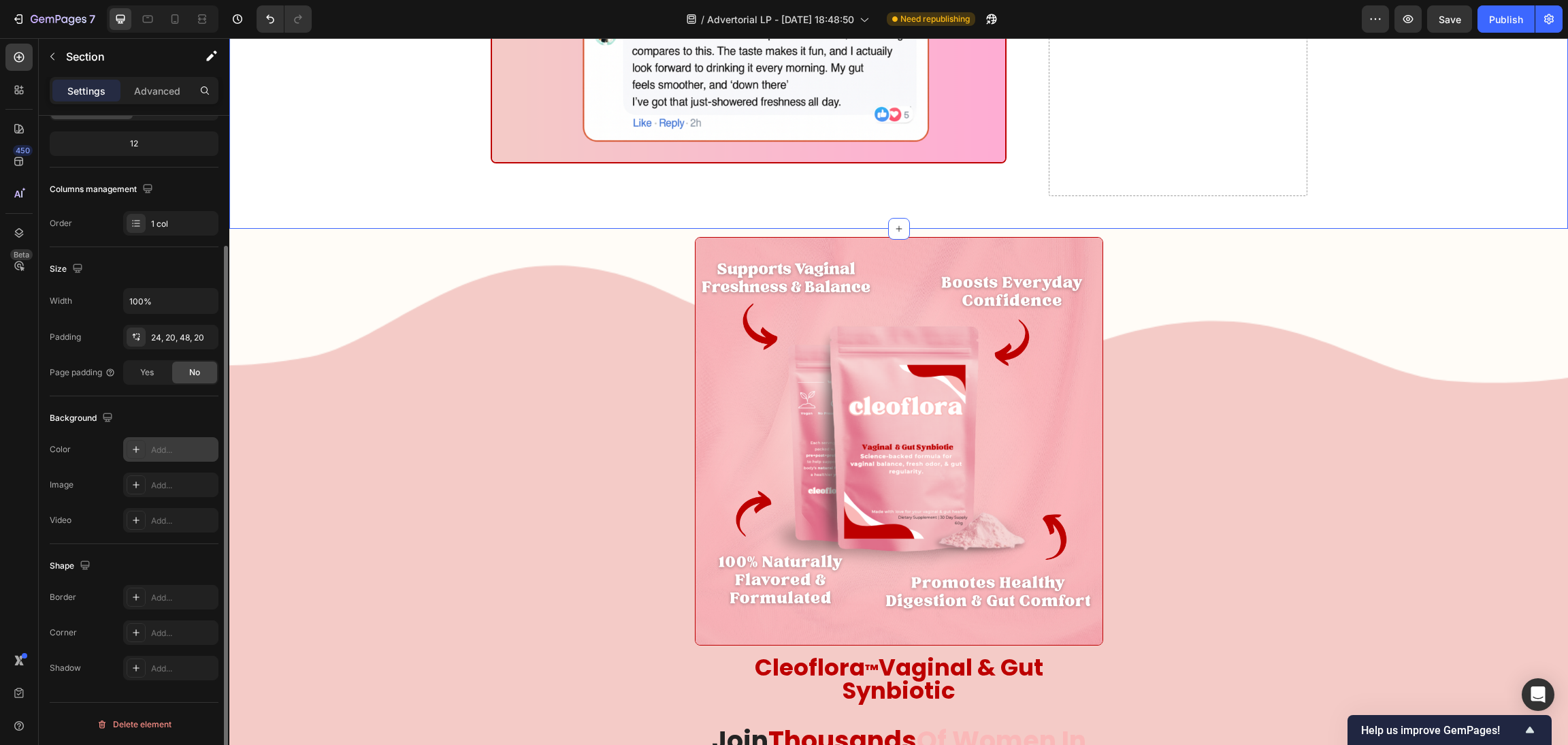
click at [155, 440] on div "Add..." at bounding box center [171, 450] width 95 height 25
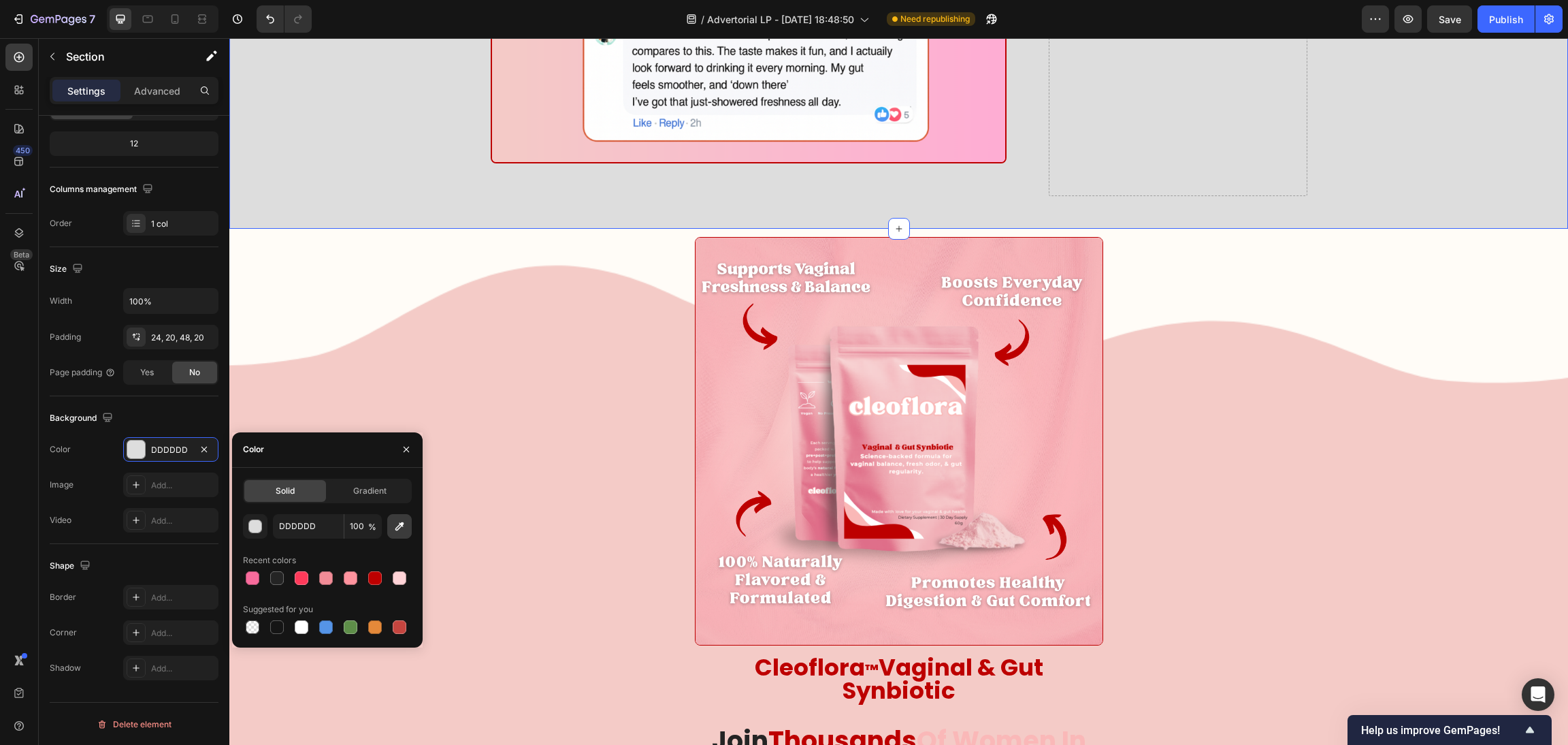
click at [399, 518] on button "button" at bounding box center [400, 526] width 25 height 25
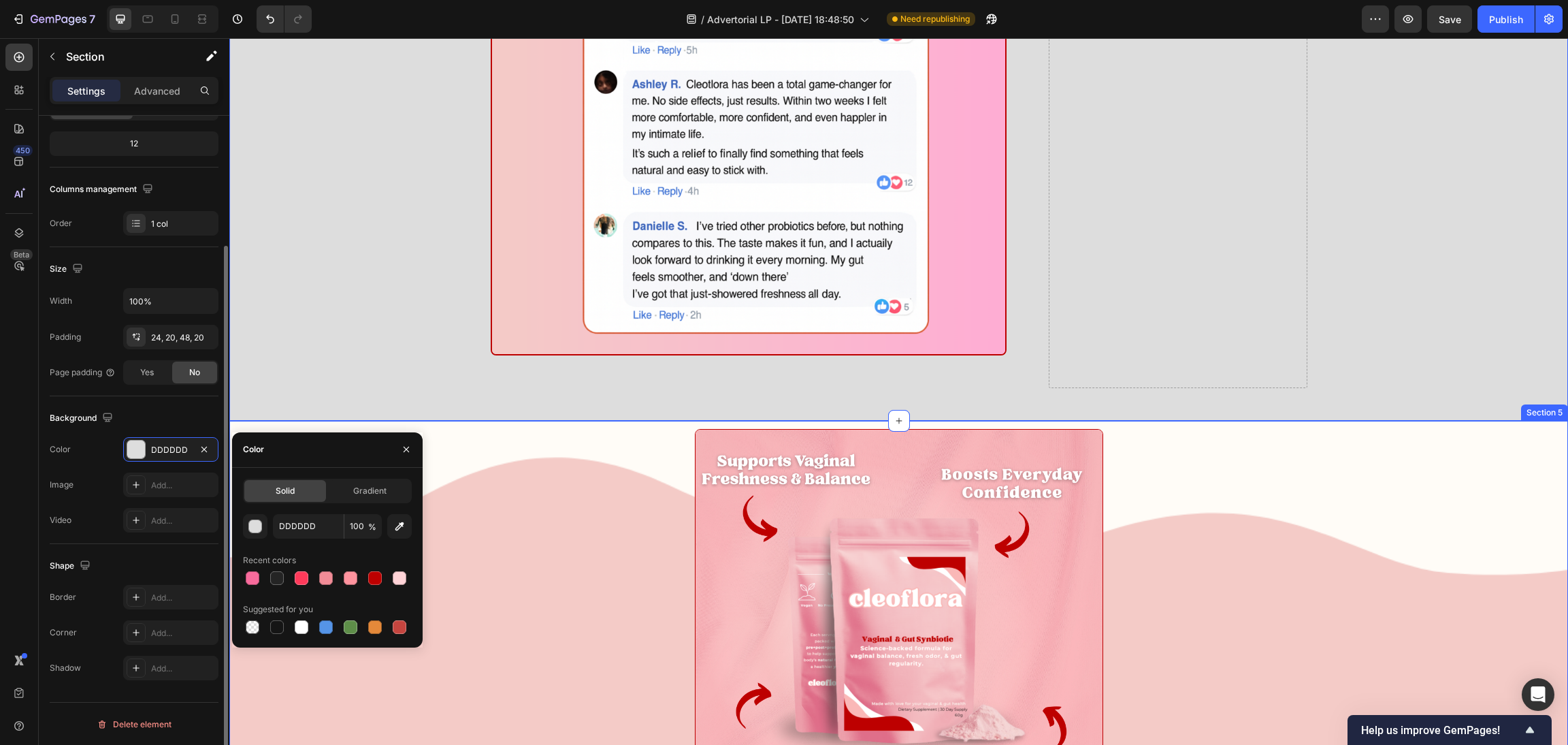
scroll to position [9498, 0]
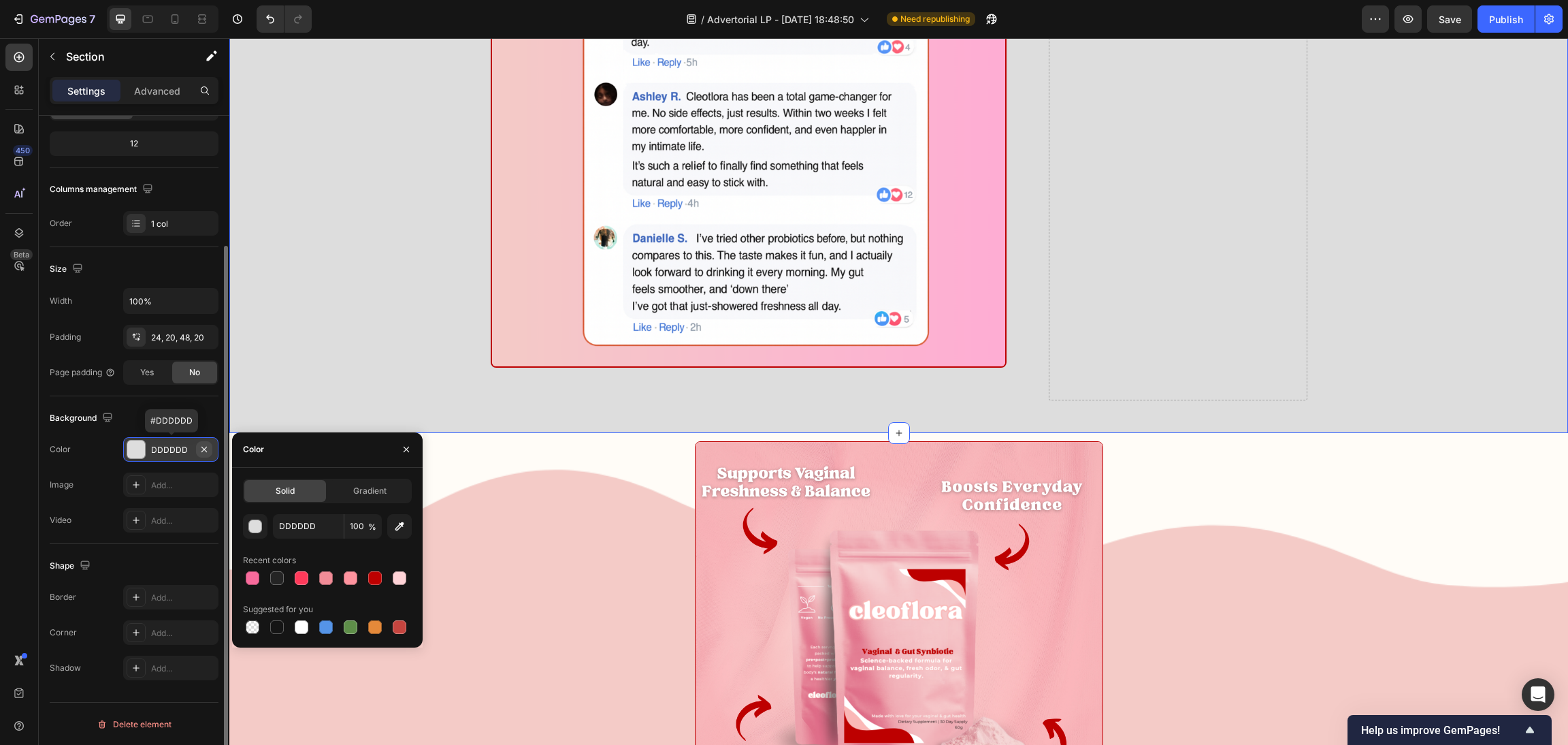
click at [199, 450] on icon "button" at bounding box center [204, 449] width 11 height 11
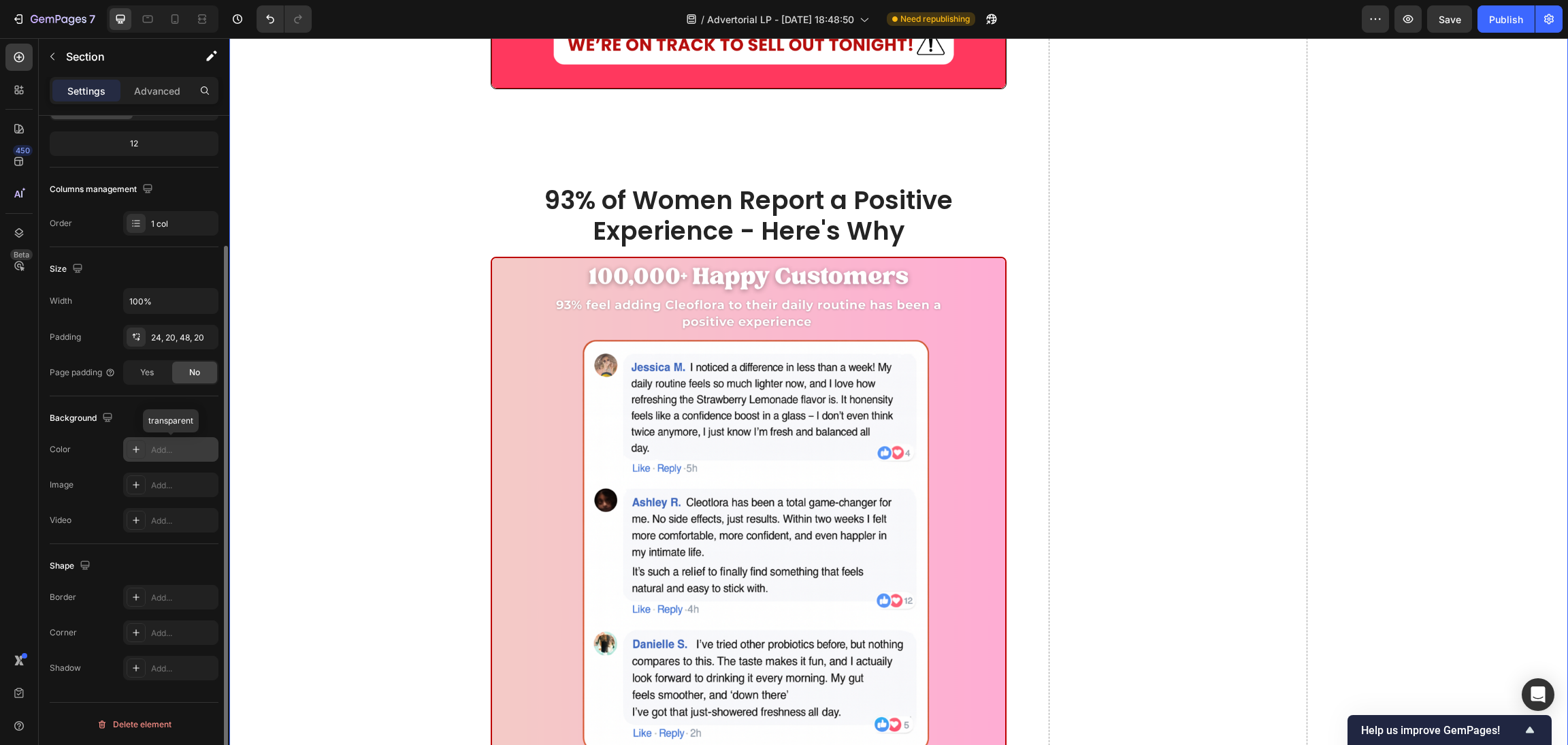
scroll to position [9089, 0]
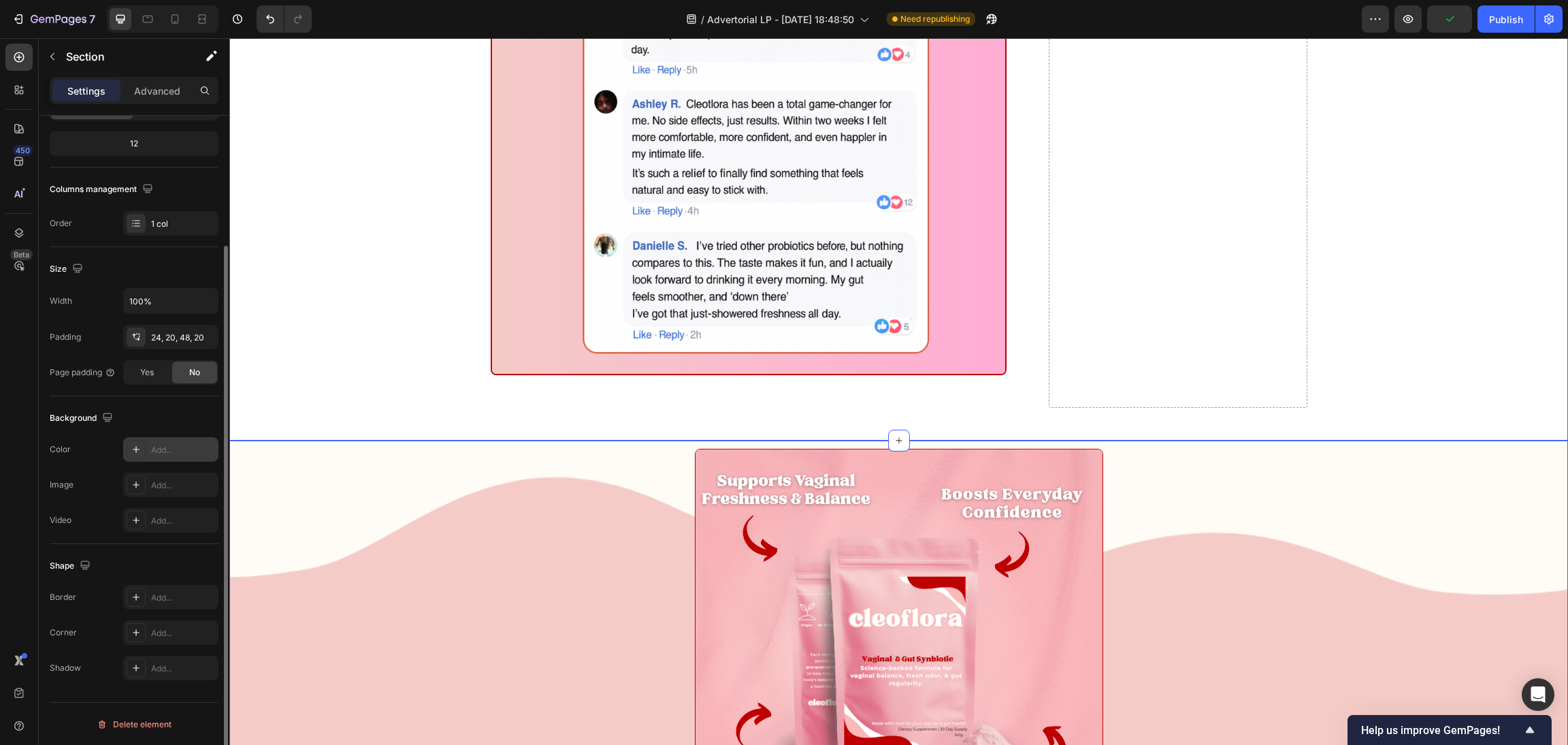
scroll to position [9498, 0]
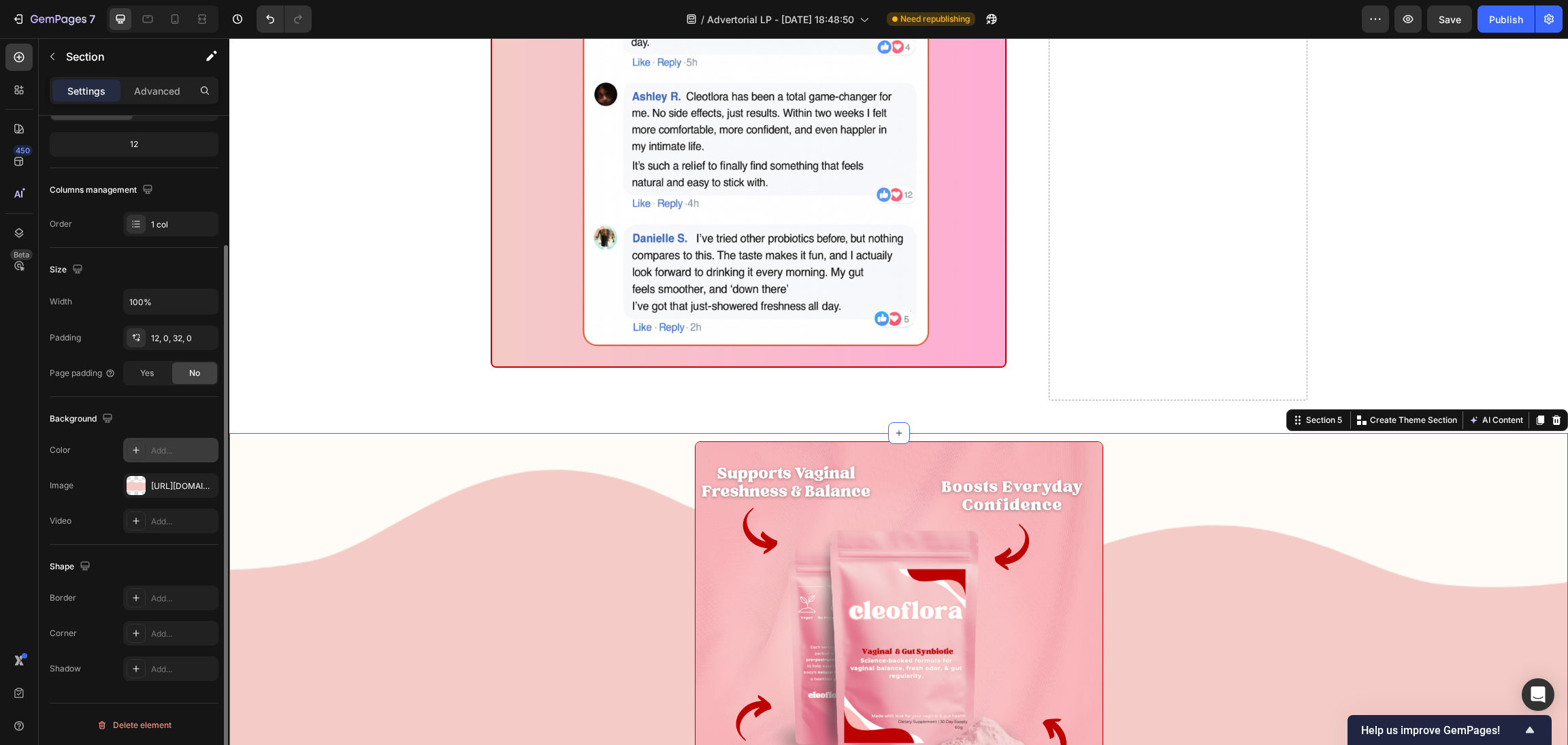
click at [173, 446] on div "Add..." at bounding box center [183, 450] width 64 height 12
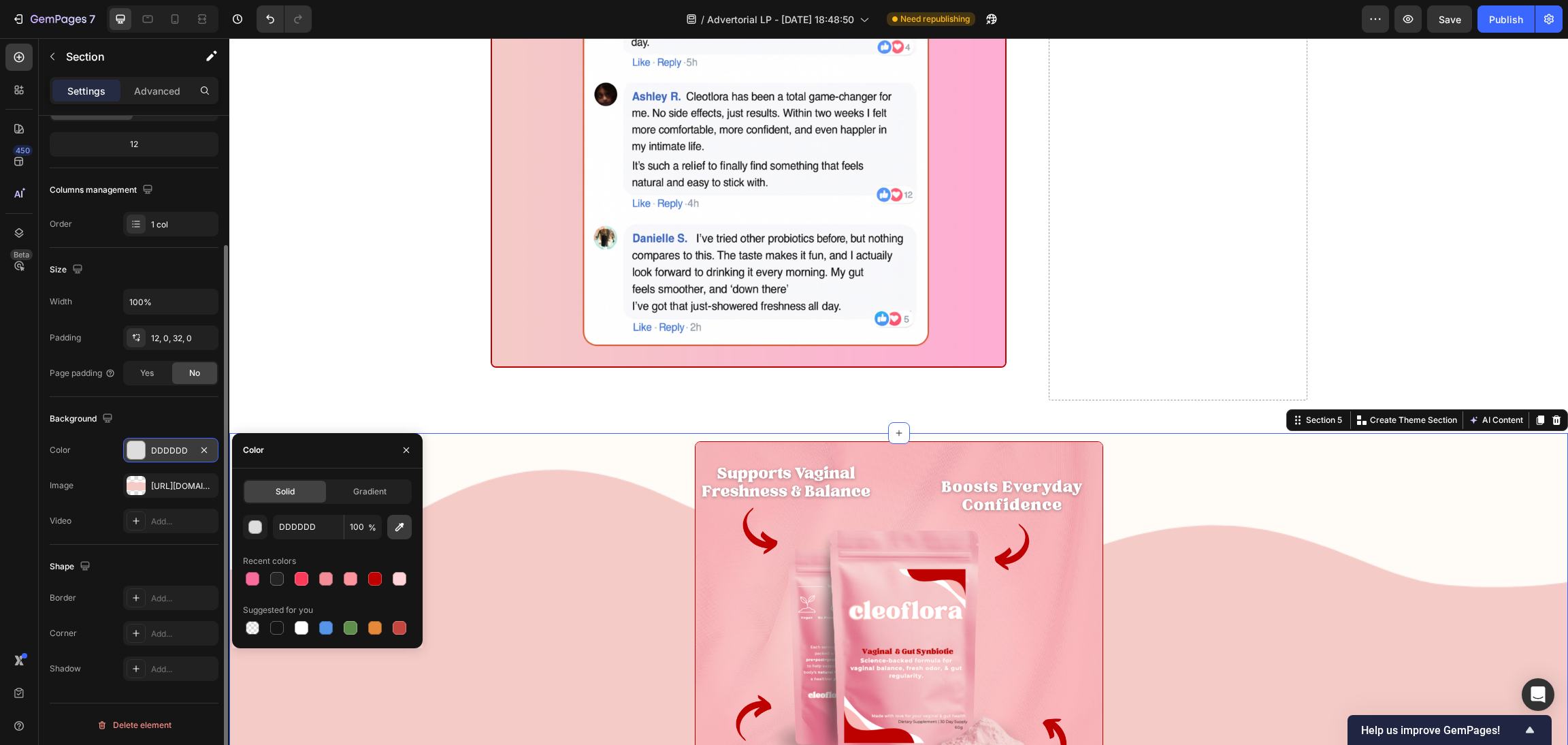
click at [402, 517] on button "button" at bounding box center [400, 527] width 25 height 25
type input "FFFFFF"
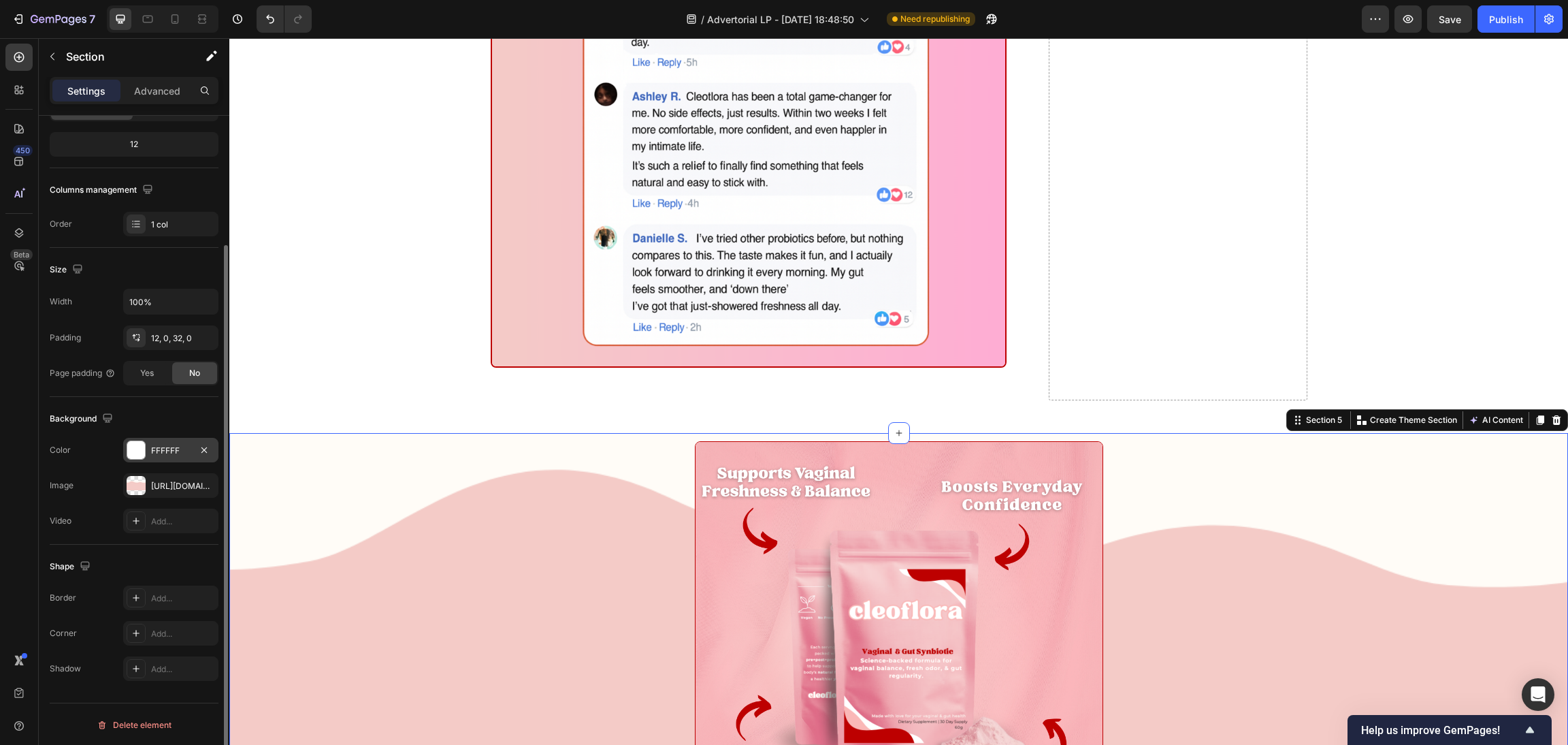
click at [170, 450] on div "FFFFFF" at bounding box center [171, 450] width 40 height 12
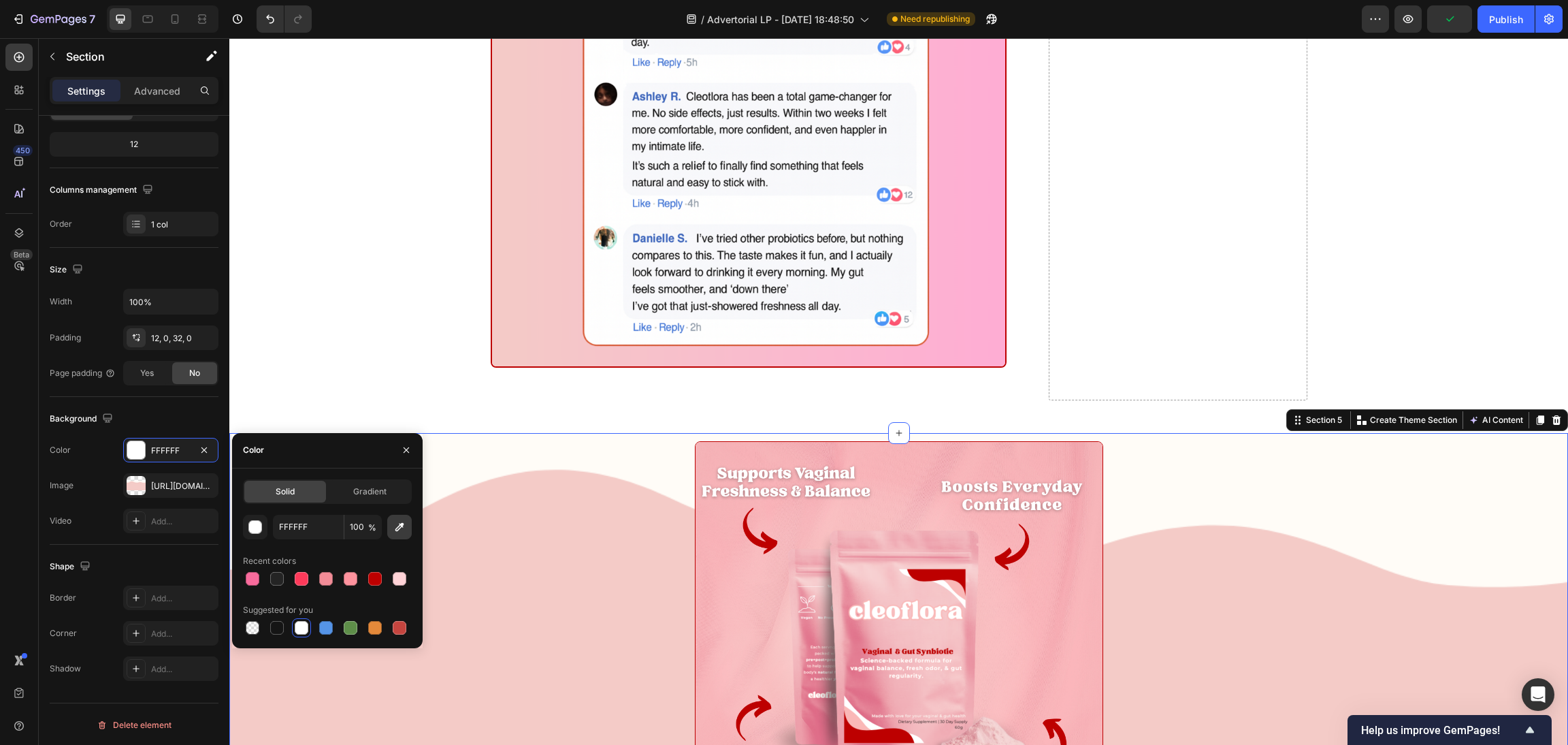
click at [394, 523] on icon "button" at bounding box center [399, 527] width 13 height 13
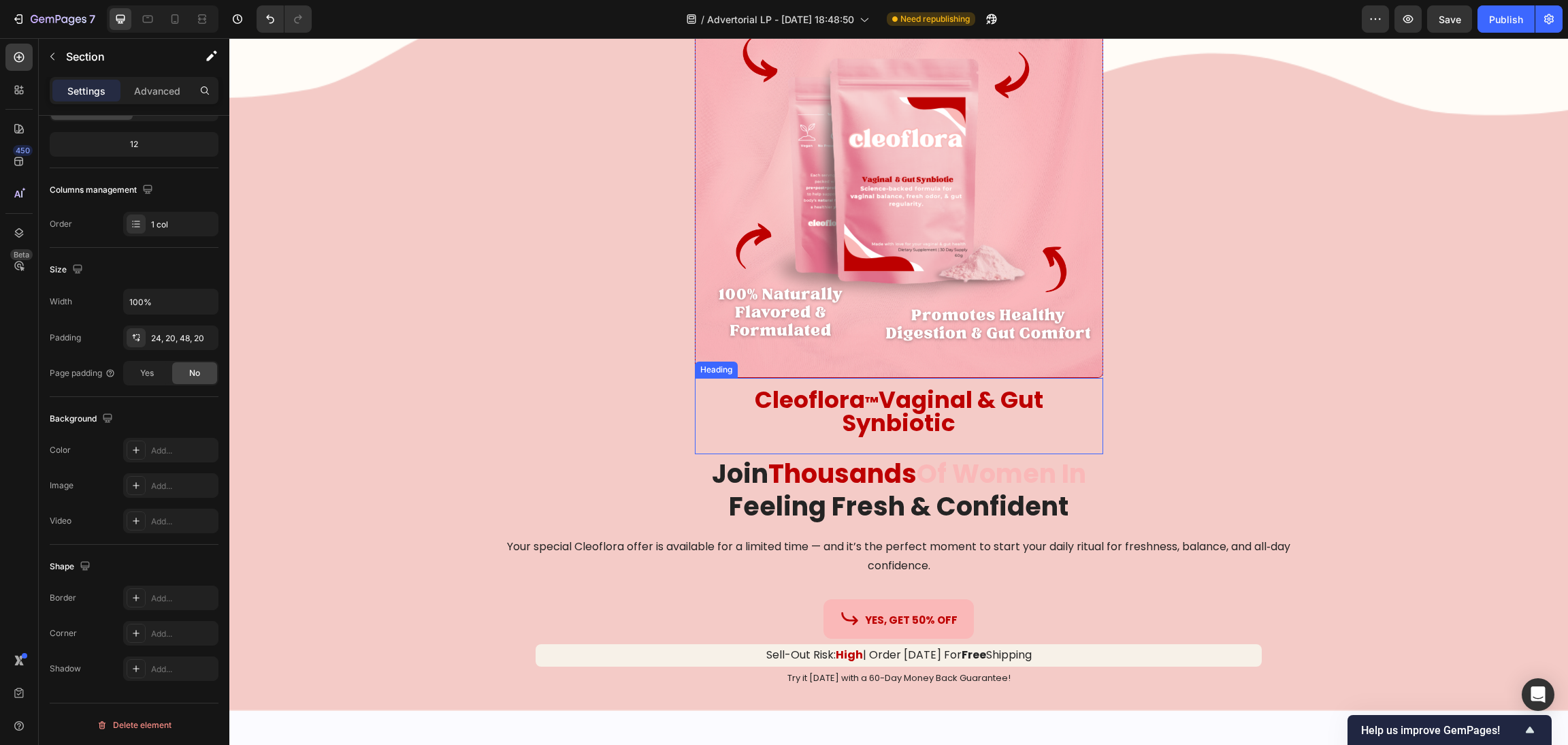
scroll to position [9906, 0]
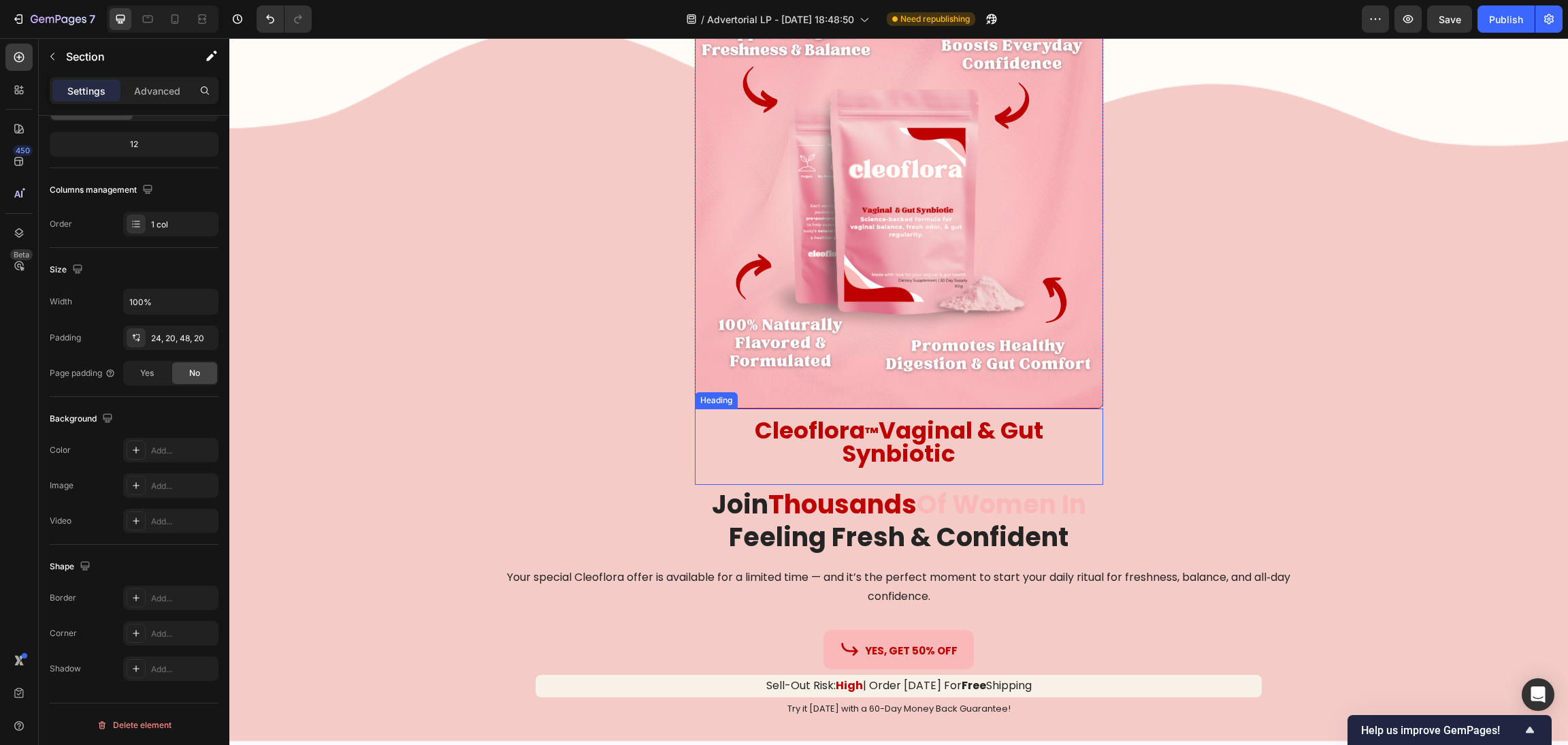
click at [892, 443] on strong "Vaginal & Gut Synbiotic" at bounding box center [943, 442] width 201 height 56
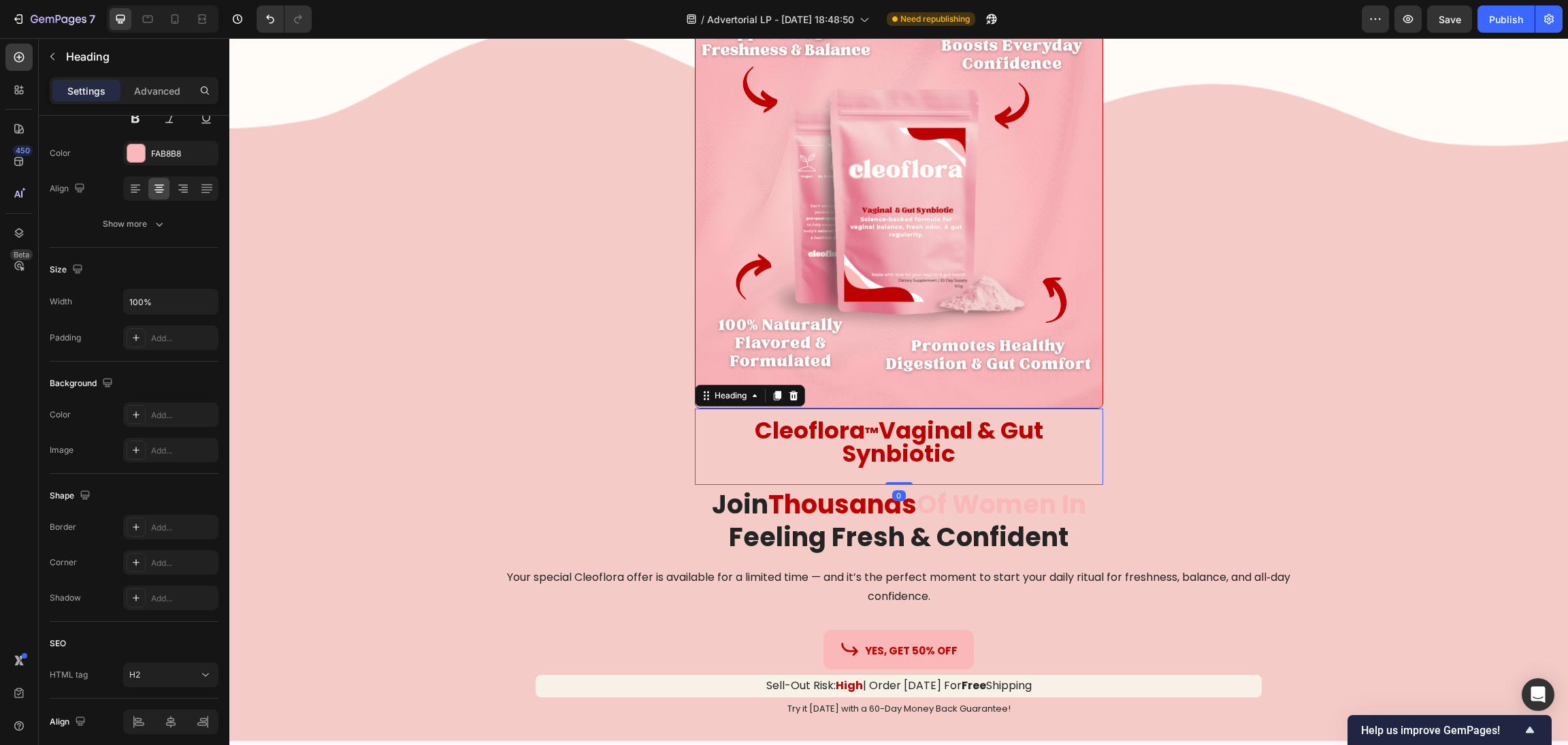
scroll to position [0, 0]
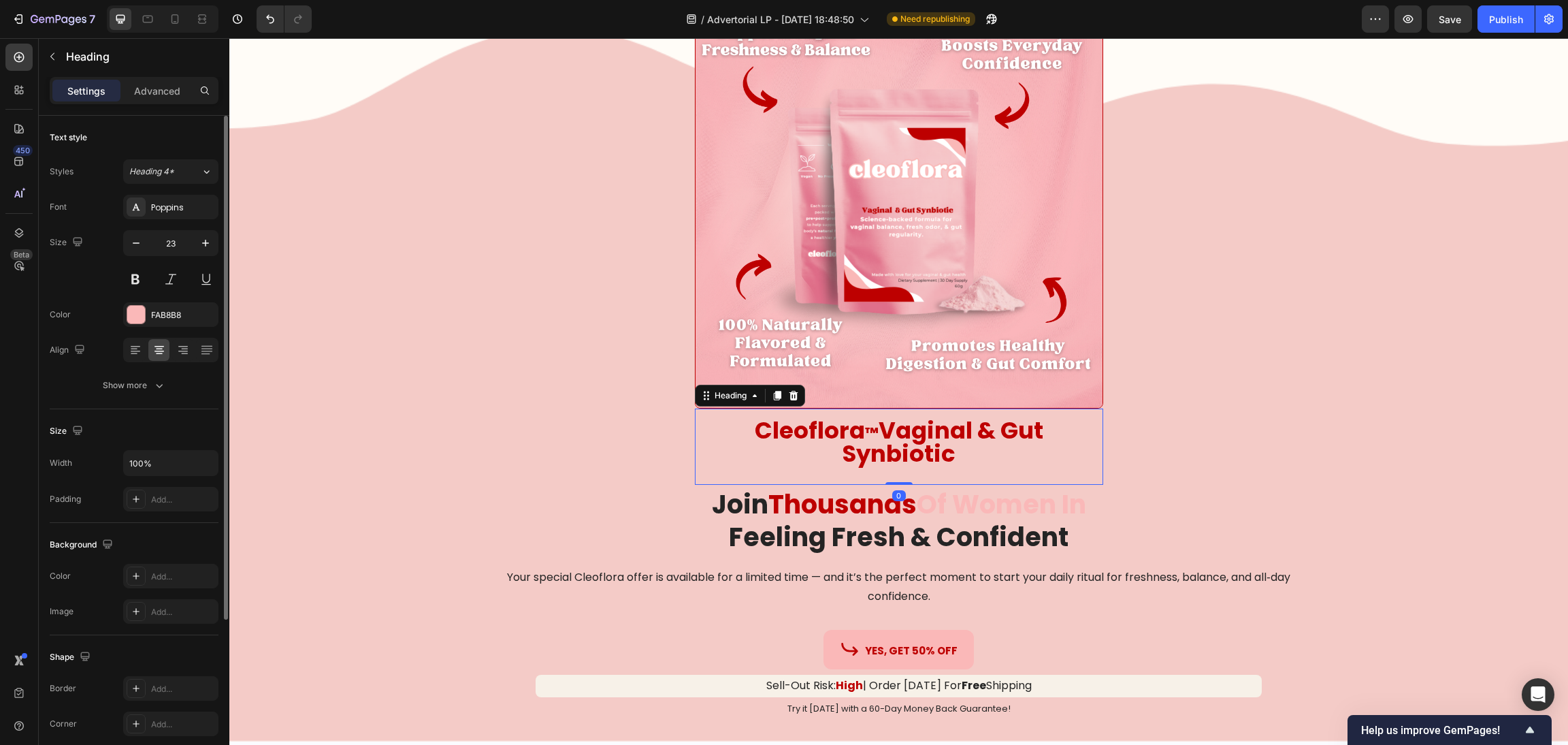
click at [890, 445] on strong "Vaginal & Gut Synbiotic" at bounding box center [943, 442] width 201 height 56
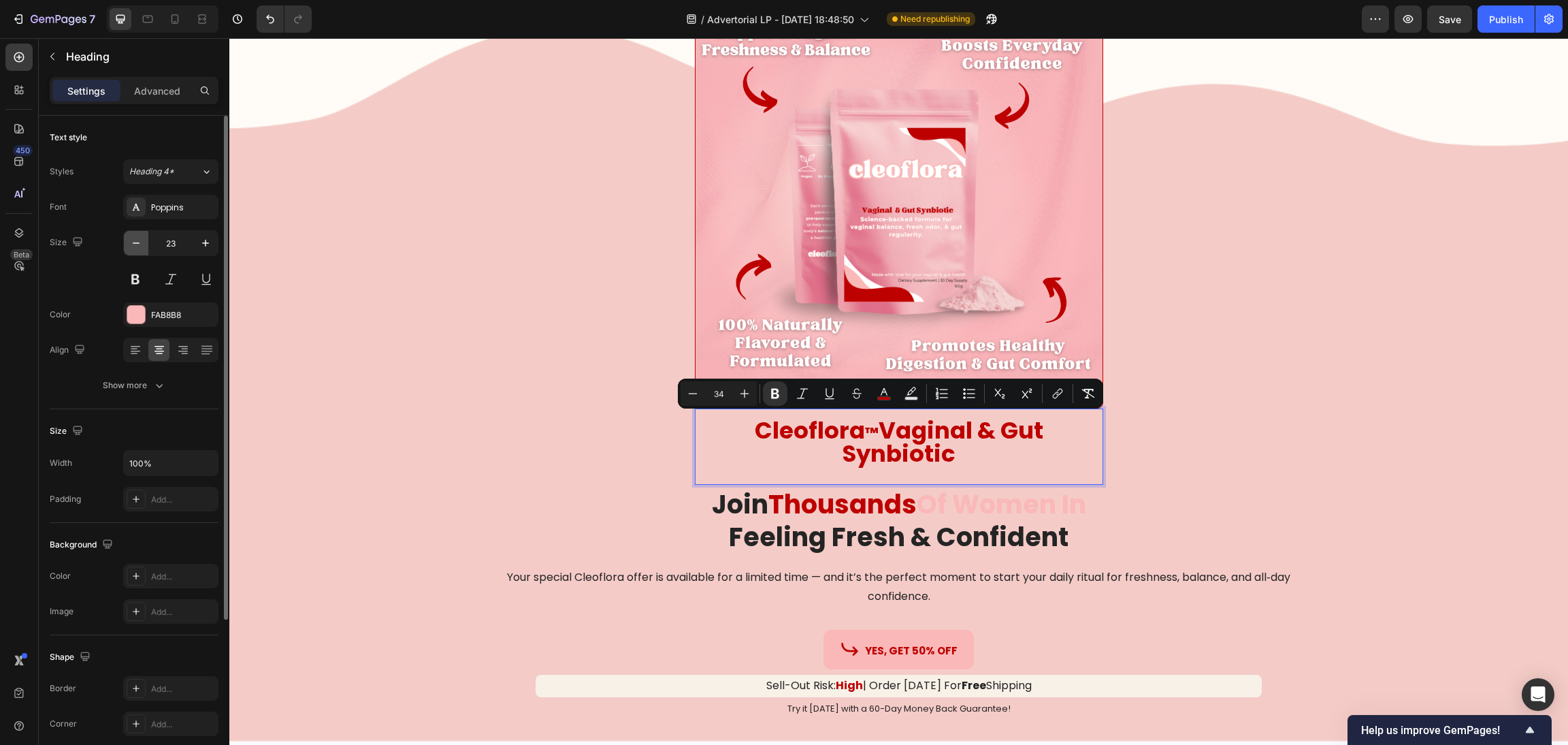
click at [141, 243] on icon "button" at bounding box center [136, 243] width 13 height 13
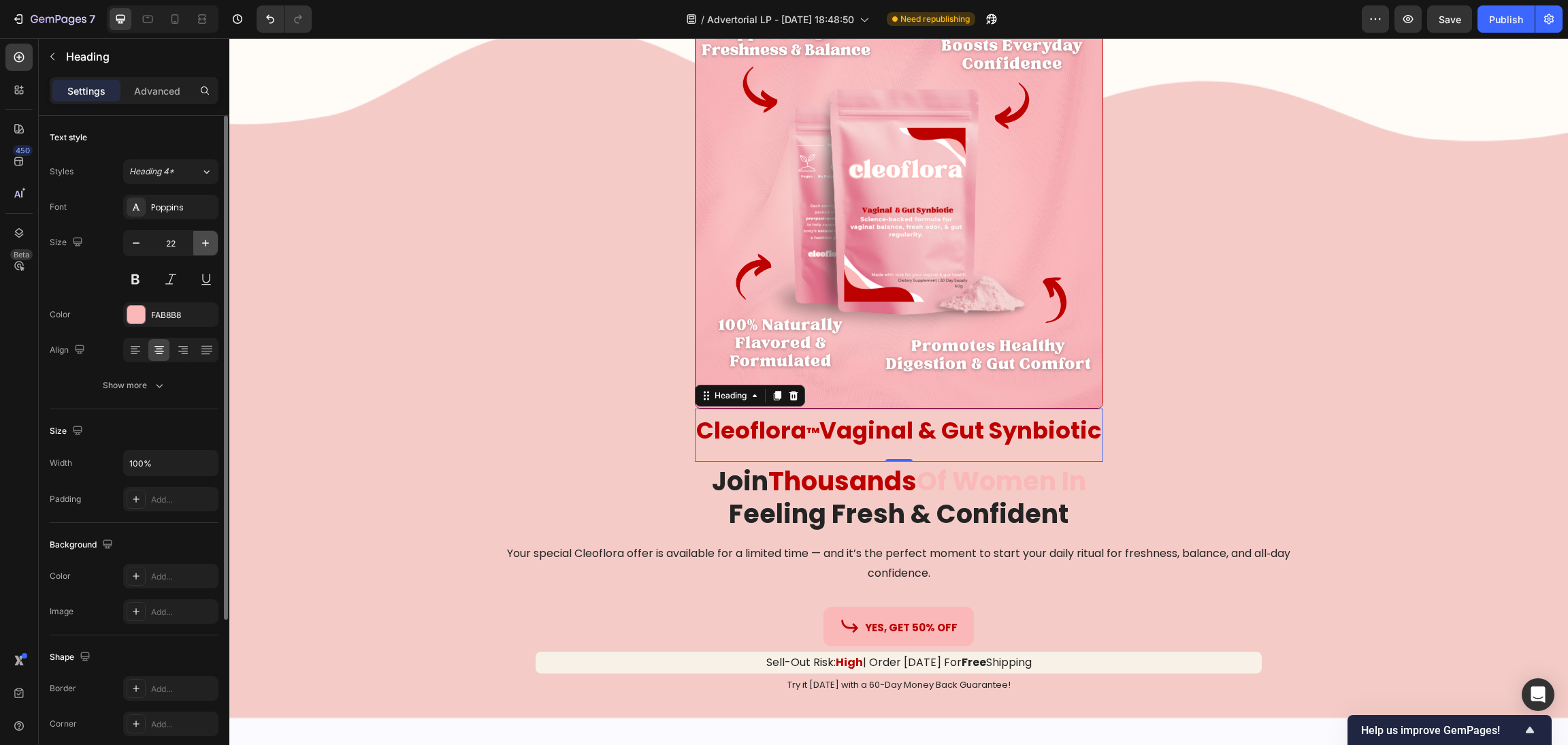
click at [205, 253] on button "button" at bounding box center [205, 243] width 25 height 25
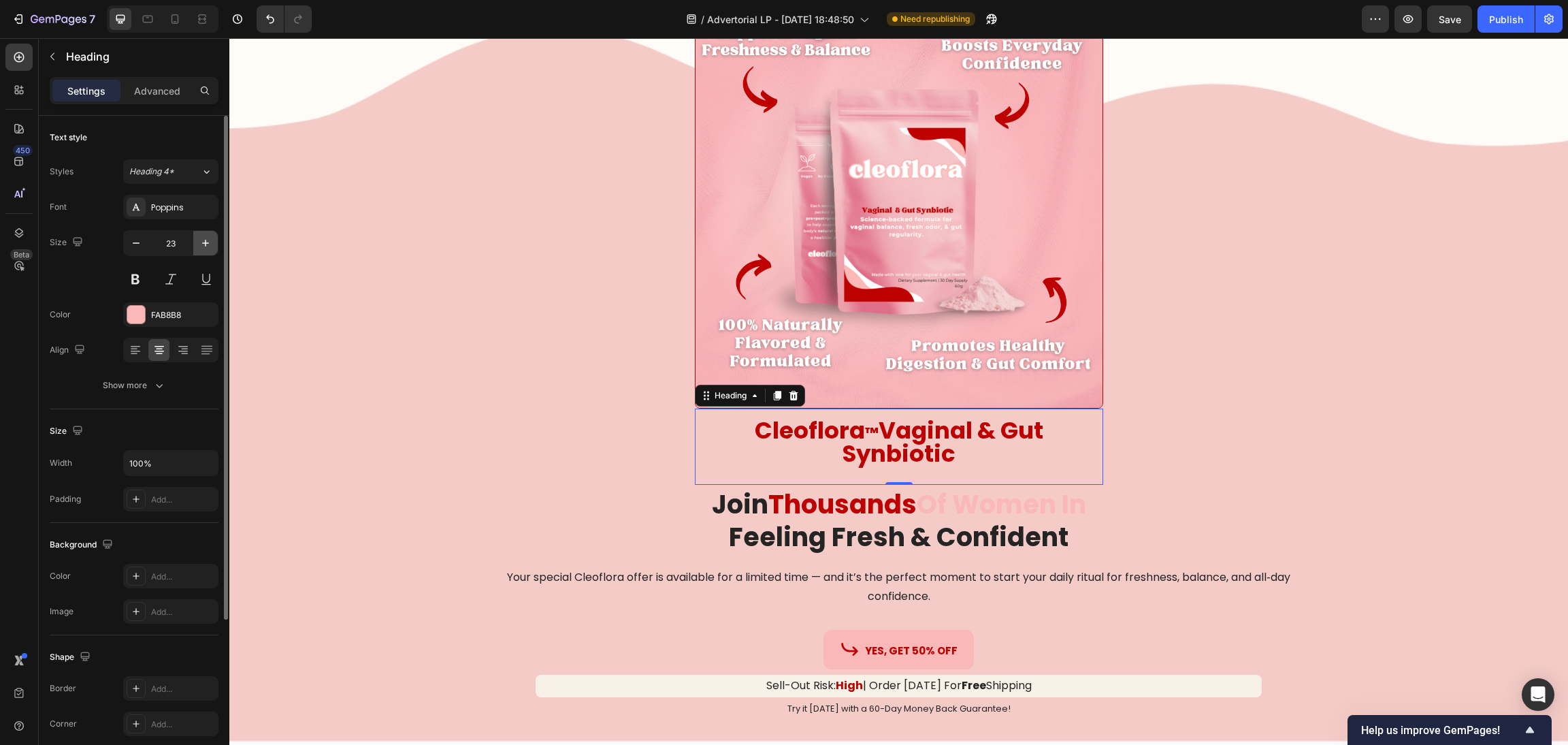
click at [205, 253] on button "button" at bounding box center [205, 243] width 25 height 25
type input "24"
click at [874, 454] on strong "Vaginal & Gut Synbiotic" at bounding box center [943, 442] width 202 height 56
click at [872, 454] on strong "Vaginal & Gut Synbiotic" at bounding box center [943, 442] width 202 height 56
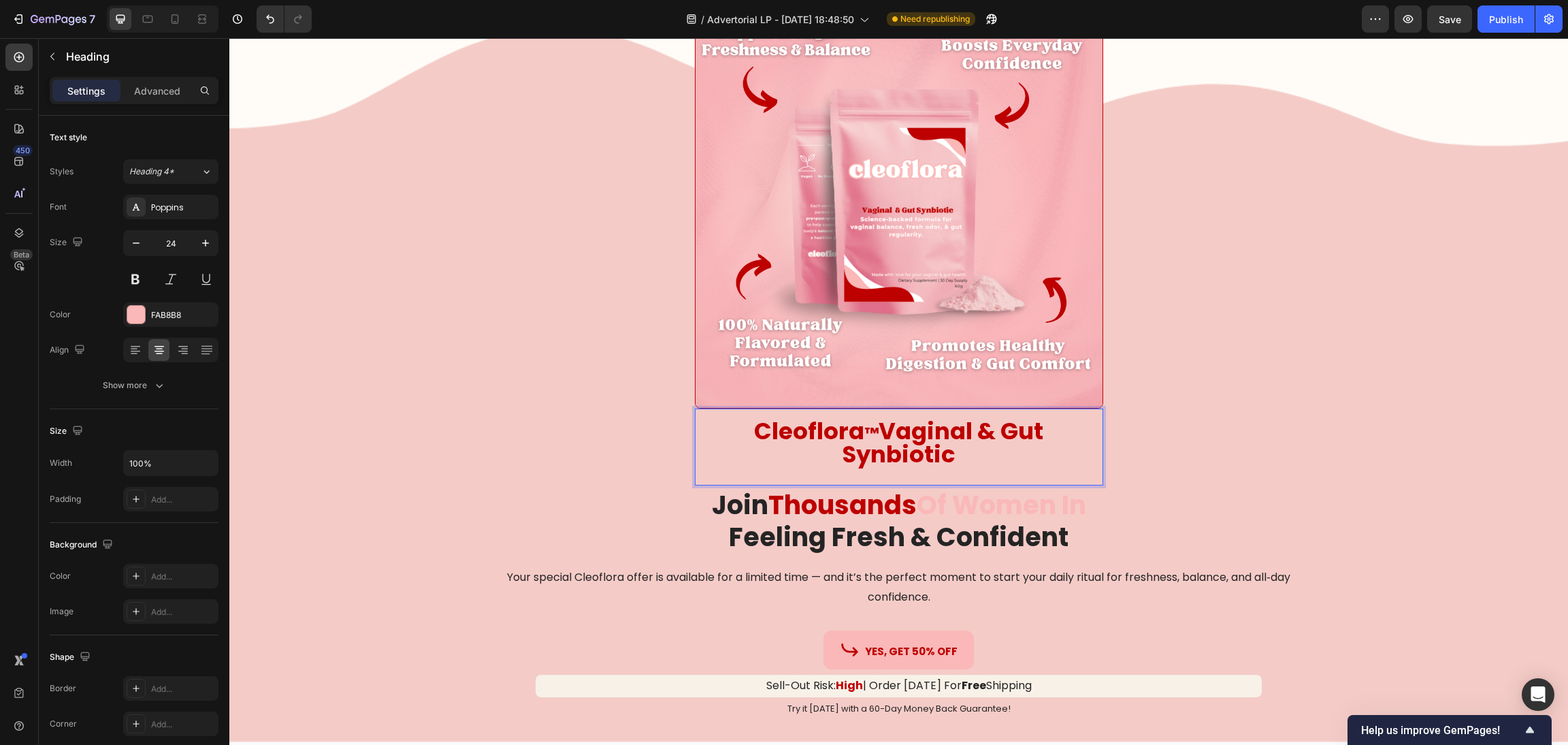
click at [872, 454] on strong "Vaginal & Gut Synbiotic" at bounding box center [943, 442] width 202 height 56
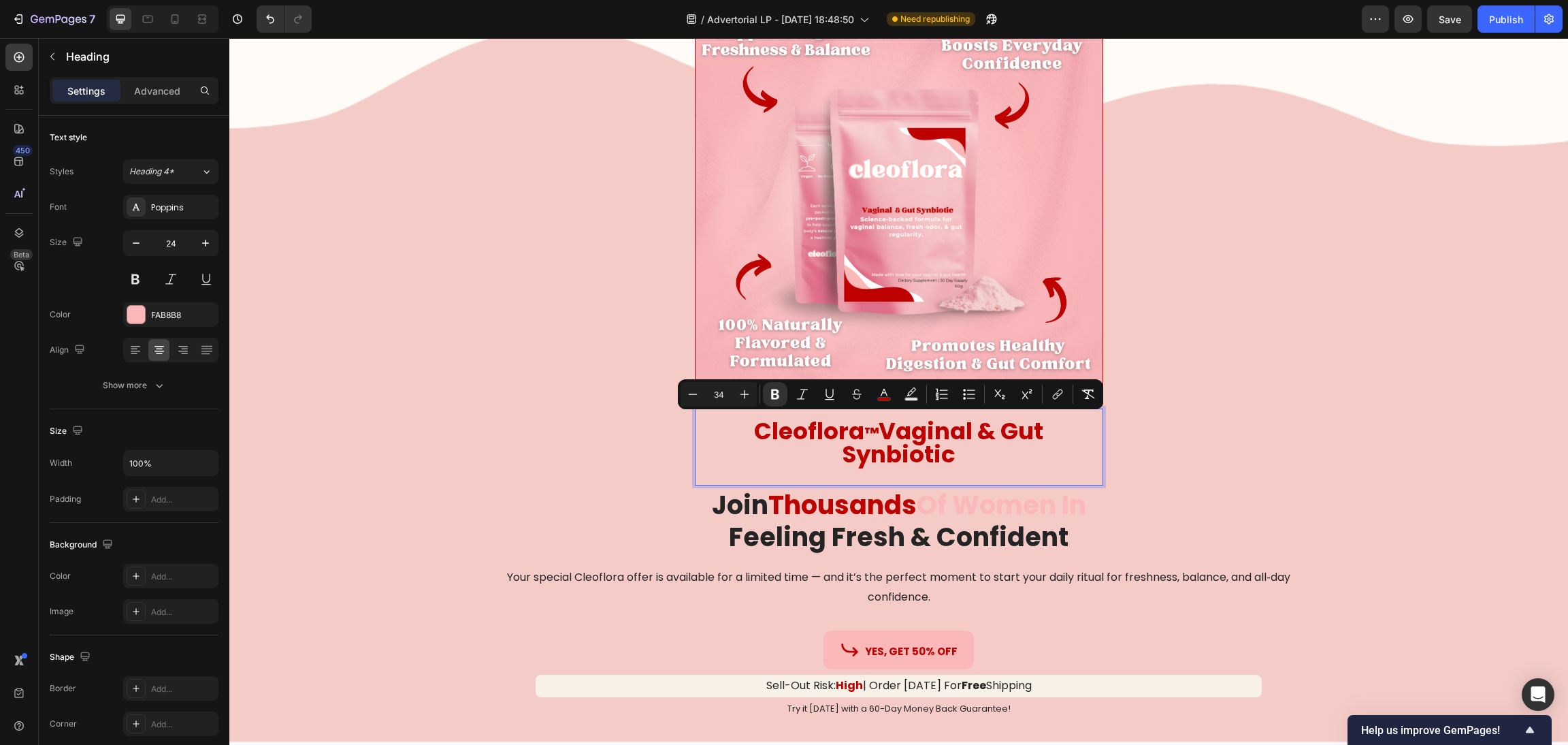
click at [941, 446] on strong "Vaginal & Gut Synbiotic" at bounding box center [943, 442] width 202 height 56
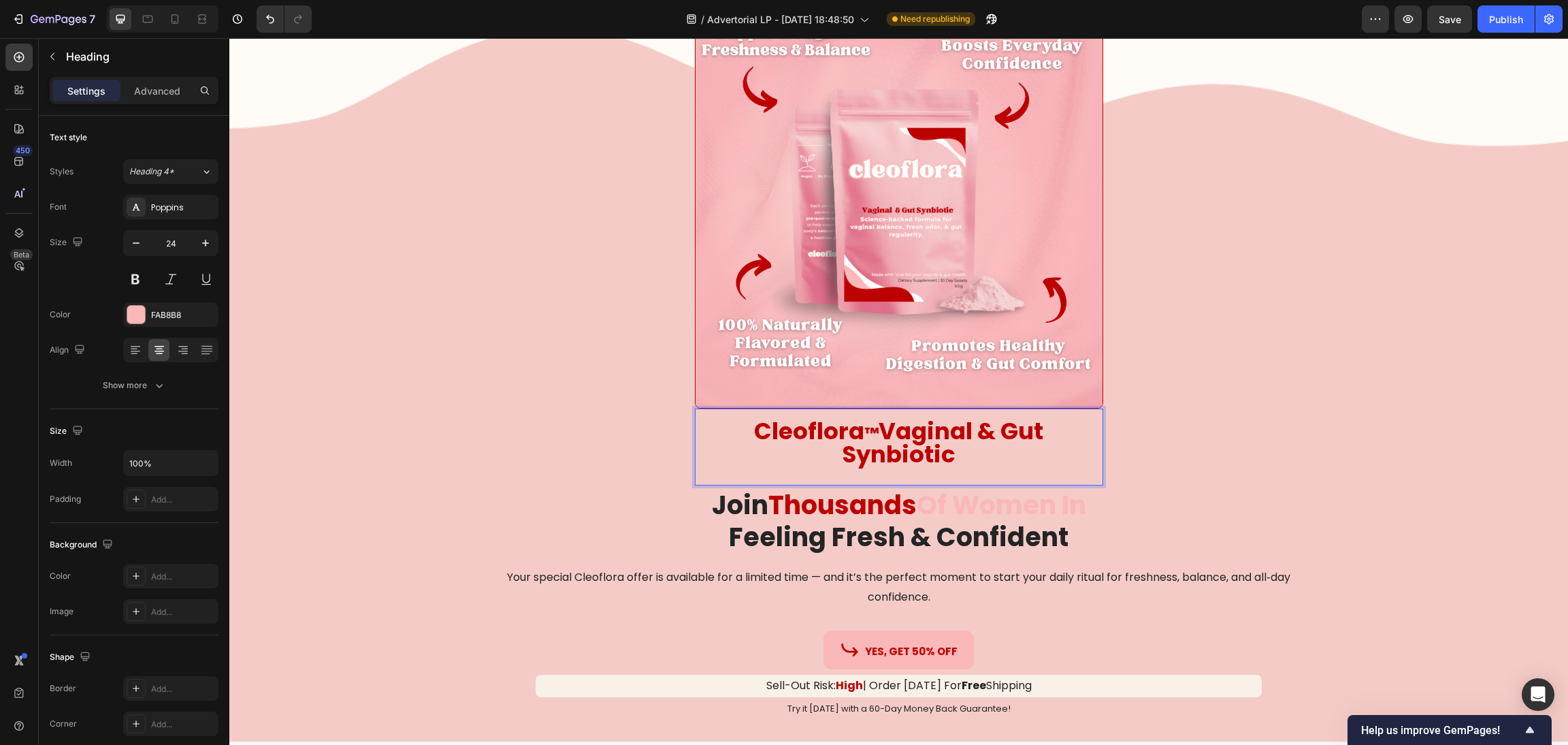
click at [901, 435] on strong "Vaginal & Gut Synbiotic" at bounding box center [943, 442] width 202 height 56
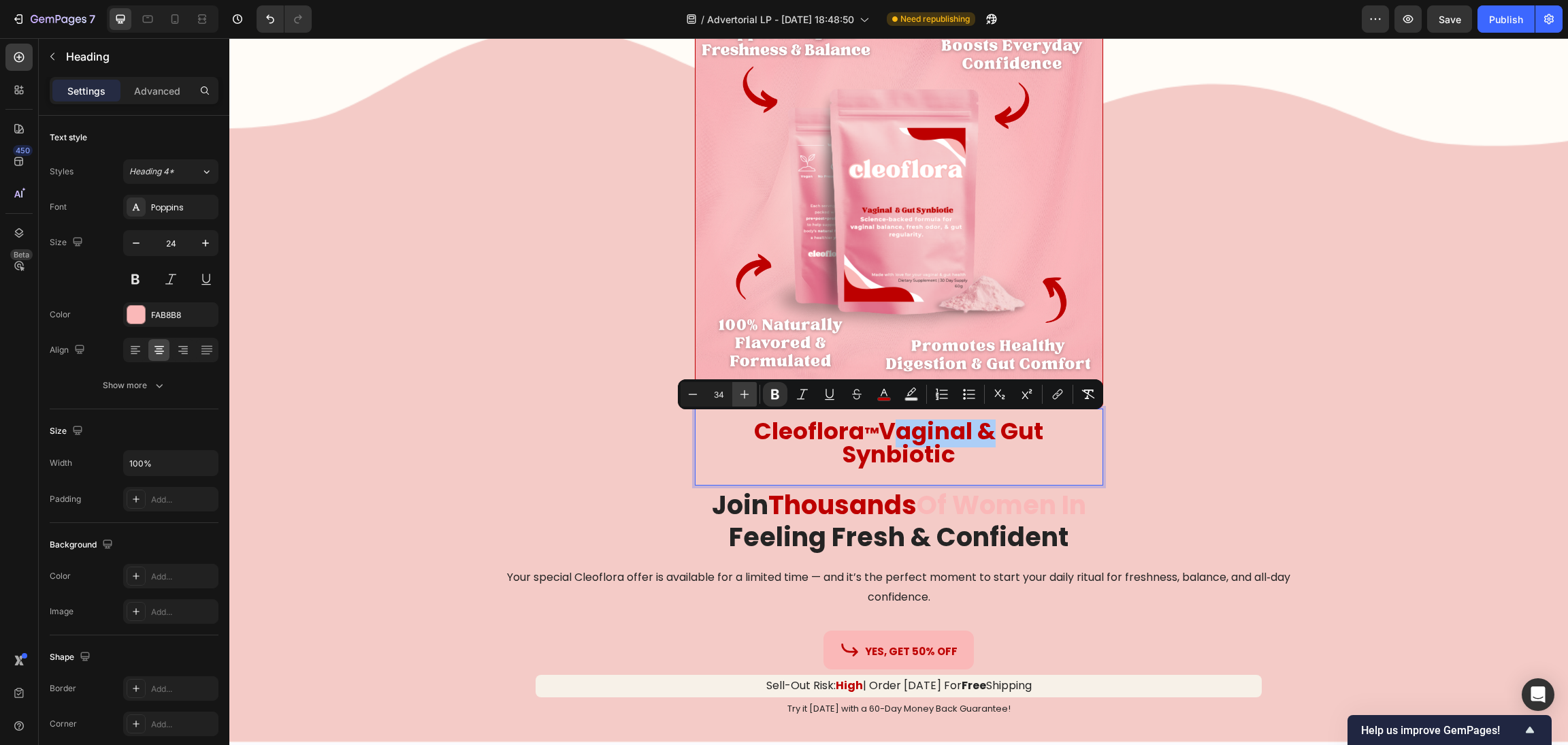
click at [746, 393] on icon "Editor contextual toolbar" at bounding box center [745, 394] width 9 height 9
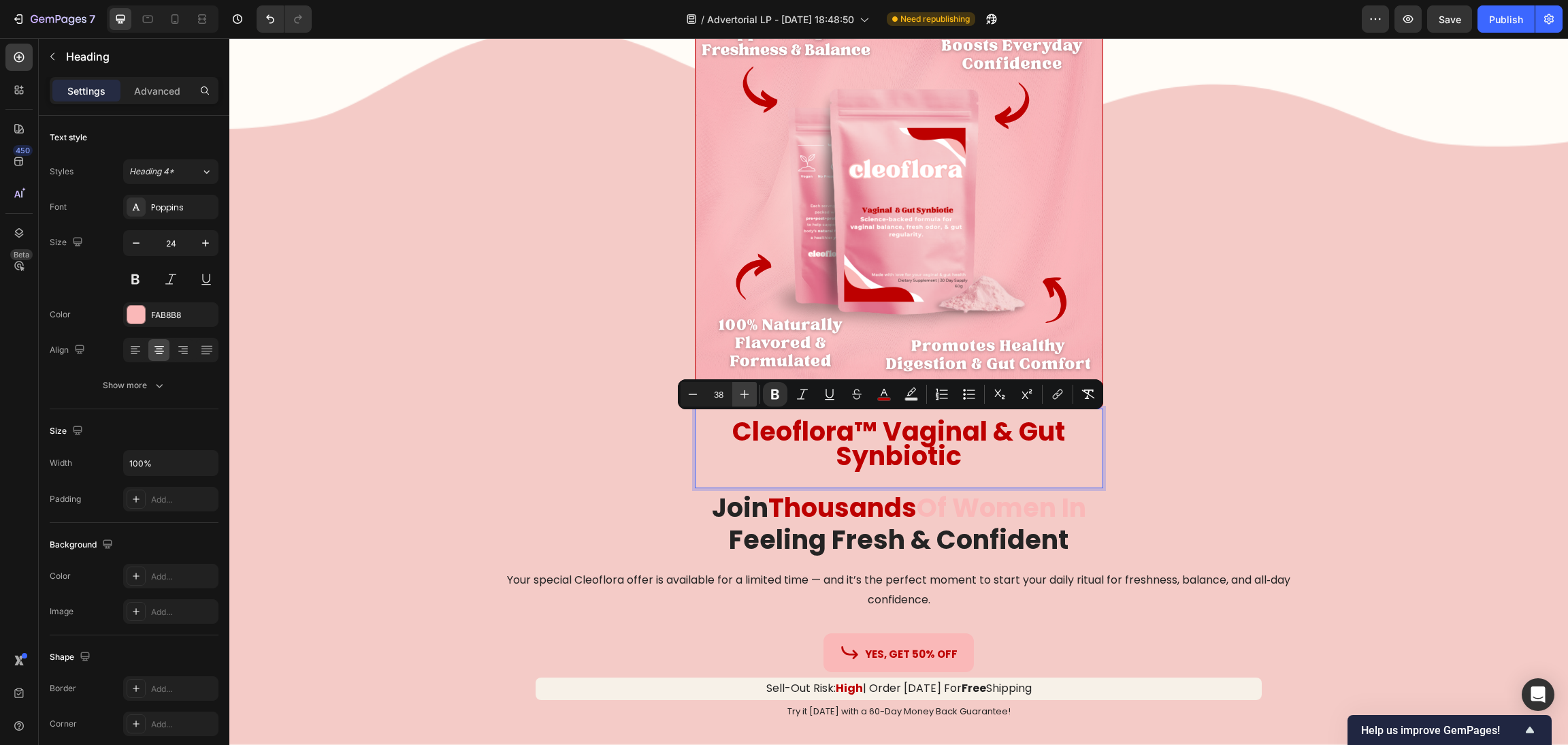
click at [746, 393] on icon "Editor contextual toolbar" at bounding box center [745, 394] width 9 height 9
click at [695, 393] on icon "Editor contextual toolbar" at bounding box center [692, 394] width 13 height 13
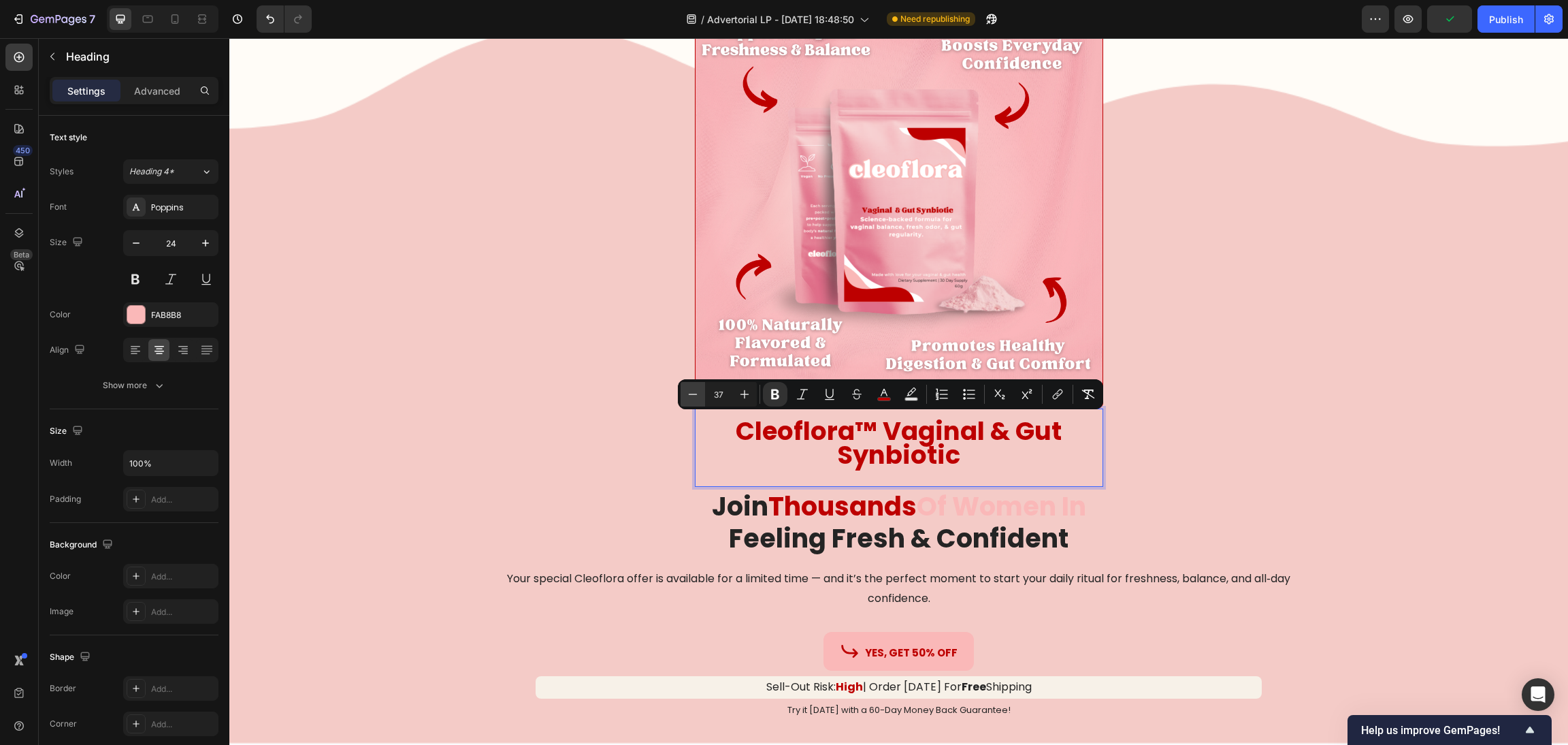
click at [695, 393] on icon "Editor contextual toolbar" at bounding box center [692, 394] width 13 height 13
type input "36"
click at [804, 455] on p "Cleoflora™ Vaginal & Gut Synbiotic" at bounding box center [899, 445] width 405 height 48
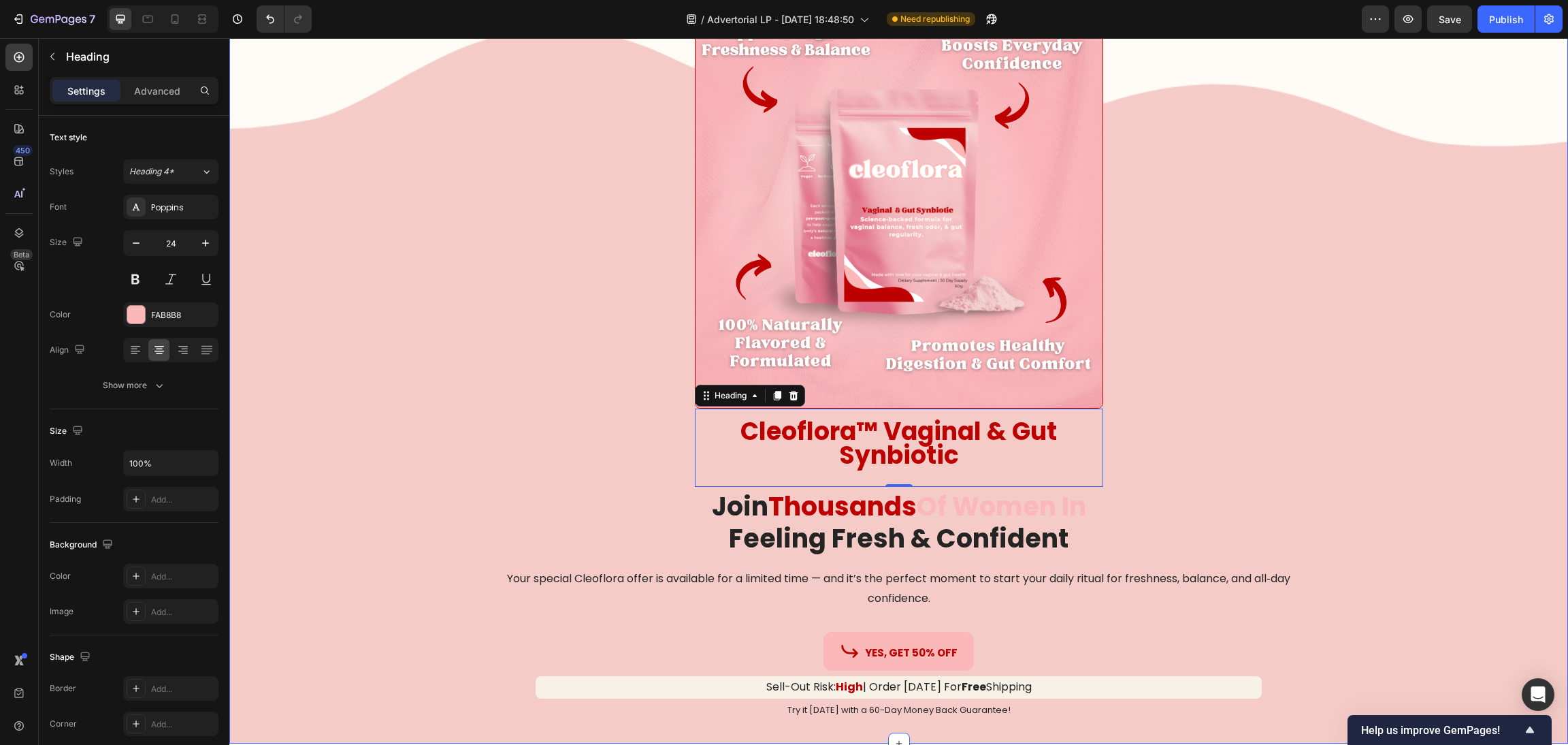
drag, startPoint x: 543, startPoint y: 290, endPoint x: 566, endPoint y: 290, distance: 23.0
click at [543, 290] on div "Image Cleoflora™ Vaginal & Gut Synbiotic Heading 0 Product Join Thousands Of Wo…" at bounding box center [899, 361] width 1339 height 722
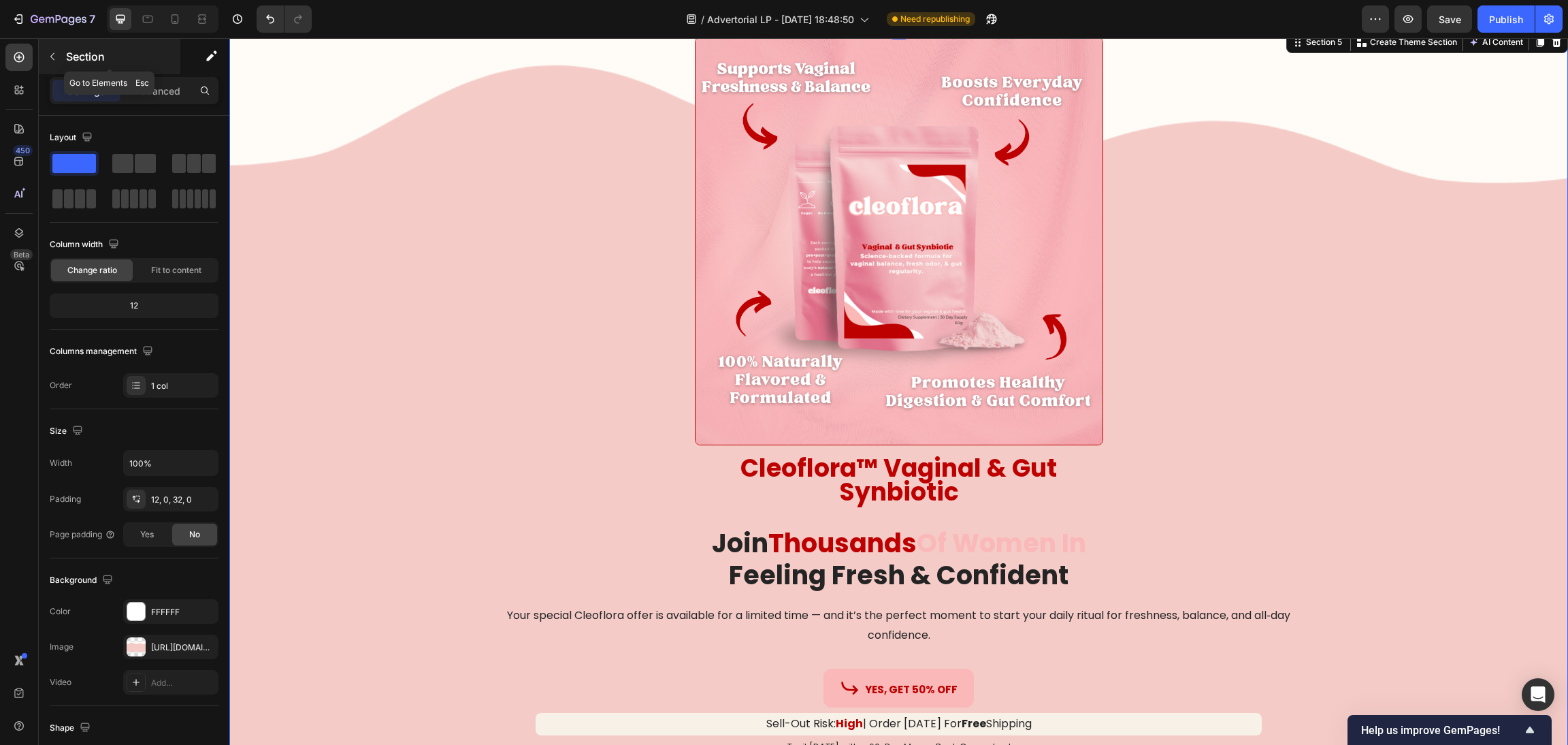
scroll to position [9395, 0]
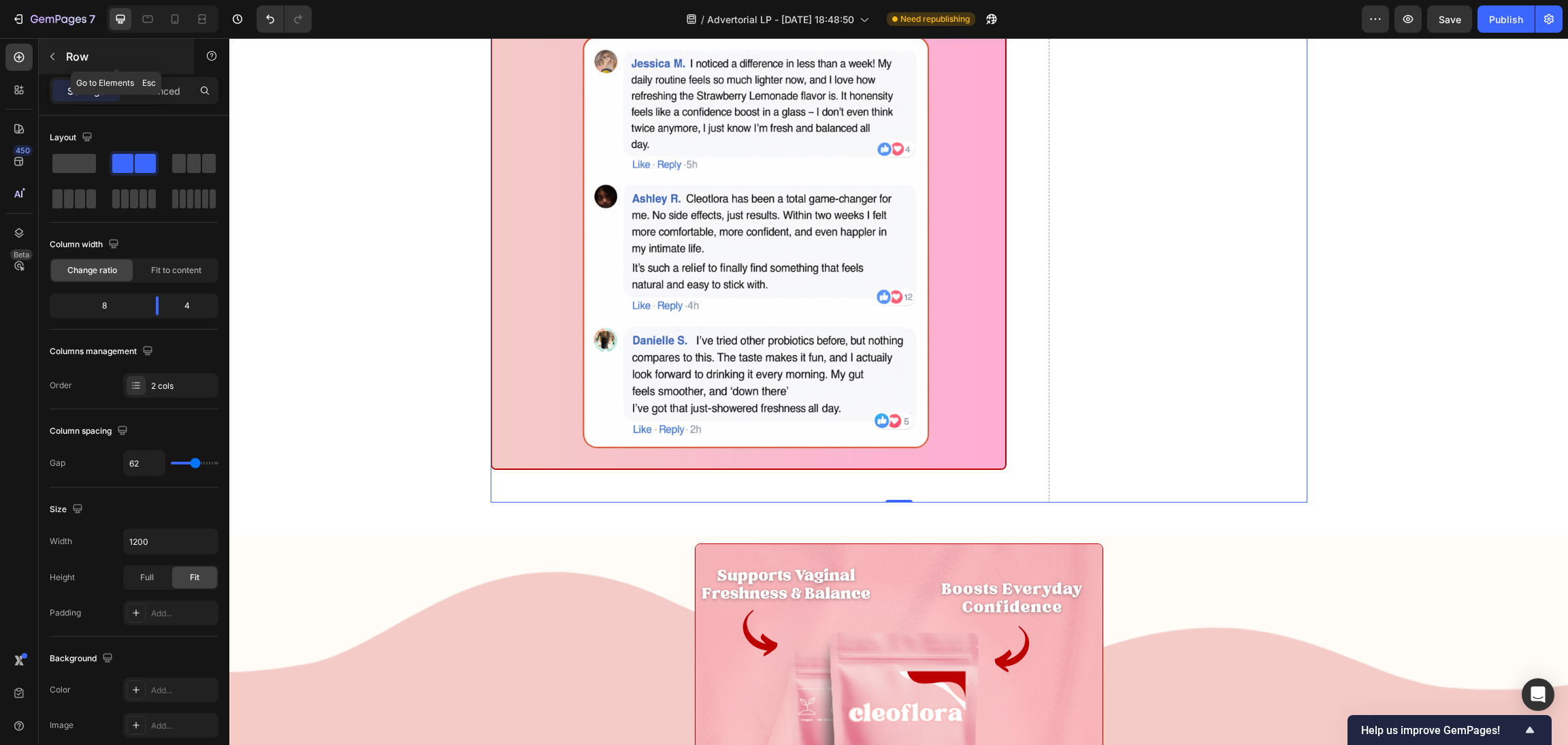
click at [60, 55] on button "button" at bounding box center [52, 56] width 22 height 22
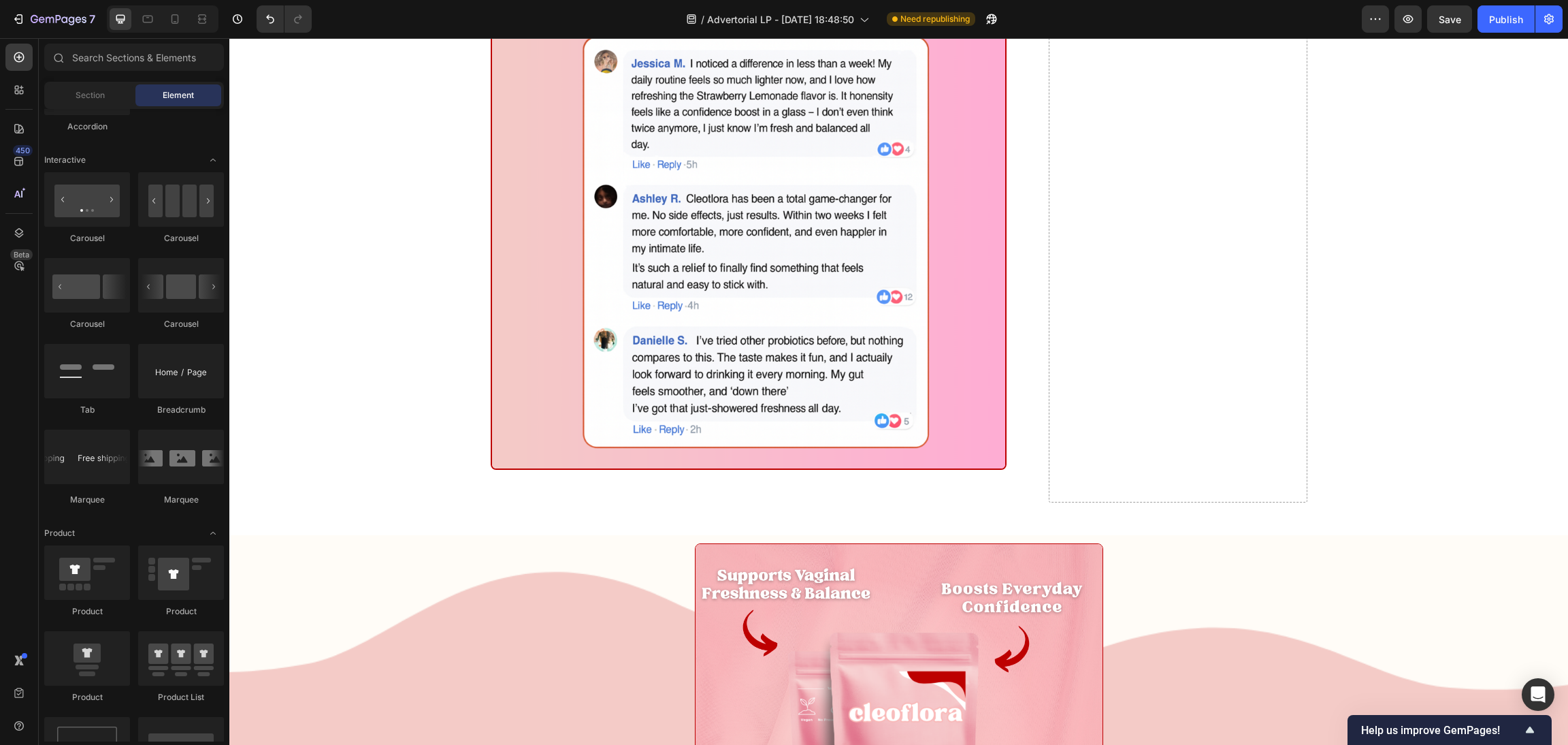
scroll to position [612, 0]
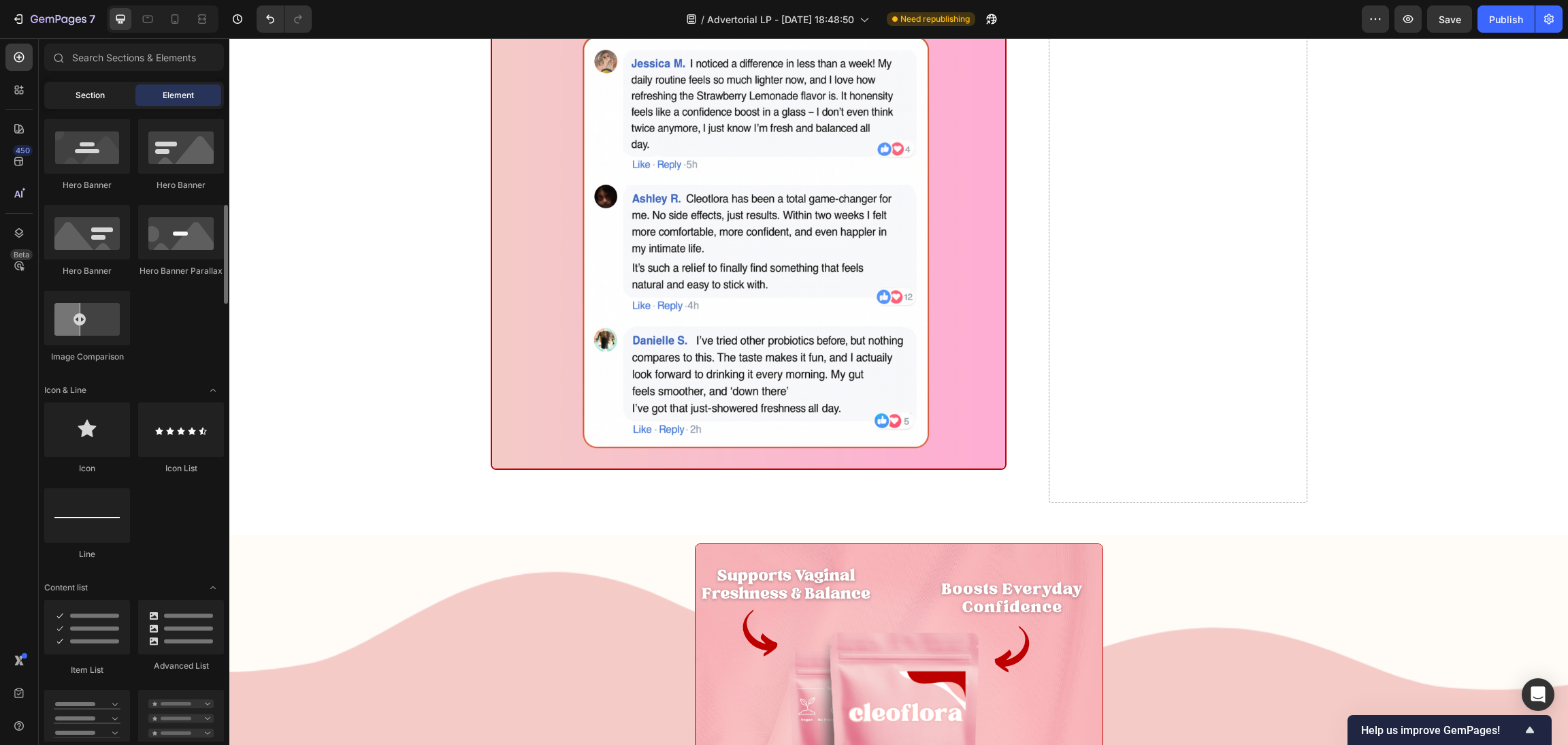
click at [91, 99] on span "Section" at bounding box center [89, 95] width 29 height 12
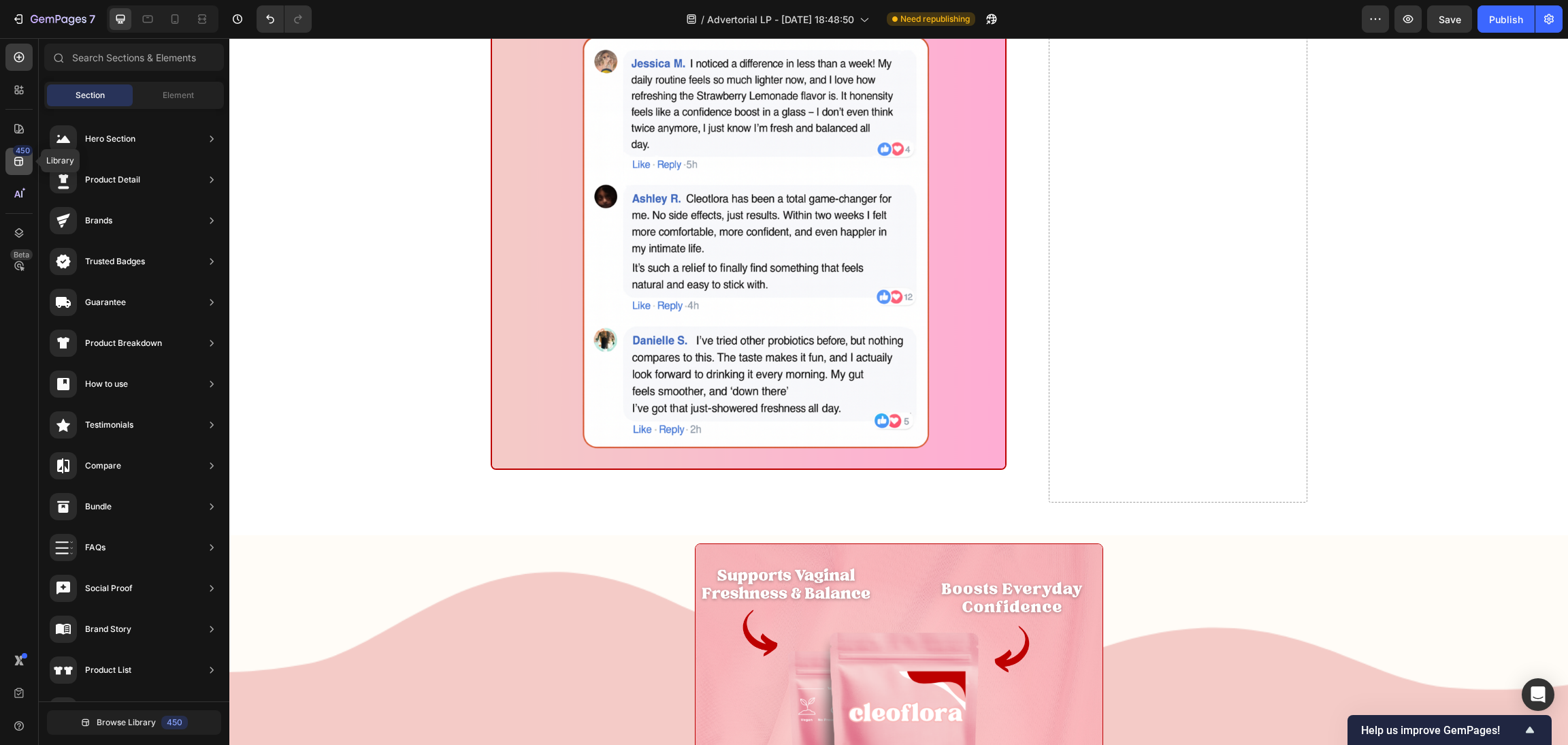
click at [17, 165] on icon at bounding box center [18, 161] width 9 height 9
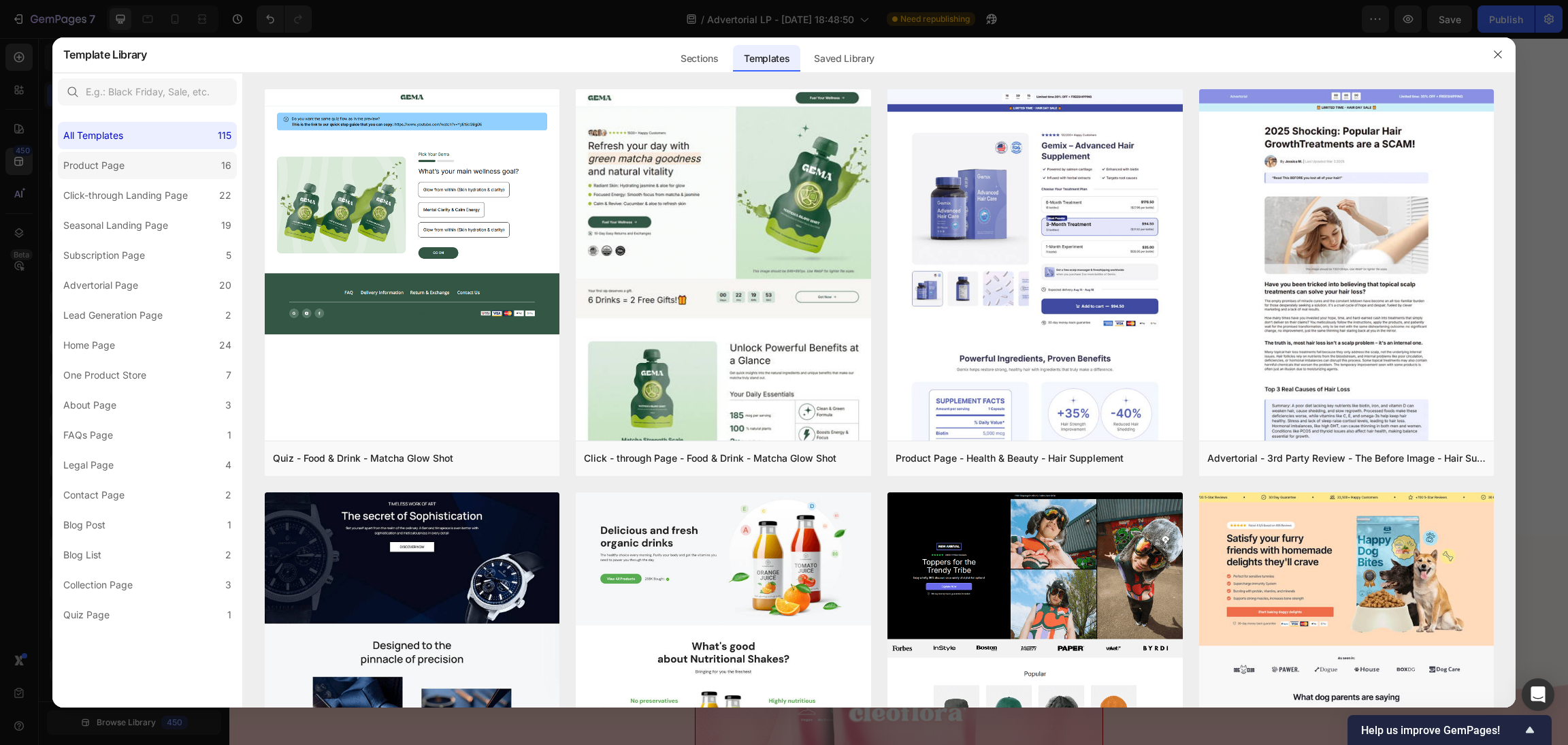
click at [102, 165] on div "Product Page" at bounding box center [94, 165] width 61 height 16
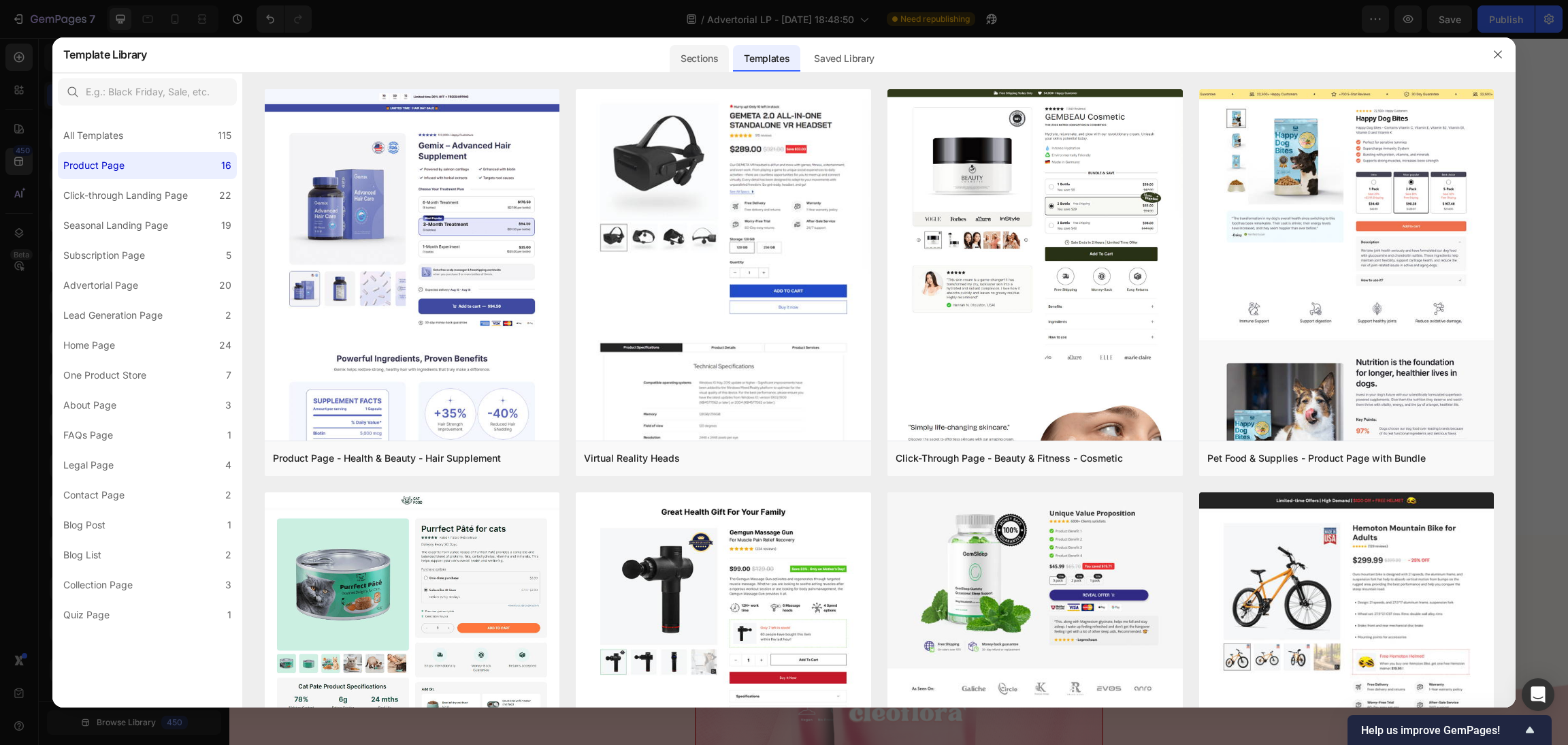
drag, startPoint x: 701, startPoint y: 54, endPoint x: 677, endPoint y: 60, distance: 24.7
click at [699, 54] on div "Sections" at bounding box center [698, 58] width 59 height 27
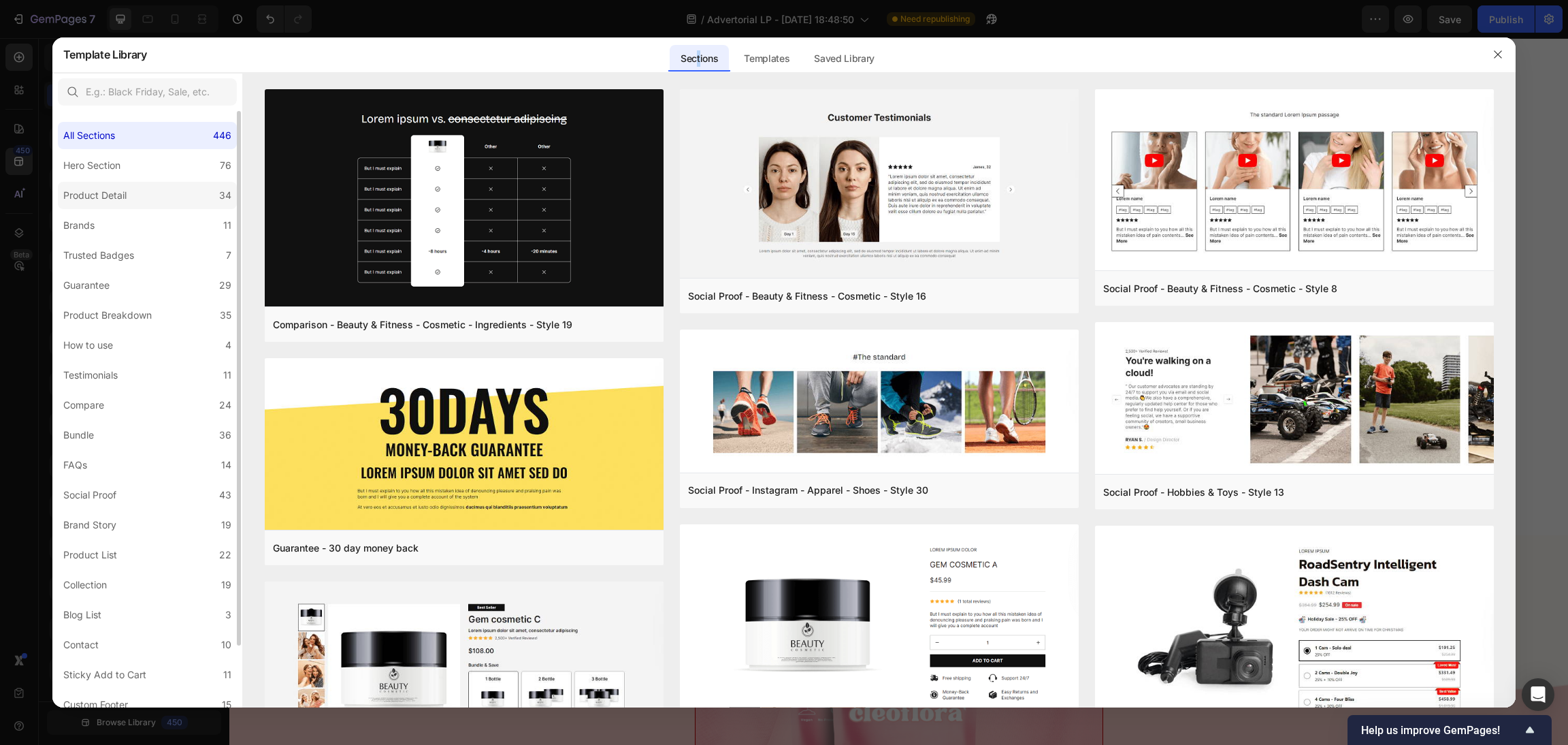
click at [97, 197] on div "Product Detail" at bounding box center [94, 195] width 63 height 16
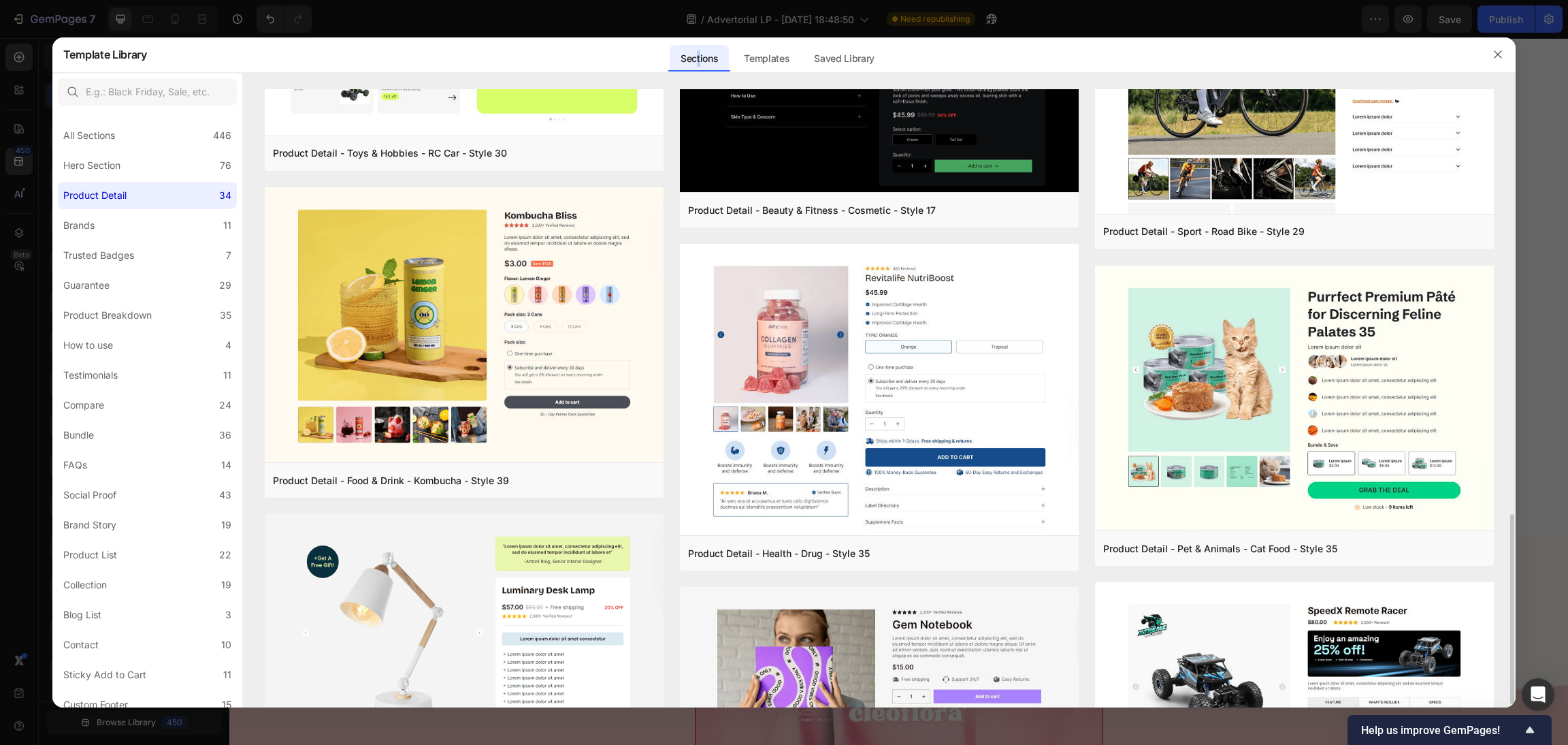
scroll to position [918, 0]
